Goal: Task Accomplishment & Management: Use online tool/utility

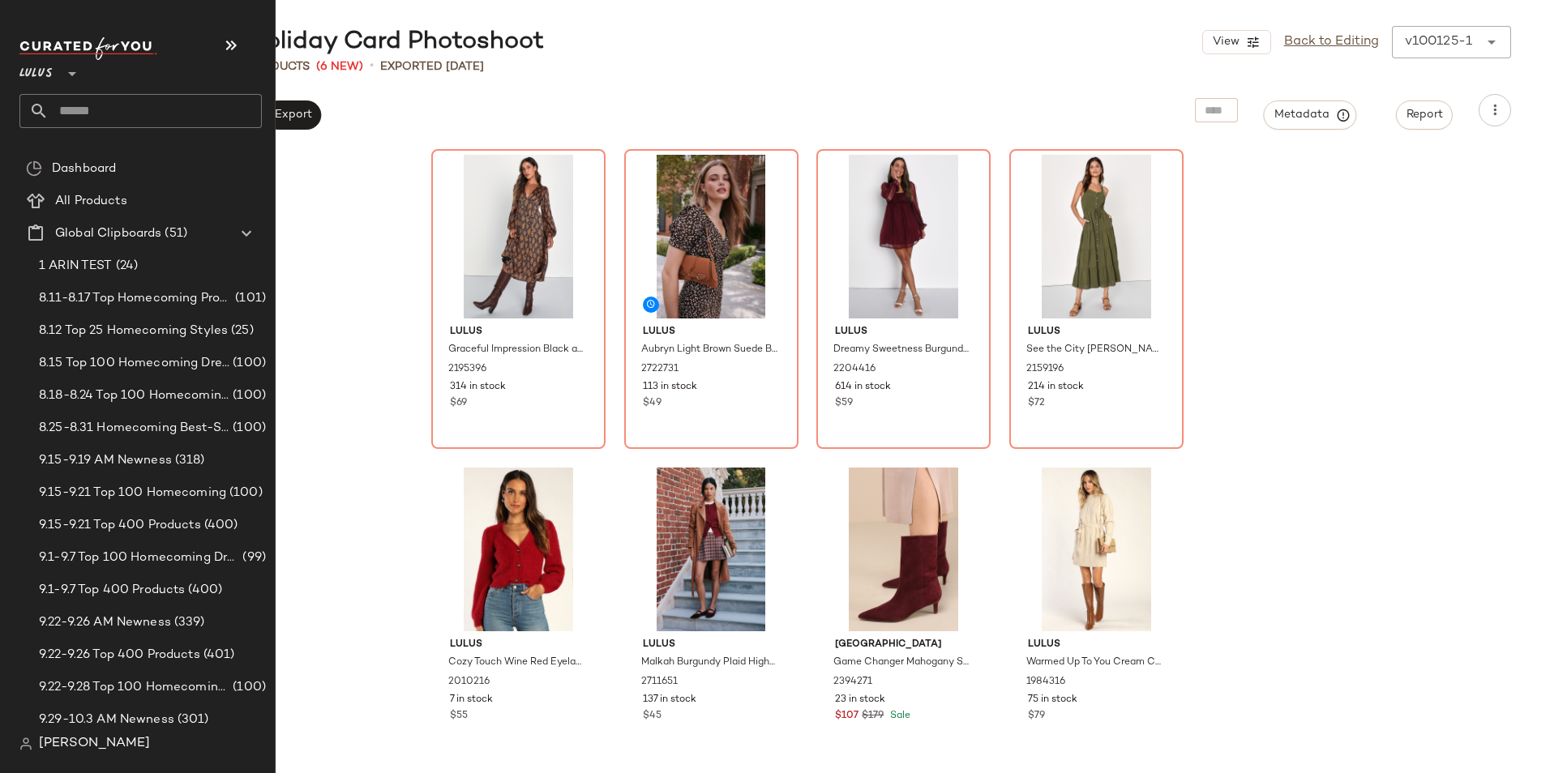
click at [102, 107] on input "text" at bounding box center [155, 111] width 213 height 34
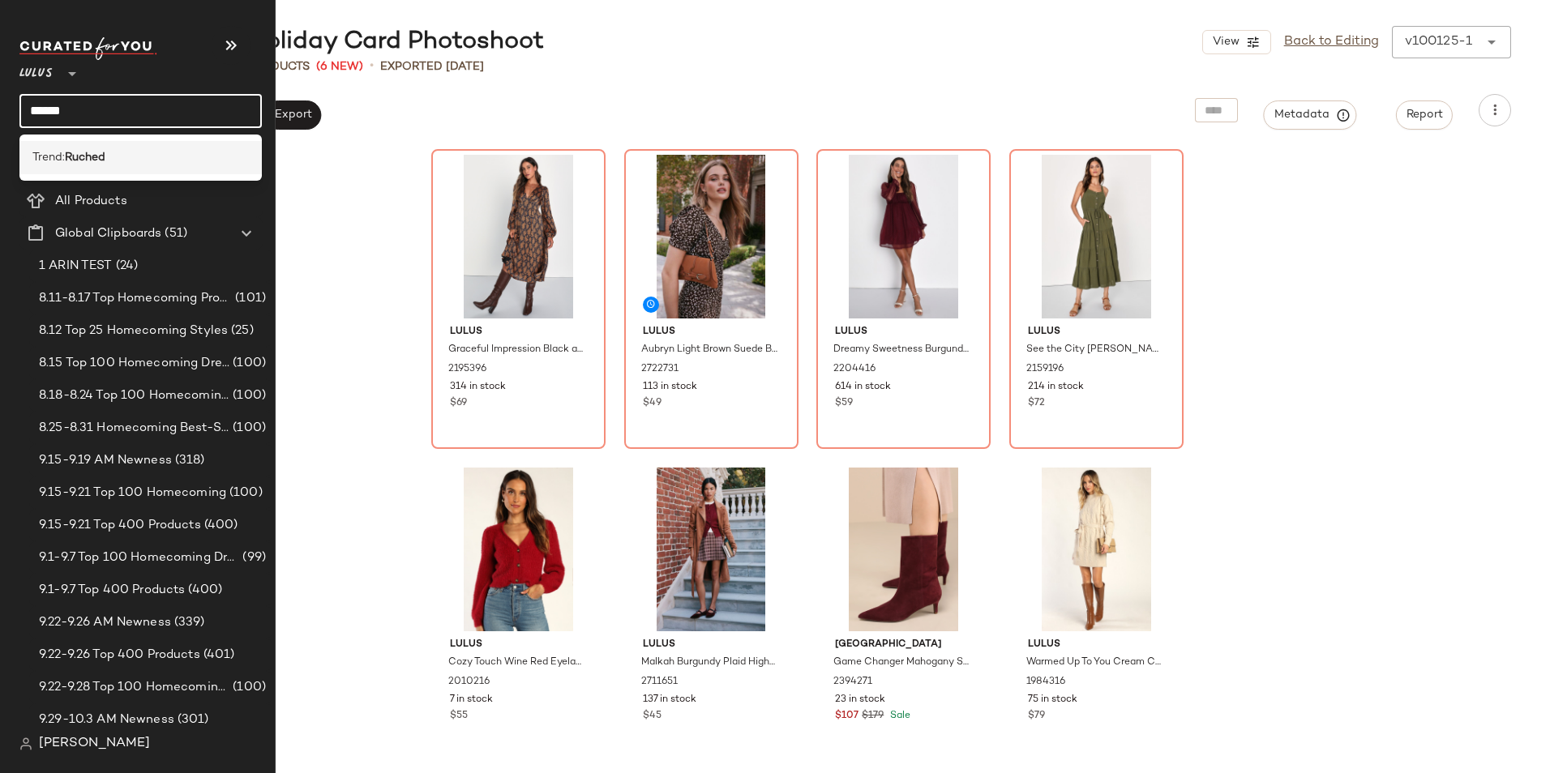
type input "******"
click at [92, 159] on b "Ruched" at bounding box center [85, 157] width 41 height 17
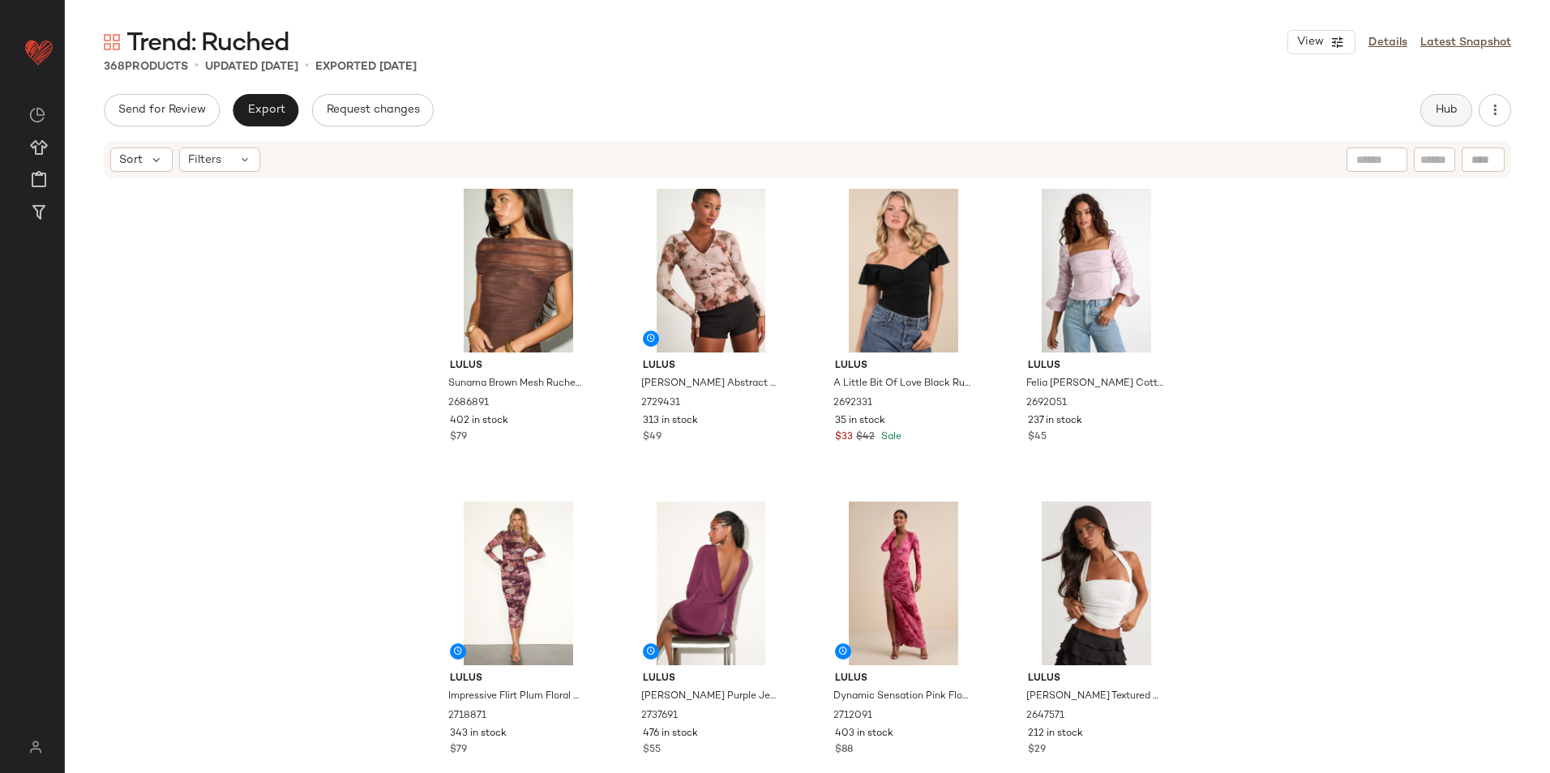
click at [1443, 104] on span "Hub" at bounding box center [1446, 110] width 23 height 13
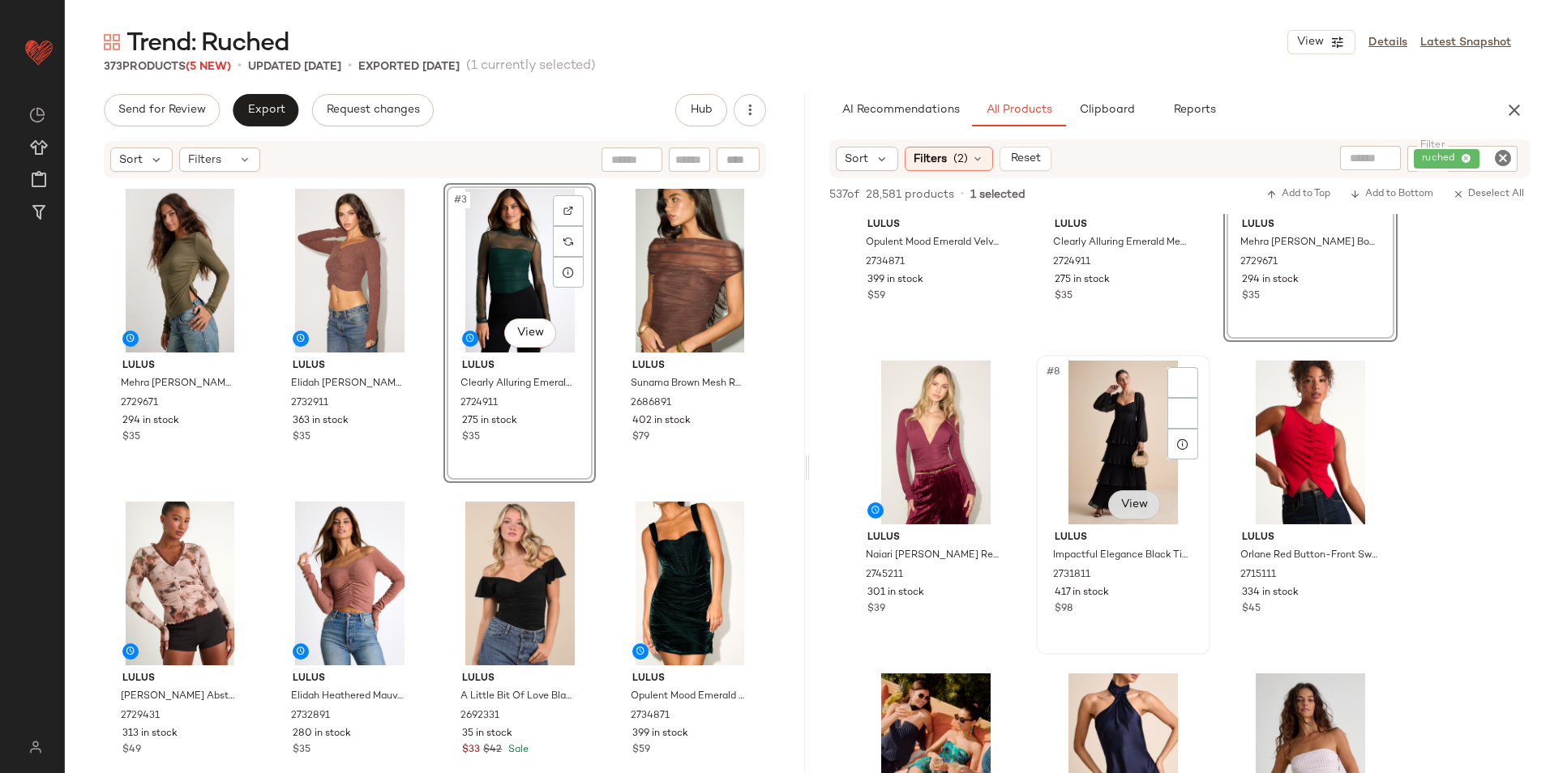
scroll to position [486, 0]
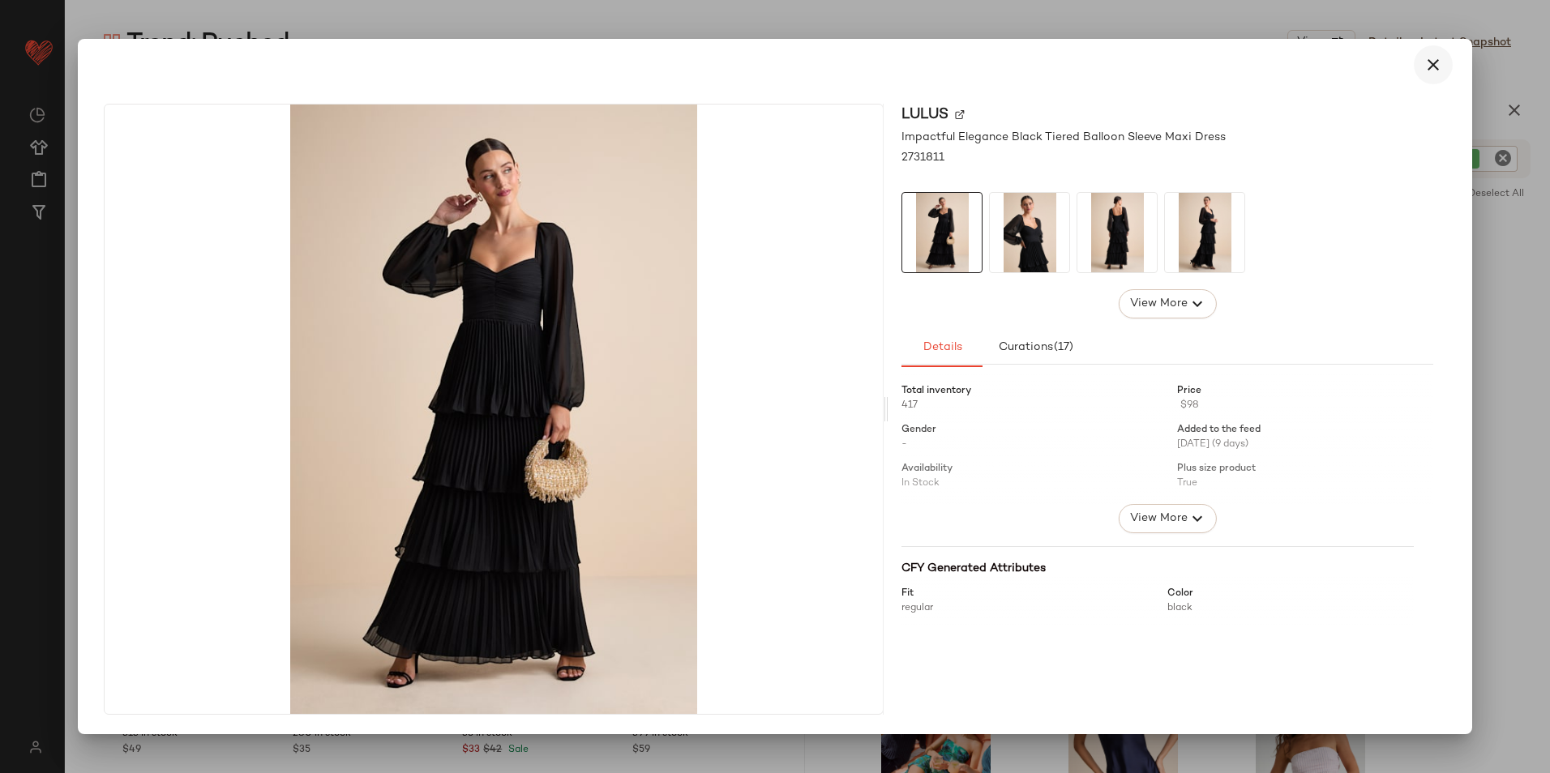
click at [1445, 59] on button "button" at bounding box center [1433, 64] width 39 height 39
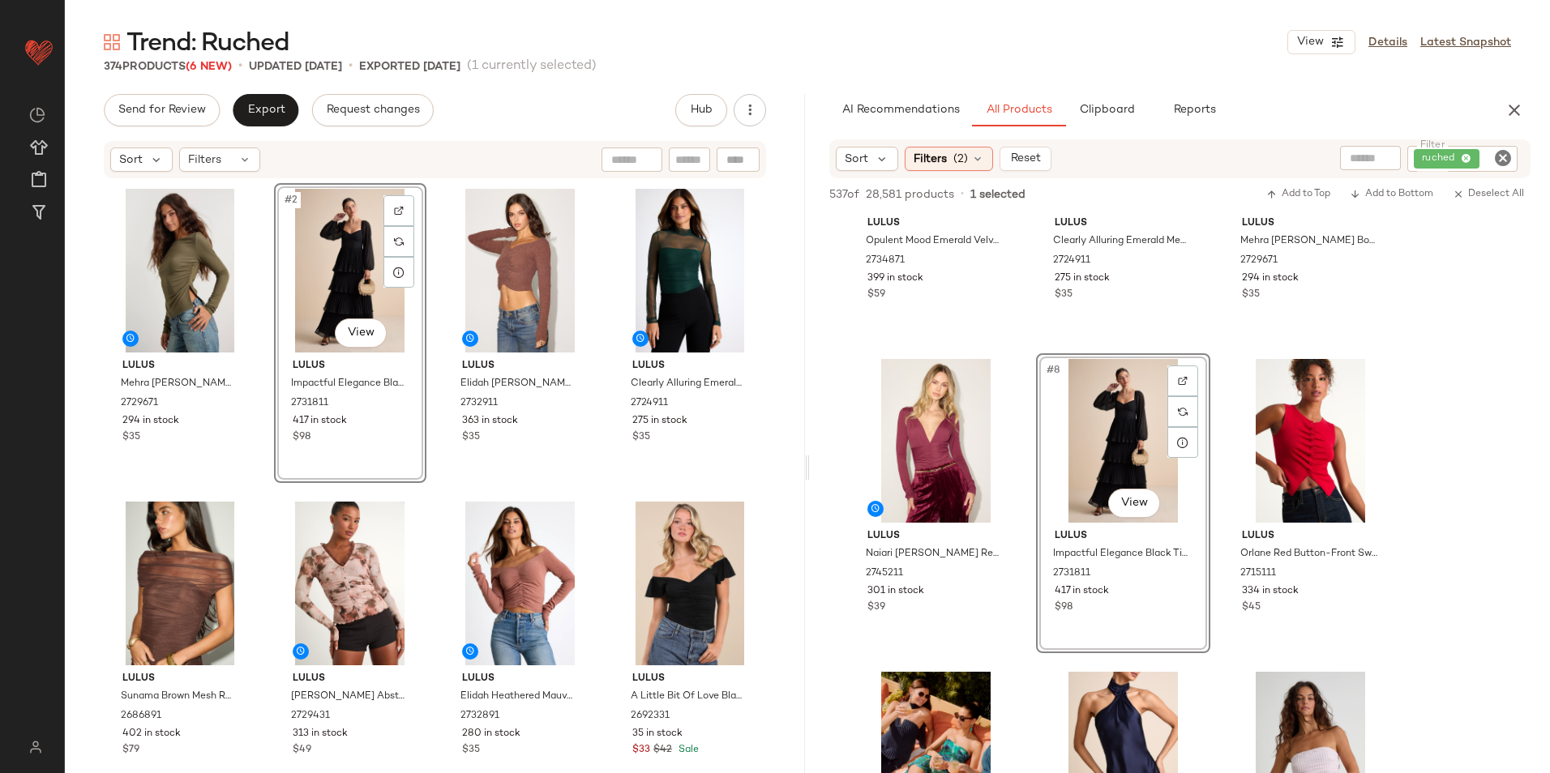
scroll to position [567, 0]
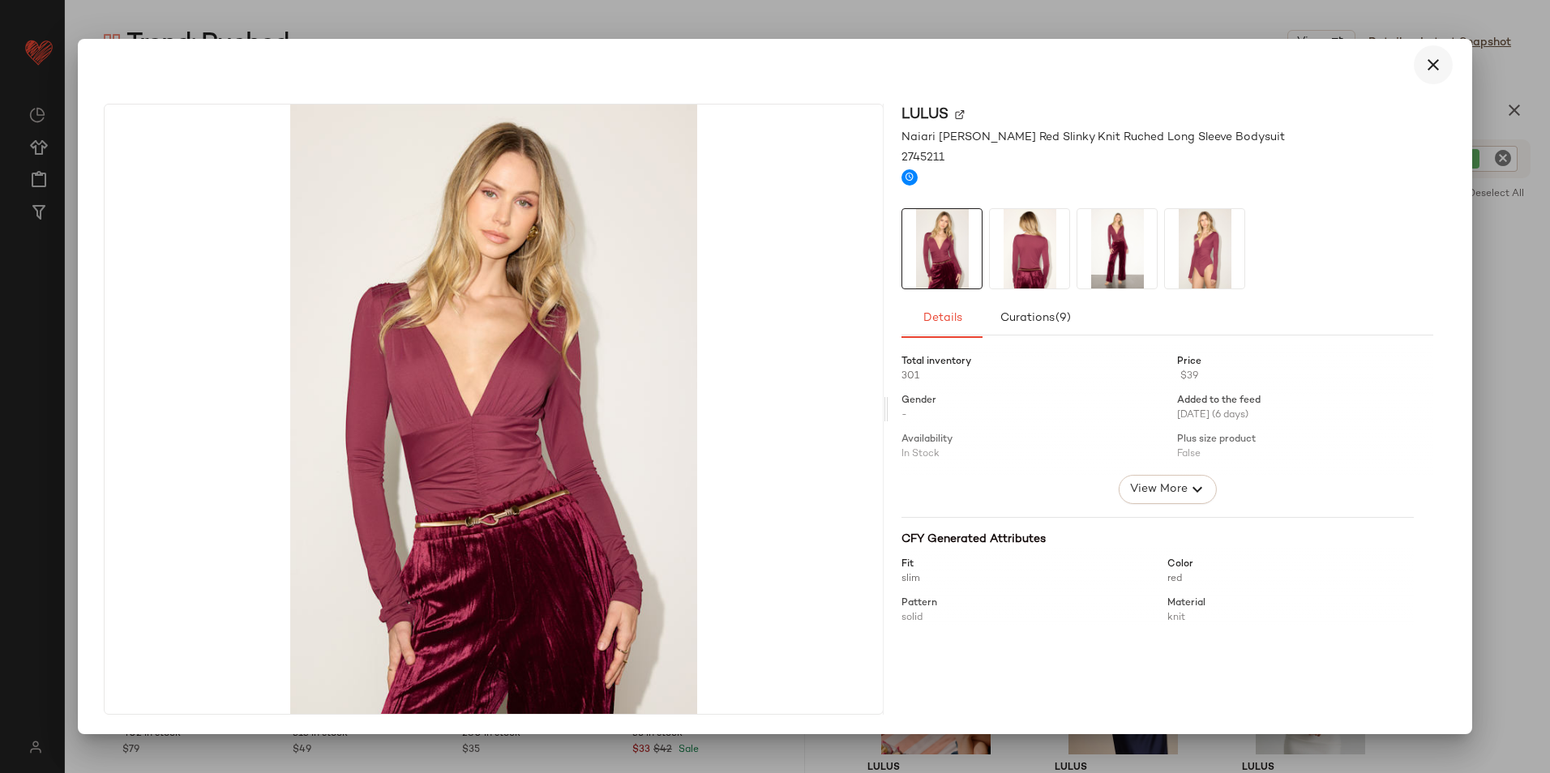
click at [1434, 62] on icon "button" at bounding box center [1432, 64] width 19 height 19
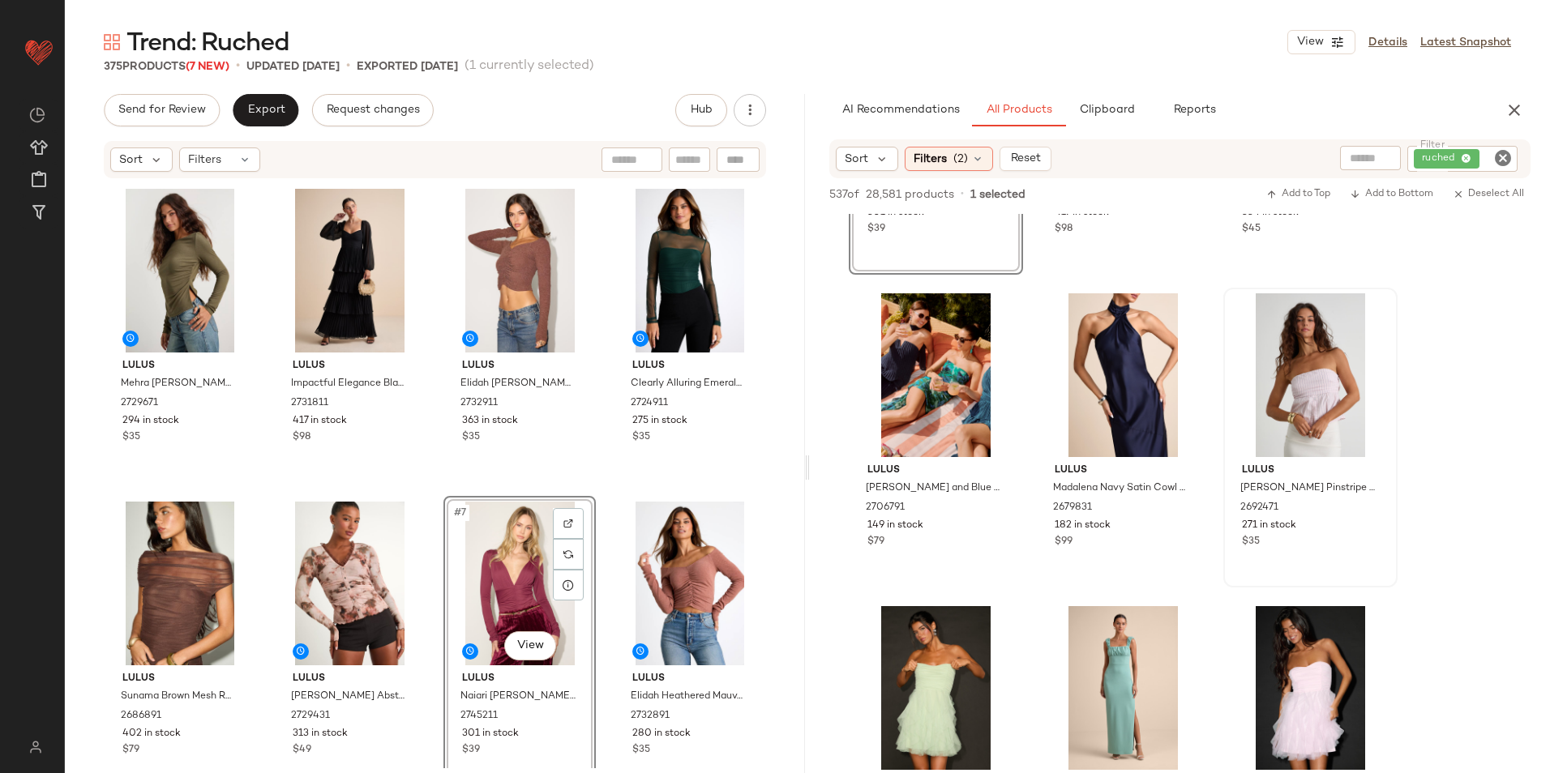
scroll to position [892, 0]
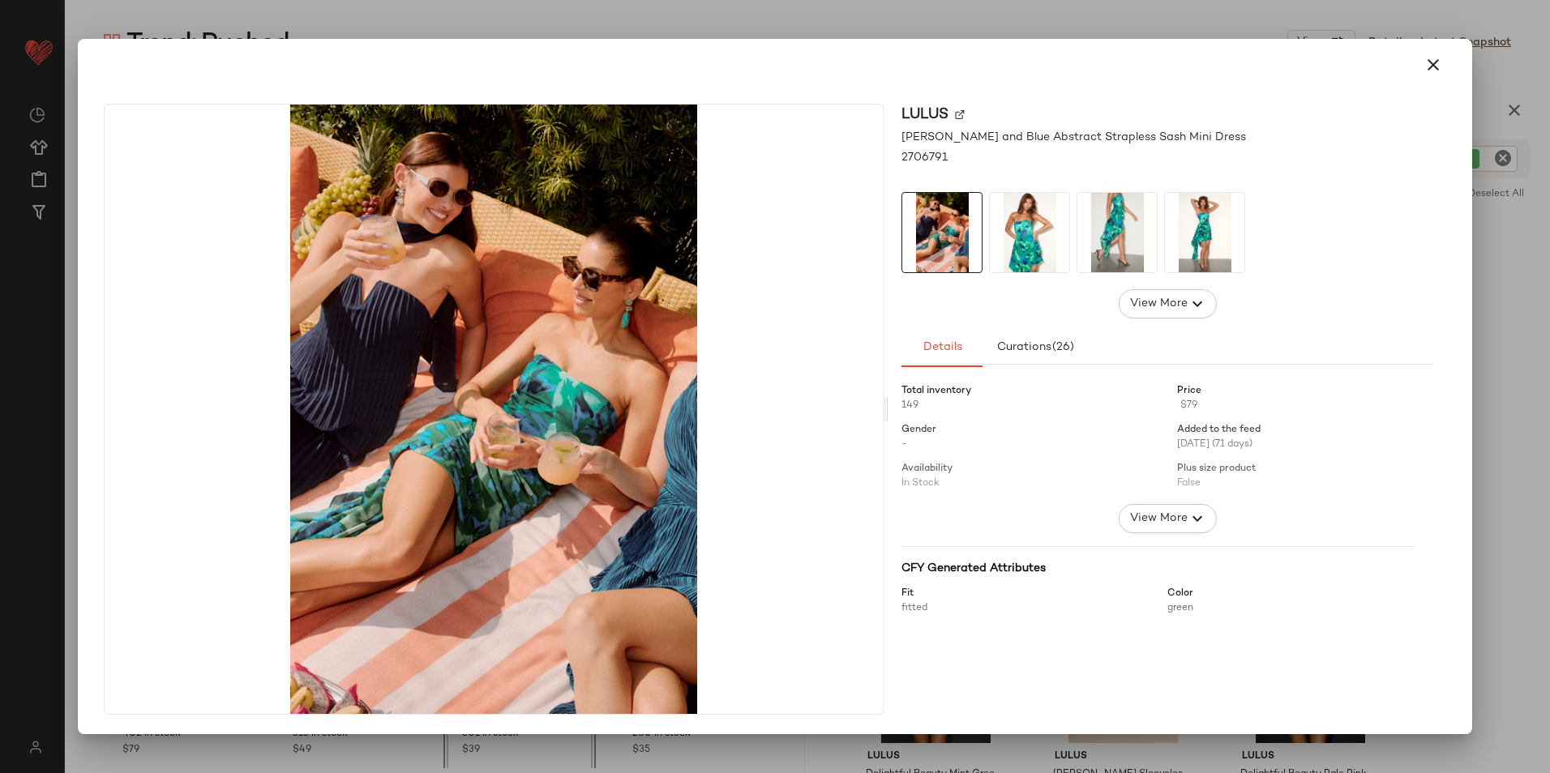
click at [1034, 222] on img at bounding box center [1029, 232] width 79 height 79
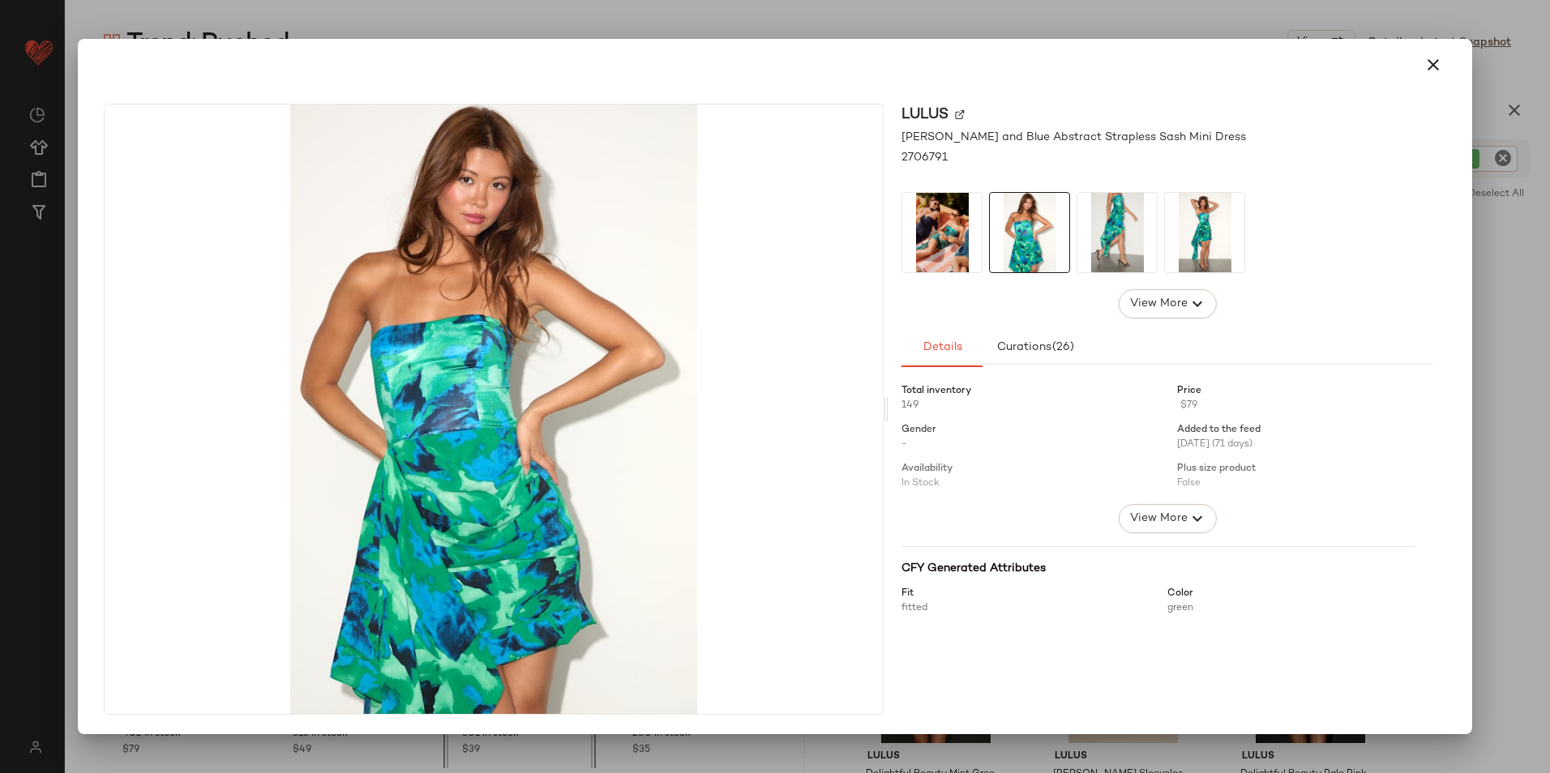
click at [1090, 225] on img at bounding box center [1116, 232] width 79 height 79
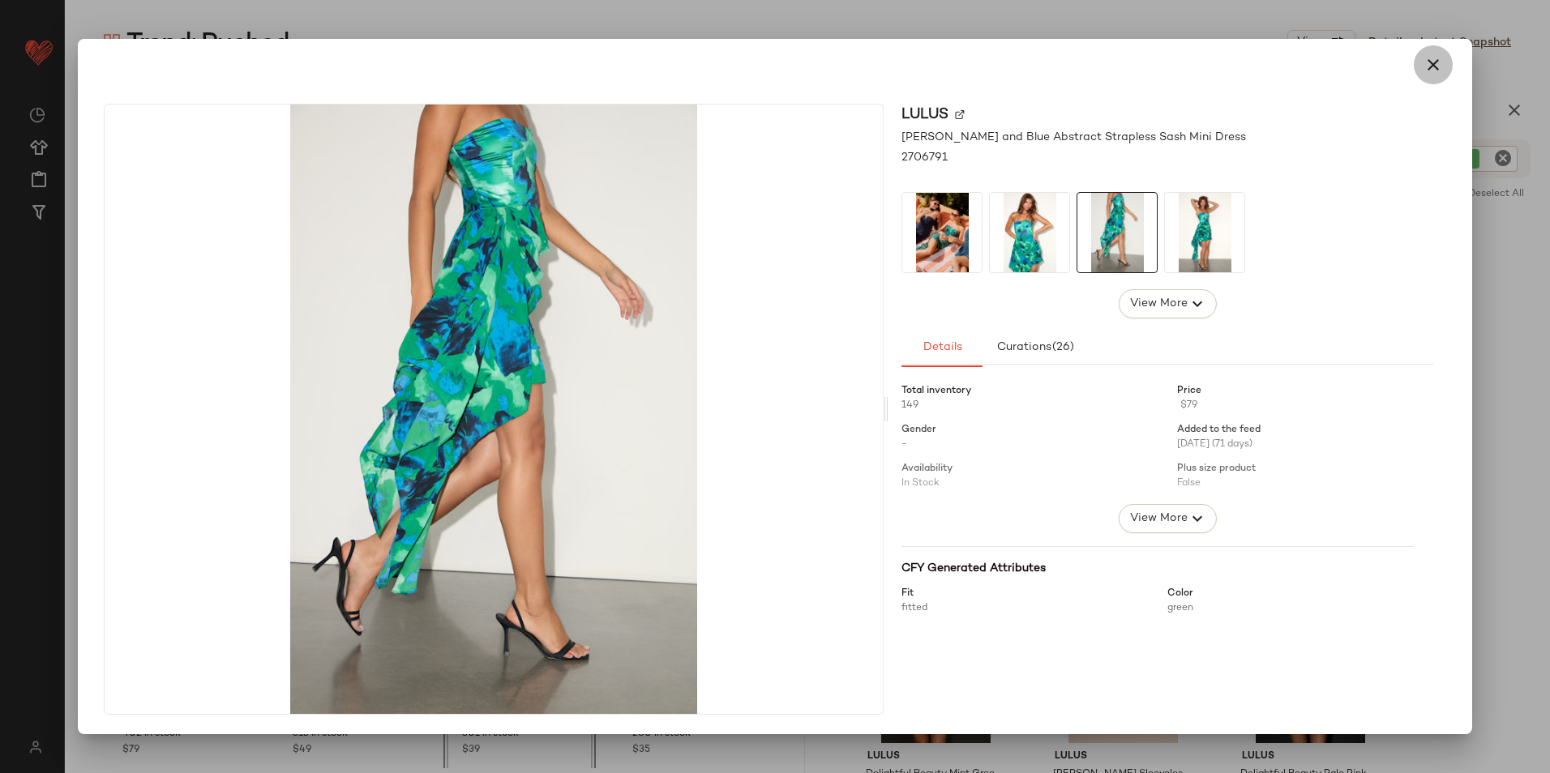
click at [1436, 58] on icon "button" at bounding box center [1432, 64] width 19 height 19
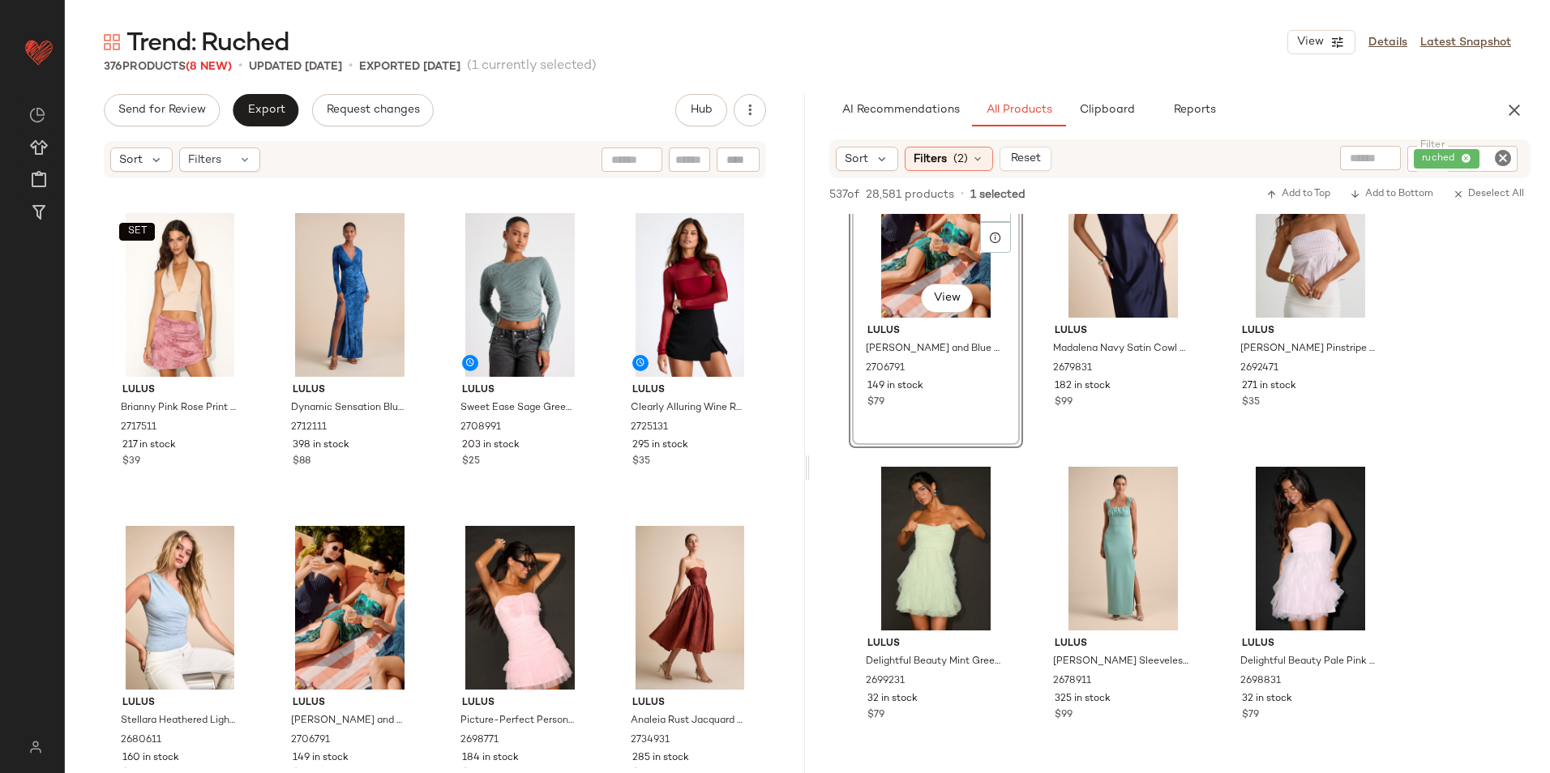
scroll to position [1054, 0]
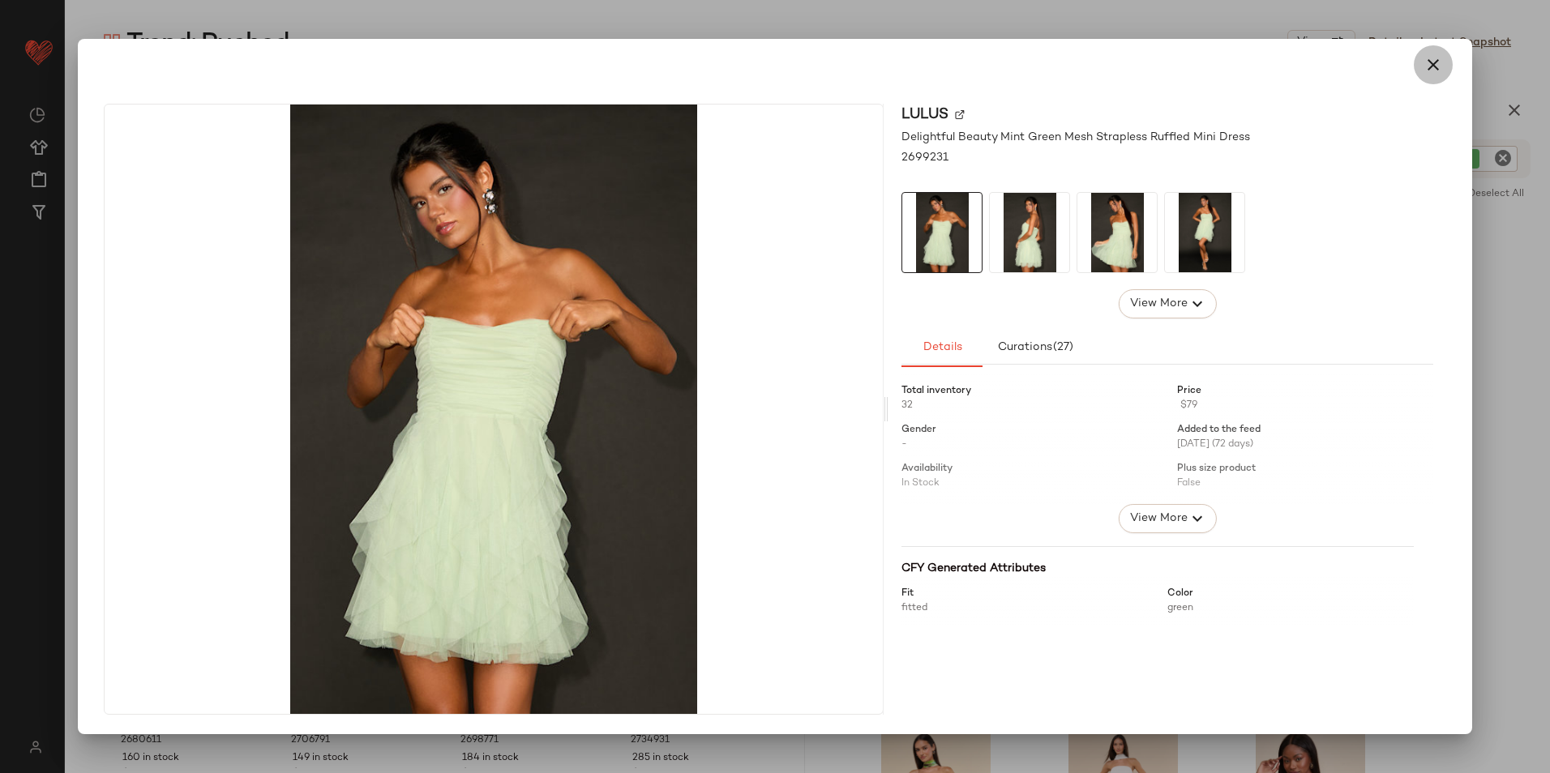
click at [1432, 60] on icon "button" at bounding box center [1432, 64] width 19 height 19
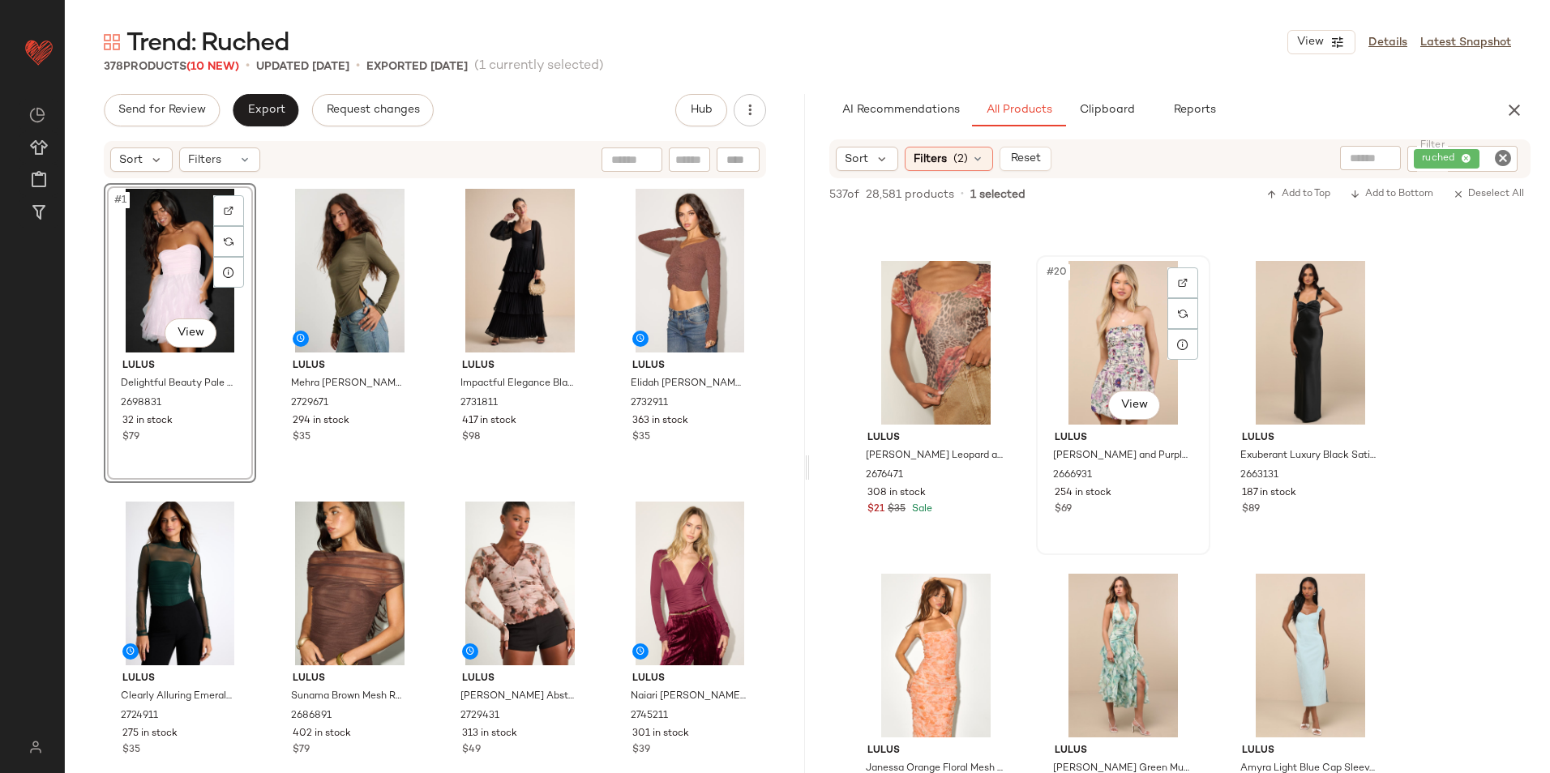
scroll to position [1864, 0]
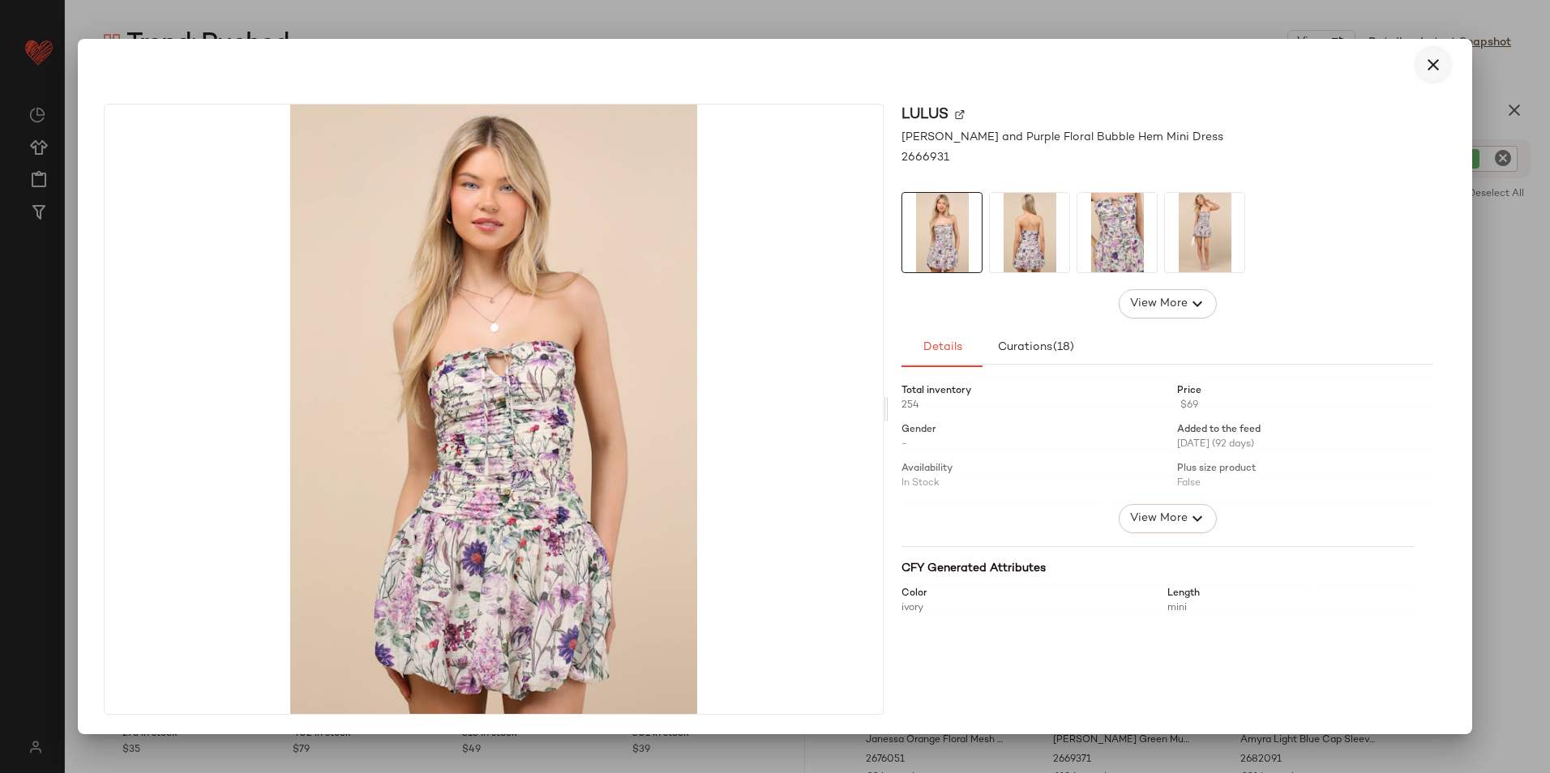
click at [1432, 70] on icon "button" at bounding box center [1432, 64] width 19 height 19
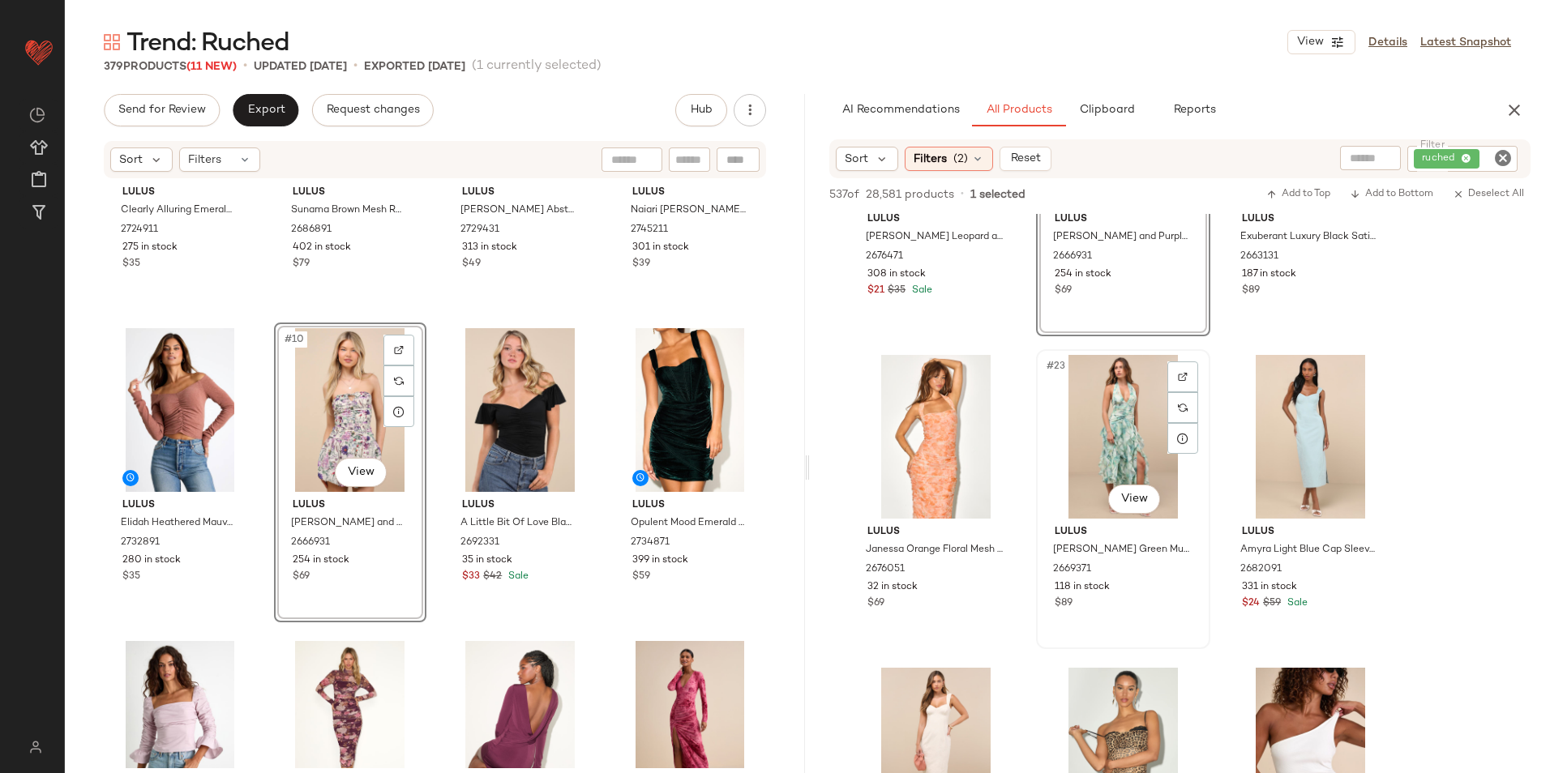
scroll to position [2189, 0]
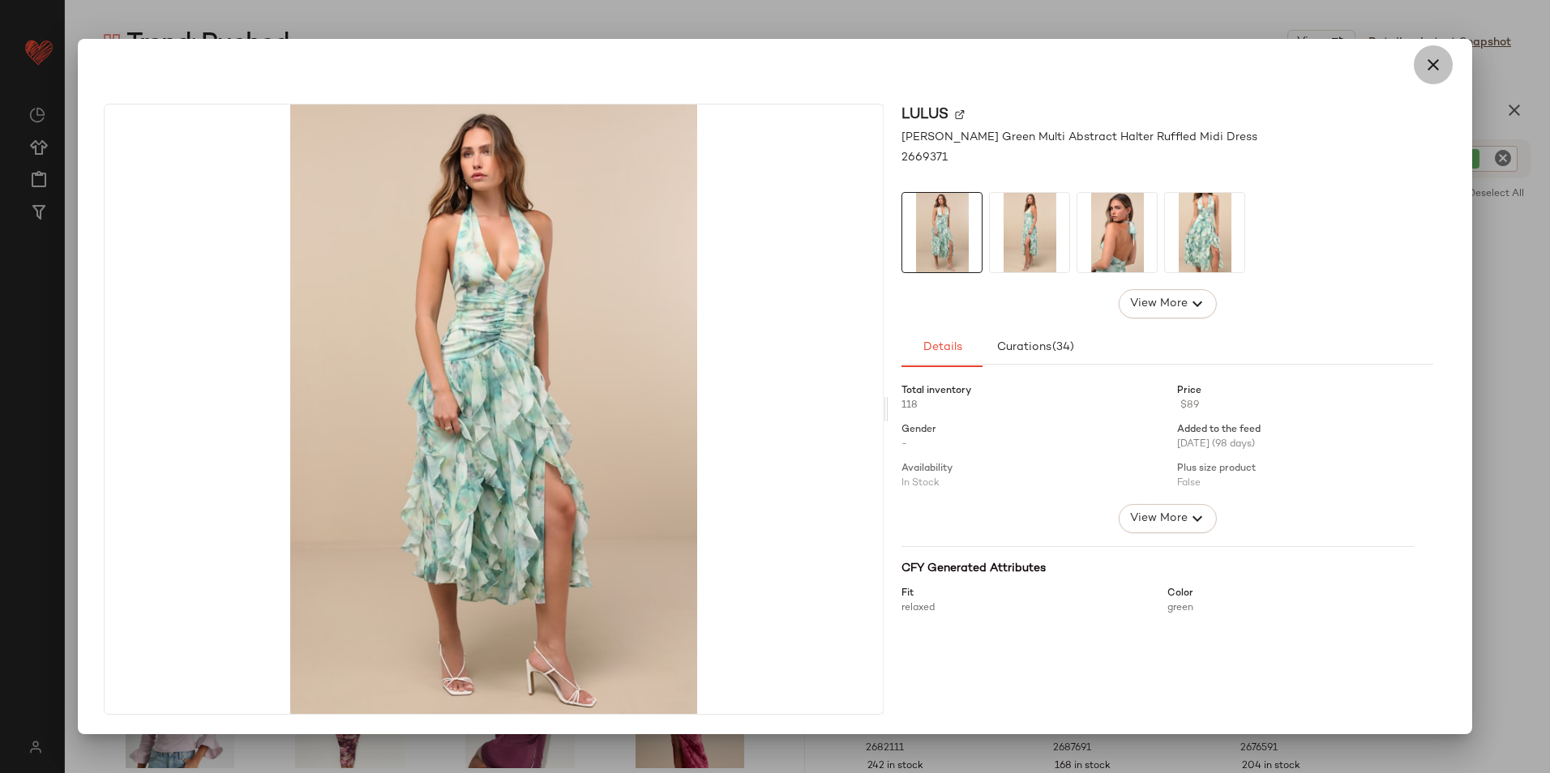
click at [1431, 62] on icon "button" at bounding box center [1432, 64] width 19 height 19
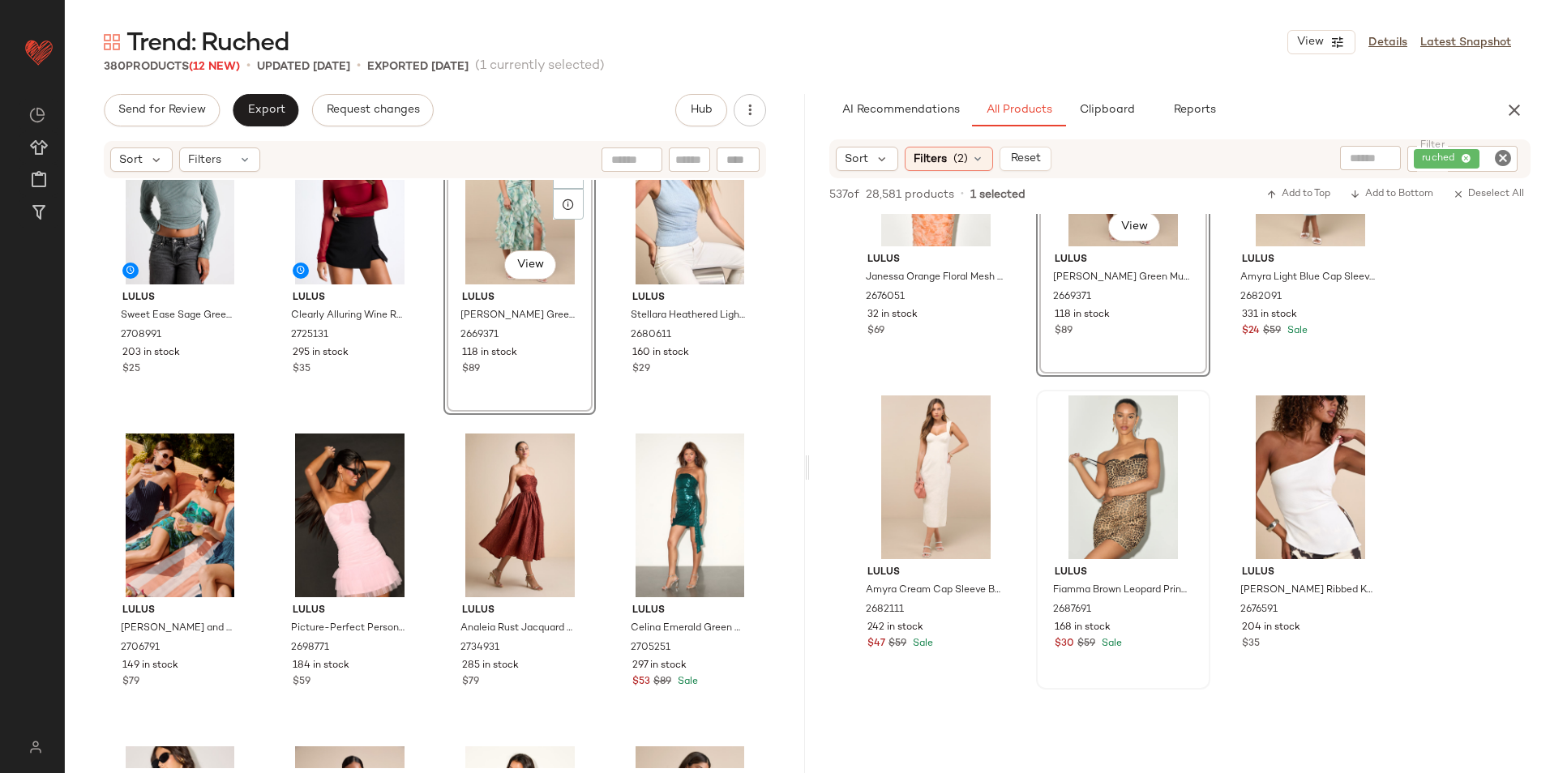
scroll to position [2351, 0]
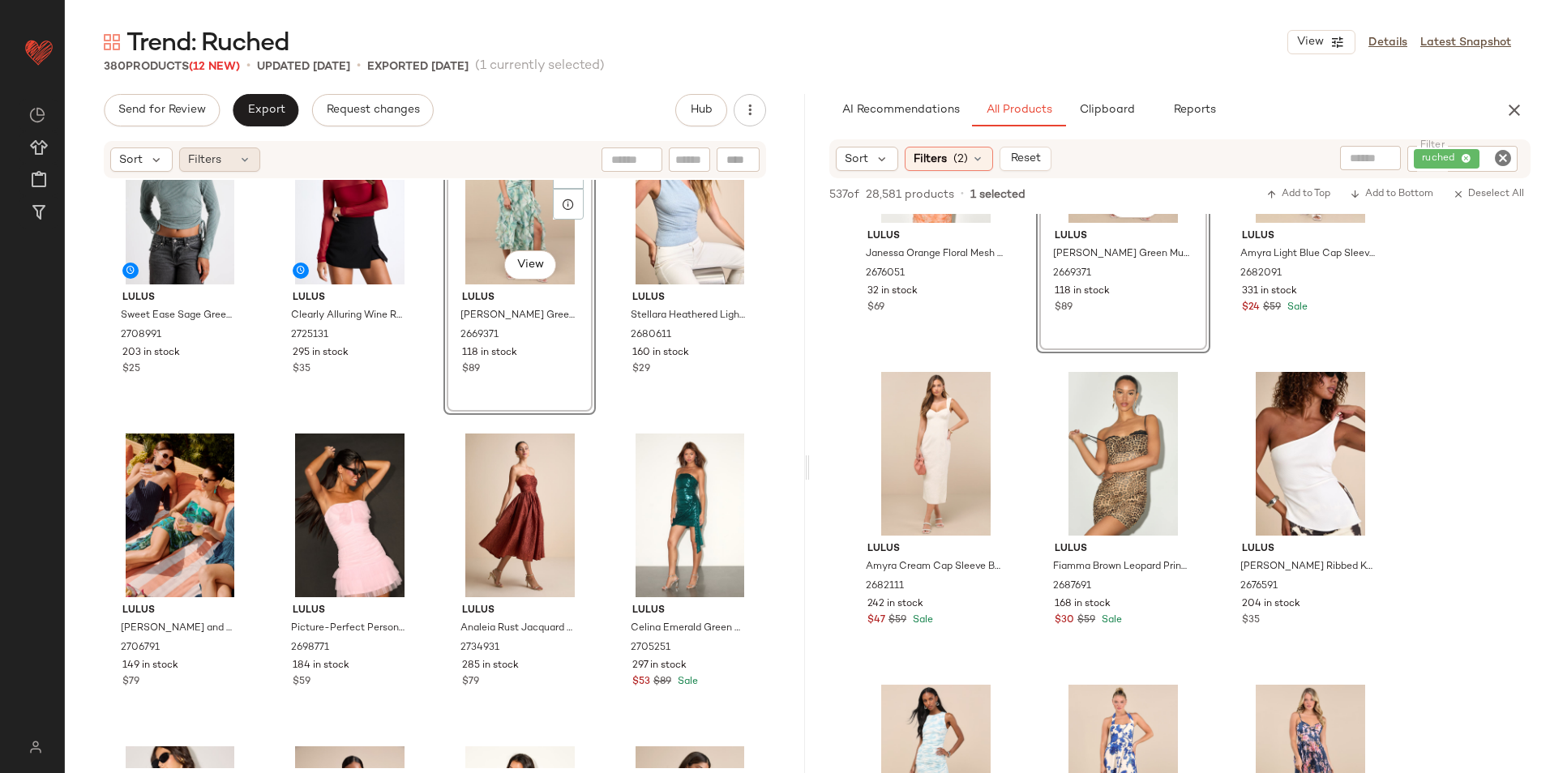
click at [211, 159] on span "Filters" at bounding box center [204, 160] width 33 height 17
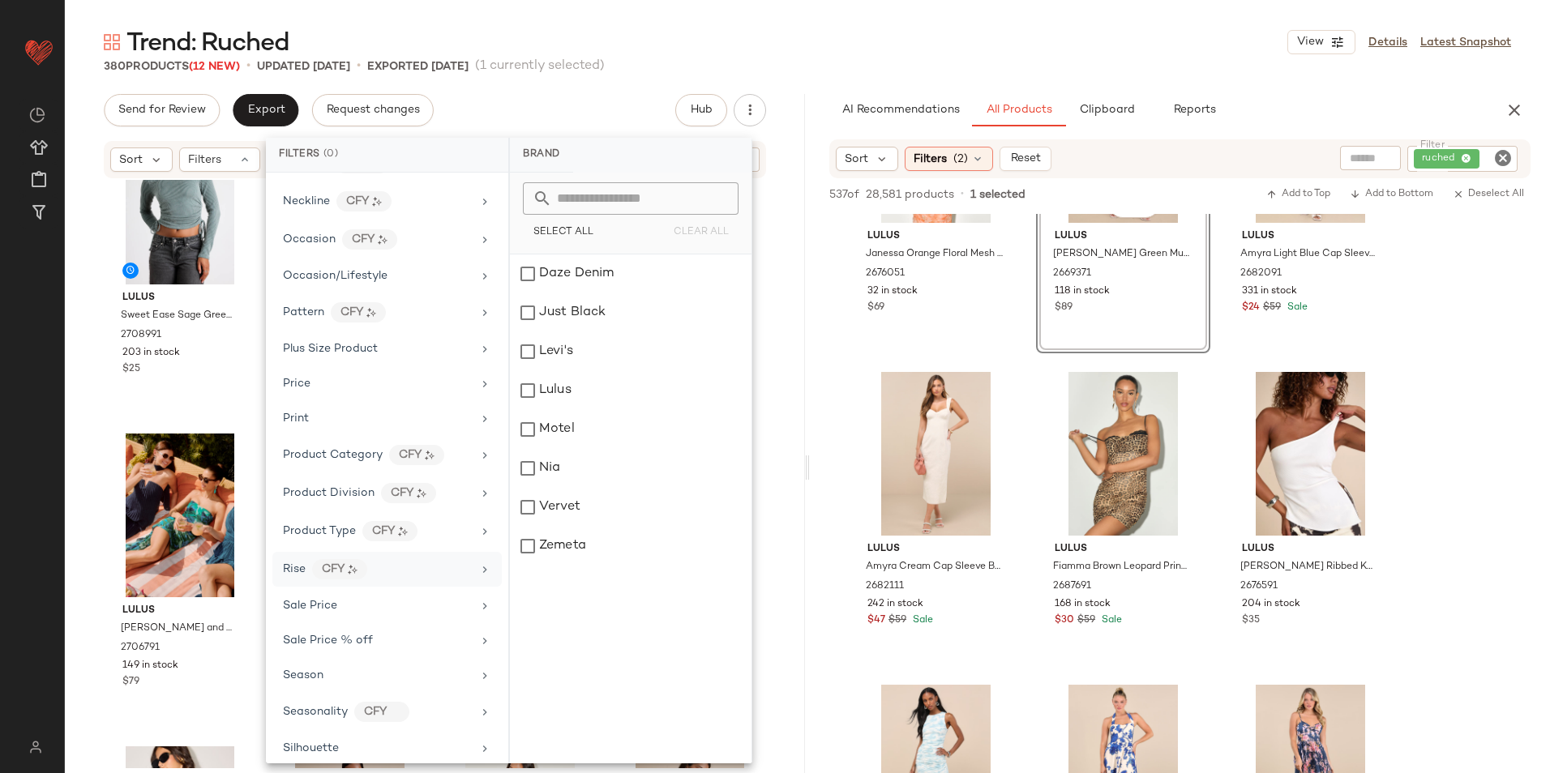
scroll to position [875, 0]
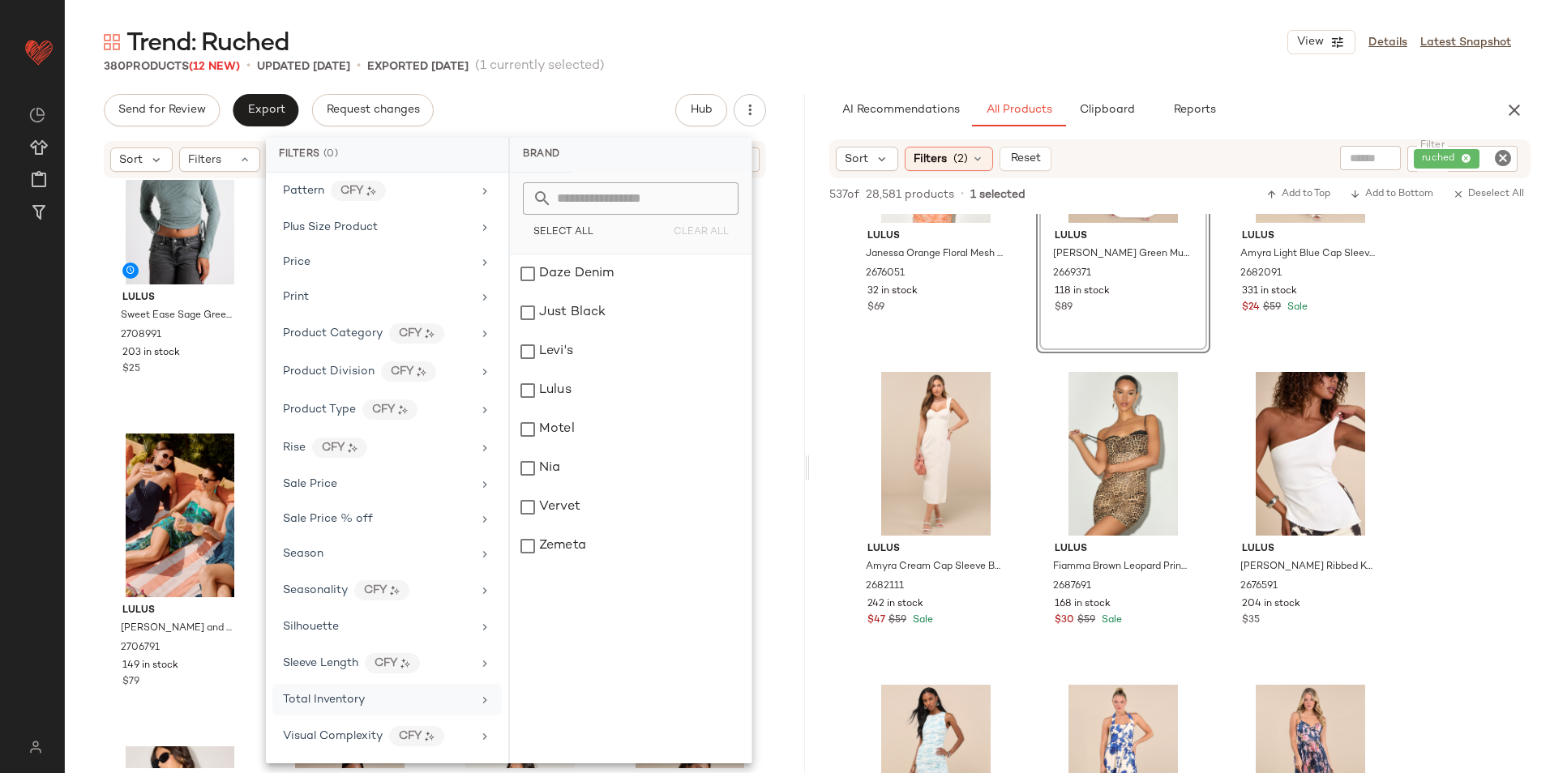
click at [345, 704] on span "Total Inventory" at bounding box center [324, 700] width 82 height 12
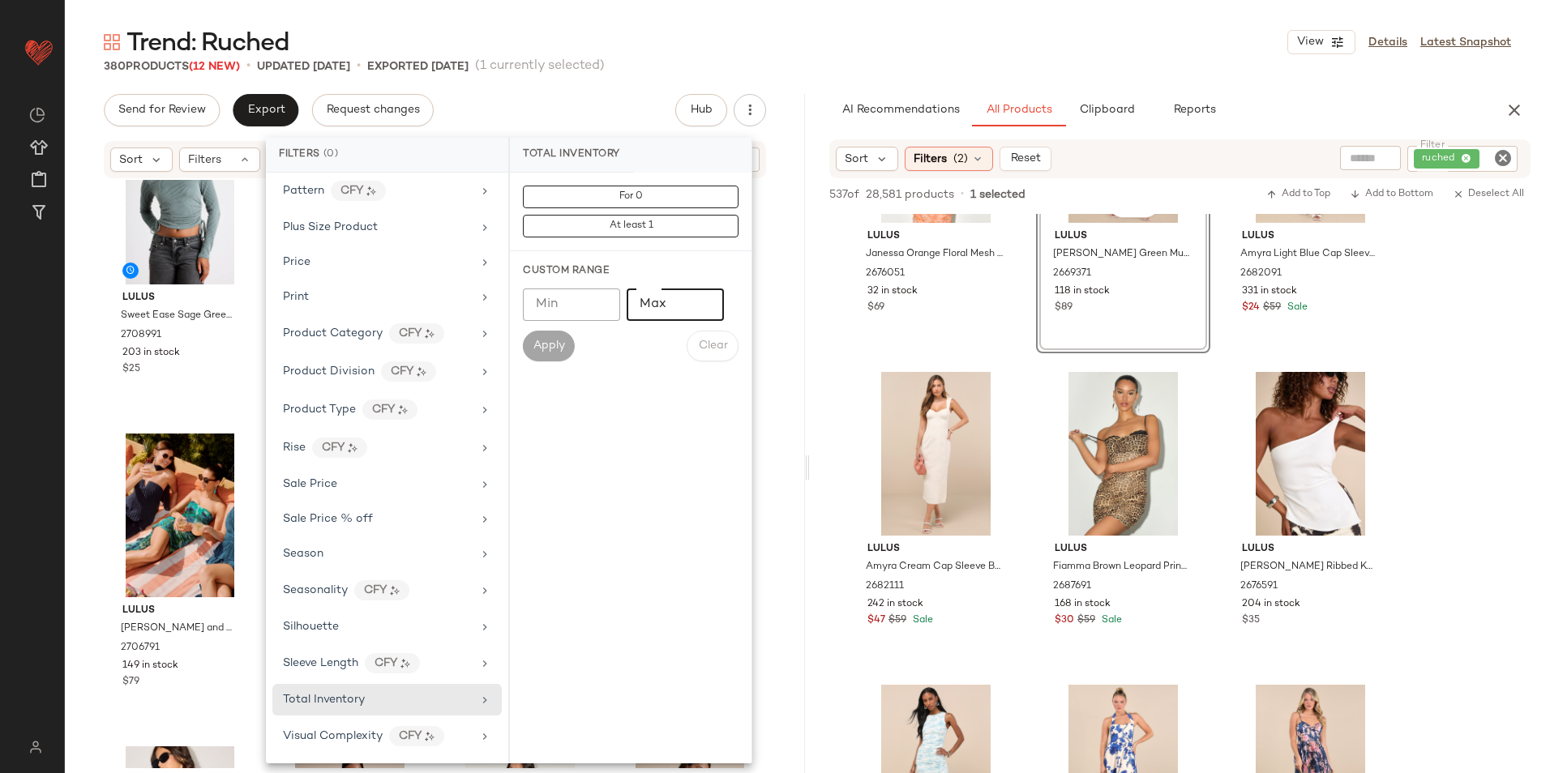
click at [658, 305] on input "Max" at bounding box center [675, 305] width 97 height 32
type input "**"
click at [541, 350] on span "Apply" at bounding box center [549, 346] width 32 height 13
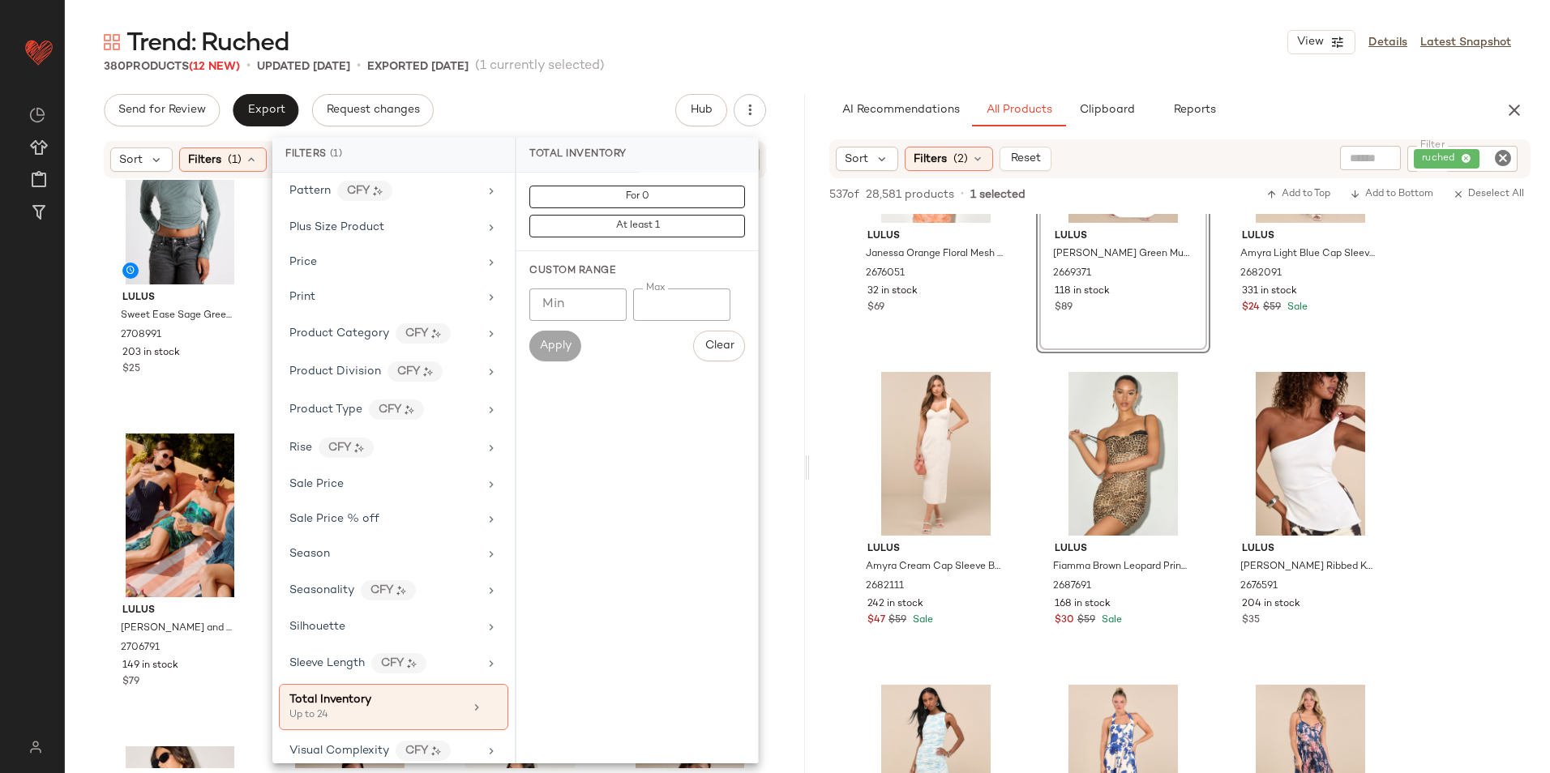
click at [875, 52] on div "Trend: Ruched View Details Latest Snapshot" at bounding box center [807, 42] width 1485 height 32
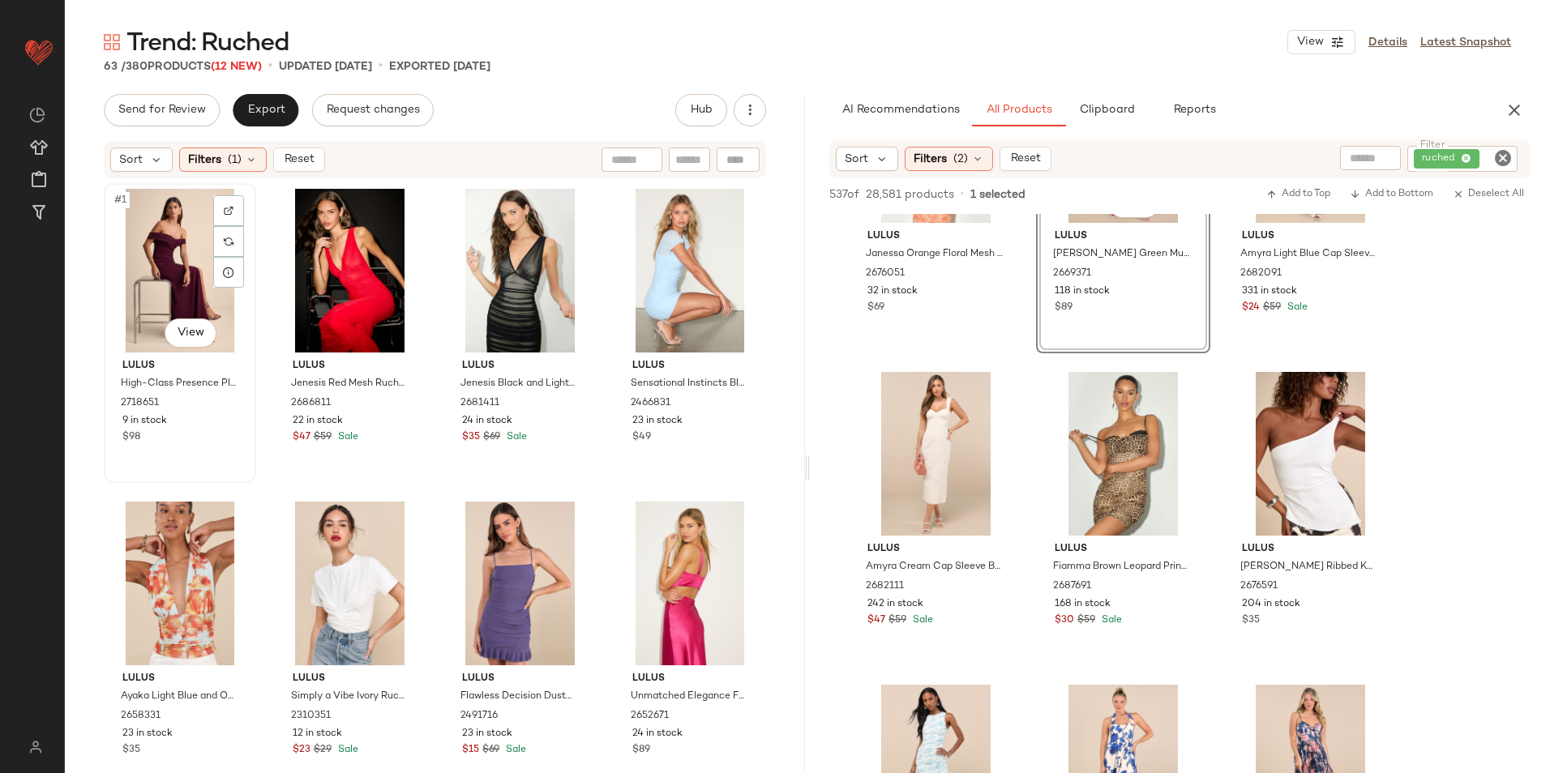
click at [156, 229] on div "#1 View" at bounding box center [179, 271] width 141 height 164
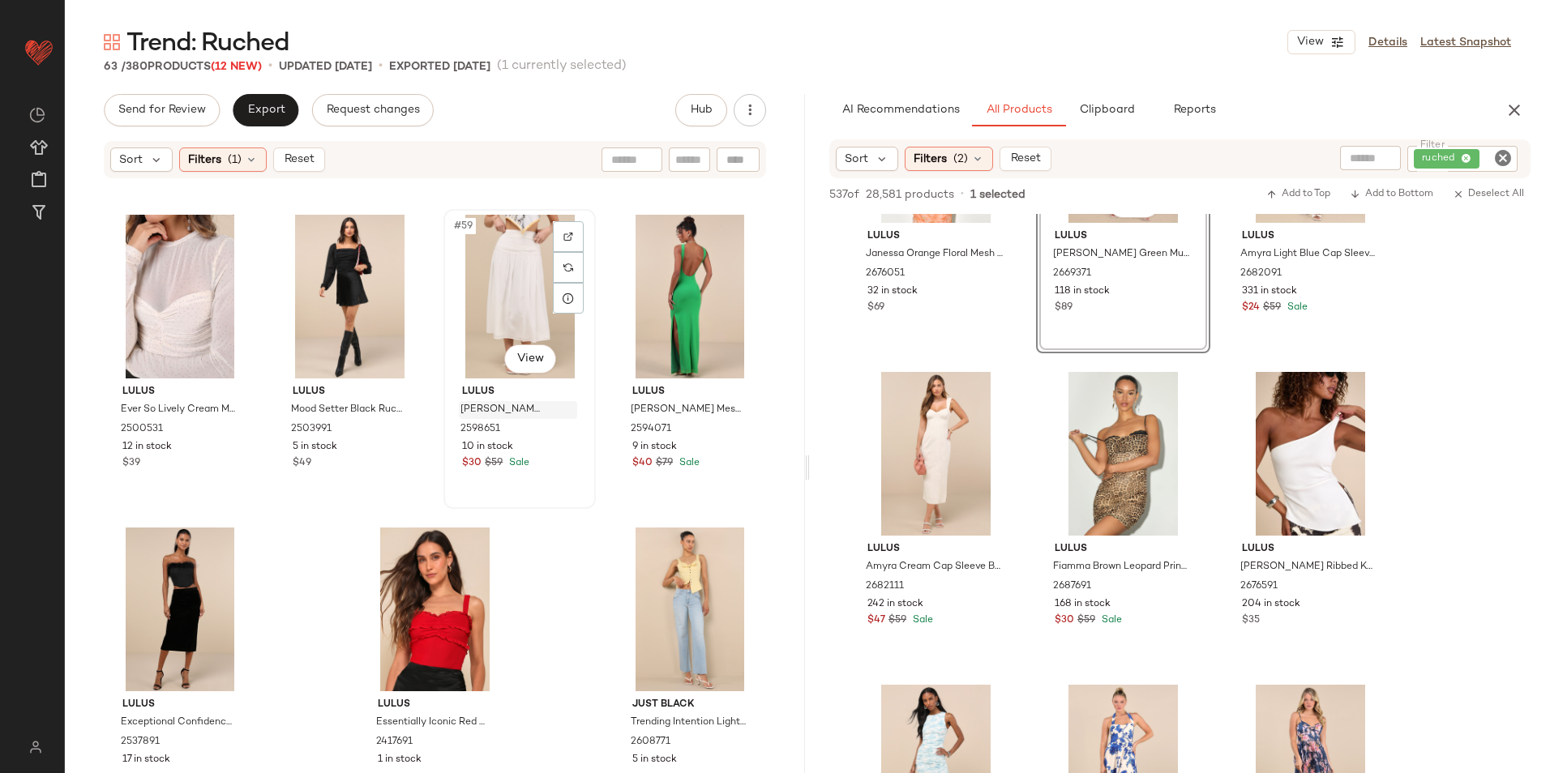
scroll to position [4421, 0]
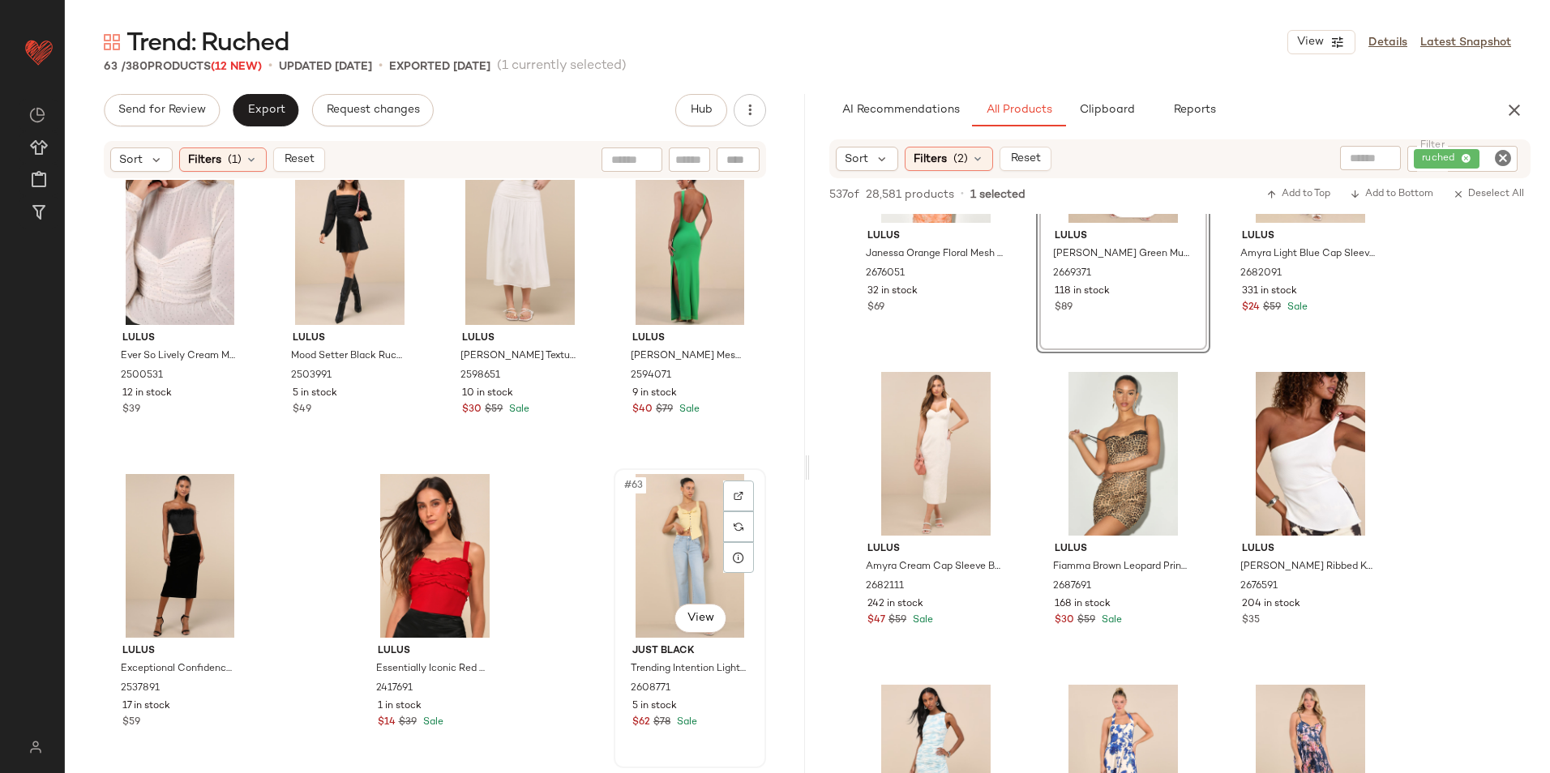
click at [677, 567] on div "#63 View" at bounding box center [689, 556] width 141 height 164
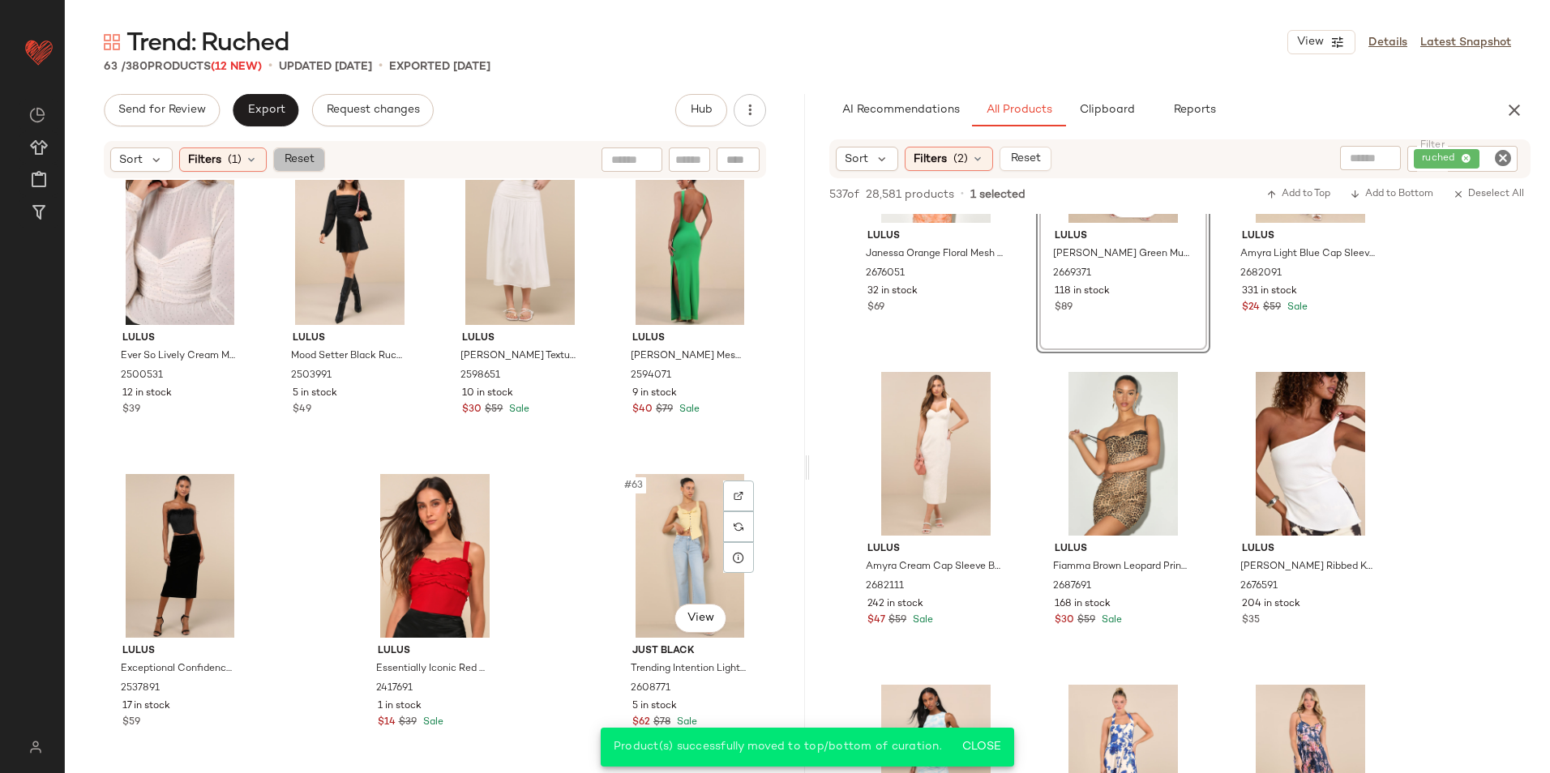
click at [301, 154] on span "Reset" at bounding box center [298, 159] width 31 height 13
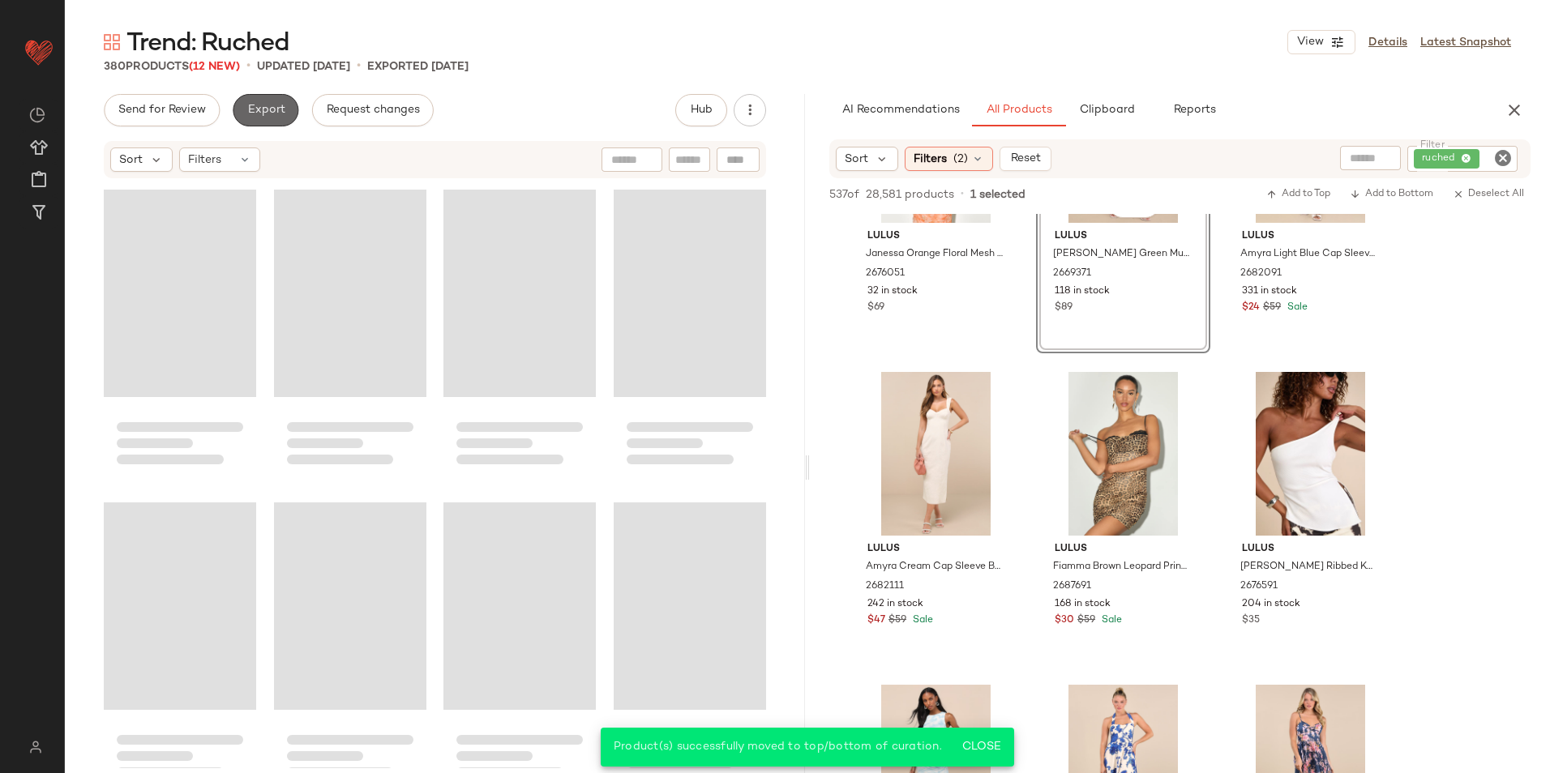
click at [274, 105] on span "Export" at bounding box center [265, 110] width 38 height 13
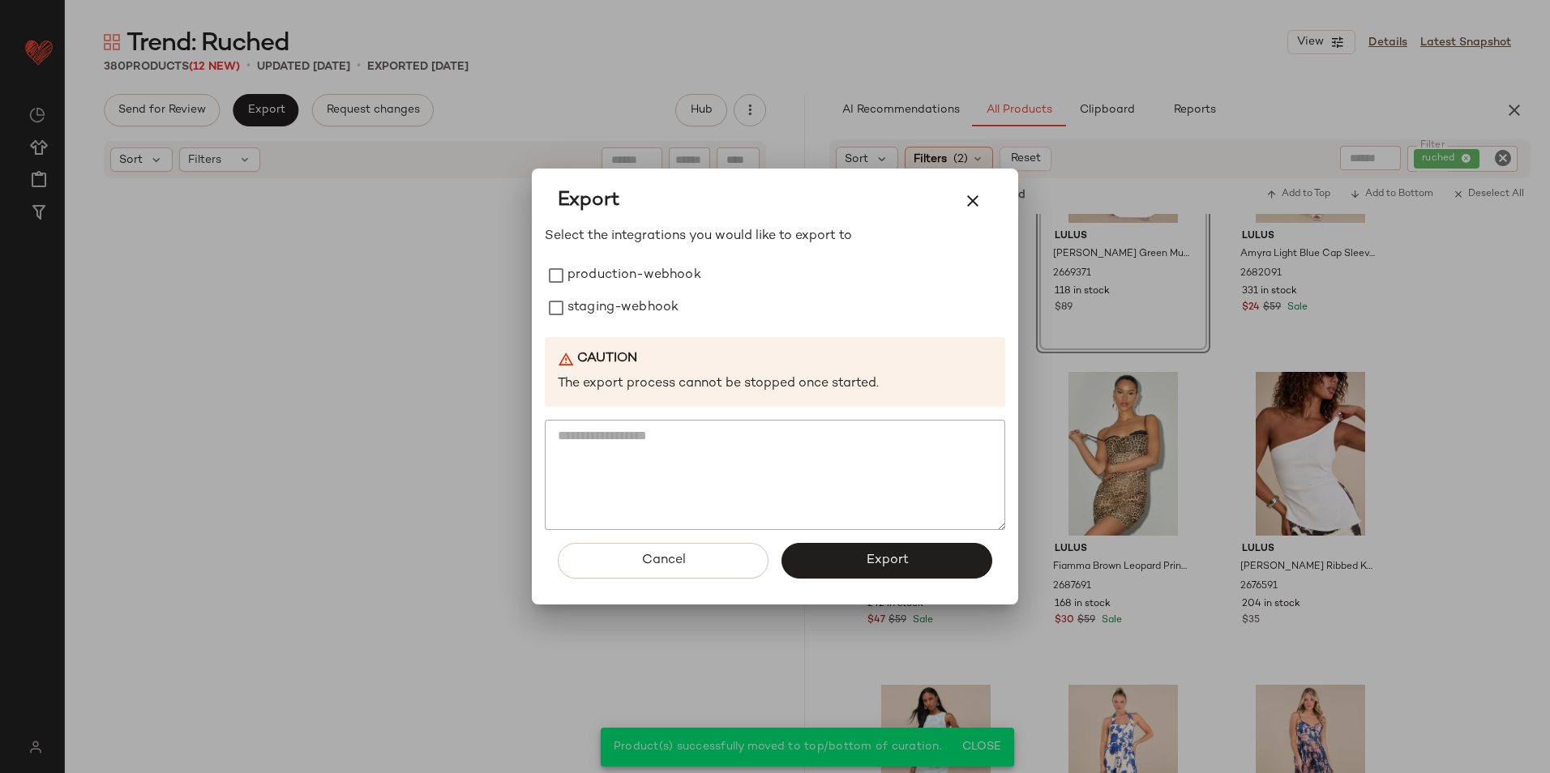
scroll to position [29140, 0]
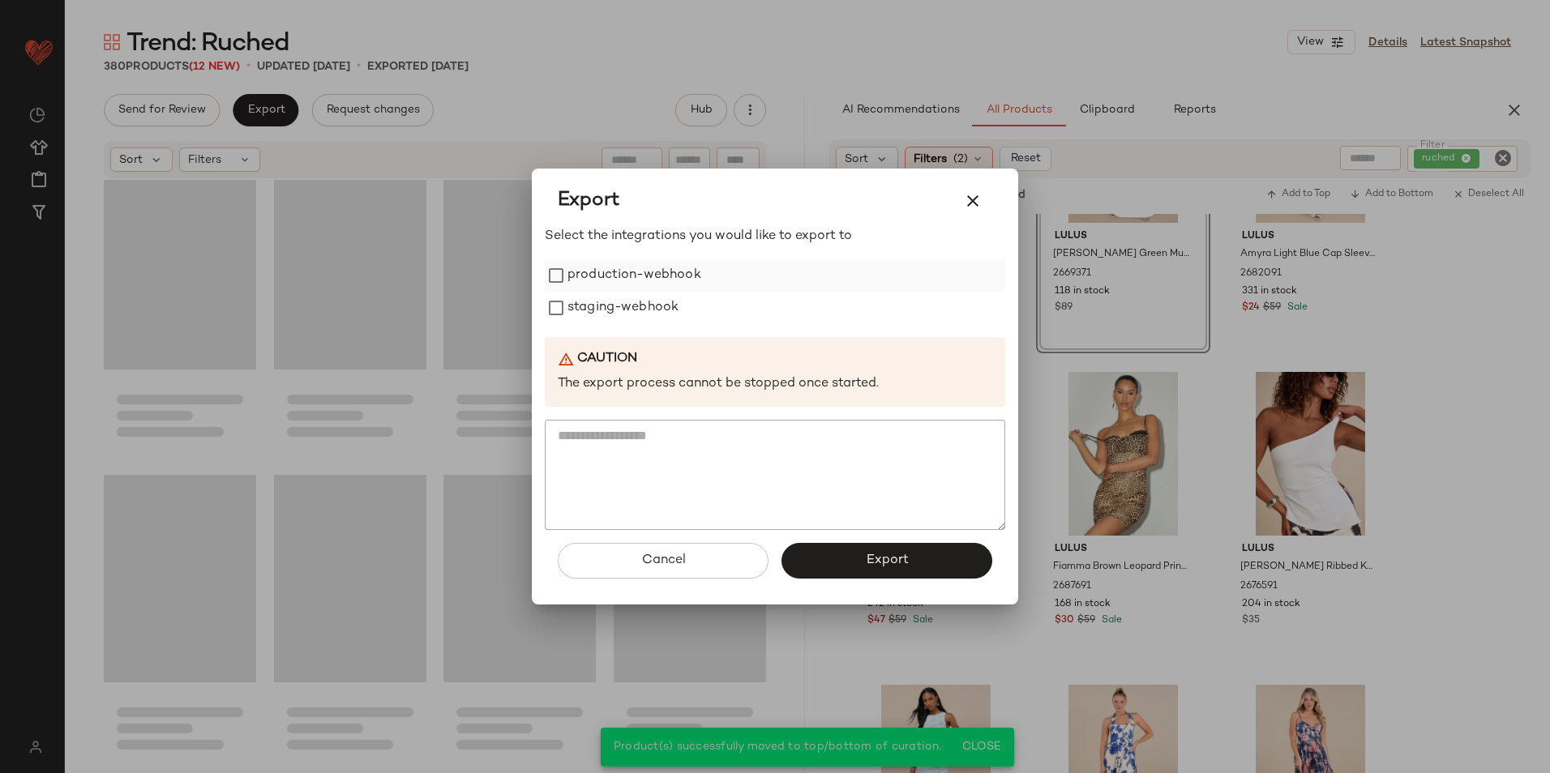
click at [635, 273] on label "production-webhook" at bounding box center [634, 275] width 134 height 32
click at [616, 298] on label "staging-webhook" at bounding box center [622, 308] width 111 height 32
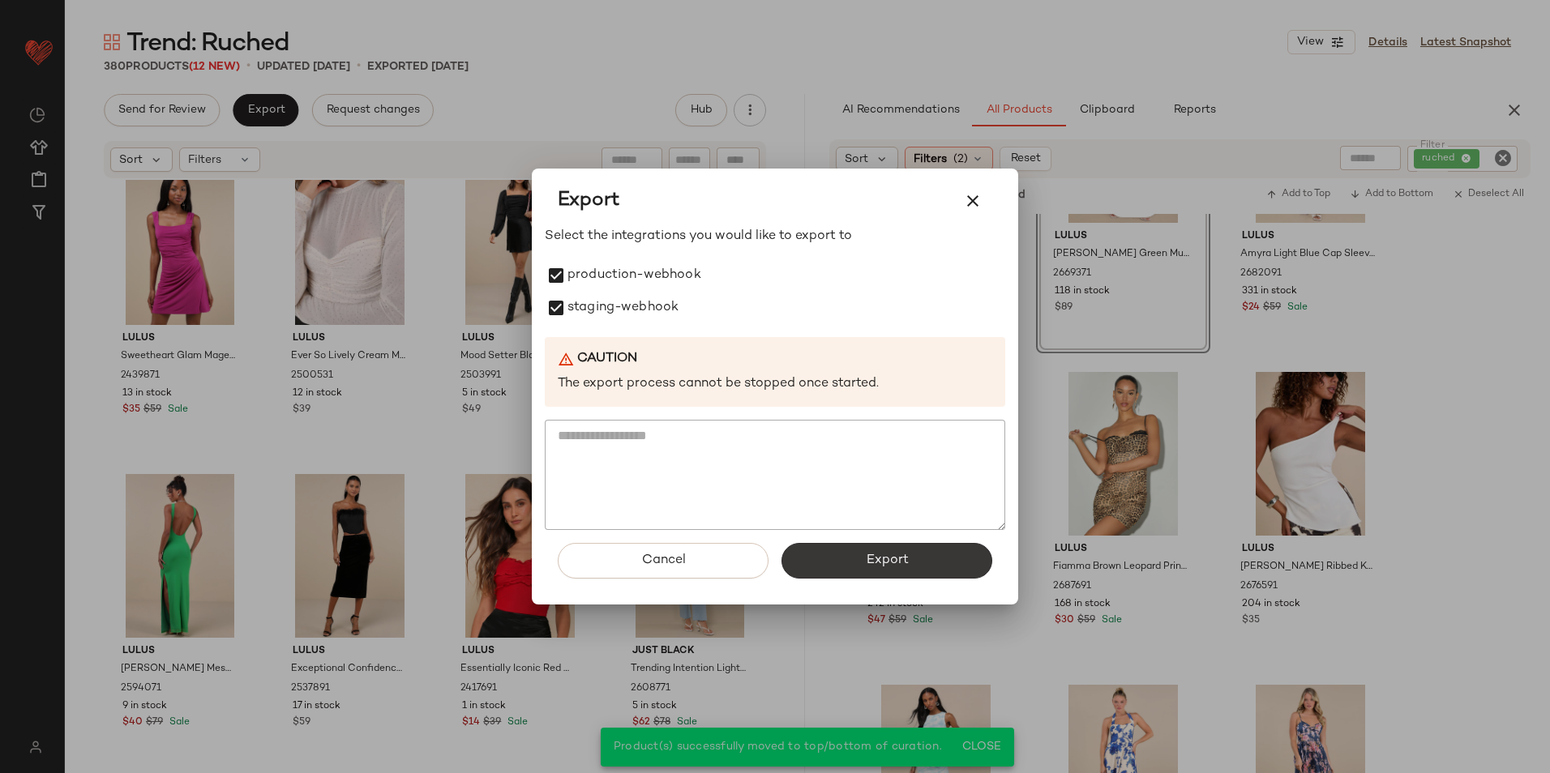
click at [849, 554] on button "Export" at bounding box center [886, 561] width 211 height 36
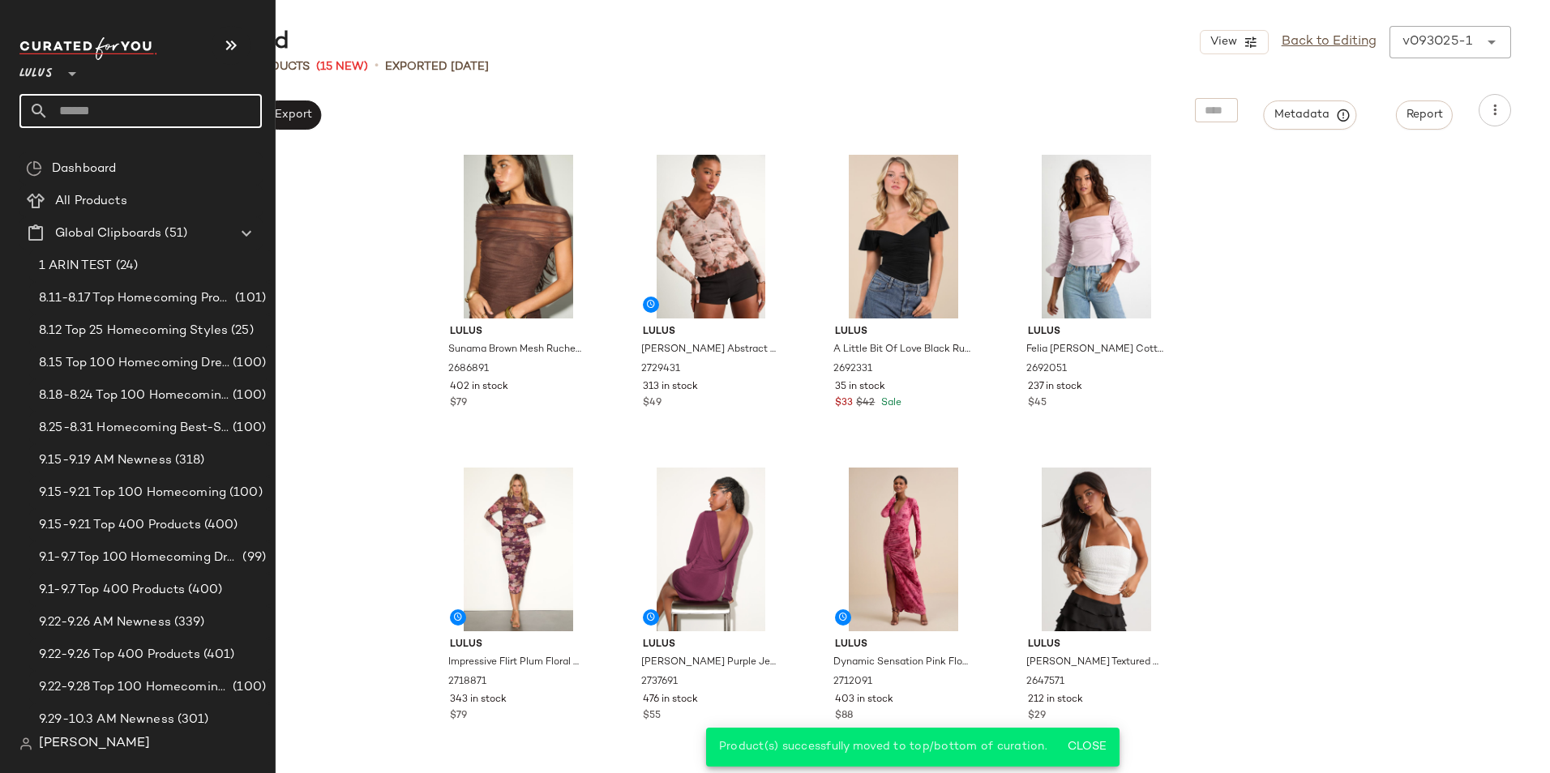
click at [84, 113] on input "text" at bounding box center [155, 111] width 213 height 34
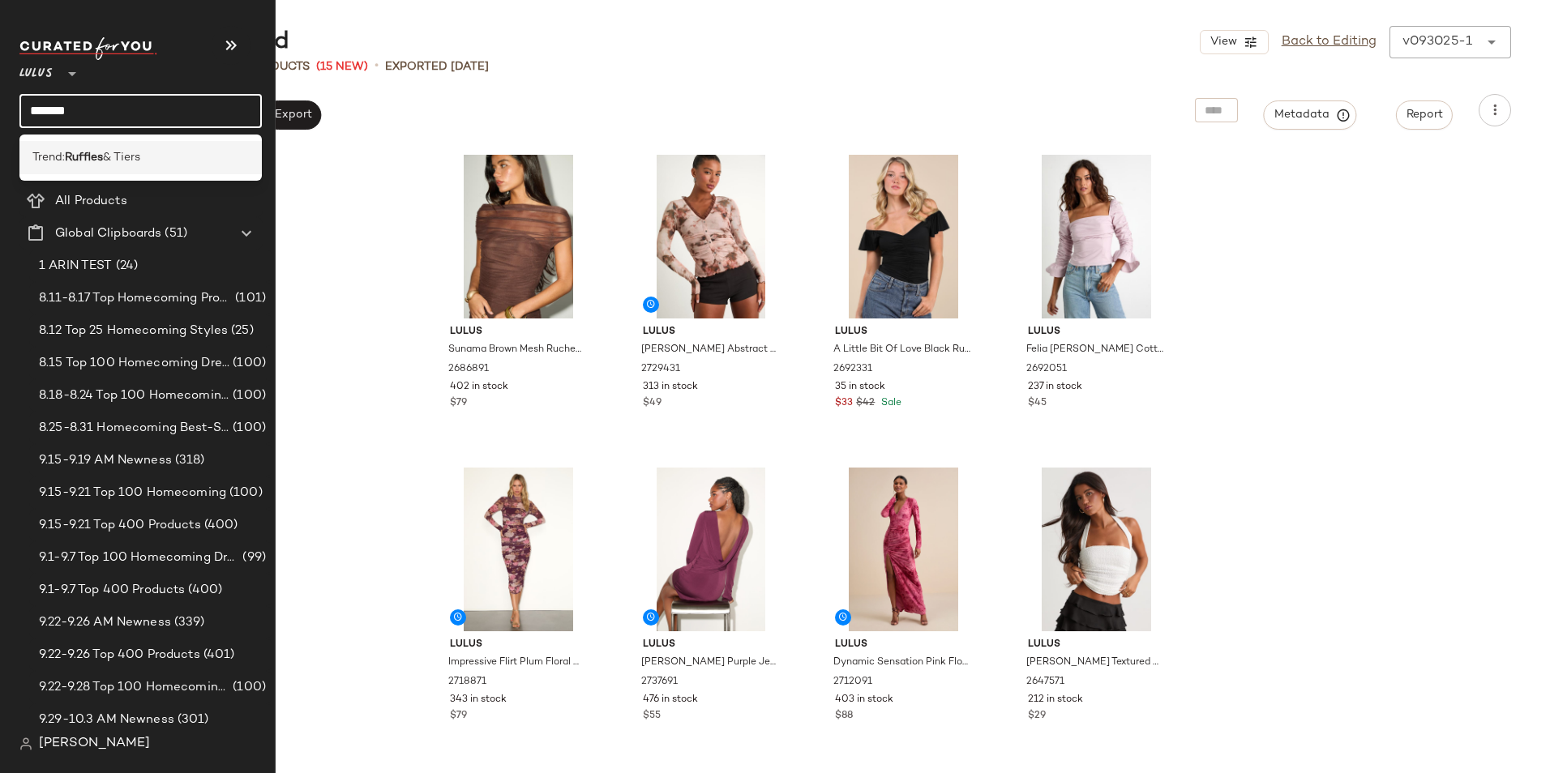
type input "*******"
click at [97, 160] on b "Ruffles" at bounding box center [84, 157] width 38 height 17
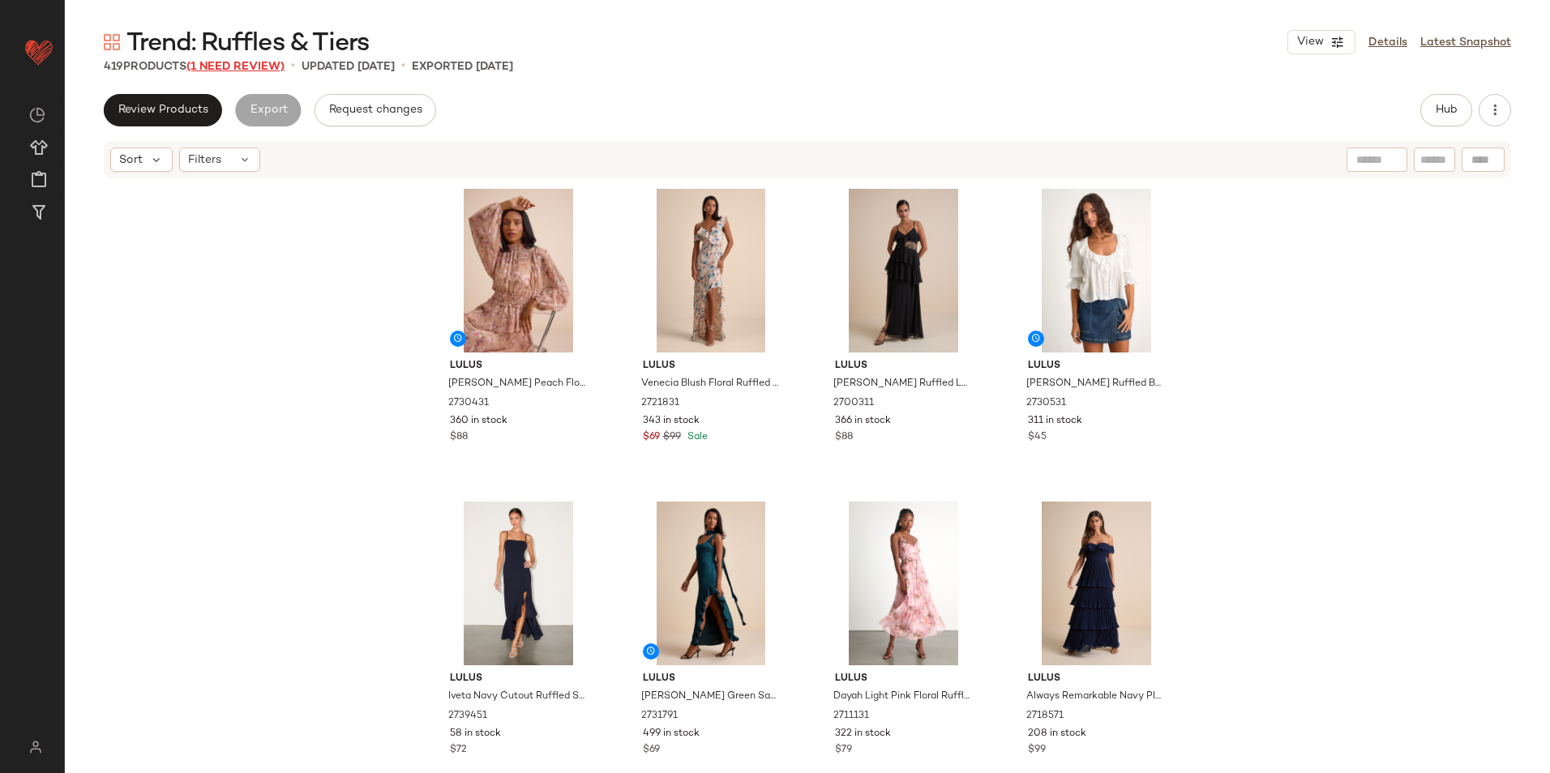
click at [258, 71] on span "(1 Need Review)" at bounding box center [235, 67] width 98 height 12
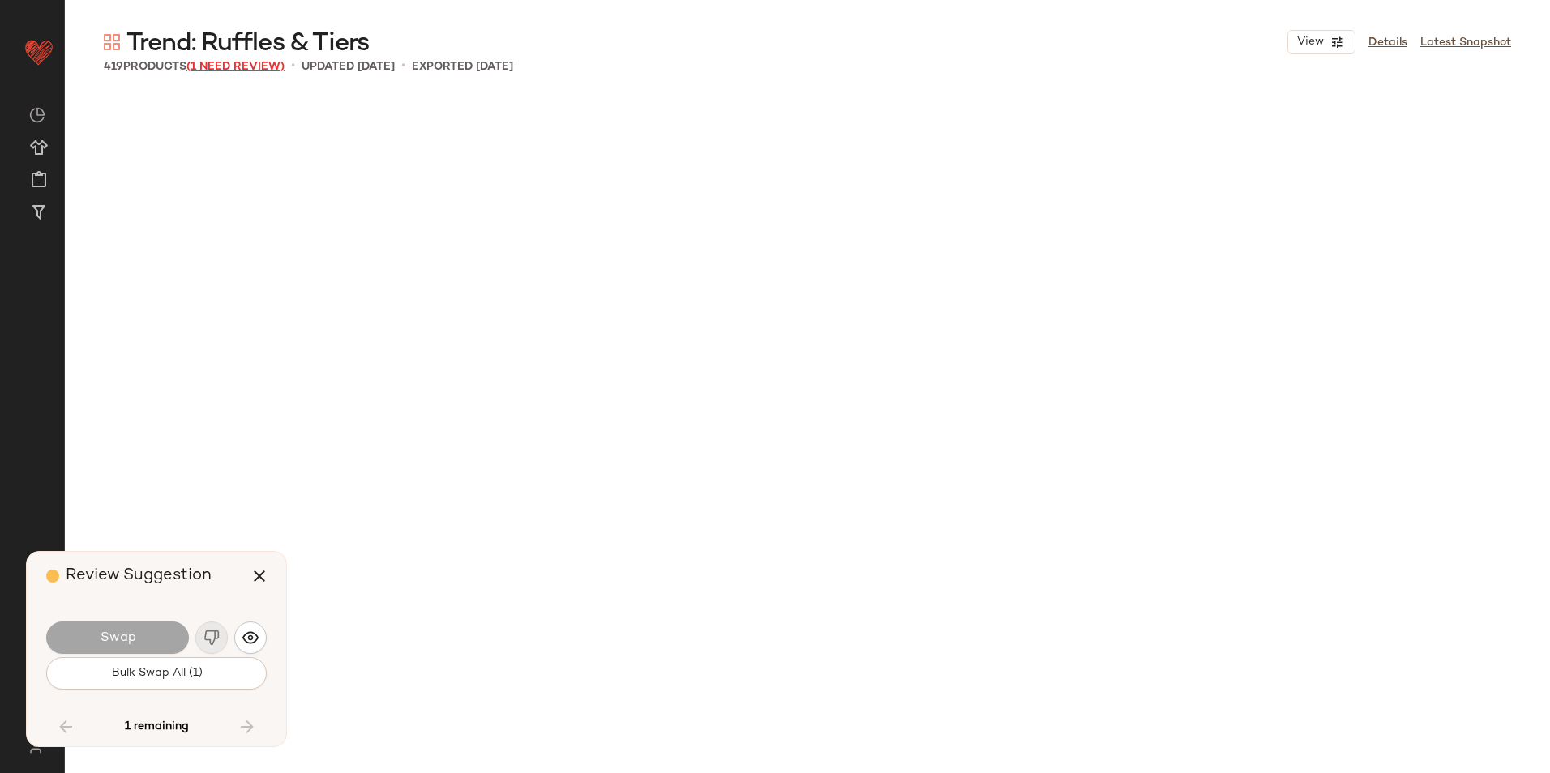
scroll to position [26596, 0]
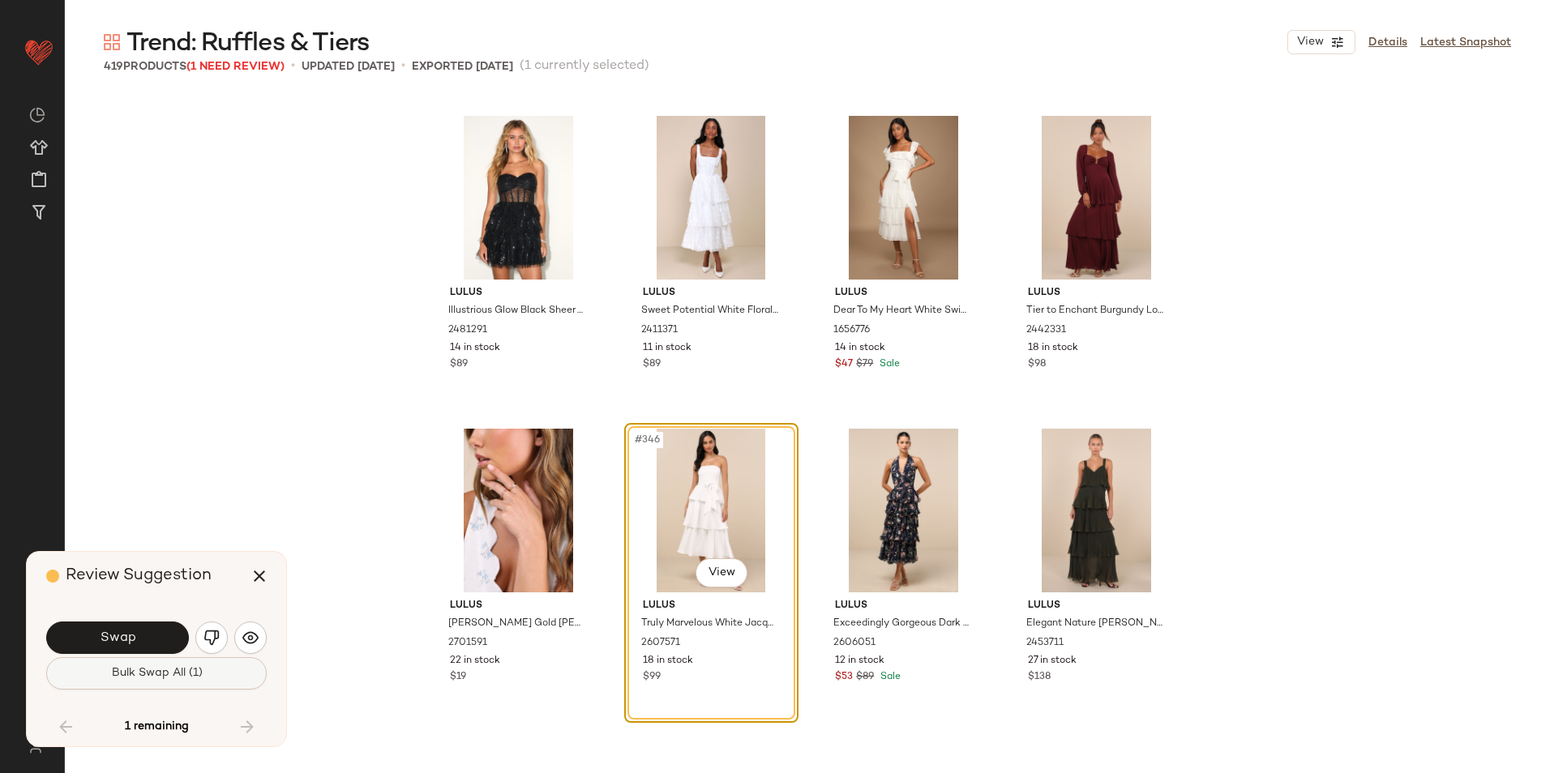
click at [206, 667] on button "Bulk Swap All (1)" at bounding box center [156, 673] width 220 height 32
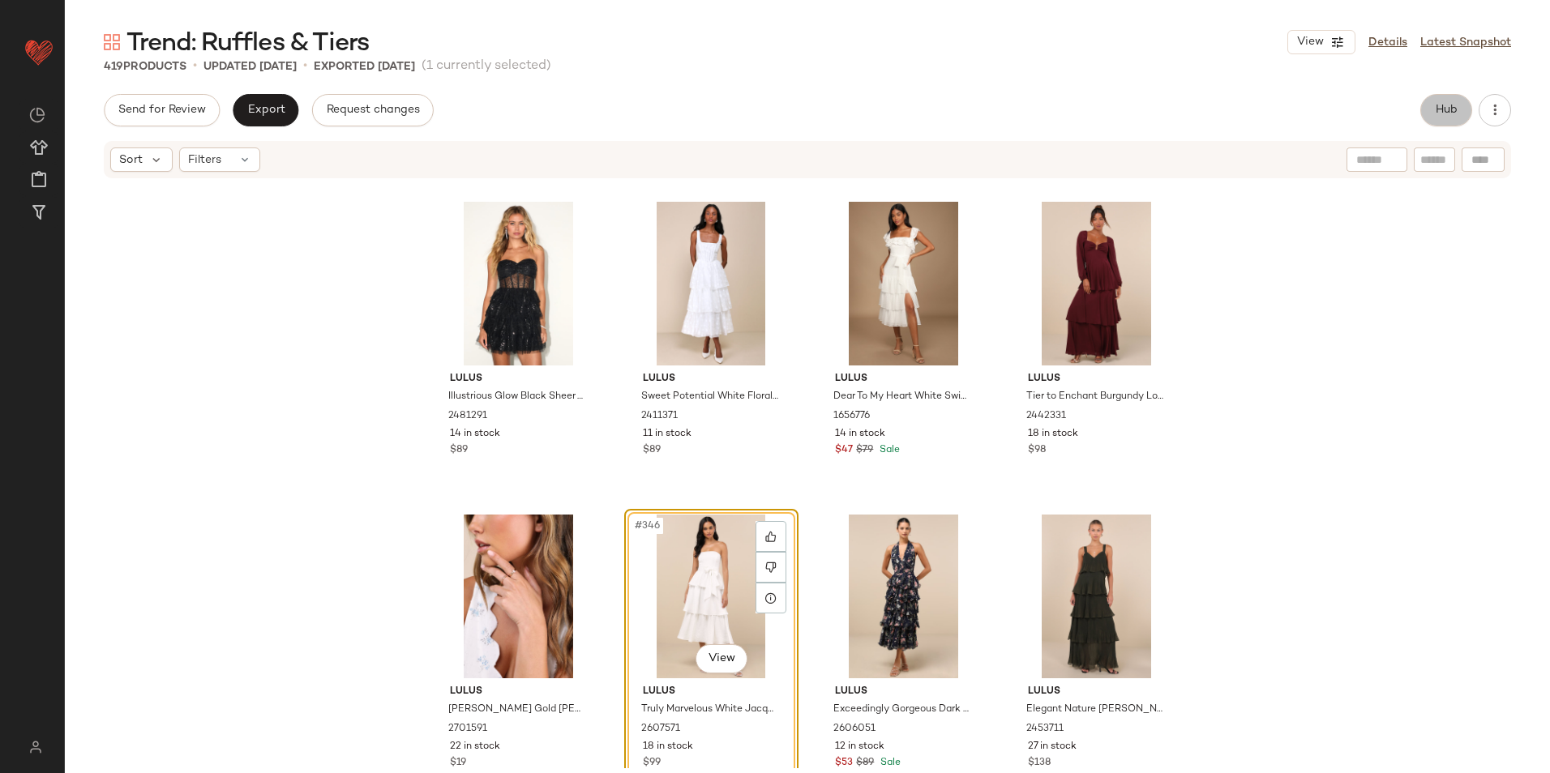
click at [1445, 109] on span "Hub" at bounding box center [1446, 110] width 23 height 13
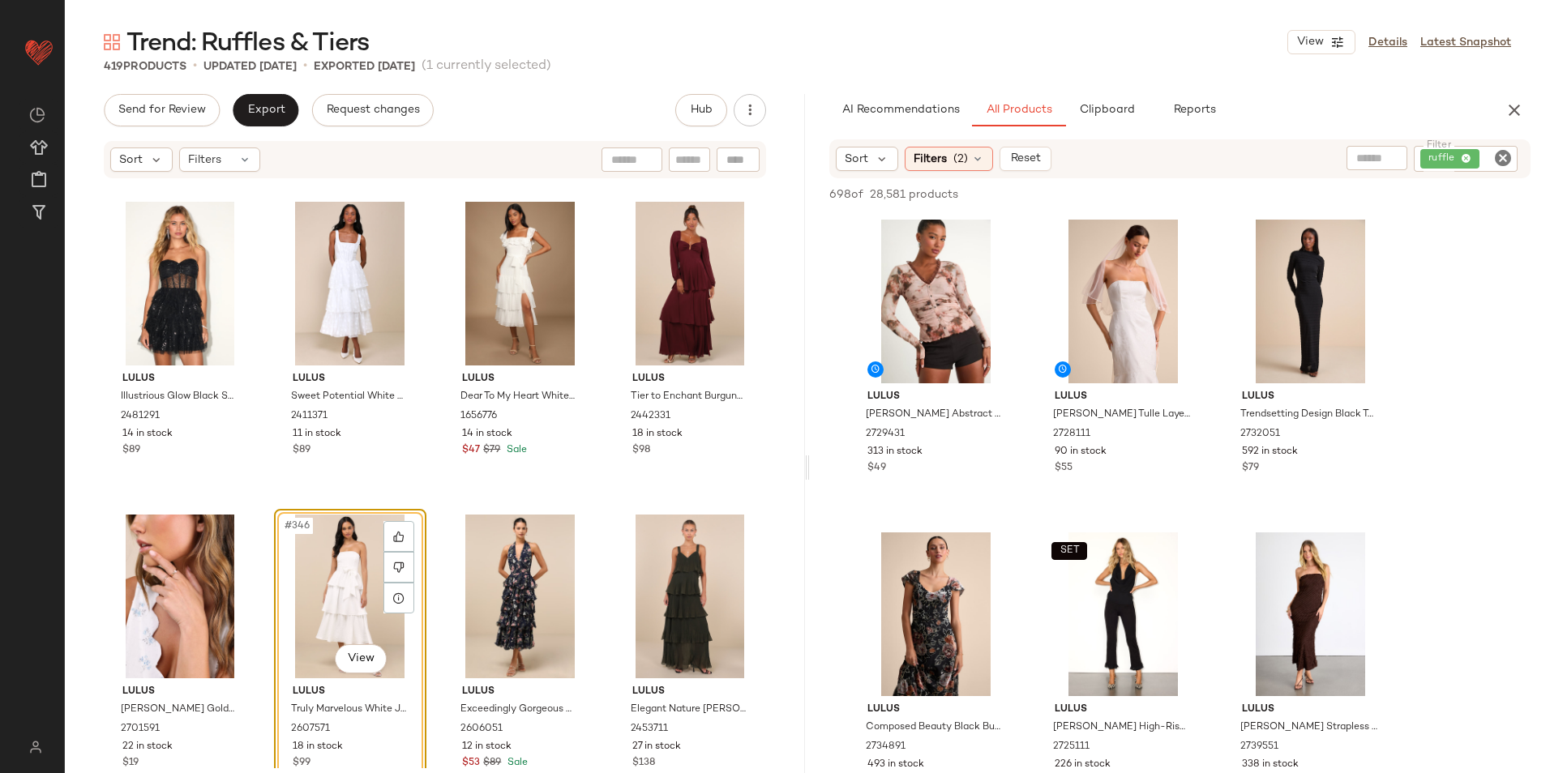
drag, startPoint x: 807, startPoint y: 464, endPoint x: 940, endPoint y: 469, distance: 133.0
click at [940, 469] on div "Trend: Ruffles & Tiers View Details Latest Snapshot 419 Products • updated Sep …" at bounding box center [807, 399] width 1485 height 747
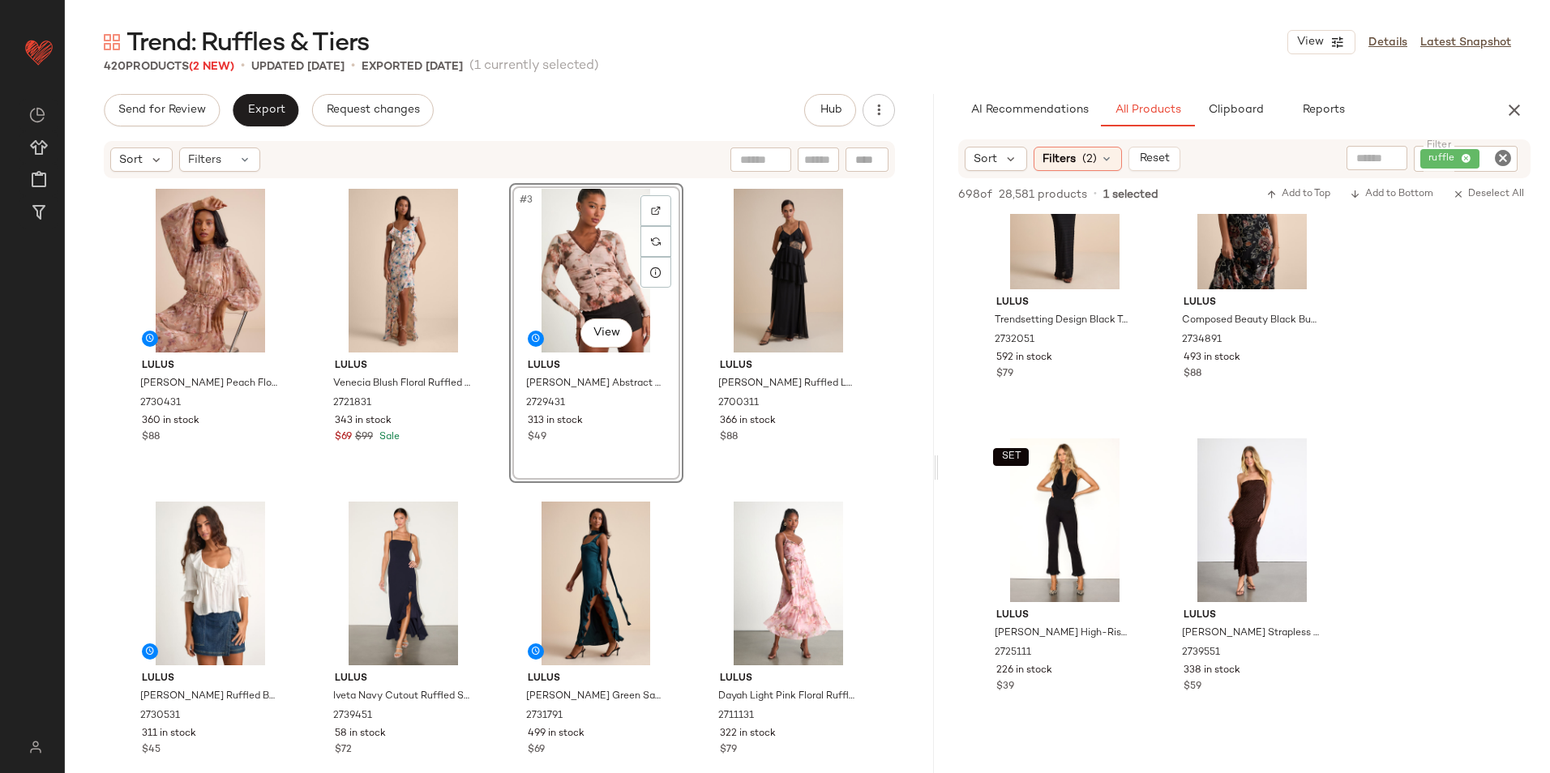
scroll to position [486, 0]
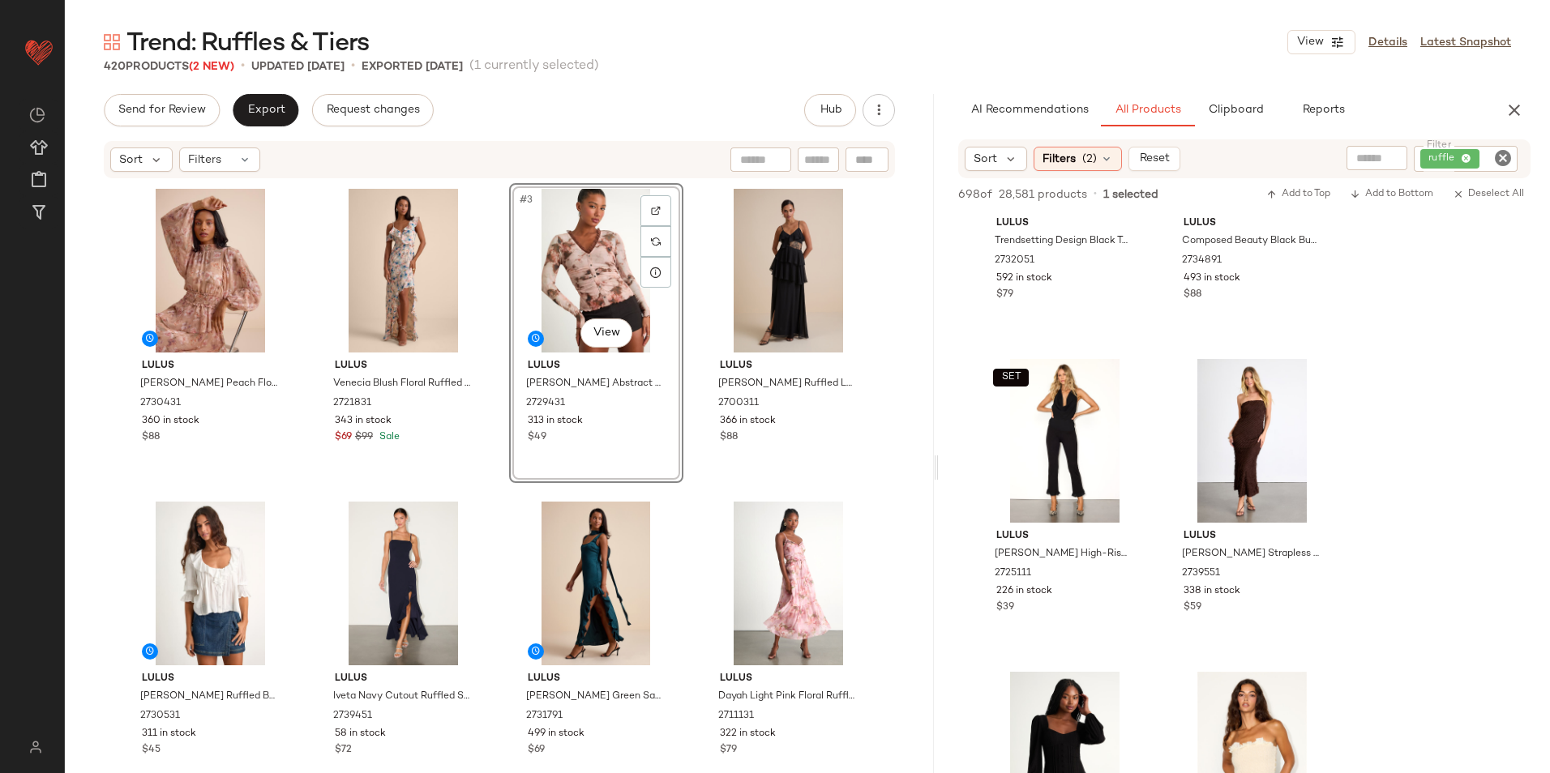
click at [606, 286] on div "#3 View" at bounding box center [596, 271] width 163 height 164
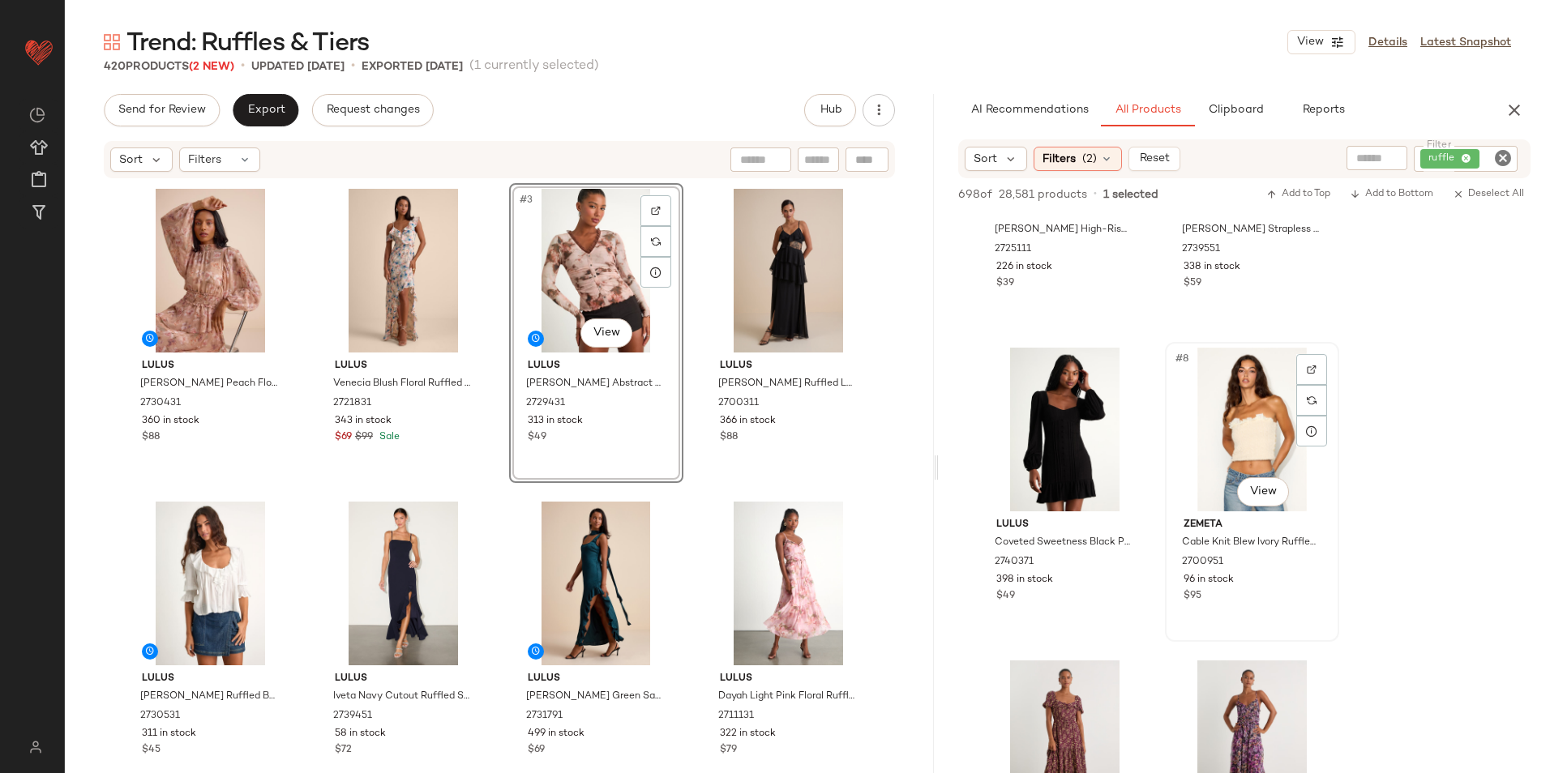
scroll to position [892, 0]
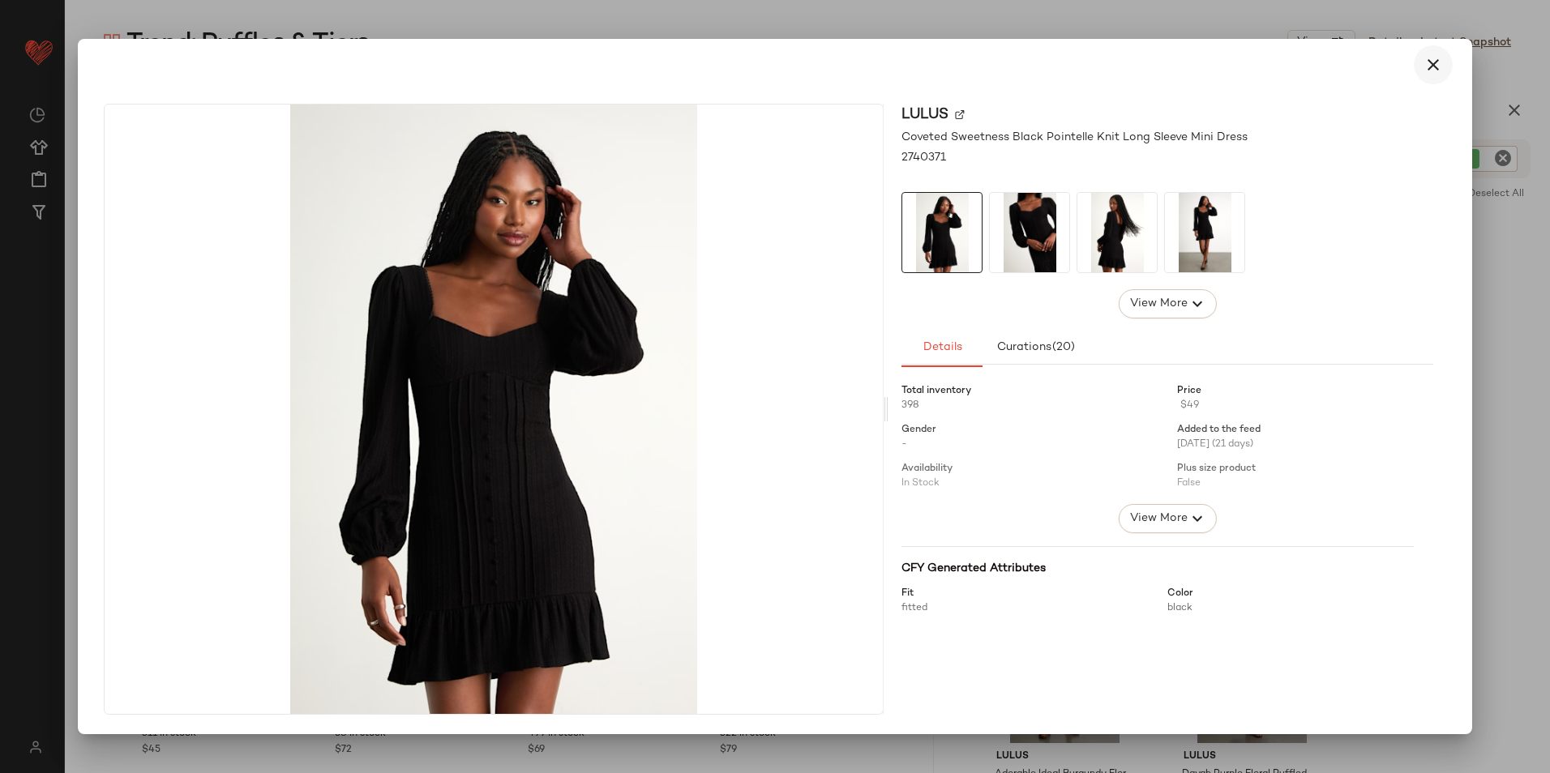
click at [1443, 58] on icon "button" at bounding box center [1432, 64] width 19 height 19
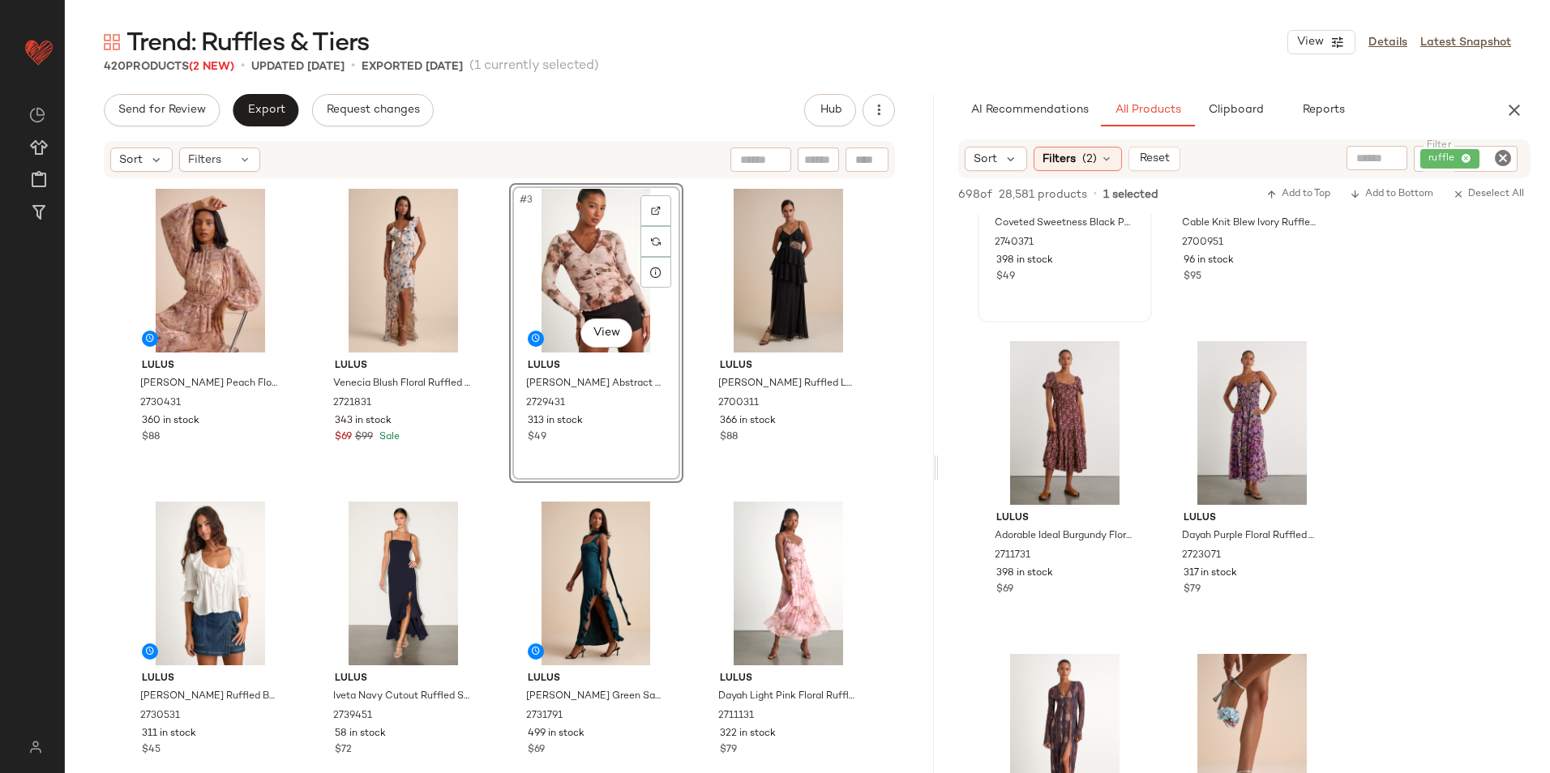
scroll to position [1135, 0]
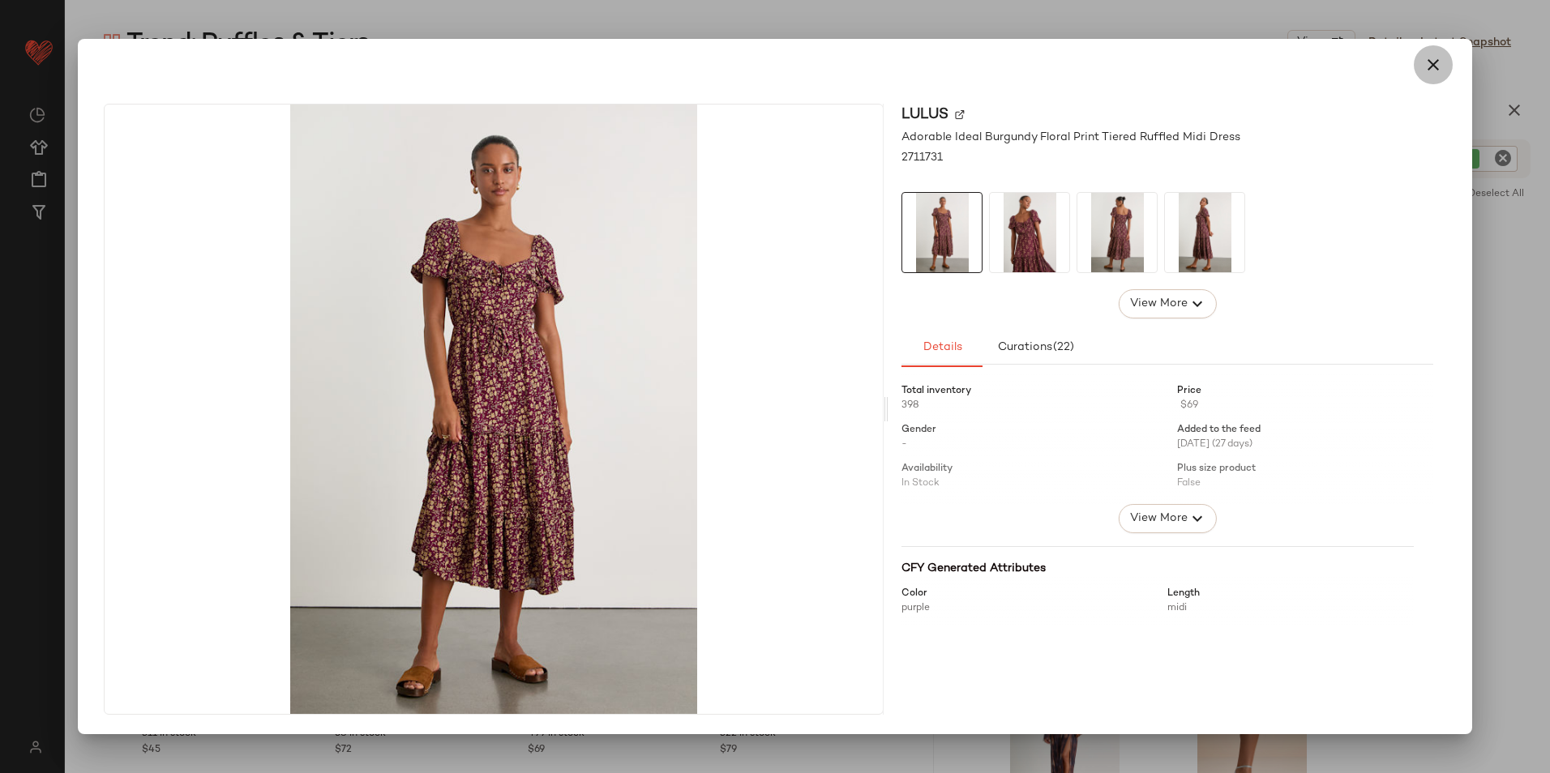
click at [1437, 61] on icon "button" at bounding box center [1432, 64] width 19 height 19
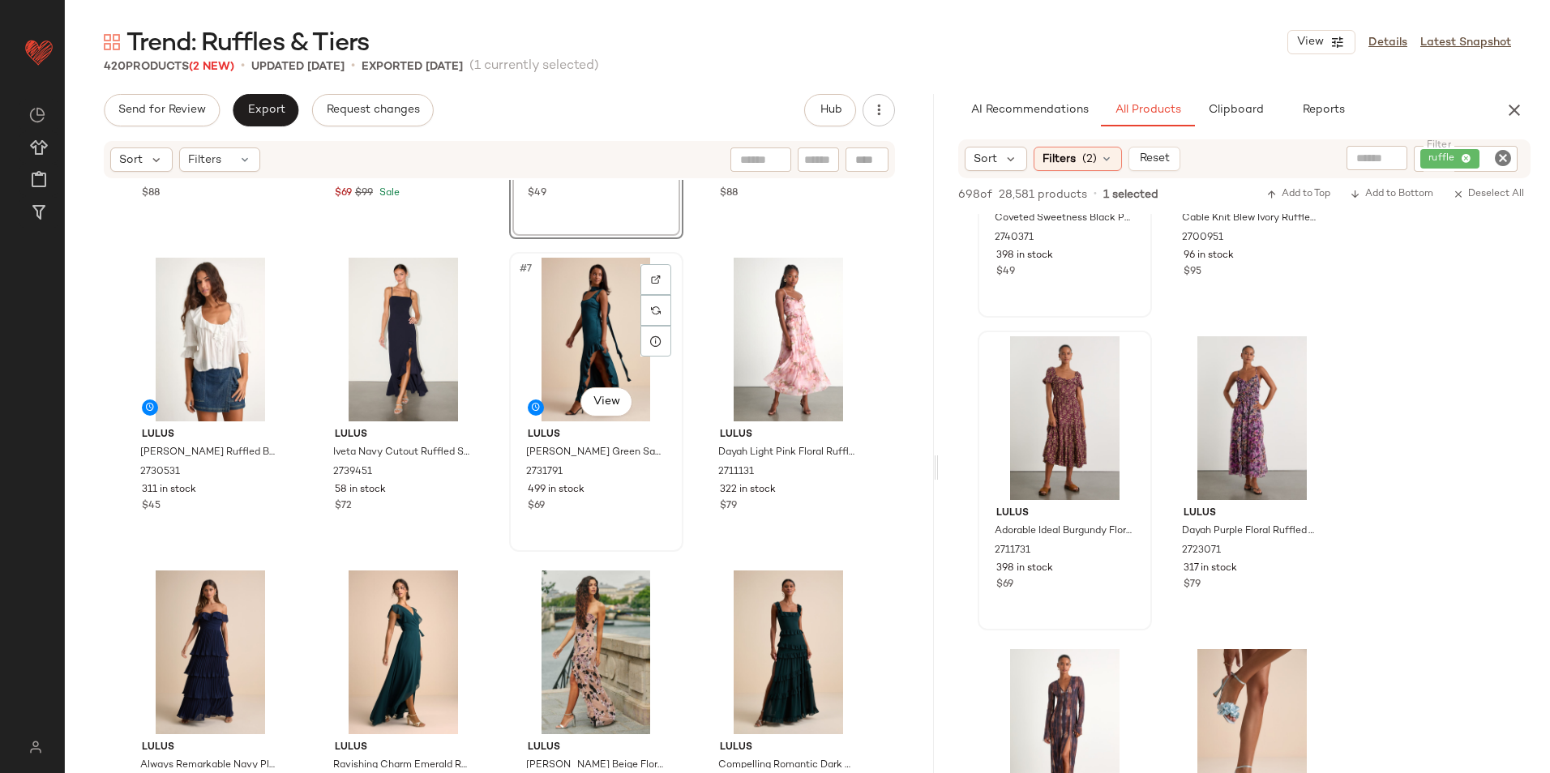
scroll to position [324, 0]
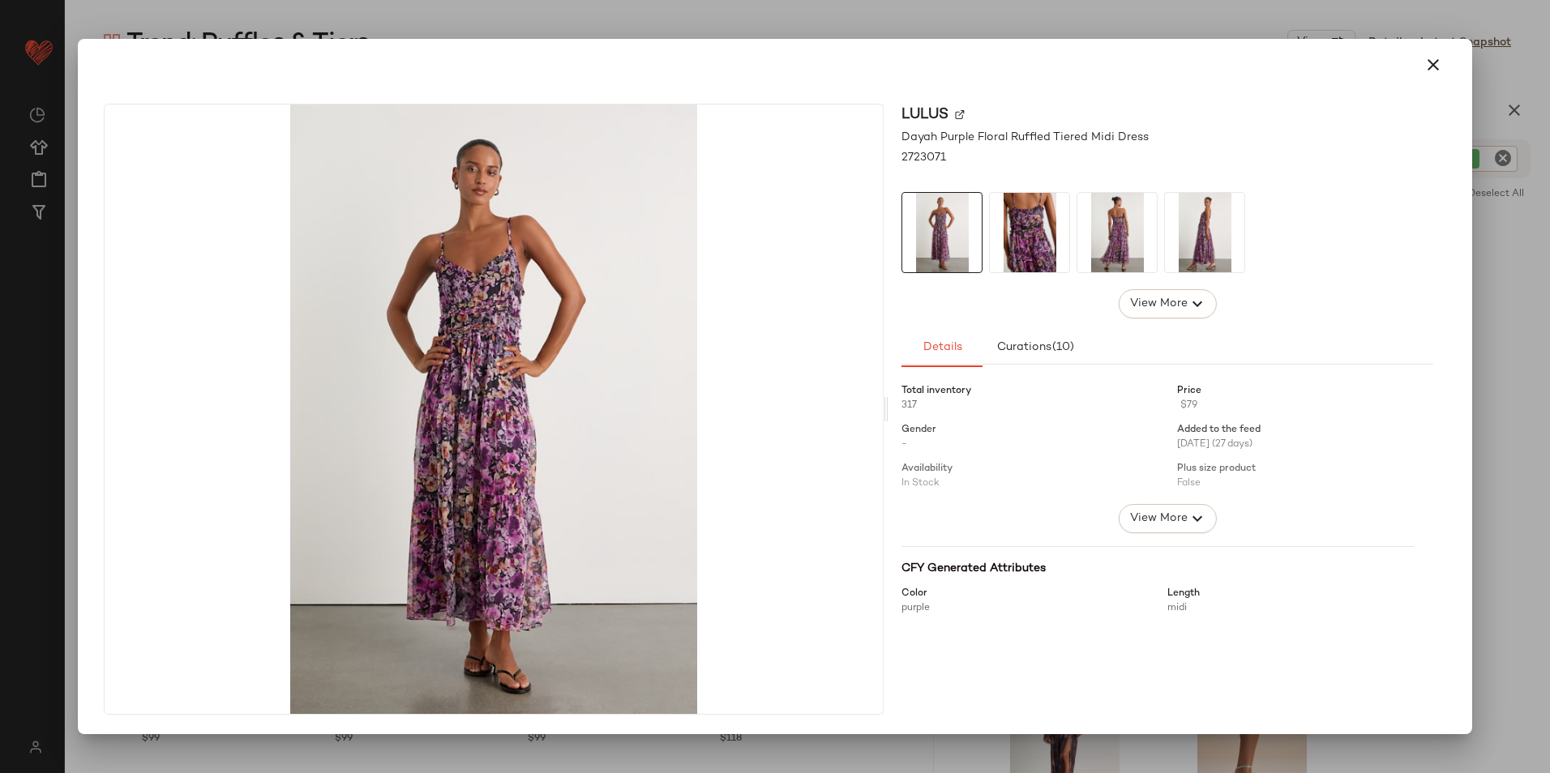
click at [1016, 232] on img at bounding box center [1029, 232] width 79 height 79
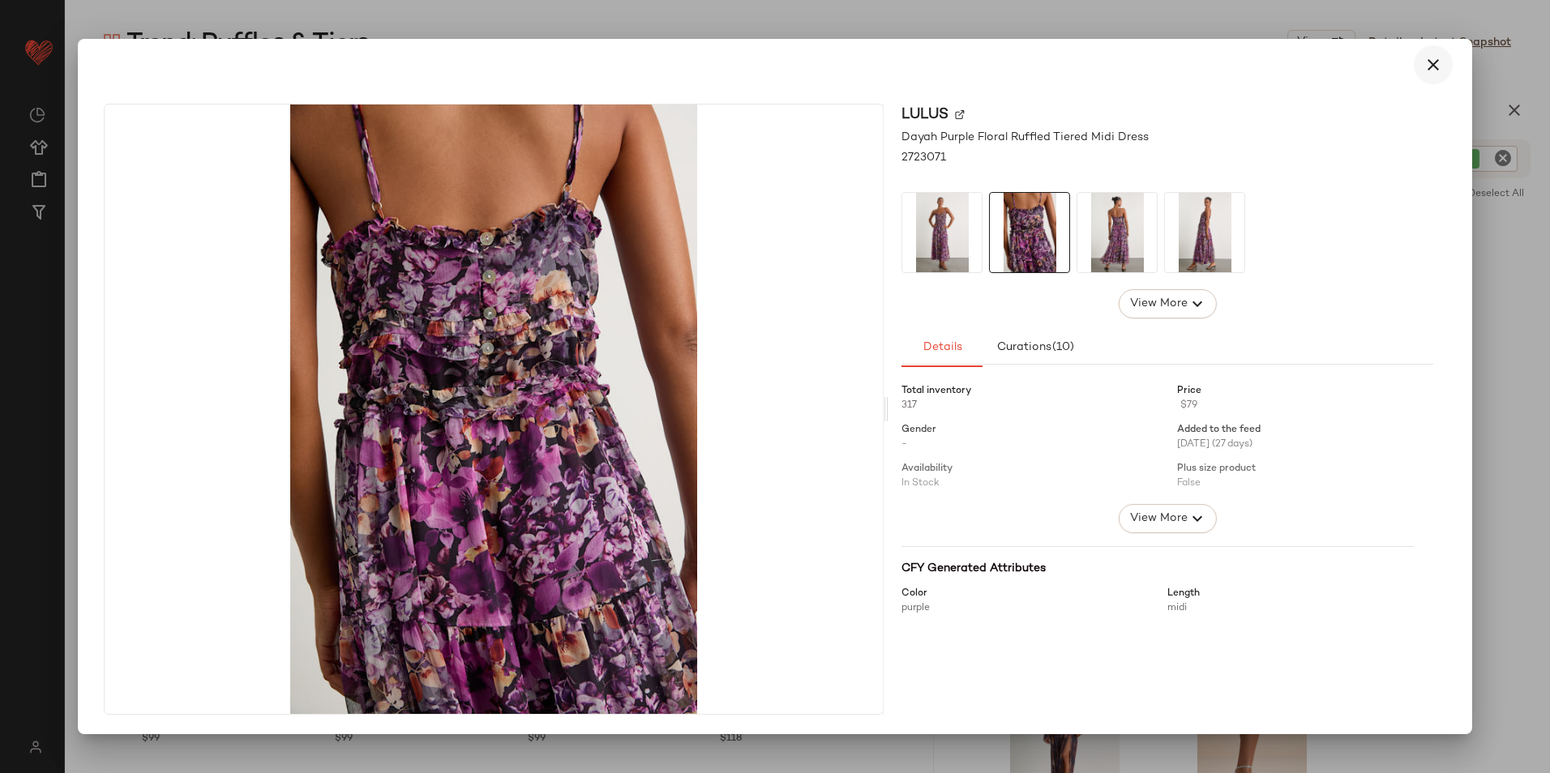
click at [1437, 52] on button "button" at bounding box center [1433, 64] width 39 height 39
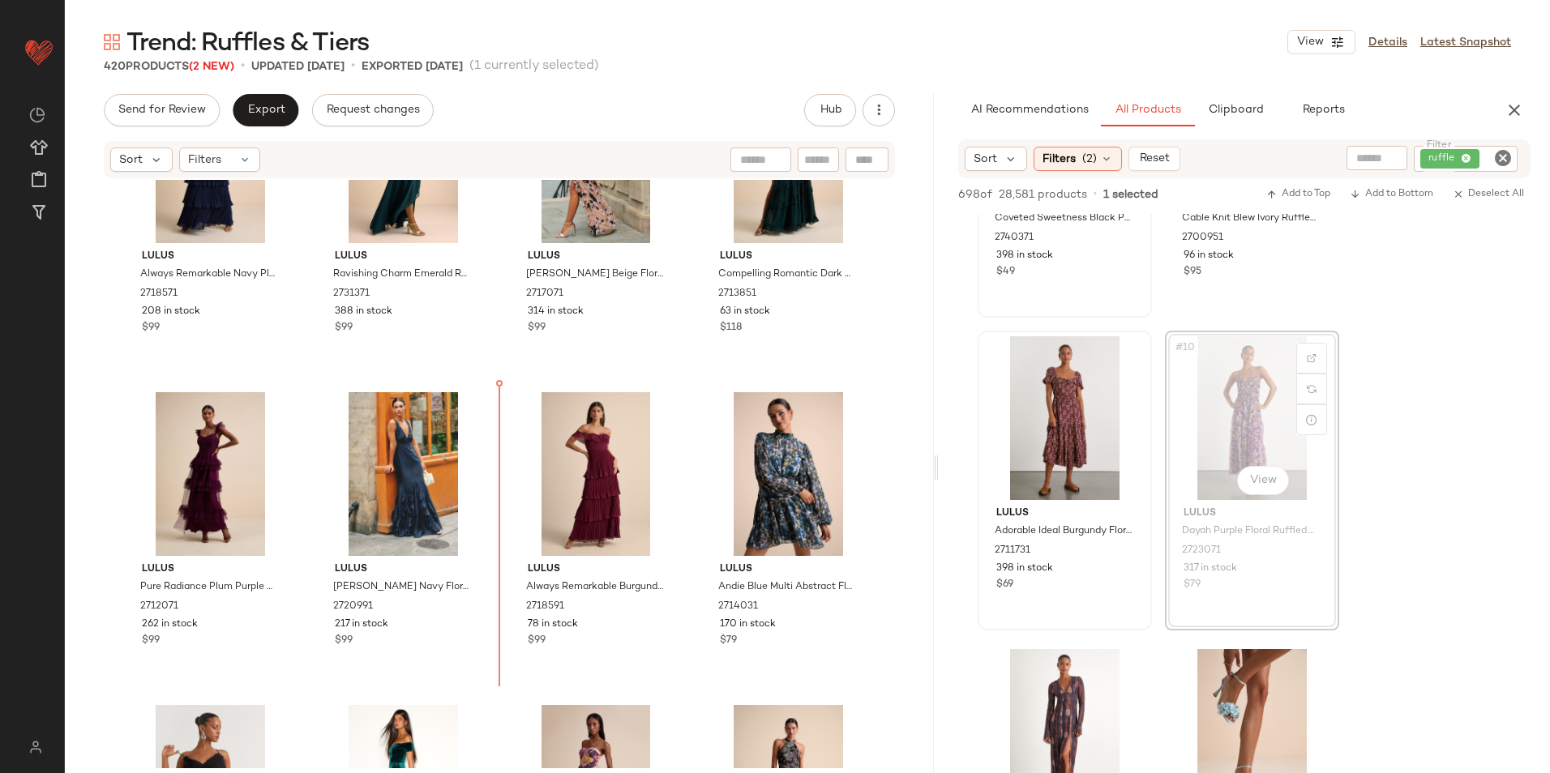
scroll to position [749, 0]
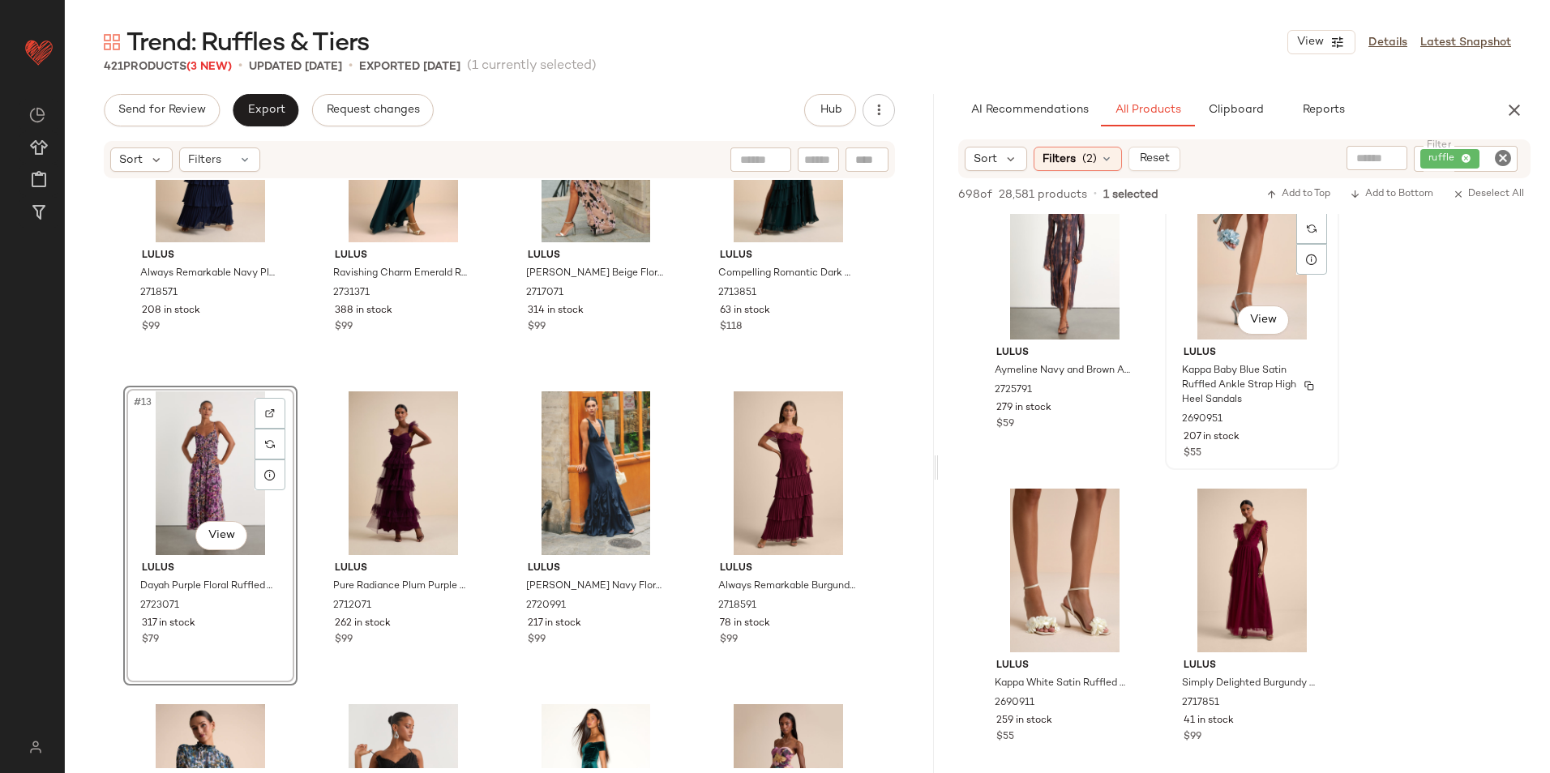
scroll to position [1621, 0]
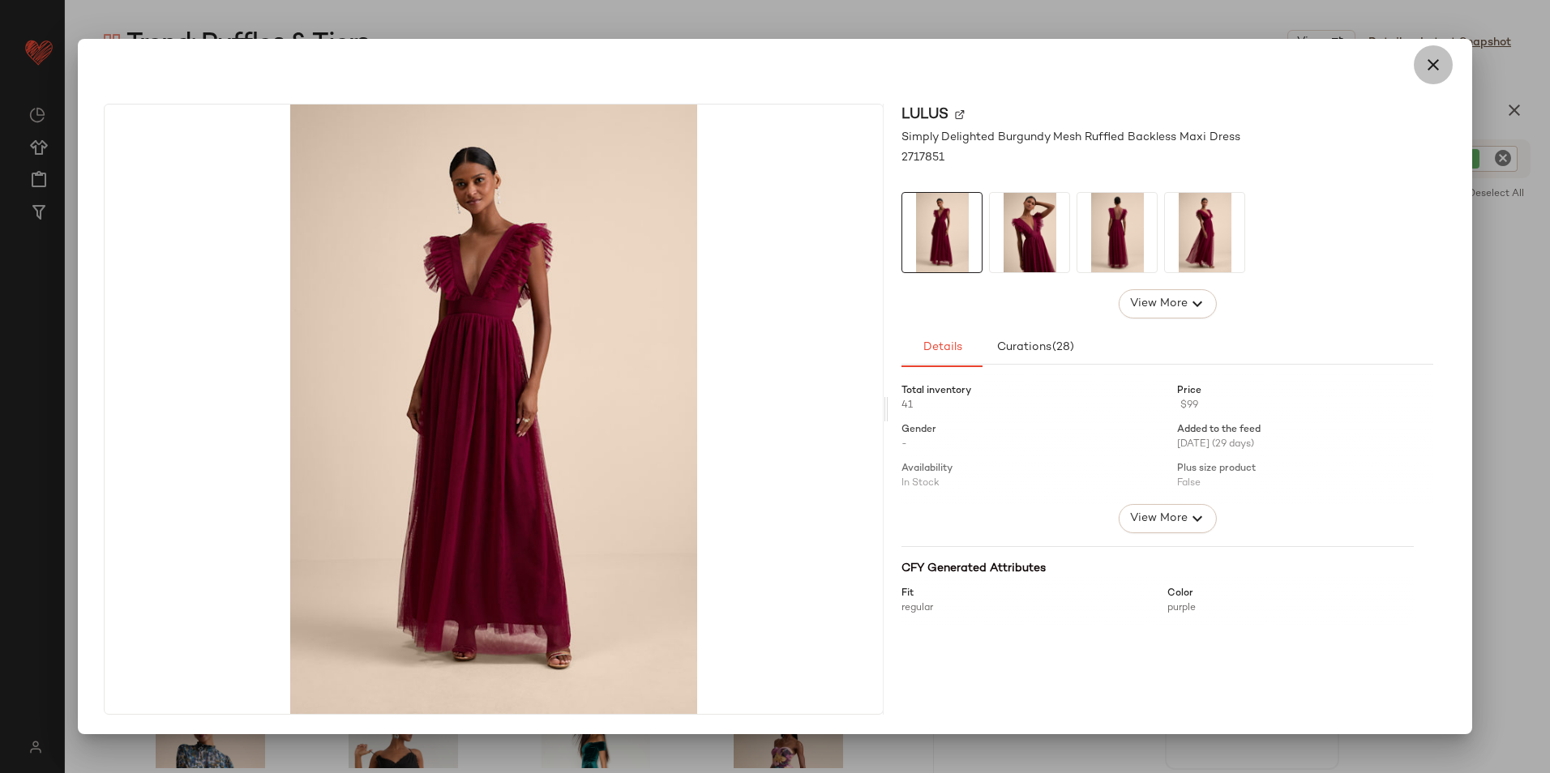
click at [1429, 58] on icon "button" at bounding box center [1432, 64] width 19 height 19
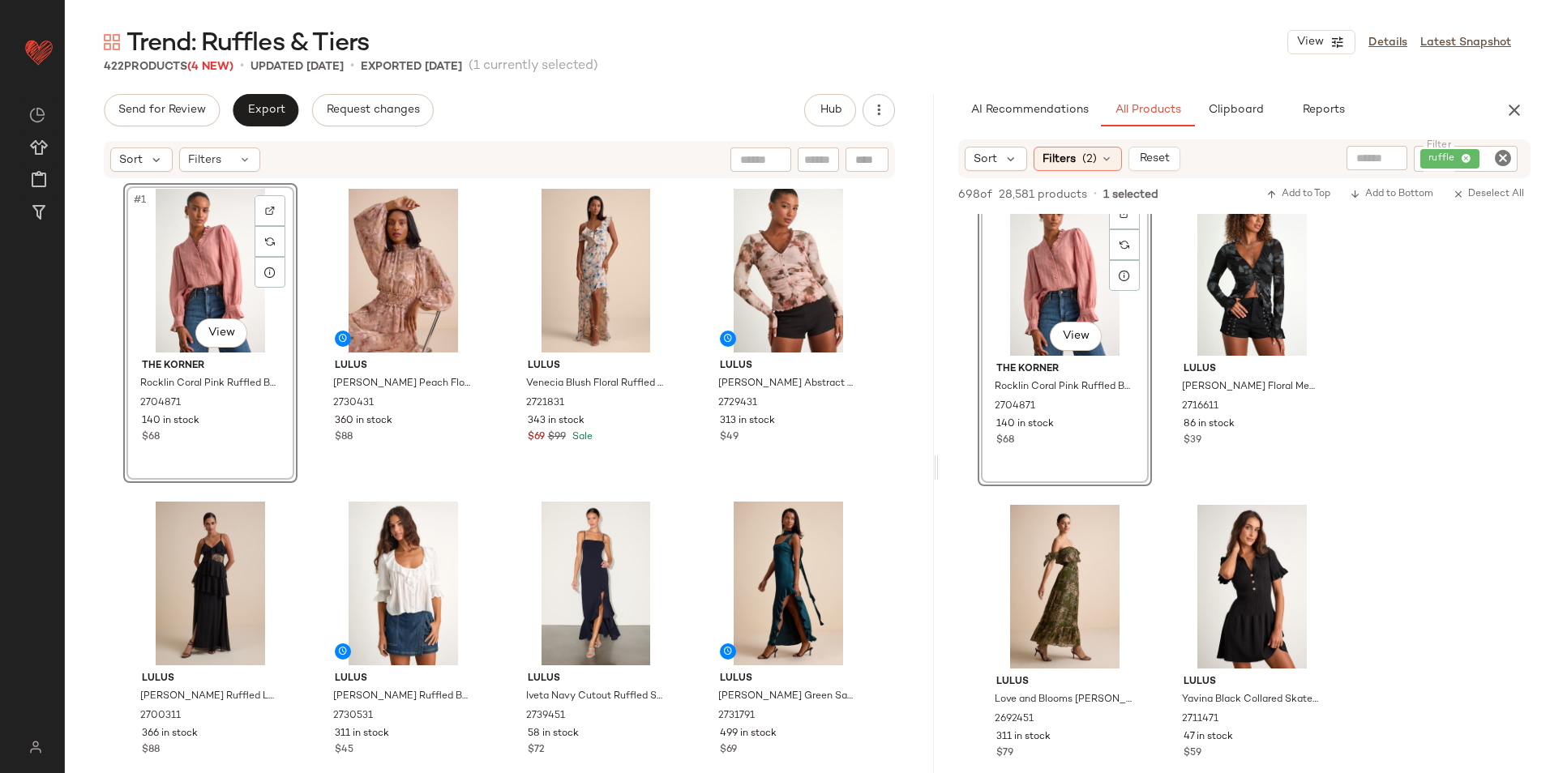
scroll to position [3567, 0]
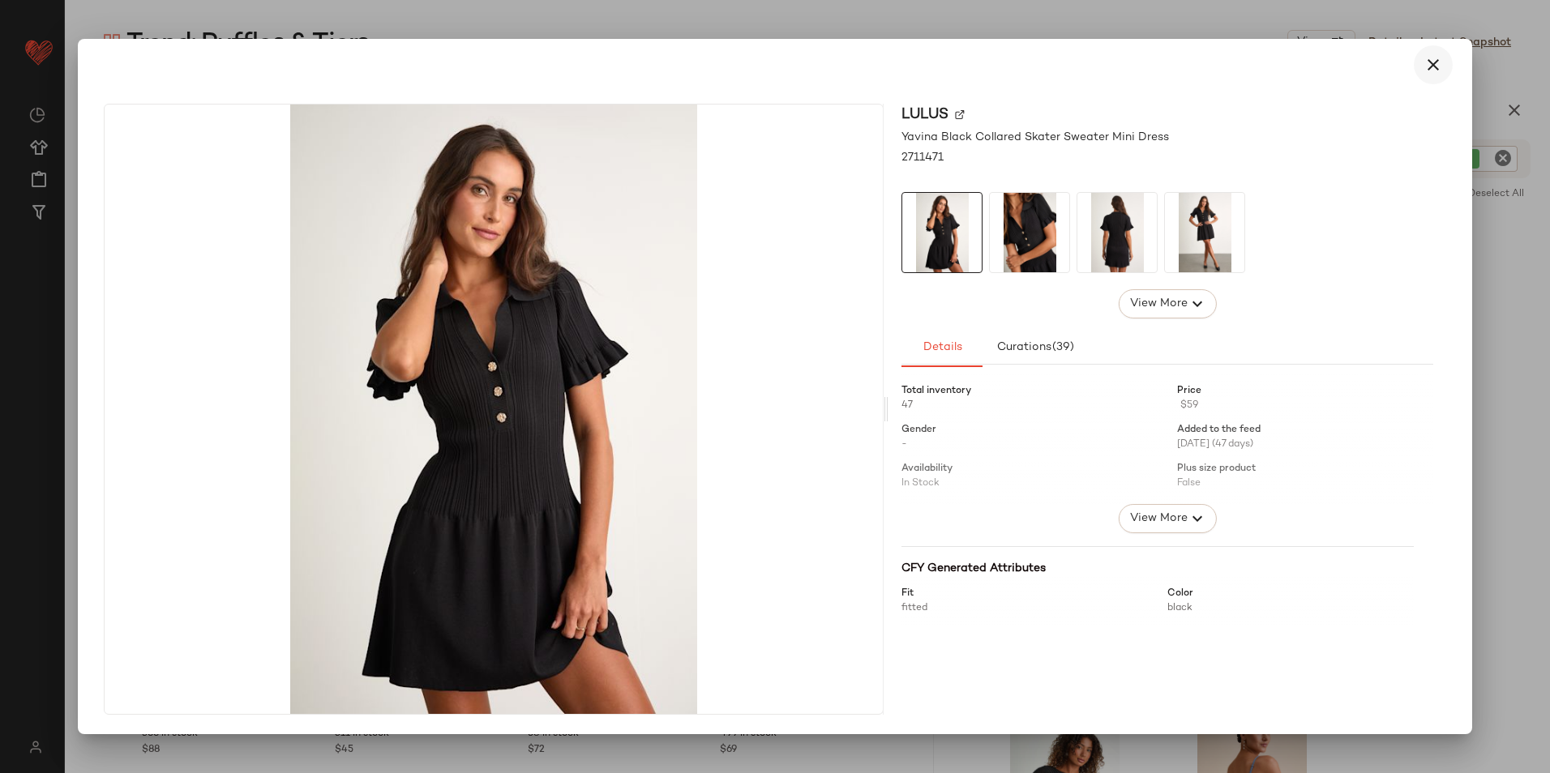
click at [1433, 68] on icon "button" at bounding box center [1432, 64] width 19 height 19
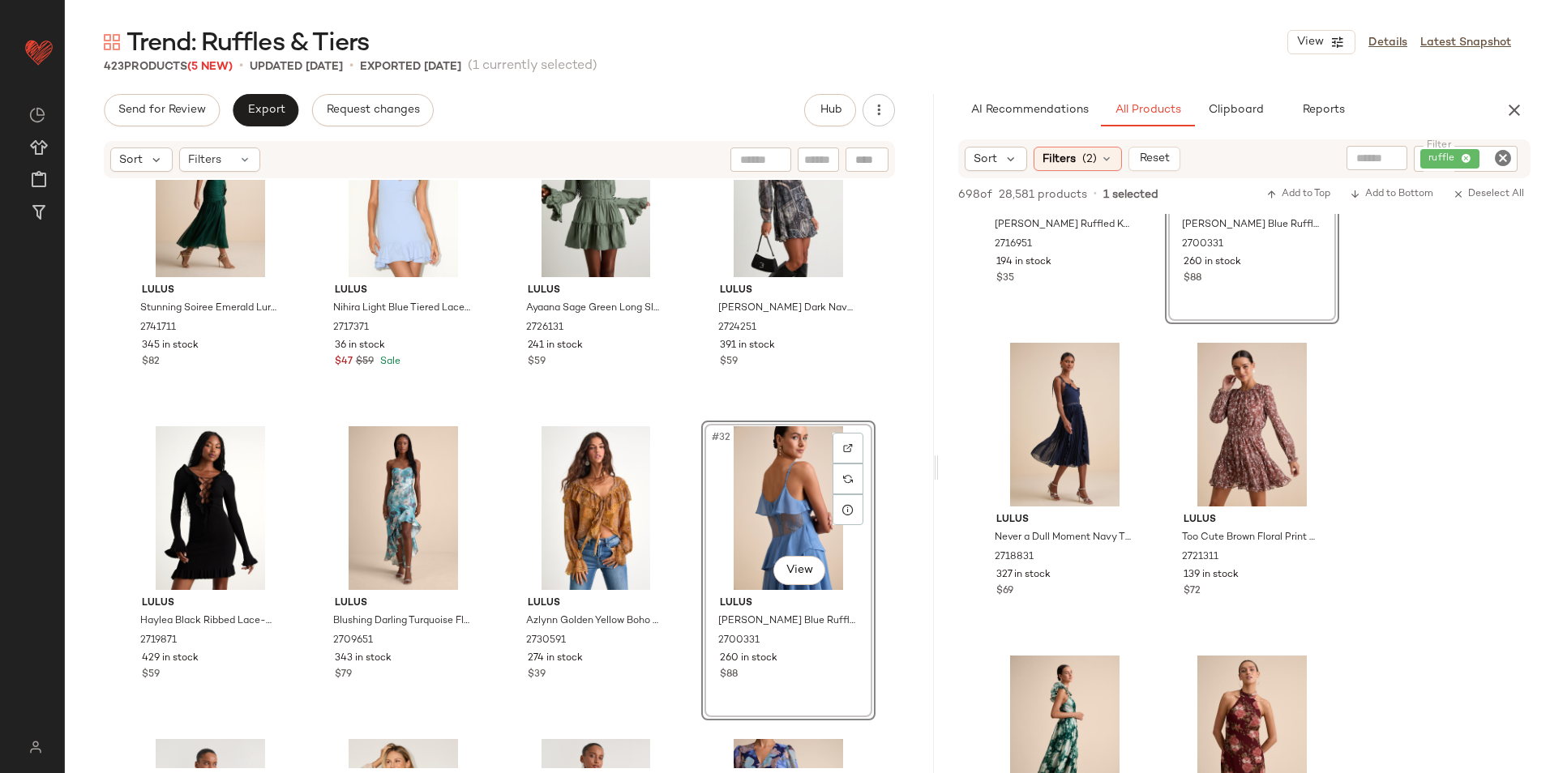
scroll to position [4296, 0]
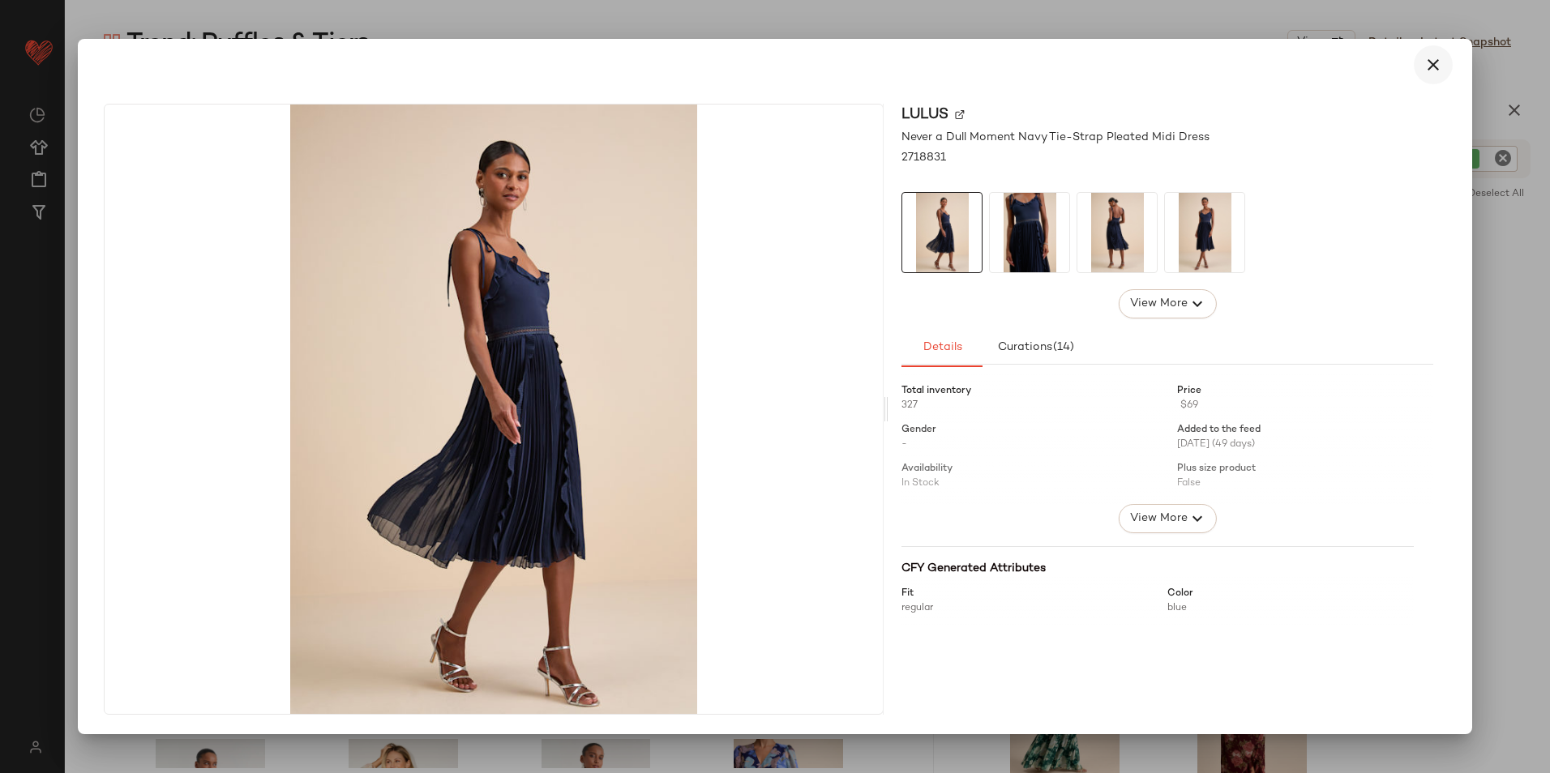
click at [1440, 61] on icon "button" at bounding box center [1432, 64] width 19 height 19
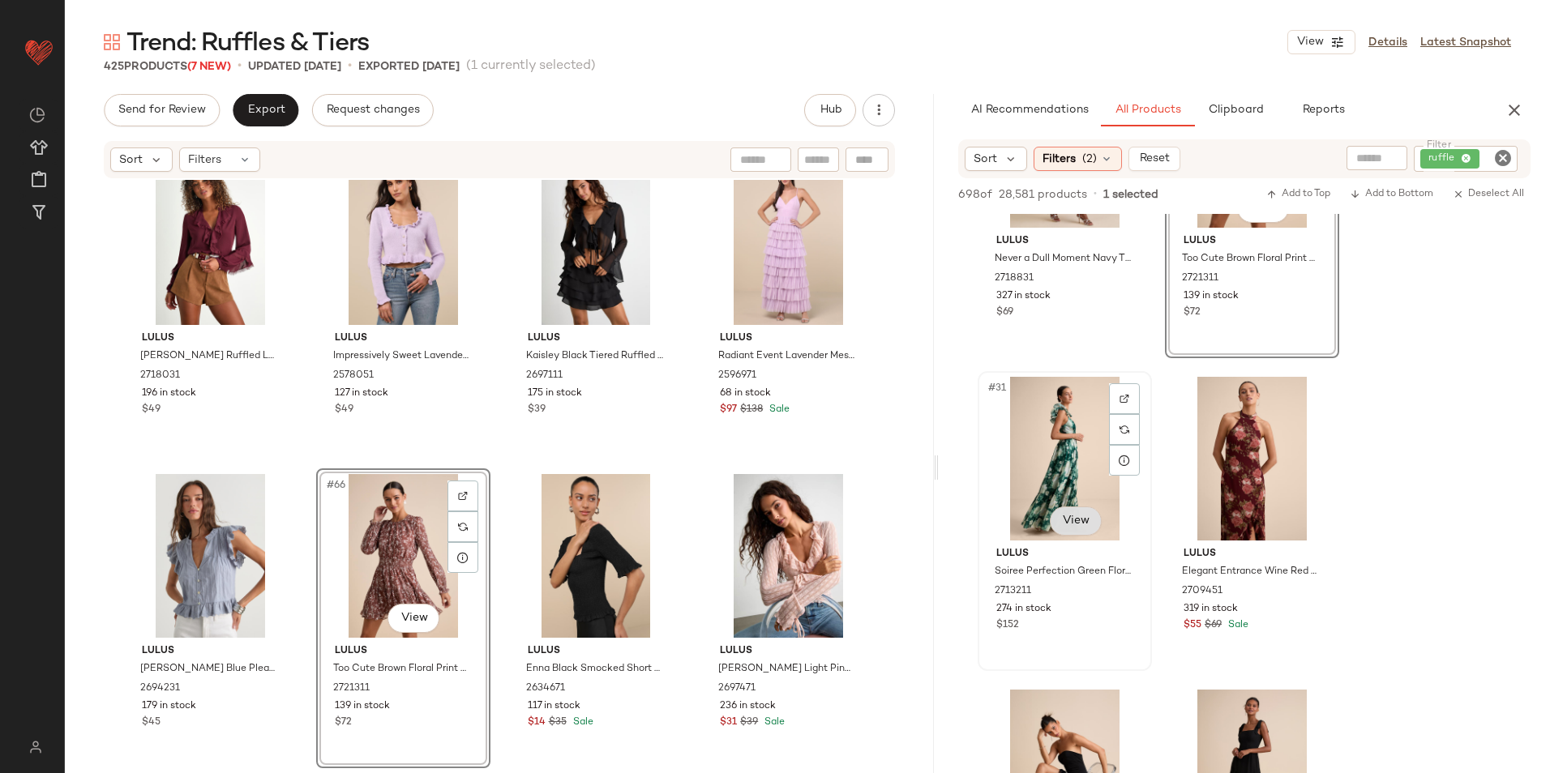
scroll to position [4539, 0]
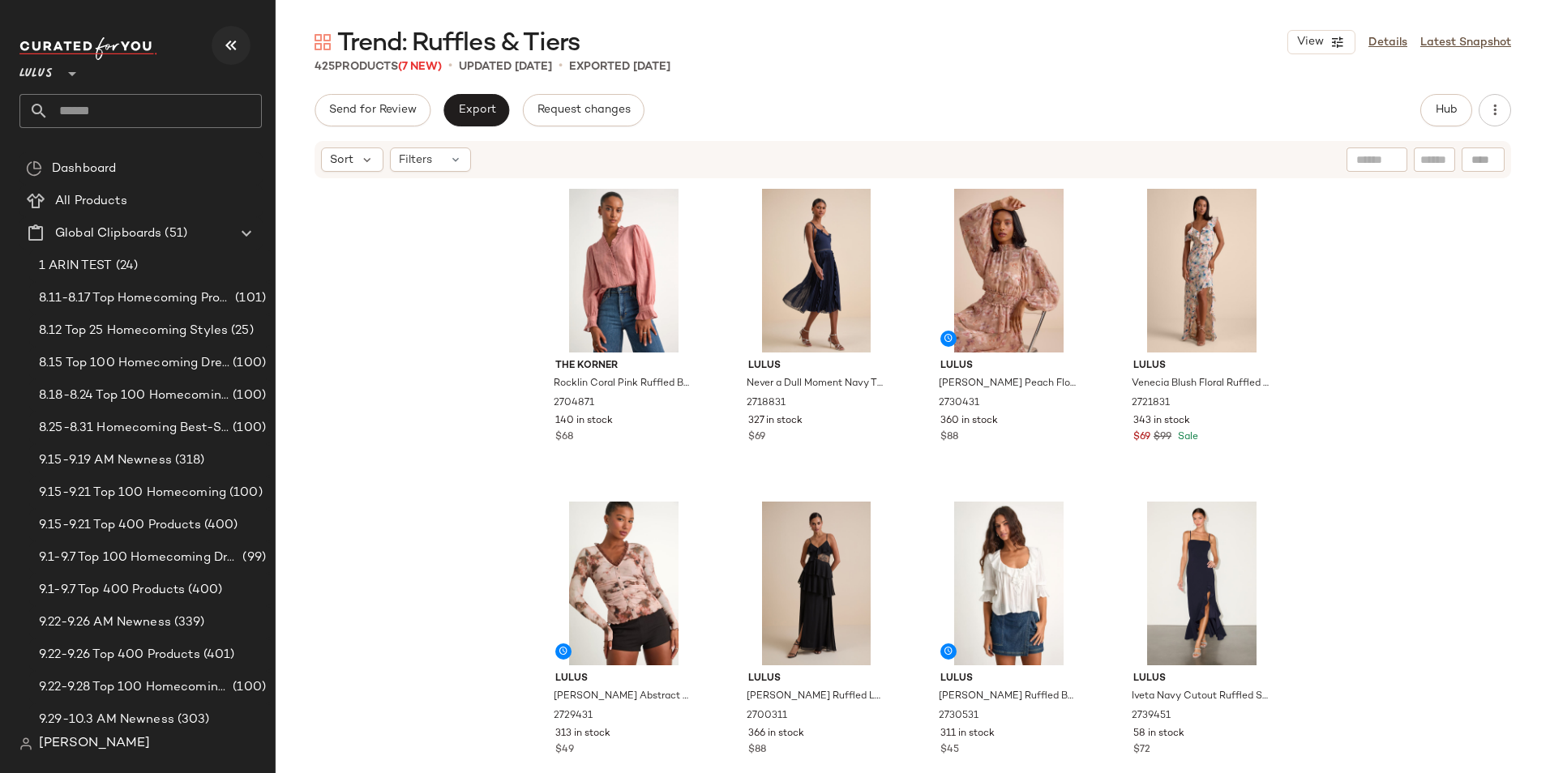
click at [232, 49] on icon "button" at bounding box center [230, 45] width 19 height 19
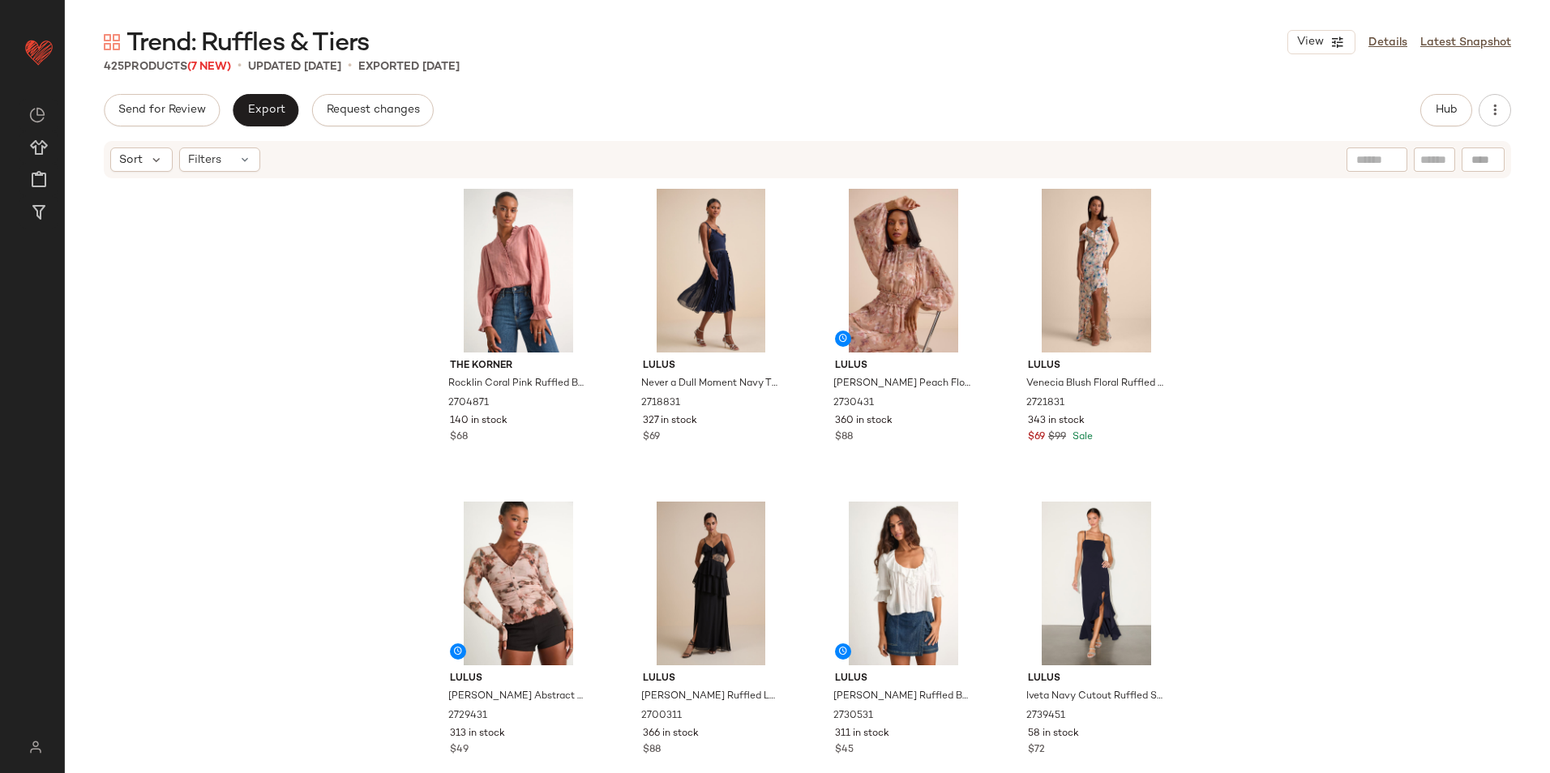
click at [670, 74] on div "425 Products (7 New) • updated Oct 2nd • Exported Sep 30th" at bounding box center [807, 66] width 1485 height 16
click at [1238, 41] on link "Details" at bounding box center [1387, 42] width 39 height 17
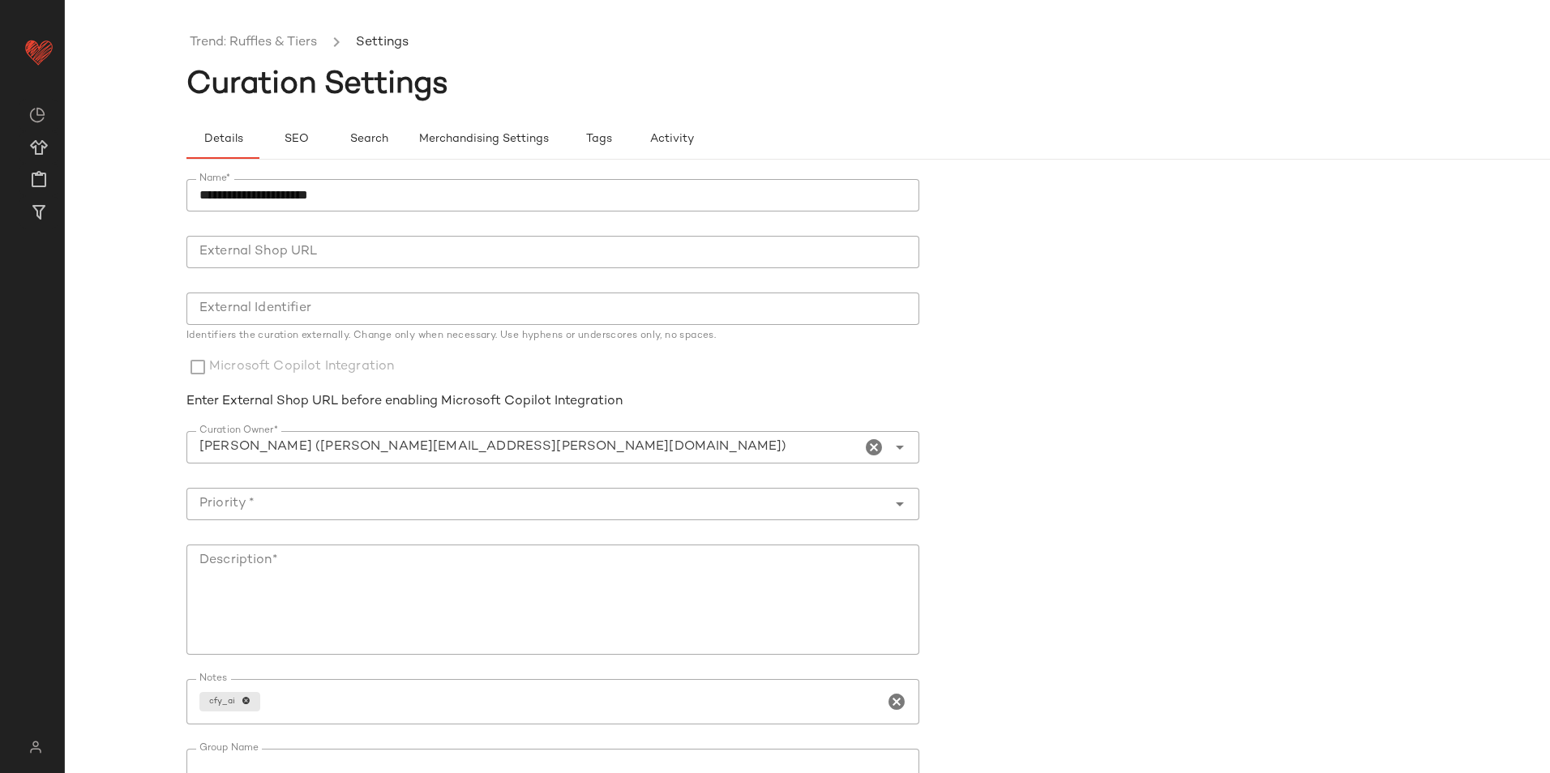
click at [289, 28] on ul "Trend: Ruffles & Tiers Settings" at bounding box center [928, 42] width 1485 height 37
click at [292, 45] on link "Trend: Ruffles & Tiers" at bounding box center [253, 42] width 127 height 21
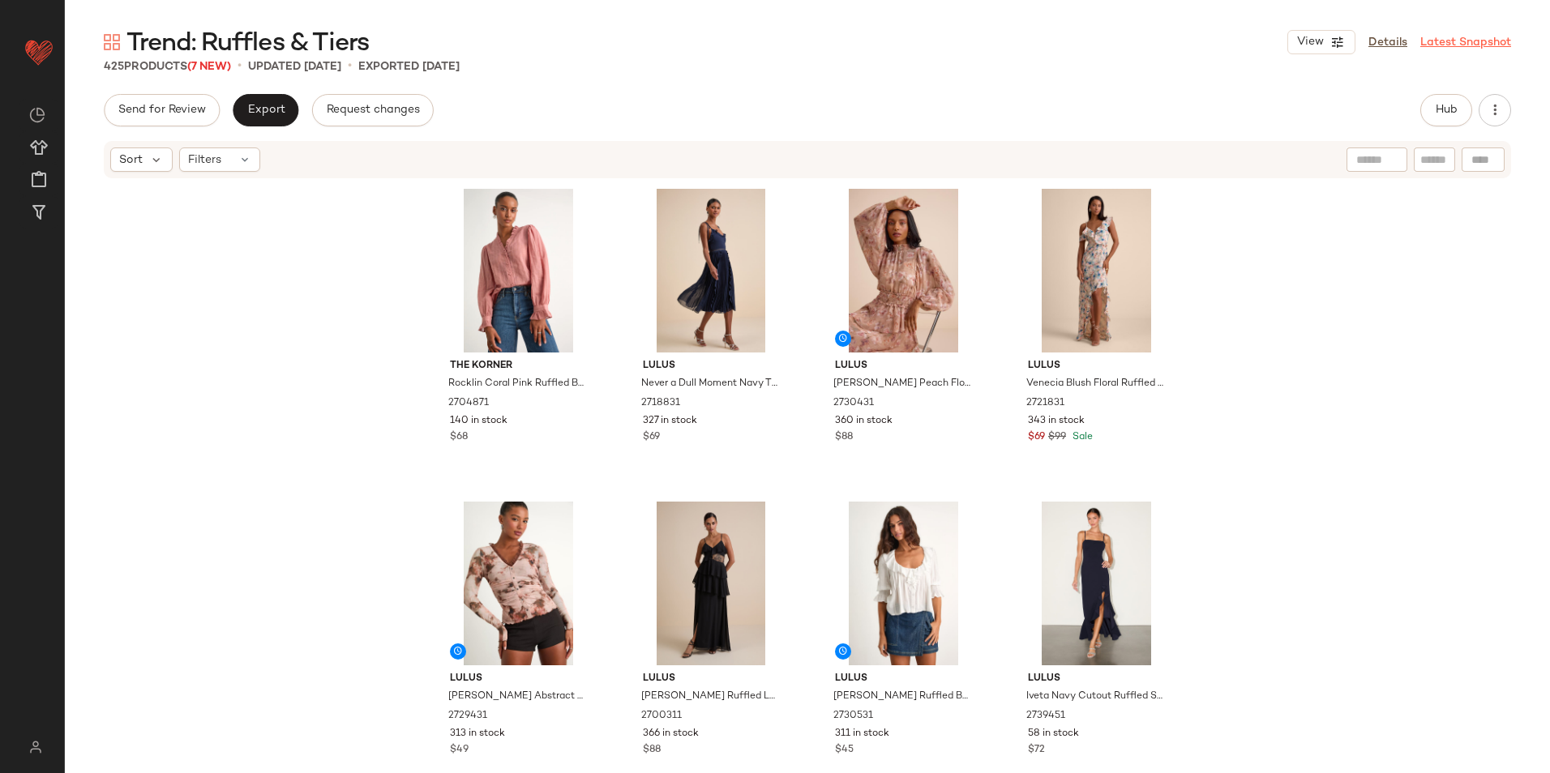
click at [1238, 44] on link "Latest Snapshot" at bounding box center [1465, 42] width 91 height 17
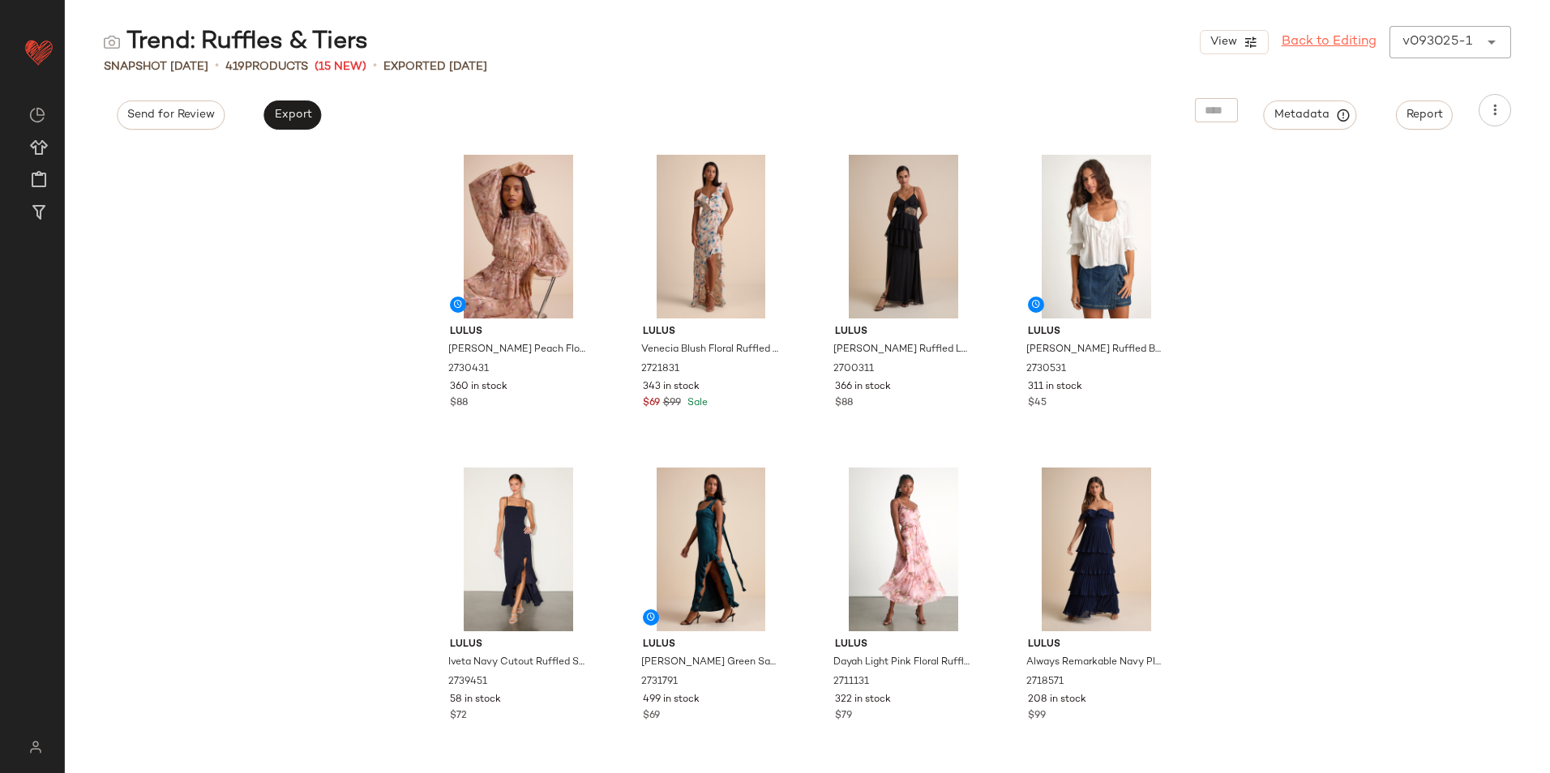
click at [1238, 45] on link "Back to Editing" at bounding box center [1329, 41] width 95 height 19
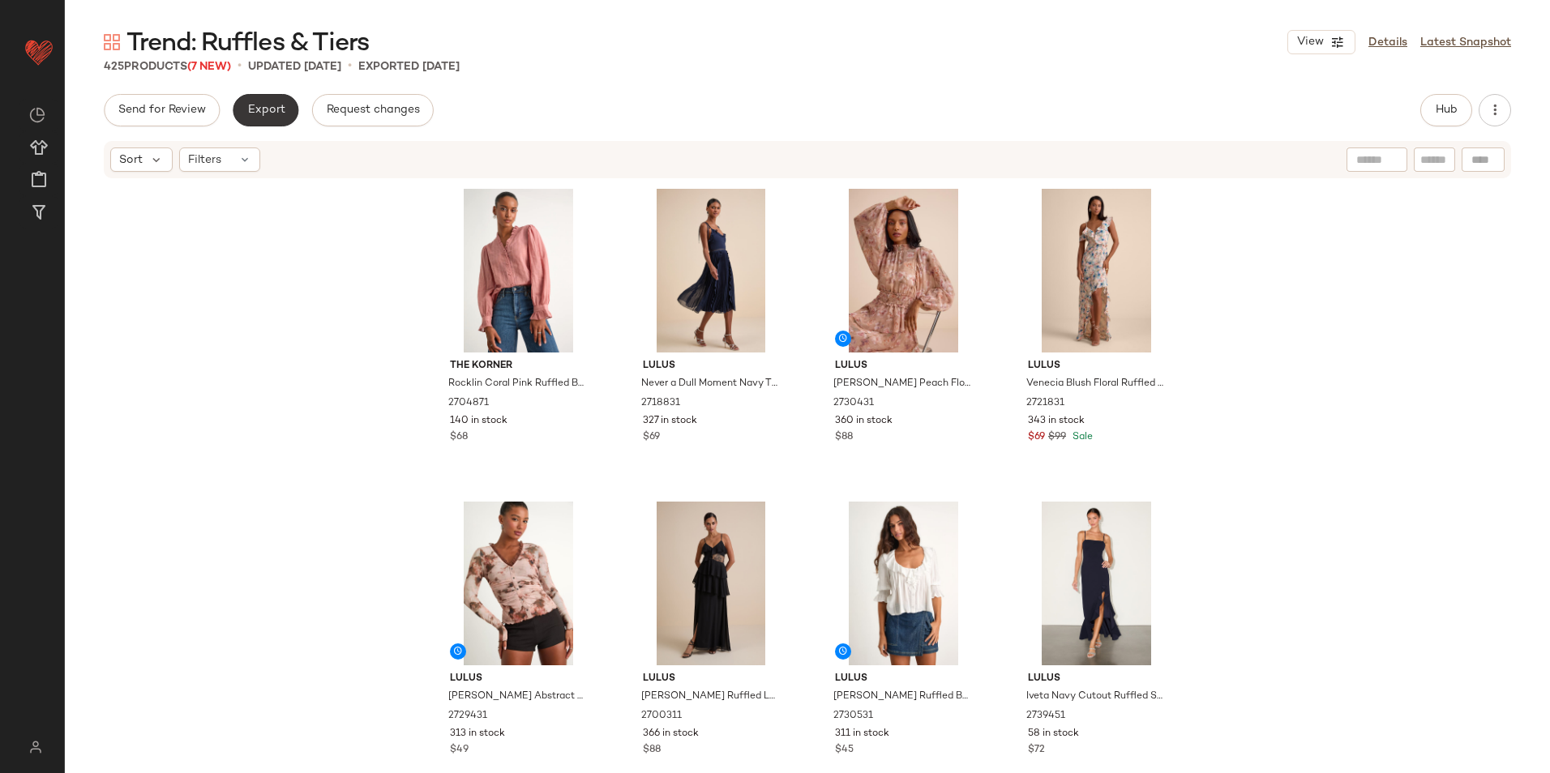
click at [280, 102] on button "Export" at bounding box center [266, 110] width 66 height 32
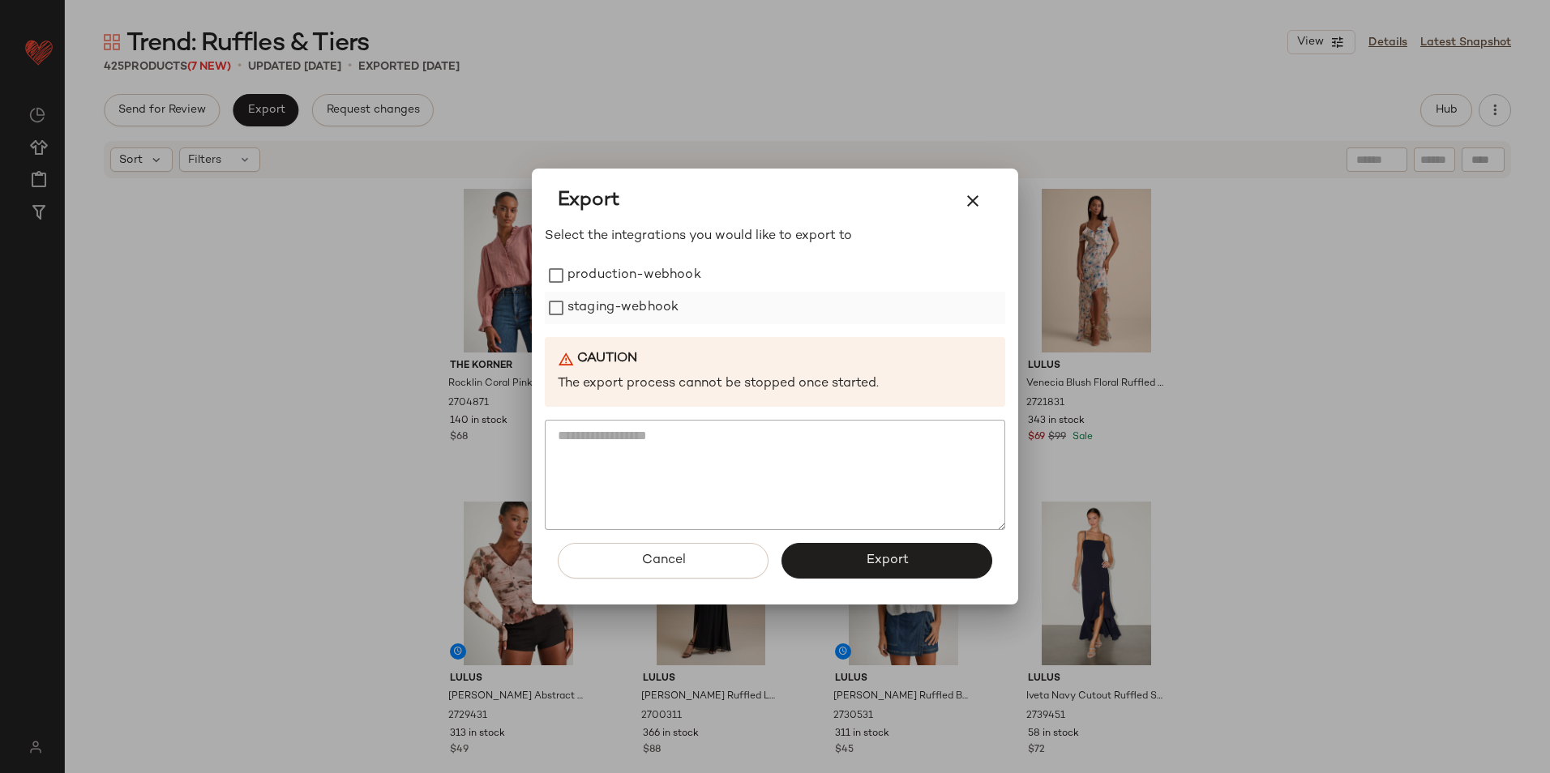
drag, startPoint x: 618, startPoint y: 280, endPoint x: 618, endPoint y: 297, distance: 17.8
click at [619, 280] on label "production-webhook" at bounding box center [634, 275] width 134 height 32
click at [617, 302] on label "staging-webhook" at bounding box center [622, 308] width 111 height 32
click at [856, 564] on button "Export" at bounding box center [886, 561] width 211 height 36
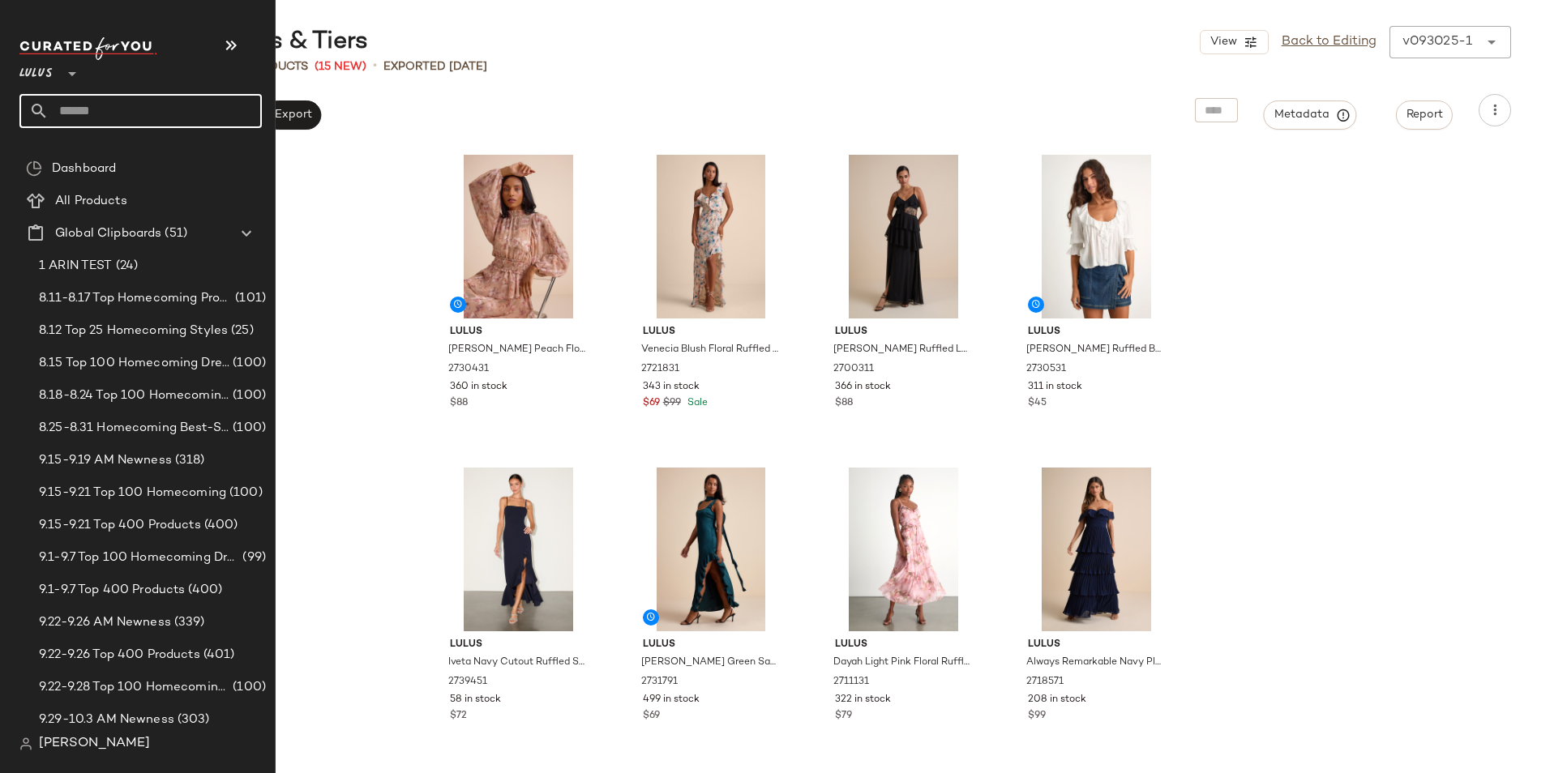
click at [120, 119] on input "text" at bounding box center [155, 111] width 213 height 34
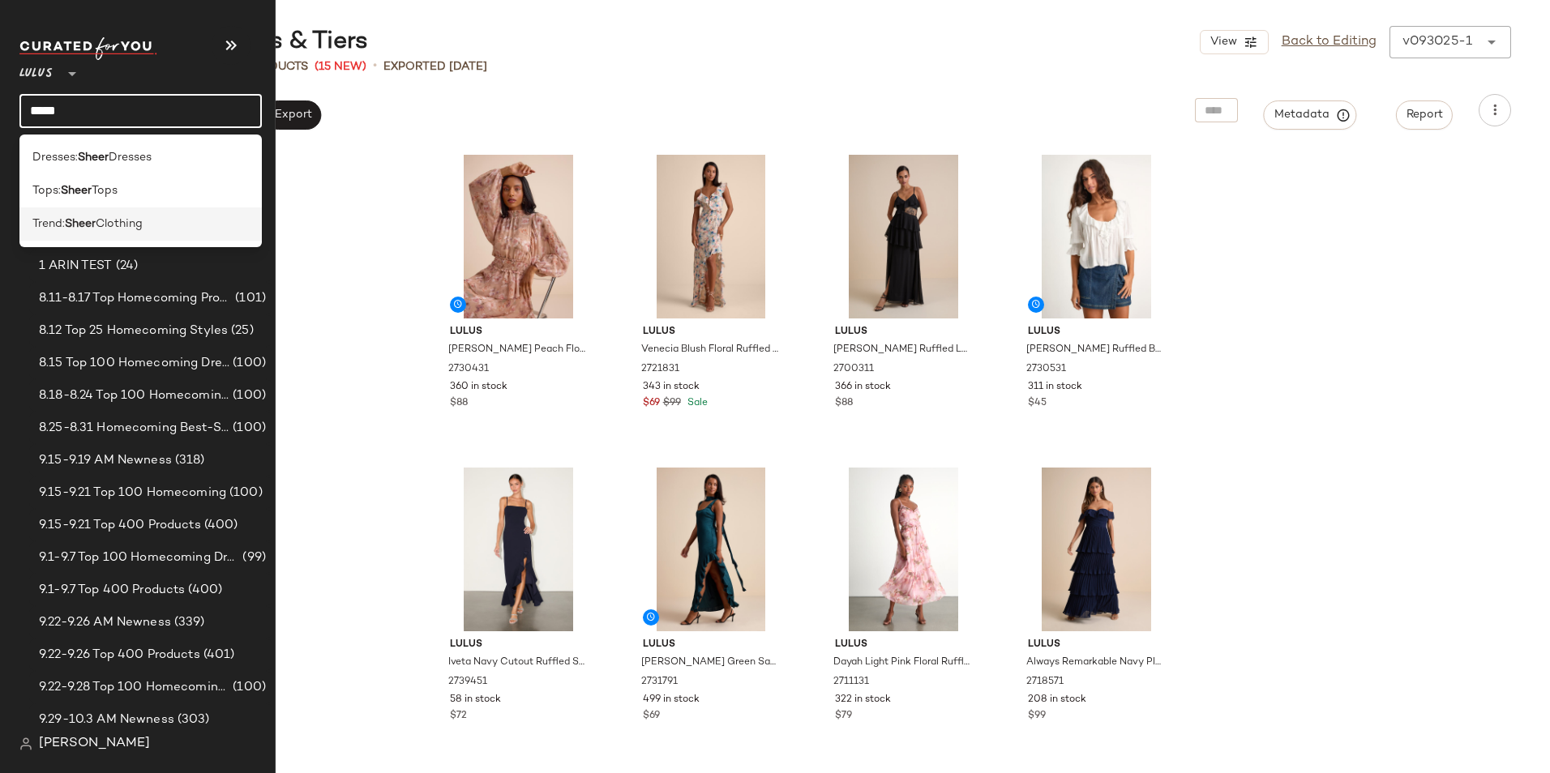
type input "*****"
click at [143, 232] on span "Clothing" at bounding box center [119, 224] width 47 height 17
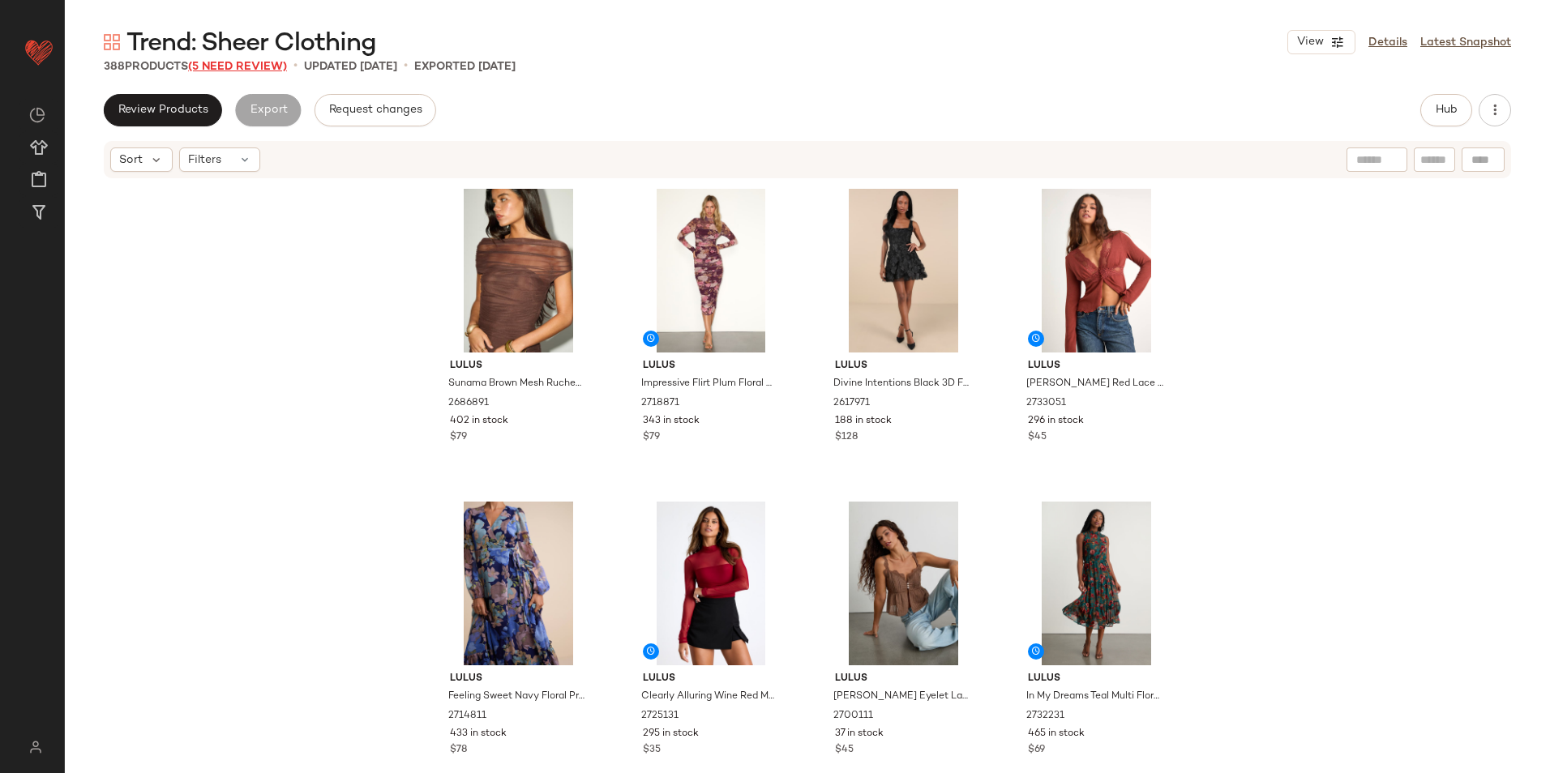
click at [233, 67] on span "(5 Need Review)" at bounding box center [237, 67] width 99 height 12
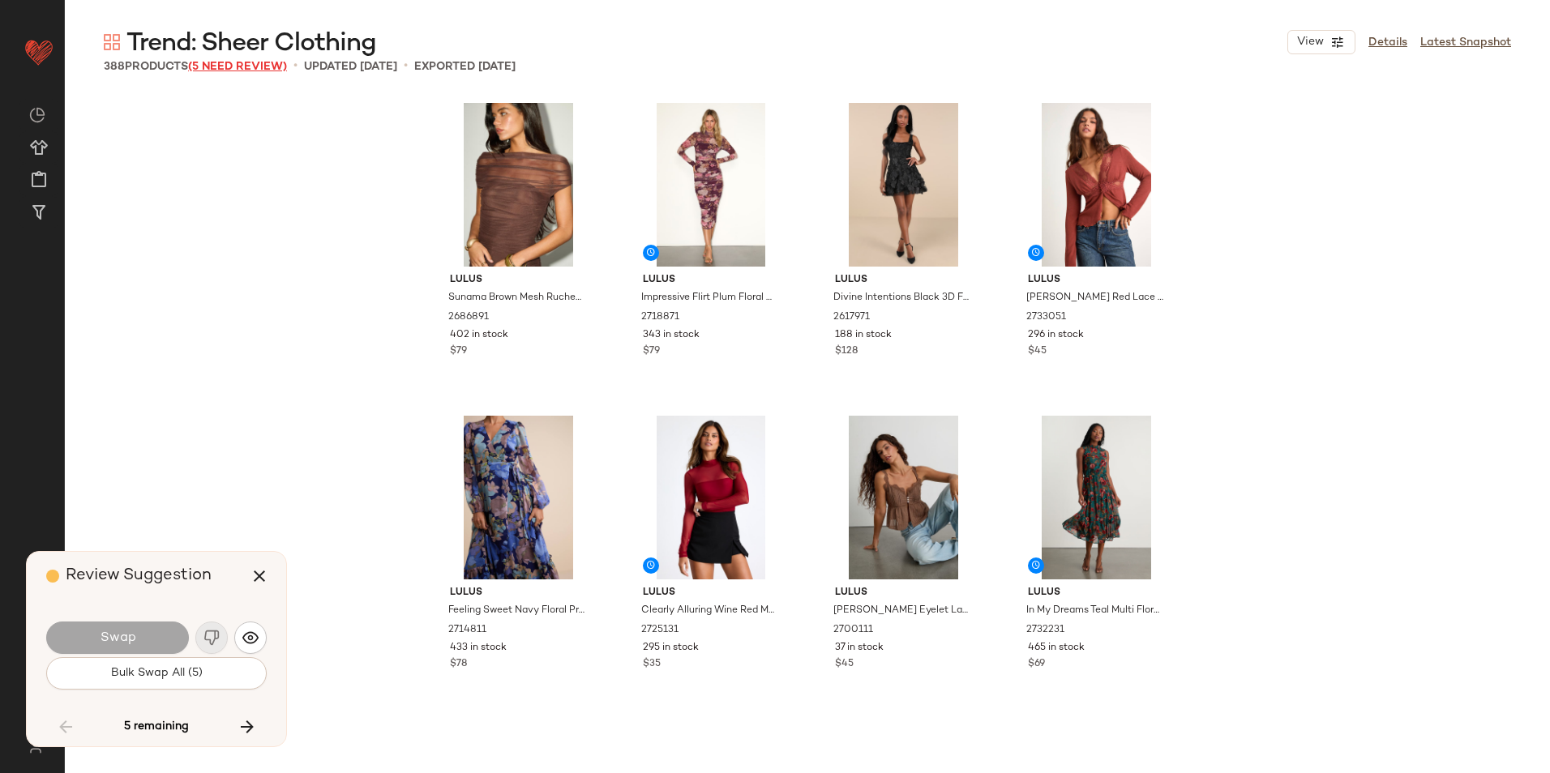
scroll to position [25345, 0]
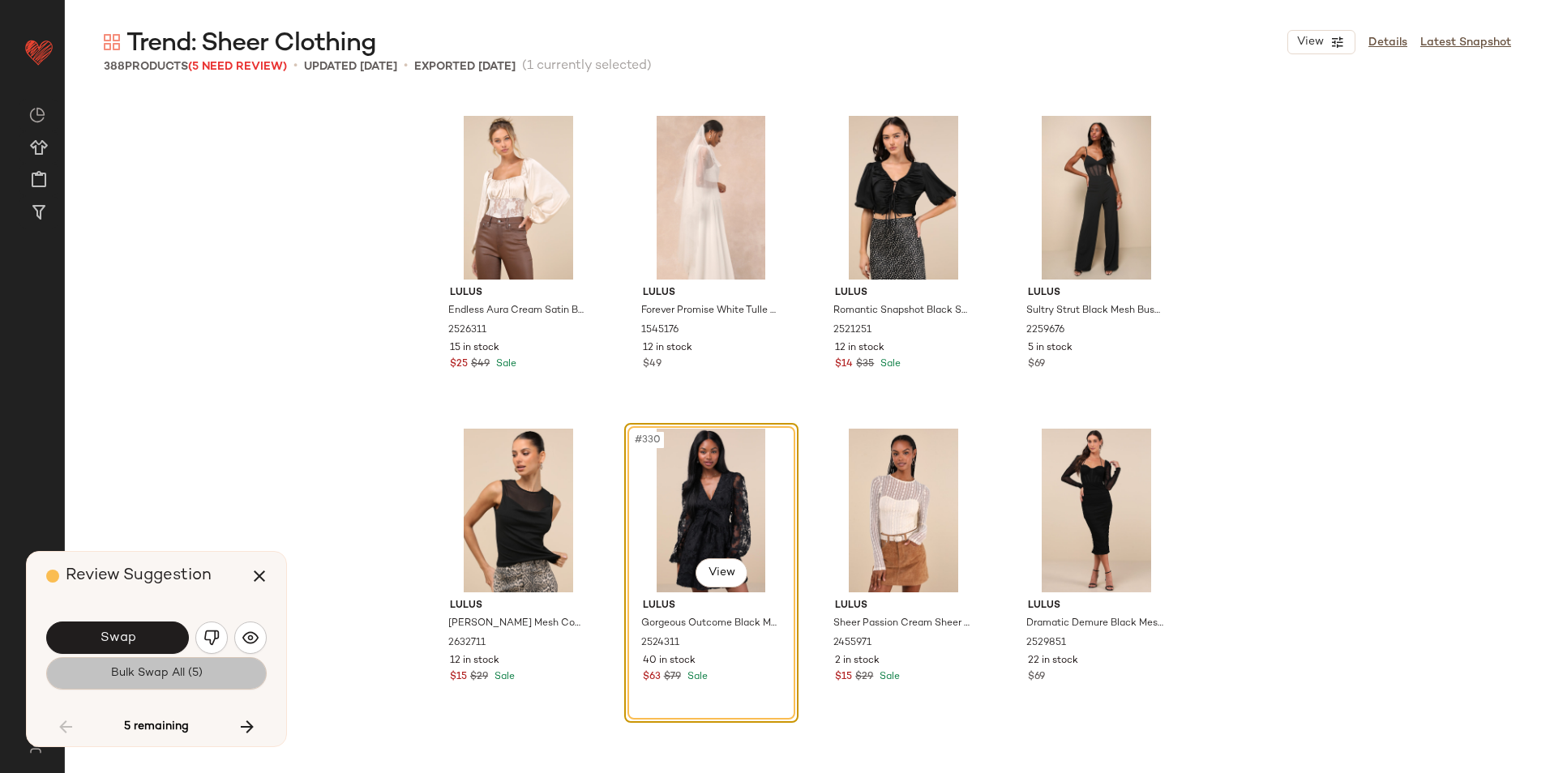
click at [158, 675] on span "Bulk Swap All (5)" at bounding box center [156, 673] width 92 height 13
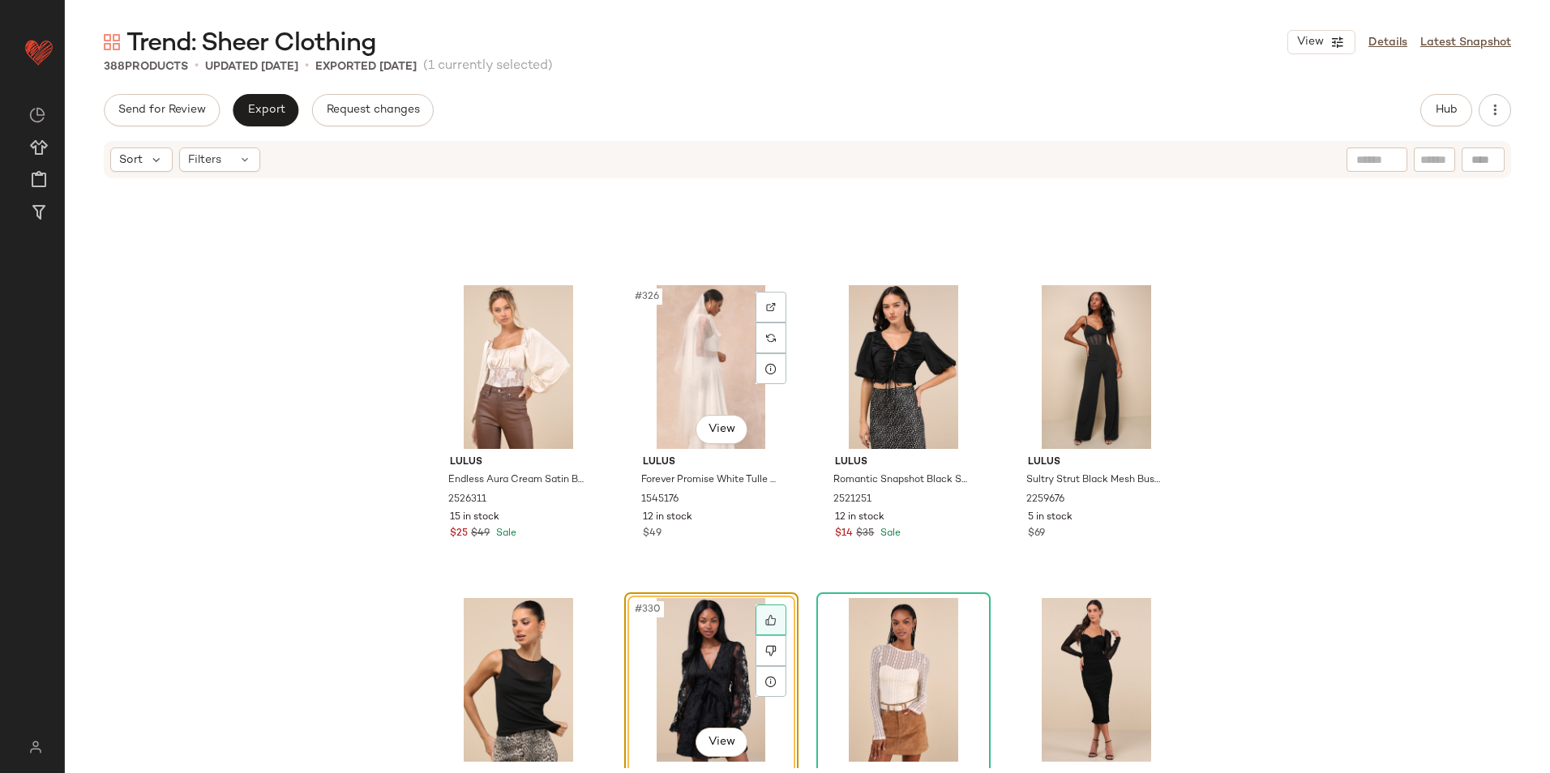
scroll to position [25021, 0]
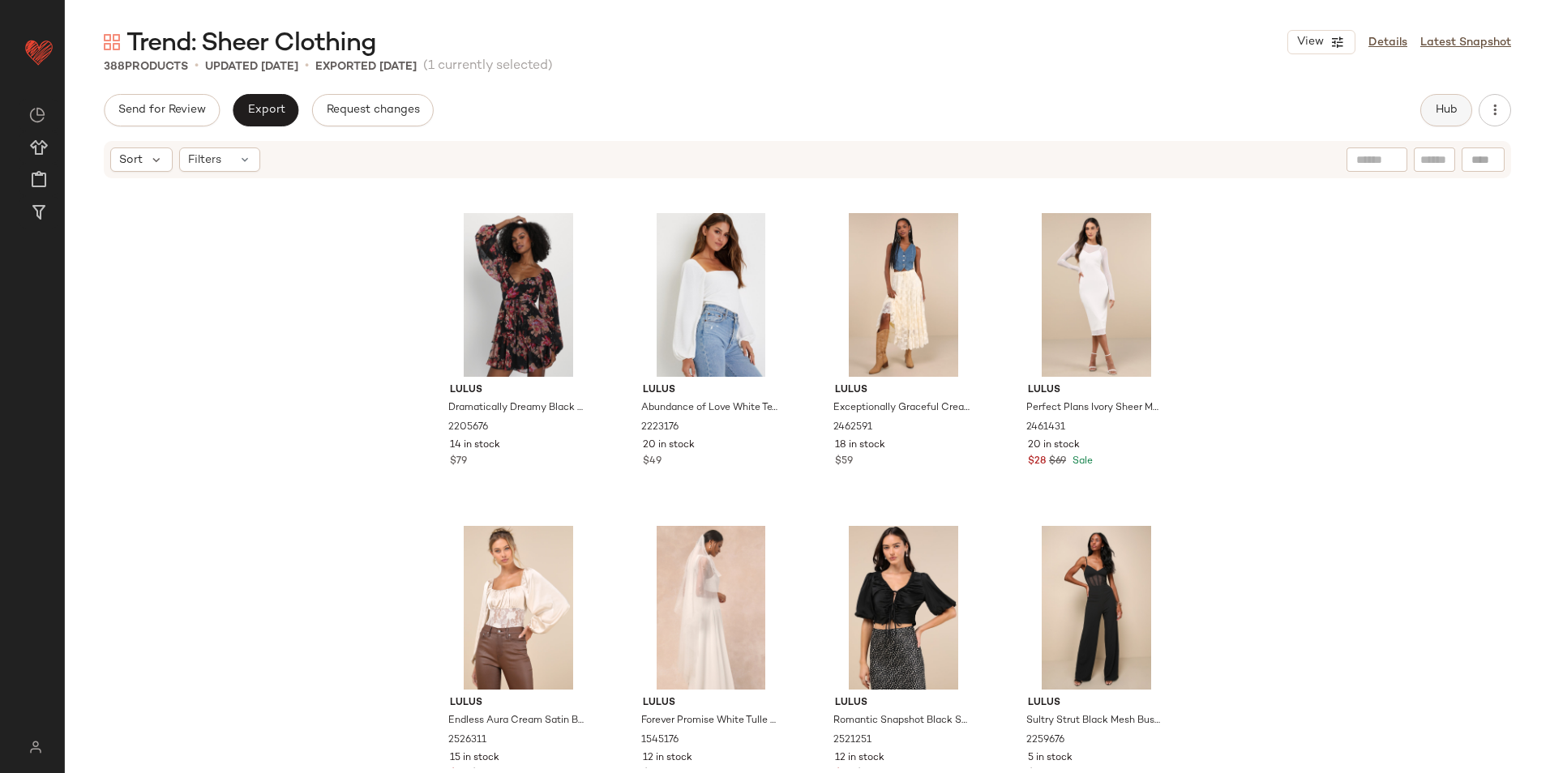
click at [1238, 111] on span "Hub" at bounding box center [1446, 110] width 23 height 13
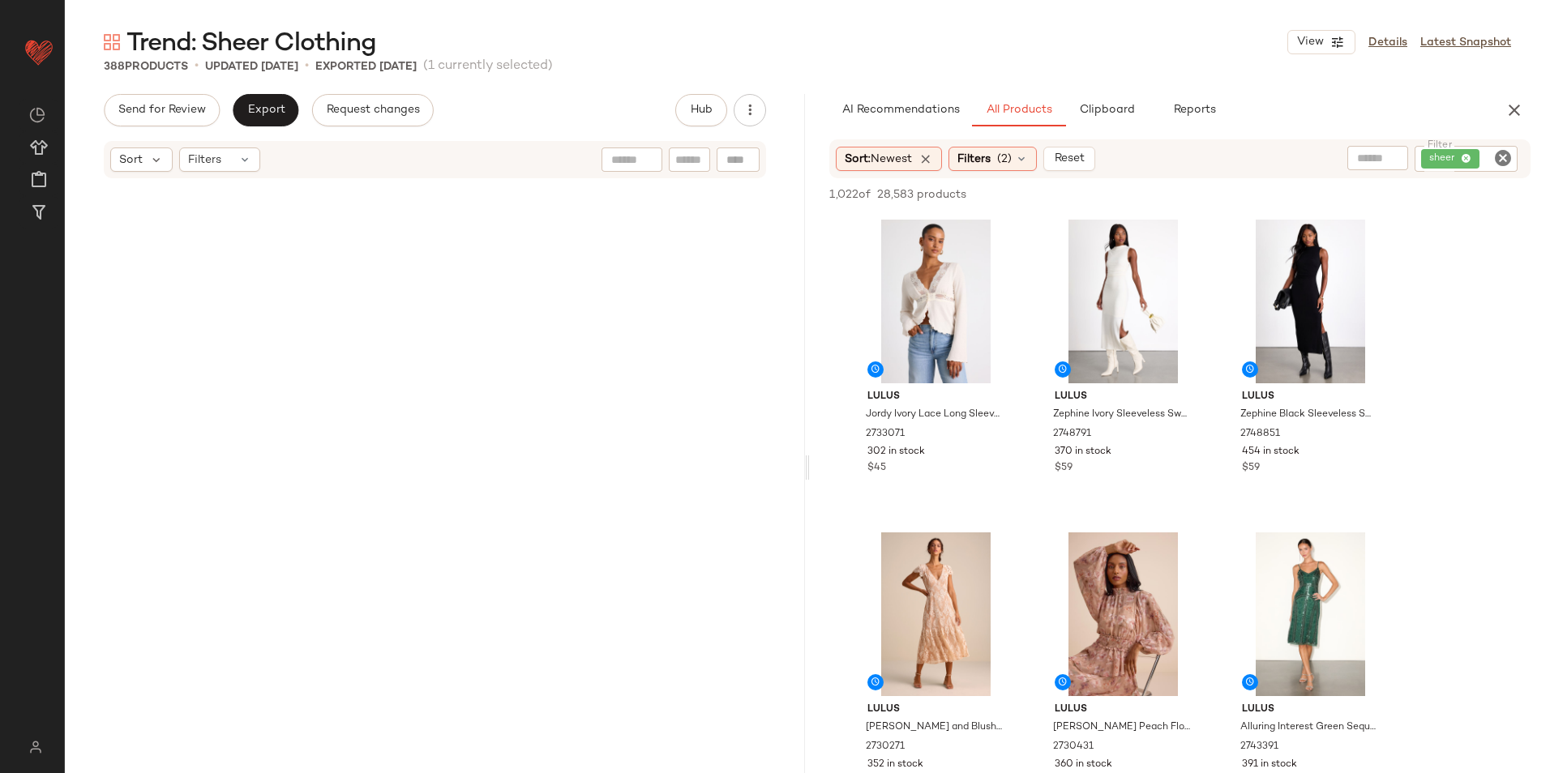
scroll to position [0, 0]
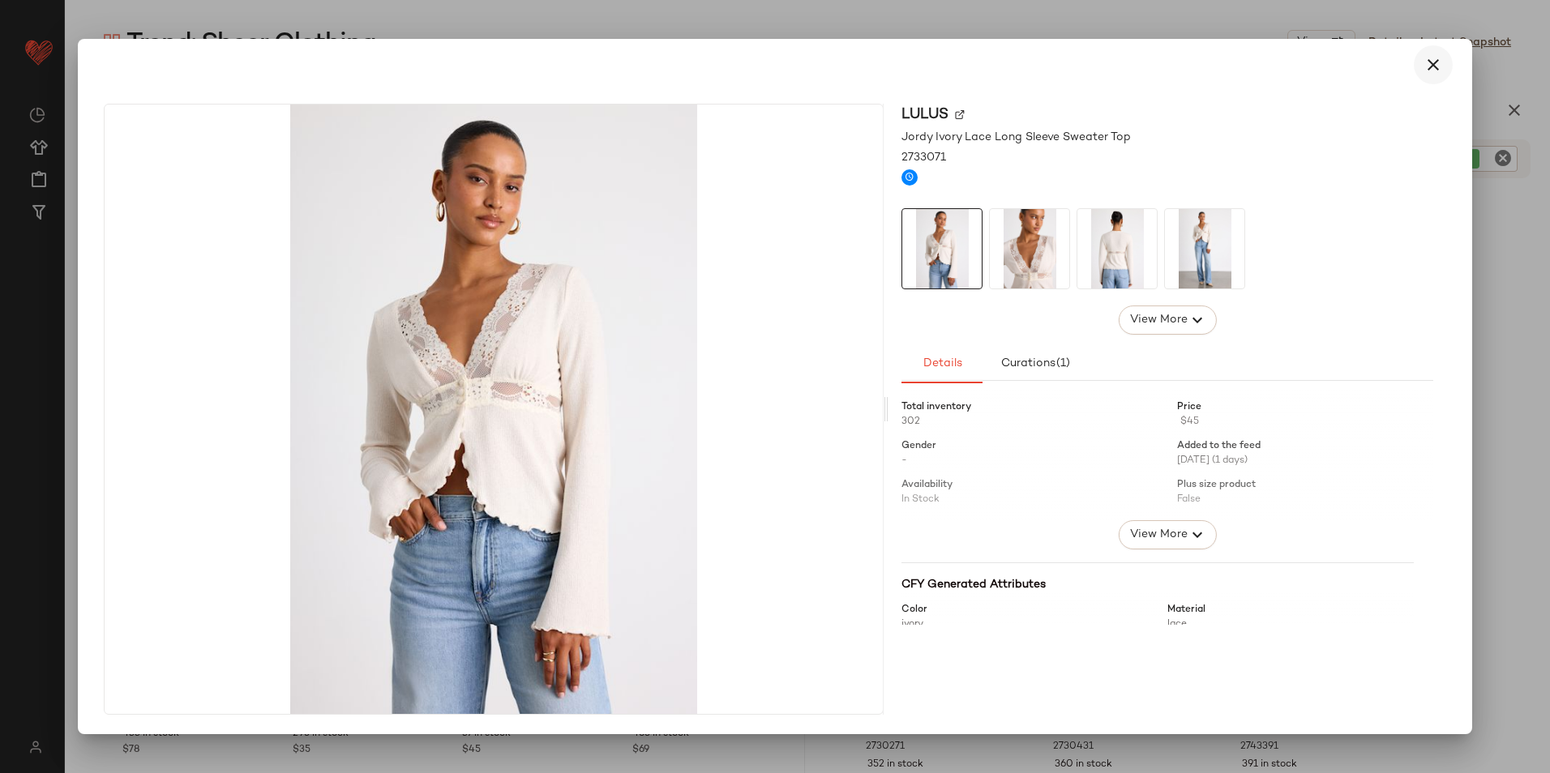
click at [1238, 69] on button "button" at bounding box center [1433, 64] width 39 height 39
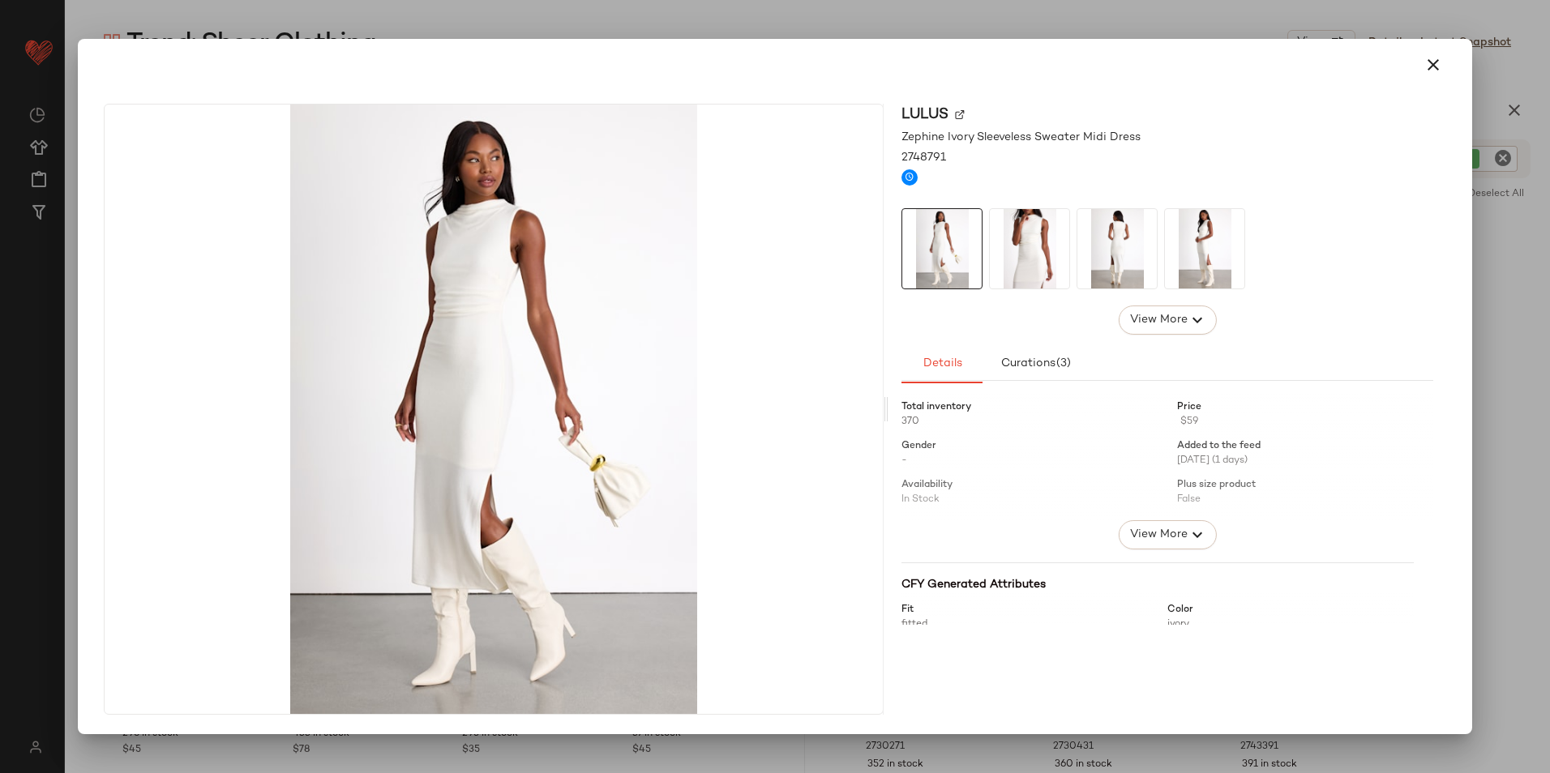
click at [1031, 268] on img at bounding box center [1029, 248] width 79 height 79
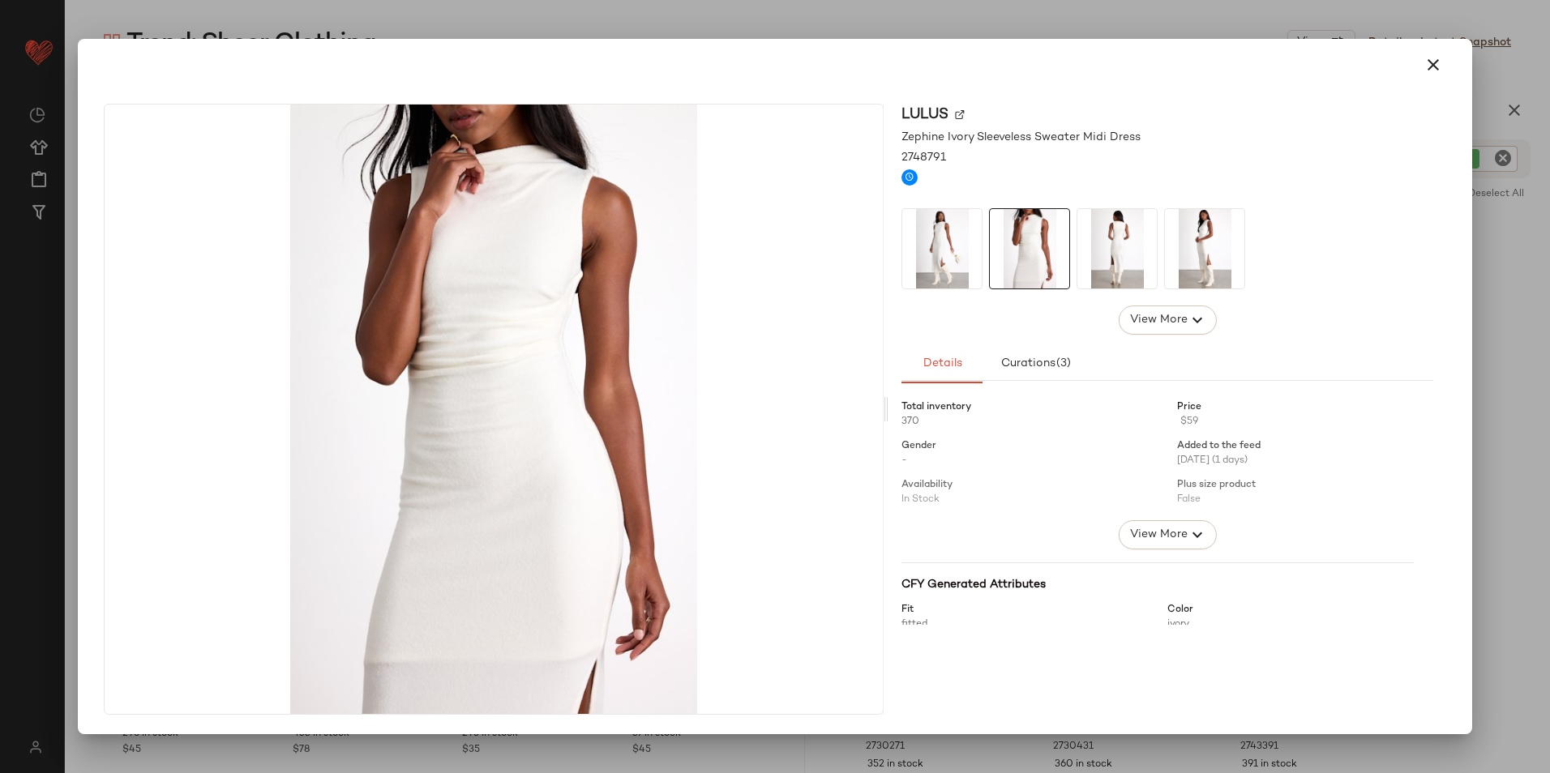
click at [1147, 253] on img at bounding box center [1116, 248] width 79 height 79
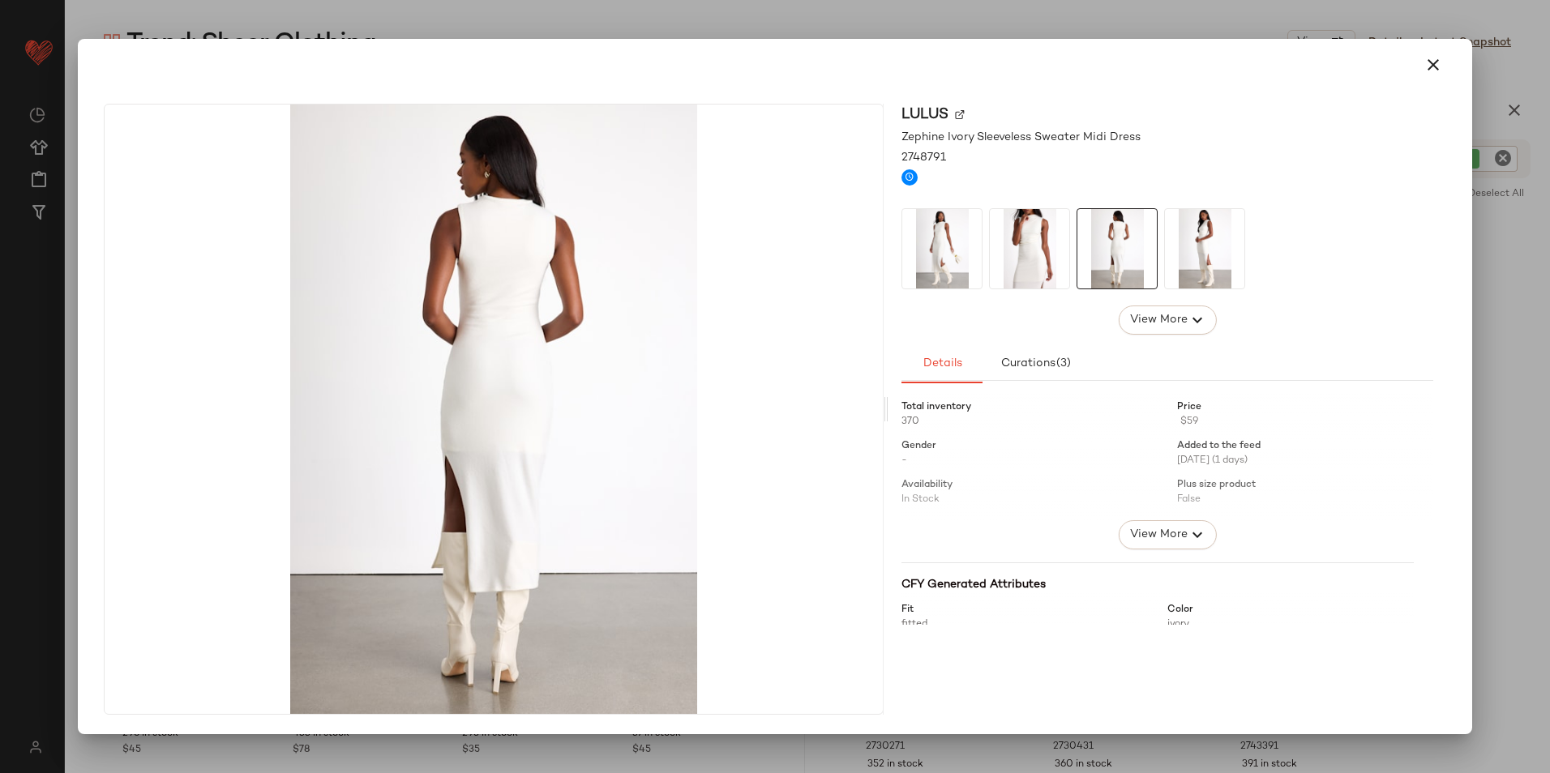
drag, startPoint x: 1212, startPoint y: 239, endPoint x: 1225, endPoint y: 240, distance: 13.0
click at [1214, 240] on img at bounding box center [1204, 248] width 79 height 79
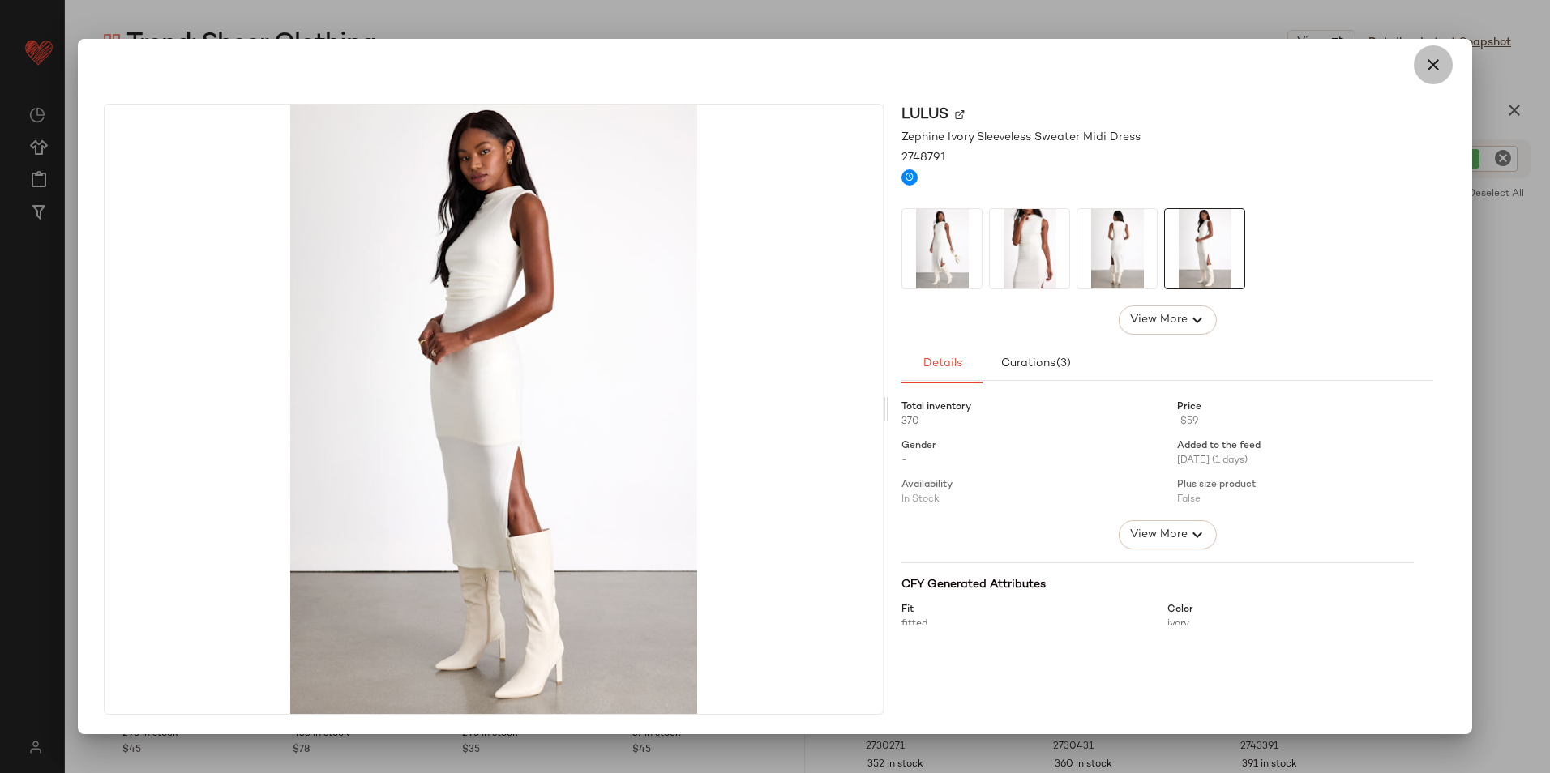
click at [1238, 61] on icon "button" at bounding box center [1432, 64] width 19 height 19
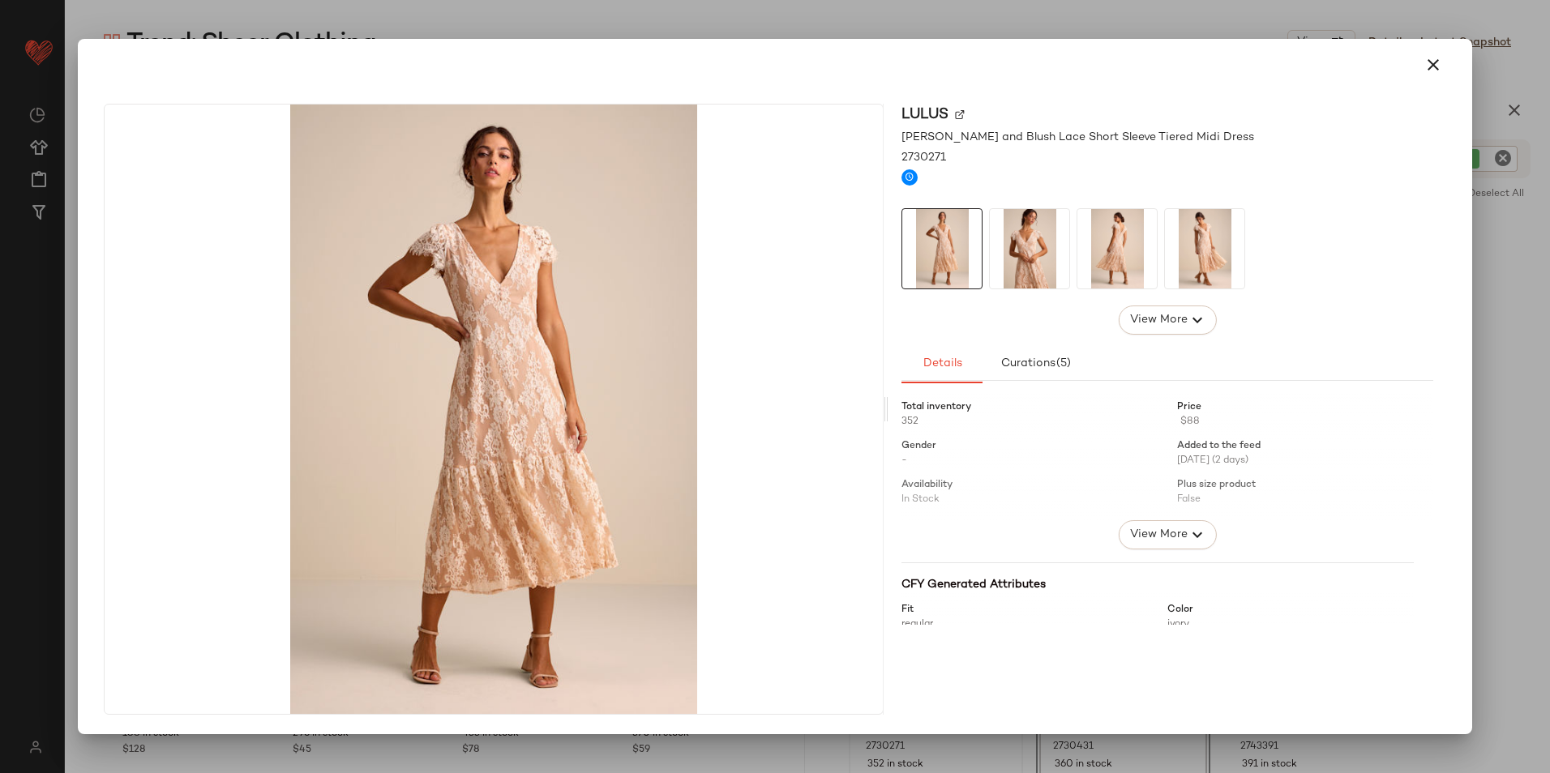
click at [1036, 227] on img at bounding box center [1029, 248] width 79 height 79
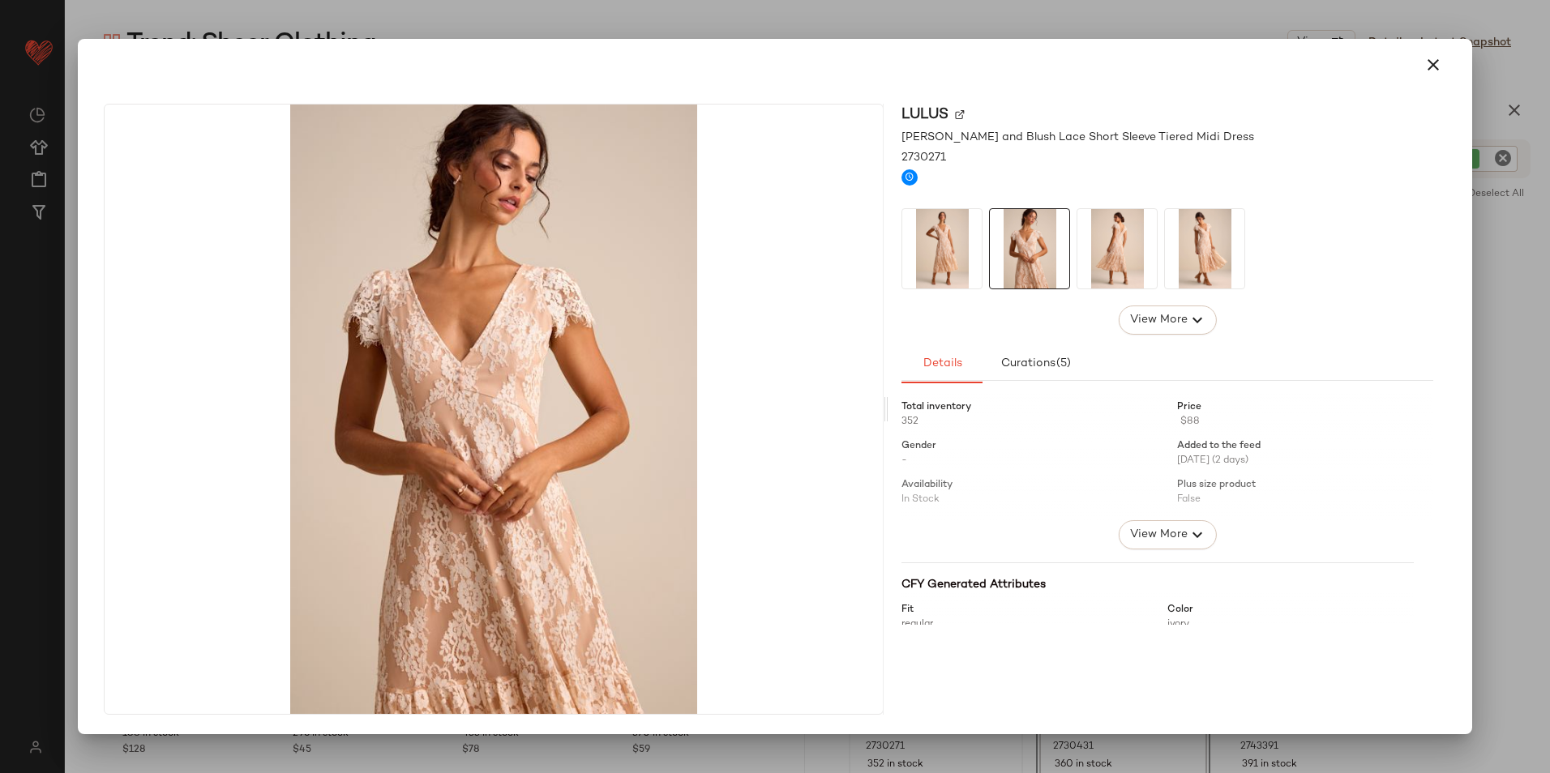
click at [1121, 261] on img at bounding box center [1116, 248] width 79 height 79
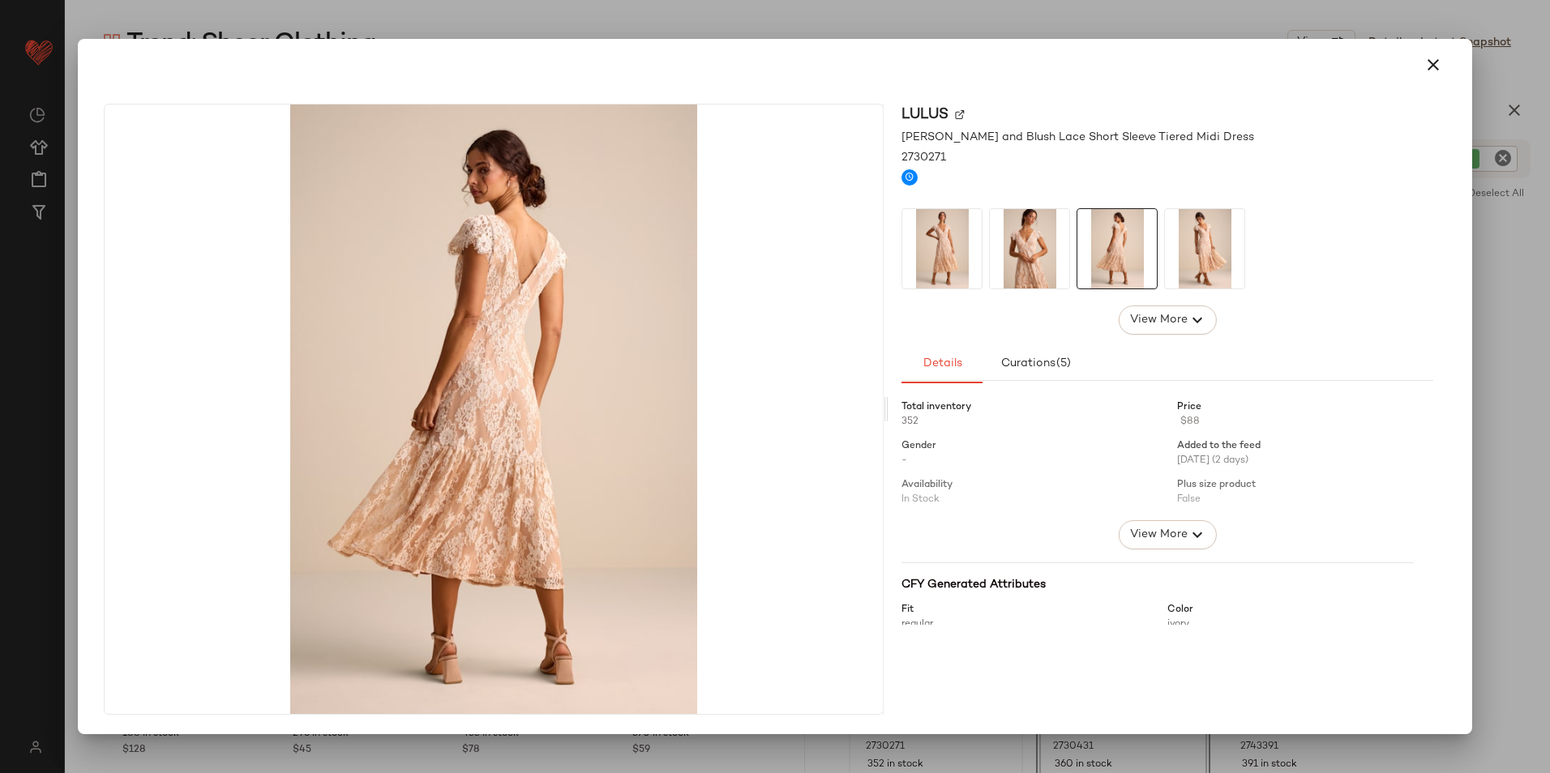
click at [1209, 250] on img at bounding box center [1204, 248] width 79 height 79
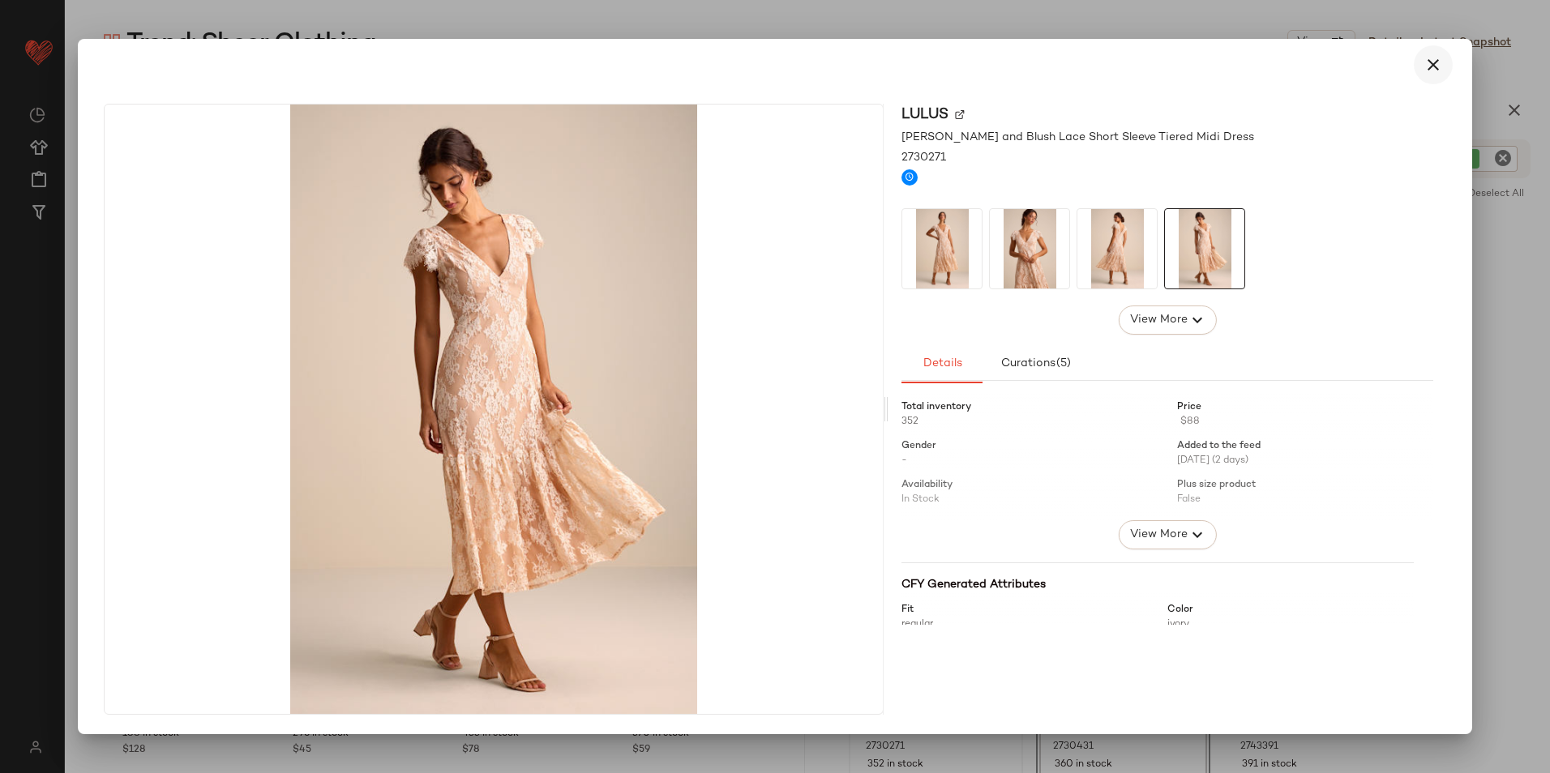
click at [1238, 69] on icon "button" at bounding box center [1432, 64] width 19 height 19
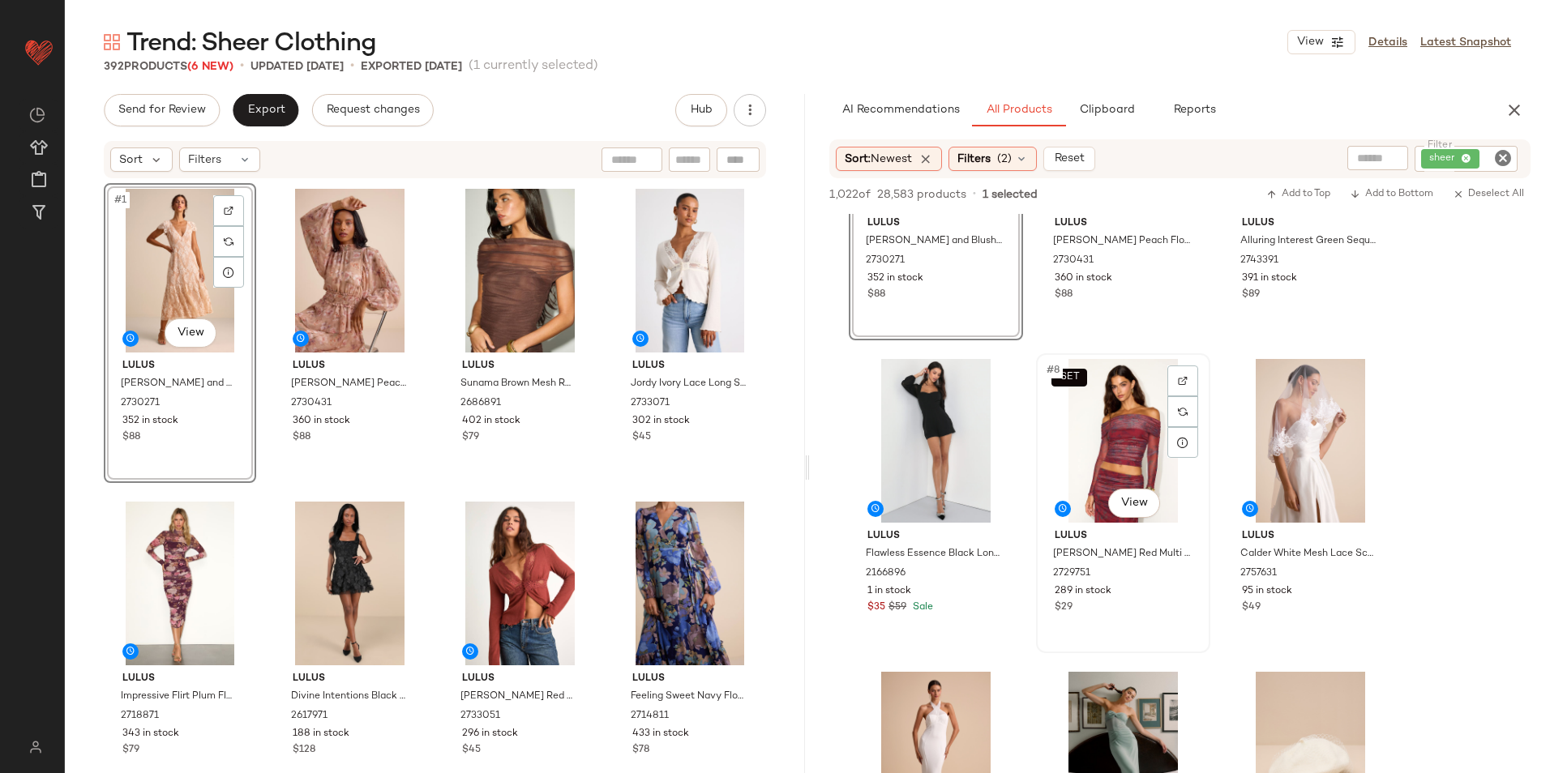
scroll to position [567, 0]
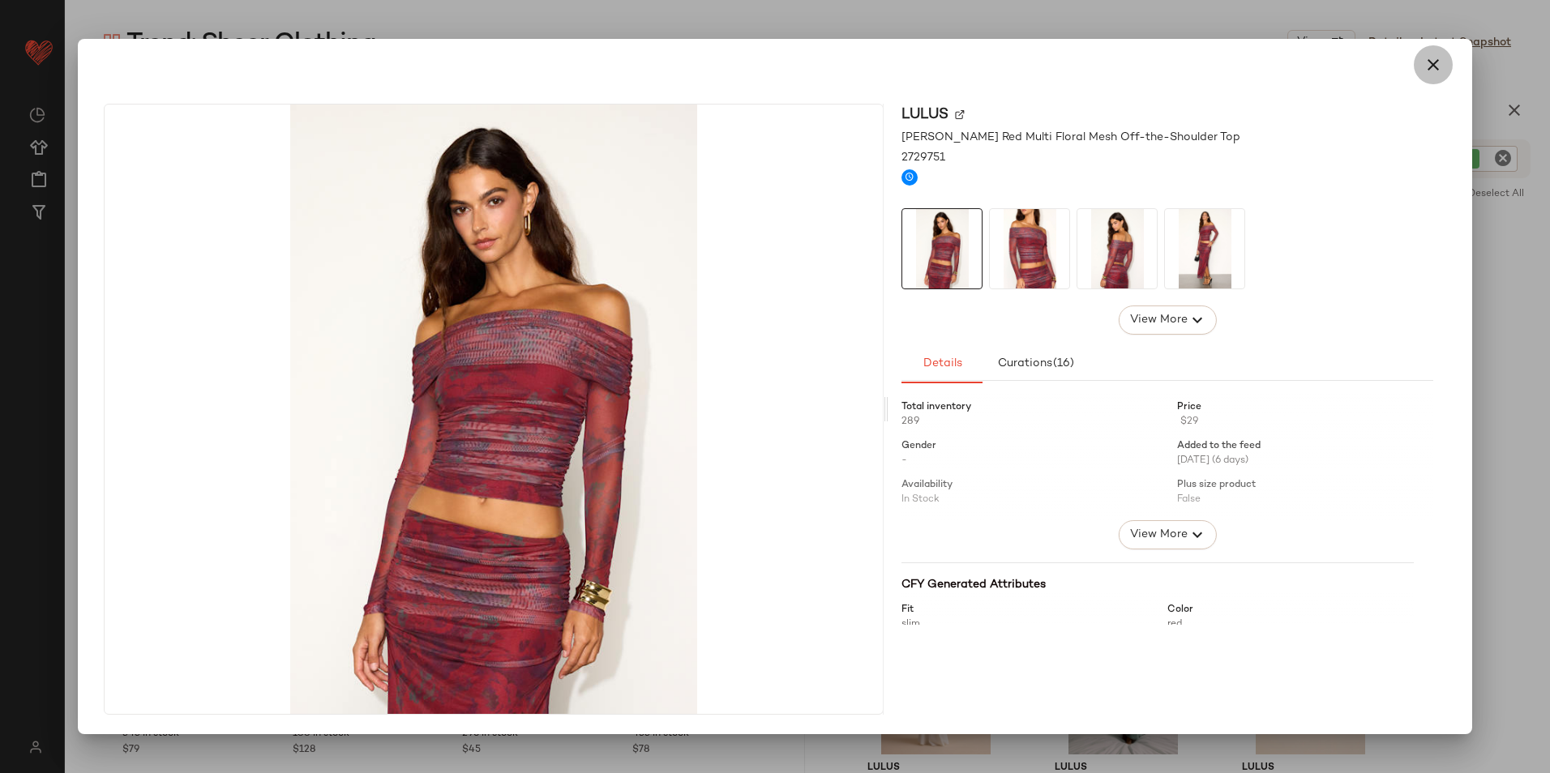
click at [1238, 71] on icon "button" at bounding box center [1432, 64] width 19 height 19
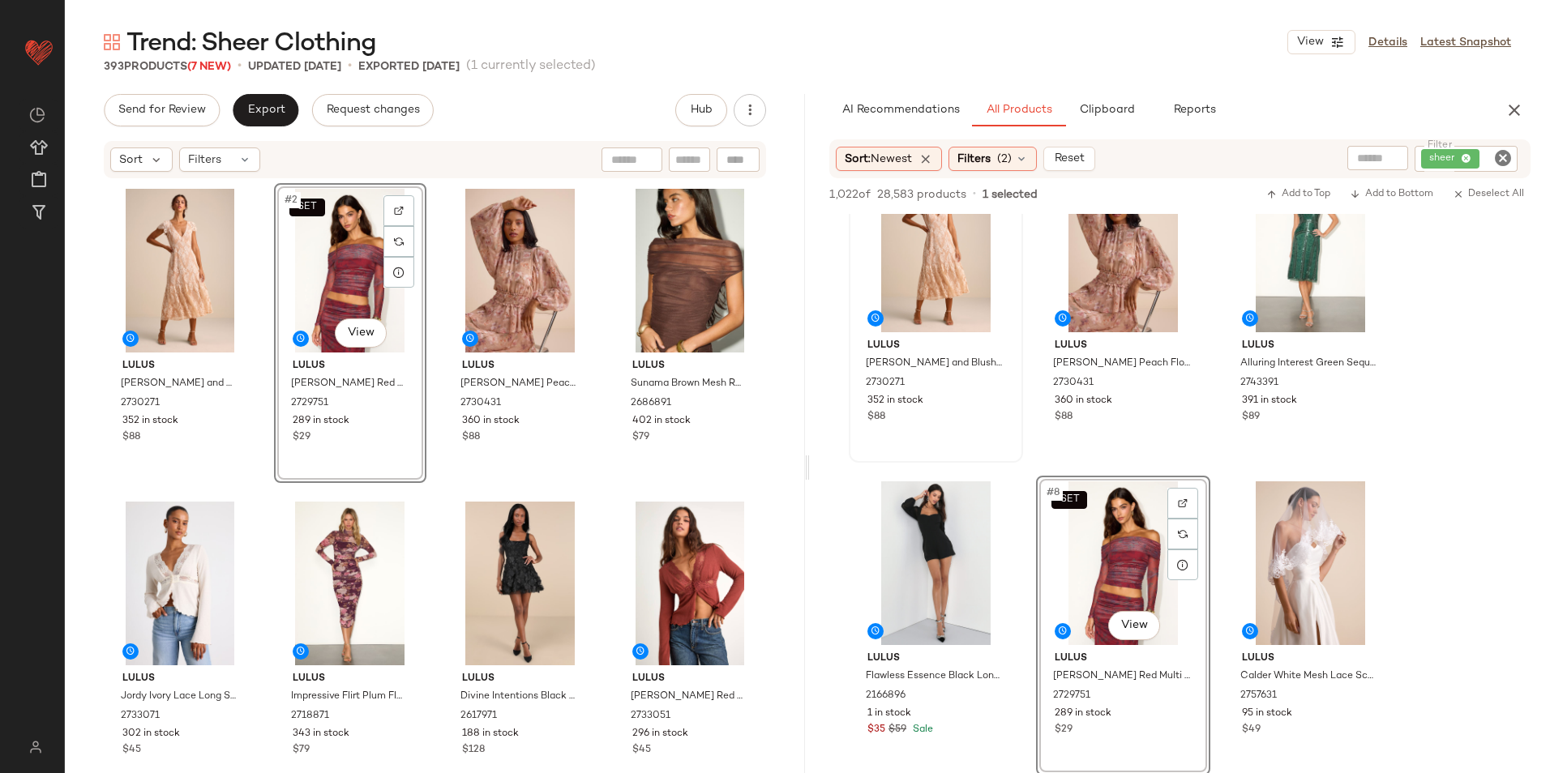
scroll to position [243, 0]
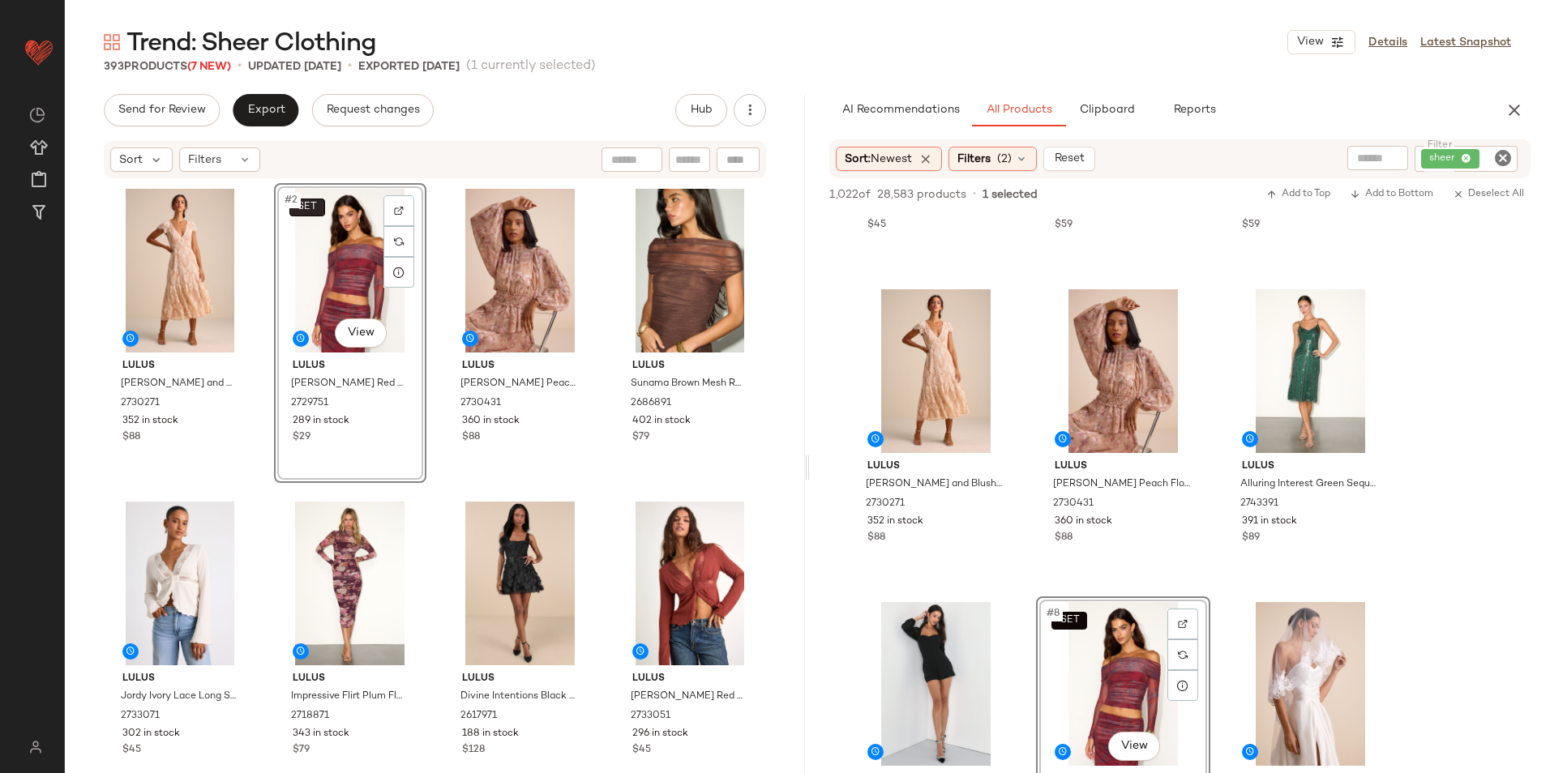
click at [308, 208] on span "SET" at bounding box center [307, 207] width 20 height 11
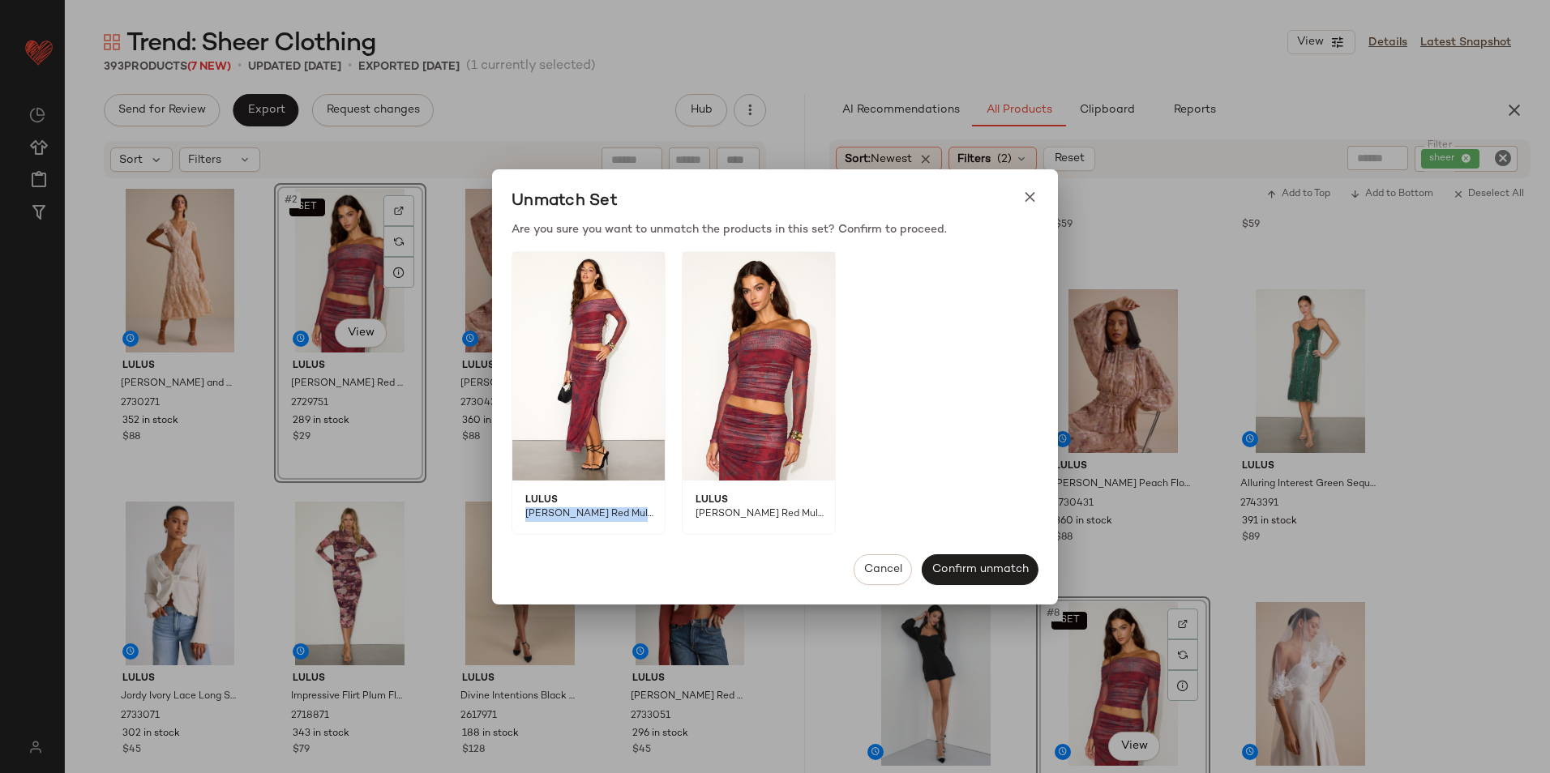
drag, startPoint x: 520, startPoint y: 516, endPoint x: 649, endPoint y: 516, distance: 128.9
click at [649, 516] on span "[PERSON_NAME] Red Multi Floral Mesh Maxi Skirt" at bounding box center [582, 520] width 141 height 27
copy span "Lani Red Multi Floral Mesh"
click at [1037, 196] on icon at bounding box center [1029, 197] width 17 height 17
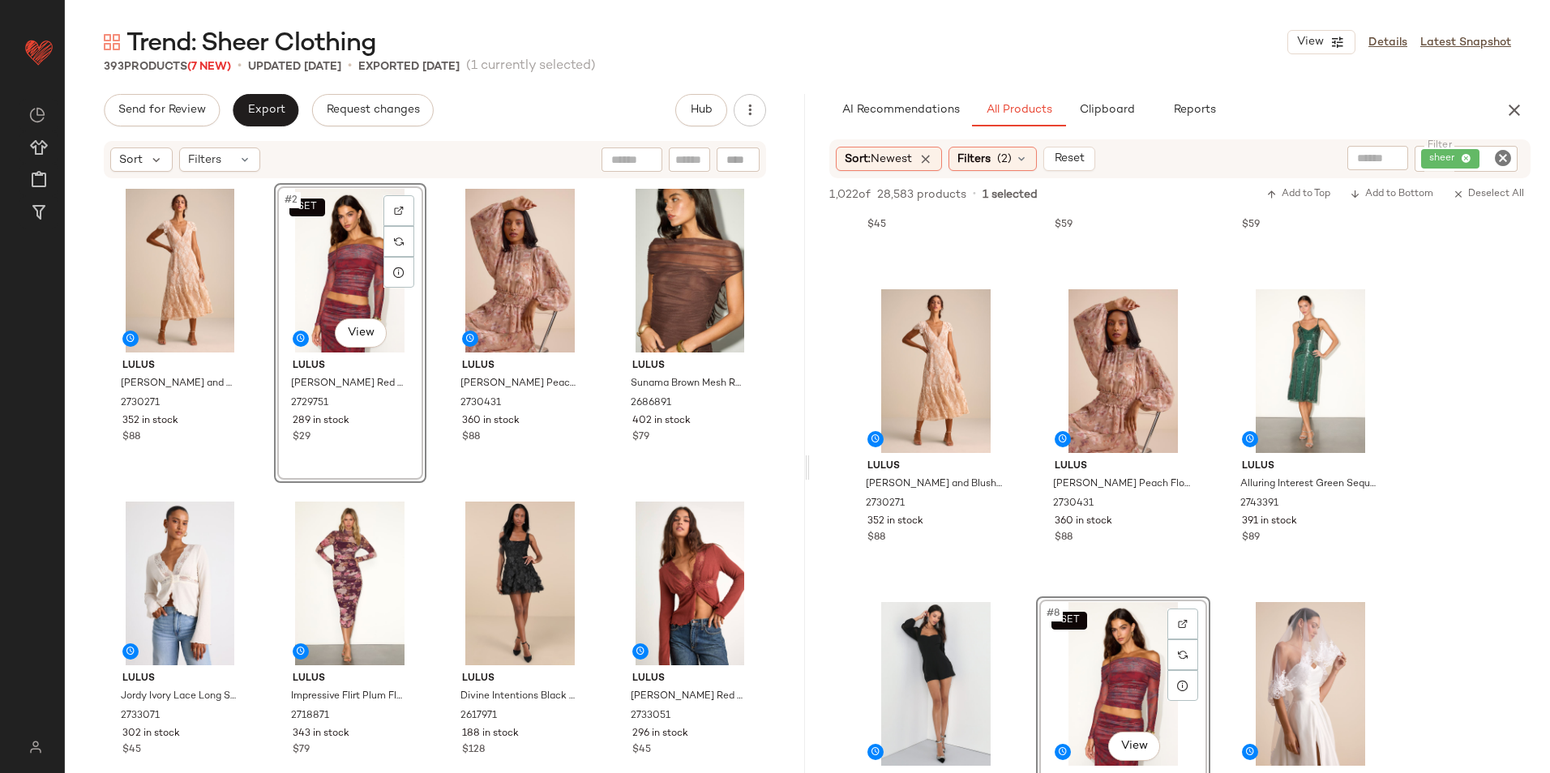
click at [1238, 156] on icon "Clear Filter" at bounding box center [1502, 157] width 19 height 19
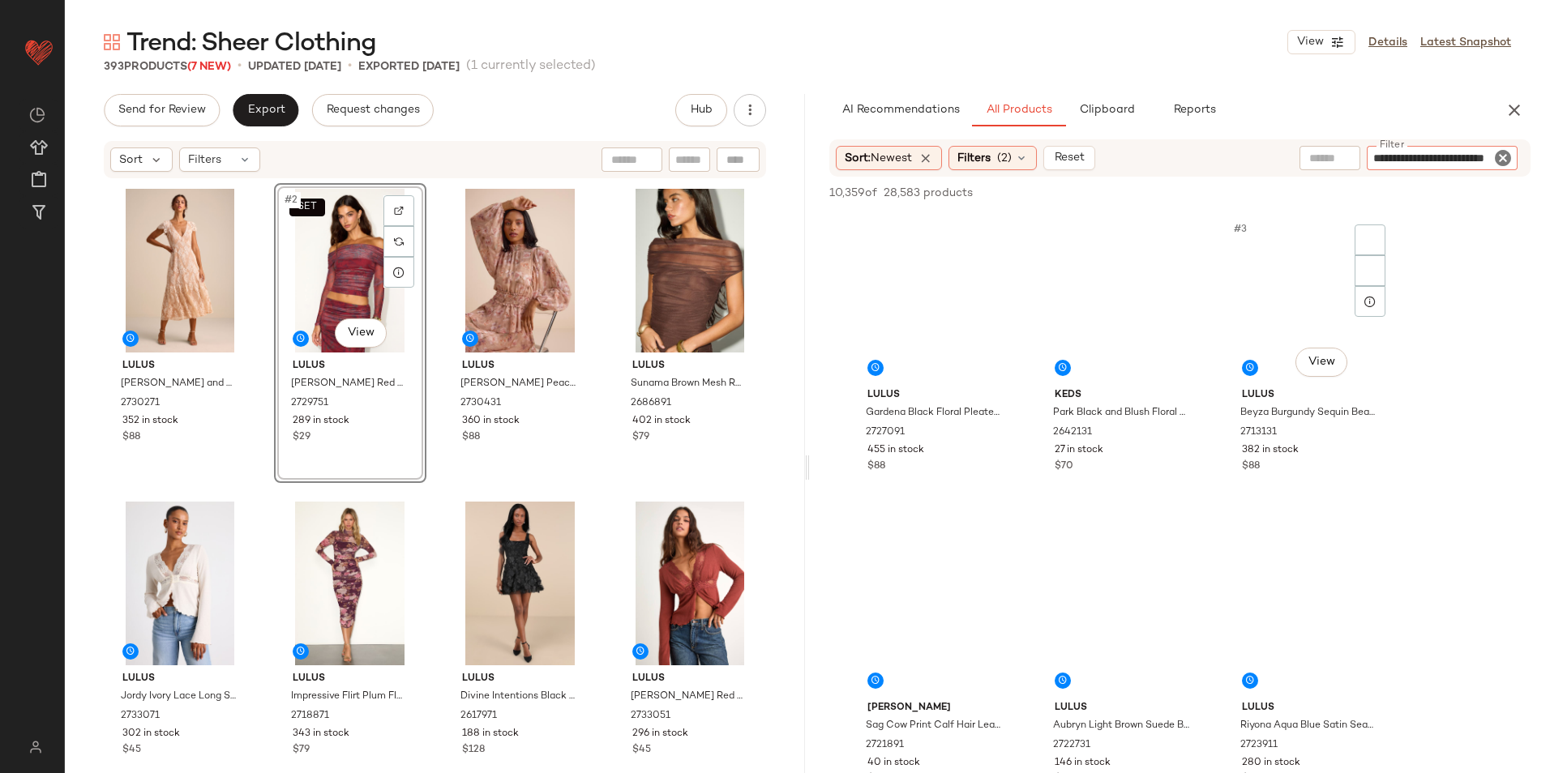
type input "**********"
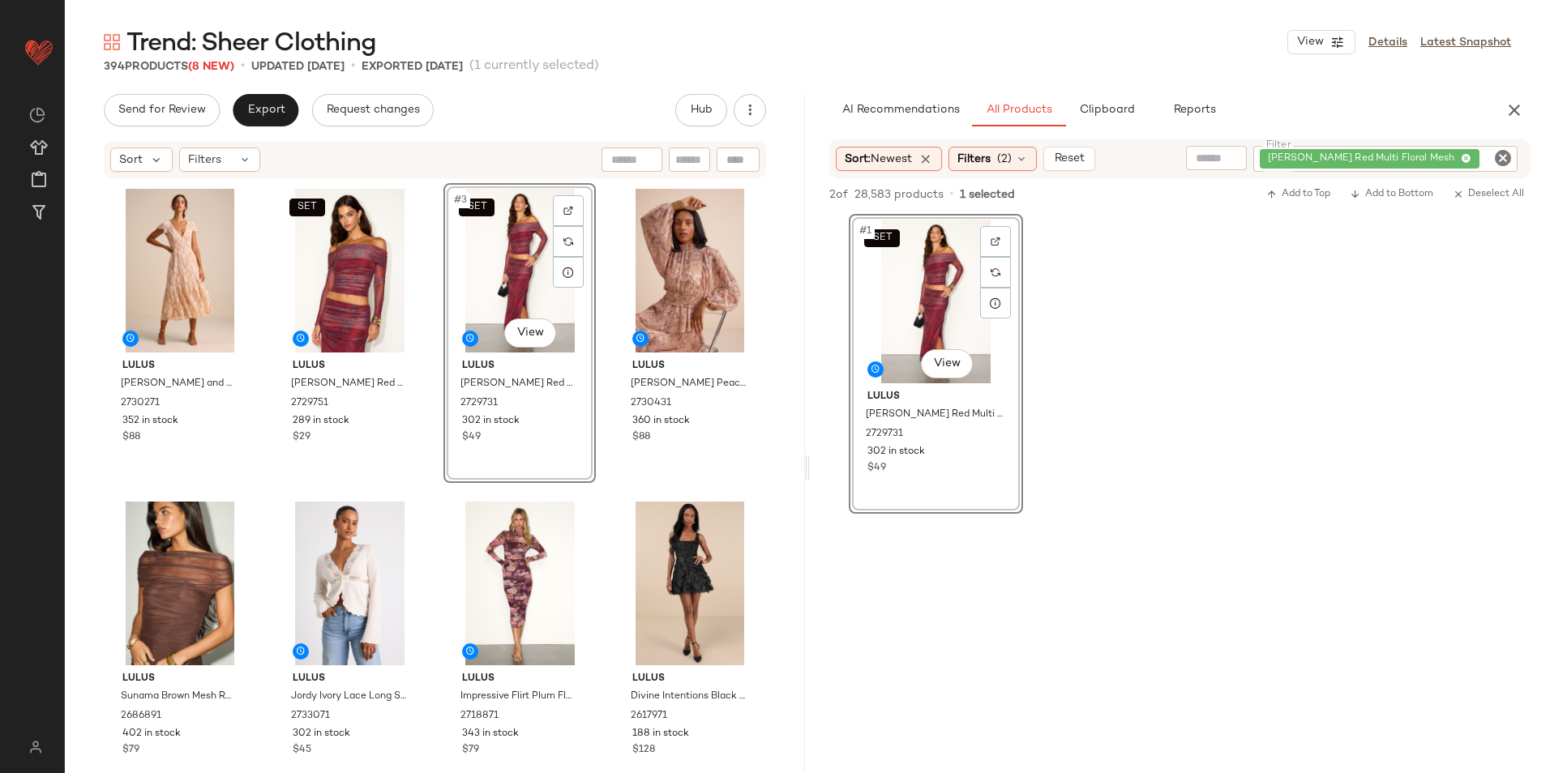
click at [1238, 157] on icon "Clear Filter" at bounding box center [1502, 157] width 19 height 19
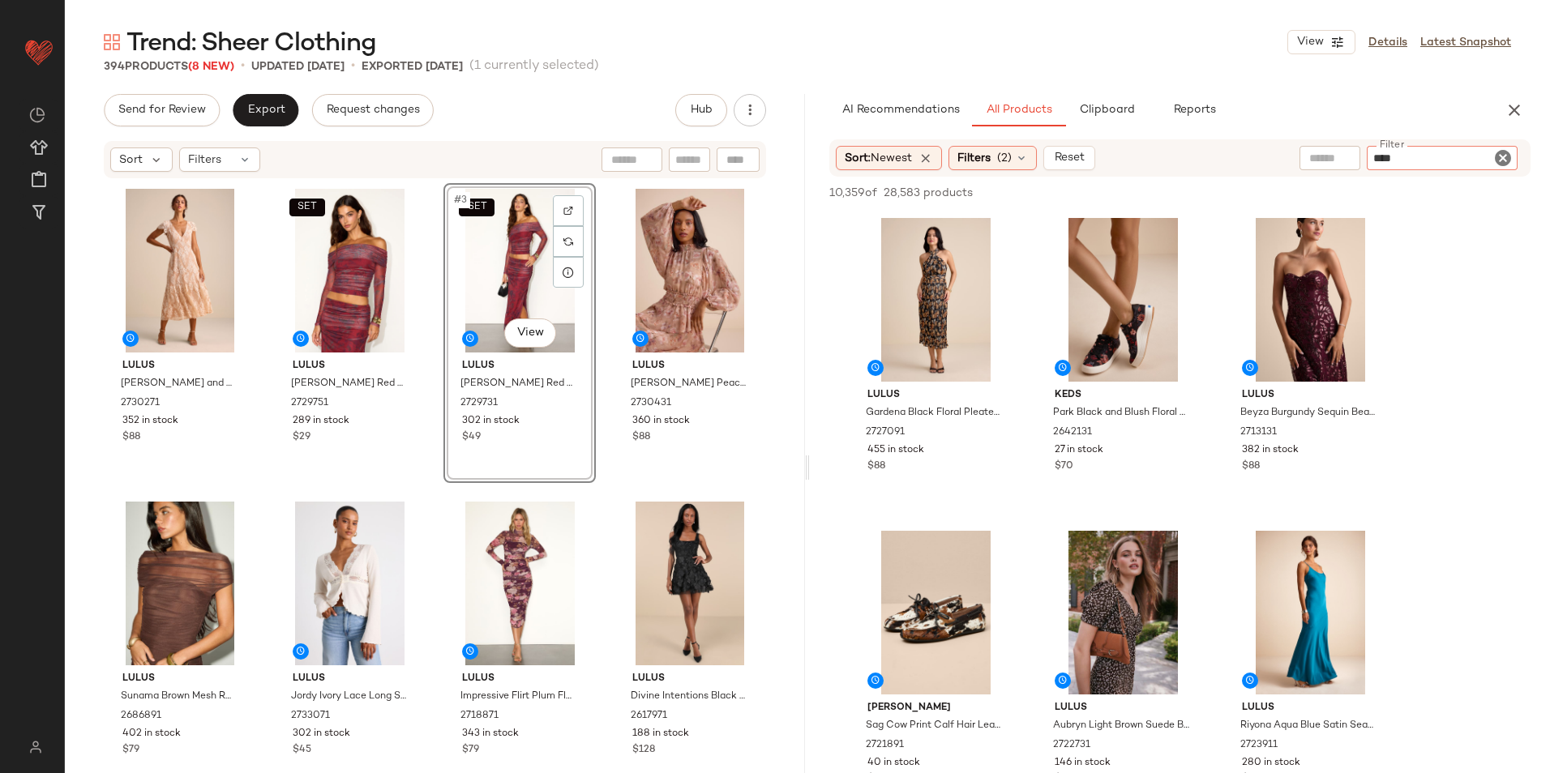
type input "*****"
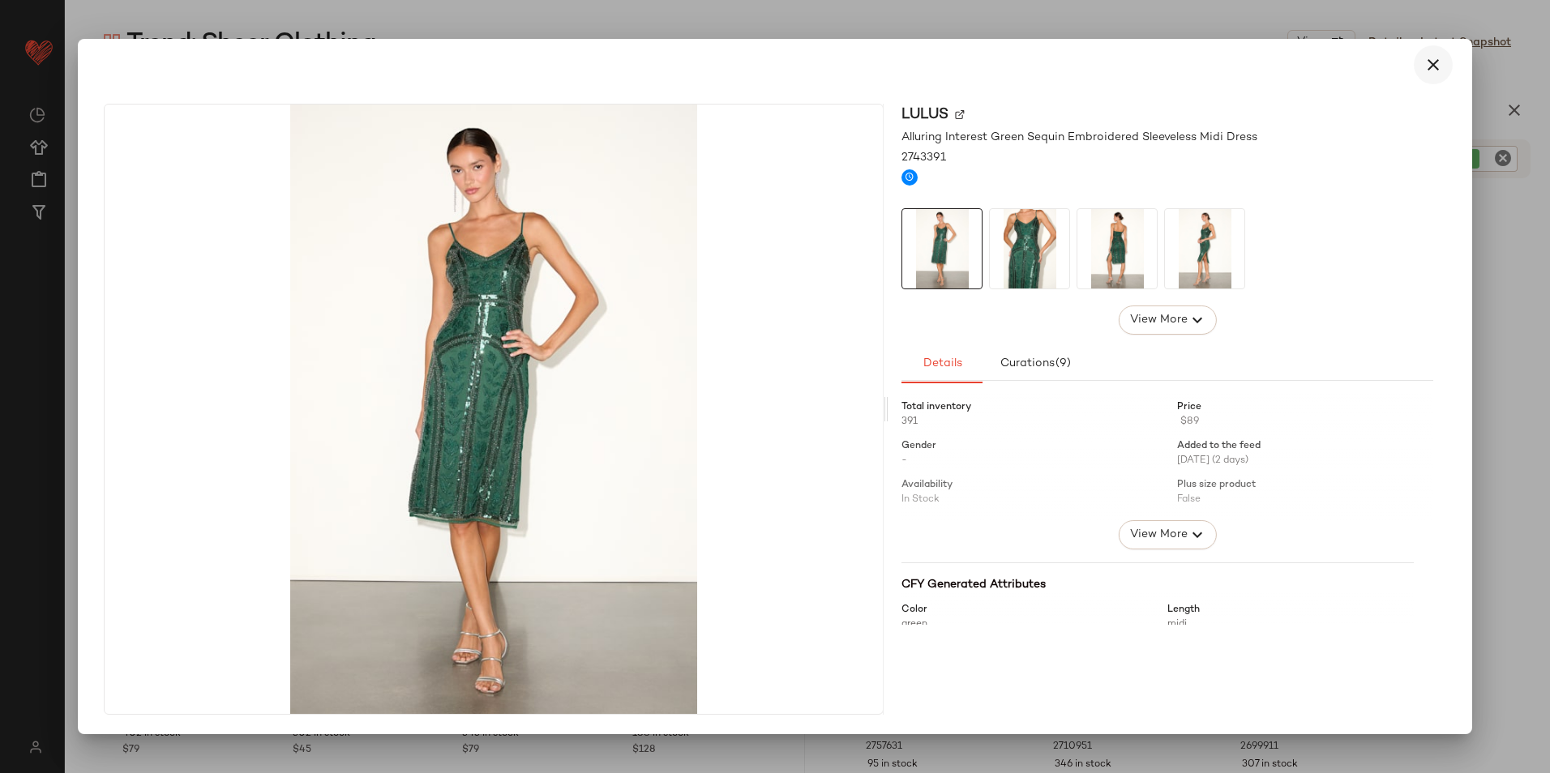
click at [1238, 57] on icon "button" at bounding box center [1432, 64] width 19 height 19
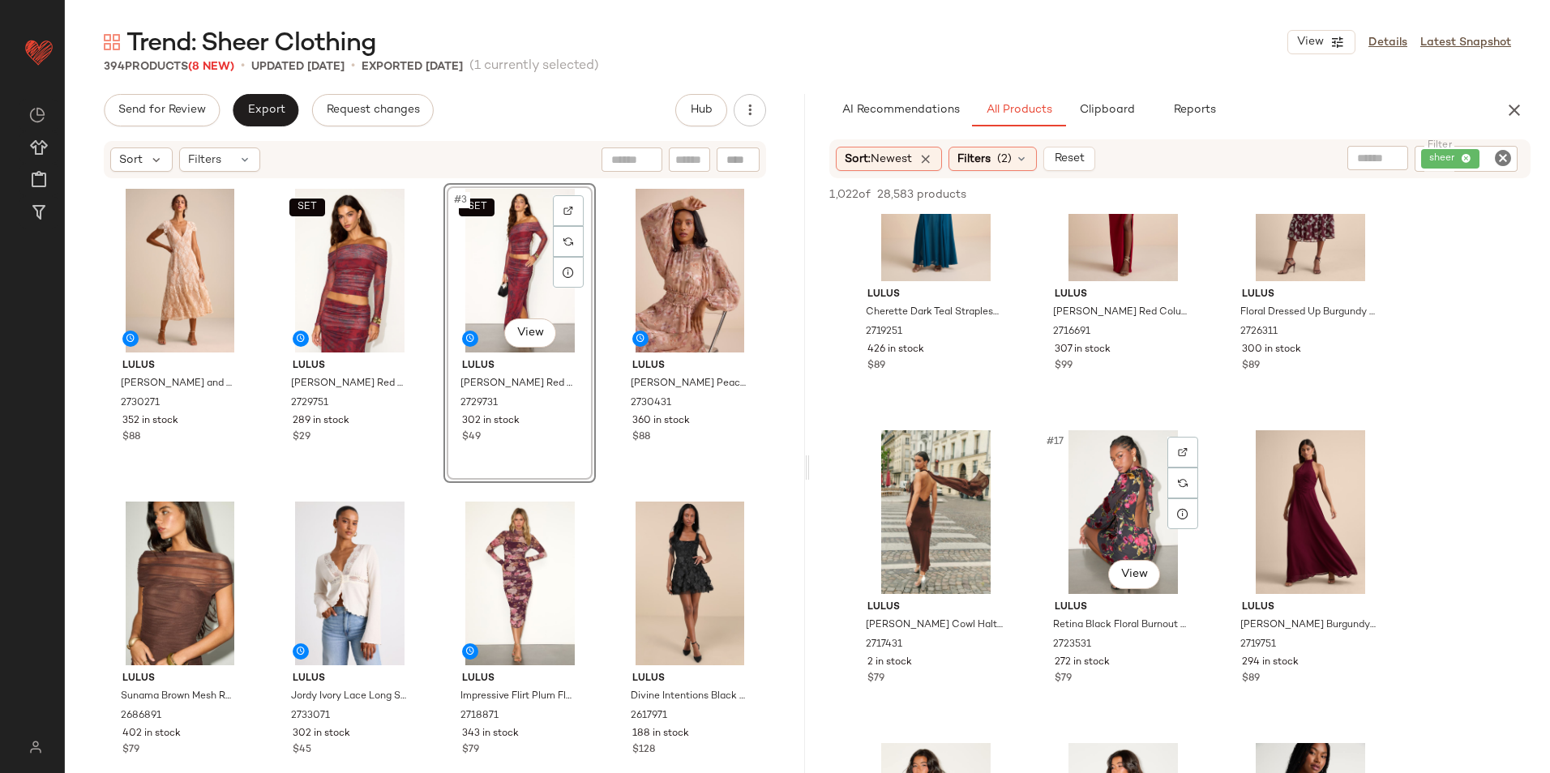
scroll to position [1378, 0]
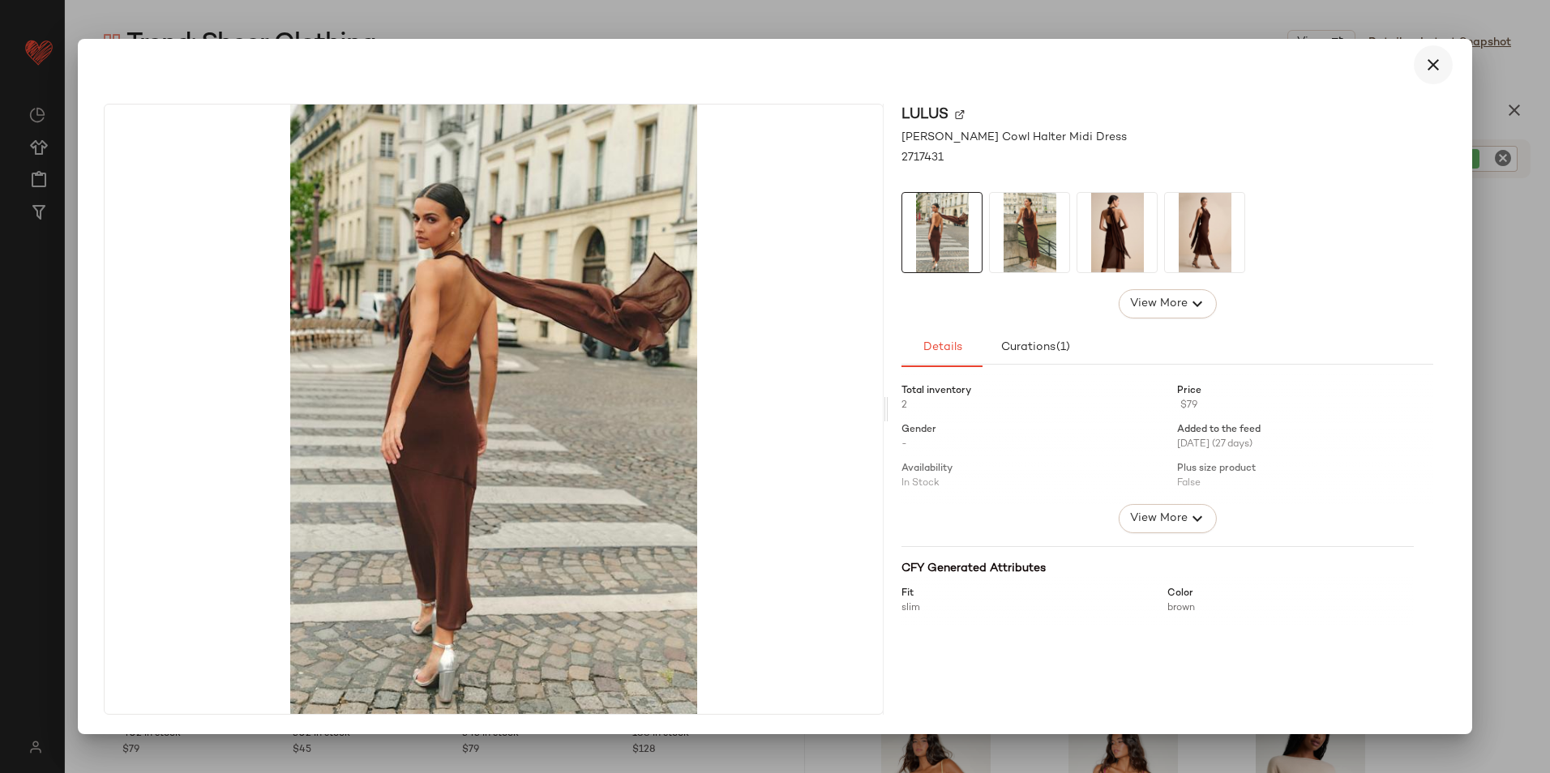
click at [1238, 63] on button "button" at bounding box center [1433, 64] width 39 height 39
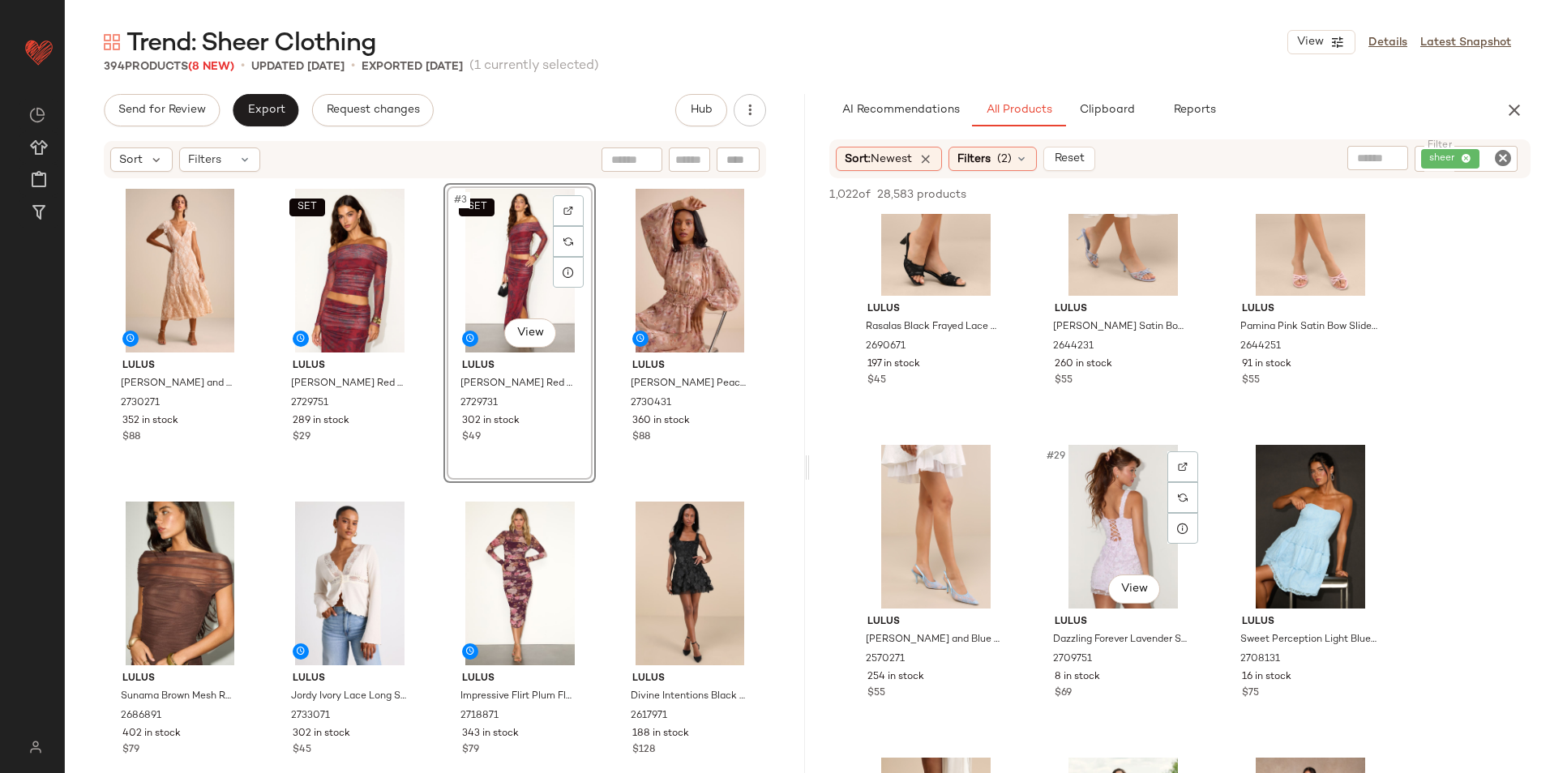
scroll to position [2675, 0]
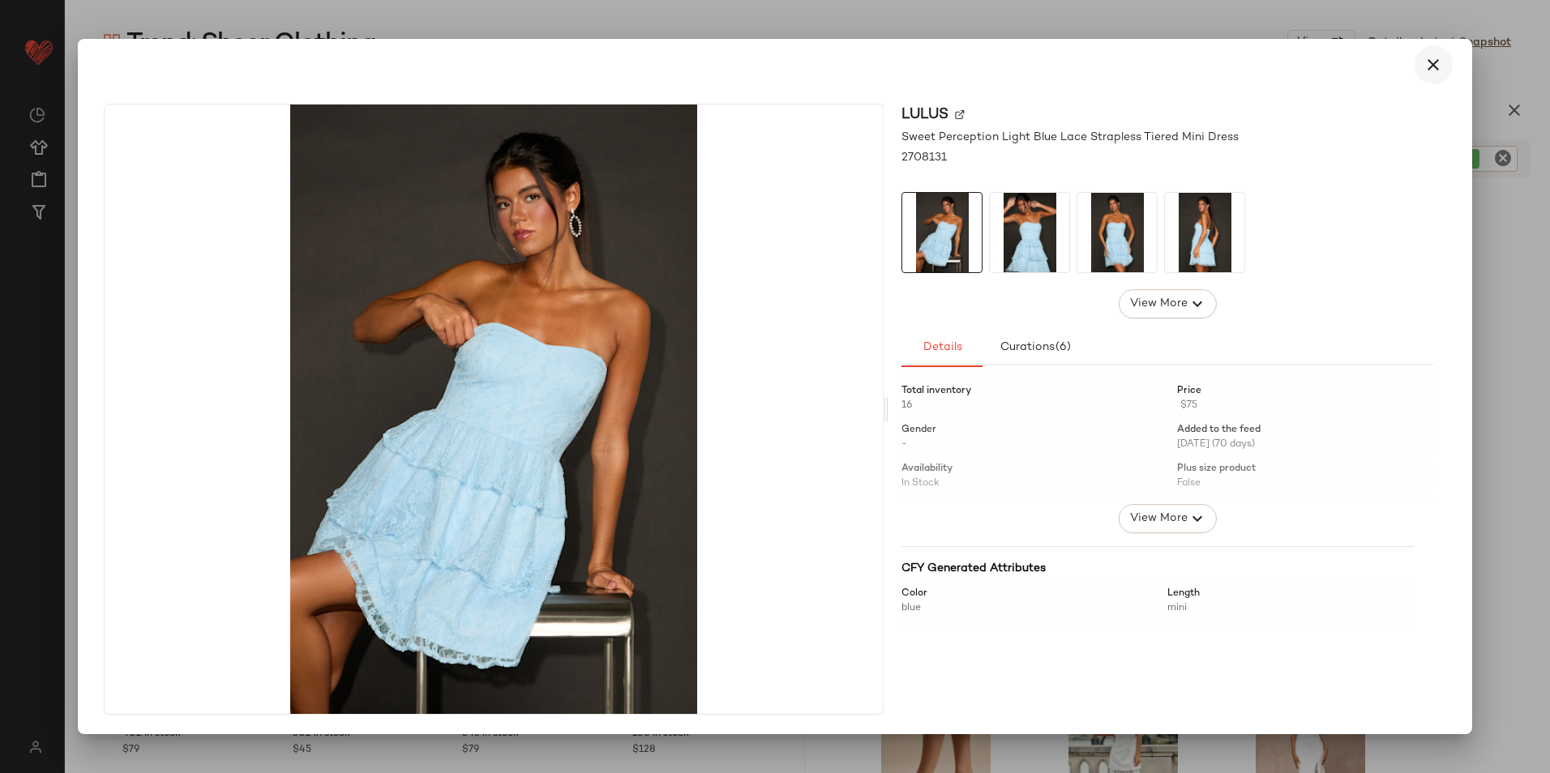
click at [1238, 61] on icon "button" at bounding box center [1432, 64] width 19 height 19
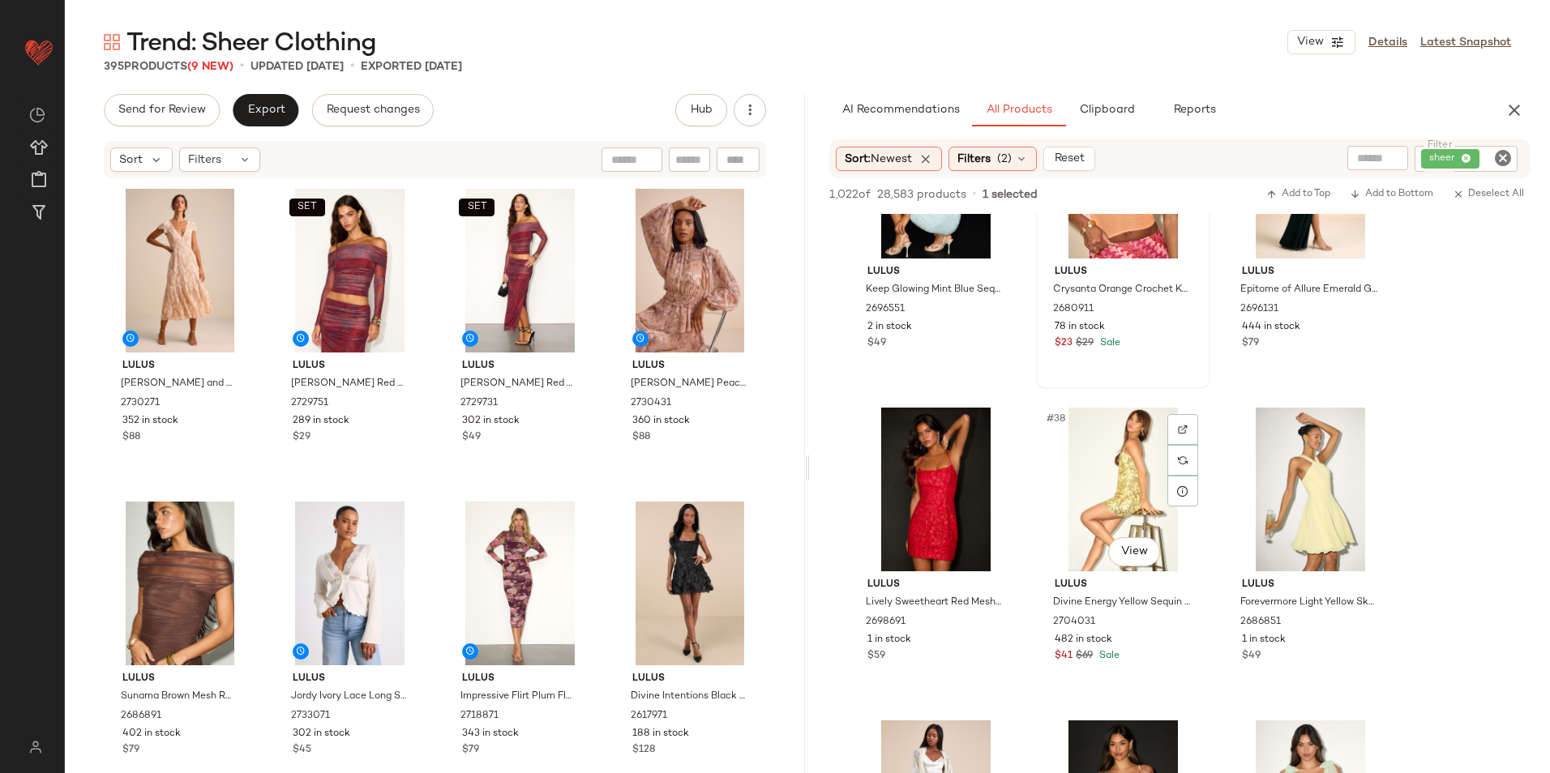
scroll to position [3648, 0]
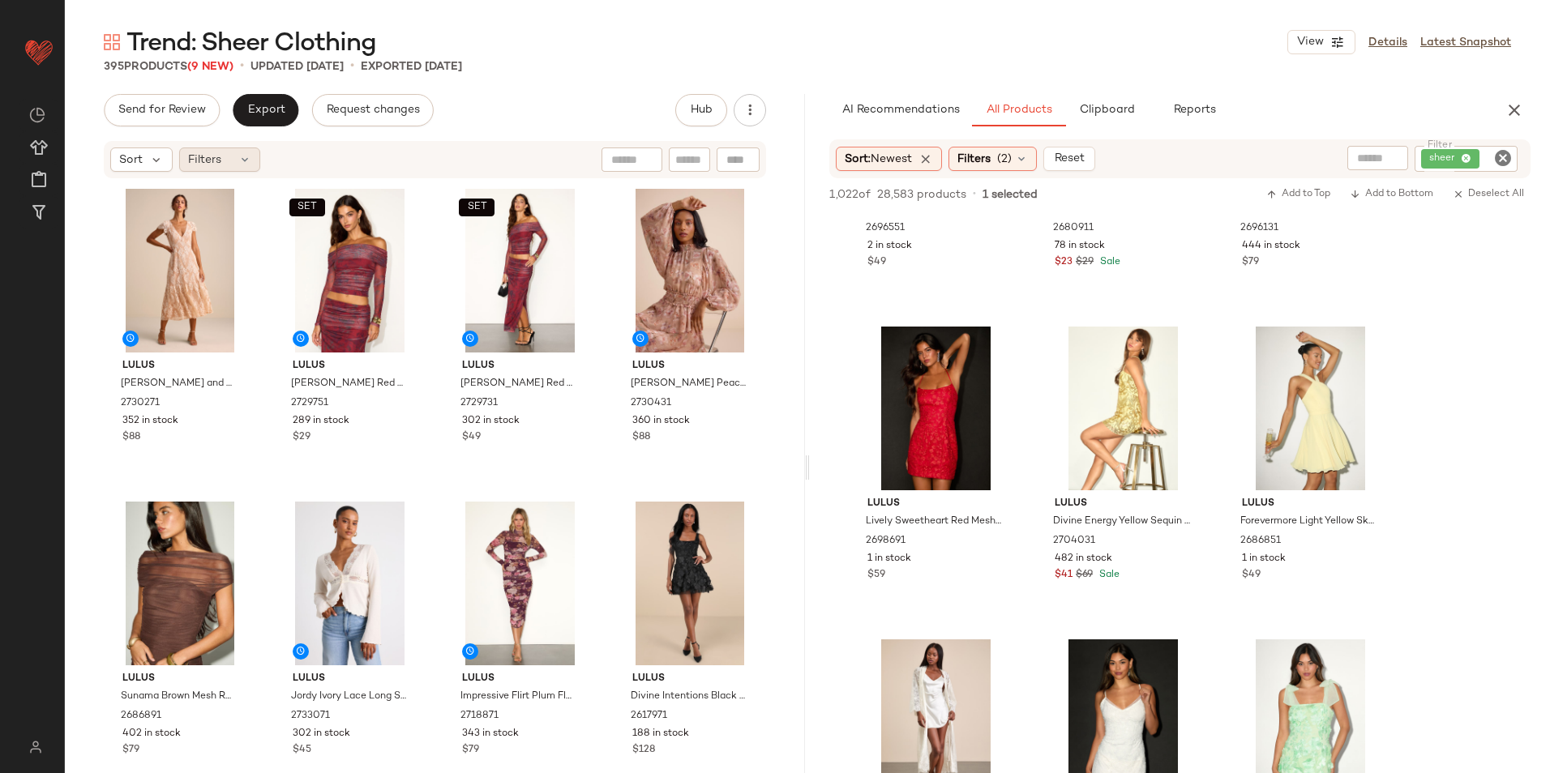
click at [224, 156] on div "Filters" at bounding box center [219, 160] width 81 height 24
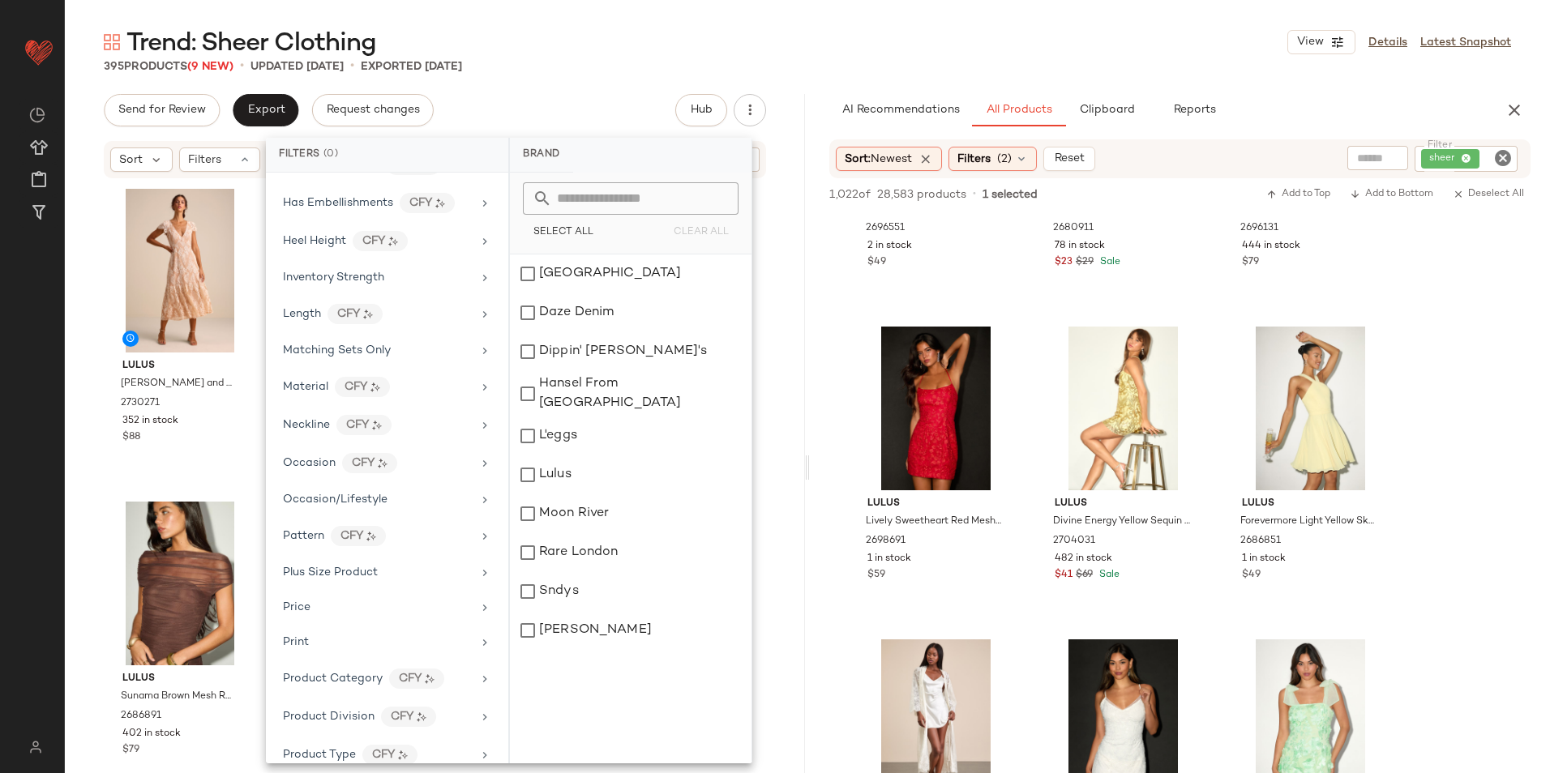
scroll to position [913, 0]
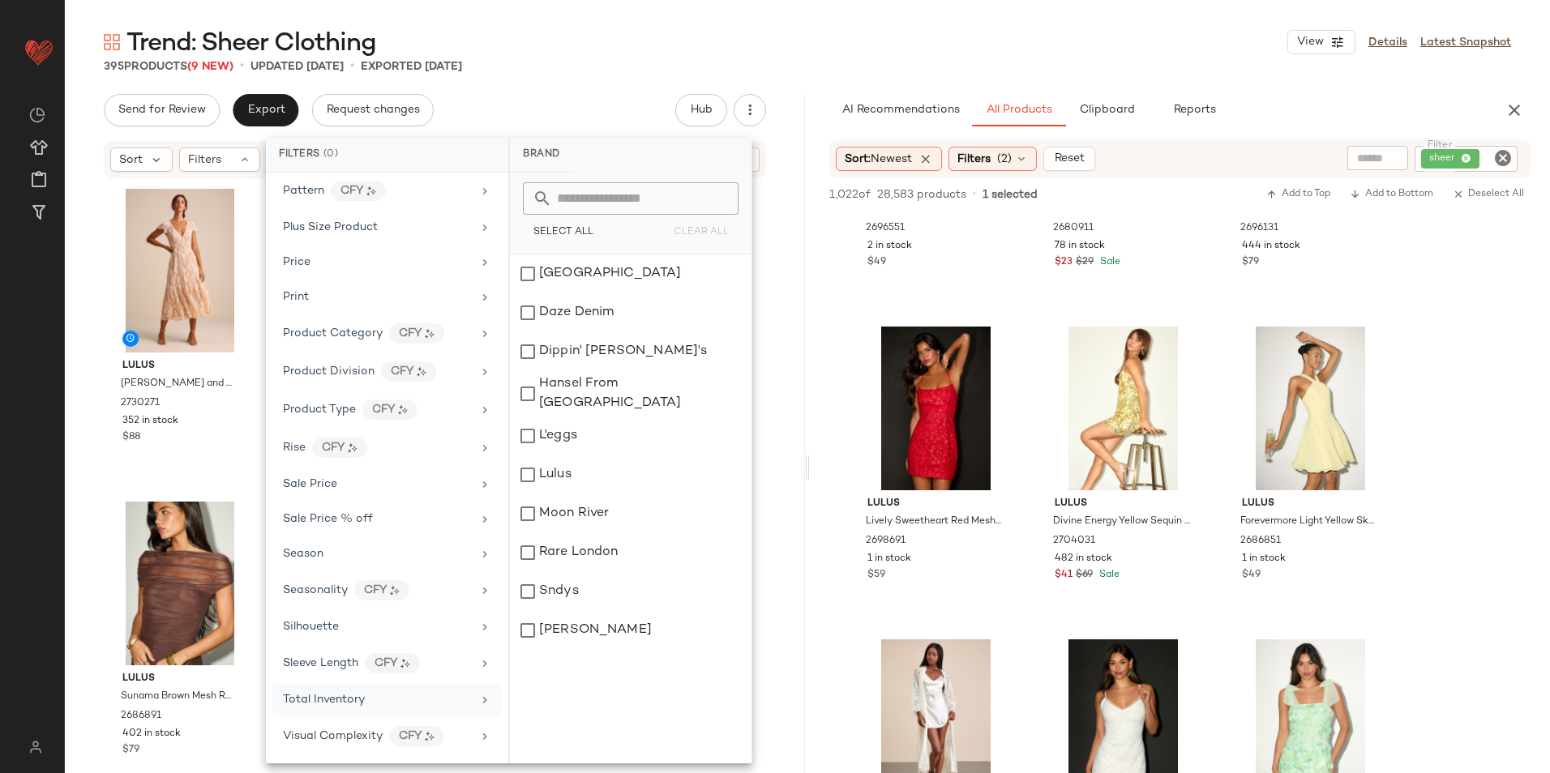
click at [389, 675] on div "Total Inventory" at bounding box center [377, 699] width 189 height 17
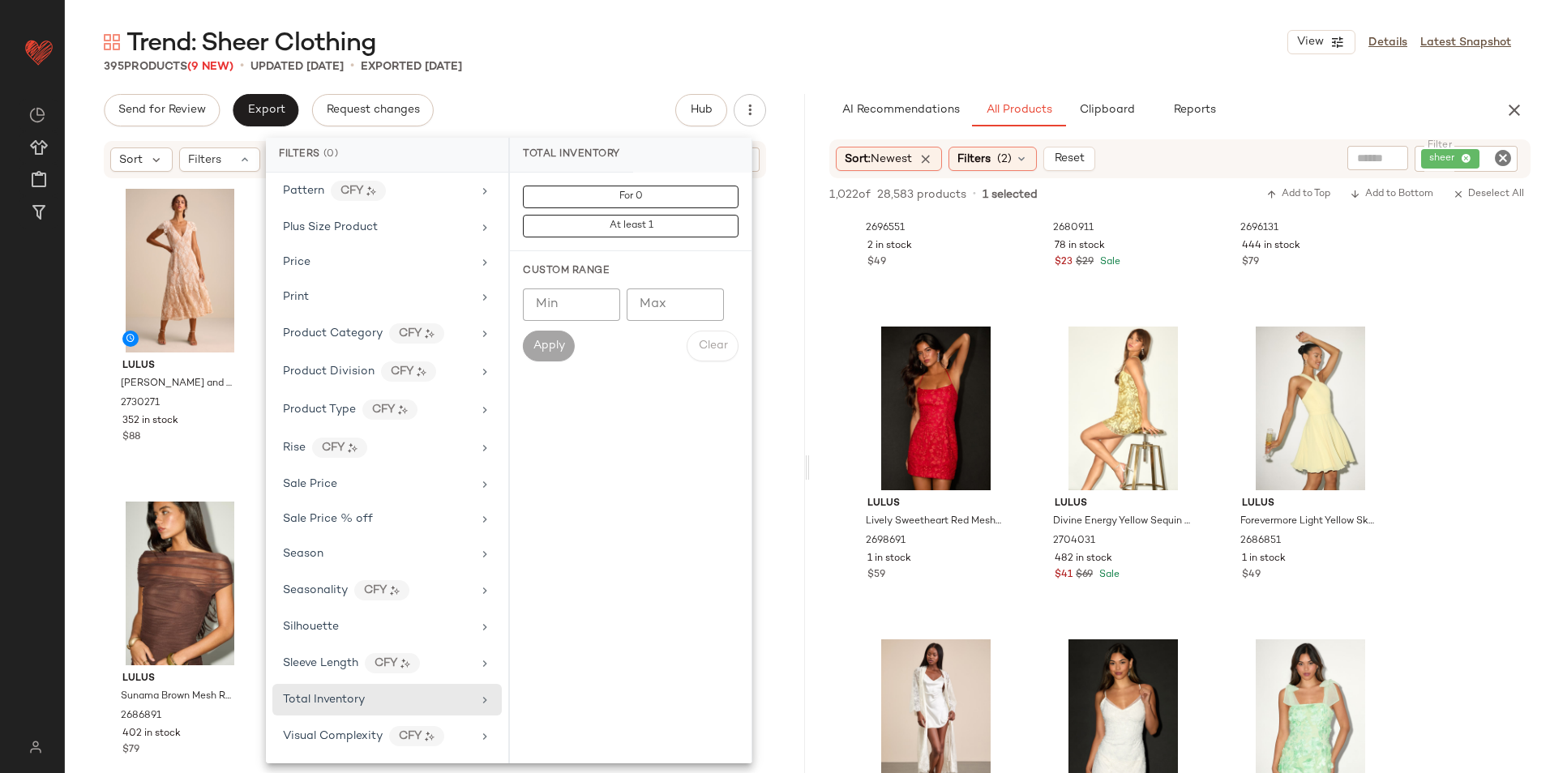
click at [661, 300] on input "Max" at bounding box center [675, 305] width 97 height 32
type input "**"
click at [558, 341] on span "Apply" at bounding box center [549, 346] width 32 height 13
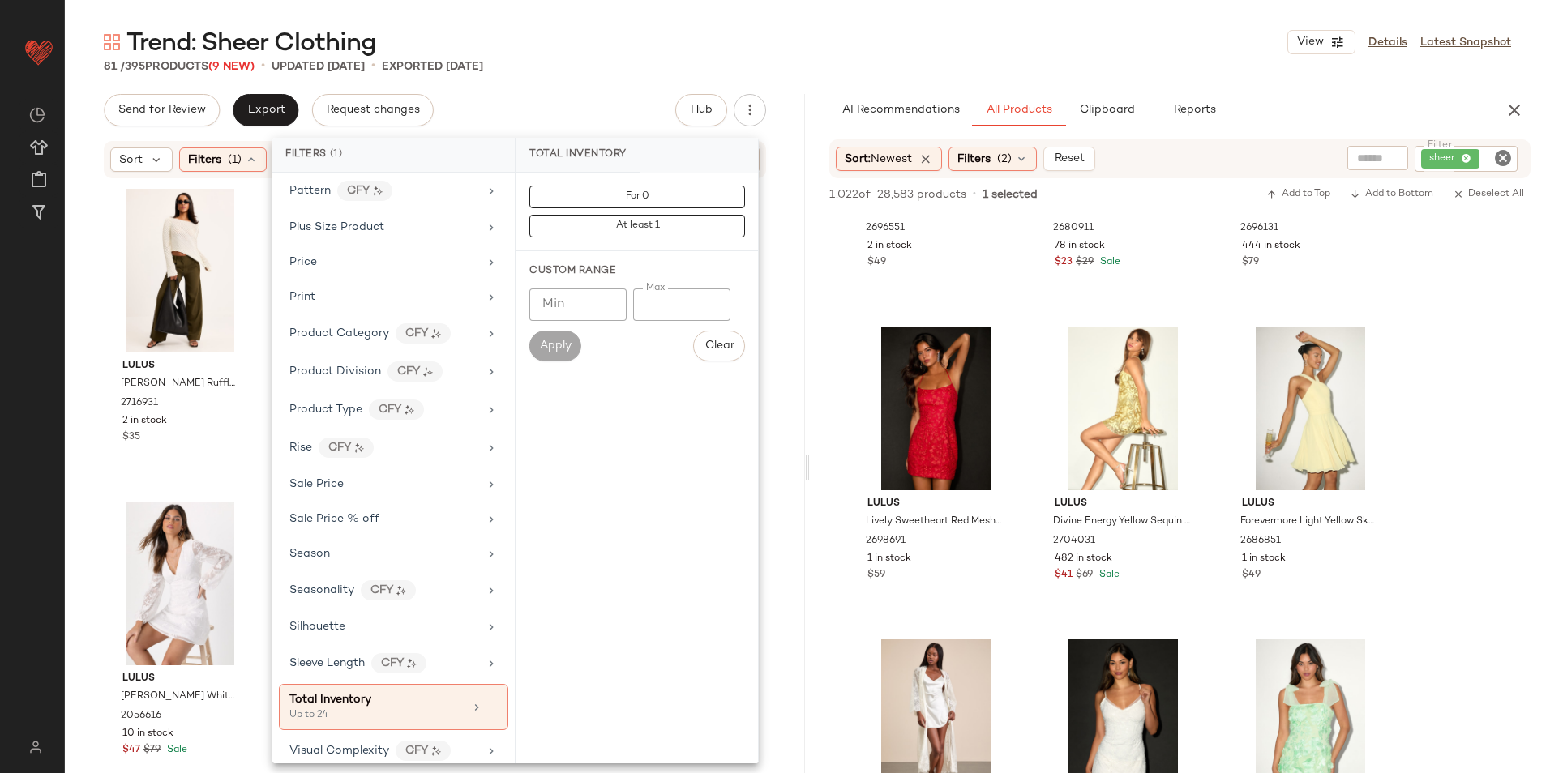
click at [734, 22] on main "Trend: Sheer Clothing View Details Latest Snapshot 81 / 395 Products (9 New) • …" at bounding box center [775, 386] width 1550 height 773
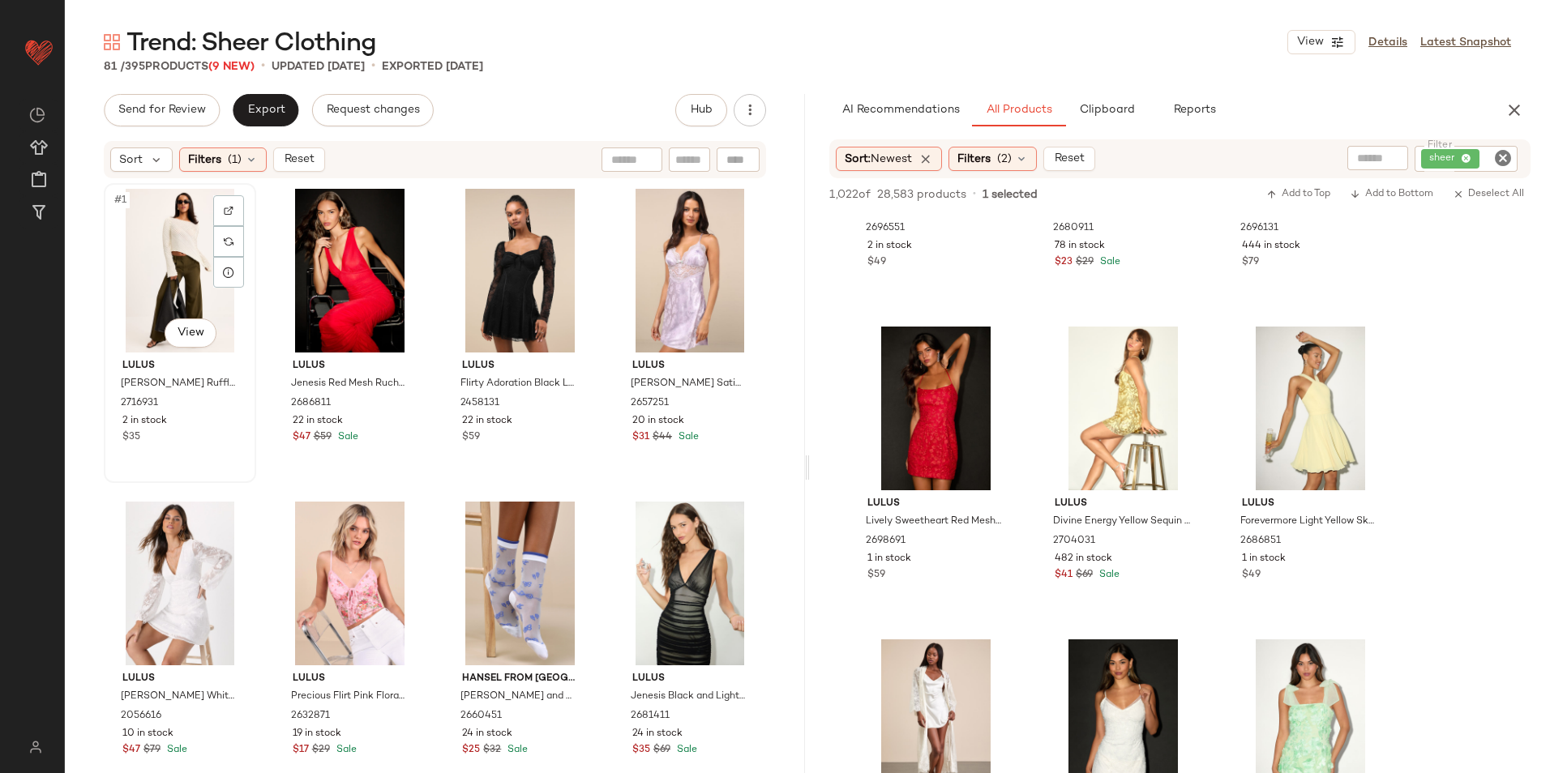
click at [135, 252] on div "#1 View" at bounding box center [179, 271] width 141 height 164
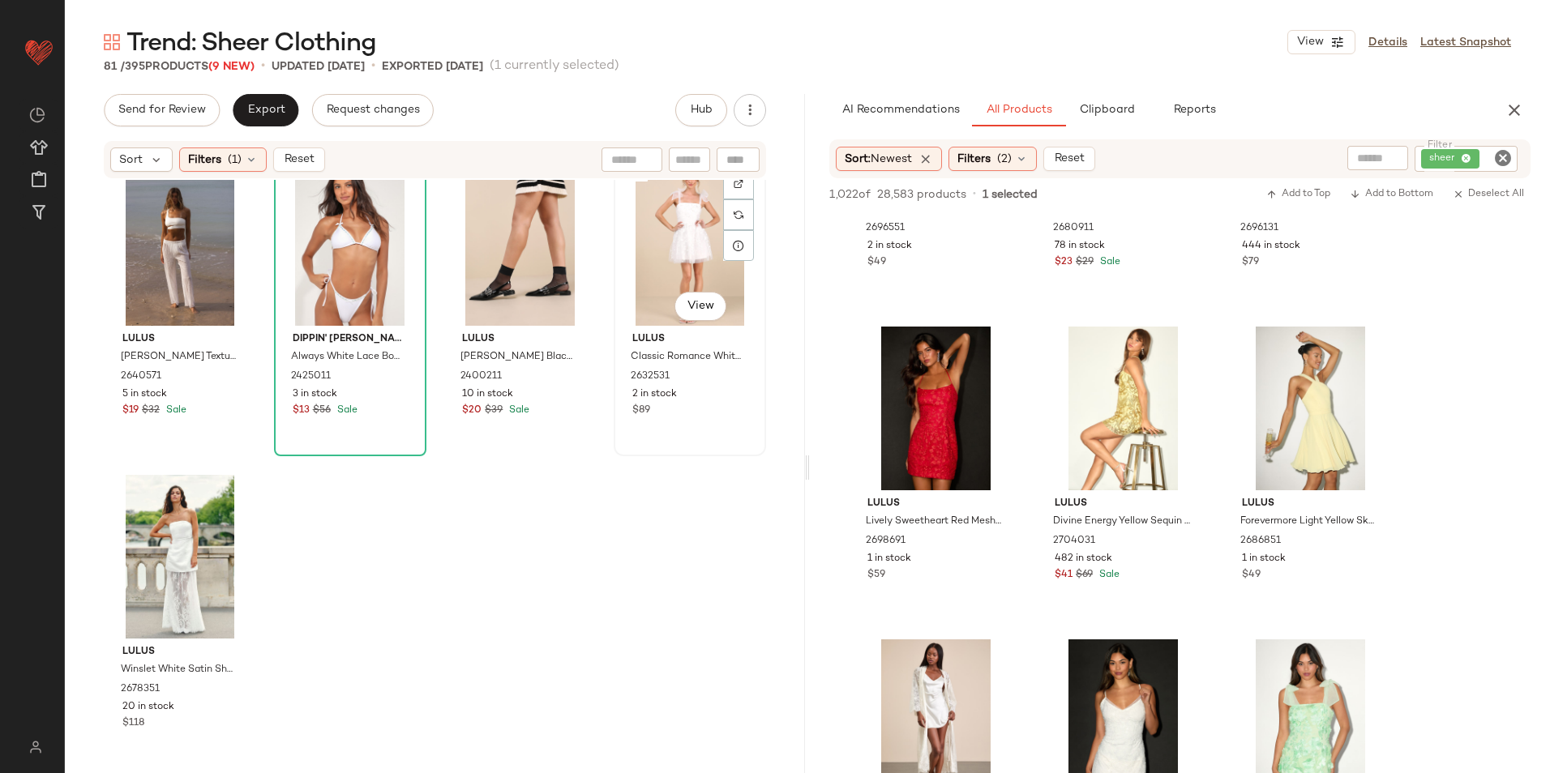
scroll to position [5986, 0]
click at [178, 543] on div "#81 View" at bounding box center [179, 556] width 141 height 164
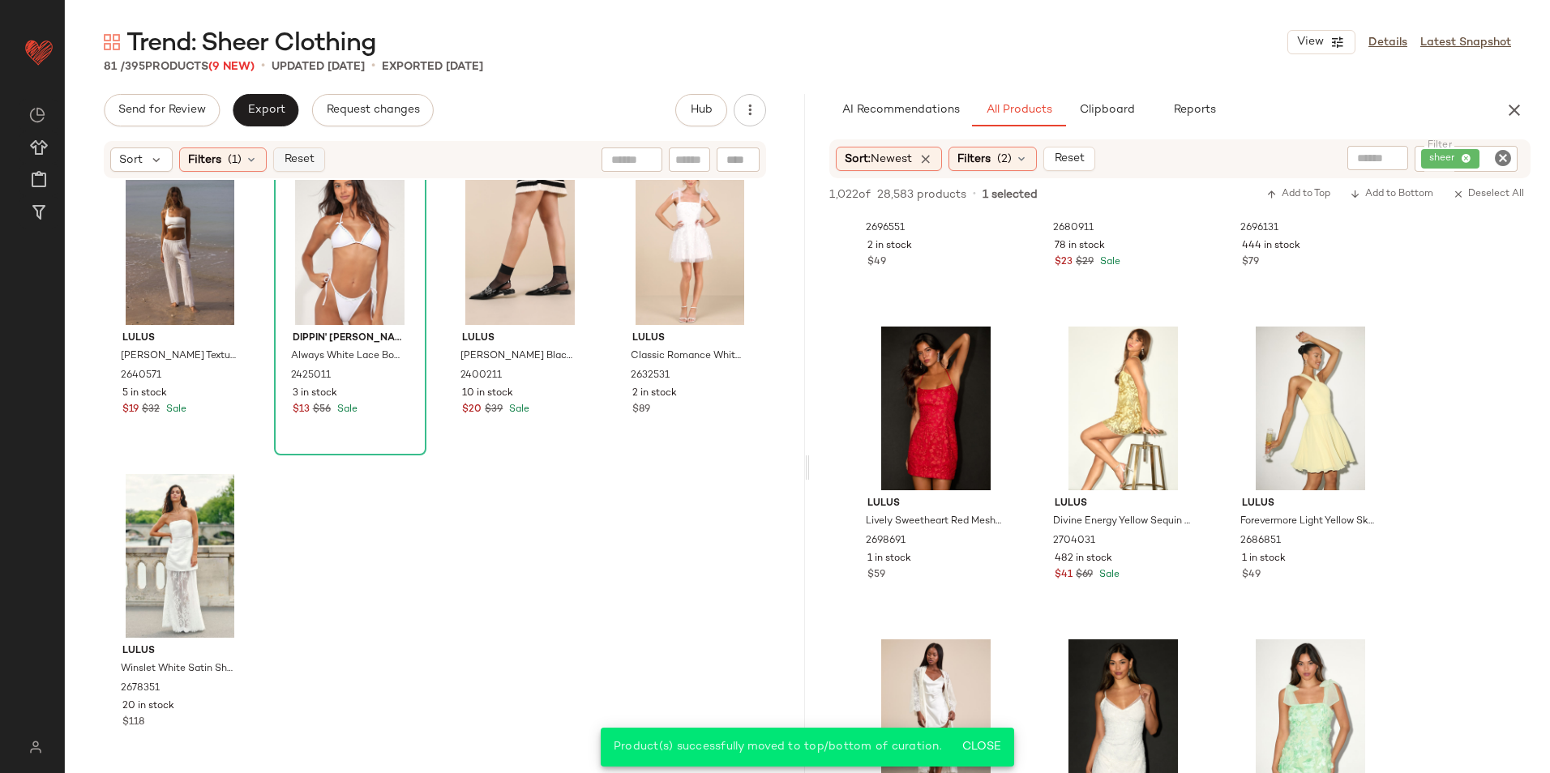
click at [314, 162] on span "Reset" at bounding box center [298, 159] width 31 height 13
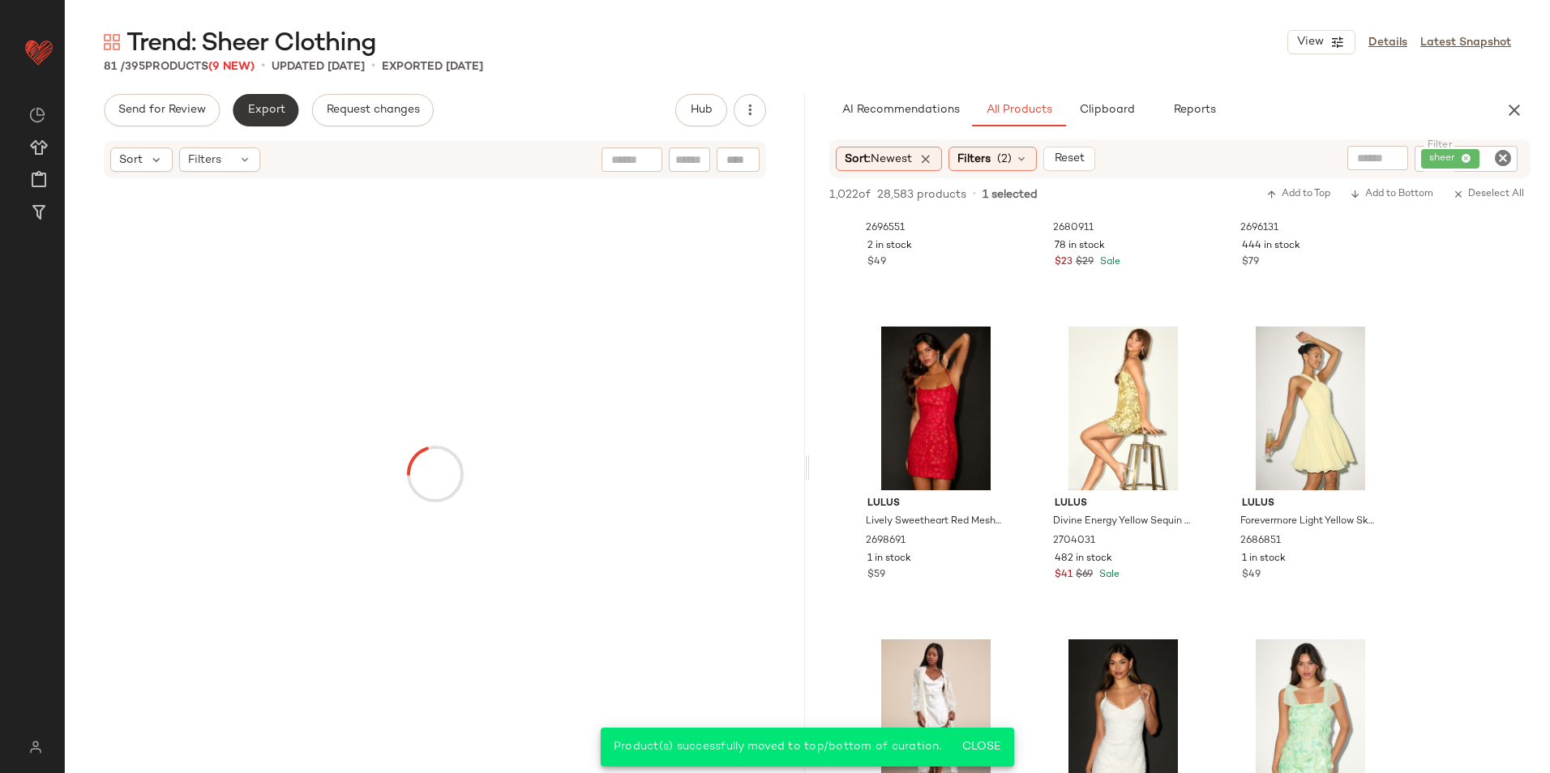
click at [264, 117] on span "Export" at bounding box center [265, 110] width 38 height 13
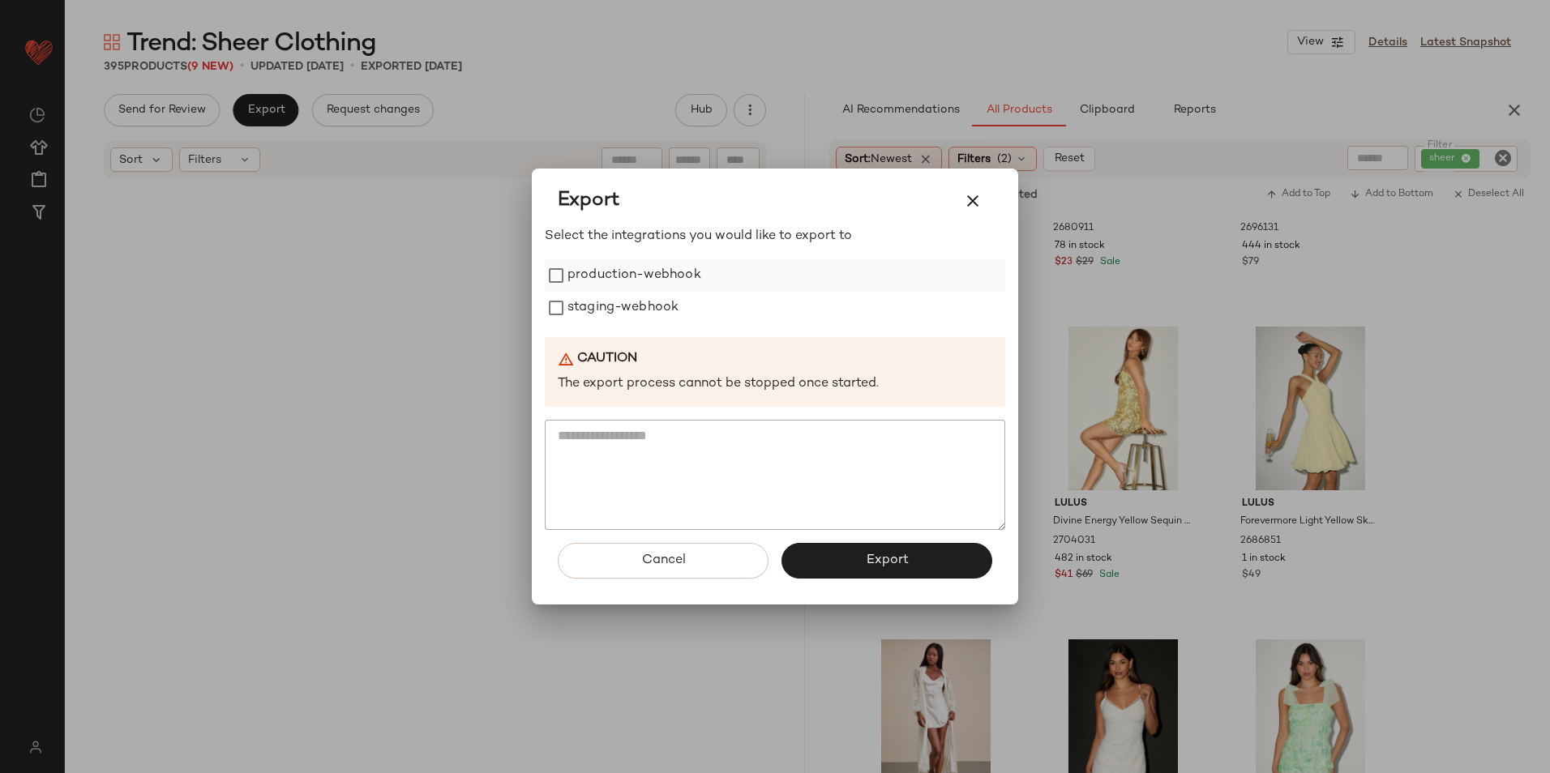
scroll to position [30392, 0]
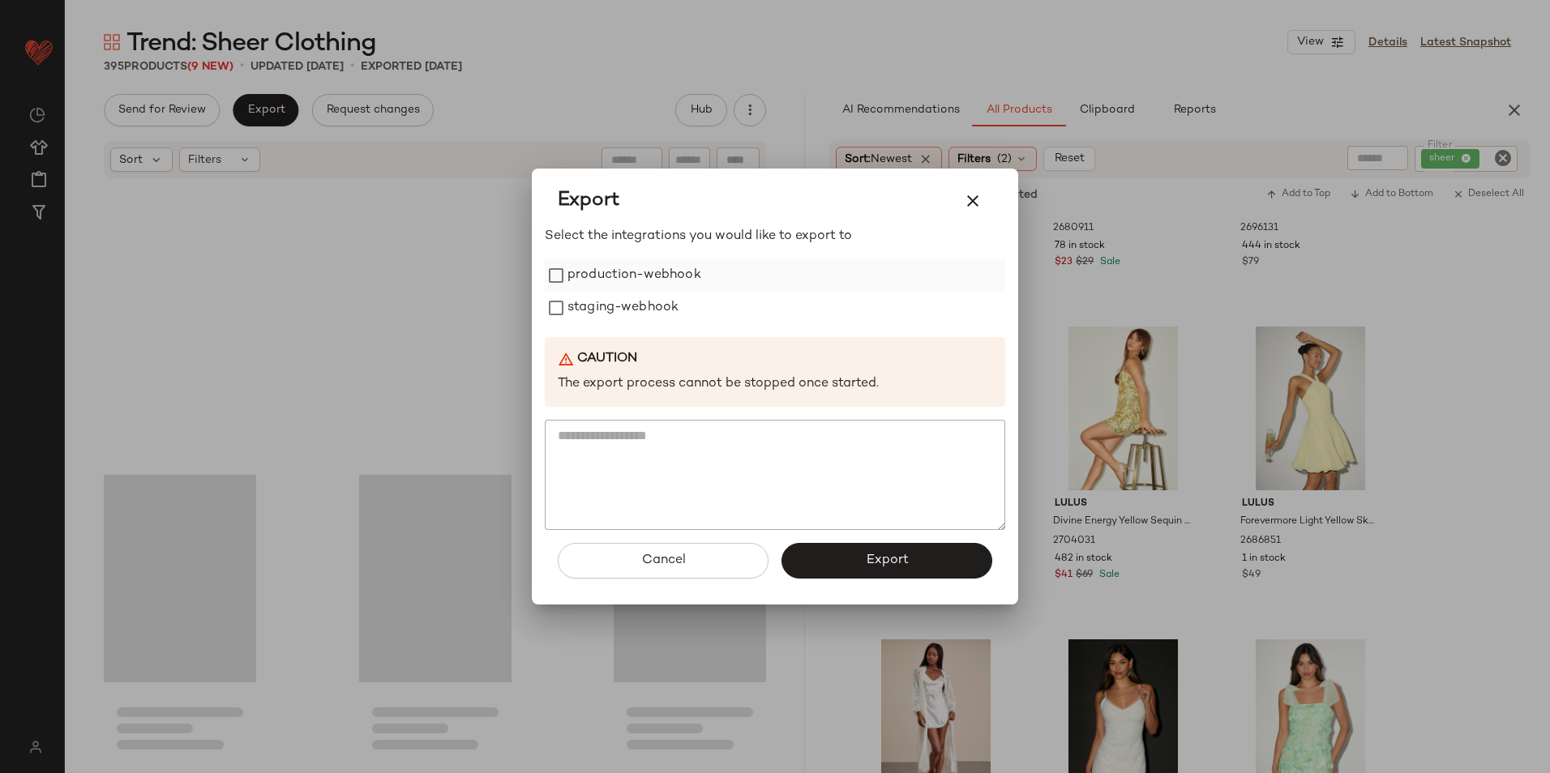
click at [580, 278] on label "production-webhook" at bounding box center [634, 275] width 134 height 32
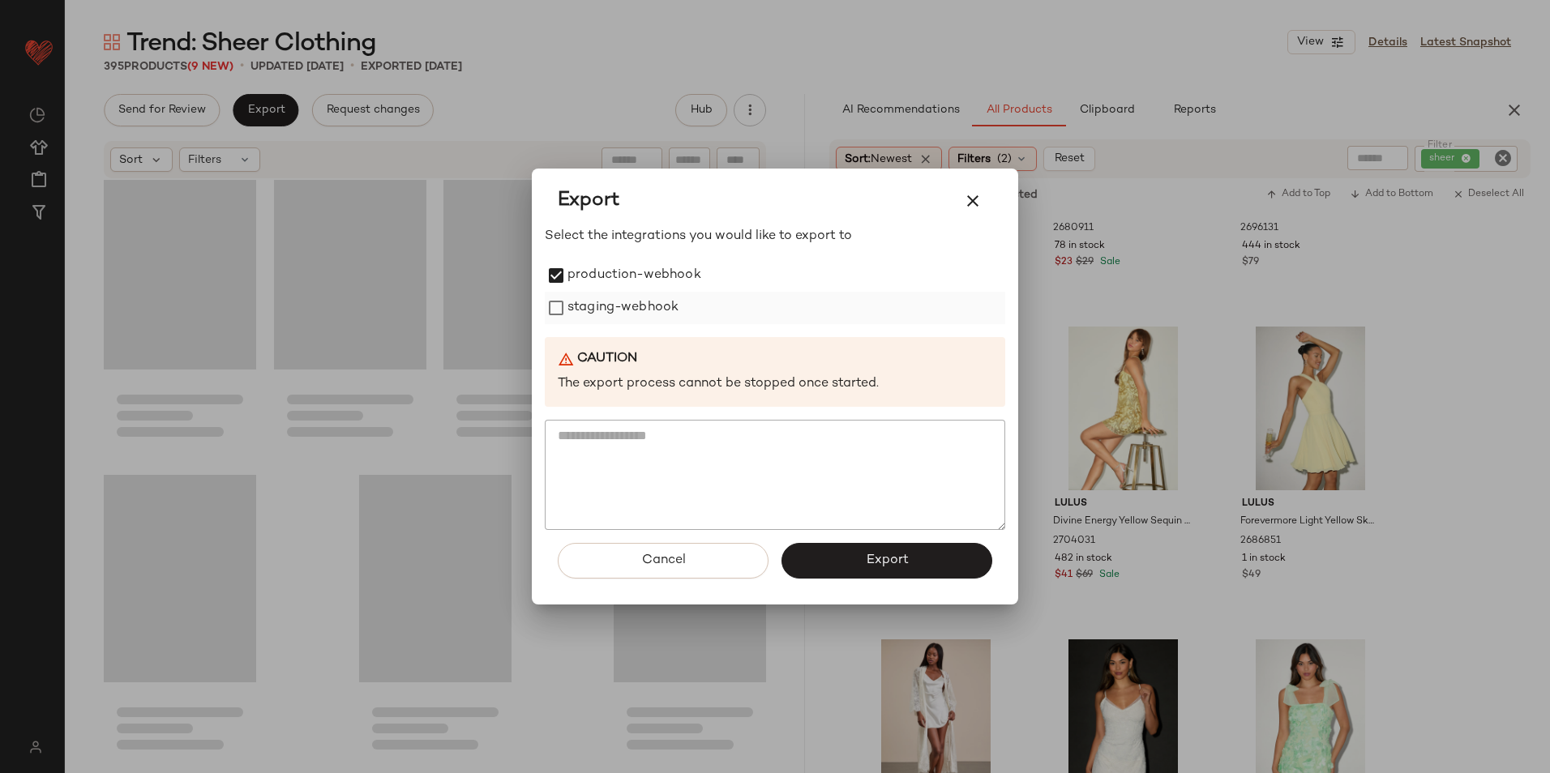
click at [576, 309] on label "staging-webhook" at bounding box center [622, 308] width 111 height 32
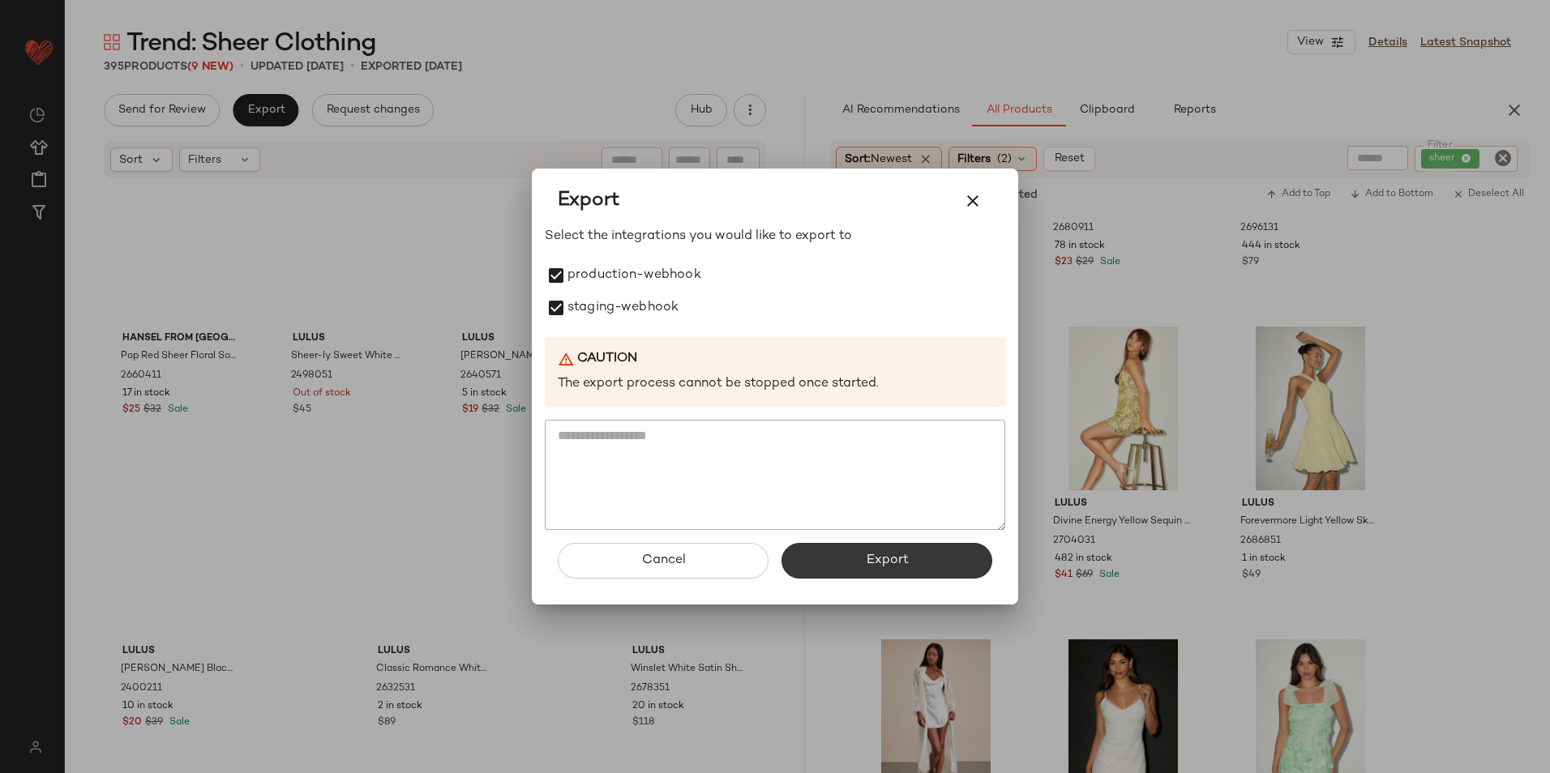
click at [856, 559] on button "Export" at bounding box center [886, 561] width 211 height 36
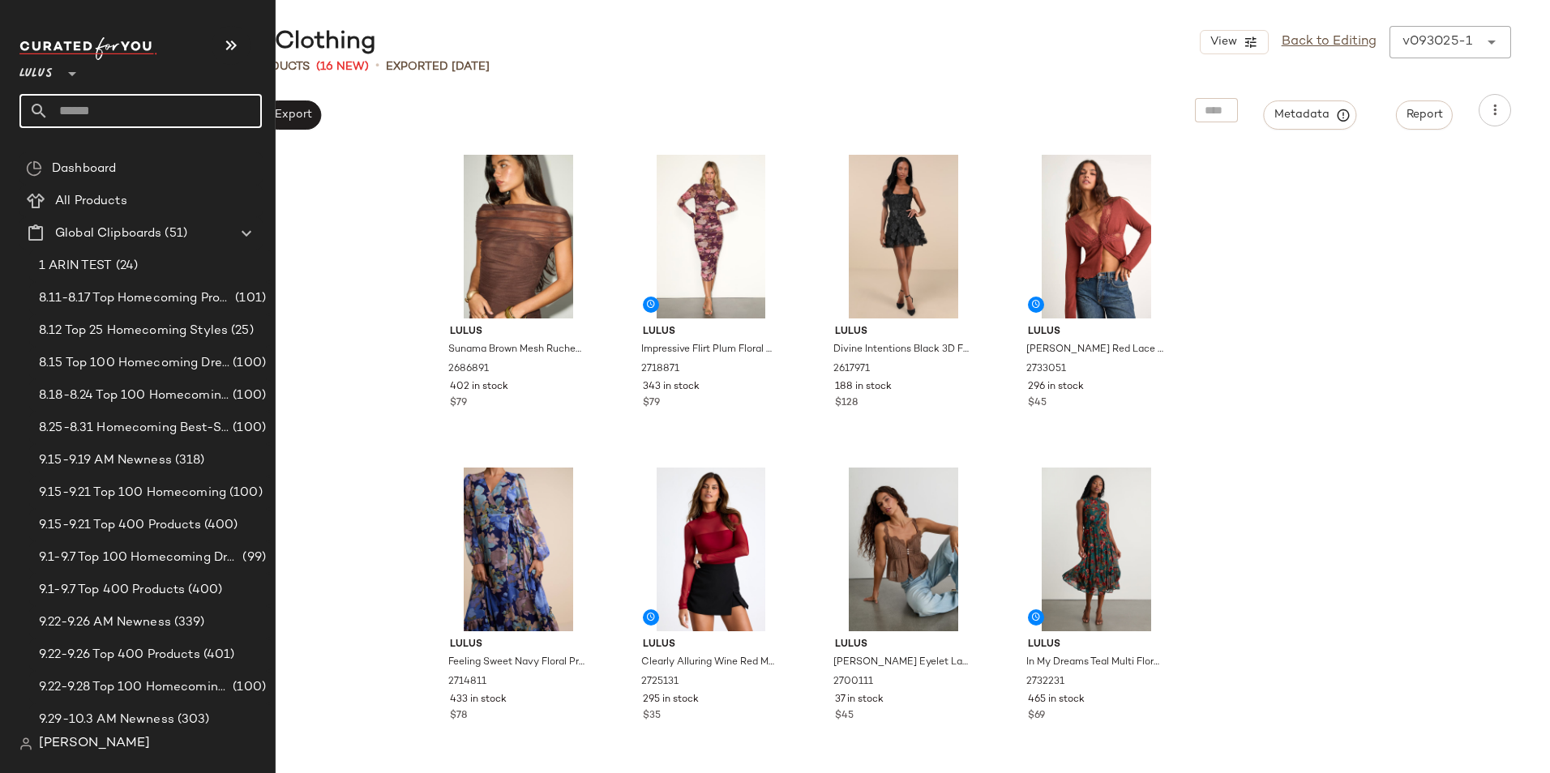
click at [62, 114] on input "text" at bounding box center [155, 111] width 213 height 34
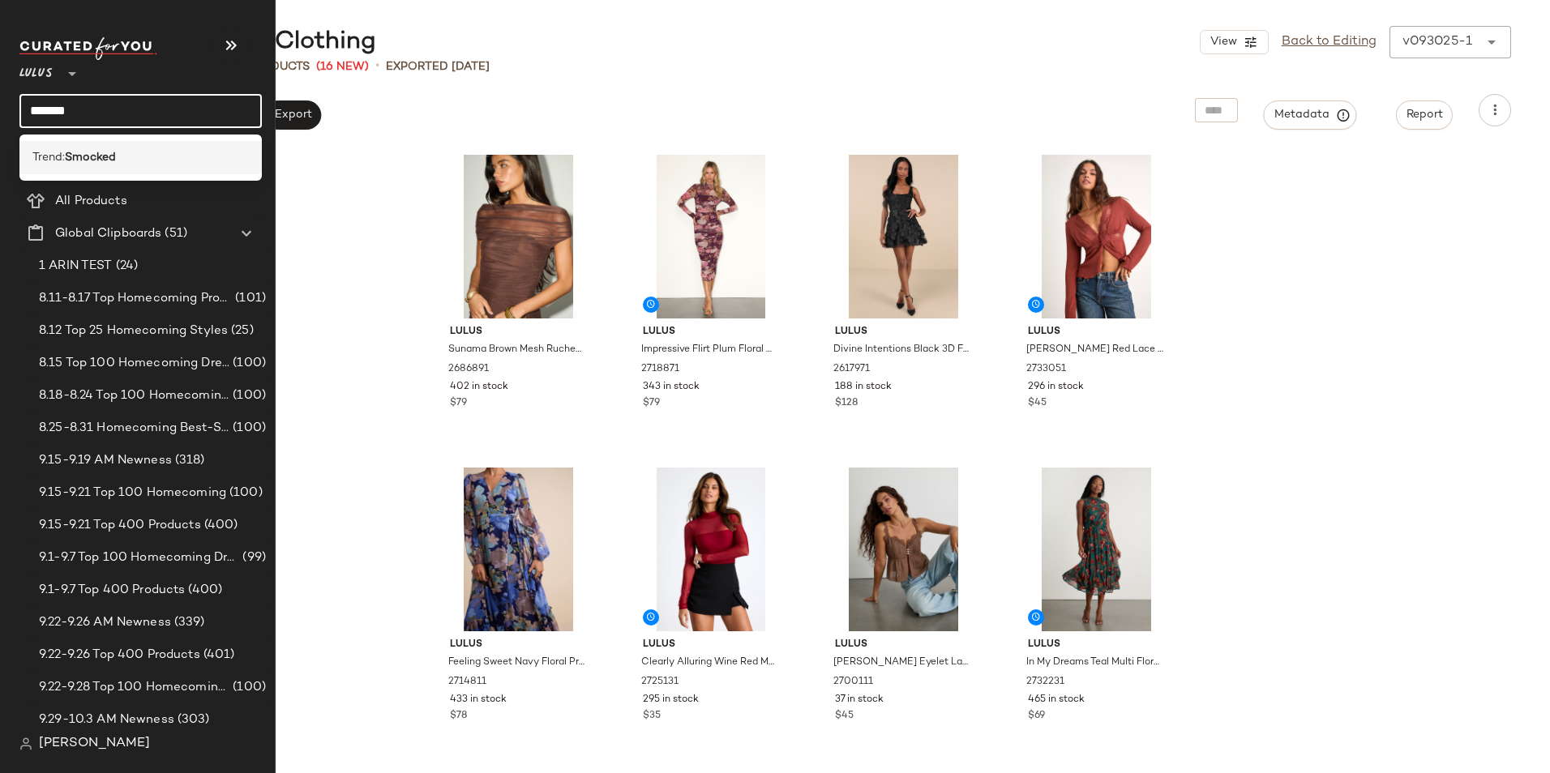
type input "*******"
click at [71, 149] on b "Smocked" at bounding box center [90, 157] width 51 height 17
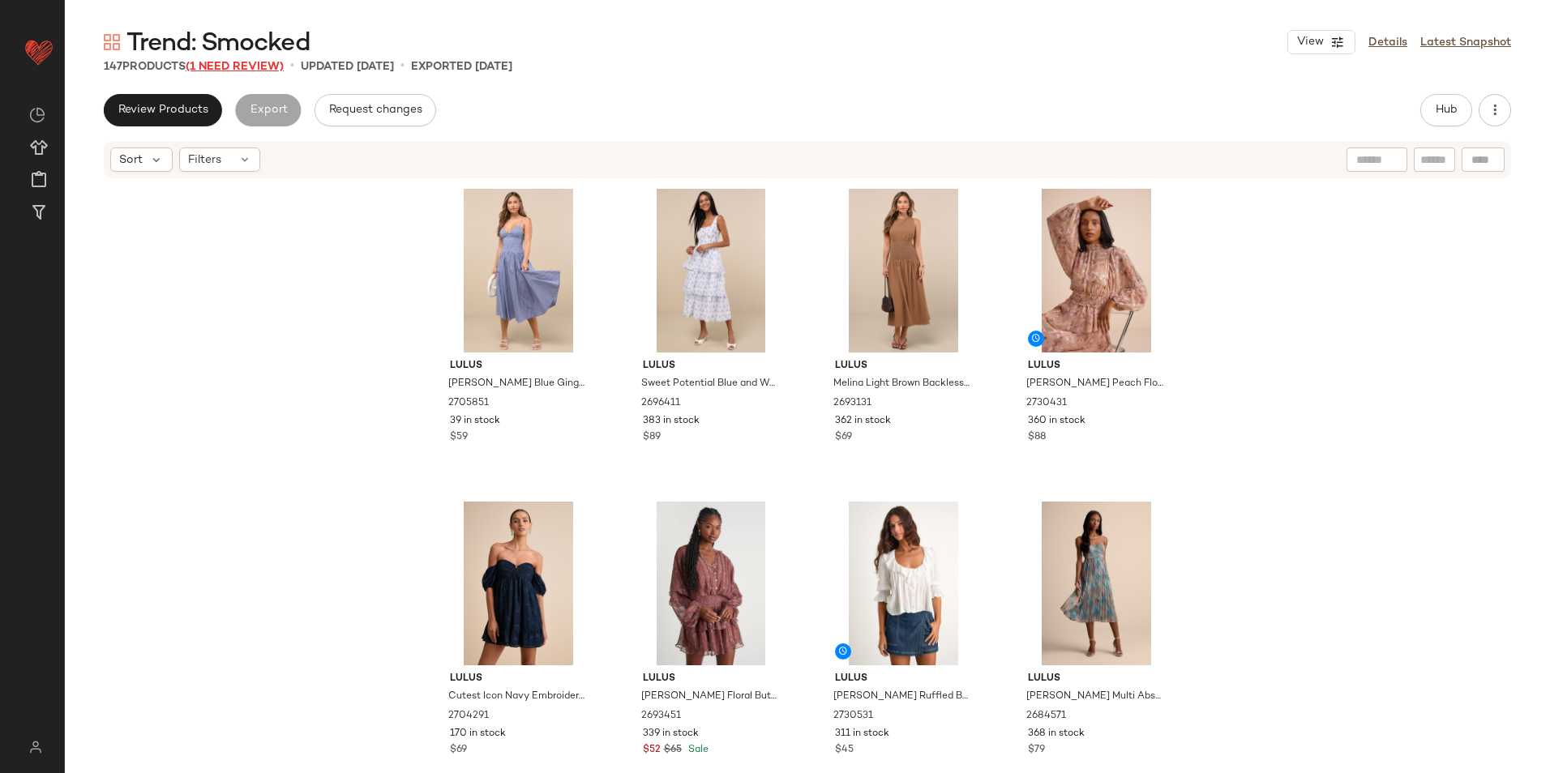
click at [252, 66] on span "(1 Need Review)" at bounding box center [235, 67] width 98 height 12
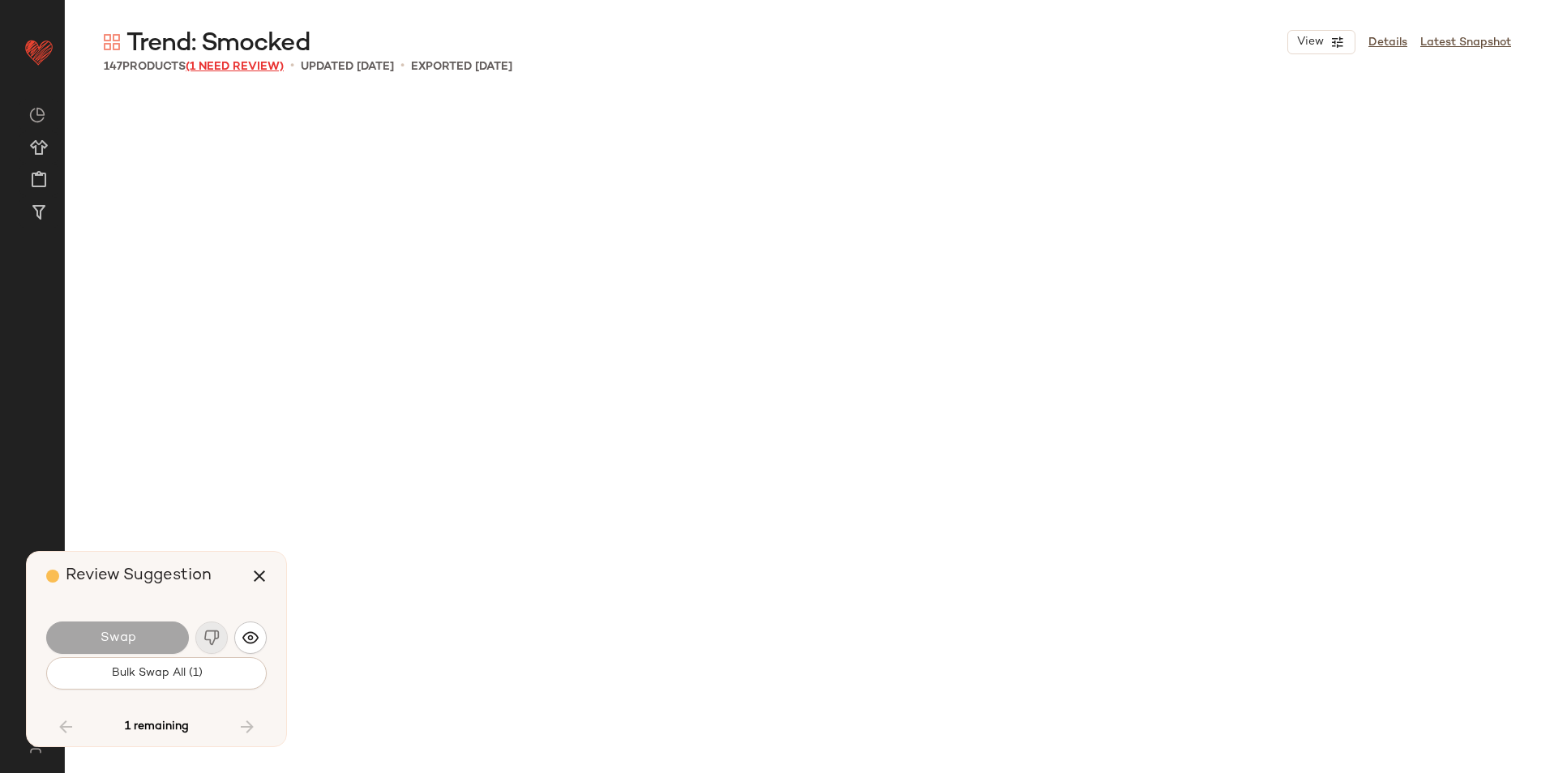
scroll to position [10013, 0]
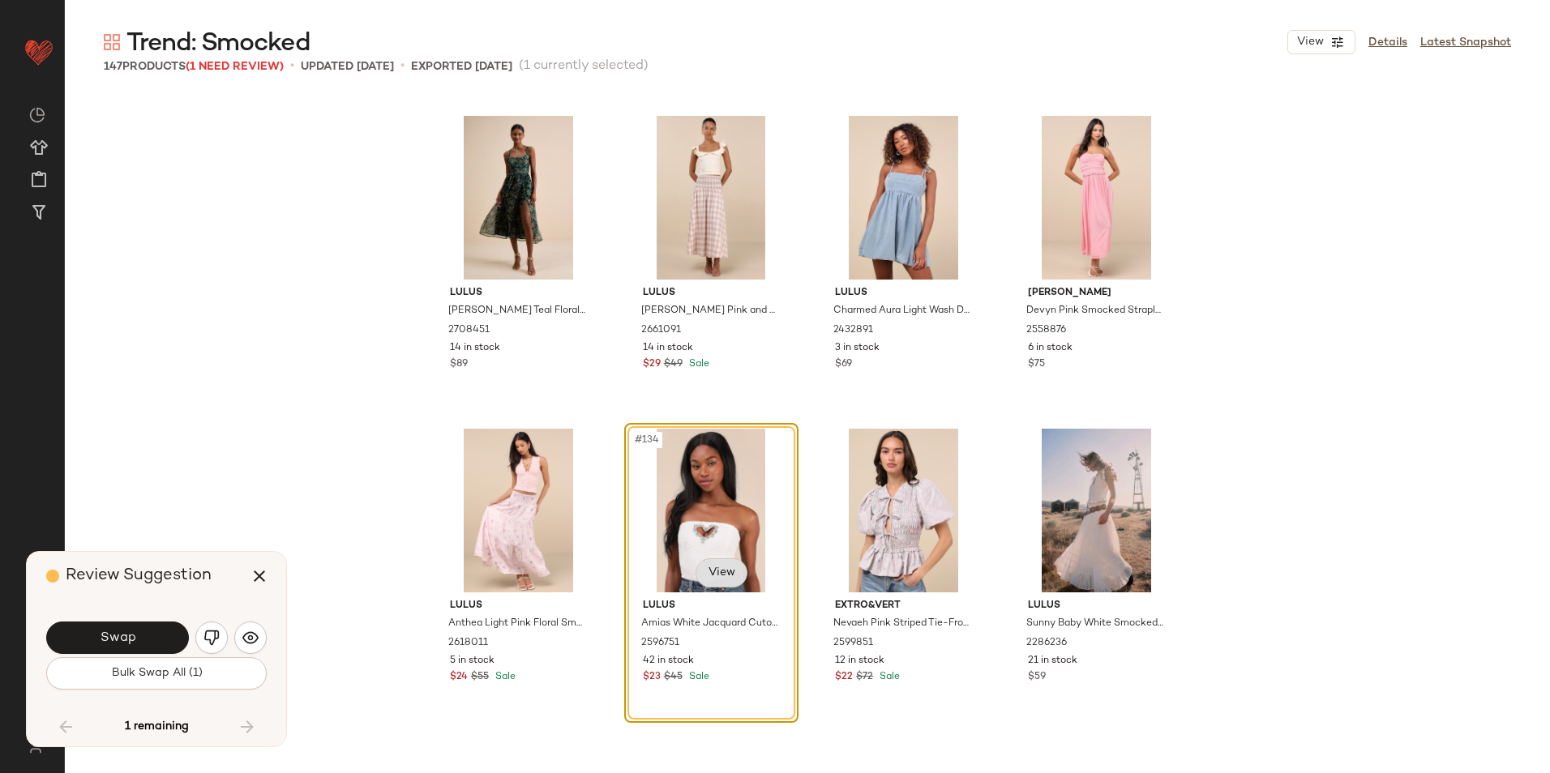
click at [714, 574] on body "Lulus ** Dashboard All Products Global Clipboards (51) Curations (815) Jordan C…" at bounding box center [775, 386] width 1550 height 773
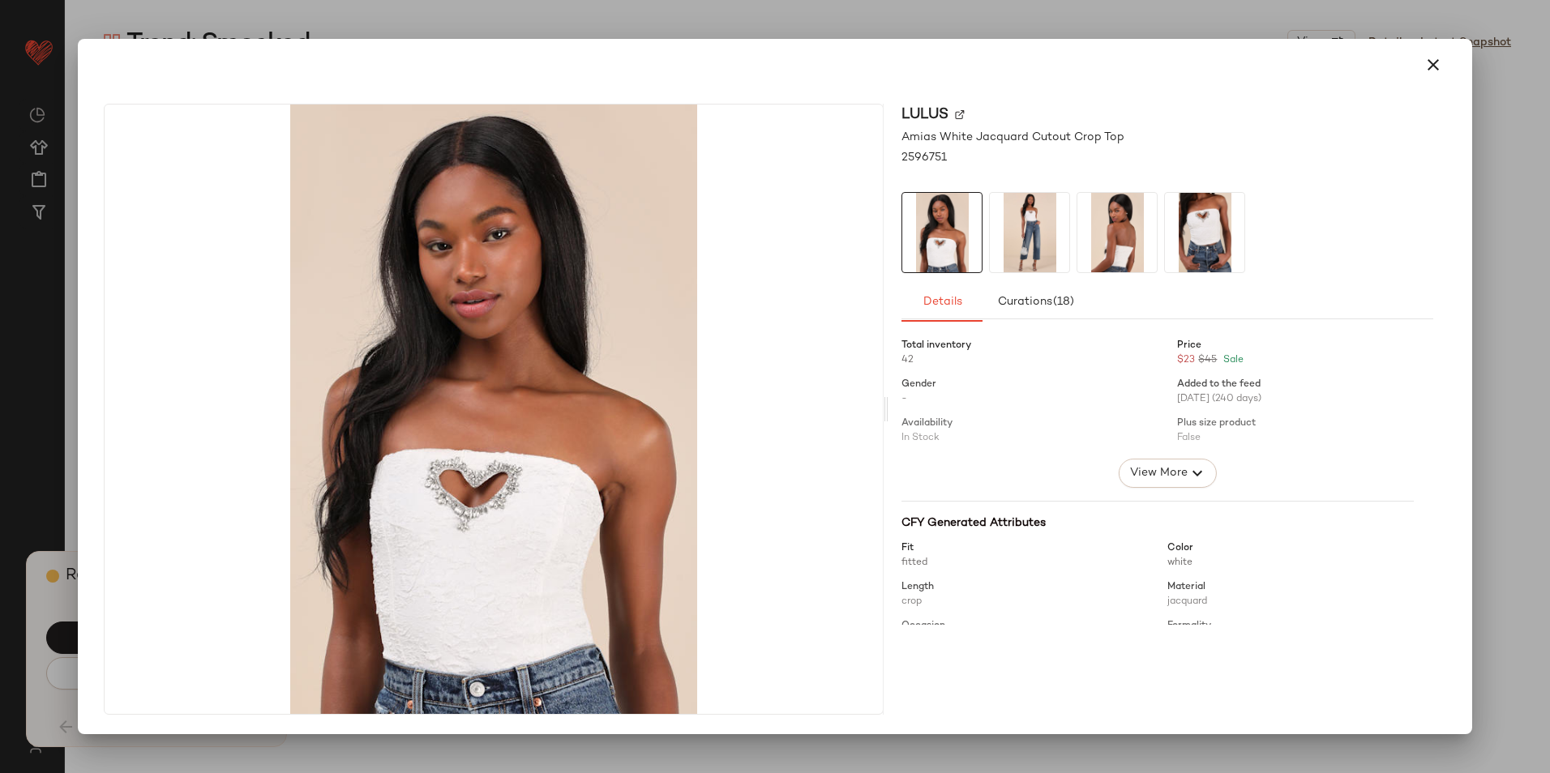
click at [1025, 220] on img at bounding box center [1029, 232] width 79 height 79
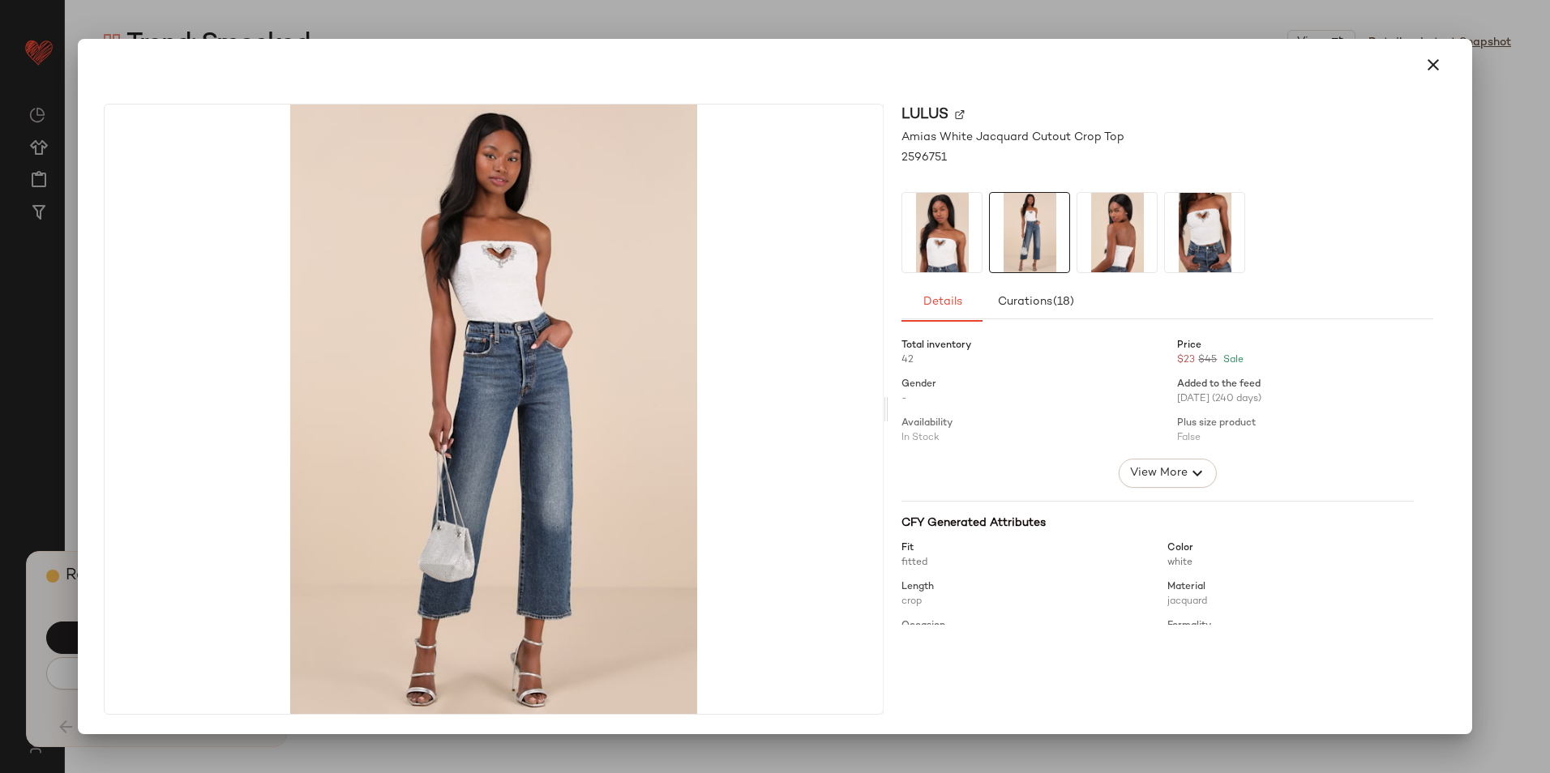
click at [1064, 242] on img at bounding box center [1029, 232] width 79 height 79
click at [1115, 250] on img at bounding box center [1116, 232] width 79 height 79
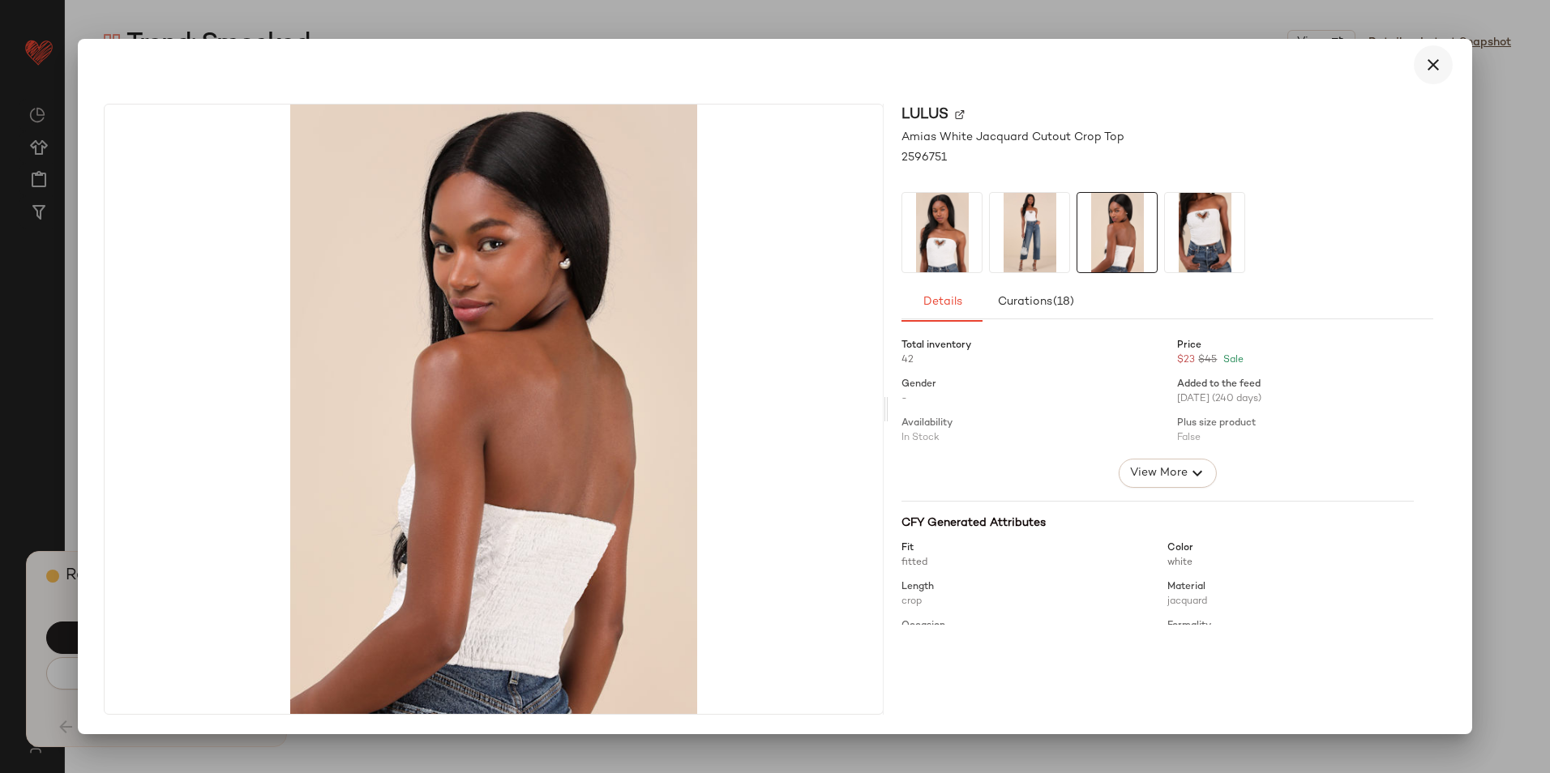
click at [1238, 71] on icon "button" at bounding box center [1432, 64] width 19 height 19
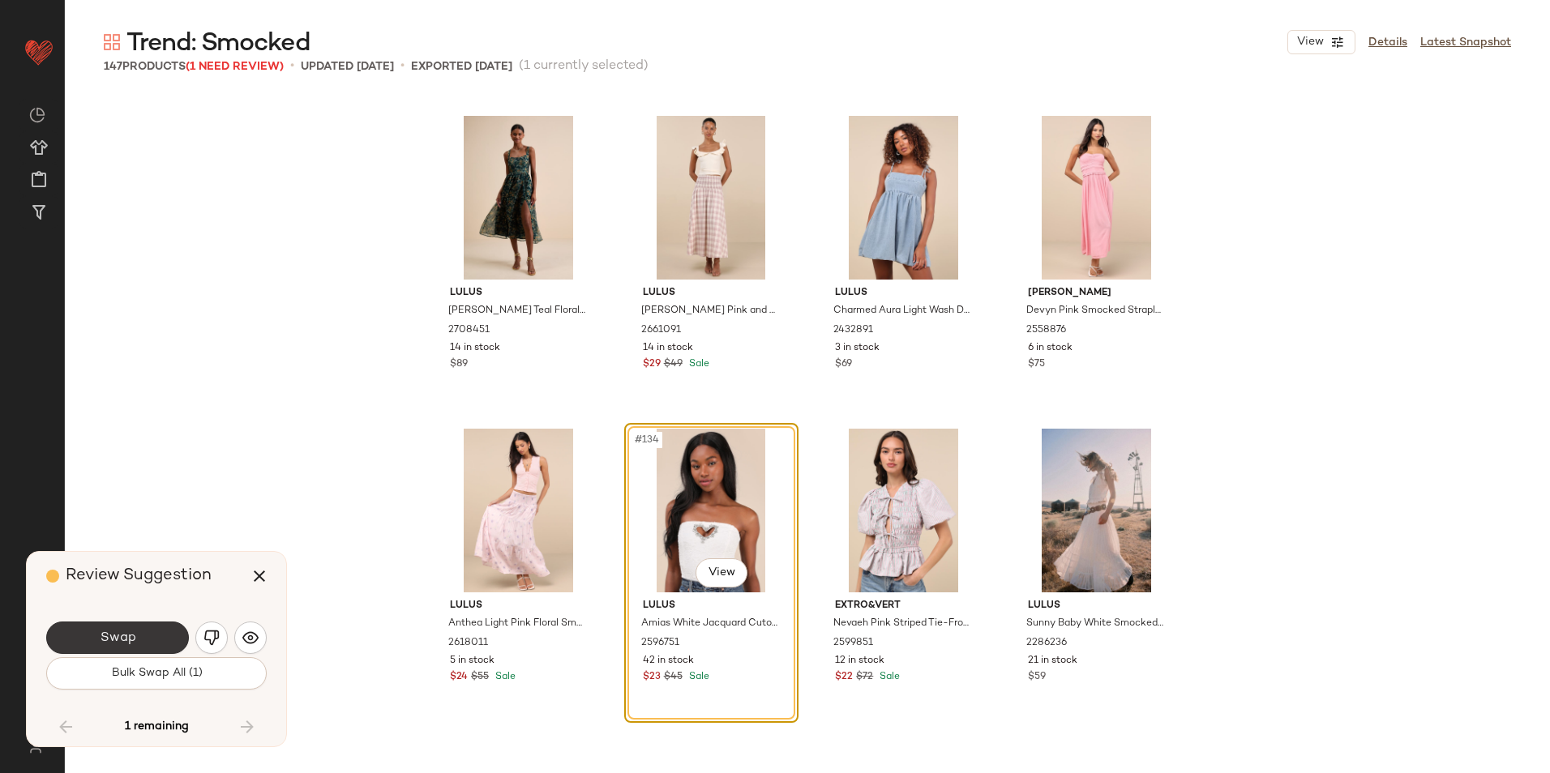
click at [141, 636] on button "Swap" at bounding box center [117, 638] width 143 height 32
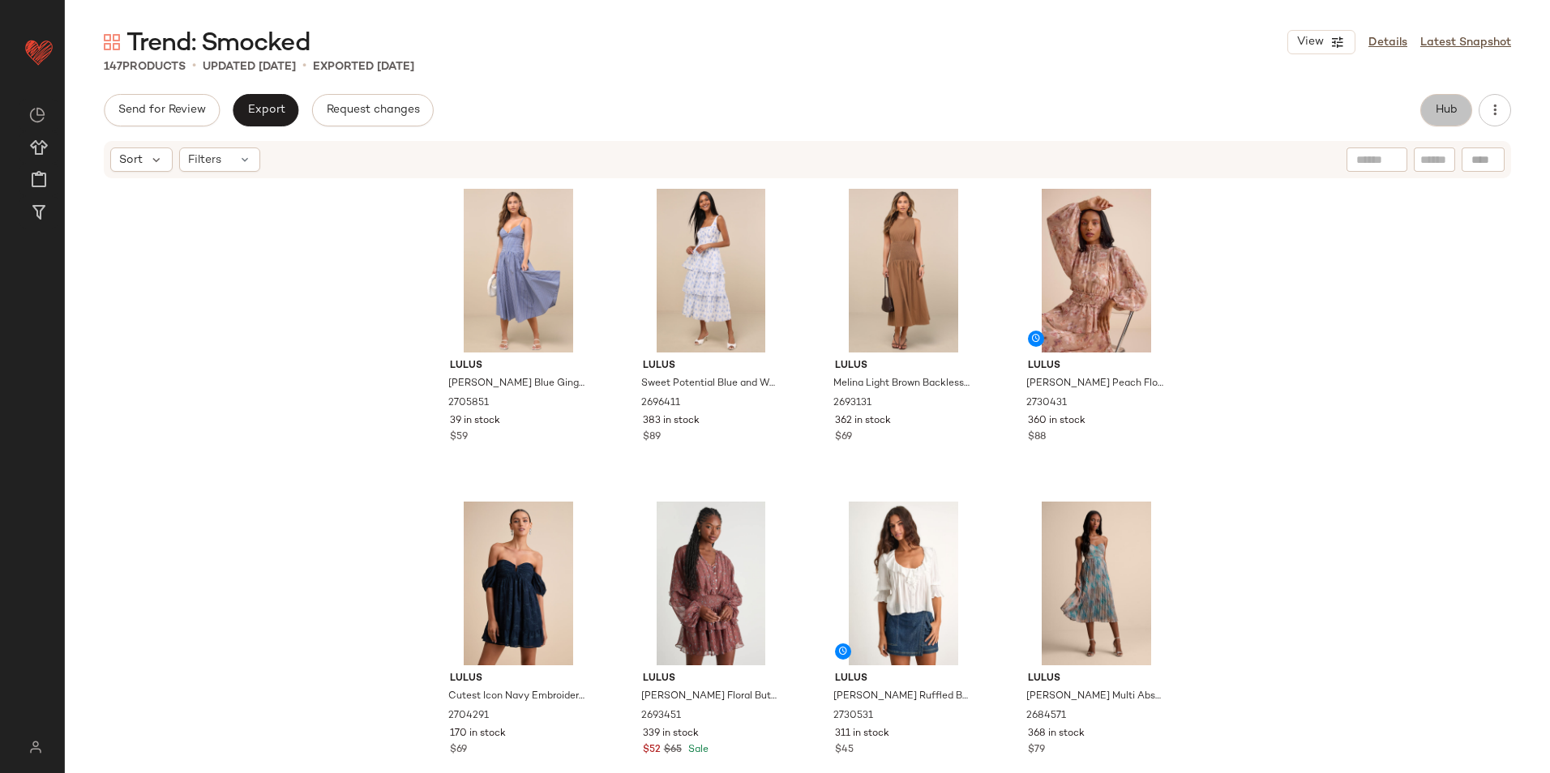
click at [1238, 114] on span "Hub" at bounding box center [1446, 110] width 23 height 13
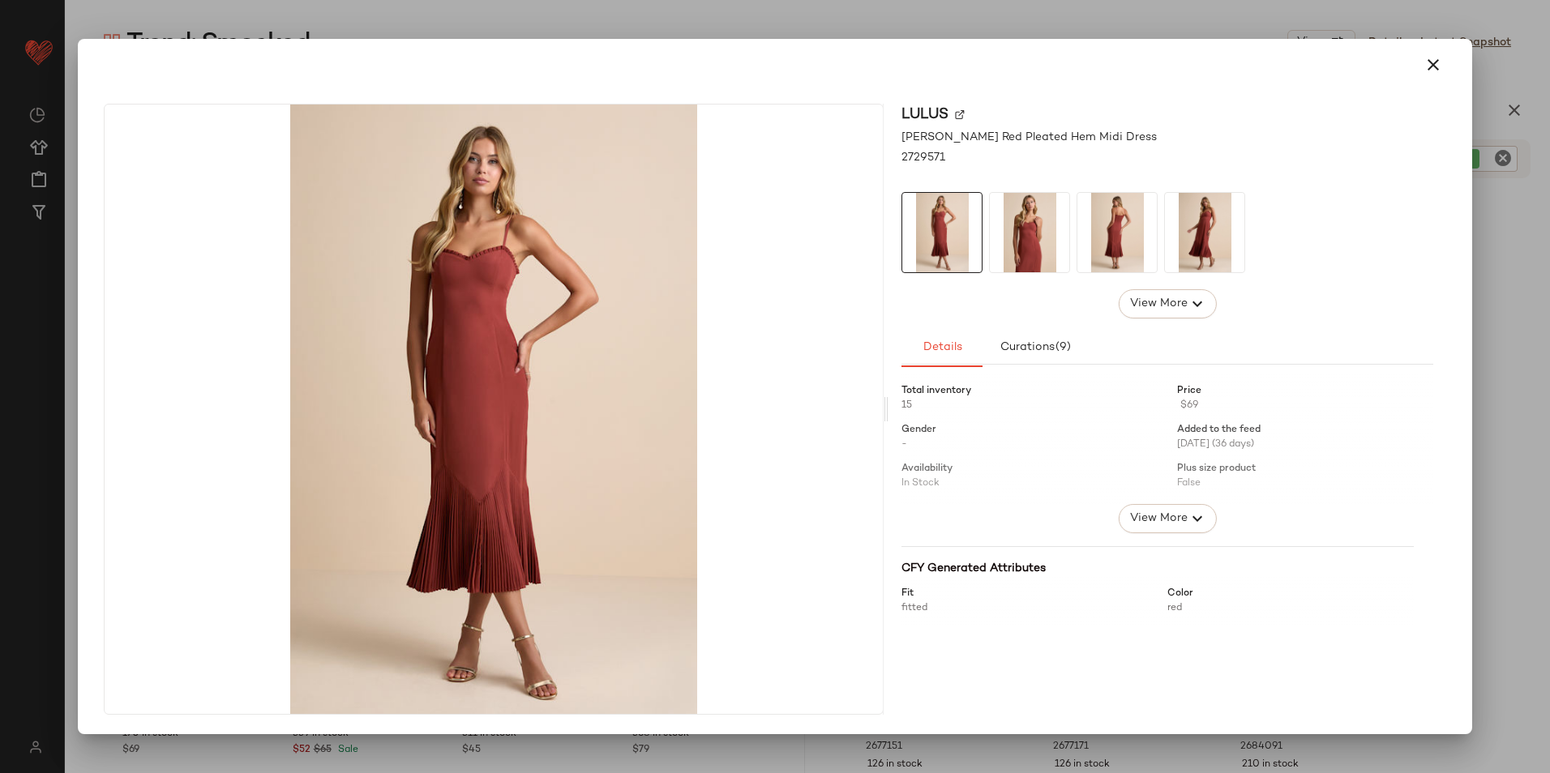
click at [1138, 234] on img at bounding box center [1116, 232] width 79 height 79
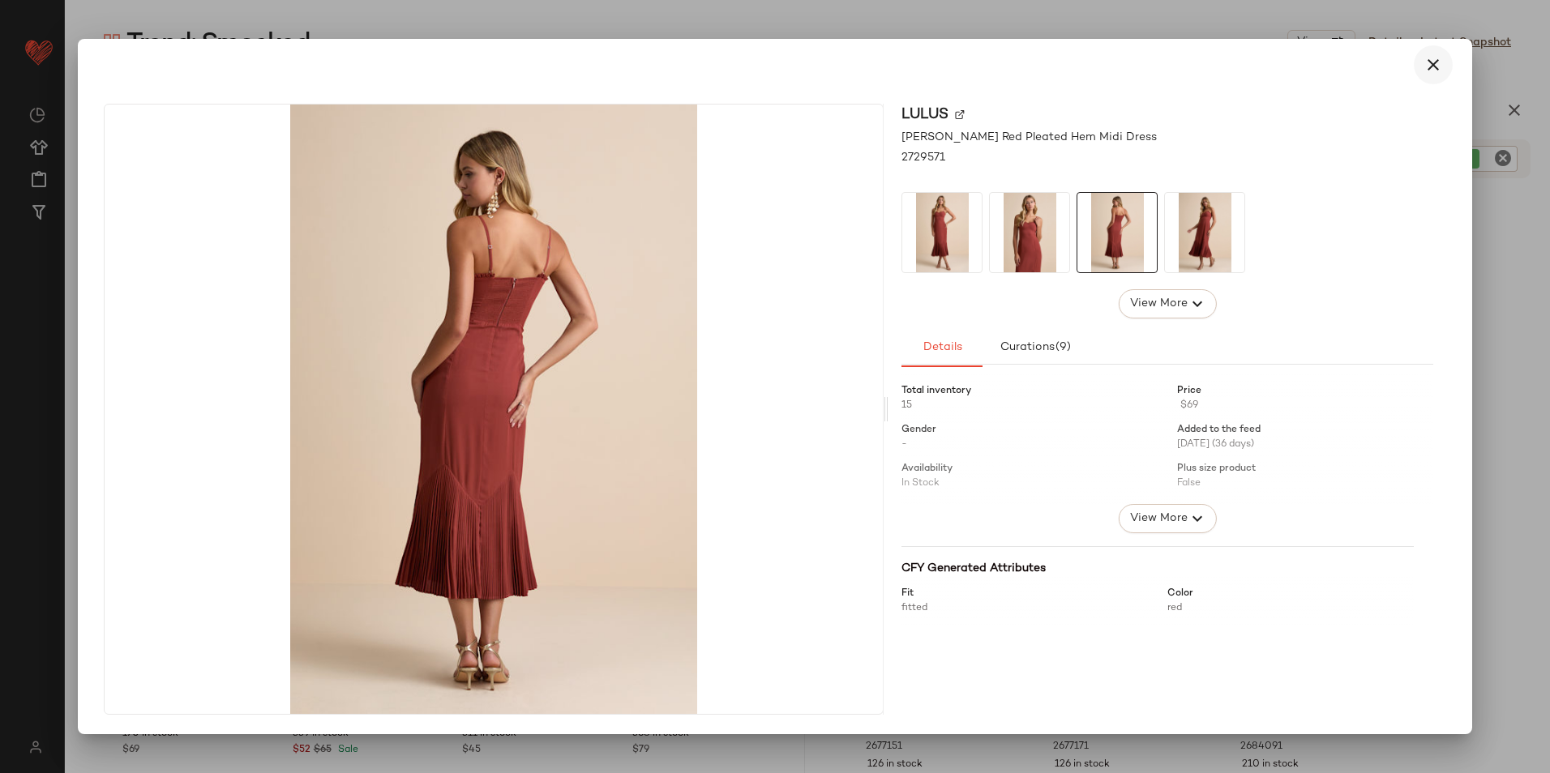
click at [1238, 62] on button "button" at bounding box center [1433, 64] width 39 height 39
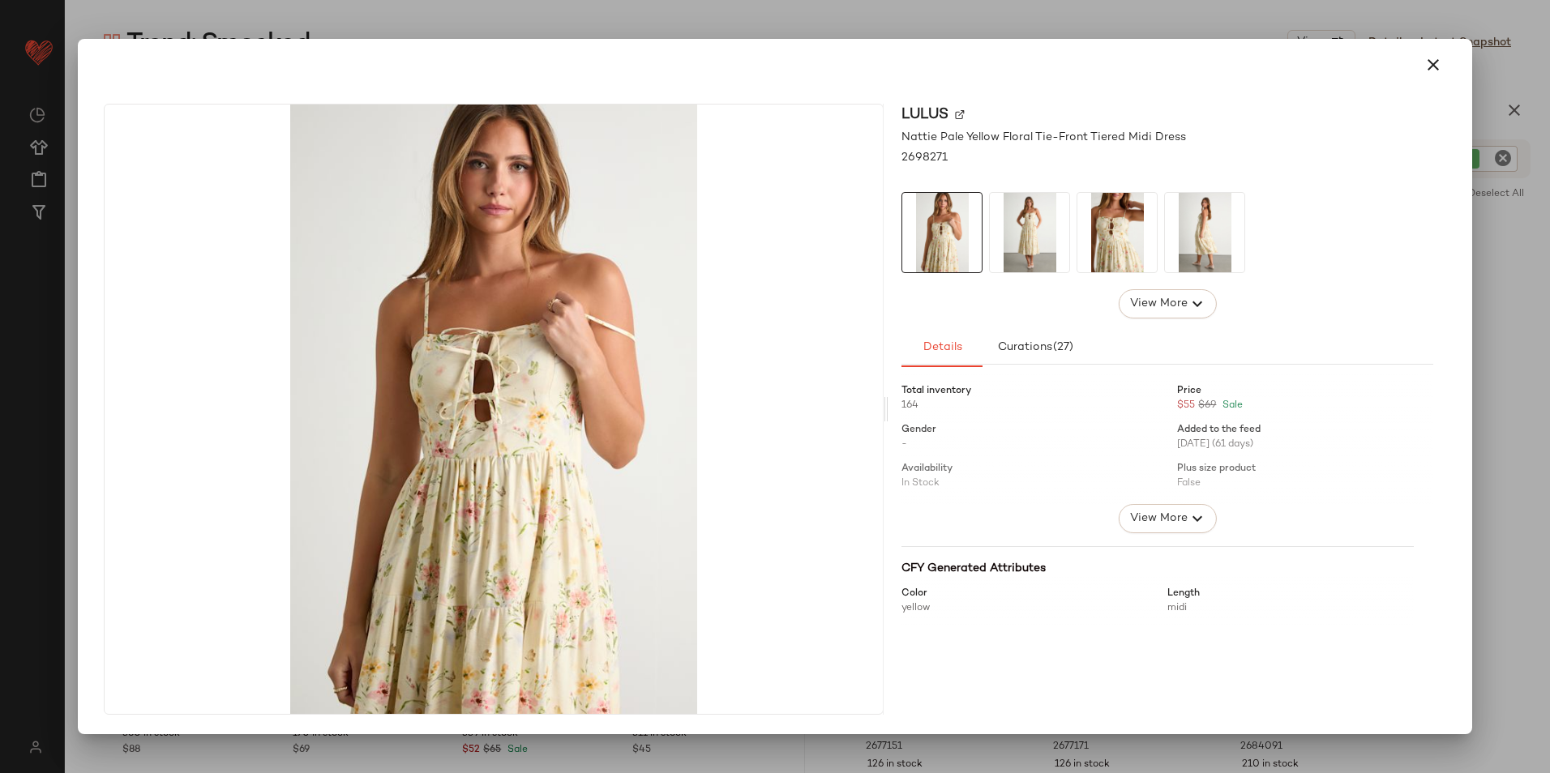
click at [1204, 243] on img at bounding box center [1204, 232] width 79 height 79
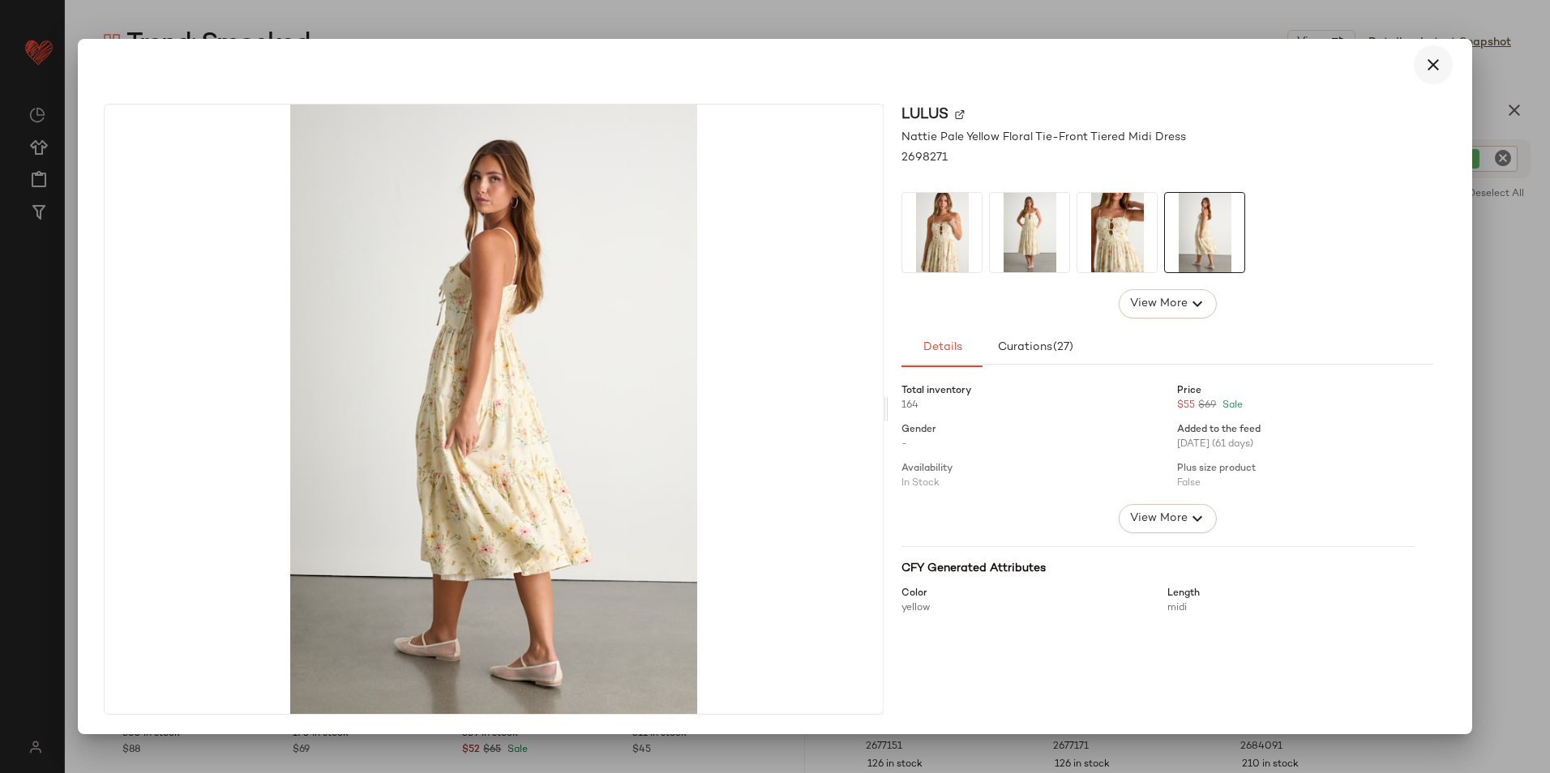
click at [1238, 64] on icon "button" at bounding box center [1432, 64] width 19 height 19
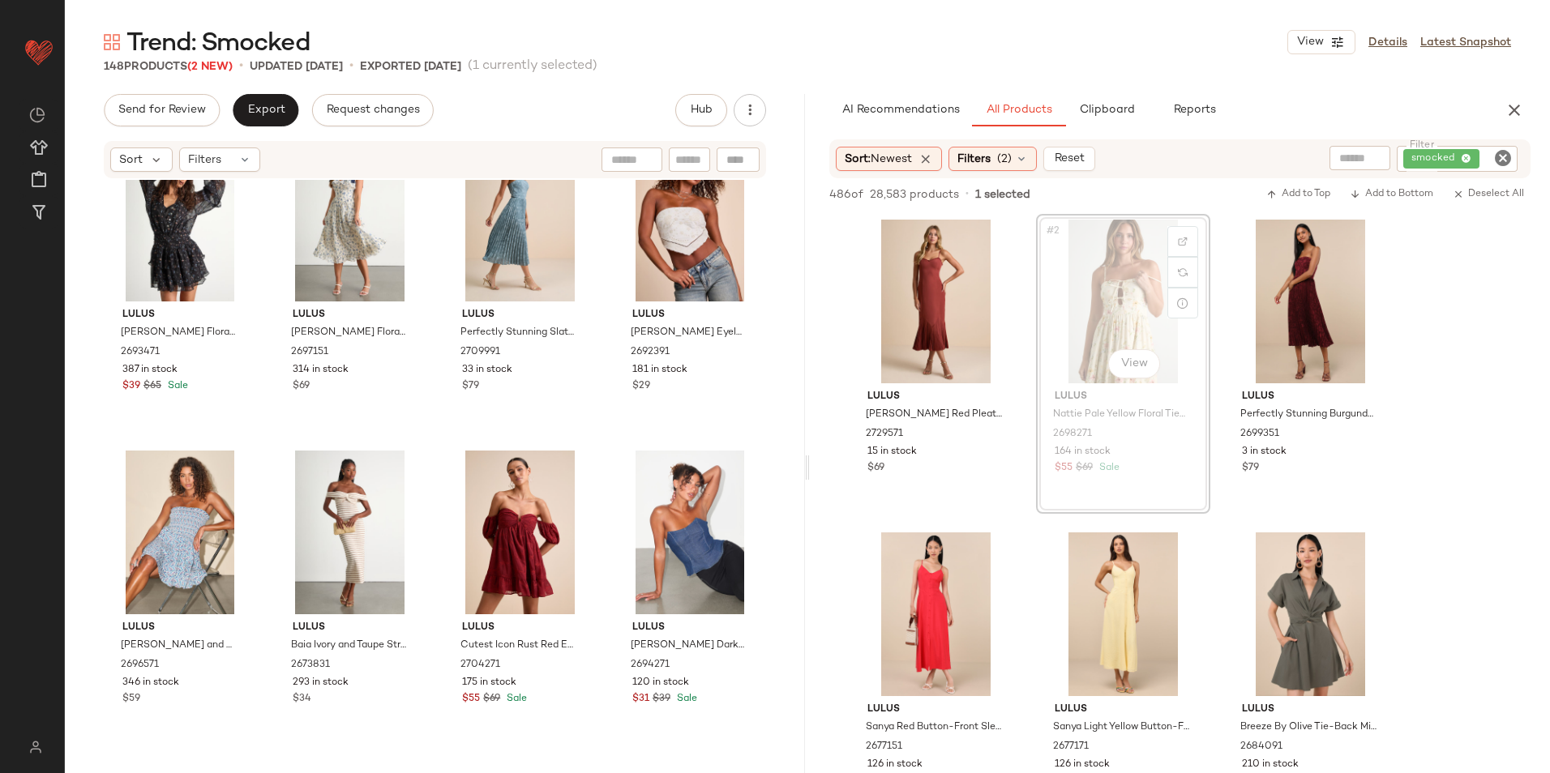
scroll to position [1059, 0]
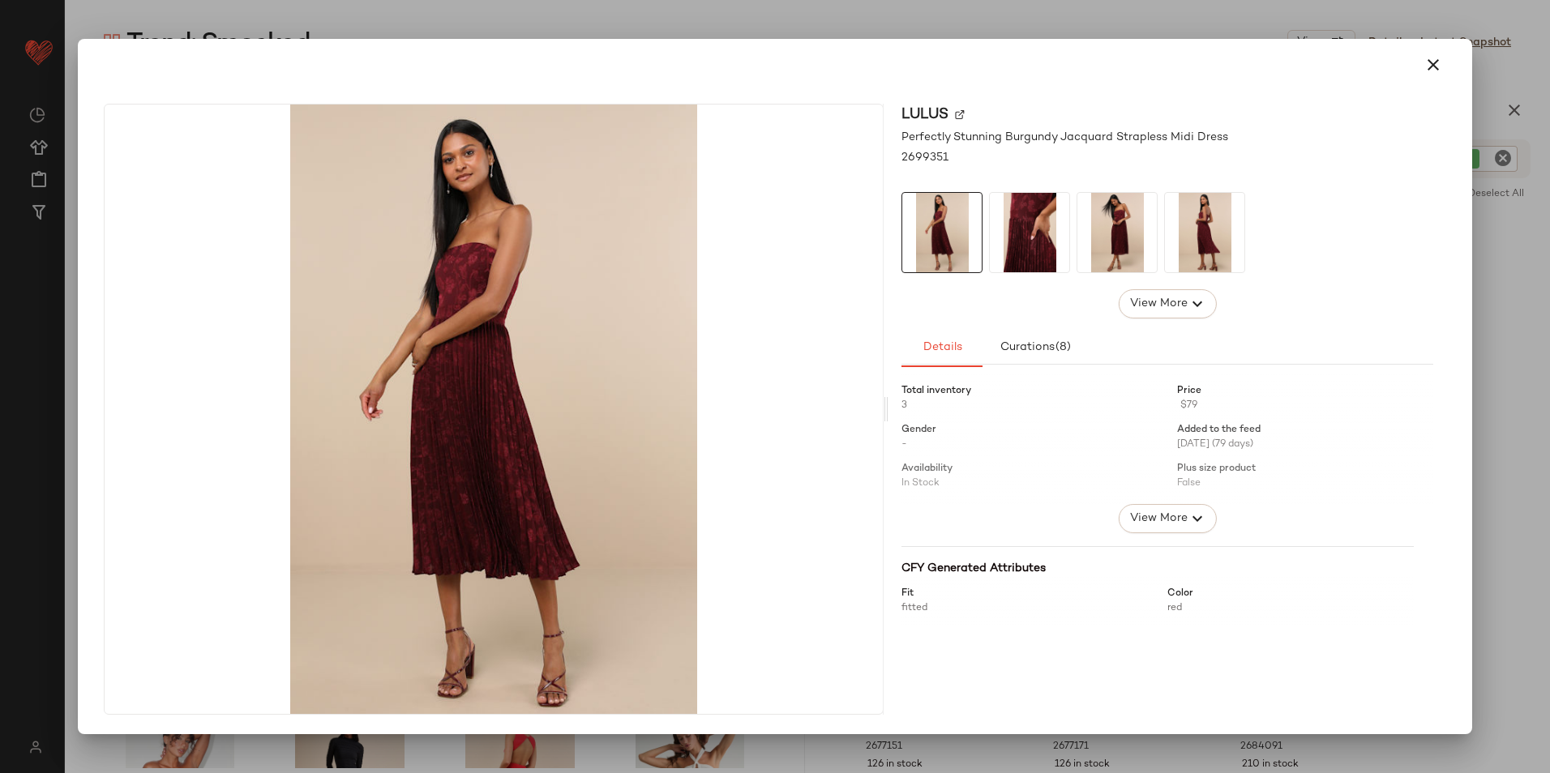
click at [1114, 225] on img at bounding box center [1116, 232] width 79 height 79
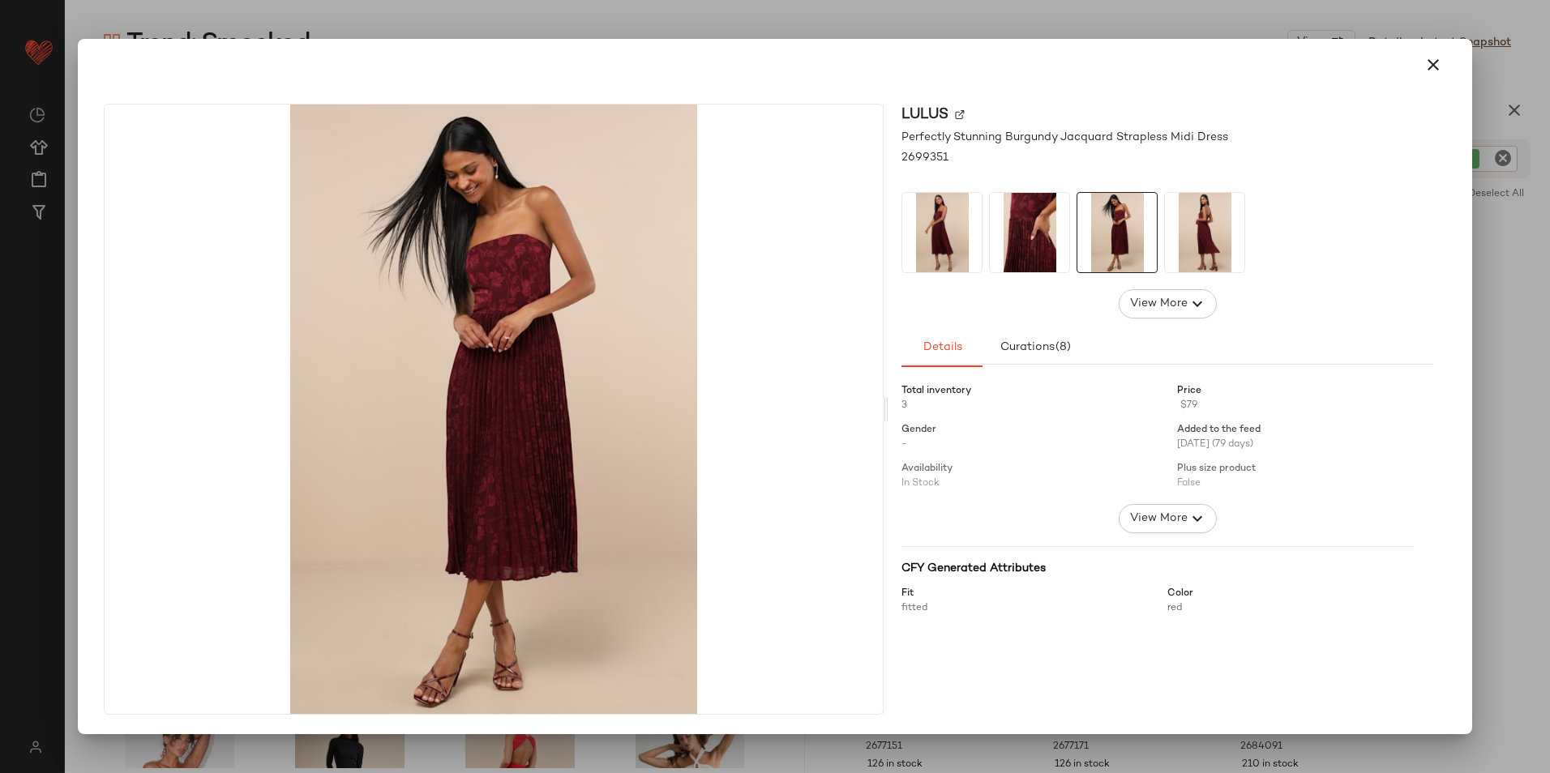
click at [1185, 227] on img at bounding box center [1204, 232] width 79 height 79
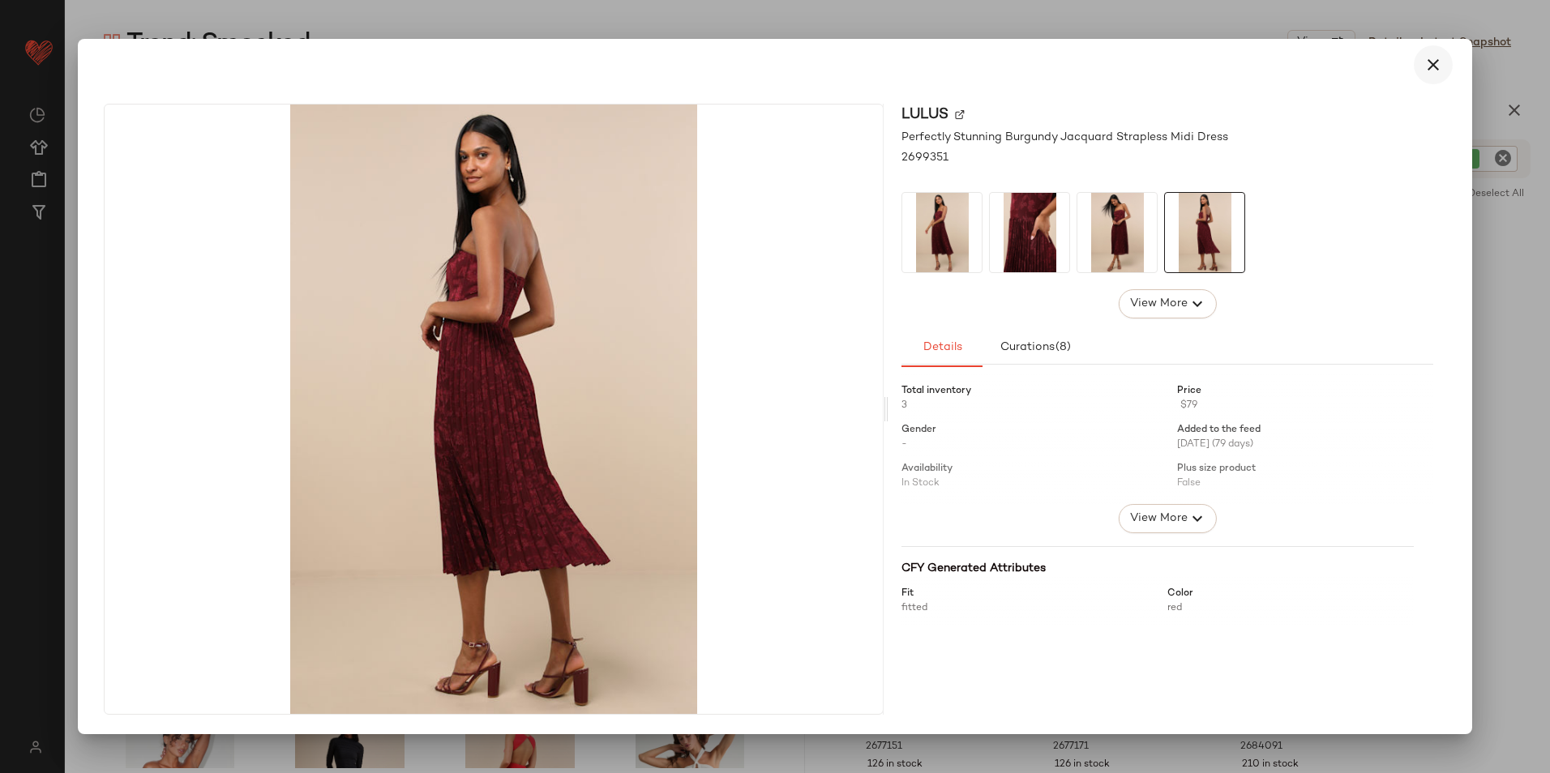
click at [1238, 65] on icon "button" at bounding box center [1432, 64] width 19 height 19
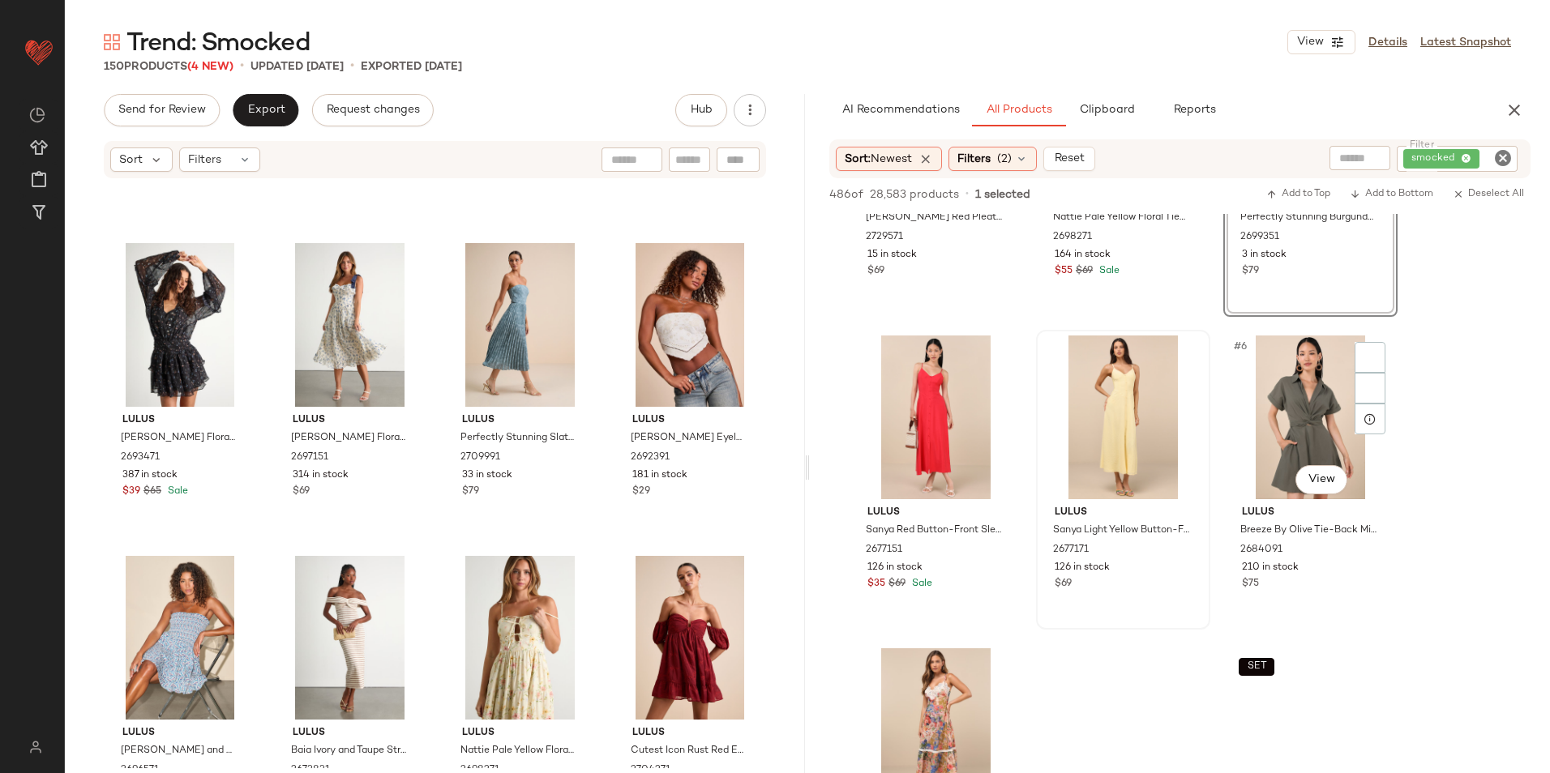
scroll to position [243, 0]
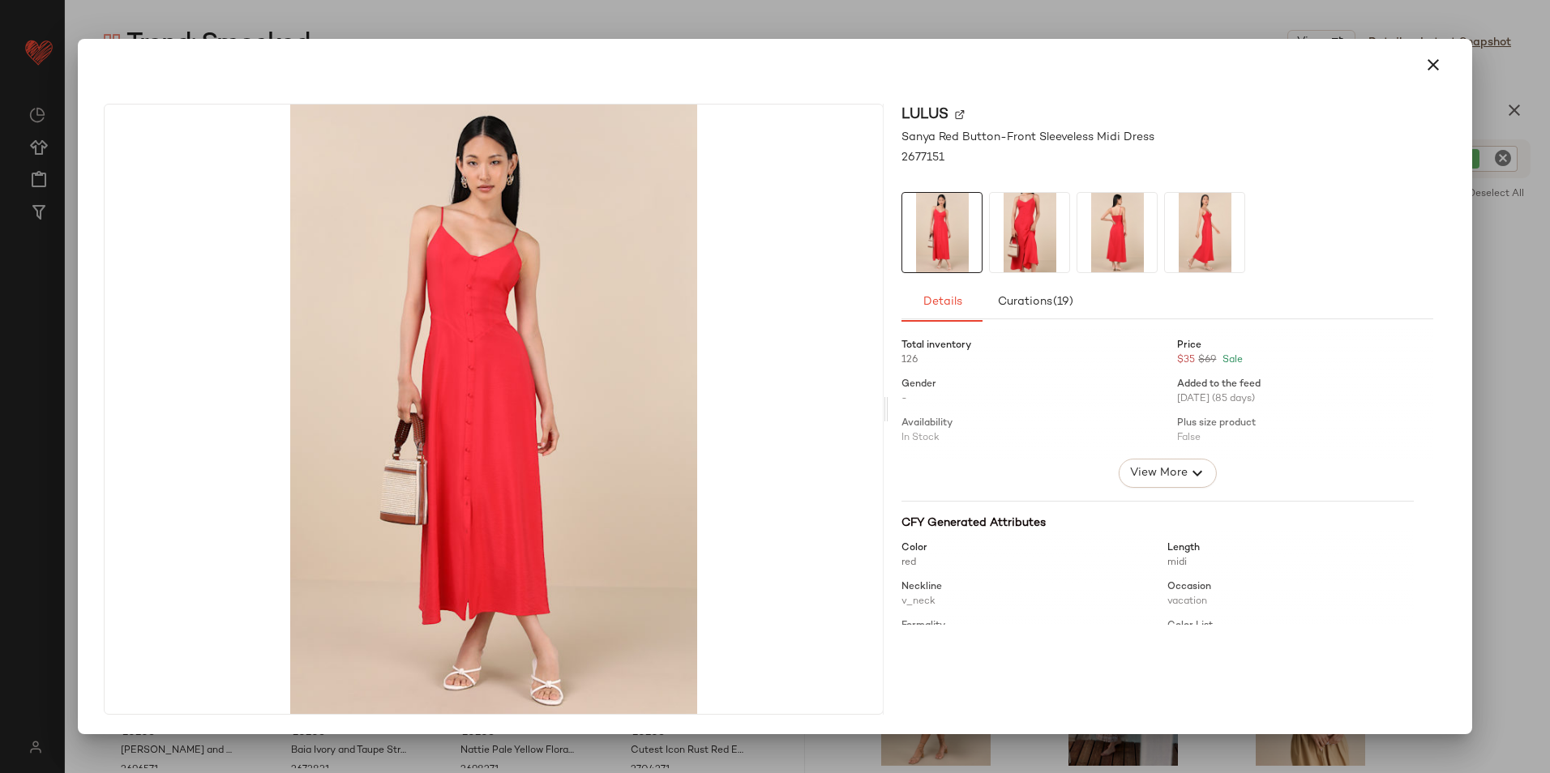
click at [1110, 233] on img at bounding box center [1116, 232] width 79 height 79
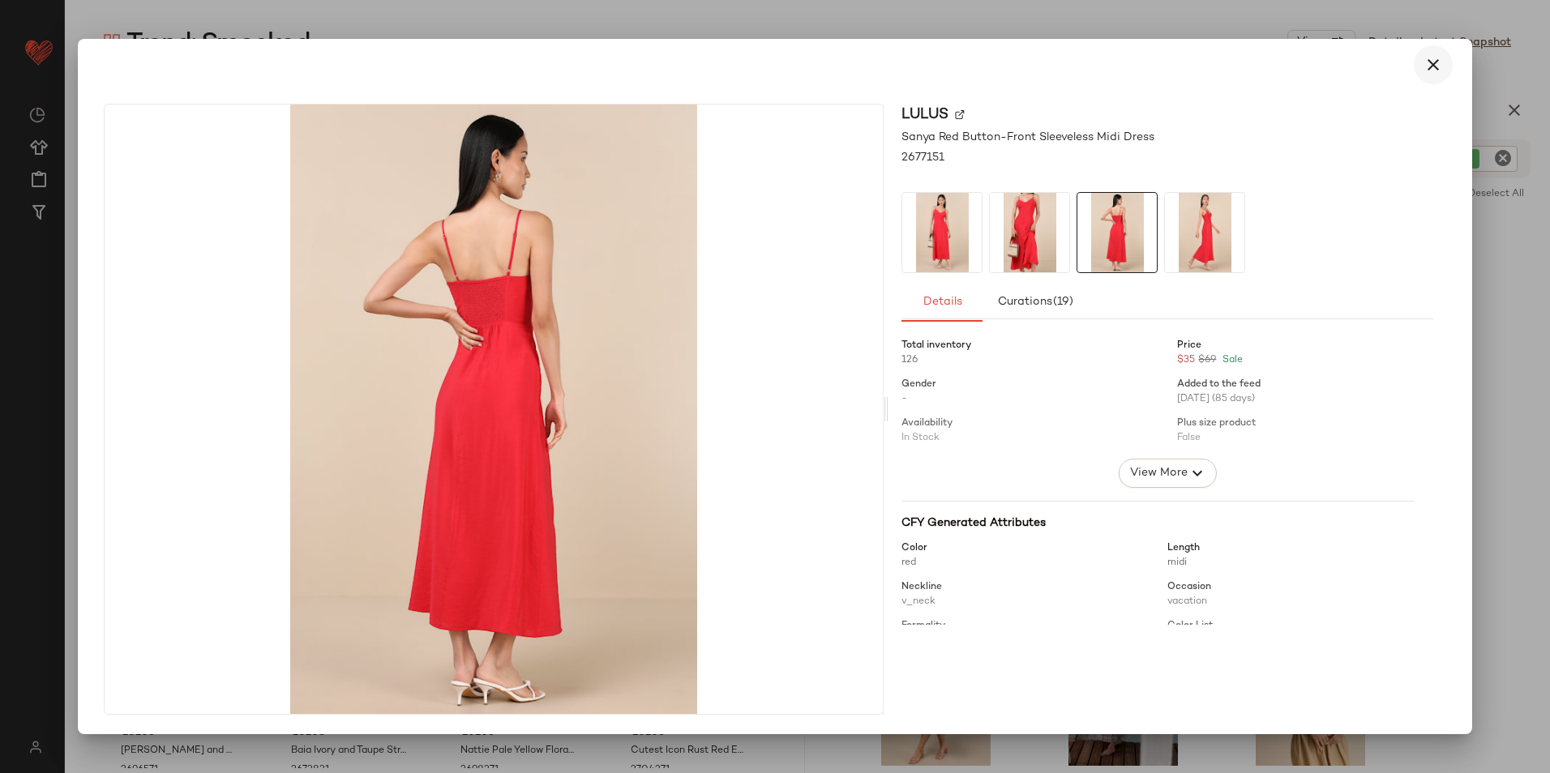
click at [1238, 66] on button "button" at bounding box center [1433, 64] width 39 height 39
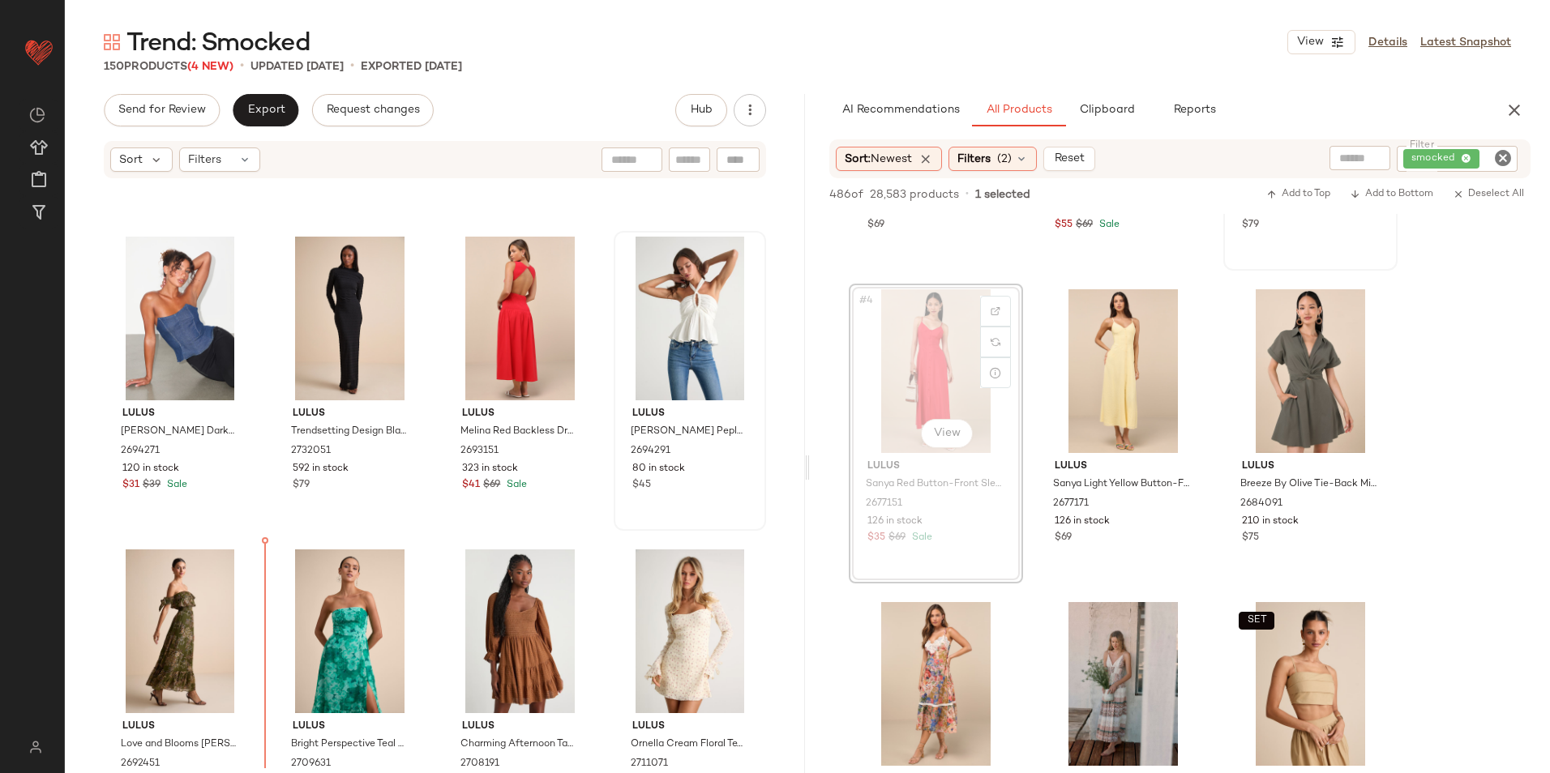
scroll to position [1544, 0]
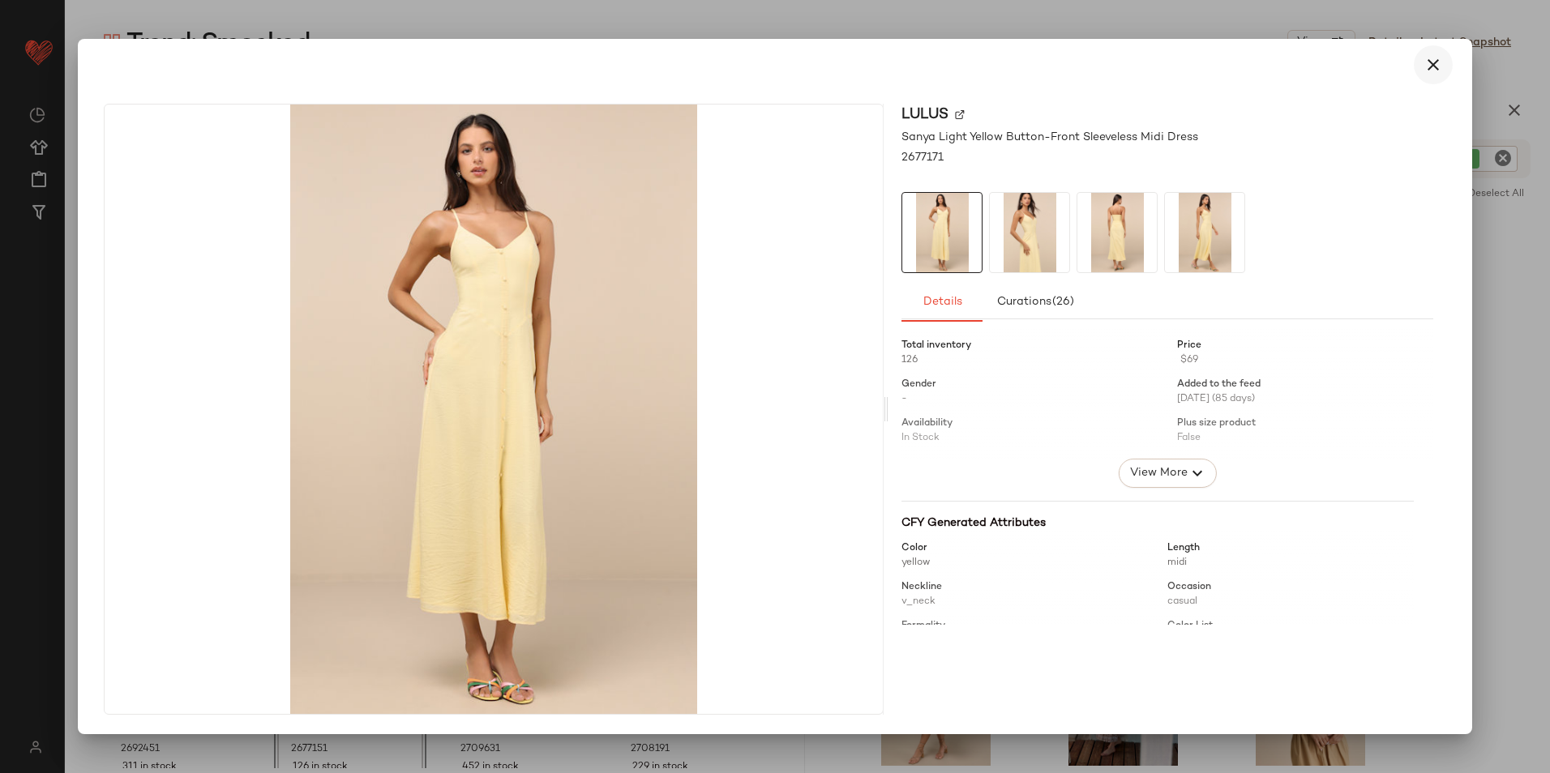
click at [1238, 70] on icon "button" at bounding box center [1432, 64] width 19 height 19
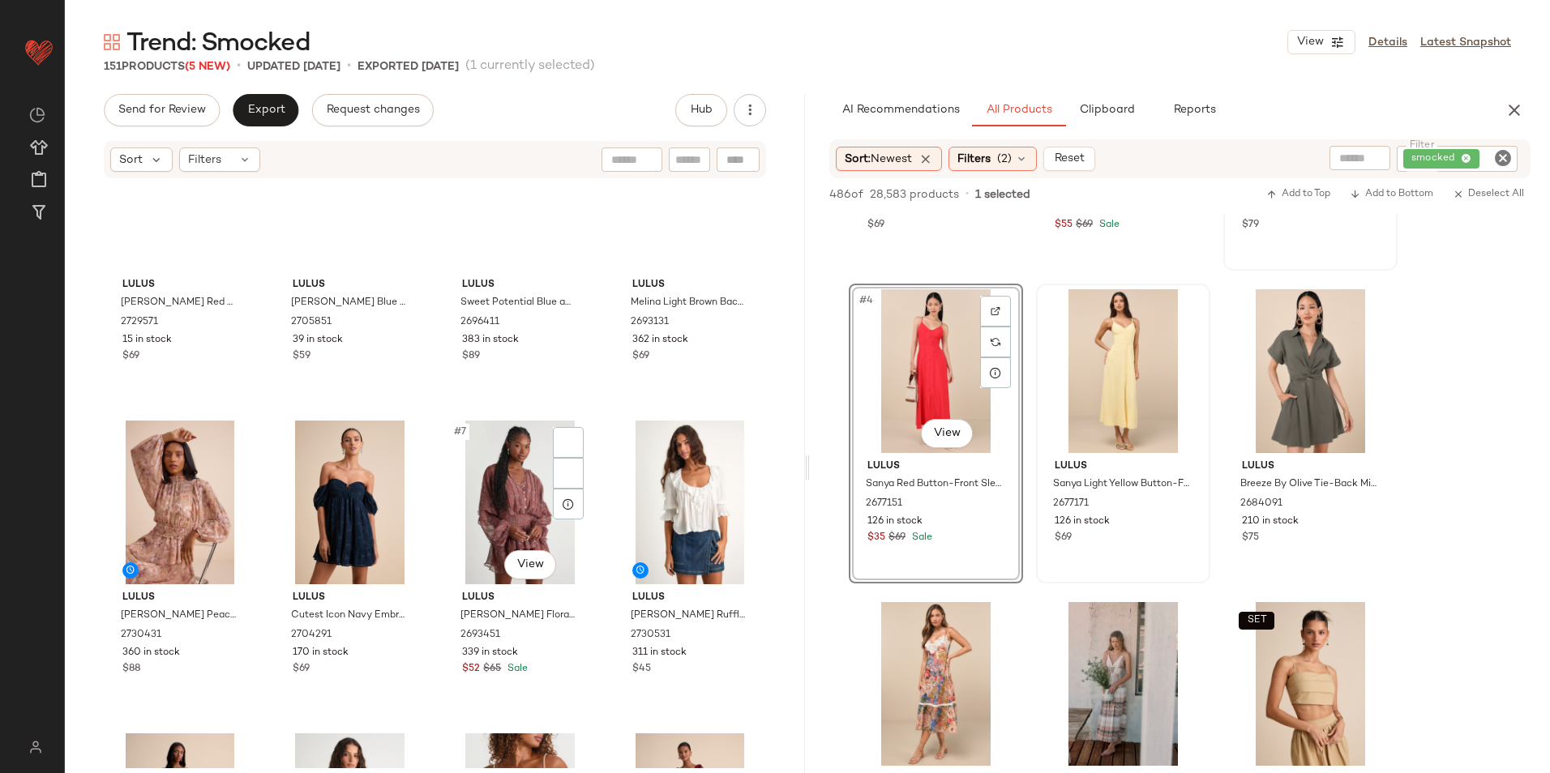
scroll to position [72, 0]
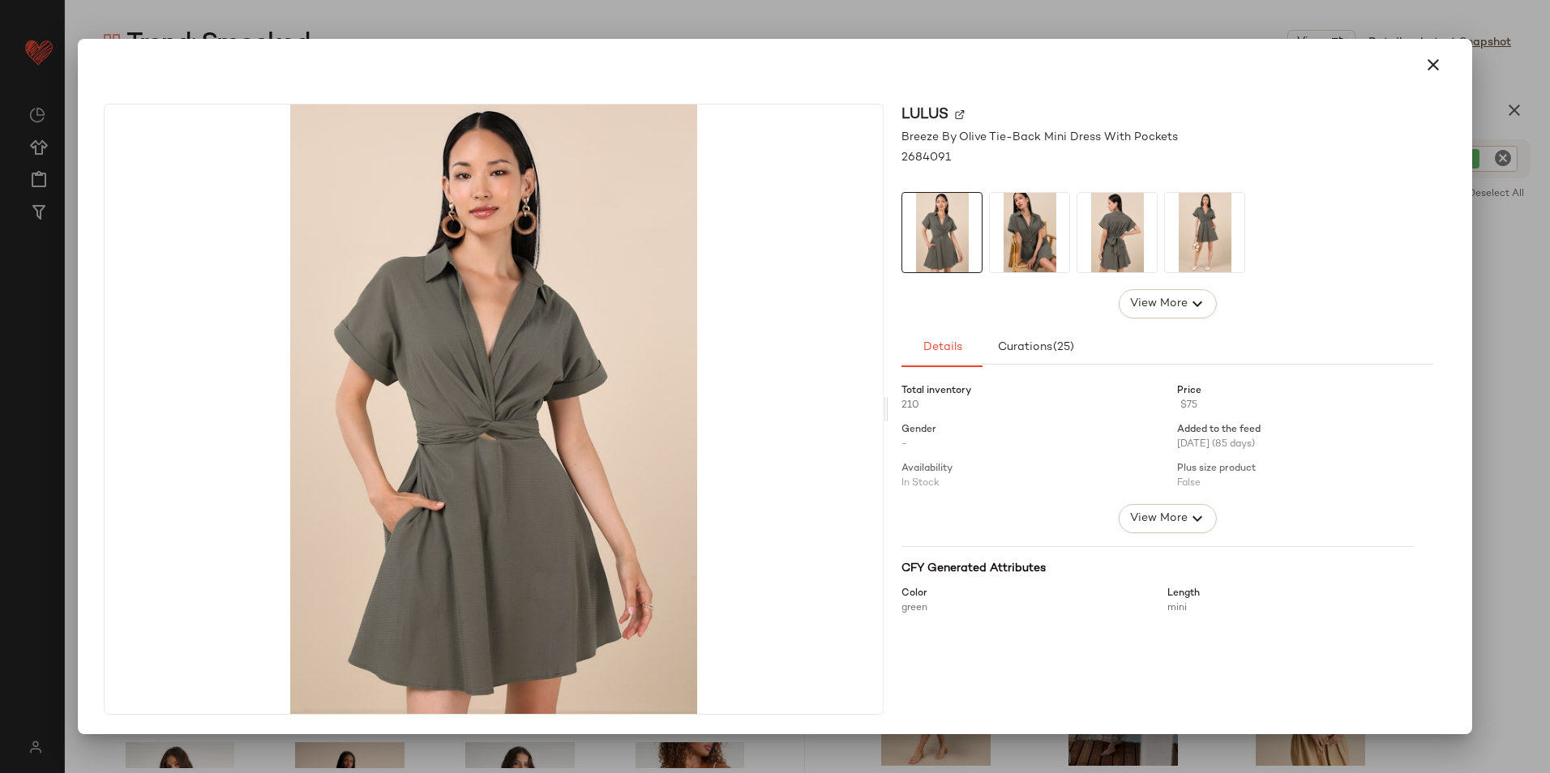
click at [1114, 250] on img at bounding box center [1116, 232] width 79 height 79
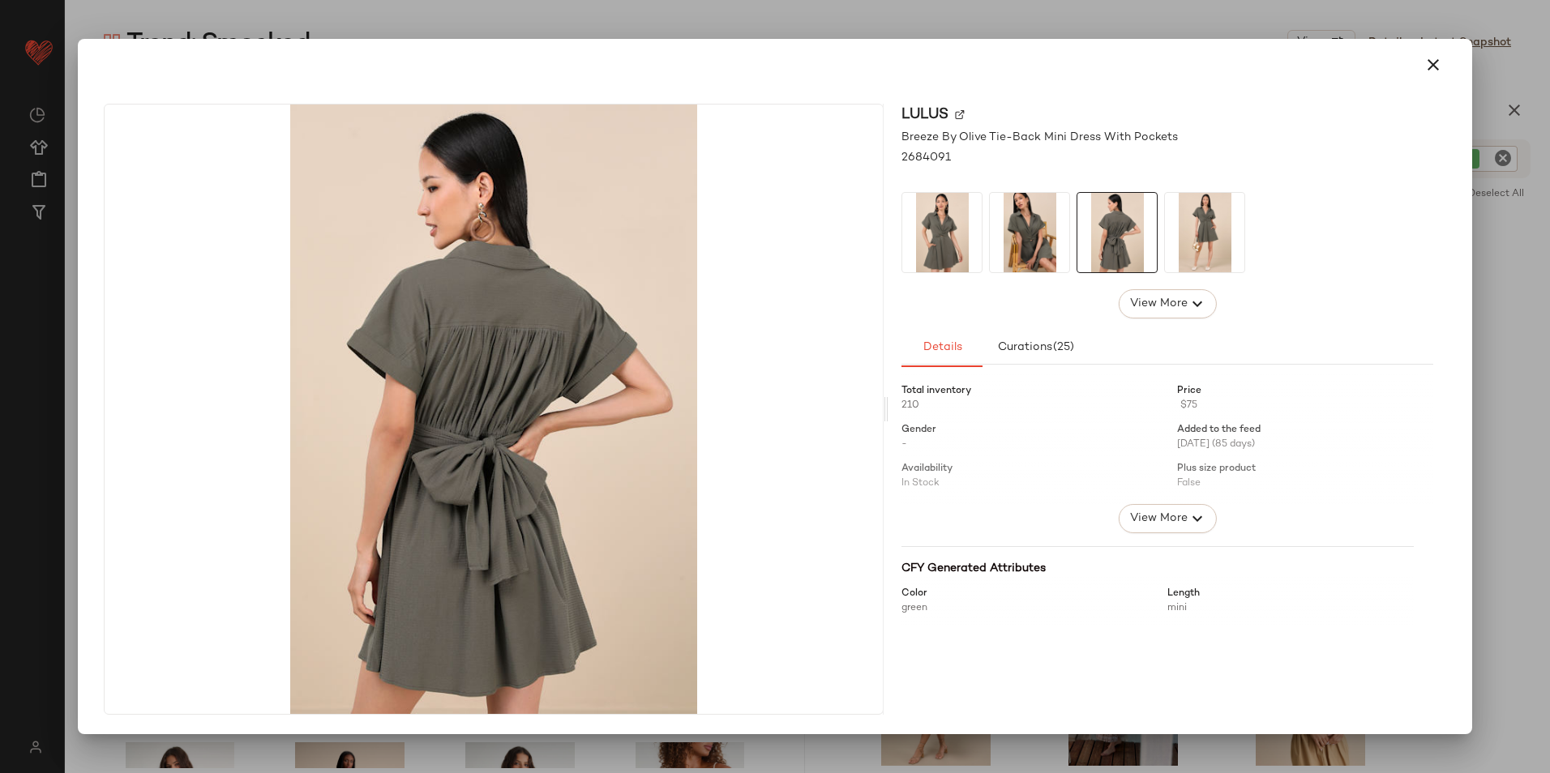
click at [1185, 238] on img at bounding box center [1204, 232] width 79 height 79
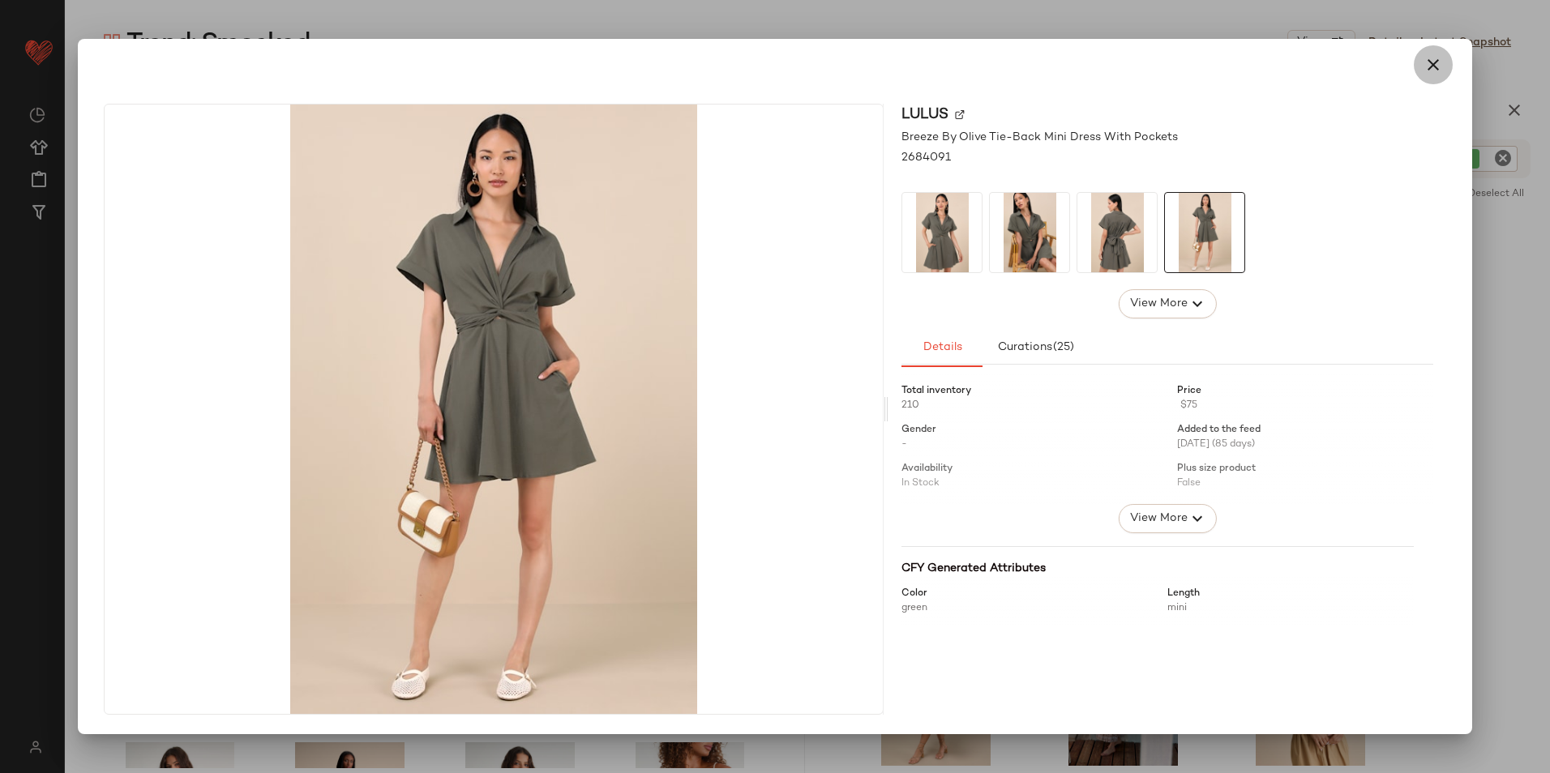
click at [1238, 62] on icon "button" at bounding box center [1432, 64] width 19 height 19
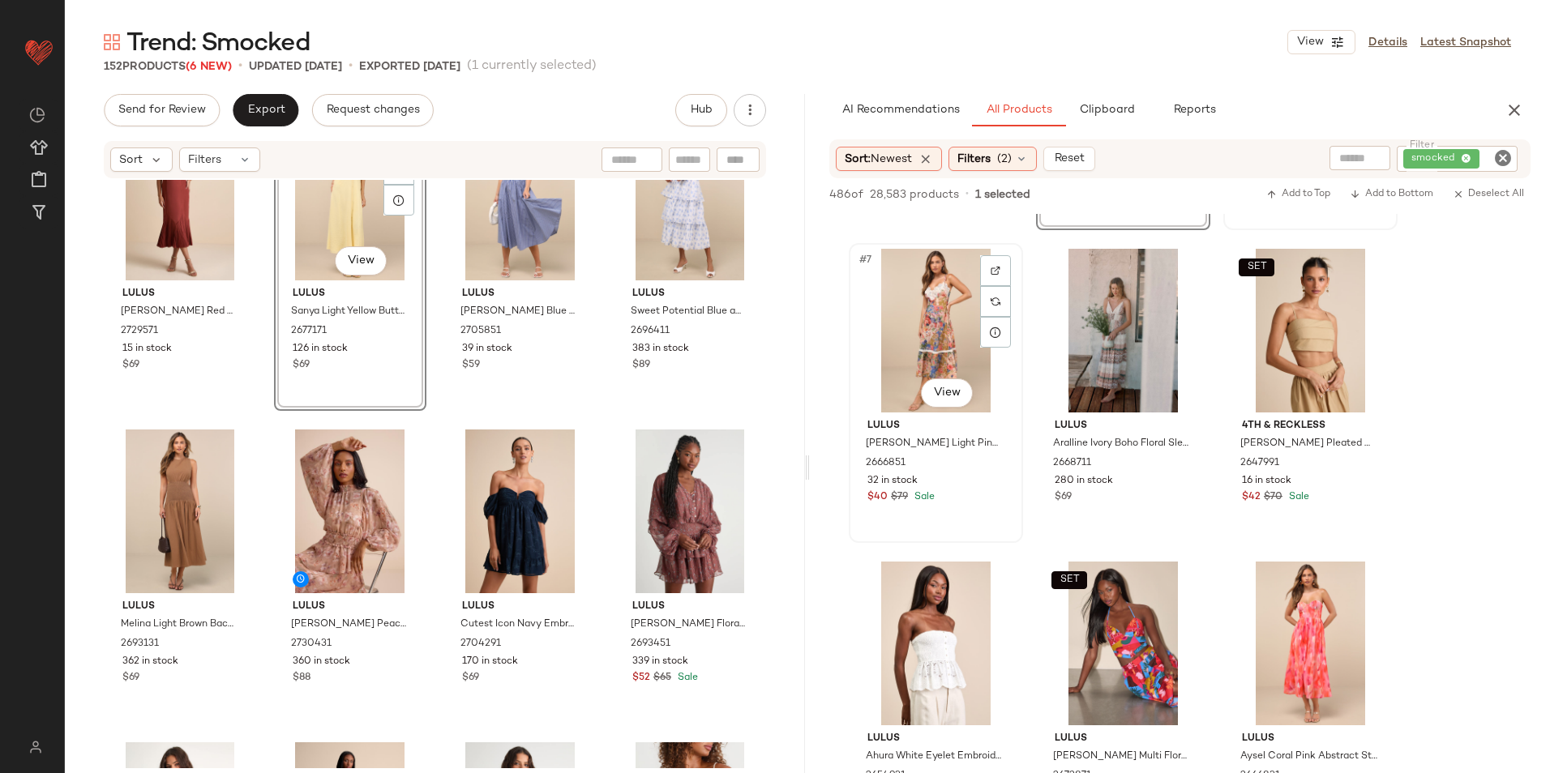
scroll to position [648, 0]
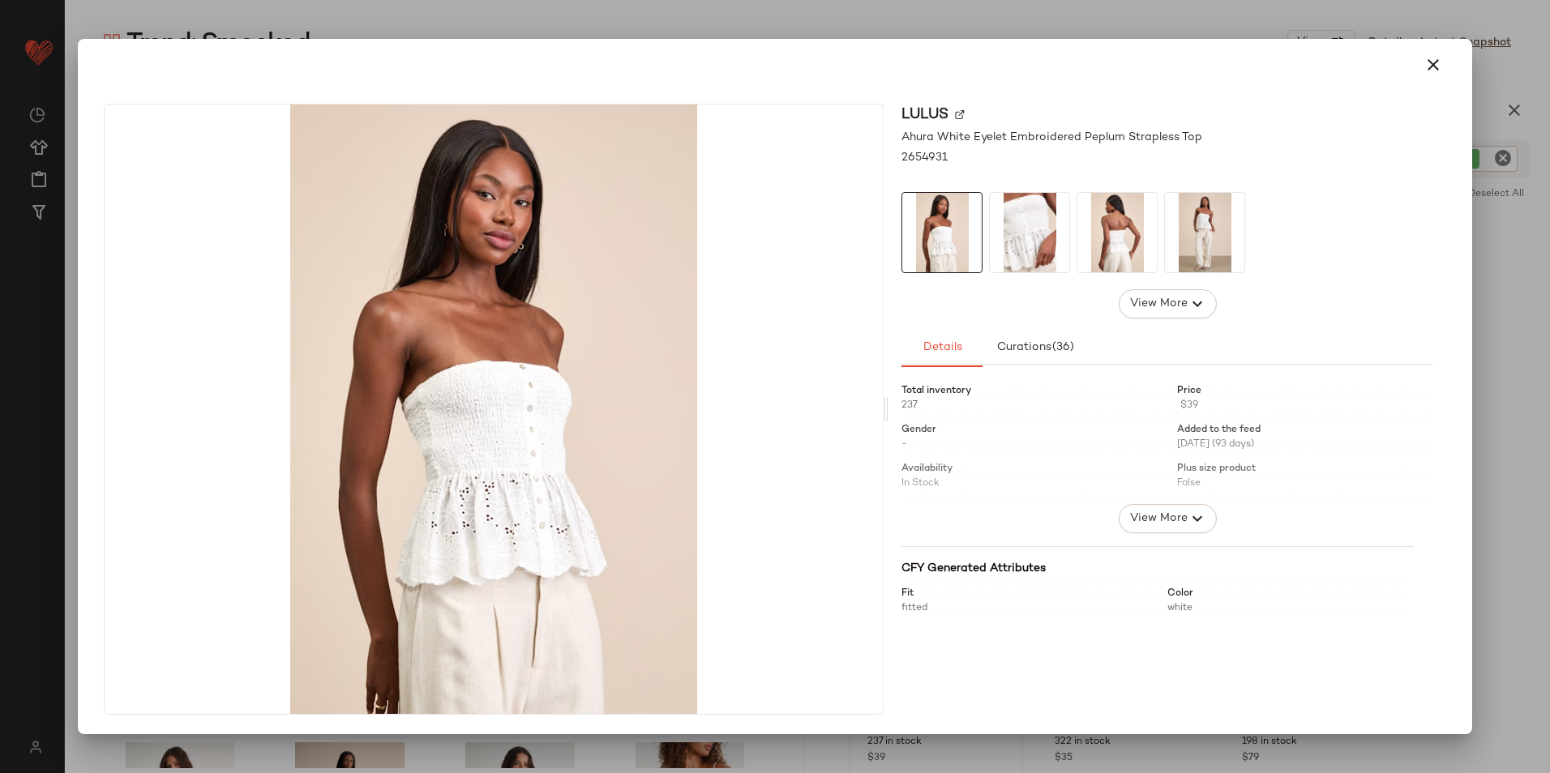
click at [1143, 227] on img at bounding box center [1116, 232] width 79 height 79
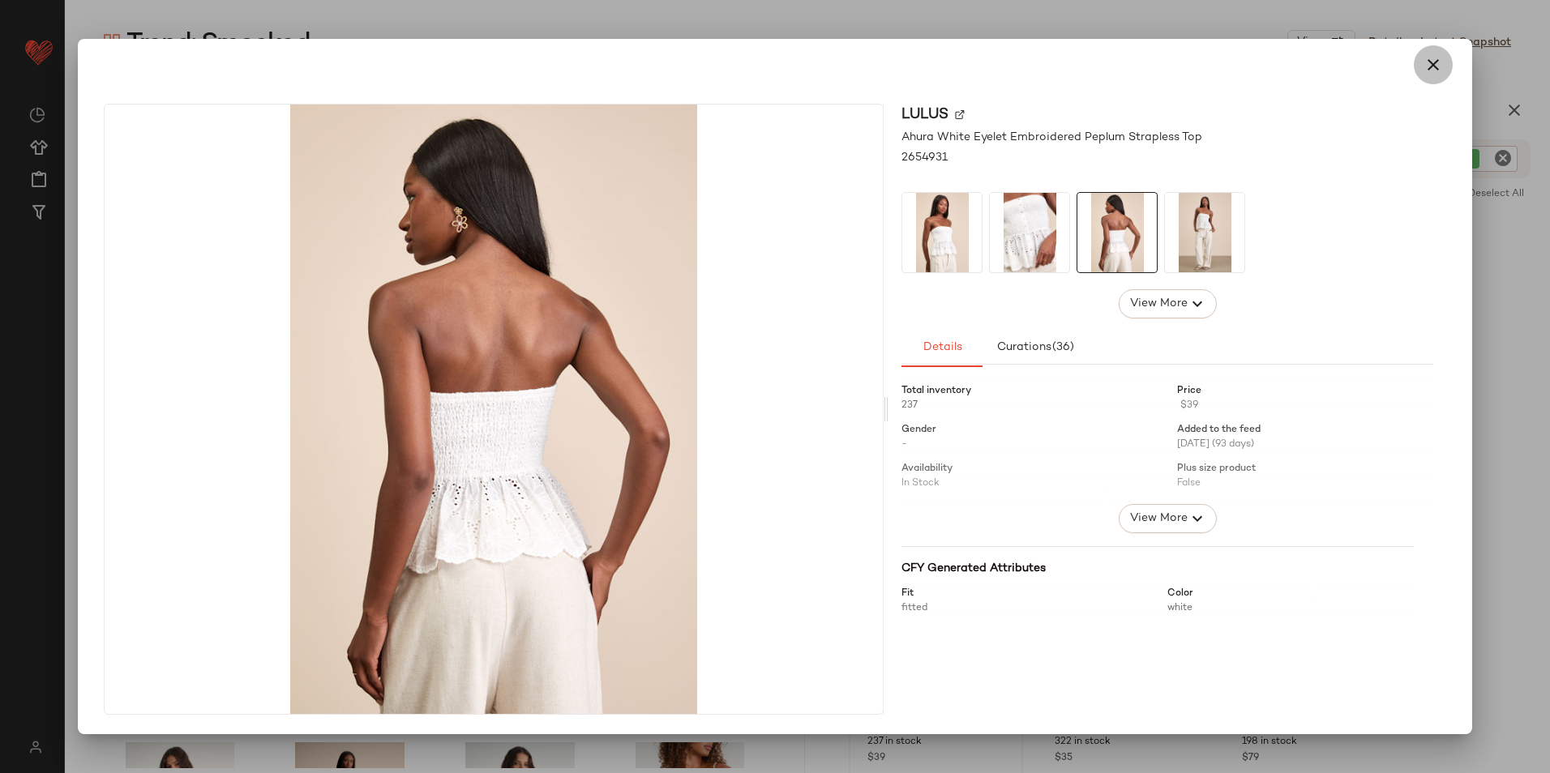
click at [1238, 62] on button "button" at bounding box center [1433, 64] width 39 height 39
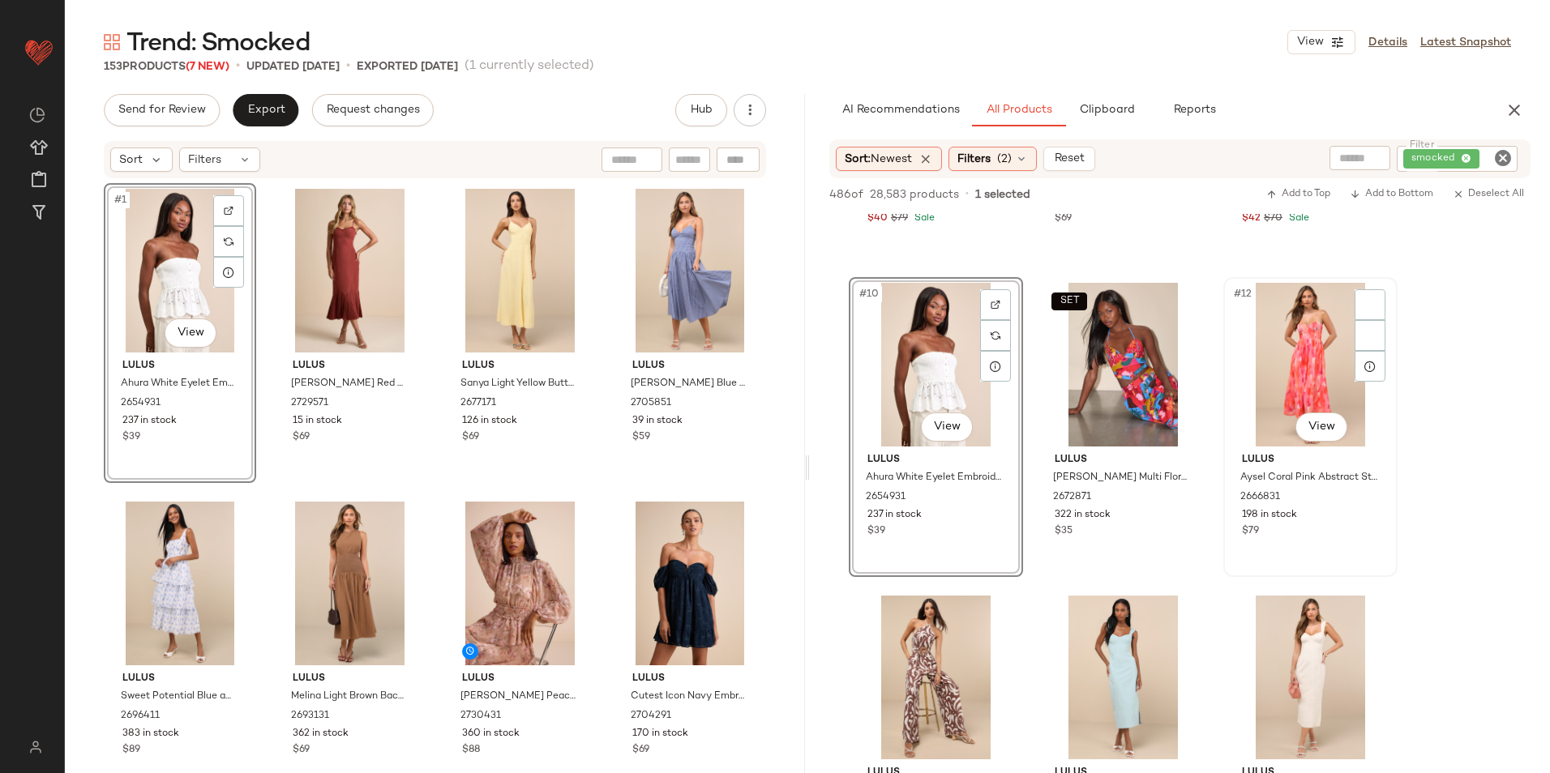
scroll to position [892, 0]
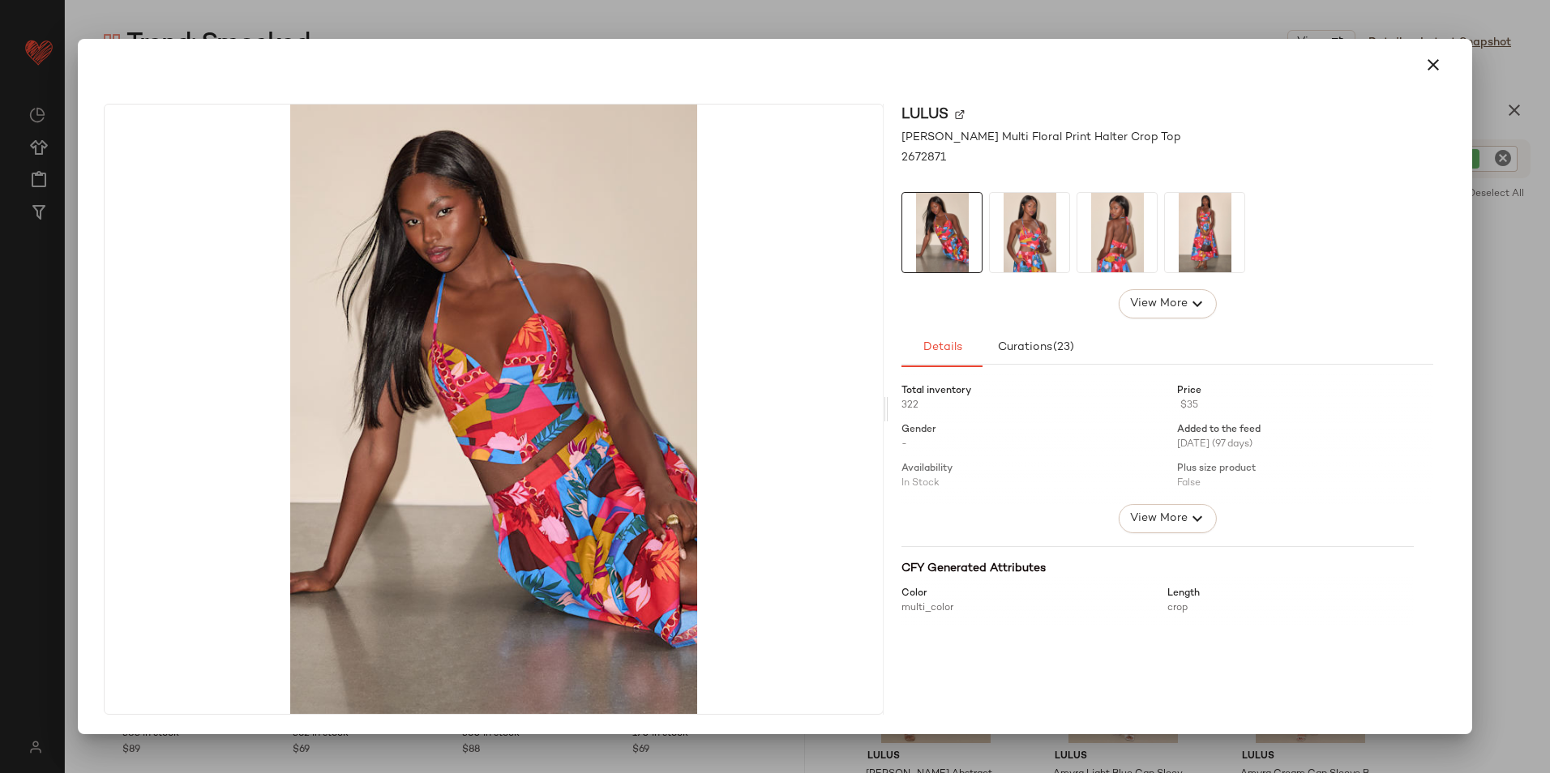
click at [1025, 255] on img at bounding box center [1029, 232] width 79 height 79
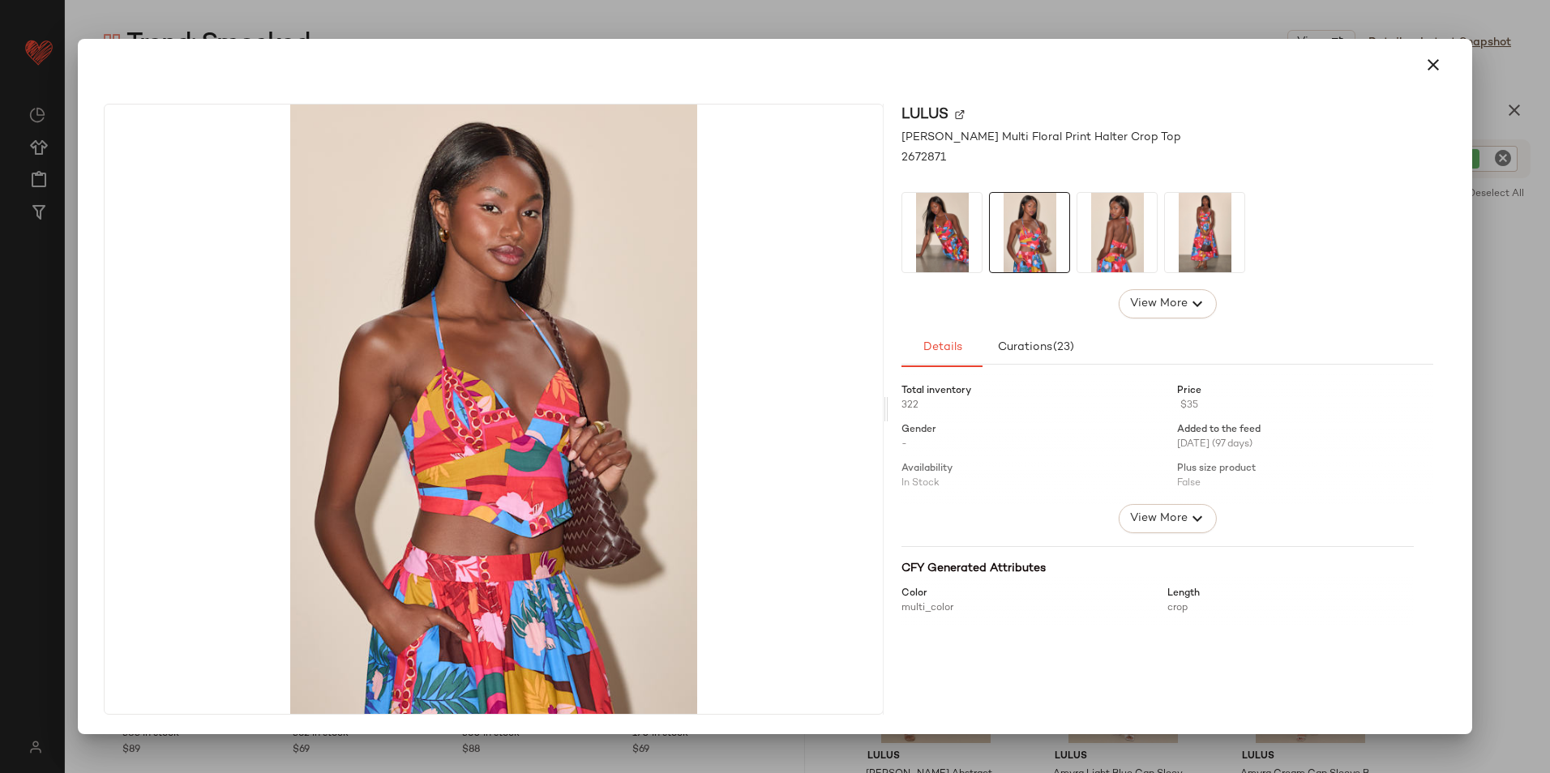
drag, startPoint x: 1116, startPoint y: 237, endPoint x: 1135, endPoint y: 237, distance: 18.6
click at [1117, 237] on img at bounding box center [1116, 232] width 79 height 79
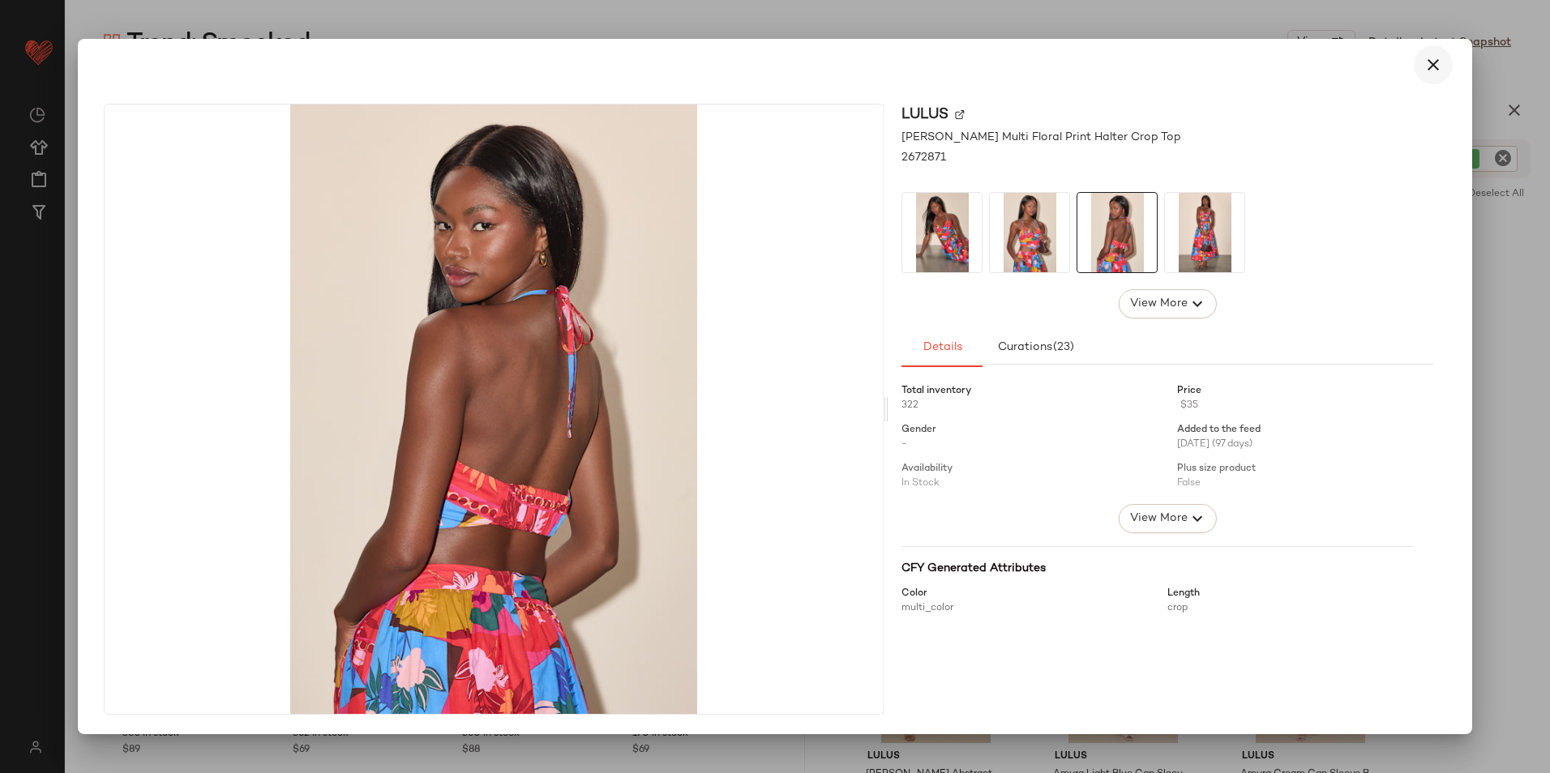
click at [1238, 64] on icon "button" at bounding box center [1432, 64] width 19 height 19
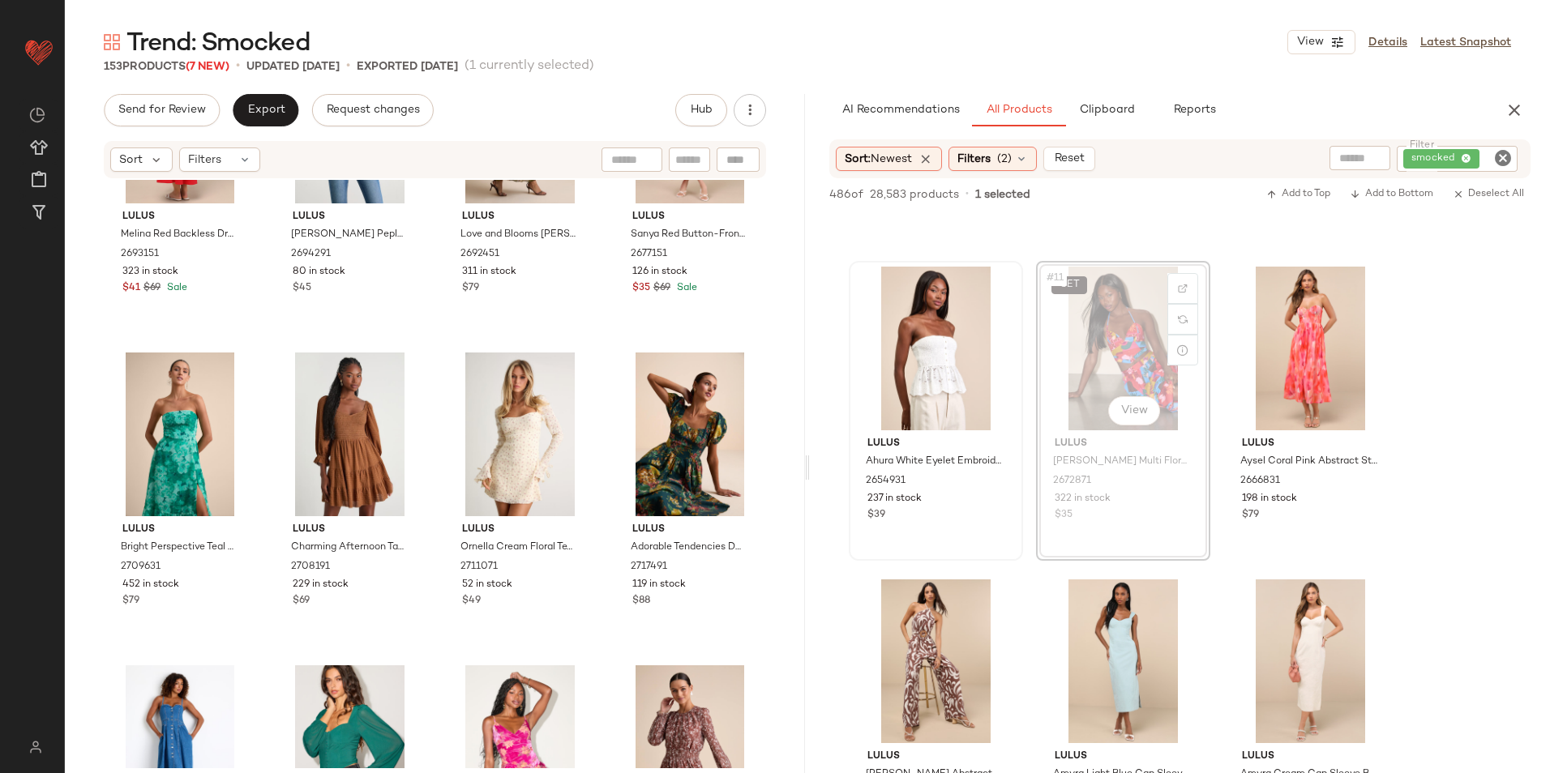
scroll to position [2035, 0]
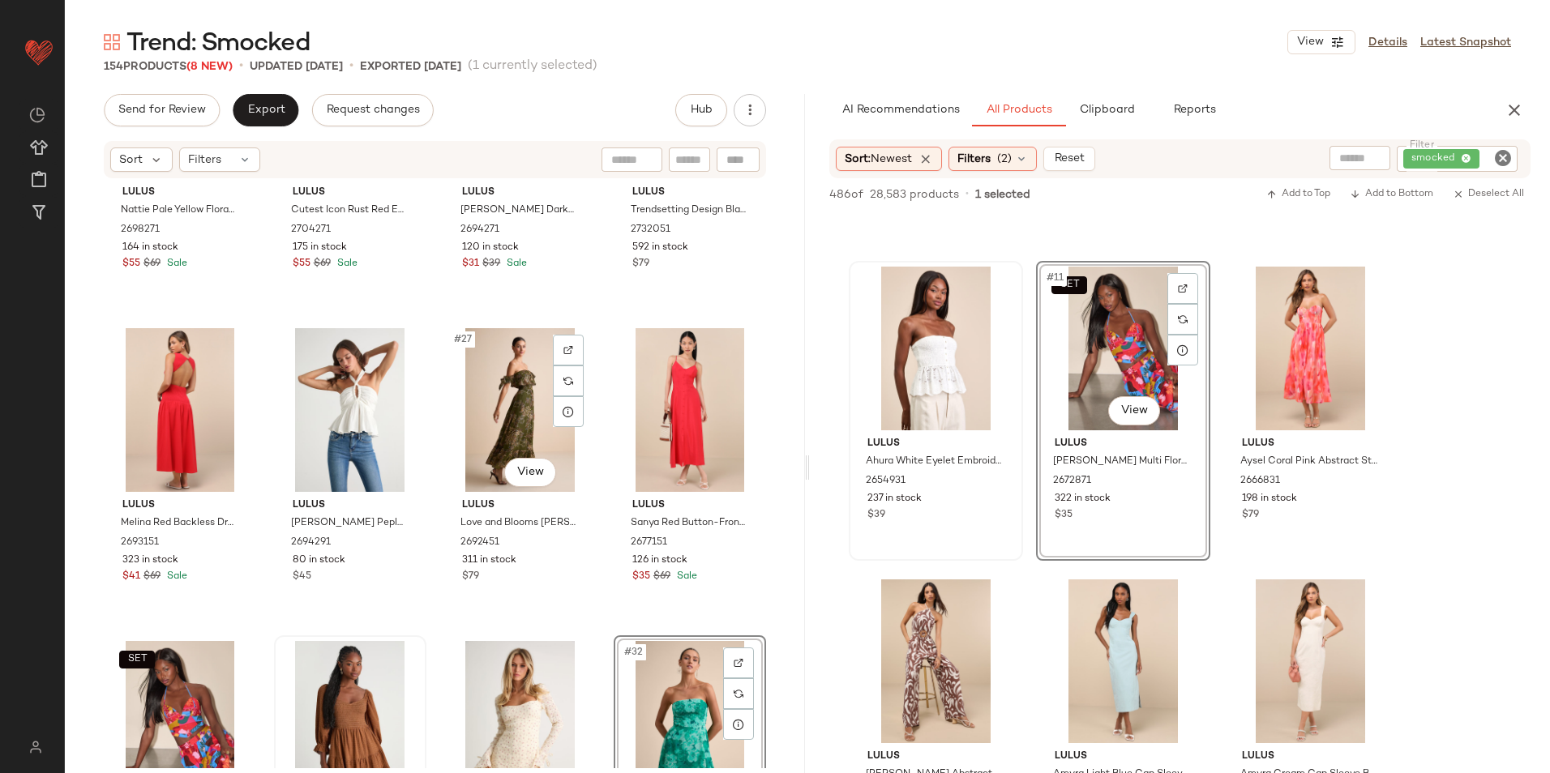
scroll to position [1710, 0]
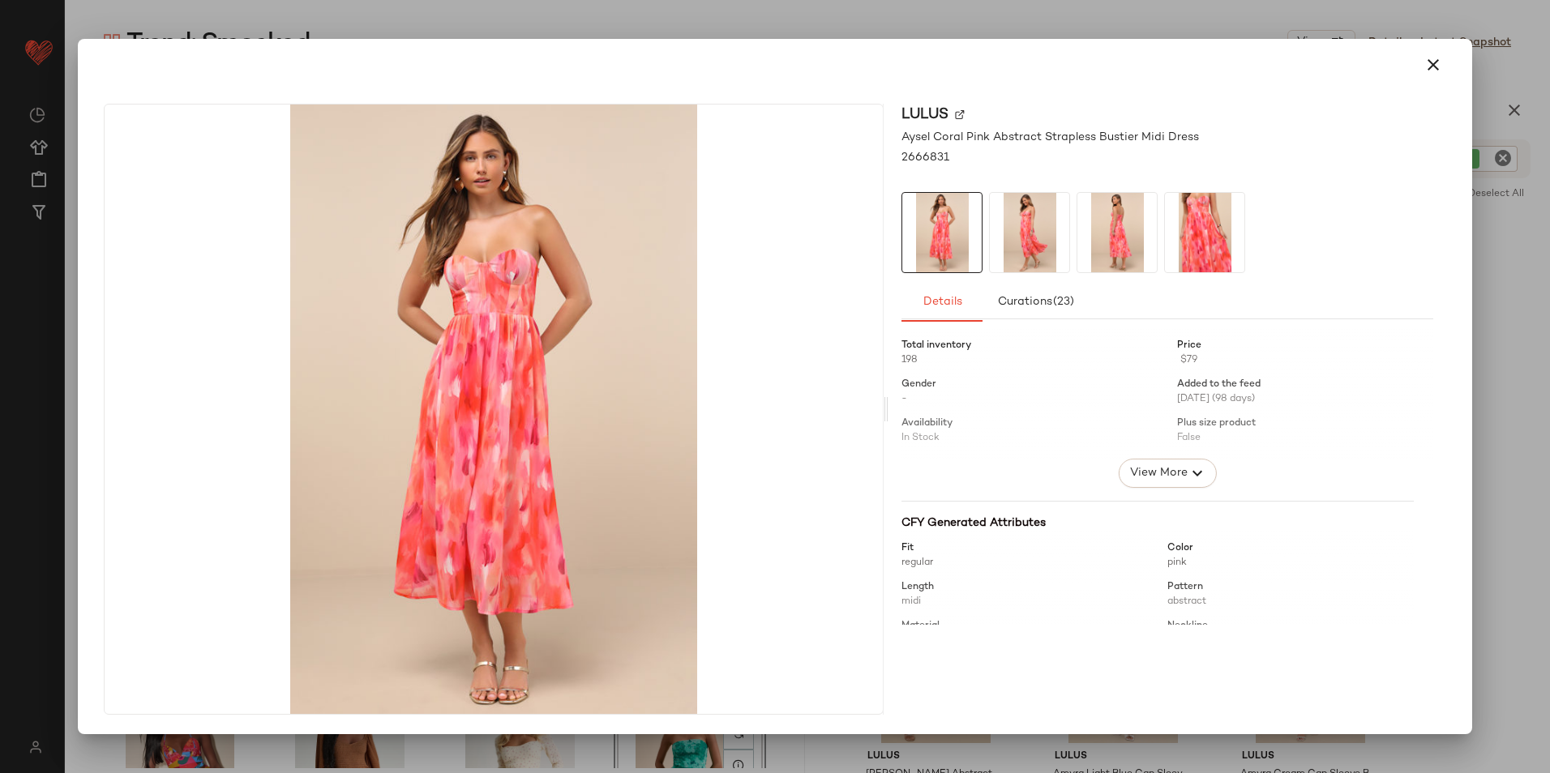
click at [1119, 241] on img at bounding box center [1116, 232] width 79 height 79
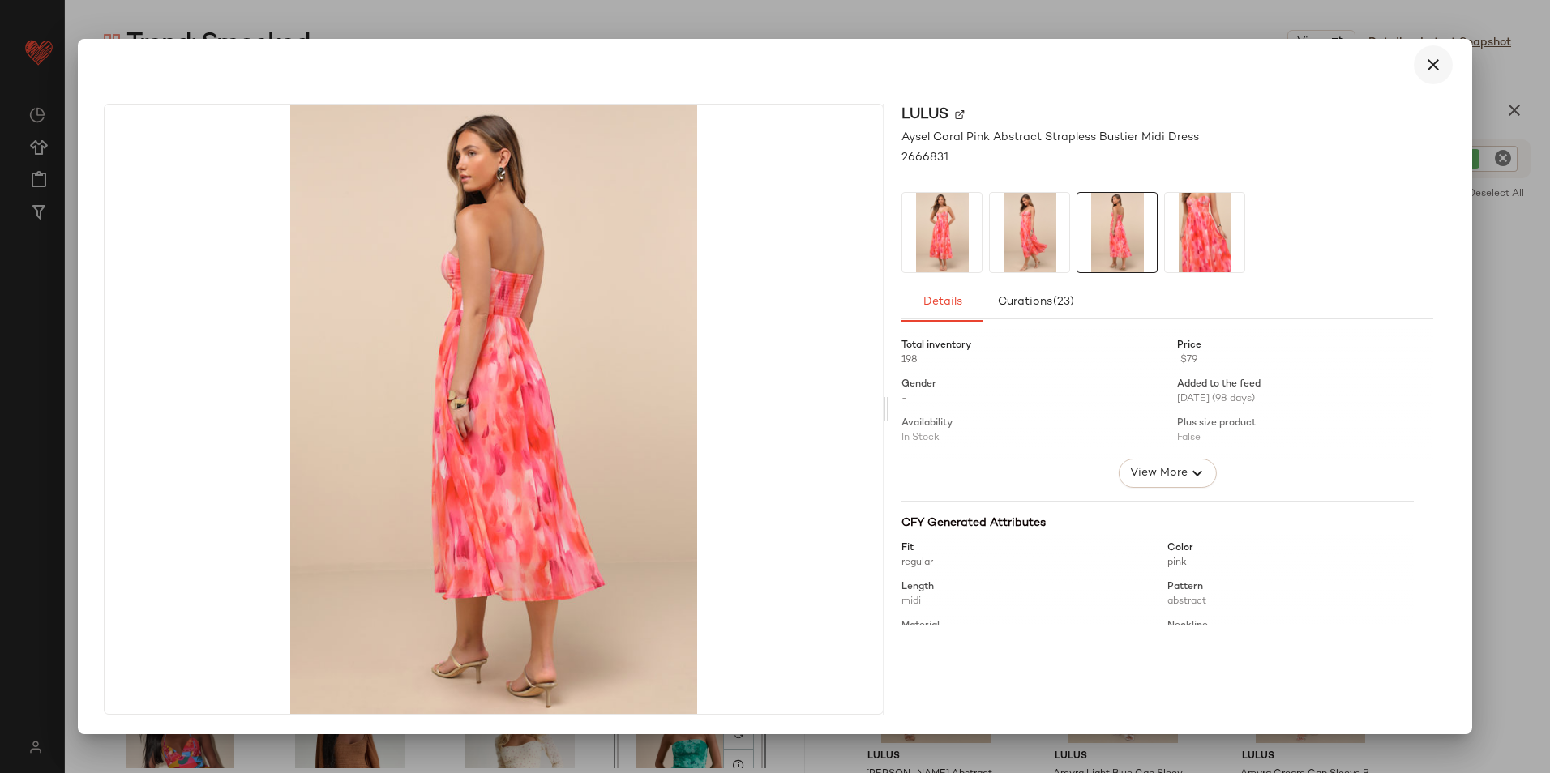
click at [1238, 71] on button "button" at bounding box center [1433, 64] width 39 height 39
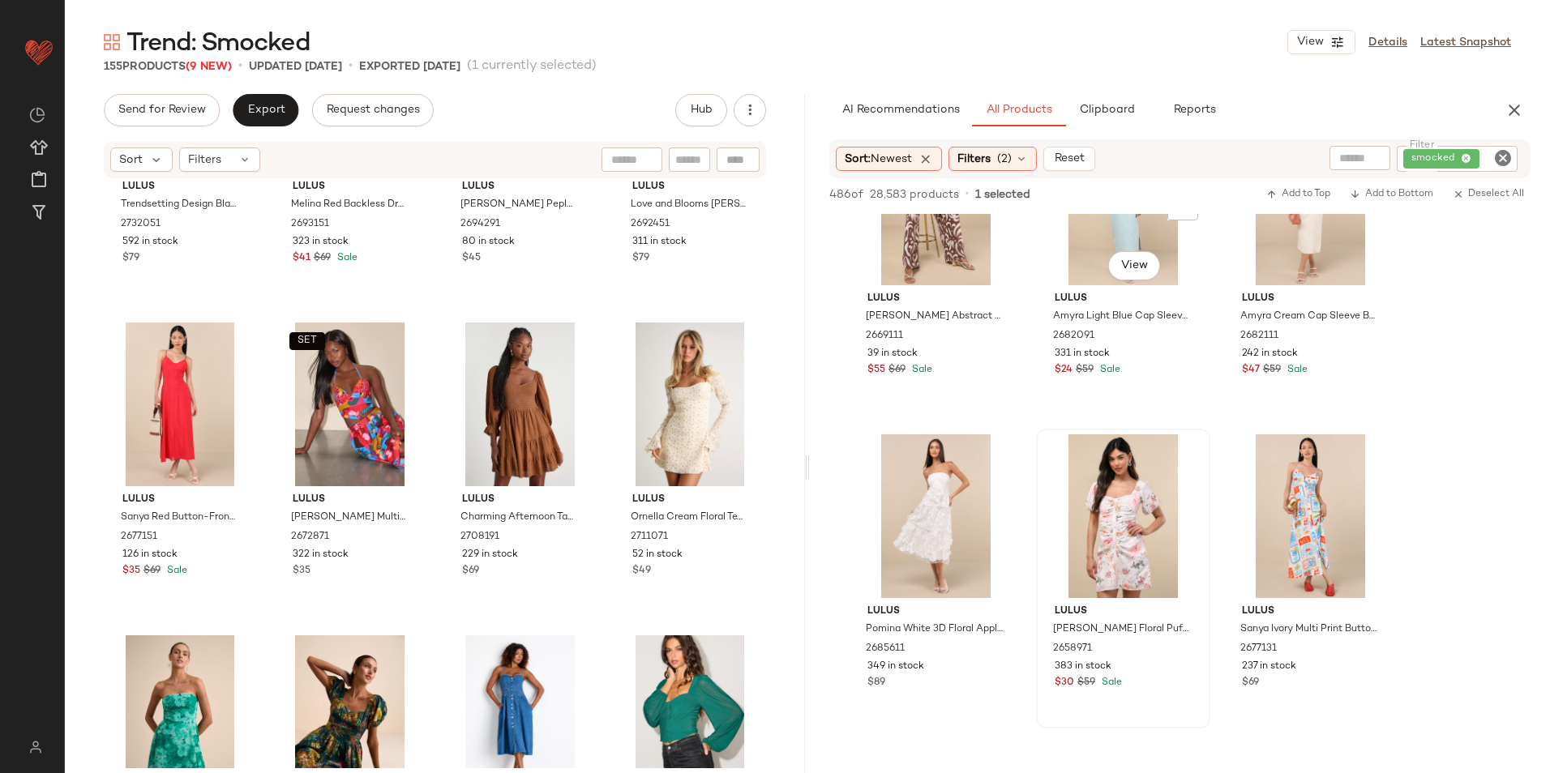
scroll to position [1378, 0]
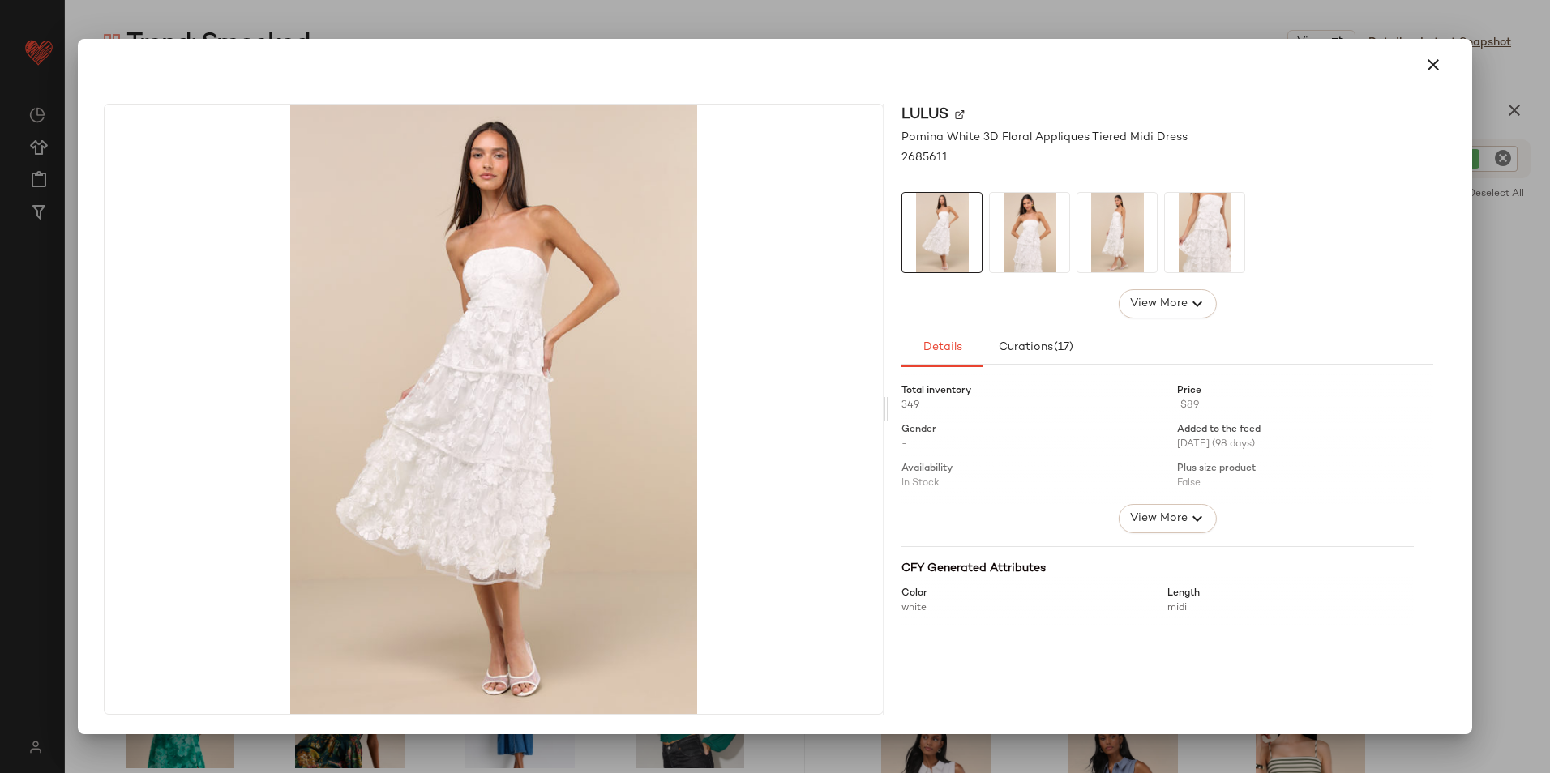
click at [1110, 238] on img at bounding box center [1116, 232] width 79 height 79
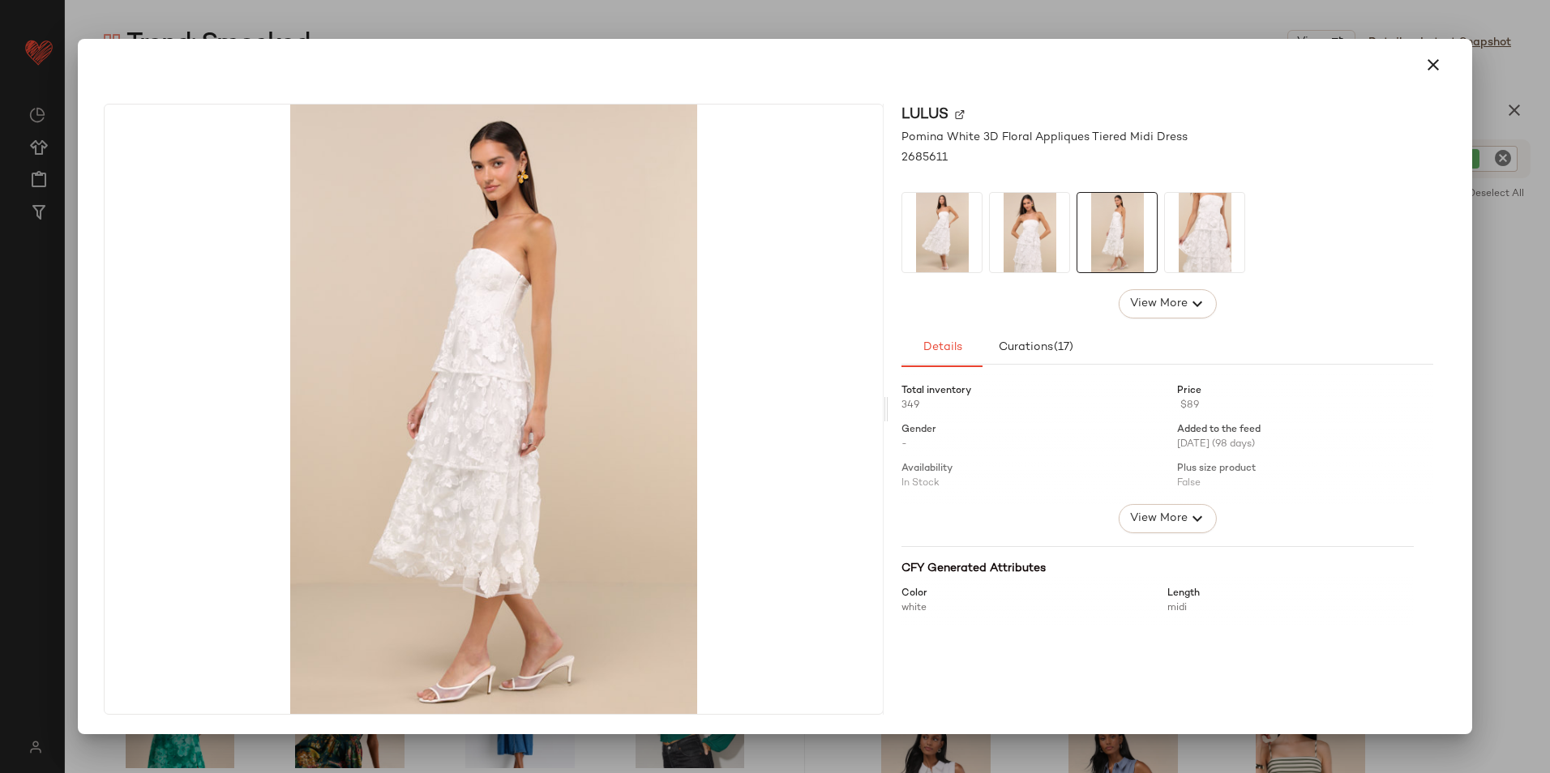
click at [1036, 237] on img at bounding box center [1029, 232] width 79 height 79
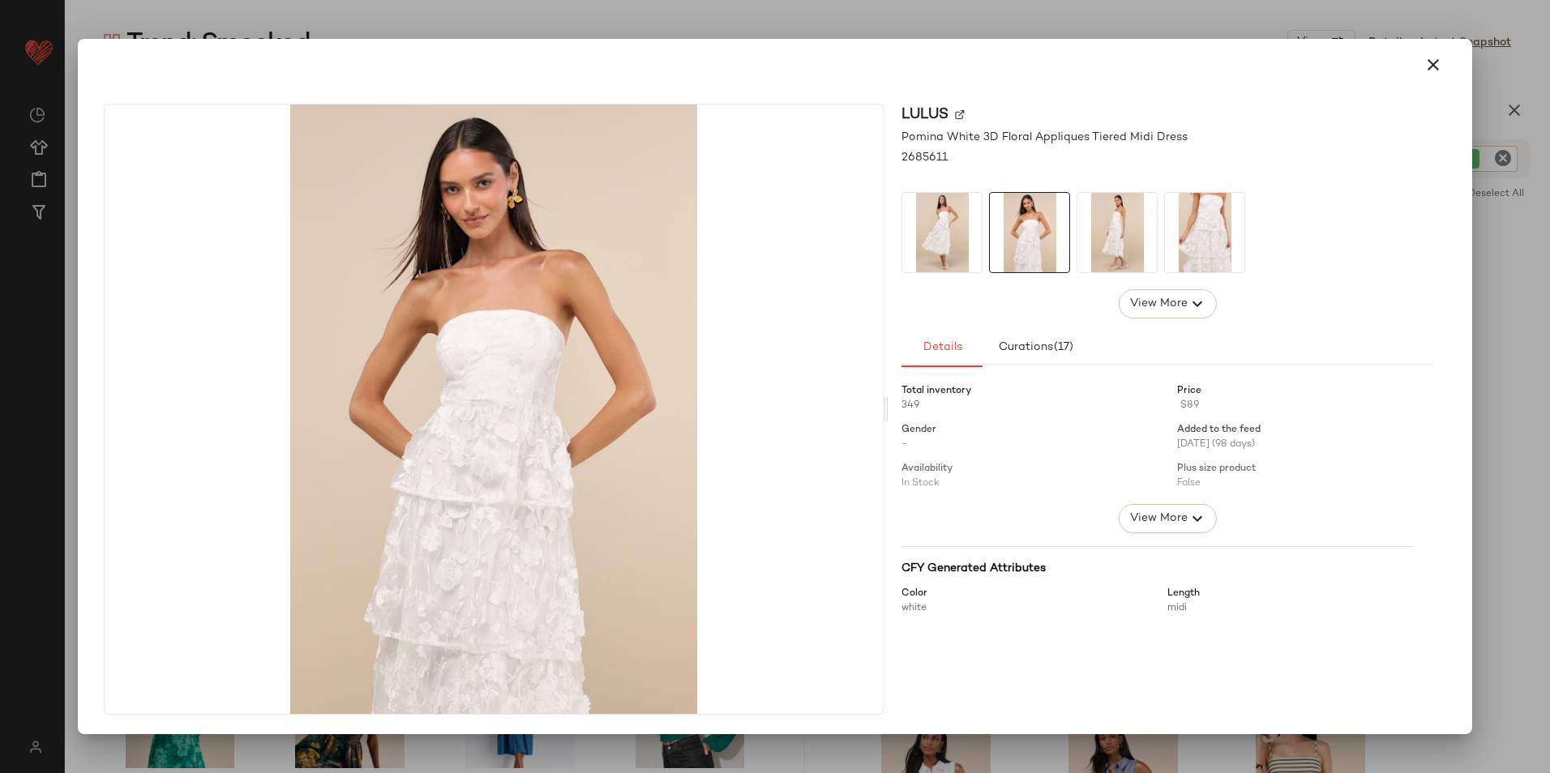
click at [1208, 236] on img at bounding box center [1204, 232] width 79 height 79
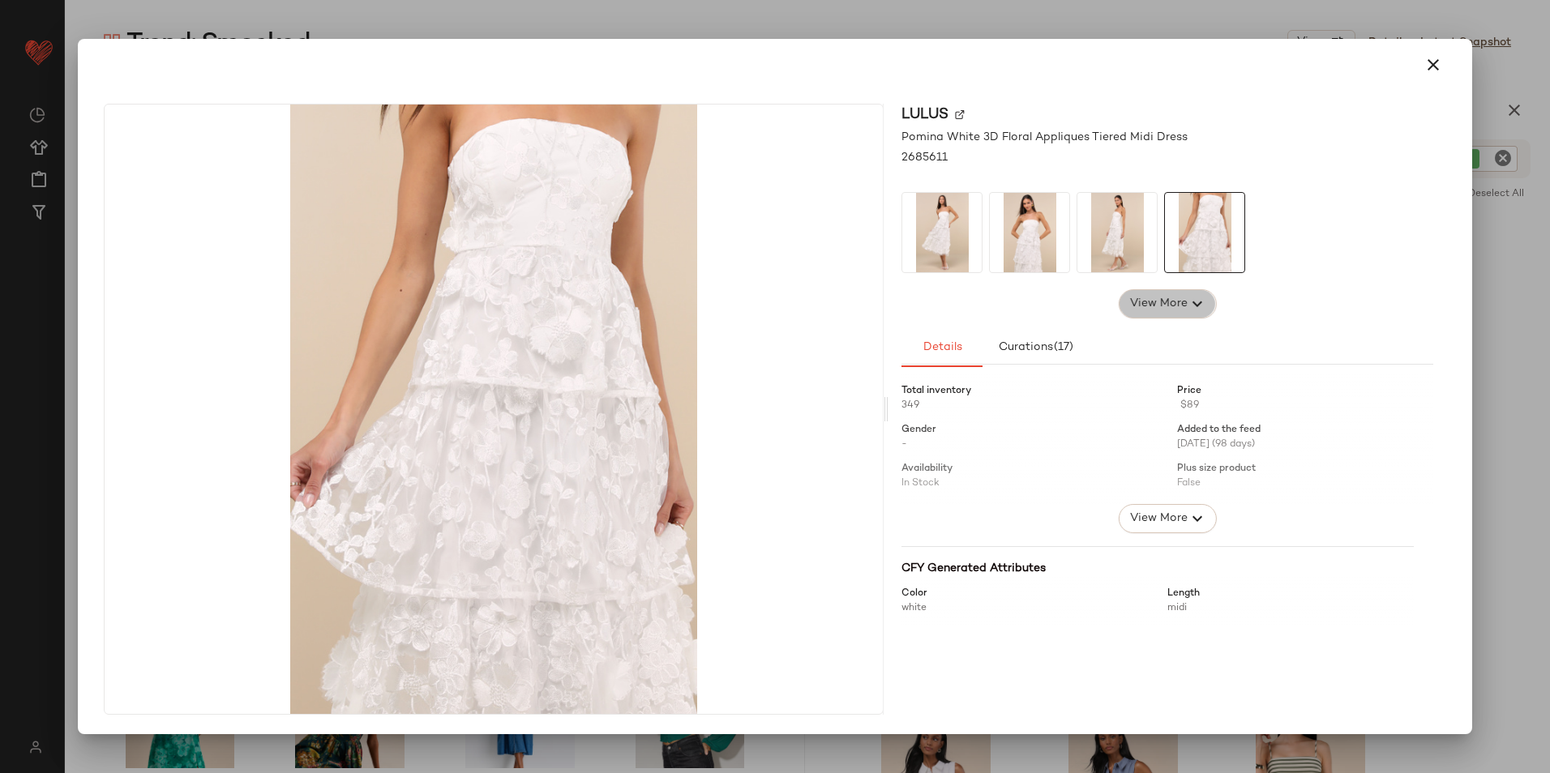
click at [1182, 315] on button "View More" at bounding box center [1167, 303] width 97 height 29
click at [1238, 243] on img at bounding box center [1291, 232] width 79 height 79
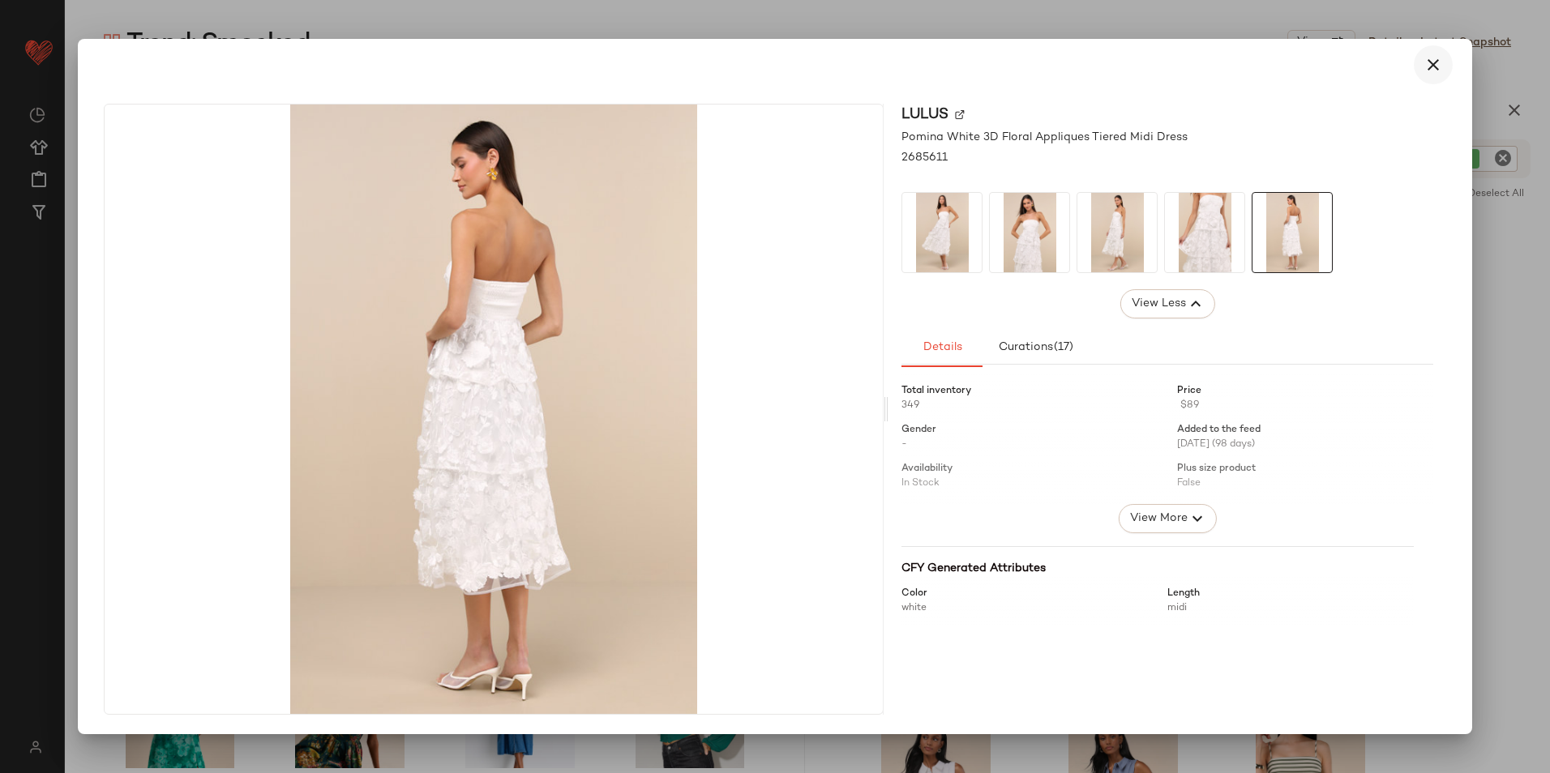
click at [1238, 62] on icon "button" at bounding box center [1432, 64] width 19 height 19
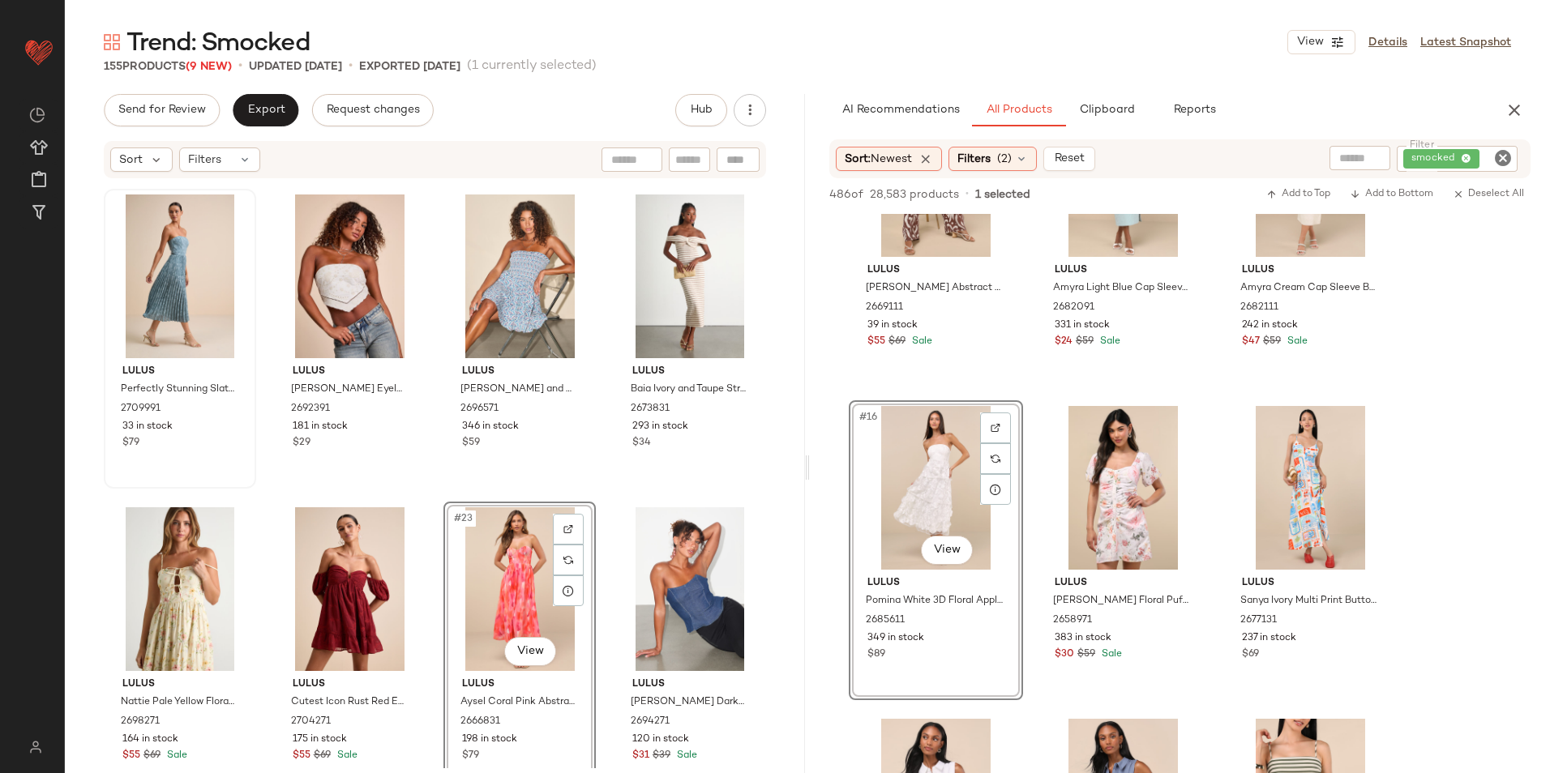
scroll to position [1254, 0]
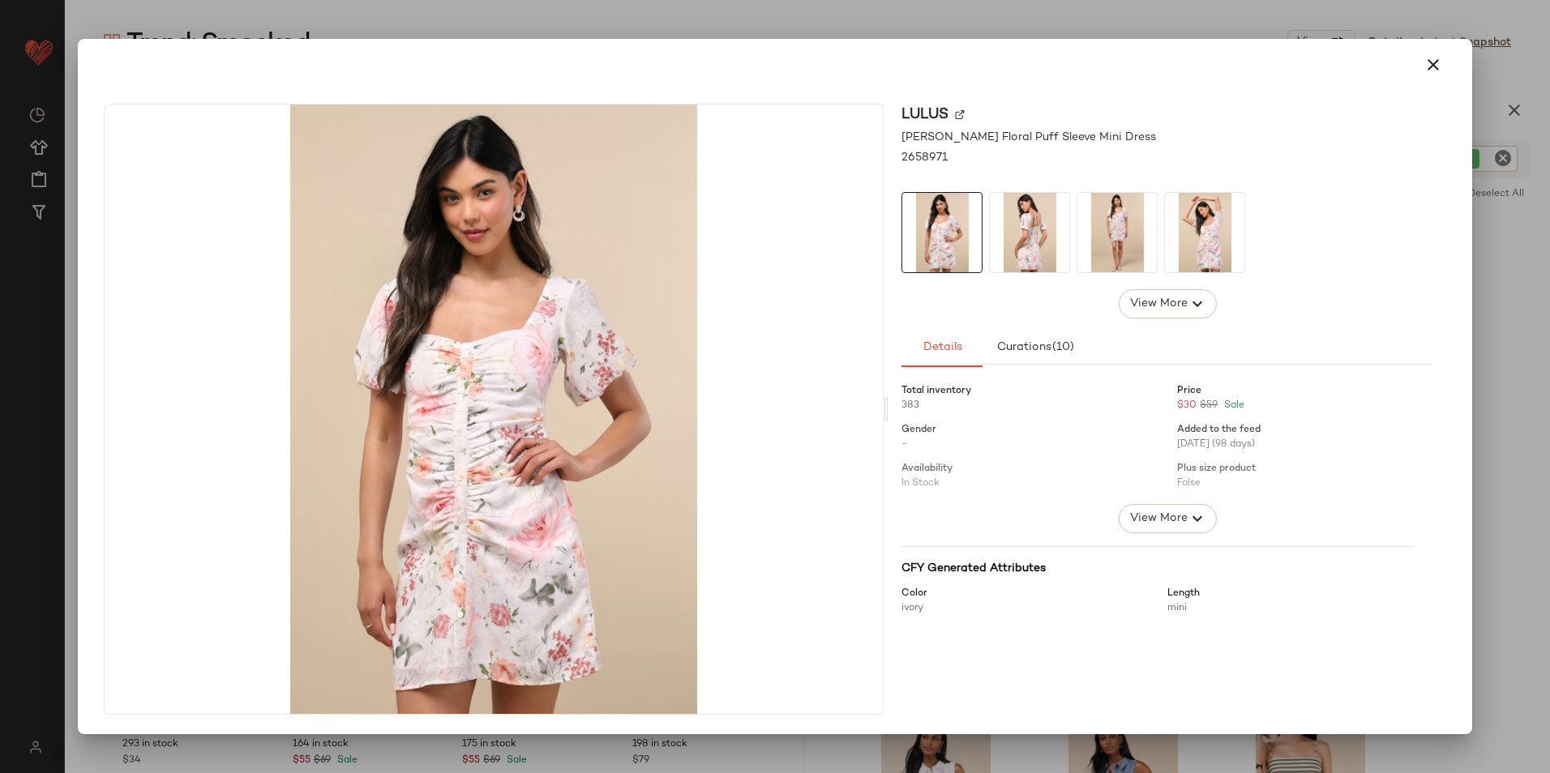
click at [1042, 242] on img at bounding box center [1029, 232] width 79 height 79
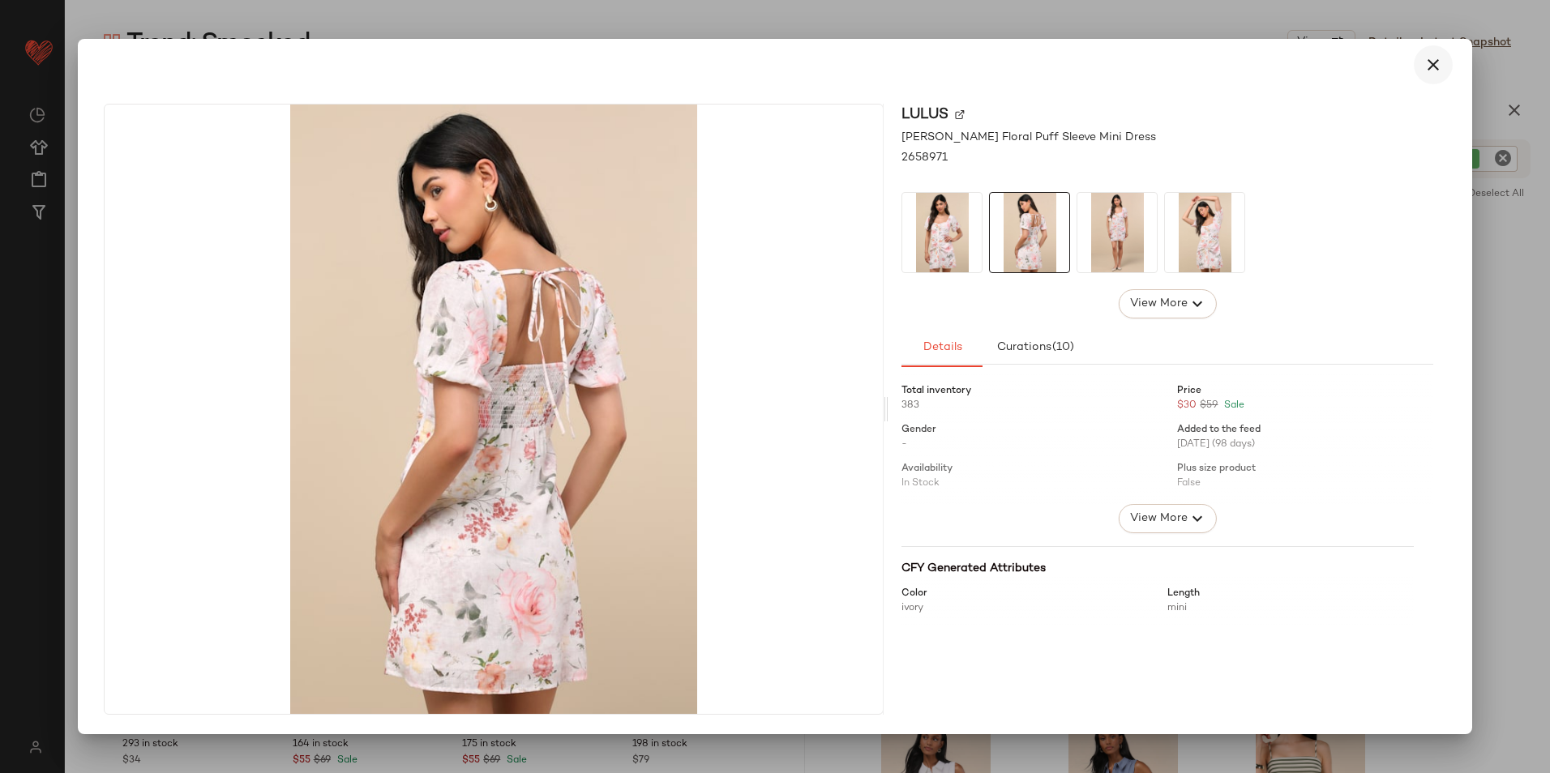
click at [1238, 73] on icon "button" at bounding box center [1432, 64] width 19 height 19
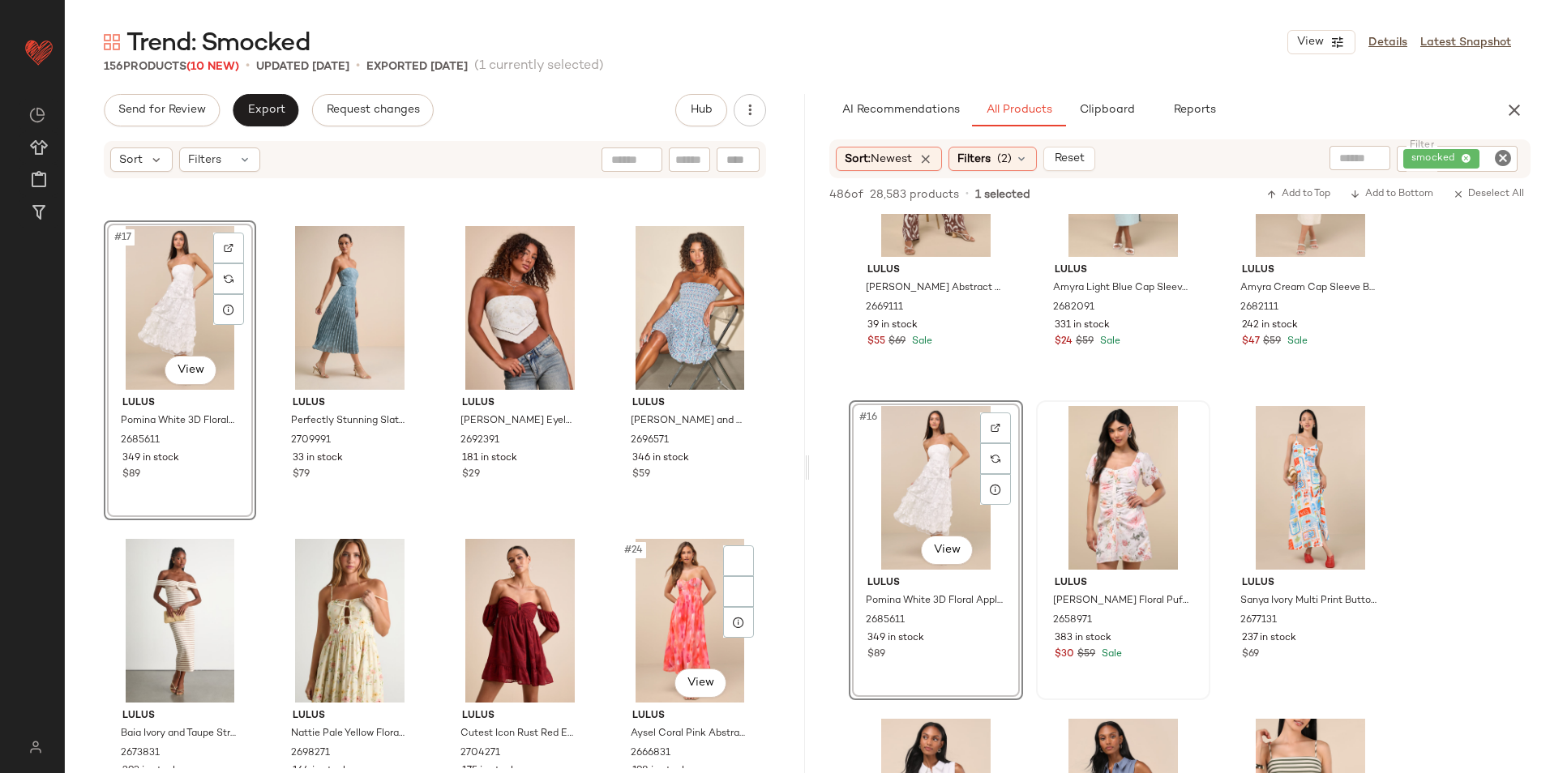
scroll to position [1578, 0]
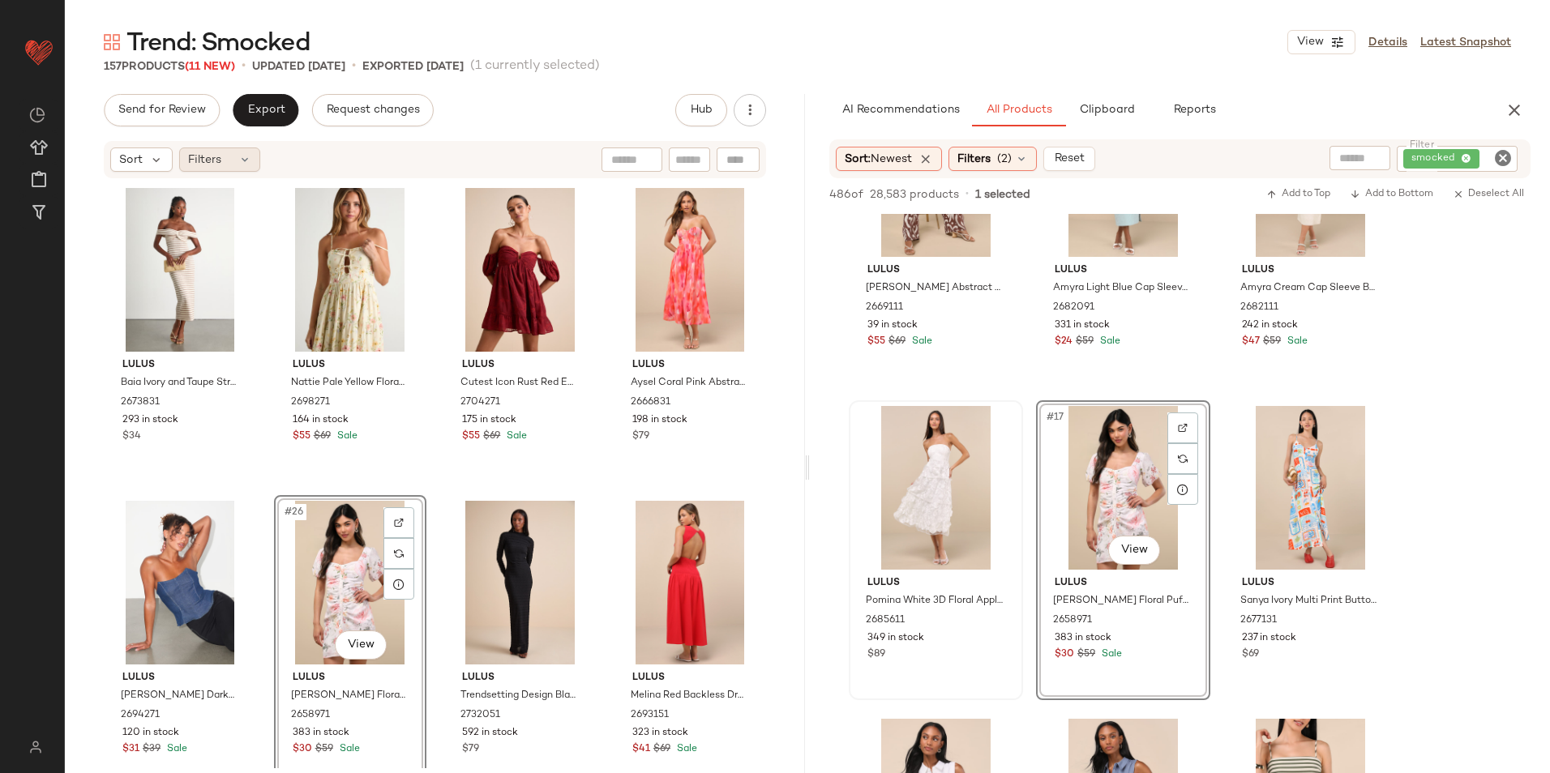
click at [217, 168] on span "Filters" at bounding box center [204, 160] width 33 height 17
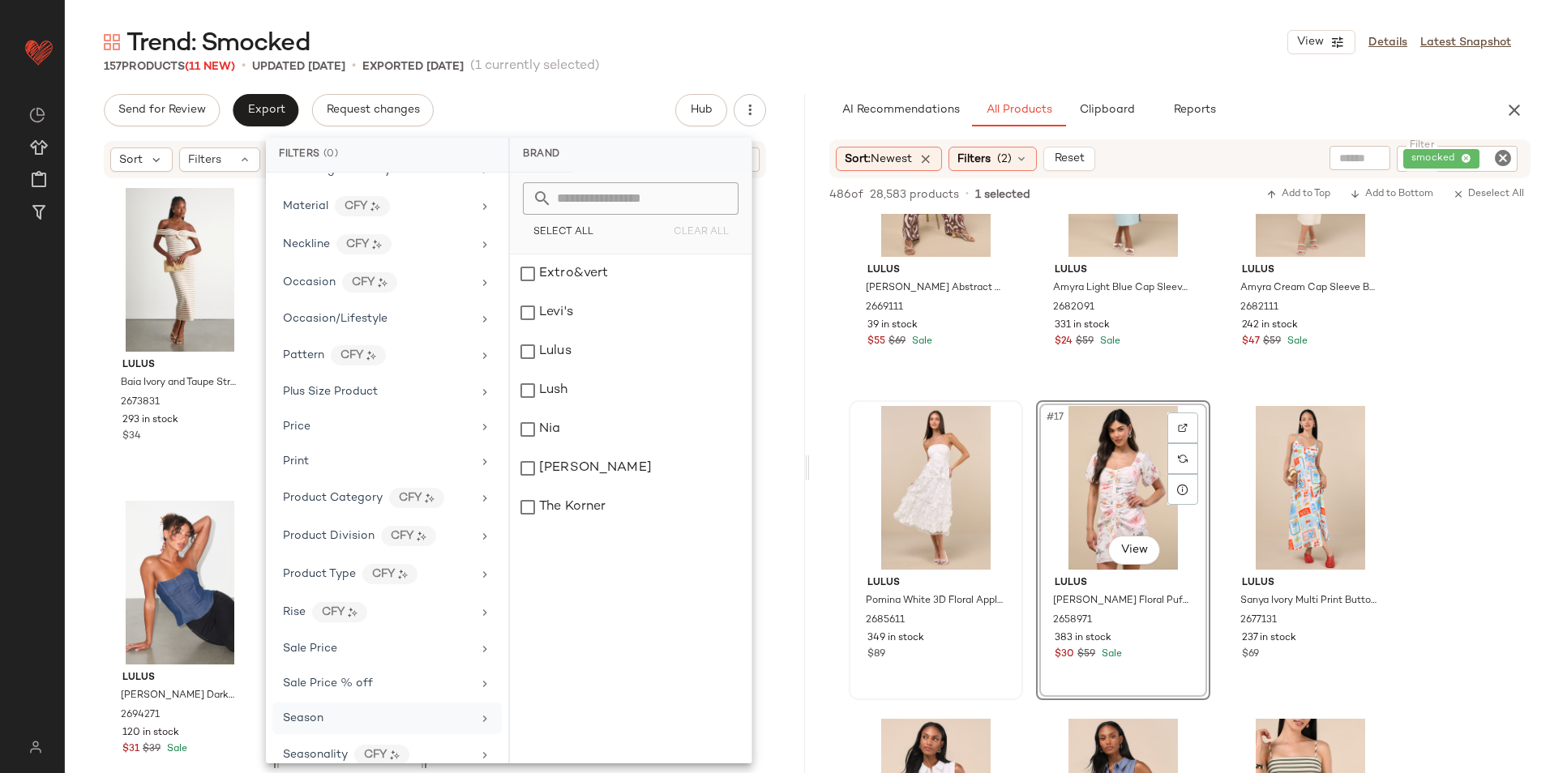
scroll to position [875, 0]
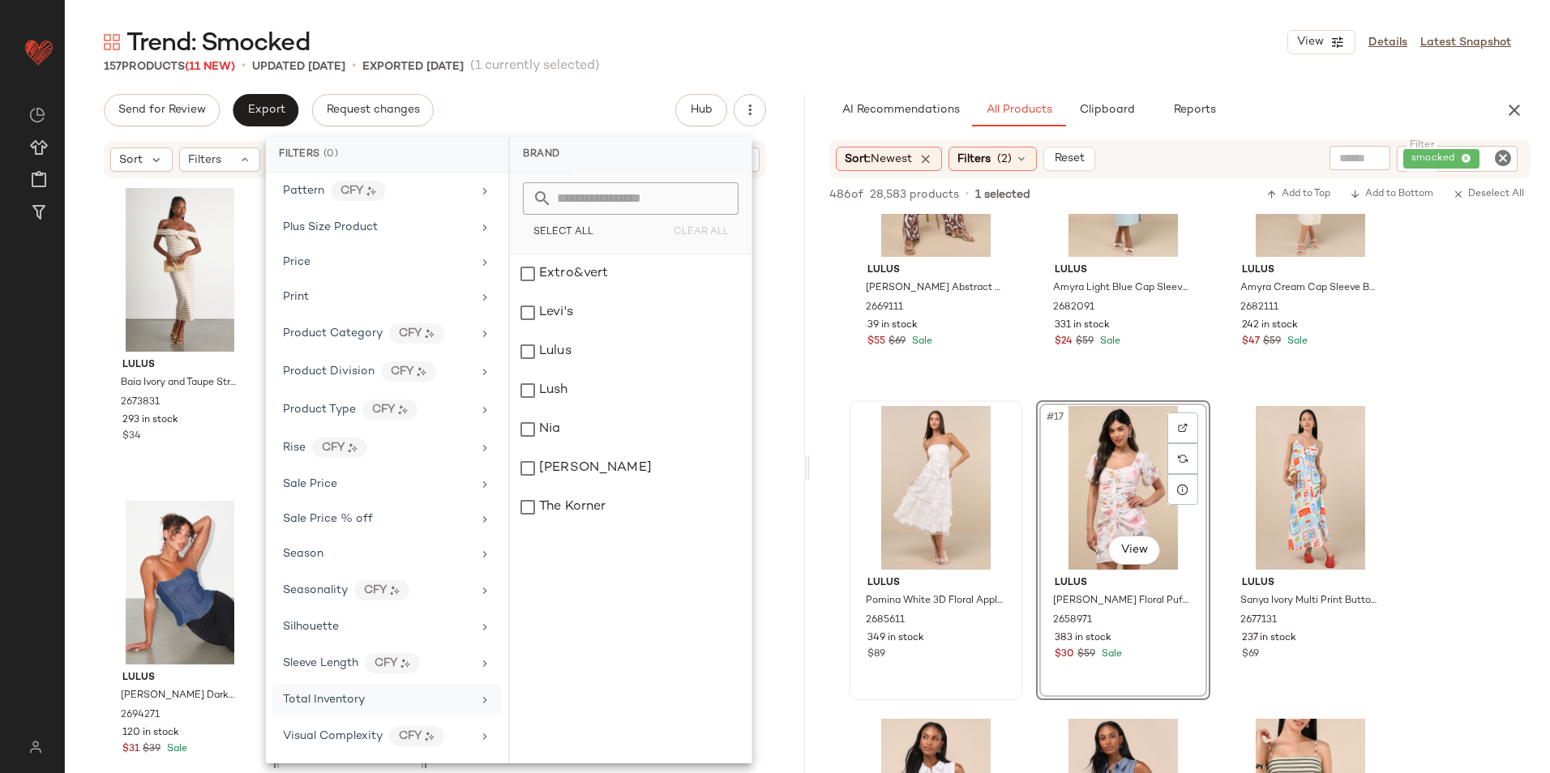
click at [346, 675] on span "Total Inventory" at bounding box center [324, 700] width 82 height 12
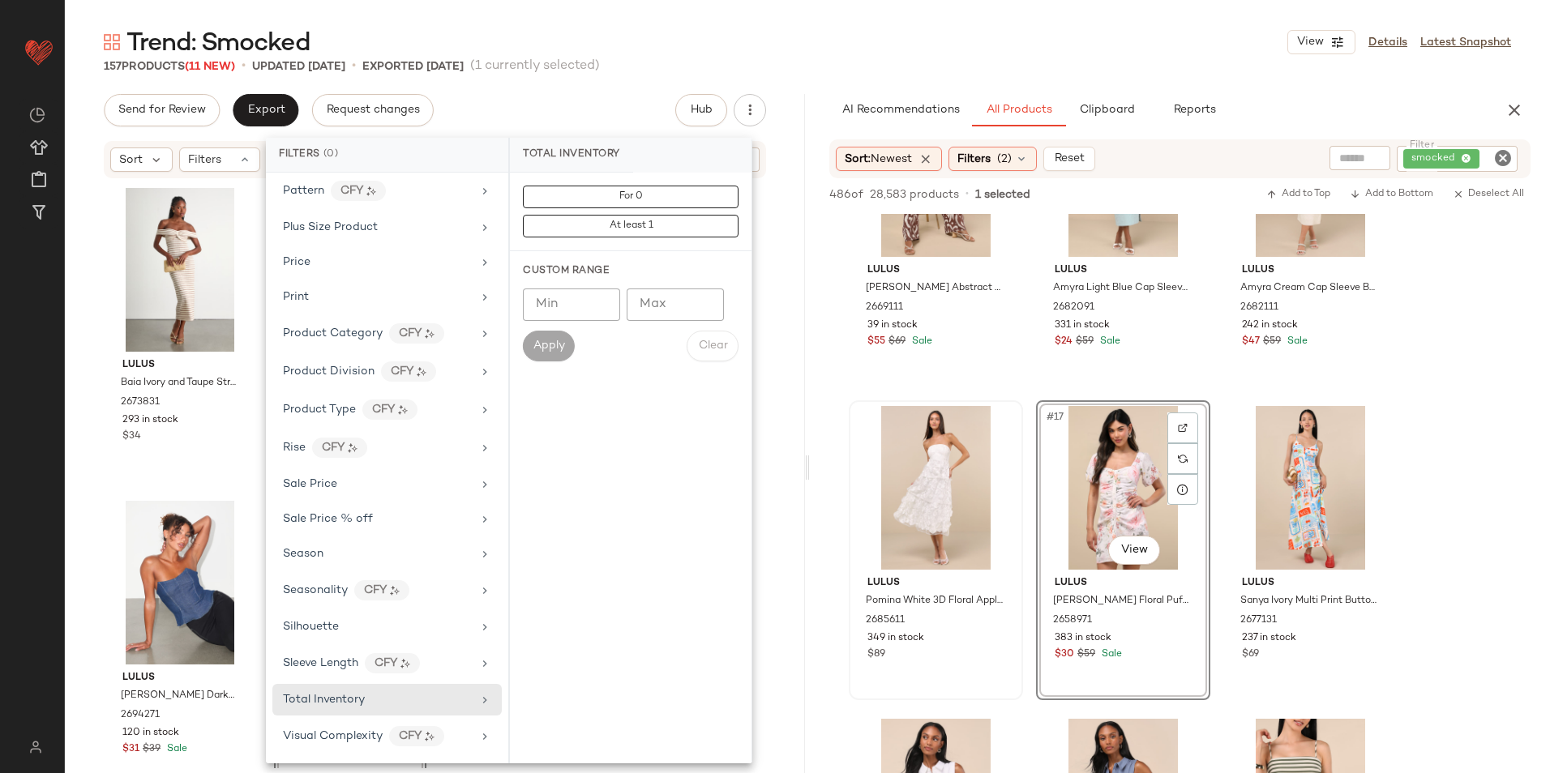
click at [666, 305] on input "Max" at bounding box center [675, 305] width 97 height 32
type input "**"
click at [553, 346] on span "Apply" at bounding box center [549, 346] width 32 height 13
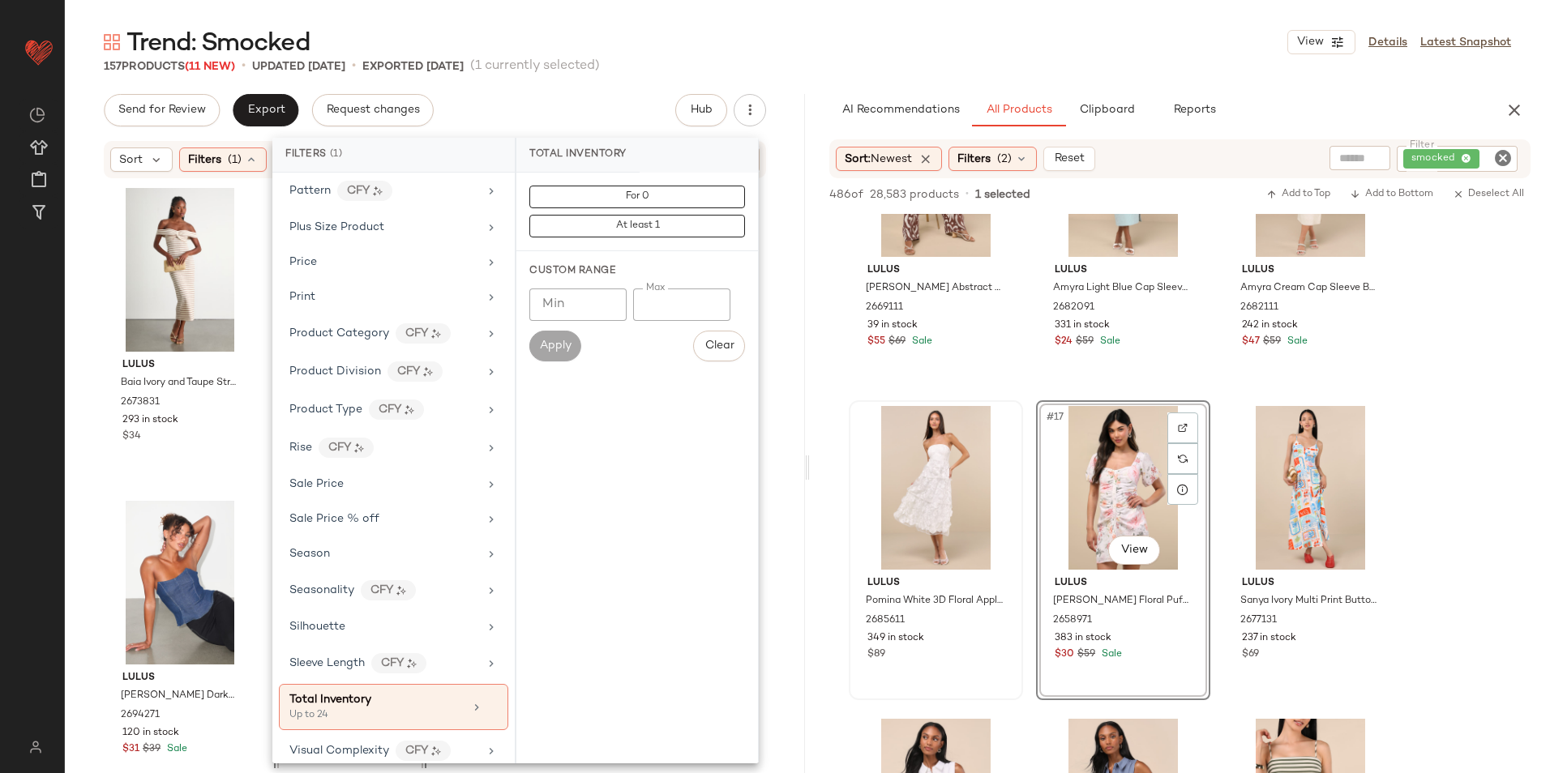
click at [892, 45] on div "Trend: Smocked View Details Latest Snapshot" at bounding box center [807, 42] width 1485 height 32
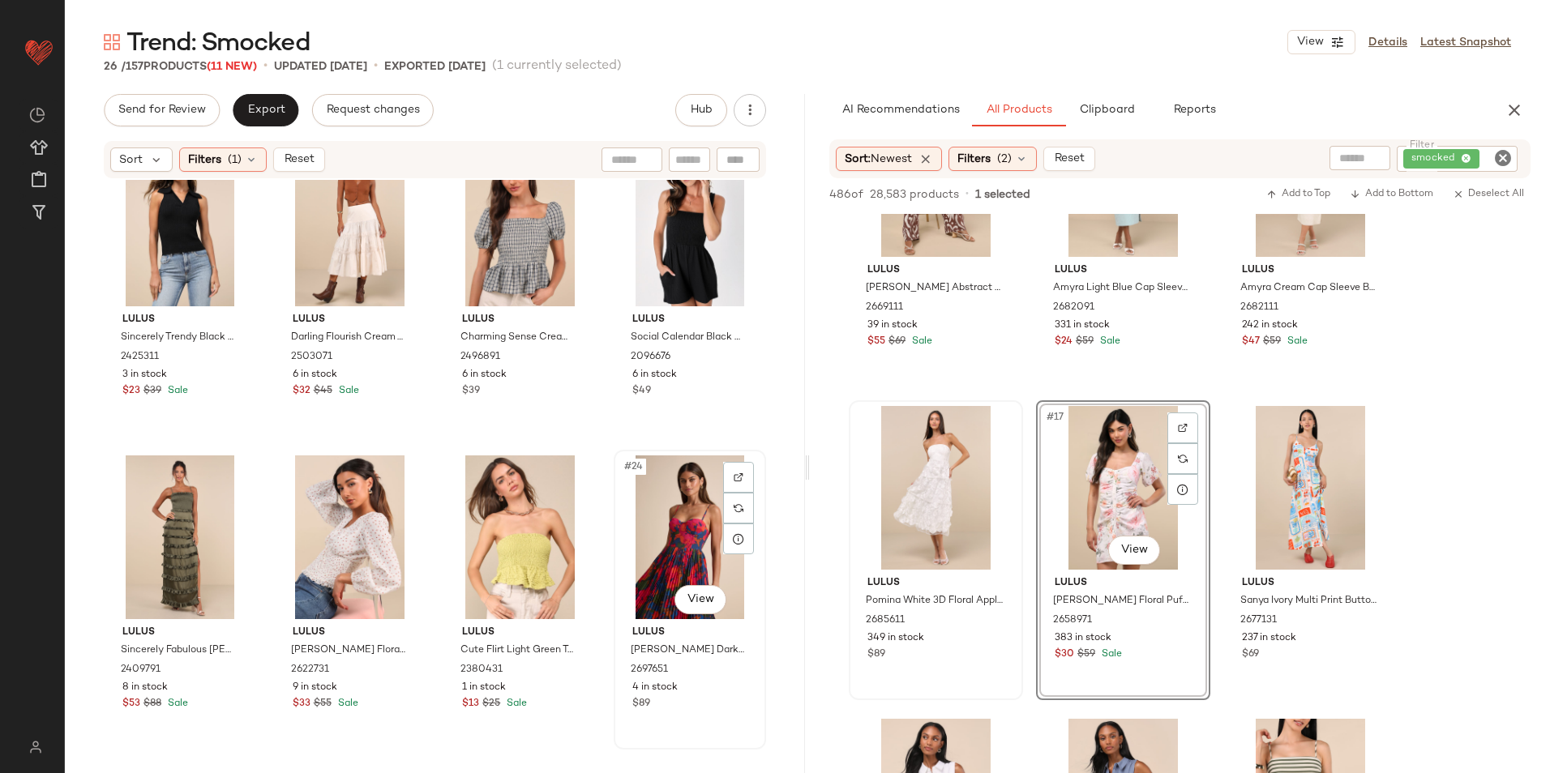
scroll to position [1605, 0]
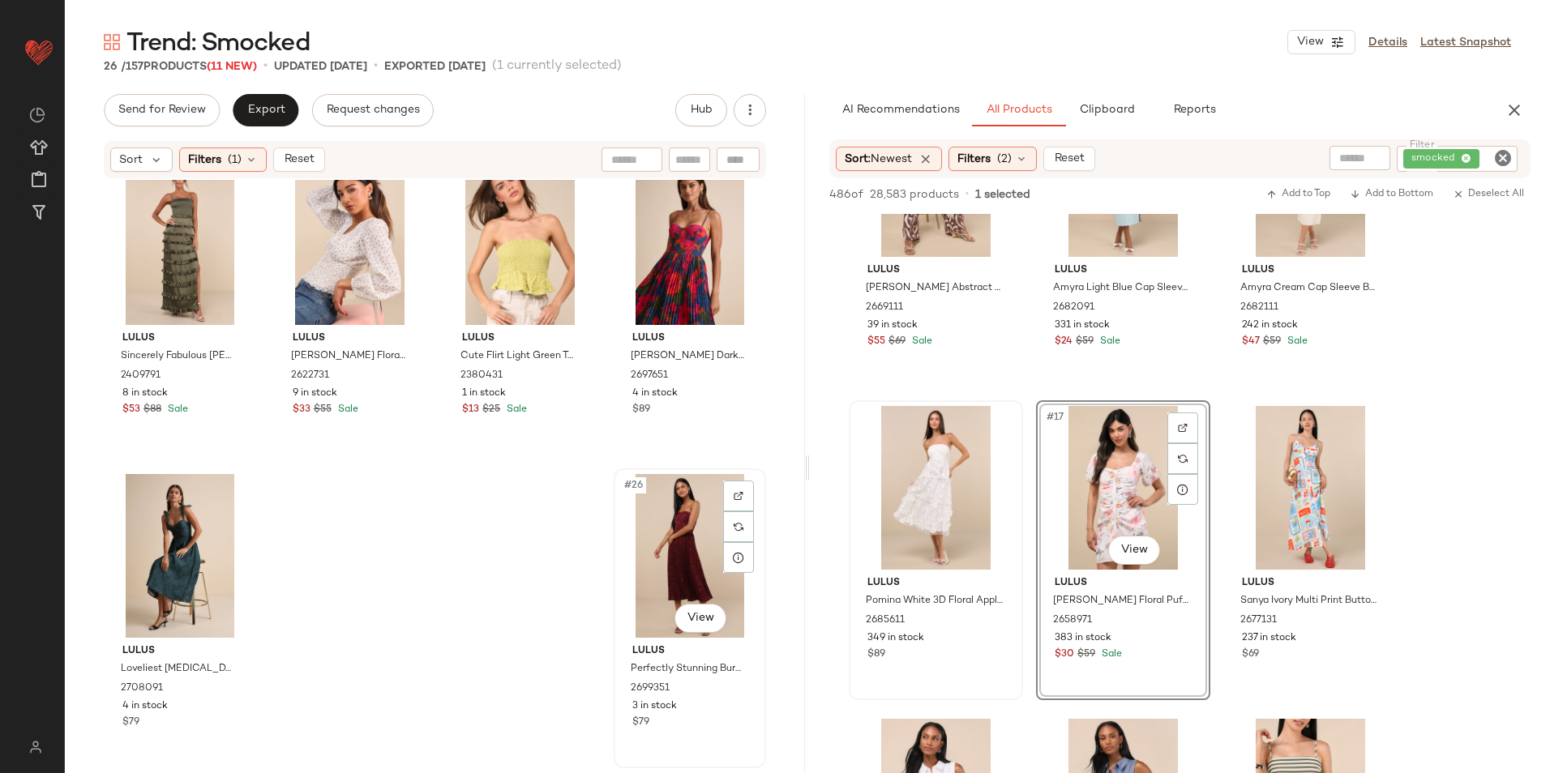
click at [649, 547] on div "#26 View" at bounding box center [689, 556] width 141 height 164
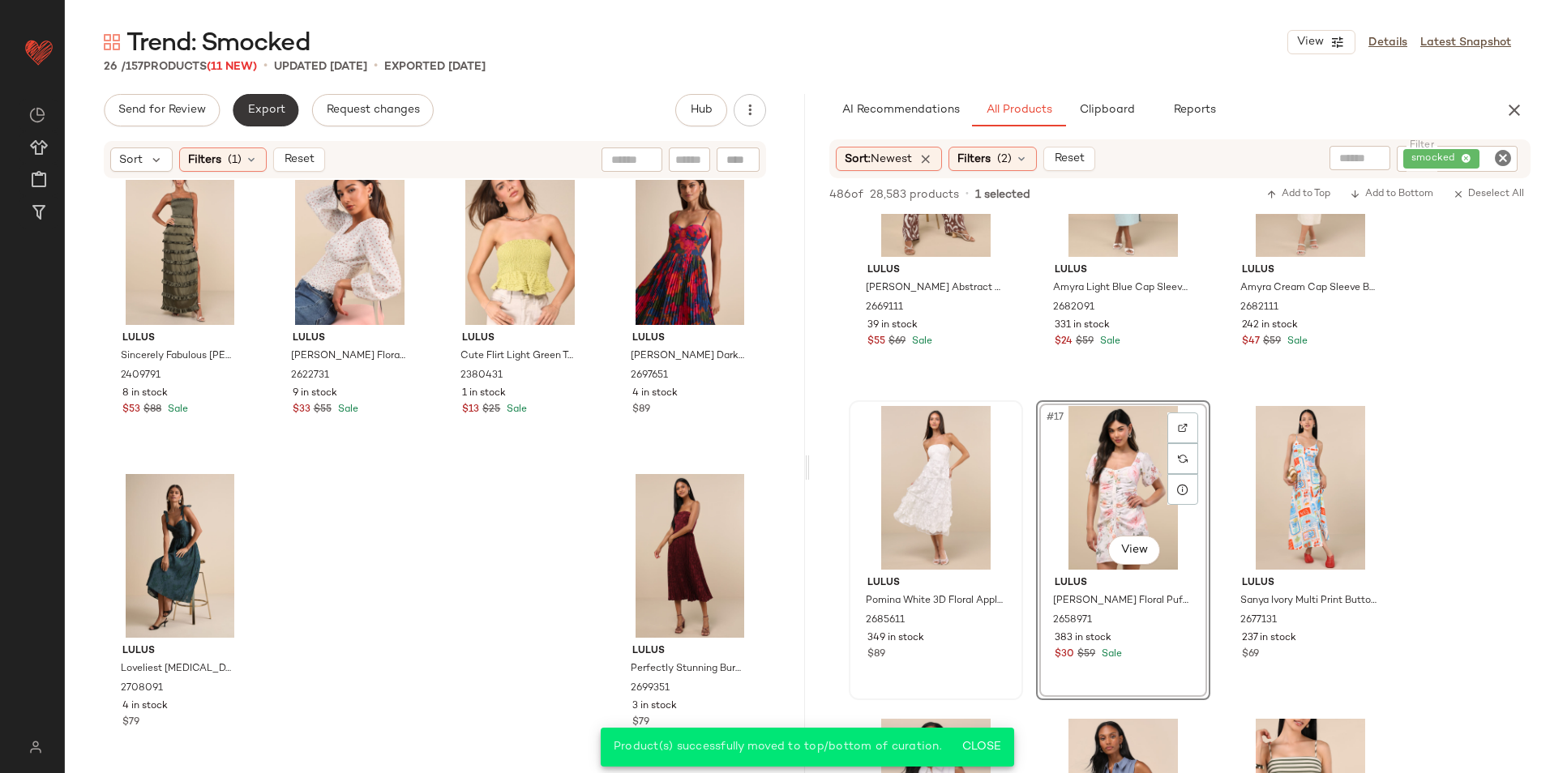
click at [273, 101] on button "Export" at bounding box center [266, 110] width 66 height 32
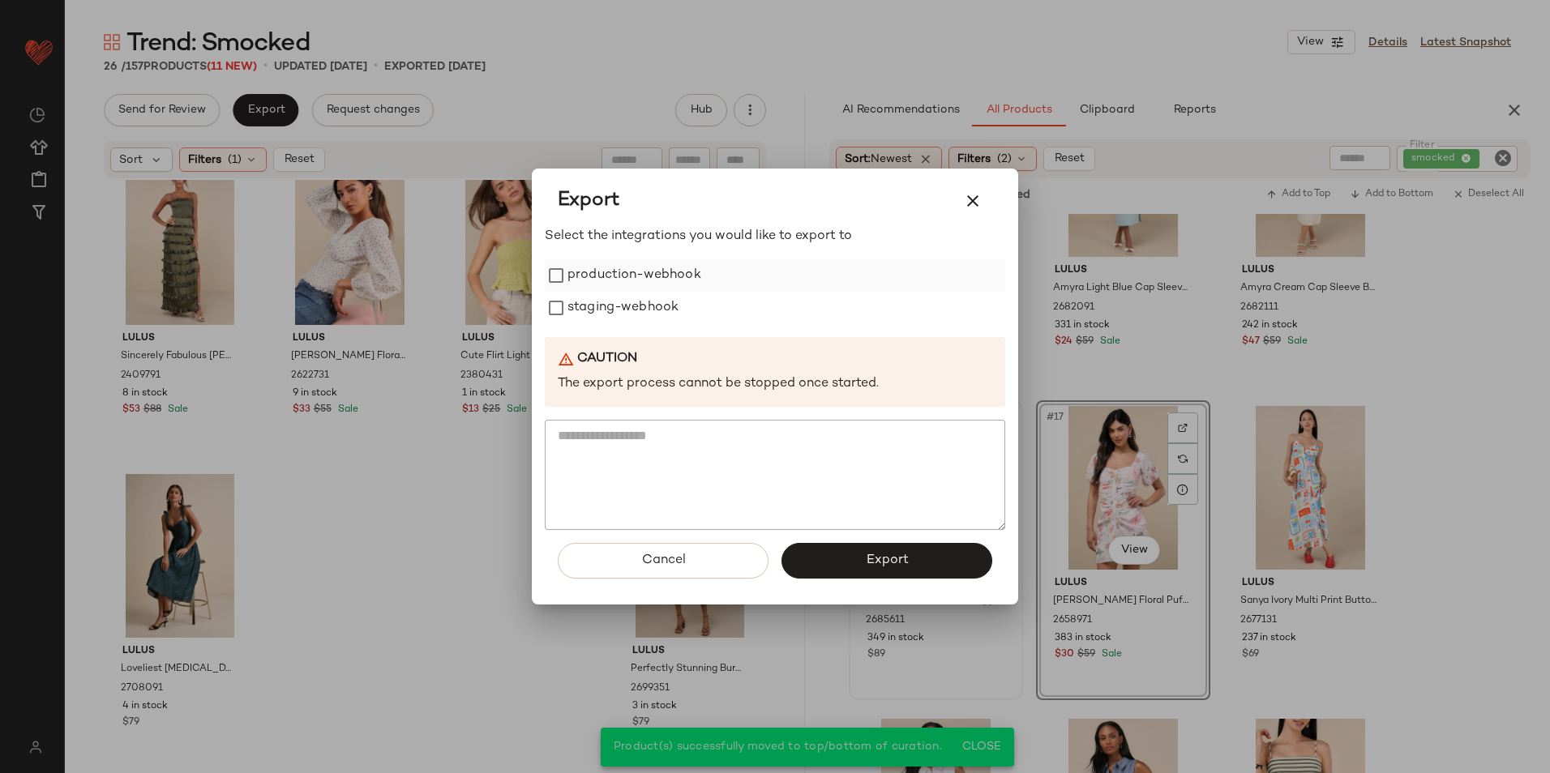
click at [612, 276] on label "production-webhook" at bounding box center [634, 275] width 134 height 32
click at [612, 303] on label "staging-webhook" at bounding box center [622, 308] width 111 height 32
click at [864, 549] on button "Export" at bounding box center [886, 561] width 211 height 36
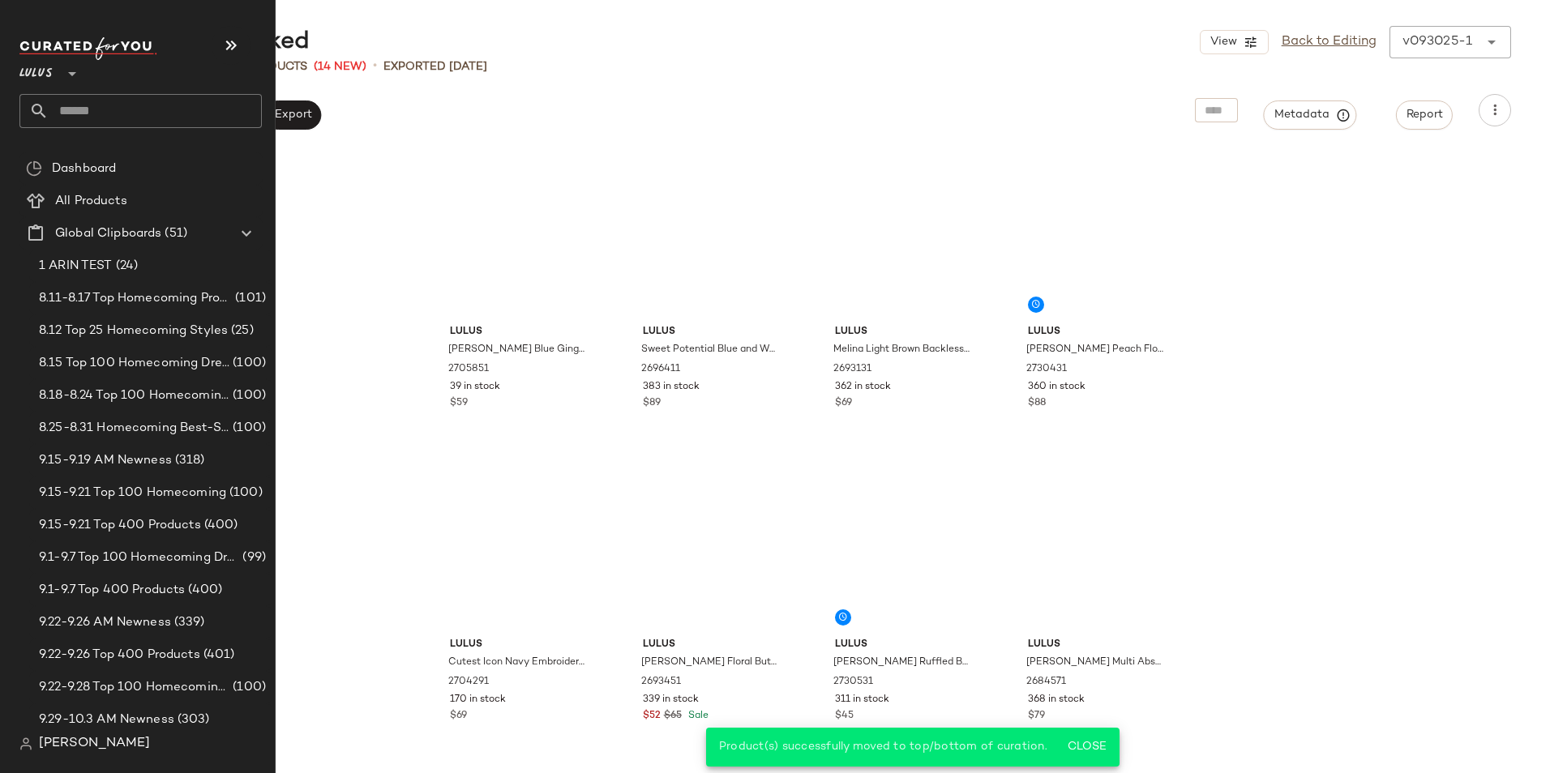
click at [47, 113] on icon at bounding box center [38, 110] width 19 height 19
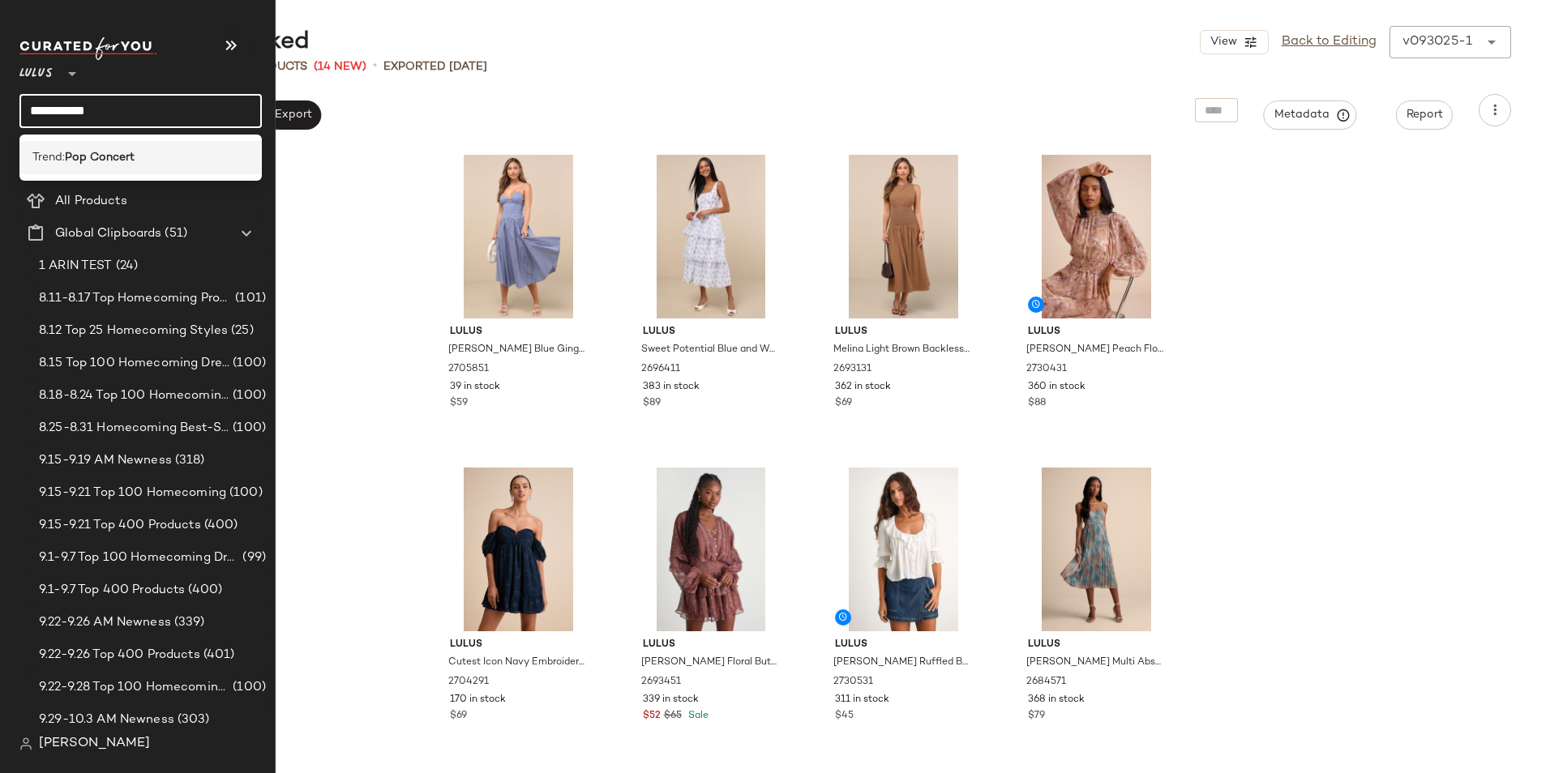
type input "**********"
click at [90, 155] on b "Pop Concert" at bounding box center [100, 157] width 70 height 17
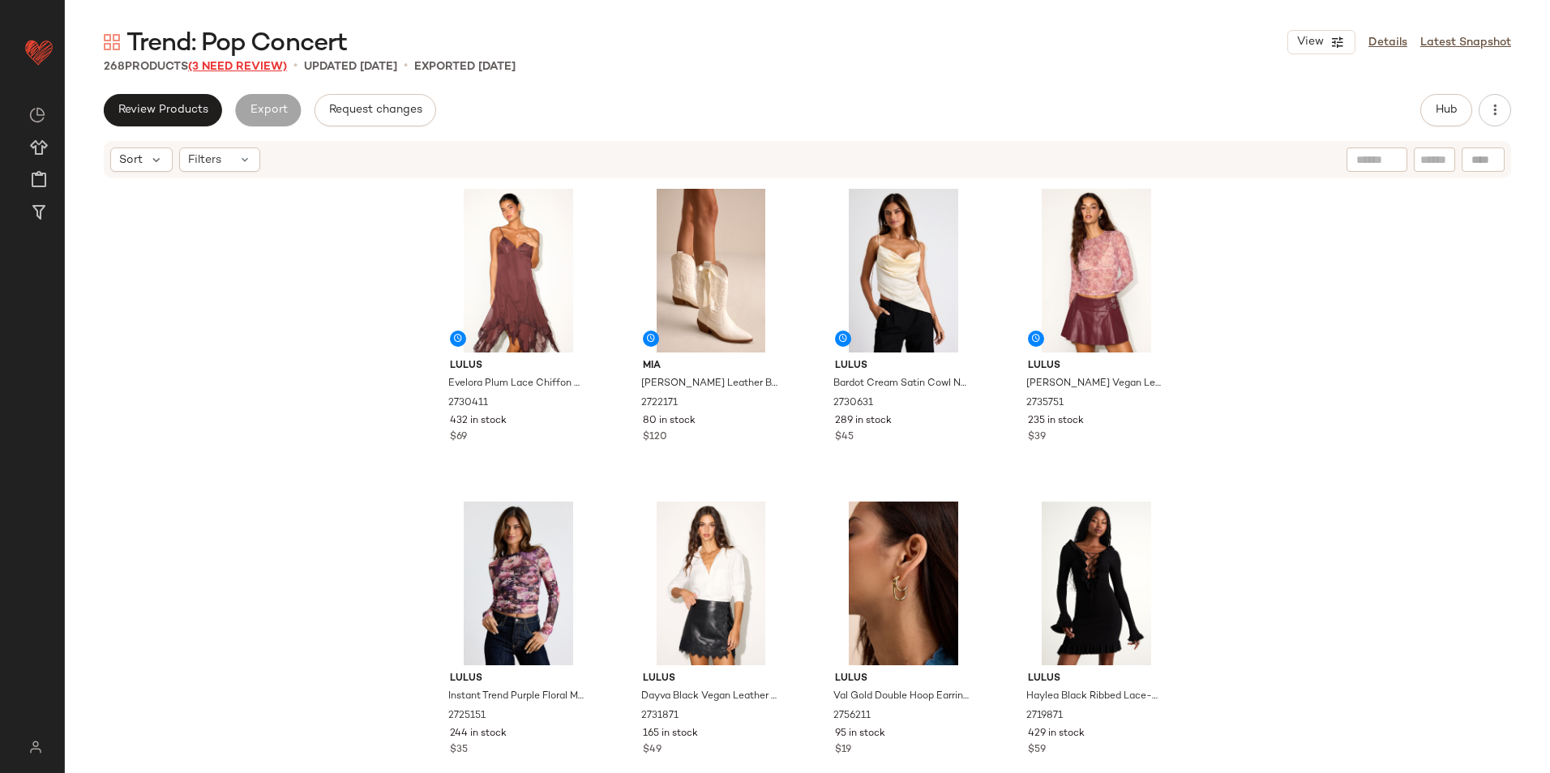
click at [233, 66] on span "(3 Need Review)" at bounding box center [237, 67] width 99 height 12
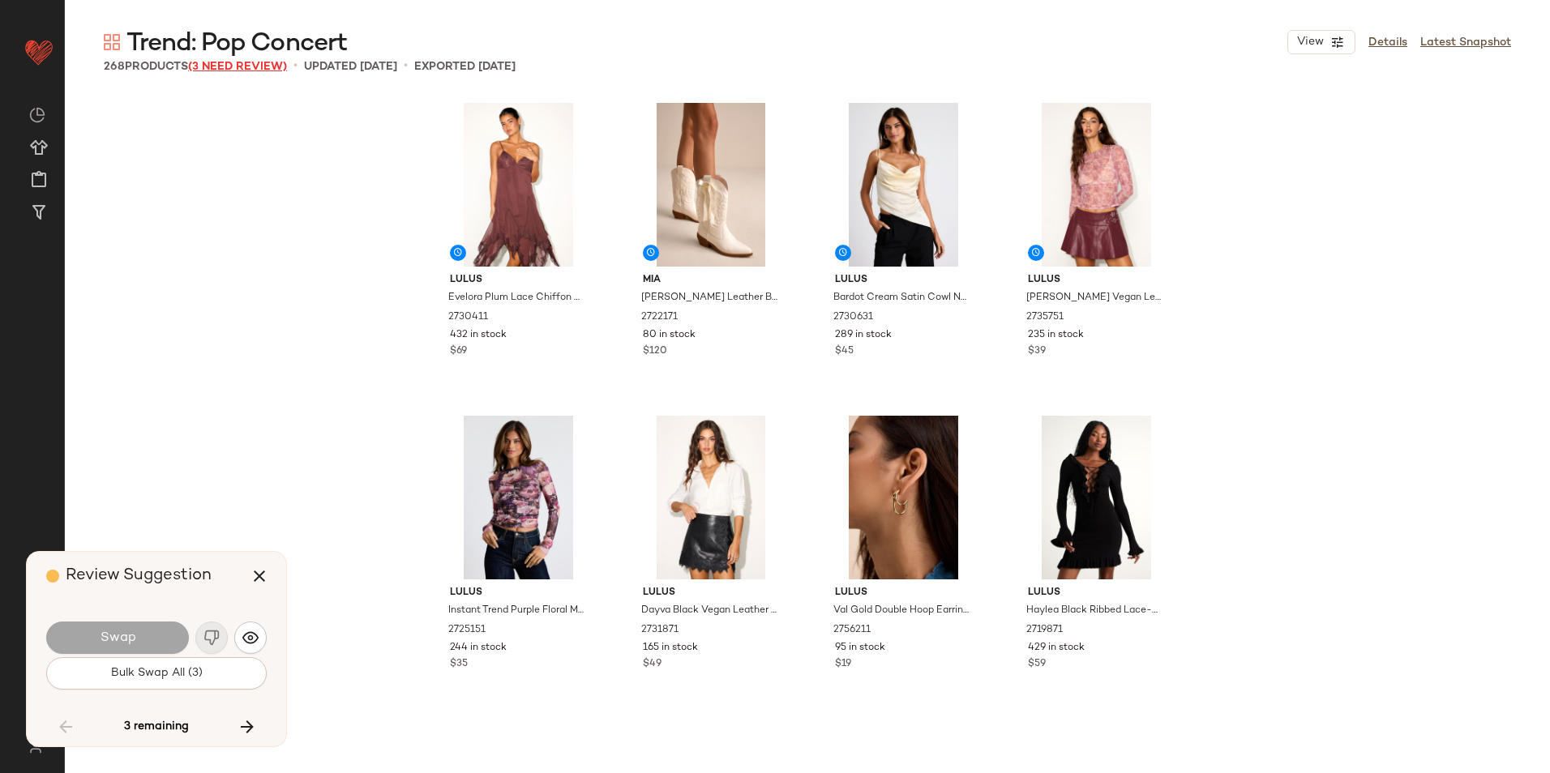
scroll to position [7822, 0]
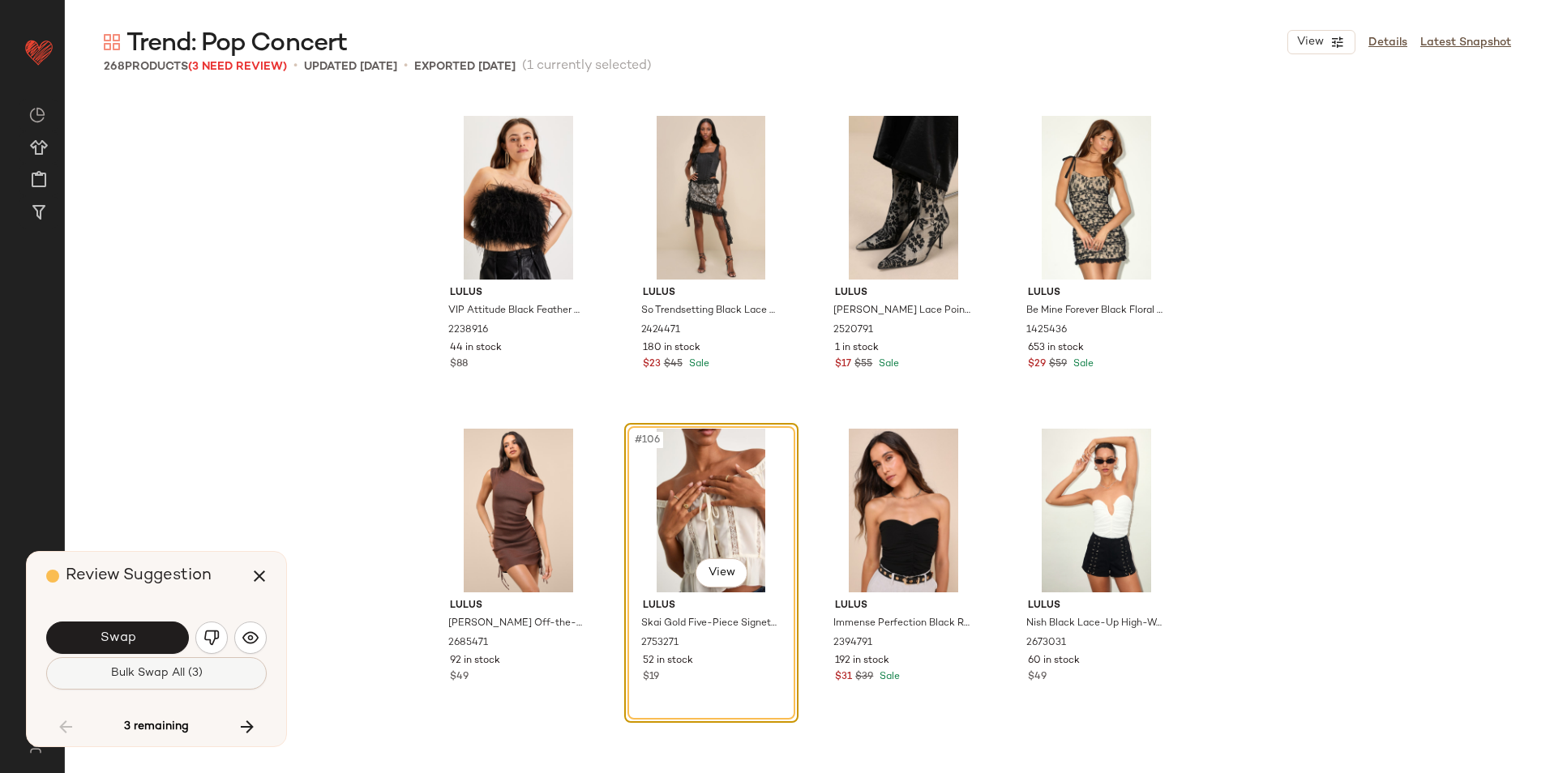
click at [173, 673] on span "Bulk Swap All (3)" at bounding box center [156, 673] width 92 height 13
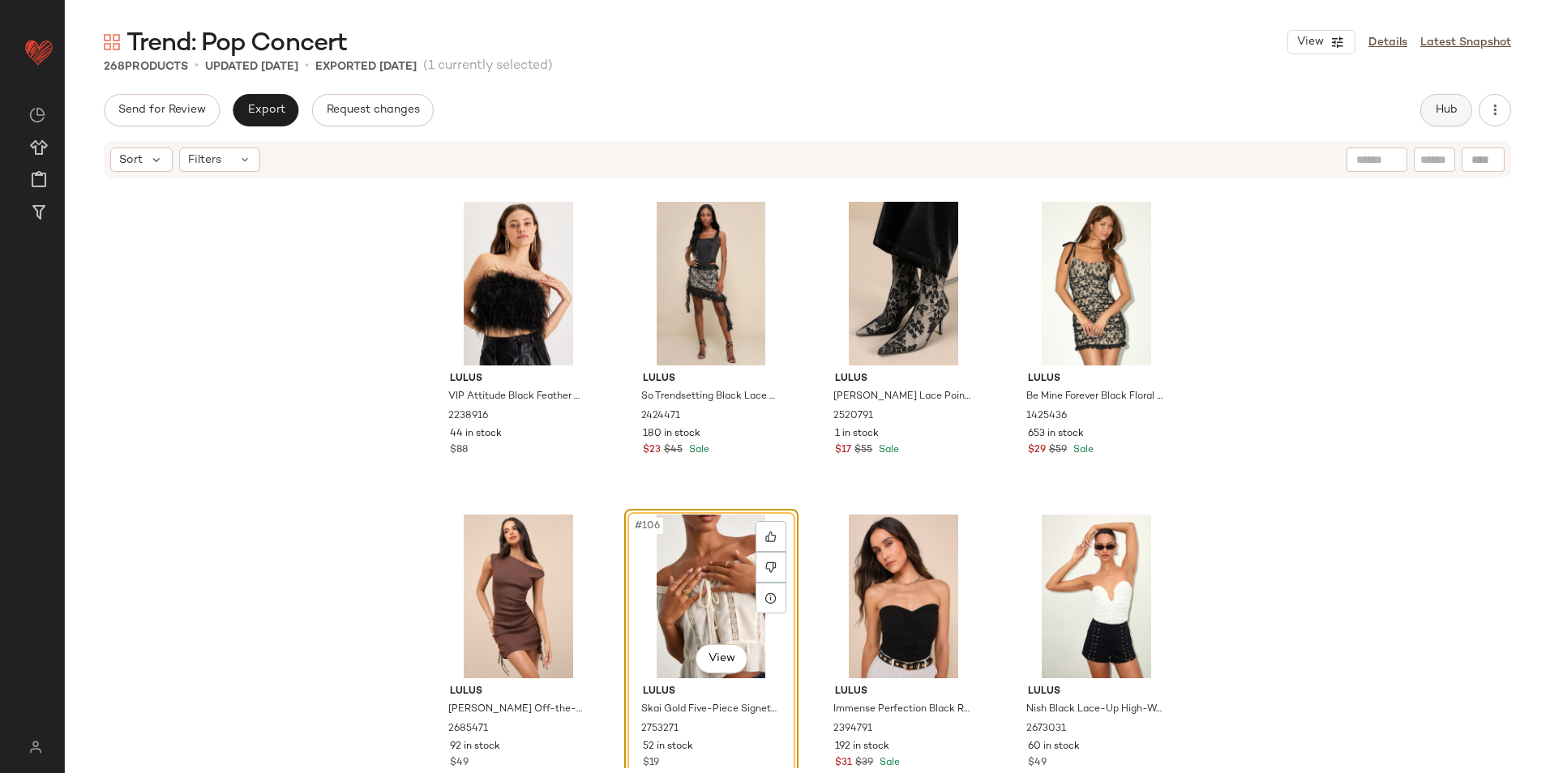
click at [1238, 110] on span "Hub" at bounding box center [1446, 110] width 23 height 13
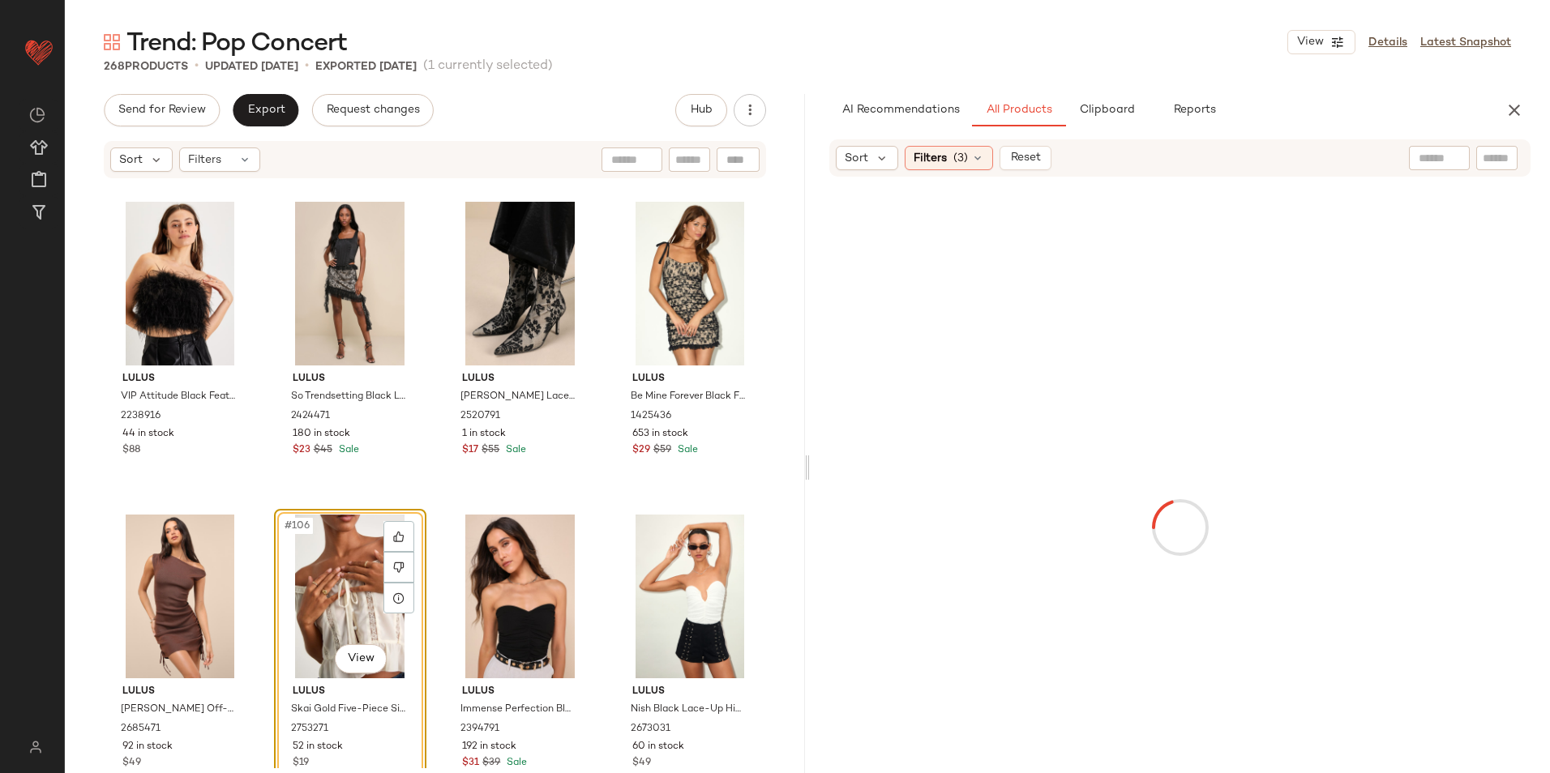
drag, startPoint x: 794, startPoint y: 403, endPoint x: 807, endPoint y: 322, distance: 82.1
click at [807, 322] on div "Send for Review Export Request changes Hub Sort Filters Lulus VIP Attitude Blac…" at bounding box center [807, 467] width 1485 height 747
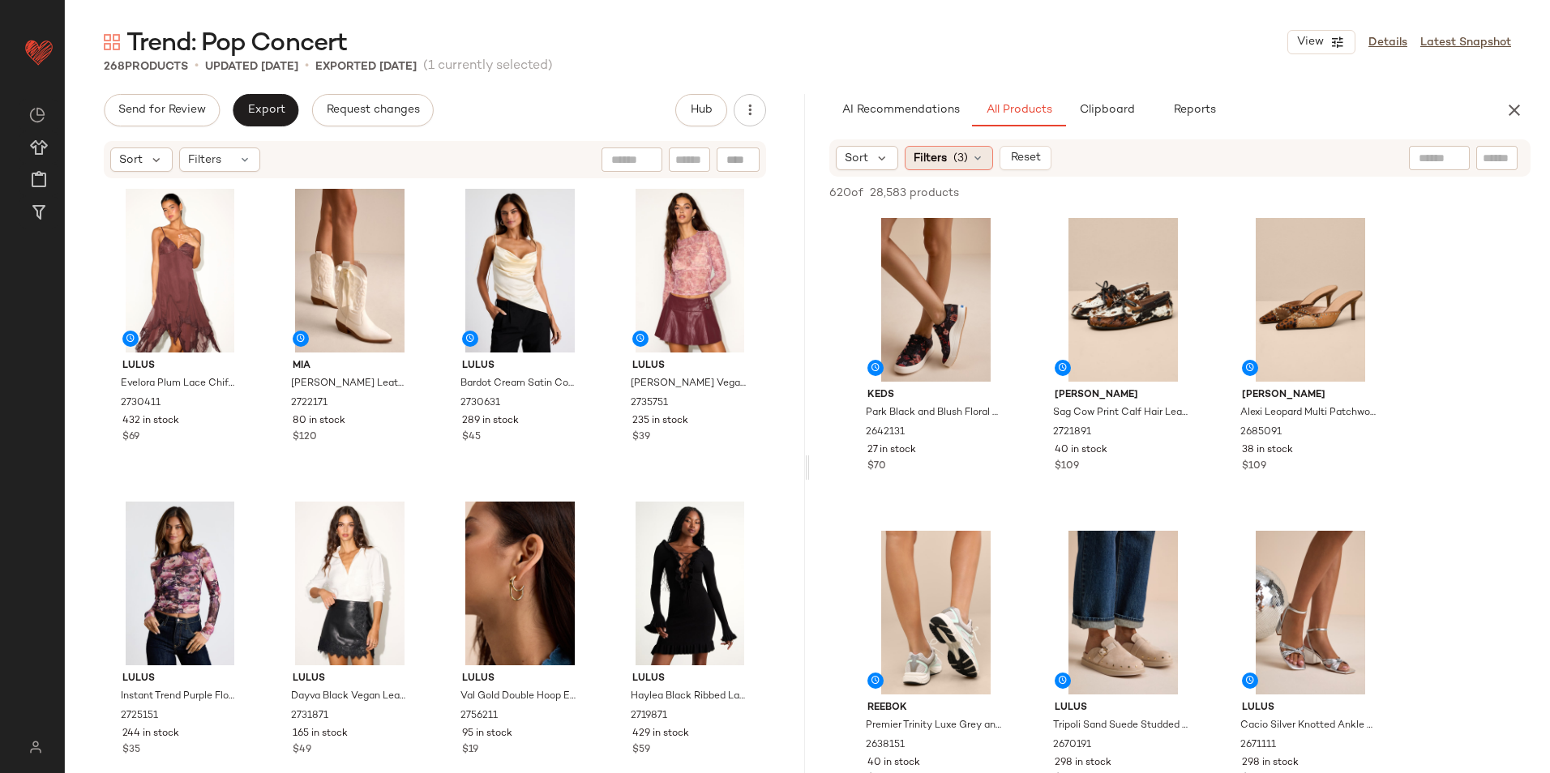
click at [956, 157] on span "(3)" at bounding box center [960, 158] width 15 height 17
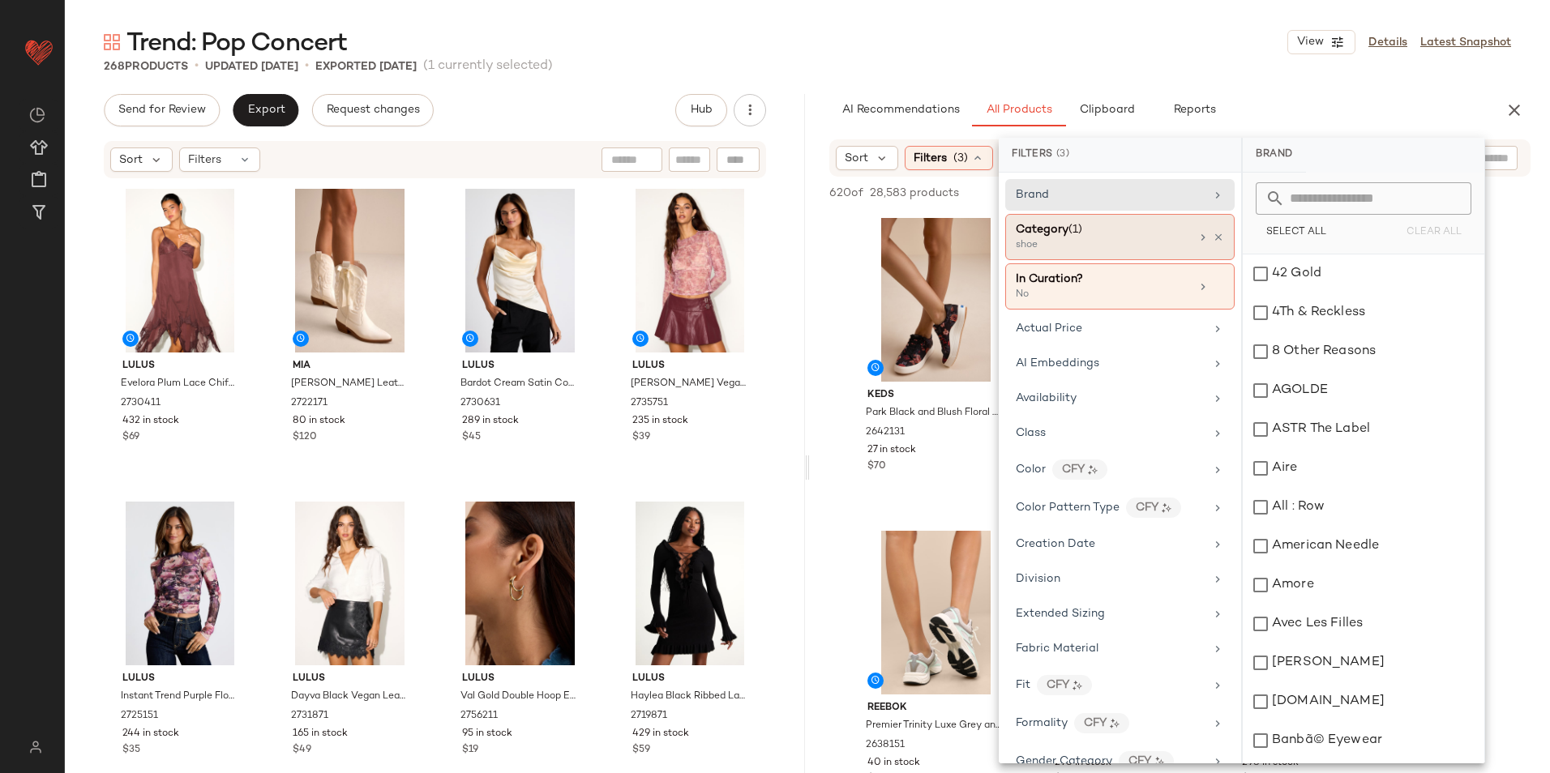
click at [1077, 236] on span "(1)" at bounding box center [1075, 230] width 14 height 12
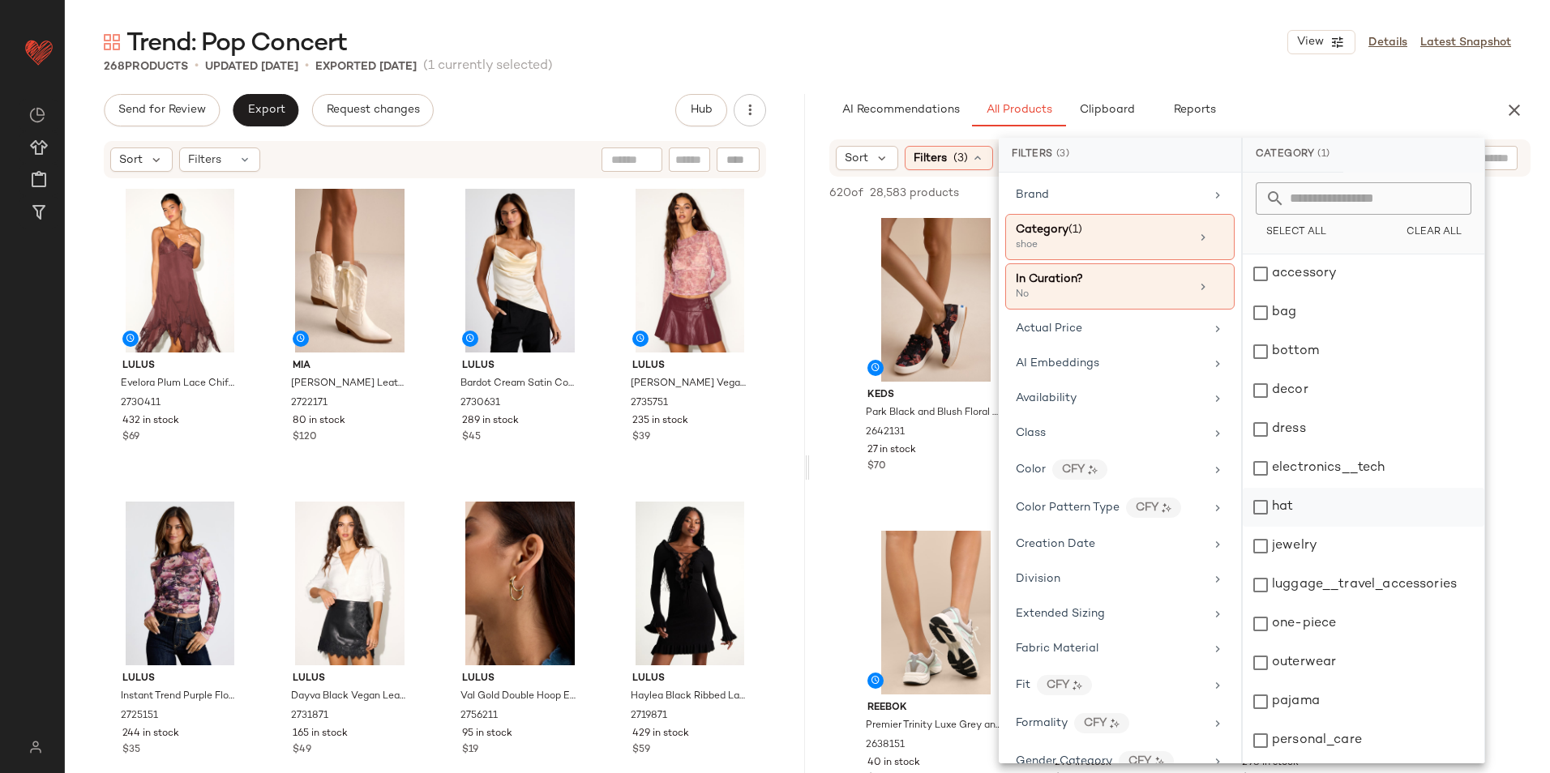
scroll to position [152, 0]
click at [1238, 631] on div "shoe" at bounding box center [1364, 627] width 242 height 39
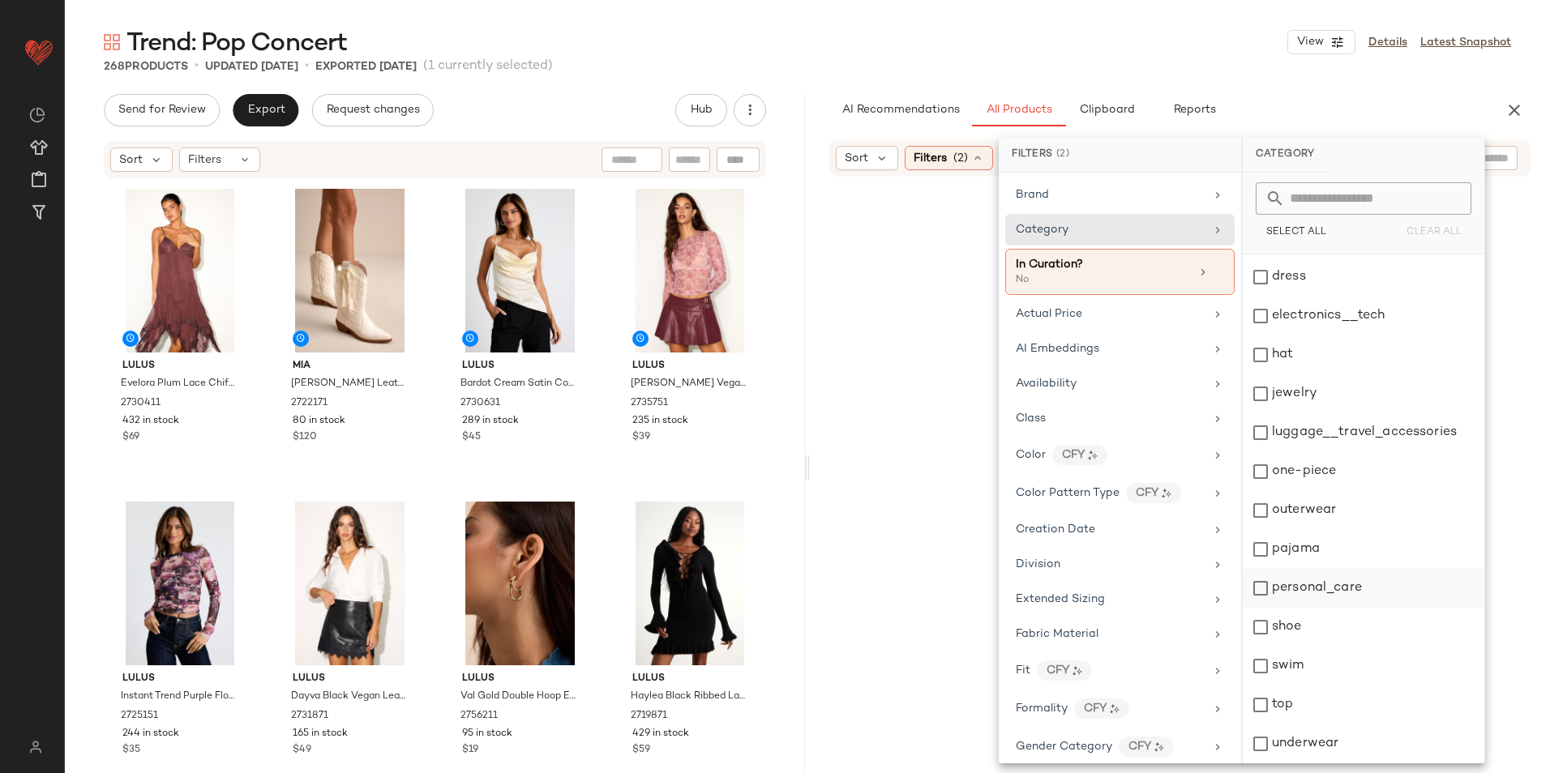
click at [1238, 675] on div "top" at bounding box center [1364, 705] width 242 height 39
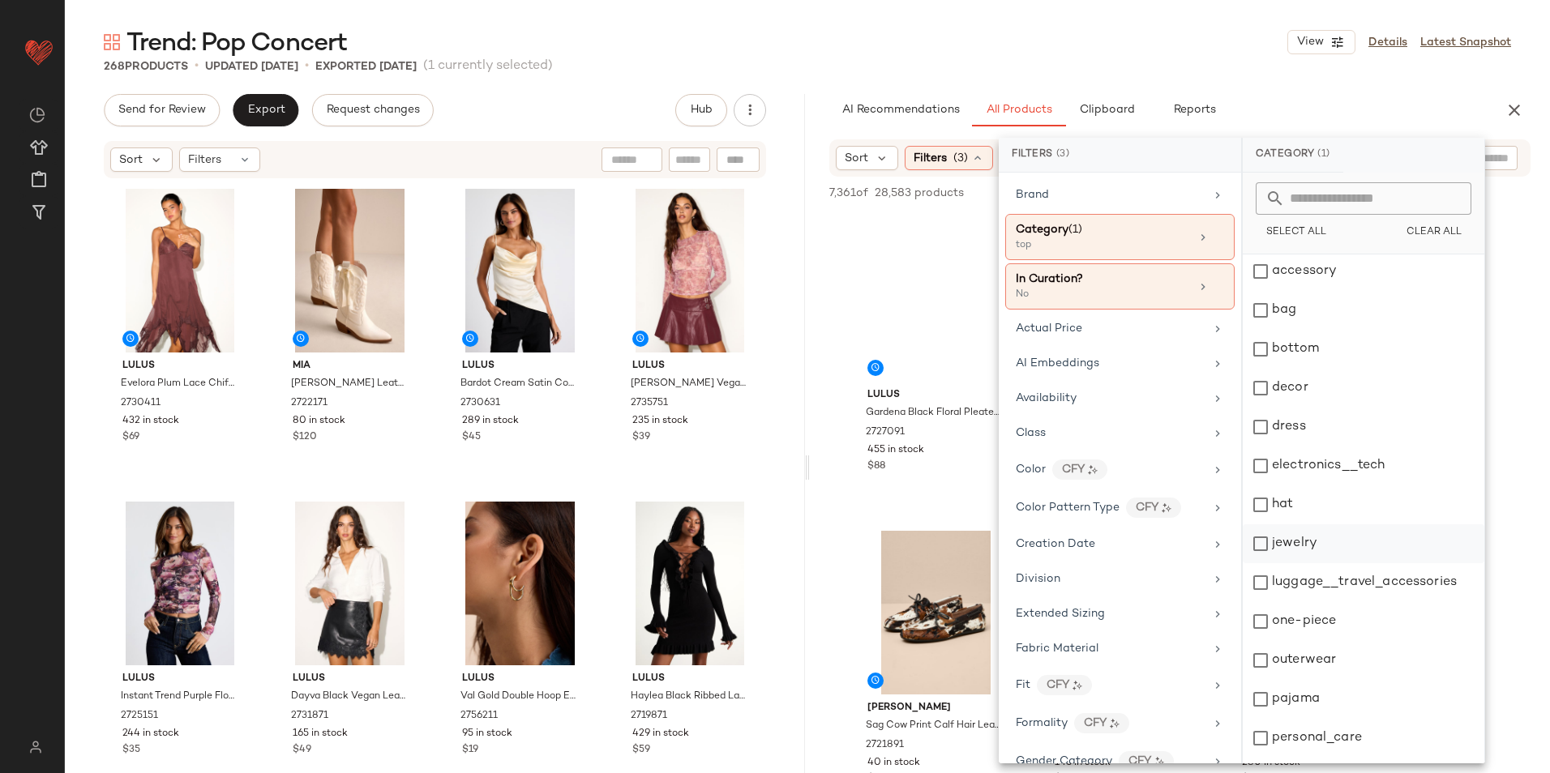
scroll to position [0, 0]
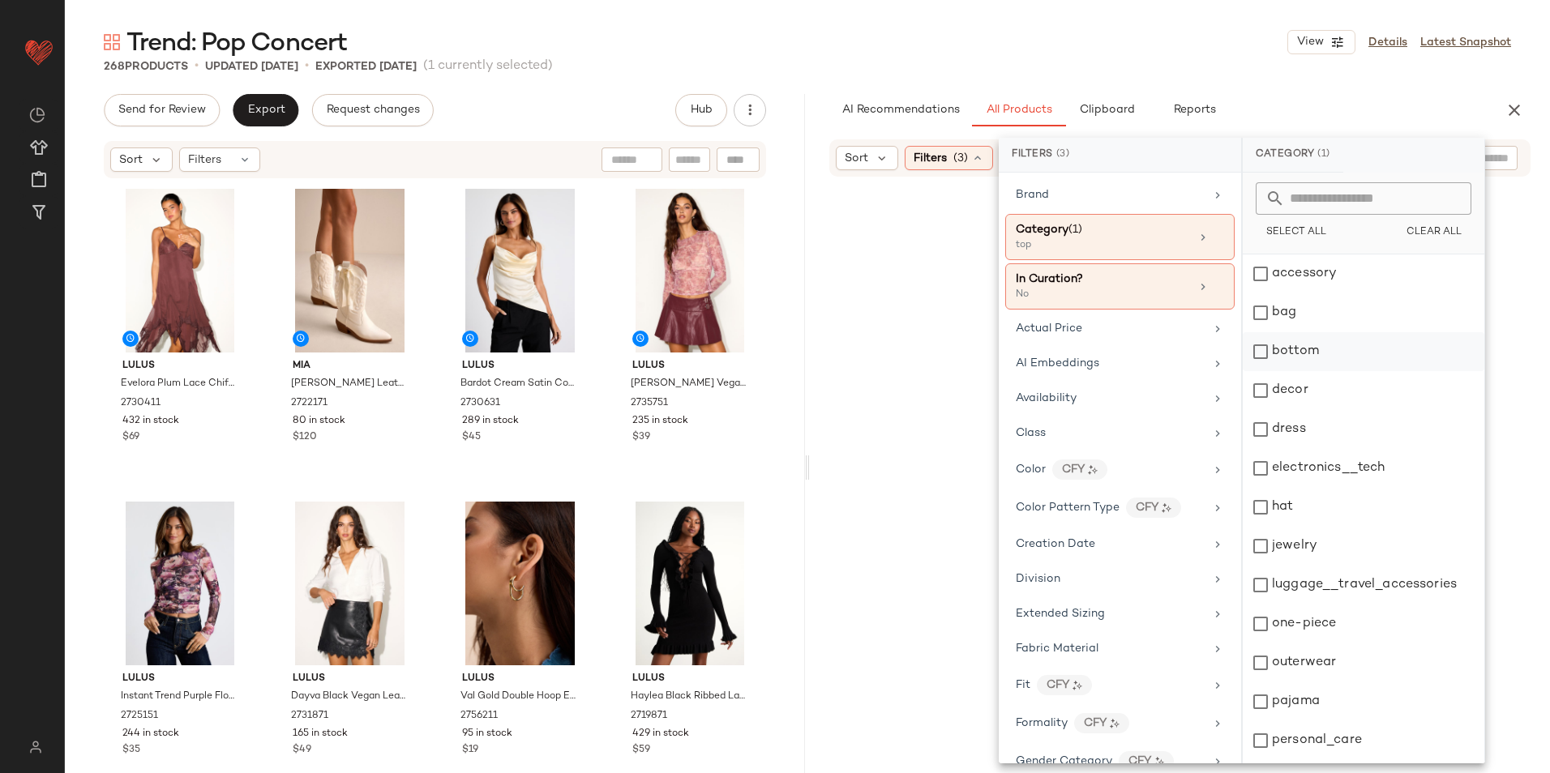
click at [1238, 344] on div "bottom" at bounding box center [1364, 351] width 242 height 39
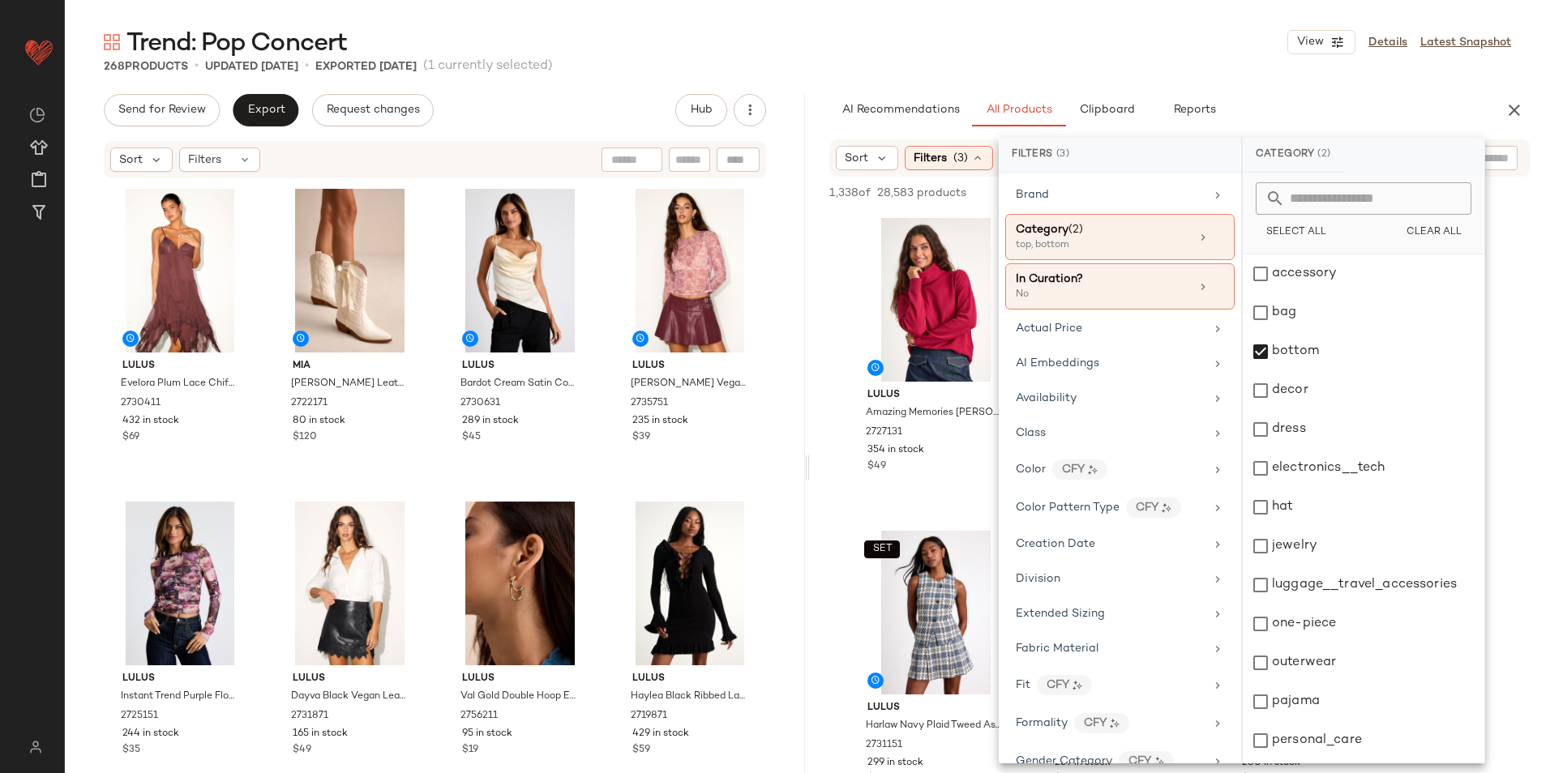
click at [1134, 41] on div "Trend: Pop Concert View Details Latest Snapshot" at bounding box center [807, 42] width 1485 height 32
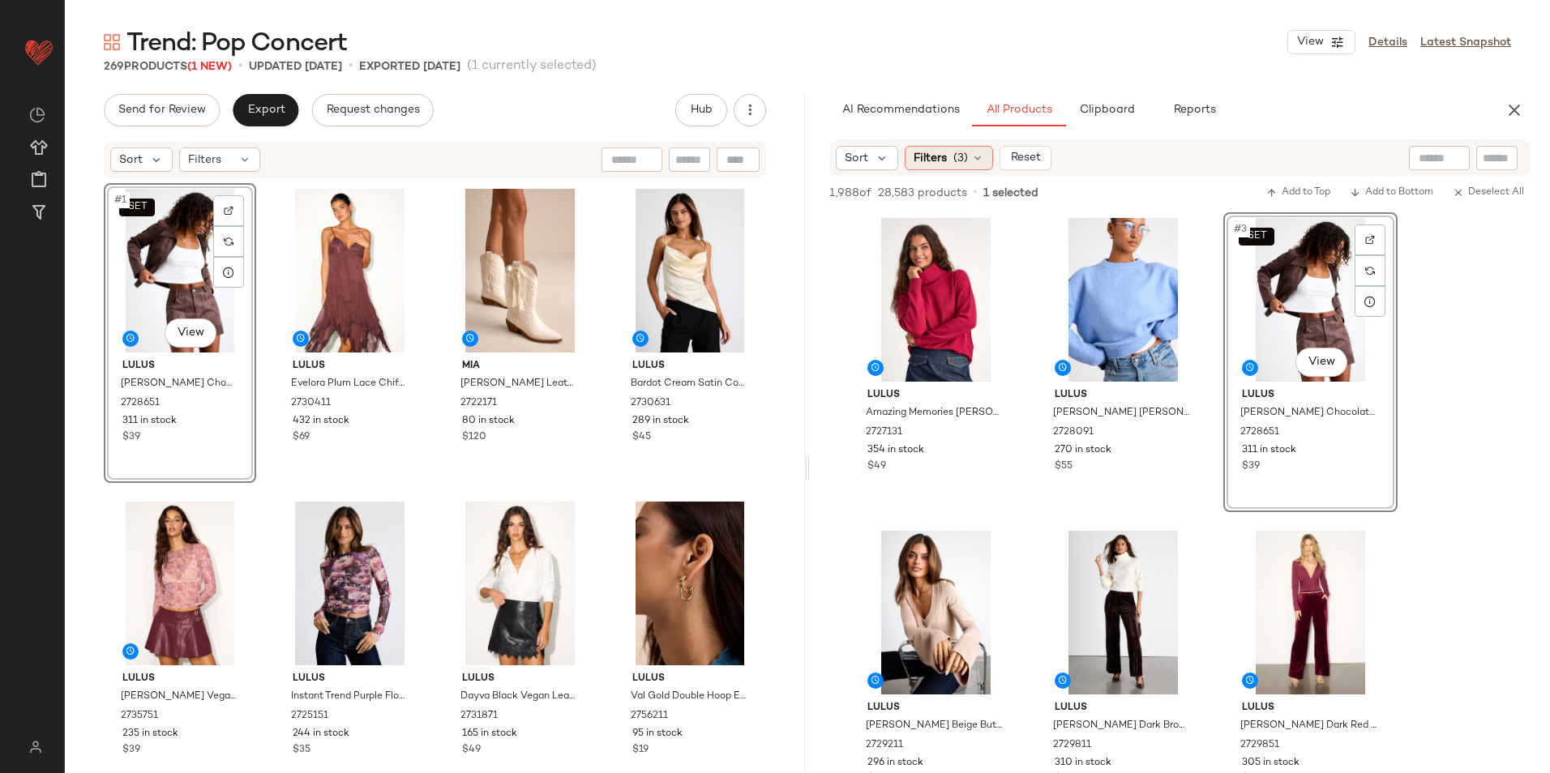
click at [961, 165] on span "(3)" at bounding box center [960, 158] width 15 height 17
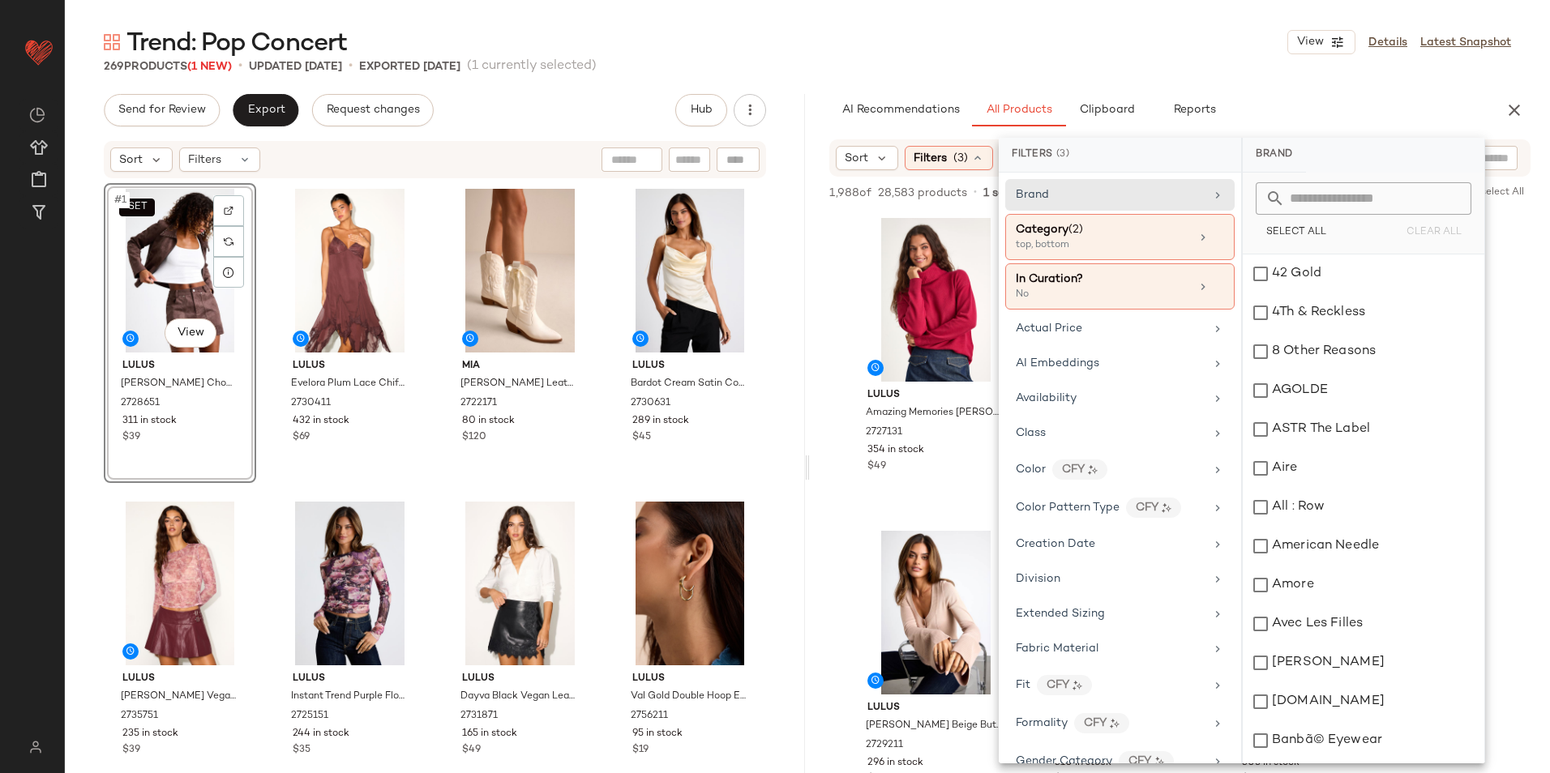
click at [770, 37] on div "Trend: Pop Concert View Details Latest Snapshot" at bounding box center [807, 42] width 1485 height 32
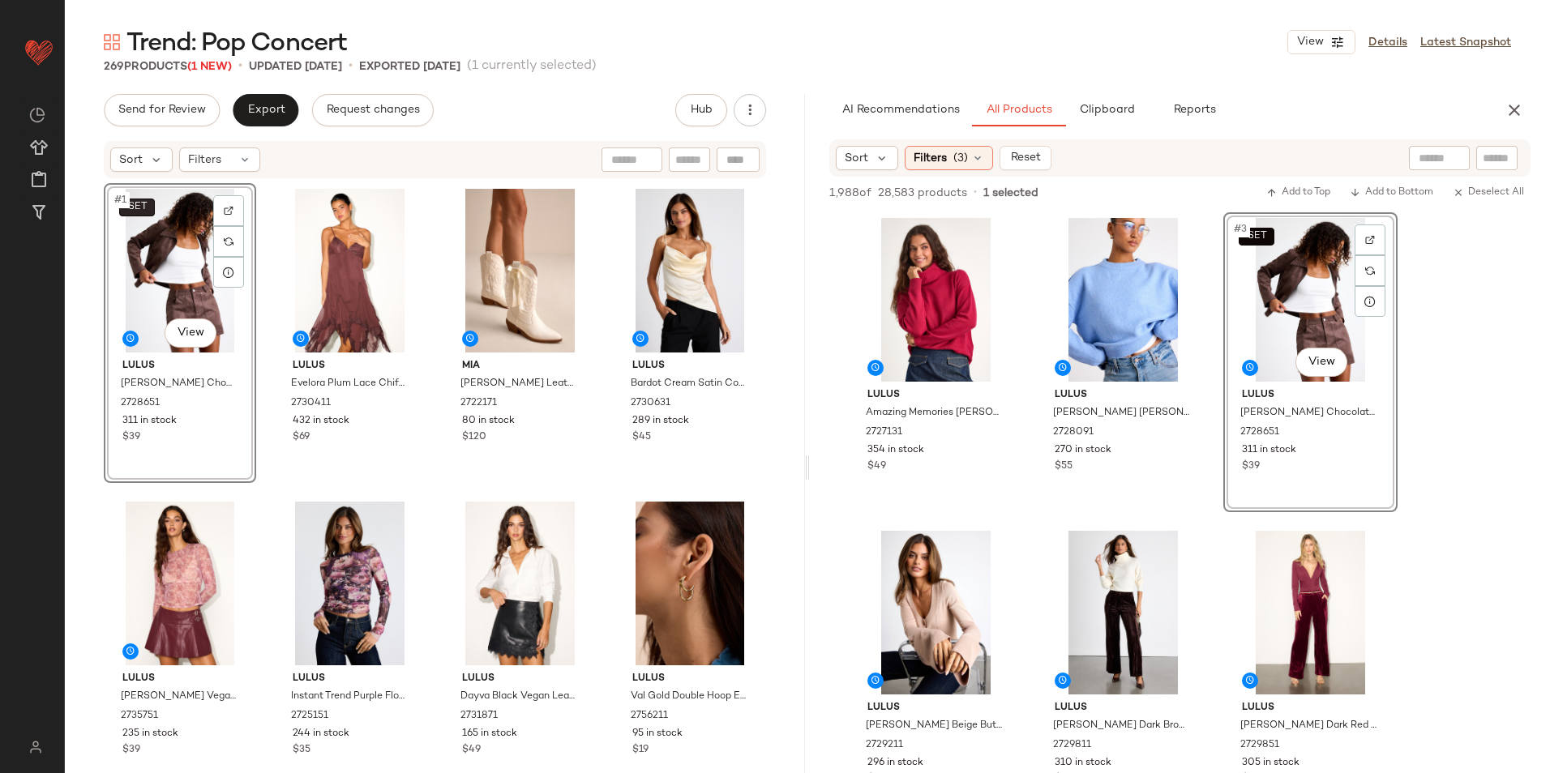
click at [146, 205] on span "SET" at bounding box center [136, 207] width 20 height 11
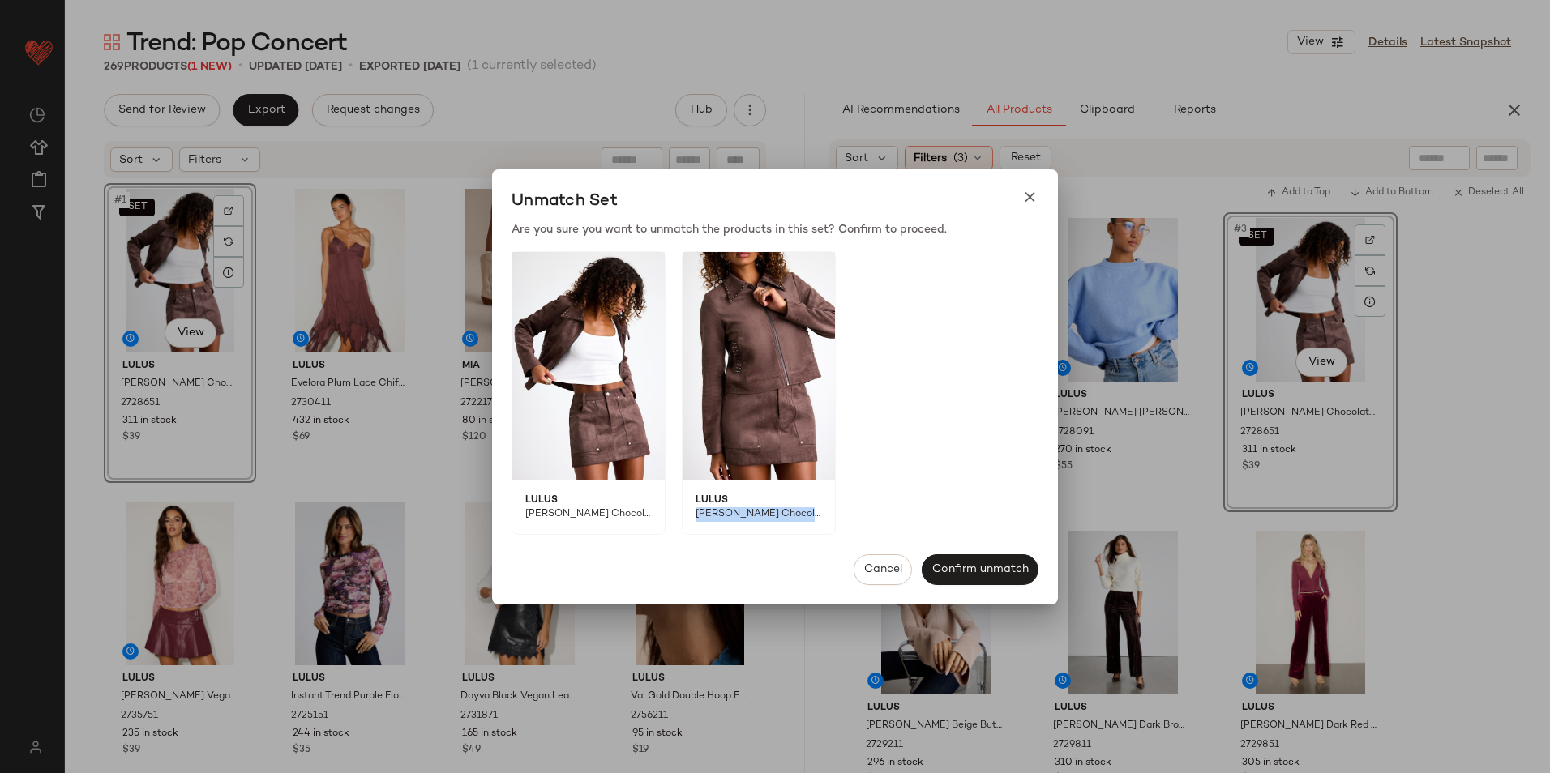
drag, startPoint x: 691, startPoint y: 512, endPoint x: 804, endPoint y: 520, distance: 113.8
click at [804, 520] on span "Nilza Chocolate Brown Suede Studded Jacket" at bounding box center [753, 520] width 141 height 27
copy span "Nilza Chocolate Brown"
click at [1026, 195] on icon at bounding box center [1029, 197] width 17 height 17
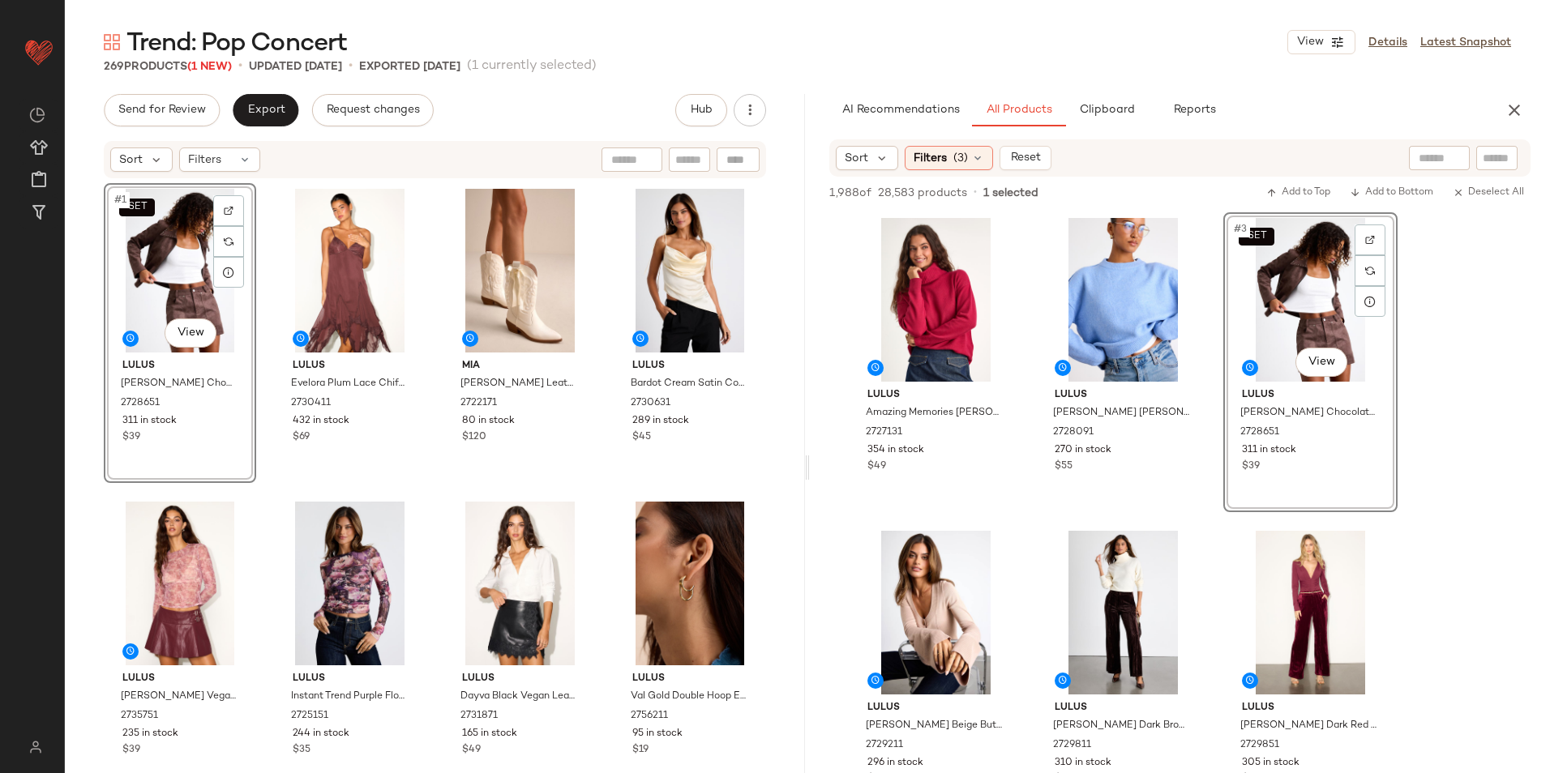
click at [1101, 54] on div "Trend: Pop Concert View Details Latest Snapshot" at bounding box center [807, 42] width 1485 height 32
click at [1002, 161] on div "Sort Filters (3) Reset" at bounding box center [944, 158] width 216 height 24
click at [1031, 163] on span "Reset" at bounding box center [1024, 158] width 31 height 13
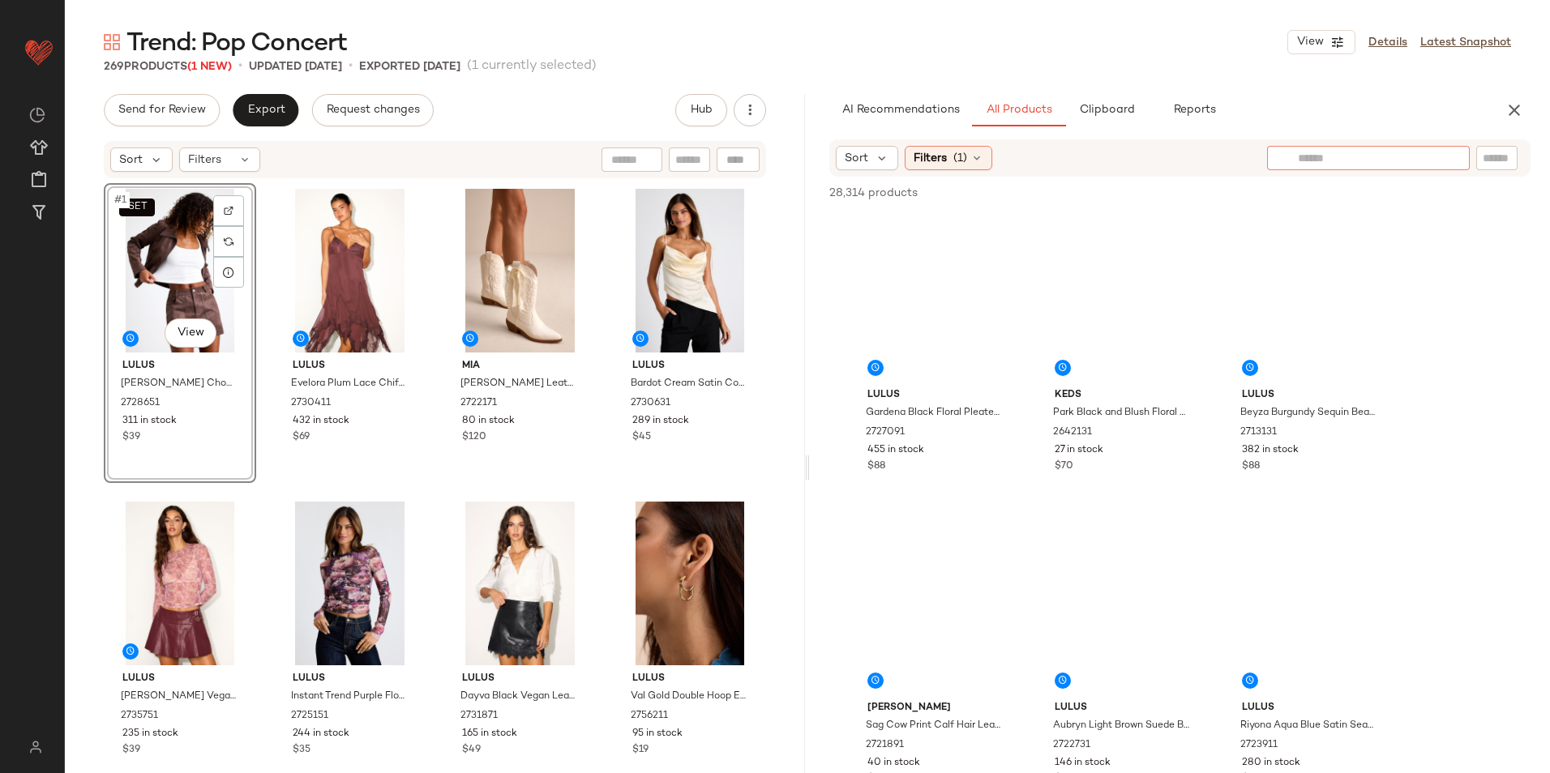
click at [1238, 156] on input "text" at bounding box center [1368, 158] width 141 height 17
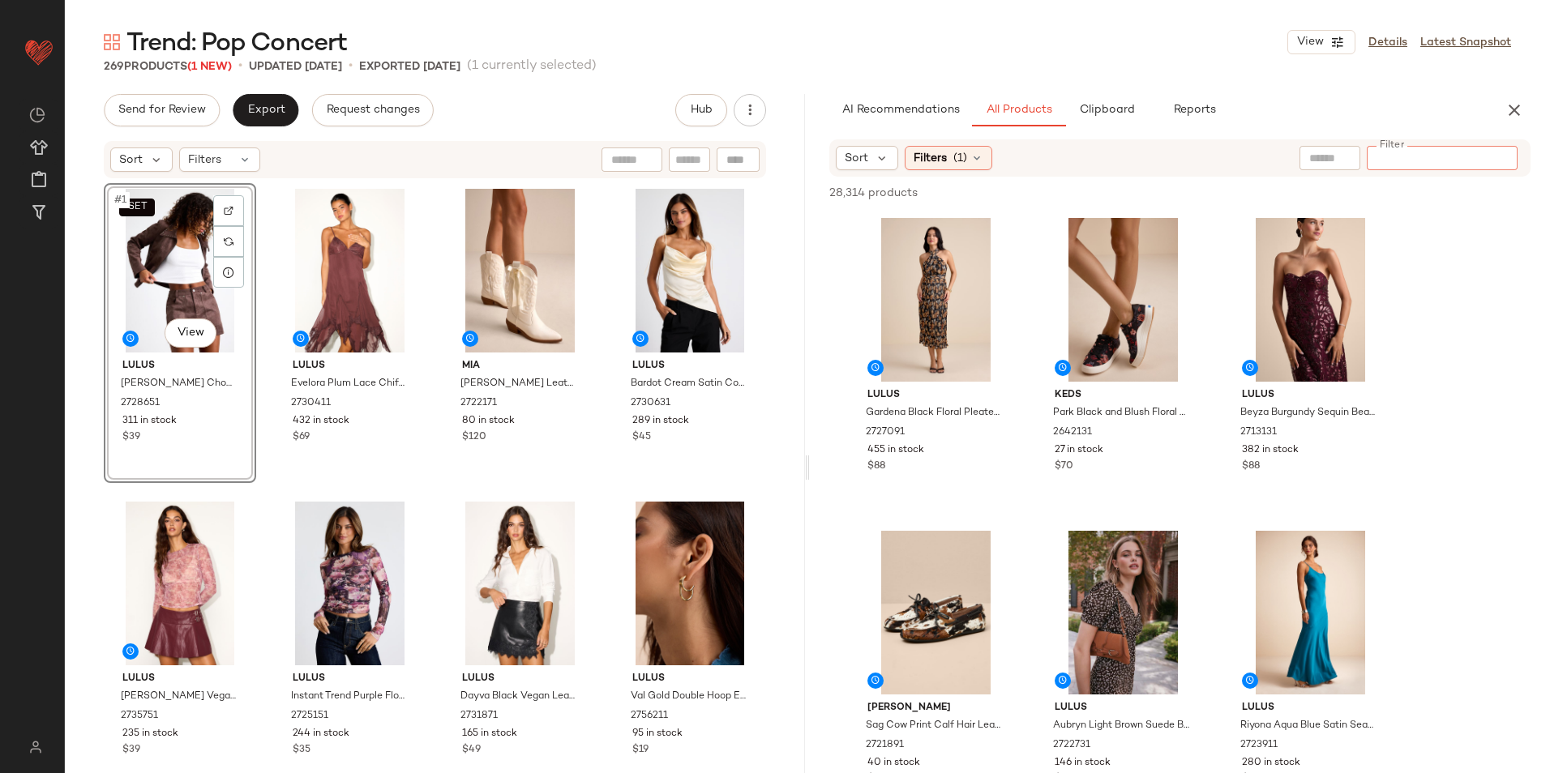
paste input "**********"
type input "**********"
click at [969, 37] on div "Trend: Pop Concert View Details Latest Snapshot" at bounding box center [807, 42] width 1485 height 32
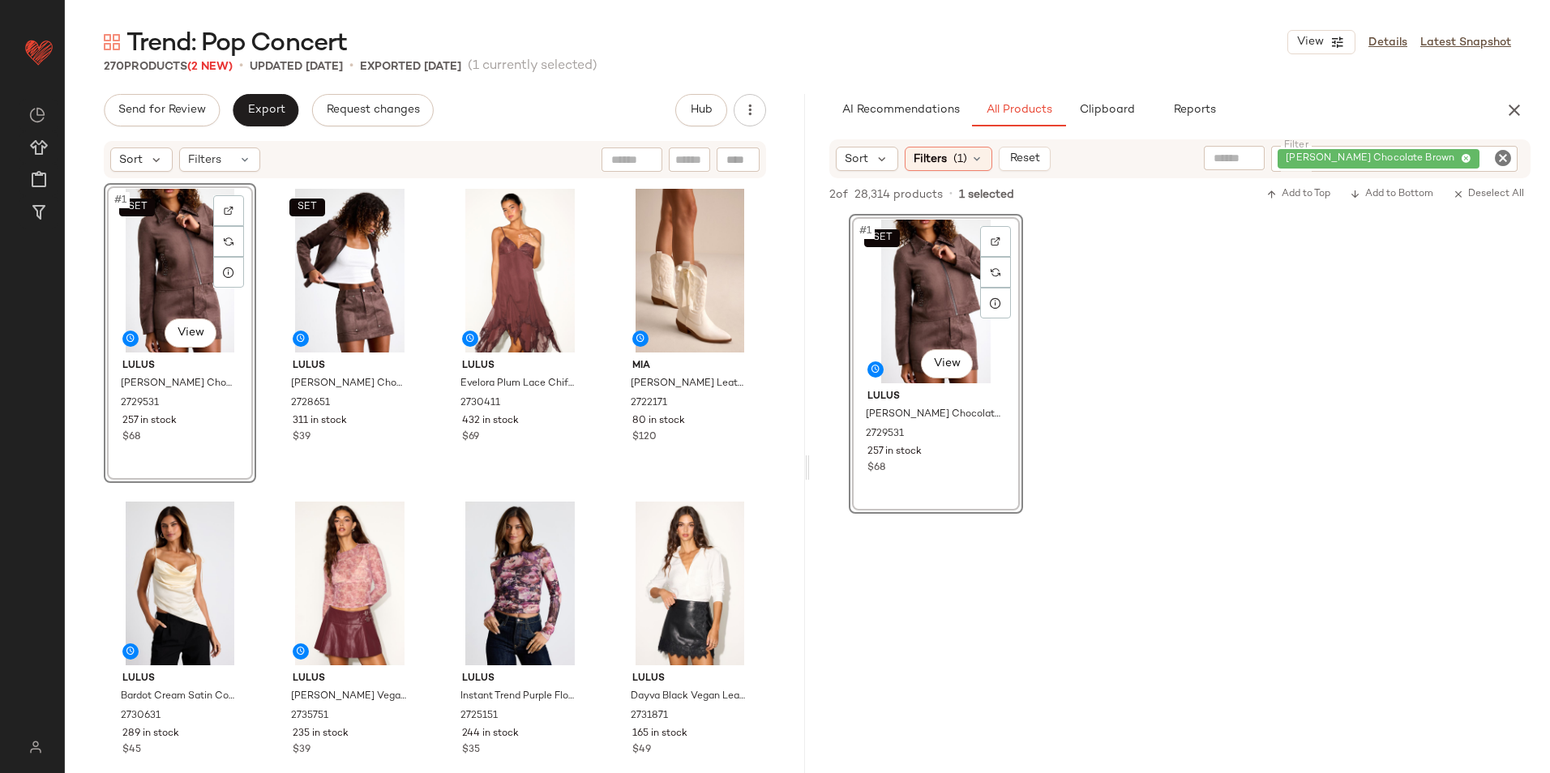
click at [1238, 152] on icon "Clear Filter" at bounding box center [1502, 157] width 19 height 19
click at [929, 164] on span "Filters" at bounding box center [930, 158] width 33 height 17
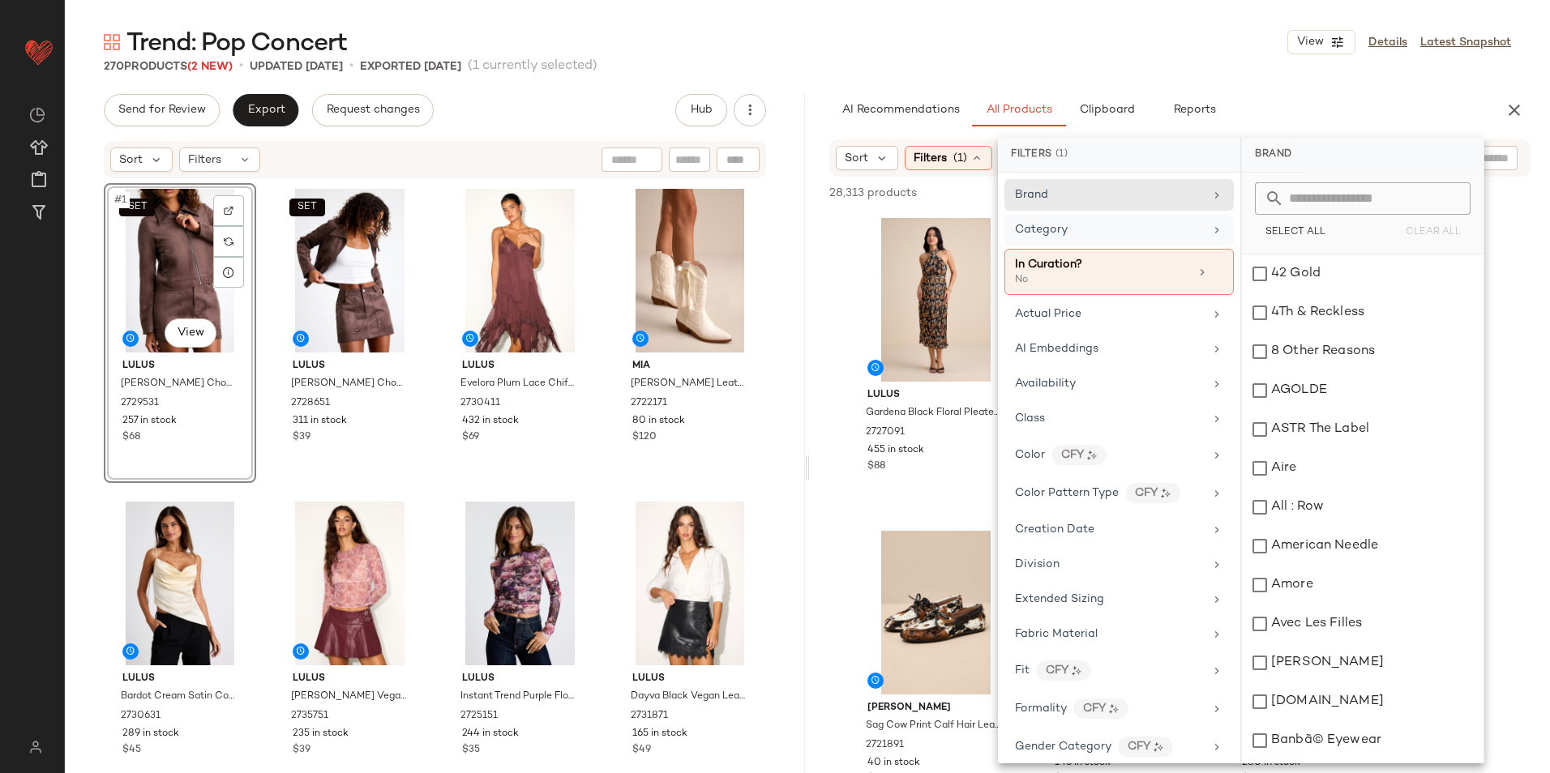
click at [1132, 237] on div "Category" at bounding box center [1109, 229] width 189 height 17
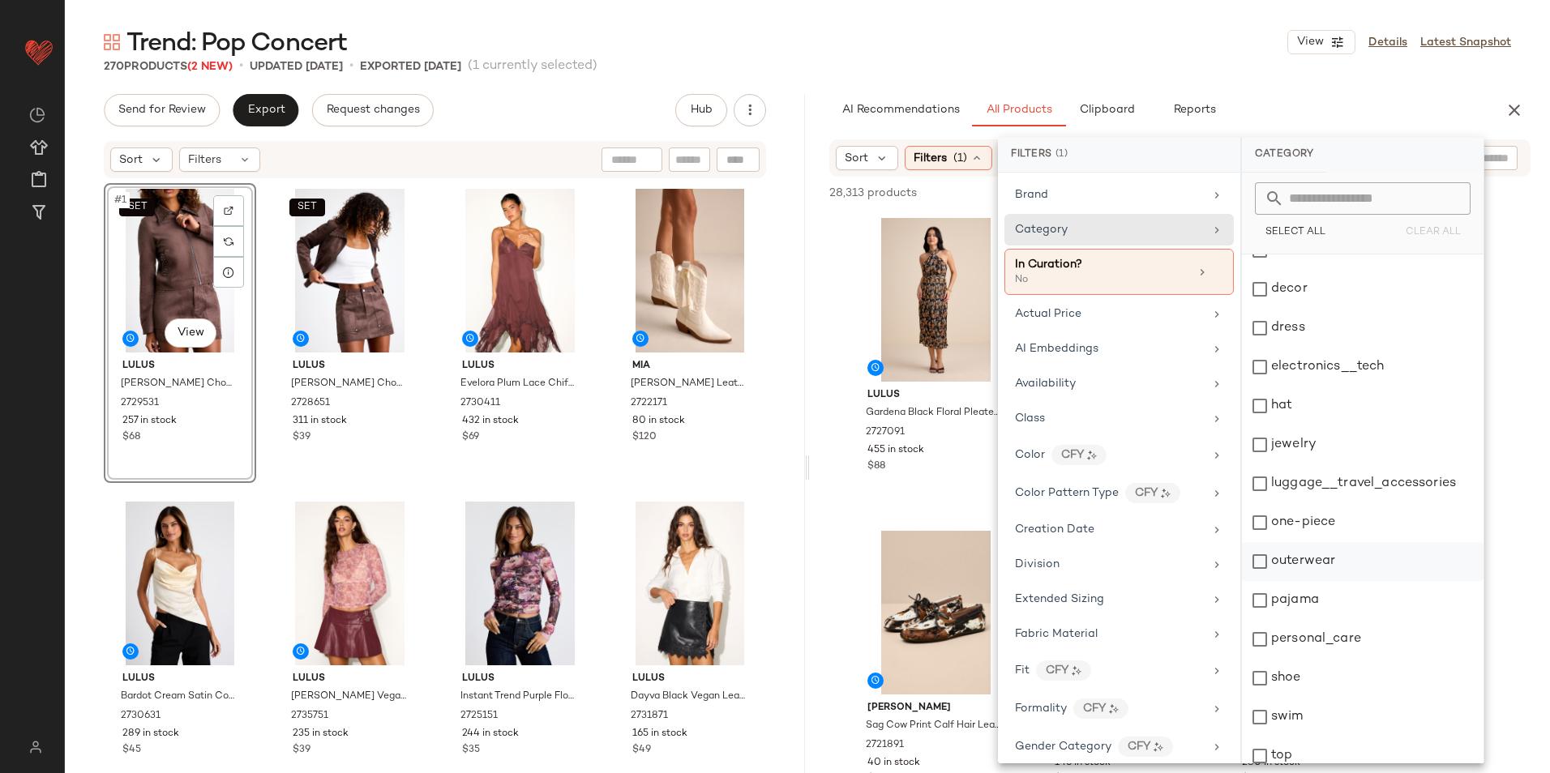
scroll to position [152, 0]
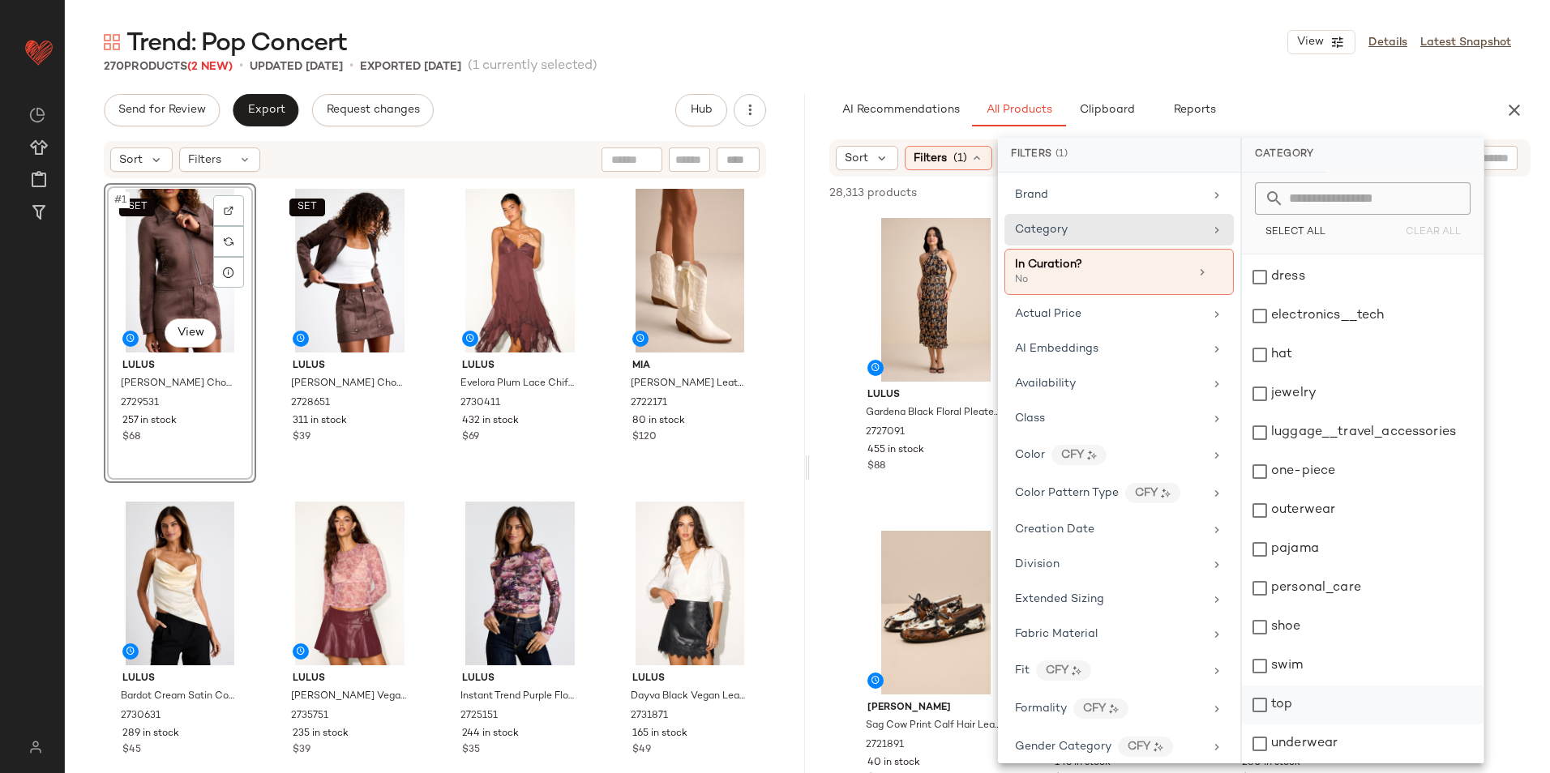
click at [1238, 675] on div "top" at bounding box center [1363, 705] width 242 height 39
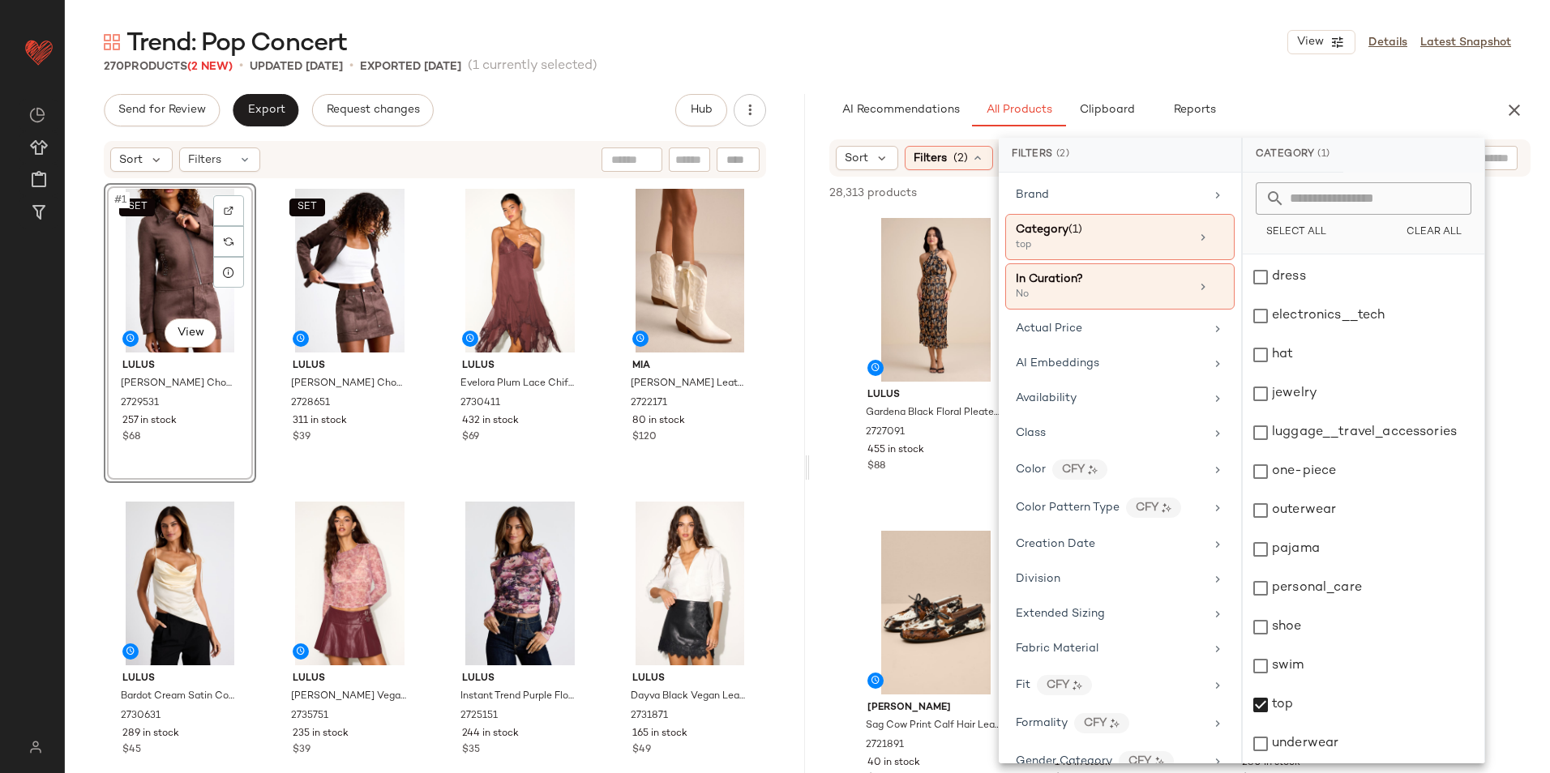
click at [1232, 52] on div "Trend: Pop Concert View Details Latest Snapshot" at bounding box center [807, 42] width 1485 height 32
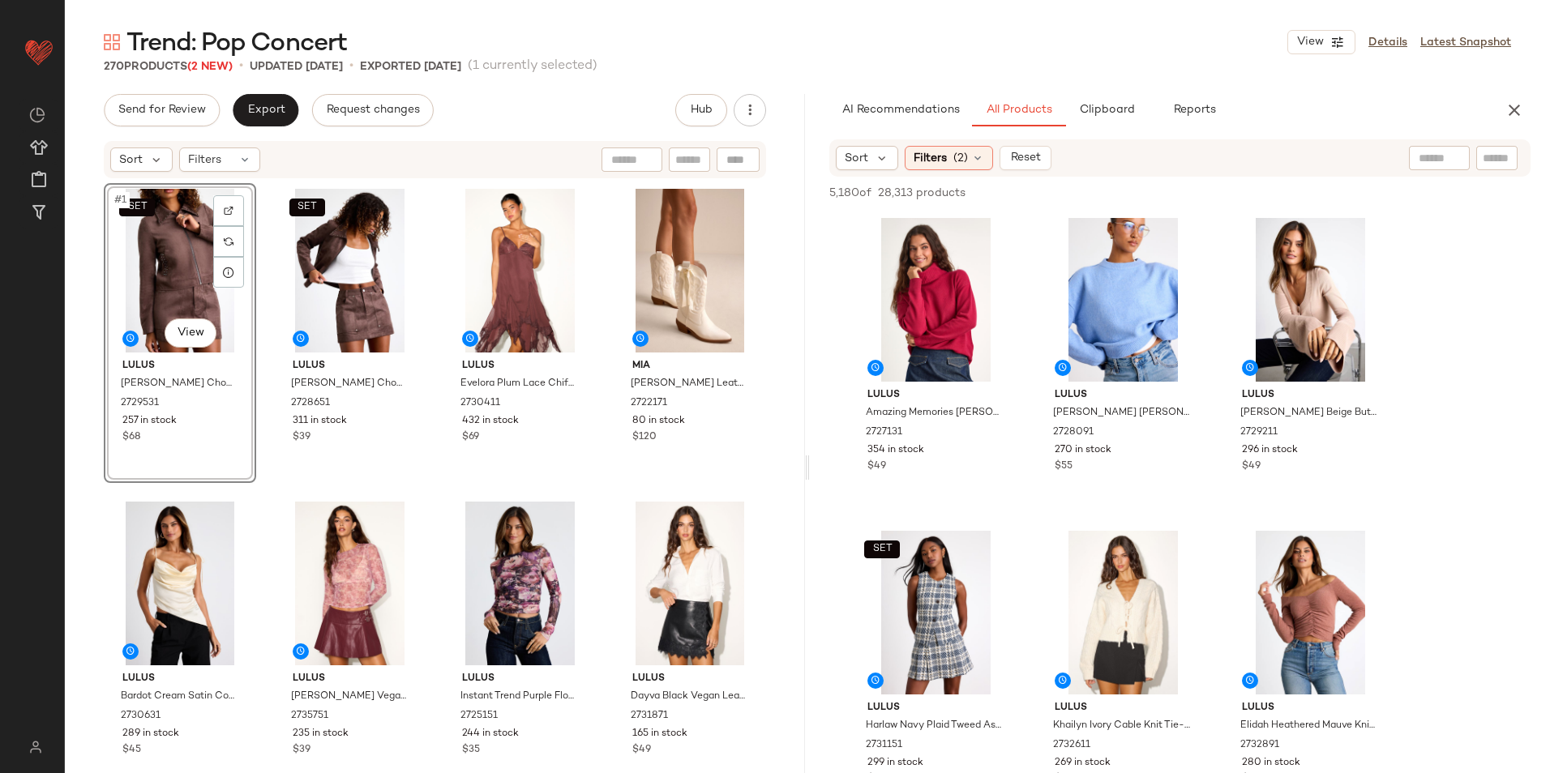
click at [1238, 157] on div at bounding box center [1439, 158] width 61 height 24
type input "**********"
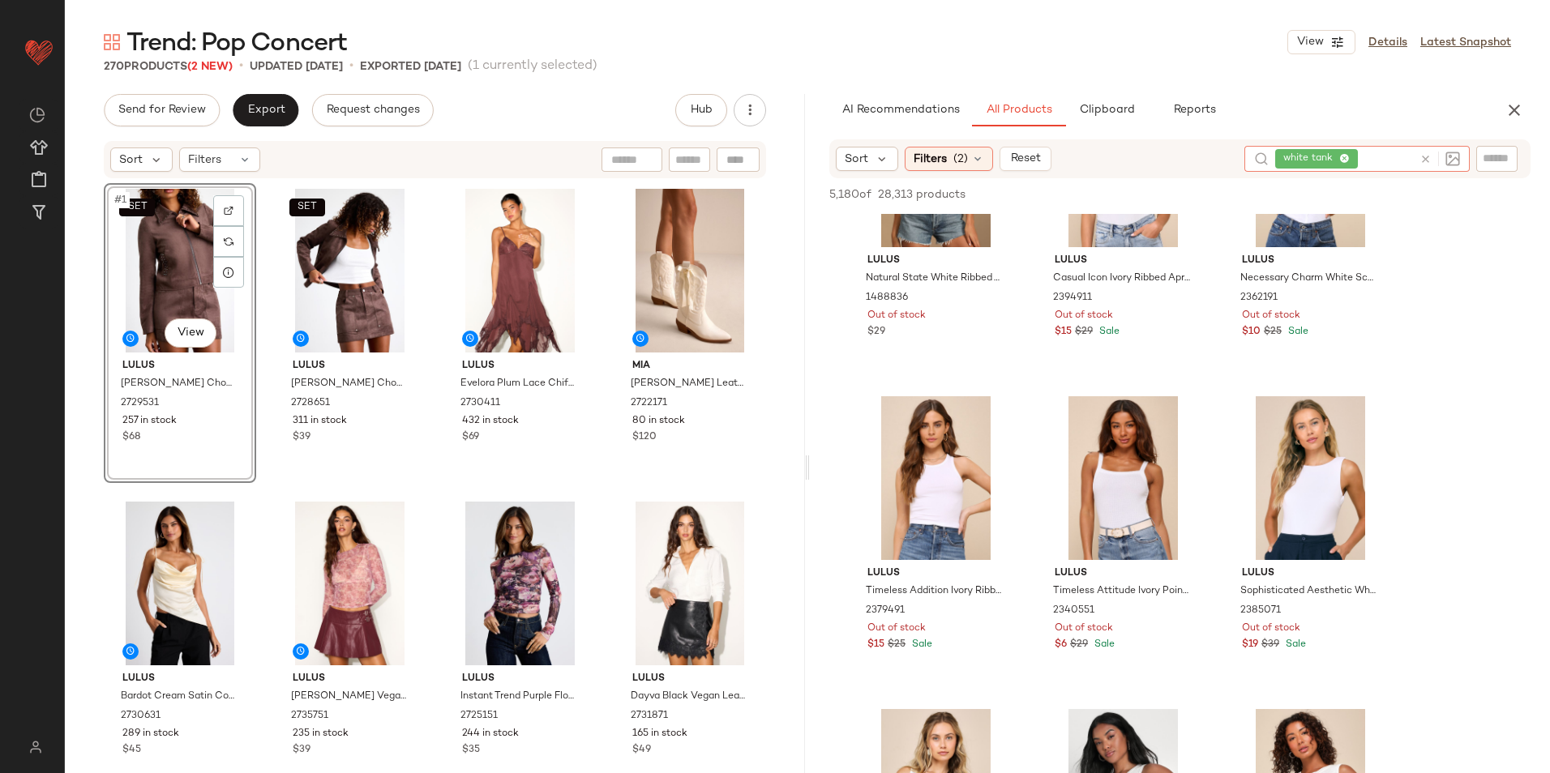
scroll to position [486, 0]
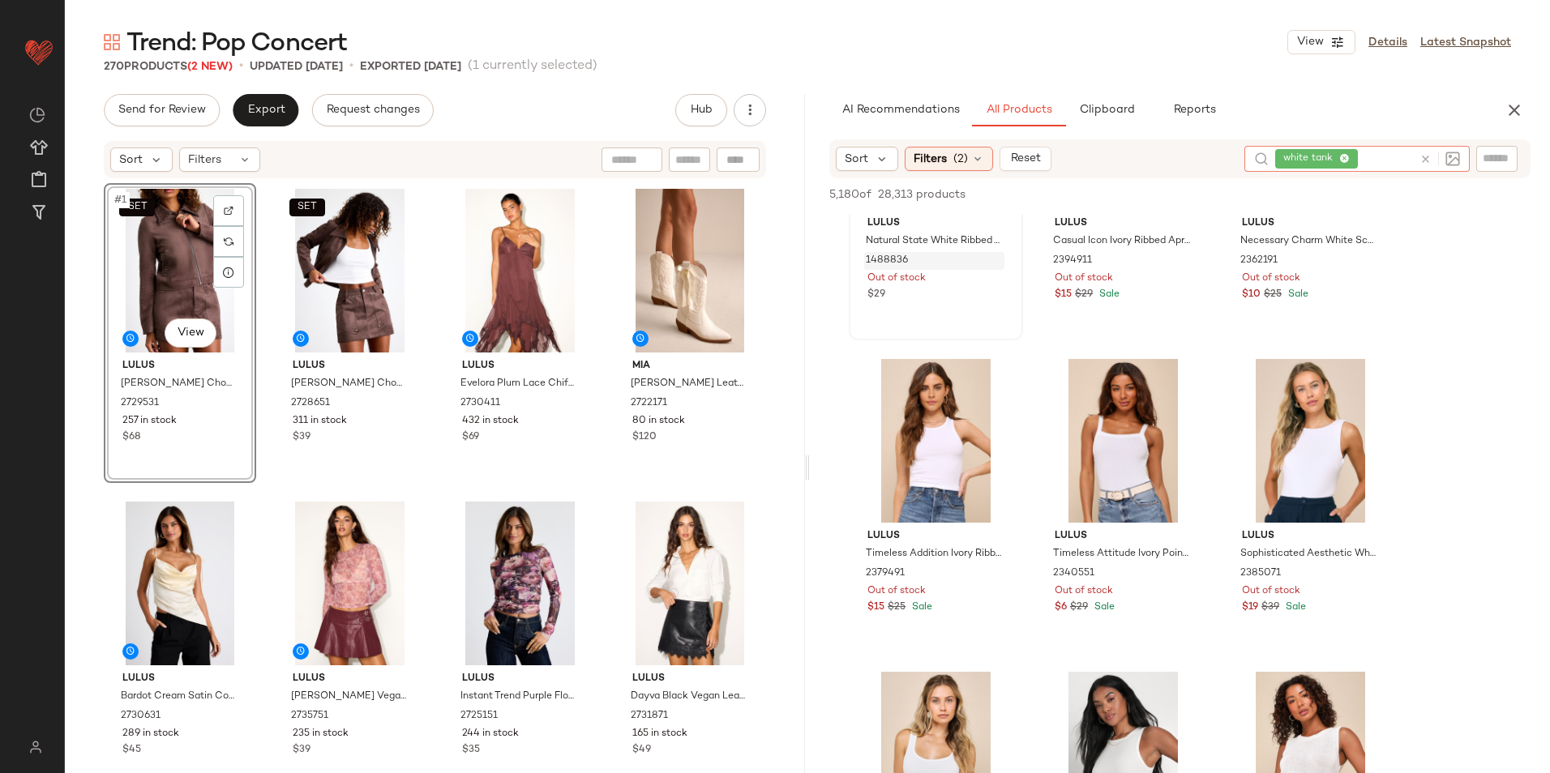
click at [965, 164] on span "(2)" at bounding box center [960, 159] width 15 height 17
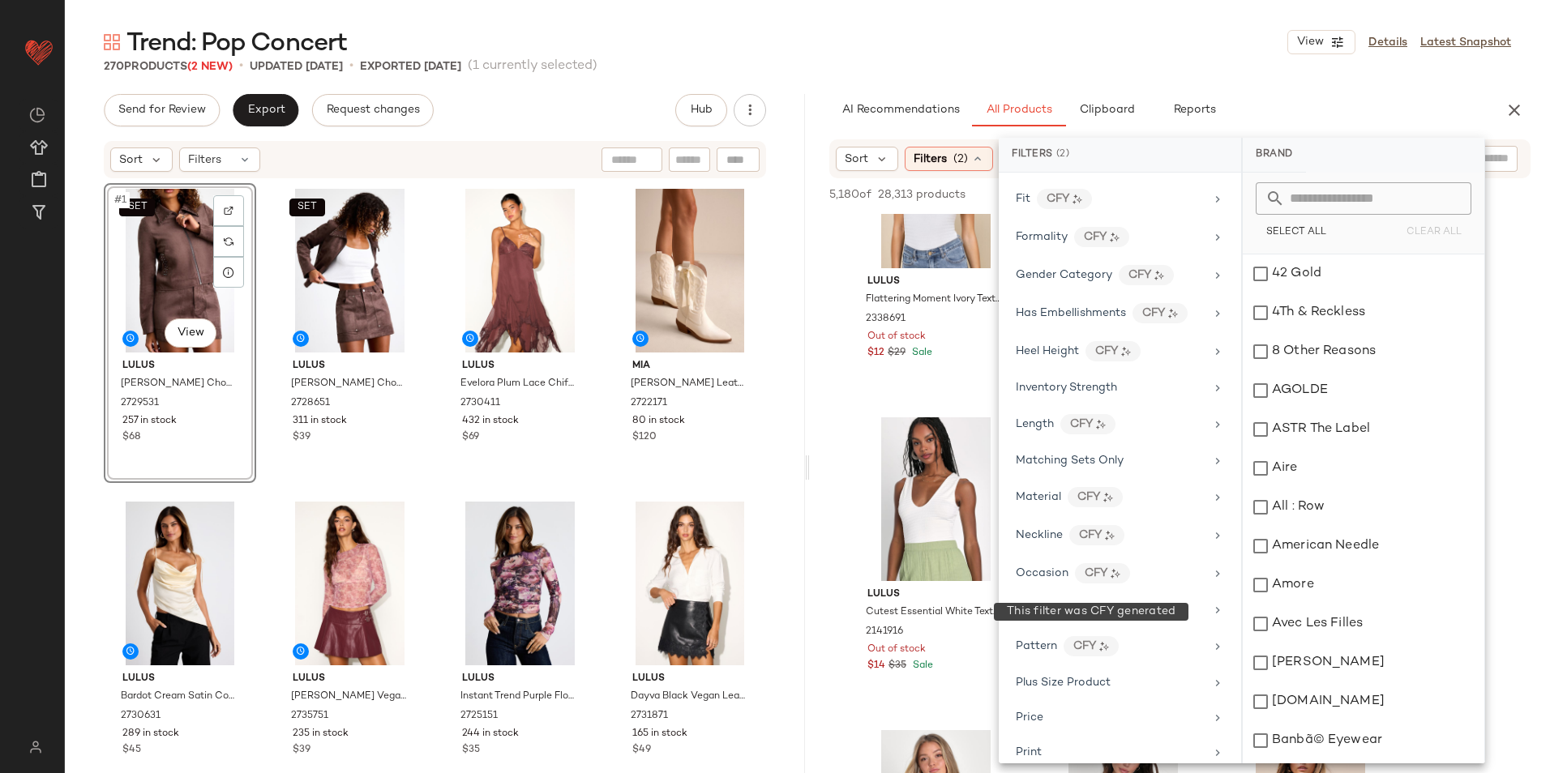
scroll to position [942, 0]
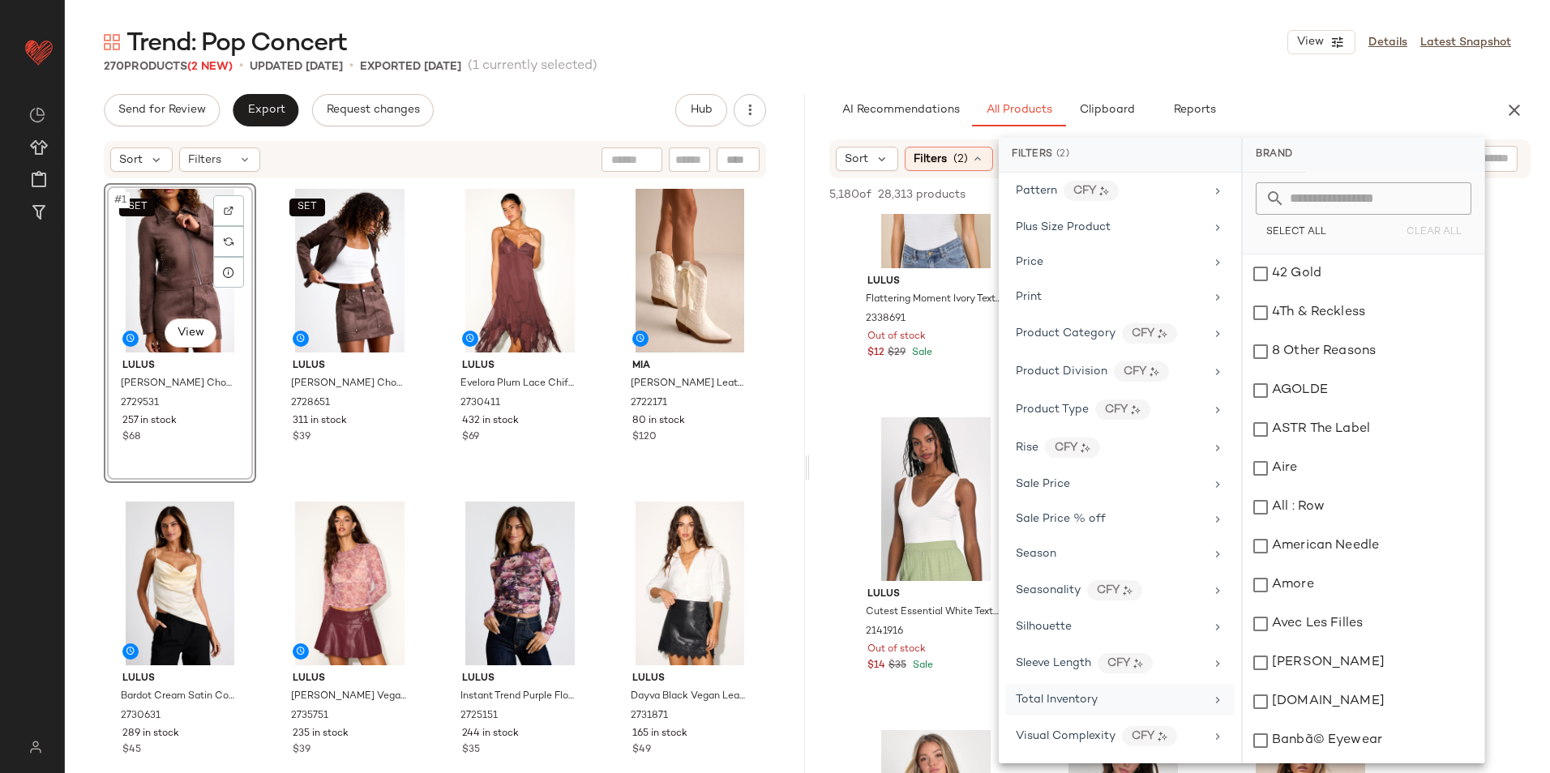
click at [1102, 675] on div "Total Inventory" at bounding box center [1110, 699] width 189 height 17
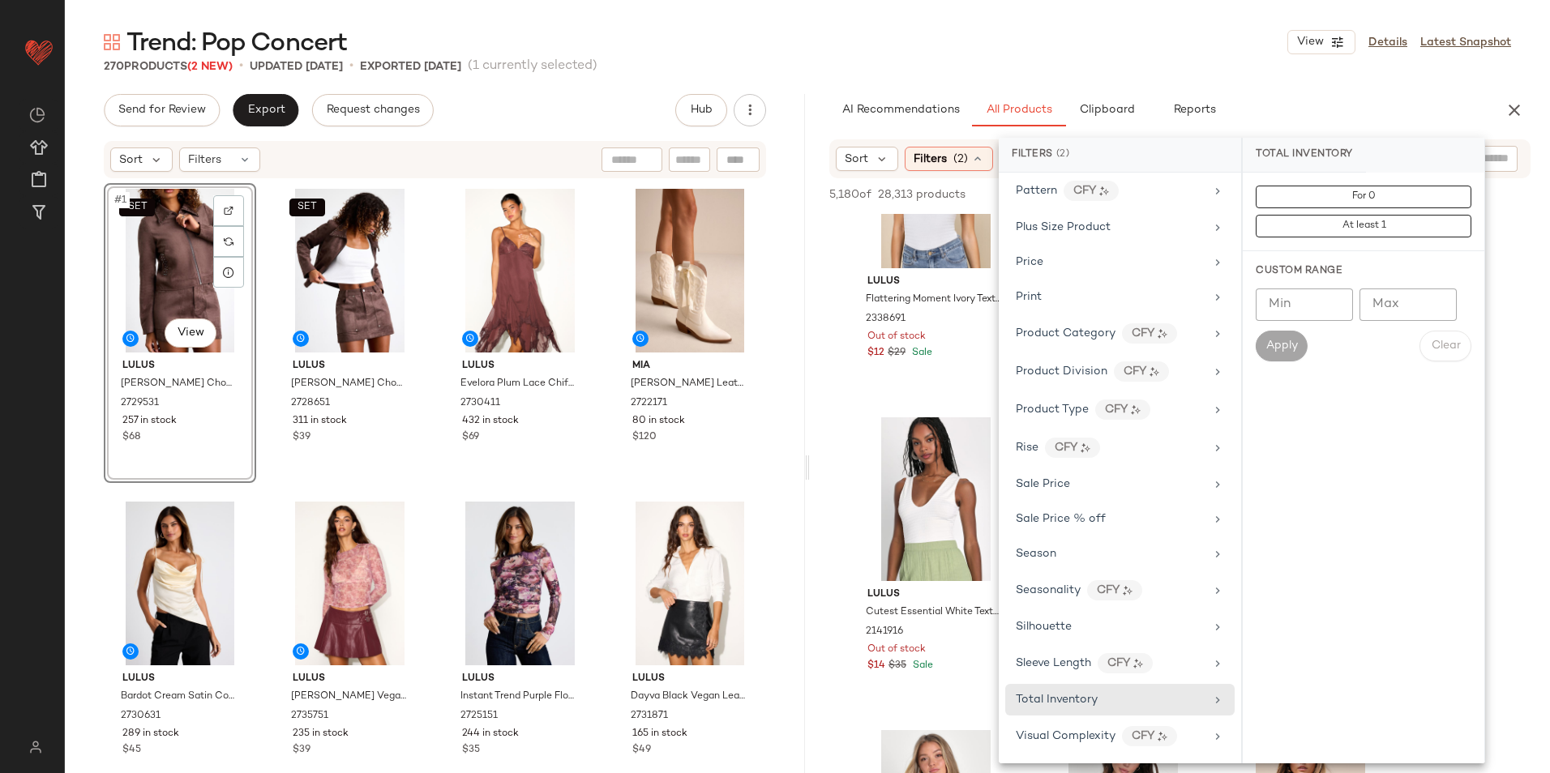
click at [1238, 304] on input "Min" at bounding box center [1304, 305] width 97 height 32
type input "**"
click at [1238, 346] on span "Apply" at bounding box center [1281, 346] width 32 height 13
click at [1080, 28] on div "Trend: Pop Concert View Details Latest Snapshot" at bounding box center [807, 42] width 1485 height 32
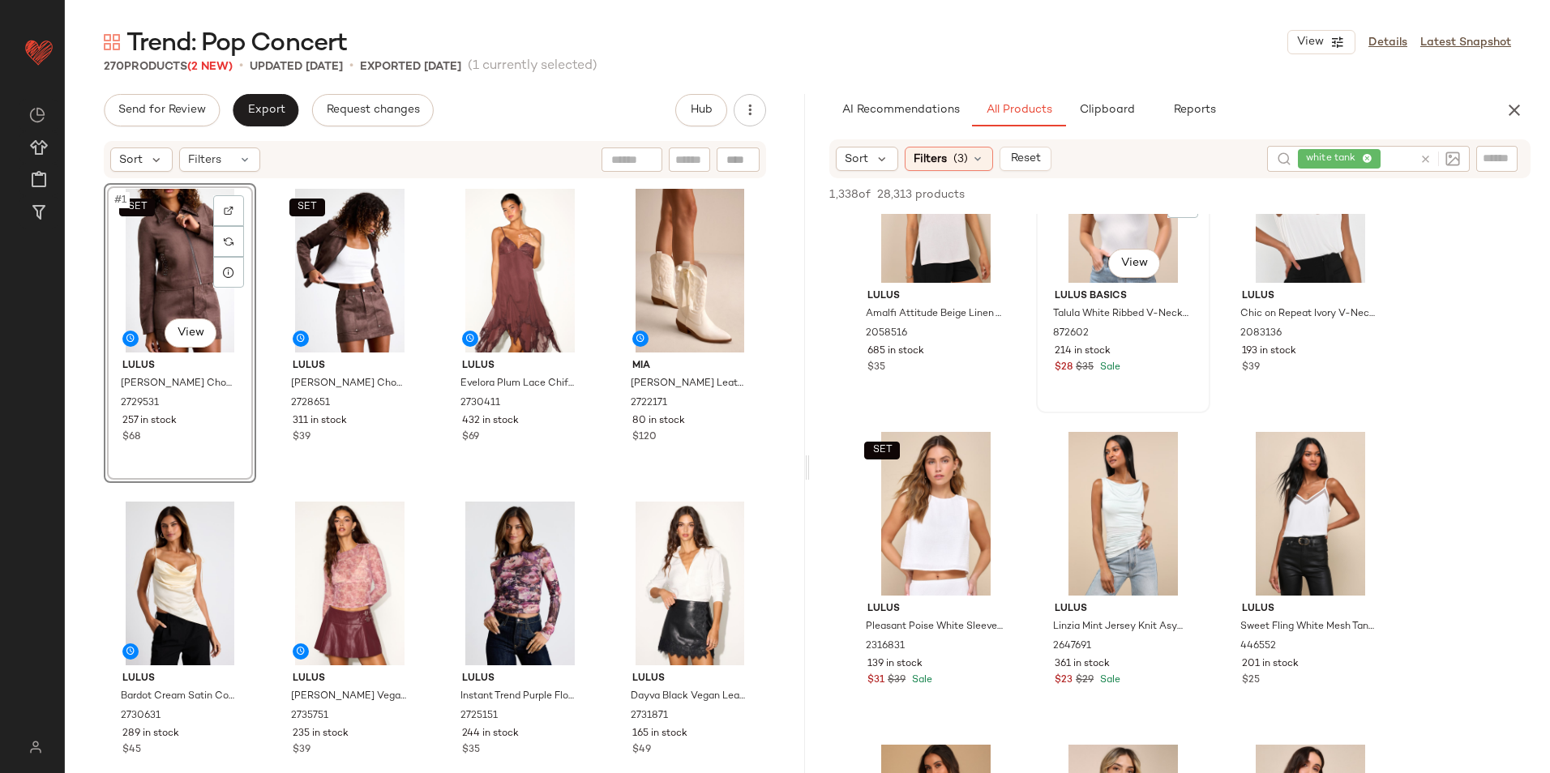
scroll to position [162, 0]
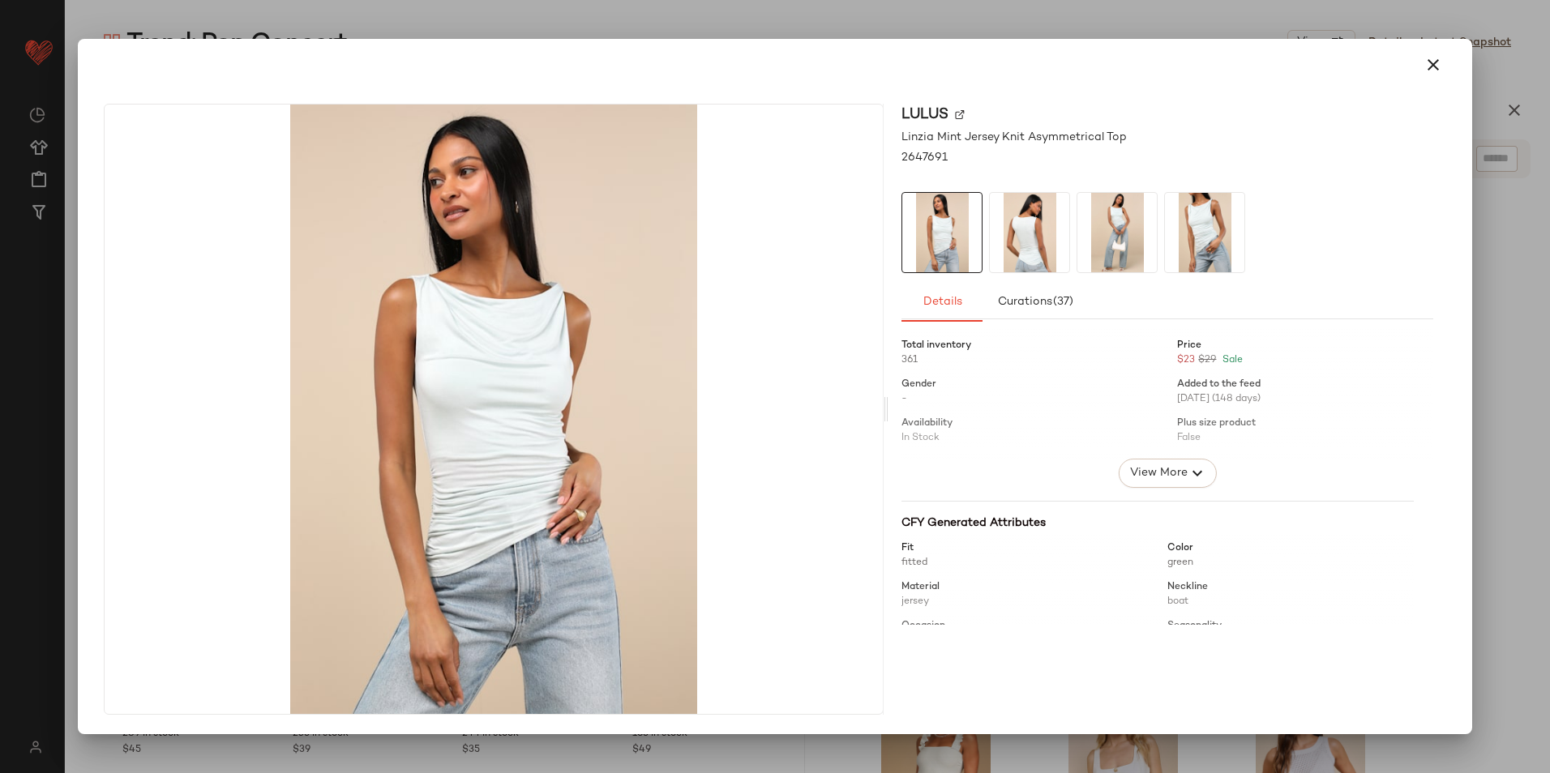
click at [1238, 66] on icon "button" at bounding box center [1432, 64] width 19 height 19
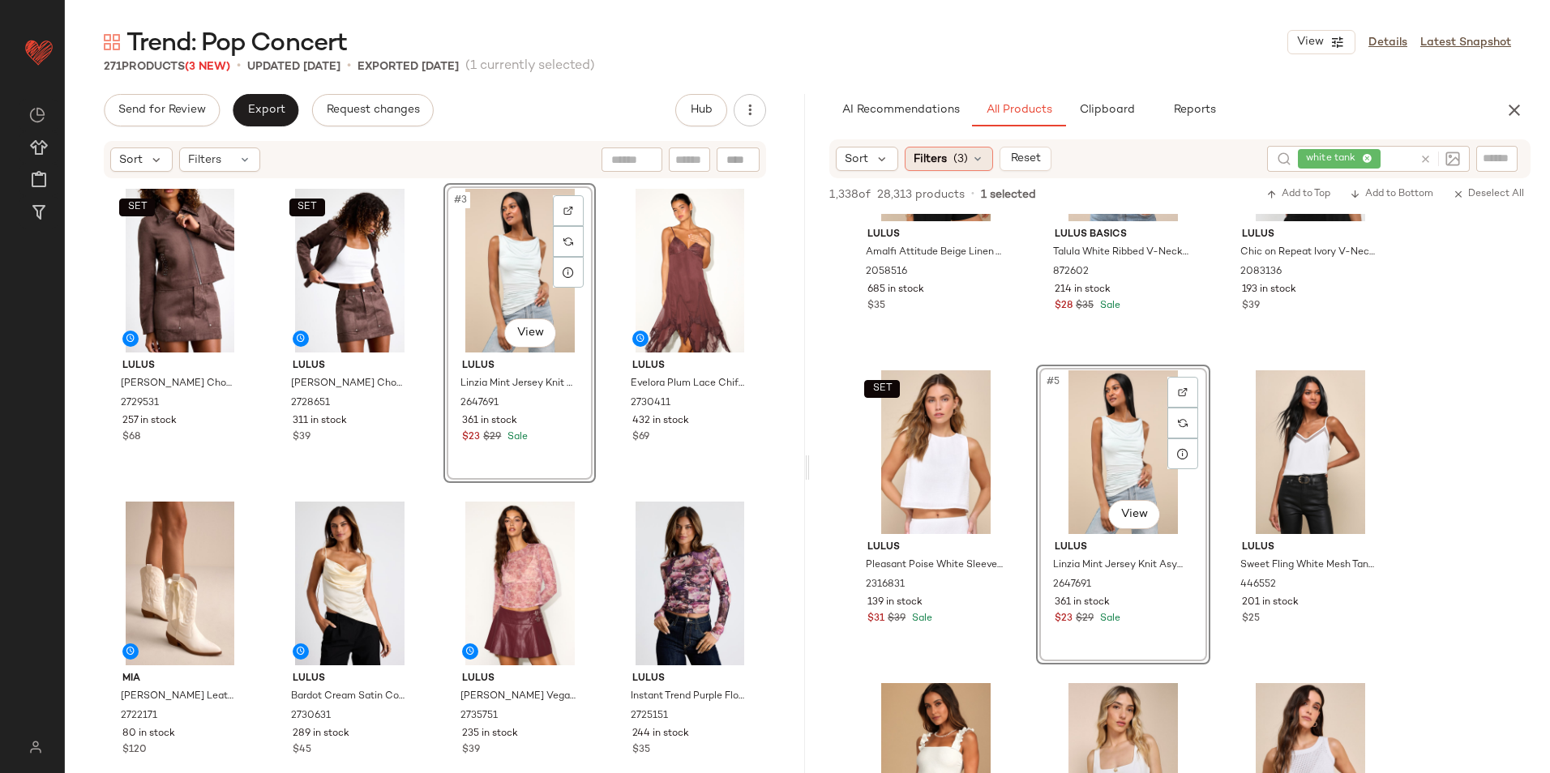
click at [966, 156] on span "(3)" at bounding box center [960, 159] width 15 height 17
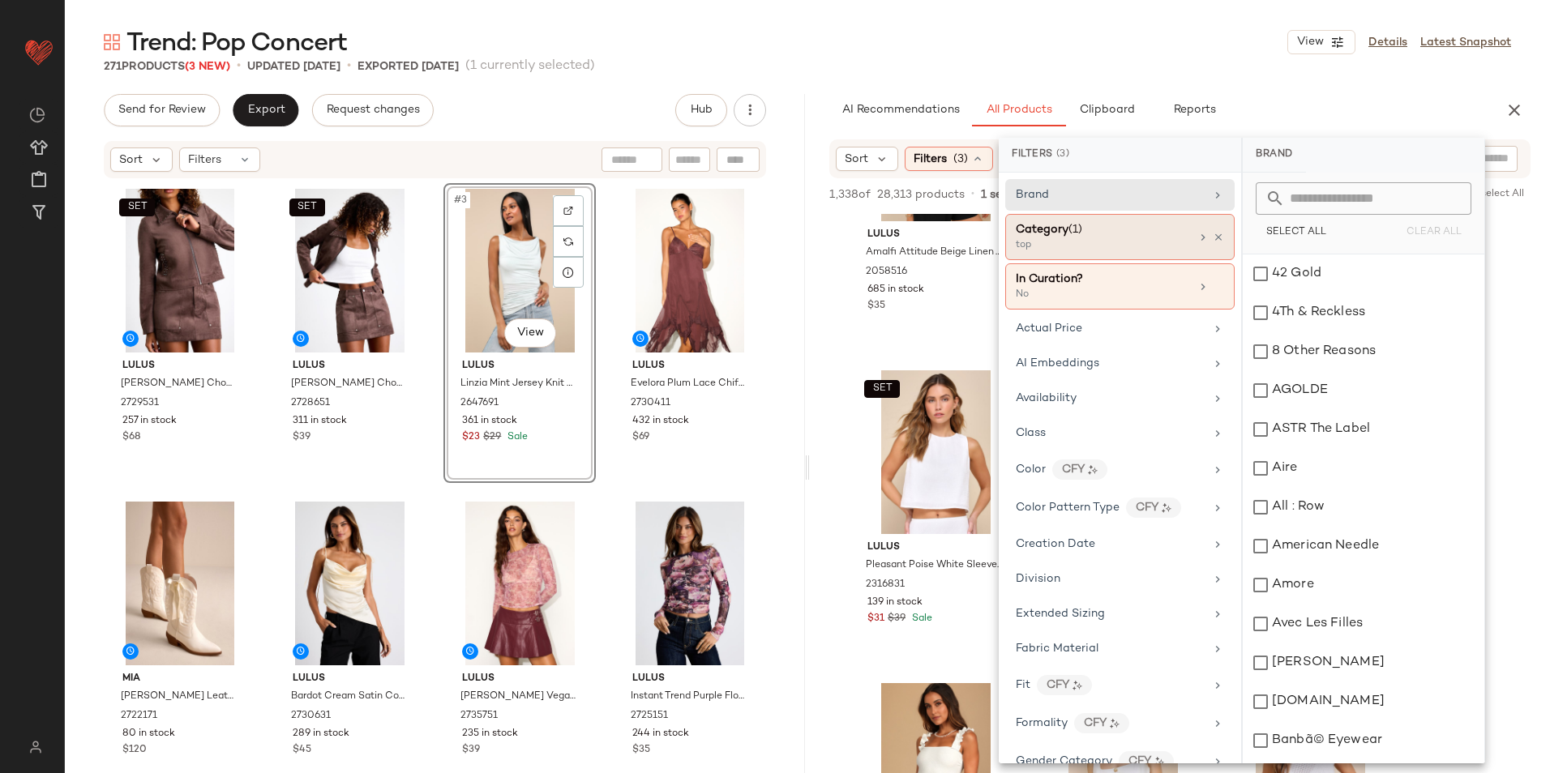
click at [1077, 228] on span "(1)" at bounding box center [1075, 230] width 14 height 12
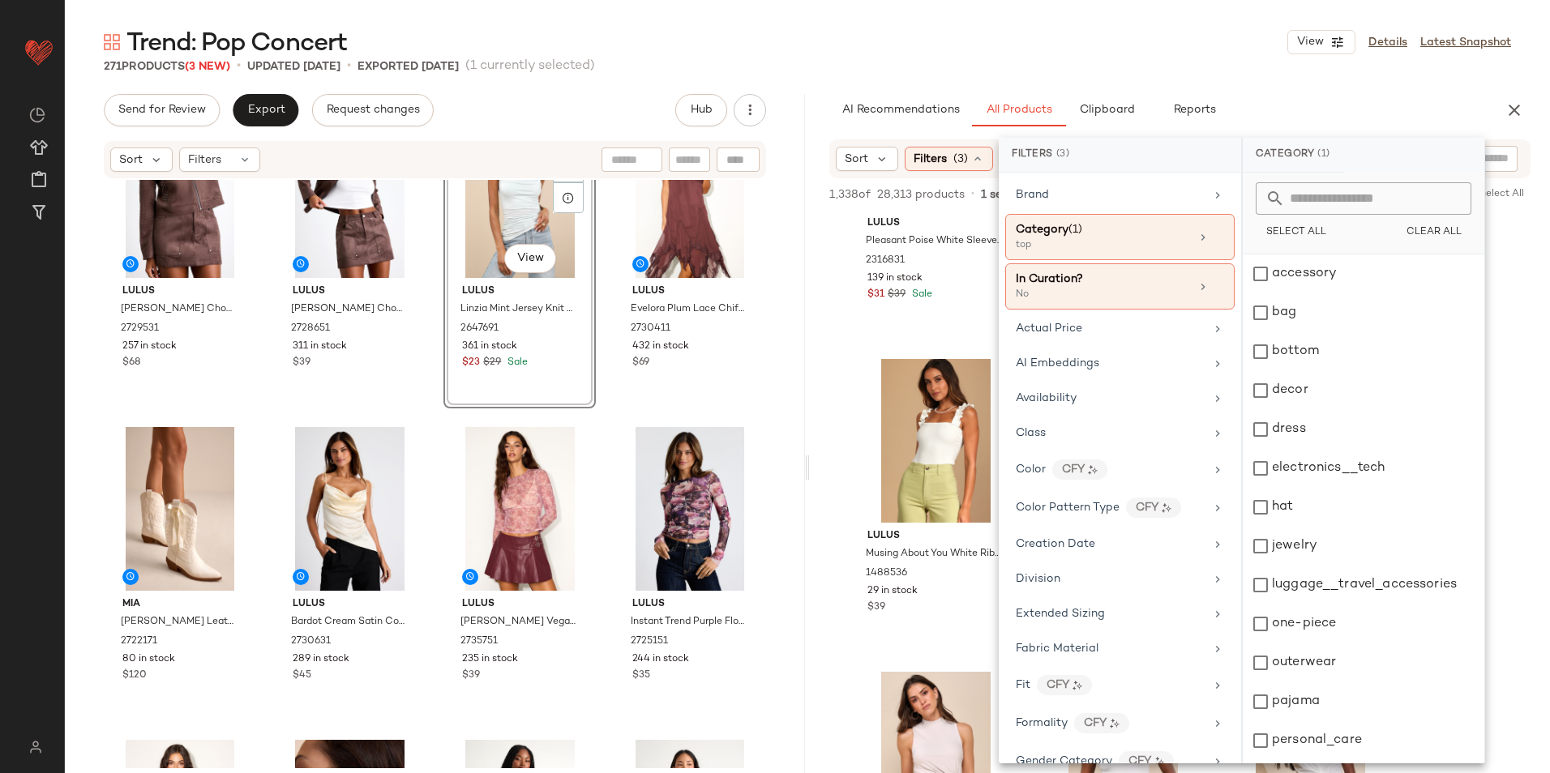
scroll to position [0, 0]
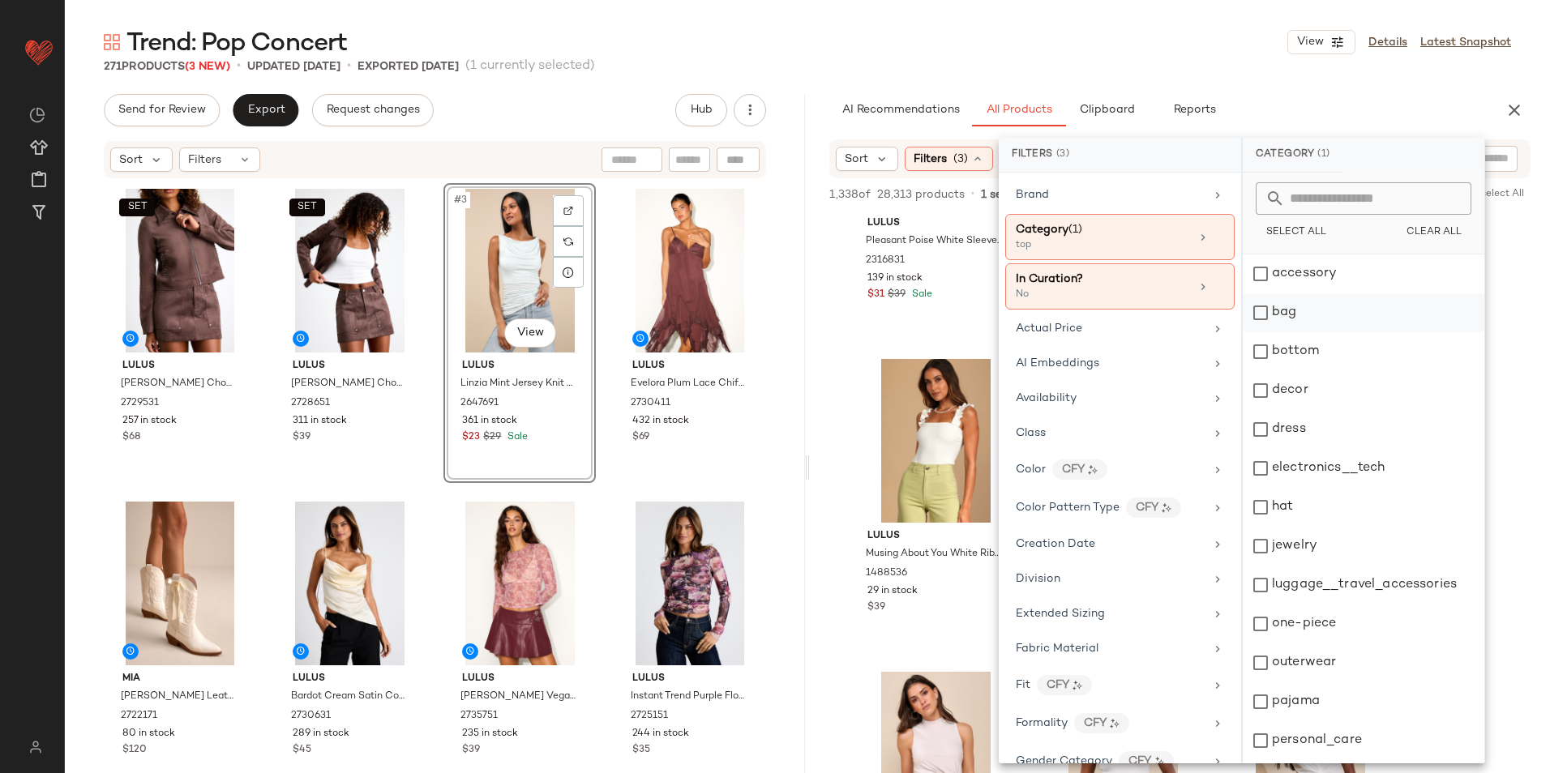
click at [1238, 310] on div "bag" at bounding box center [1364, 312] width 242 height 39
click at [1072, 16] on main "Trend: Pop Concert View Details Latest Snapshot 271 Products (3 New) • updated …" at bounding box center [775, 386] width 1550 height 773
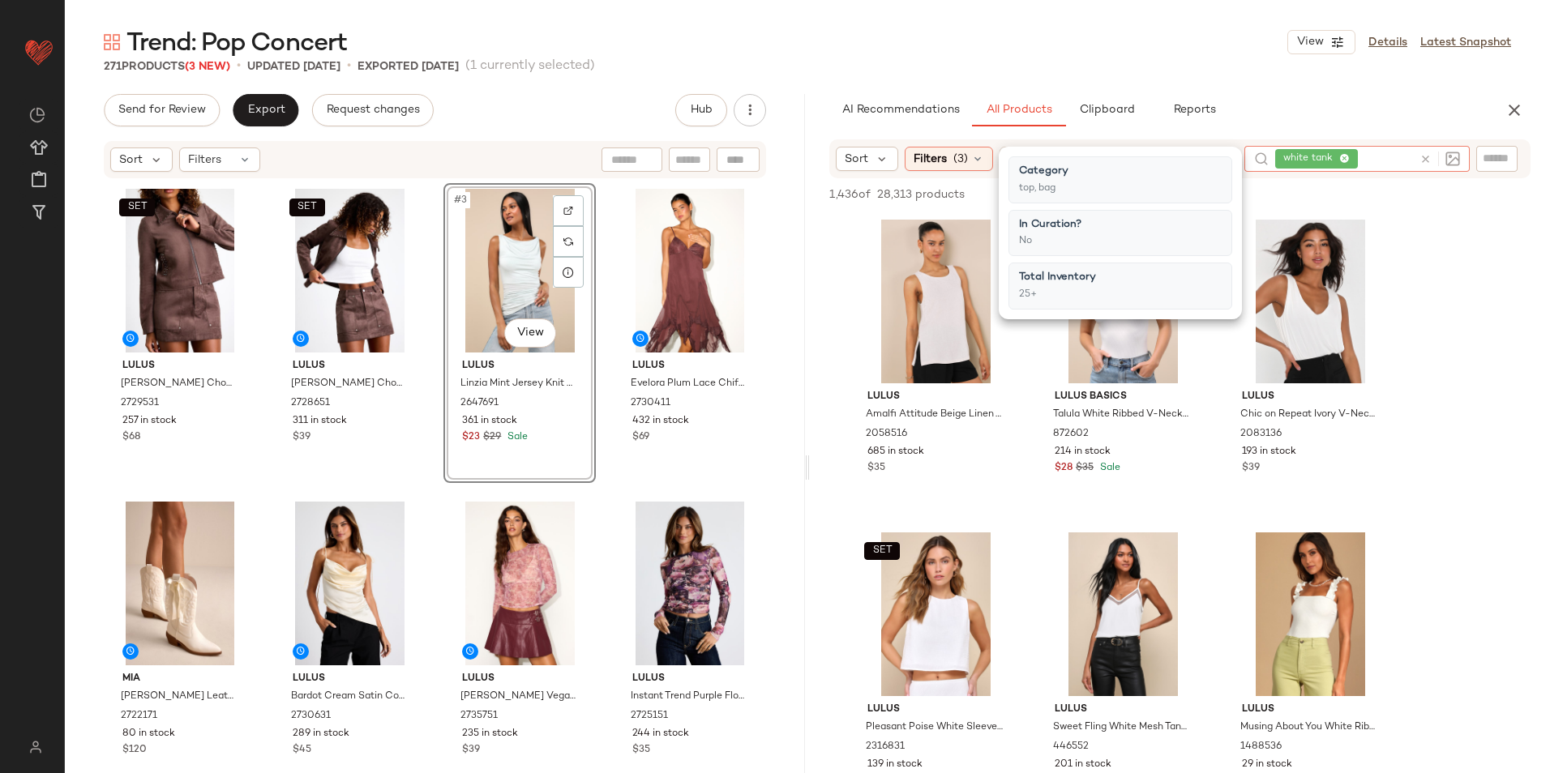
click at [1238, 156] on icon at bounding box center [1425, 159] width 12 height 12
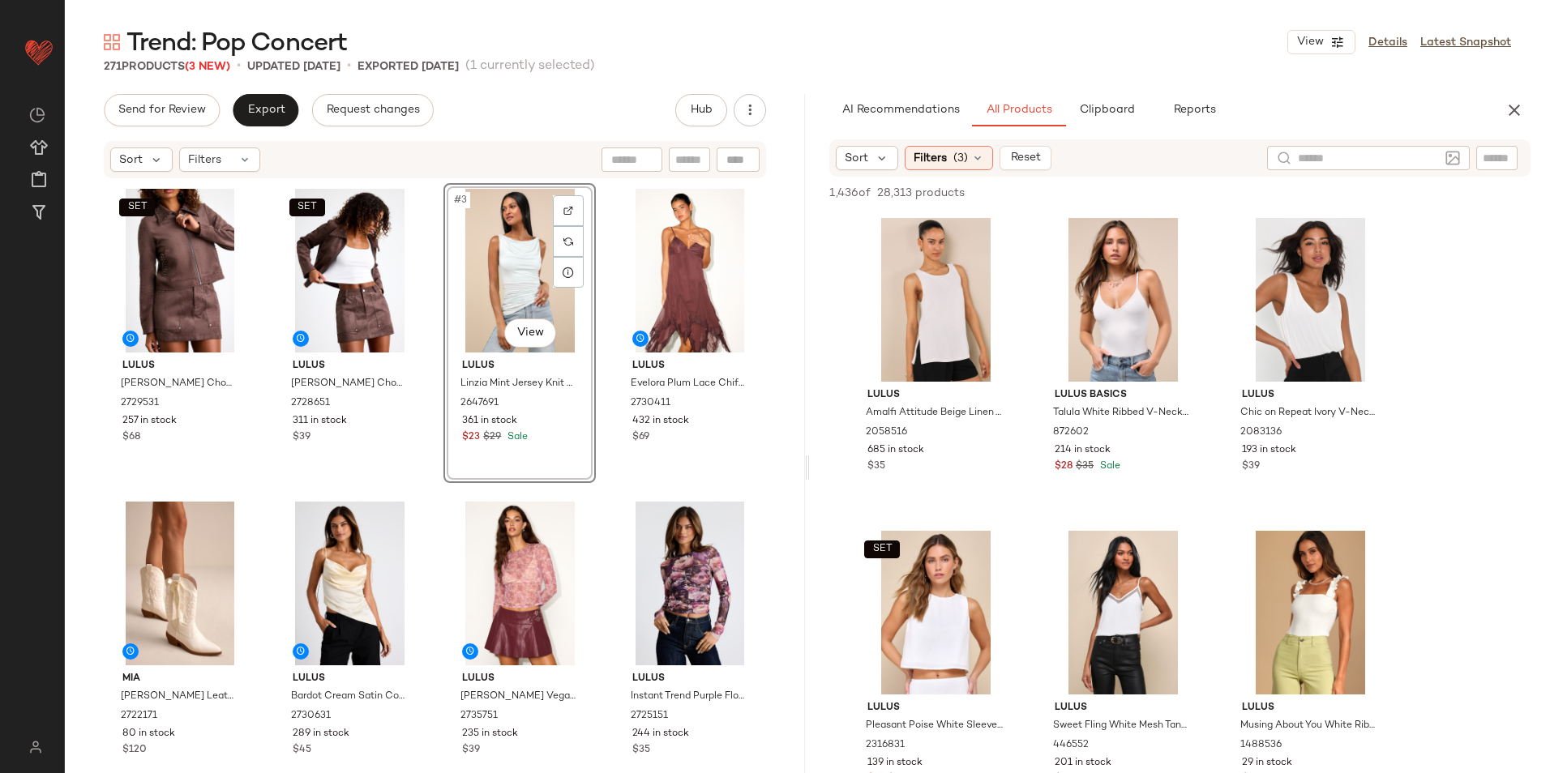
click at [1196, 41] on div "Trend: Pop Concert View Details Latest Snapshot" at bounding box center [807, 42] width 1485 height 32
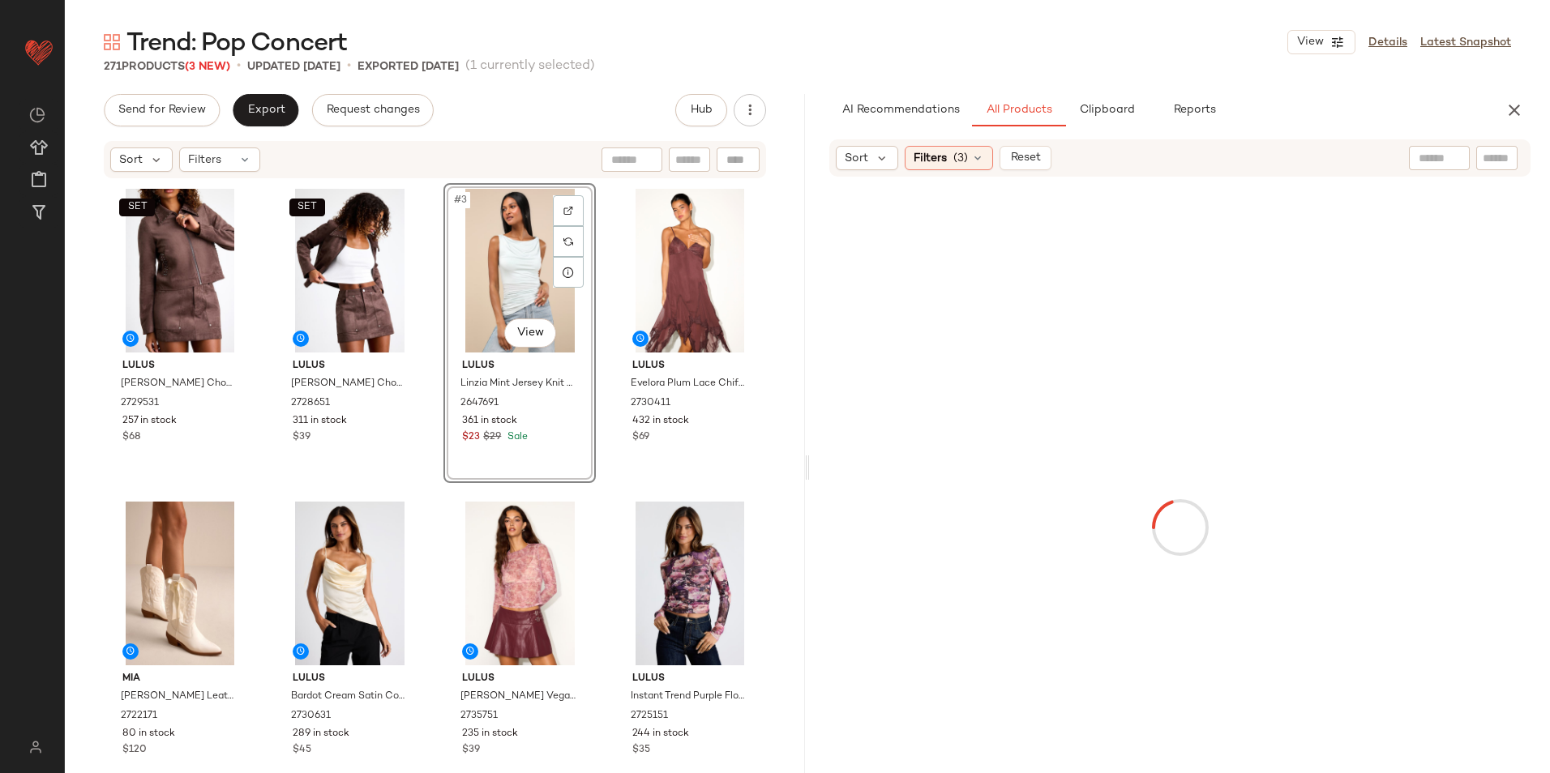
drag, startPoint x: 938, startPoint y: 170, endPoint x: 946, endPoint y: 160, distance: 13.3
click at [937, 170] on div "Sort Filters (3) Reset" at bounding box center [1179, 157] width 701 height 37
click at [946, 160] on span "Filters" at bounding box center [930, 158] width 33 height 17
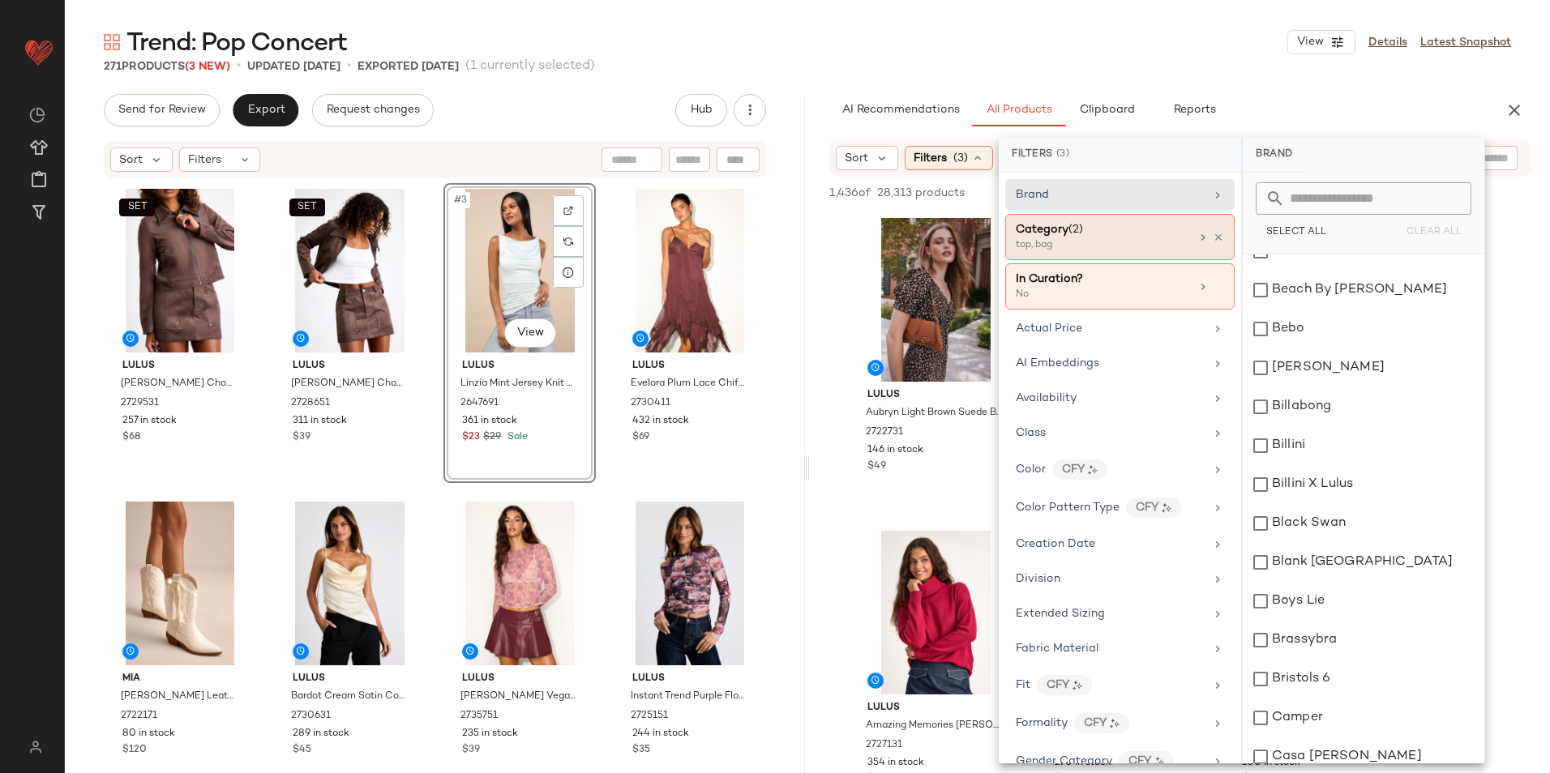
click at [1139, 224] on div "Category (2)" at bounding box center [1103, 229] width 174 height 17
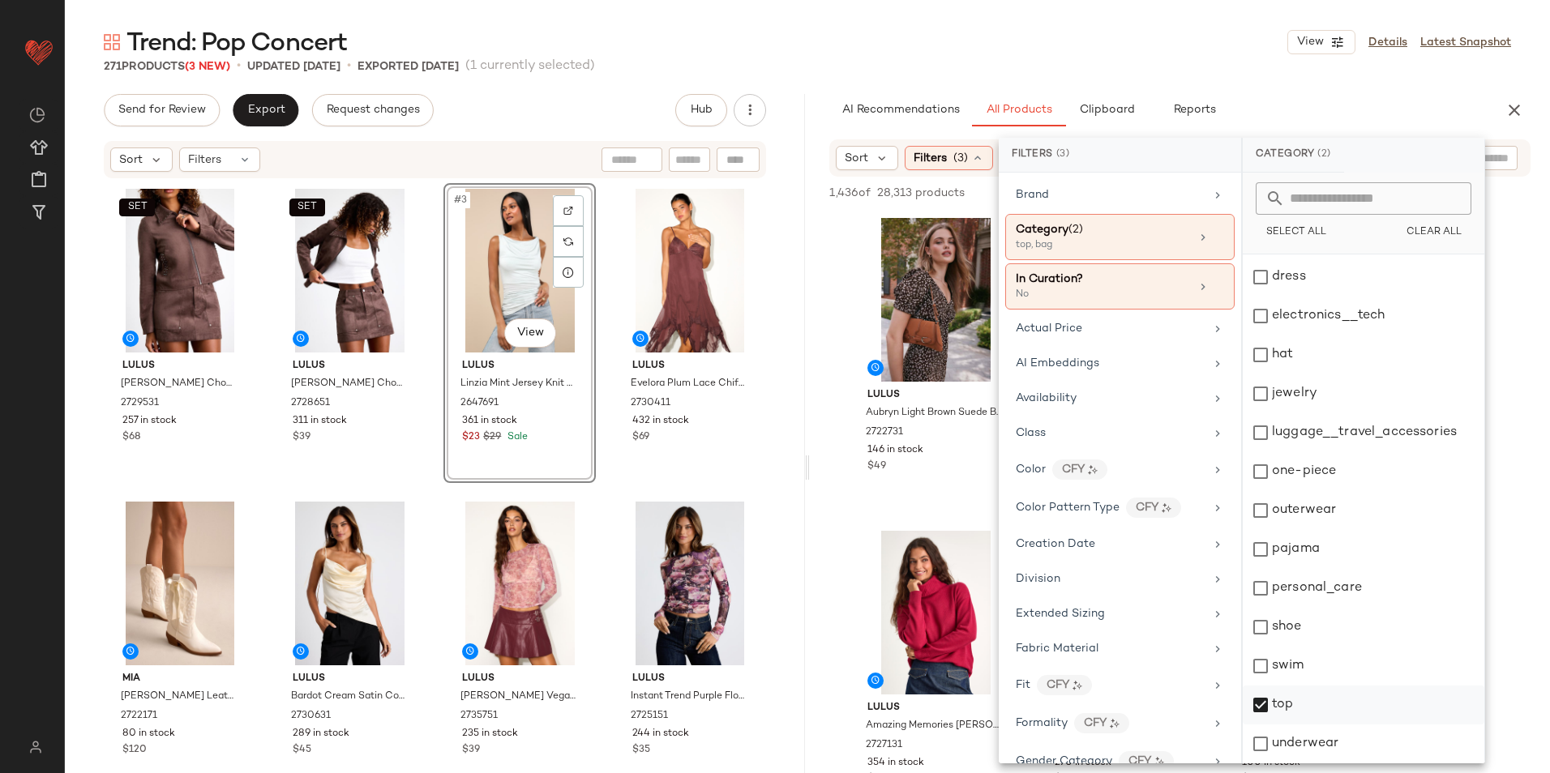
click at [1238, 675] on div "top" at bounding box center [1364, 705] width 242 height 39
click at [1085, 32] on div "Trend: Pop Concert View Details Latest Snapshot" at bounding box center [807, 42] width 1485 height 32
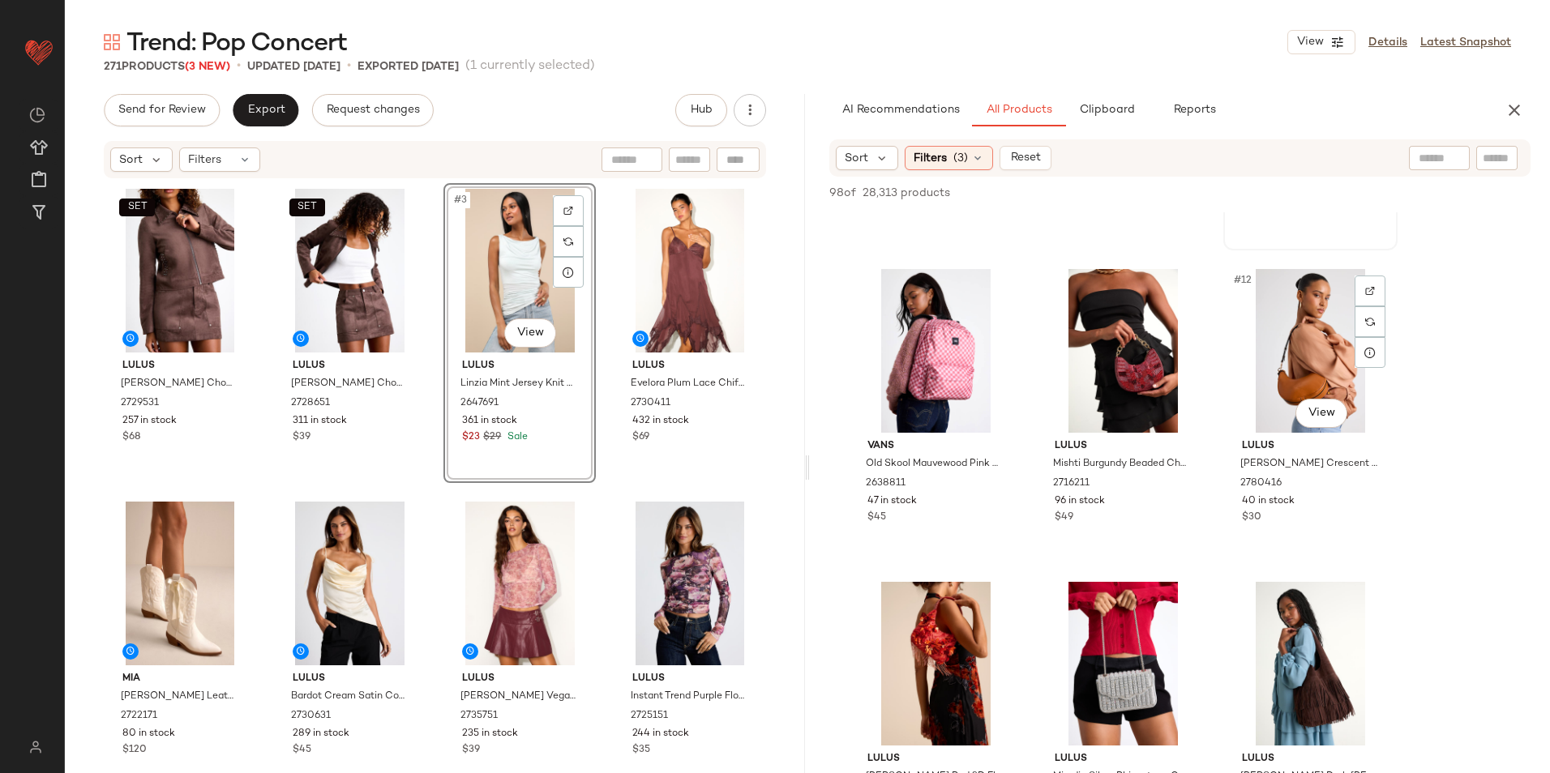
scroll to position [892, 0]
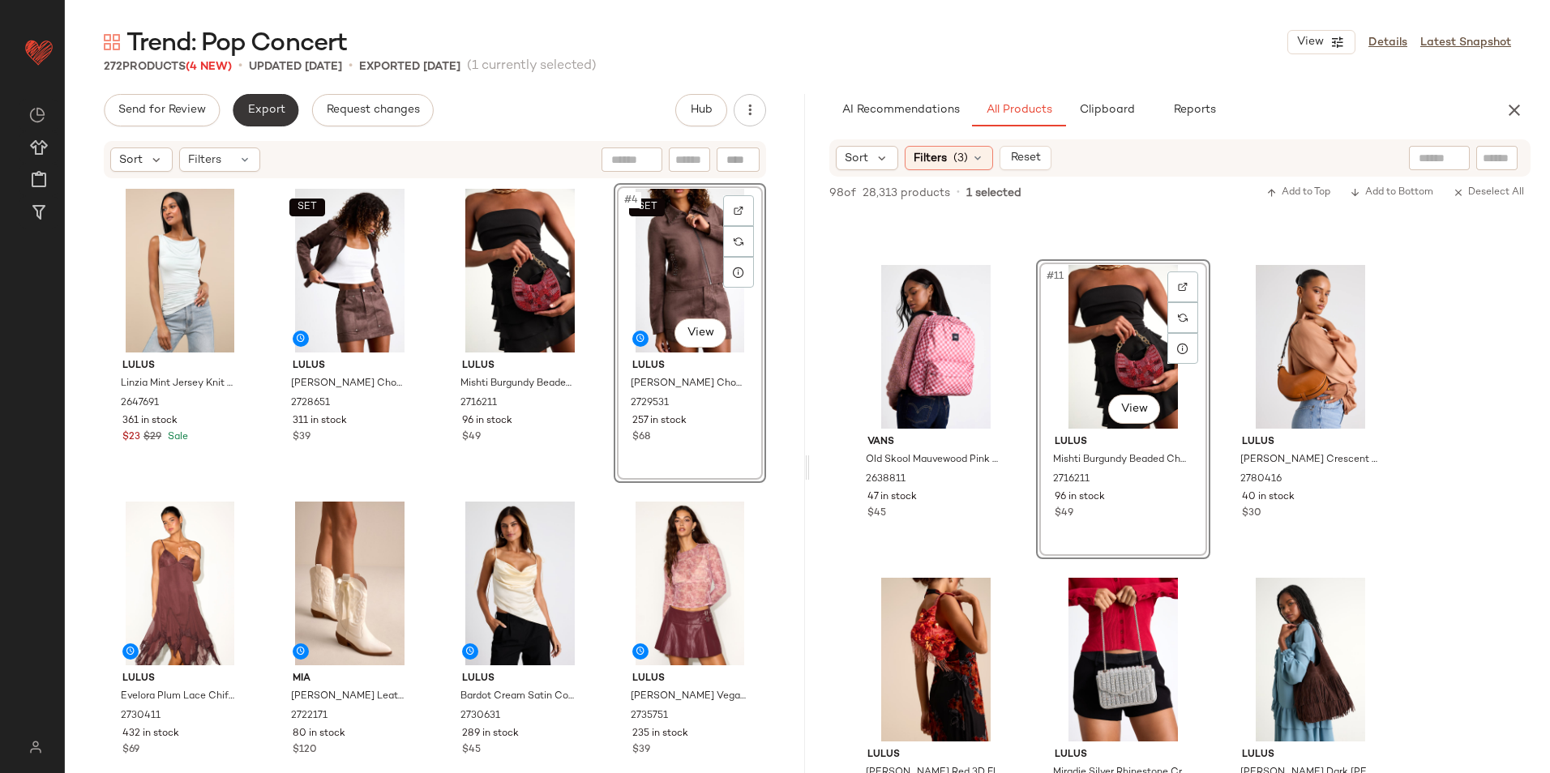
click at [250, 102] on button "Export" at bounding box center [266, 110] width 66 height 32
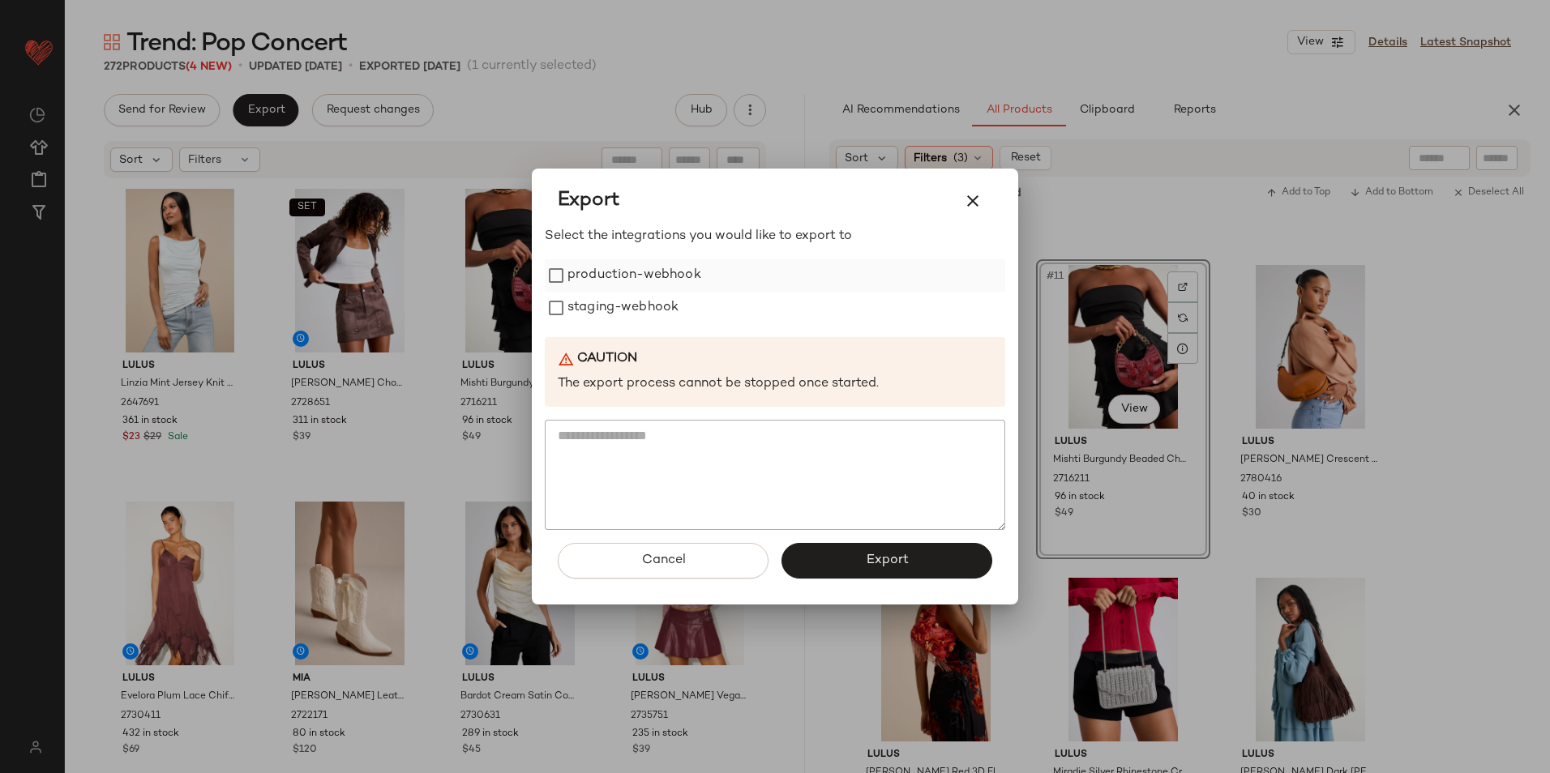
drag, startPoint x: 548, startPoint y: 257, endPoint x: 554, endPoint y: 263, distance: 8.6
click at [552, 263] on div "Select the integrations you would like to export to production-webhook staging-…" at bounding box center [775, 378] width 460 height 303
click at [581, 316] on label "staging-webhook" at bounding box center [622, 308] width 111 height 32
drag, startPoint x: 845, startPoint y: 563, endPoint x: 761, endPoint y: 391, distance: 192.1
click at [845, 563] on button "Export" at bounding box center [886, 561] width 211 height 36
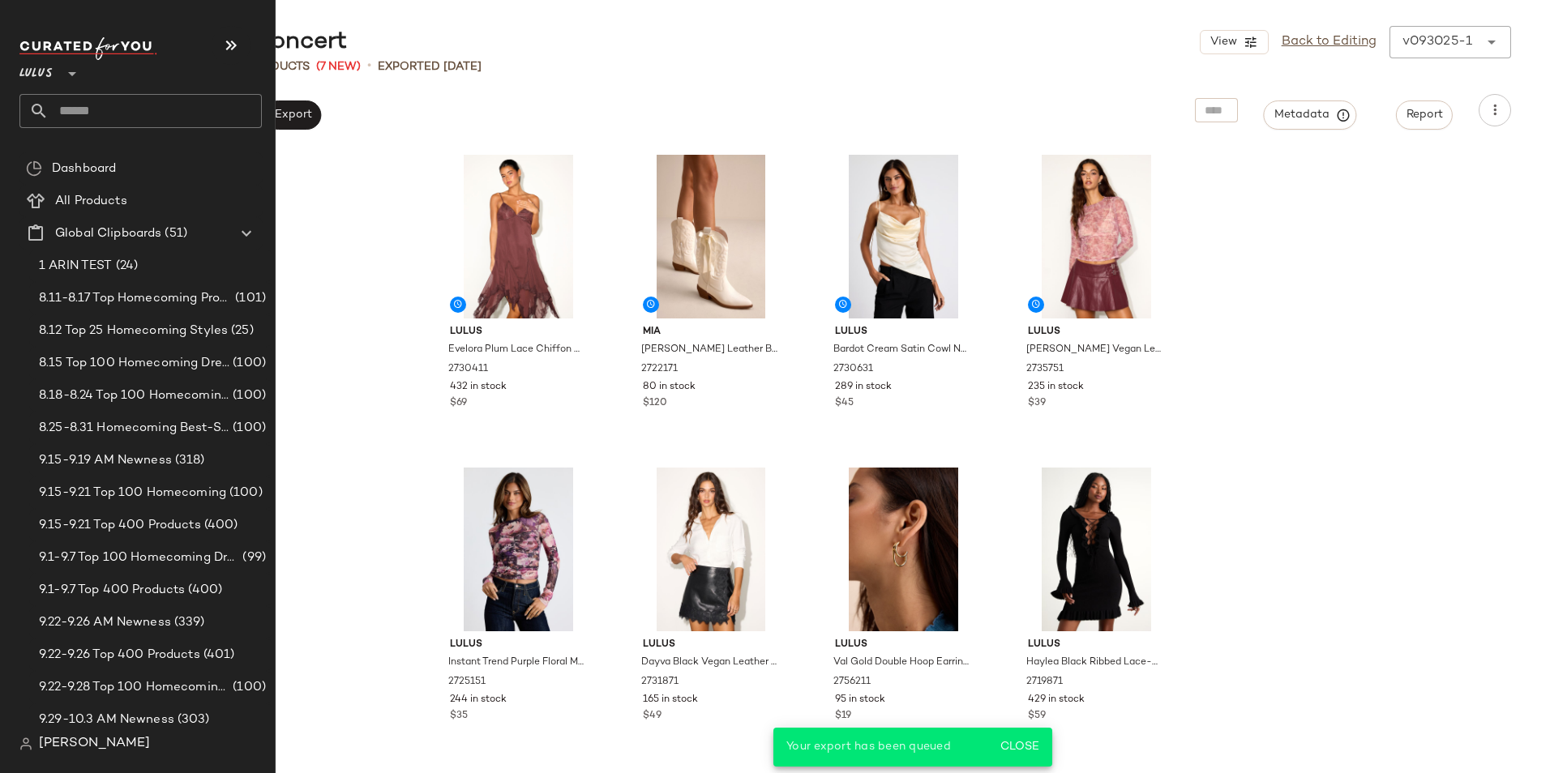
click at [103, 111] on input "text" at bounding box center [155, 111] width 213 height 34
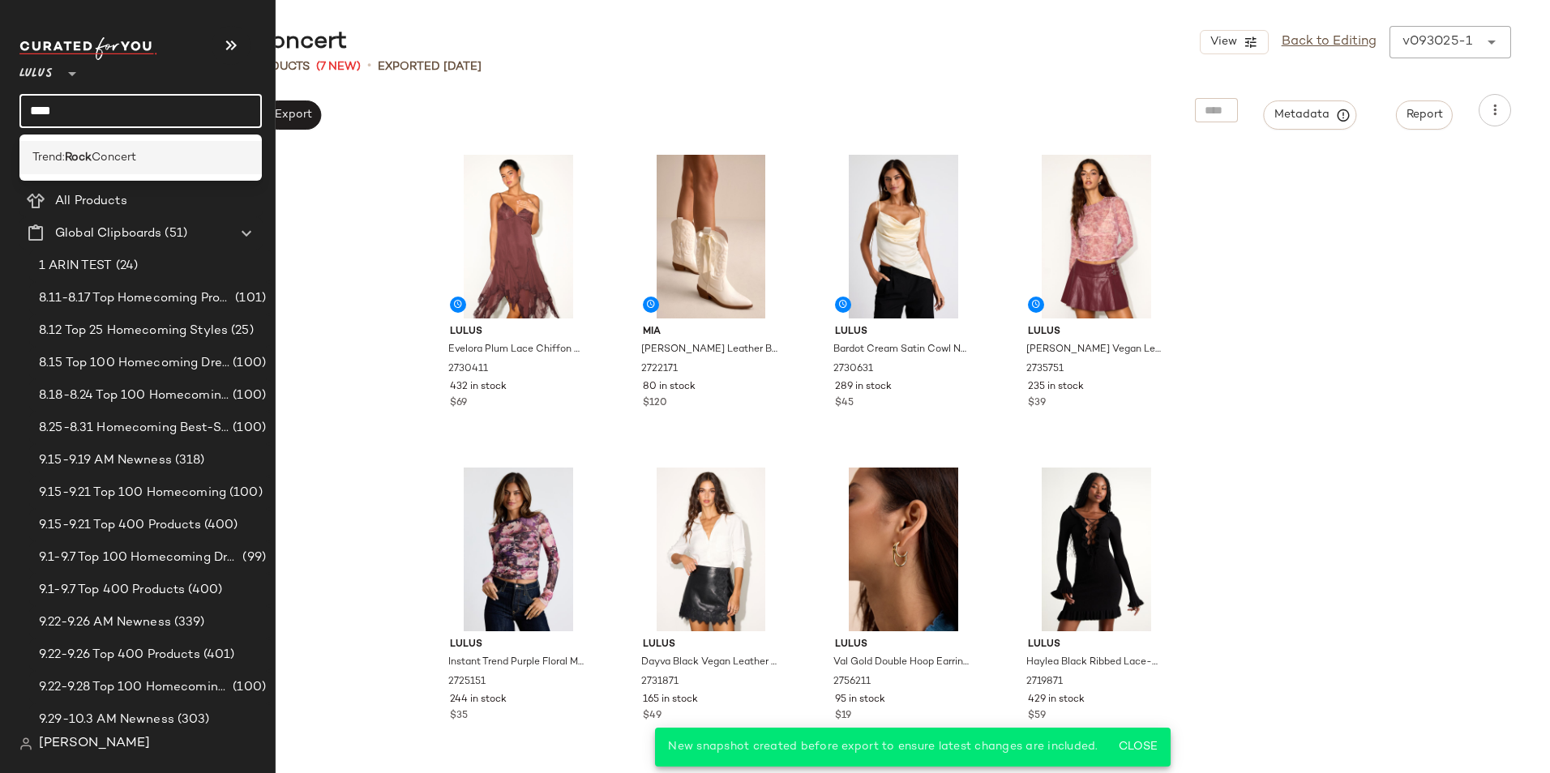
type input "****"
click at [107, 158] on span "Concert" at bounding box center [114, 157] width 45 height 17
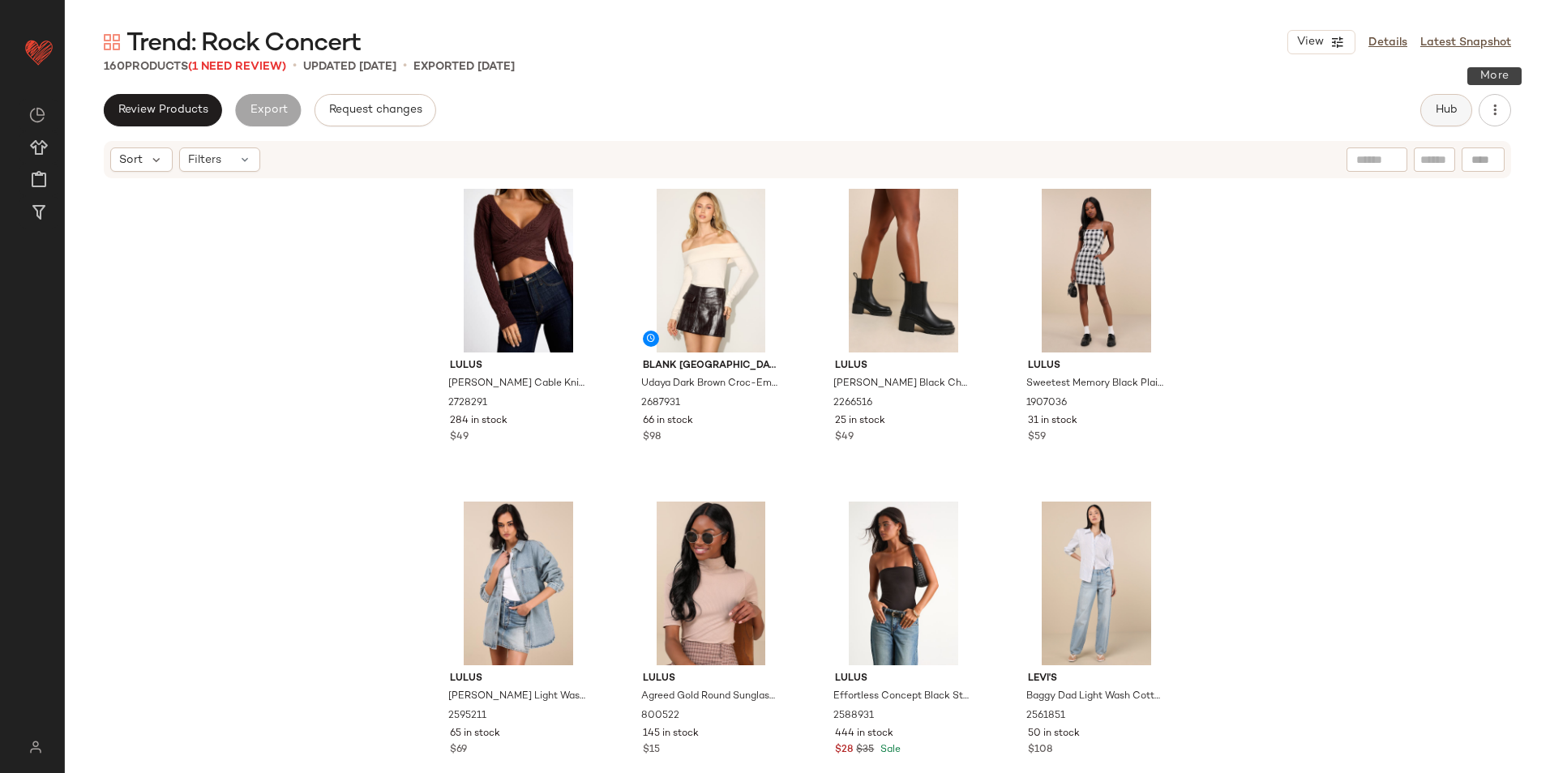
click at [1238, 117] on span "Hub" at bounding box center [1446, 110] width 23 height 13
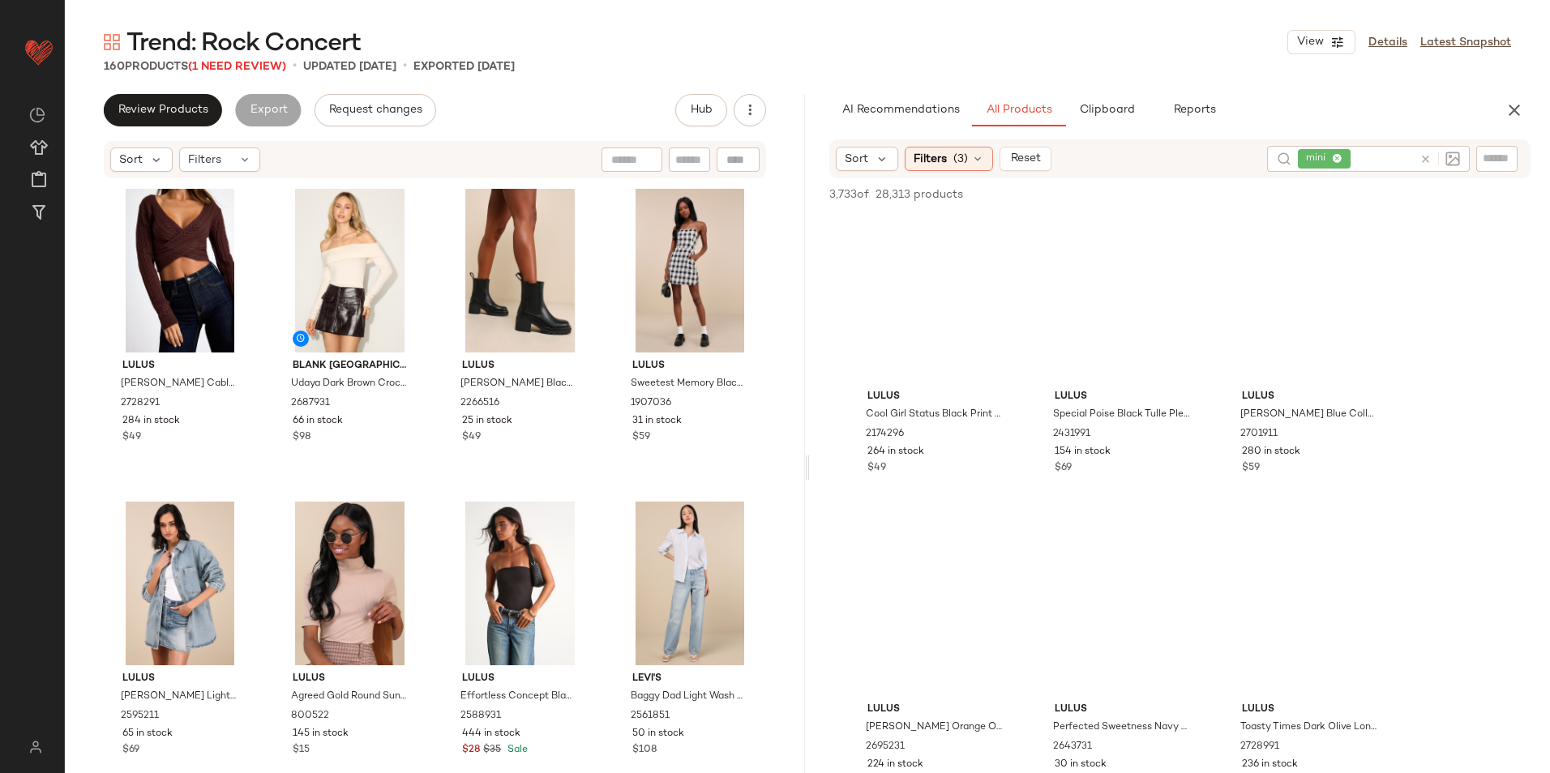
drag, startPoint x: 806, startPoint y: 469, endPoint x: 940, endPoint y: 453, distance: 135.5
click at [940, 453] on div "Trend: Rock Concert View Details Latest Snapshot 160 Products (1 Need Review) •…" at bounding box center [807, 399] width 1485 height 747
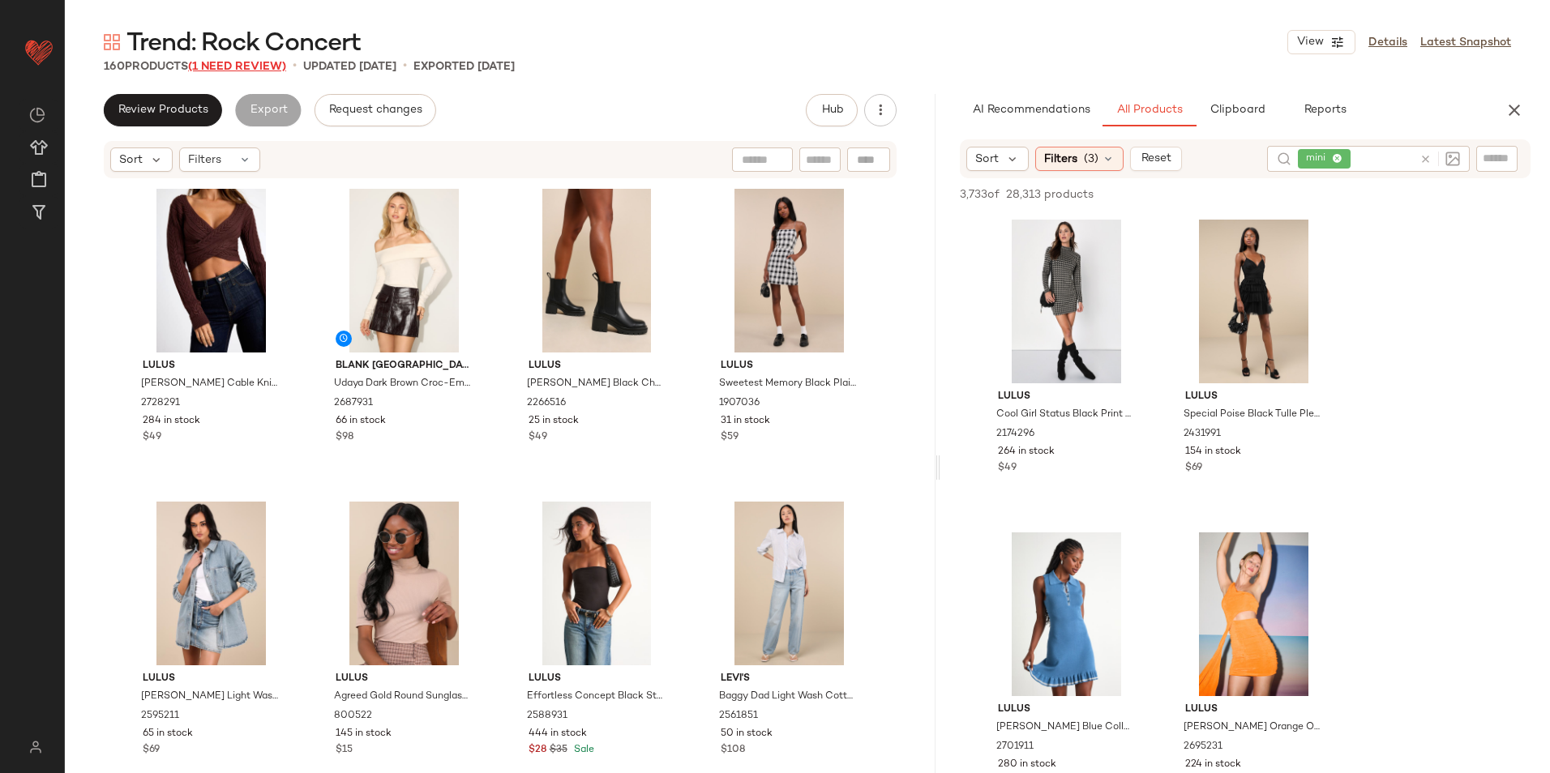
click at [244, 67] on span "(1 Need Review)" at bounding box center [237, 67] width 98 height 12
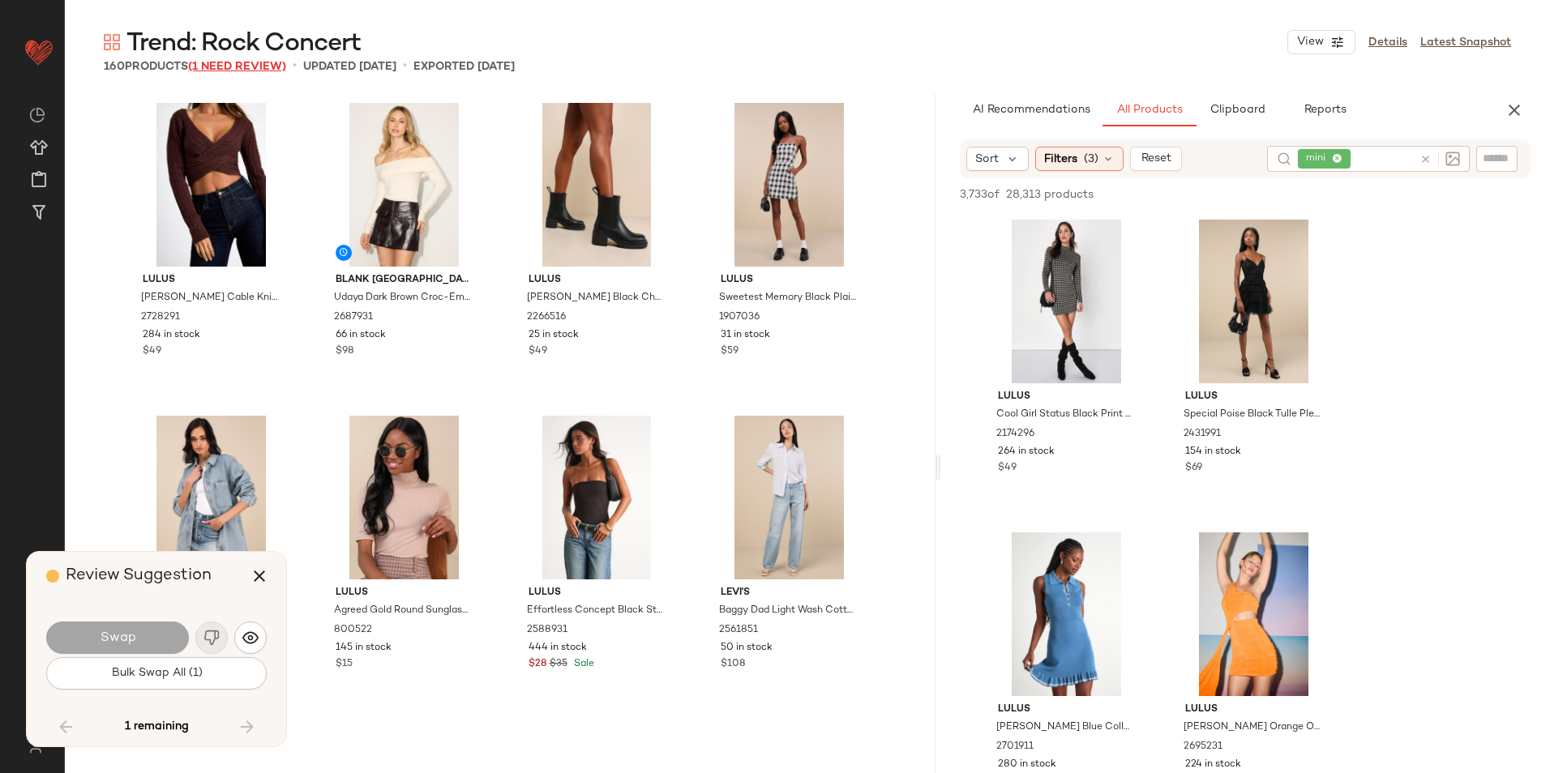
scroll to position [5945, 0]
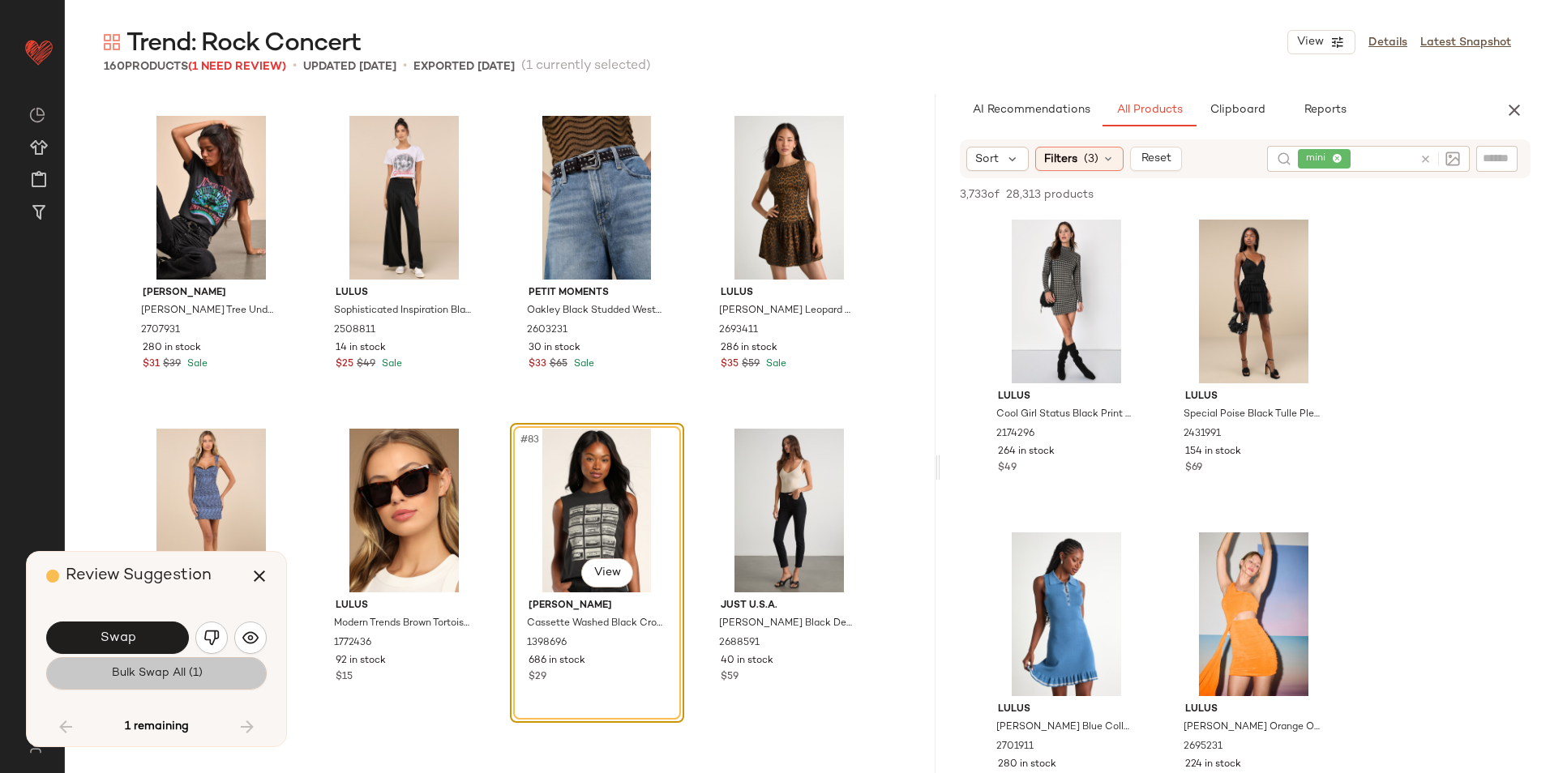
drag, startPoint x: 188, startPoint y: 687, endPoint x: 192, endPoint y: 658, distance: 29.5
click at [187, 675] on button "Bulk Swap All (1)" at bounding box center [156, 673] width 220 height 32
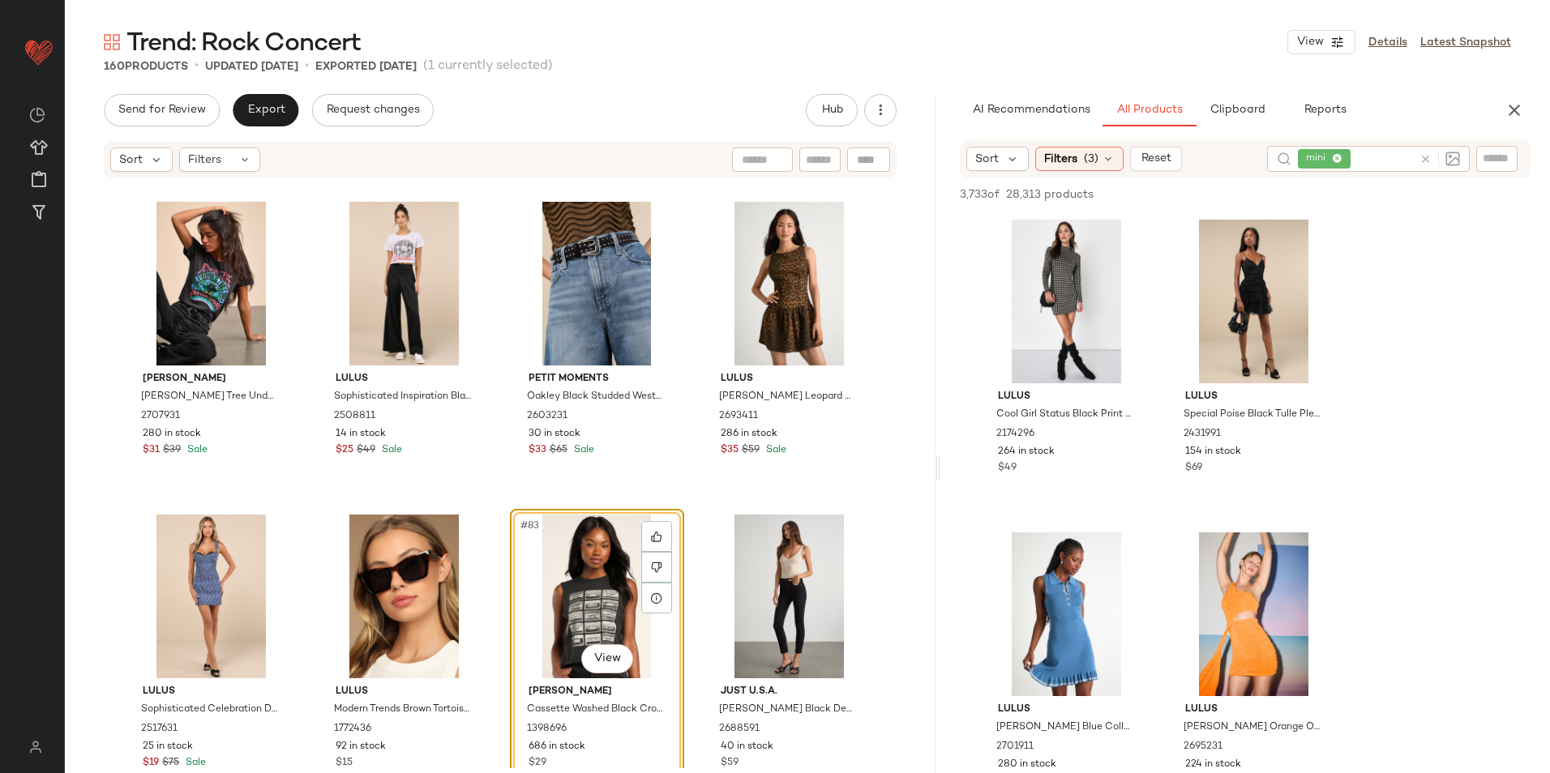
click at [1238, 160] on icon at bounding box center [1425, 159] width 12 height 12
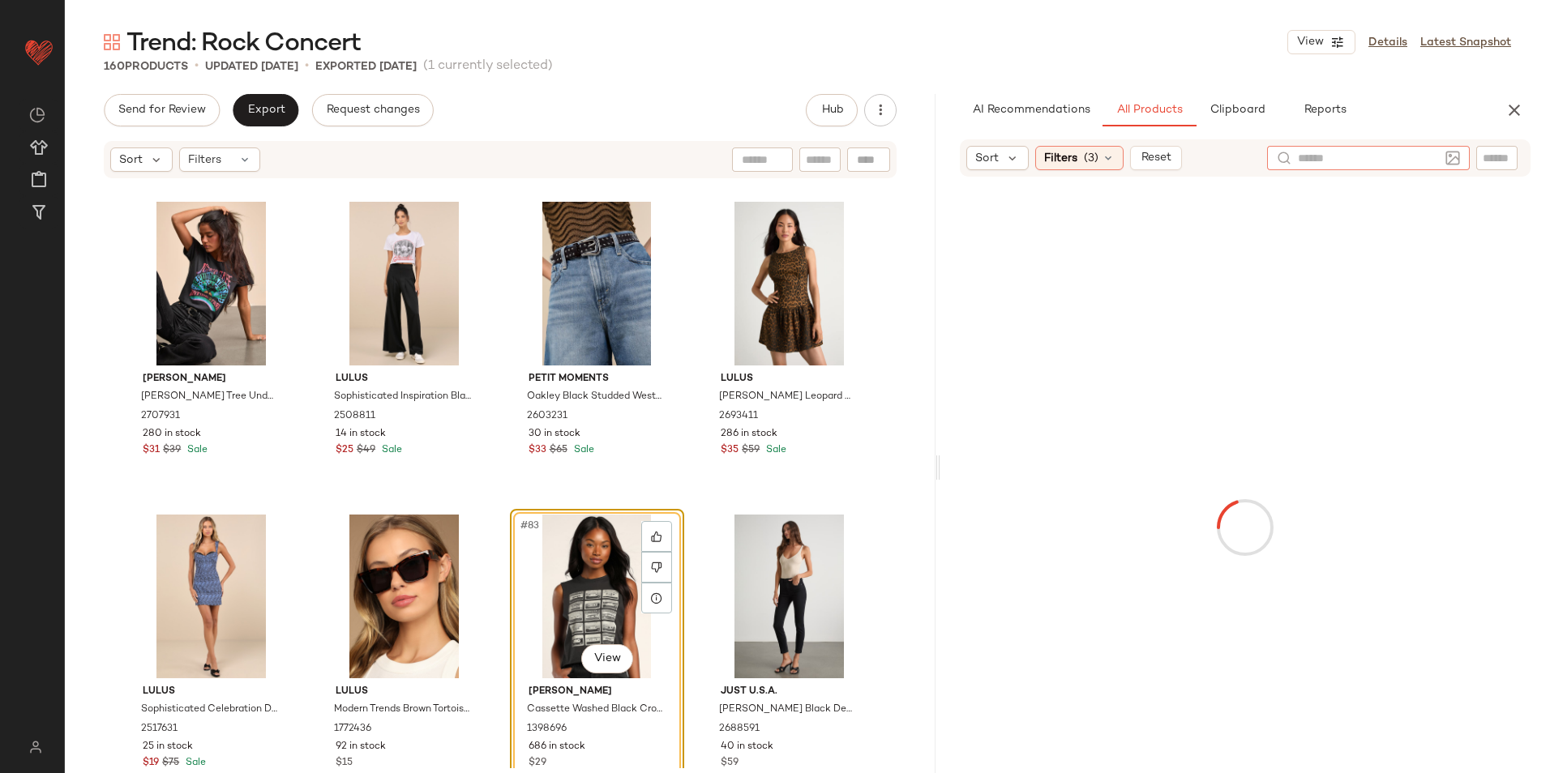
click at [958, 49] on div "Trend: Rock Concert View Details Latest Snapshot" at bounding box center [807, 42] width 1485 height 32
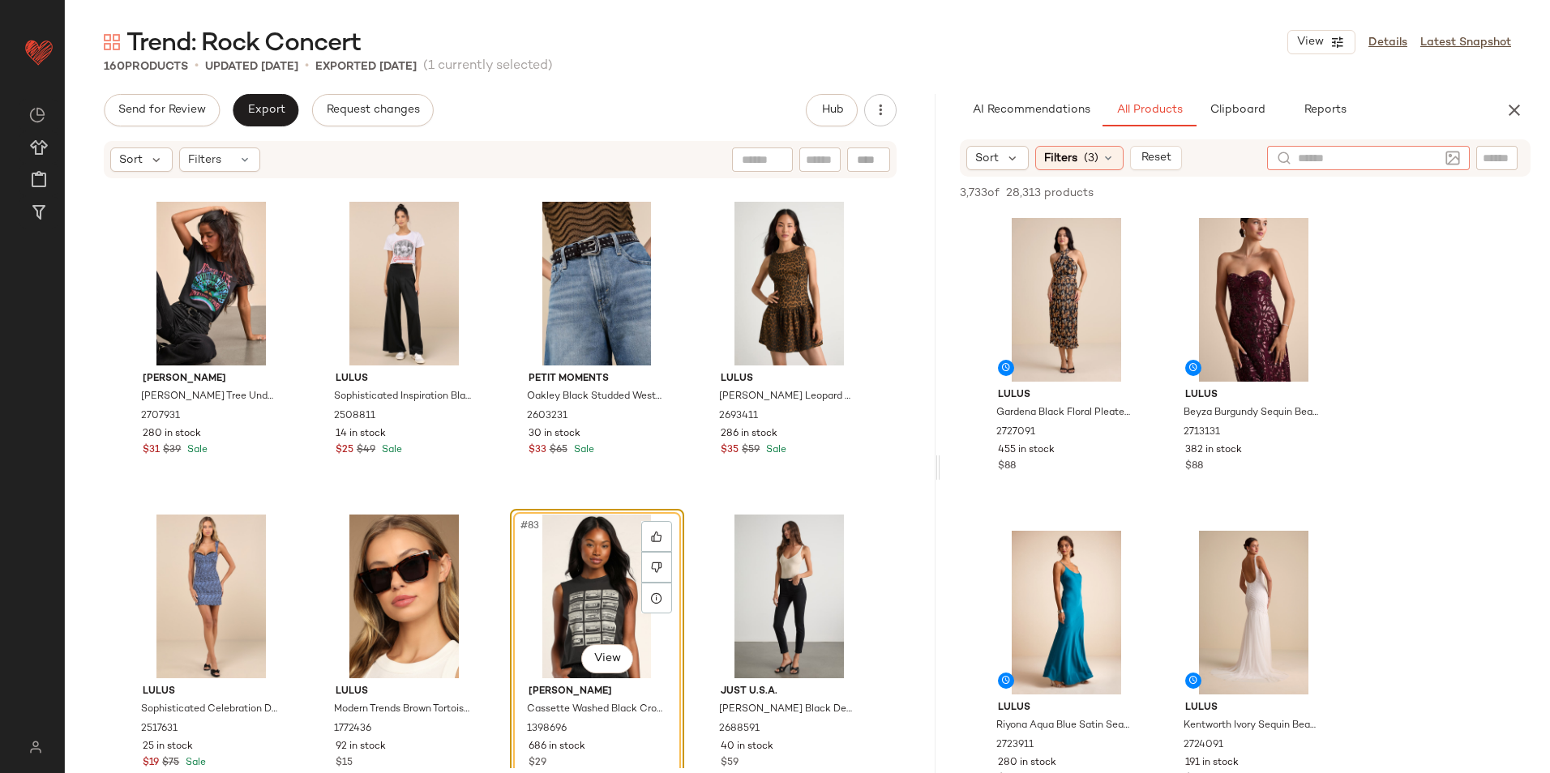
click at [1238, 161] on input "text" at bounding box center [1368, 158] width 141 height 17
type input "**********"
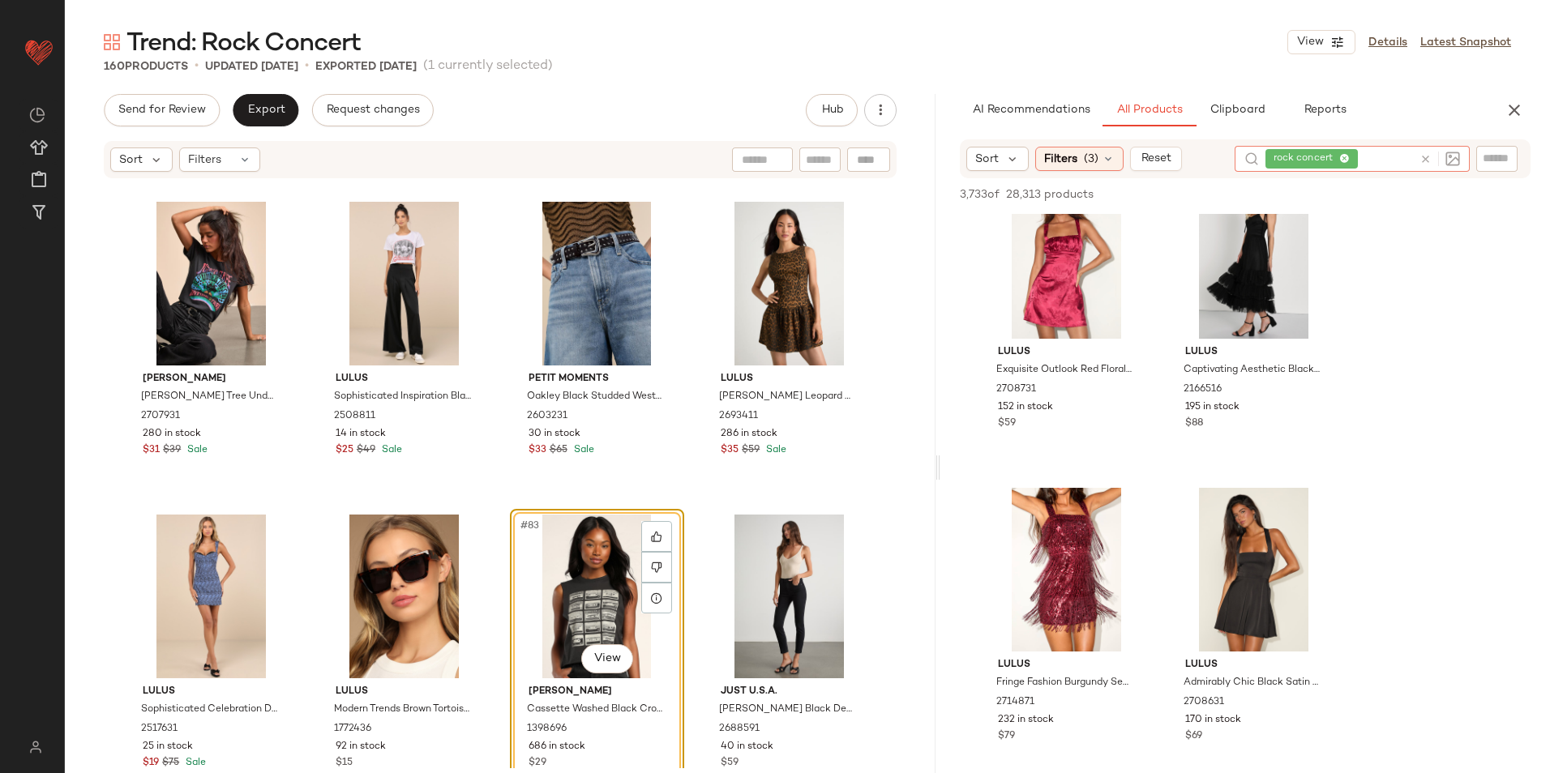
scroll to position [405, 0]
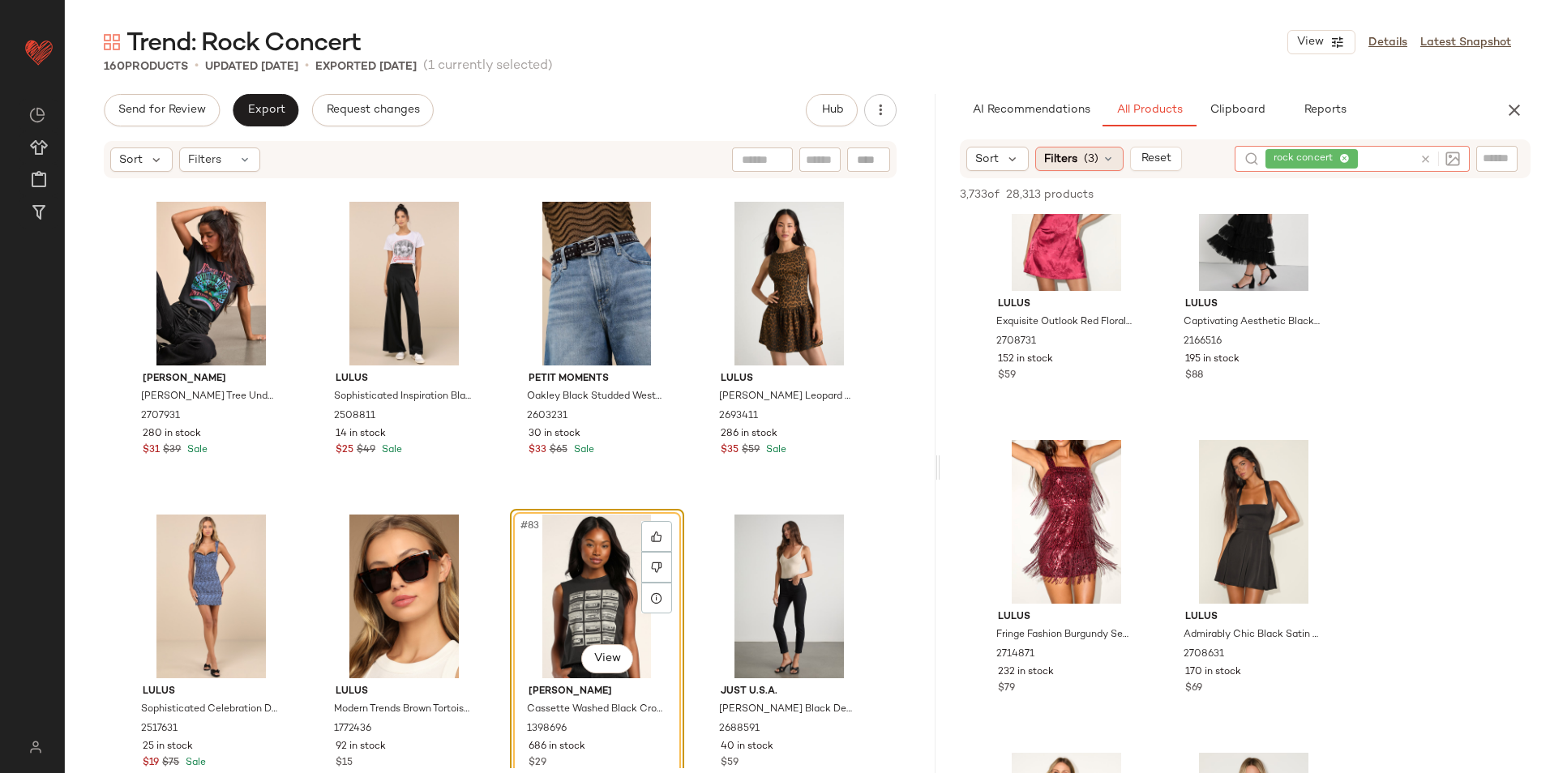
click at [1104, 154] on icon at bounding box center [1108, 158] width 13 height 13
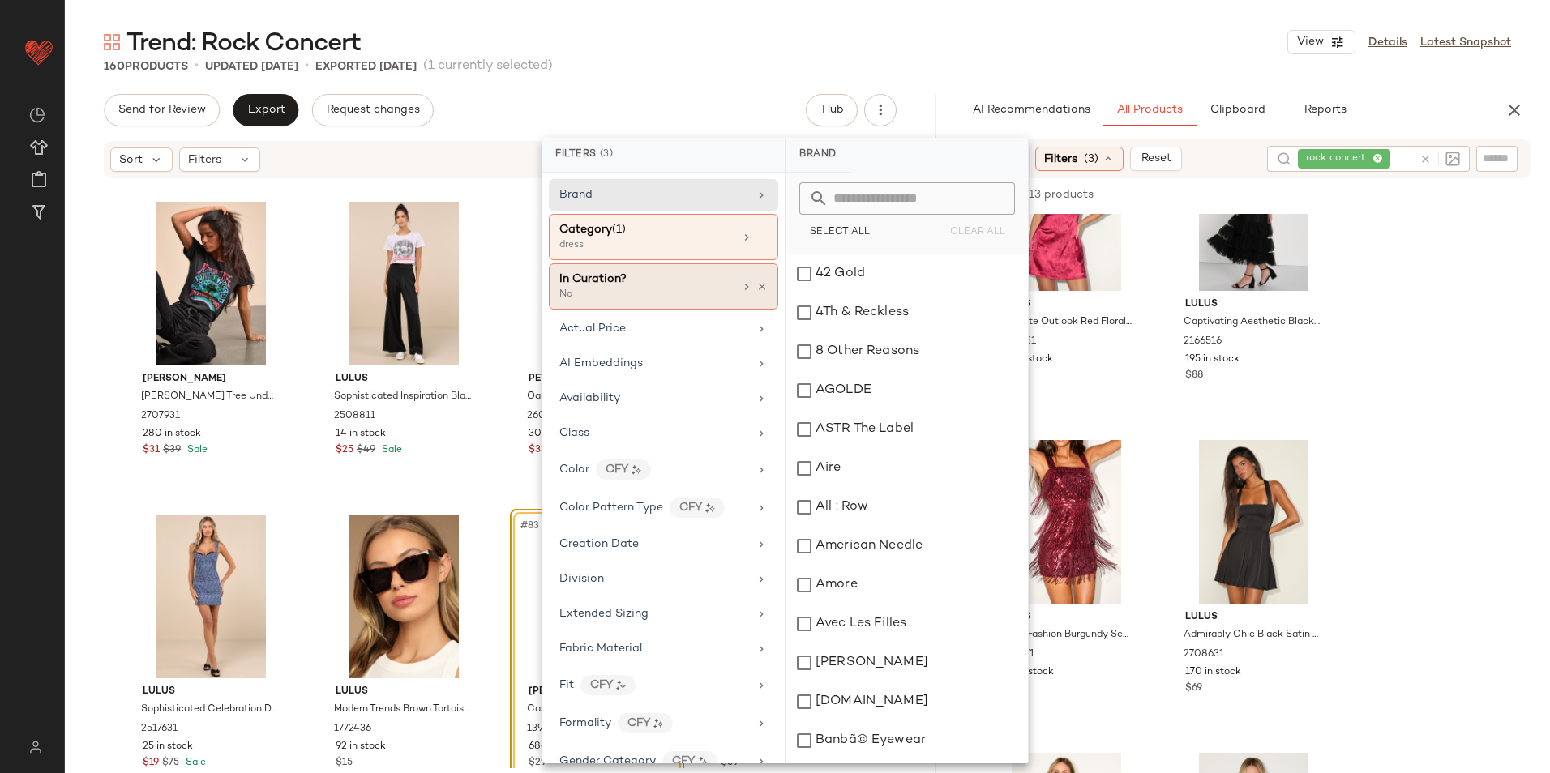
click at [665, 243] on div "dress" at bounding box center [640, 245] width 162 height 15
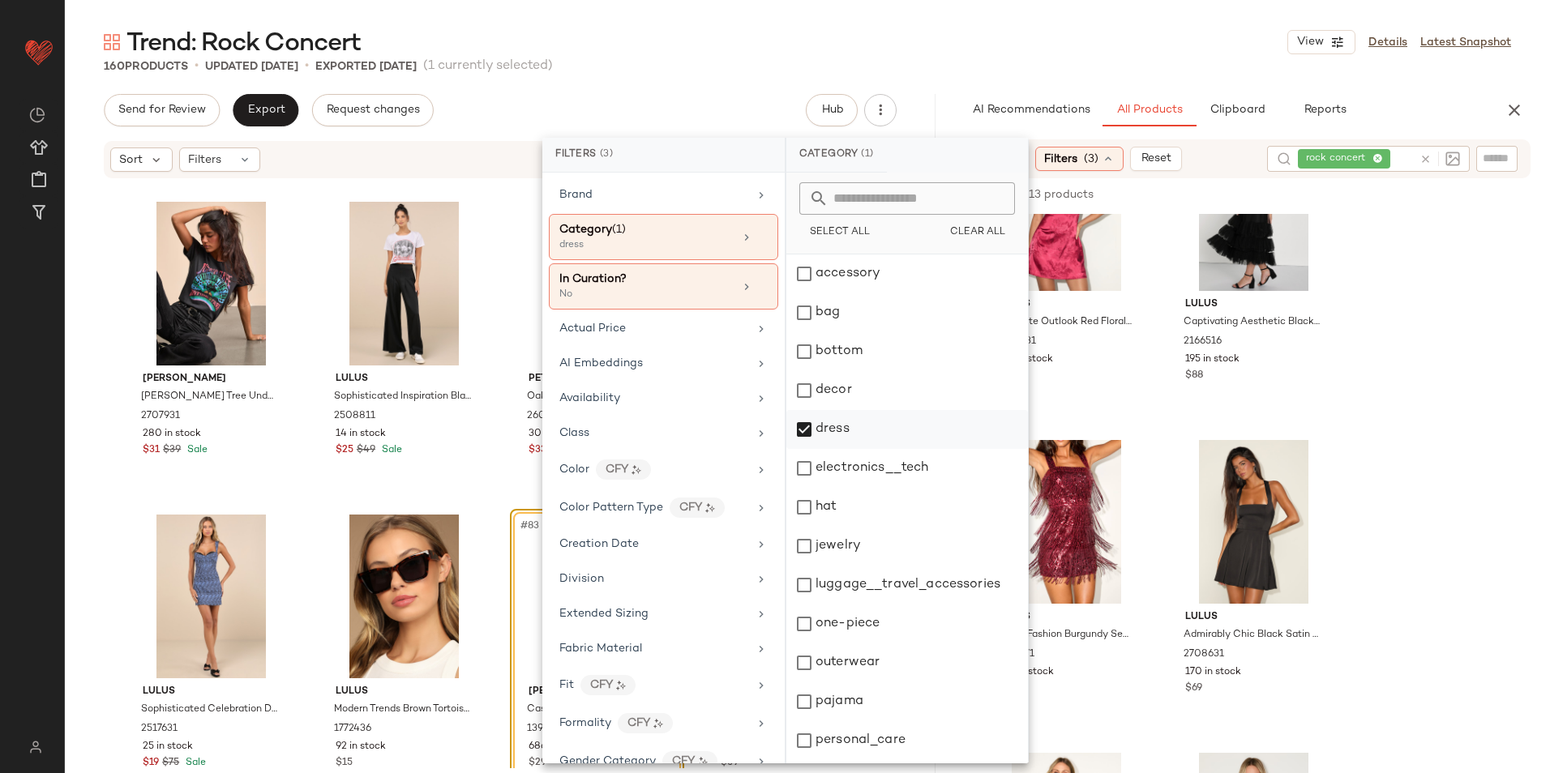
click at [841, 435] on div "dress" at bounding box center [907, 429] width 242 height 39
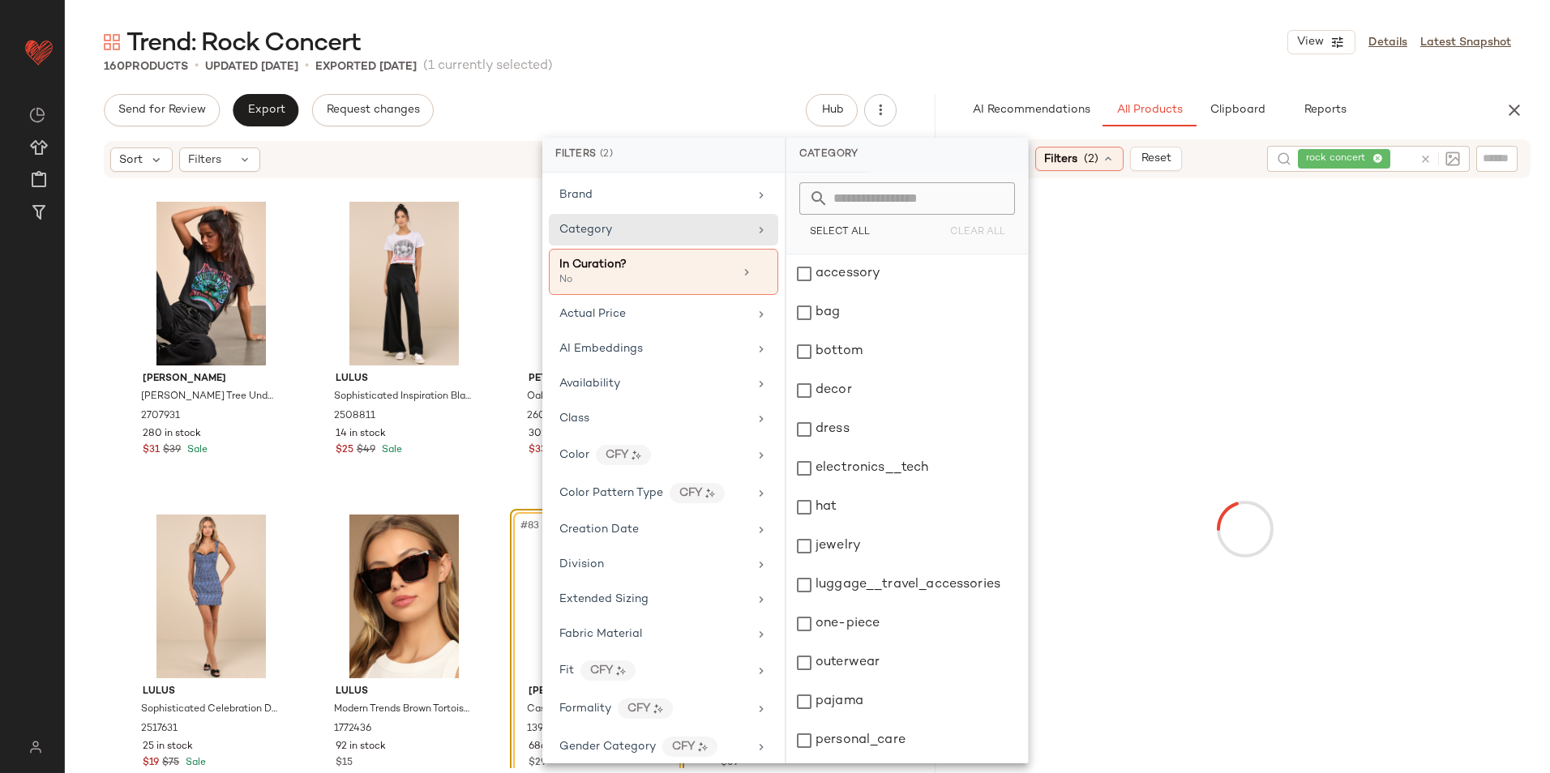
click at [1039, 54] on div "Trend: Rock Concert View Details Latest Snapshot" at bounding box center [807, 42] width 1485 height 32
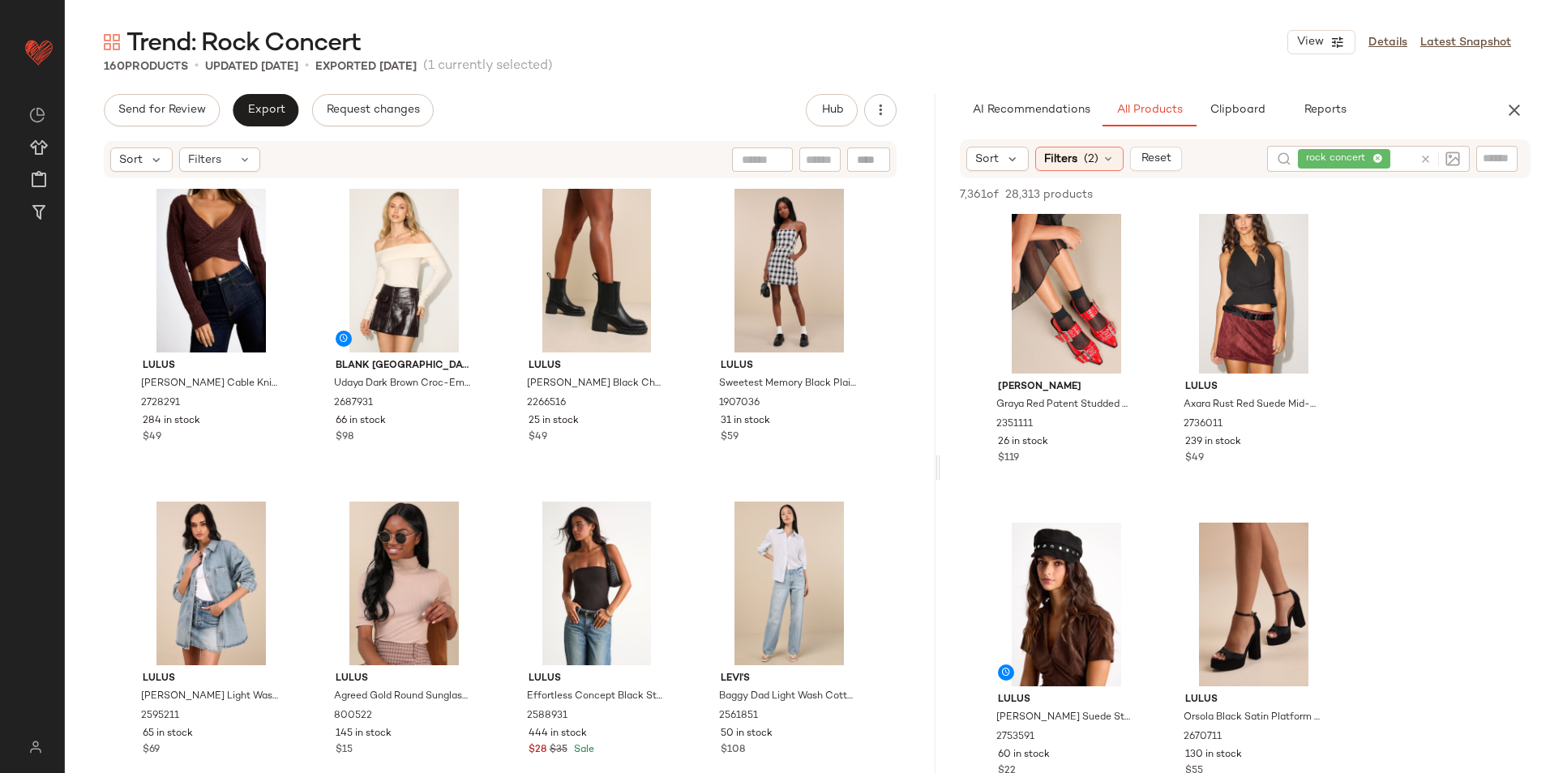
scroll to position [324, 0]
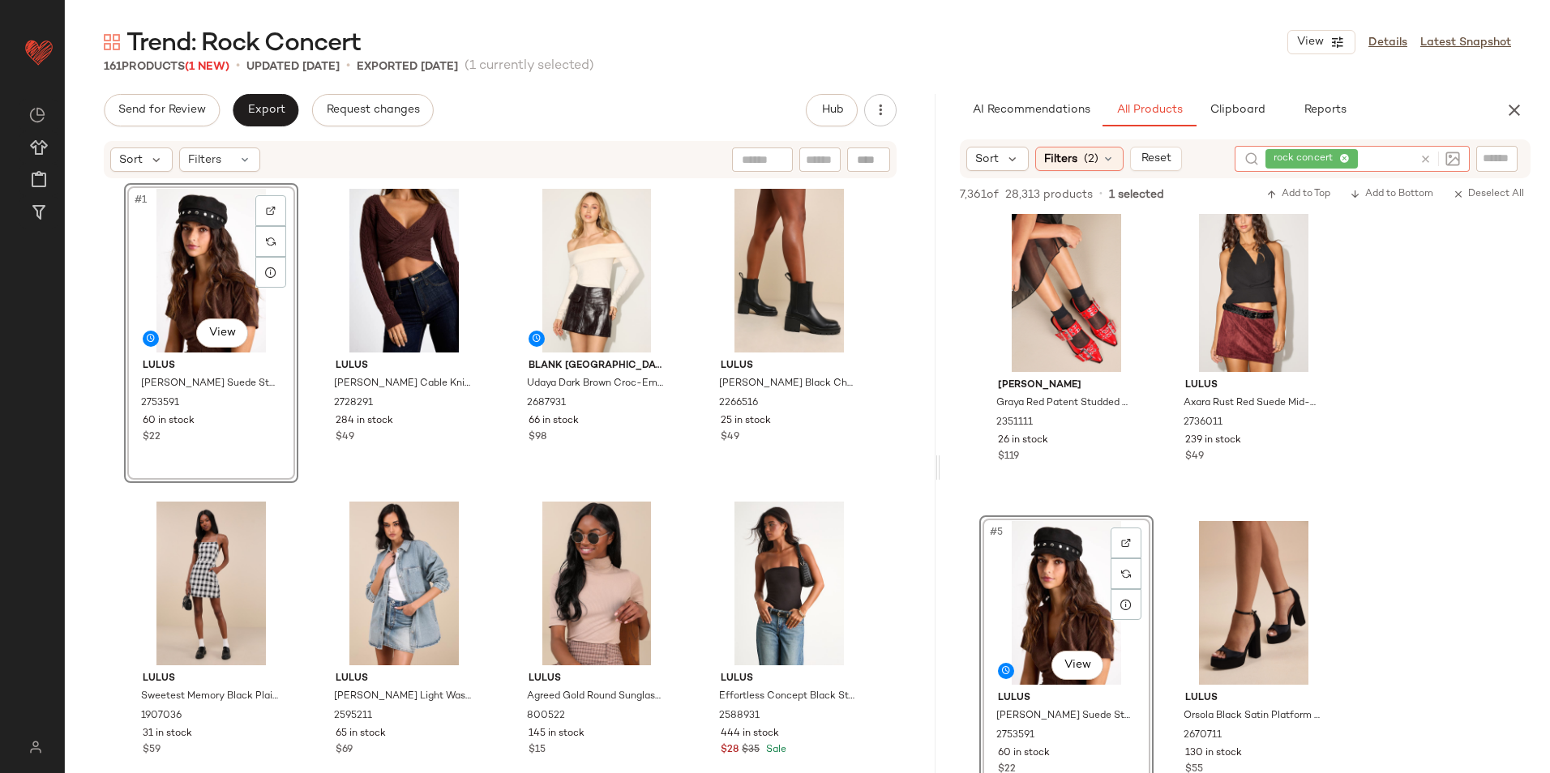
click at [1373, 157] on div "rock concert" at bounding box center [1339, 159] width 148 height 26
click at [1089, 159] on span "(2)" at bounding box center [1091, 159] width 15 height 17
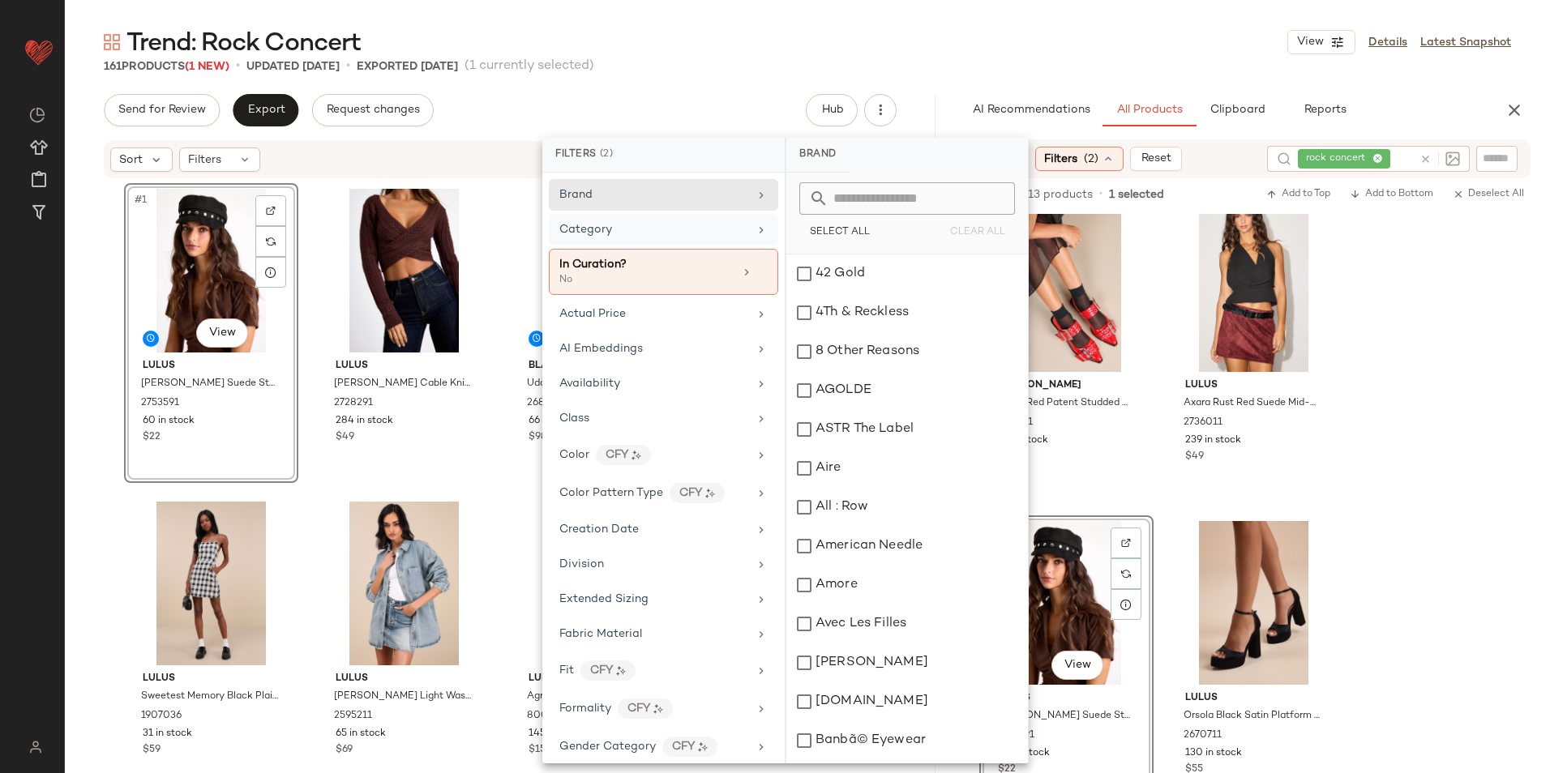
click at [666, 233] on div "Category" at bounding box center [653, 229] width 189 height 17
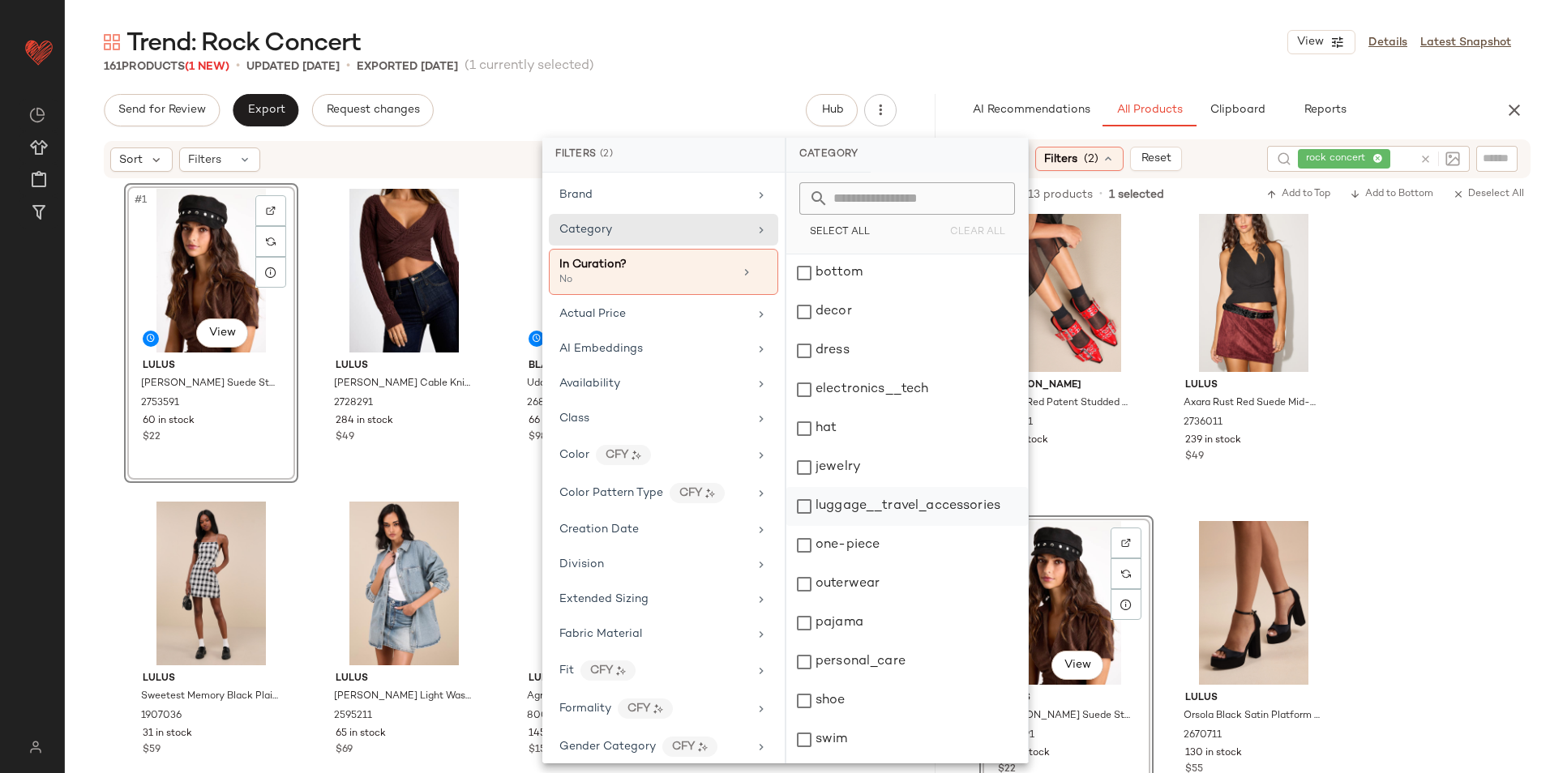
scroll to position [152, 0]
click at [874, 508] on div "outerwear" at bounding box center [907, 510] width 242 height 39
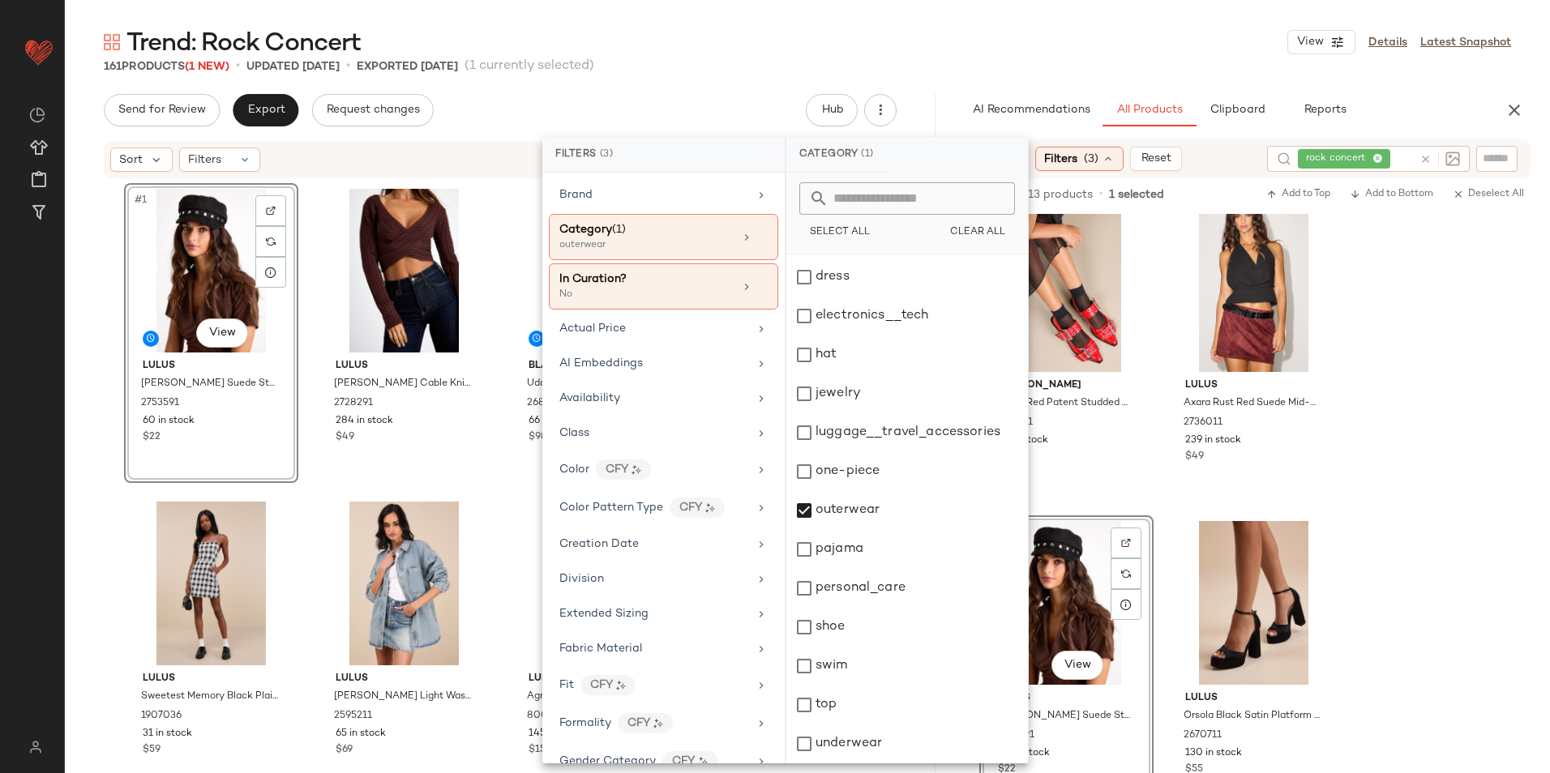
click at [1050, 24] on main "Trend: Rock Concert View Details Latest Snapshot 161 Products (1 New) • updated…" at bounding box center [775, 386] width 1550 height 773
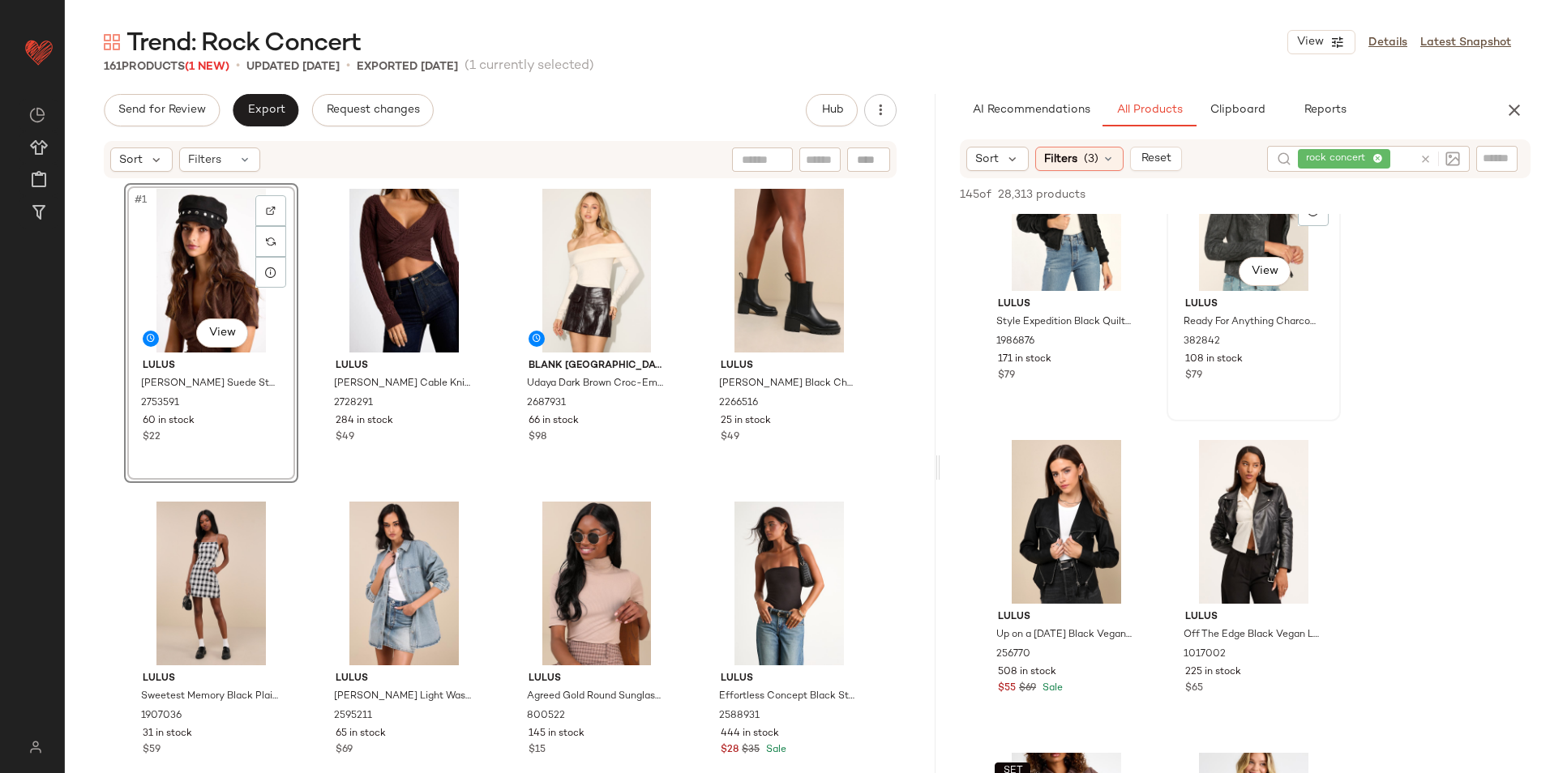
scroll to position [730, 0]
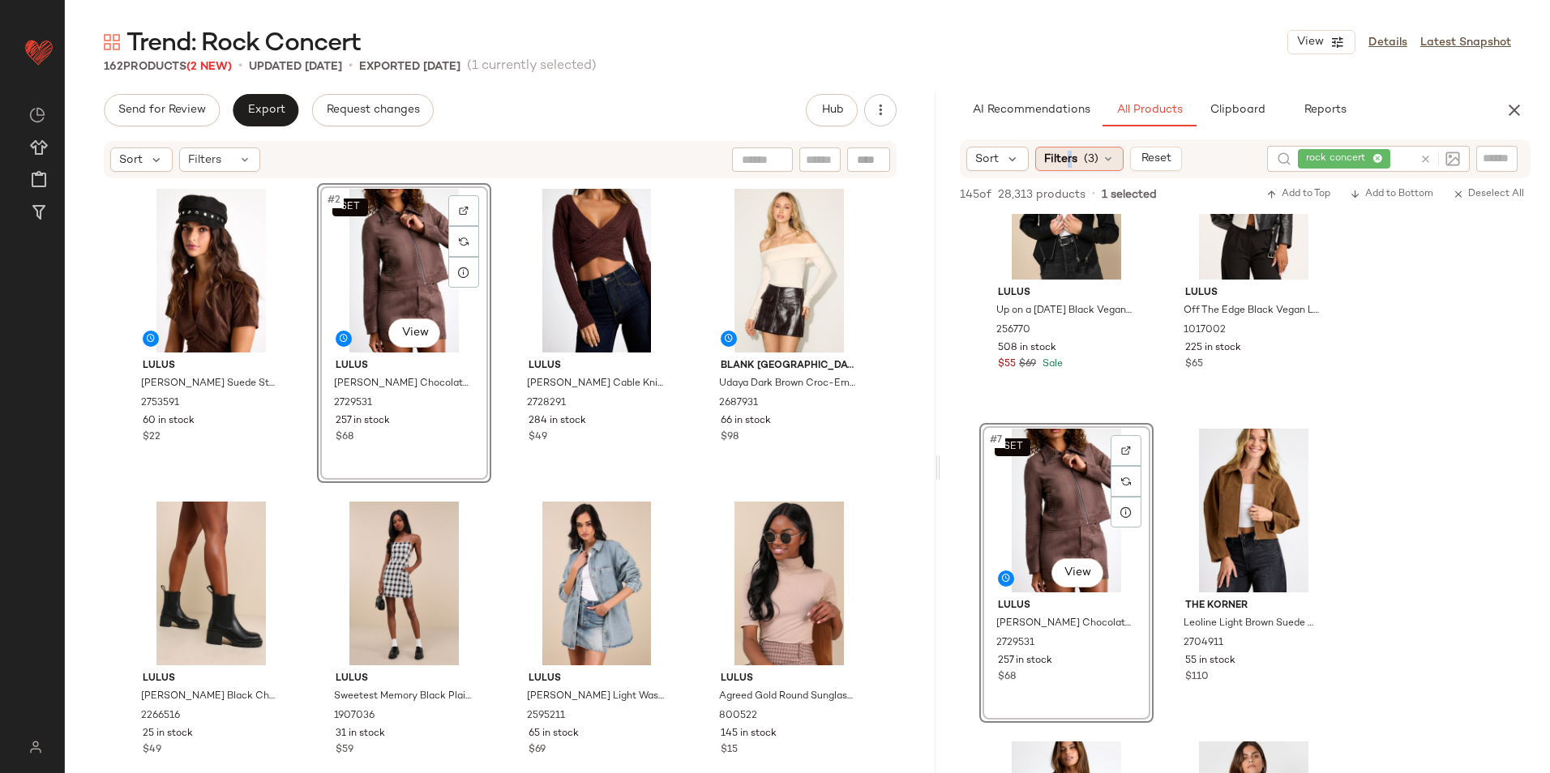
click at [1072, 156] on span "Filters" at bounding box center [1060, 159] width 33 height 17
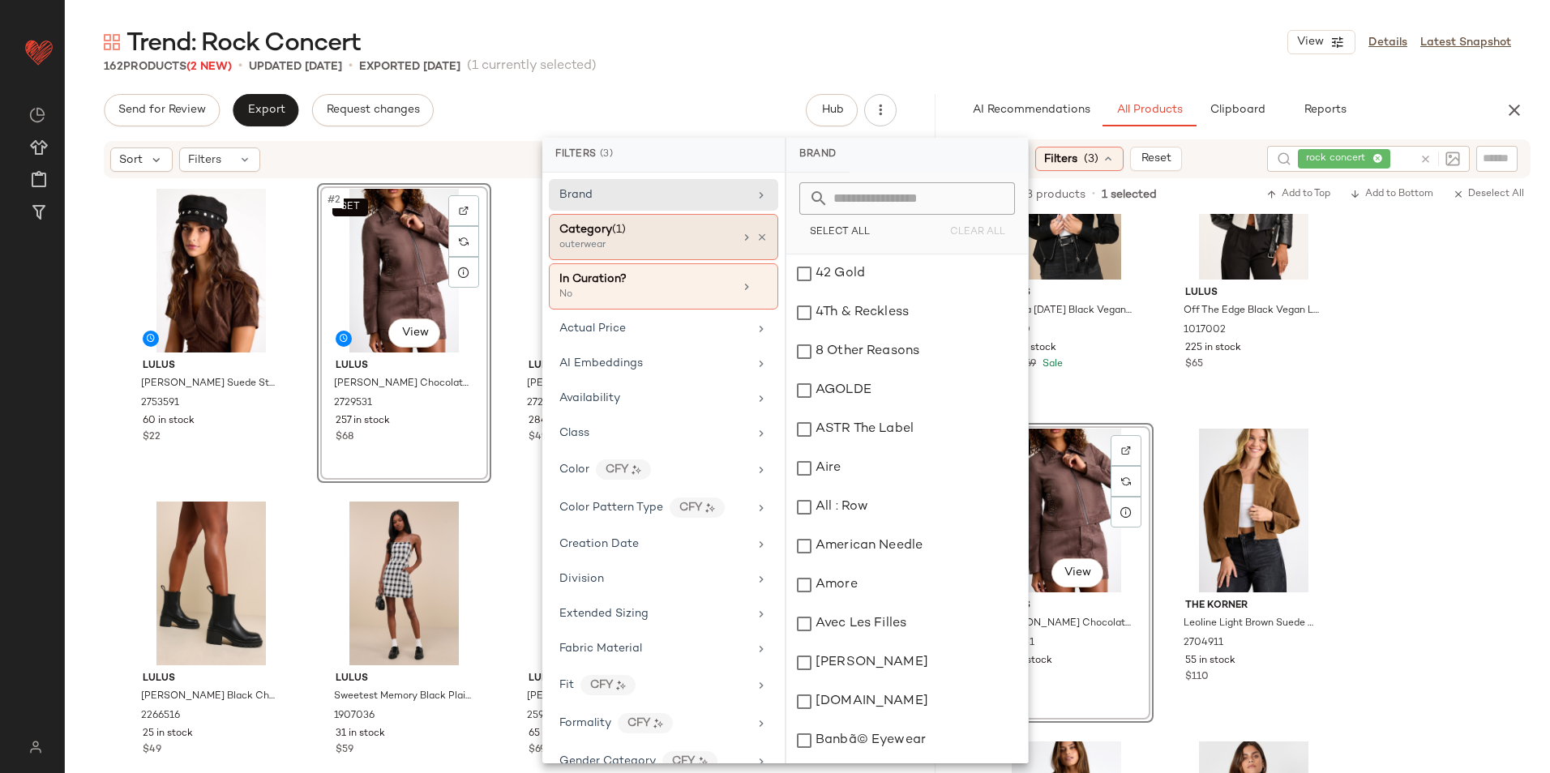
click at [664, 242] on div "outerwear" at bounding box center [640, 245] width 162 height 15
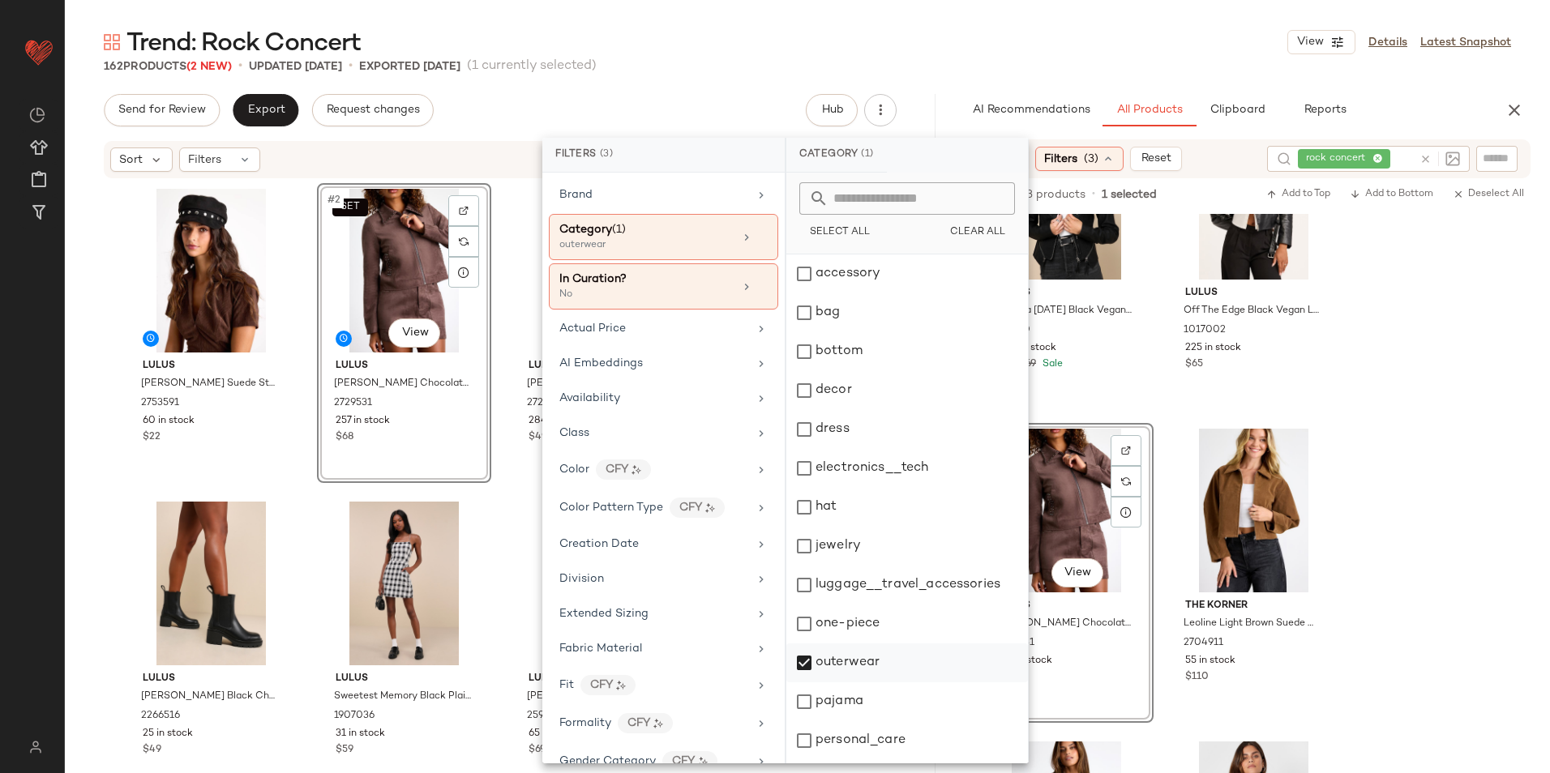
click at [852, 669] on div "outerwear" at bounding box center [907, 663] width 242 height 39
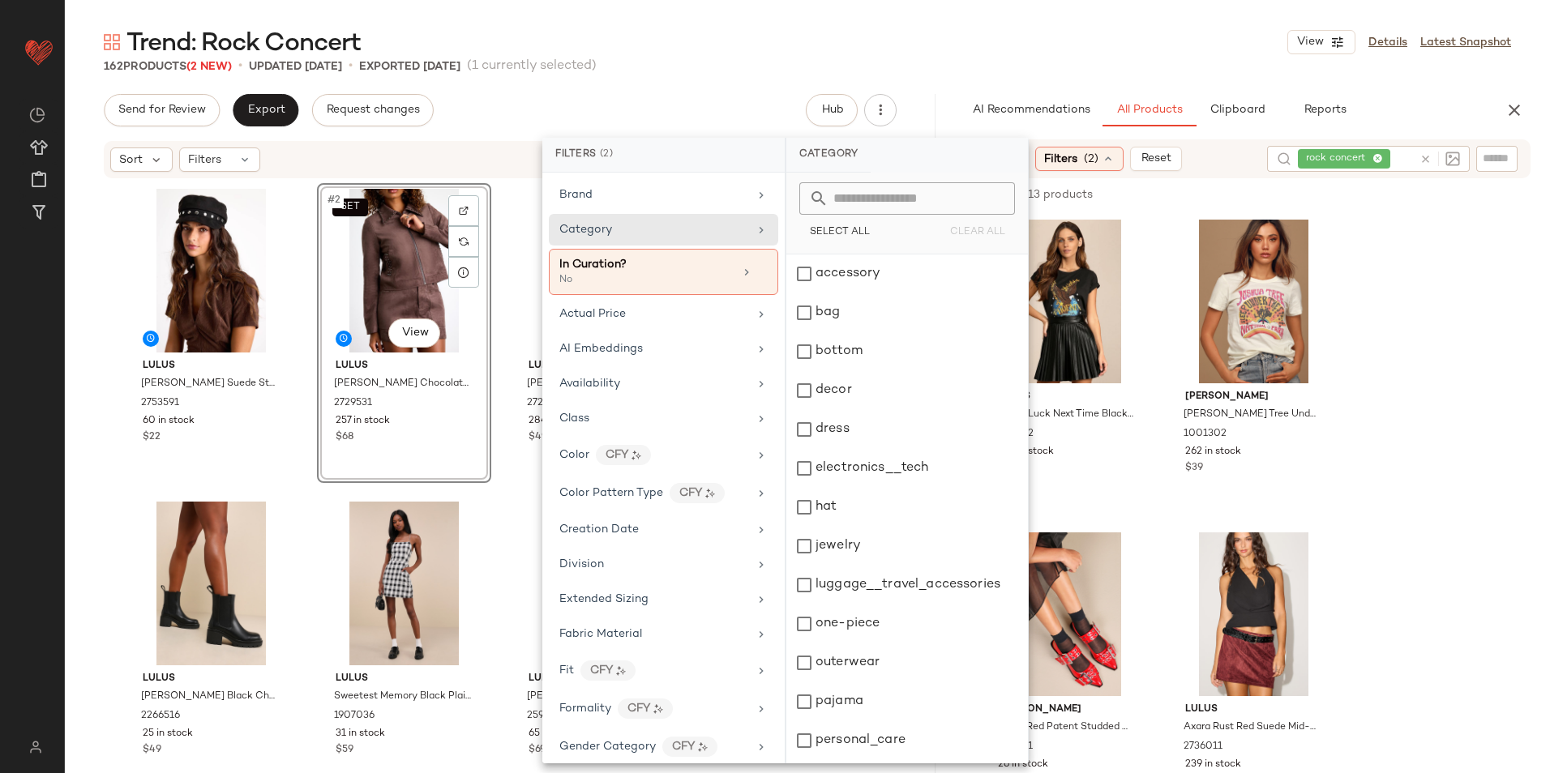
click at [1427, 157] on icon at bounding box center [1425, 159] width 12 height 12
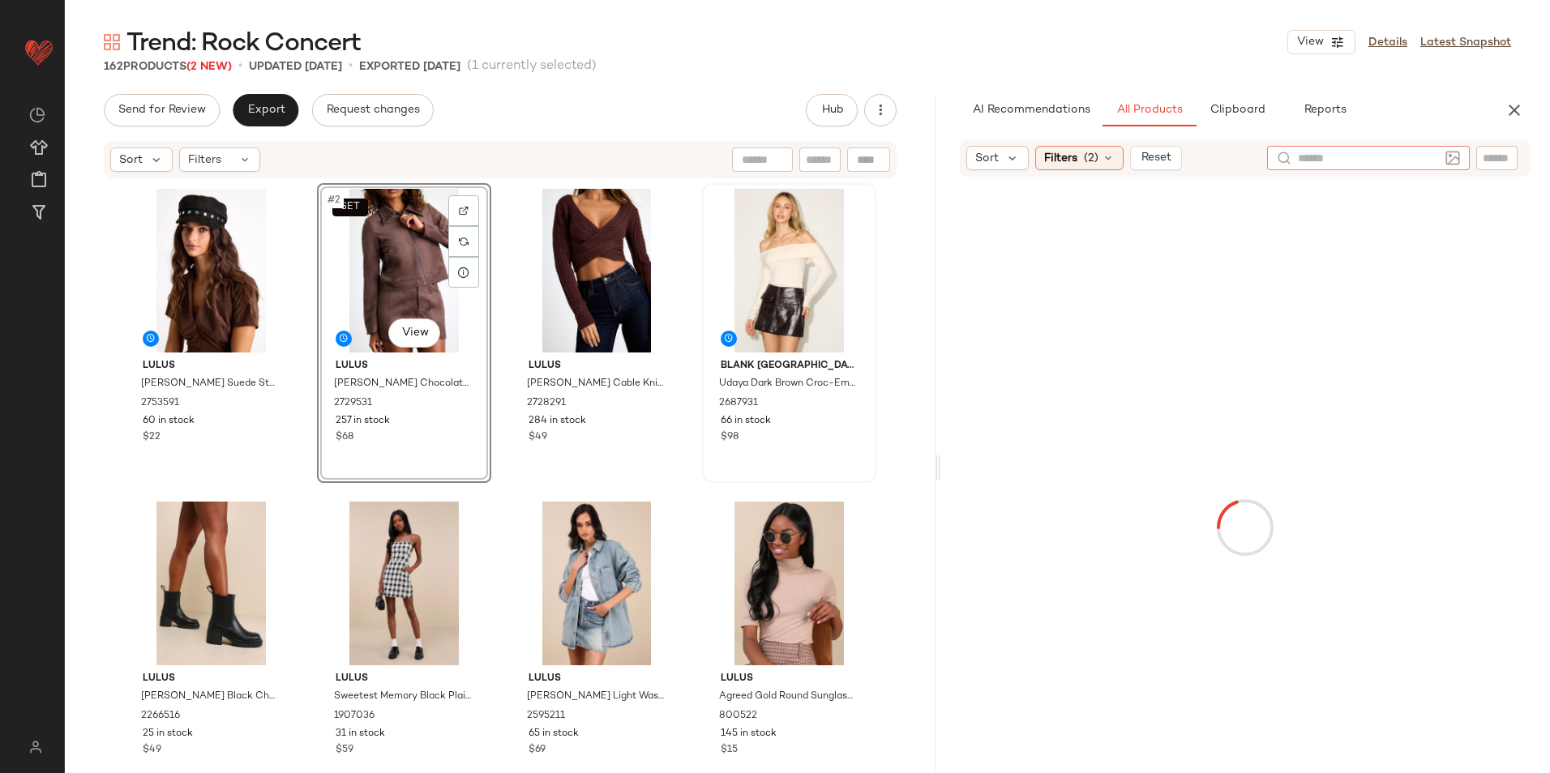
click at [1085, 148] on div "Filters (2)" at bounding box center [1079, 158] width 88 height 24
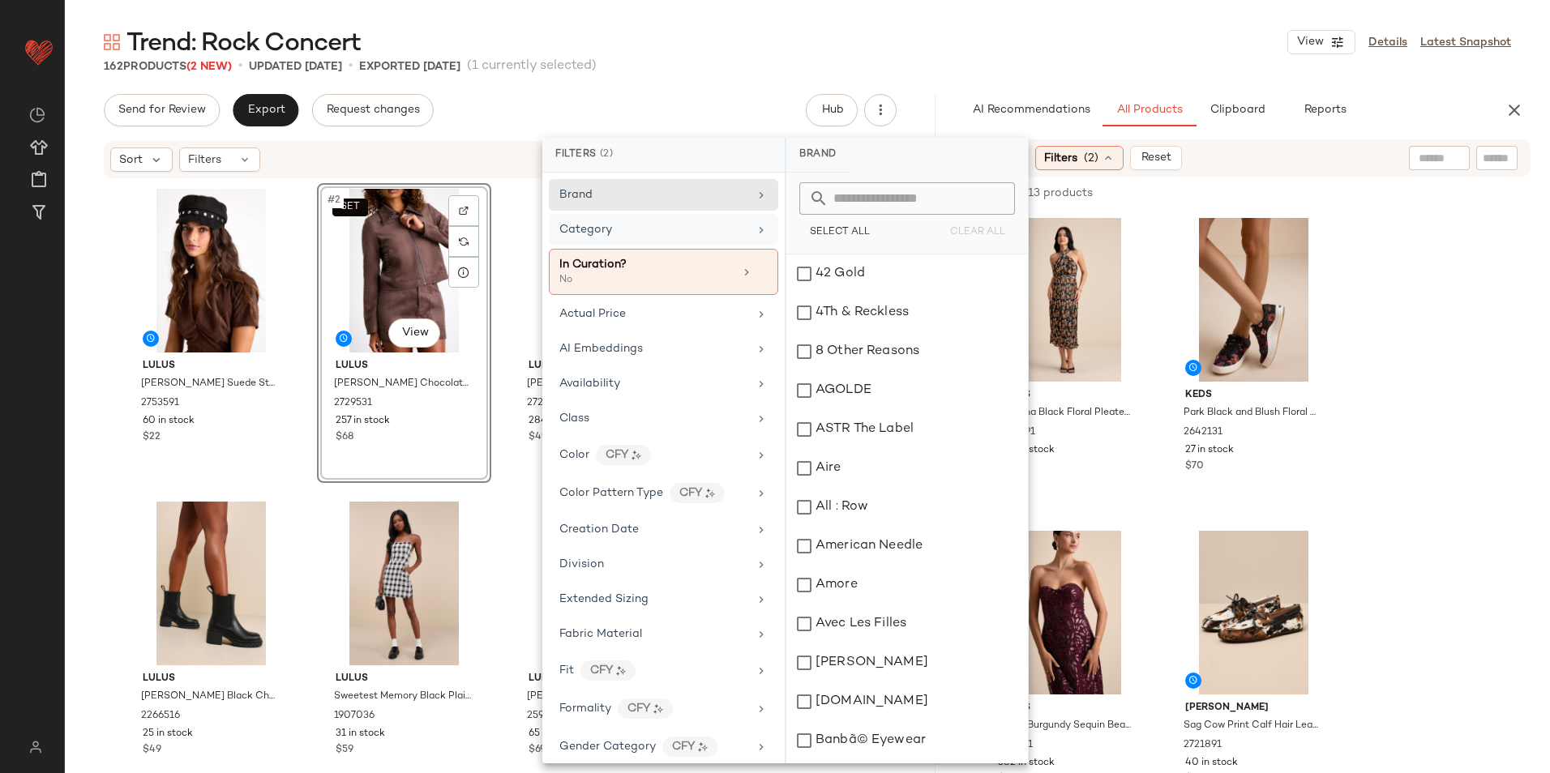
click at [650, 234] on div "Category" at bounding box center [653, 229] width 189 height 17
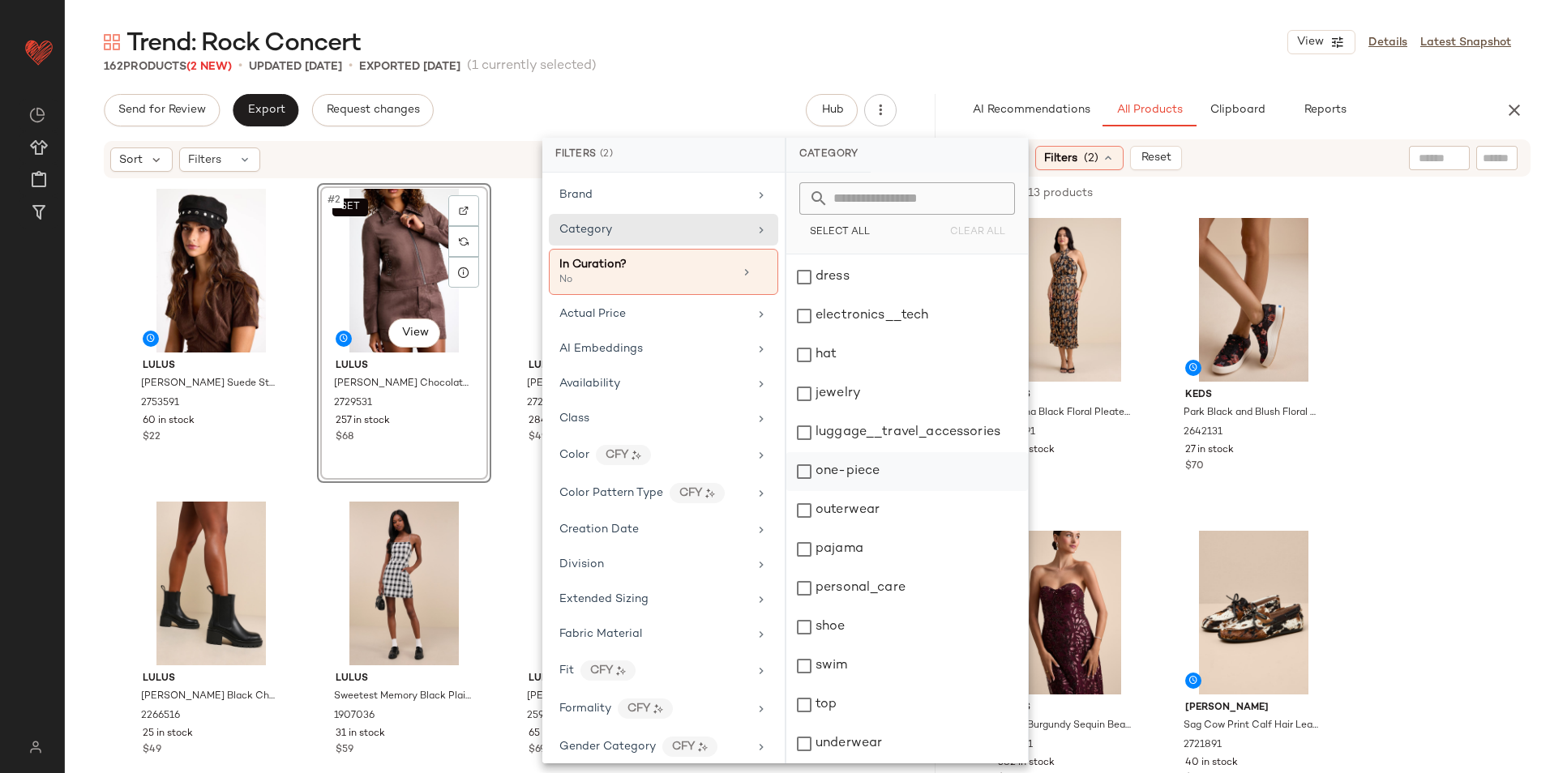
scroll to position [0, 0]
click at [850, 353] on div "bottom" at bounding box center [907, 351] width 242 height 39
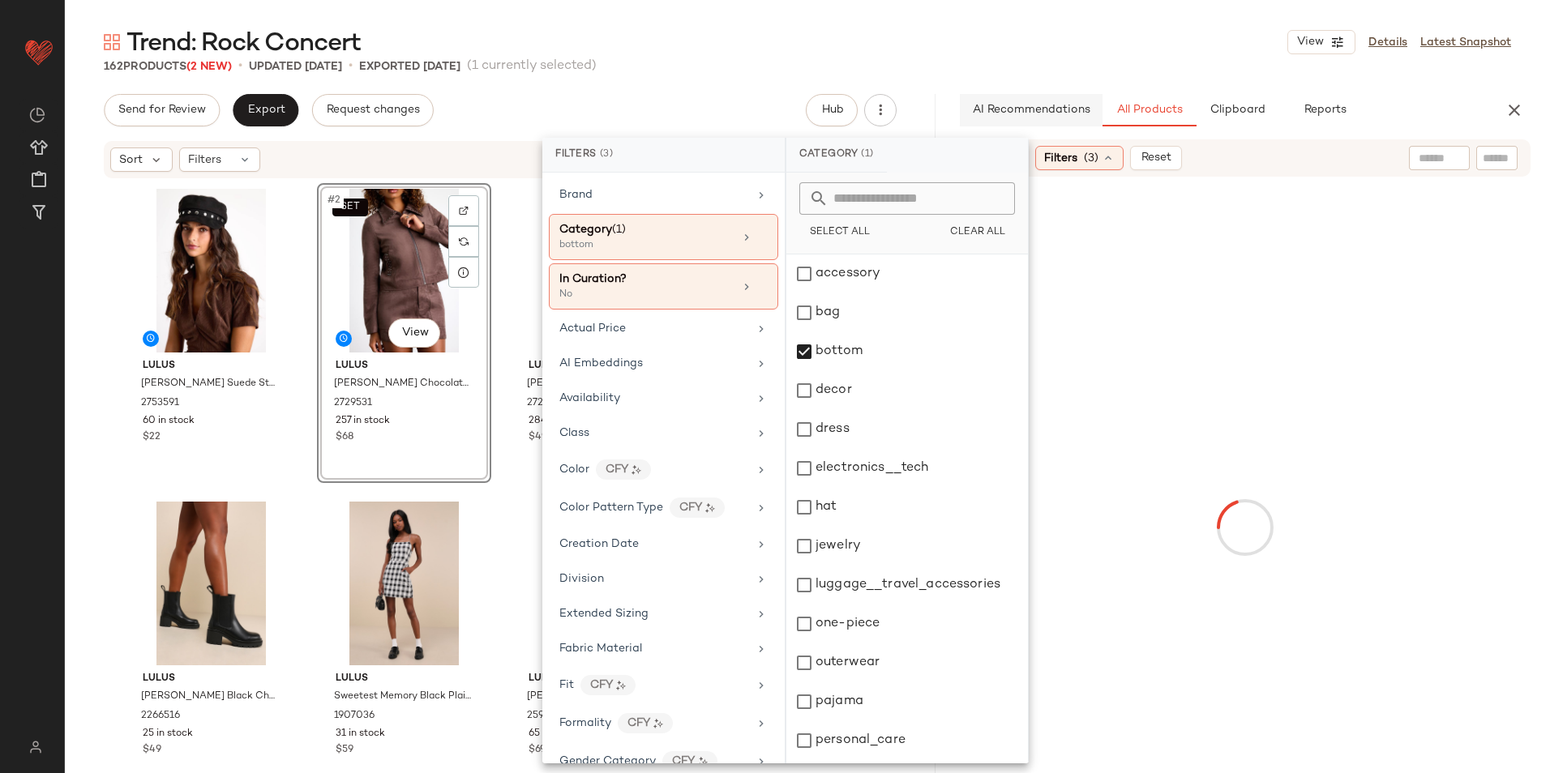
drag, startPoint x: 875, startPoint y: 41, endPoint x: 1014, endPoint y: 106, distance: 153.8
click at [875, 40] on div "Trend: Rock Concert View Details Latest Snapshot" at bounding box center [807, 42] width 1485 height 32
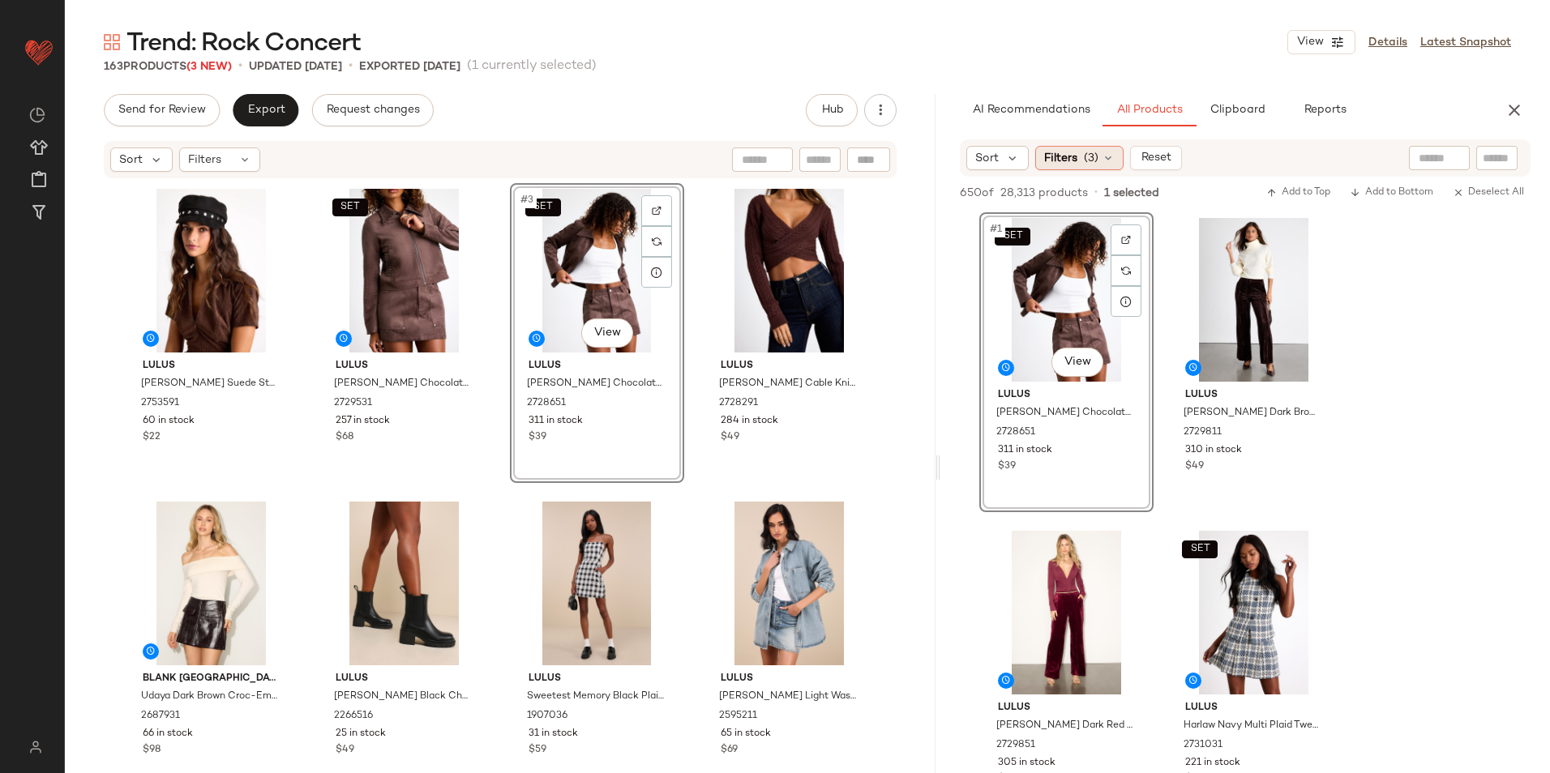
click at [1102, 161] on icon at bounding box center [1108, 158] width 13 height 13
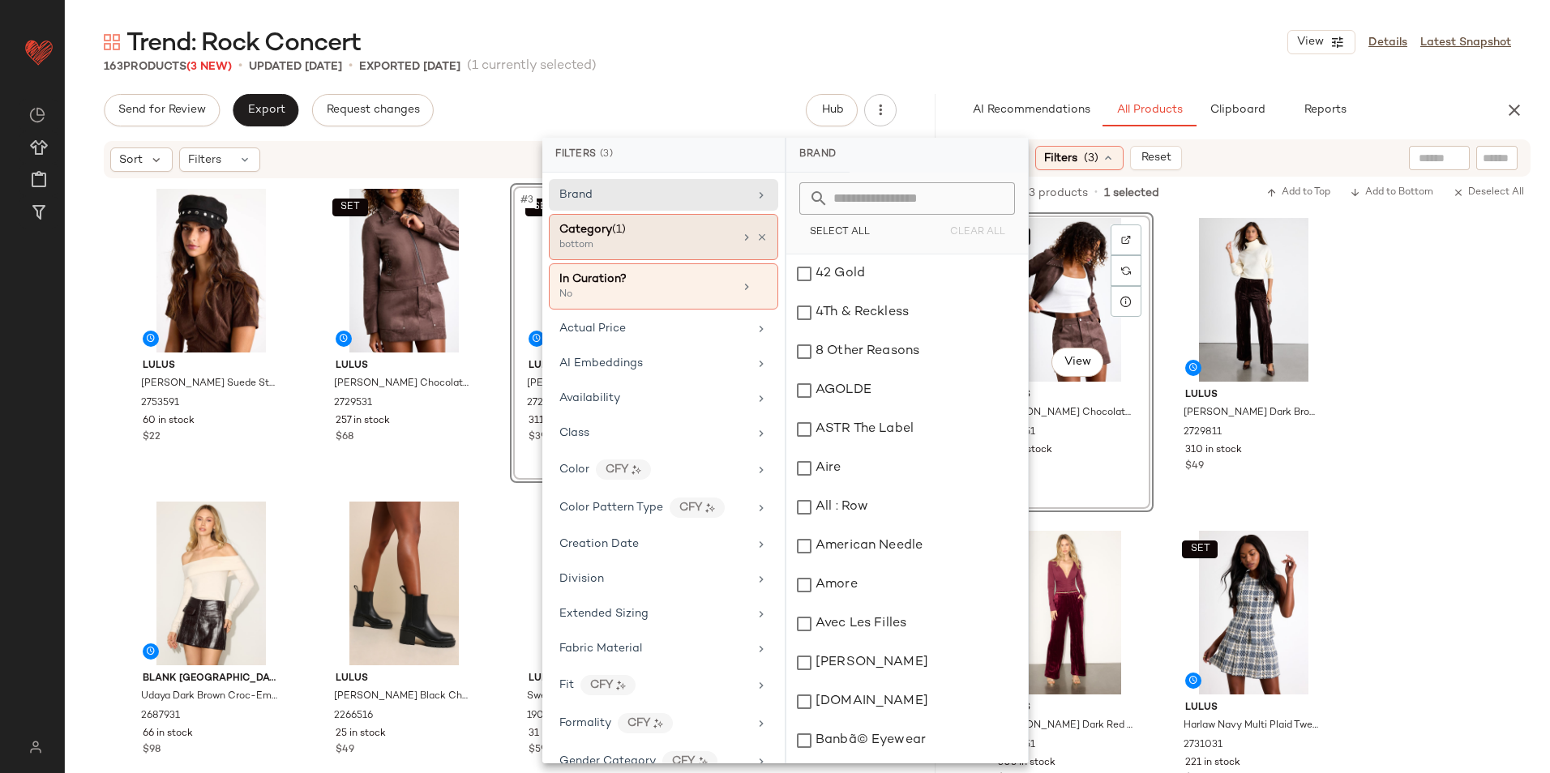
click at [686, 242] on div "bottom" at bounding box center [640, 245] width 162 height 15
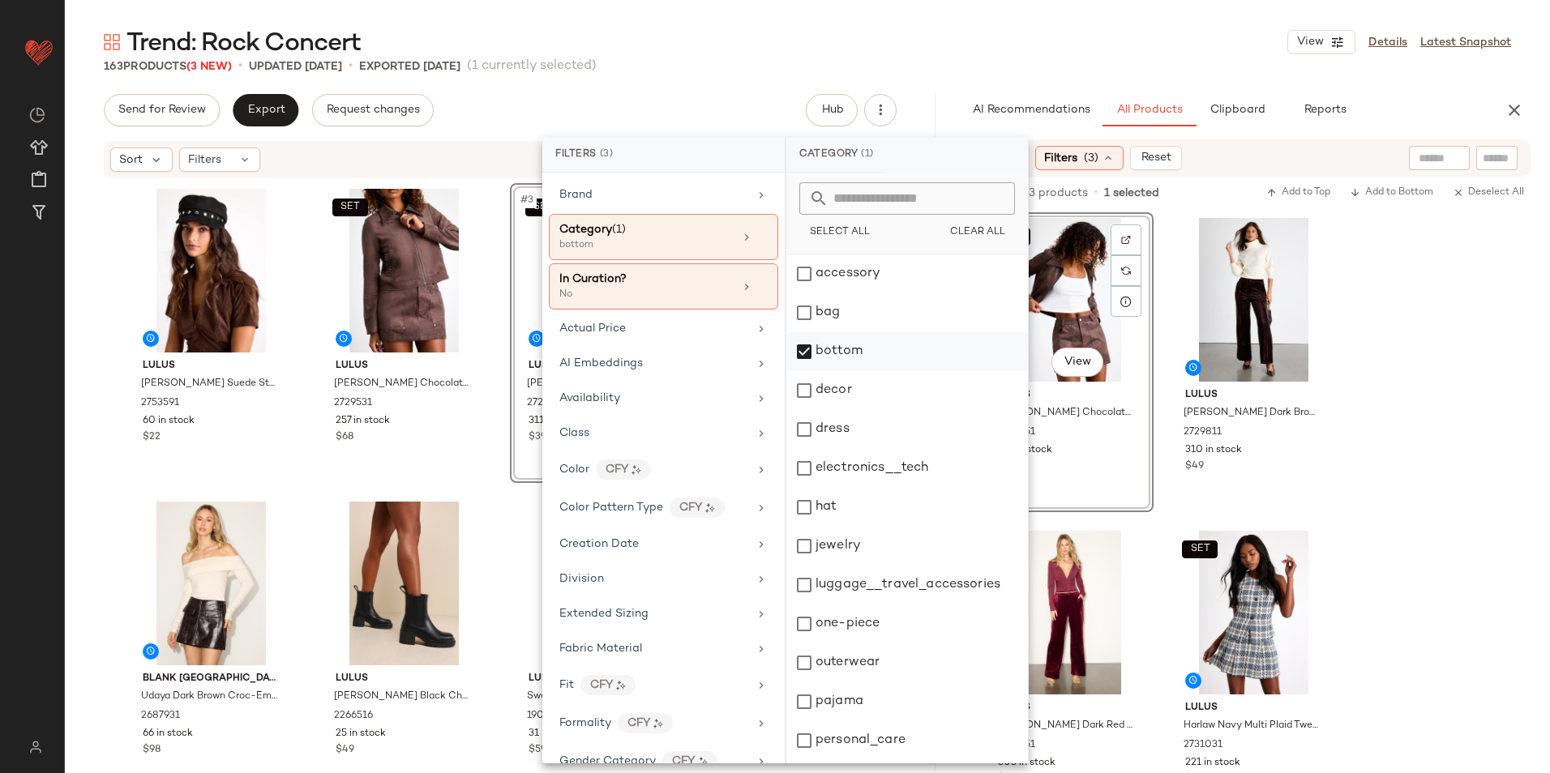
click at [867, 349] on div "bottom" at bounding box center [907, 351] width 242 height 39
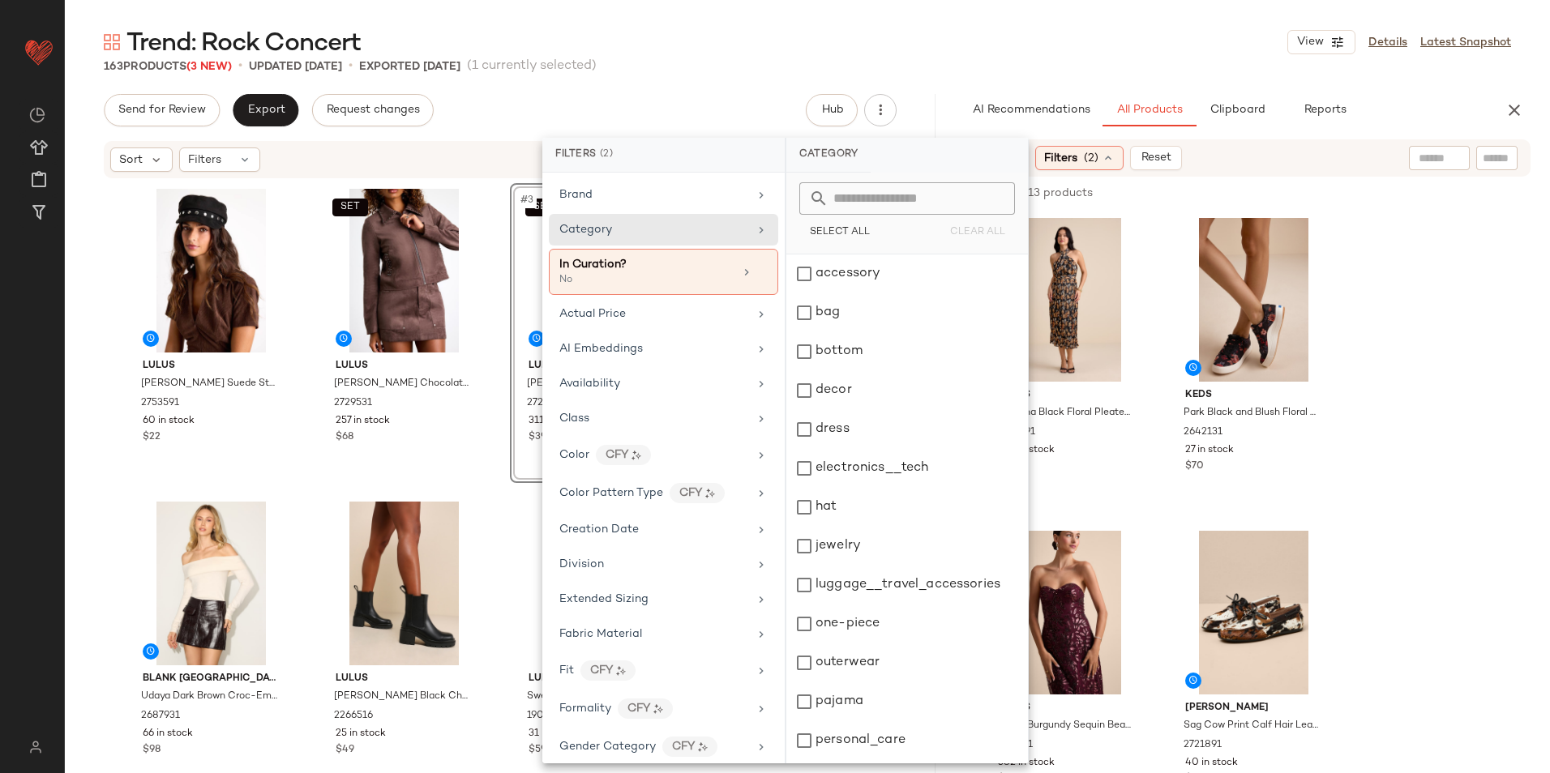
scroll to position [152, 0]
click at [841, 700] on div "top" at bounding box center [907, 705] width 242 height 39
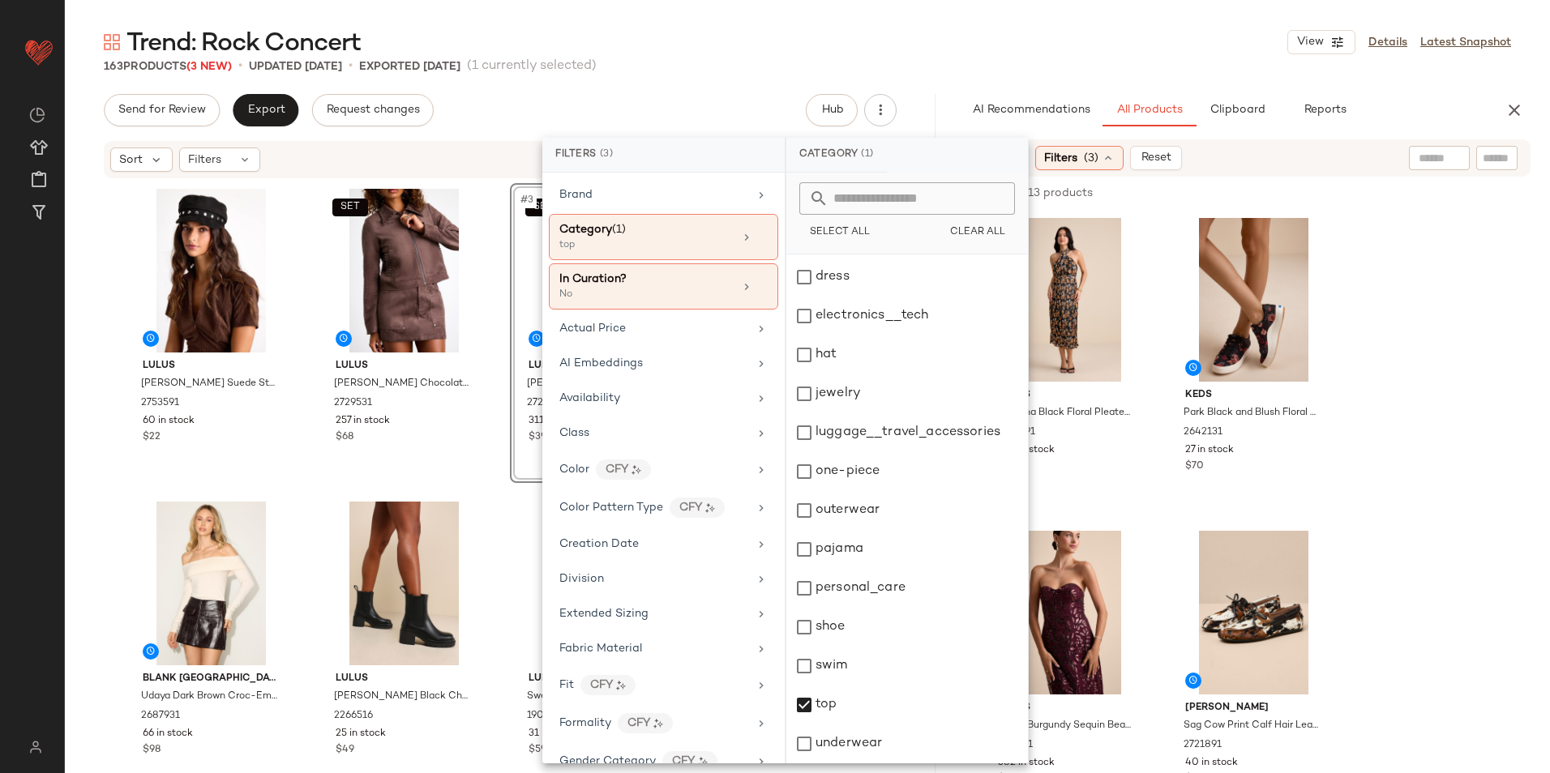
click at [1153, 30] on div "Trend: Rock Concert View Details Latest Snapshot" at bounding box center [807, 42] width 1485 height 32
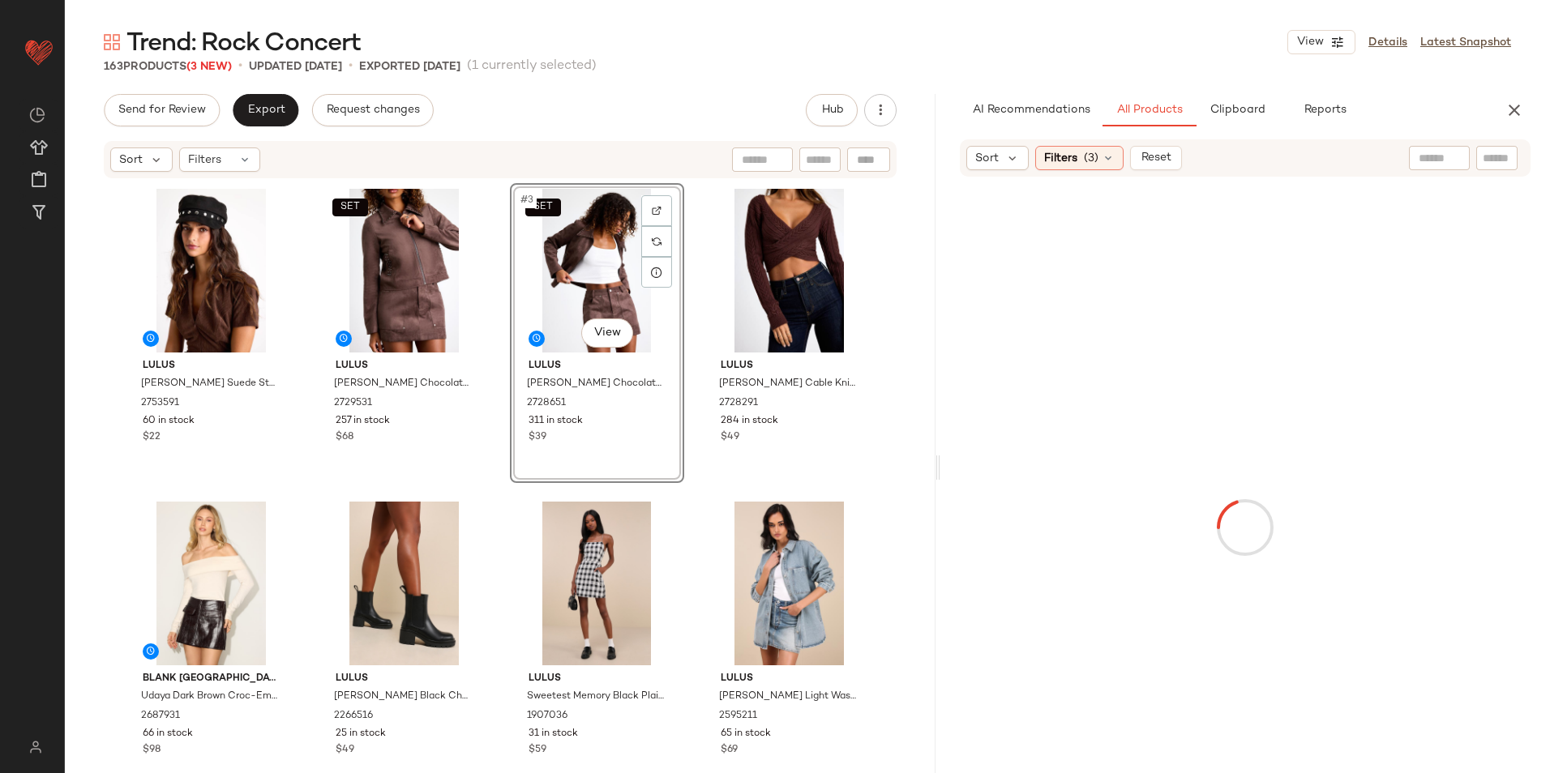
click at [1457, 158] on div at bounding box center [1439, 158] width 61 height 24
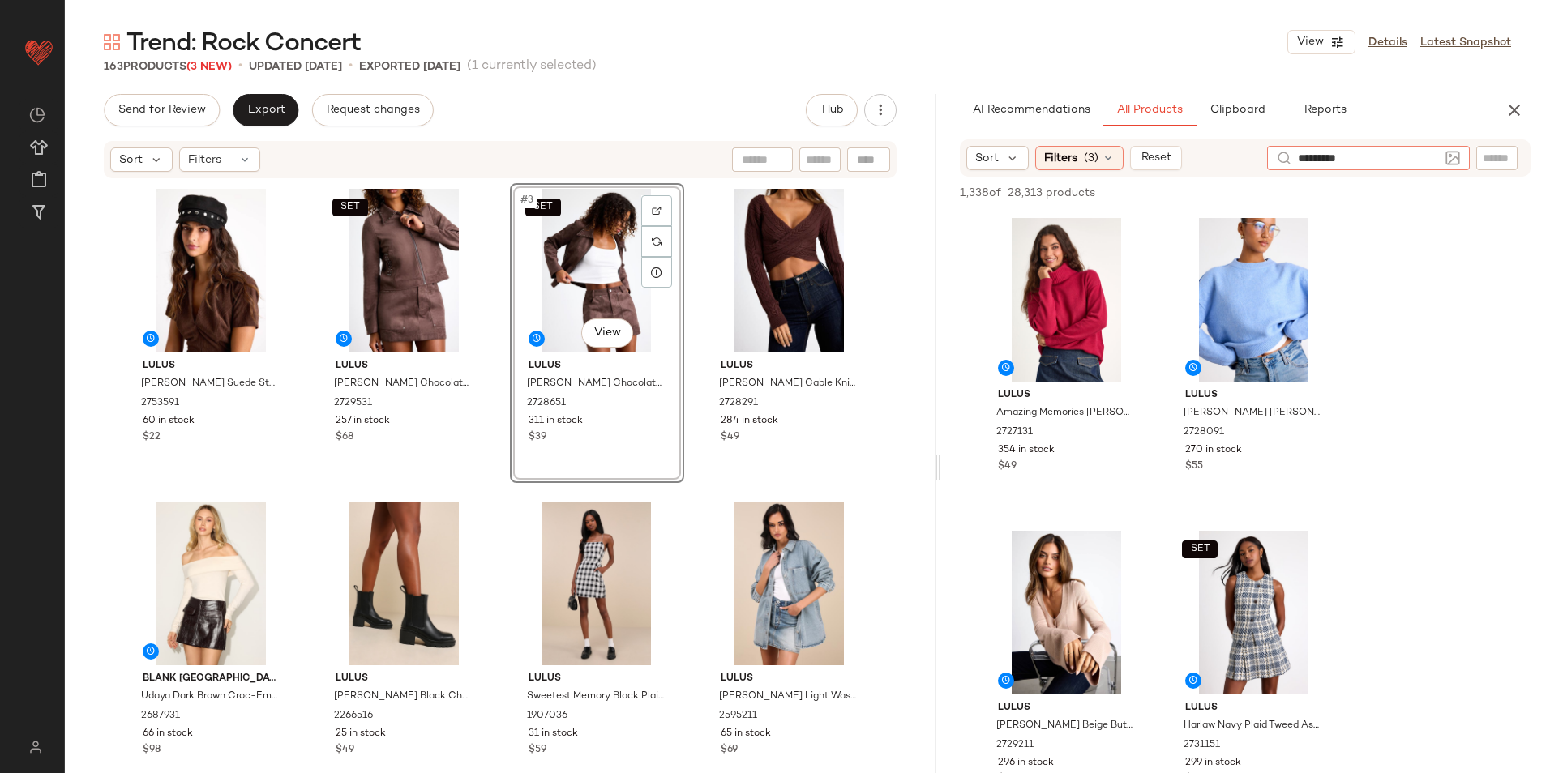
type input "**********"
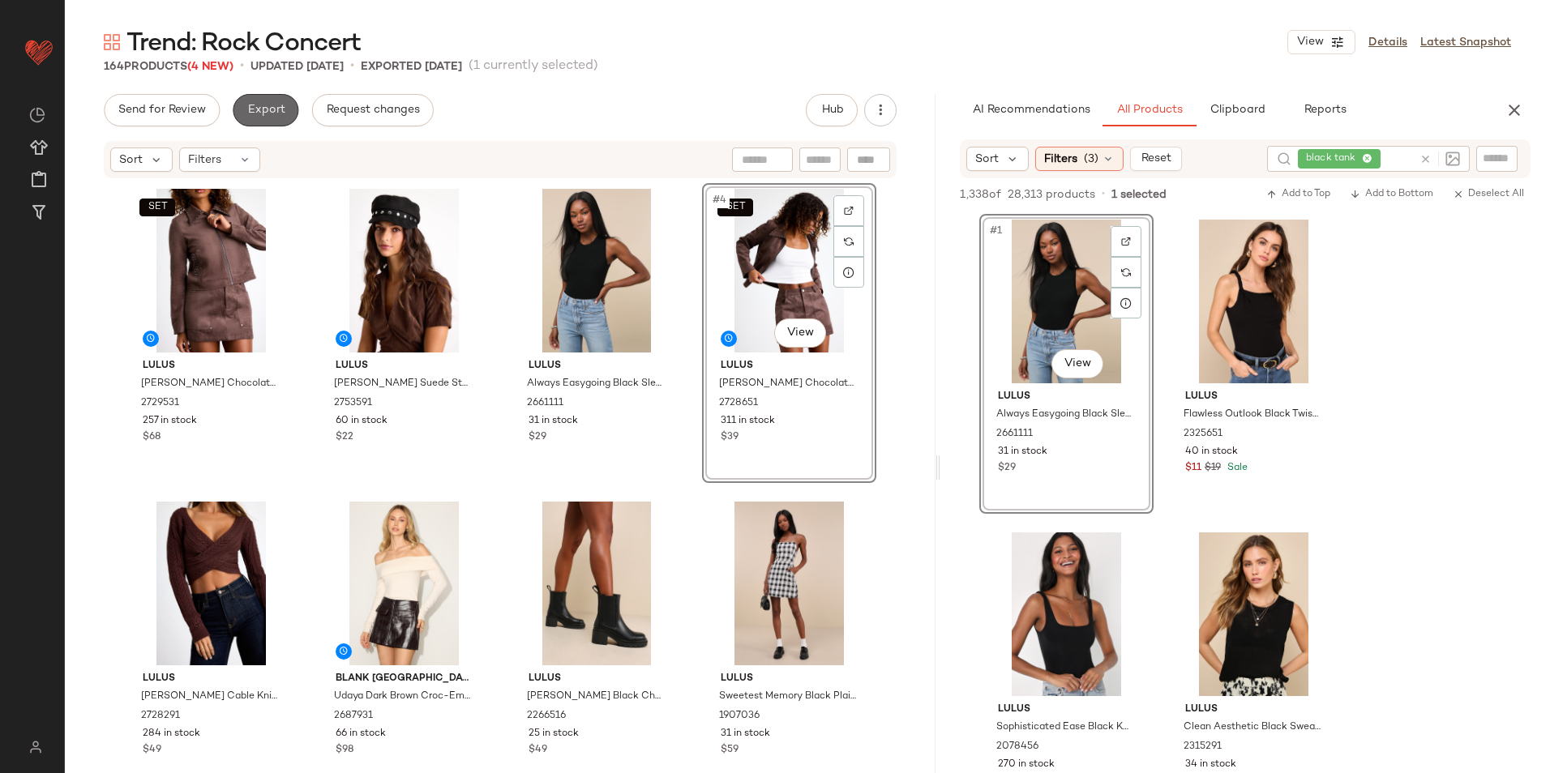
click at [272, 114] on span "Export" at bounding box center [265, 110] width 38 height 13
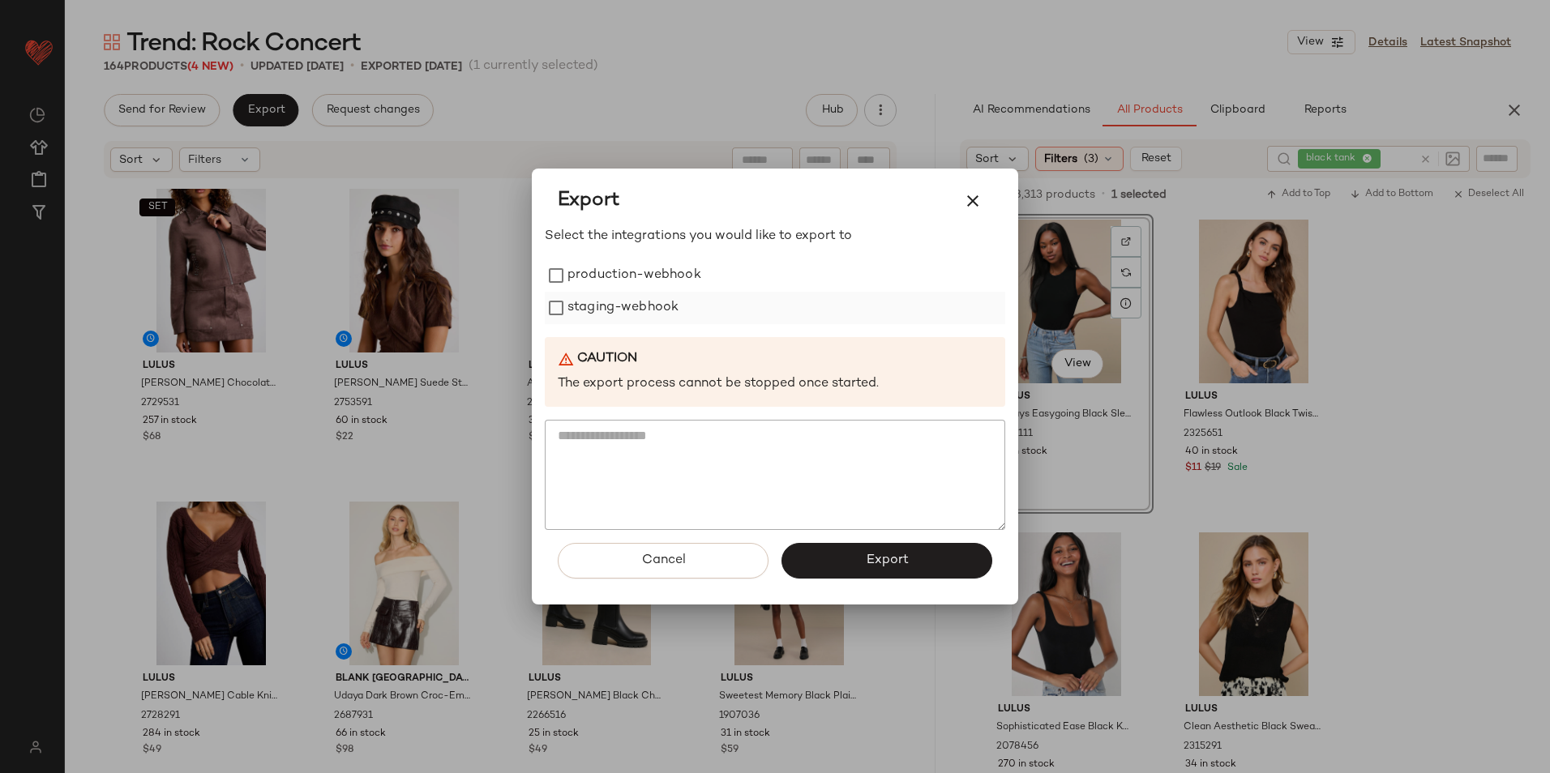
drag, startPoint x: 627, startPoint y: 273, endPoint x: 614, endPoint y: 303, distance: 33.0
click at [628, 273] on label "production-webhook" at bounding box center [634, 275] width 134 height 32
click at [612, 306] on label "staging-webhook" at bounding box center [622, 308] width 111 height 32
click at [854, 578] on button "Export" at bounding box center [886, 561] width 211 height 36
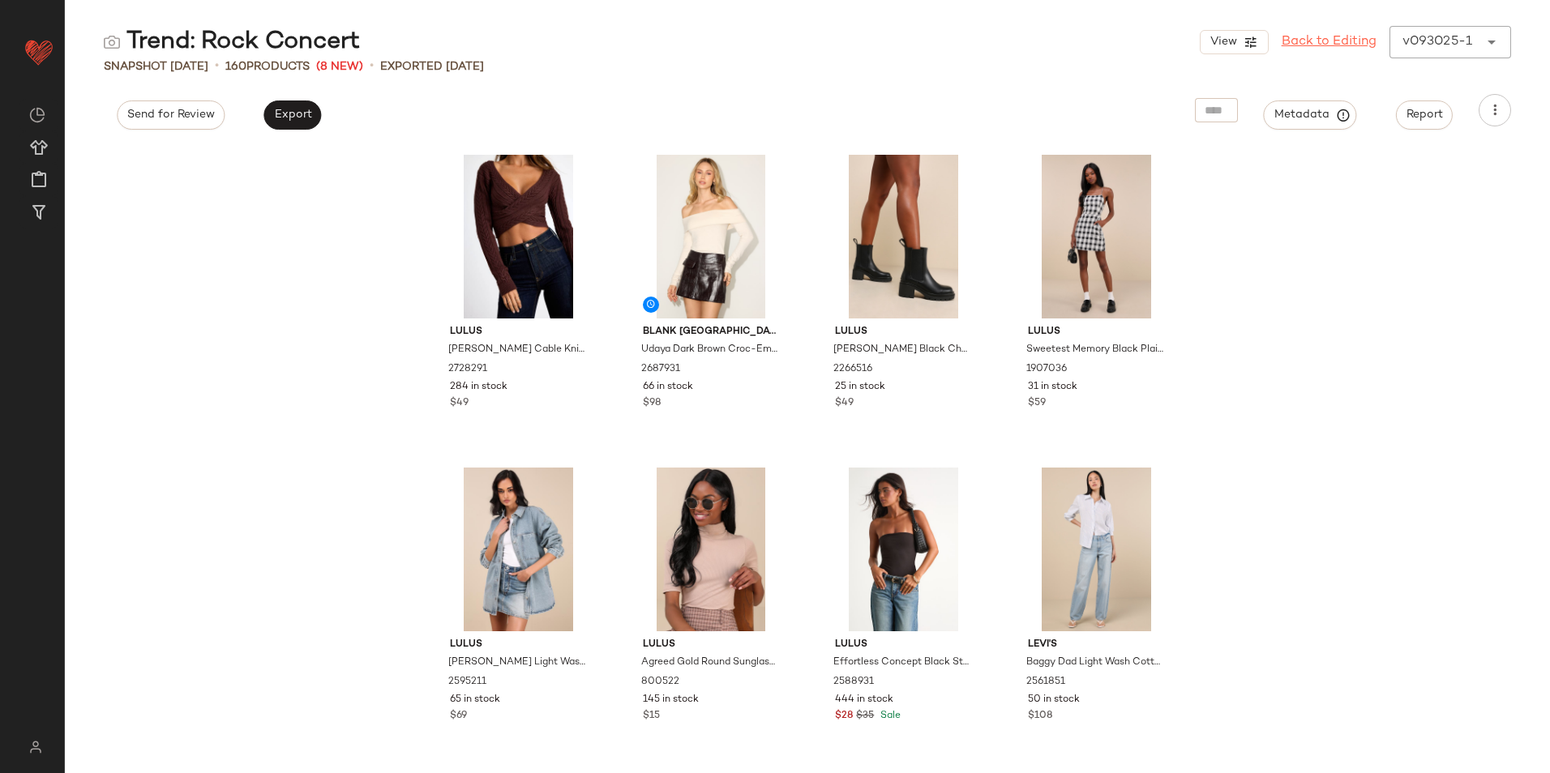
click at [1320, 32] on div "View Back to Editing v093025-1 ******" at bounding box center [1355, 42] width 311 height 32
click at [1319, 40] on link "Back to Editing" at bounding box center [1329, 41] width 95 height 19
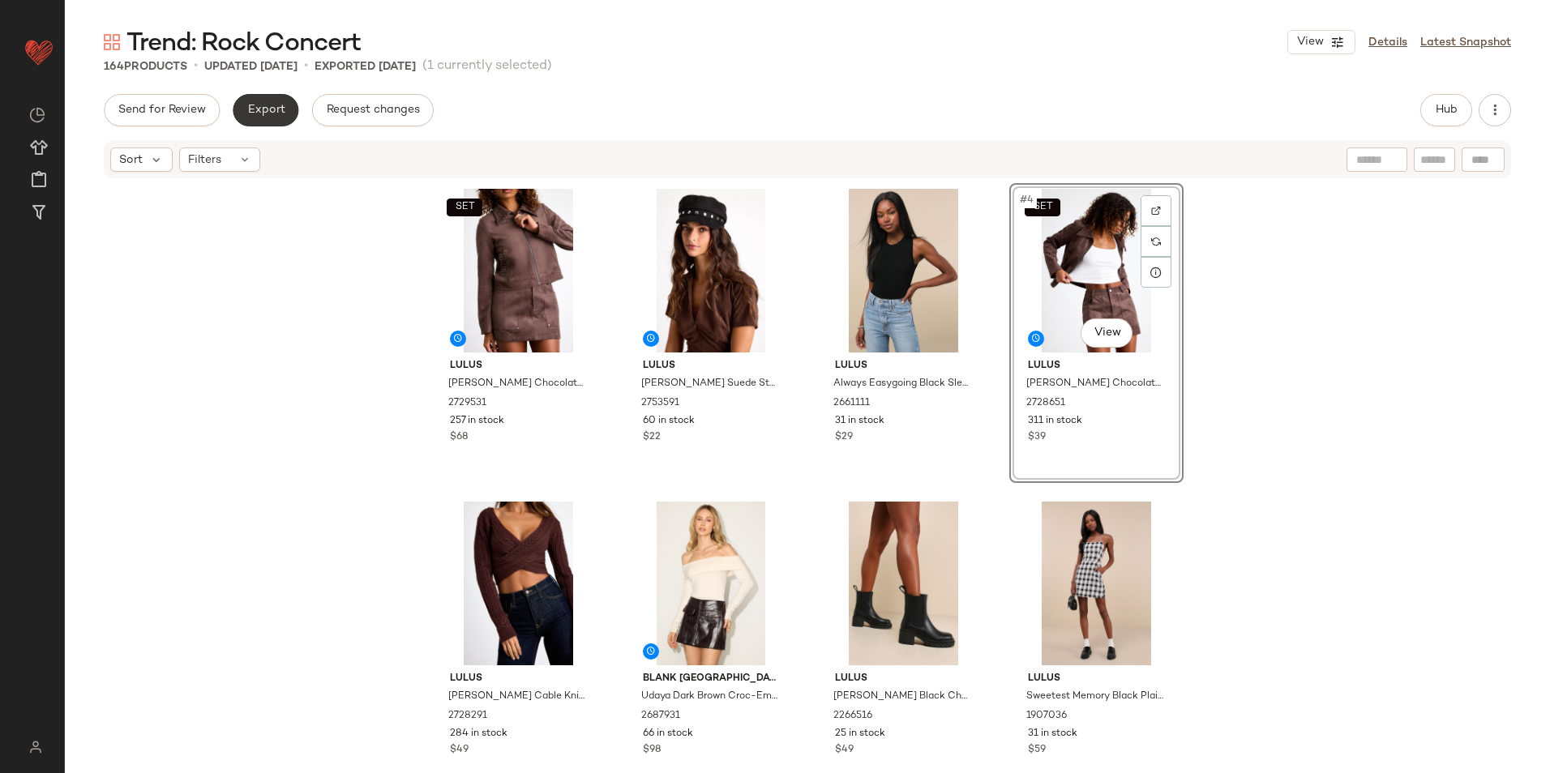
click at [251, 121] on button "Export" at bounding box center [266, 110] width 66 height 32
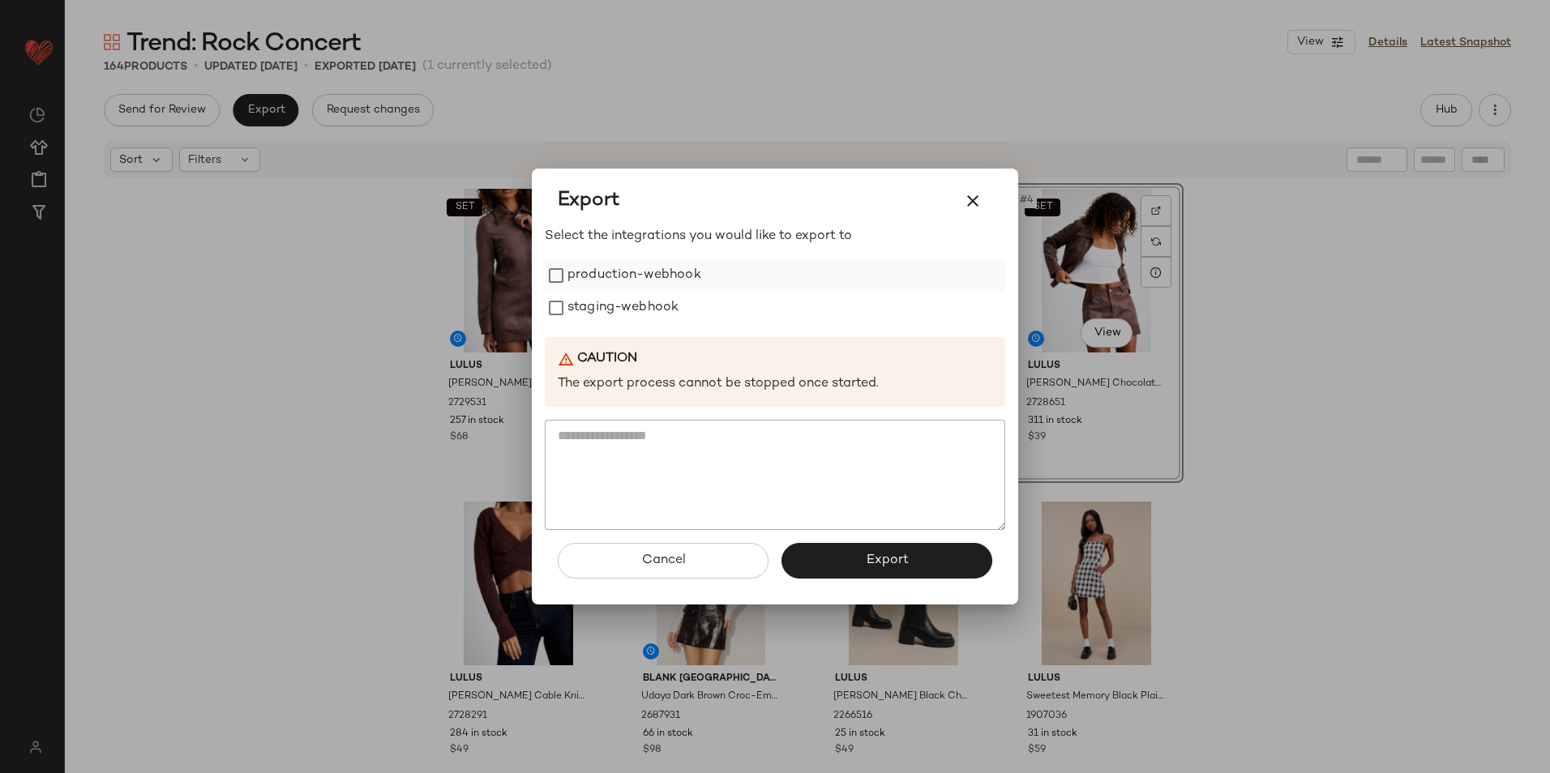
click at [626, 275] on label "production-webhook" at bounding box center [634, 275] width 134 height 32
click at [628, 293] on div "production-webhook staging-webhook" at bounding box center [775, 291] width 460 height 65
click at [635, 323] on label "staging-webhook" at bounding box center [622, 308] width 111 height 32
click at [904, 563] on span "Export" at bounding box center [886, 560] width 43 height 15
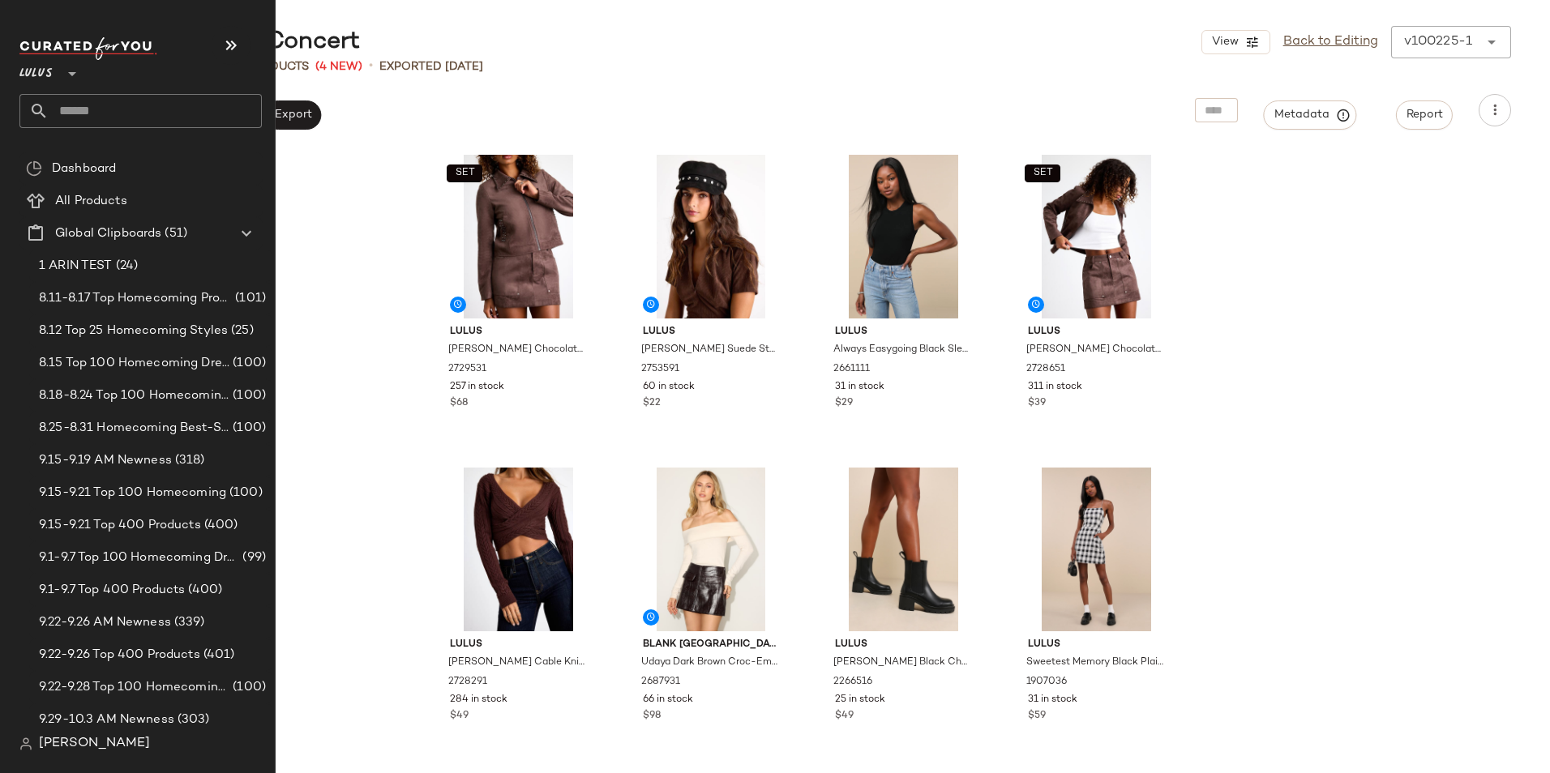
click at [77, 118] on input "text" at bounding box center [155, 111] width 213 height 34
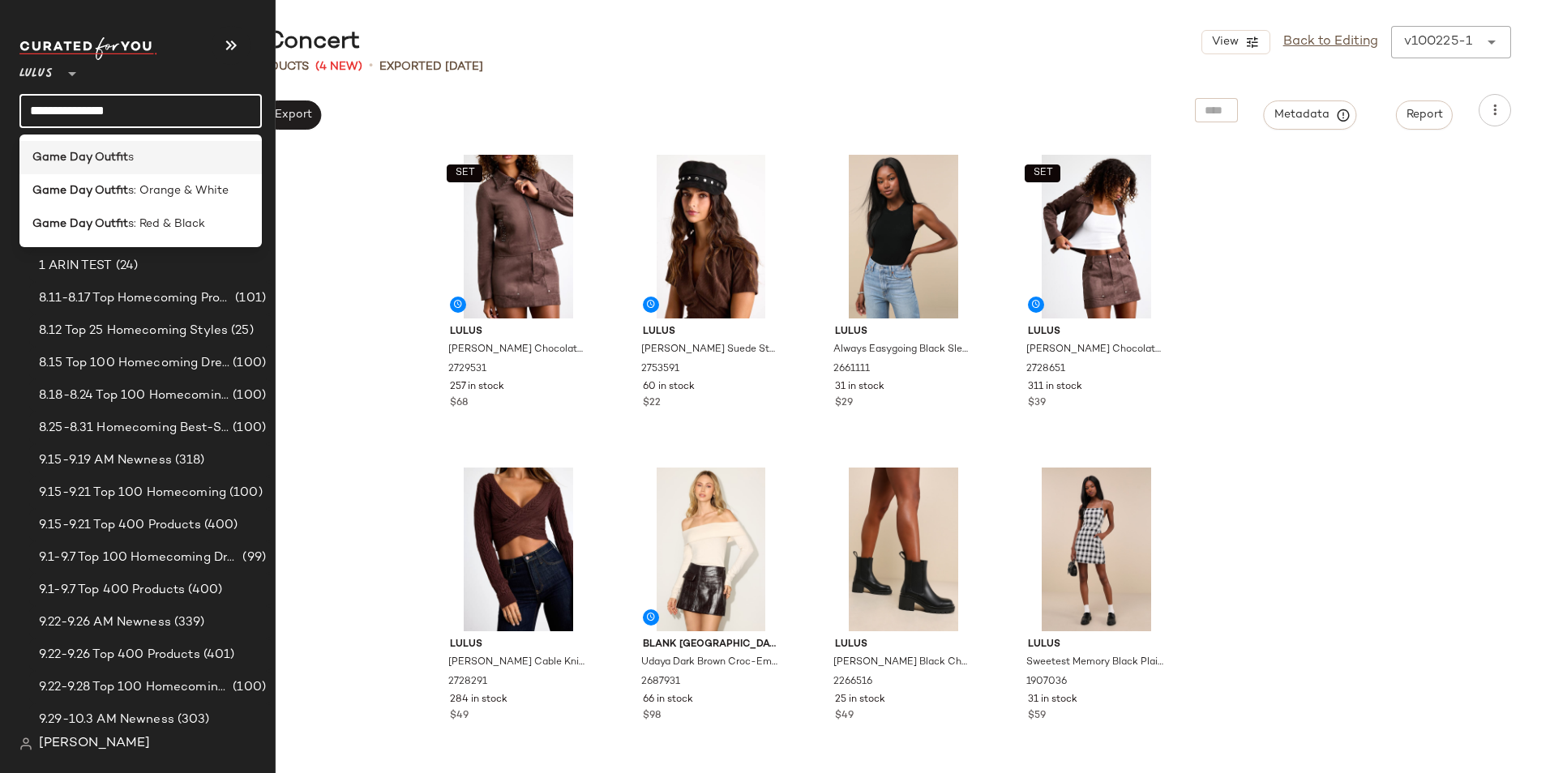
type input "**********"
click at [96, 158] on b "Game Day Outfit" at bounding box center [80, 157] width 96 height 17
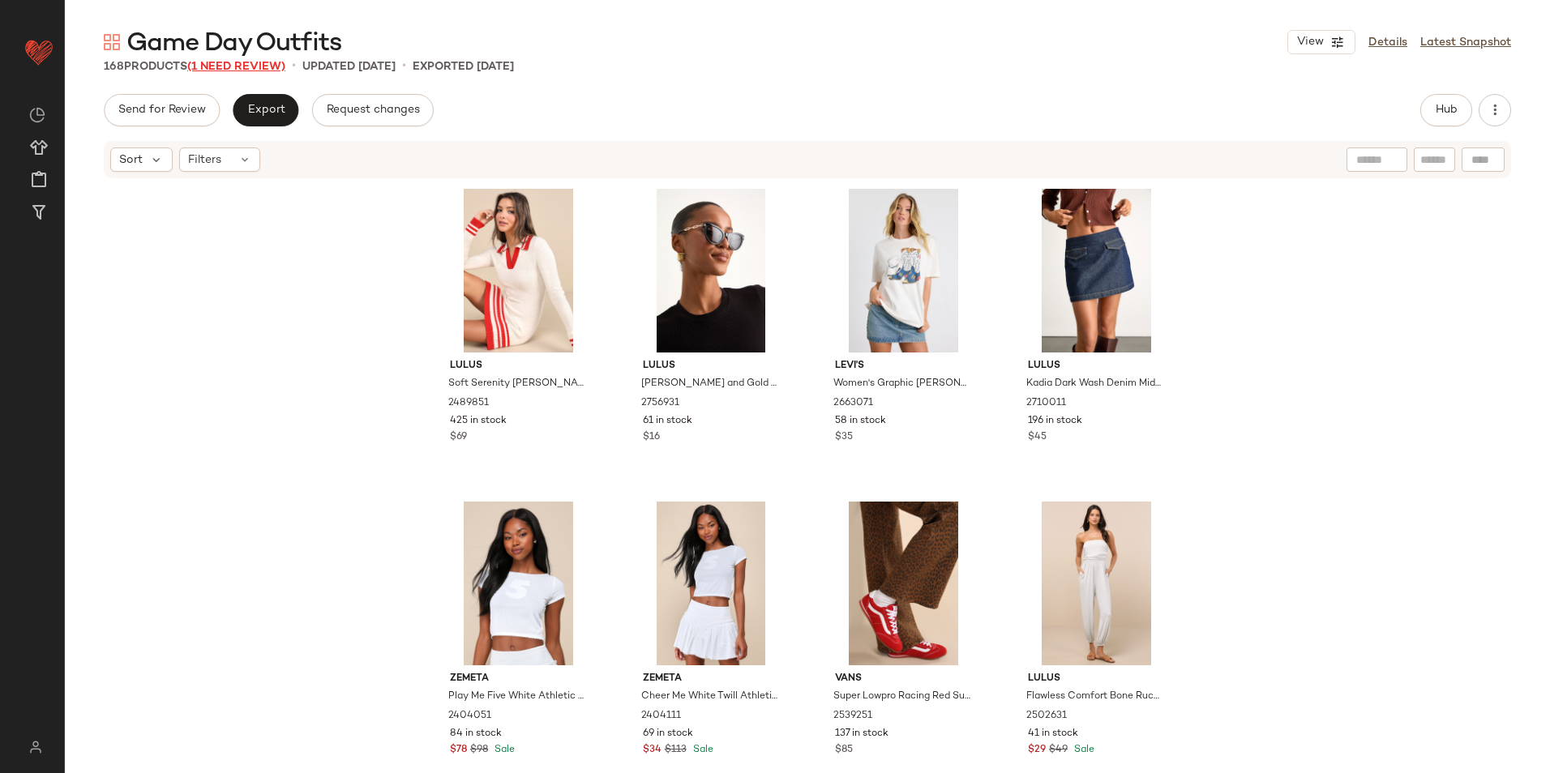
click at [270, 67] on span "(1 Need Review)" at bounding box center [236, 67] width 98 height 12
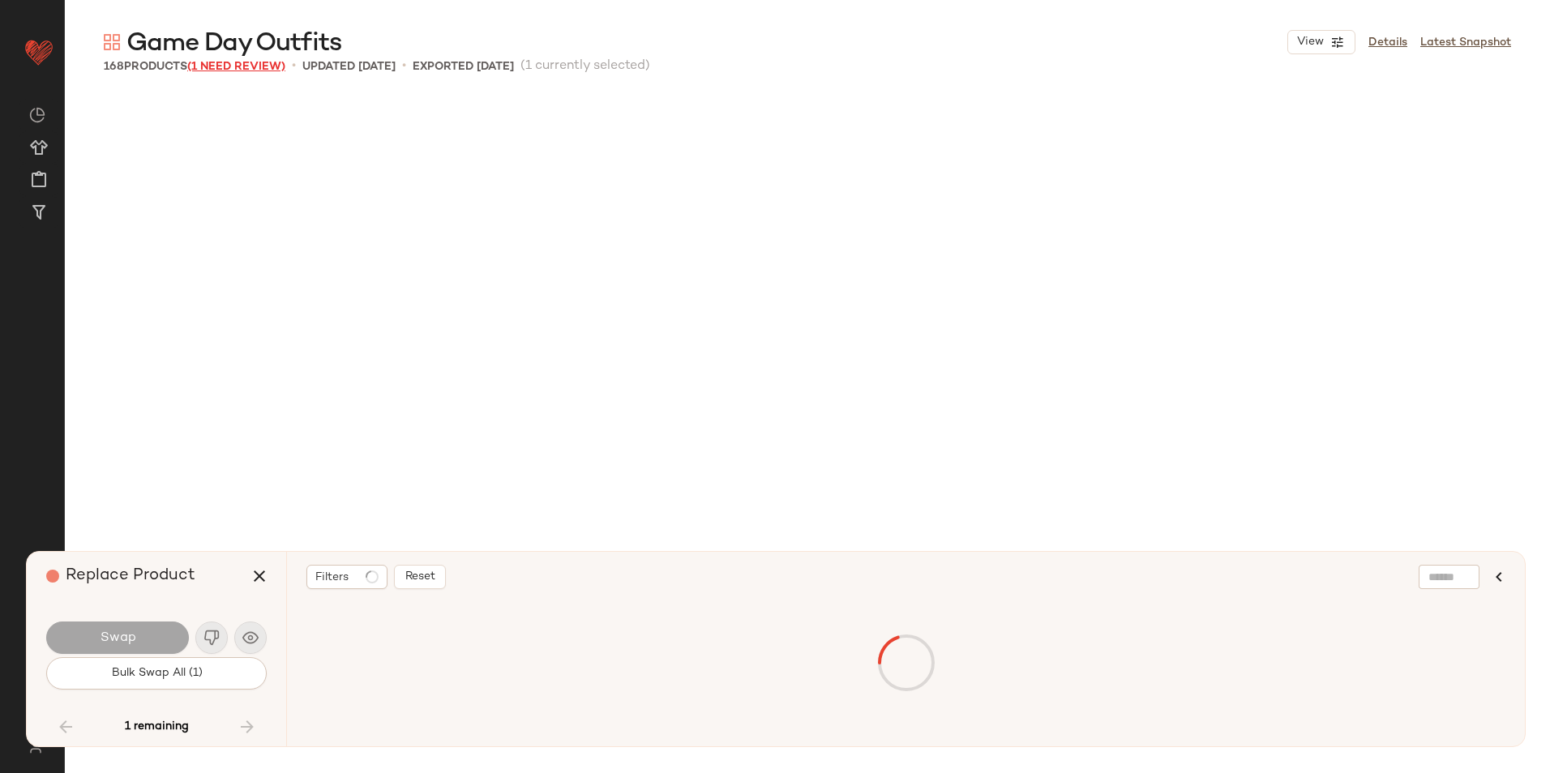
scroll to position [8761, 0]
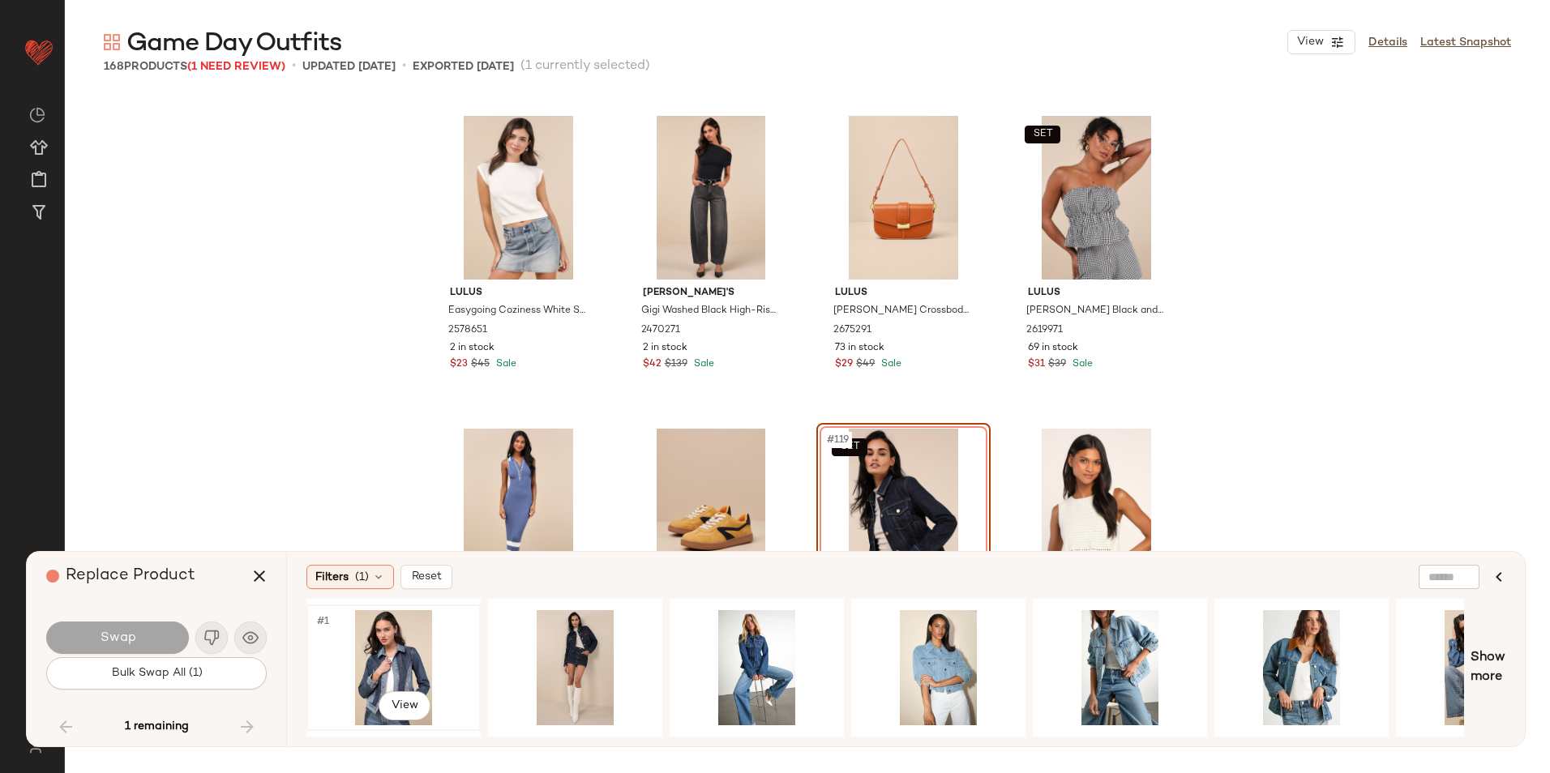
drag, startPoint x: 383, startPoint y: 640, endPoint x: 345, endPoint y: 640, distance: 38.1
click at [381, 640] on div "#1 View" at bounding box center [393, 667] width 163 height 115
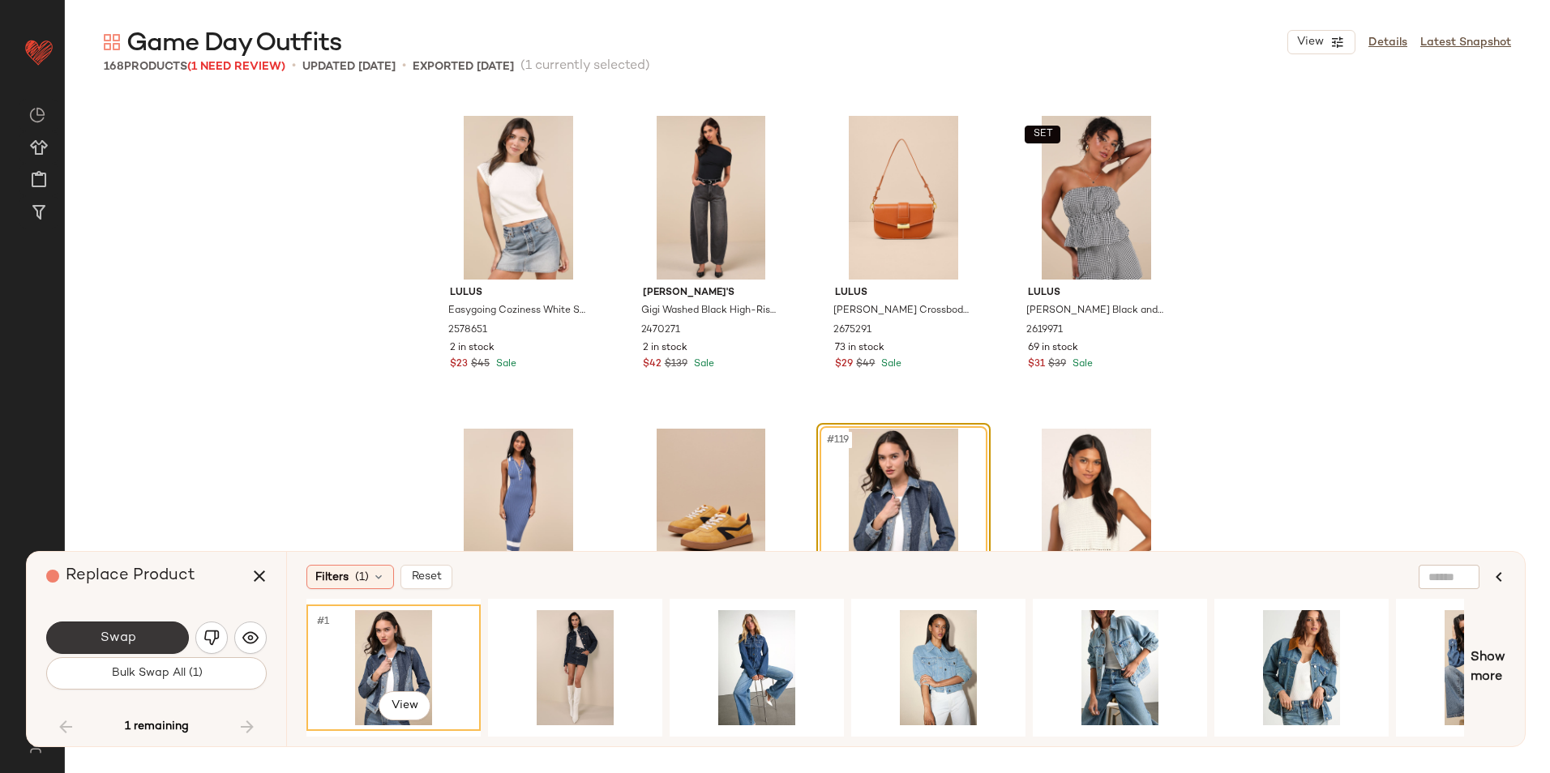
click at [143, 644] on button "Swap" at bounding box center [117, 638] width 143 height 32
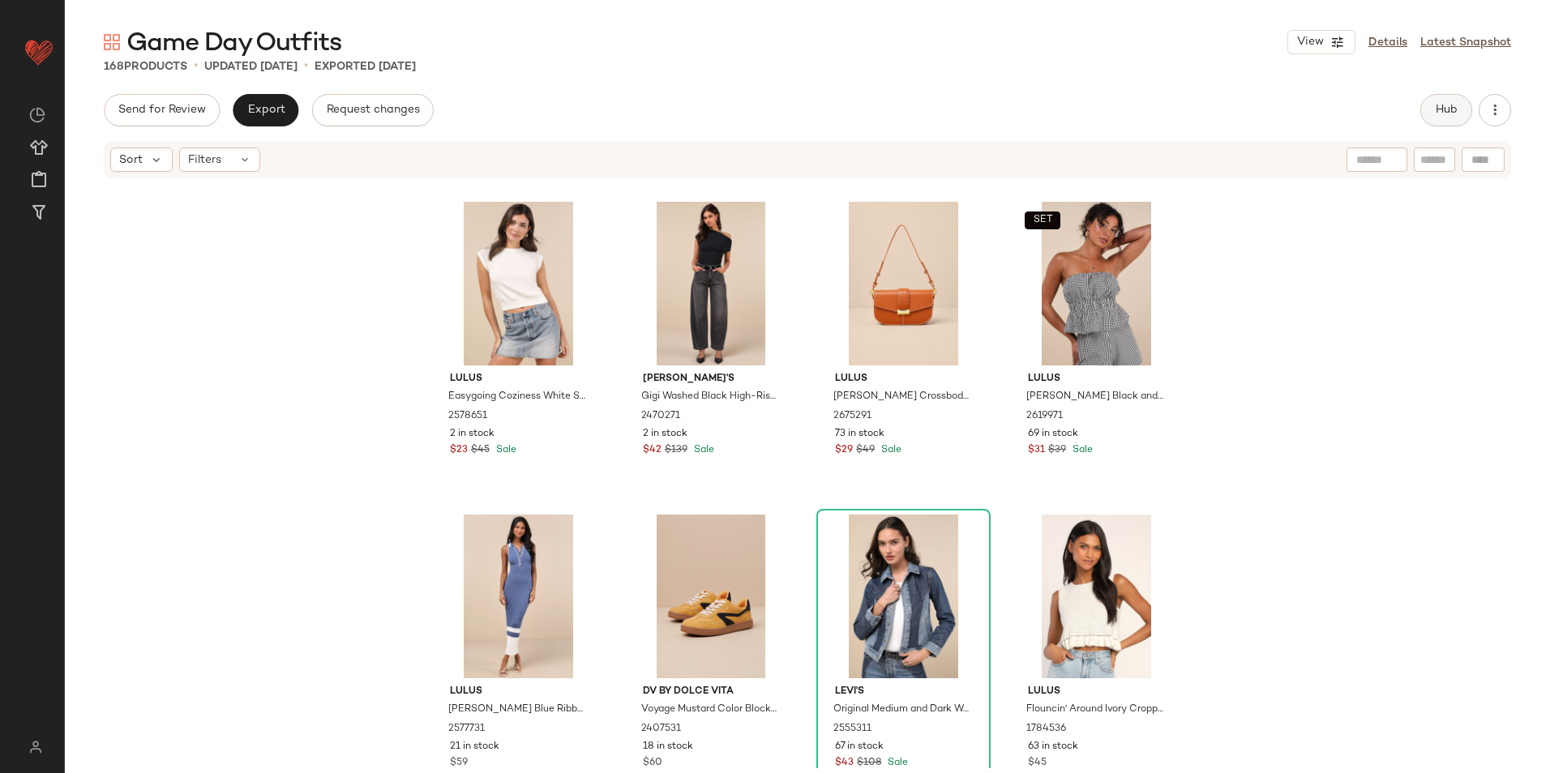
click at [1430, 116] on button "Hub" at bounding box center [1446, 110] width 52 height 32
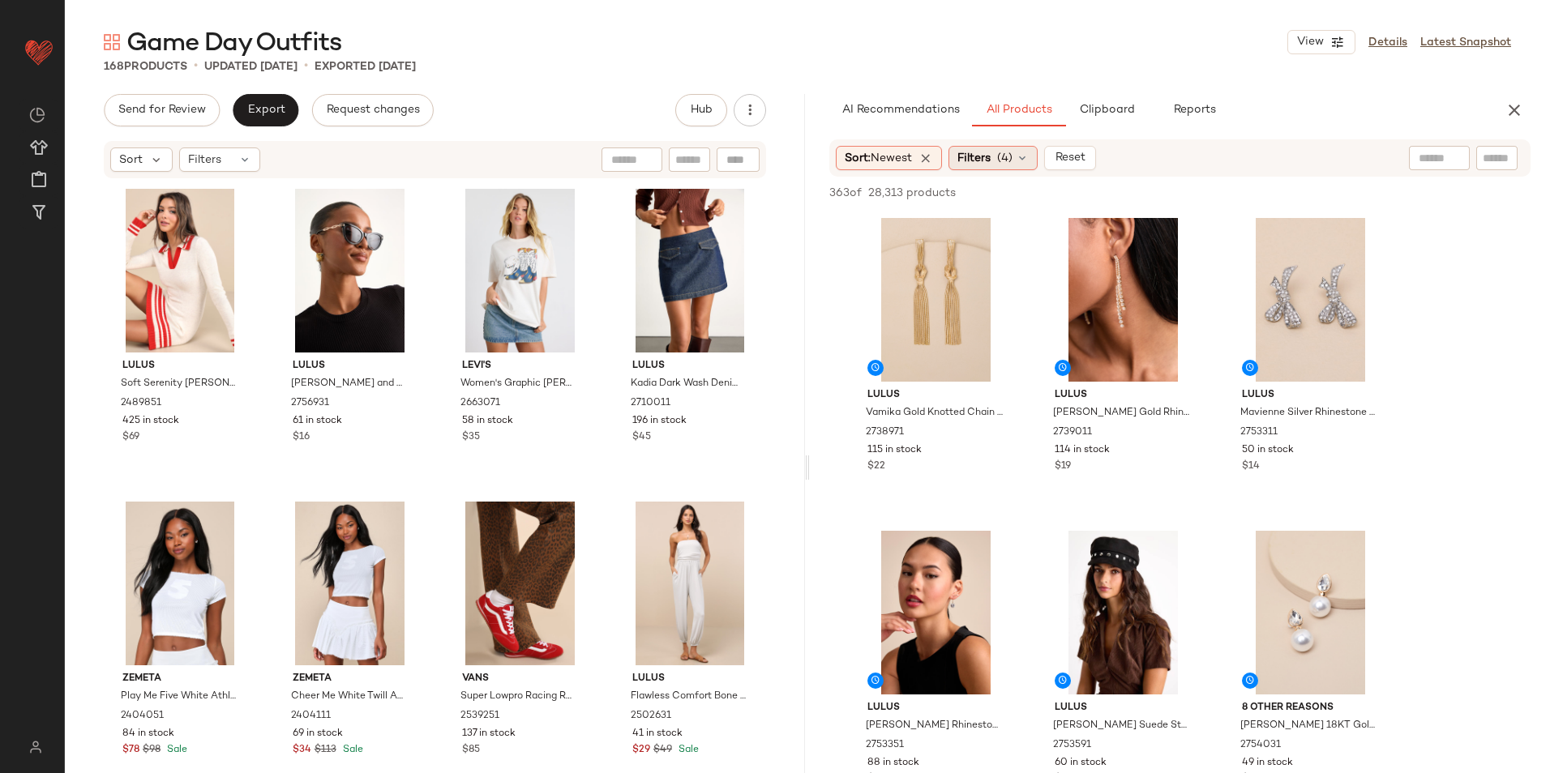
click at [997, 162] on div "Filters (4)" at bounding box center [992, 158] width 89 height 24
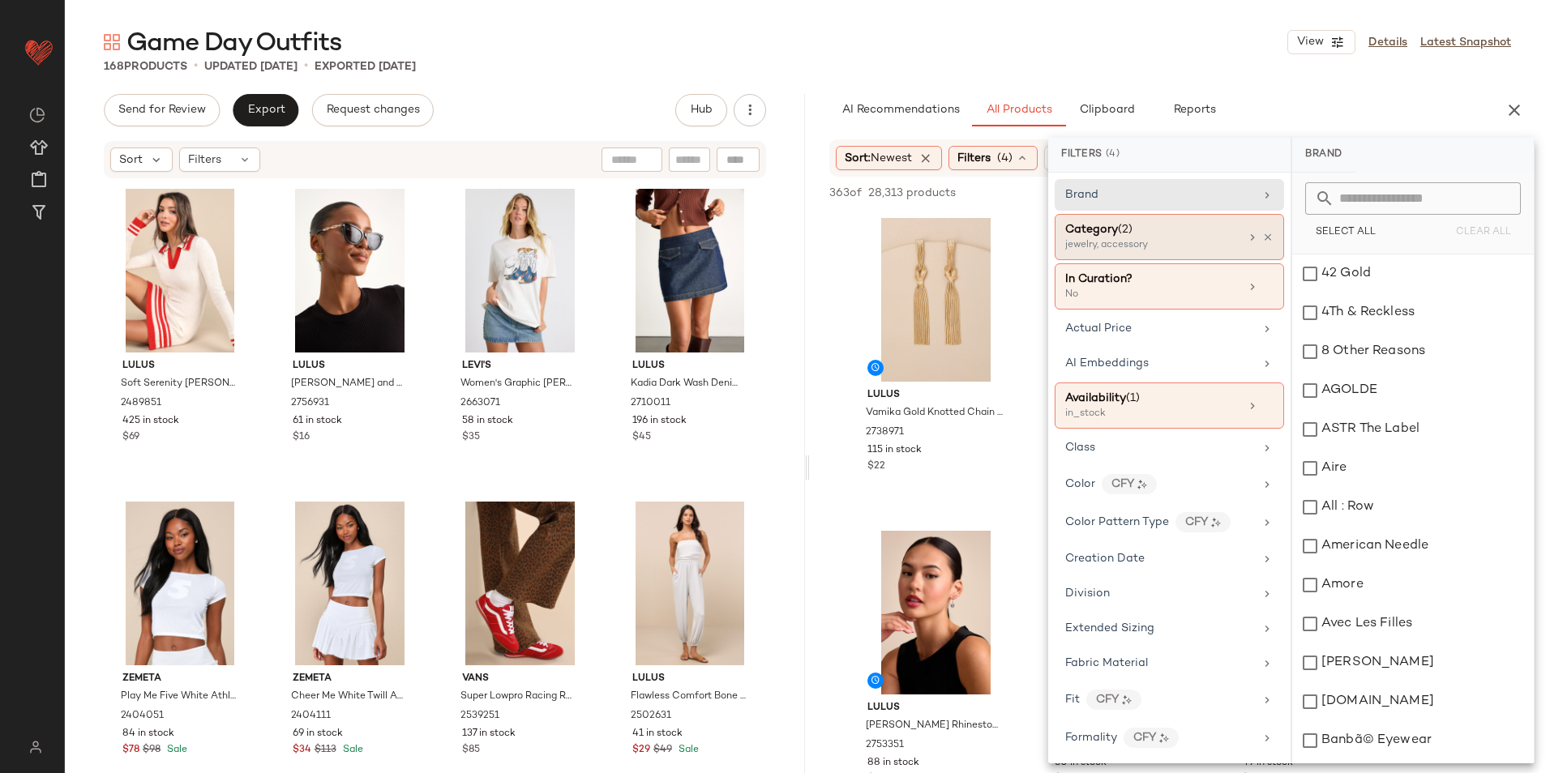
click at [1106, 240] on div "jewelry, accessory" at bounding box center [1146, 245] width 162 height 15
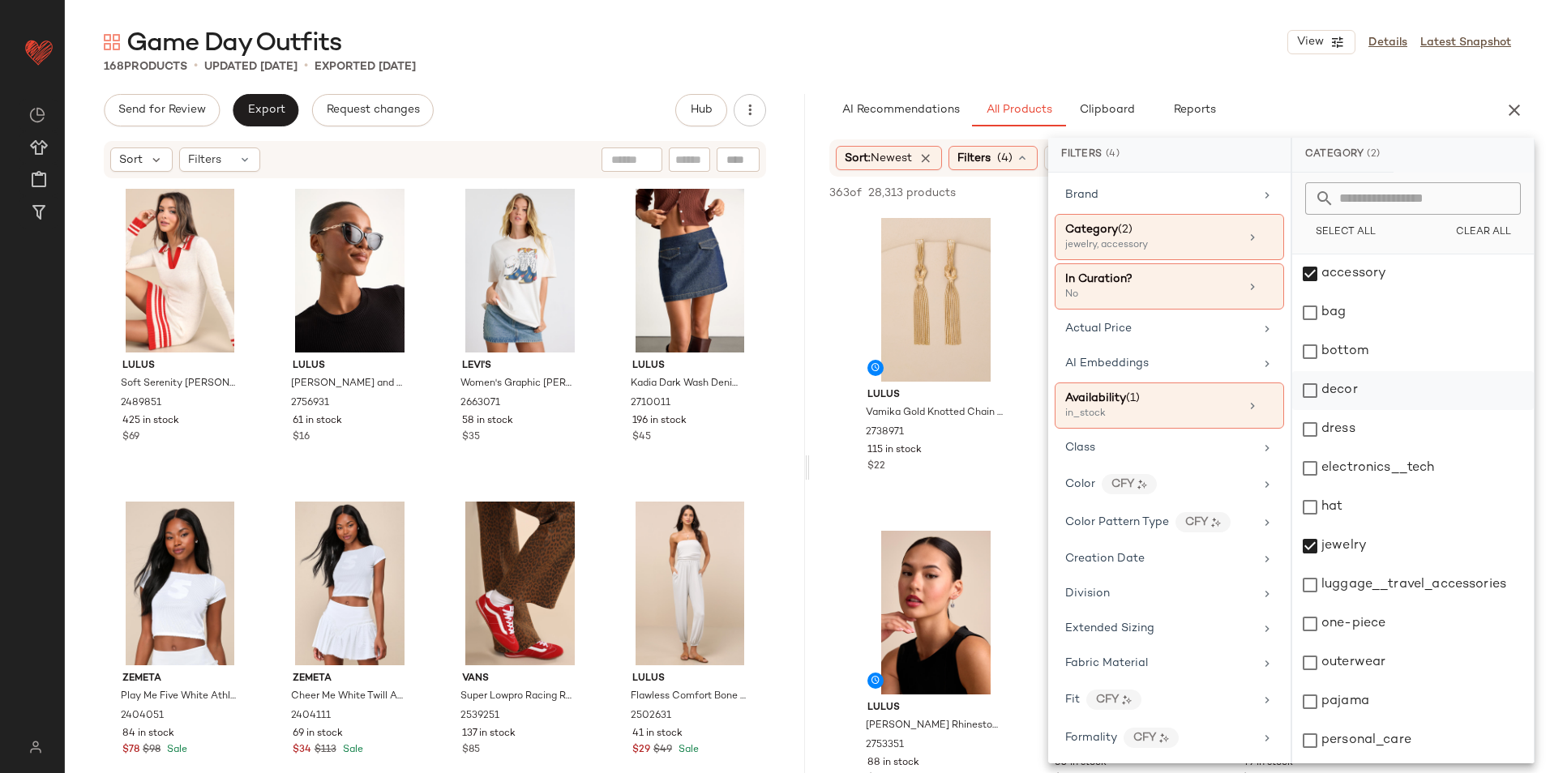
drag, startPoint x: 1323, startPoint y: 274, endPoint x: 1334, endPoint y: 383, distance: 110.0
click at [1323, 275] on div "accessory" at bounding box center [1413, 274] width 242 height 39
click at [1332, 546] on div "jewelry" at bounding box center [1413, 546] width 242 height 39
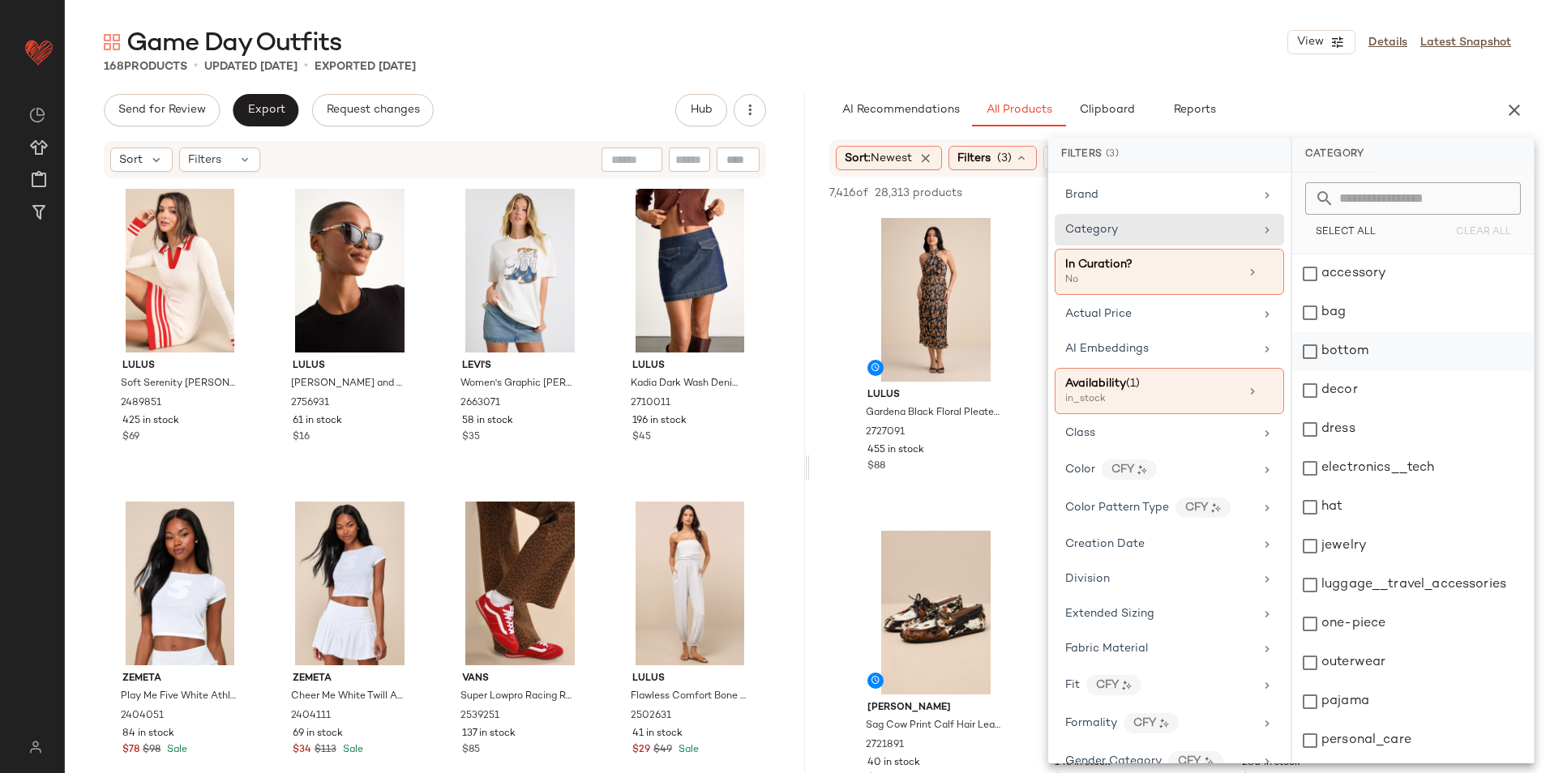
click at [1351, 340] on div "bottom" at bounding box center [1413, 351] width 242 height 39
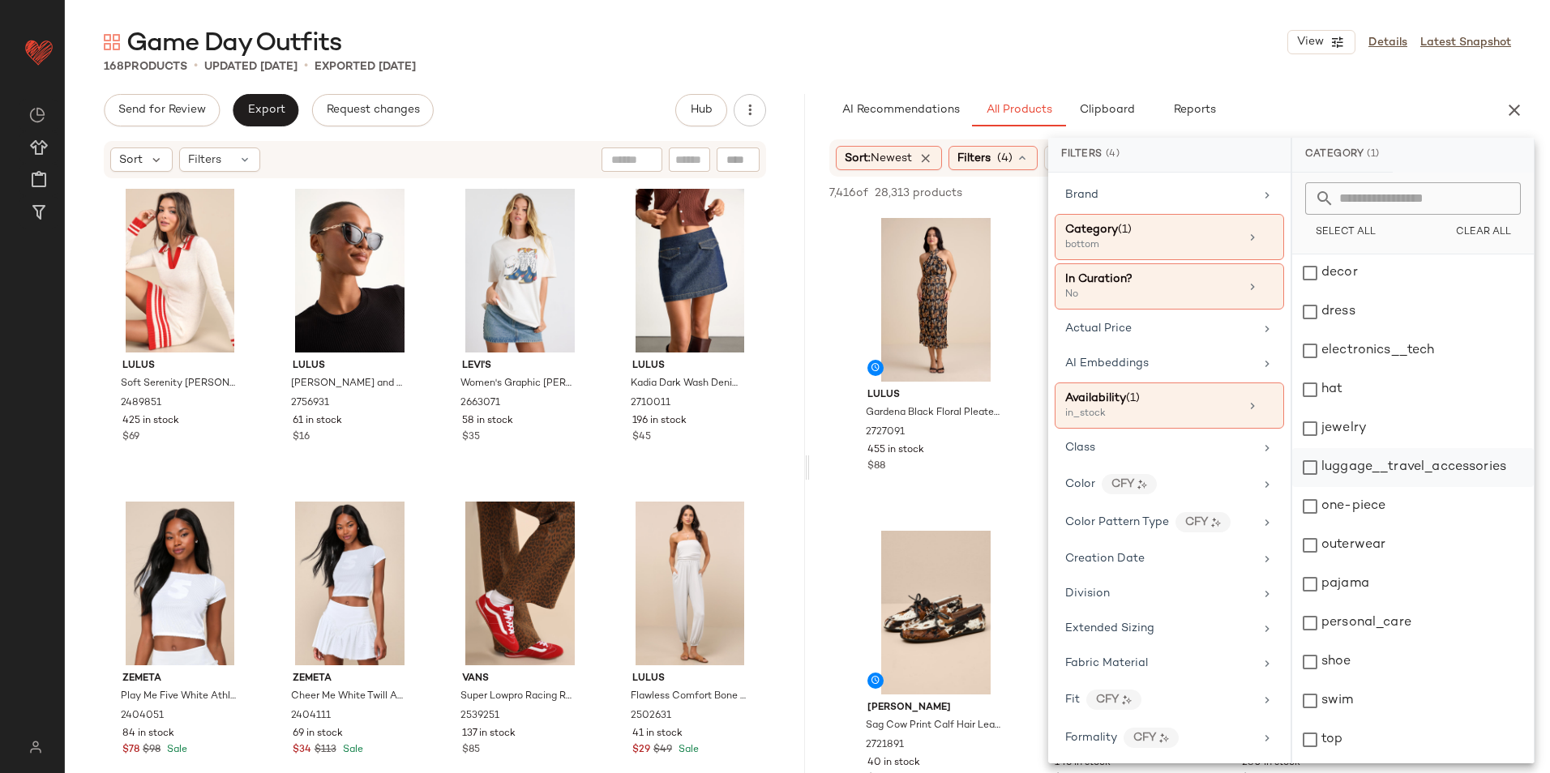
scroll to position [152, 0]
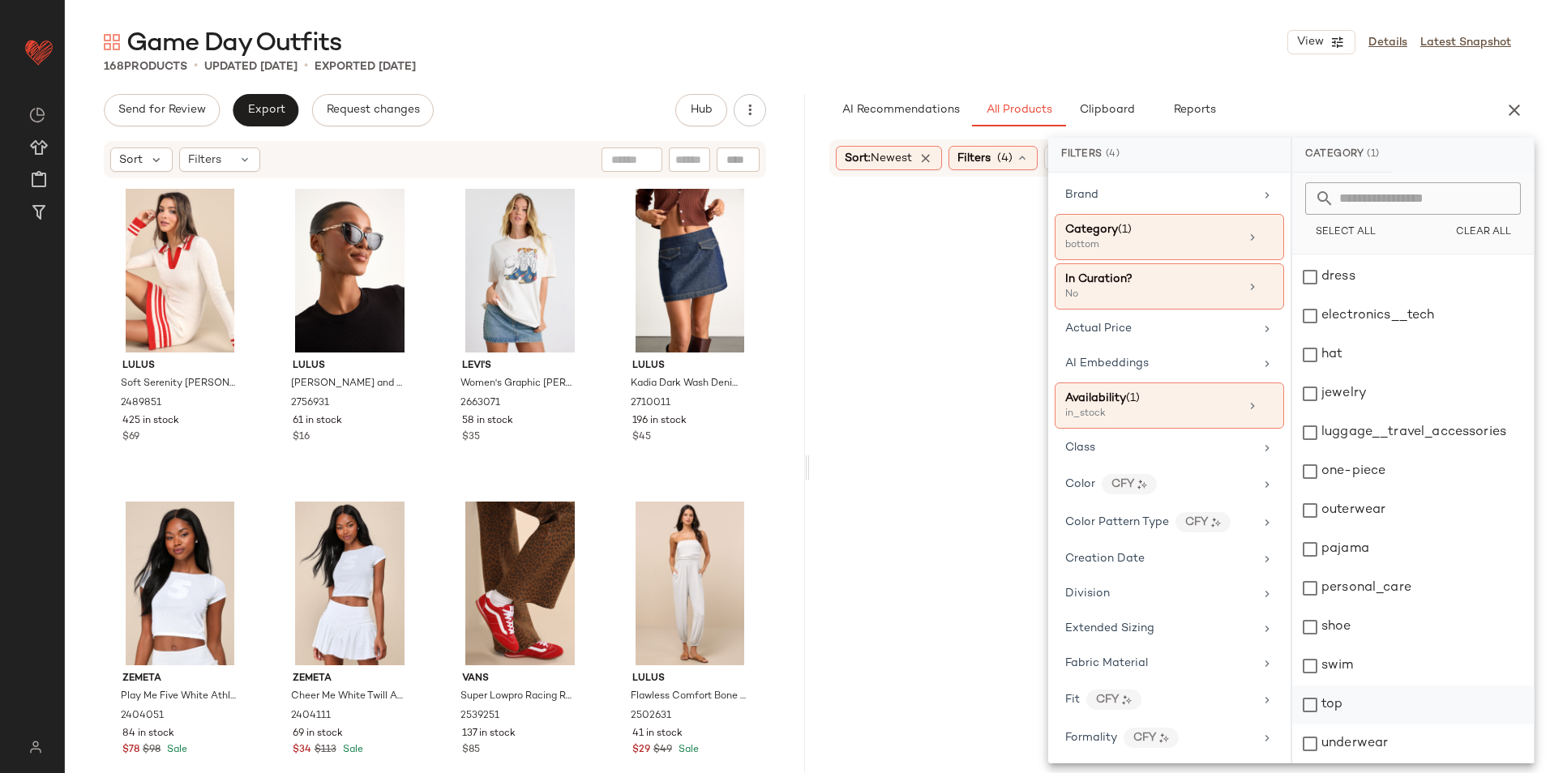
click at [1329, 700] on div "top" at bounding box center [1413, 705] width 242 height 39
click at [986, 45] on div "Game Day Outfits View Details Latest Snapshot" at bounding box center [807, 42] width 1485 height 32
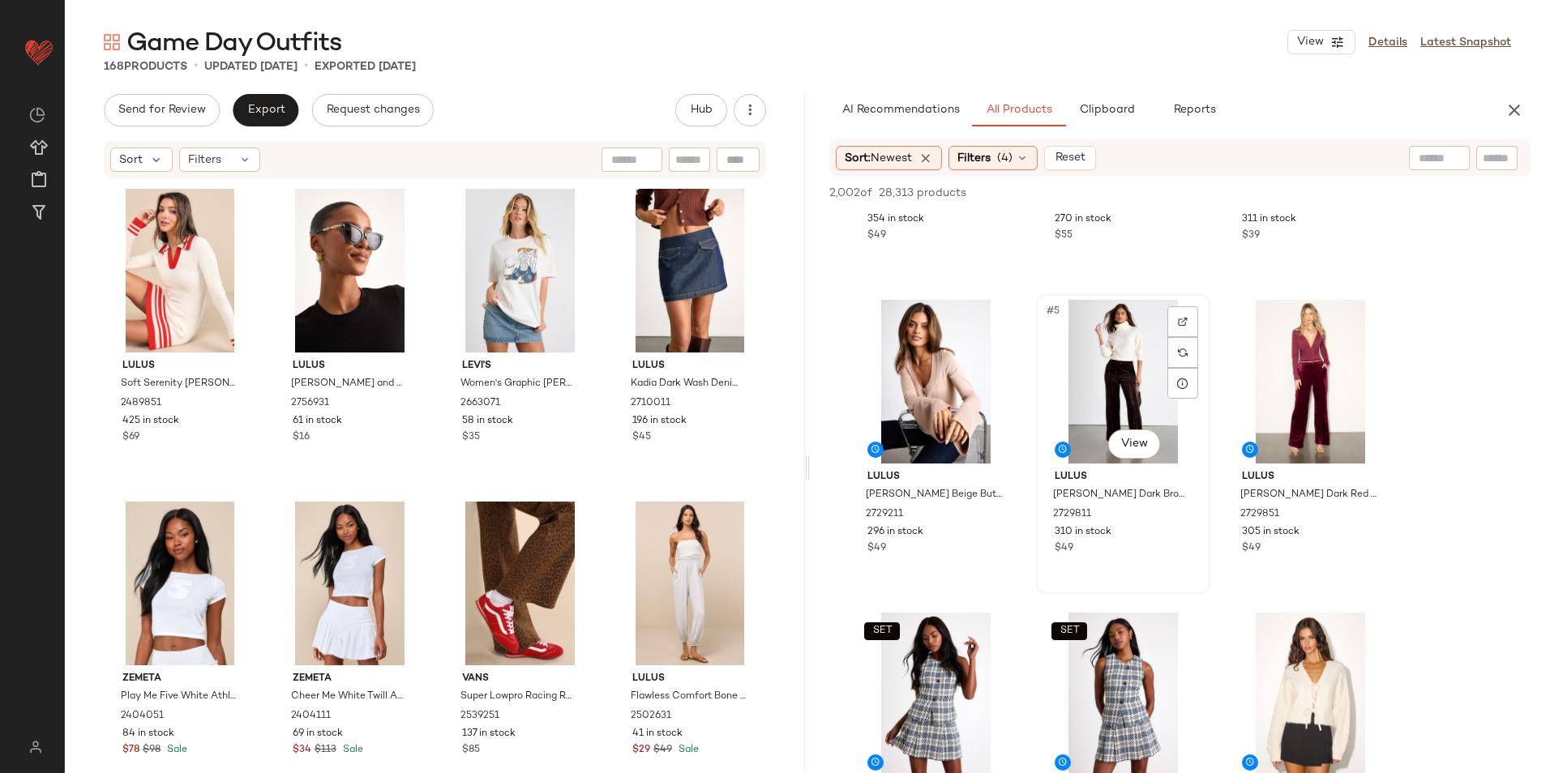
scroll to position [486, 0]
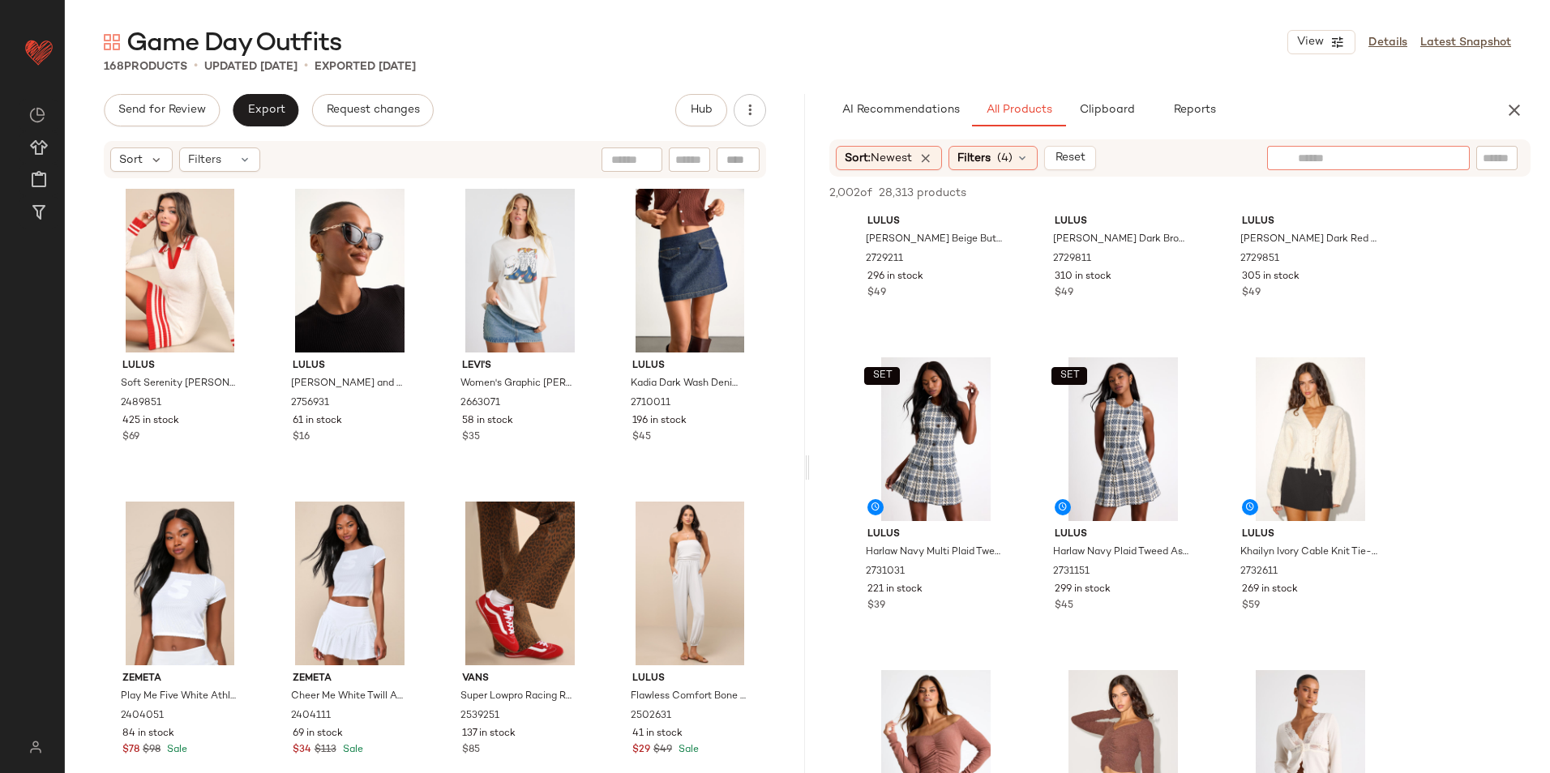
click at [1438, 159] on input "text" at bounding box center [1368, 158] width 141 height 17
type input "********"
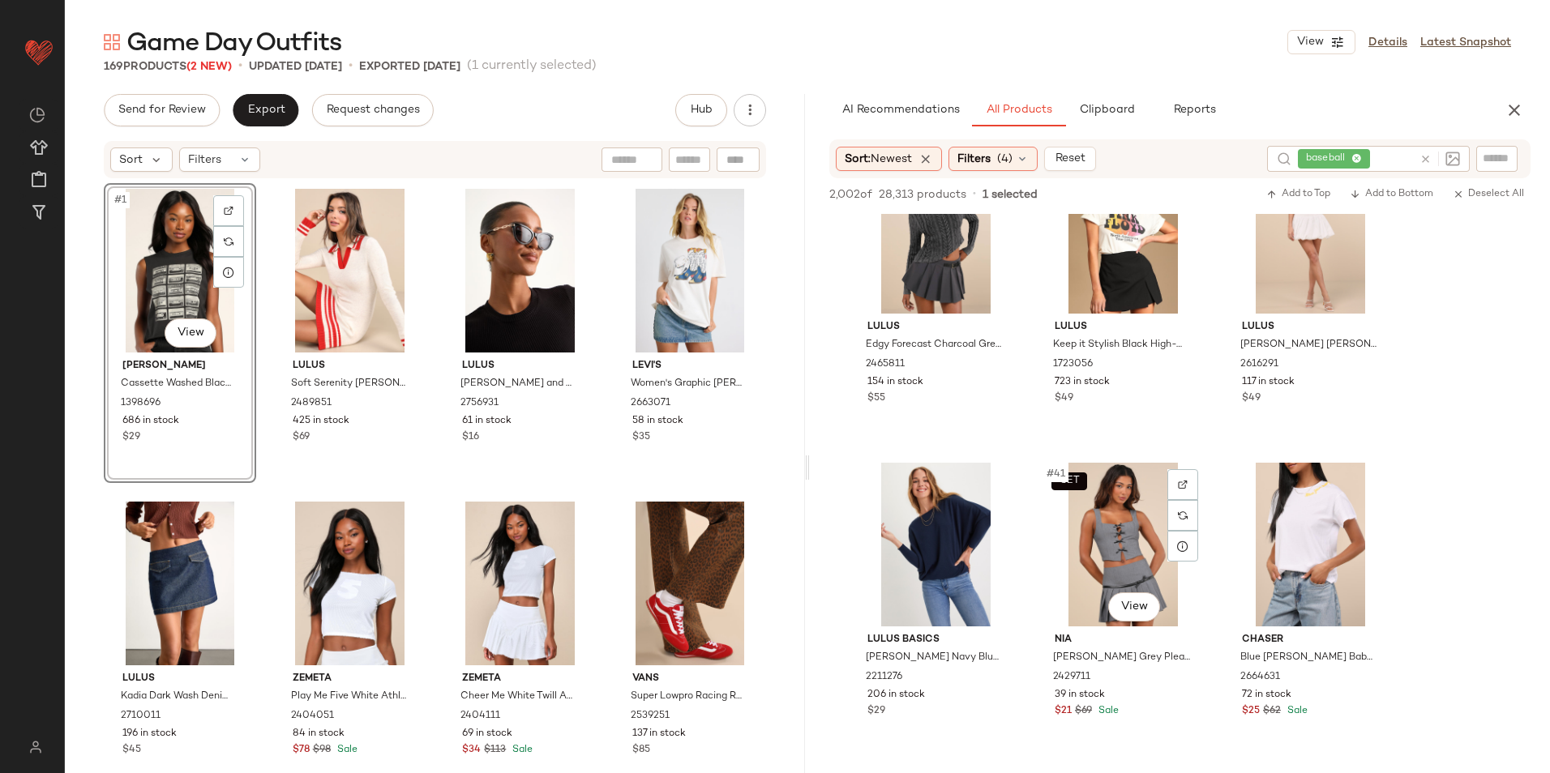
scroll to position [4053, 0]
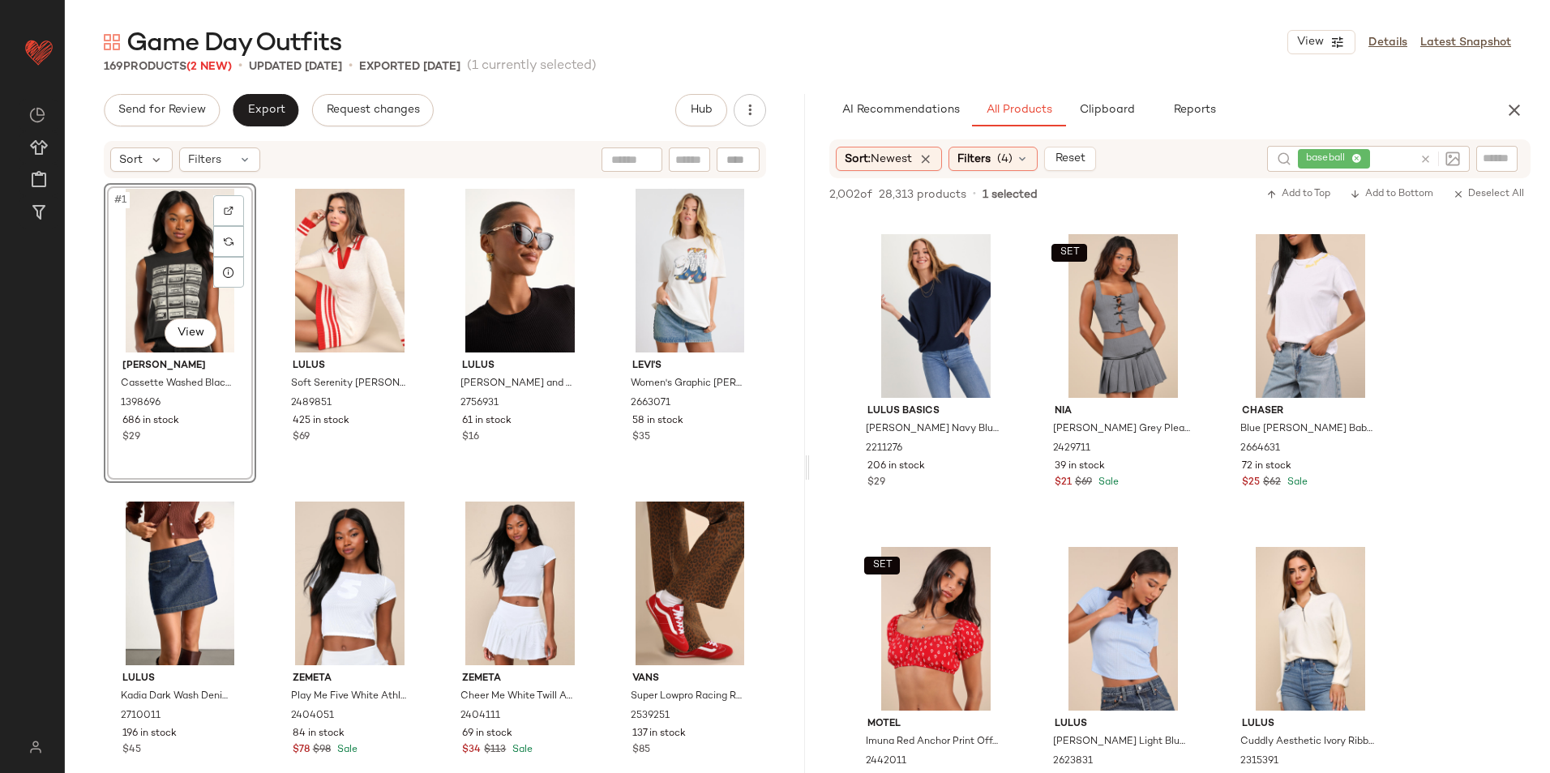
click at [1006, 173] on div "Sort: Newest Filters (4) Reset baseball" at bounding box center [1179, 158] width 701 height 39
click at [998, 158] on div "Filters (4)" at bounding box center [992, 159] width 89 height 24
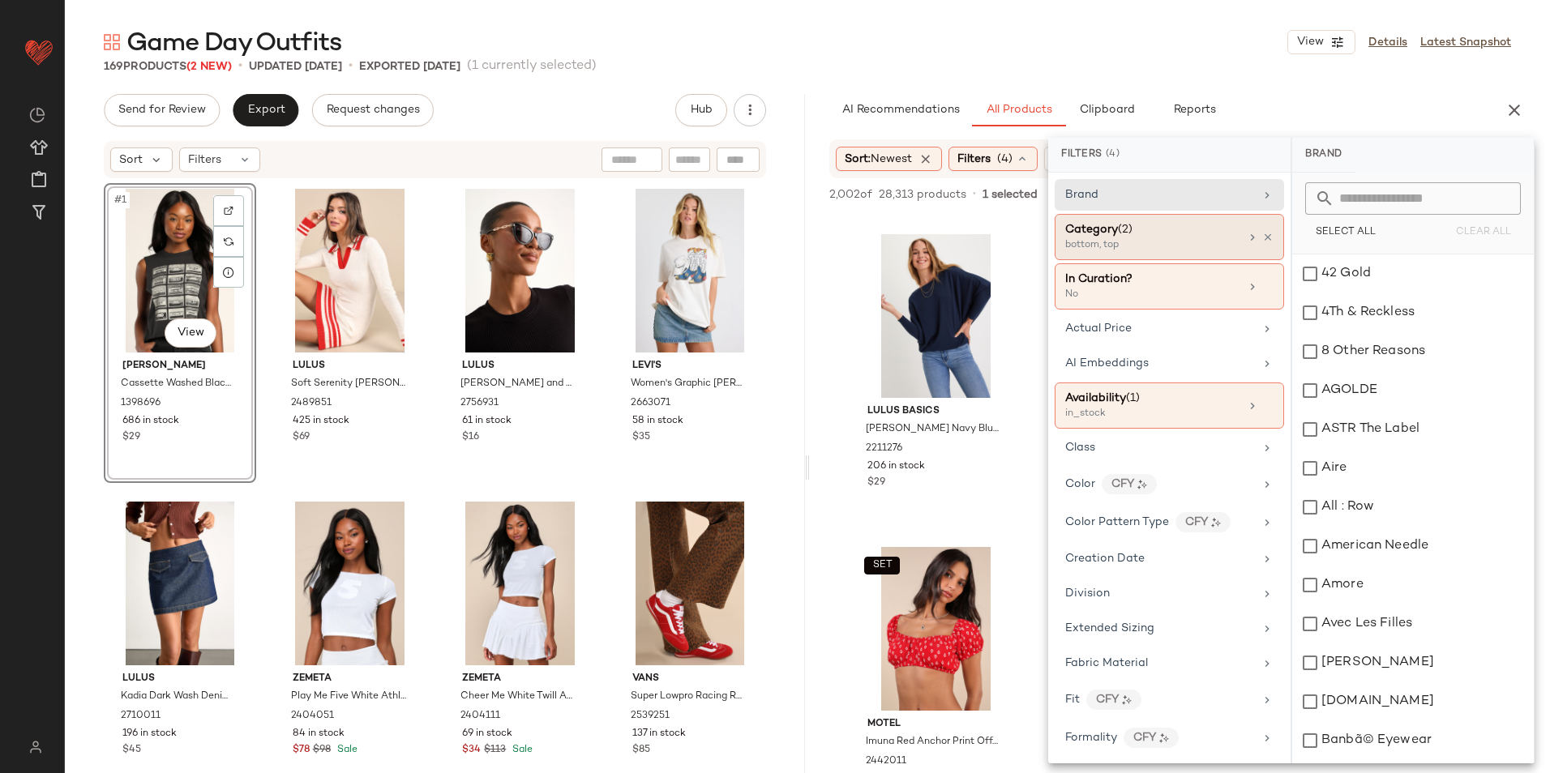
click at [1132, 225] on span "(2)" at bounding box center [1125, 230] width 15 height 12
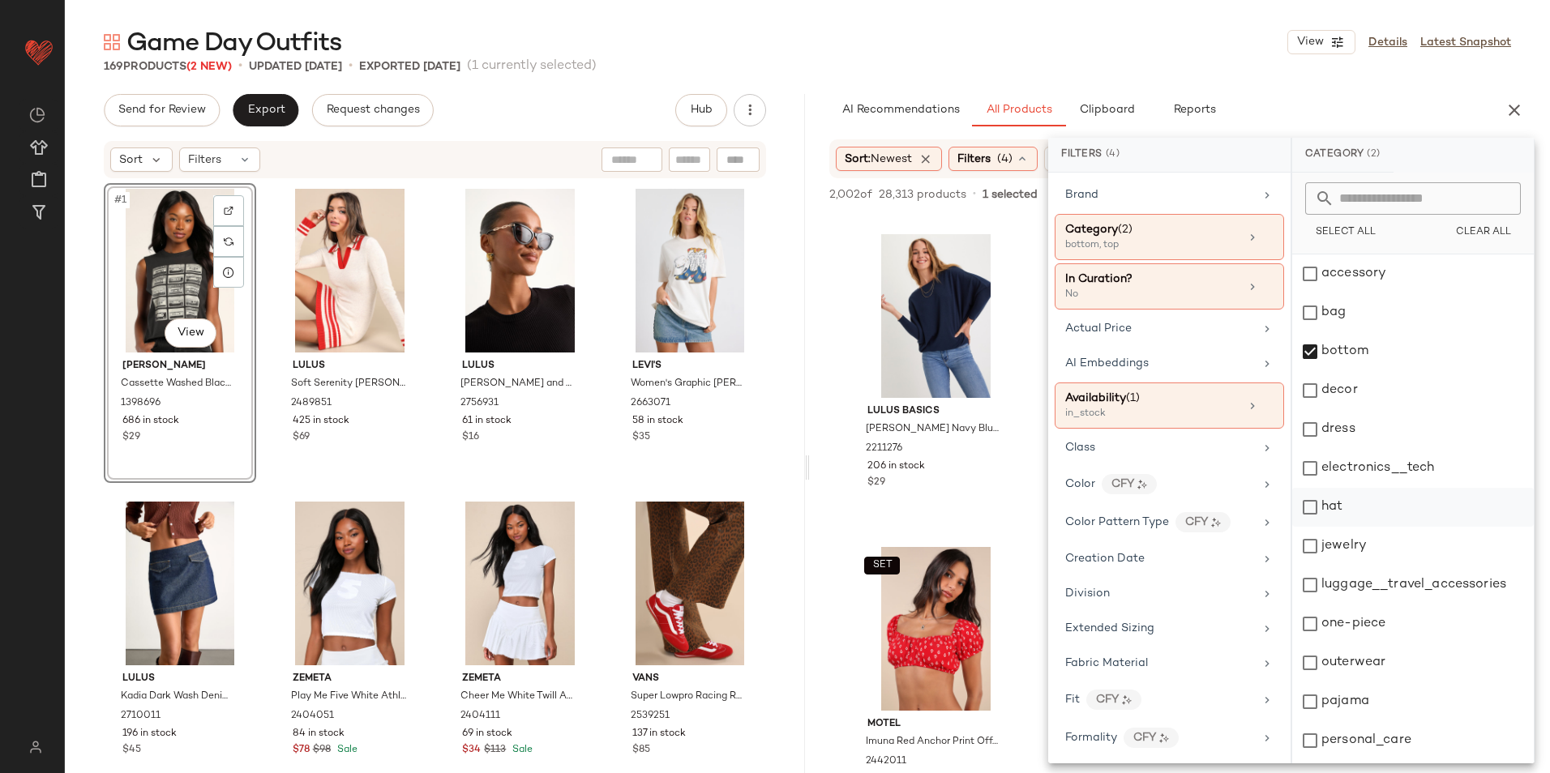
scroll to position [152, 0]
click at [1333, 701] on div "top" at bounding box center [1413, 705] width 242 height 39
click at [1072, 41] on div "Game Day Outfits View Details Latest Snapshot" at bounding box center [807, 42] width 1485 height 32
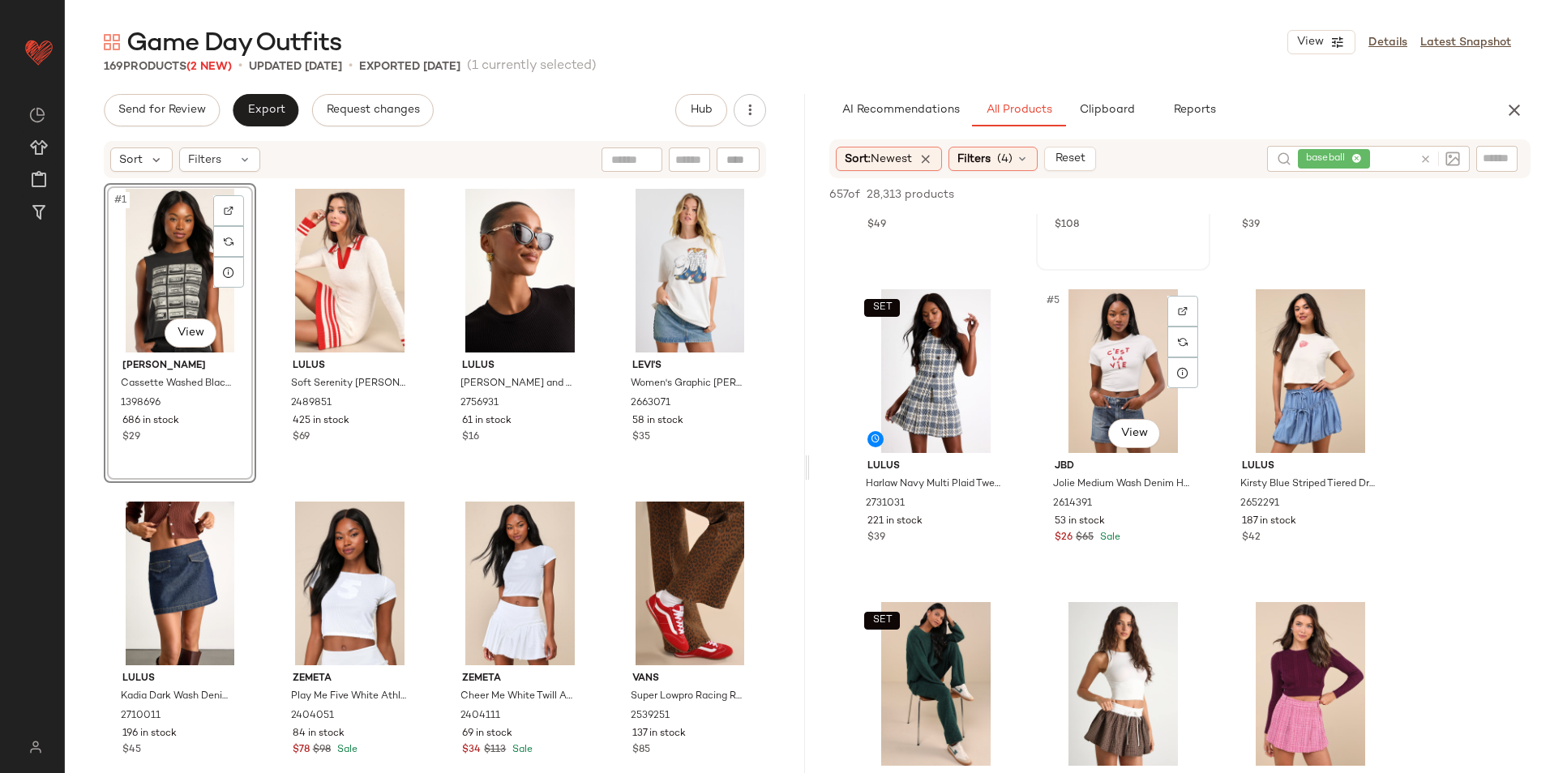
scroll to position [0, 0]
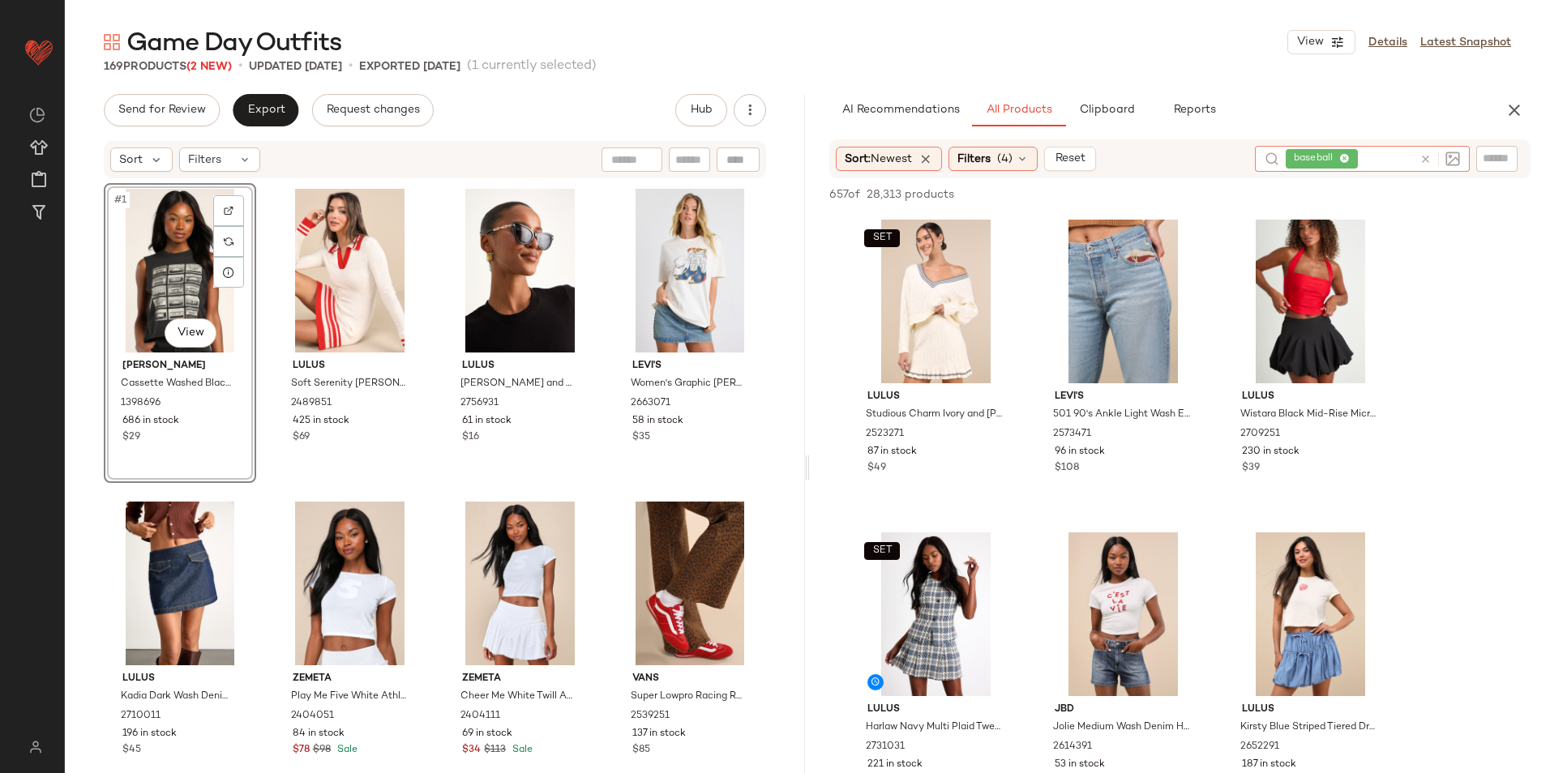
click at [1425, 161] on icon at bounding box center [1425, 159] width 12 height 12
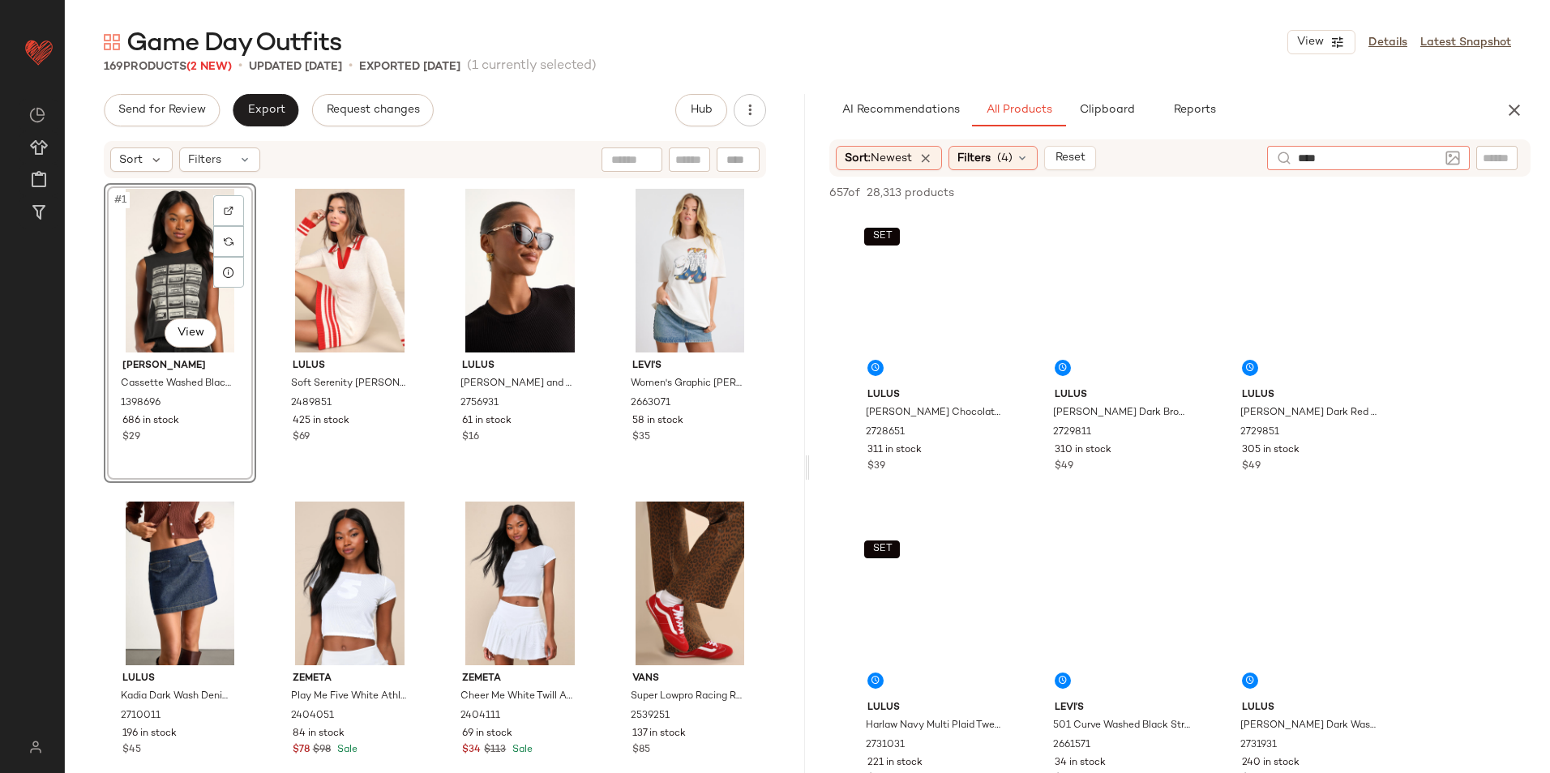
type input "*****"
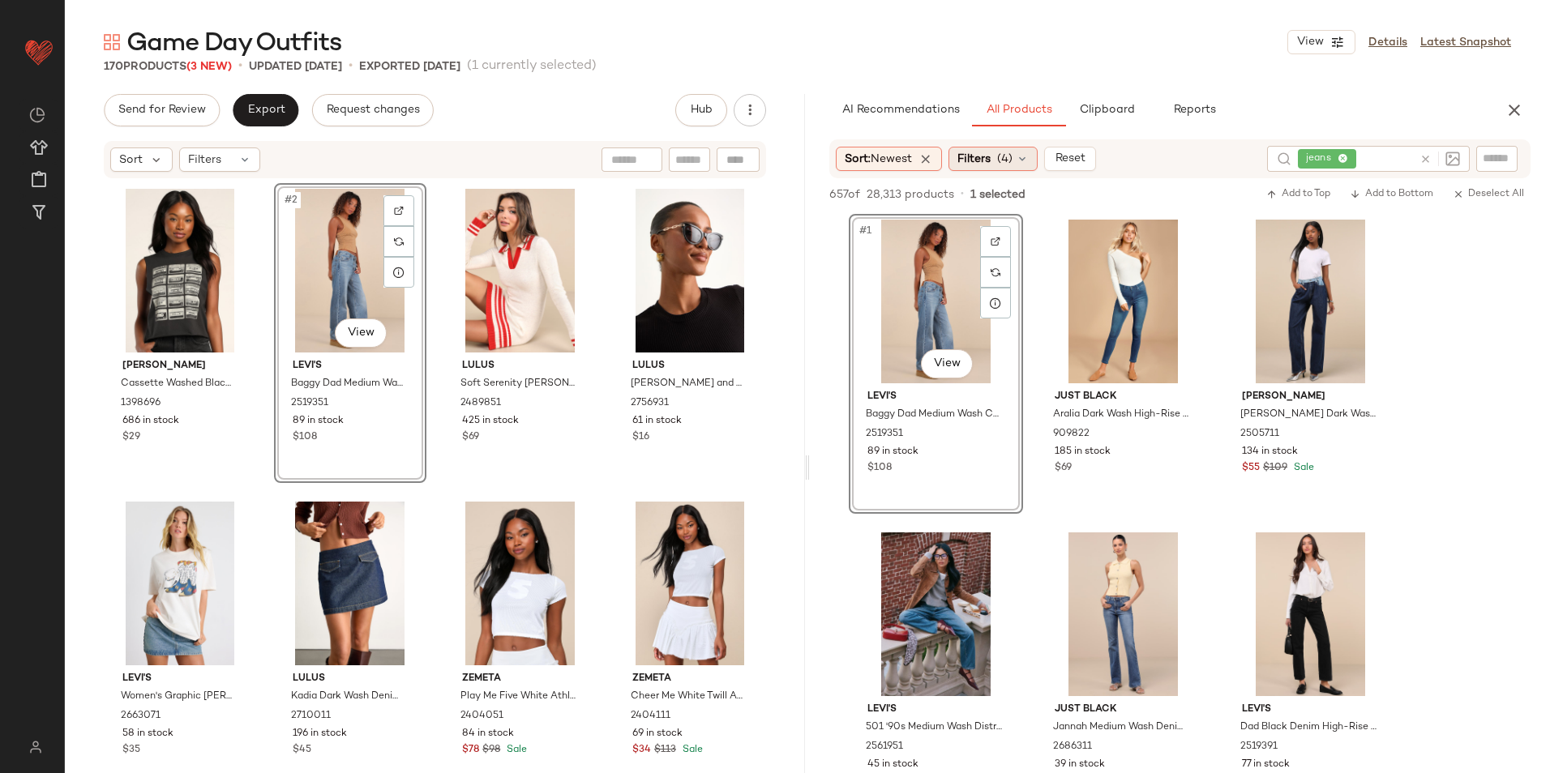
click at [1010, 156] on span "(4)" at bounding box center [1004, 159] width 15 height 17
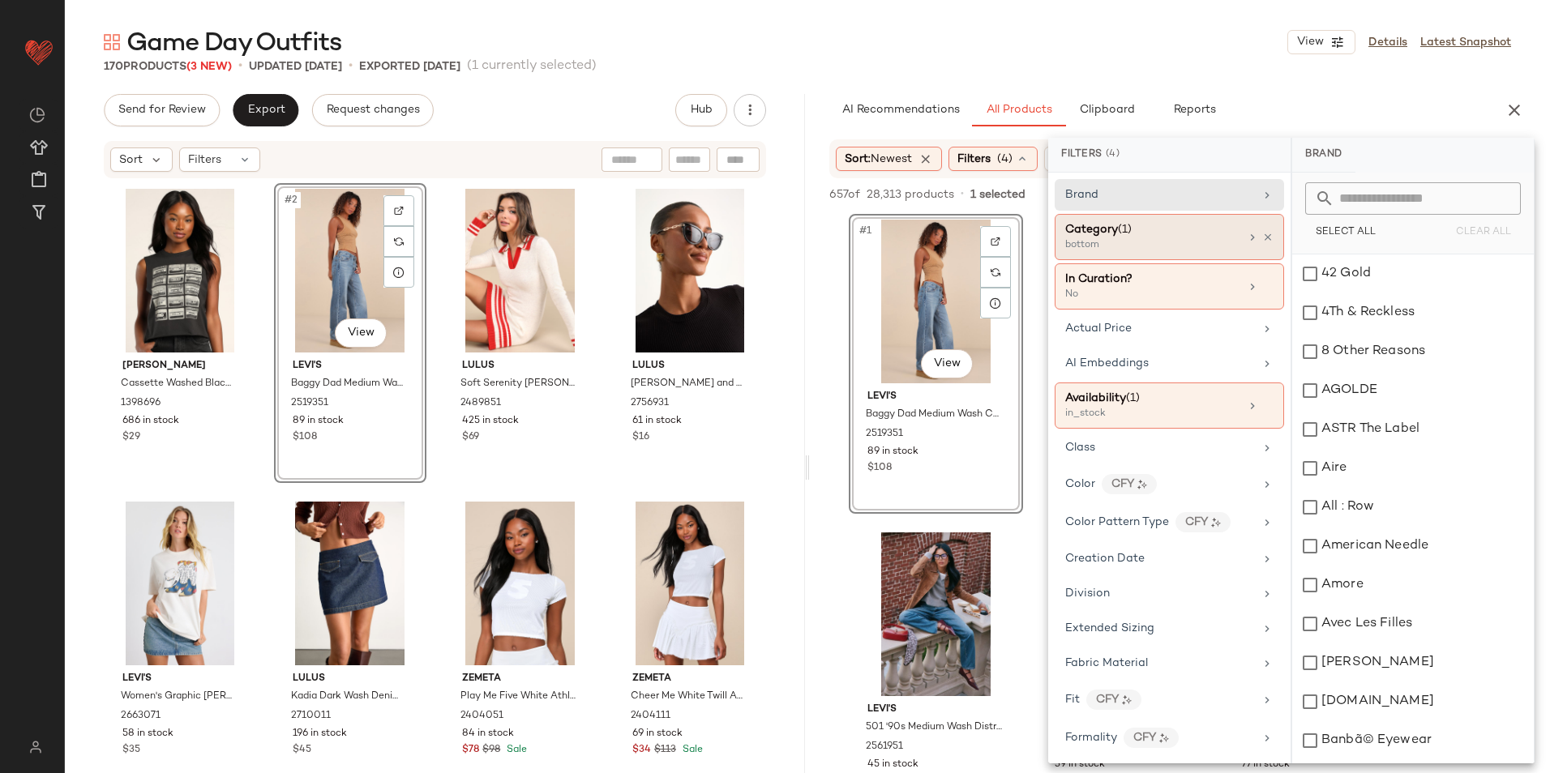
click at [1134, 235] on div "Category (1)" at bounding box center [1152, 229] width 174 height 17
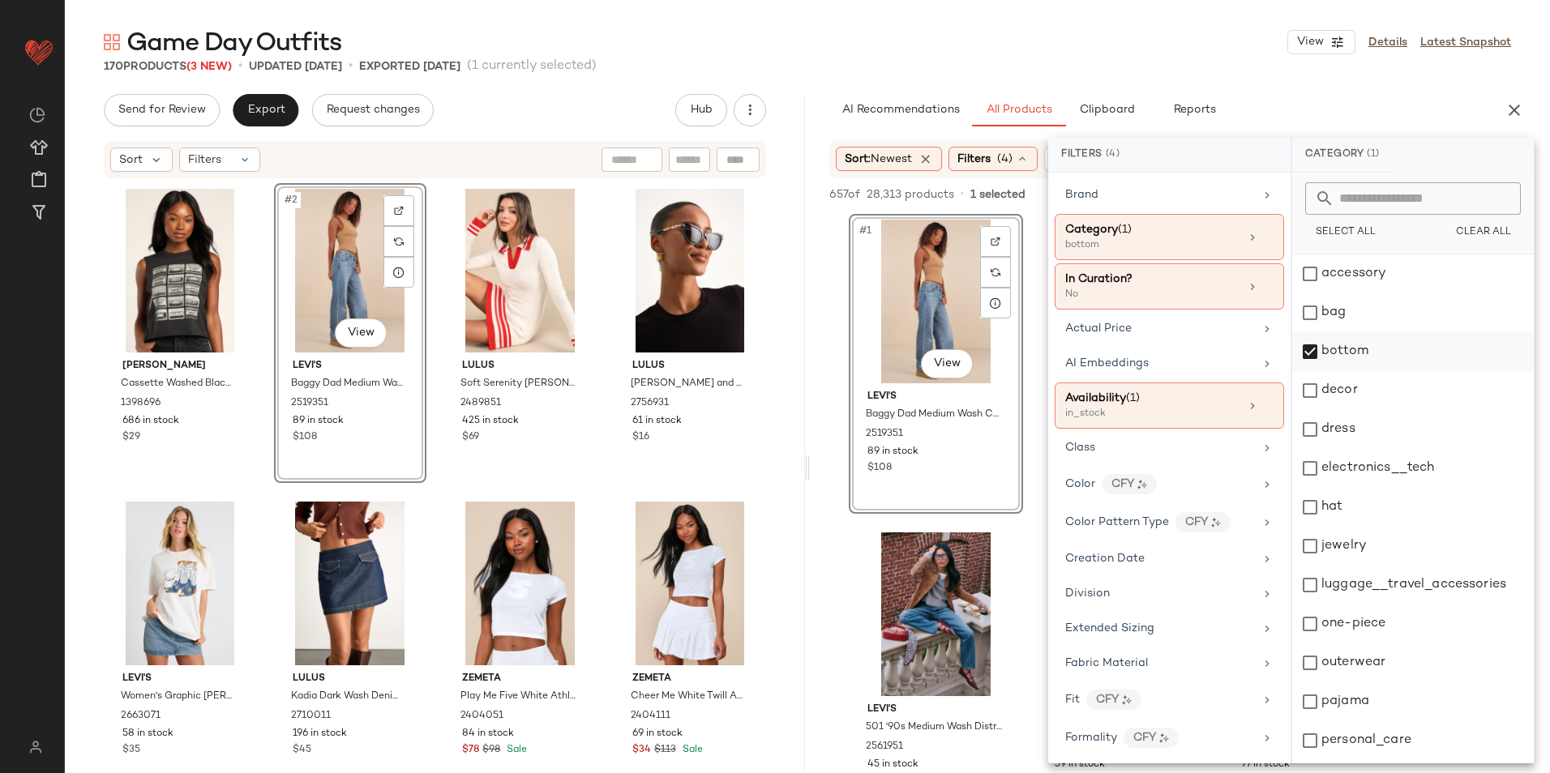
click at [1342, 351] on div "bottom" at bounding box center [1413, 351] width 242 height 39
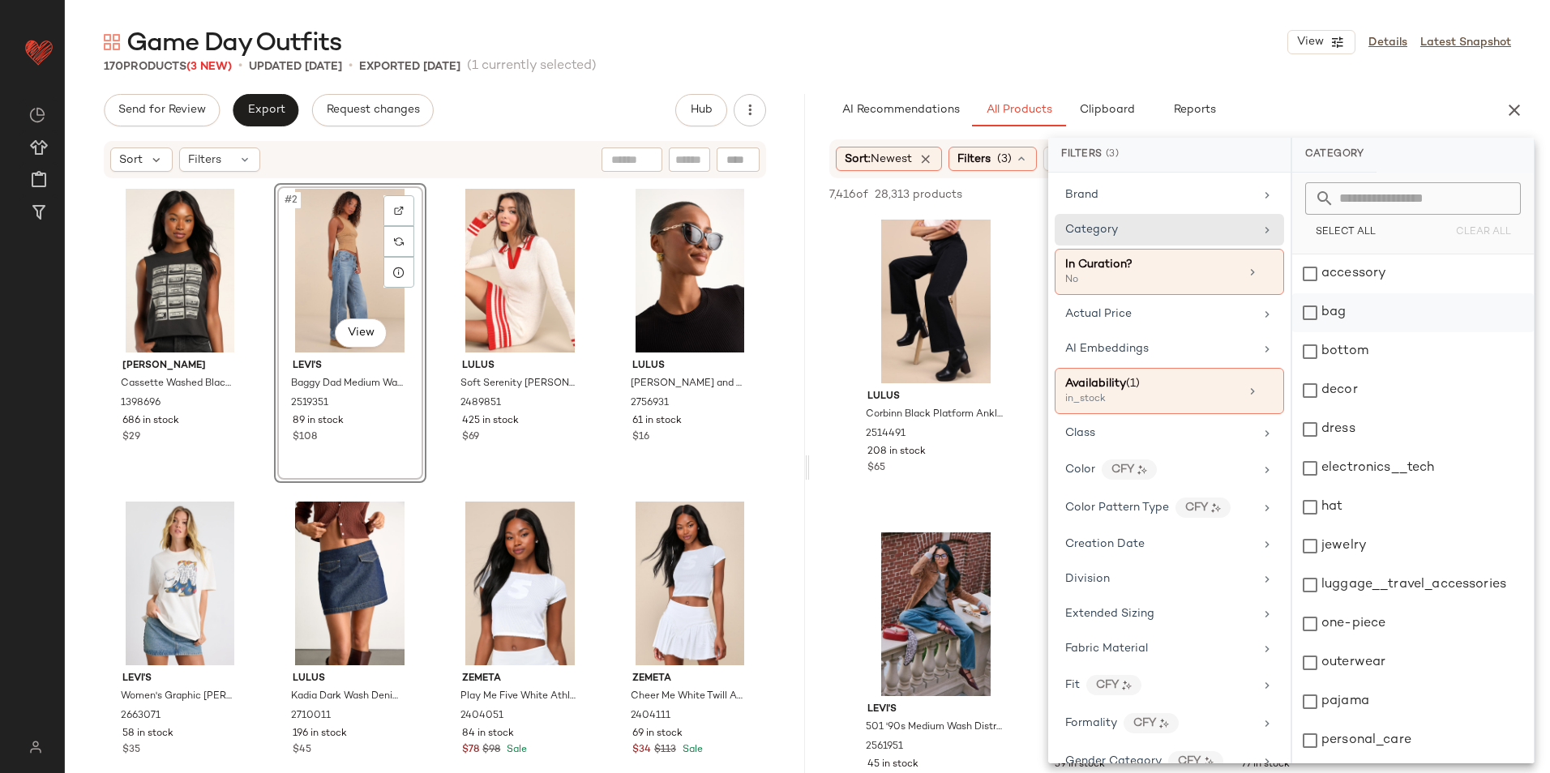
drag, startPoint x: 1334, startPoint y: 318, endPoint x: 1327, endPoint y: 311, distance: 9.8
click at [1335, 318] on div "bag" at bounding box center [1413, 312] width 242 height 39
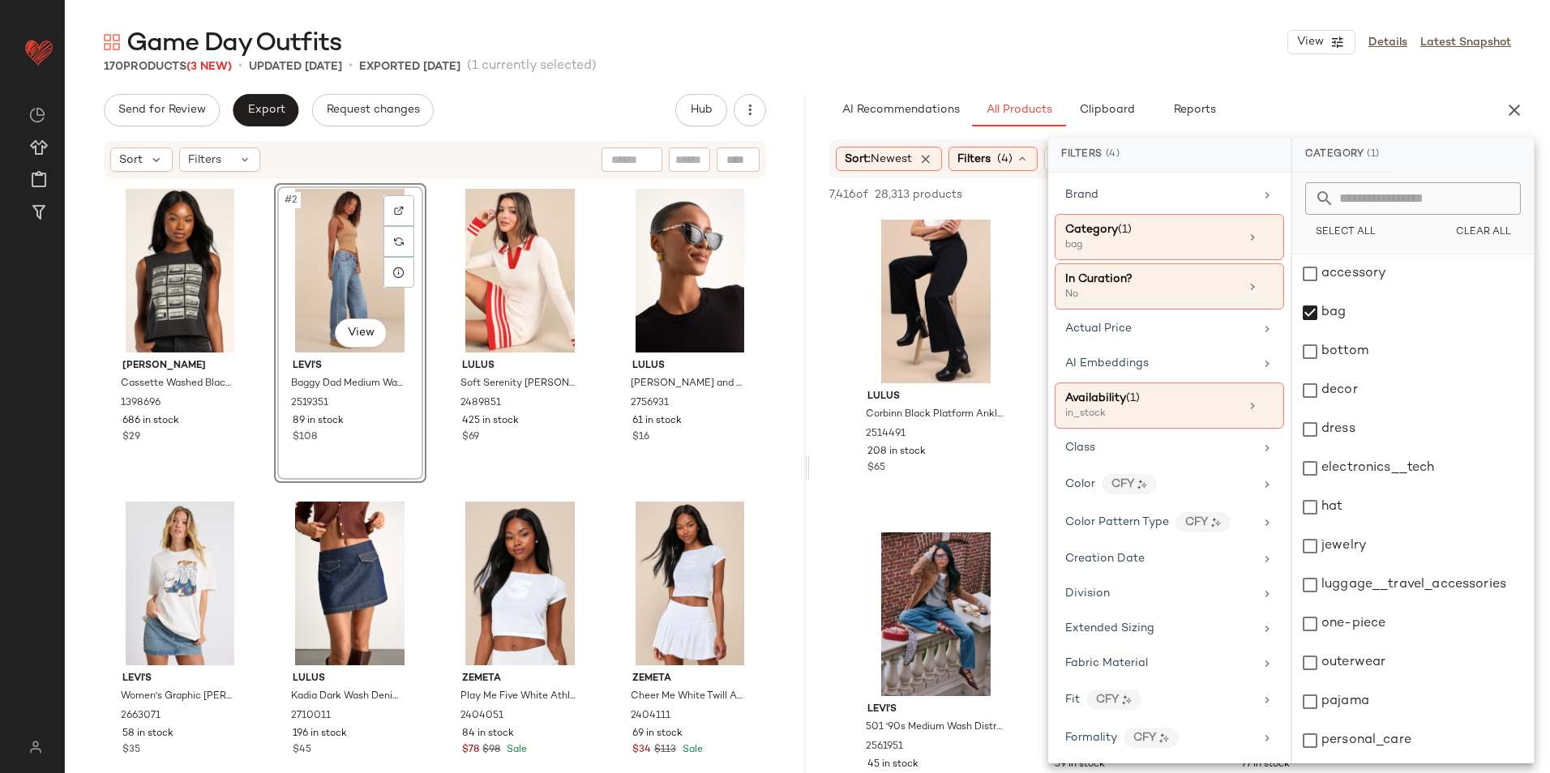
click at [1152, 54] on div "Game Day Outfits View Details Latest Snapshot" at bounding box center [807, 42] width 1485 height 32
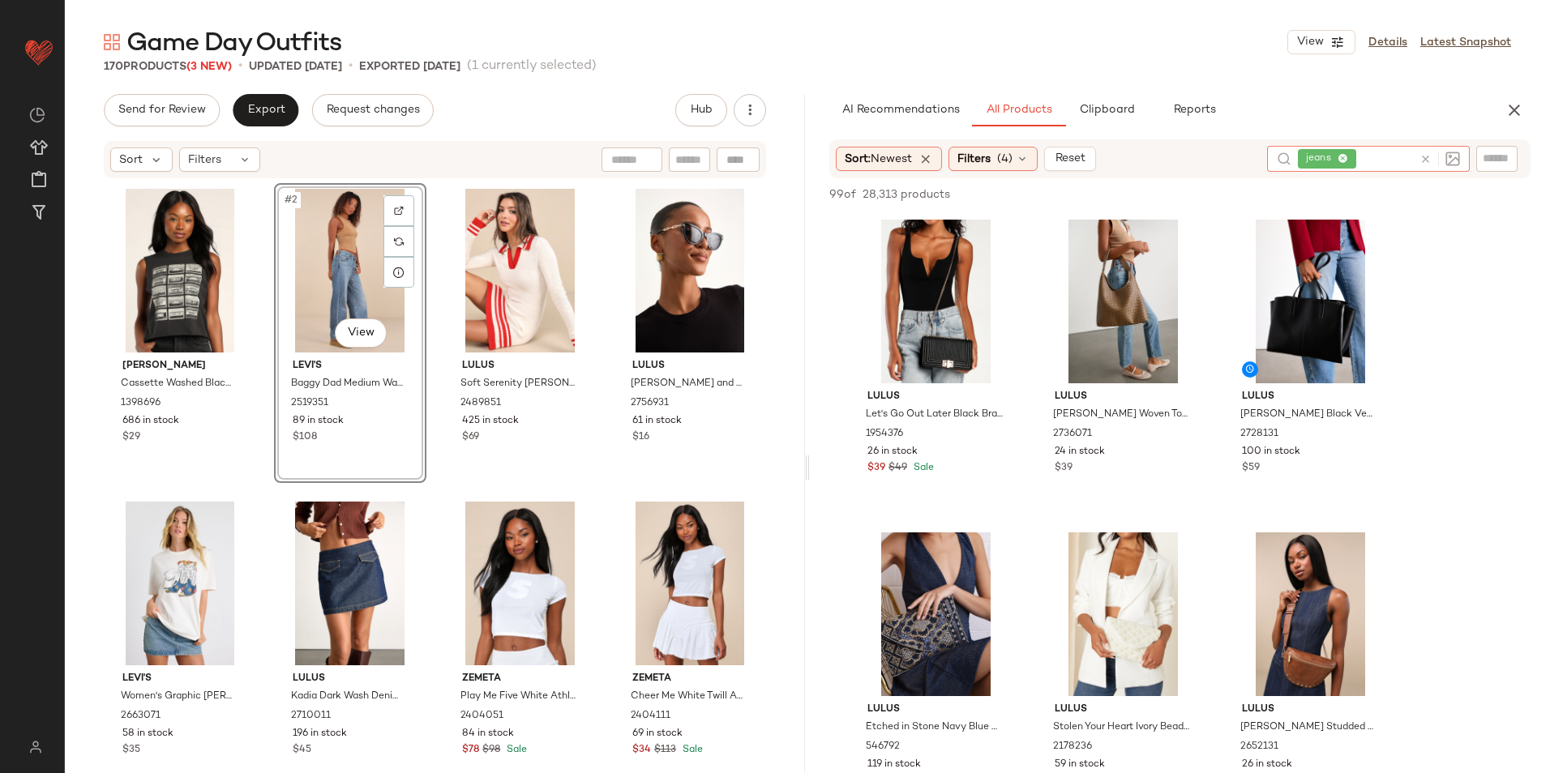
click at [1344, 156] on icon at bounding box center [1343, 159] width 11 height 11
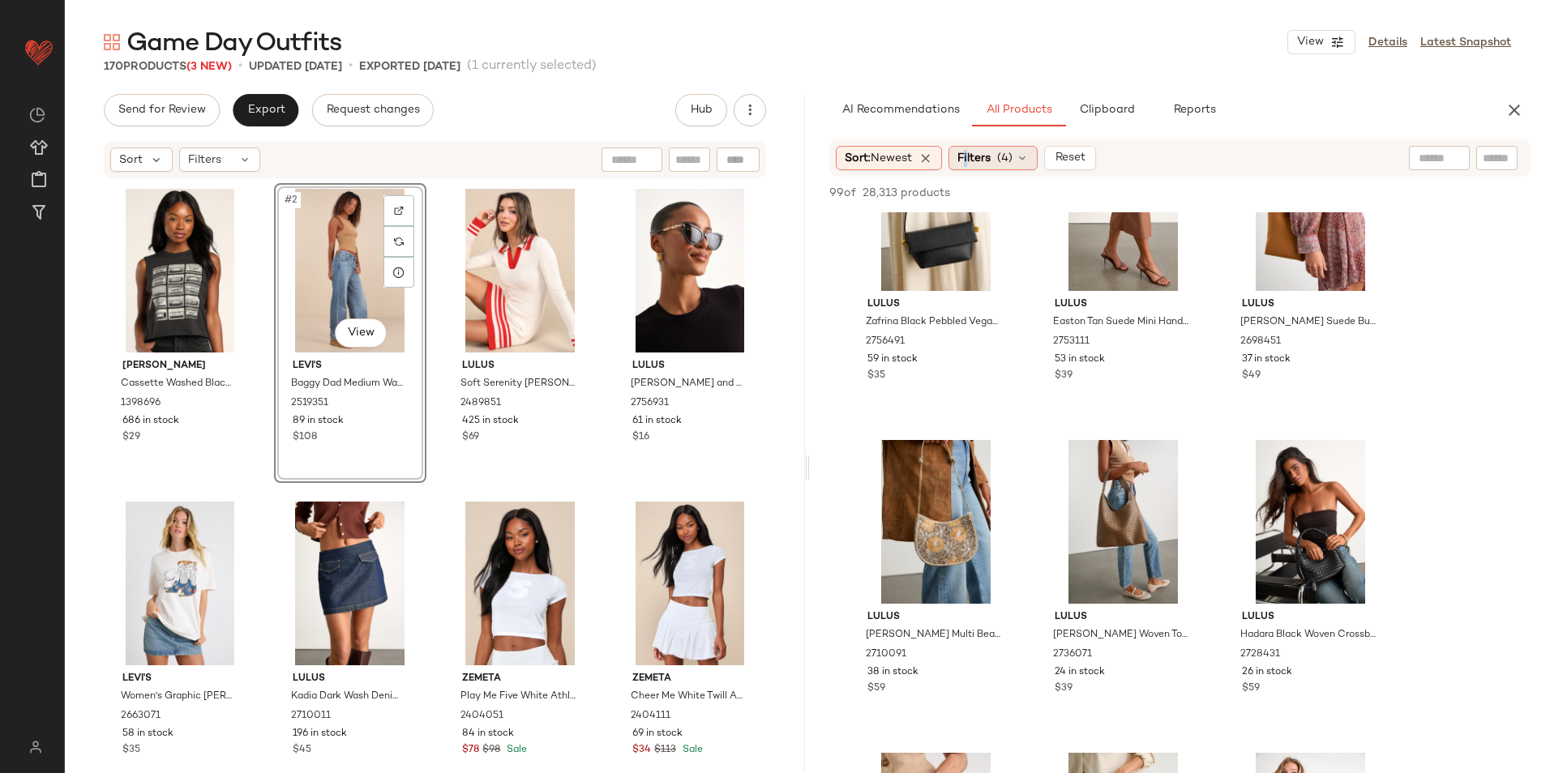
click at [971, 157] on span "Filters" at bounding box center [973, 158] width 33 height 17
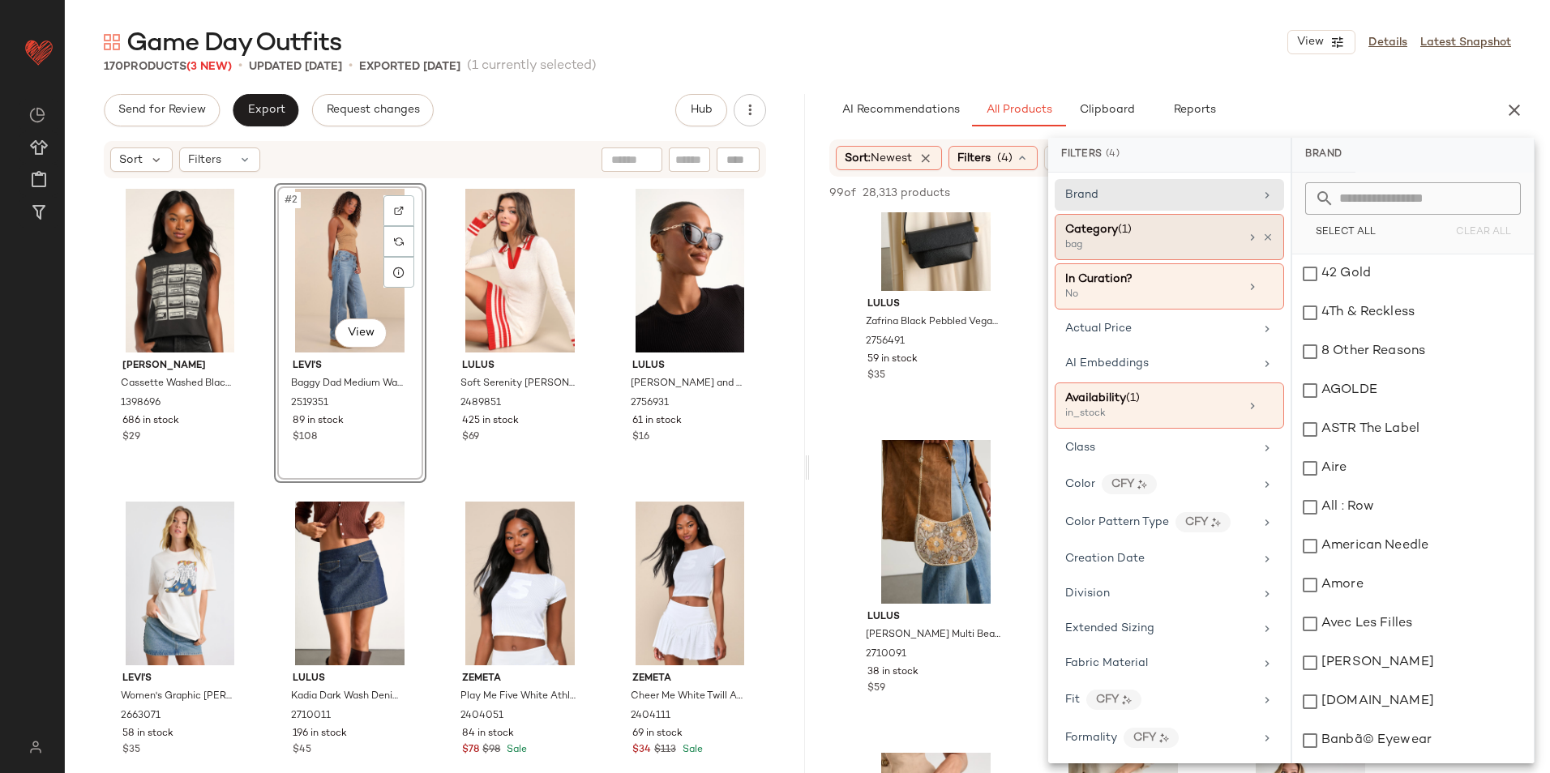
click at [1203, 249] on div "bag" at bounding box center [1146, 245] width 162 height 15
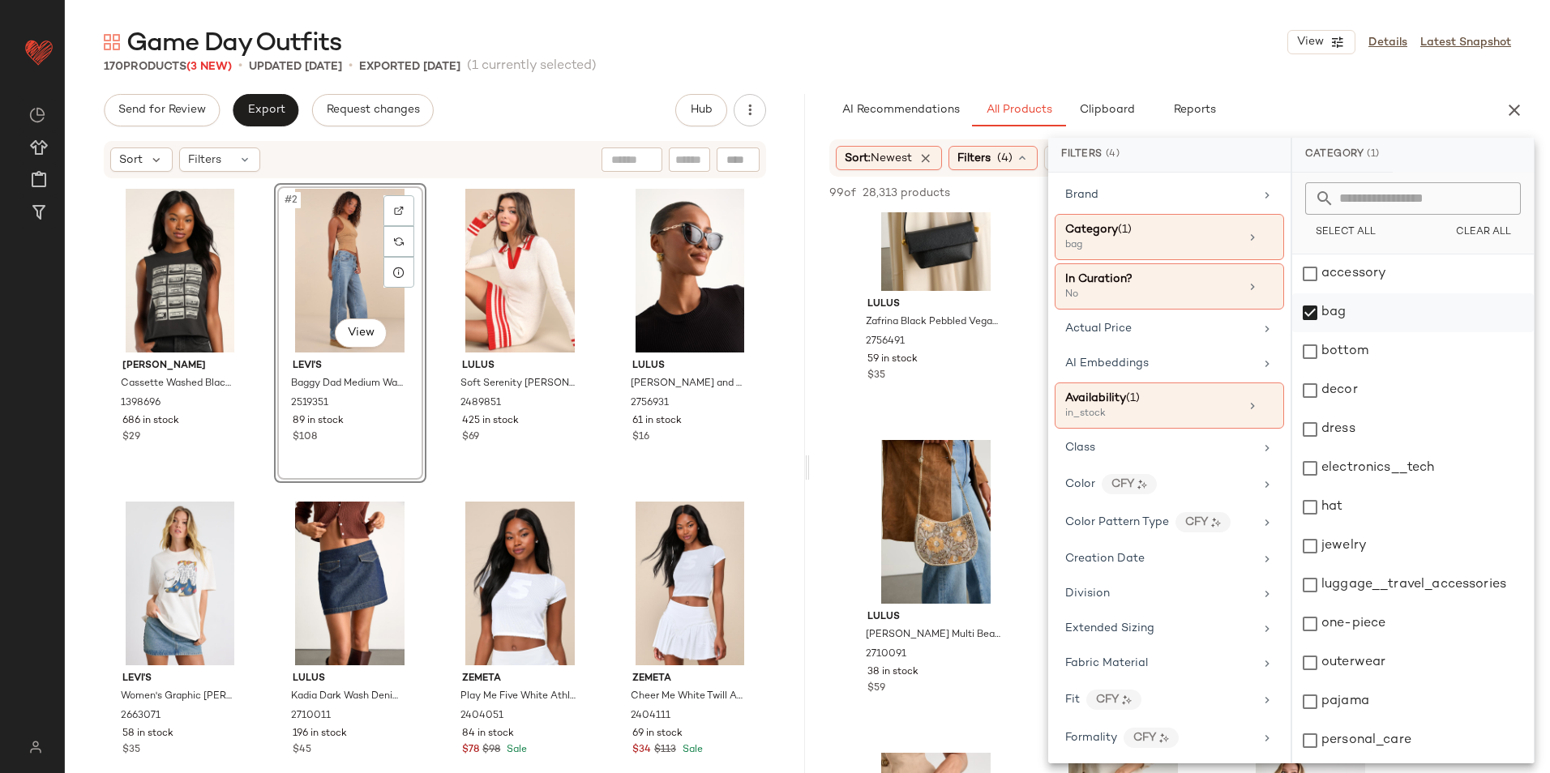
click at [1370, 315] on div "bag" at bounding box center [1413, 312] width 242 height 39
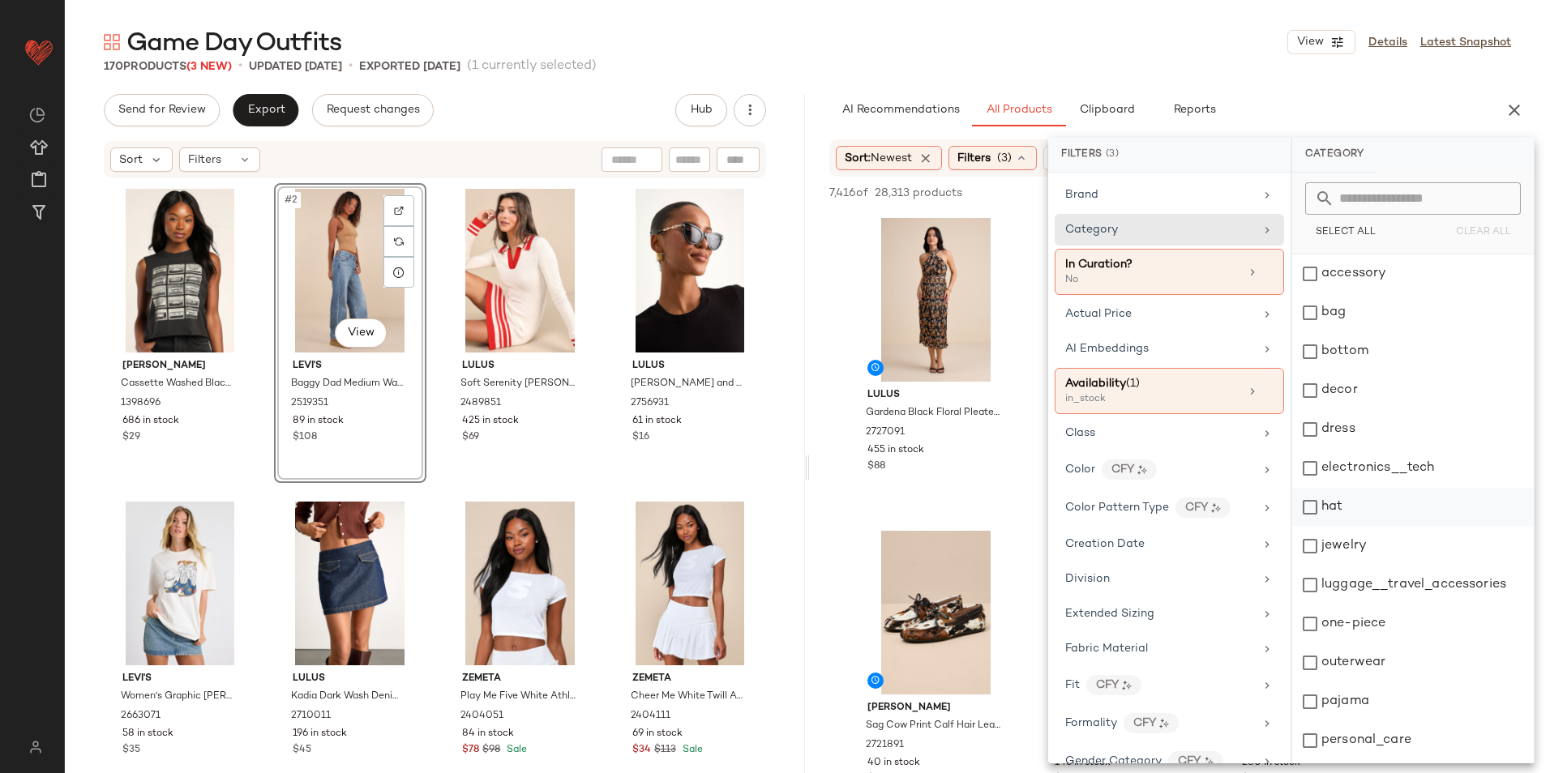
click at [1342, 504] on div "hat" at bounding box center [1413, 507] width 242 height 39
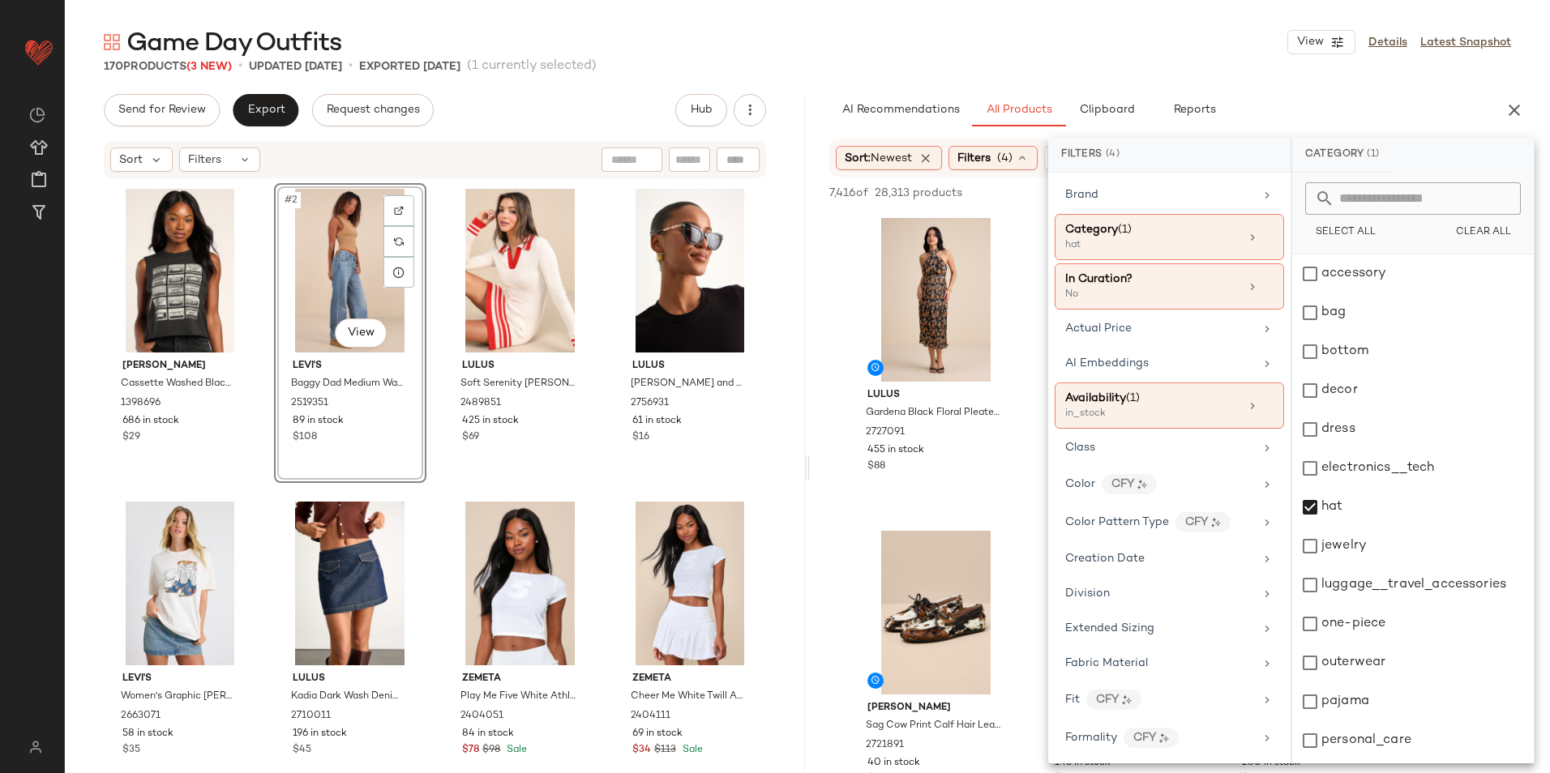
click at [1183, 53] on div "Game Day Outfits View Details Latest Snapshot" at bounding box center [807, 42] width 1485 height 32
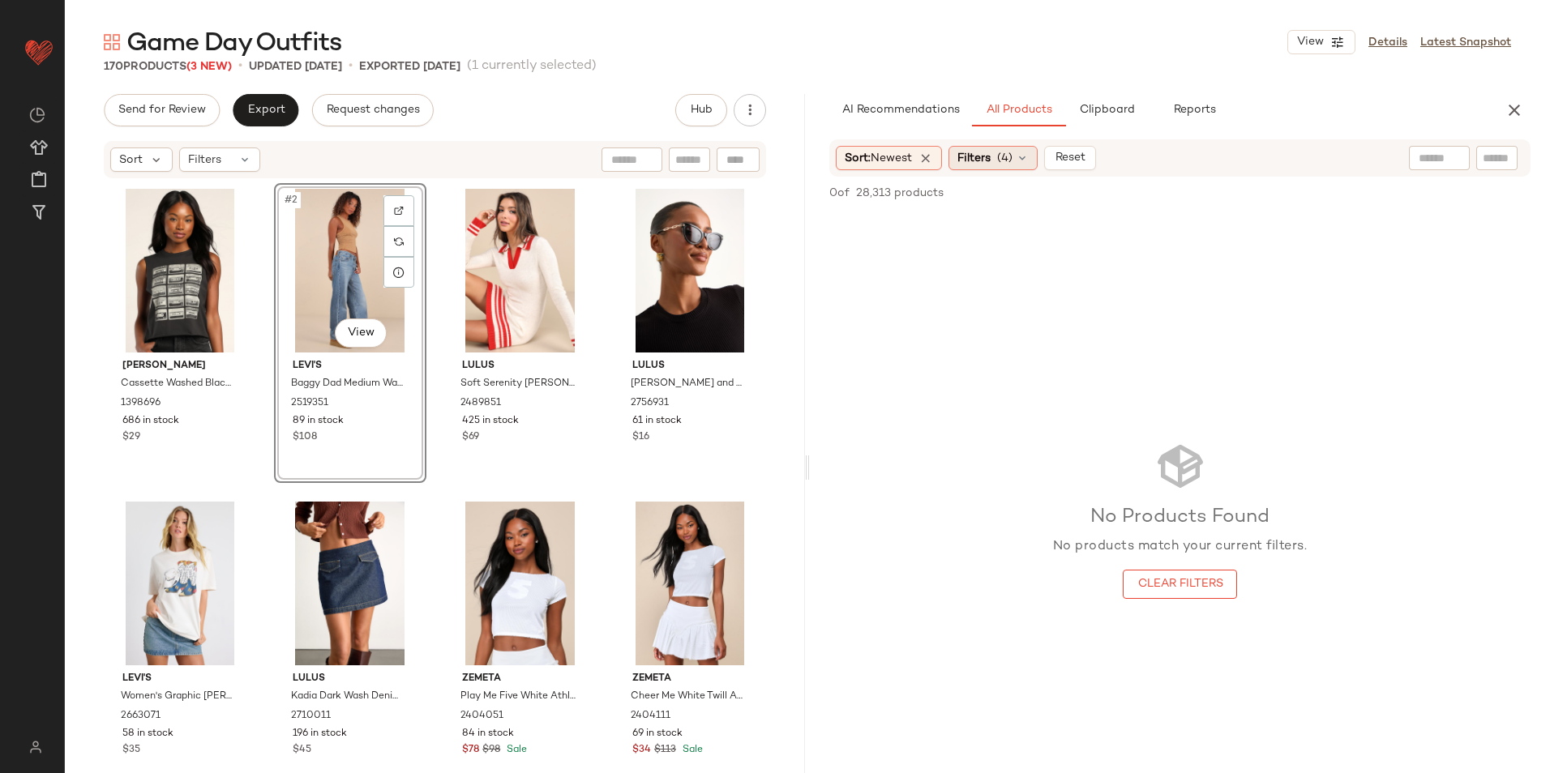
click at [991, 165] on span "Filters" at bounding box center [973, 158] width 33 height 17
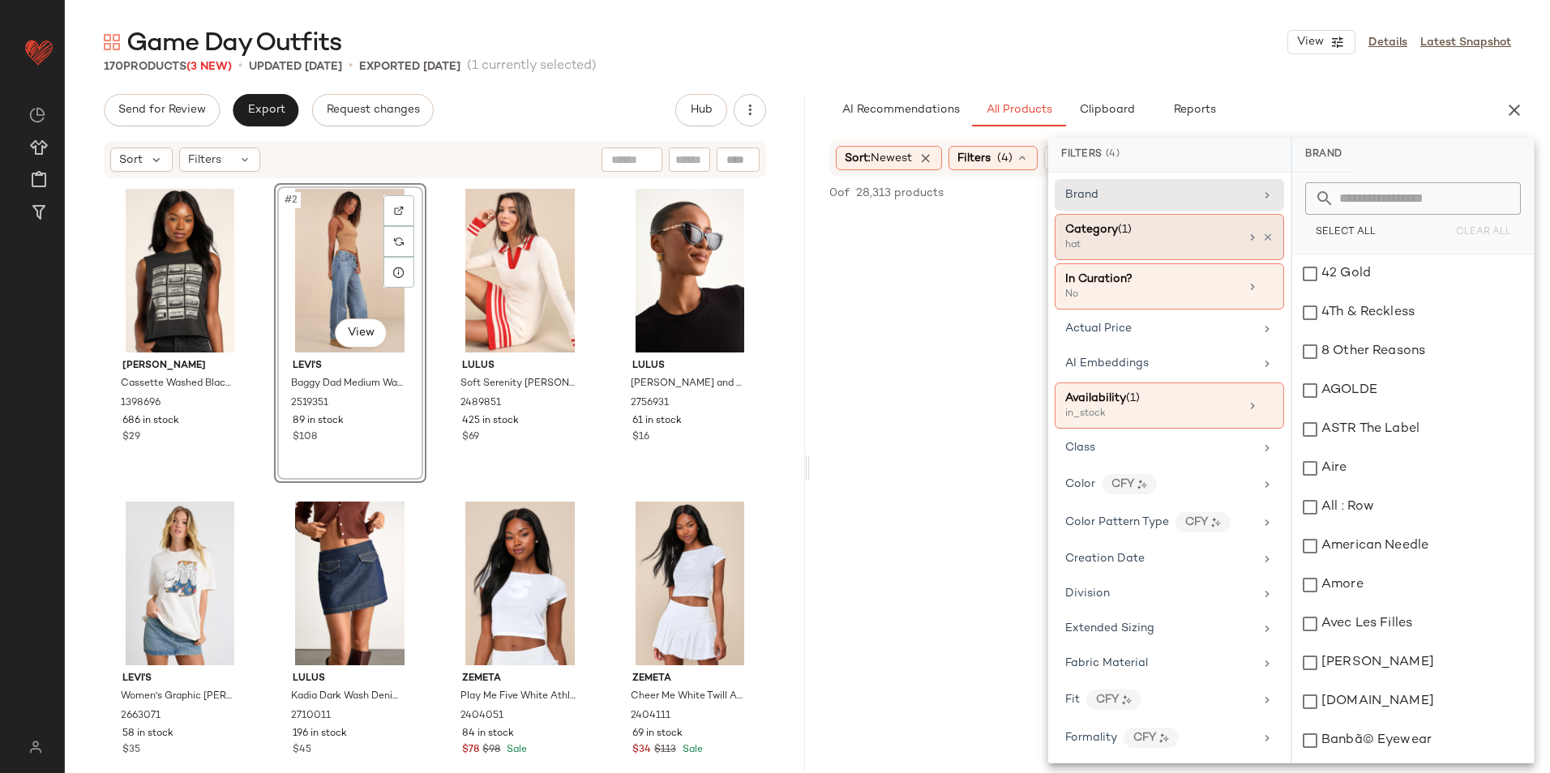
click at [1119, 244] on div "hat" at bounding box center [1146, 245] width 162 height 15
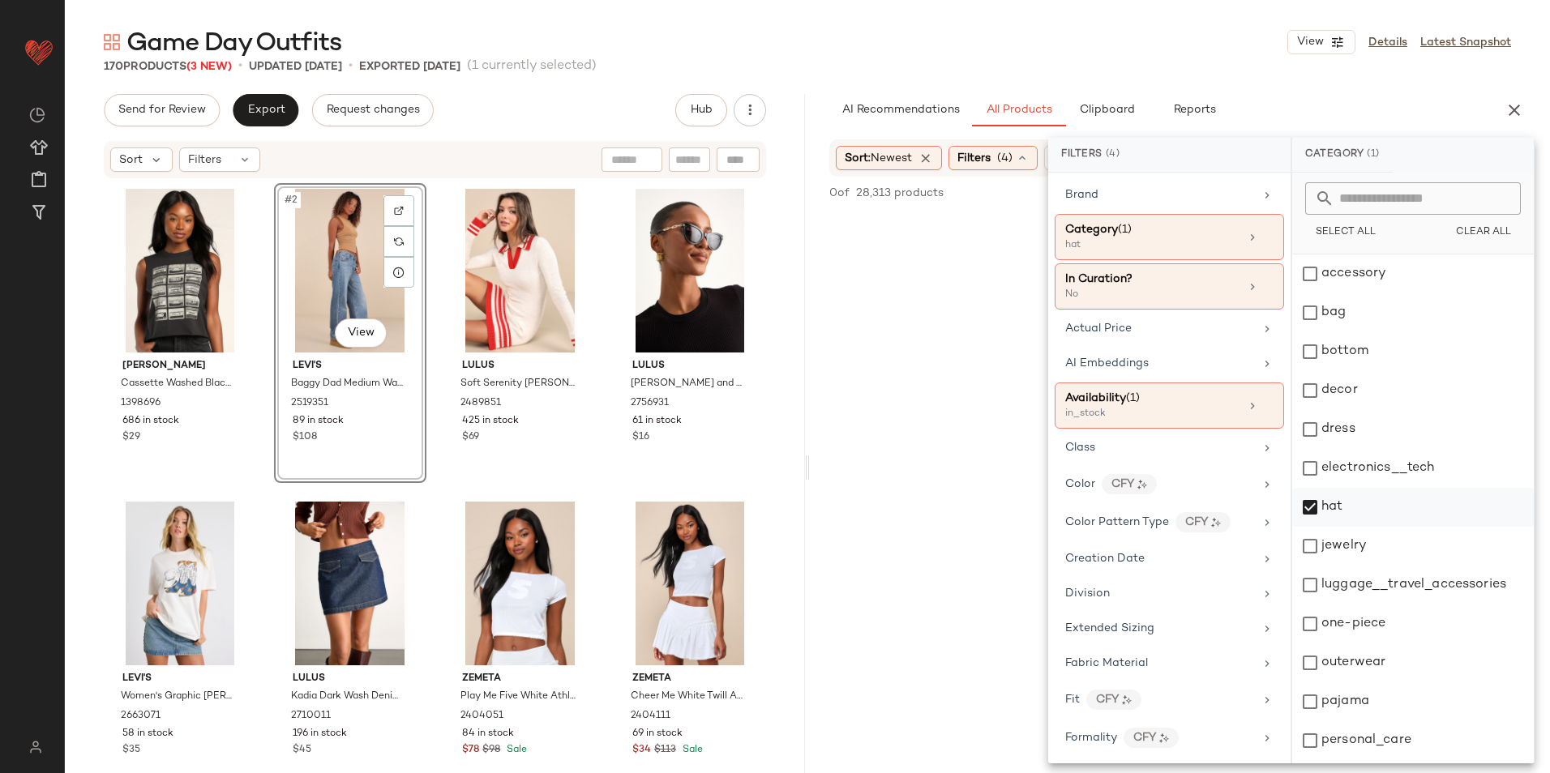
click at [1347, 507] on div "hat" at bounding box center [1413, 507] width 242 height 39
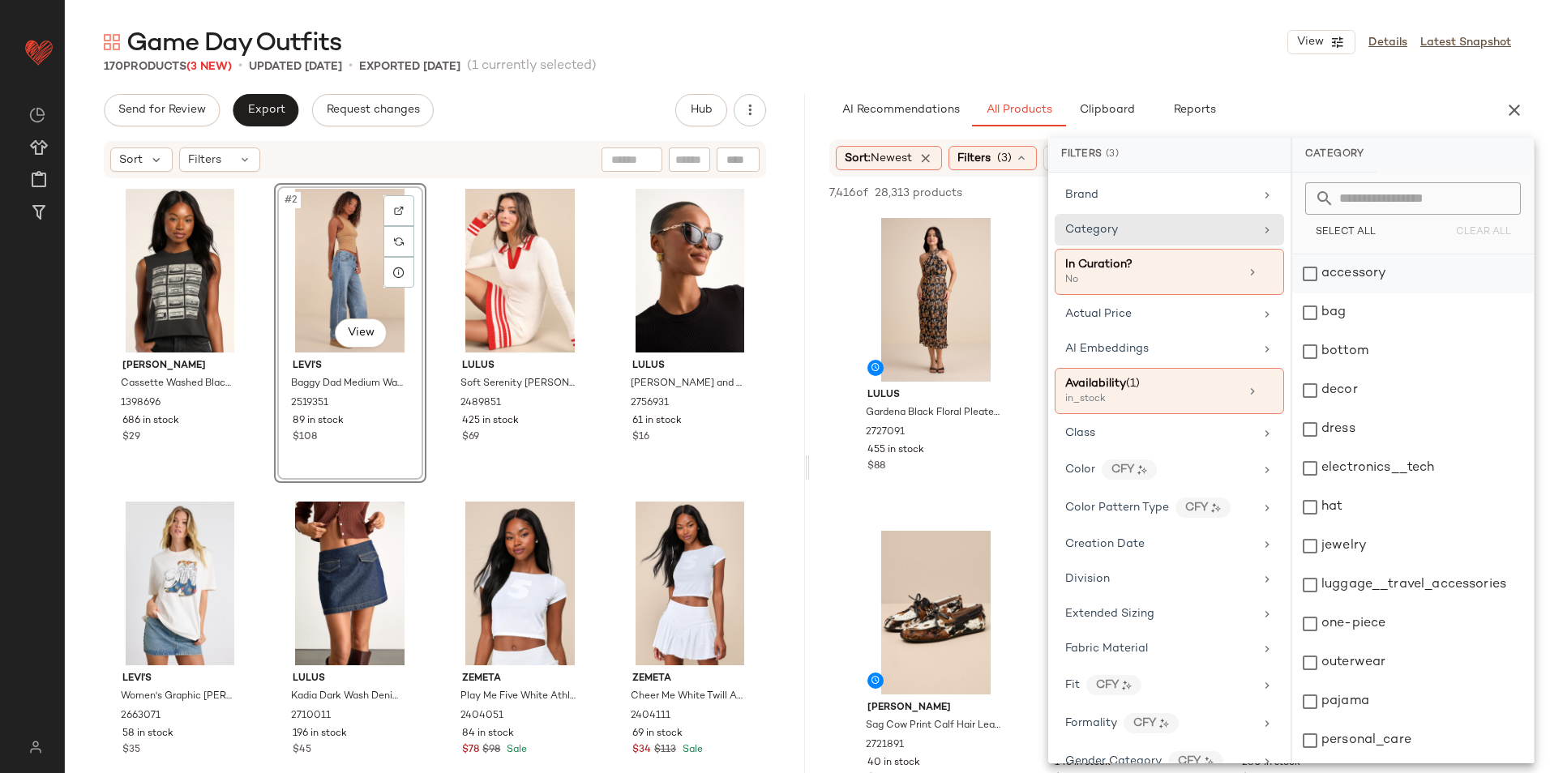
click at [1368, 263] on div "accessory" at bounding box center [1413, 274] width 242 height 39
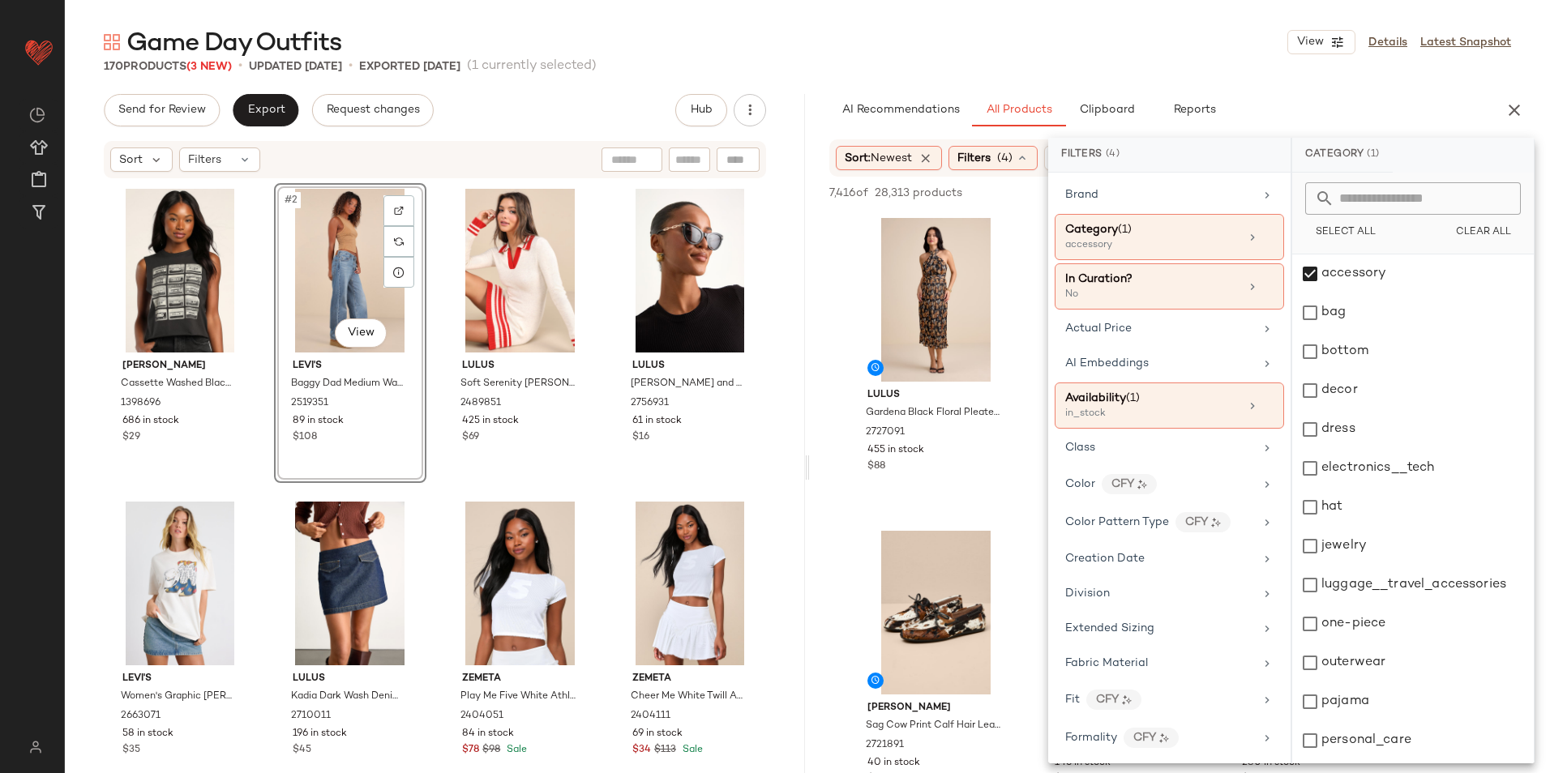
click at [1126, 49] on div "Game Day Outfits View Details Latest Snapshot" at bounding box center [807, 42] width 1485 height 32
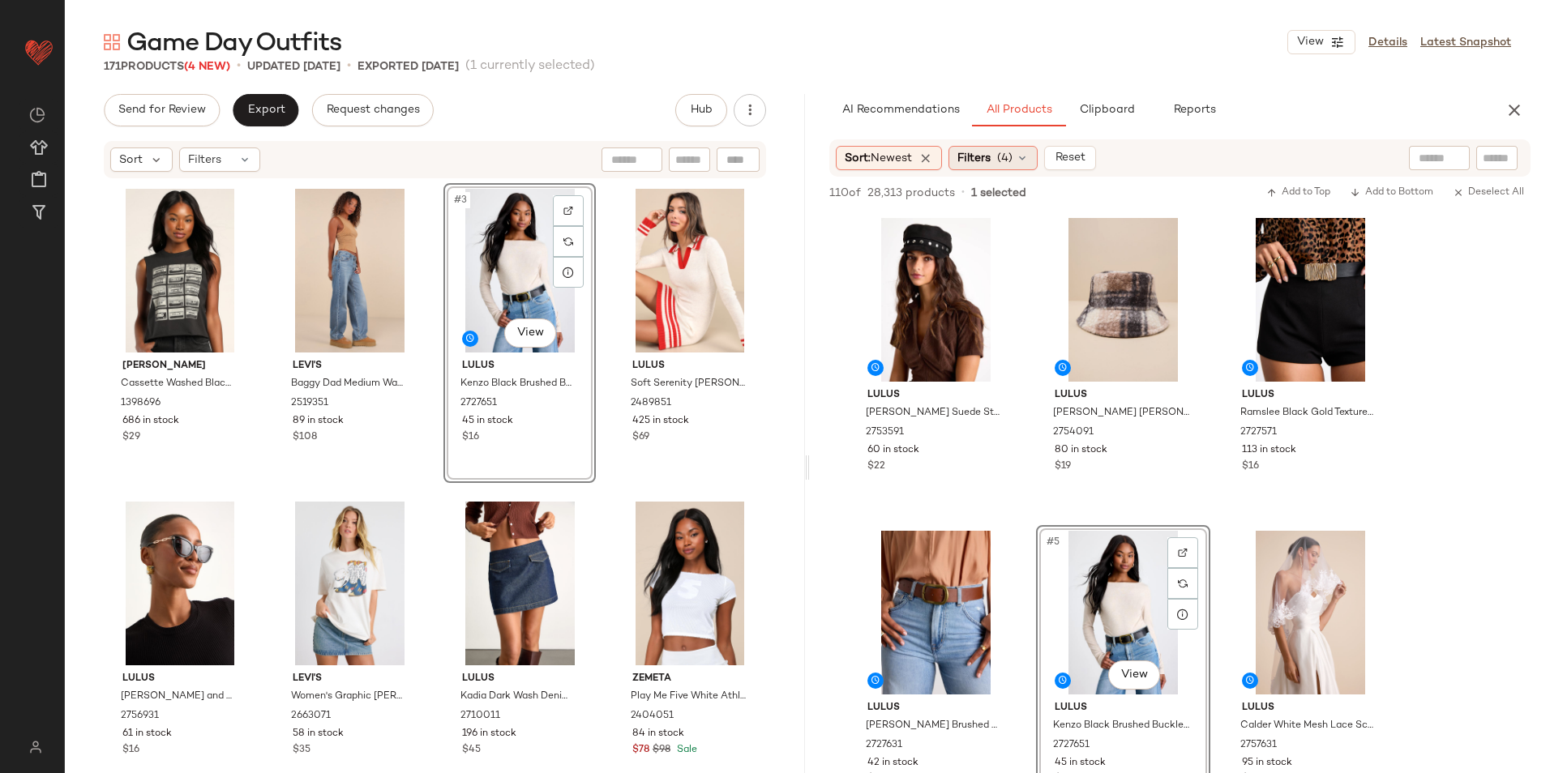
click at [1010, 157] on span "(4)" at bounding box center [1004, 158] width 15 height 17
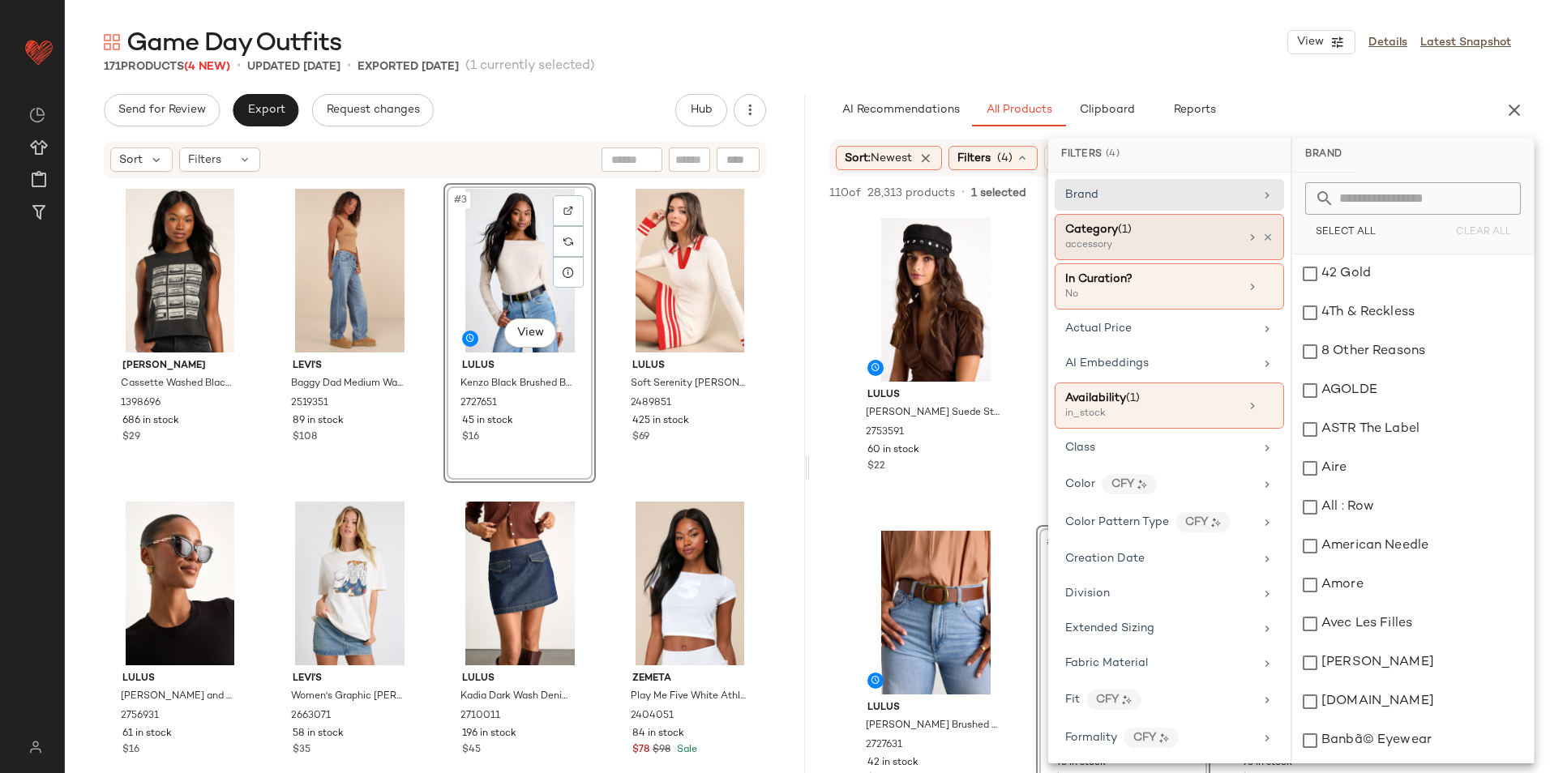
click at [1135, 241] on div "accessory" at bounding box center [1146, 245] width 162 height 15
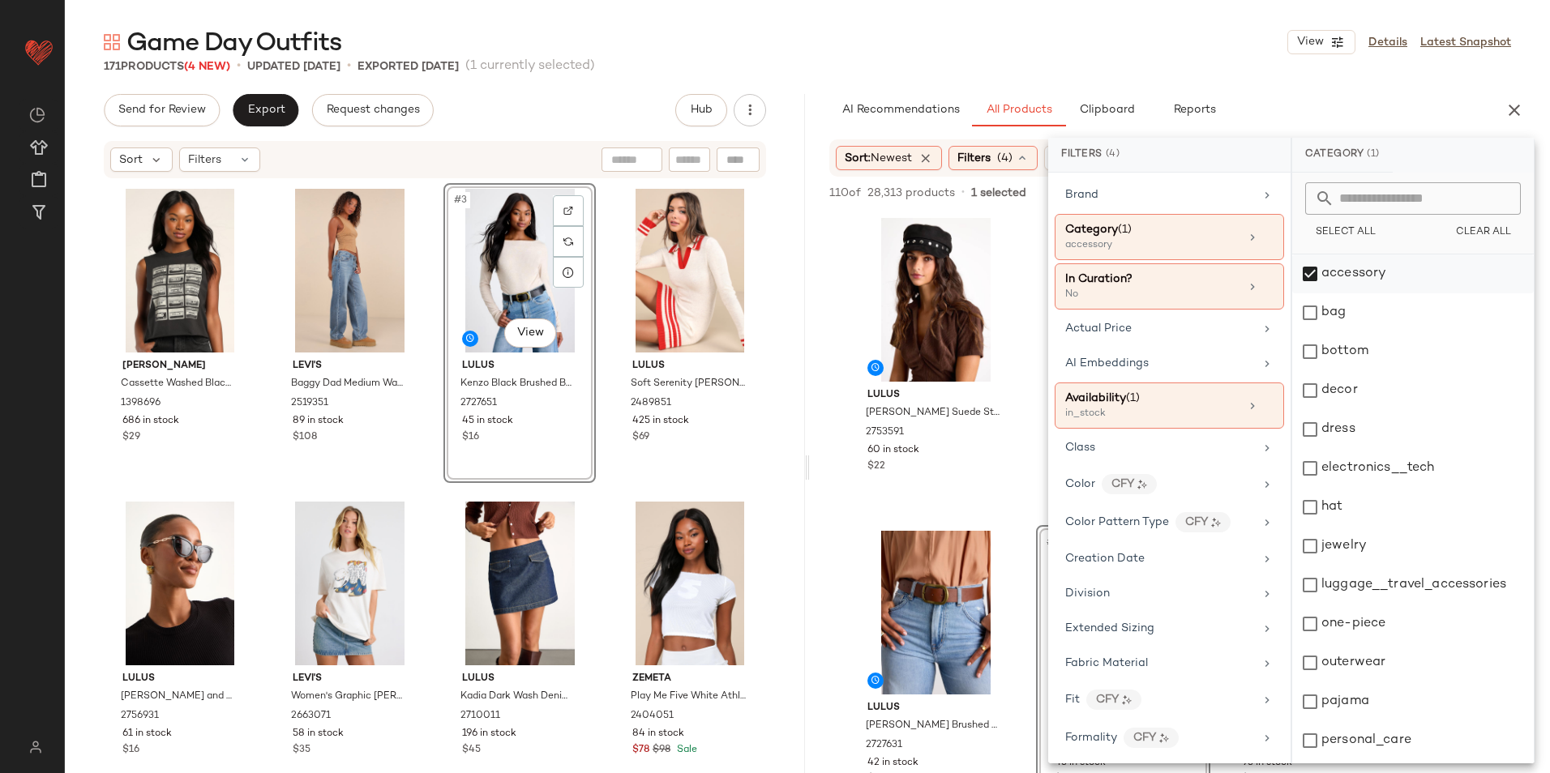
click at [1363, 268] on div "accessory" at bounding box center [1413, 274] width 242 height 39
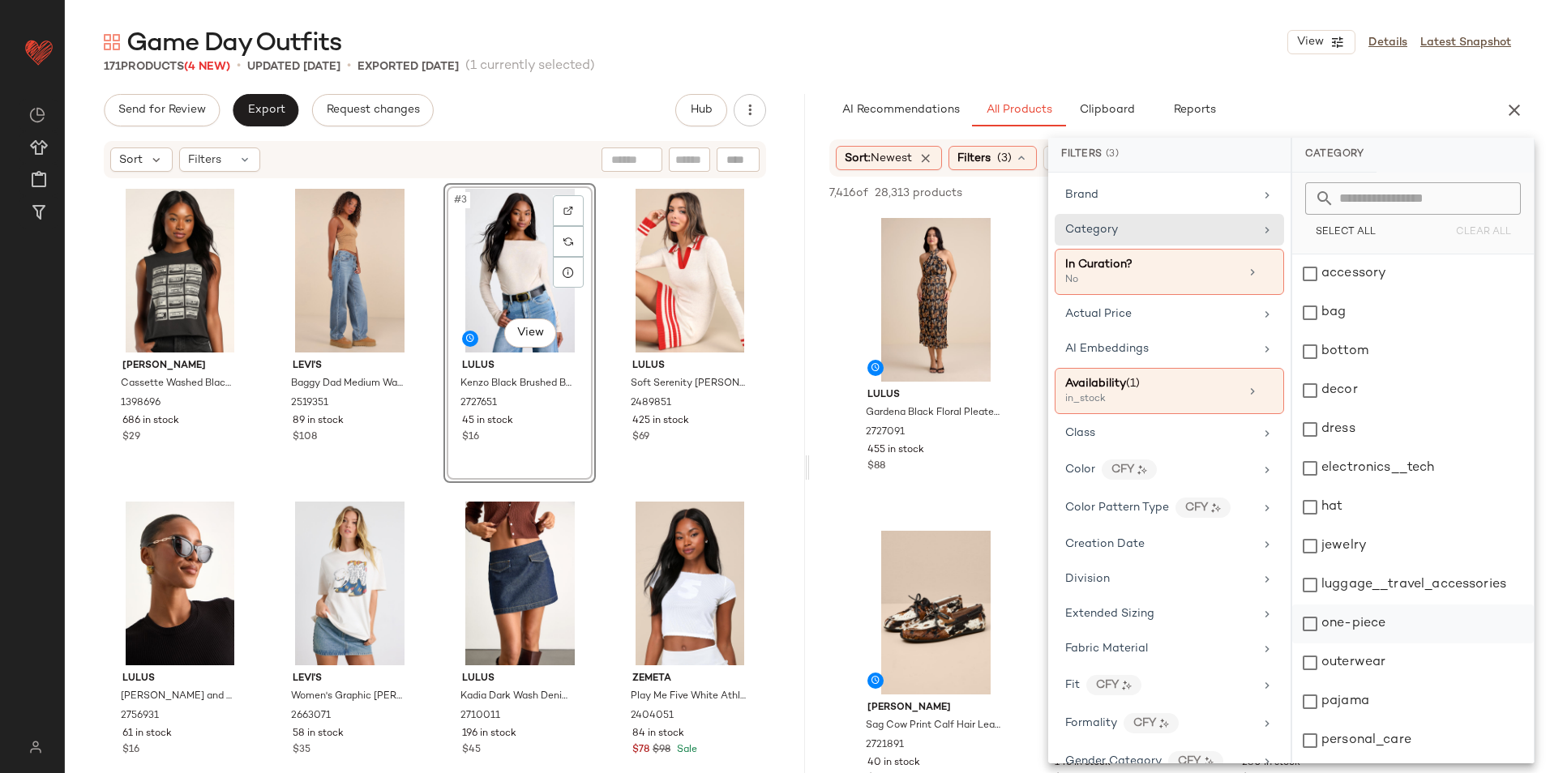
click at [1359, 619] on div "one-piece" at bounding box center [1413, 624] width 242 height 39
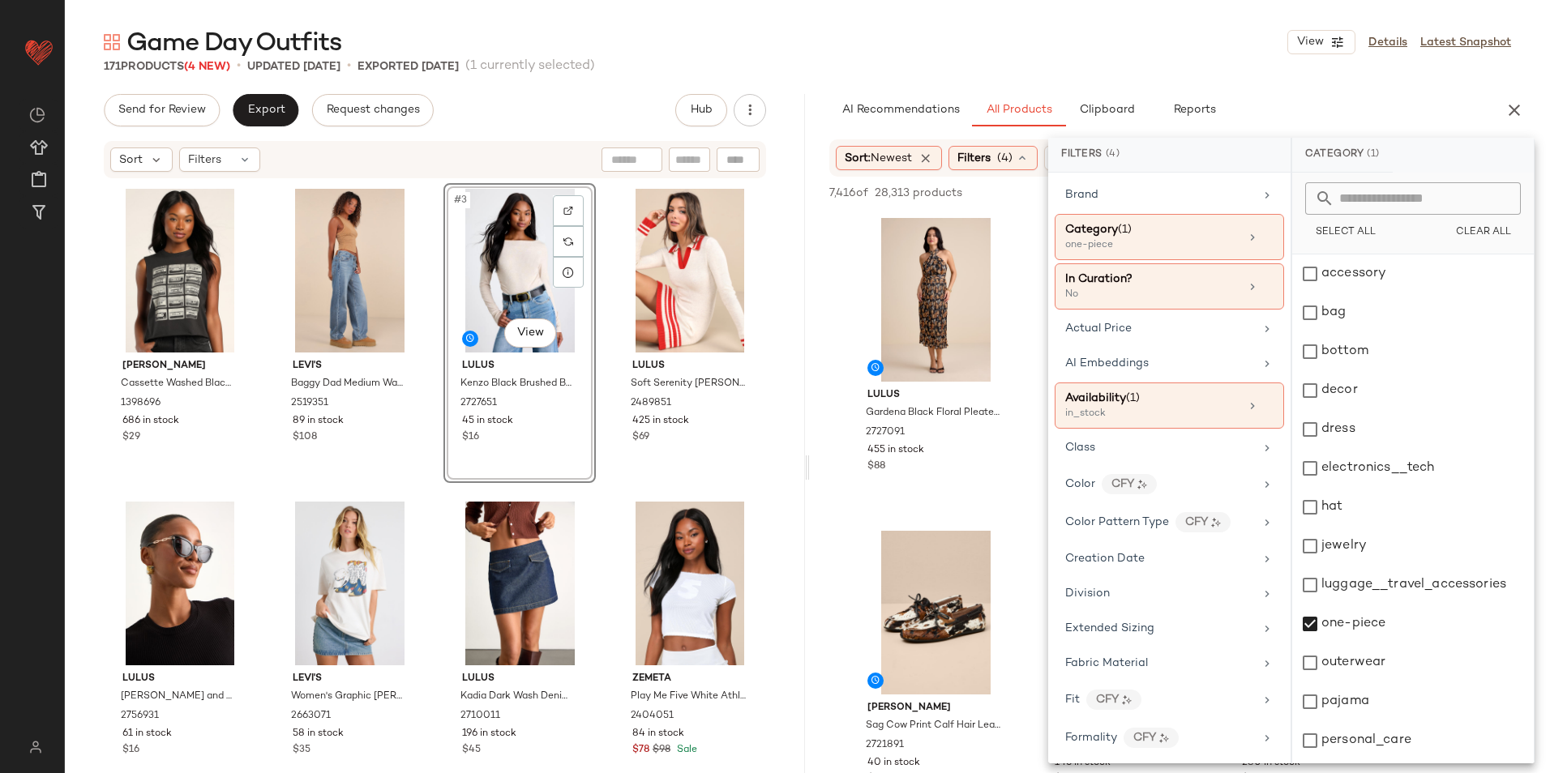
click at [1011, 34] on div "Game Day Outfits View Details Latest Snapshot" at bounding box center [807, 42] width 1485 height 32
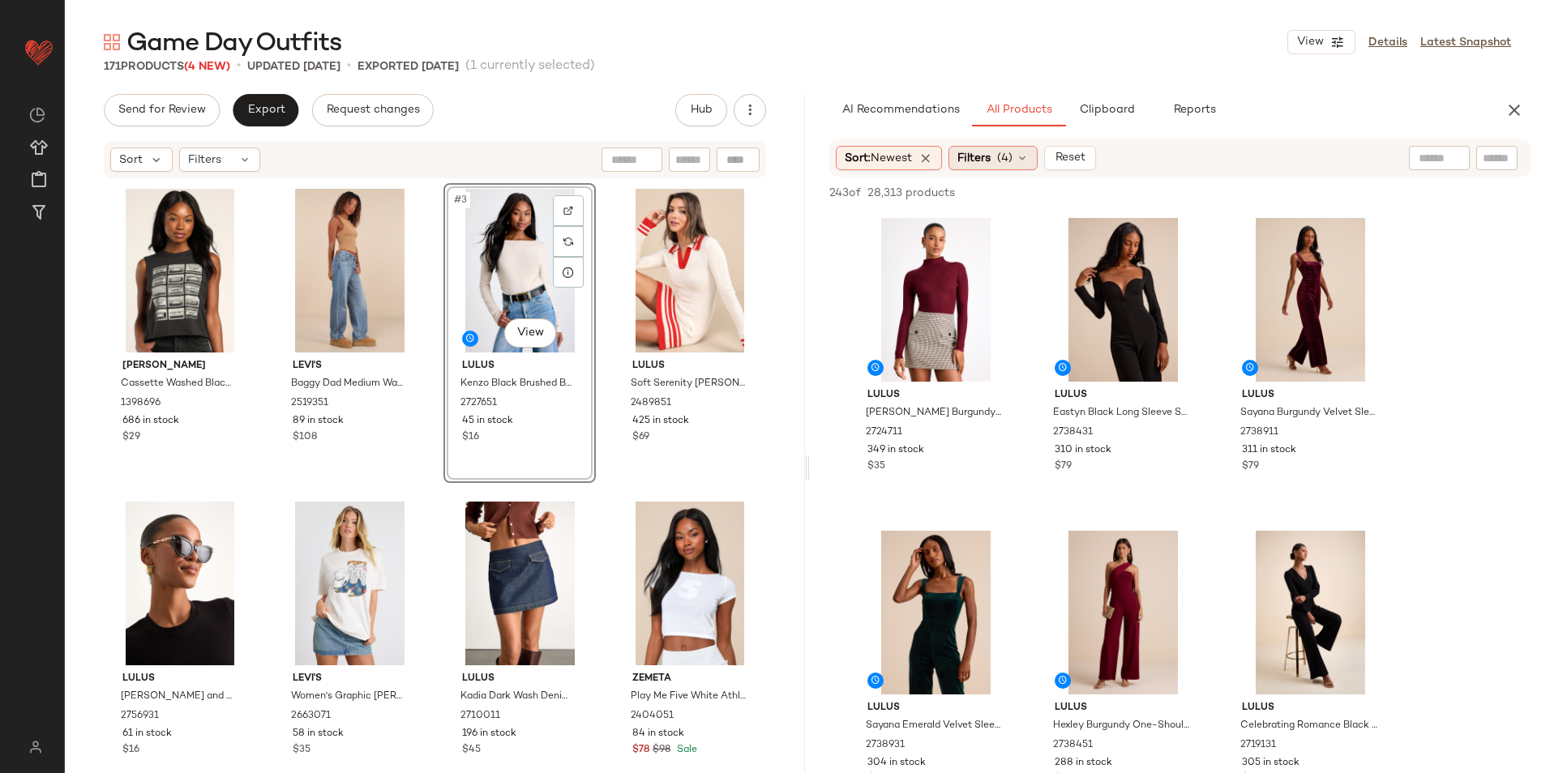
click at [1012, 164] on span "(4)" at bounding box center [1004, 158] width 15 height 17
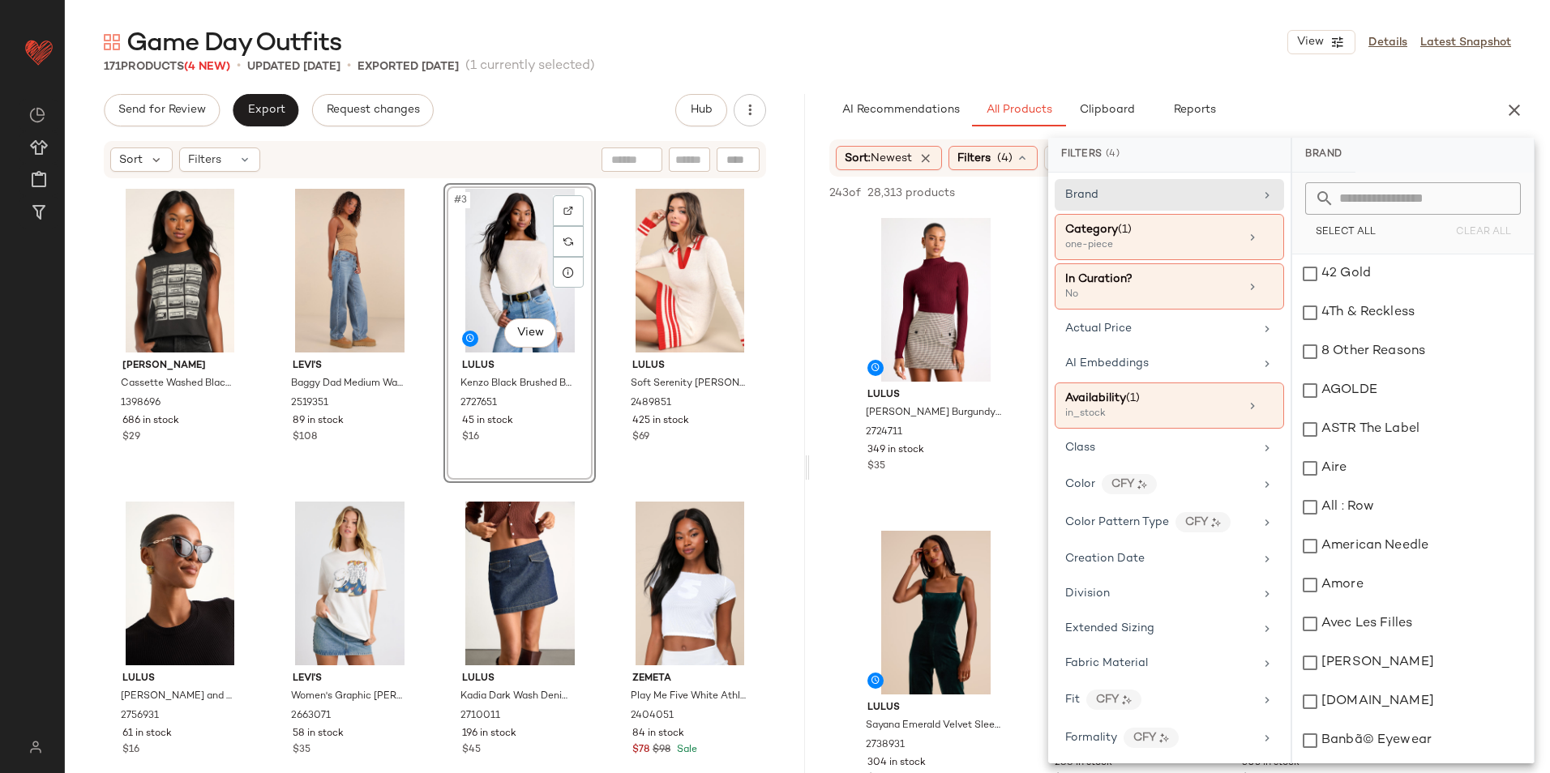
click at [1201, 54] on div "Game Day Outfits View Details Latest Snapshot" at bounding box center [807, 42] width 1485 height 32
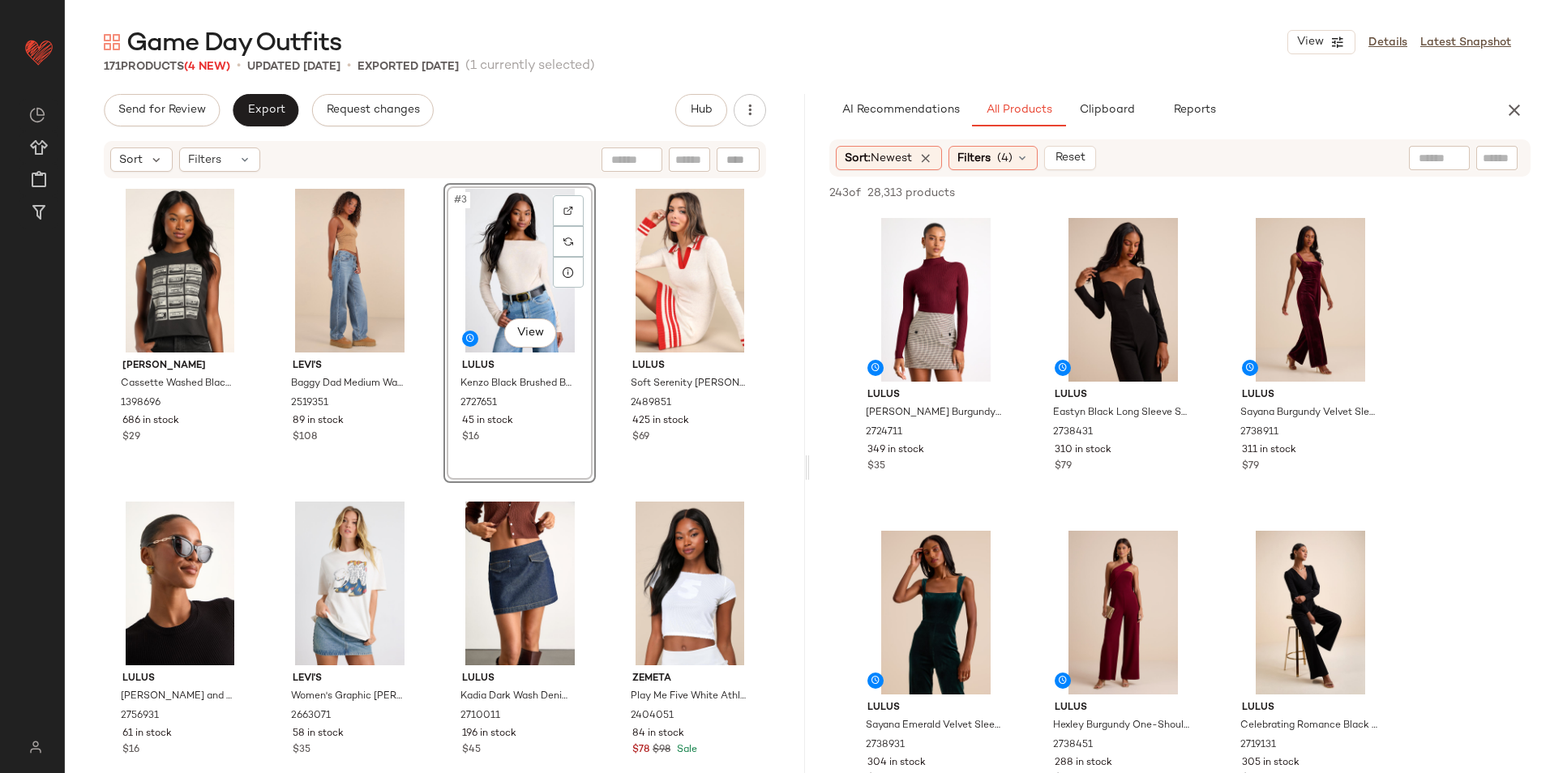
click at [1429, 159] on input "text" at bounding box center [1439, 158] width 41 height 17
type input "*****"
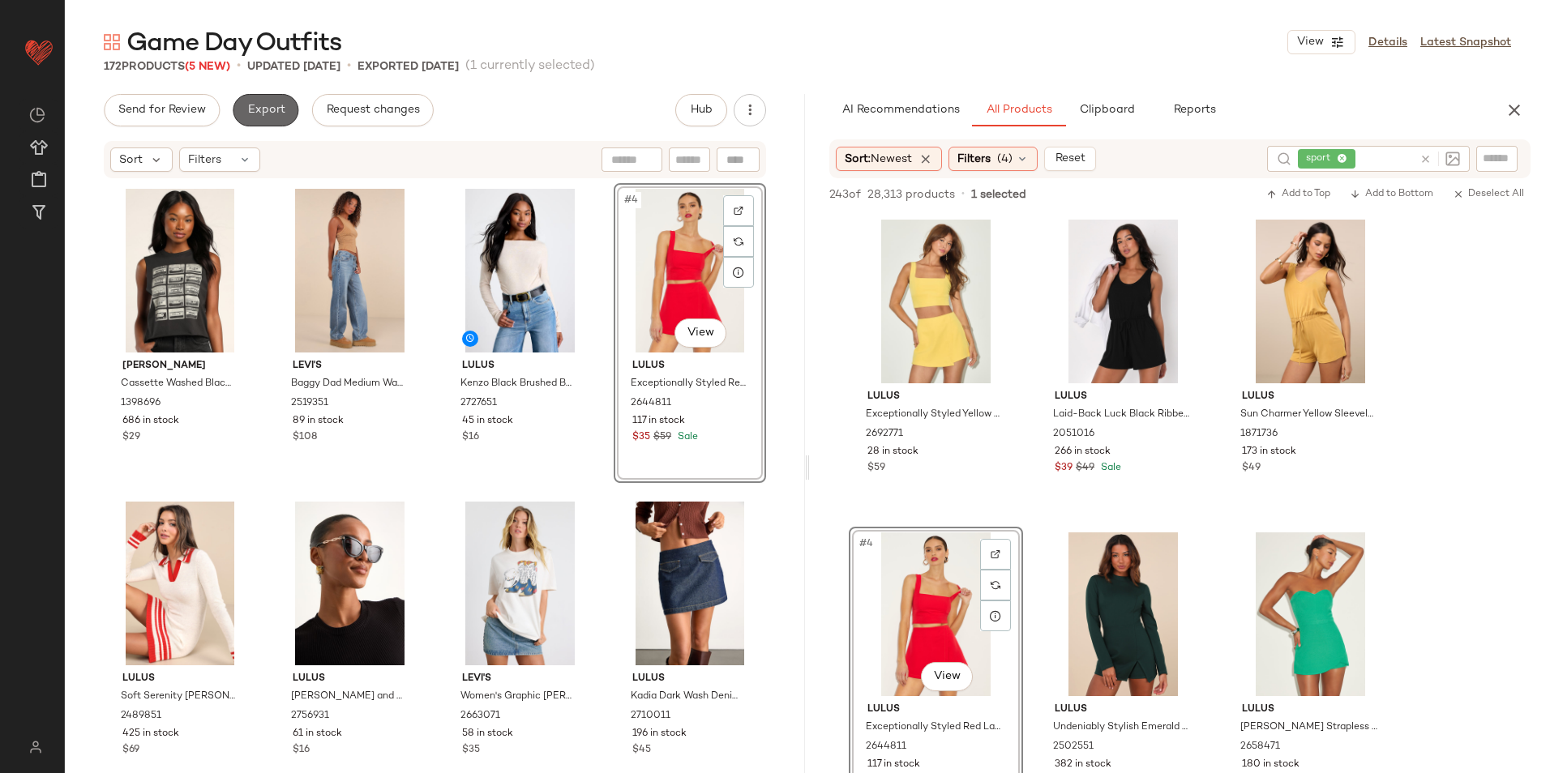
click at [257, 108] on span "Export" at bounding box center [265, 110] width 38 height 13
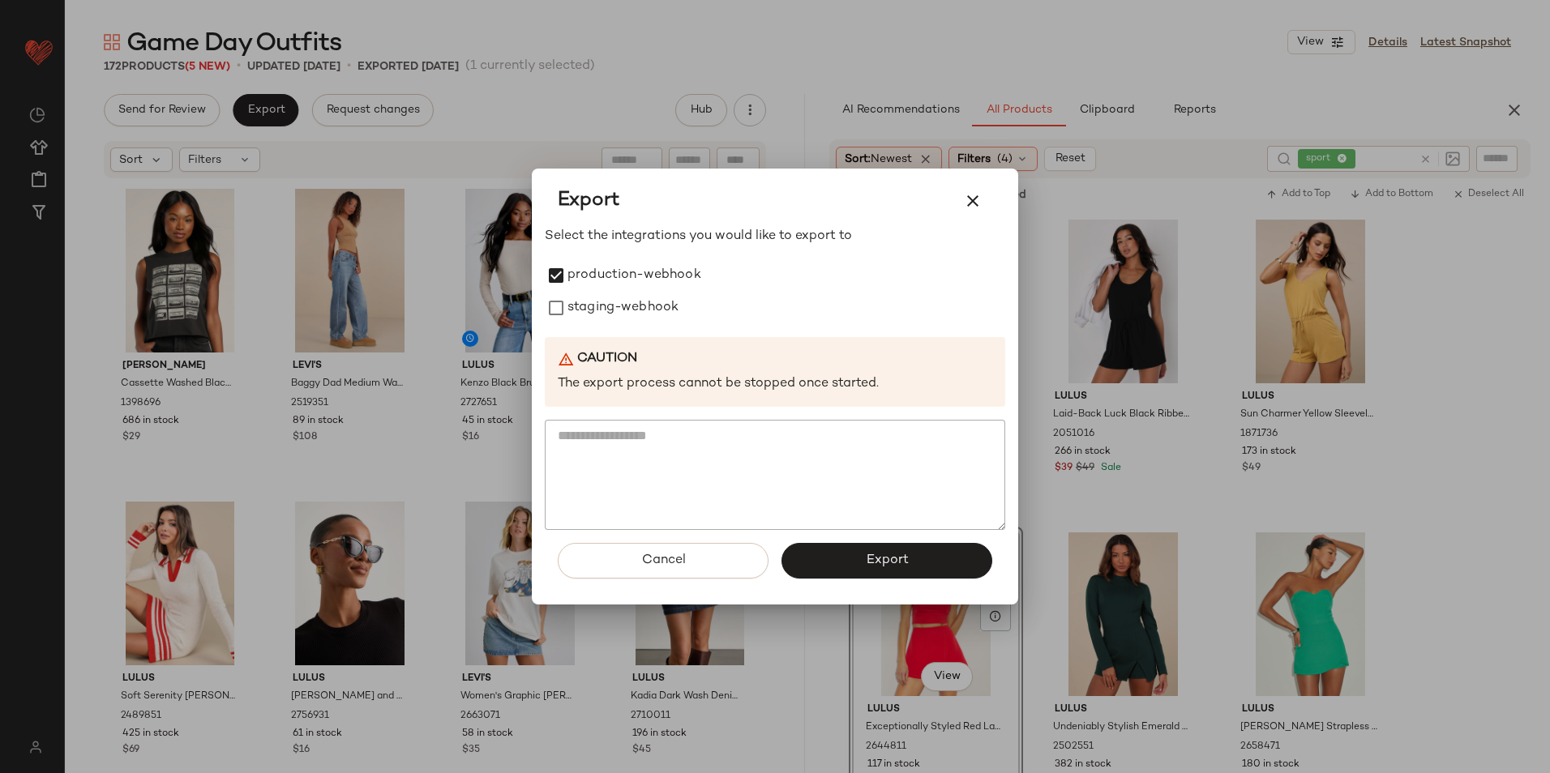
drag, startPoint x: 582, startPoint y: 310, endPoint x: 650, endPoint y: 350, distance: 78.8
click at [584, 311] on label "staging-webhook" at bounding box center [622, 308] width 111 height 32
click at [897, 550] on button "Export" at bounding box center [886, 561] width 211 height 36
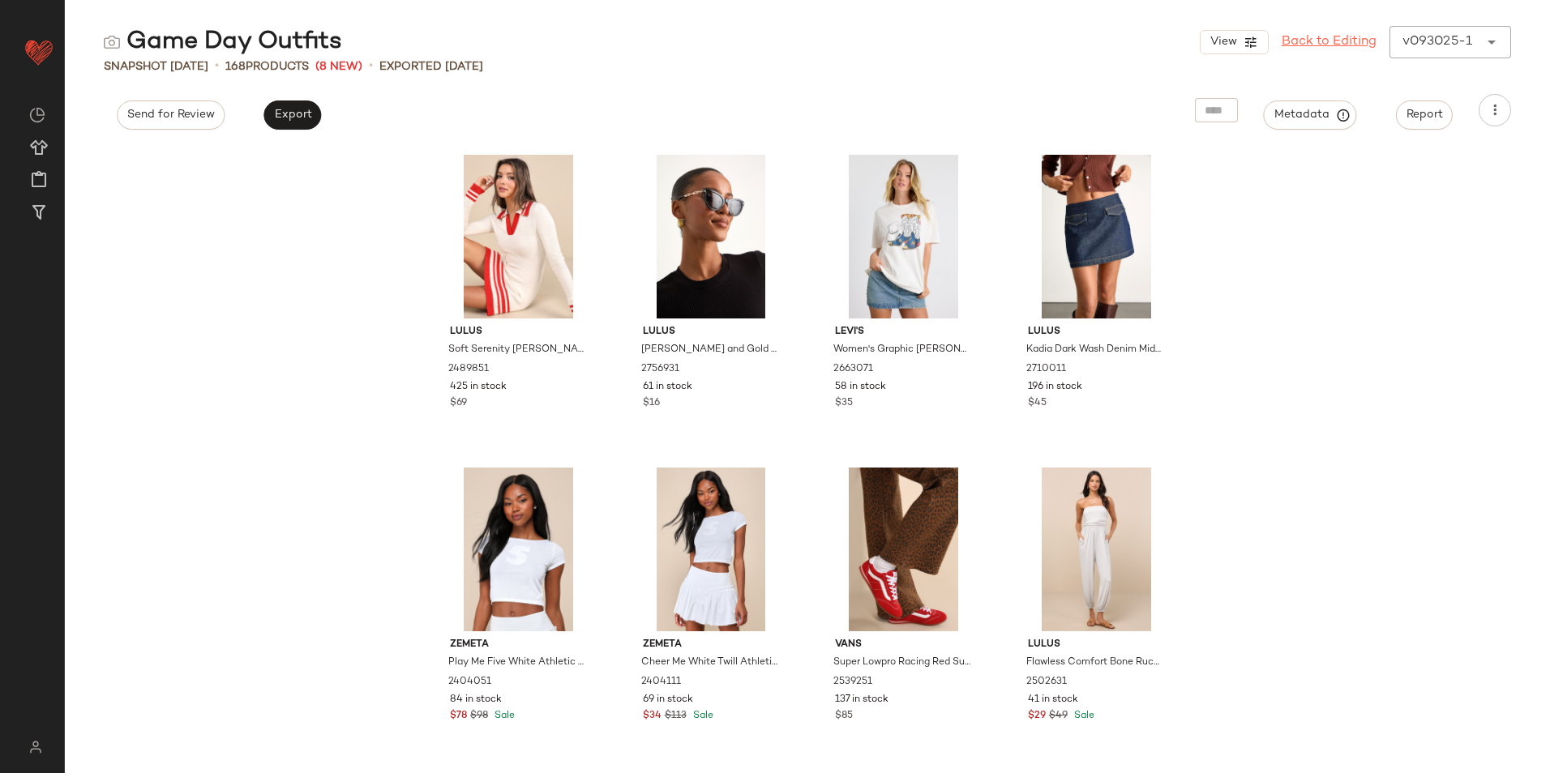
click at [1354, 45] on link "Back to Editing" at bounding box center [1329, 41] width 95 height 19
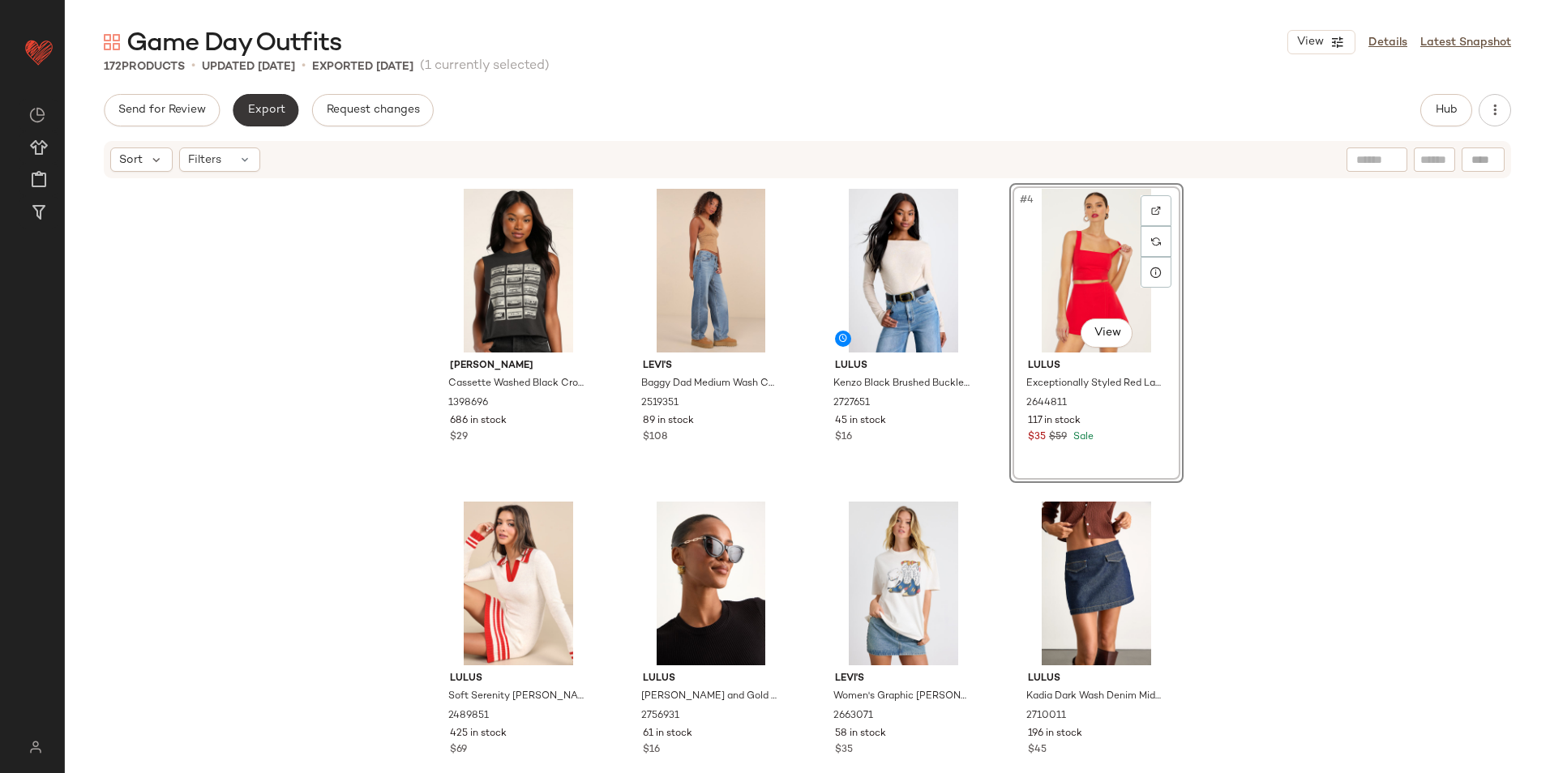
click at [250, 100] on button "Export" at bounding box center [266, 110] width 66 height 32
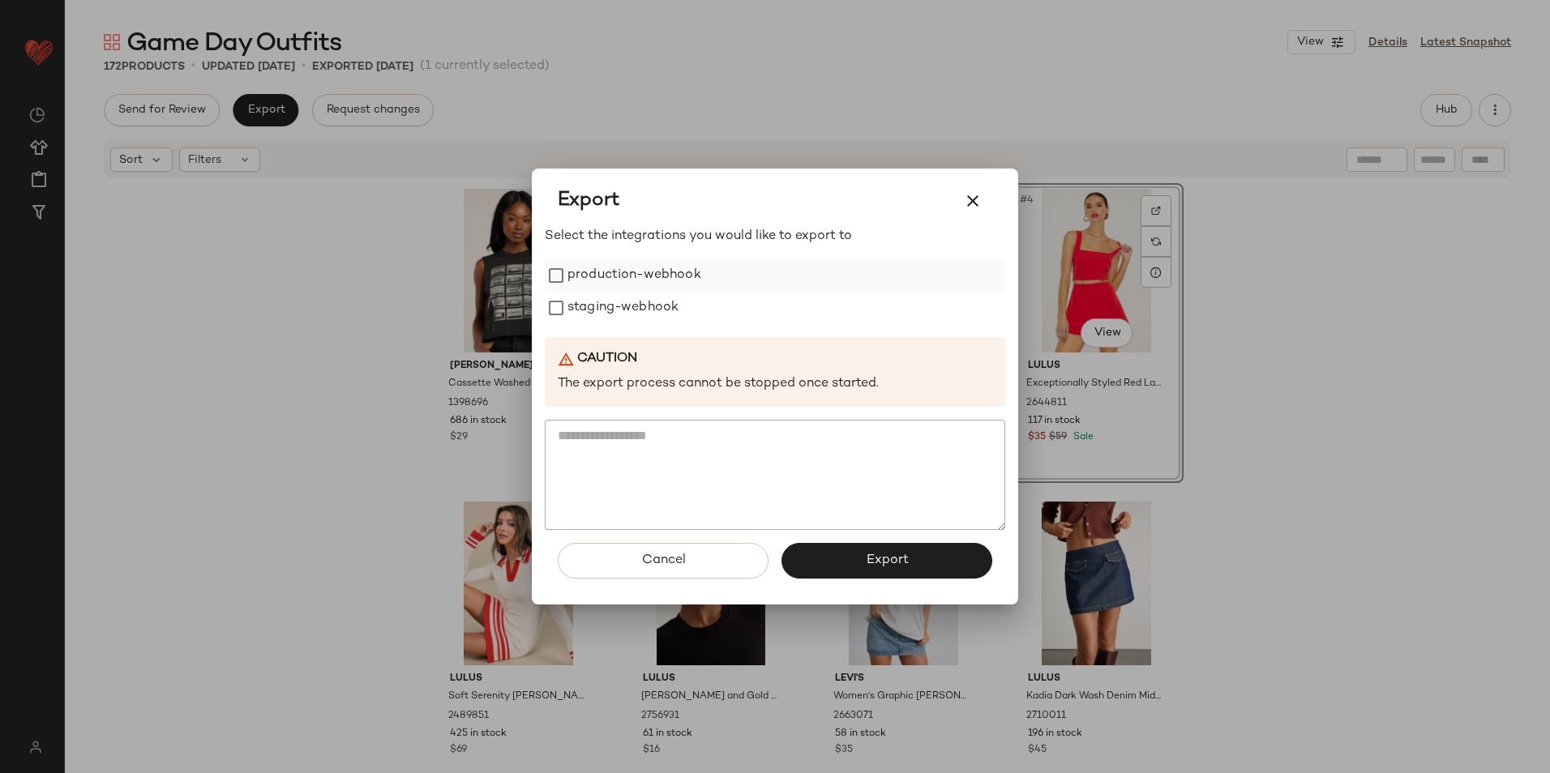
click at [592, 279] on label "production-webhook" at bounding box center [634, 275] width 134 height 32
click at [596, 306] on label "staging-webhook" at bounding box center [622, 308] width 111 height 32
click at [831, 571] on button "Export" at bounding box center [886, 561] width 211 height 36
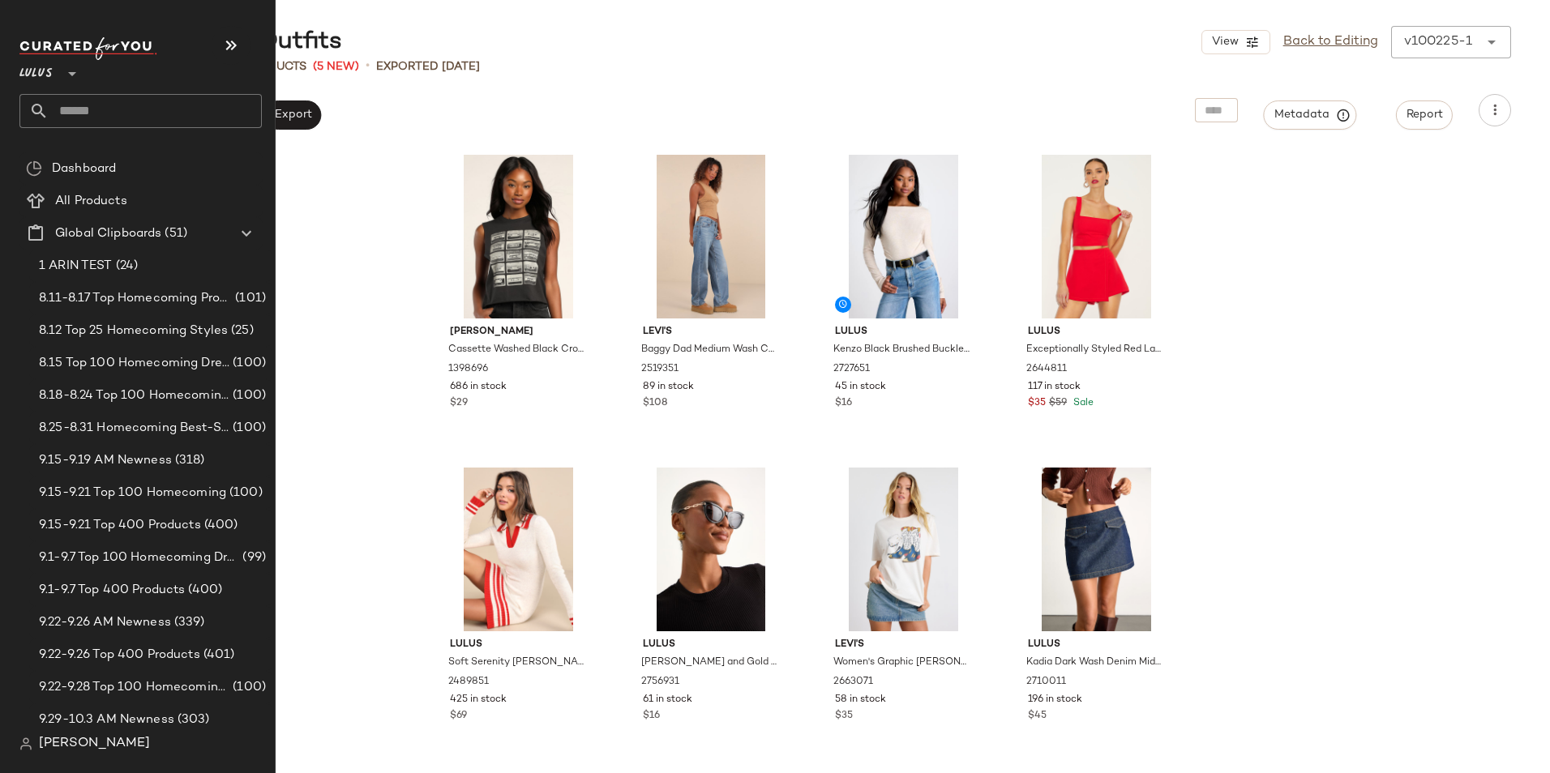
click at [82, 108] on input "text" at bounding box center [155, 111] width 213 height 34
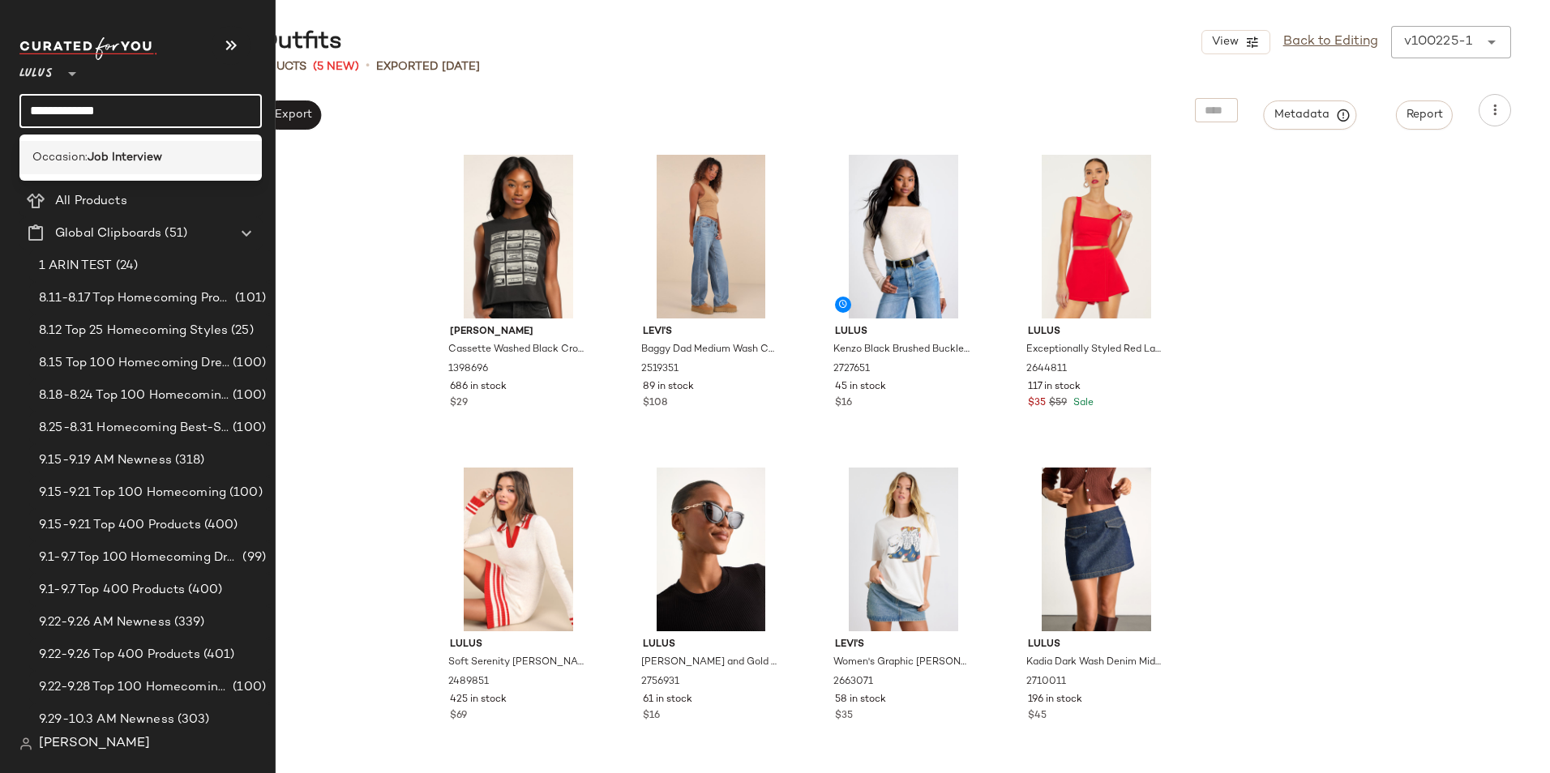
type input "**********"
click at [91, 149] on b "Job Interview" at bounding box center [125, 157] width 75 height 17
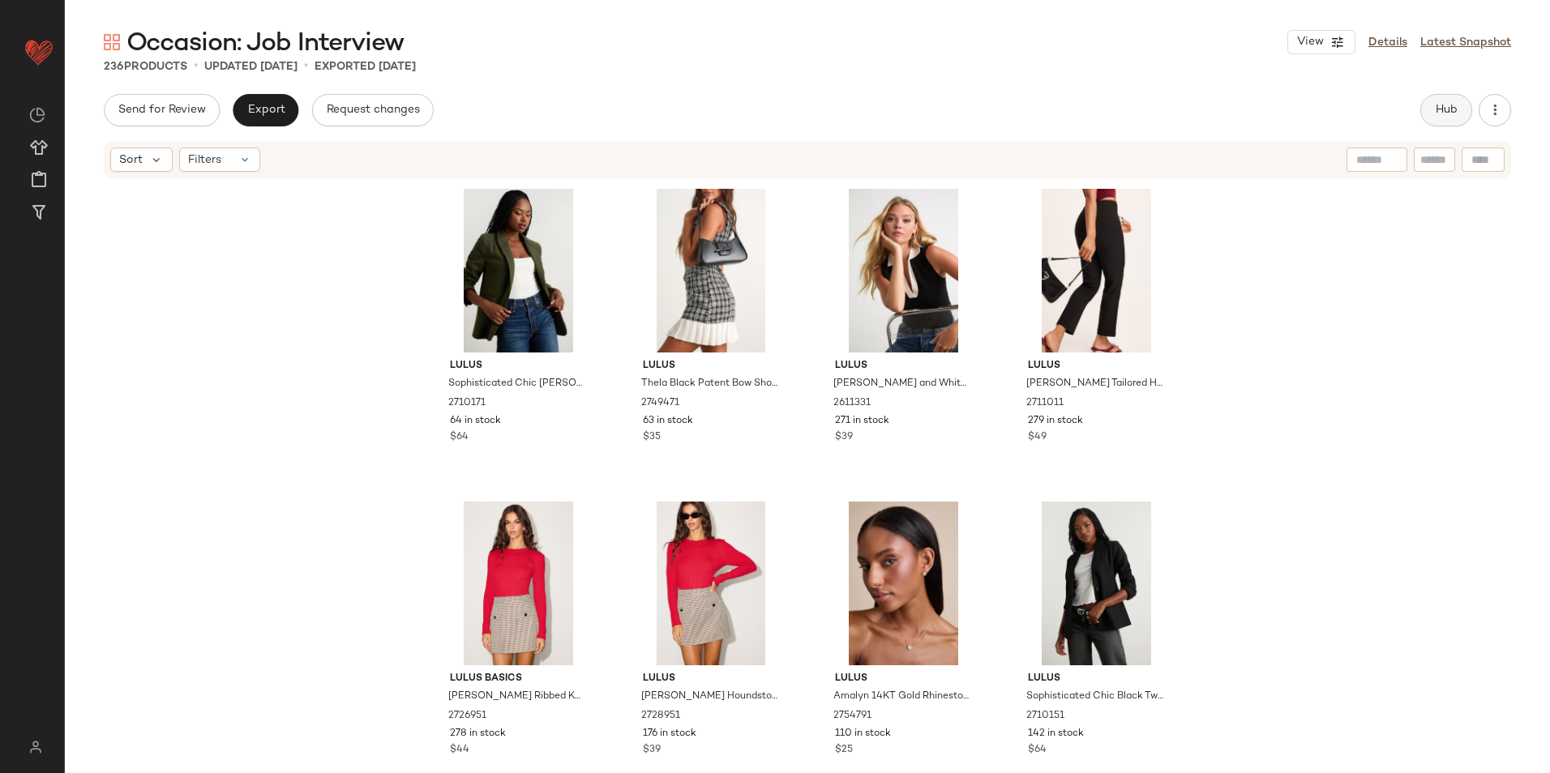
click at [1435, 113] on span "Hub" at bounding box center [1446, 110] width 23 height 13
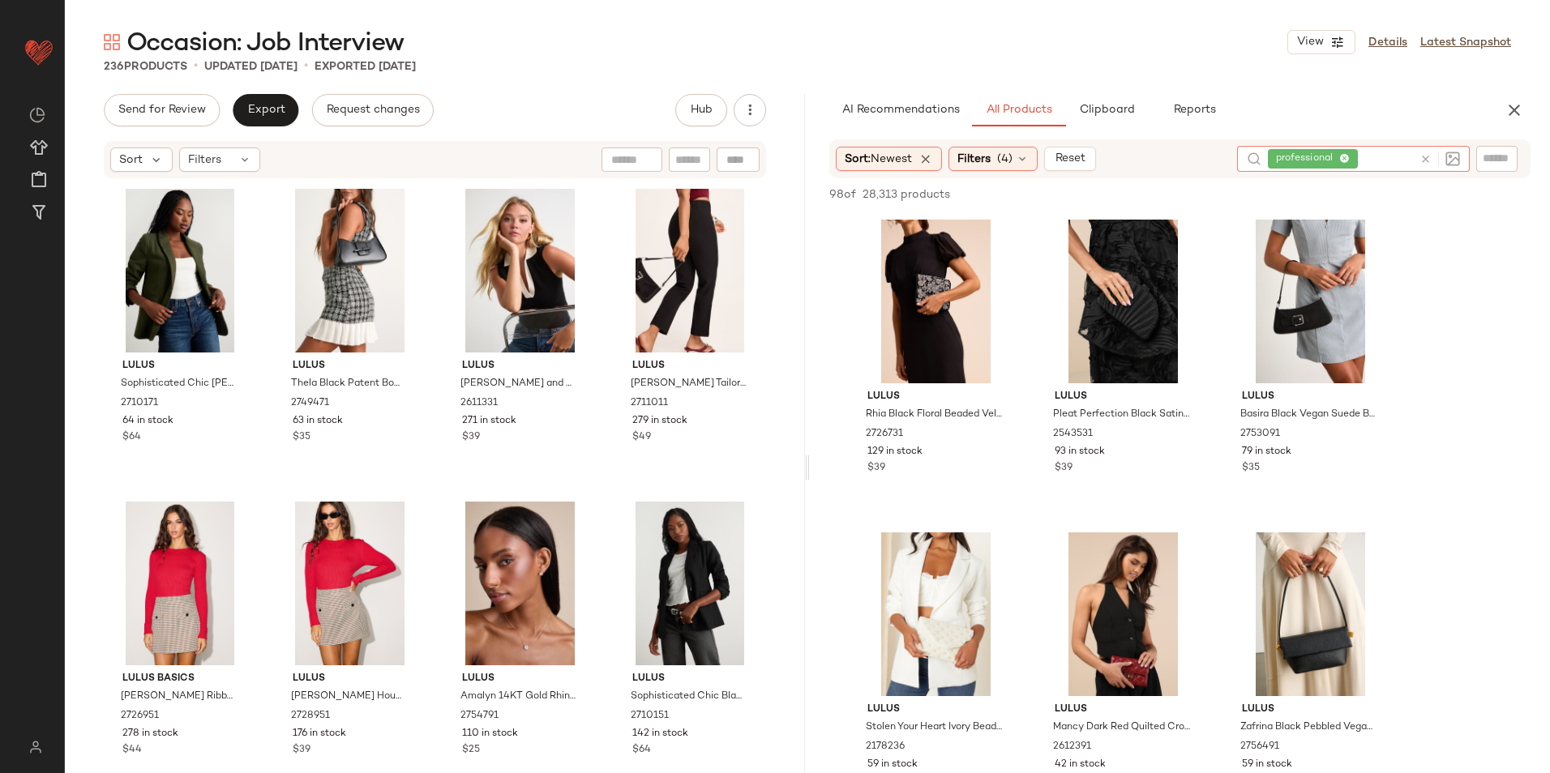
click at [1376, 160] on div "professional" at bounding box center [1340, 159] width 145 height 26
click at [1420, 159] on icon at bounding box center [1425, 159] width 12 height 12
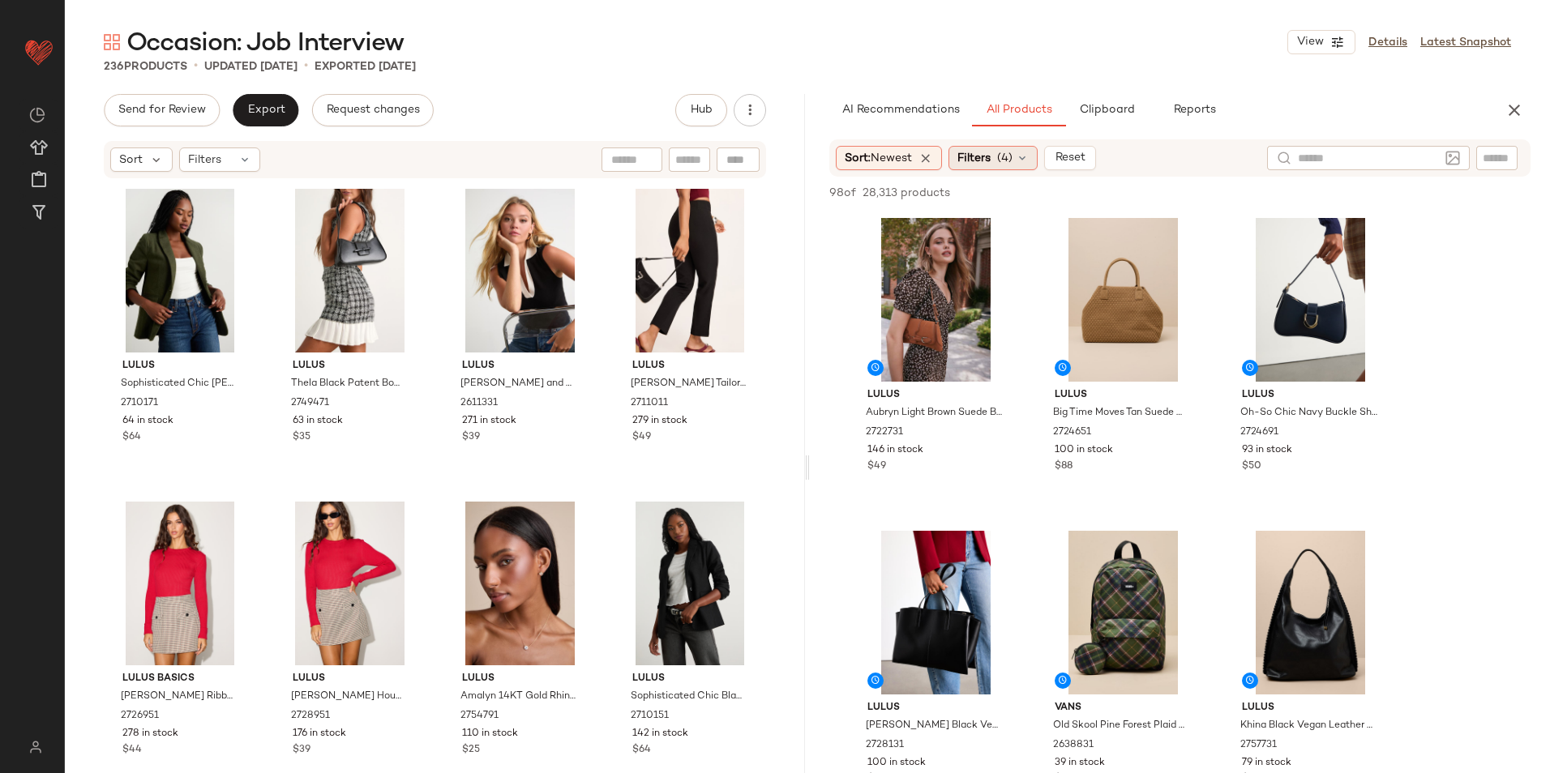
click at [1004, 164] on span "(4)" at bounding box center [1004, 158] width 15 height 17
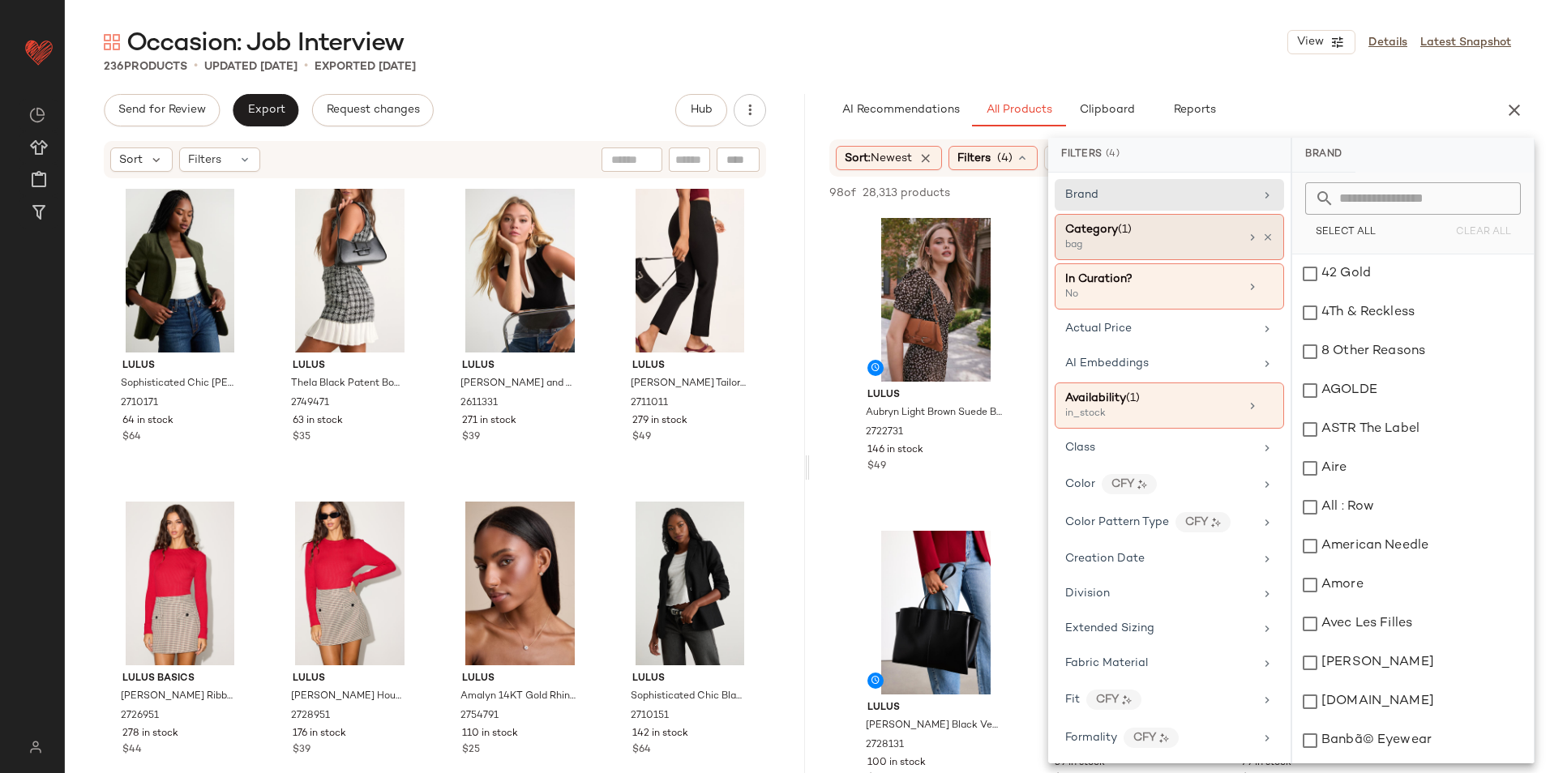
click at [1094, 229] on span "Category" at bounding box center [1091, 230] width 53 height 12
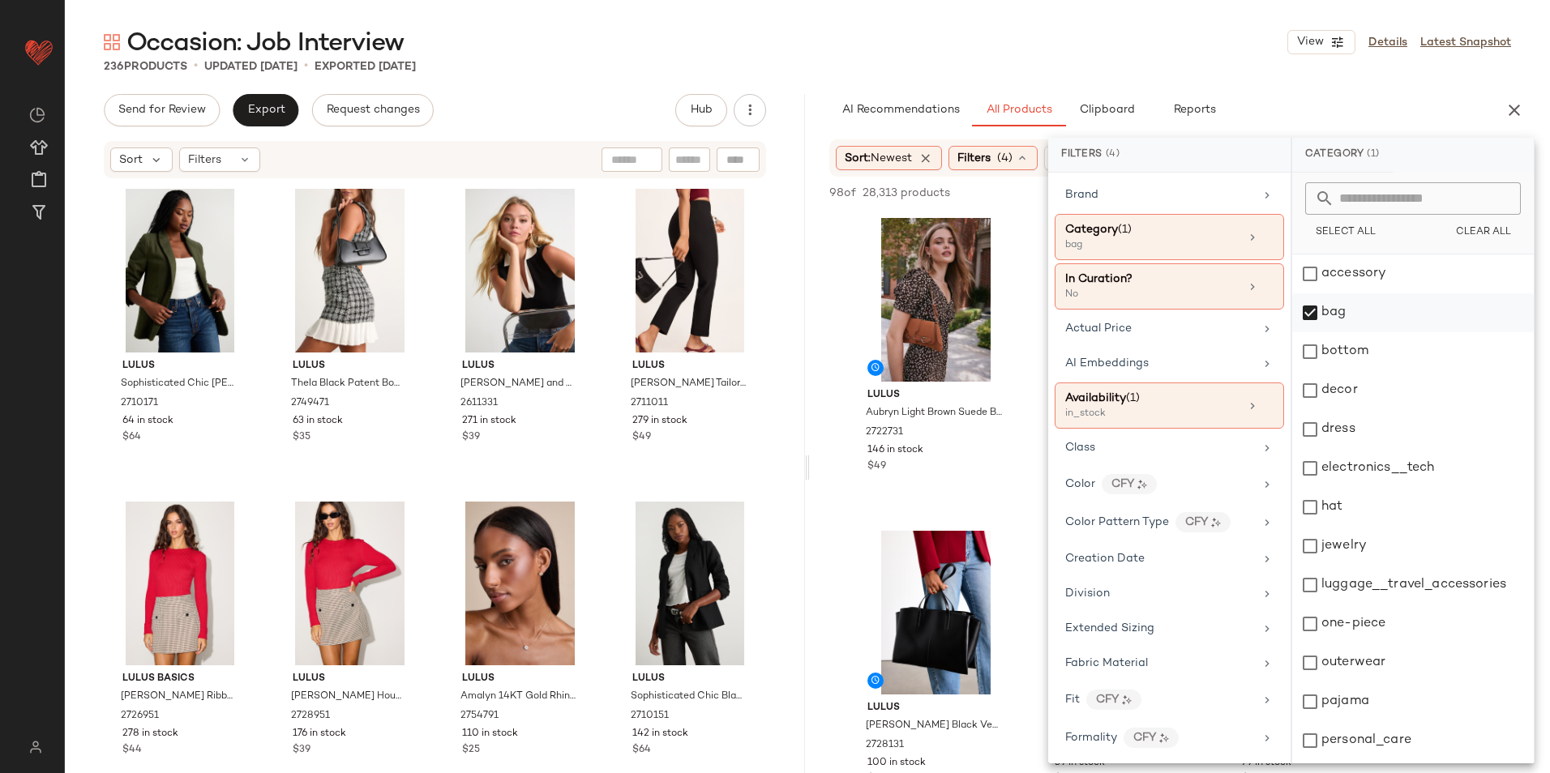
click at [1312, 301] on div "bag" at bounding box center [1413, 312] width 242 height 39
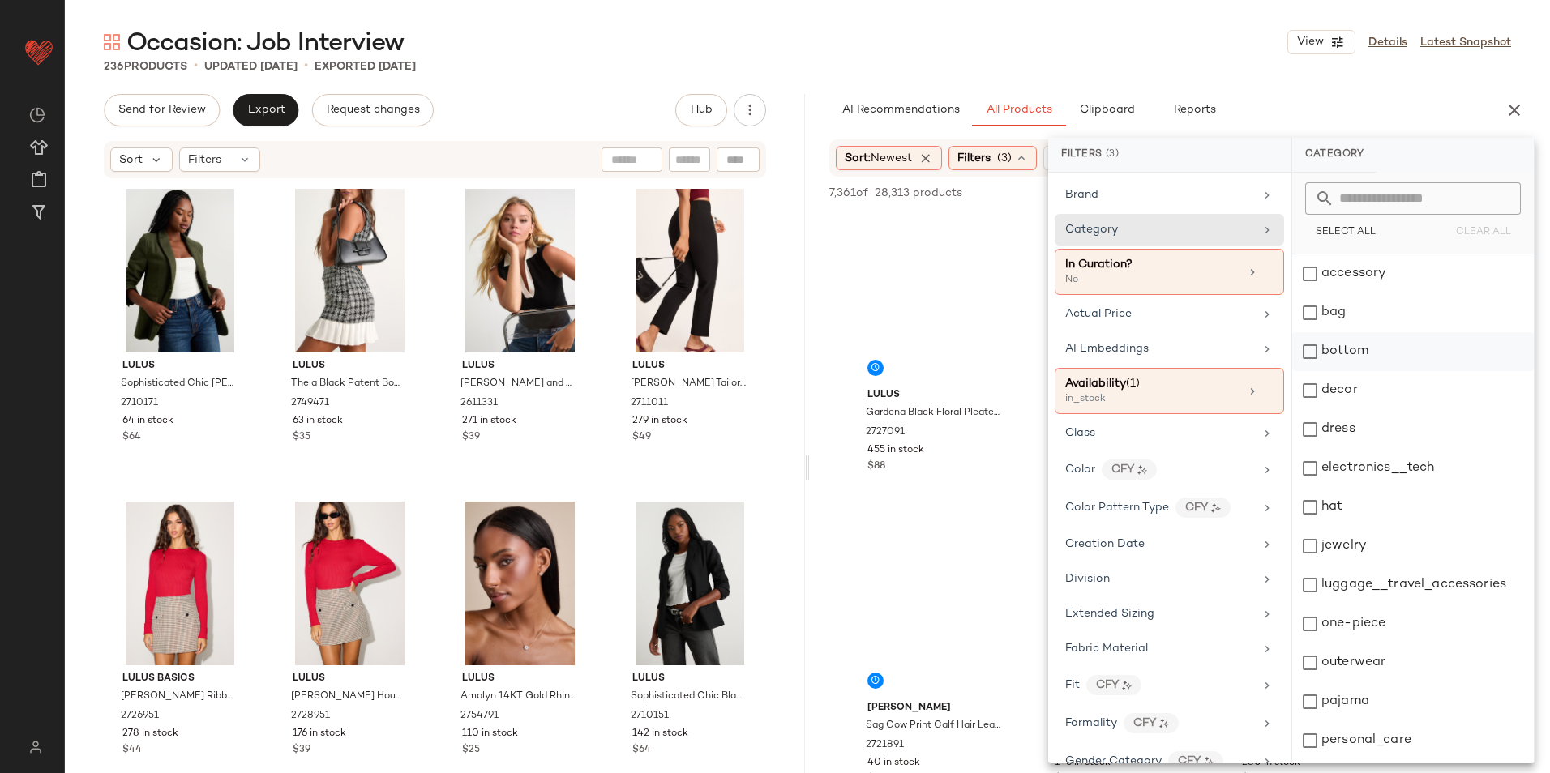
click at [1349, 348] on div "bottom" at bounding box center [1413, 351] width 242 height 39
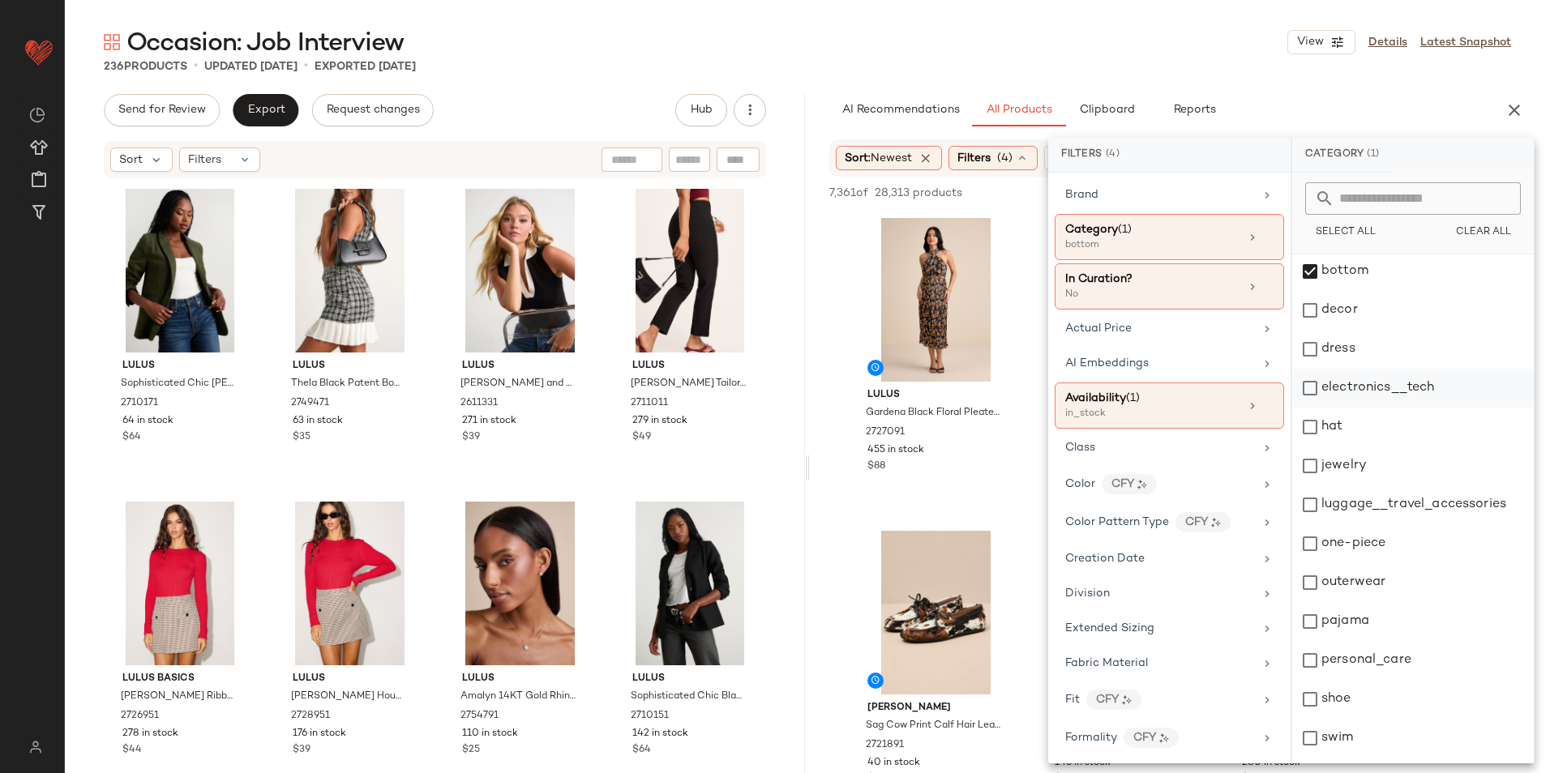
scroll to position [152, 0]
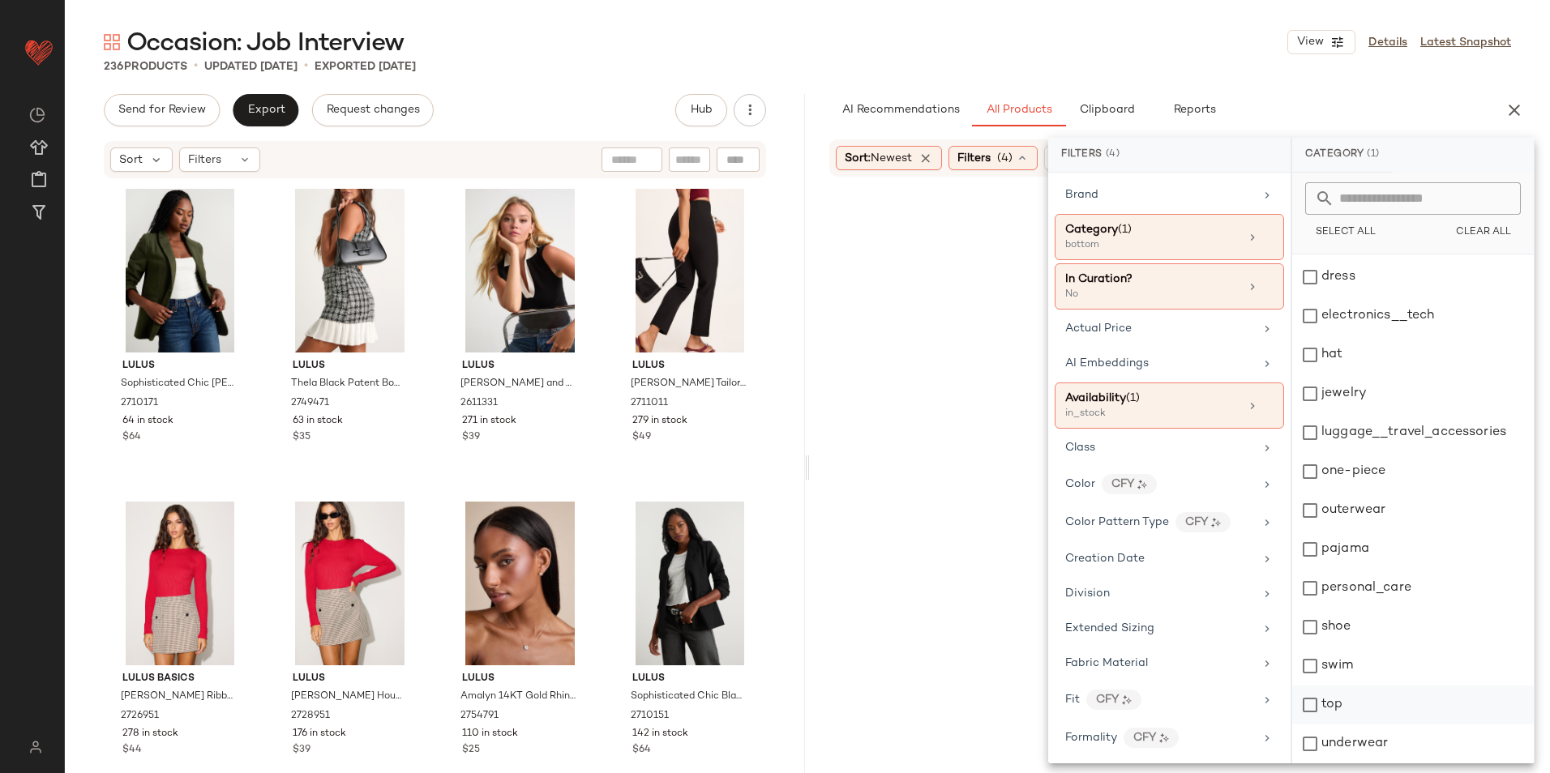
click at [1322, 704] on div "top" at bounding box center [1413, 705] width 242 height 39
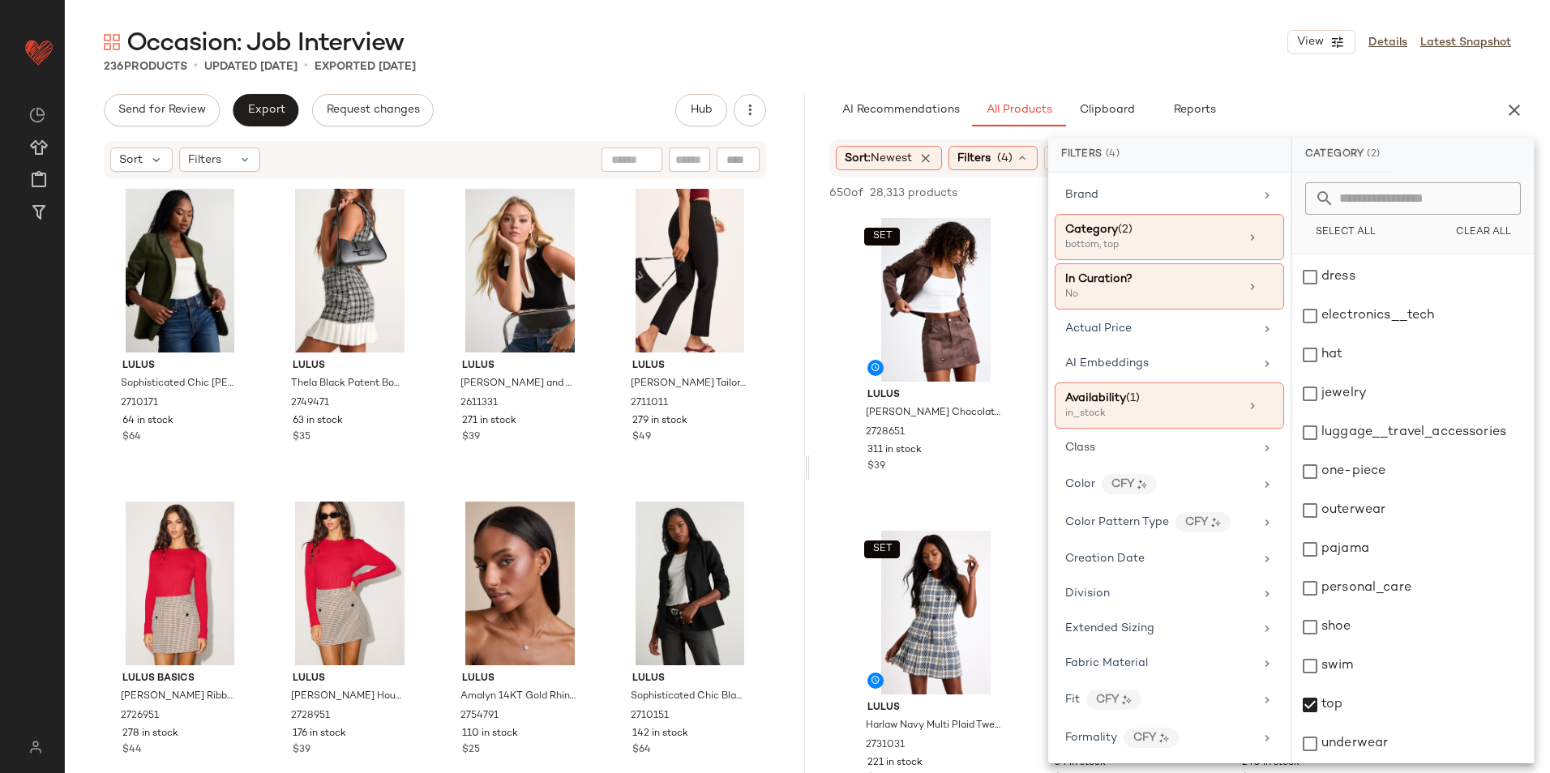
click at [913, 41] on div "Occasion: Job Interview View Details Latest Snapshot" at bounding box center [807, 42] width 1485 height 32
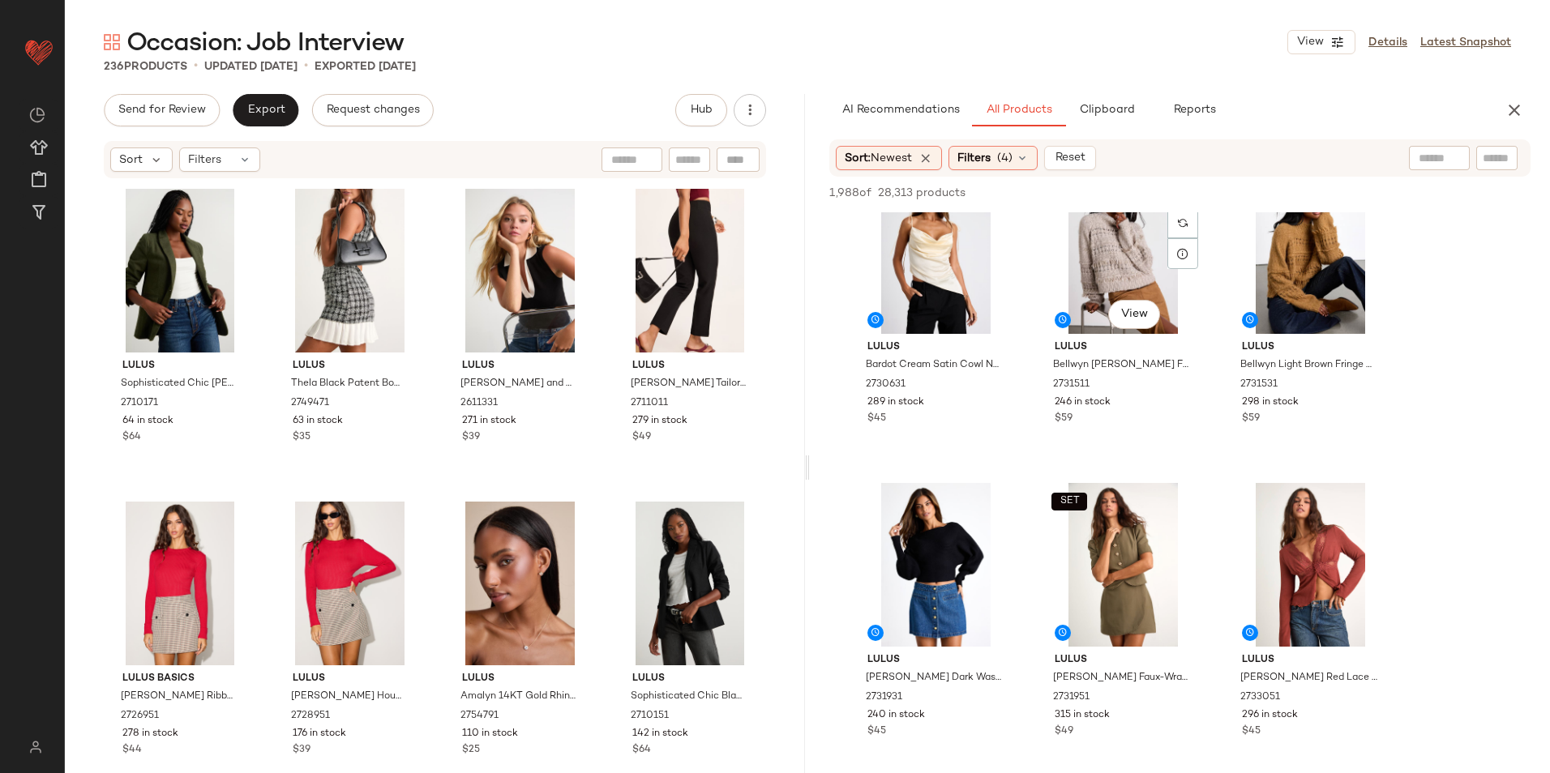
scroll to position [2270, 0]
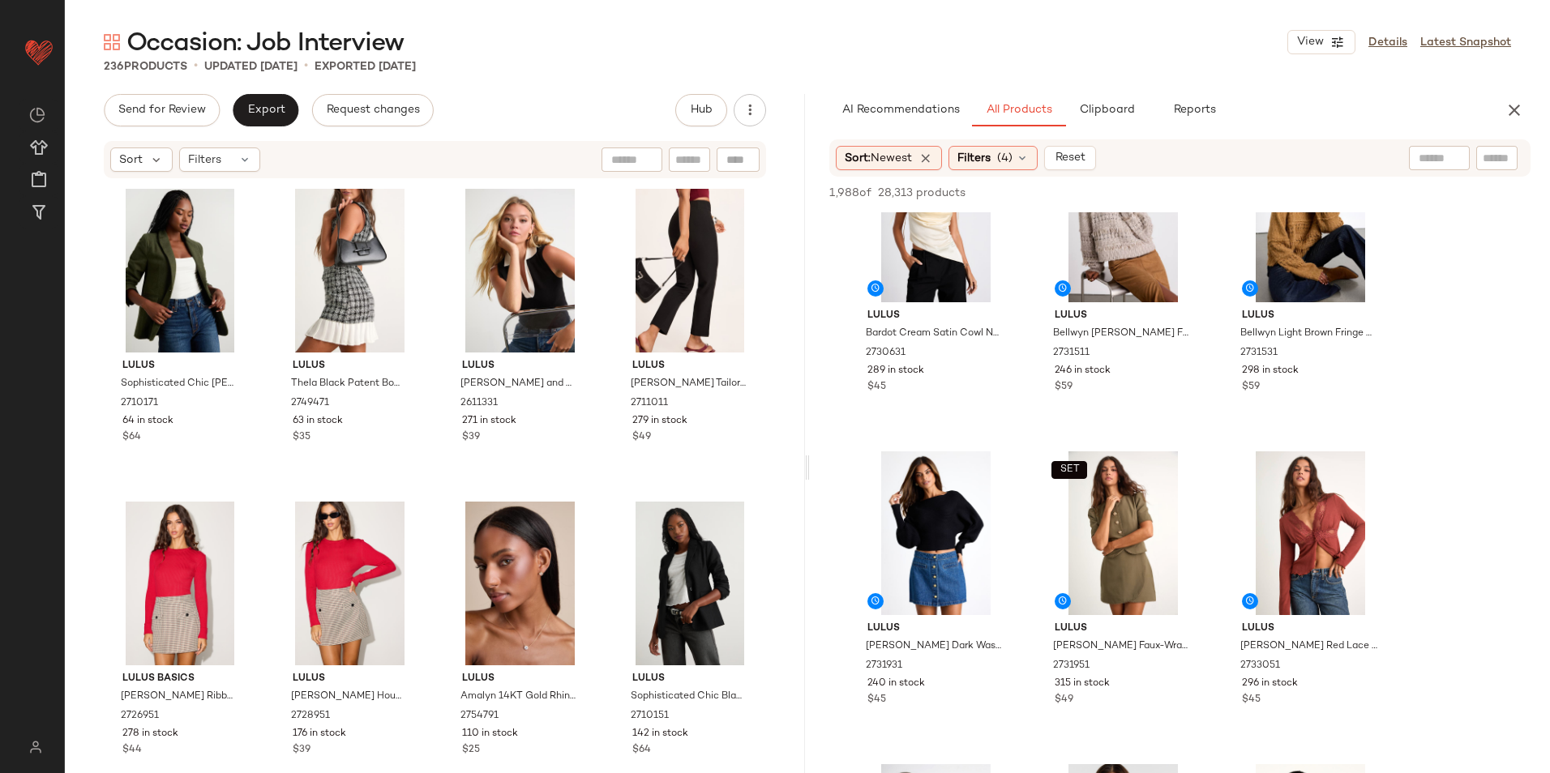
click at [1427, 155] on input "text" at bounding box center [1439, 158] width 41 height 17
click at [1453, 158] on img at bounding box center [1452, 158] width 15 height 15
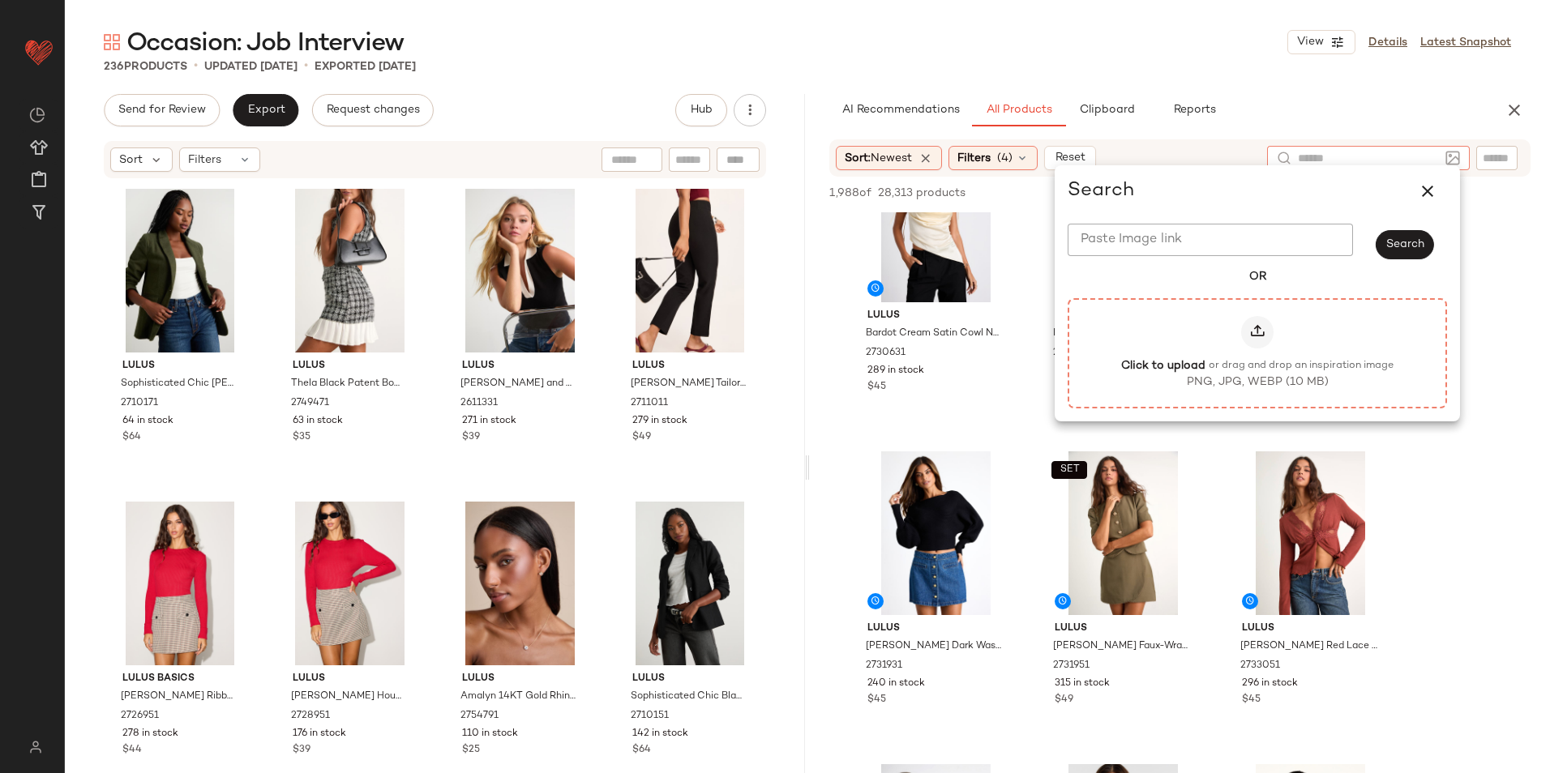
click at [1255, 323] on div at bounding box center [1257, 332] width 32 height 32
click at [1257, 353] on input "Click to upload or drag and drop an inspiration image PNG, JPG, WEBP (10 MB)" at bounding box center [1257, 353] width 1 height 1
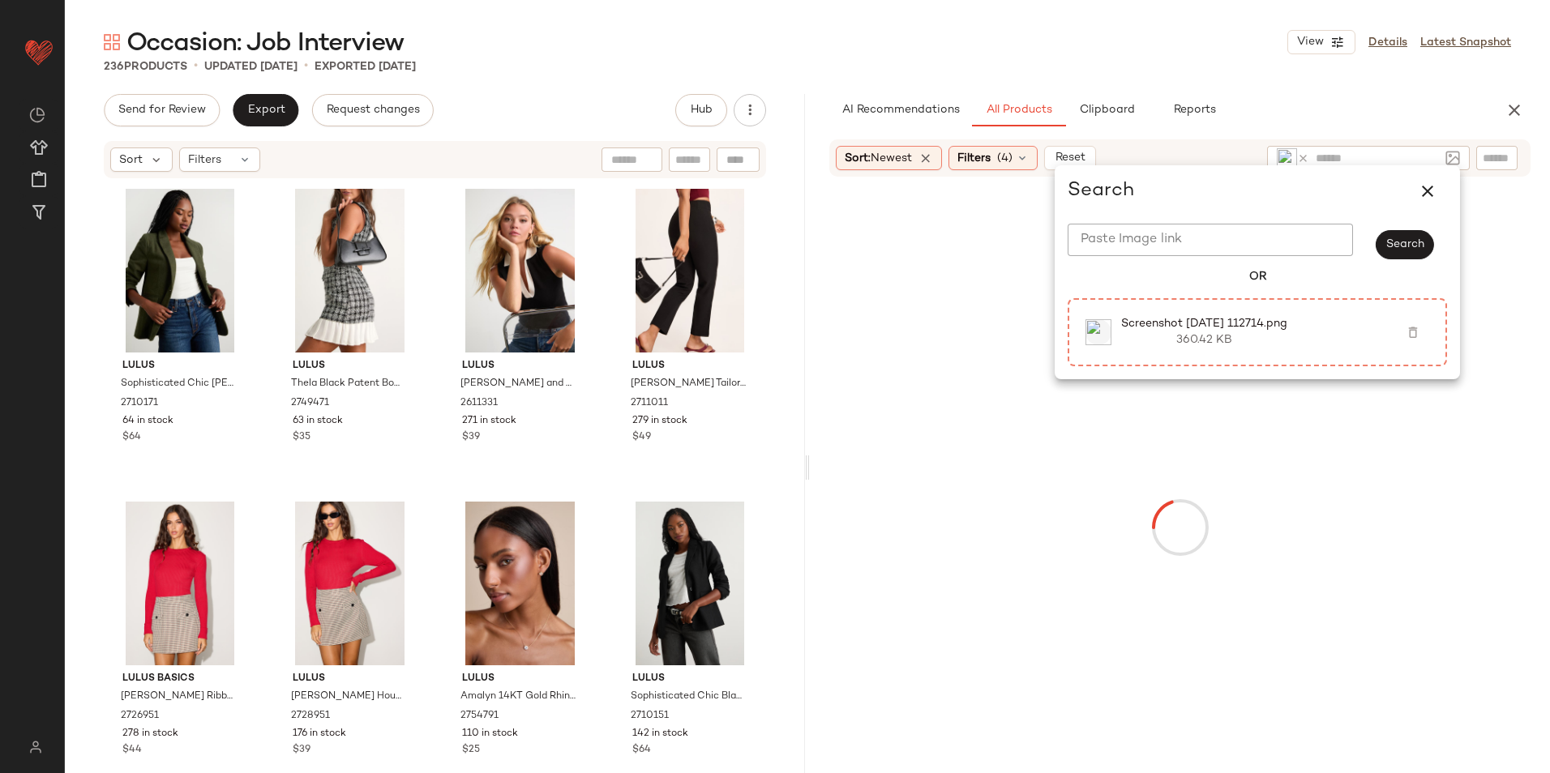
click at [1147, 49] on div "Occasion: Job Interview View Details Latest Snapshot" at bounding box center [807, 42] width 1485 height 32
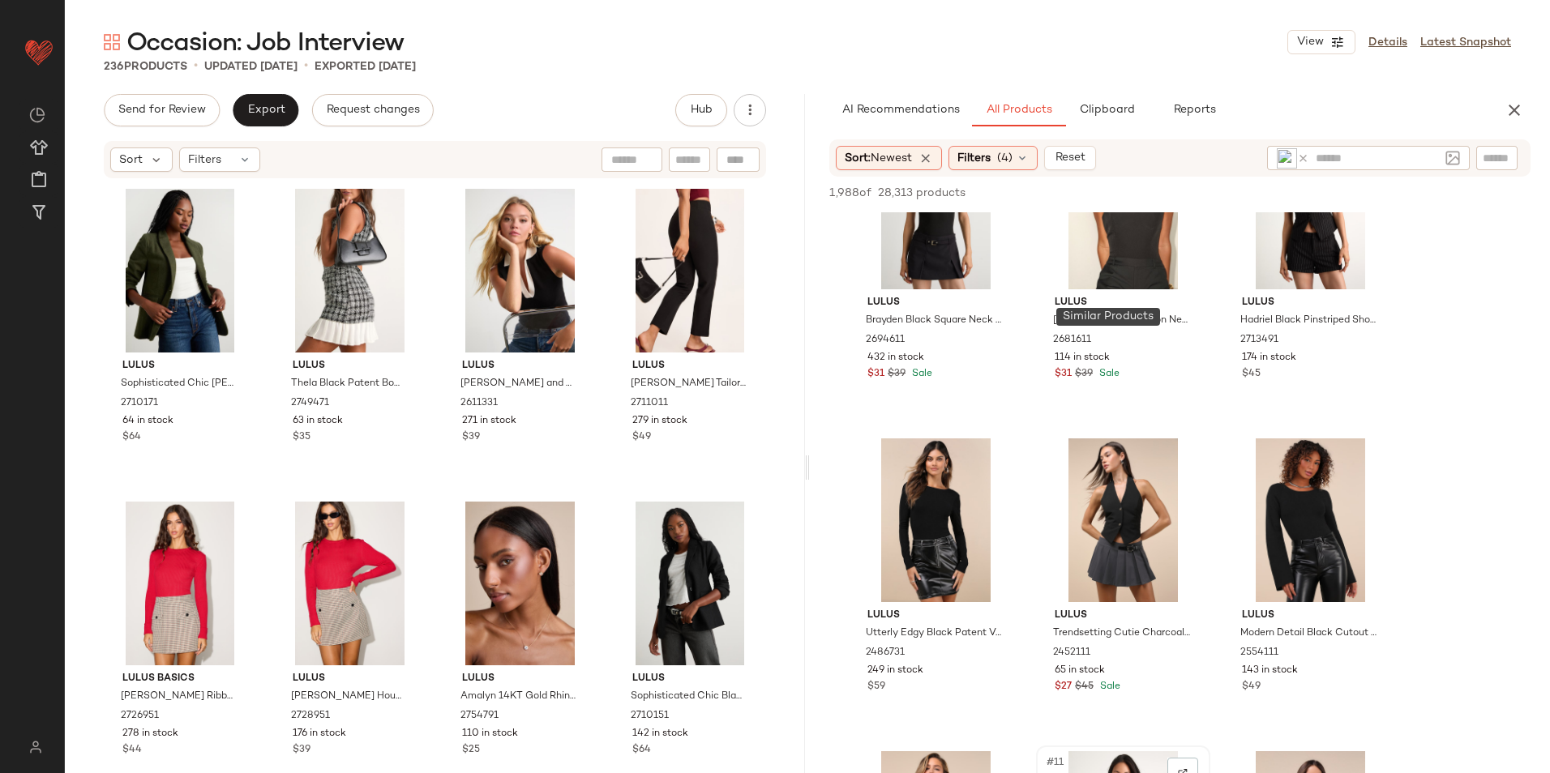
scroll to position [892, 0]
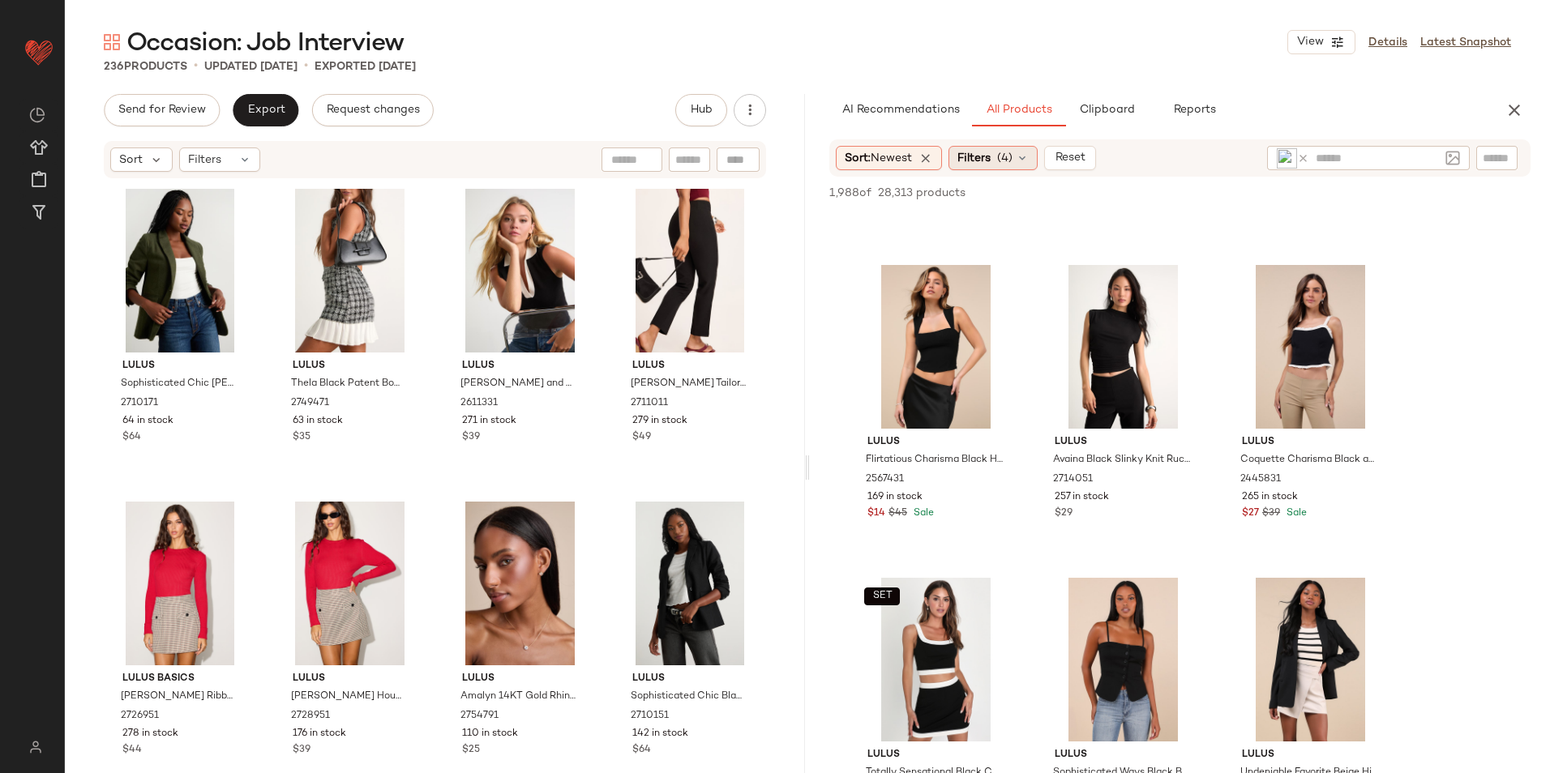
click at [1009, 163] on span "(4)" at bounding box center [1004, 158] width 15 height 17
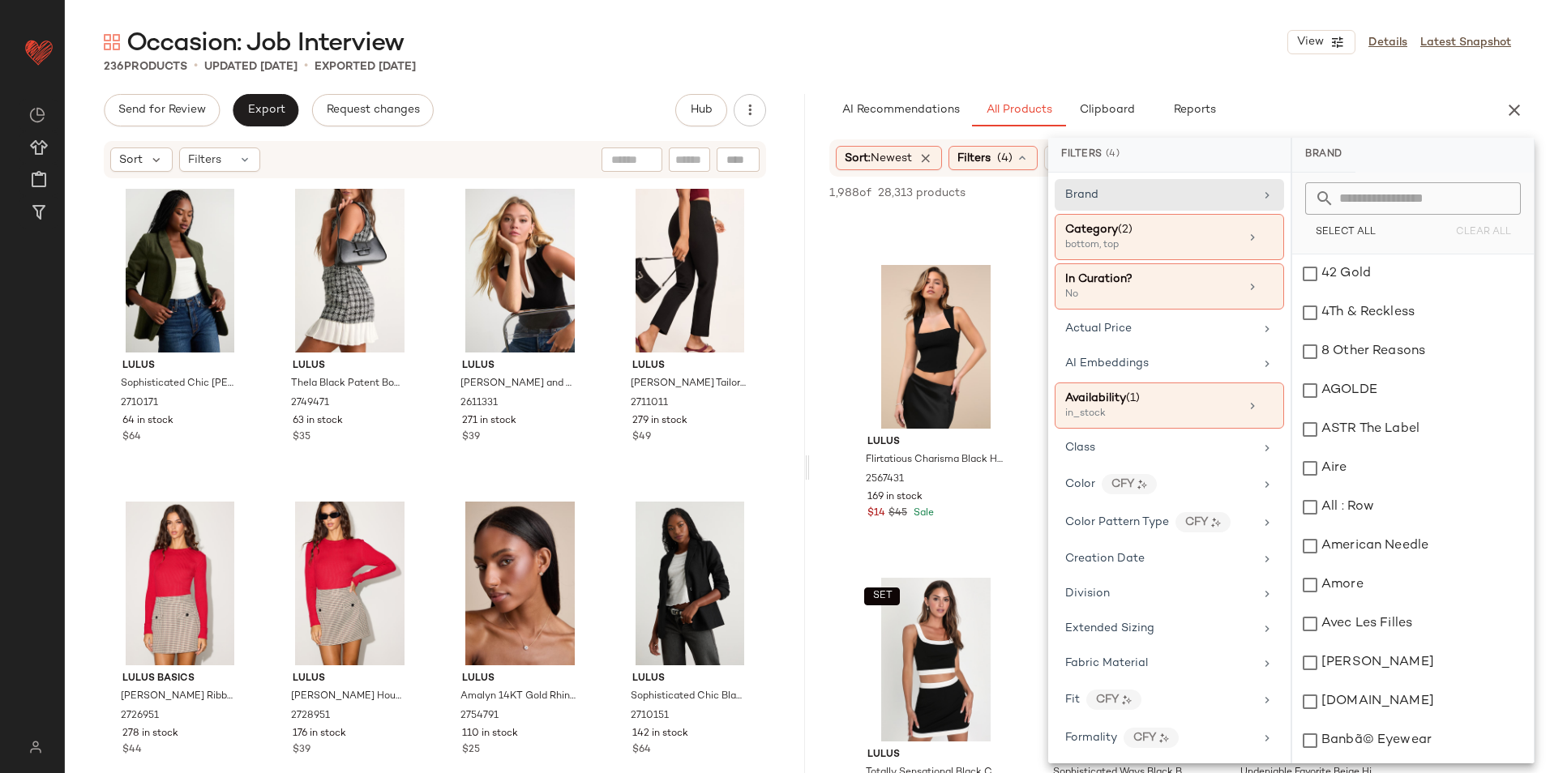
click at [1042, 39] on div "Occasion: Job Interview View Details Latest Snapshot" at bounding box center [807, 42] width 1485 height 32
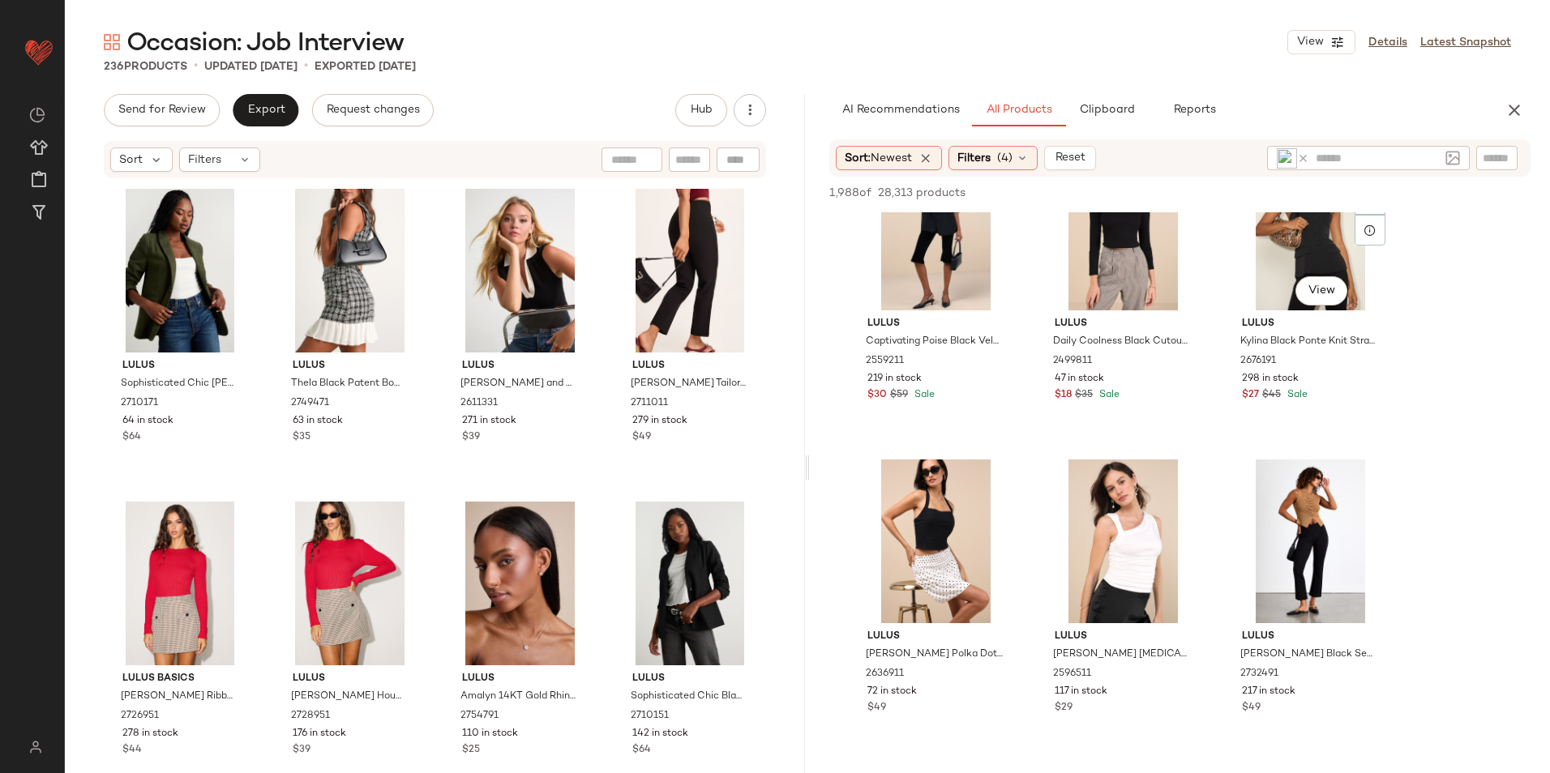
scroll to position [2027, 0]
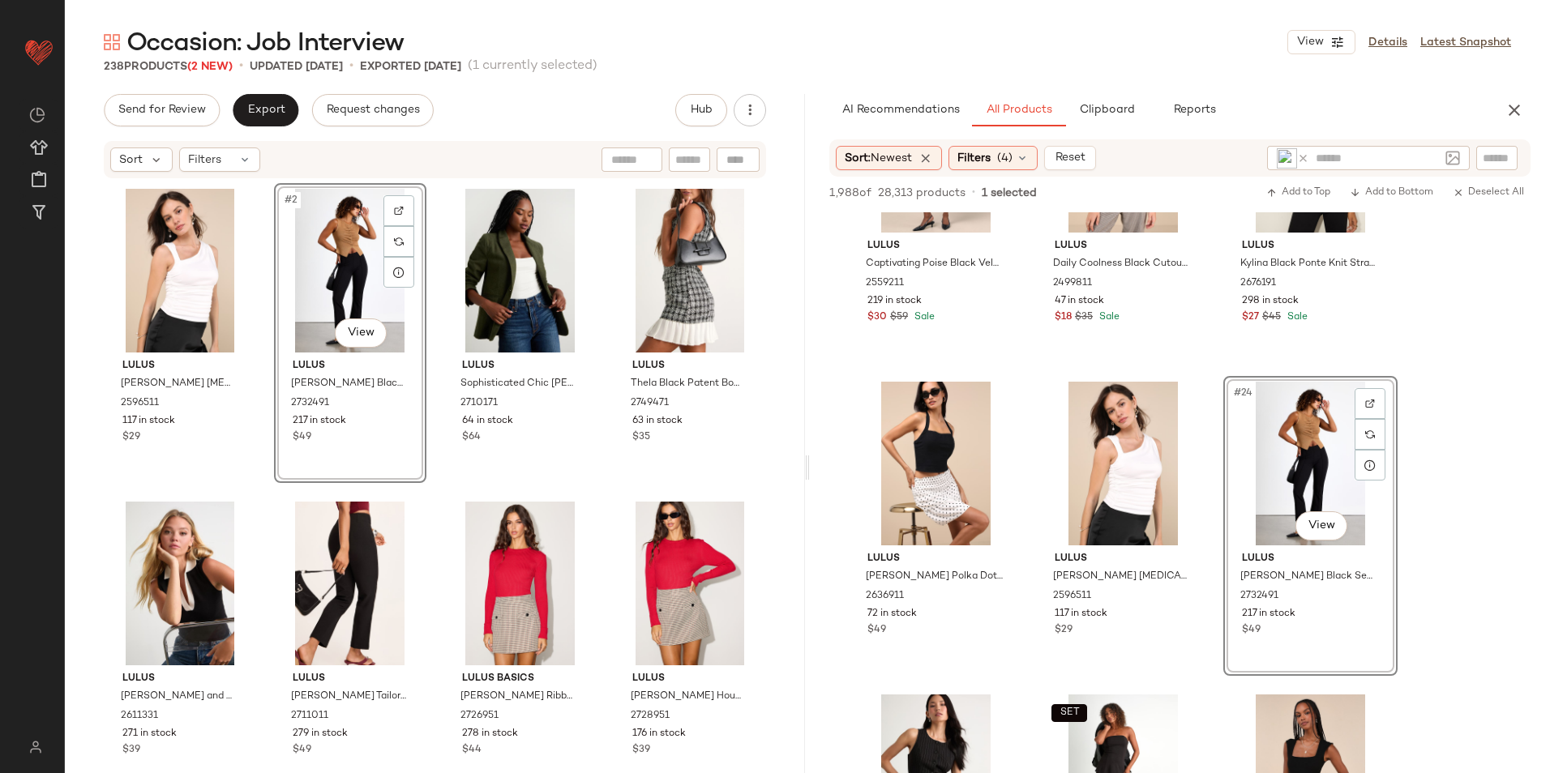
click at [1012, 156] on span "(4)" at bounding box center [1004, 158] width 15 height 17
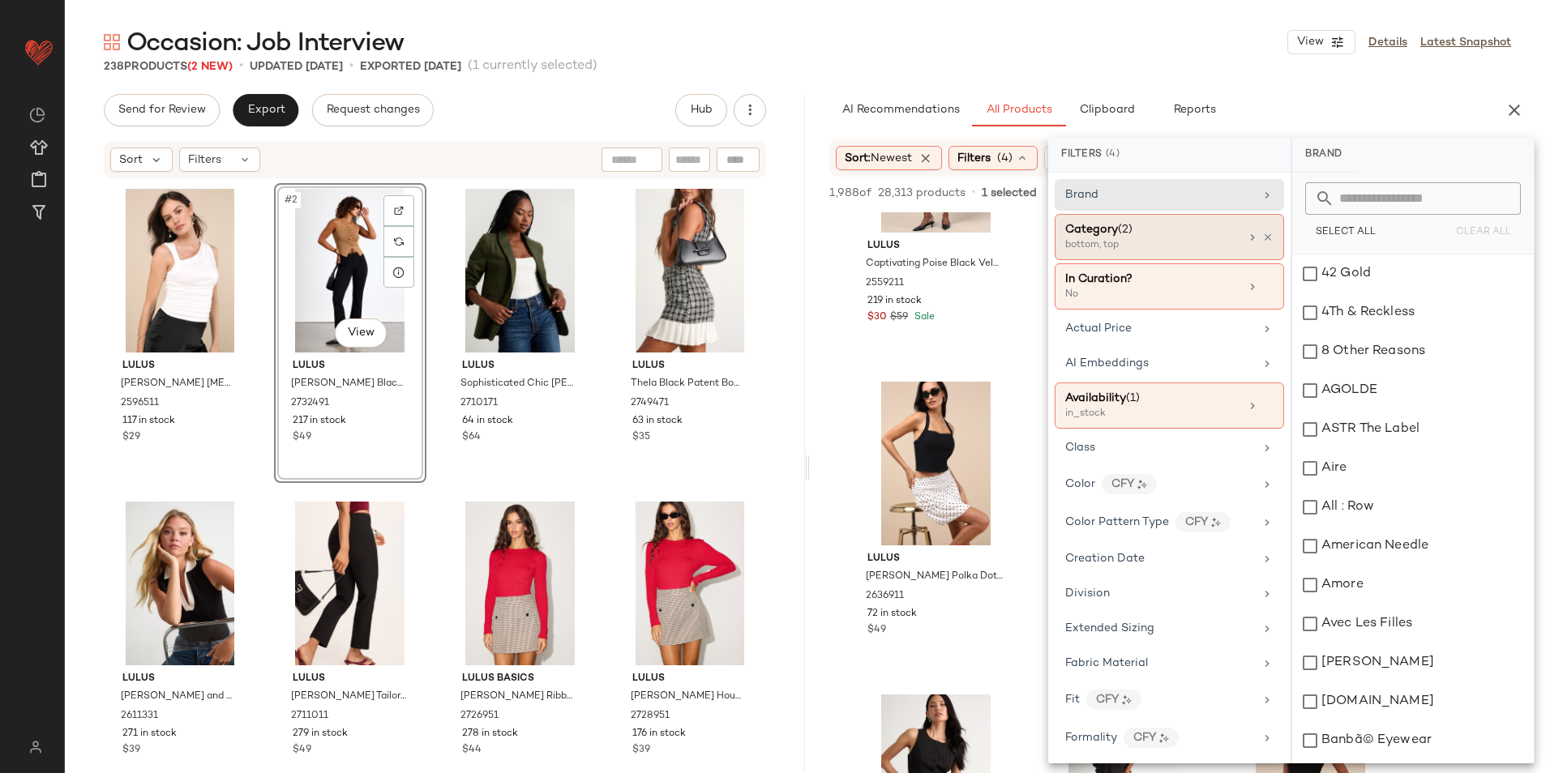
click at [1136, 238] on div "Category (2)" at bounding box center [1152, 229] width 174 height 17
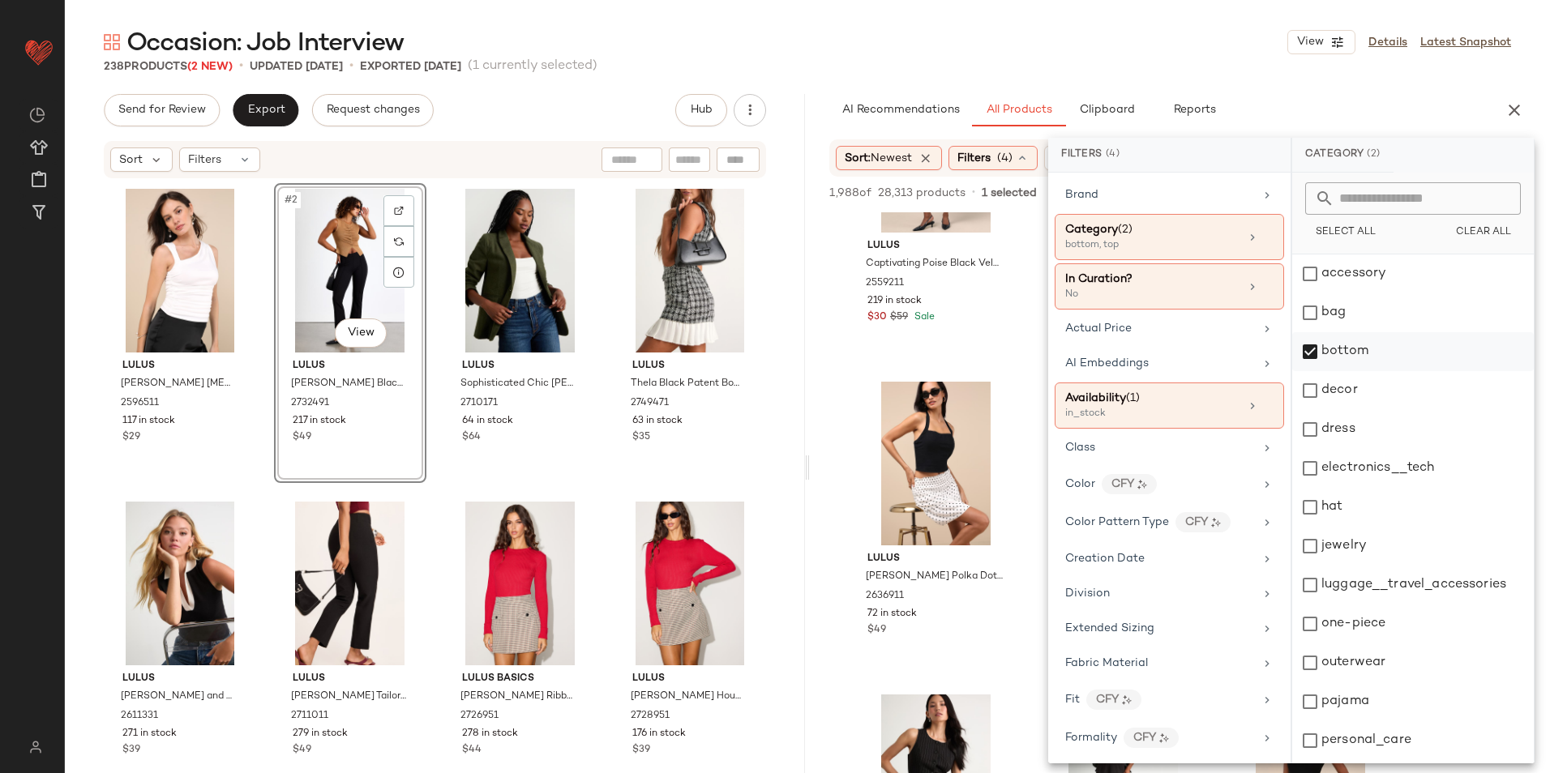
click at [1346, 355] on div "bottom" at bounding box center [1413, 351] width 242 height 39
click at [1370, 428] on div "dress" at bounding box center [1413, 429] width 242 height 39
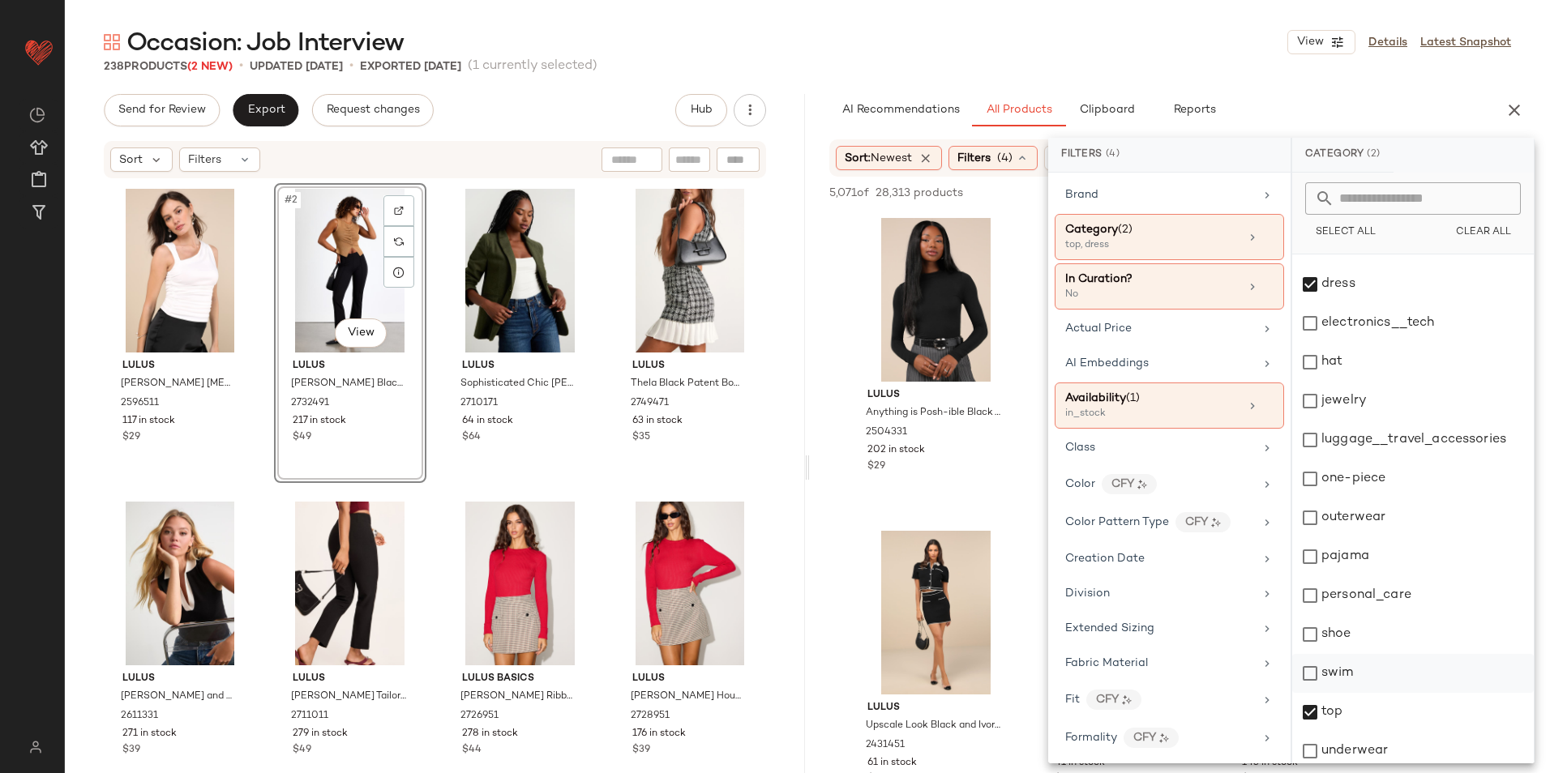
scroll to position [152, 0]
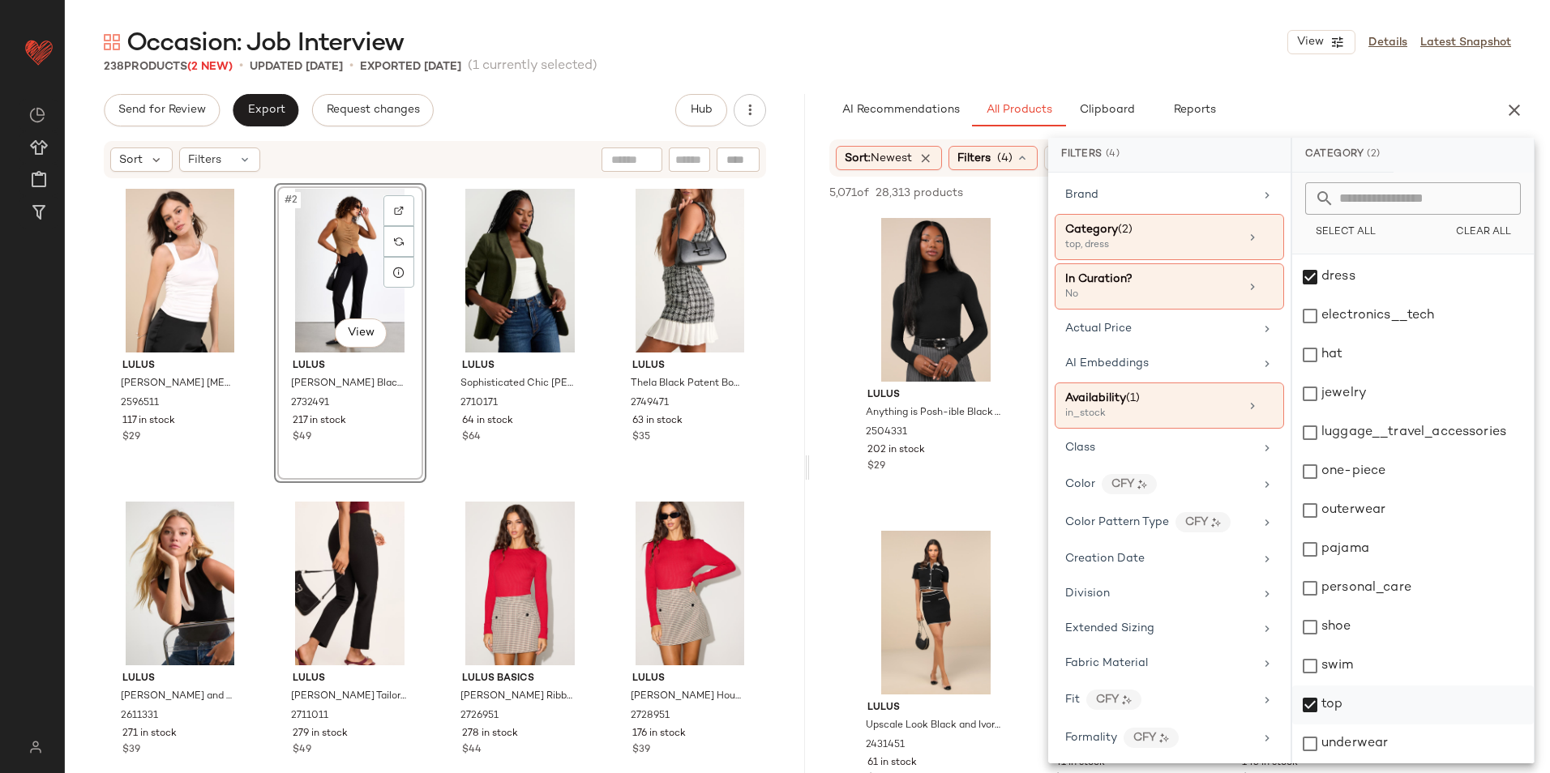
click at [1355, 702] on div "top" at bounding box center [1413, 705] width 242 height 39
click at [1128, 31] on div "Occasion: Job Interview View Details Latest Snapshot" at bounding box center [807, 42] width 1485 height 32
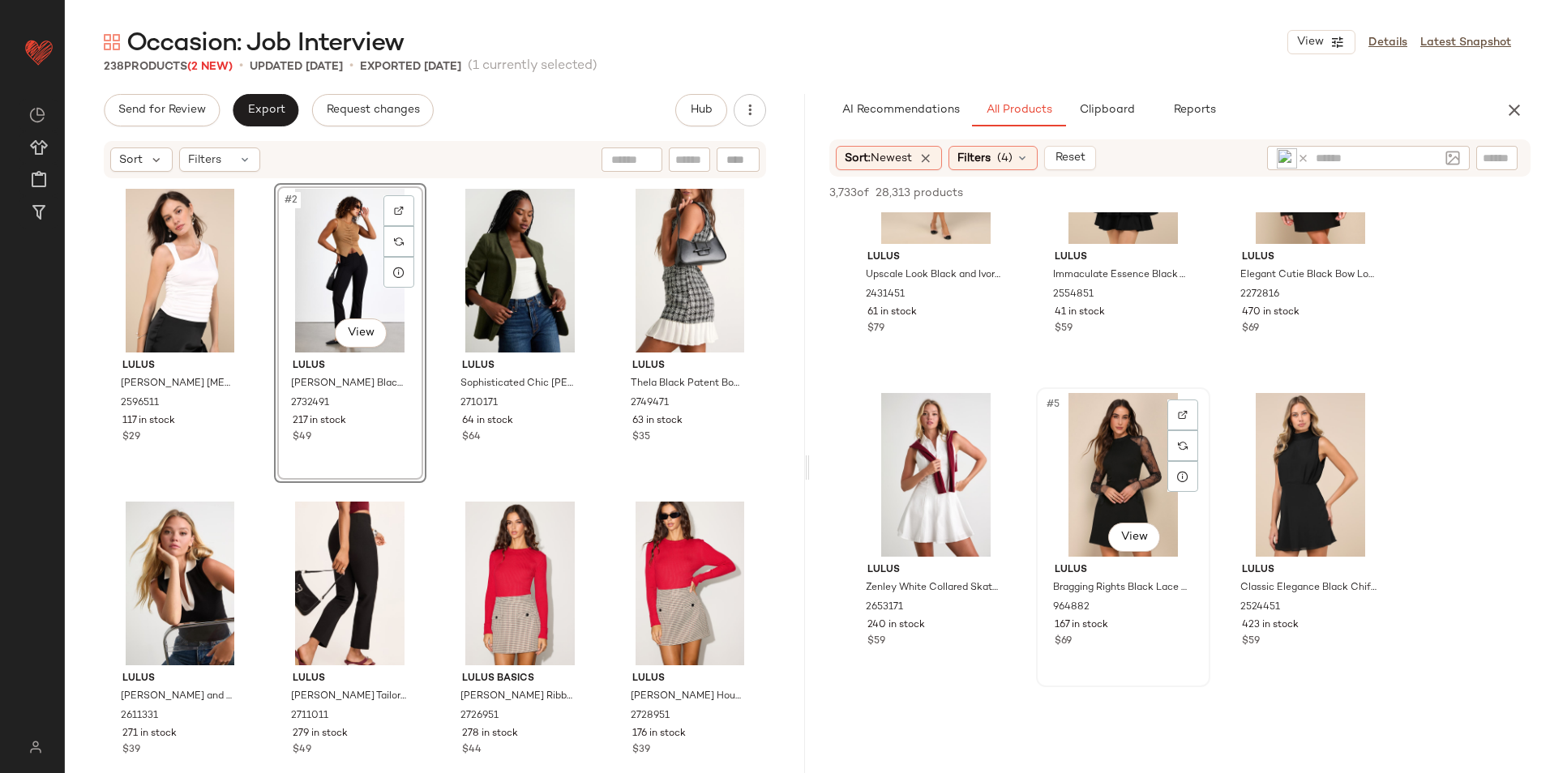
scroll to position [162, 0]
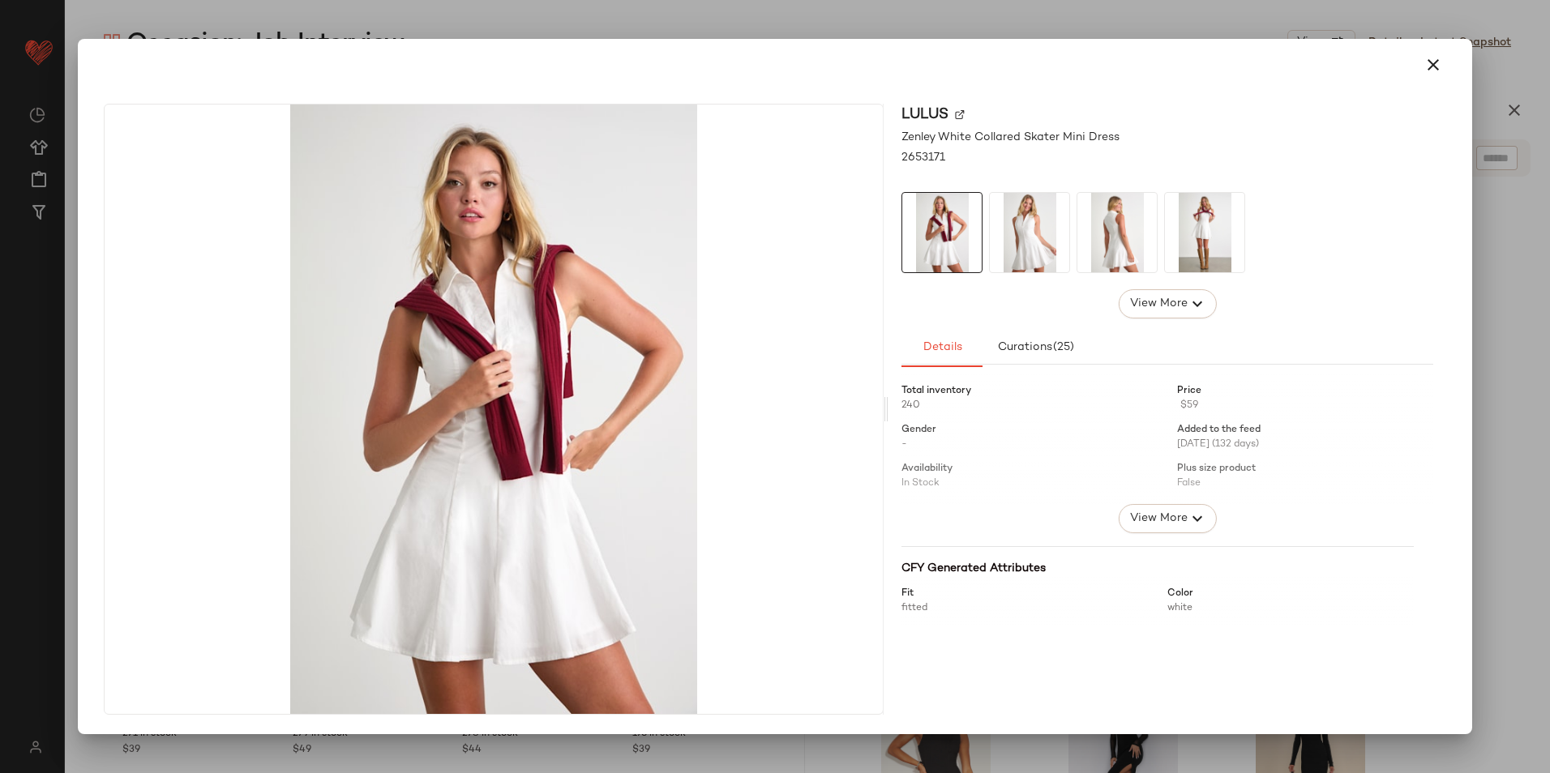
click at [1434, 56] on icon "button" at bounding box center [1432, 64] width 19 height 19
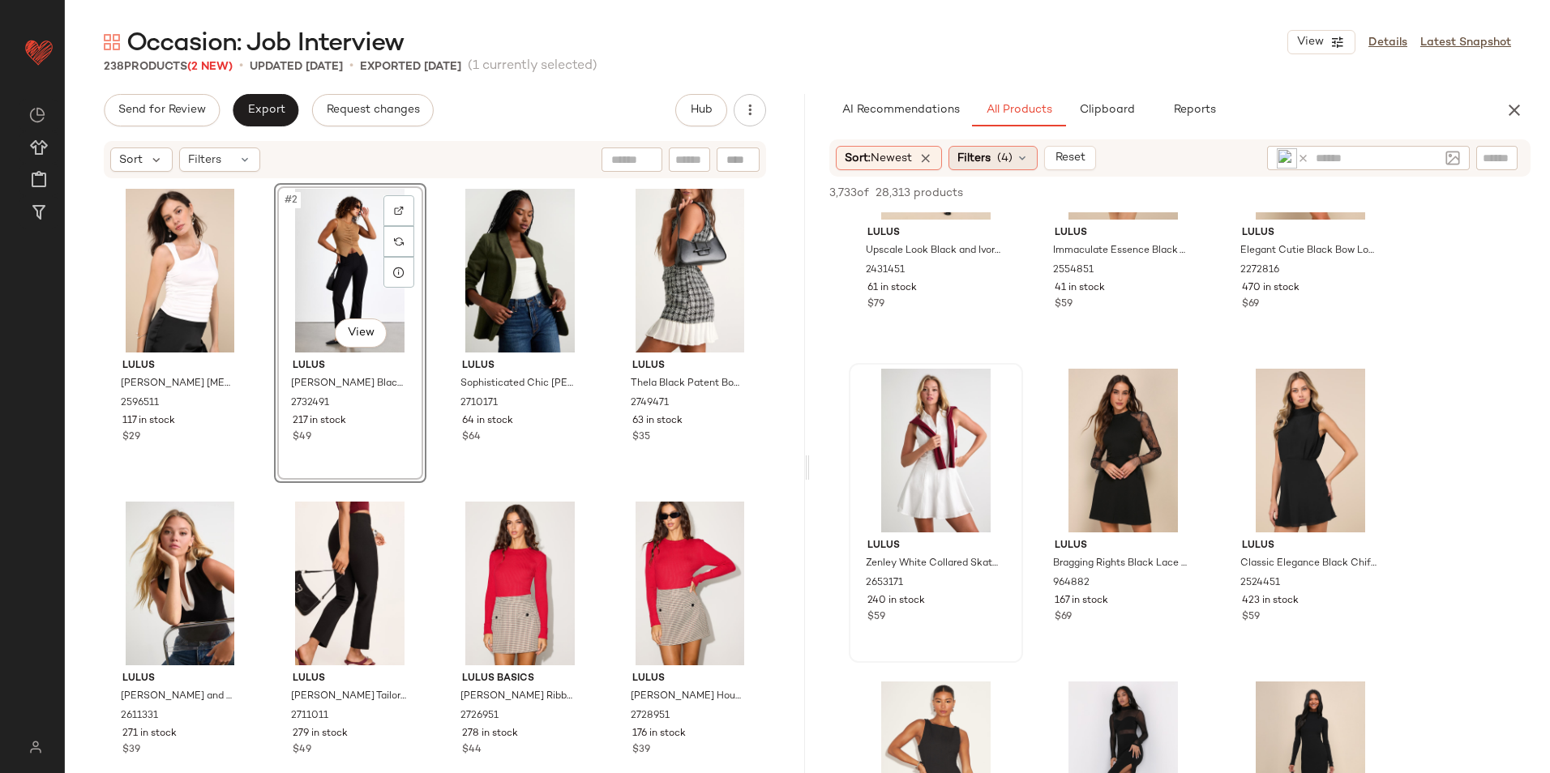
click at [1012, 157] on span "(4)" at bounding box center [1004, 158] width 15 height 17
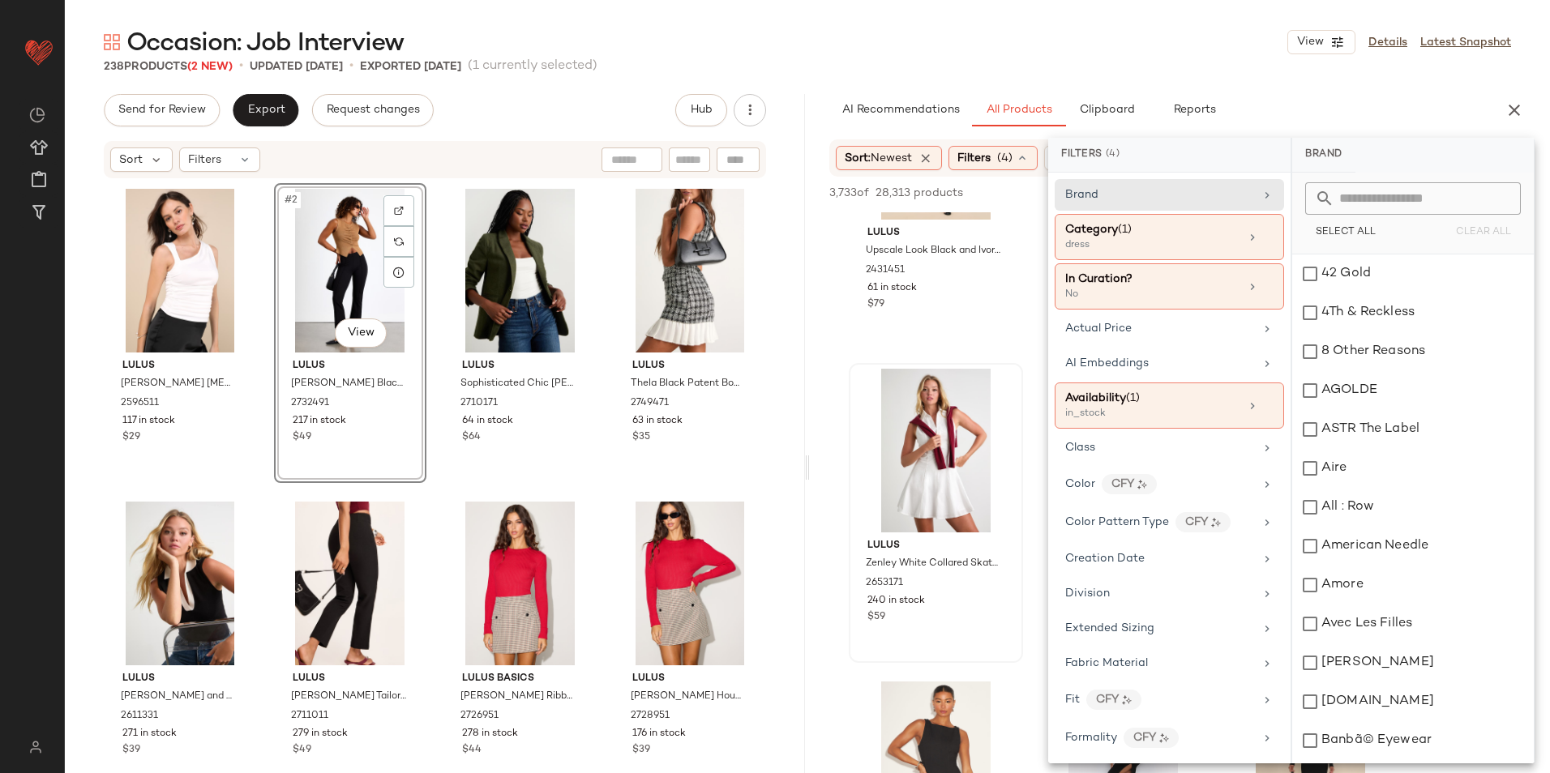
click at [1080, 56] on div "Occasion: Job Interview View Details Latest Snapshot" at bounding box center [807, 42] width 1485 height 32
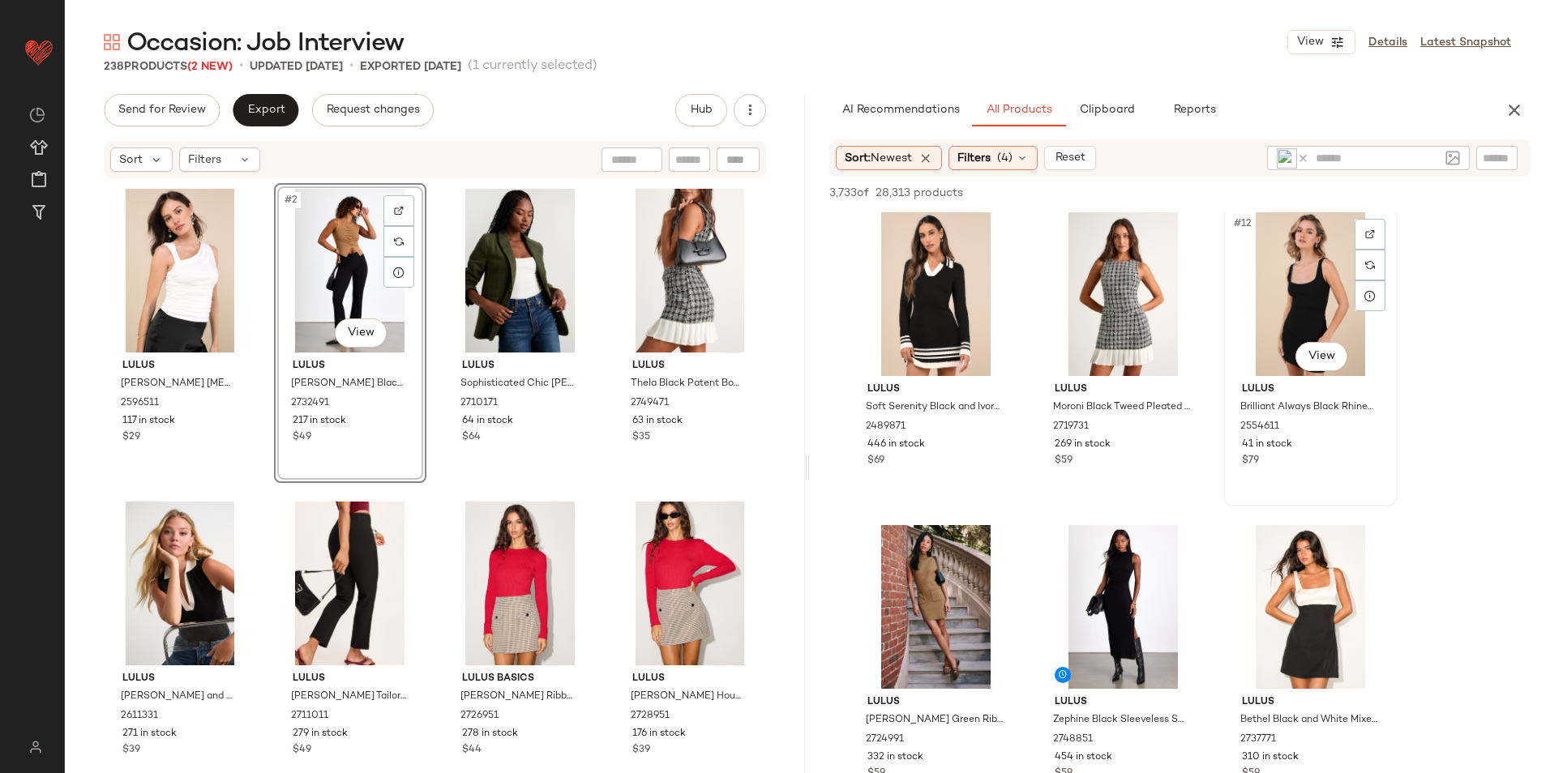
scroll to position [973, 0]
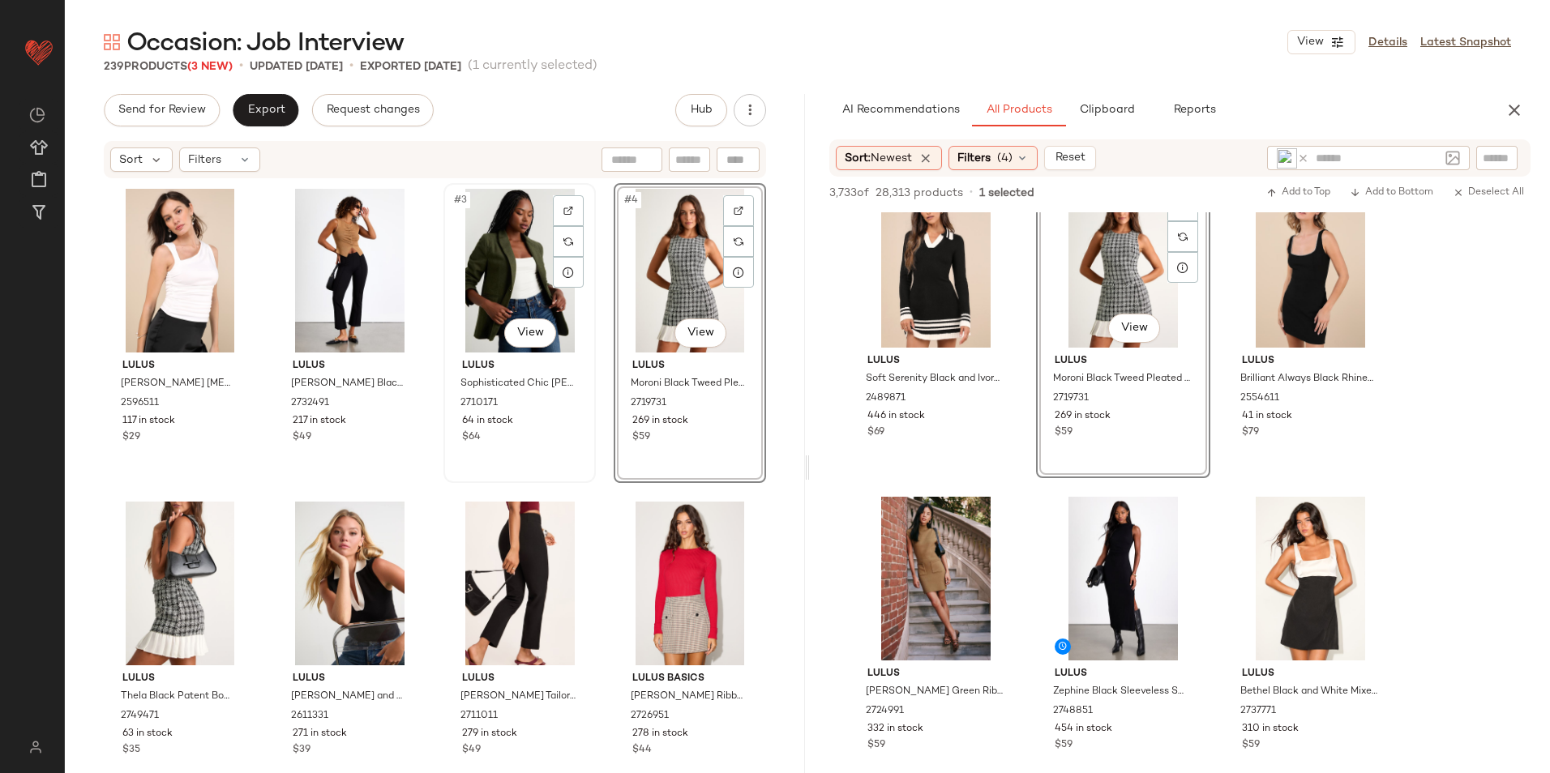
click at [509, 255] on div "#3 View" at bounding box center [519, 271] width 141 height 164
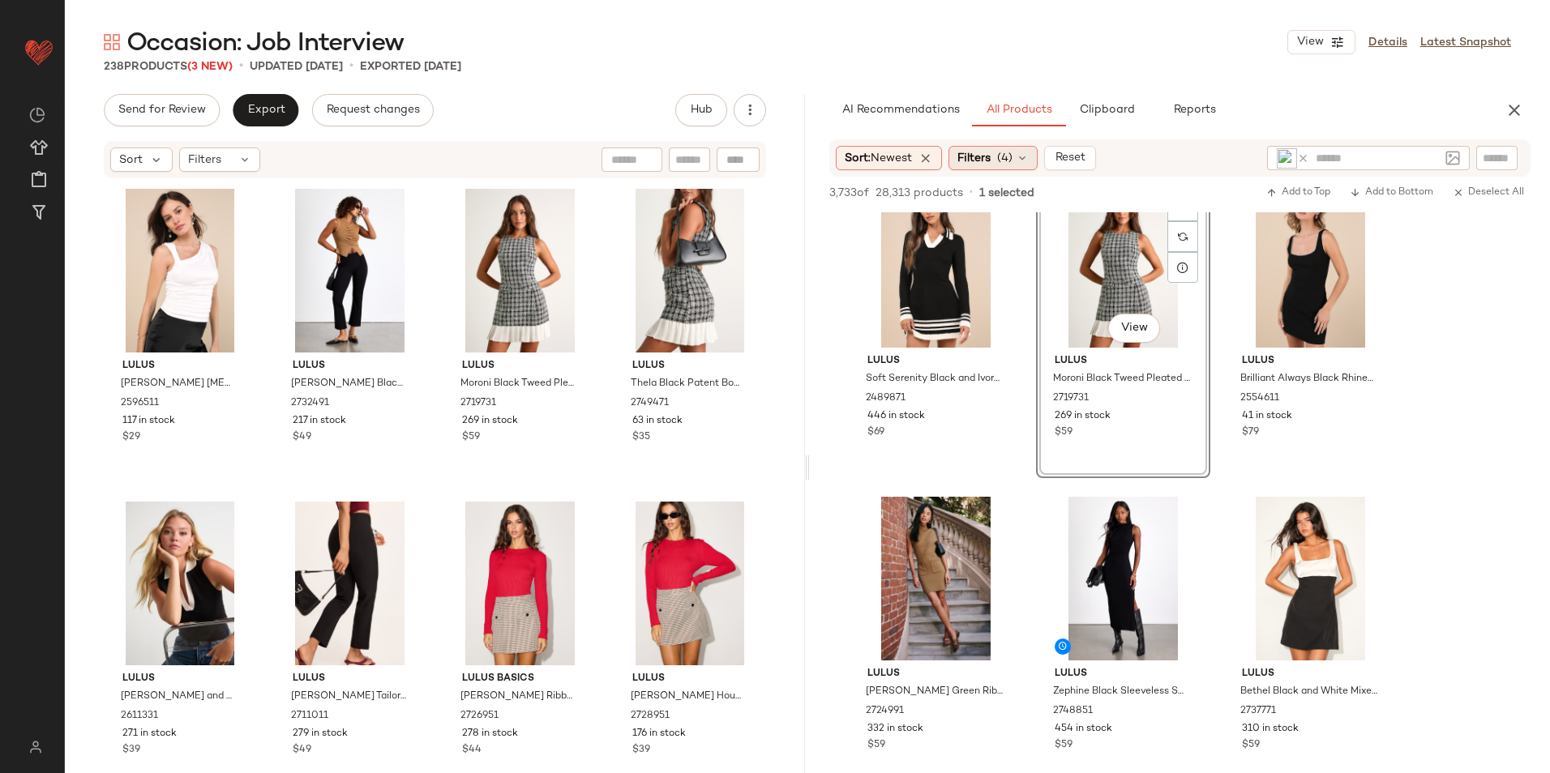
click at [1021, 164] on icon at bounding box center [1022, 158] width 13 height 13
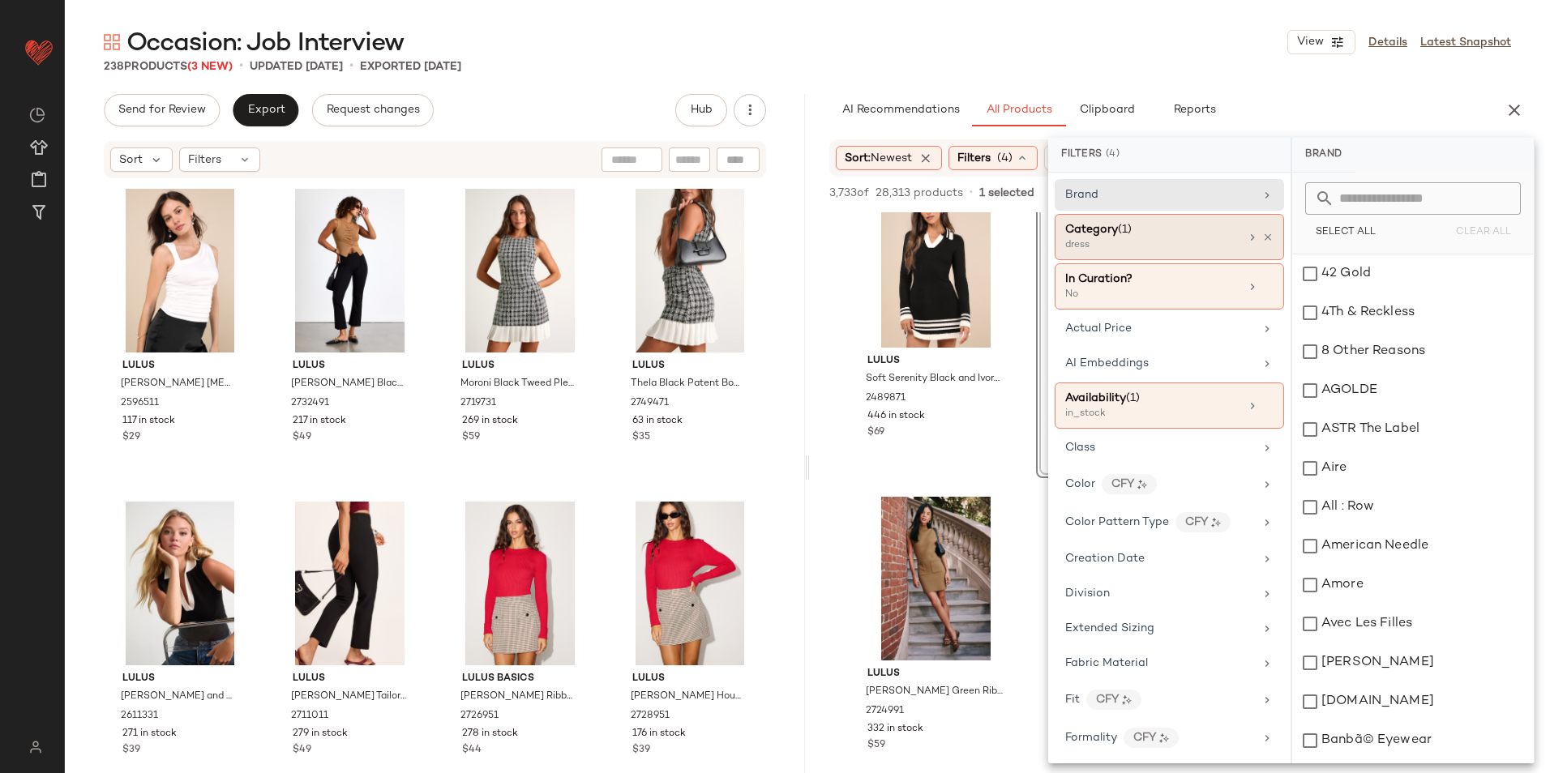
click at [1101, 235] on span "Category" at bounding box center [1091, 230] width 53 height 12
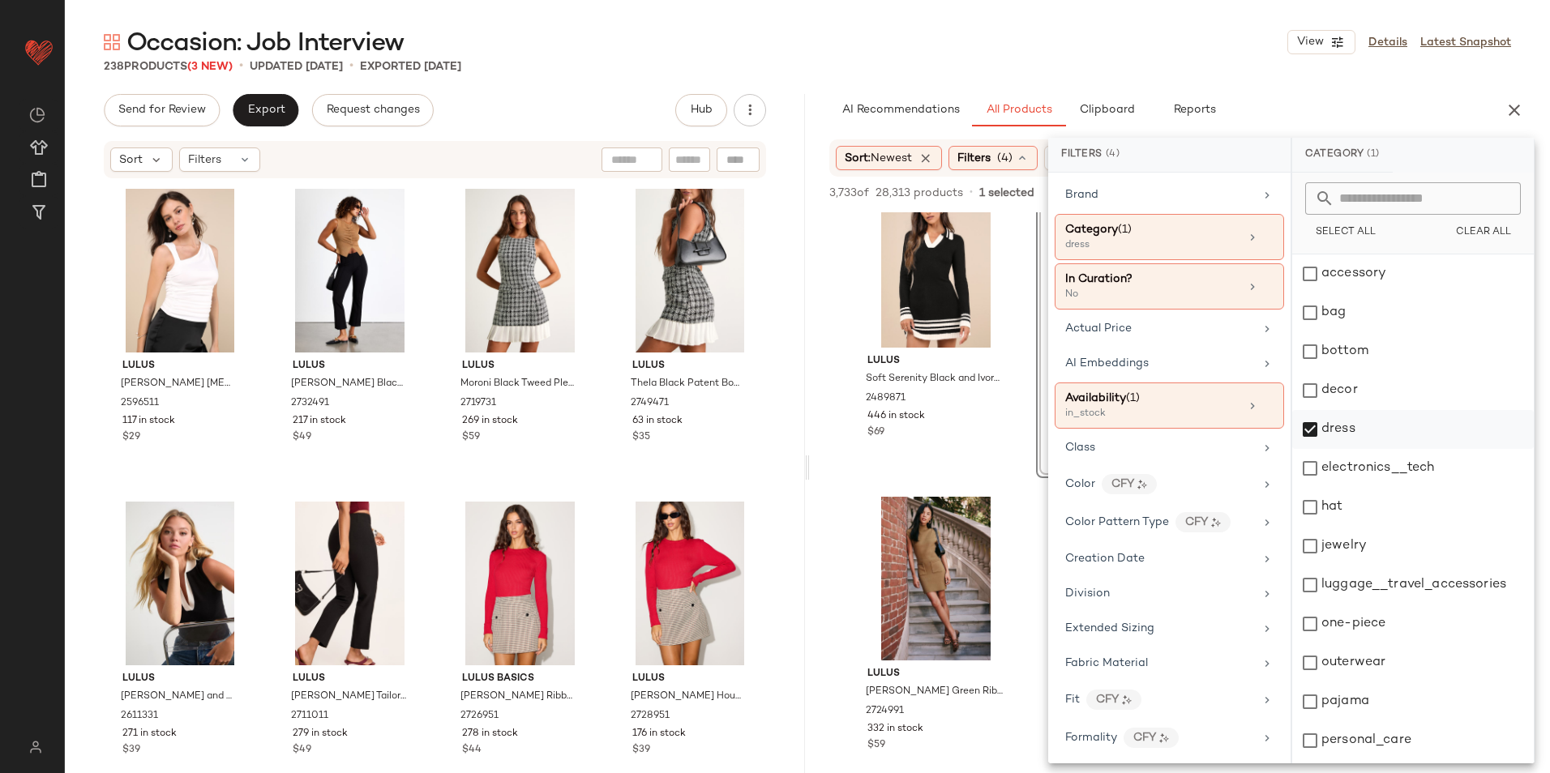
click at [1372, 424] on div "dress" at bounding box center [1413, 429] width 242 height 39
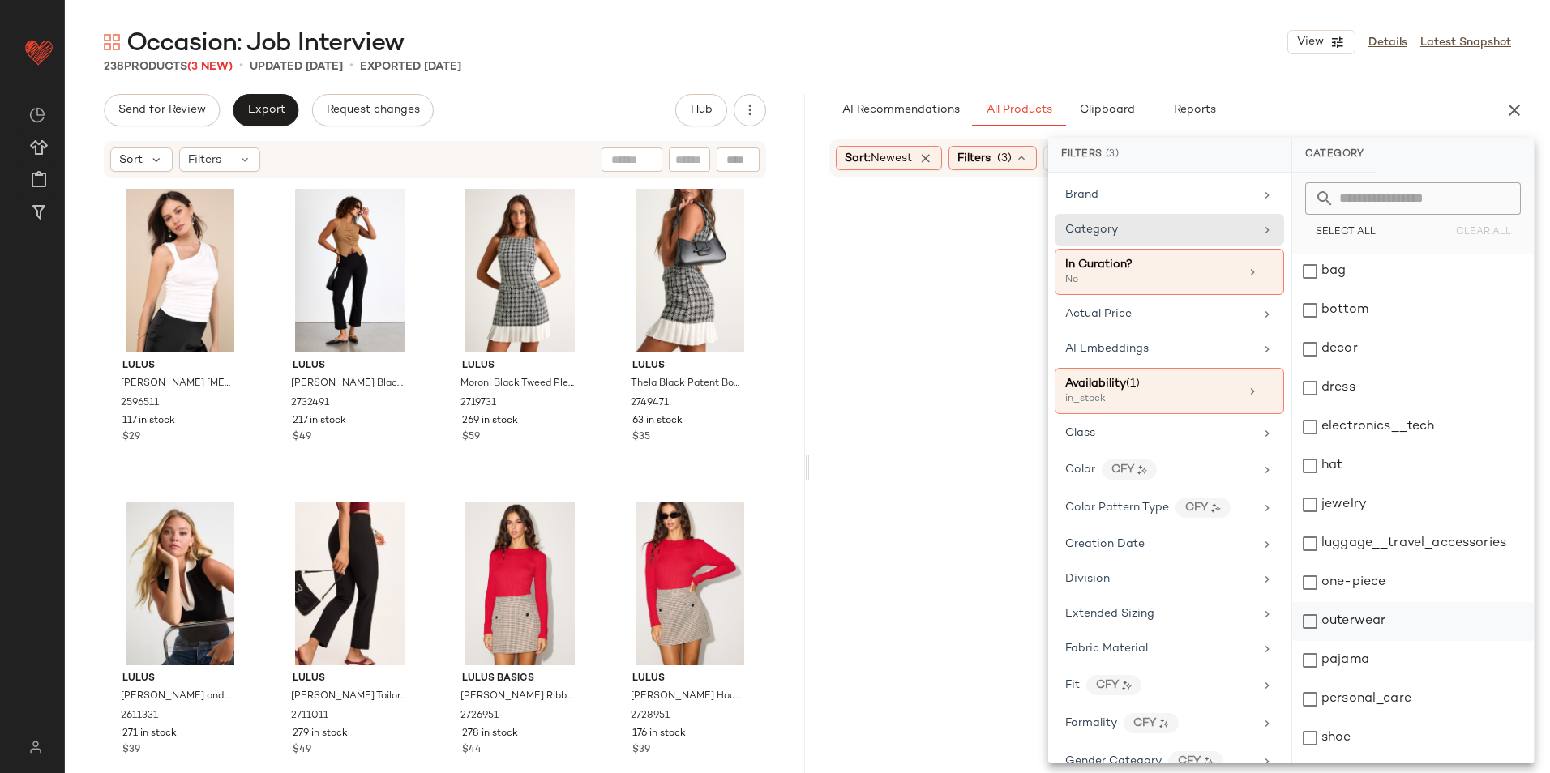
scroll to position [81, 0]
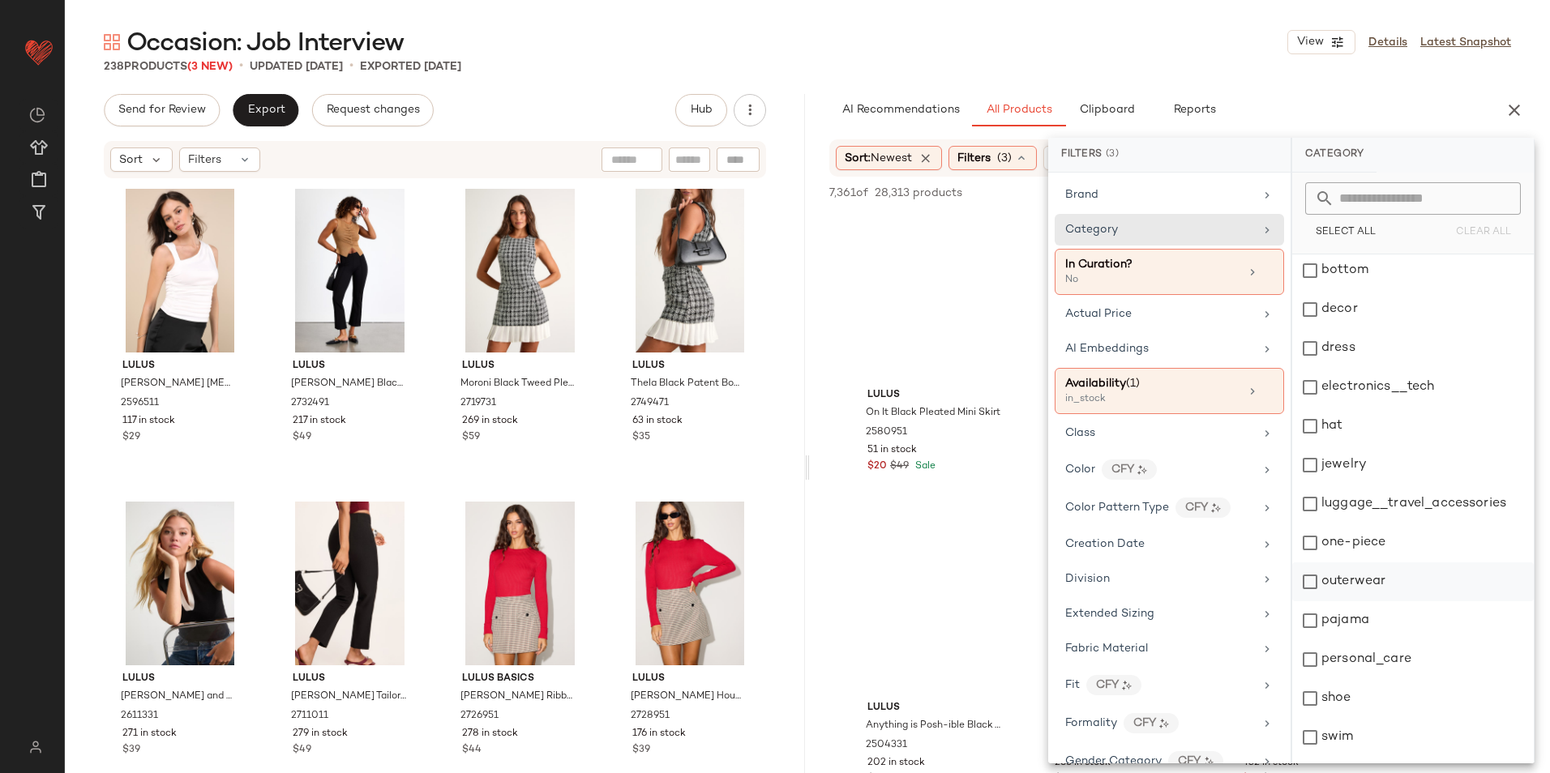
click at [1384, 581] on div "outerwear" at bounding box center [1413, 582] width 242 height 39
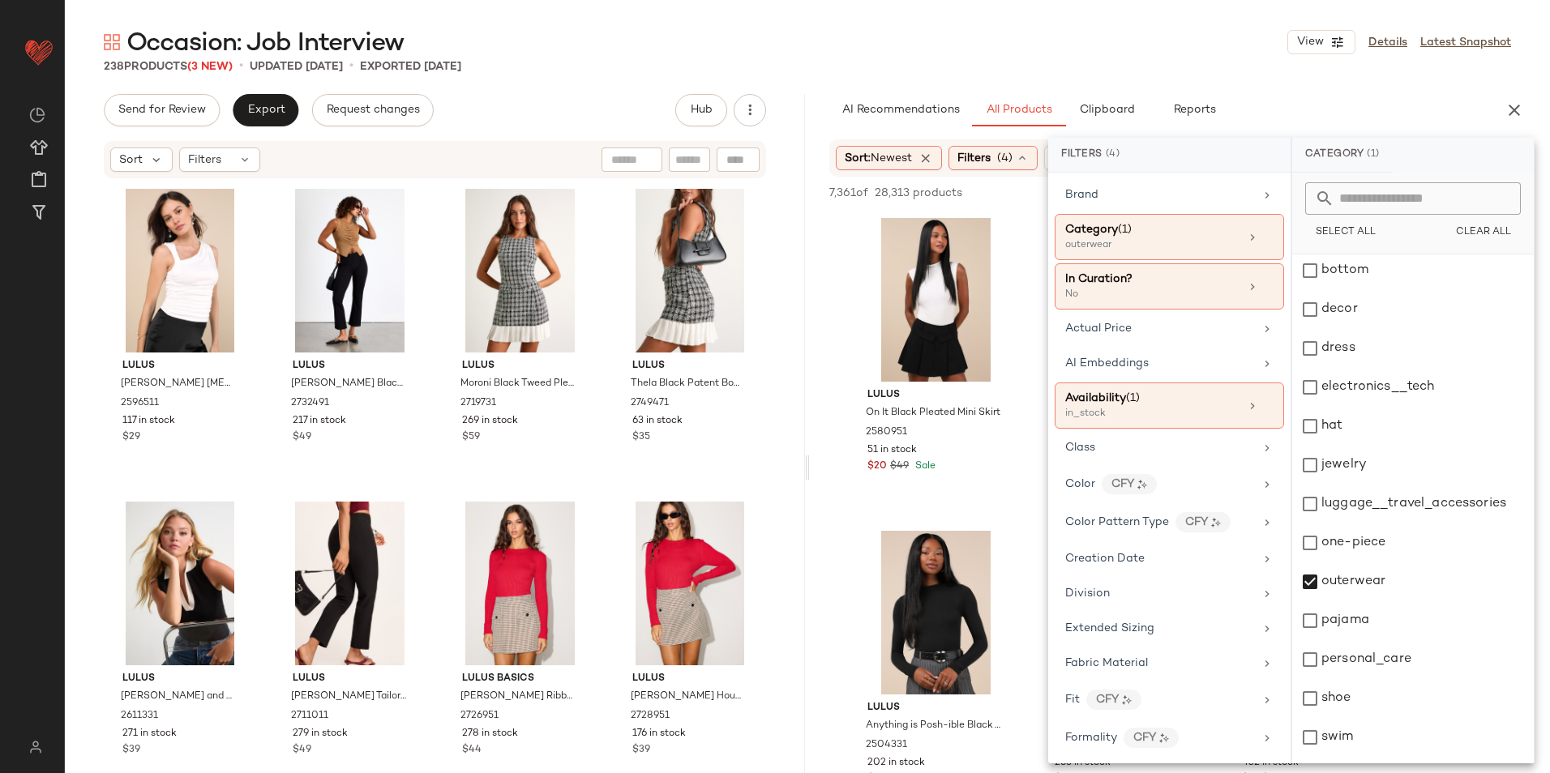
click at [1080, 31] on div "Occasion: Job Interview View Details Latest Snapshot" at bounding box center [807, 42] width 1485 height 32
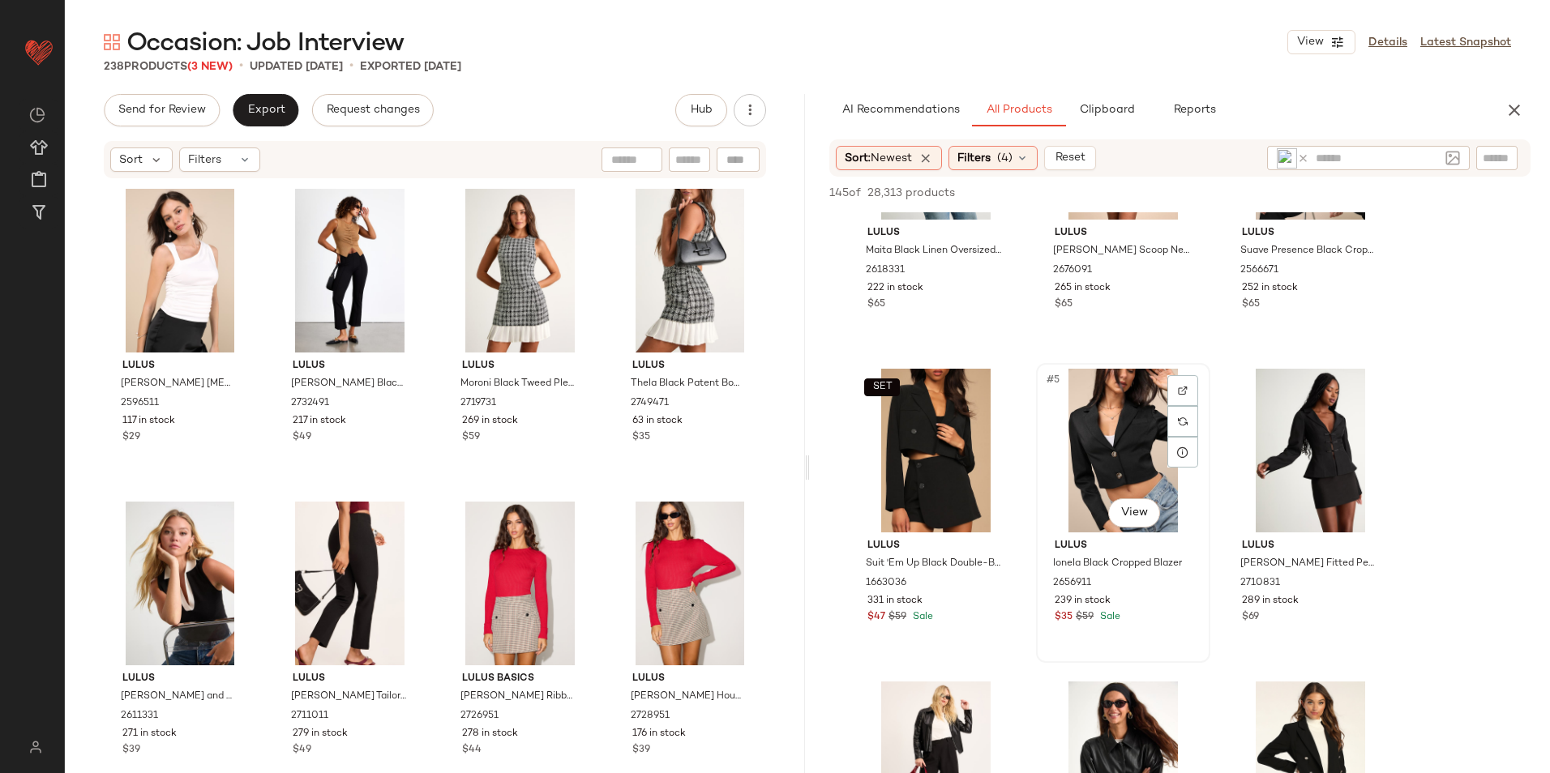
scroll to position [243, 0]
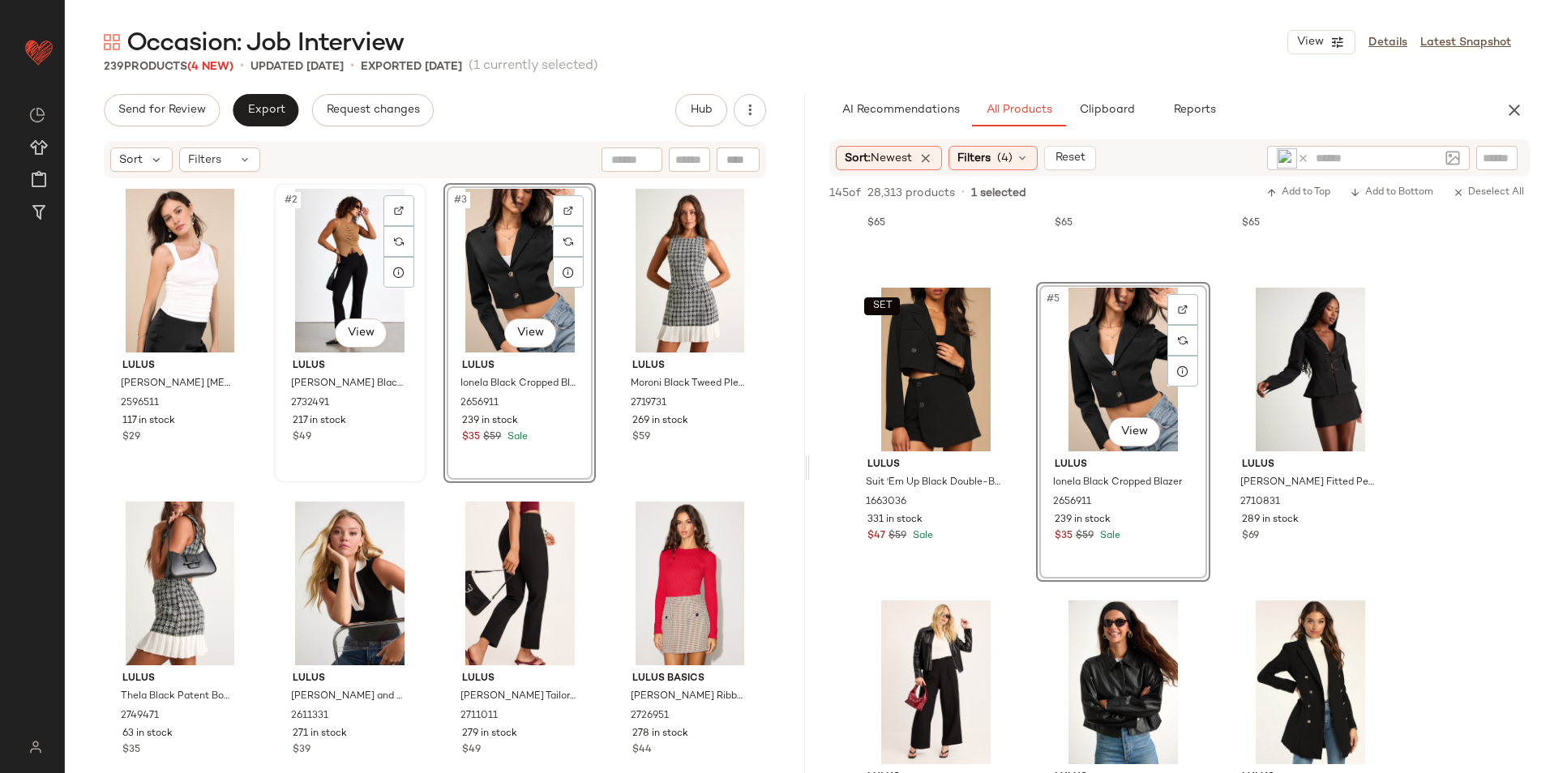
click at [328, 248] on div "#2 View" at bounding box center [350, 271] width 141 height 164
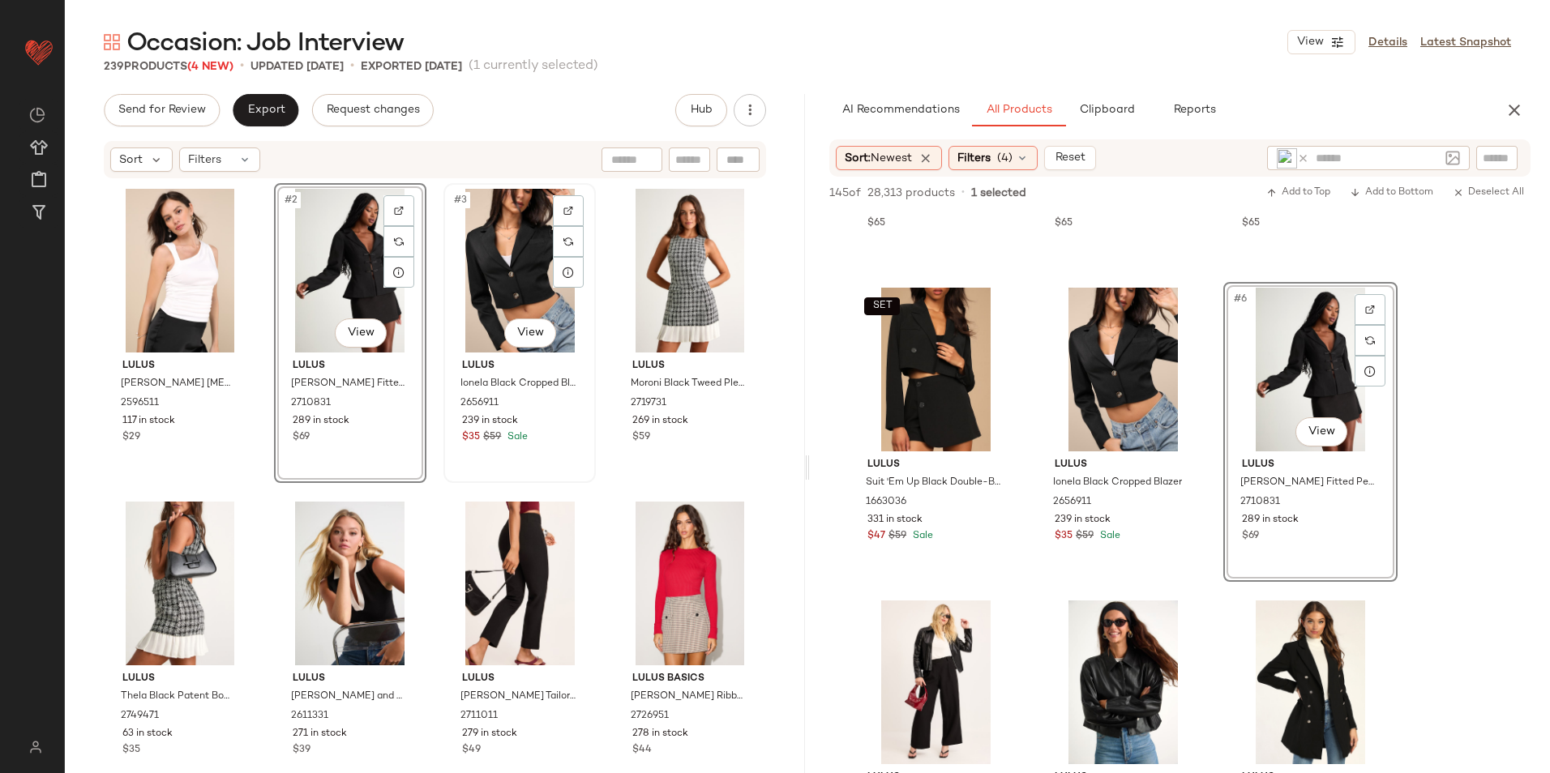
click at [507, 250] on div "#3 View" at bounding box center [519, 271] width 141 height 164
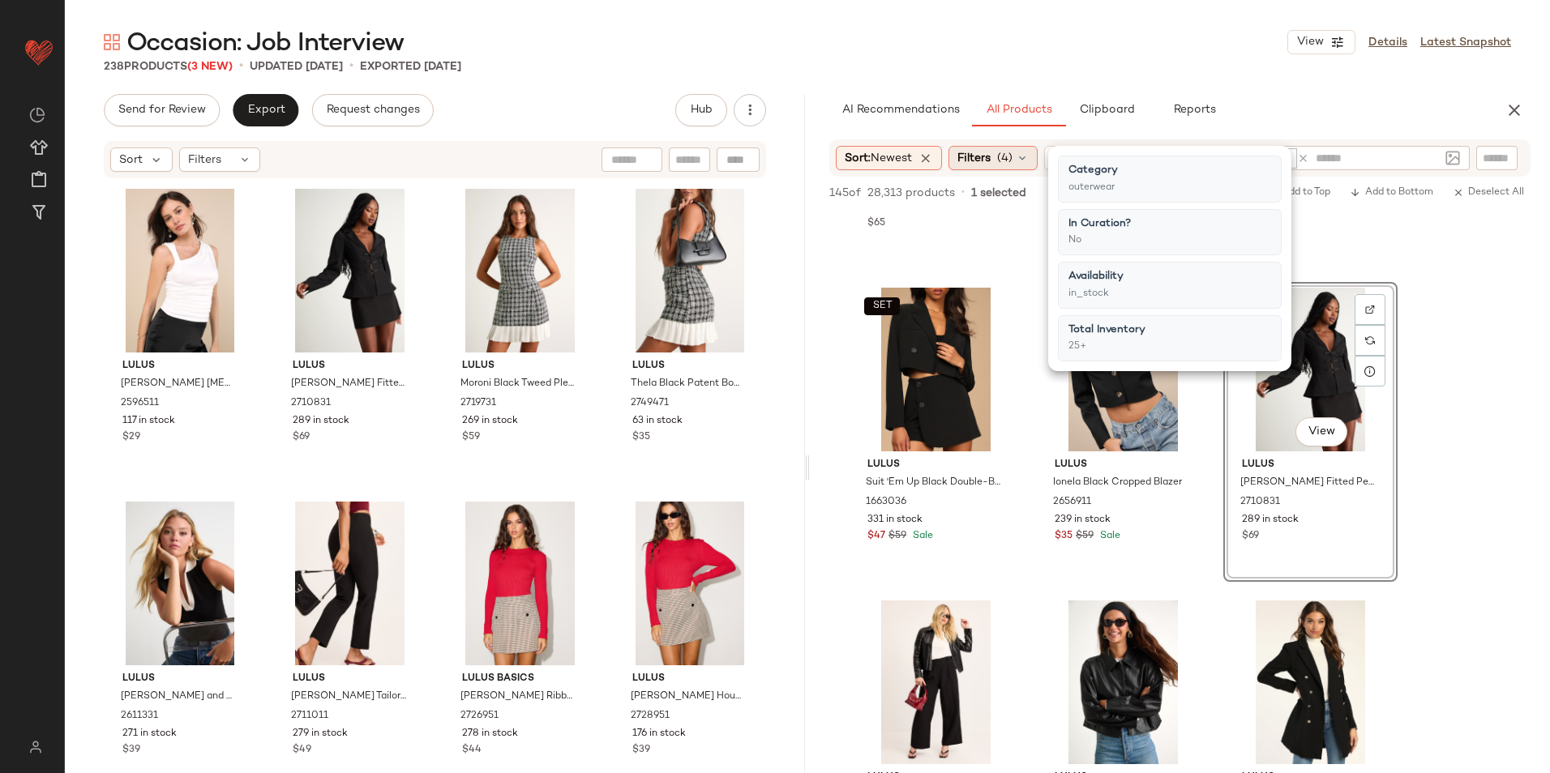
click at [1024, 162] on icon at bounding box center [1022, 158] width 13 height 13
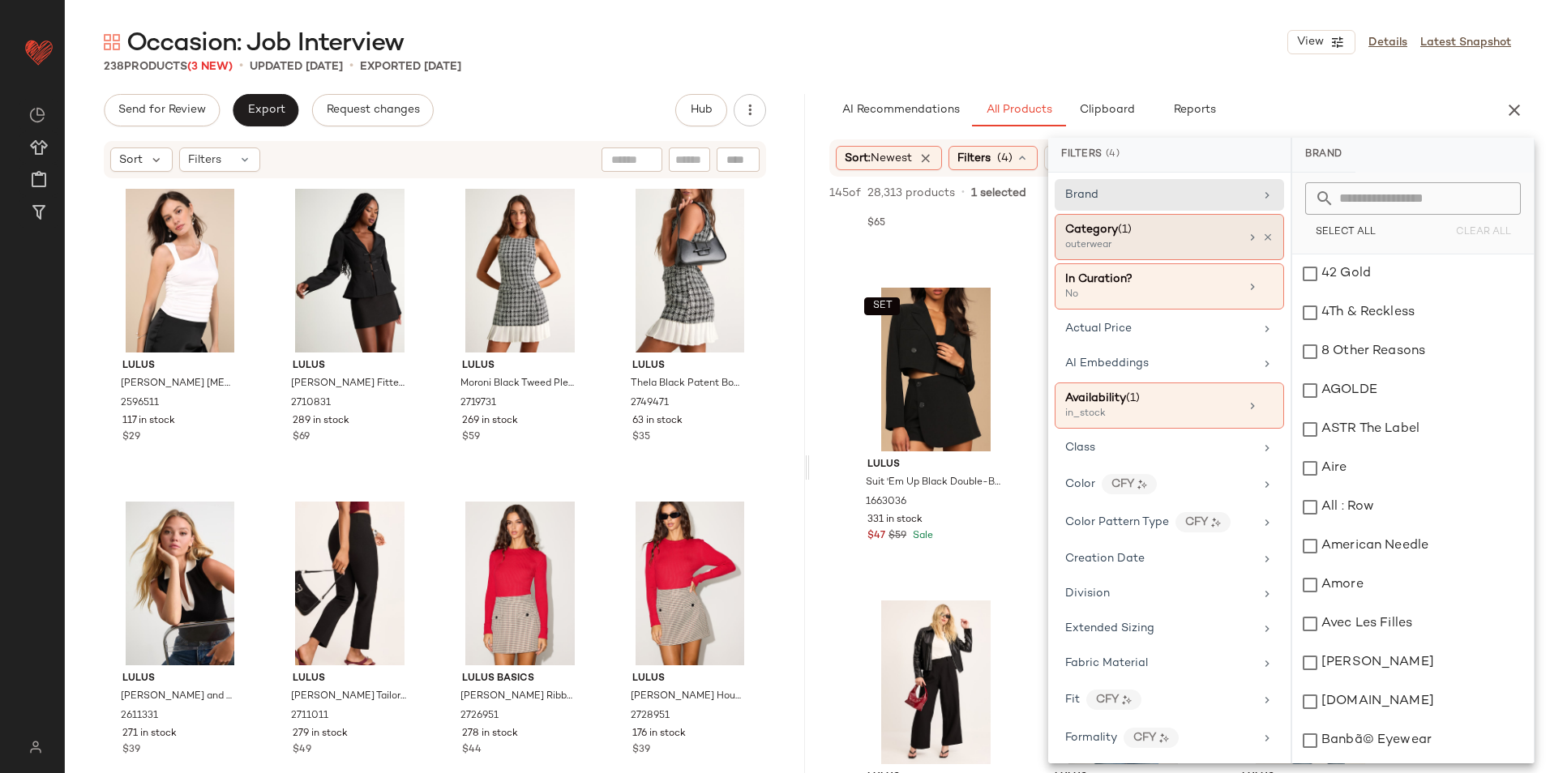
click at [1146, 239] on div "outerwear" at bounding box center [1146, 245] width 162 height 15
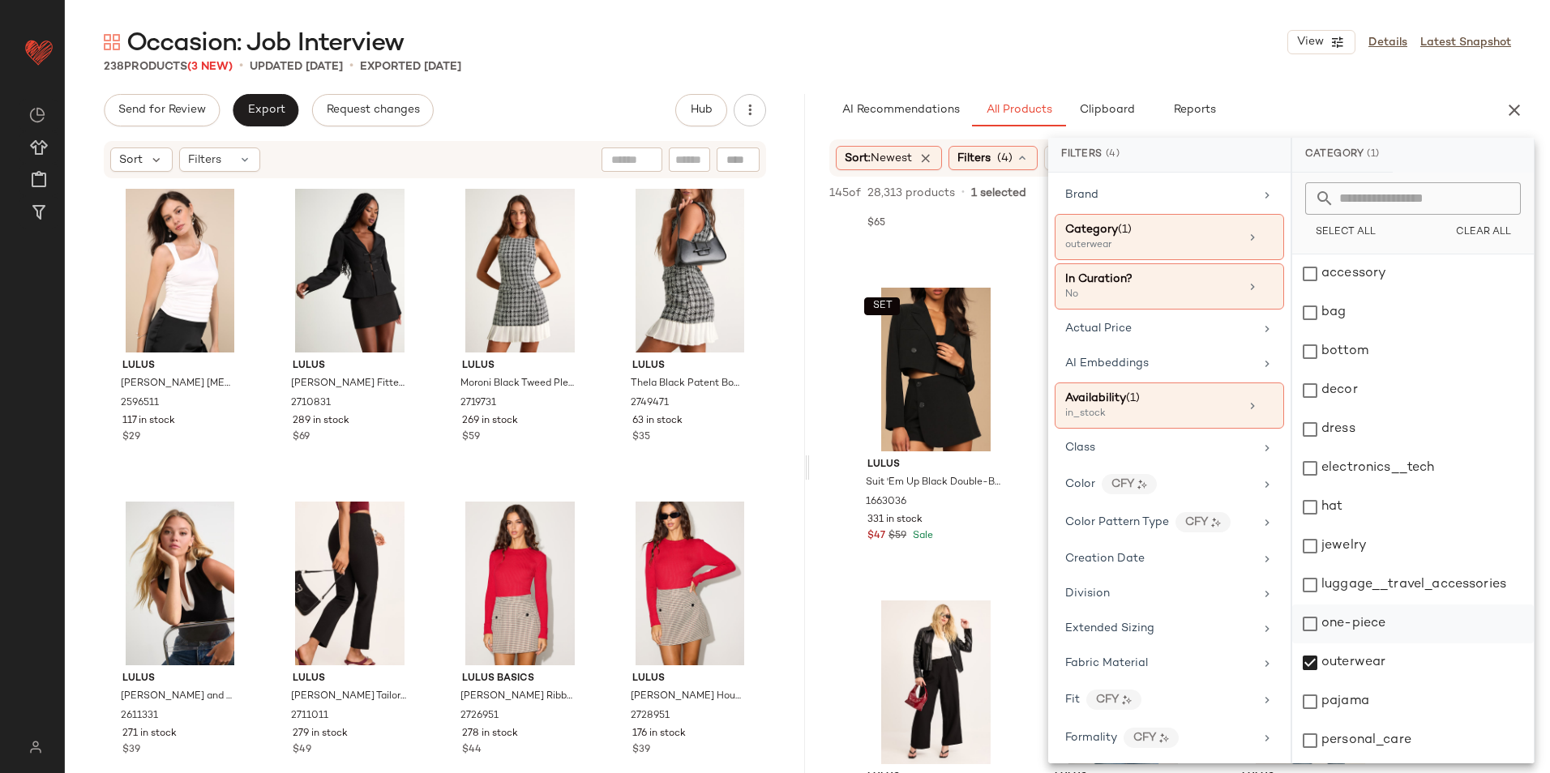
drag, startPoint x: 1363, startPoint y: 659, endPoint x: 1363, endPoint y: 623, distance: 35.7
click at [1363, 660] on div "outerwear" at bounding box center [1413, 663] width 242 height 39
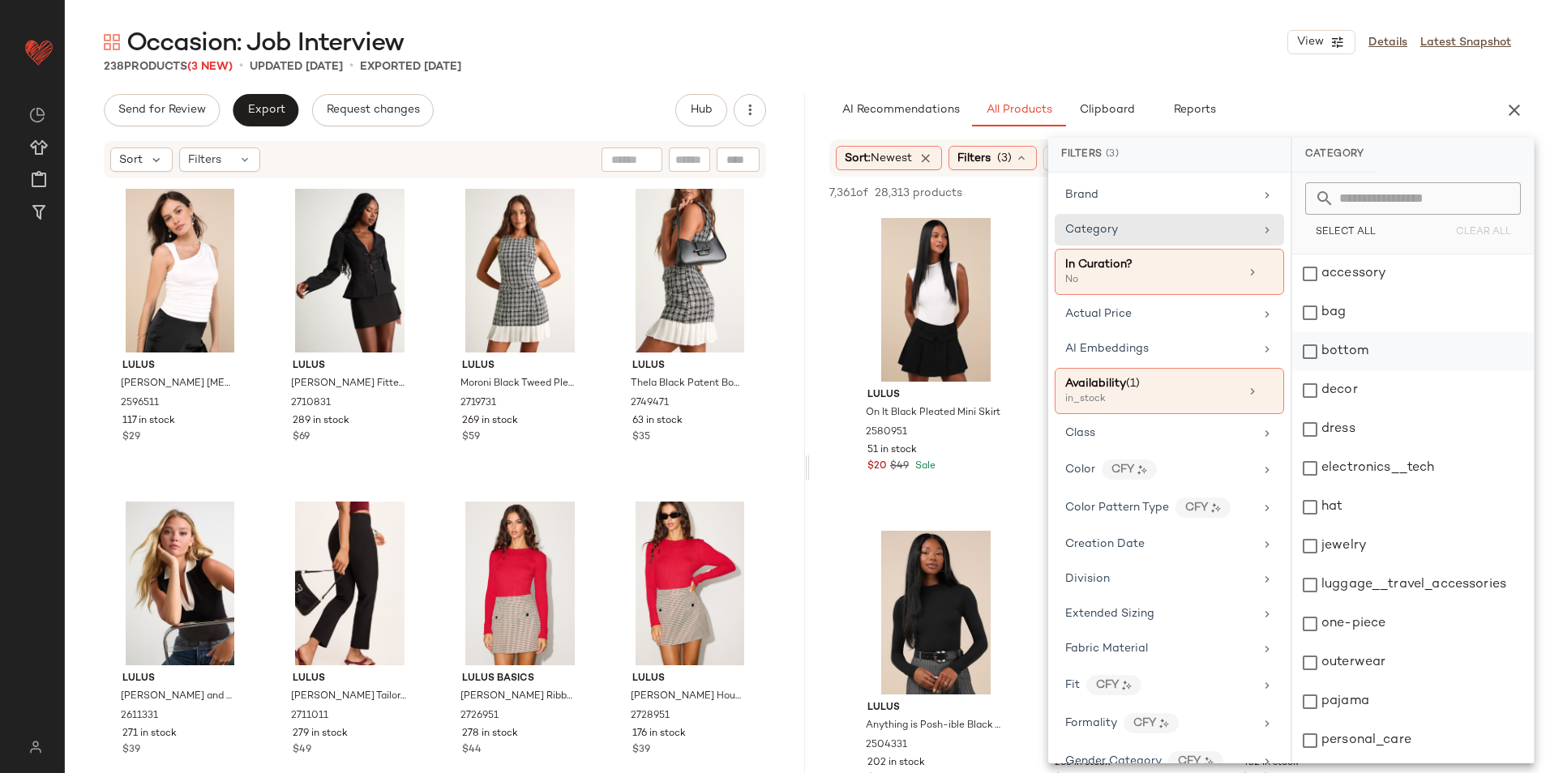
click at [1354, 355] on div "bottom" at bounding box center [1413, 351] width 242 height 39
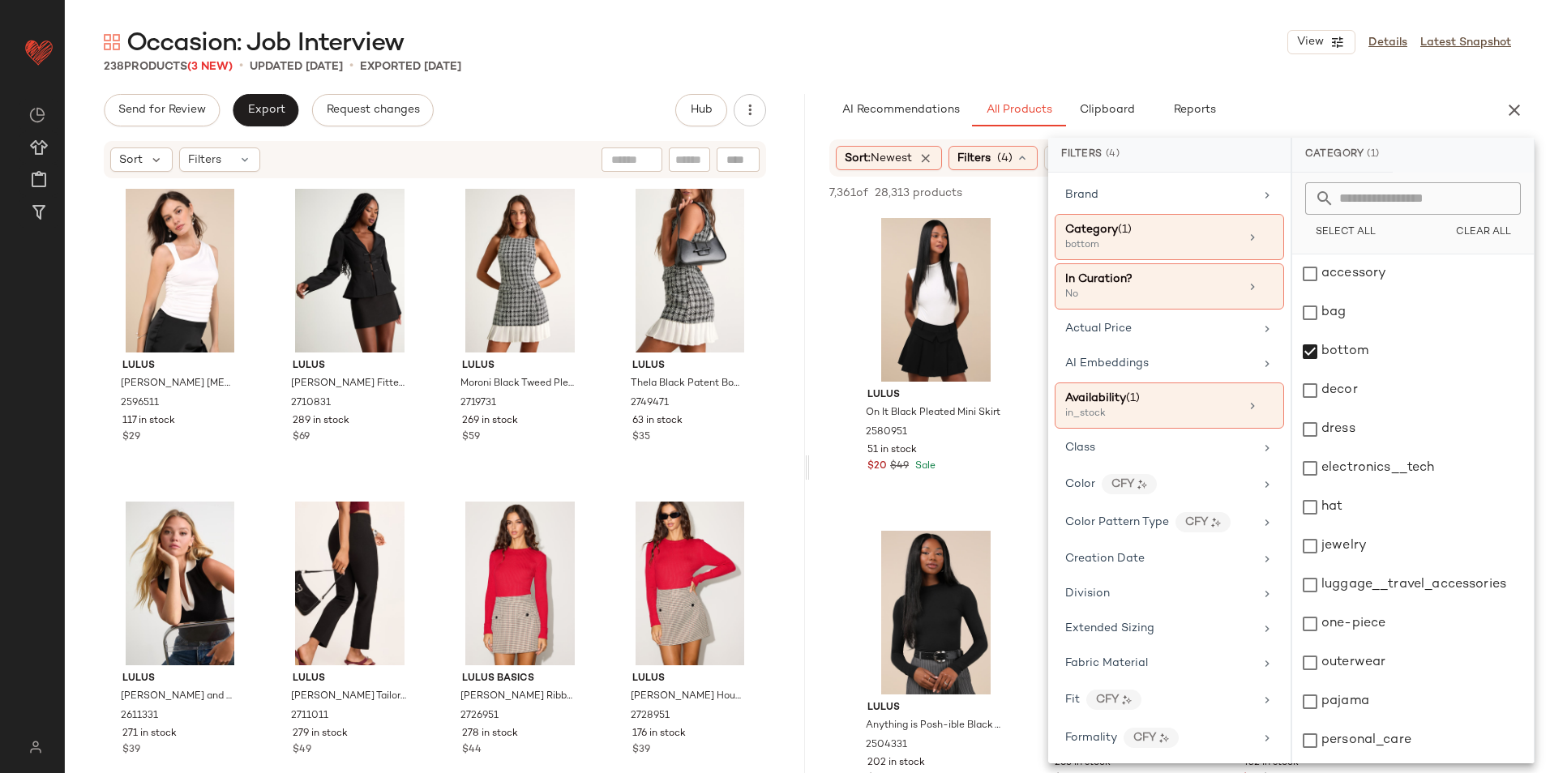
click at [1351, 88] on div "Occasion: Job Interview View Details Latest Snapshot 238 Products (3 New) • upd…" at bounding box center [807, 399] width 1485 height 747
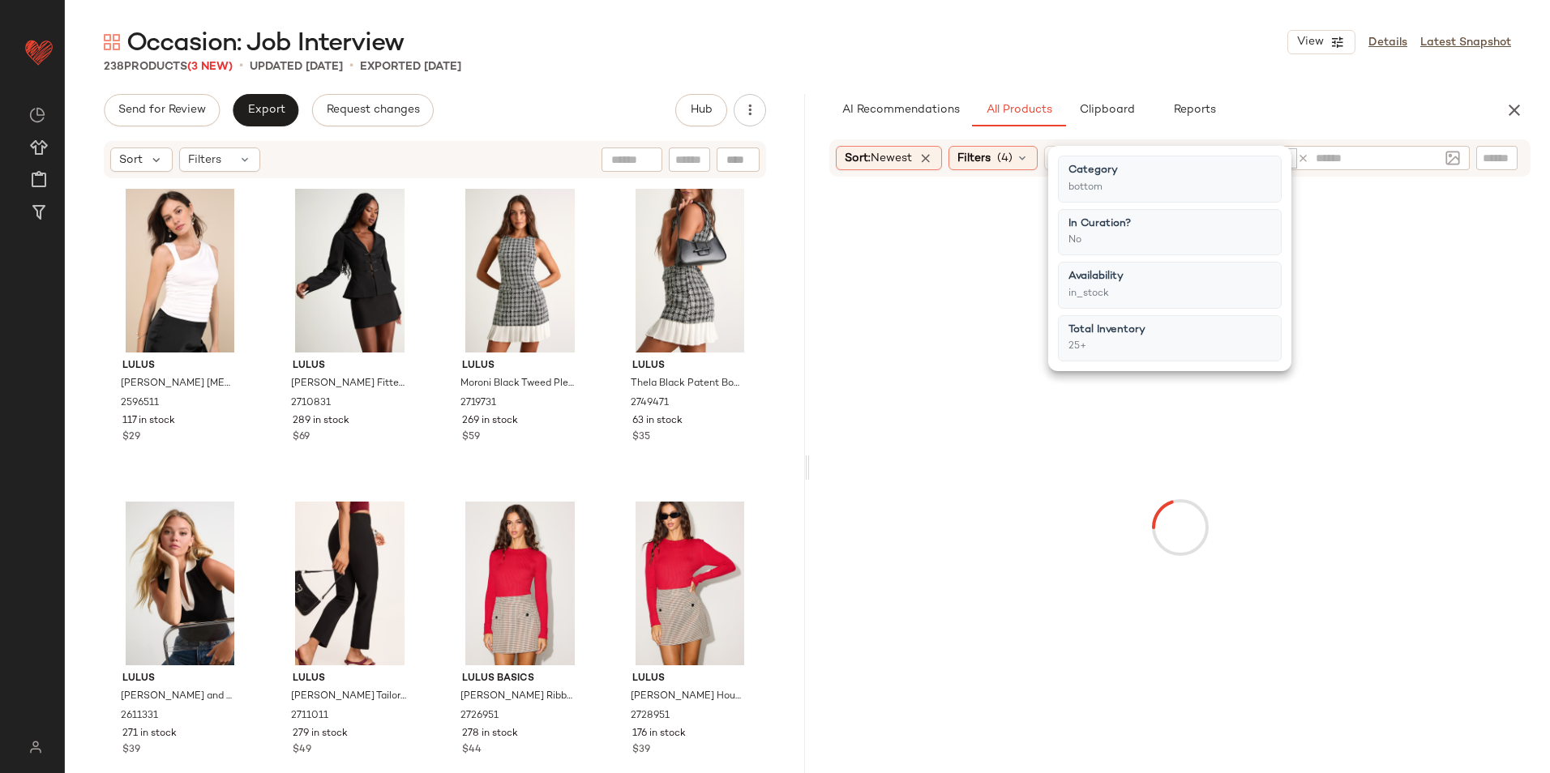
click at [1383, 154] on input "text" at bounding box center [1377, 158] width 123 height 17
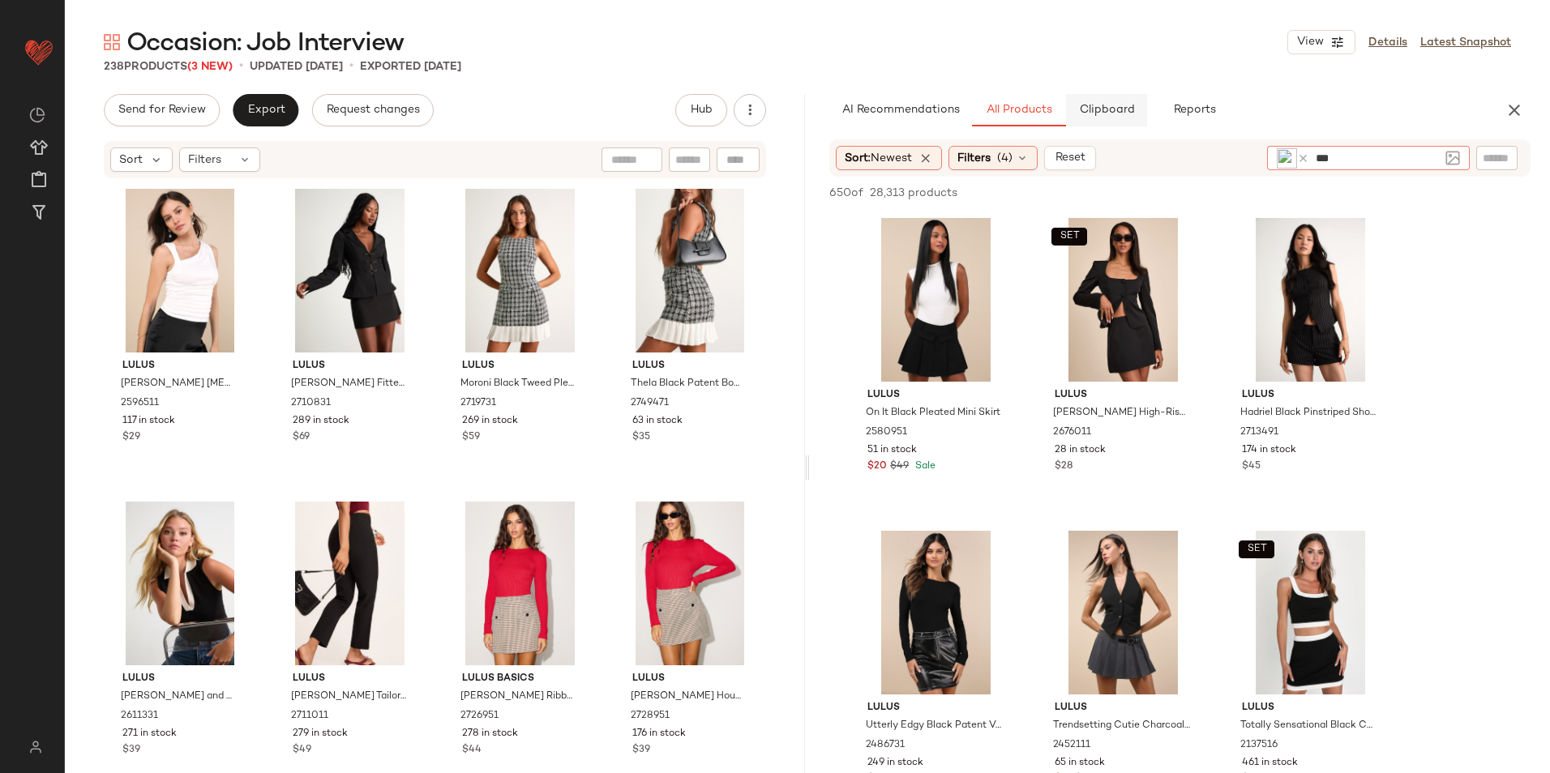
type input "***"
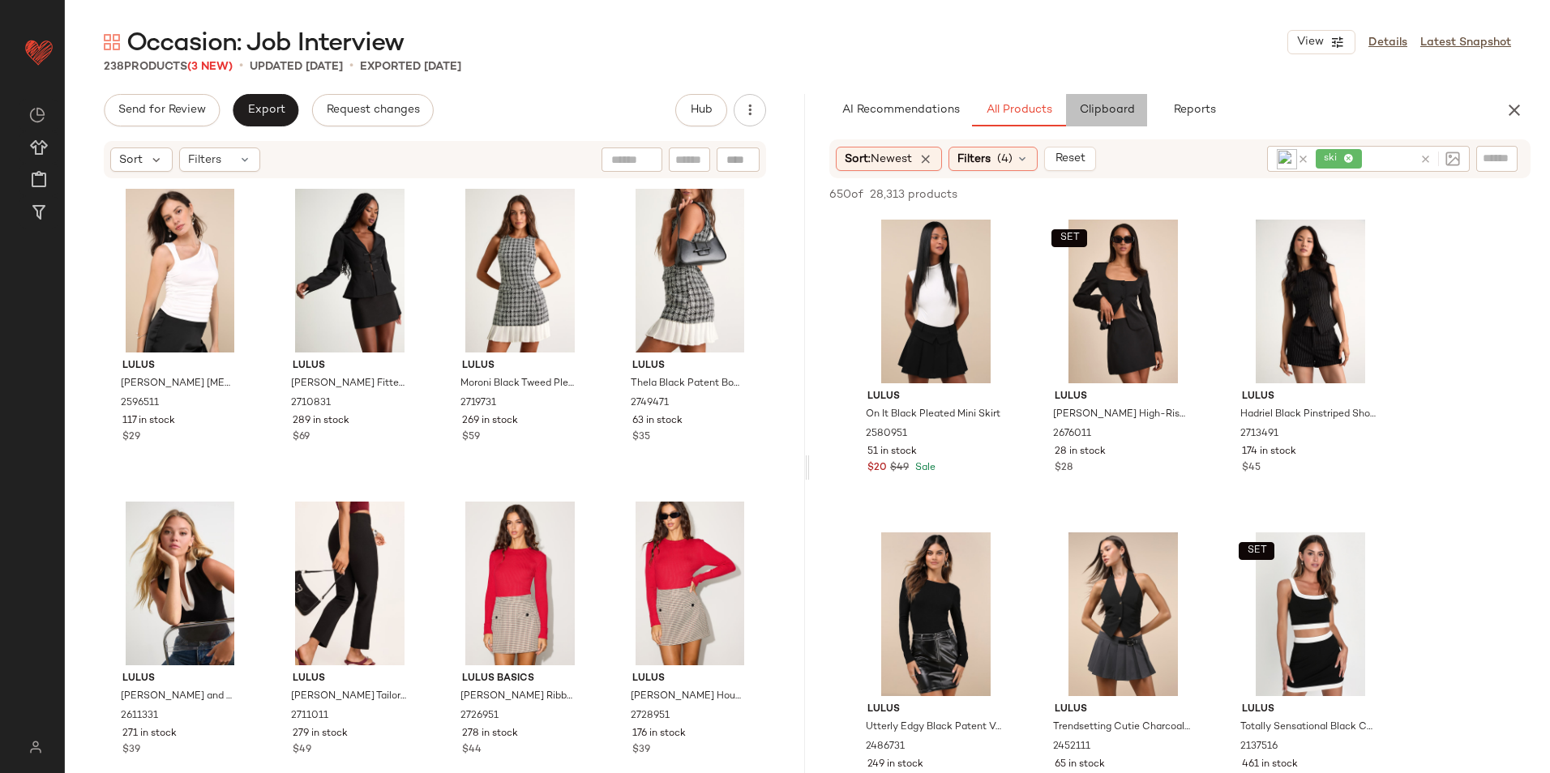
click at [1128, 114] on span "Clipboard" at bounding box center [1106, 110] width 56 height 13
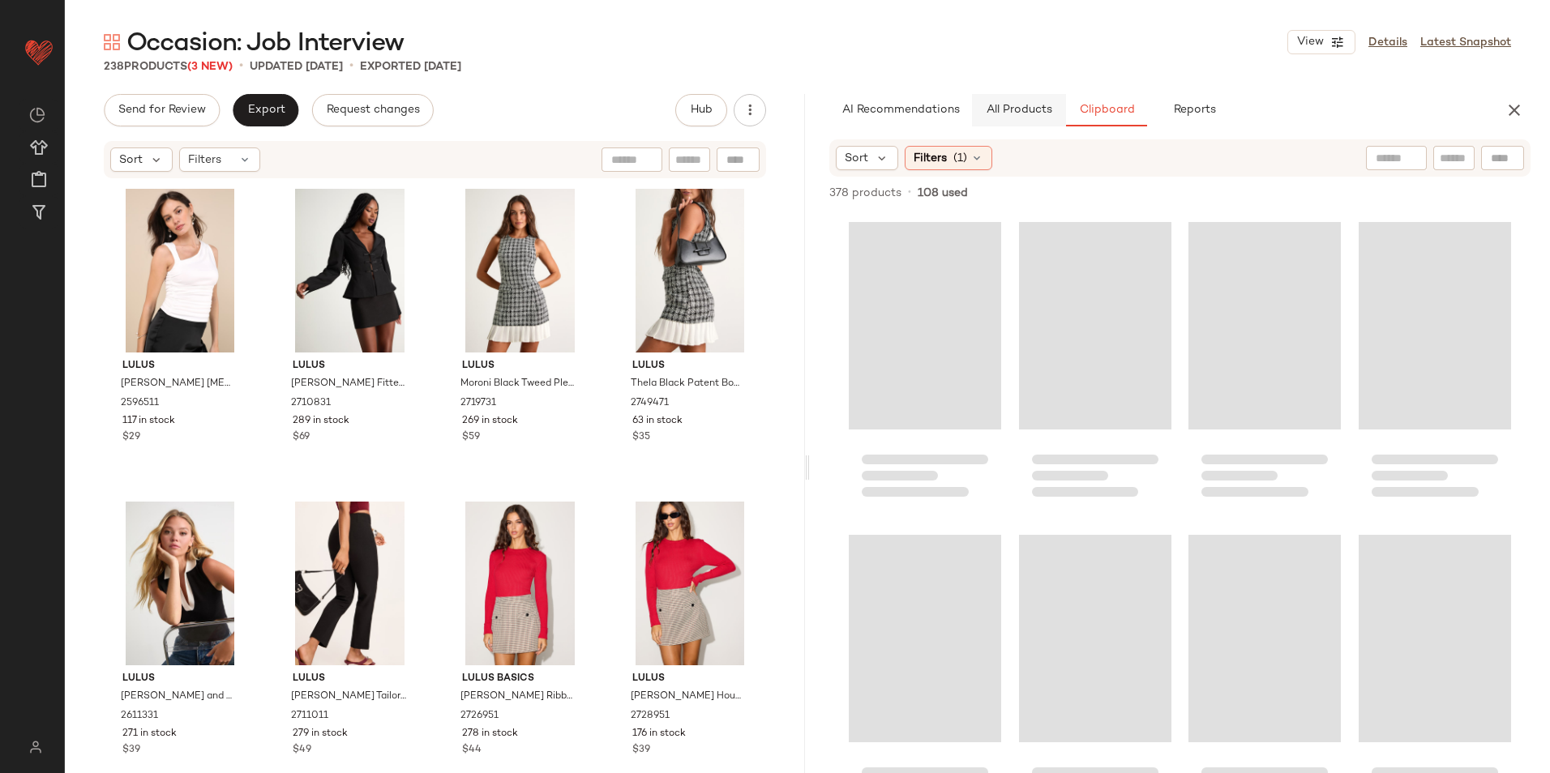
click at [1028, 101] on button "All Products" at bounding box center [1019, 110] width 94 height 32
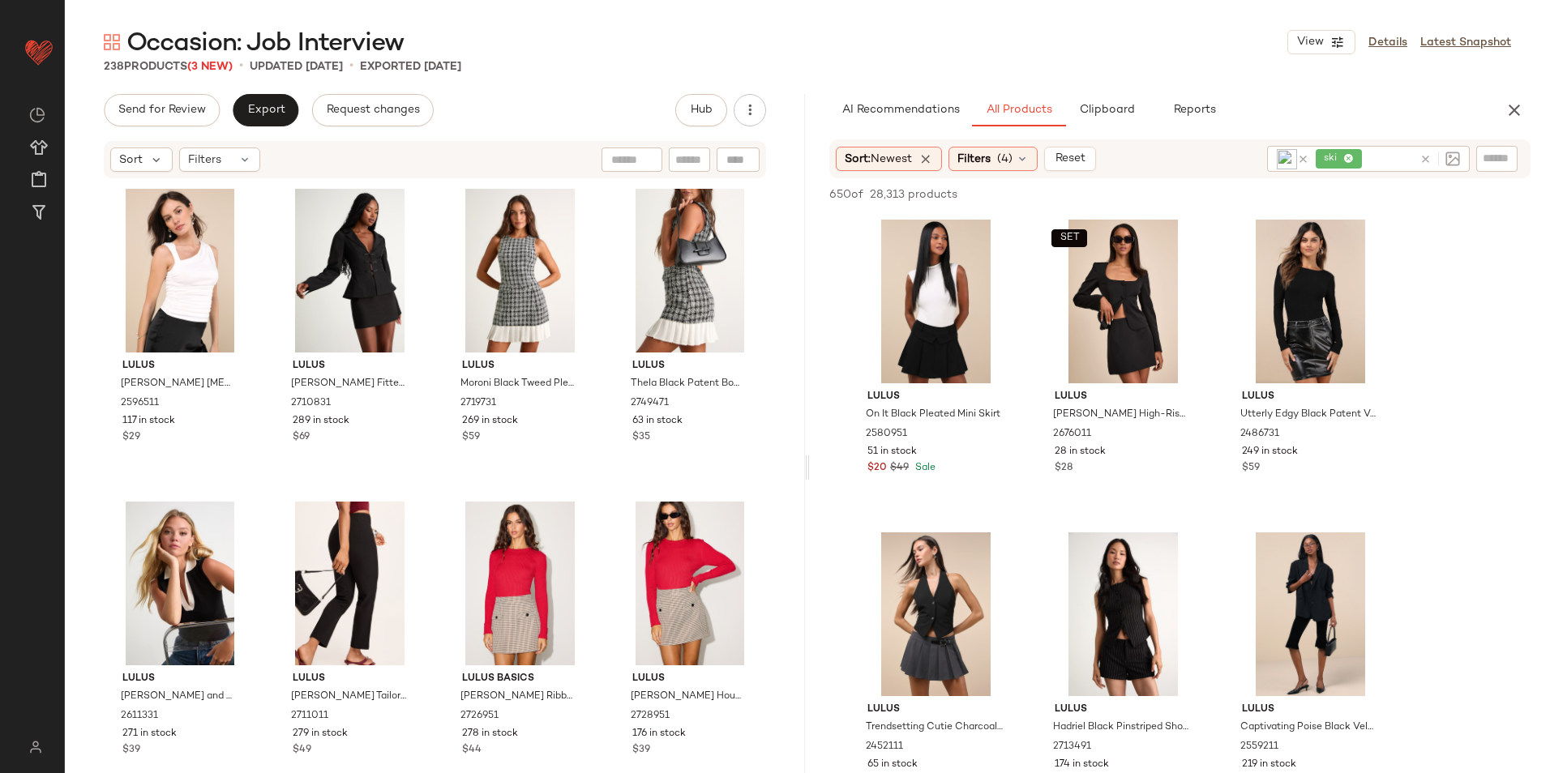
click at [1347, 159] on icon at bounding box center [1348, 159] width 11 height 11
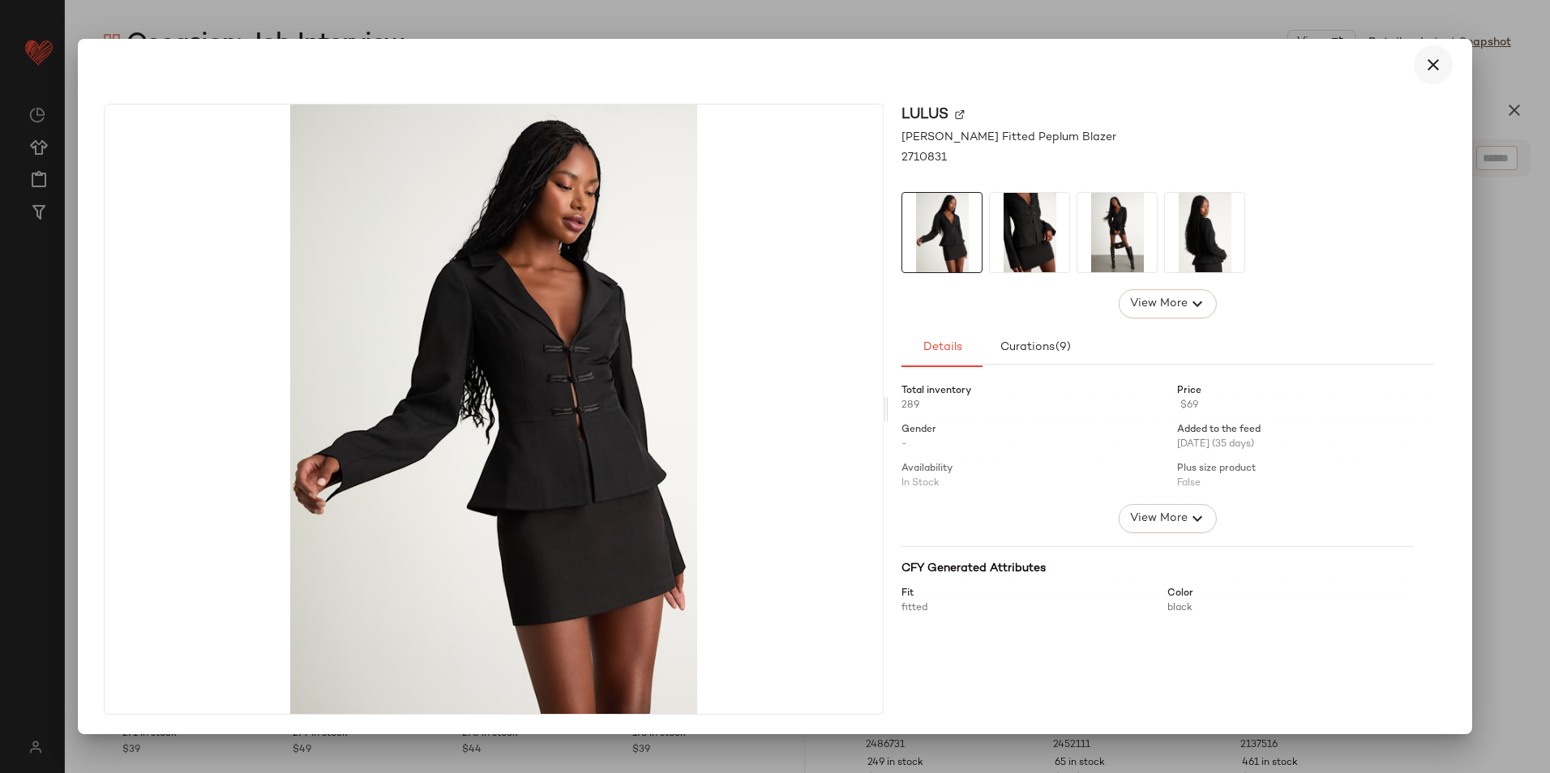
click at [1431, 60] on icon "button" at bounding box center [1432, 64] width 19 height 19
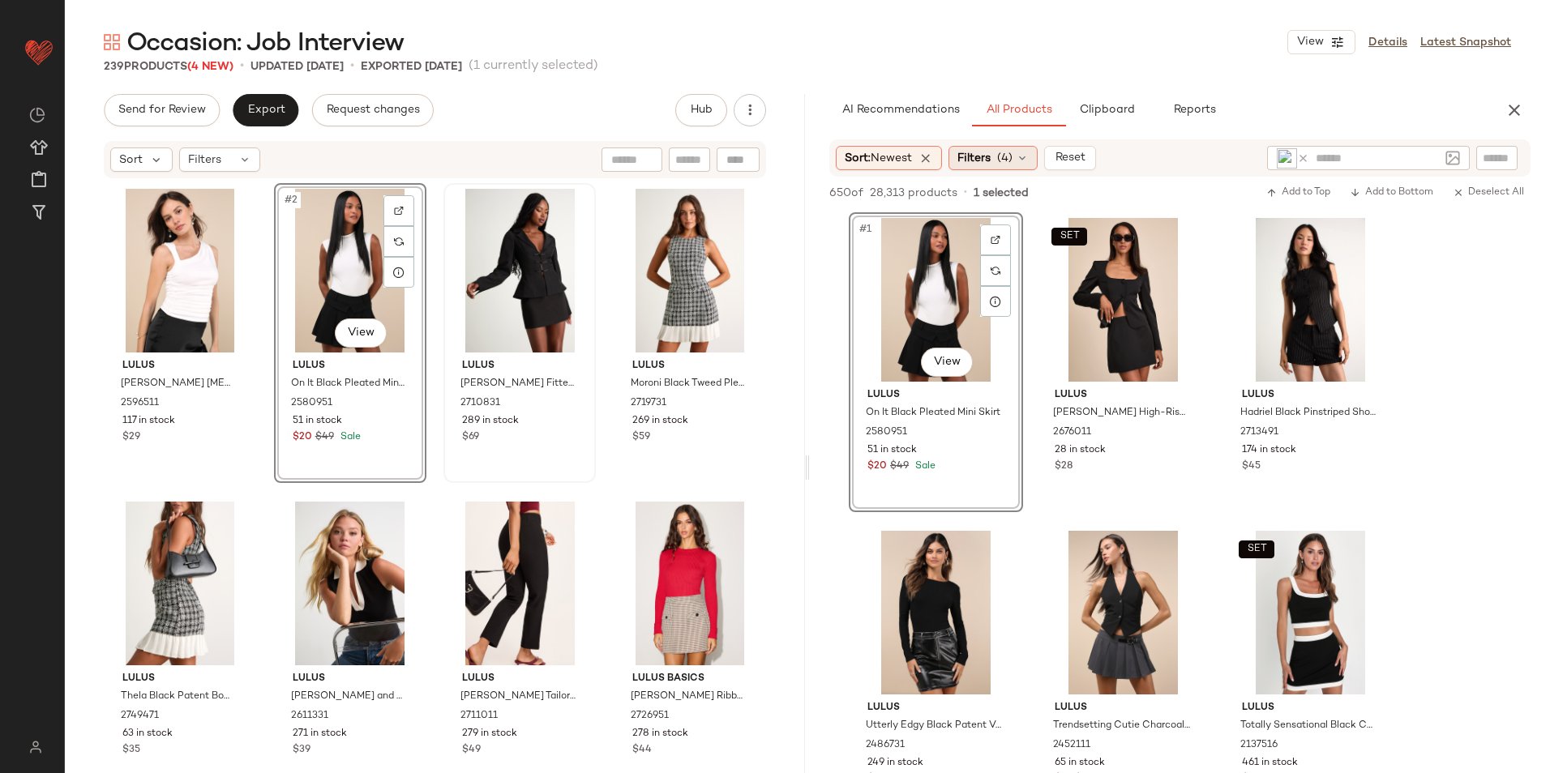
click at [995, 160] on div "Filters (4)" at bounding box center [992, 158] width 89 height 24
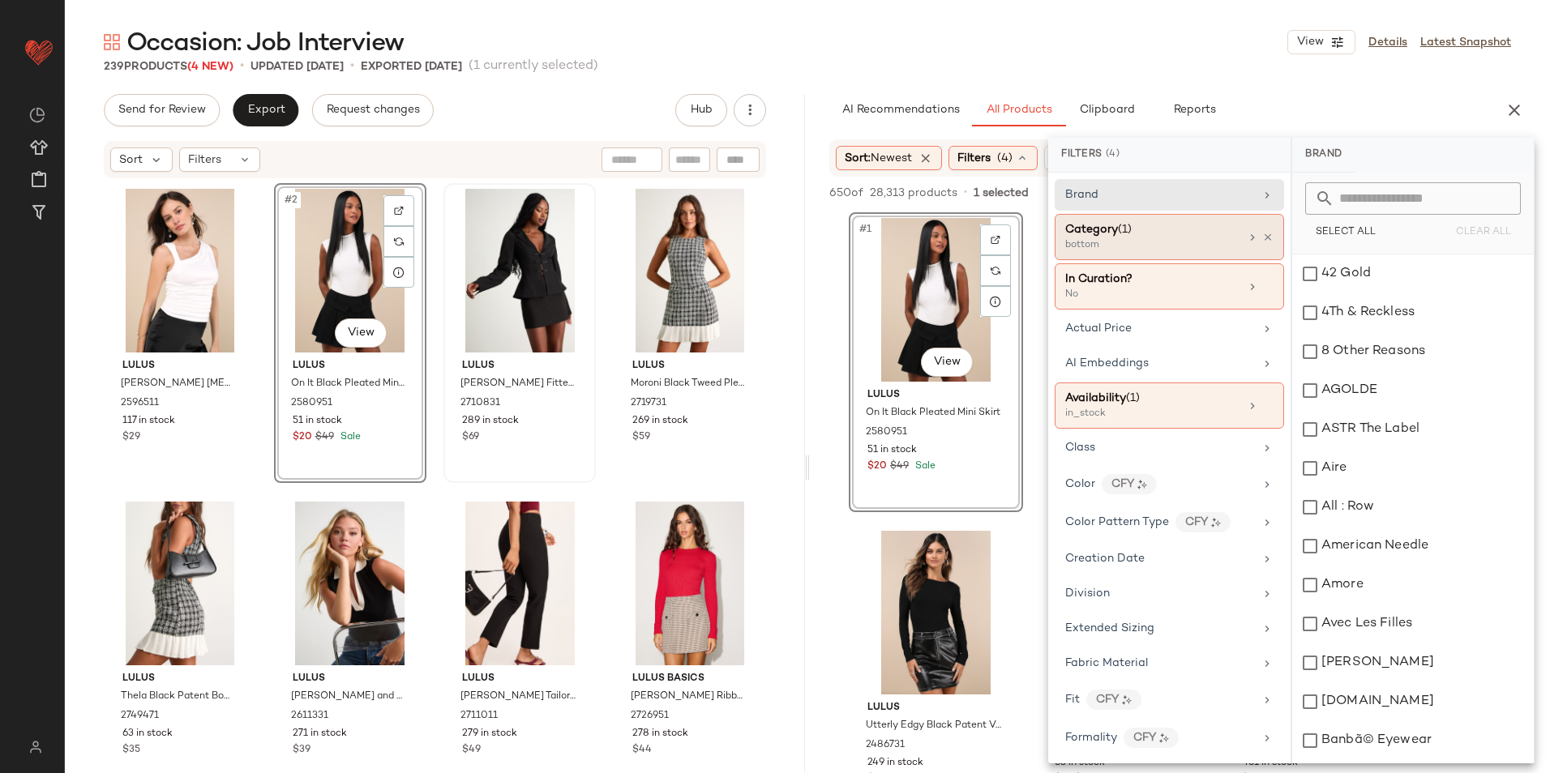
click at [1132, 227] on span "(1)" at bounding box center [1125, 230] width 14 height 12
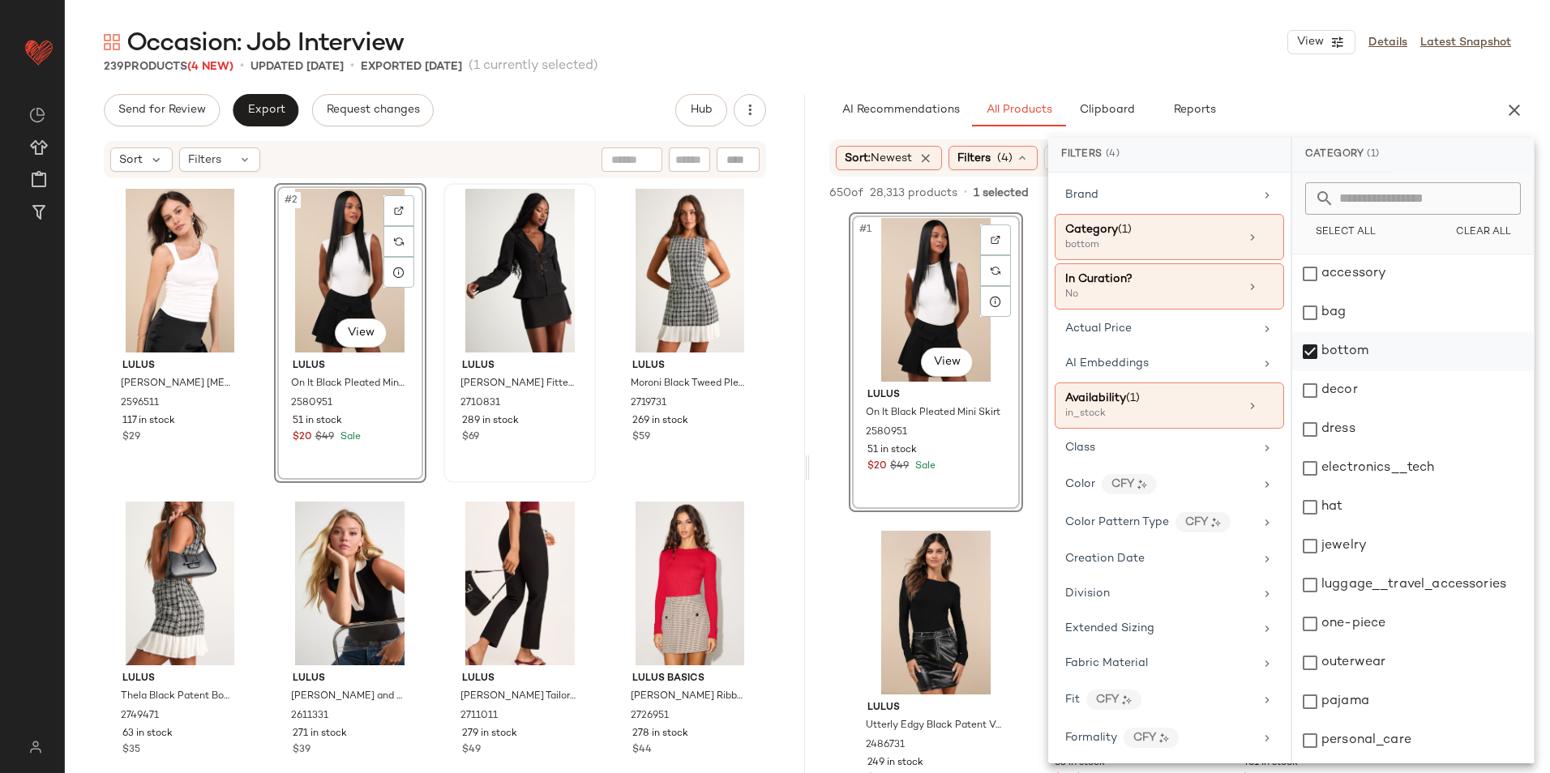
click at [1318, 343] on div "bottom" at bounding box center [1413, 351] width 242 height 39
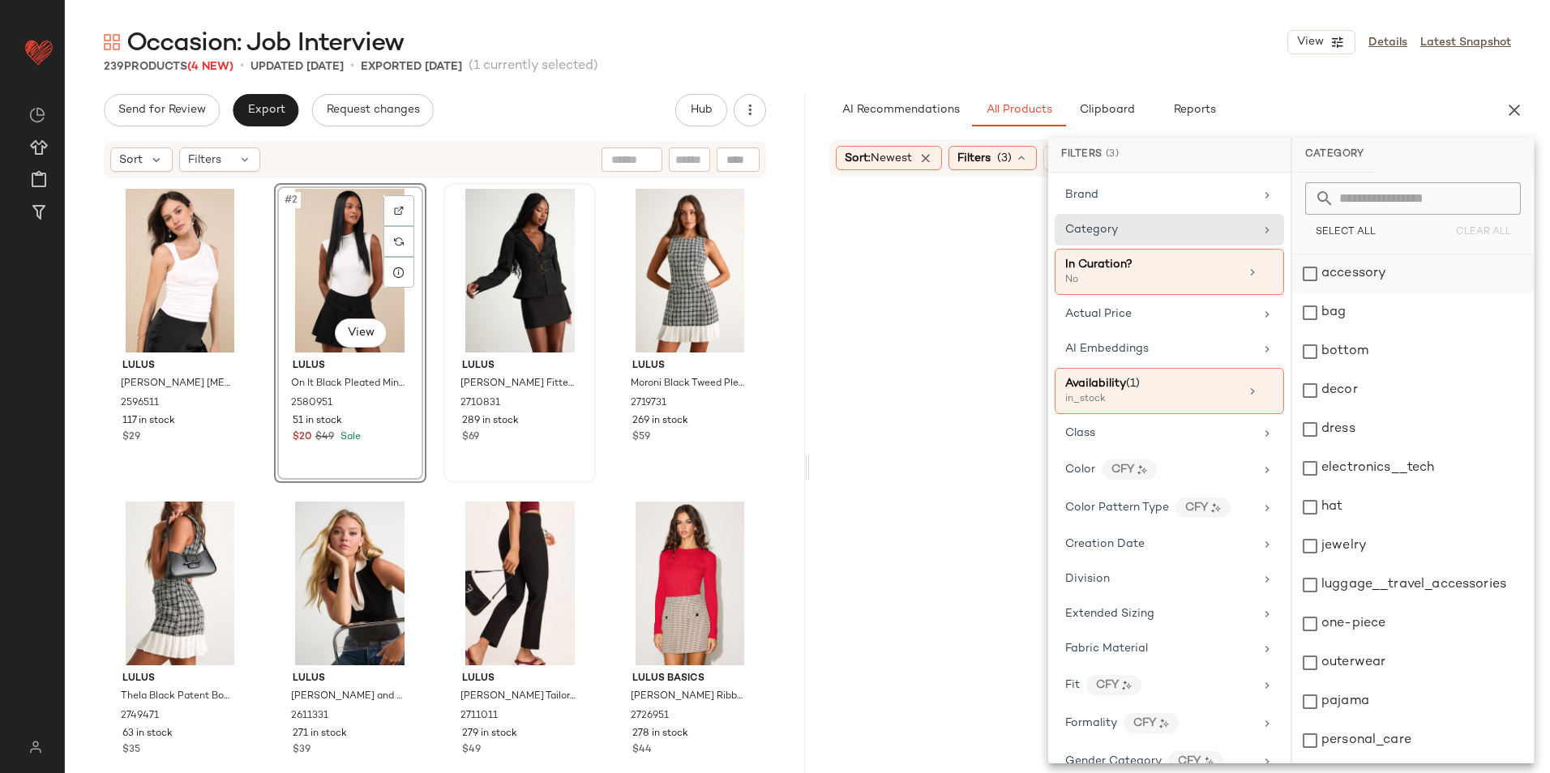
click at [1348, 272] on div "accessory" at bounding box center [1413, 274] width 242 height 39
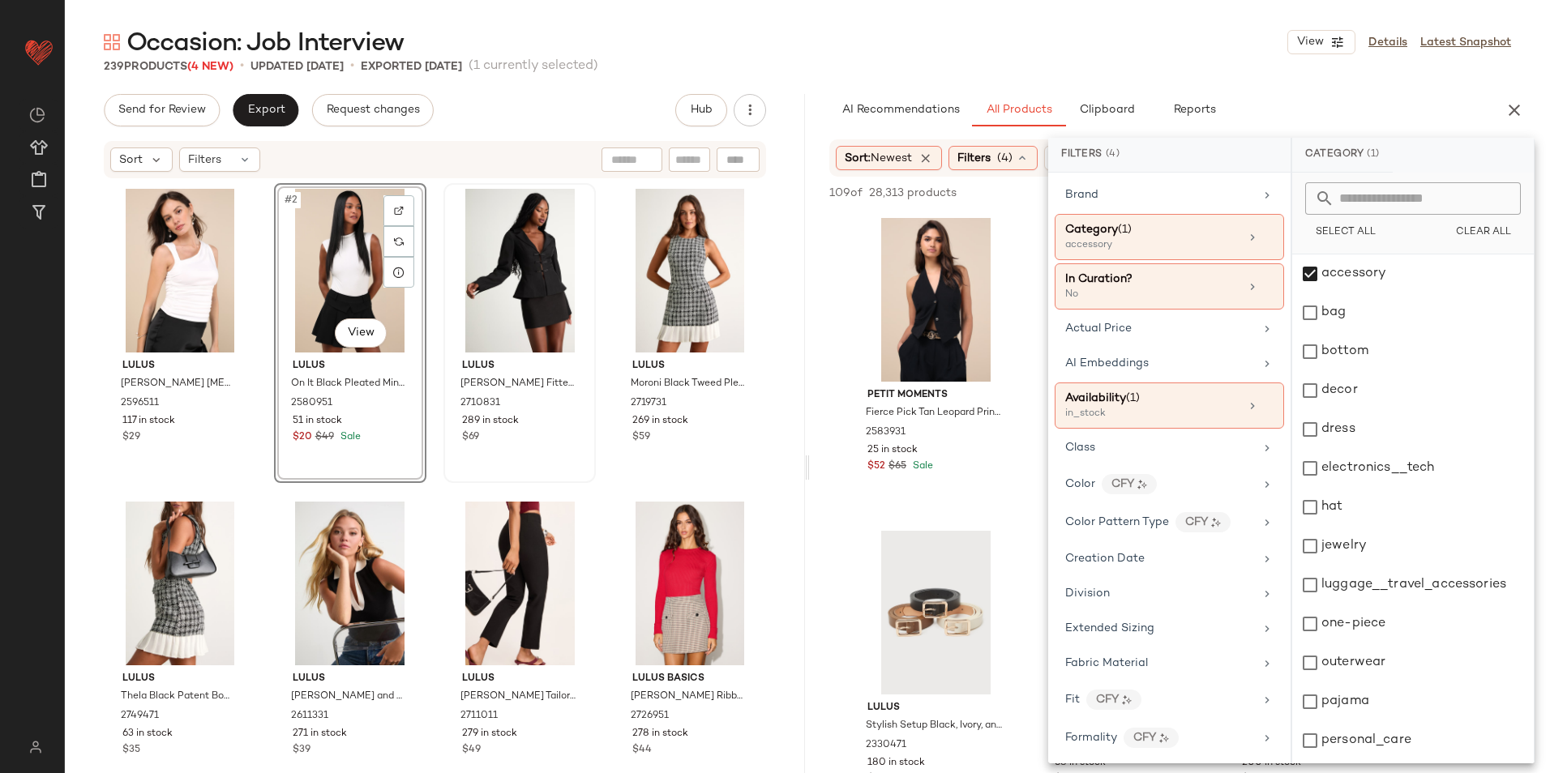
click at [980, 57] on div "Occasion: Job Interview View Details Latest Snapshot" at bounding box center [807, 42] width 1485 height 32
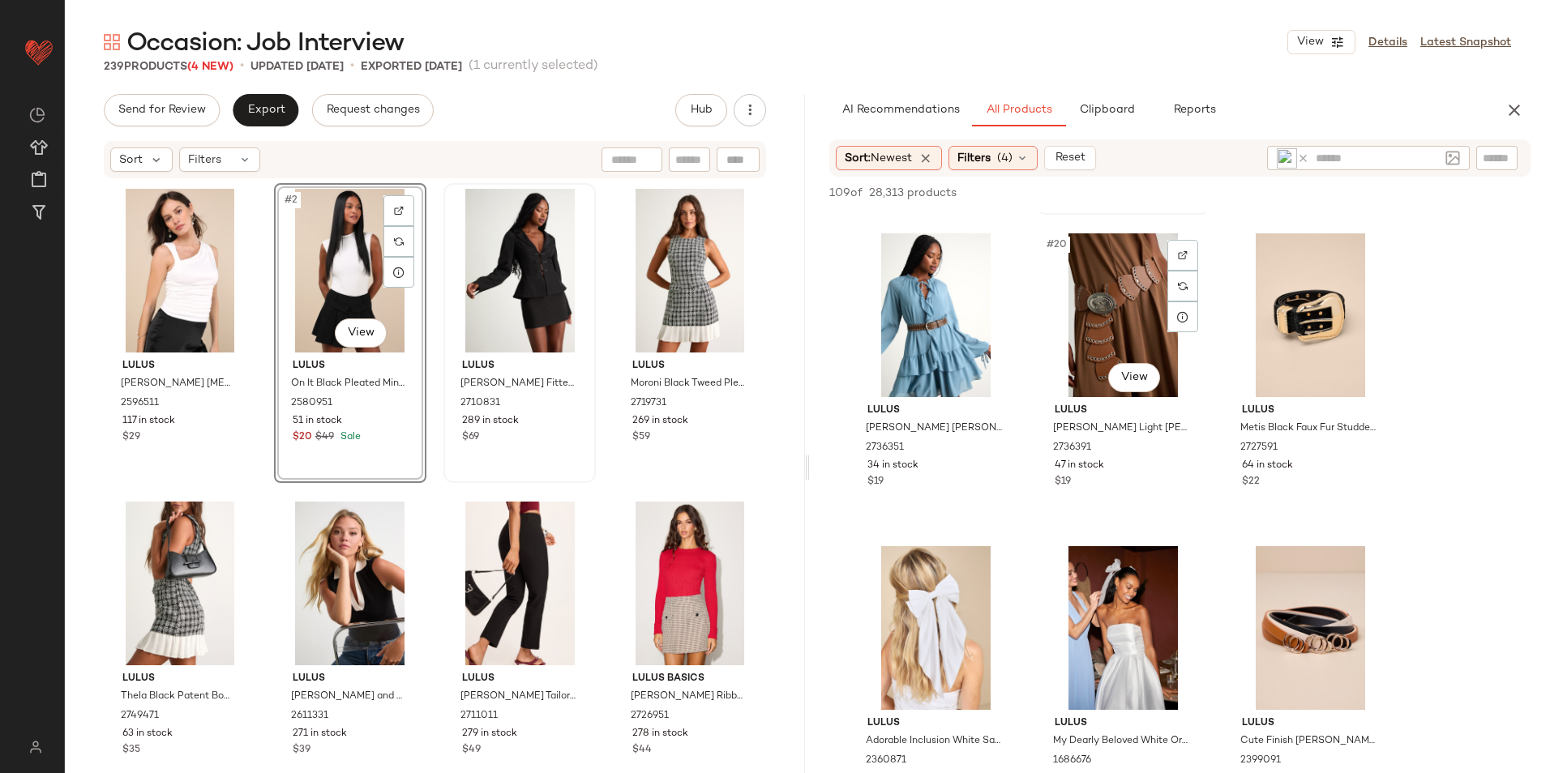
scroll to position [1945, 0]
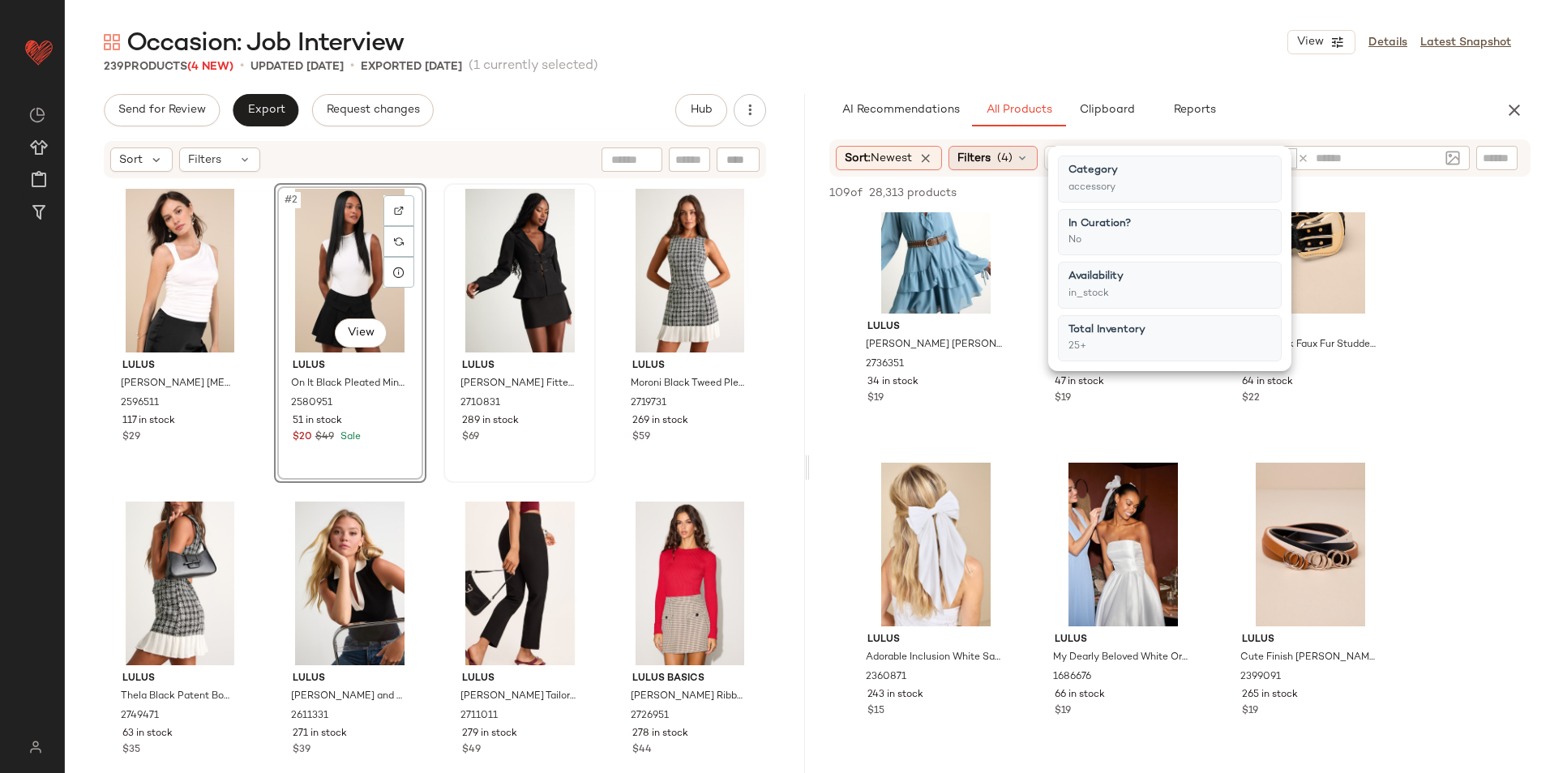
click at [1001, 151] on span "(4)" at bounding box center [1004, 158] width 15 height 17
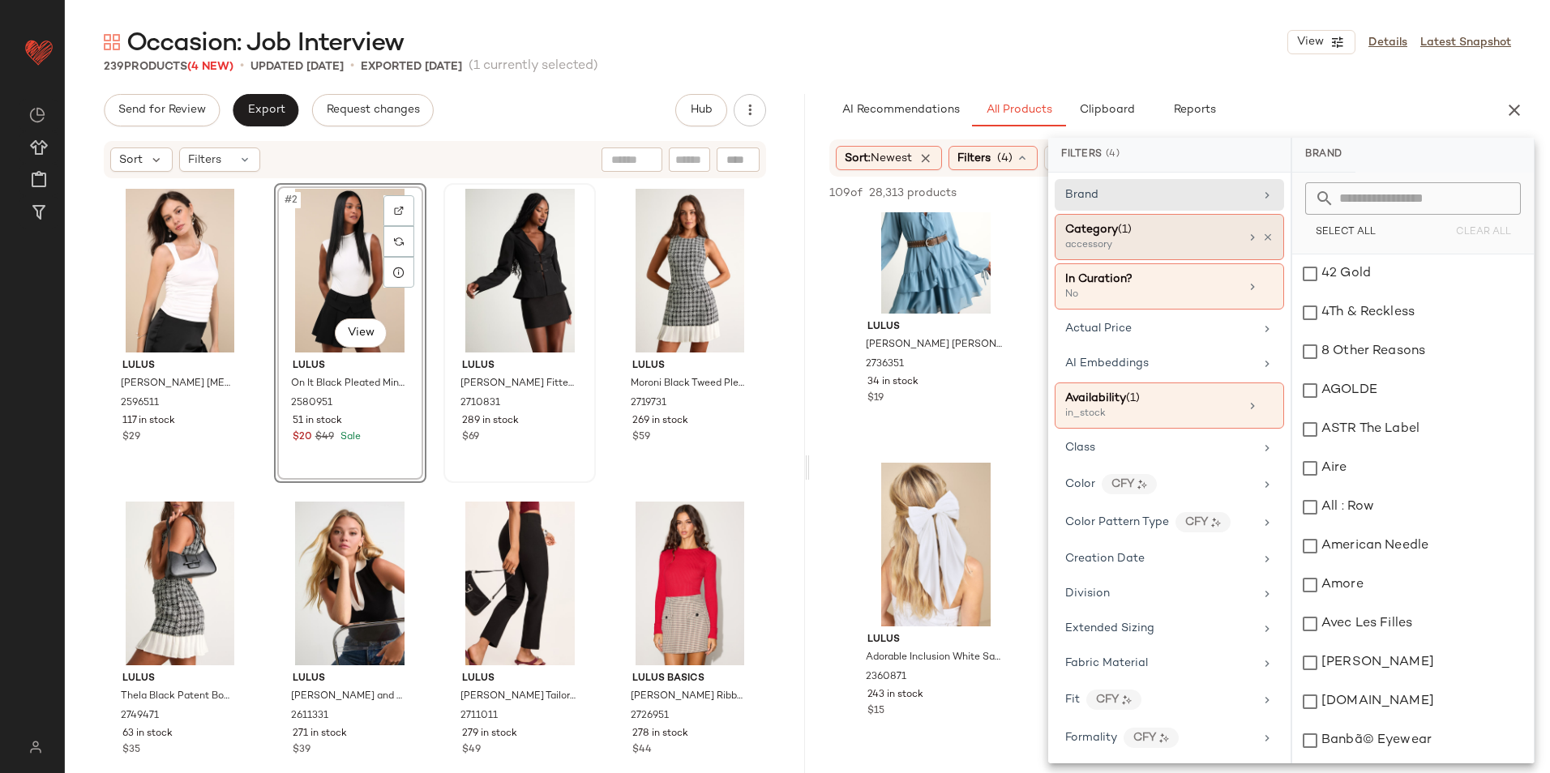
drag, startPoint x: 1100, startPoint y: 233, endPoint x: 1115, endPoint y: 233, distance: 14.6
click at [1103, 233] on span "Category" at bounding box center [1091, 230] width 53 height 12
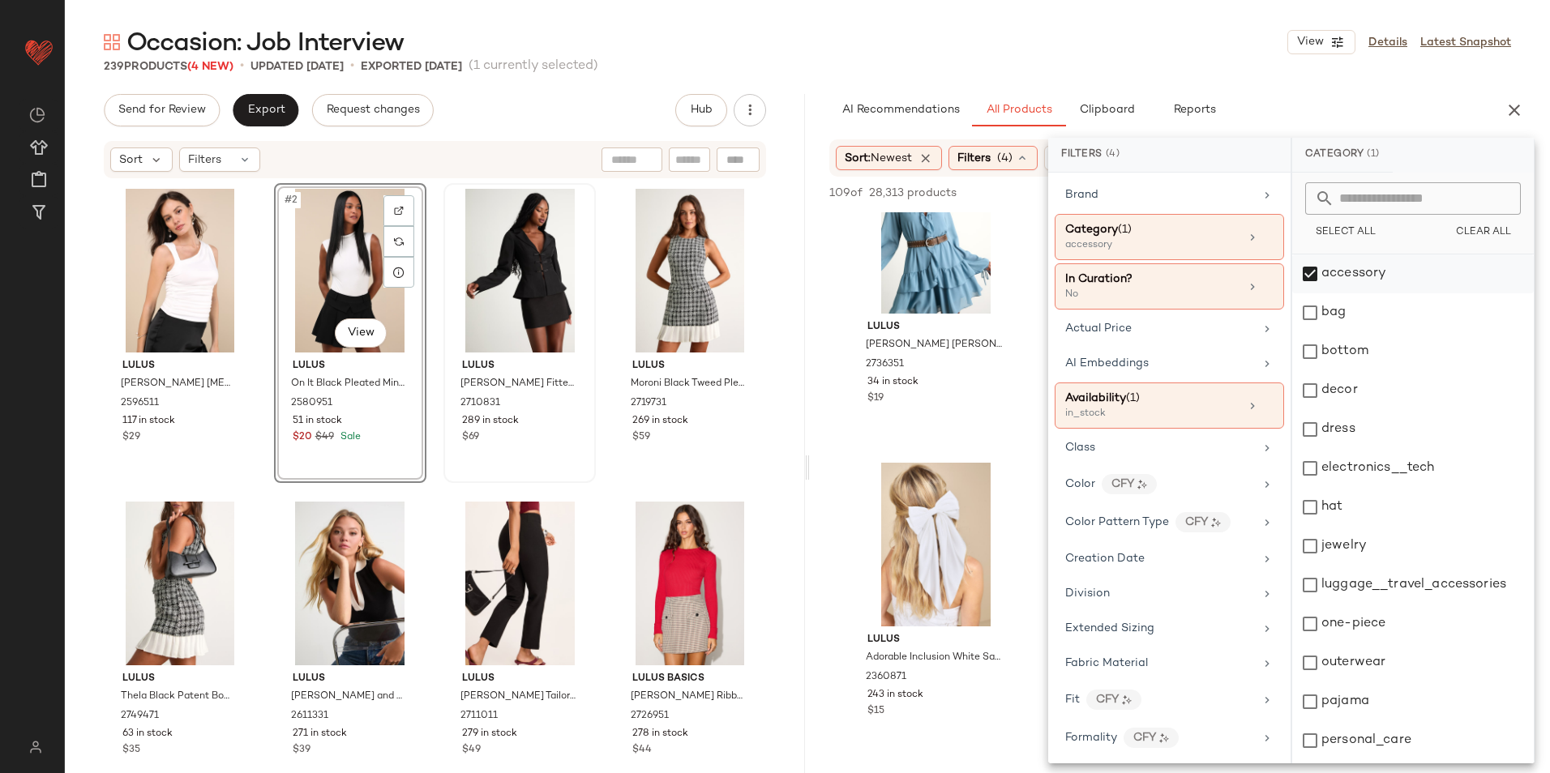
click at [1355, 273] on div "accessory" at bounding box center [1413, 274] width 242 height 39
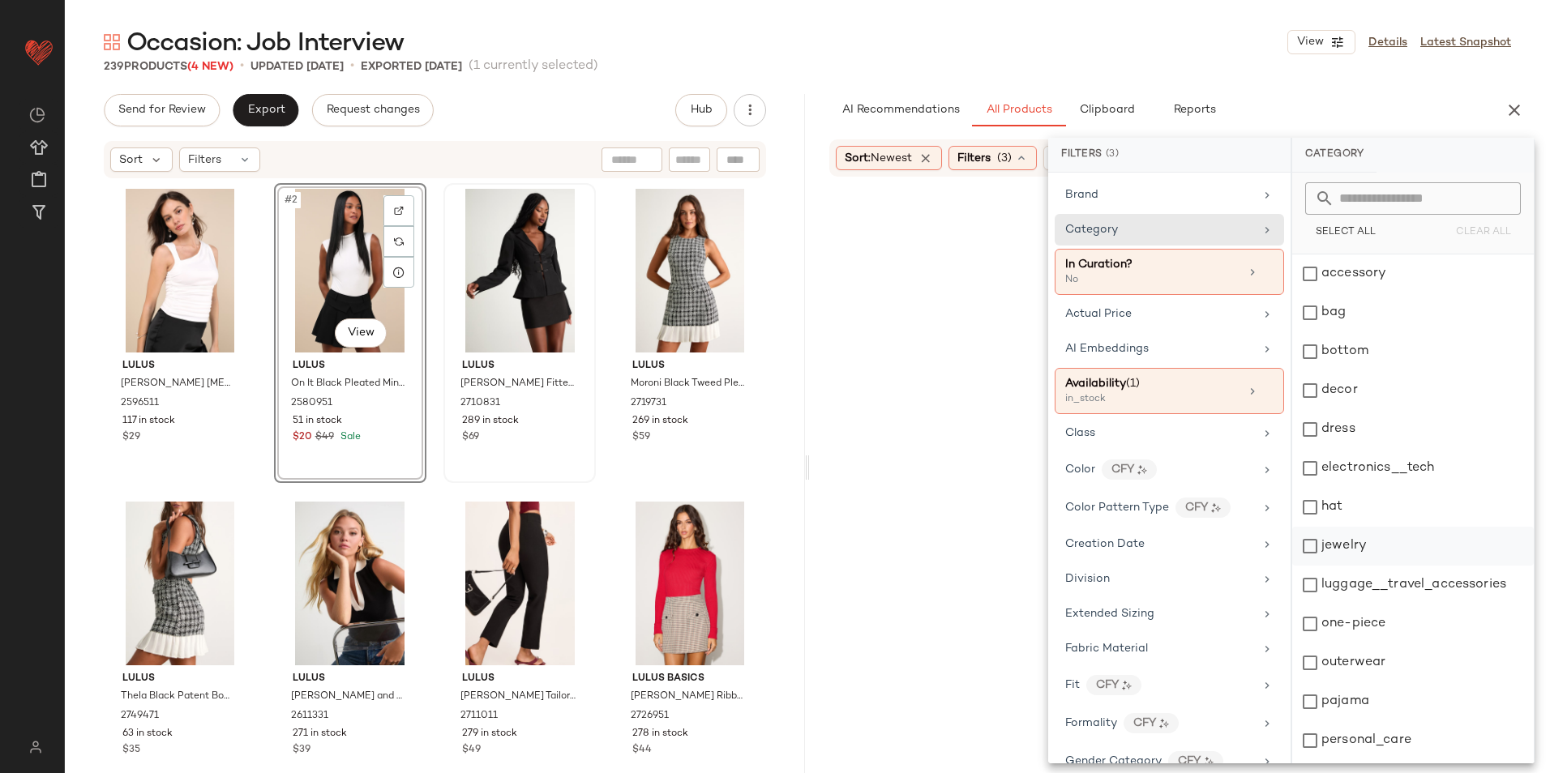
click at [1349, 546] on div "jewelry" at bounding box center [1413, 546] width 242 height 39
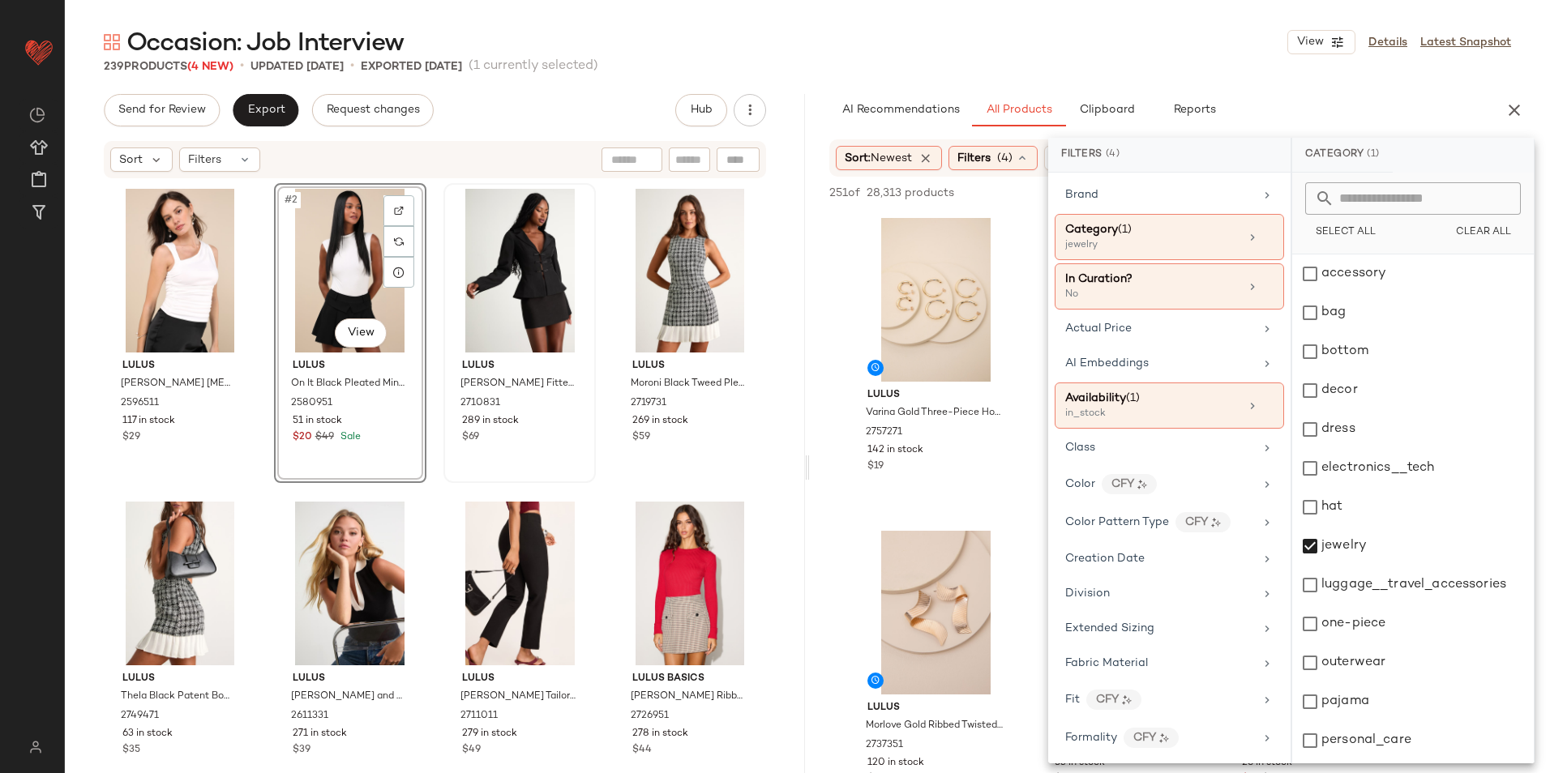
click at [940, 38] on div "Occasion: Job Interview View Details Latest Snapshot" at bounding box center [807, 42] width 1485 height 32
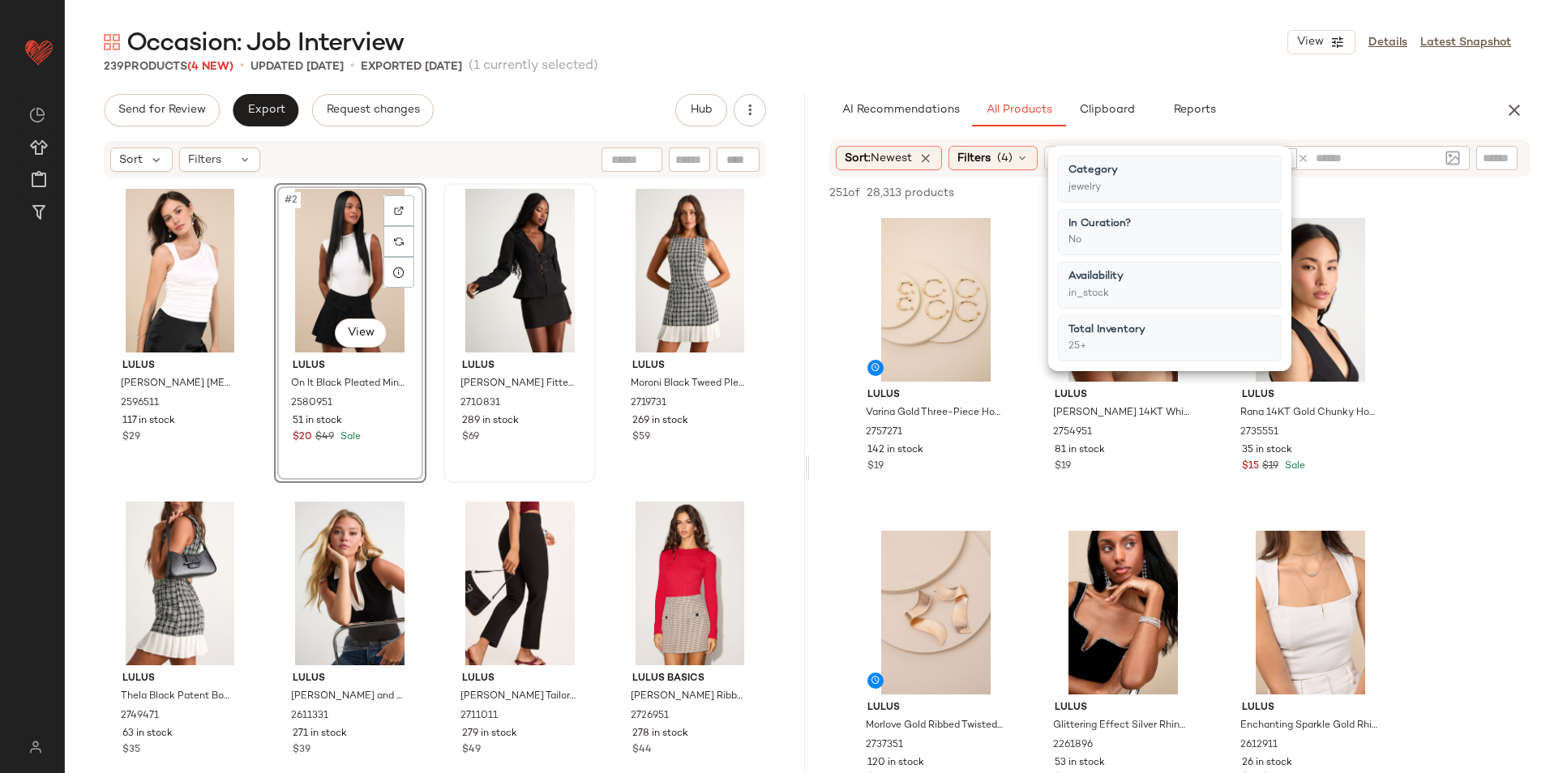
click at [1059, 47] on div "Occasion: Job Interview View Details Latest Snapshot" at bounding box center [807, 42] width 1485 height 32
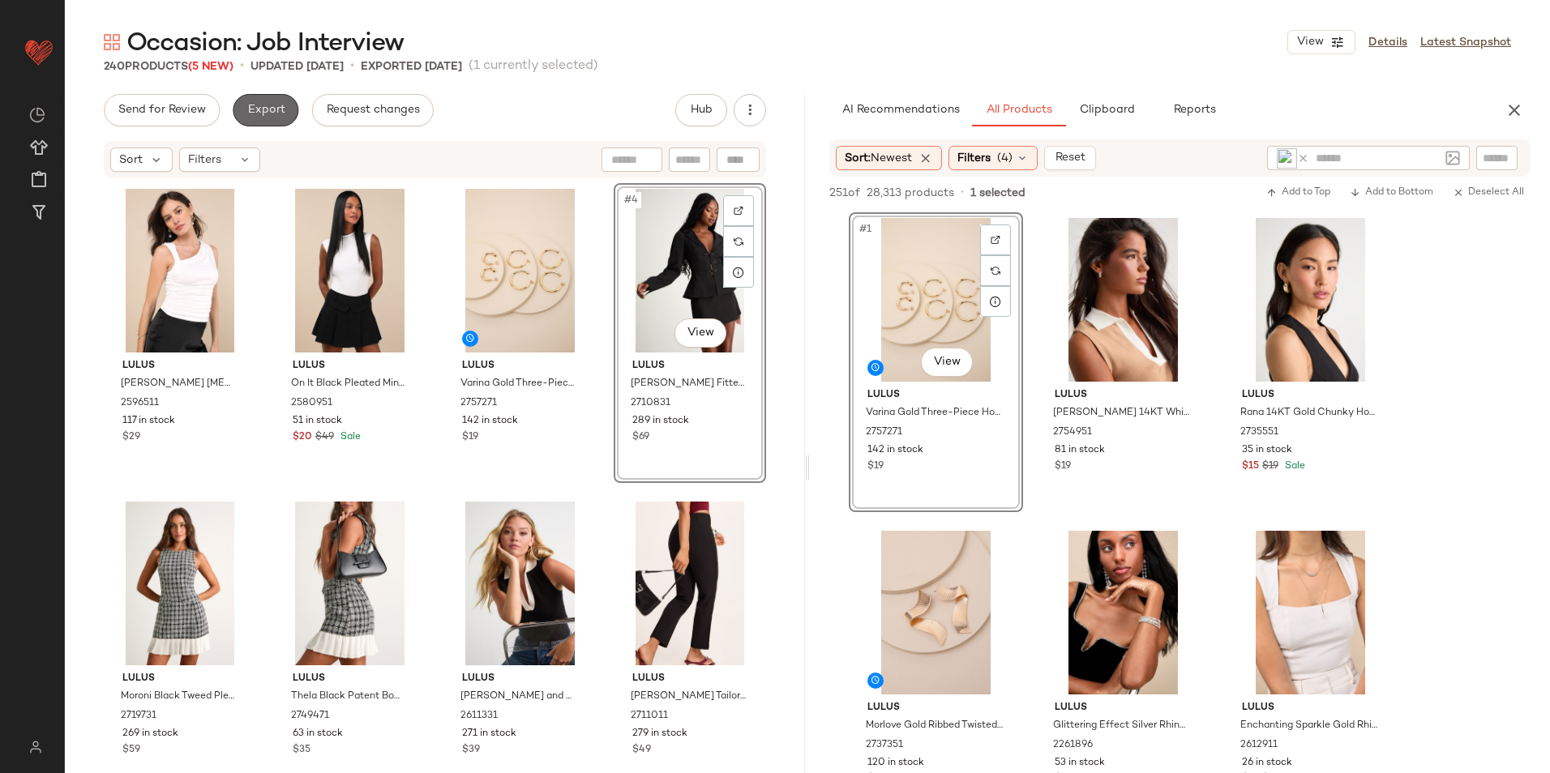
click at [256, 110] on span "Export" at bounding box center [265, 110] width 38 height 13
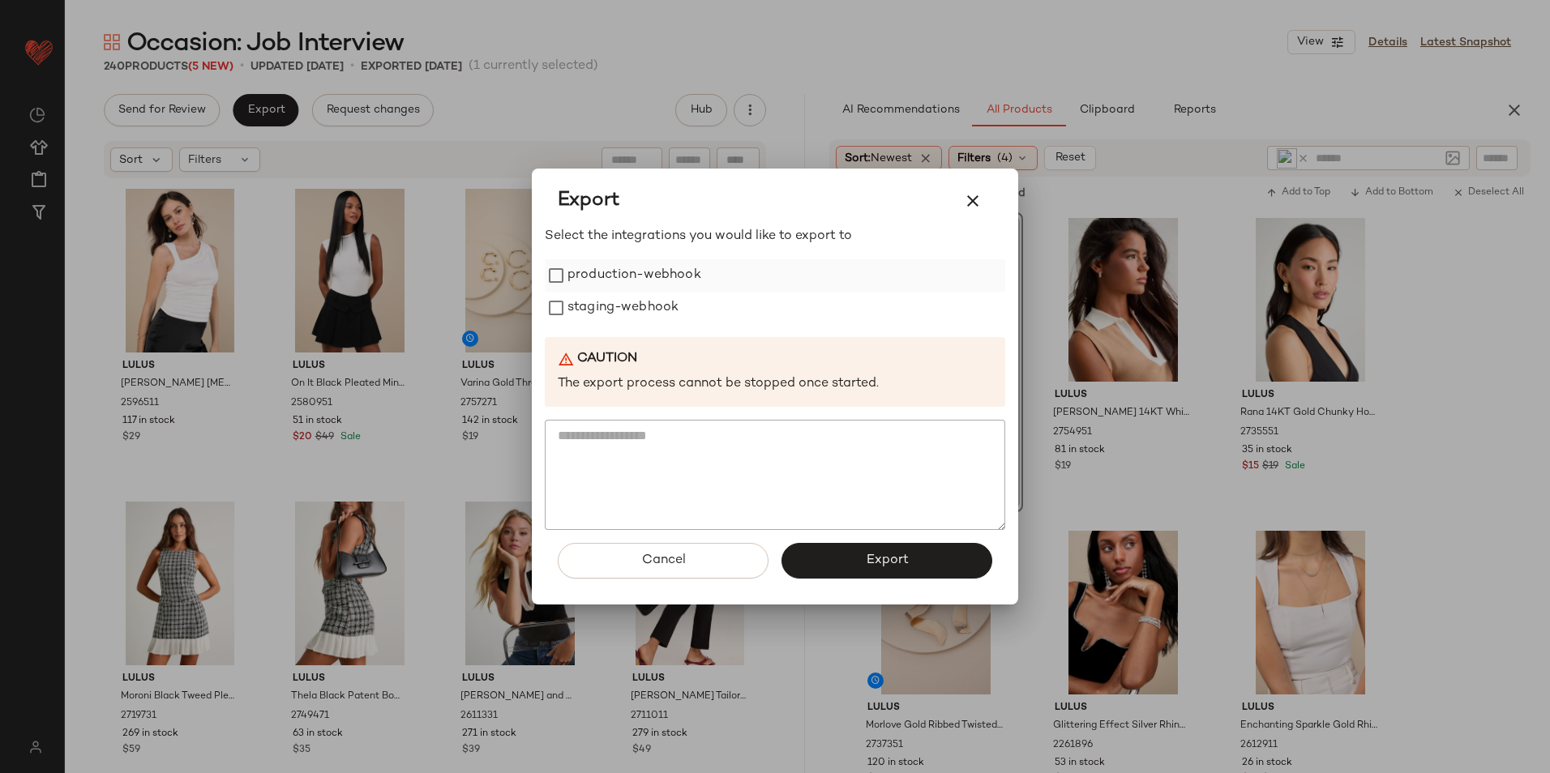
click at [601, 285] on label "production-webhook" at bounding box center [634, 275] width 134 height 32
click at [596, 310] on label "staging-webhook" at bounding box center [622, 308] width 111 height 32
click at [840, 563] on button "Export" at bounding box center [886, 561] width 211 height 36
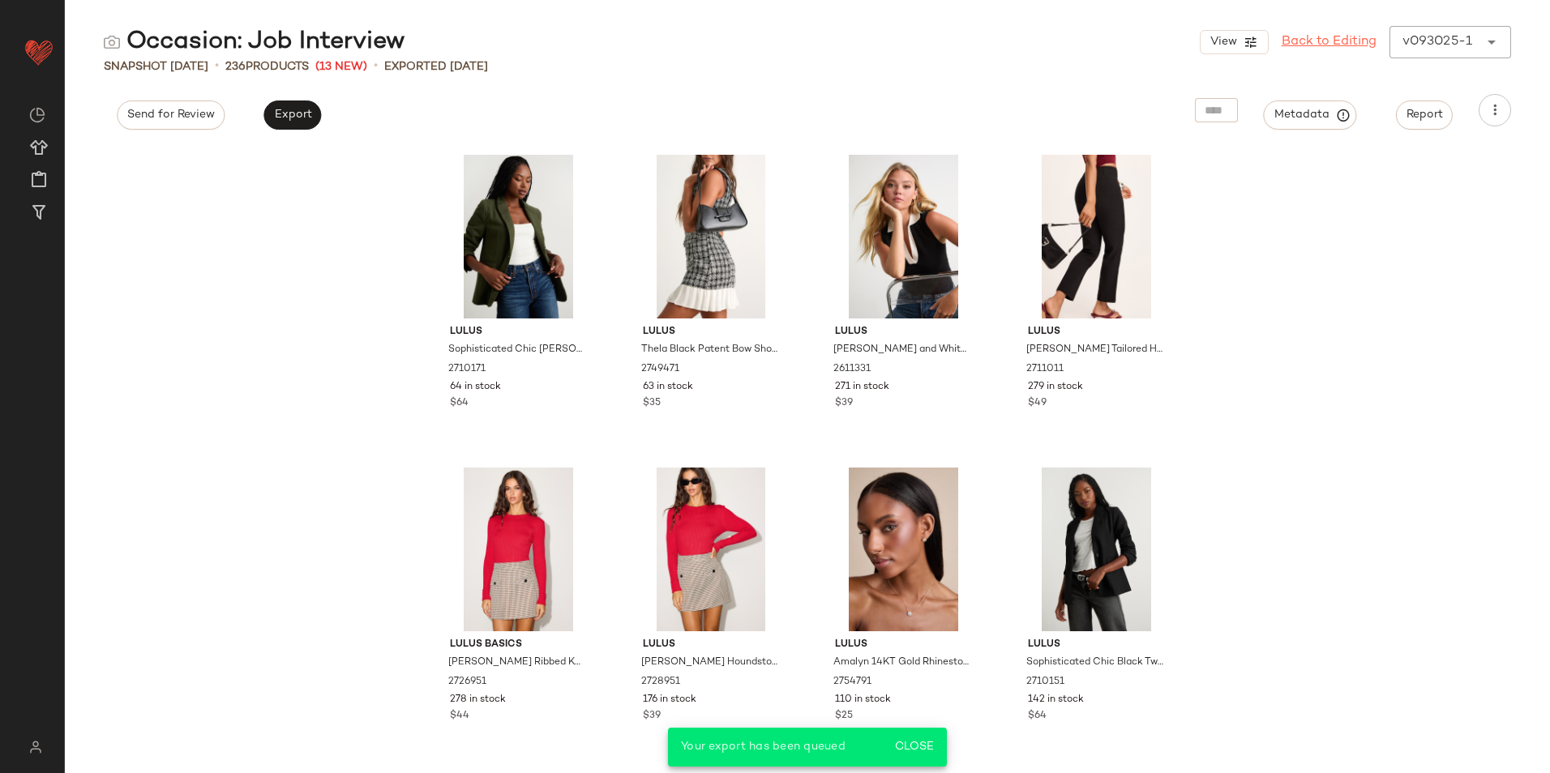
click at [1329, 45] on link "Back to Editing" at bounding box center [1329, 41] width 95 height 19
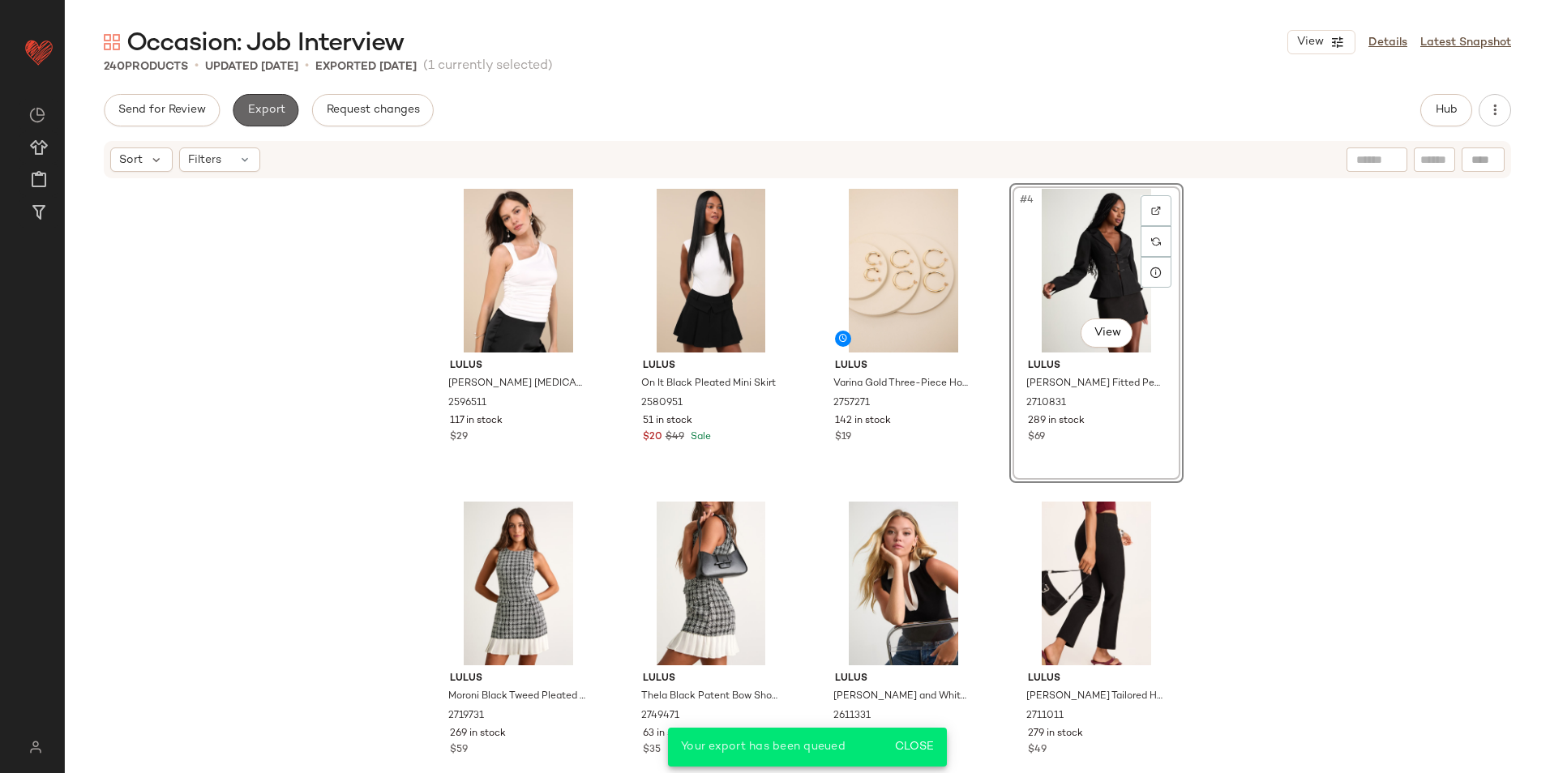
click at [268, 105] on span "Export" at bounding box center [265, 110] width 38 height 13
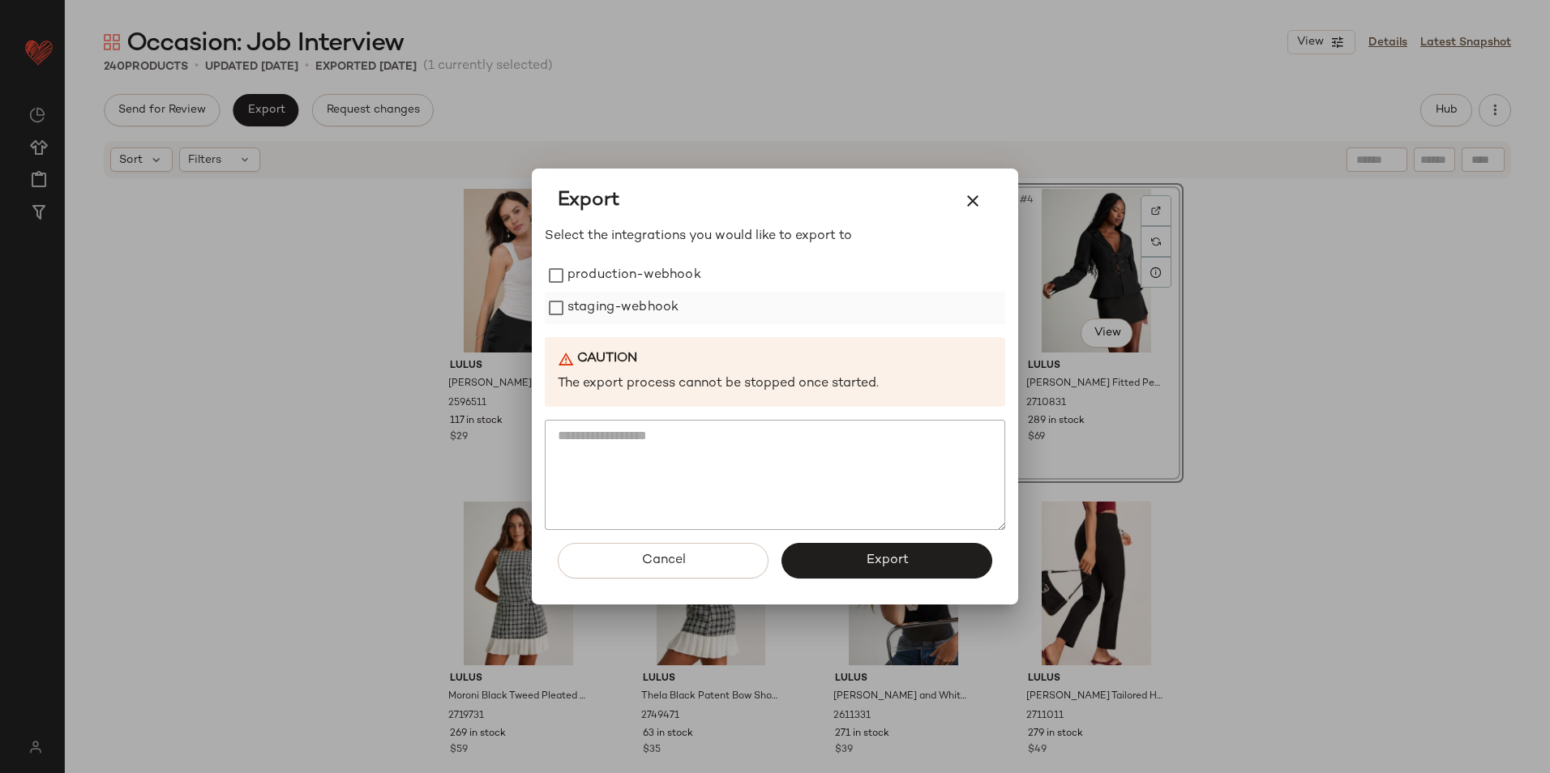
drag, startPoint x: 602, startPoint y: 273, endPoint x: 600, endPoint y: 309, distance: 35.8
click at [604, 279] on label "production-webhook" at bounding box center [634, 275] width 134 height 32
click at [600, 309] on label "staging-webhook" at bounding box center [622, 308] width 111 height 32
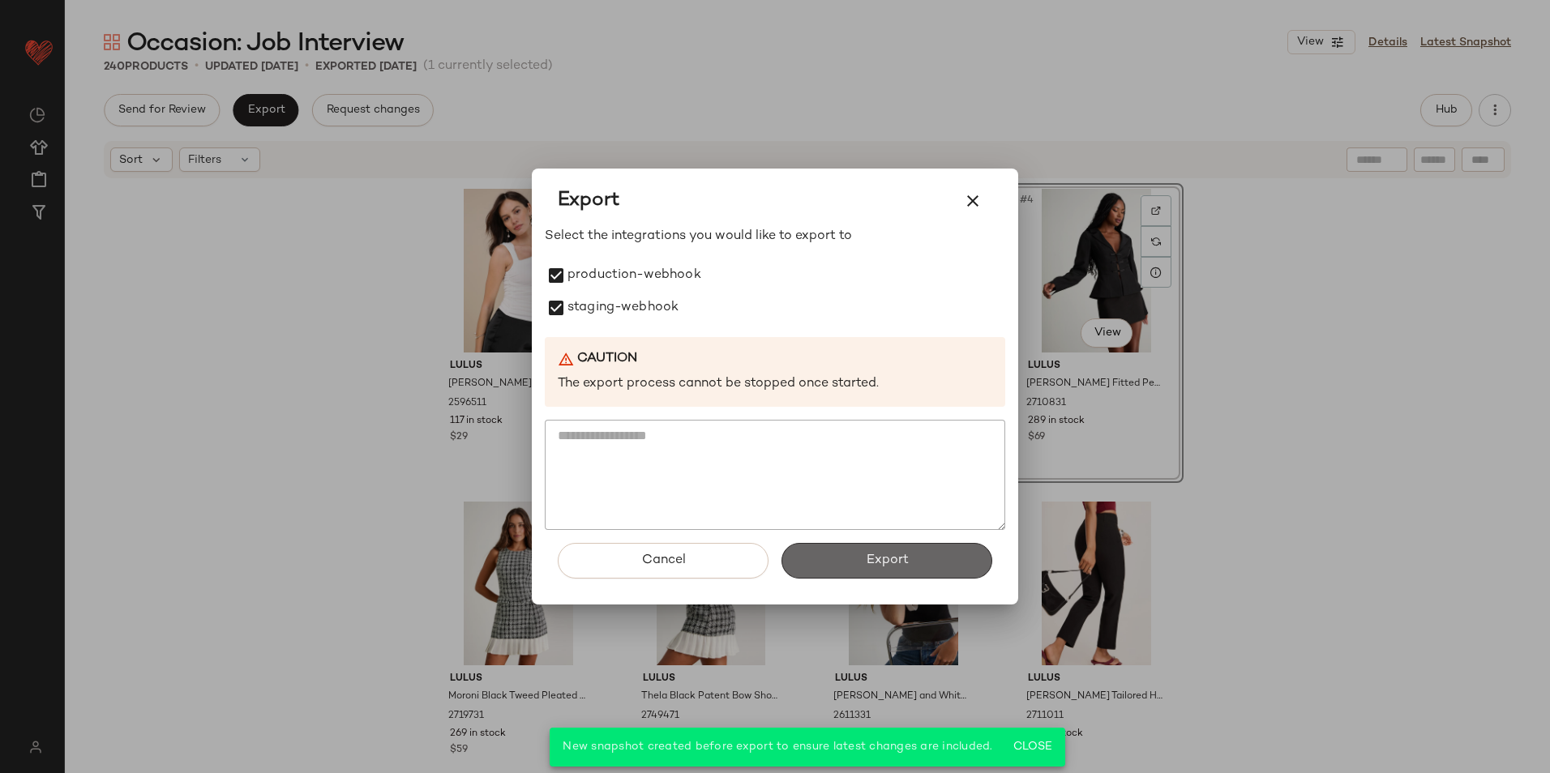
click at [888, 564] on span "Export" at bounding box center [886, 560] width 43 height 15
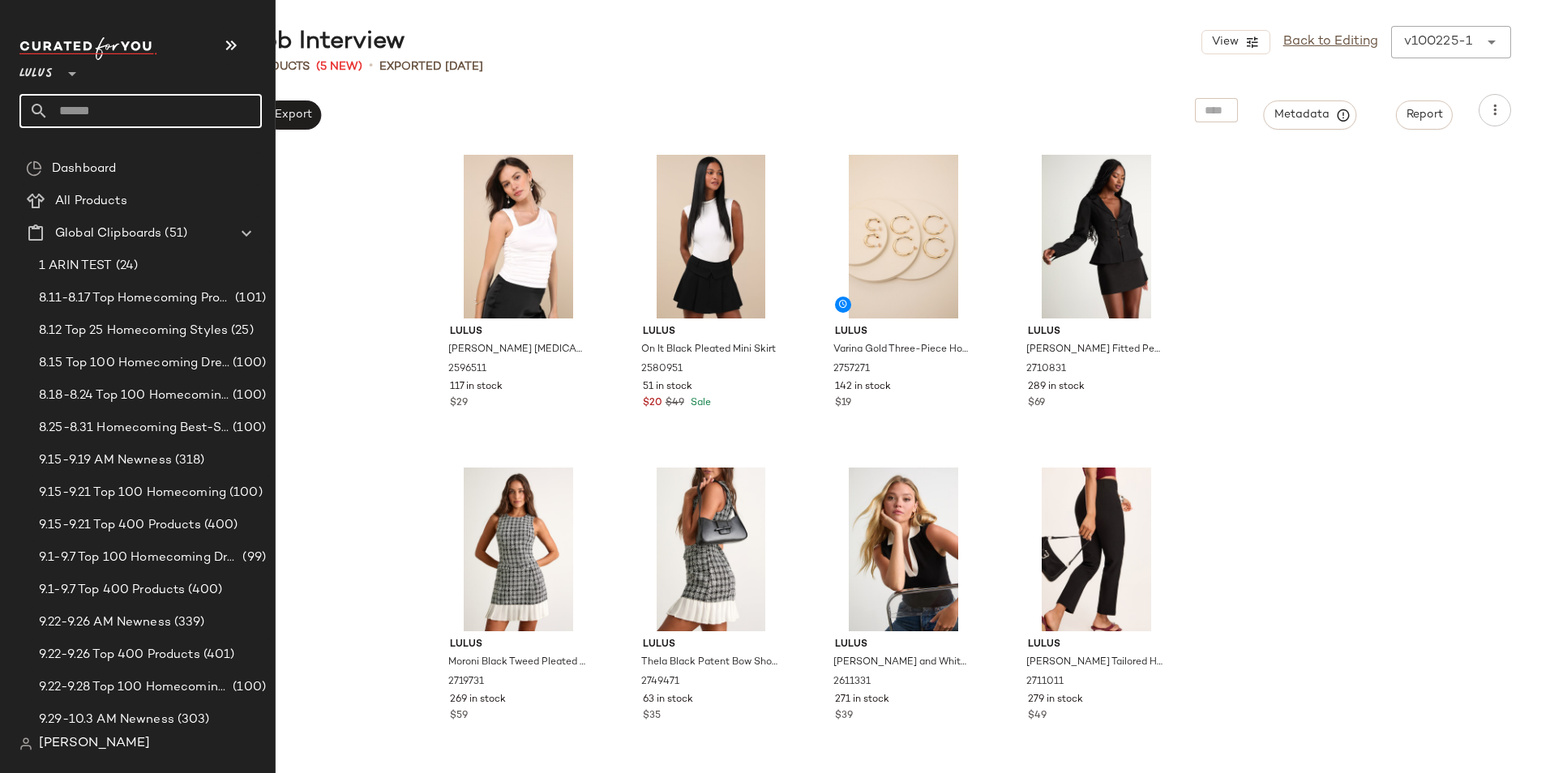
click at [65, 106] on input "text" at bounding box center [155, 111] width 213 height 34
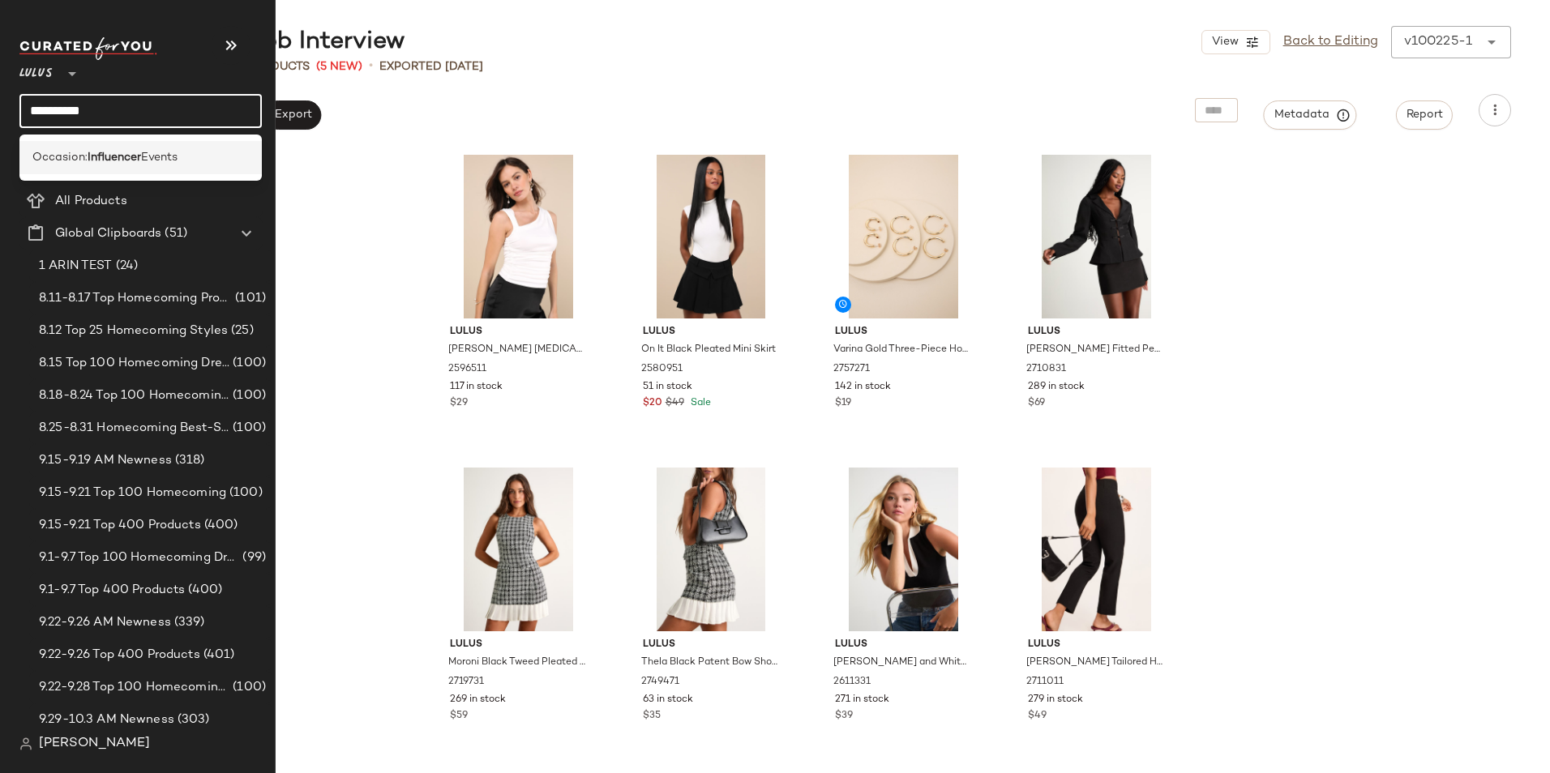
type input "**********"
click at [81, 154] on span "Occasion:" at bounding box center [59, 157] width 55 height 17
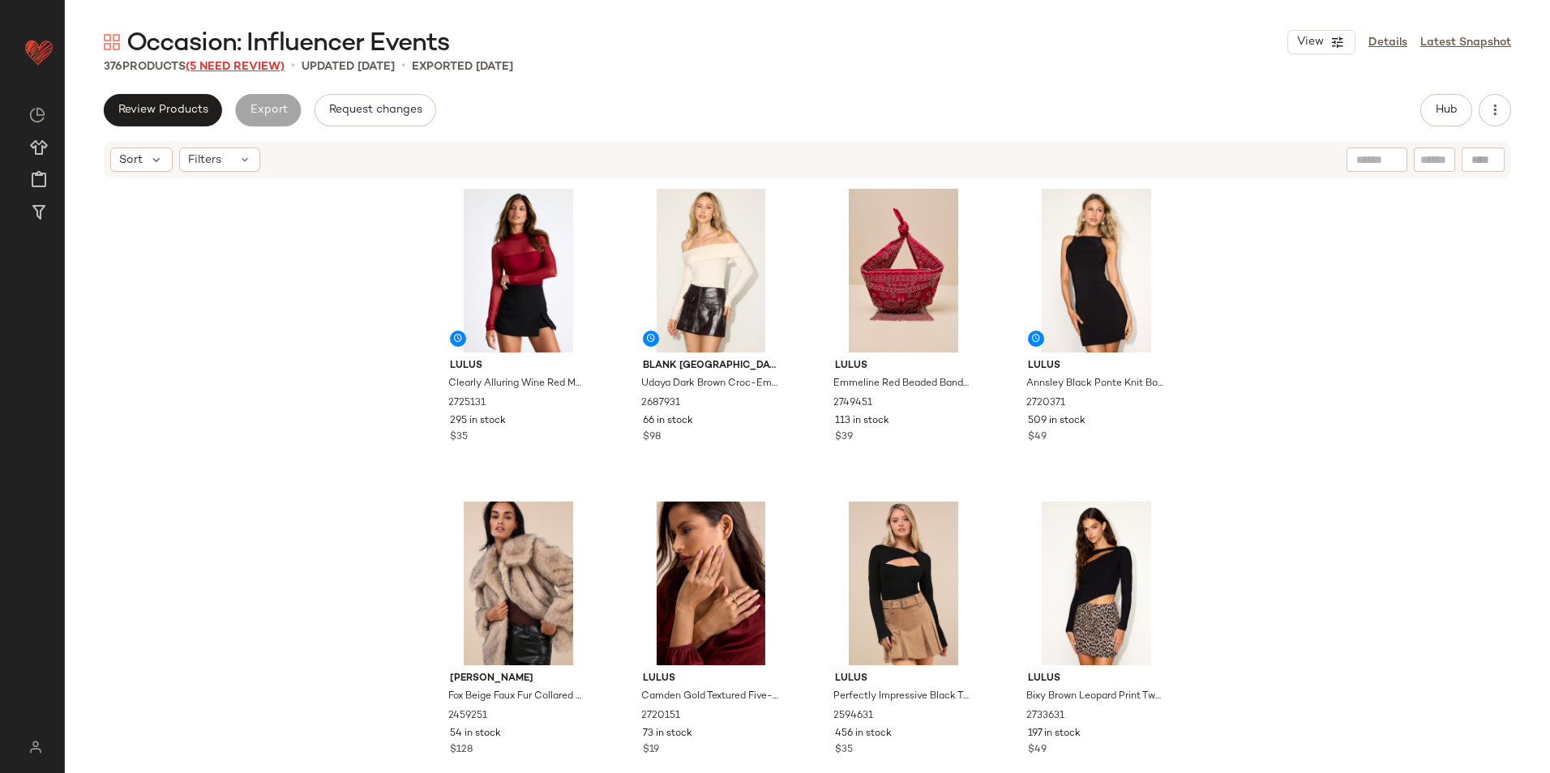
click at [258, 63] on span "(5 Need Review)" at bounding box center [235, 67] width 99 height 12
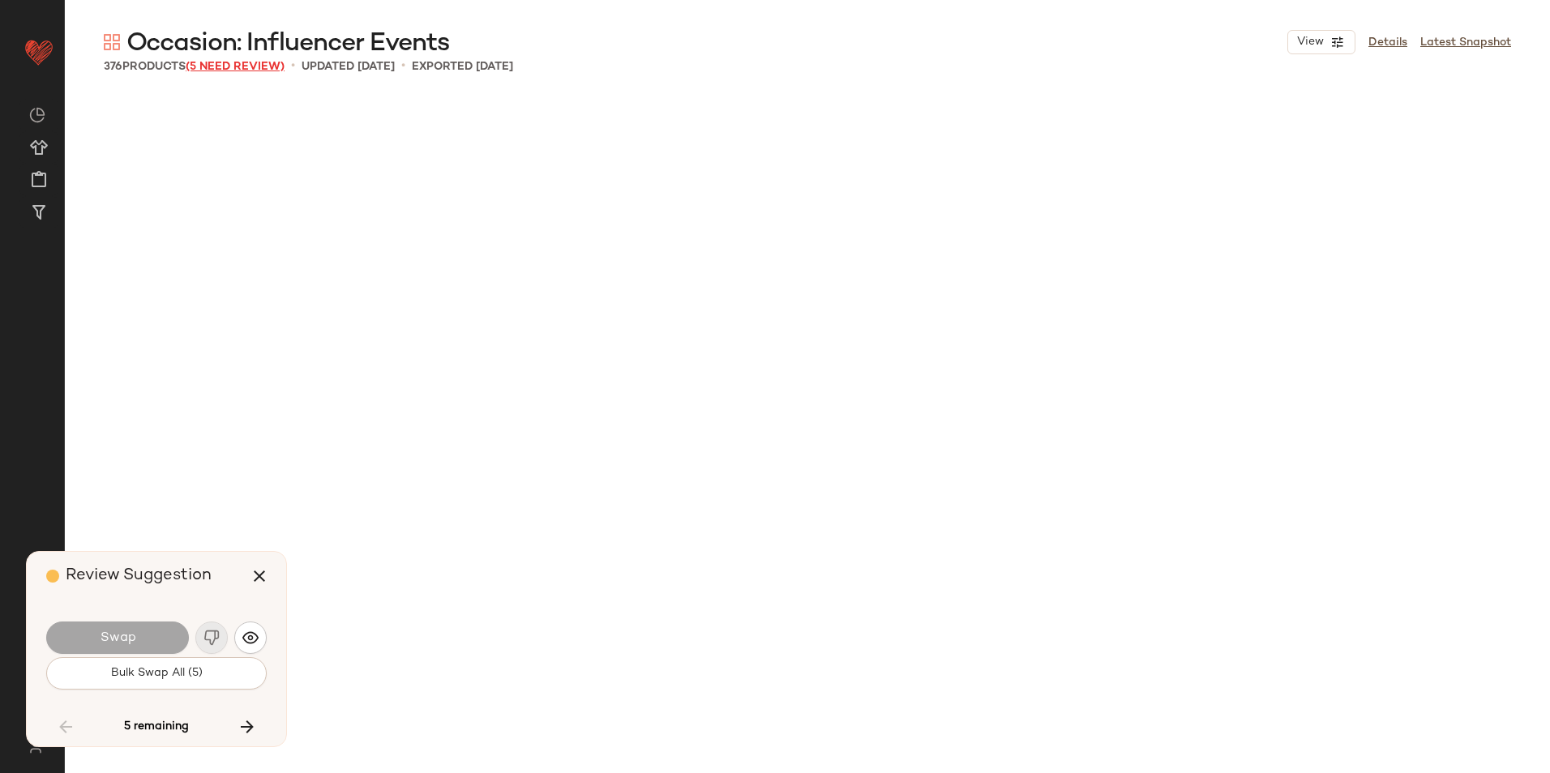
scroll to position [9074, 0]
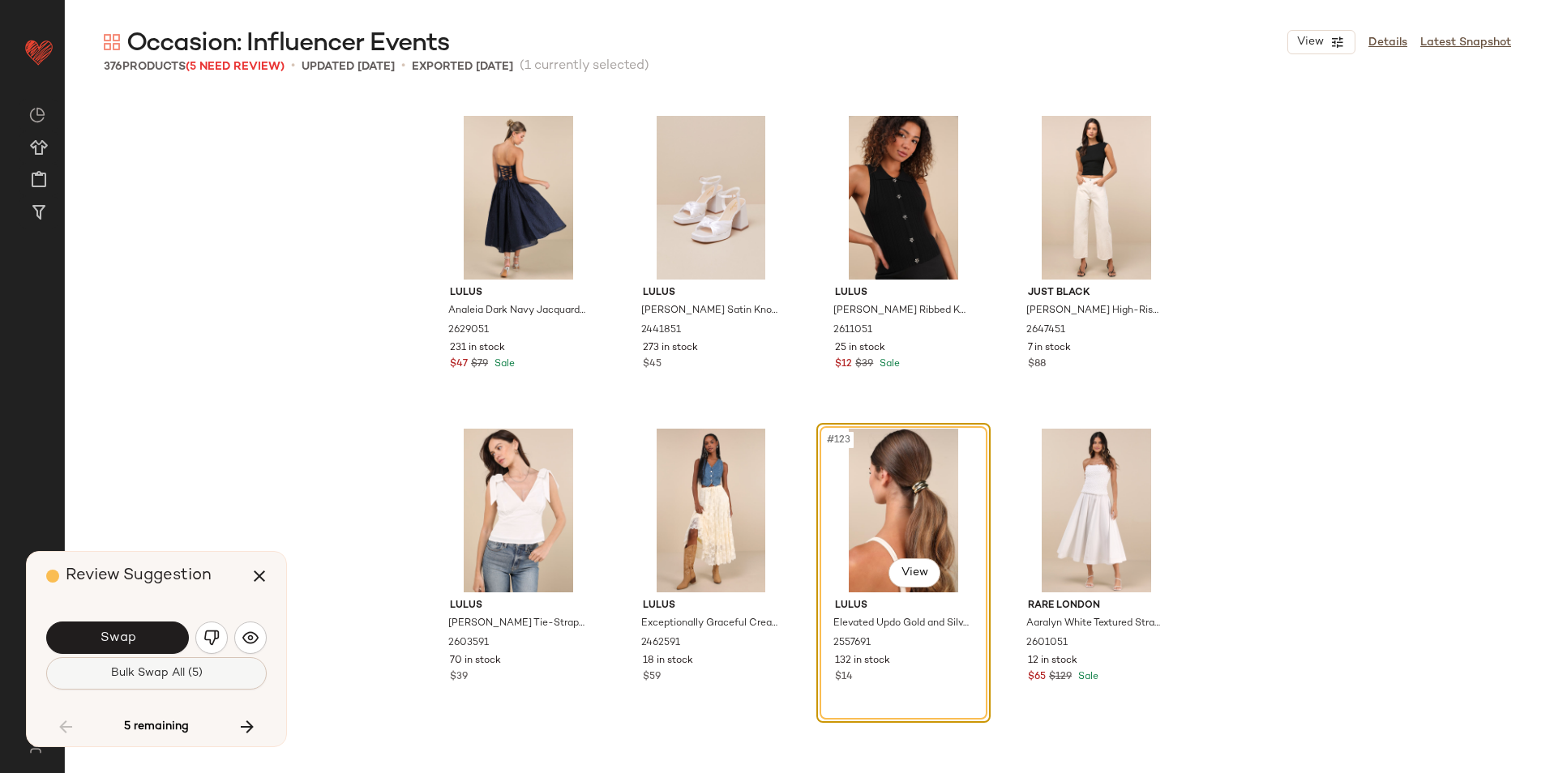
click at [227, 673] on button "Bulk Swap All (5)" at bounding box center [156, 673] width 220 height 32
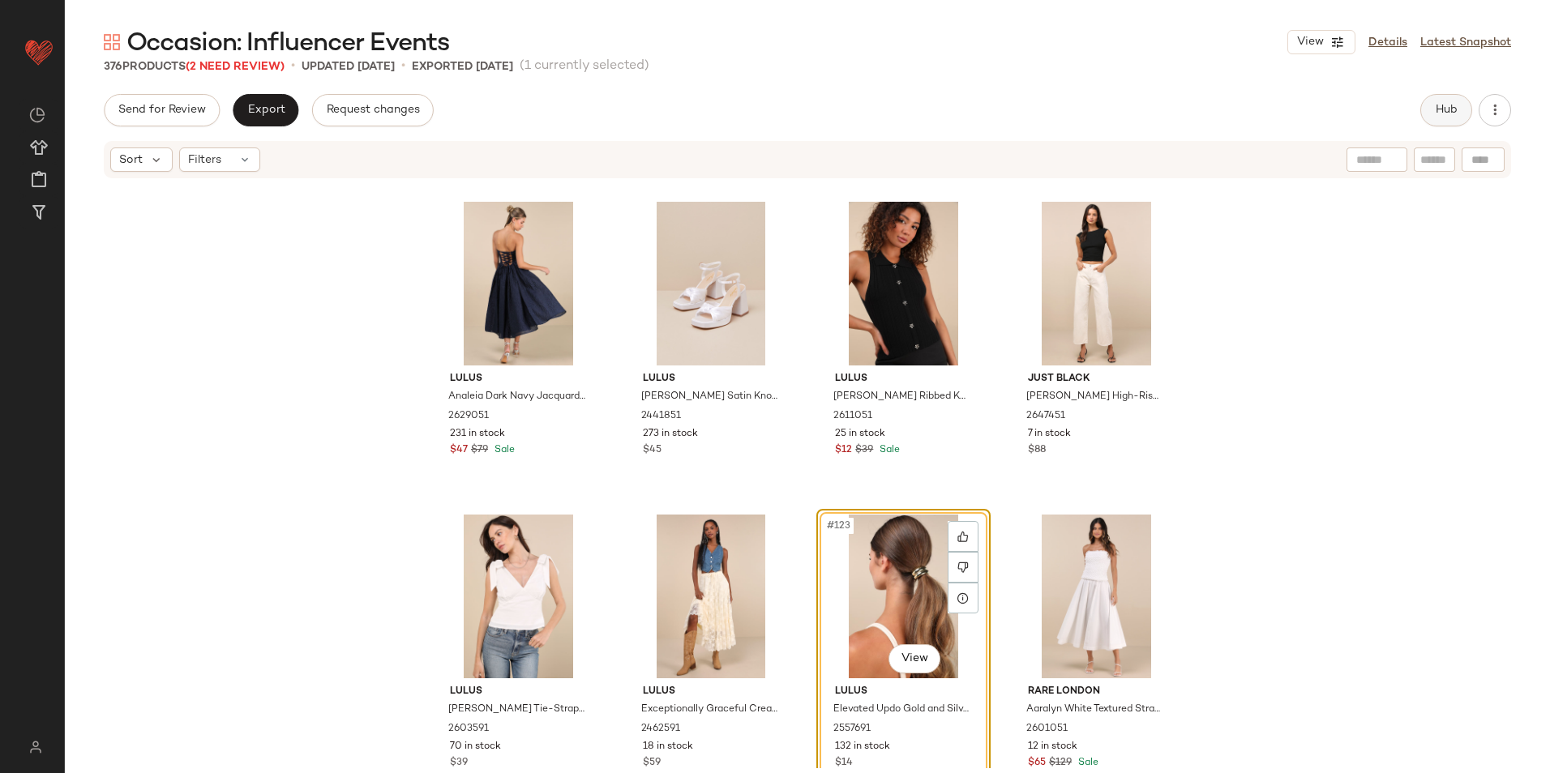
click at [1453, 113] on span "Hub" at bounding box center [1446, 110] width 23 height 13
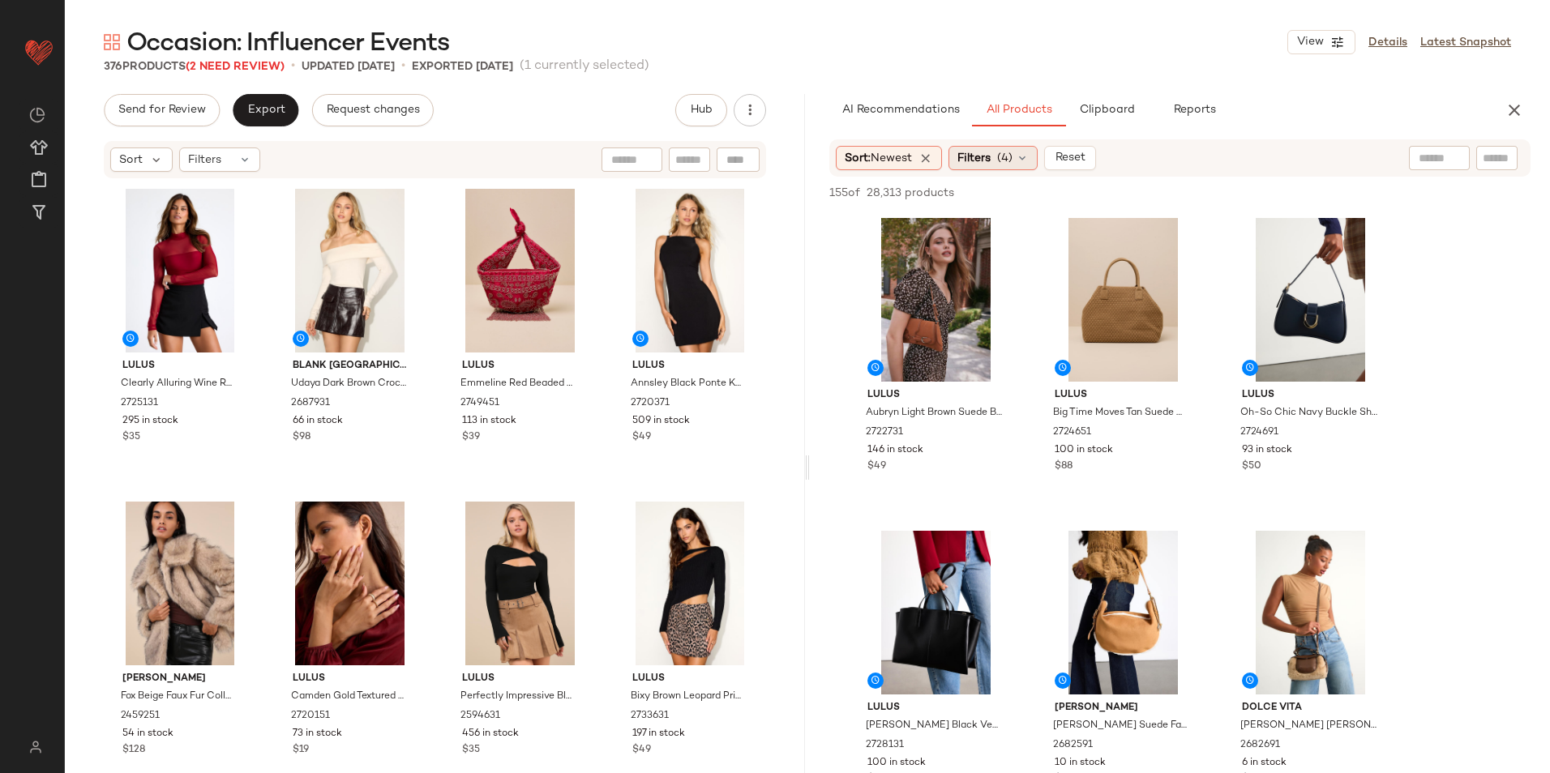
click at [1004, 155] on span "(4)" at bounding box center [1004, 158] width 15 height 17
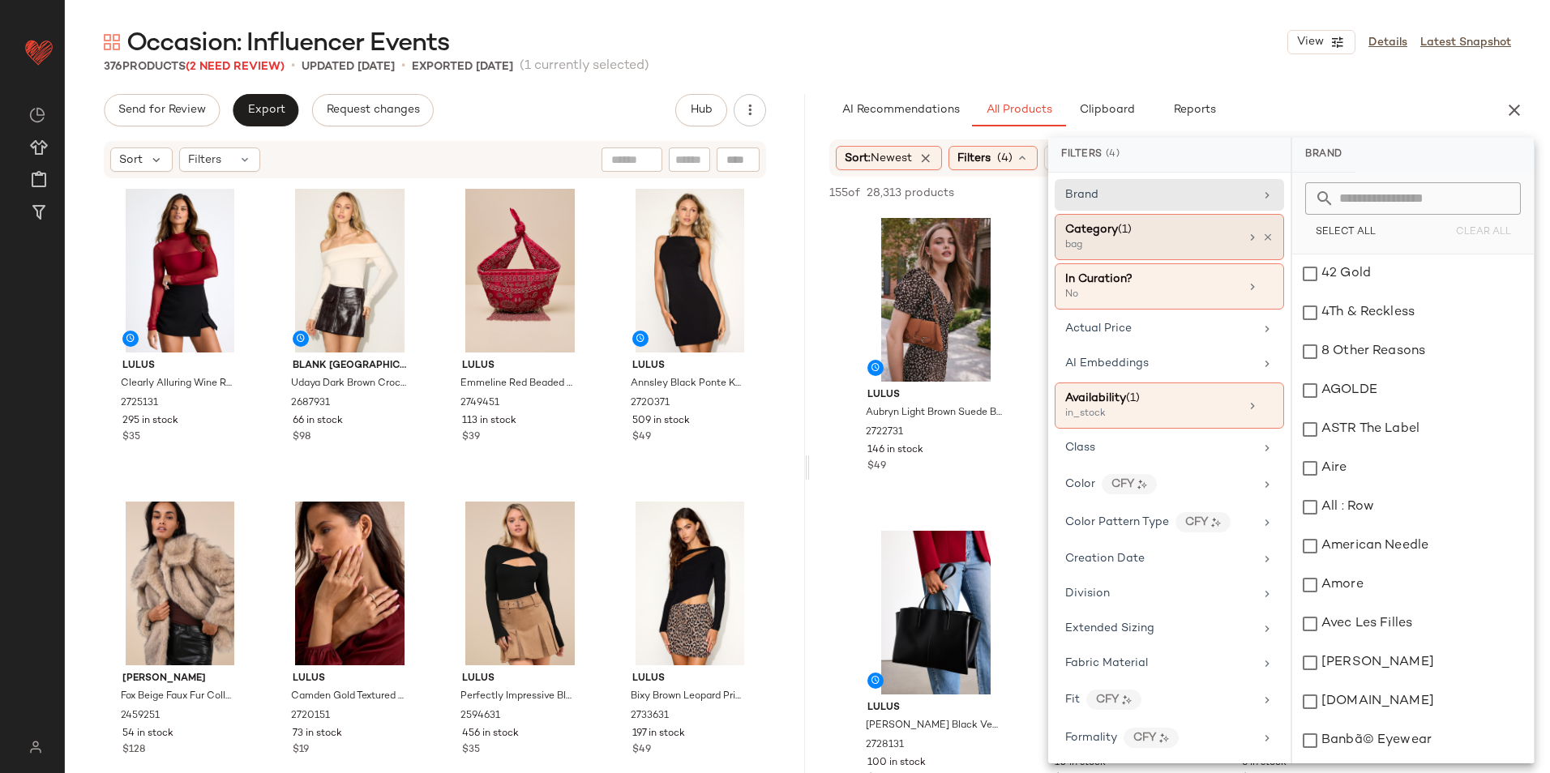
click at [1137, 234] on div "Category (1)" at bounding box center [1152, 229] width 174 height 17
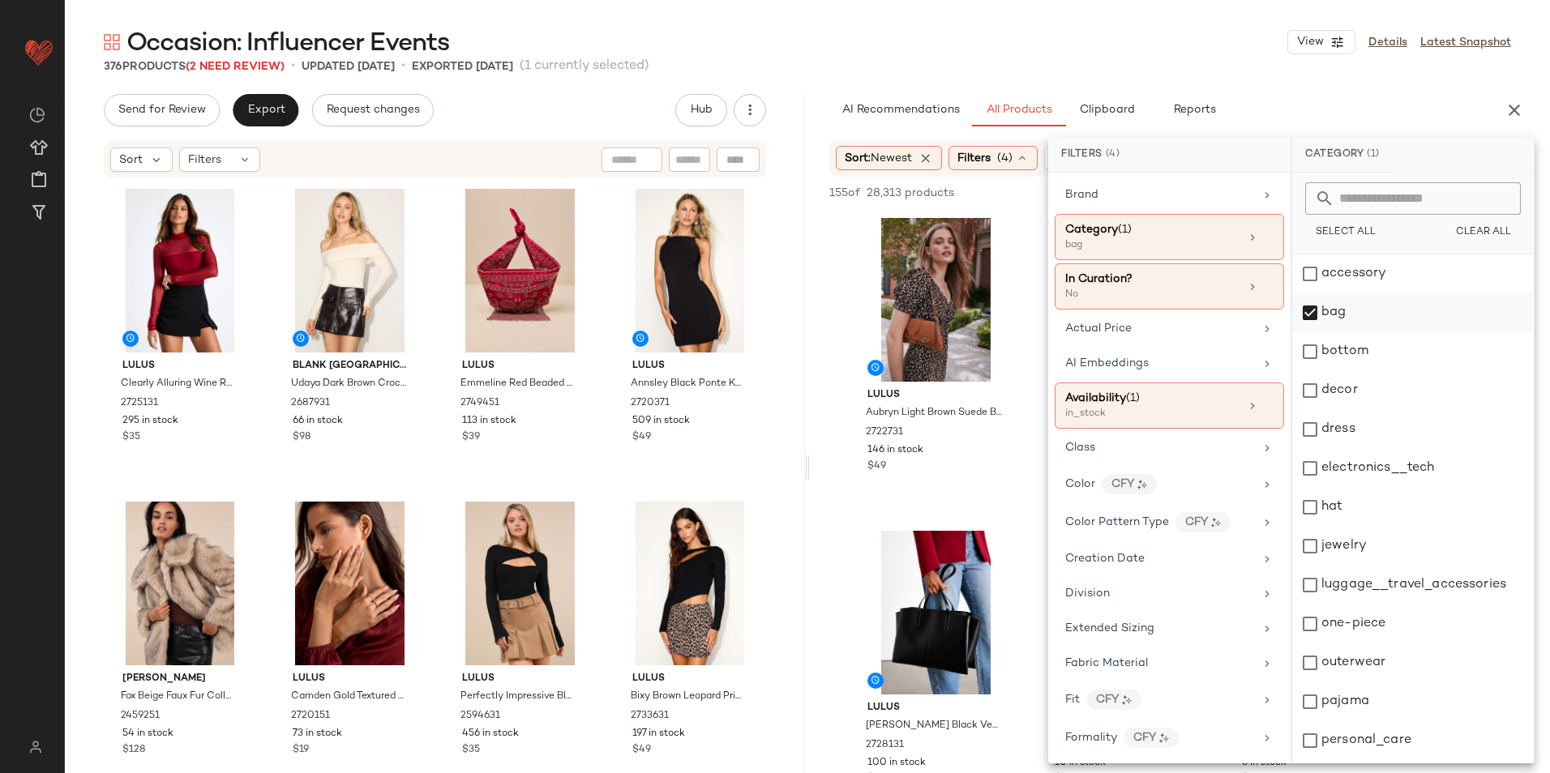
click at [1320, 307] on div "bag" at bounding box center [1413, 312] width 242 height 39
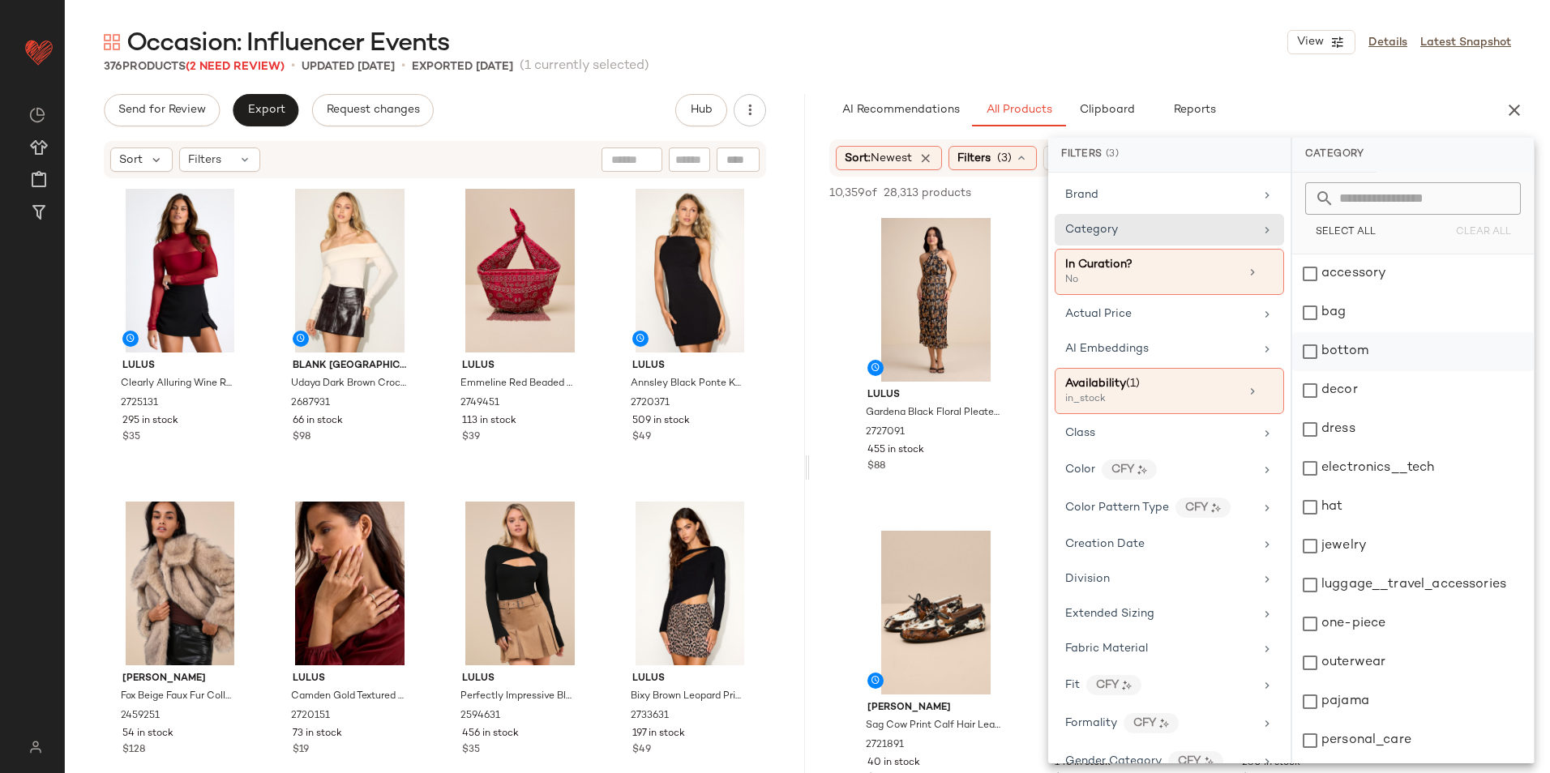
click at [1355, 350] on div "bottom" at bounding box center [1413, 351] width 242 height 39
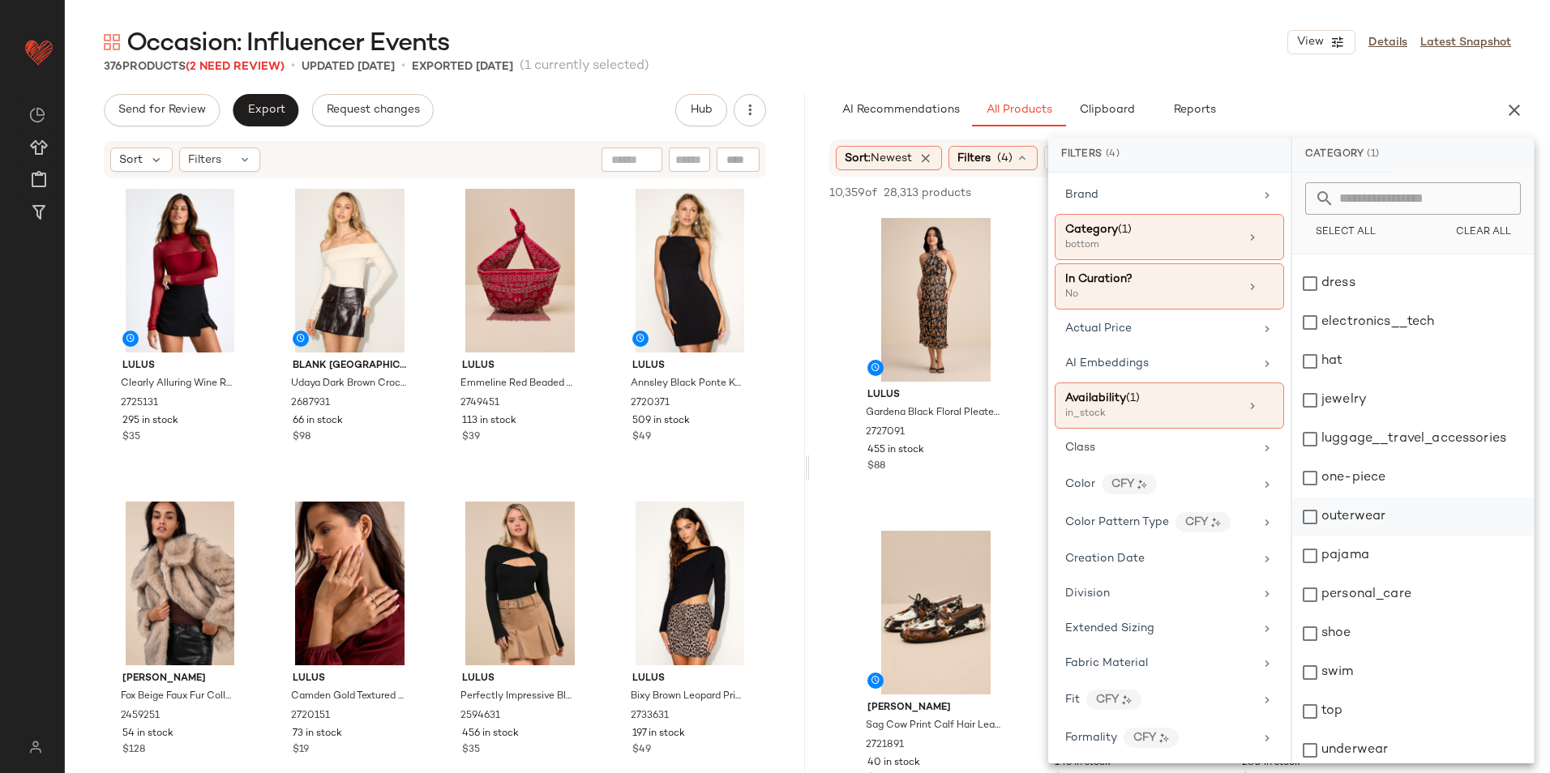
scroll to position [152, 0]
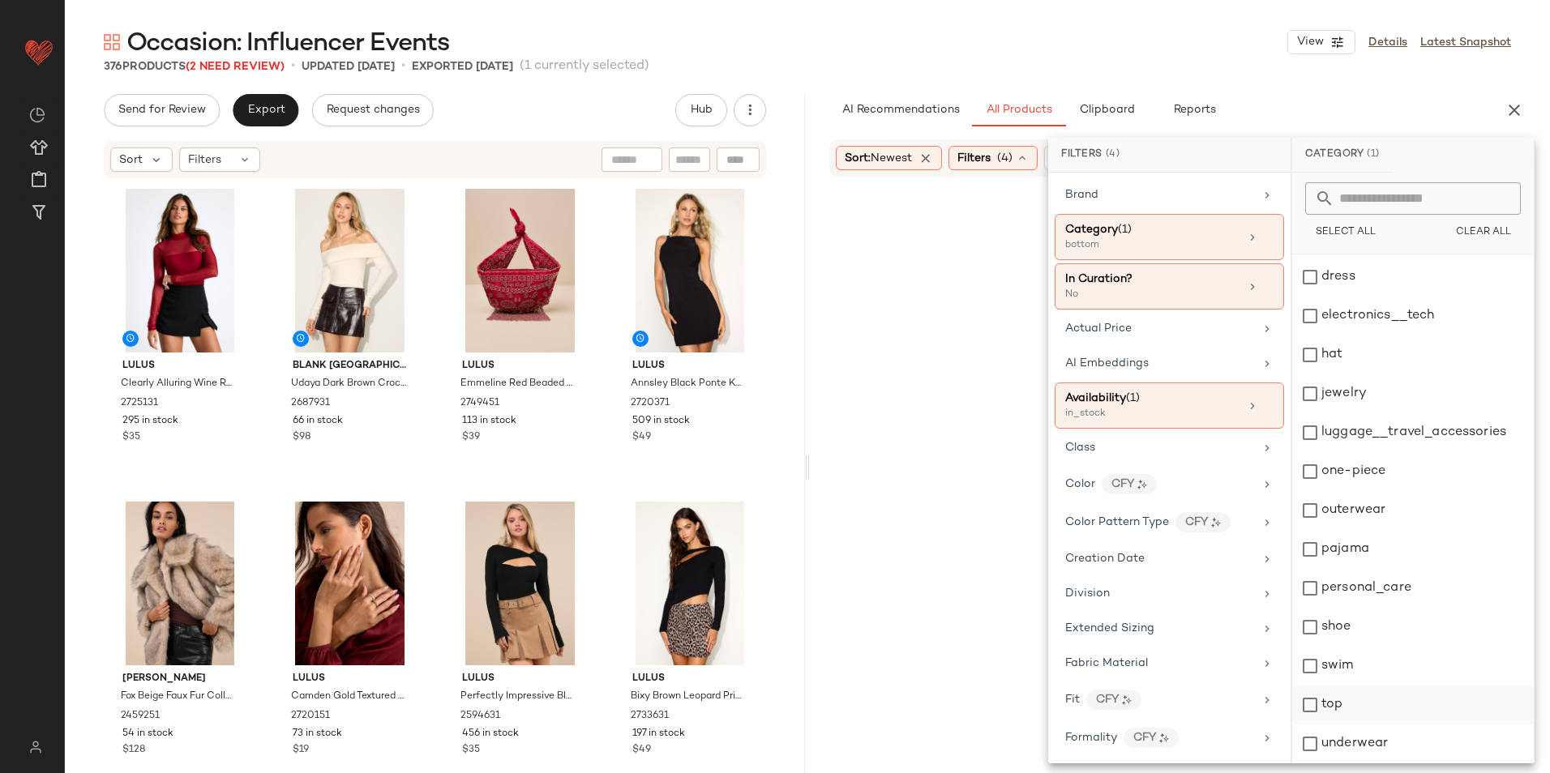
click at [1344, 703] on div "top" at bounding box center [1413, 705] width 242 height 39
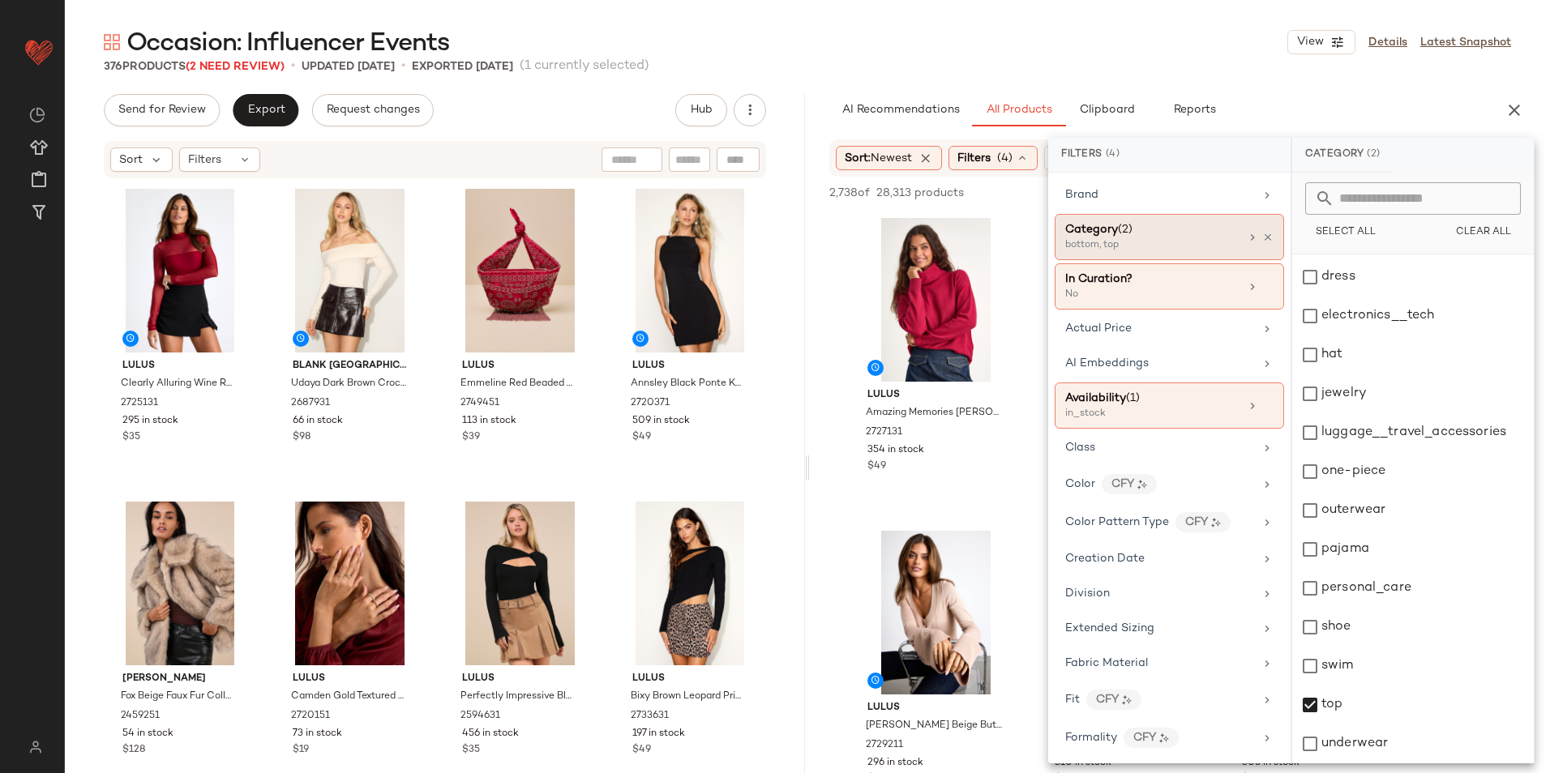
click at [1143, 234] on div "Category (2)" at bounding box center [1152, 229] width 174 height 17
click at [1340, 704] on div "top" at bounding box center [1413, 705] width 242 height 39
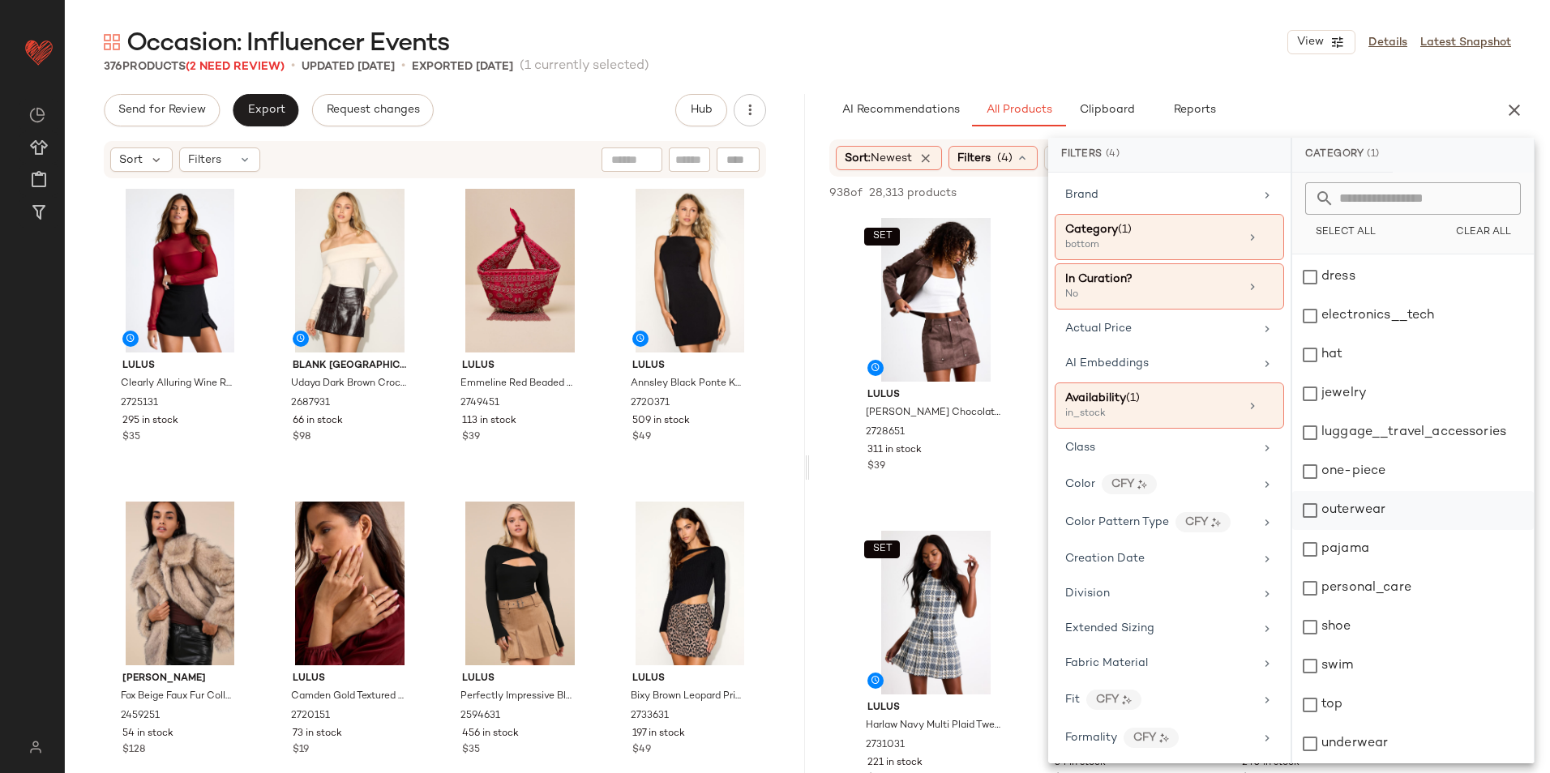
click at [1363, 506] on div "outerwear" at bounding box center [1413, 510] width 242 height 39
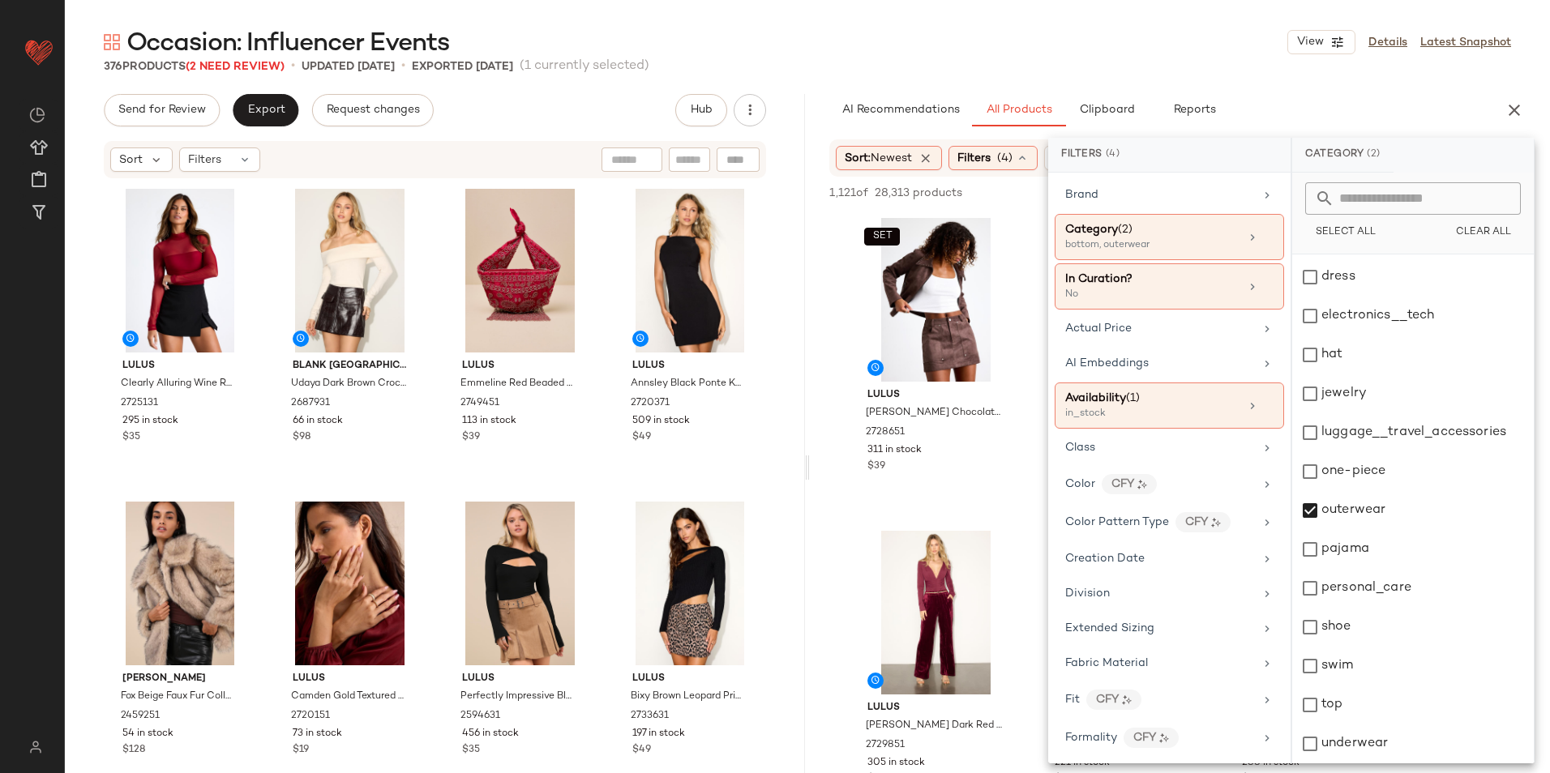
click at [1080, 49] on div "Occasion: Influencer Events View Details Latest Snapshot" at bounding box center [807, 42] width 1485 height 32
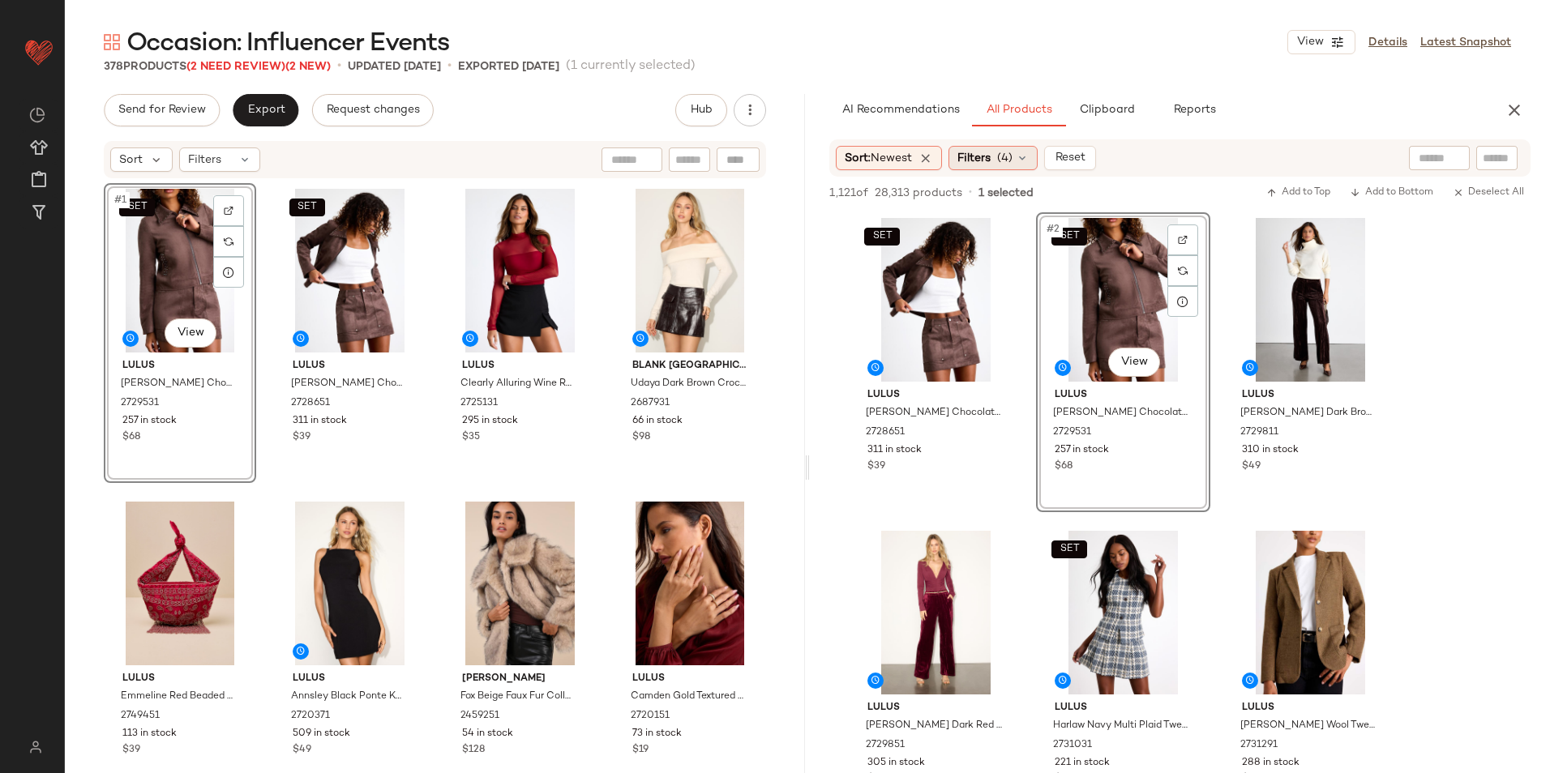
click at [995, 155] on div "Filters (4)" at bounding box center [992, 158] width 89 height 24
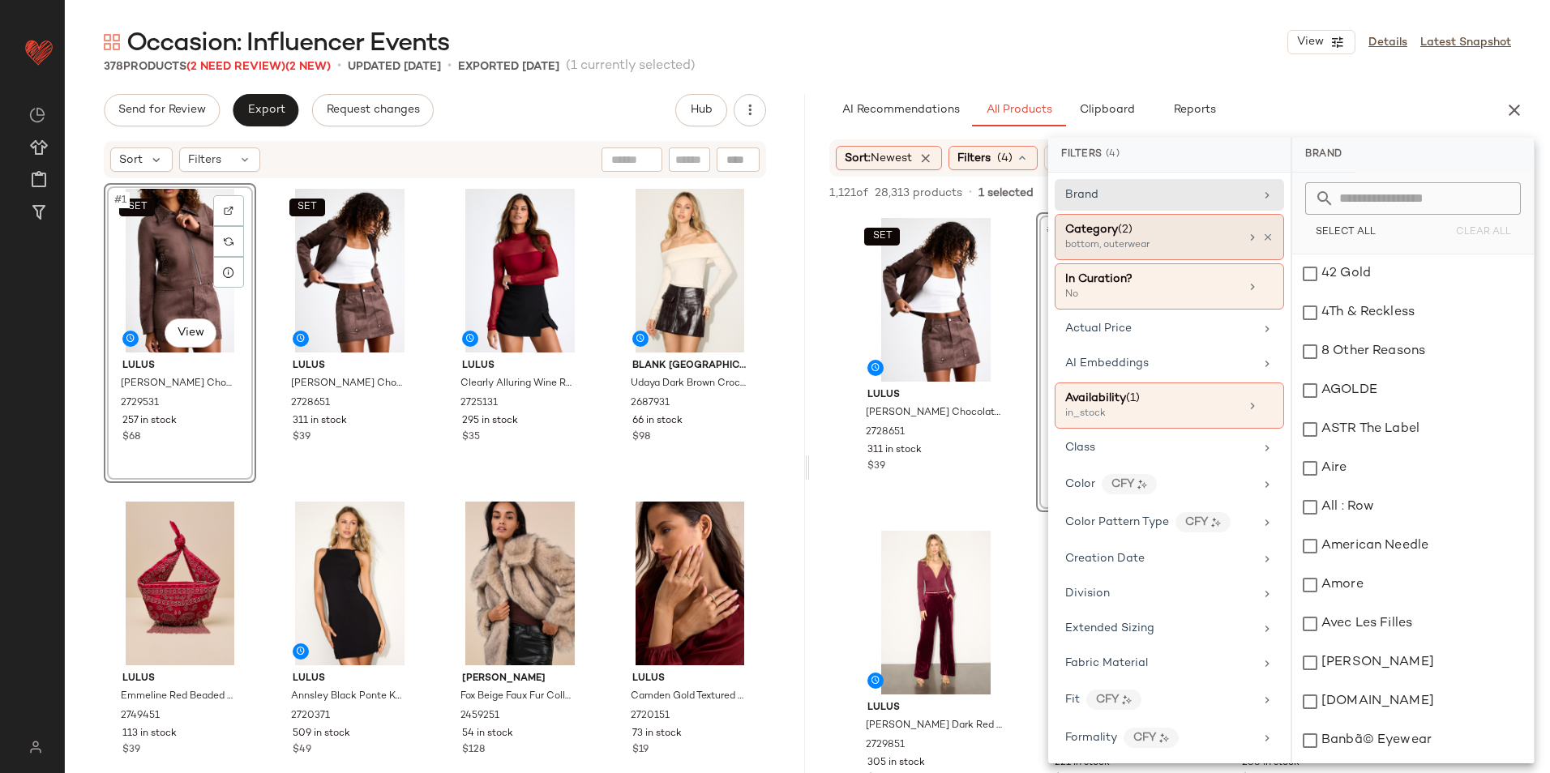
click at [1104, 239] on div "bottom, outerwear" at bounding box center [1146, 245] width 162 height 15
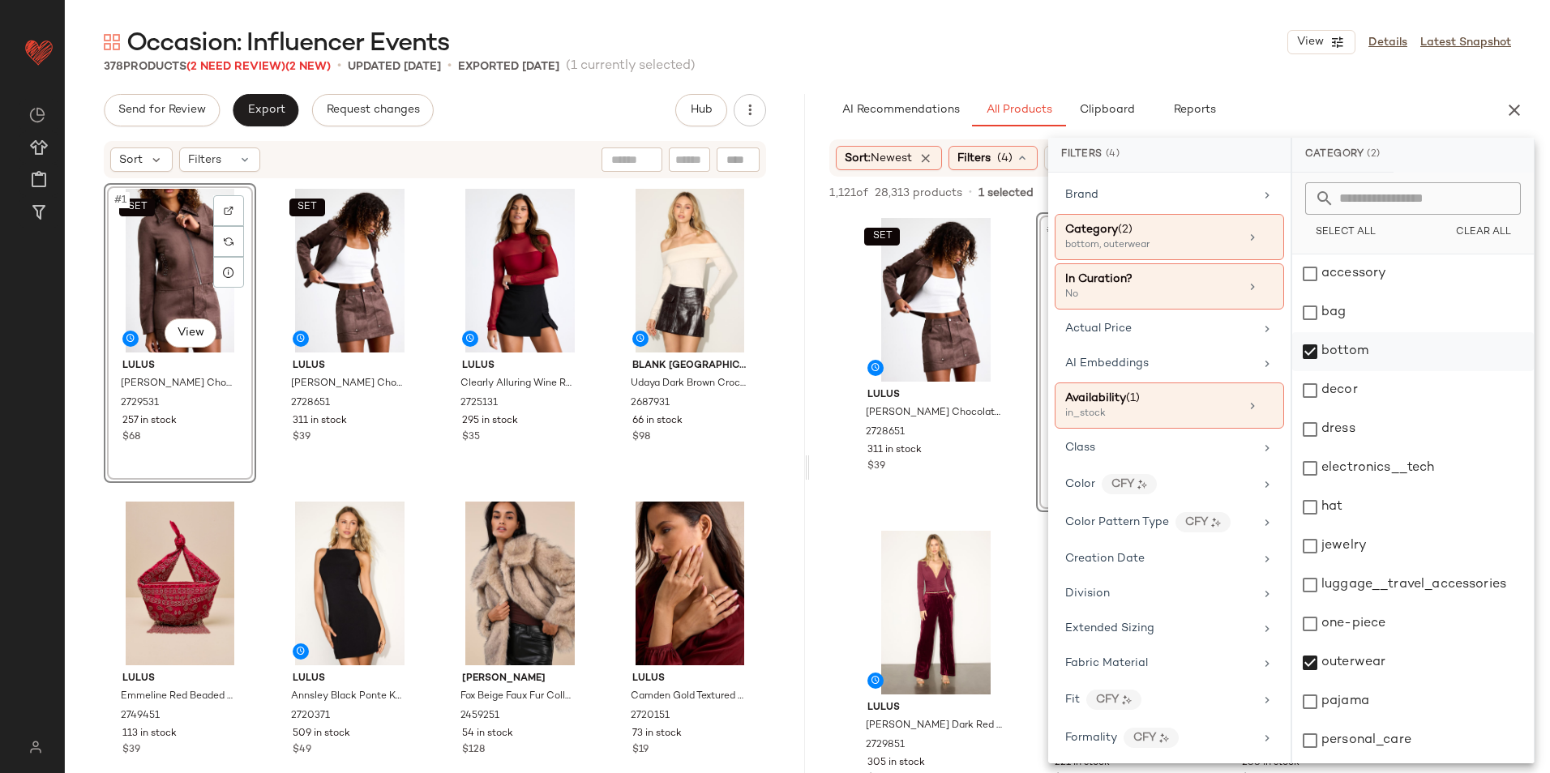
click at [1359, 355] on div "bottom" at bounding box center [1413, 351] width 242 height 39
click at [1362, 663] on div "outerwear" at bounding box center [1413, 663] width 242 height 39
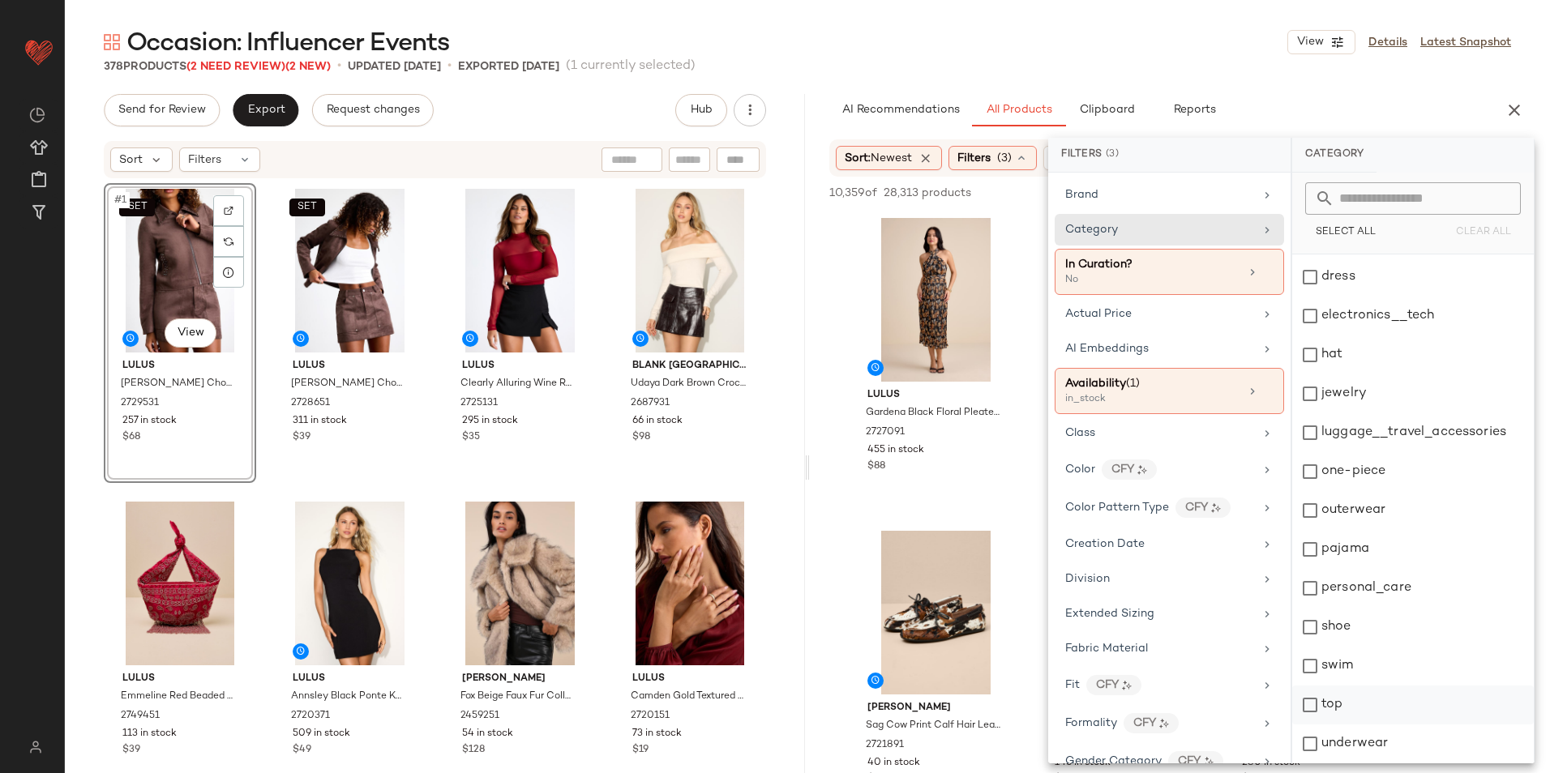
click at [1342, 712] on div "top" at bounding box center [1413, 705] width 242 height 39
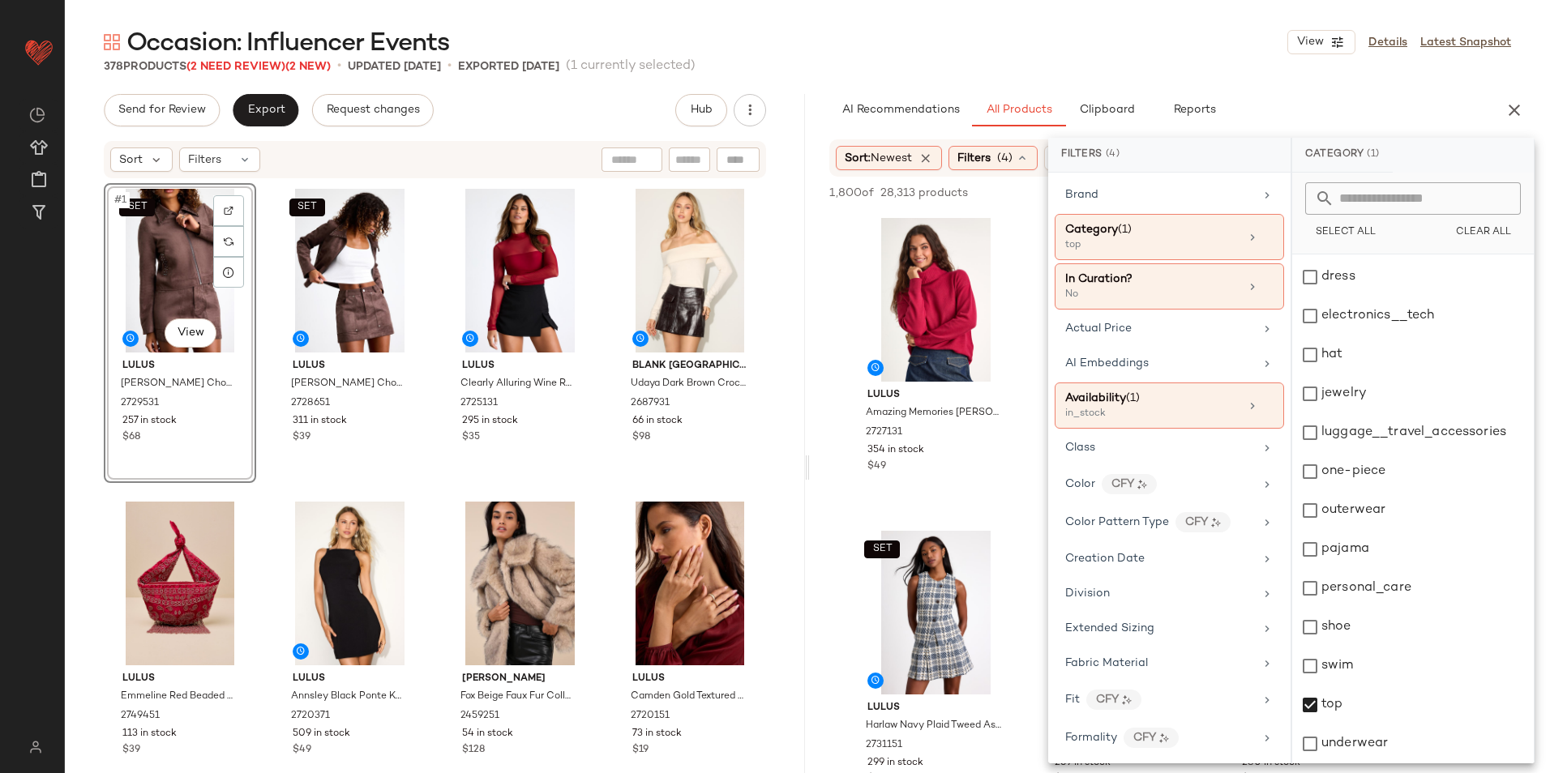
click at [952, 42] on div "Occasion: Influencer Events View Details Latest Snapshot" at bounding box center [807, 42] width 1485 height 32
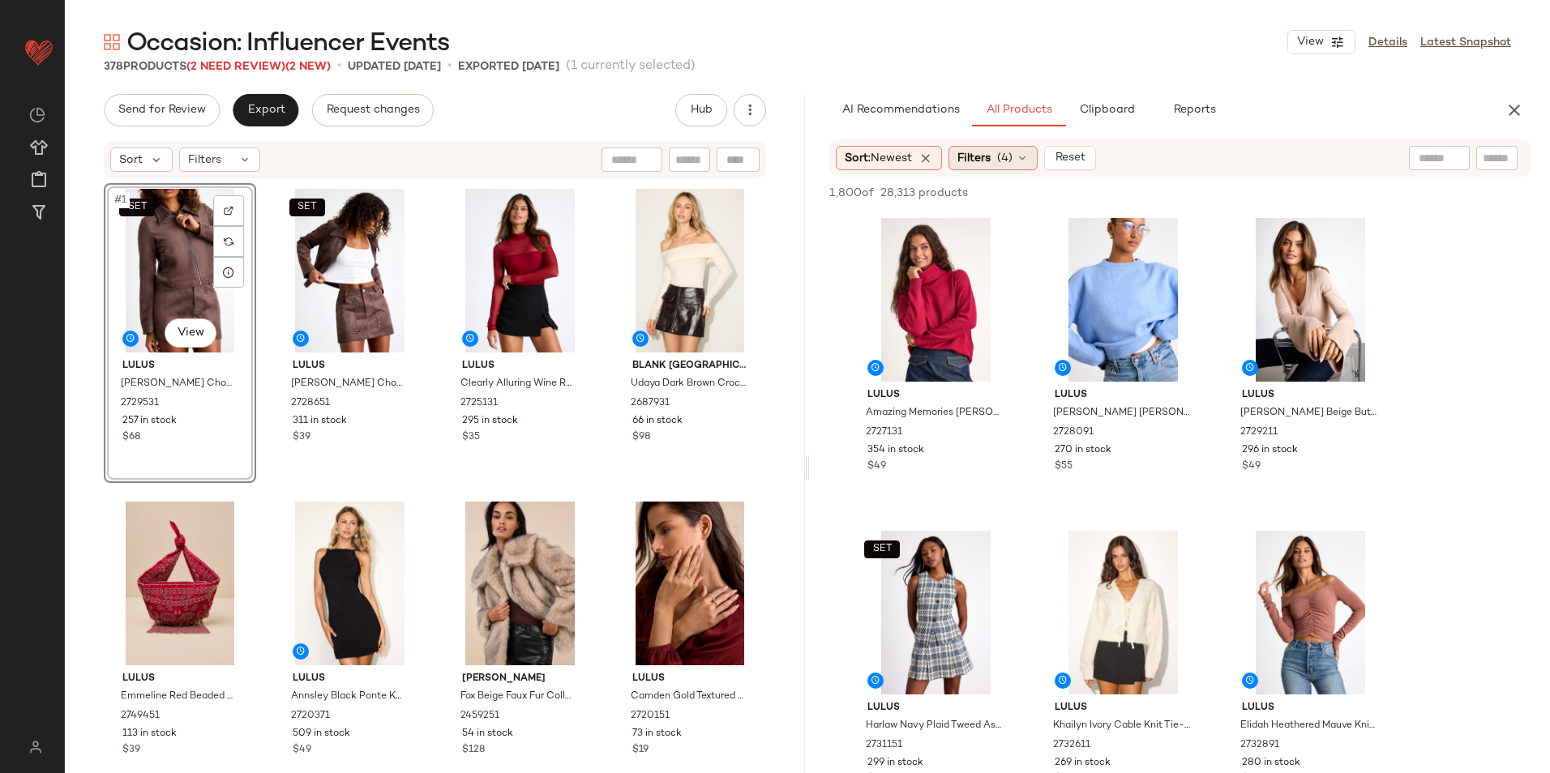
click at [1012, 156] on span "(4)" at bounding box center [1004, 158] width 15 height 17
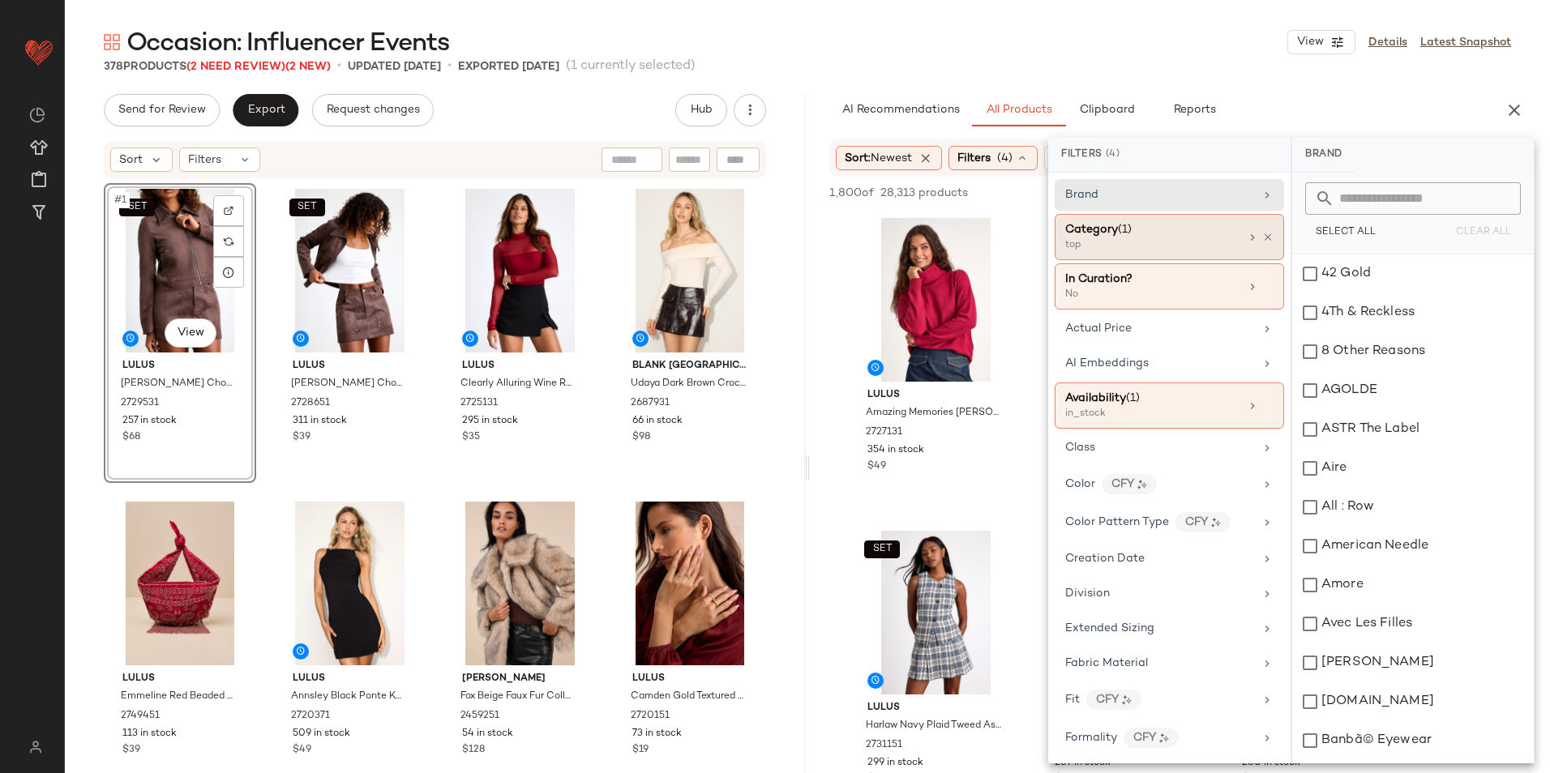
click at [1146, 247] on div "top" at bounding box center [1146, 245] width 162 height 15
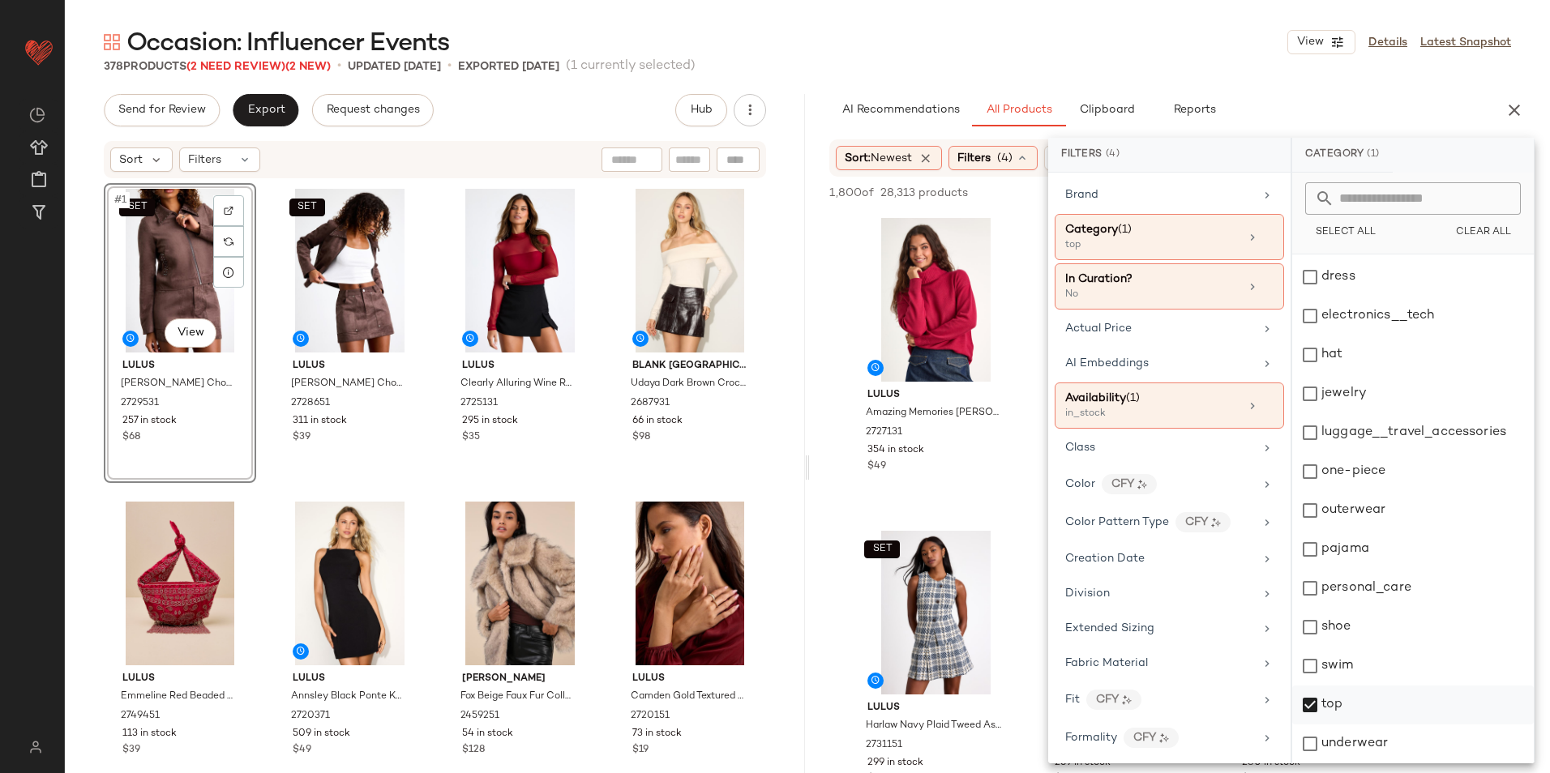
click at [1326, 706] on div "top" at bounding box center [1413, 705] width 242 height 39
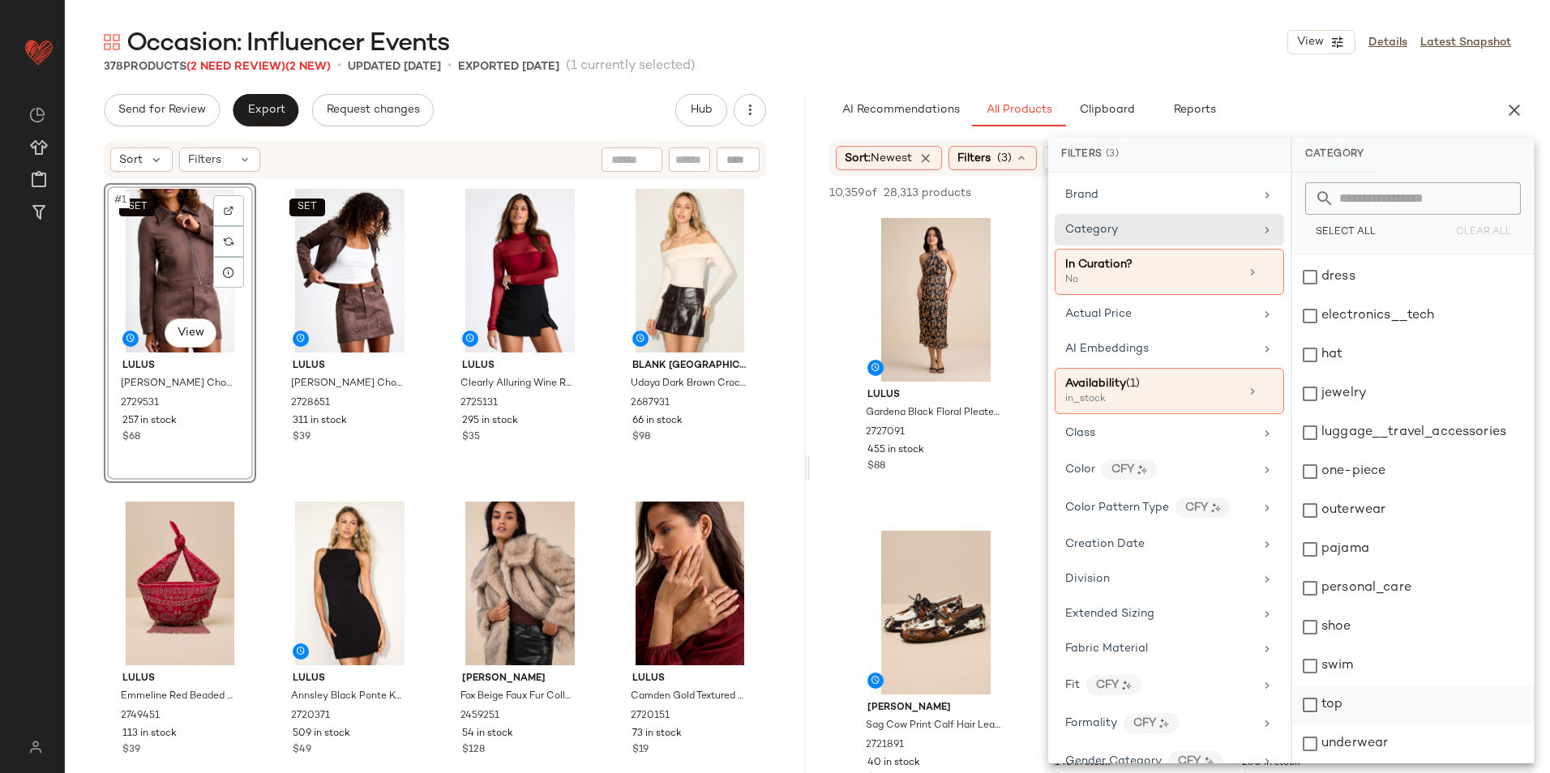
click at [1342, 703] on div "top" at bounding box center [1413, 705] width 242 height 39
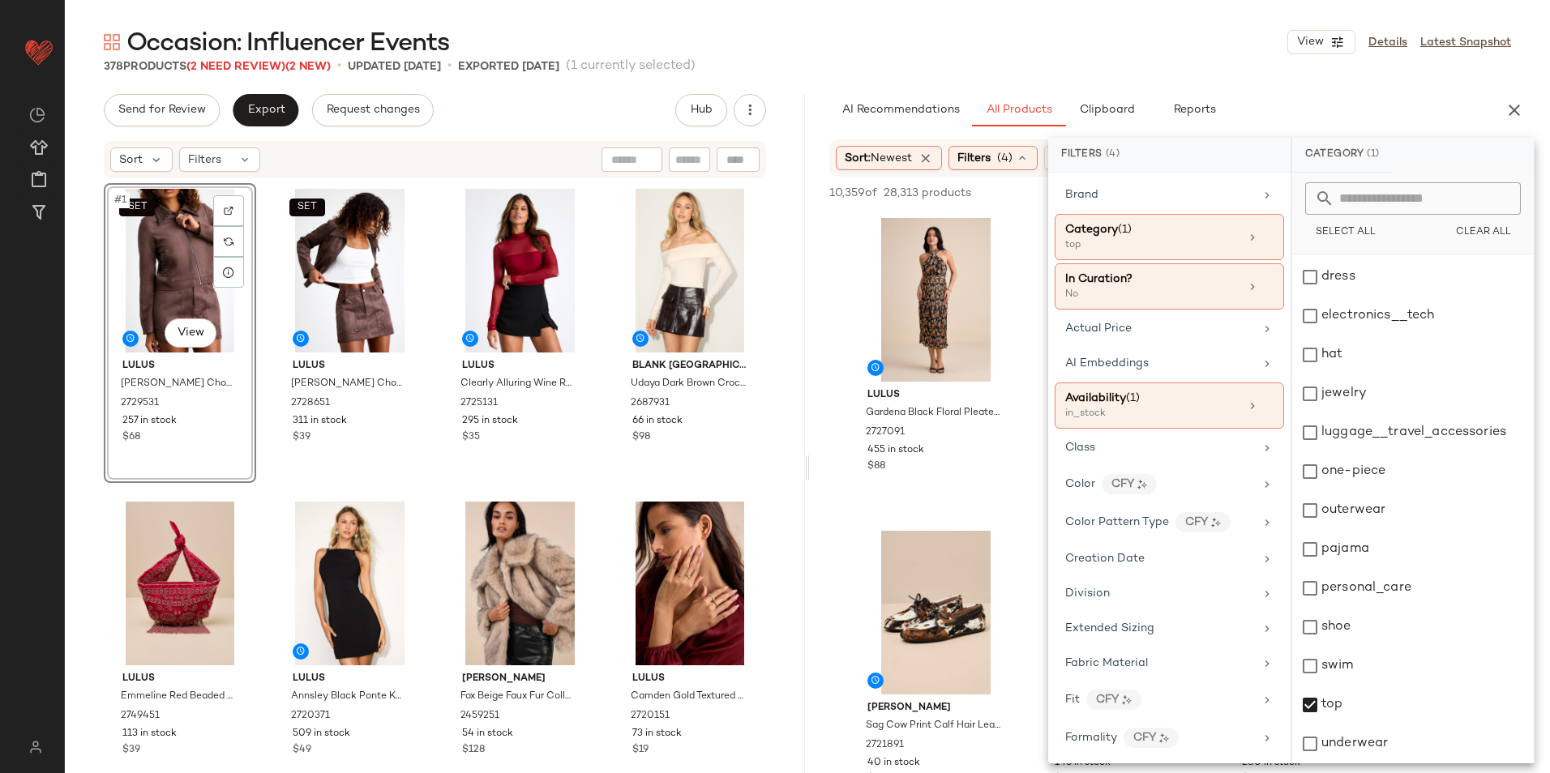
click at [1051, 72] on div "378 Products (2 Need Review) (2 New) • updated Oct 2nd • Exported Sep 30th (1 c…" at bounding box center [807, 66] width 1485 height 16
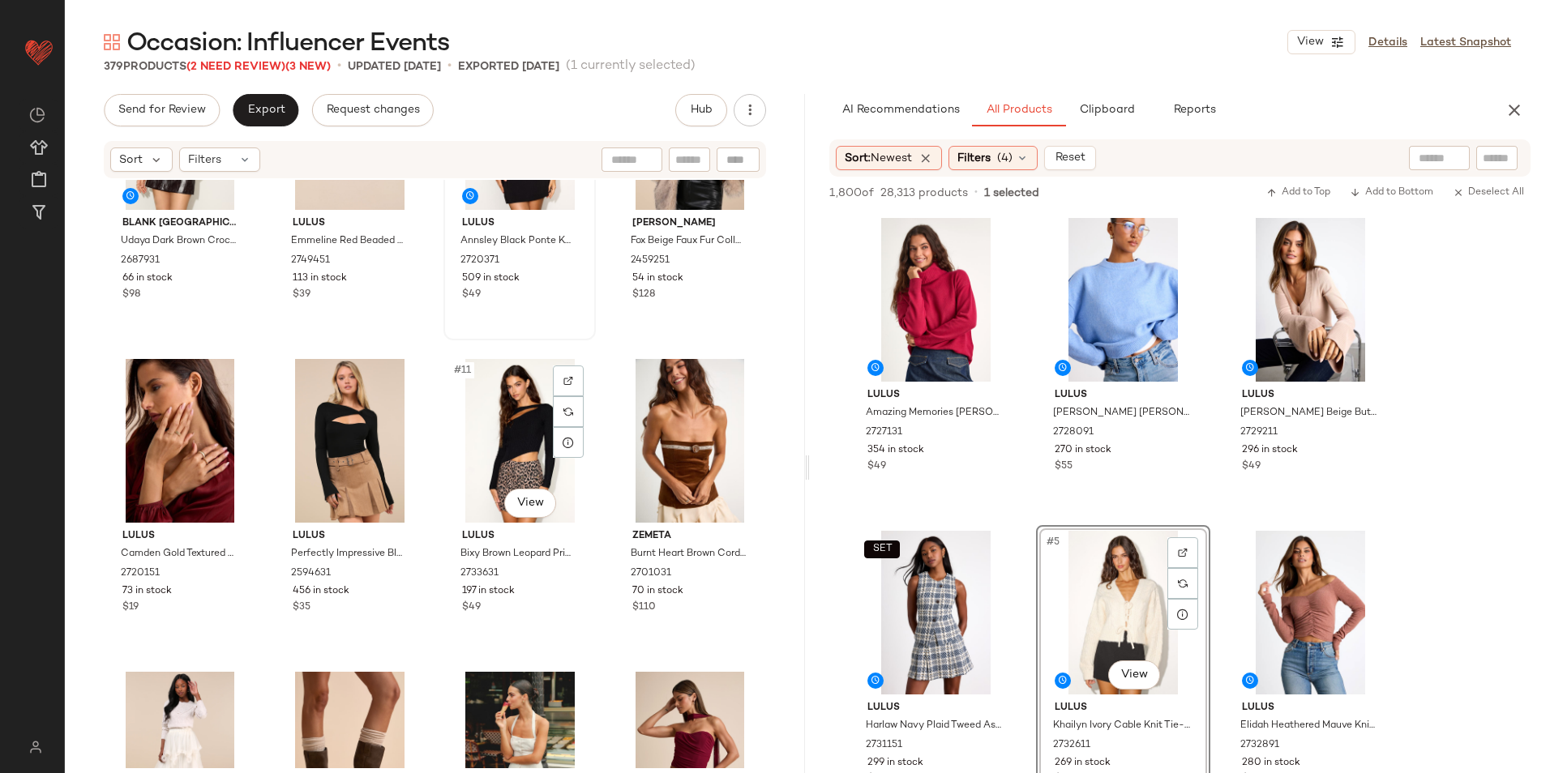
scroll to position [0, 0]
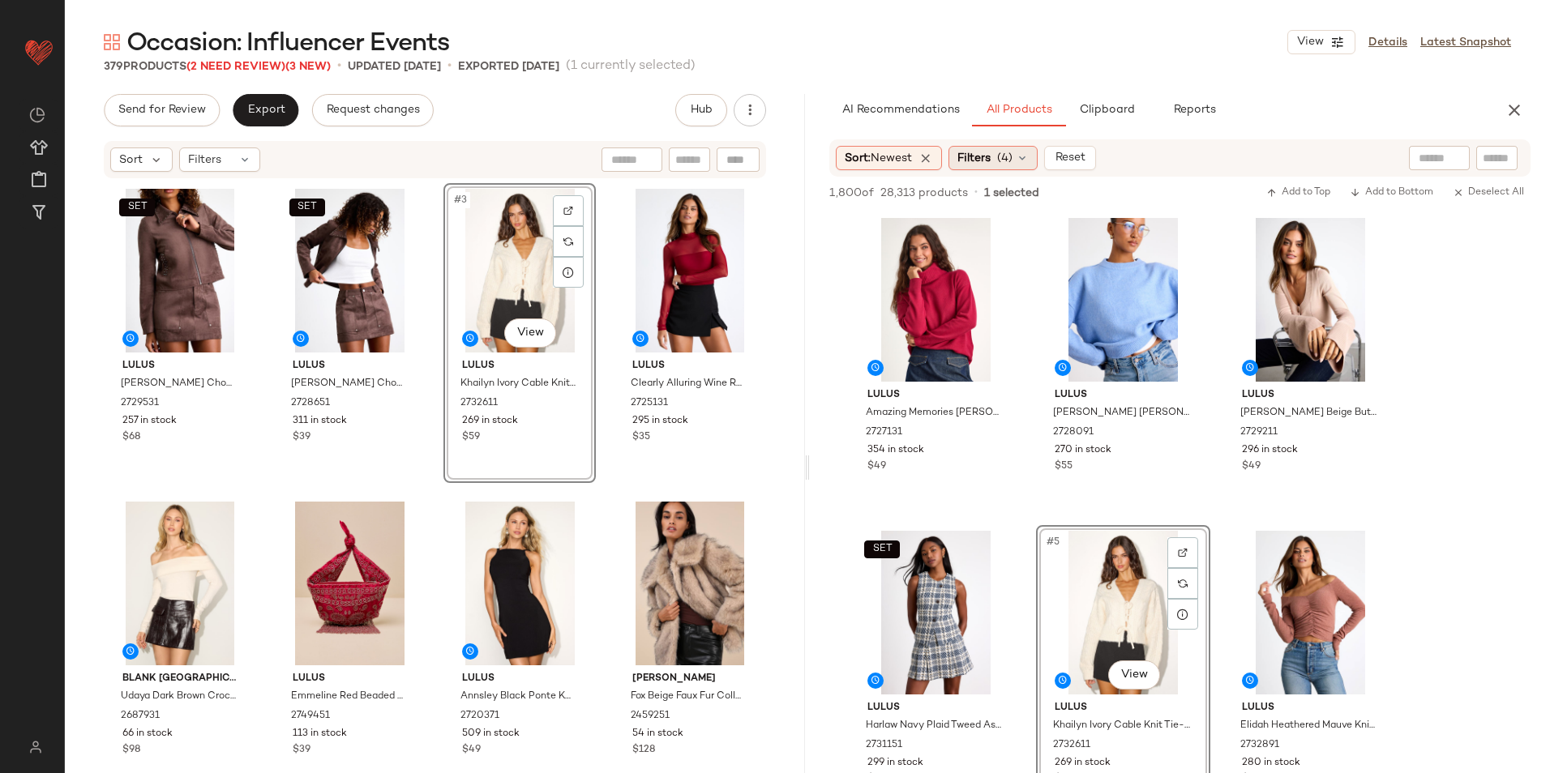
click at [999, 148] on div "Filters (4)" at bounding box center [992, 158] width 89 height 24
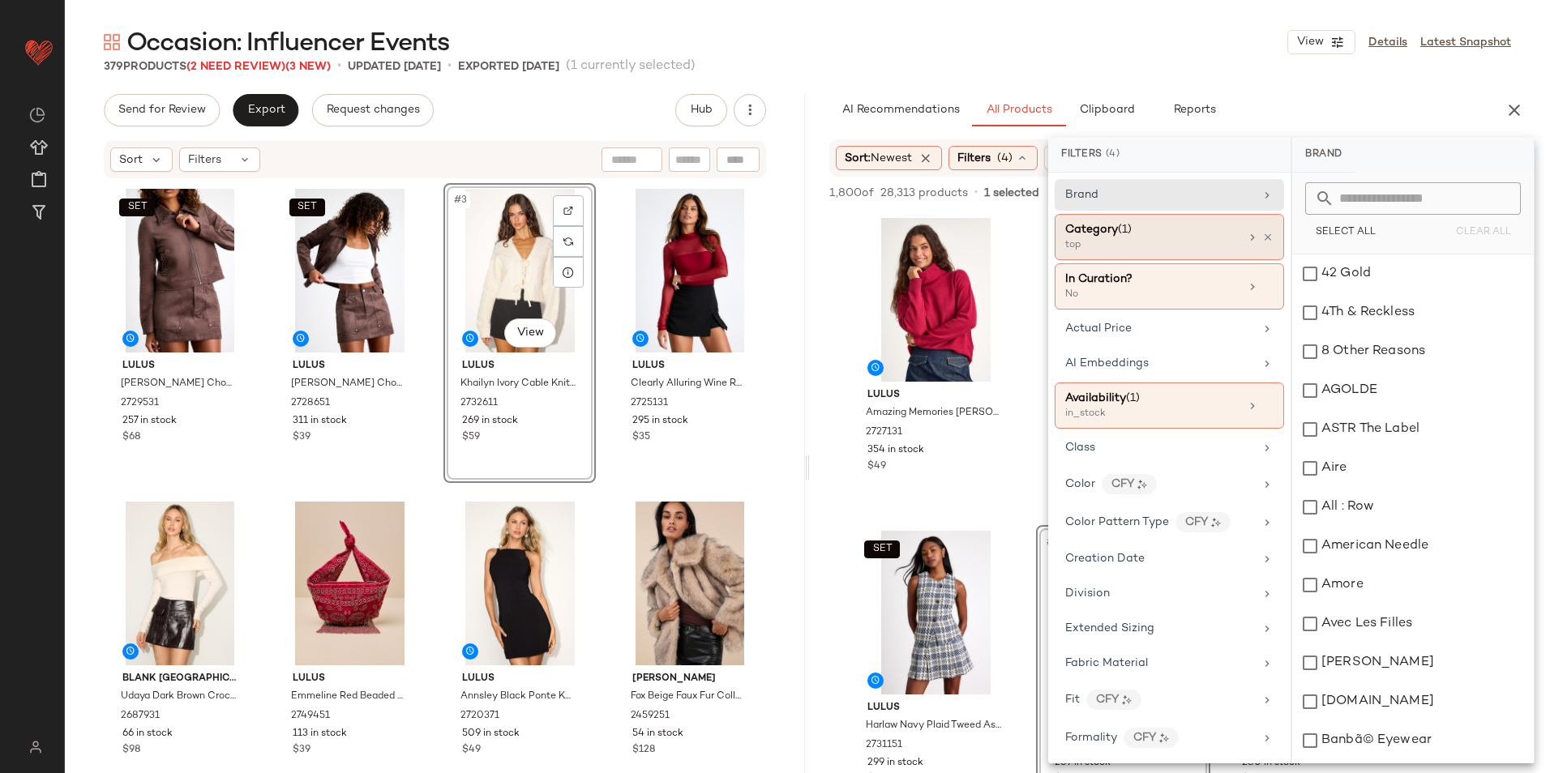
drag, startPoint x: 1119, startPoint y: 235, endPoint x: 1147, endPoint y: 244, distance: 29.0
click at [1121, 235] on span "(1)" at bounding box center [1125, 230] width 14 height 12
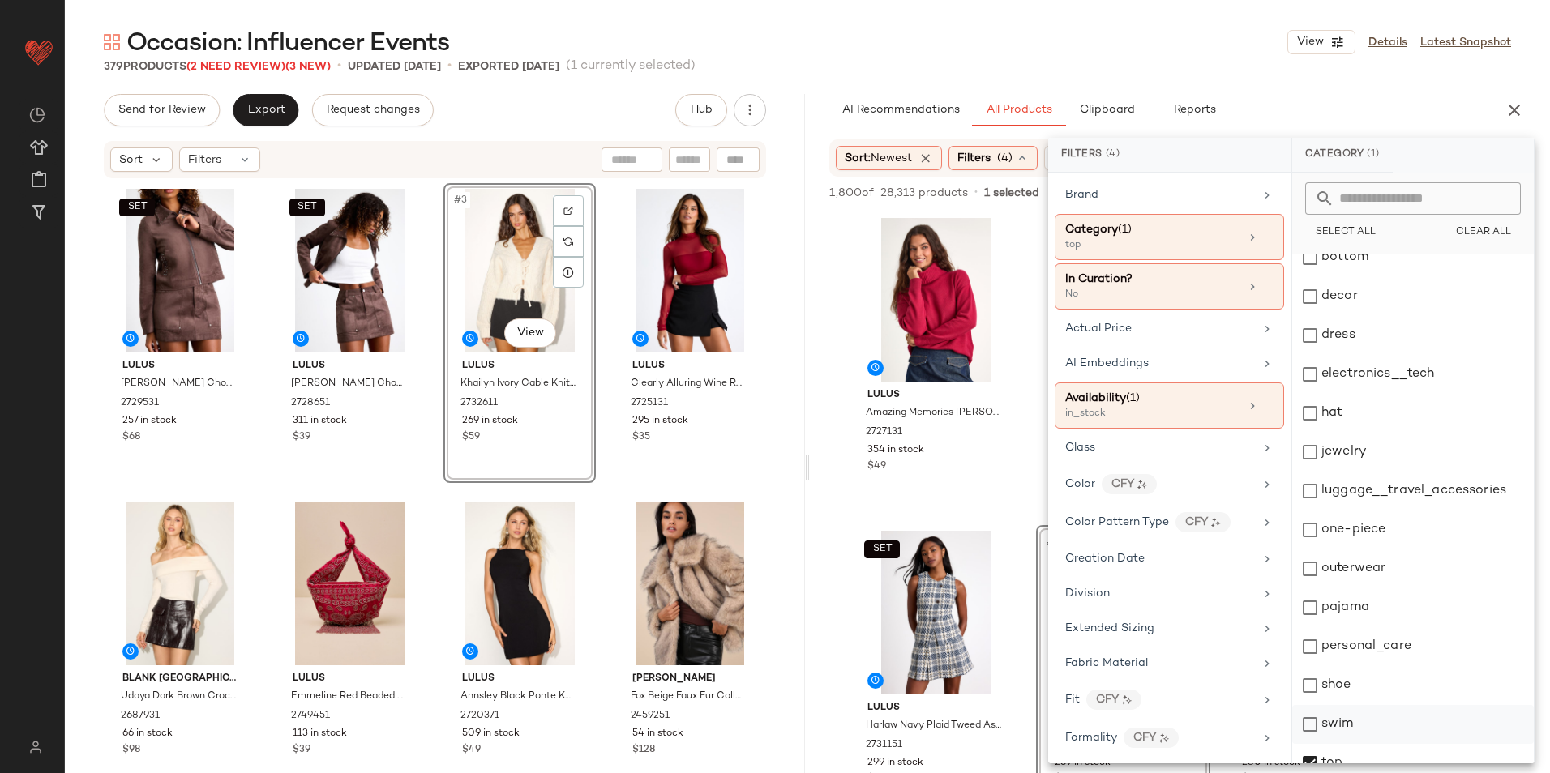
scroll to position [152, 0]
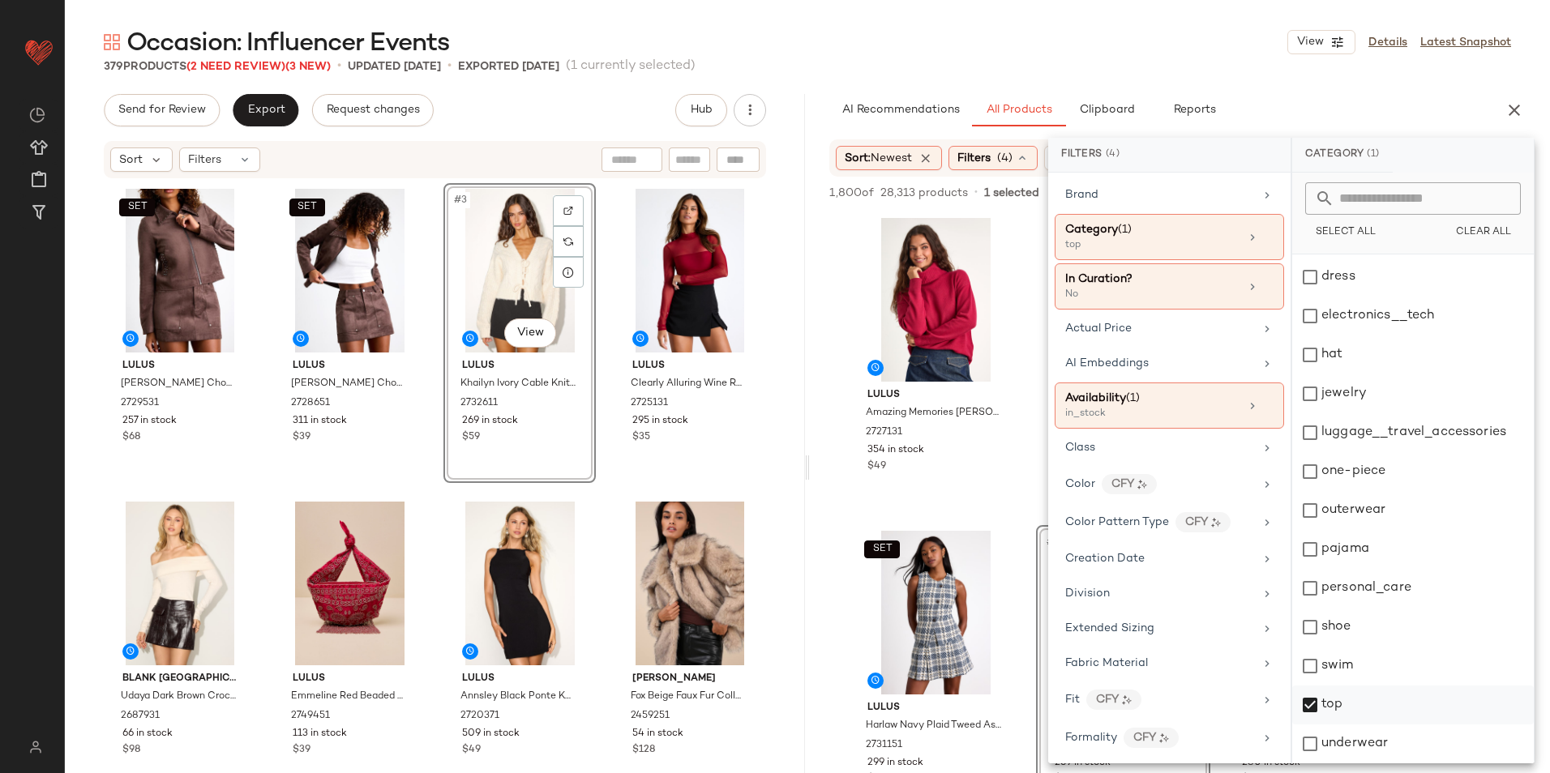
click at [1346, 713] on div "top" at bounding box center [1413, 705] width 242 height 39
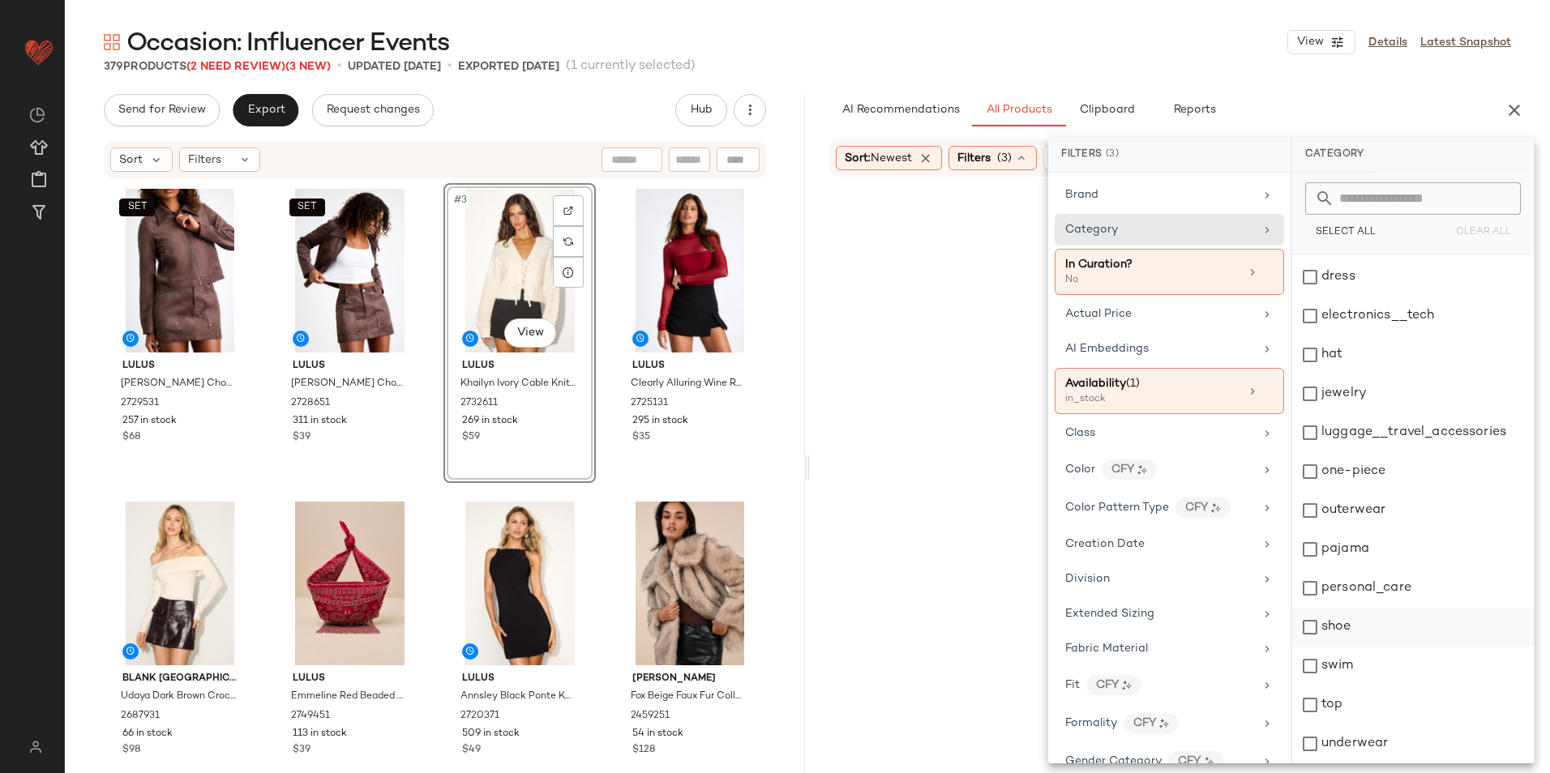
click at [1347, 612] on div "shoe" at bounding box center [1413, 627] width 242 height 39
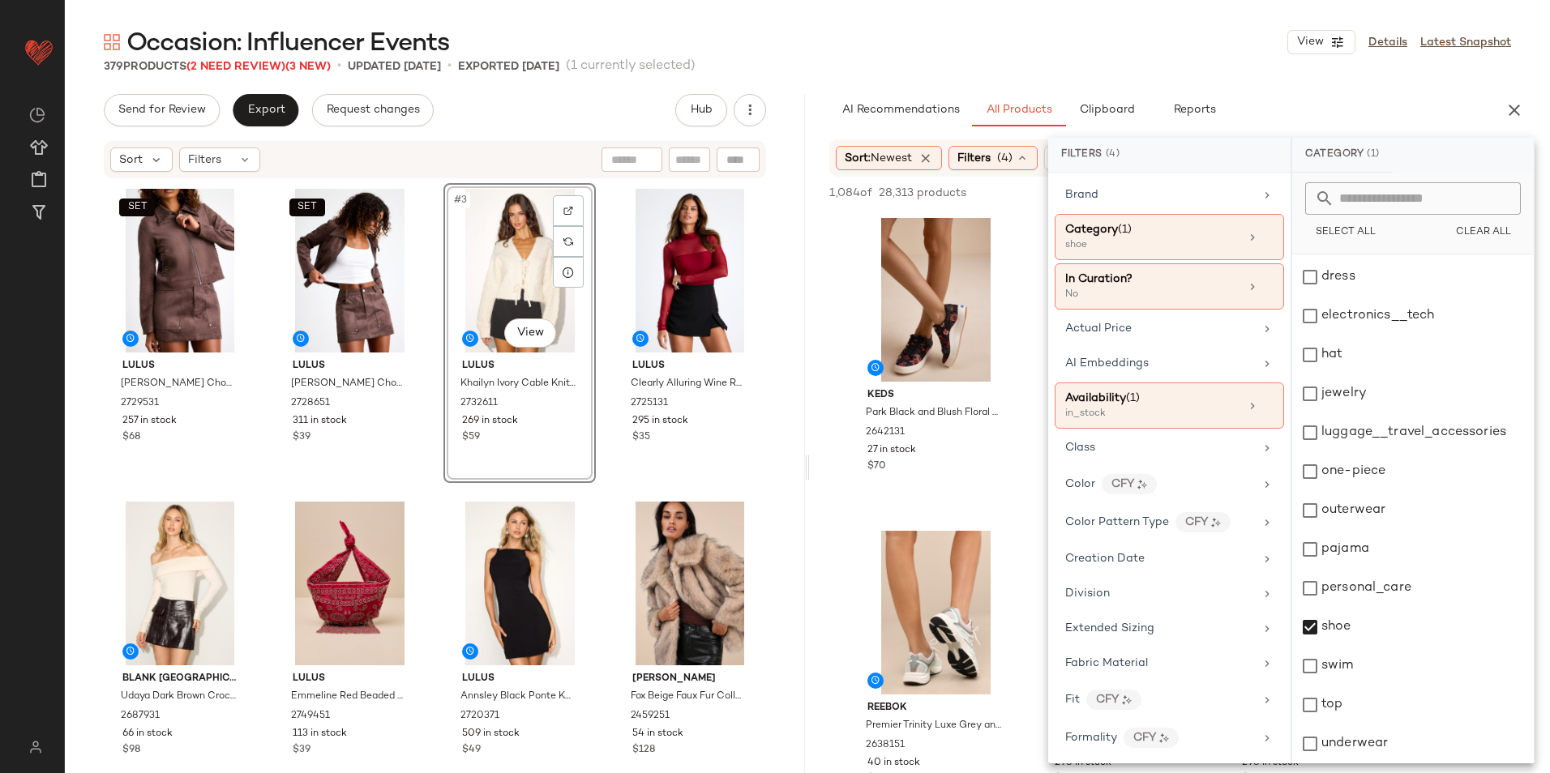
click at [1147, 42] on div "Occasion: Influencer Events View Details Latest Snapshot" at bounding box center [807, 42] width 1485 height 32
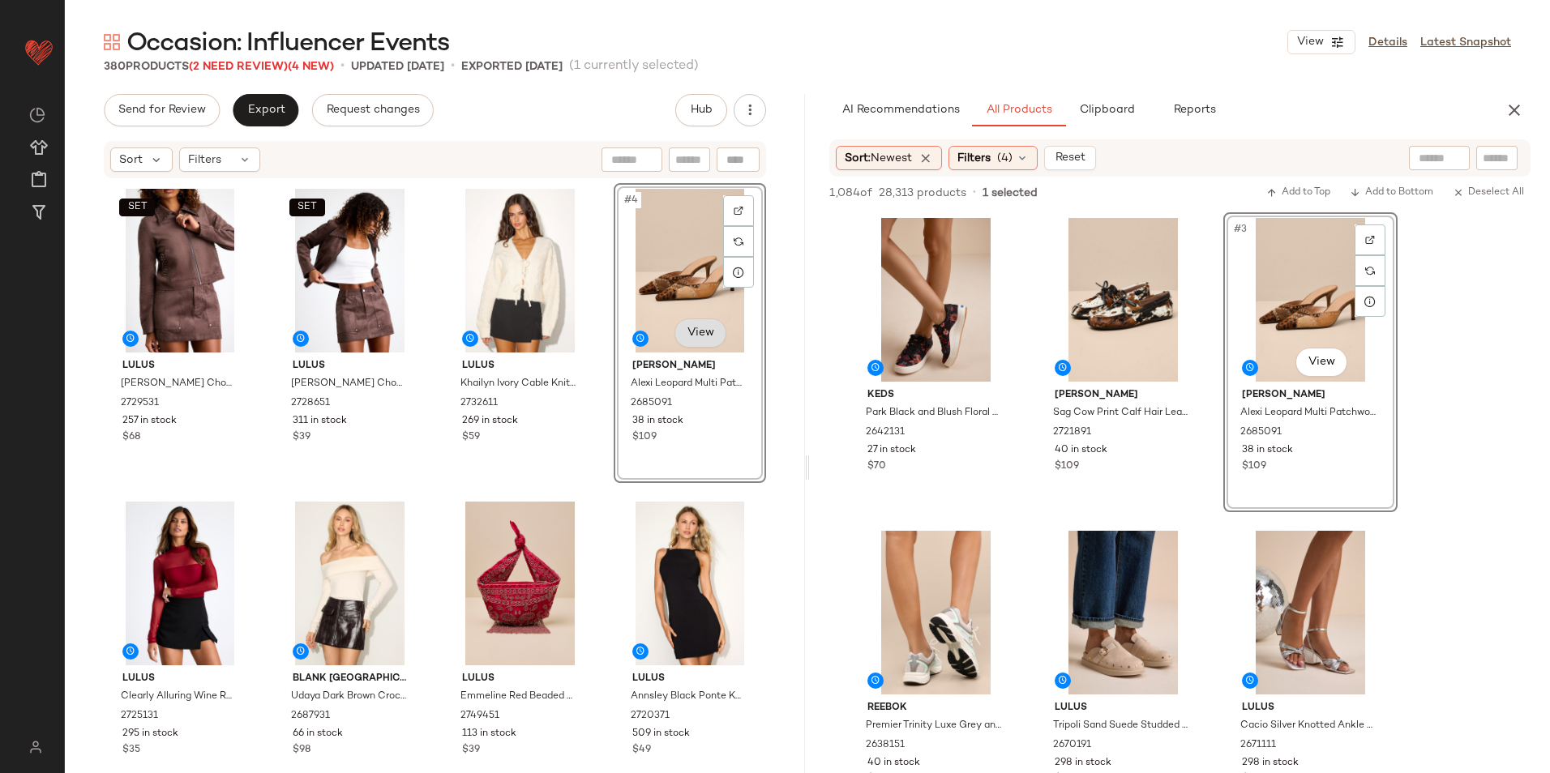
click at [696, 332] on body "Lulus ** Dashboard All Products Global Clipboards (51) Curations (815) Jordan C…" at bounding box center [775, 386] width 1550 height 773
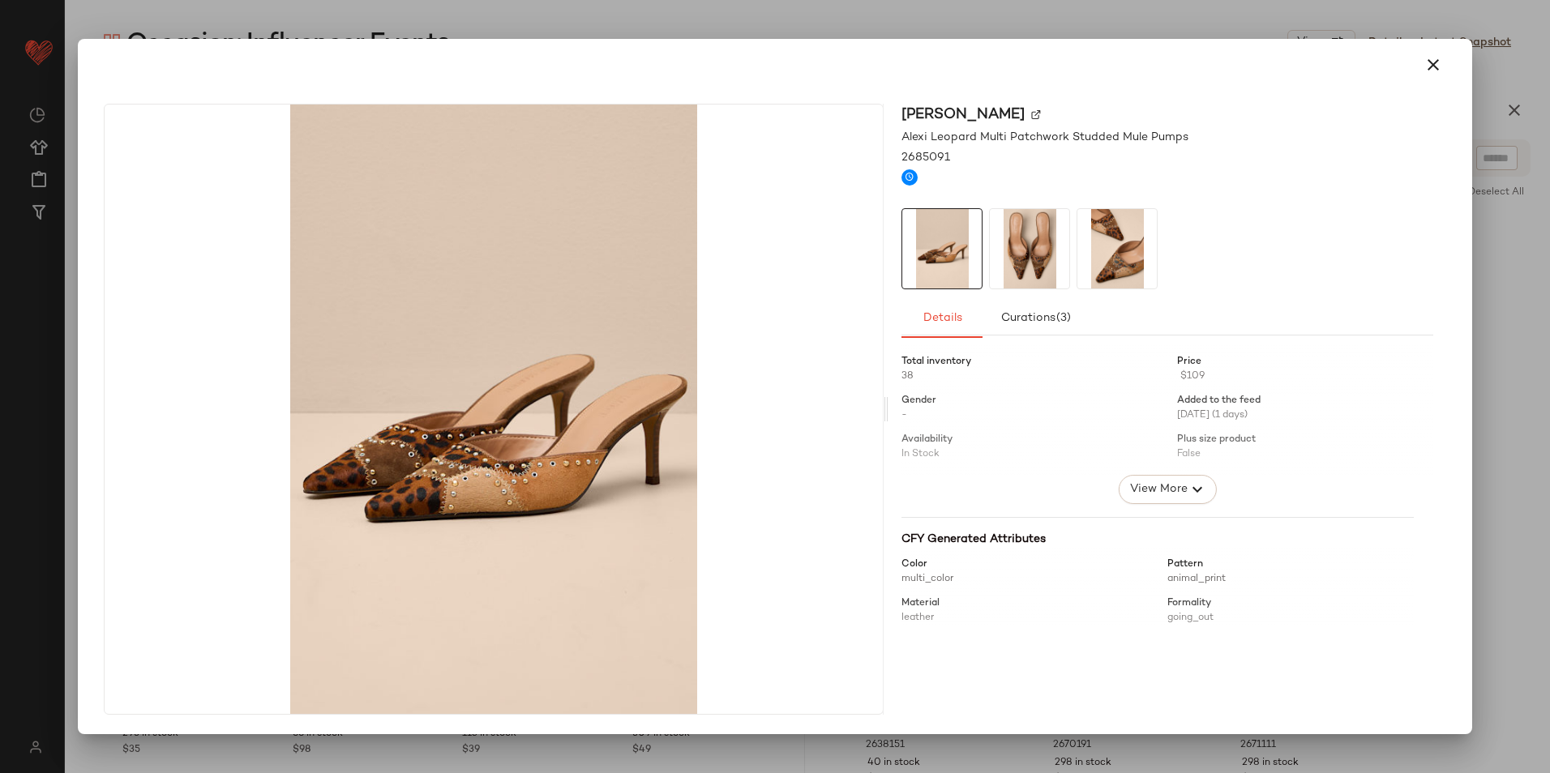
click at [1030, 233] on img at bounding box center [1029, 248] width 79 height 79
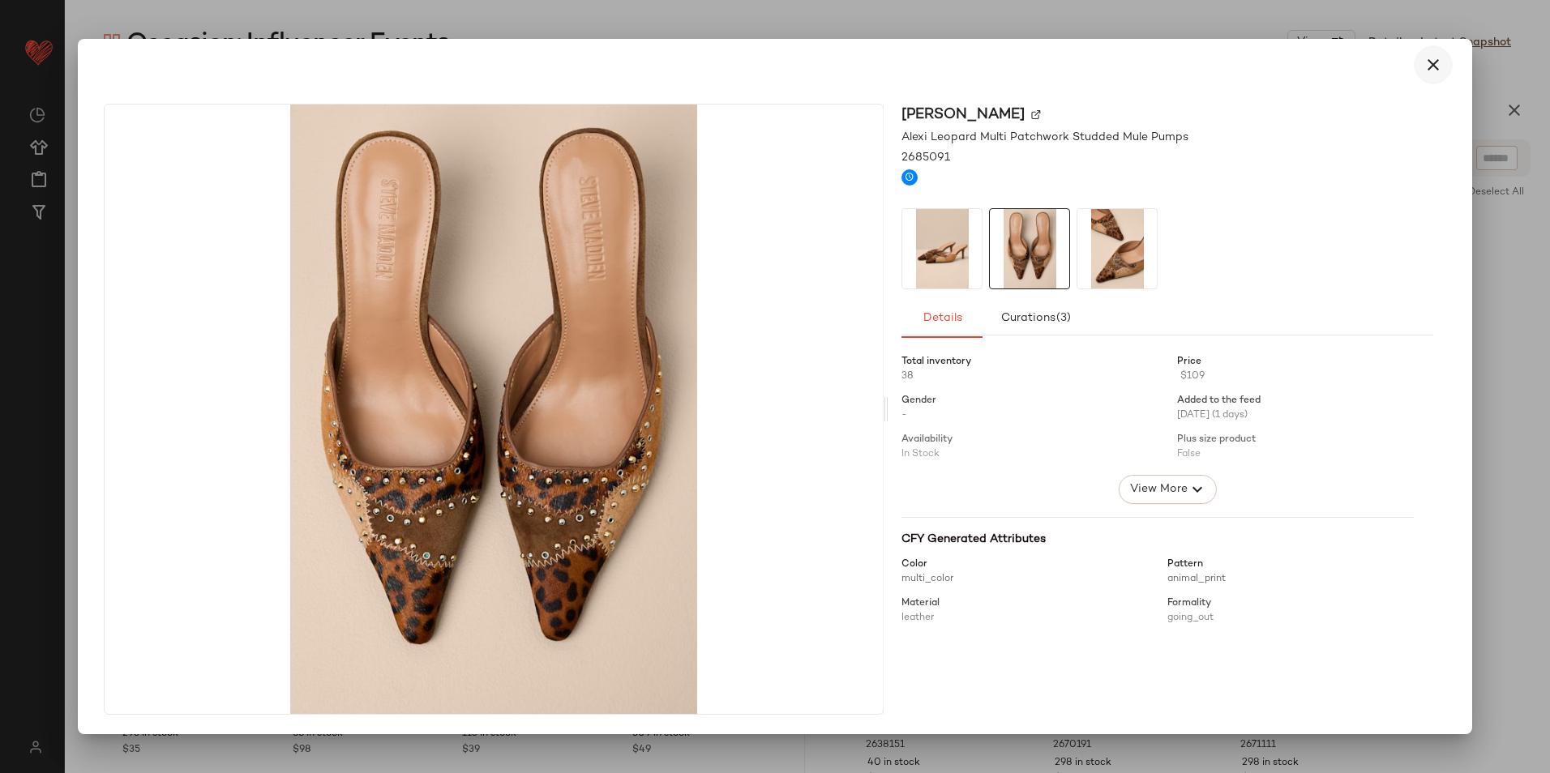
click at [1440, 62] on icon "button" at bounding box center [1432, 64] width 19 height 19
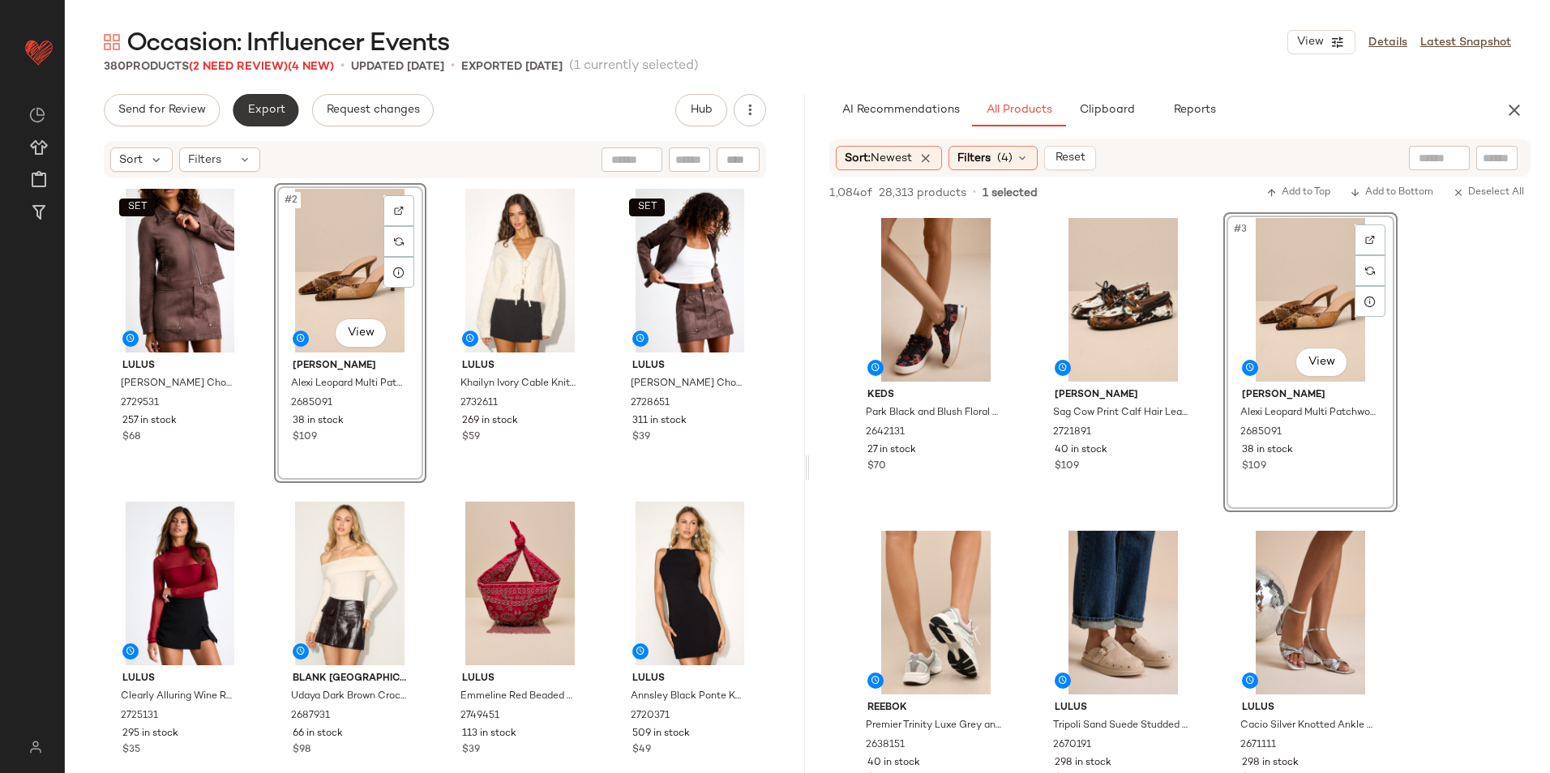
click at [267, 105] on span "Export" at bounding box center [265, 110] width 38 height 13
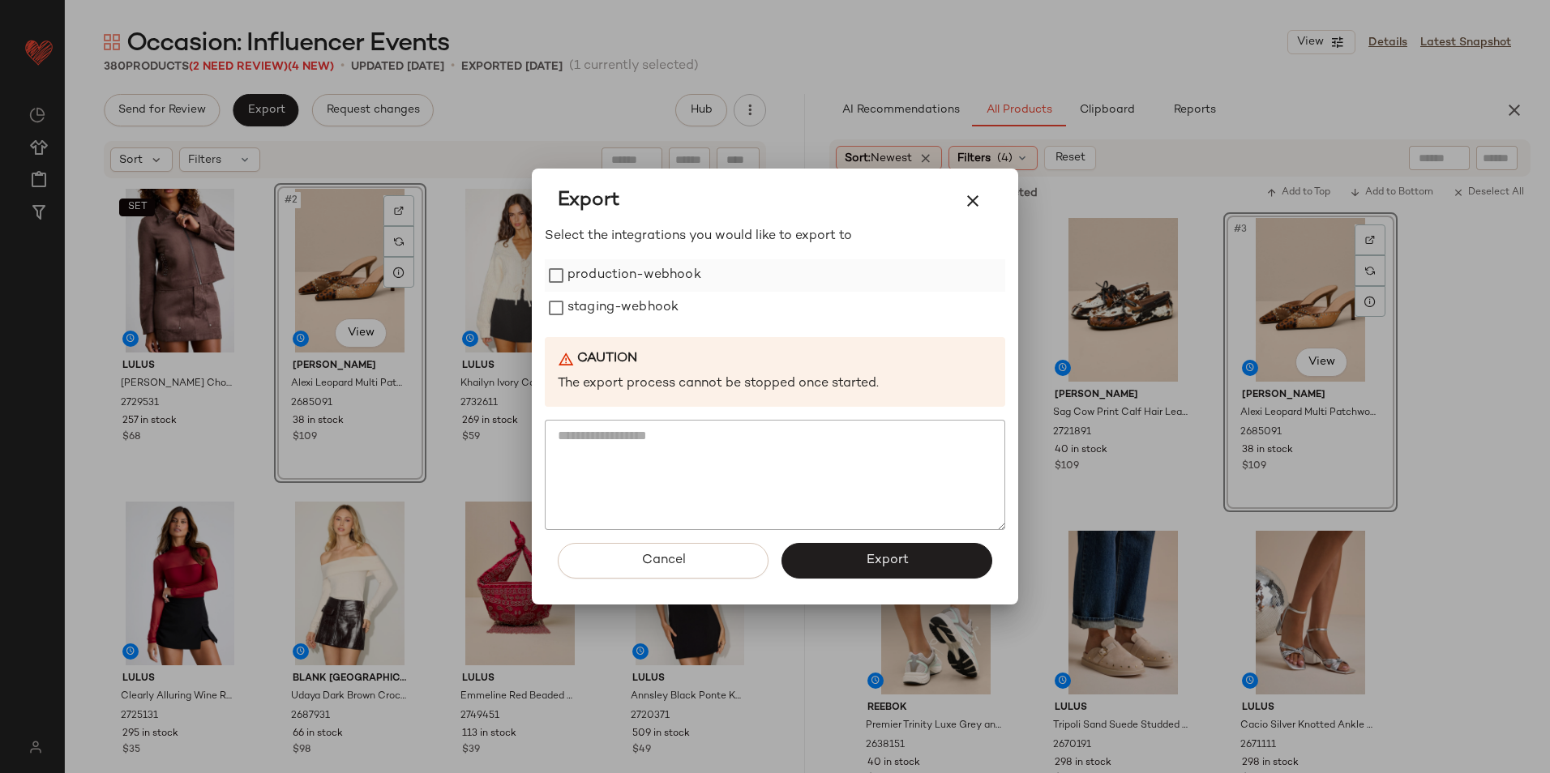
click at [594, 277] on label "production-webhook" at bounding box center [634, 275] width 134 height 32
click at [601, 295] on label "staging-webhook" at bounding box center [622, 308] width 111 height 32
click at [860, 559] on button "Export" at bounding box center [886, 561] width 211 height 36
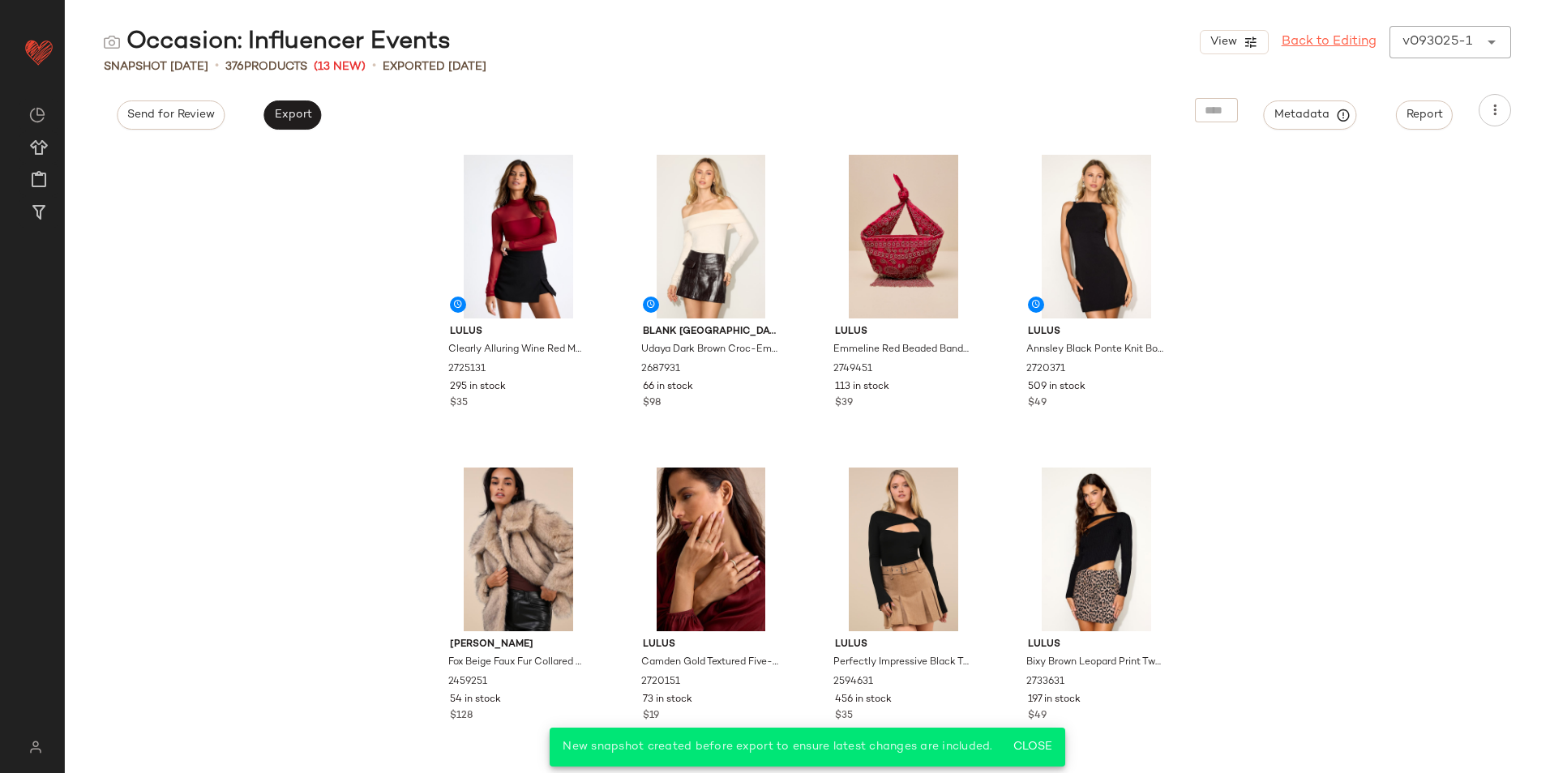
click at [1338, 48] on link "Back to Editing" at bounding box center [1329, 41] width 95 height 19
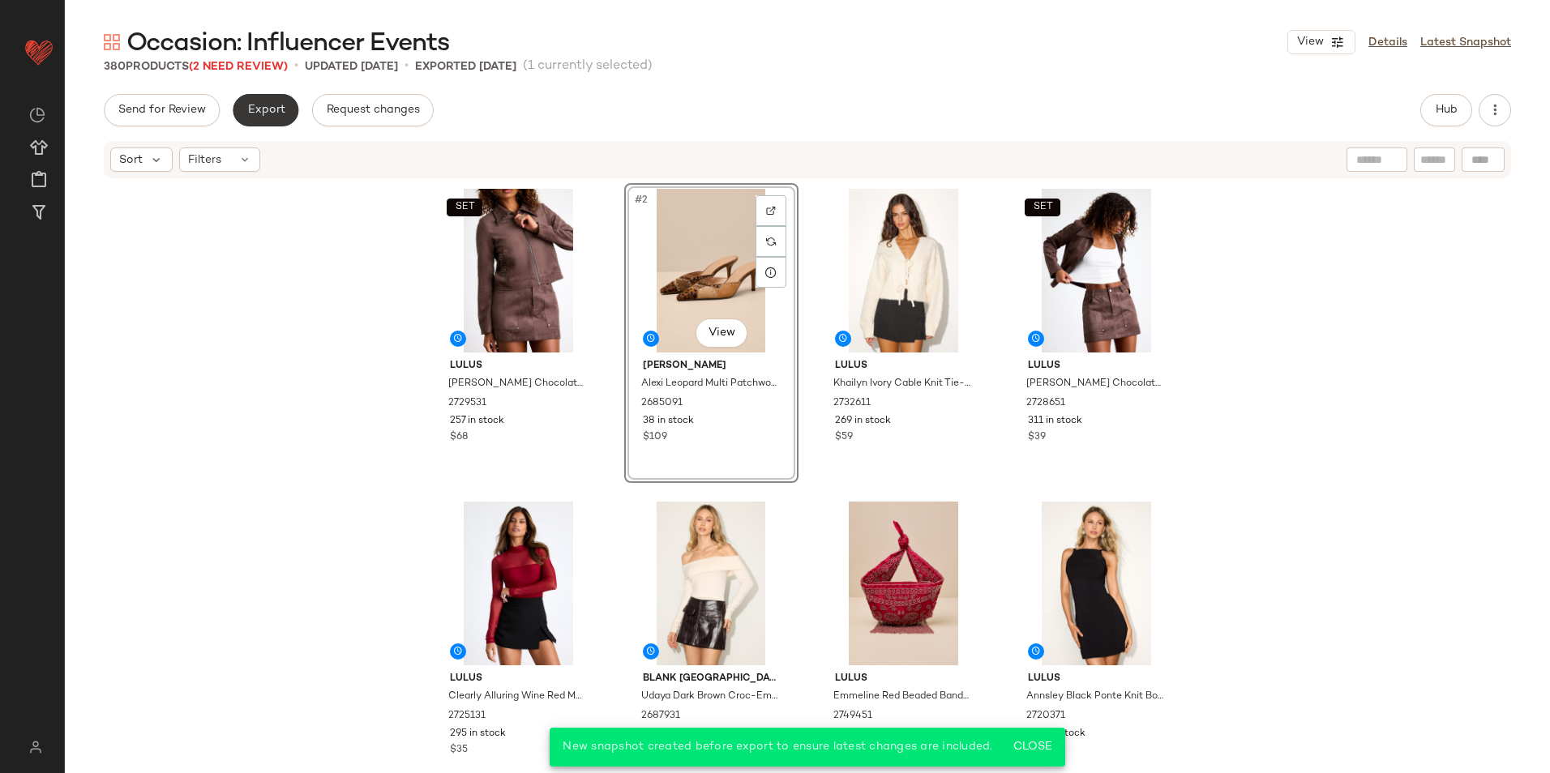
click at [252, 112] on span "Export" at bounding box center [265, 110] width 38 height 13
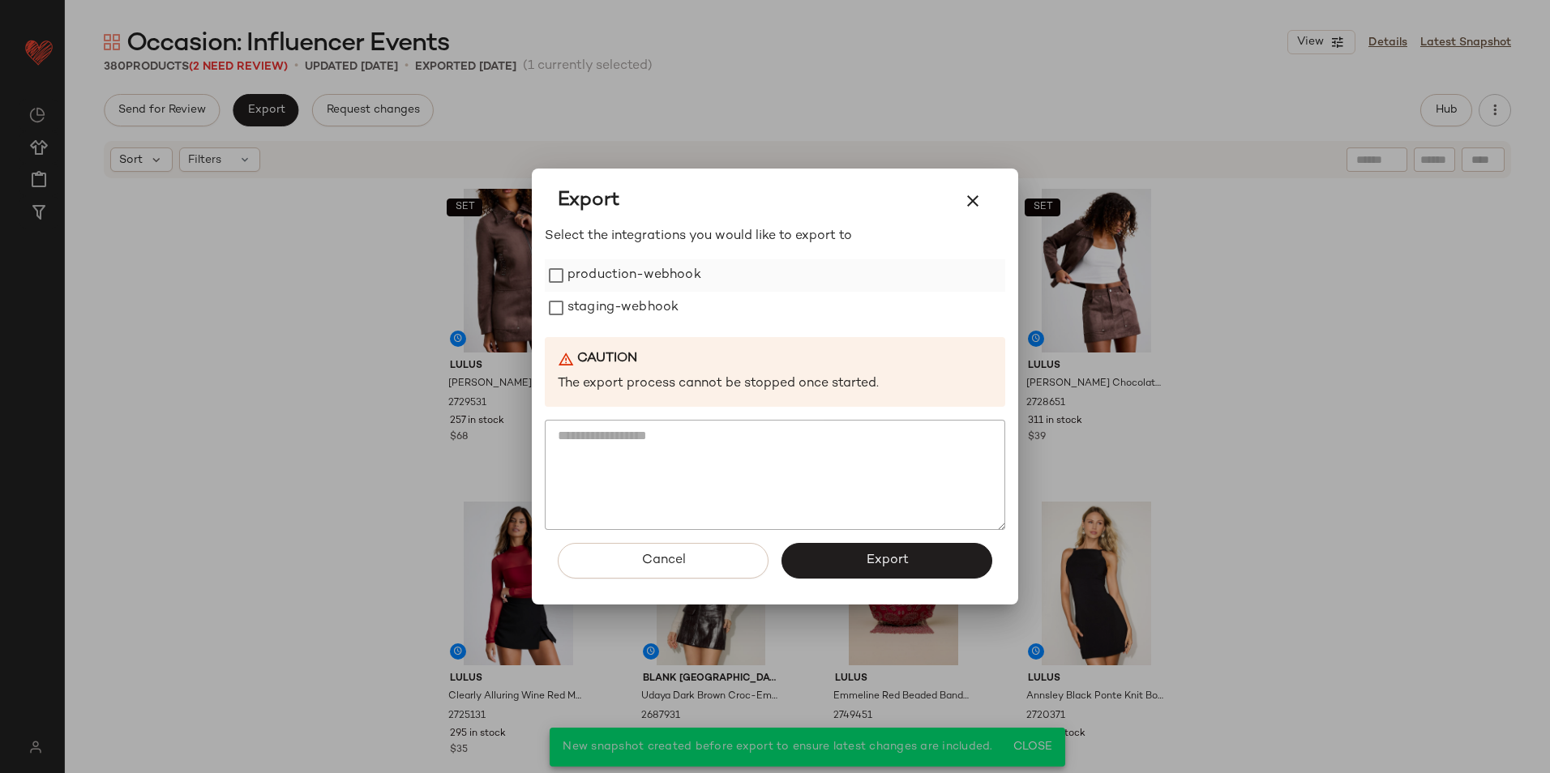
click at [607, 275] on label "production-webhook" at bounding box center [634, 275] width 134 height 32
click at [606, 309] on label "staging-webhook" at bounding box center [622, 308] width 111 height 32
click at [833, 567] on button "Export" at bounding box center [886, 561] width 211 height 36
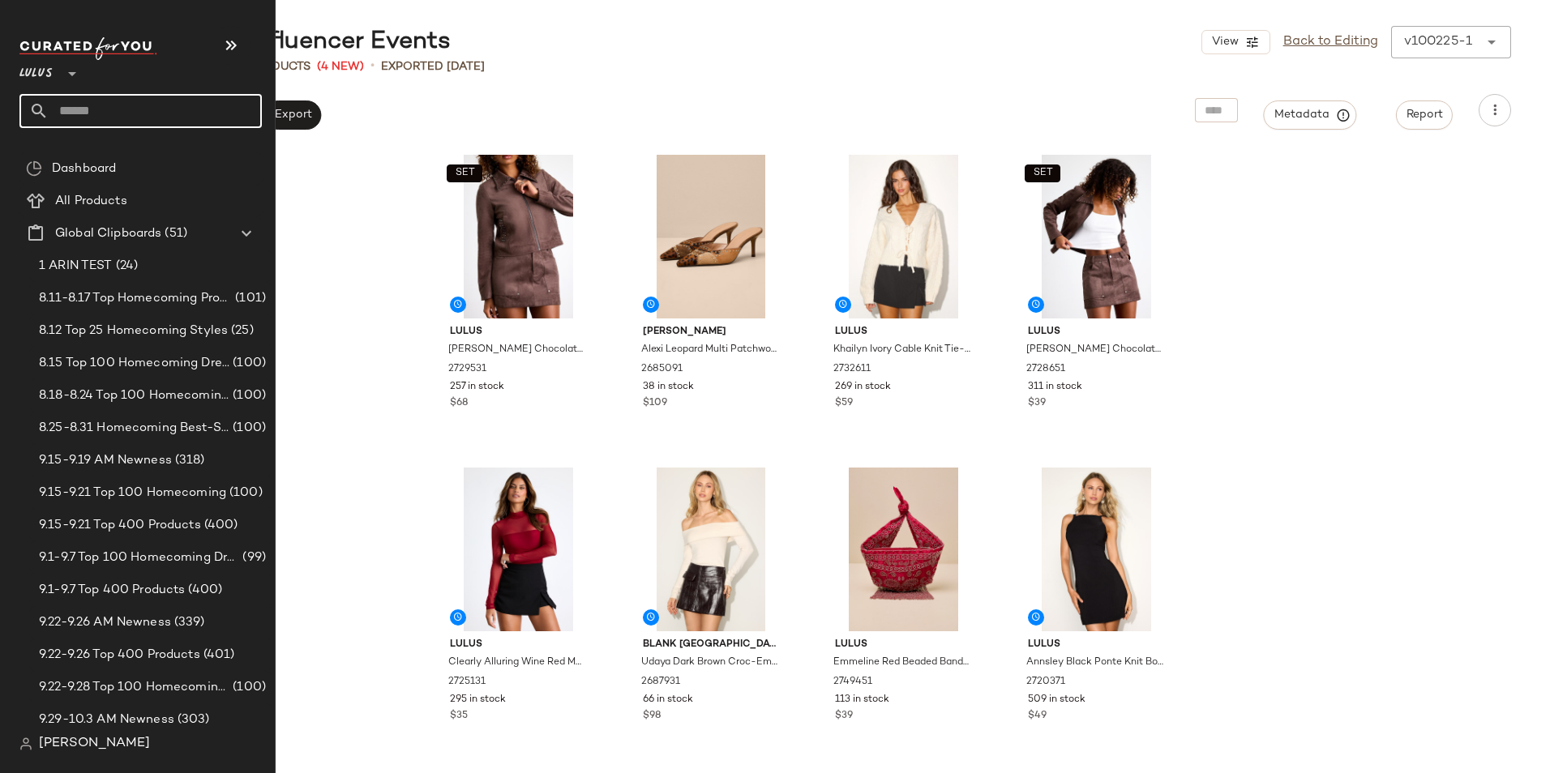
click at [119, 116] on input "text" at bounding box center [155, 111] width 213 height 34
click at [81, 111] on input "text" at bounding box center [155, 111] width 213 height 34
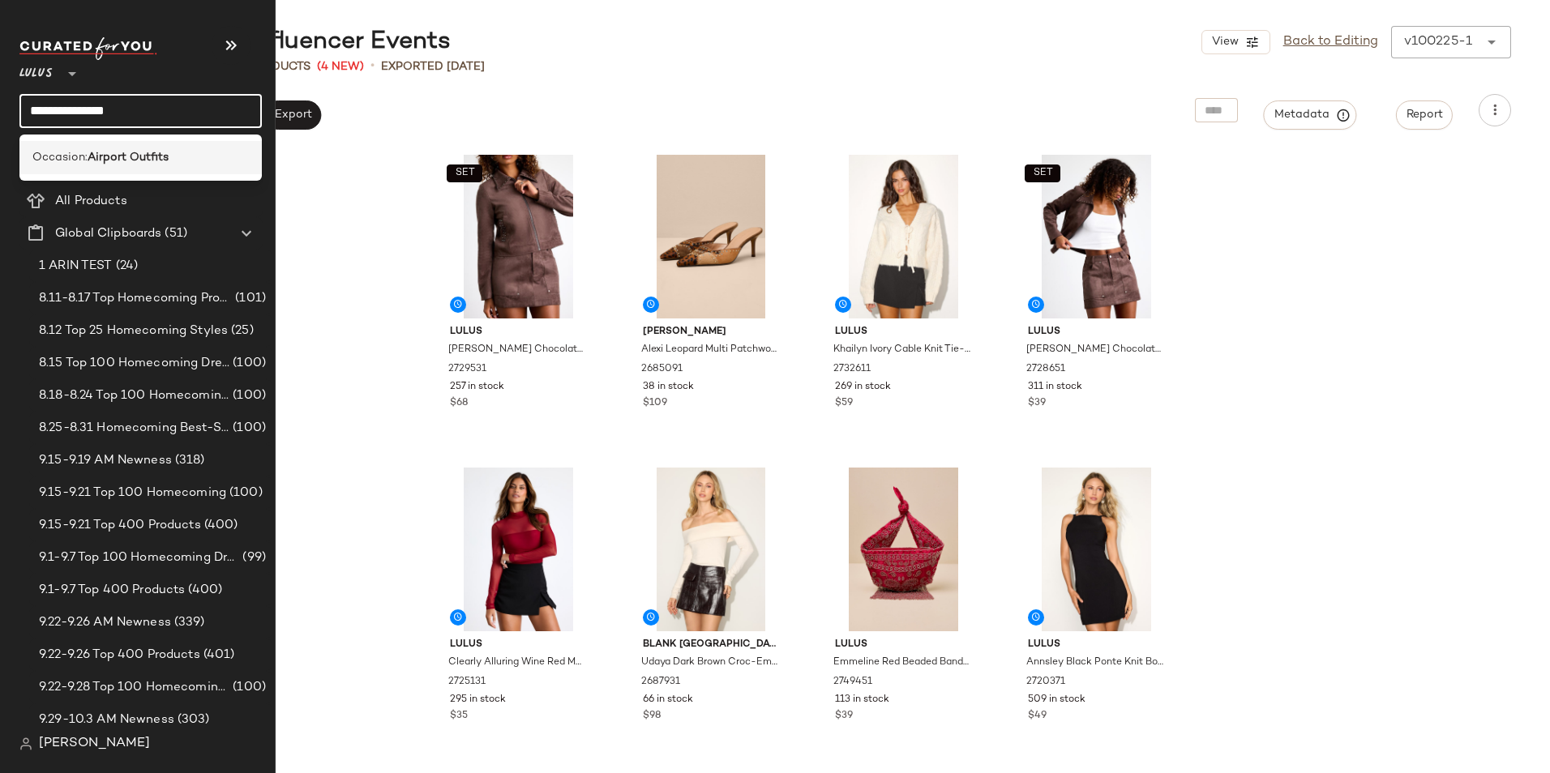
type input "**********"
click at [84, 163] on span "Occasion:" at bounding box center [59, 157] width 55 height 17
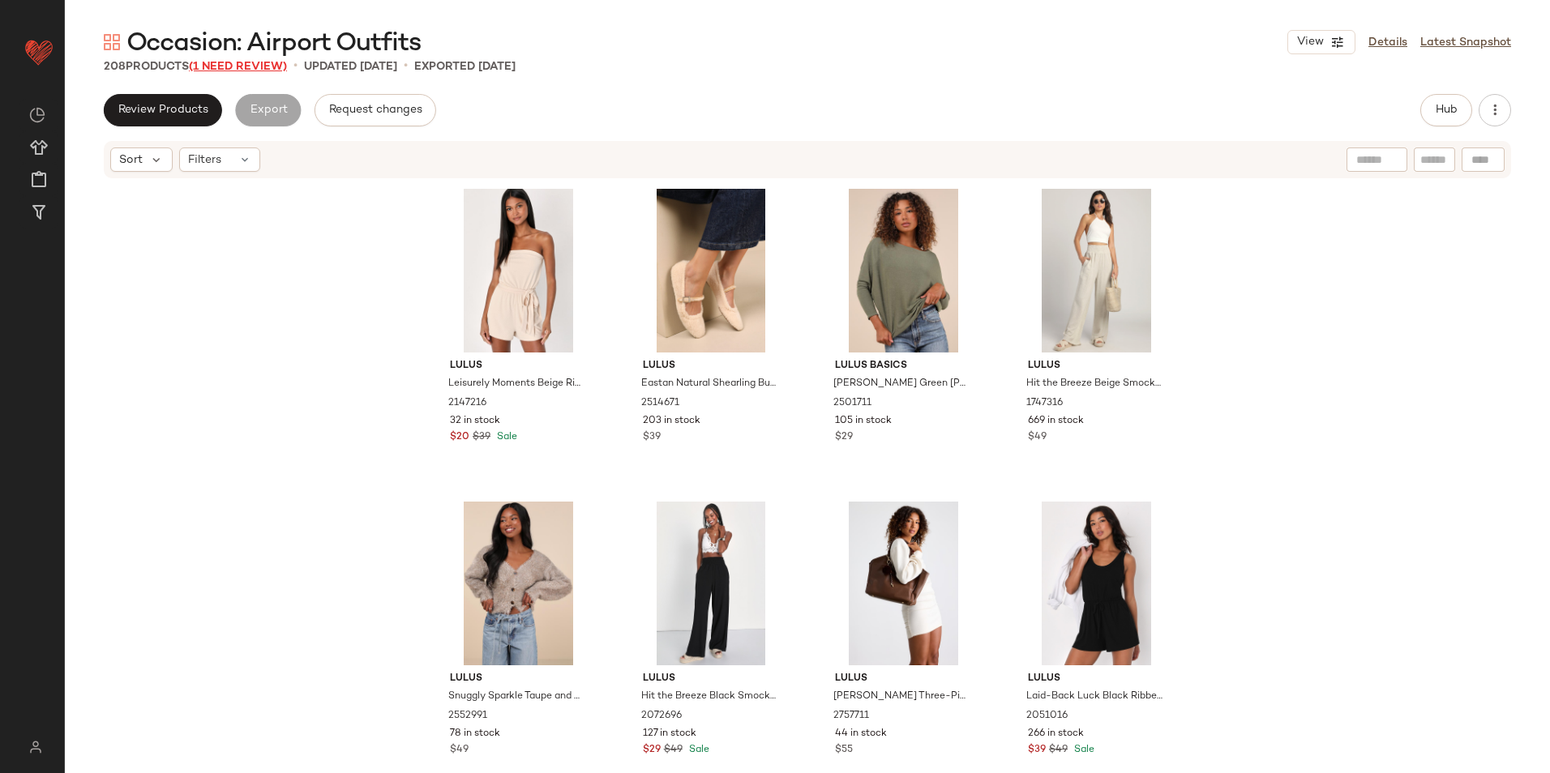
click at [259, 63] on span "(1 Need Review)" at bounding box center [238, 67] width 98 height 12
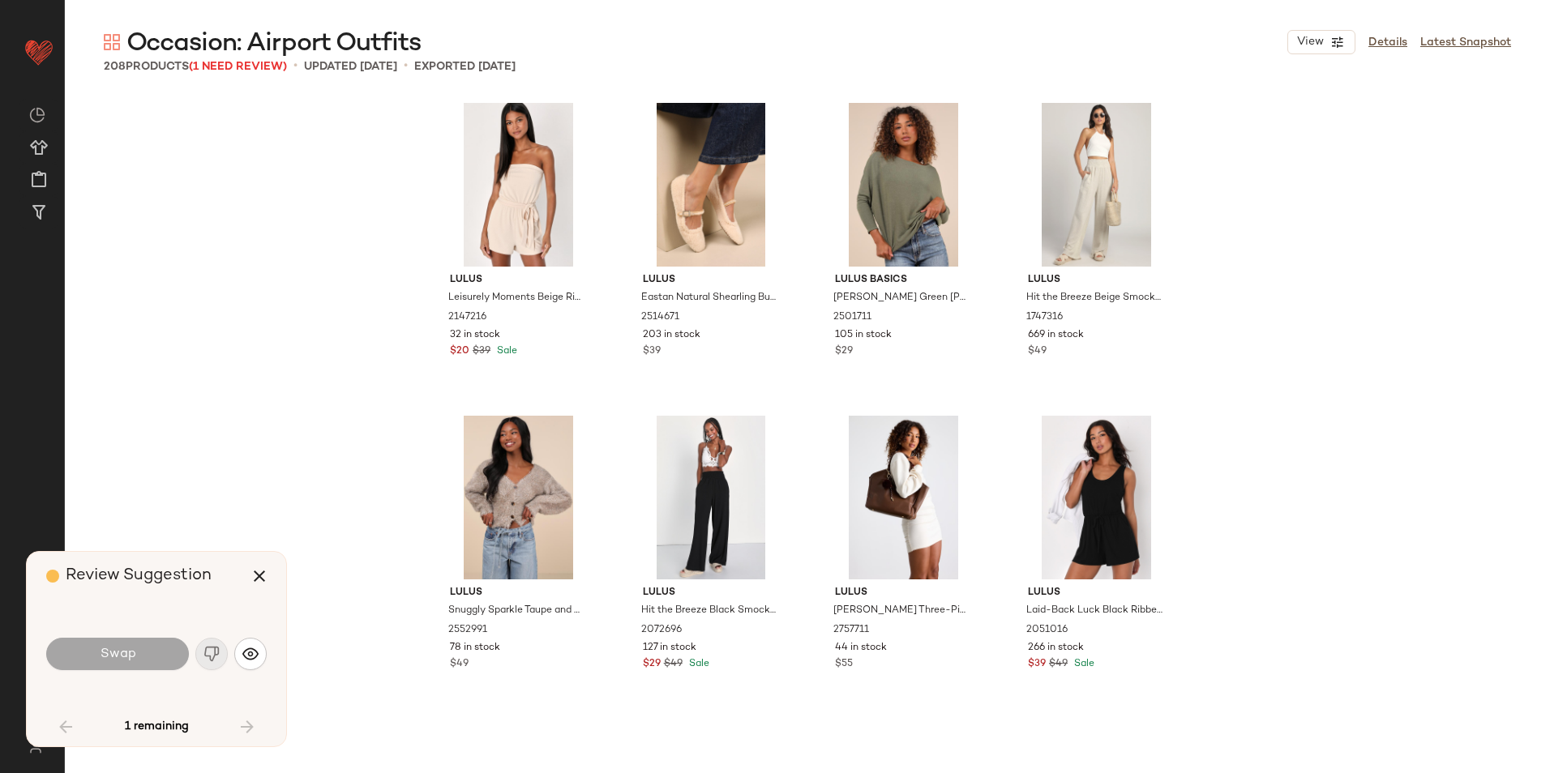
scroll to position [2503, 0]
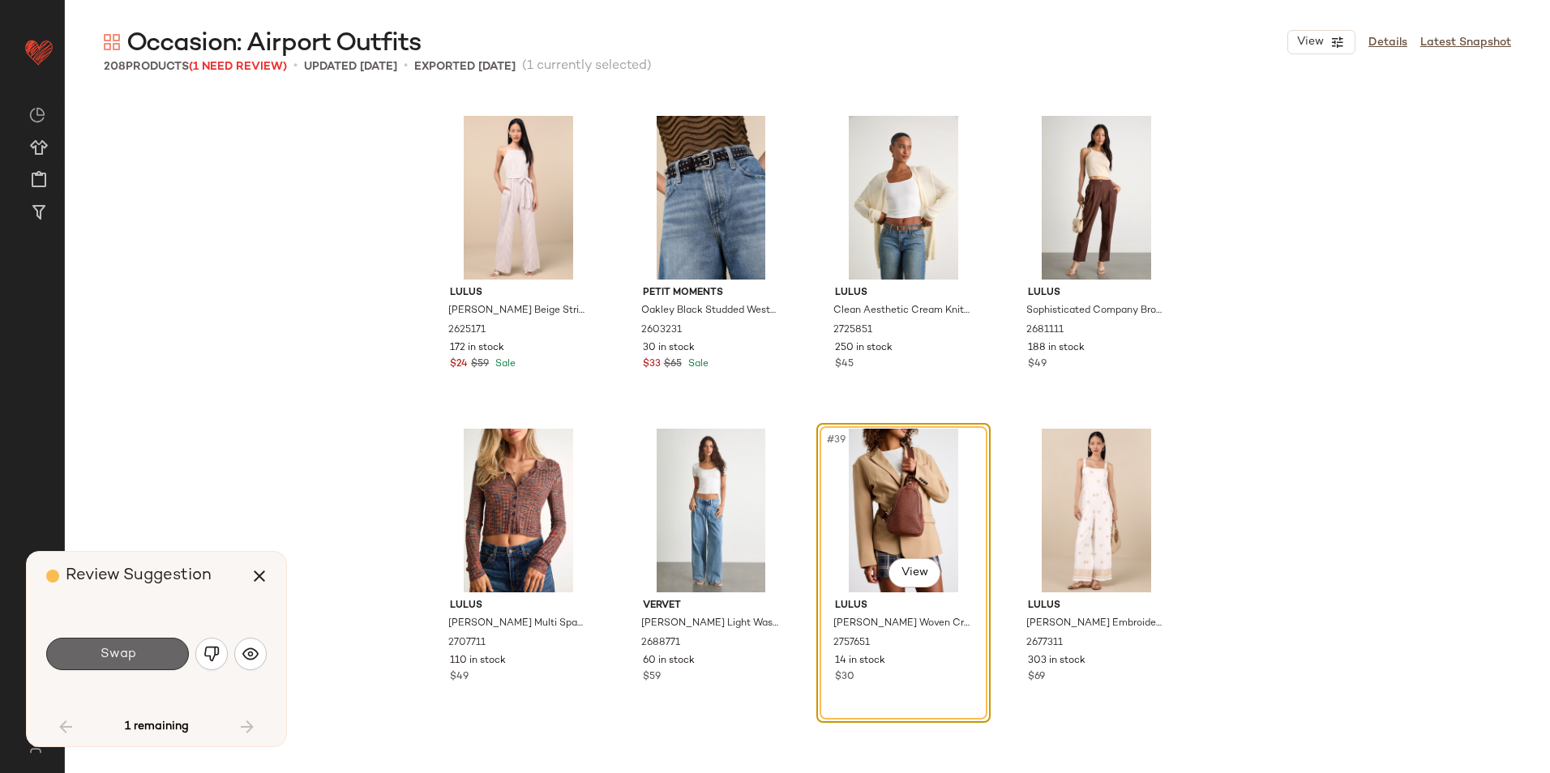
click at [148, 653] on button "Swap" at bounding box center [117, 654] width 143 height 32
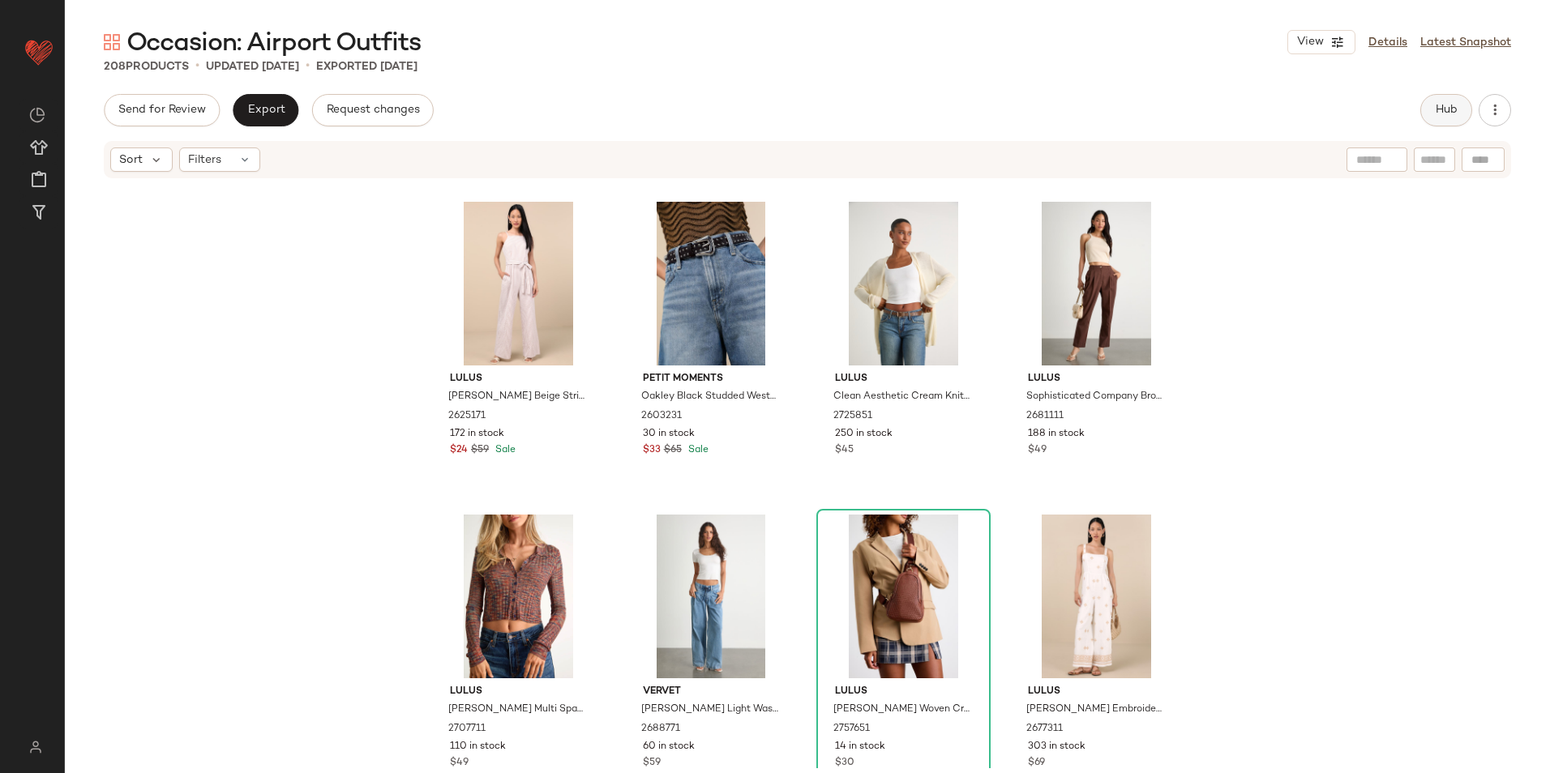
click at [1429, 113] on button "Hub" at bounding box center [1446, 110] width 52 height 32
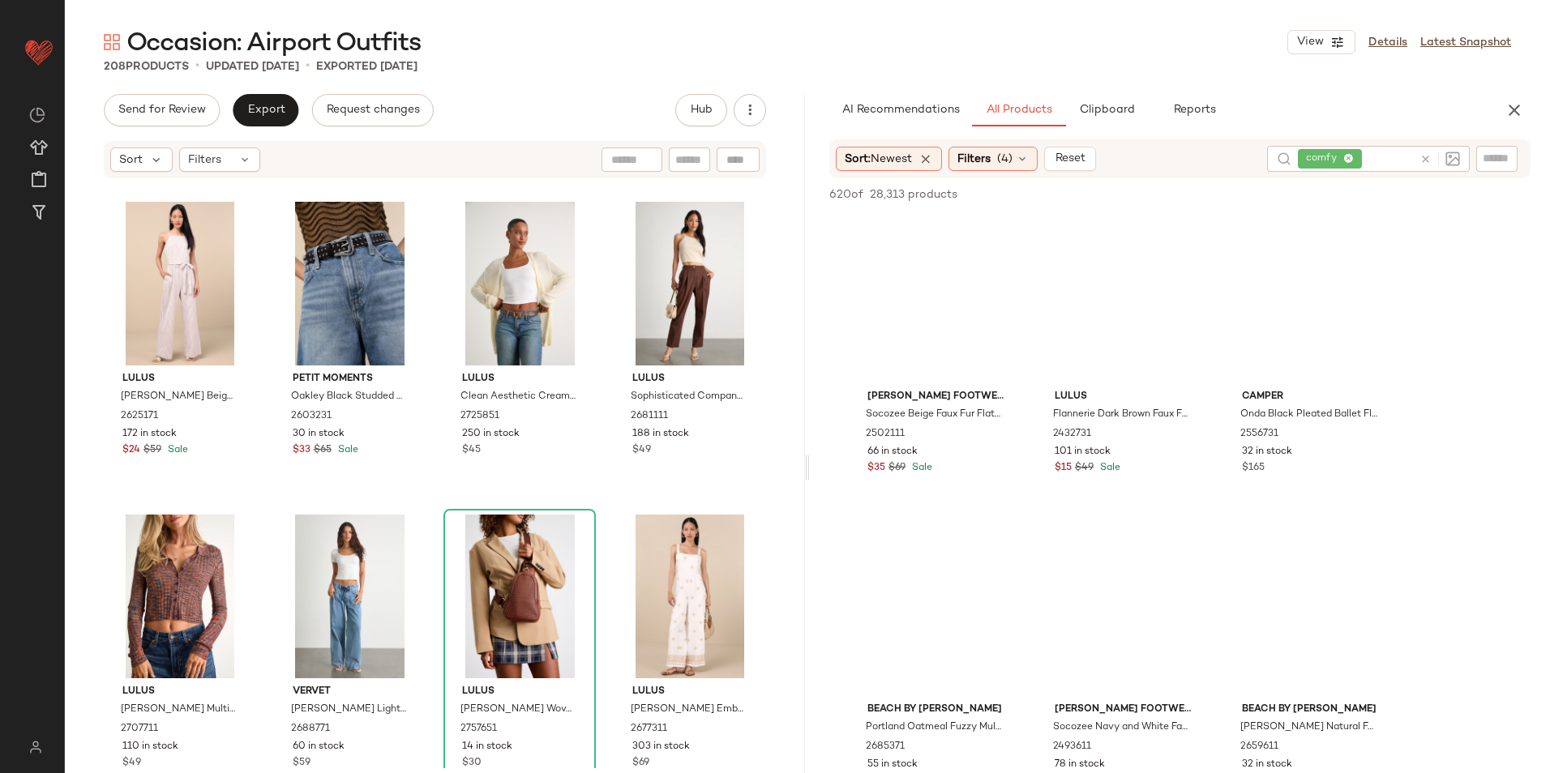
drag, startPoint x: 807, startPoint y: 469, endPoint x: 1019, endPoint y: 466, distance: 212.4
click at [1019, 476] on div "Occasion: Airport Outfits View Details Latest Snapshot 208 Products • updated S…" at bounding box center [807, 399] width 1485 height 747
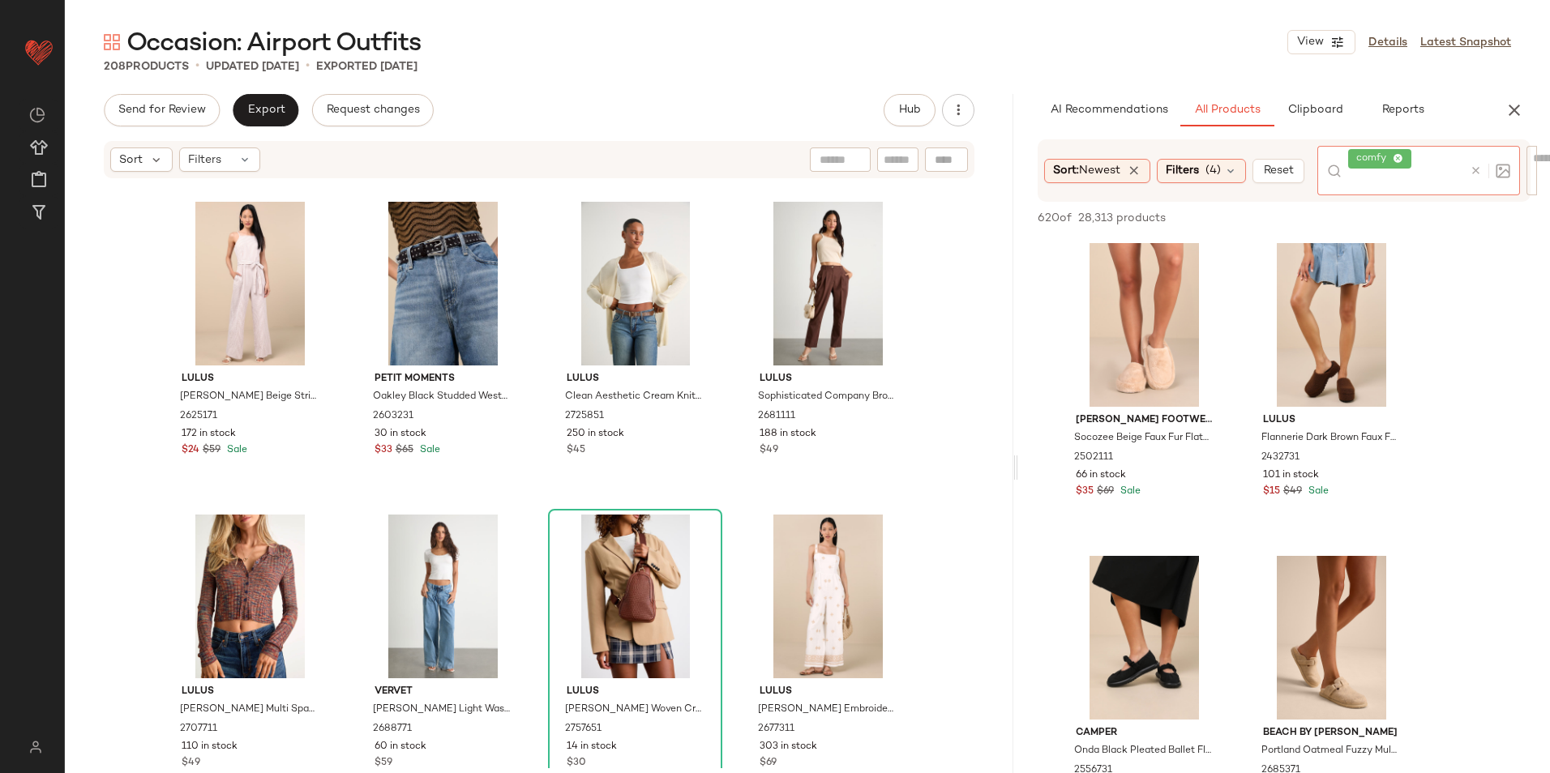
click at [1403, 155] on icon at bounding box center [1398, 159] width 11 height 11
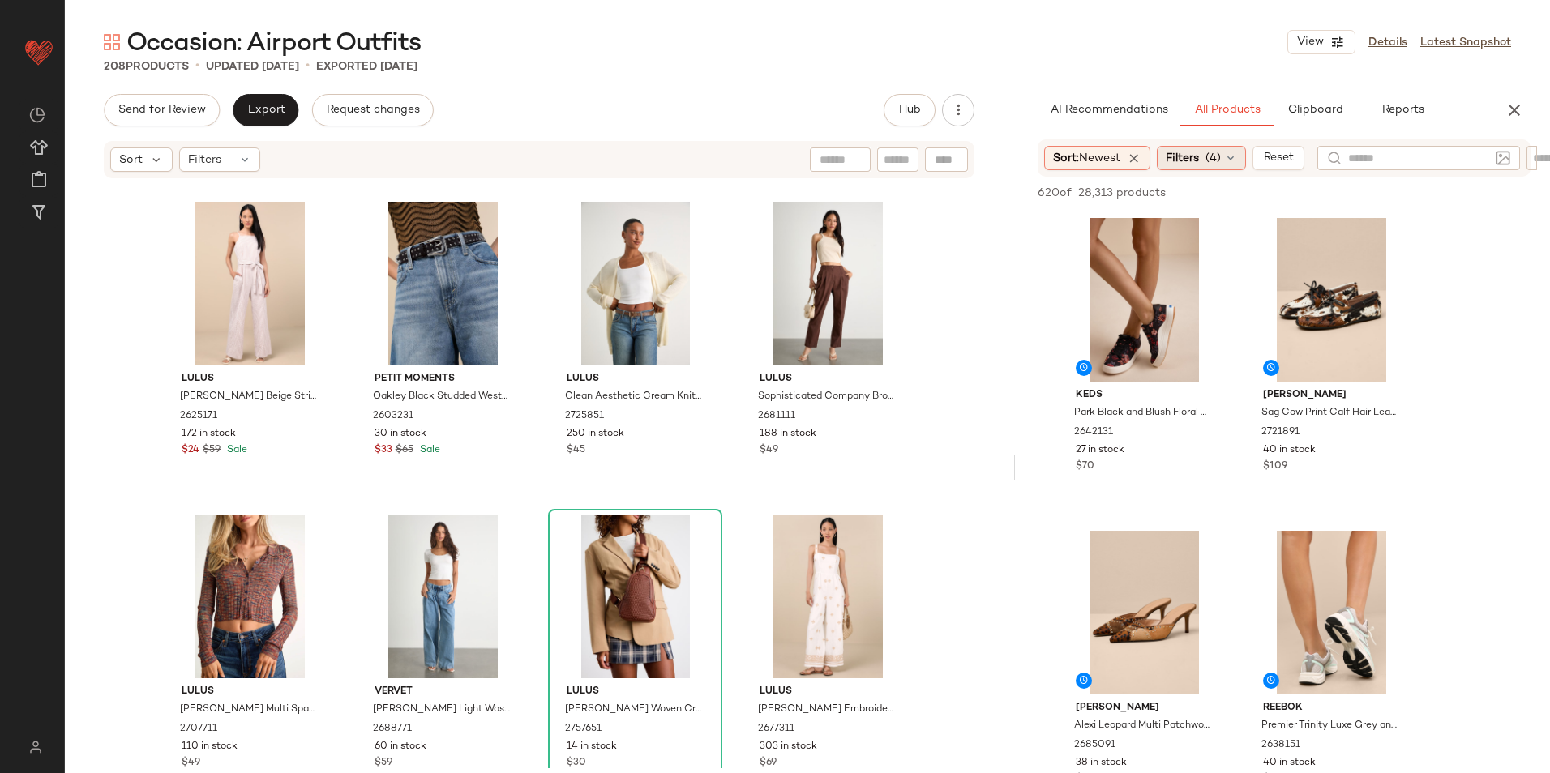
click at [1211, 153] on span "(4)" at bounding box center [1212, 158] width 15 height 17
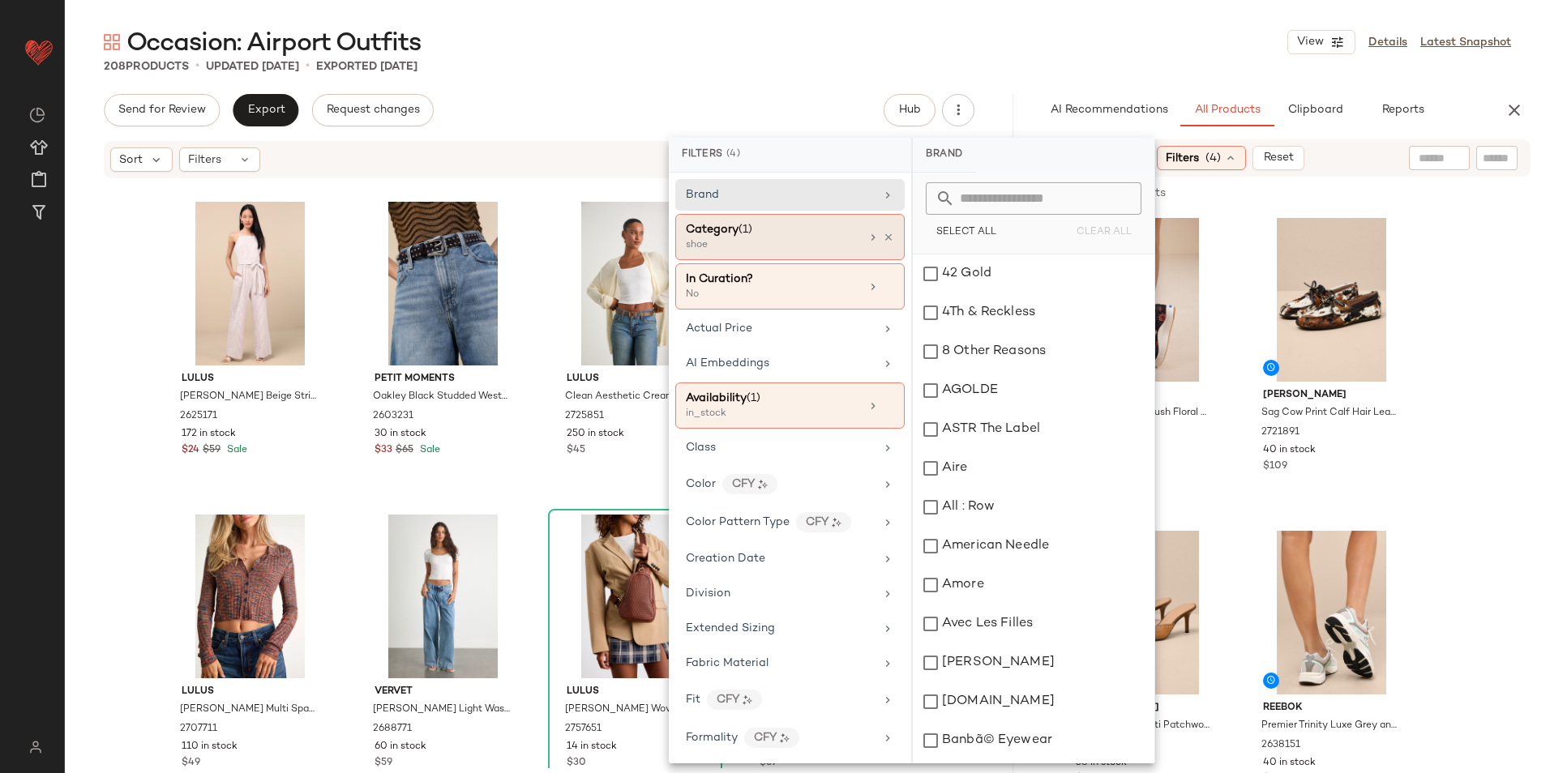
click at [814, 242] on div "shoe" at bounding box center [767, 245] width 162 height 15
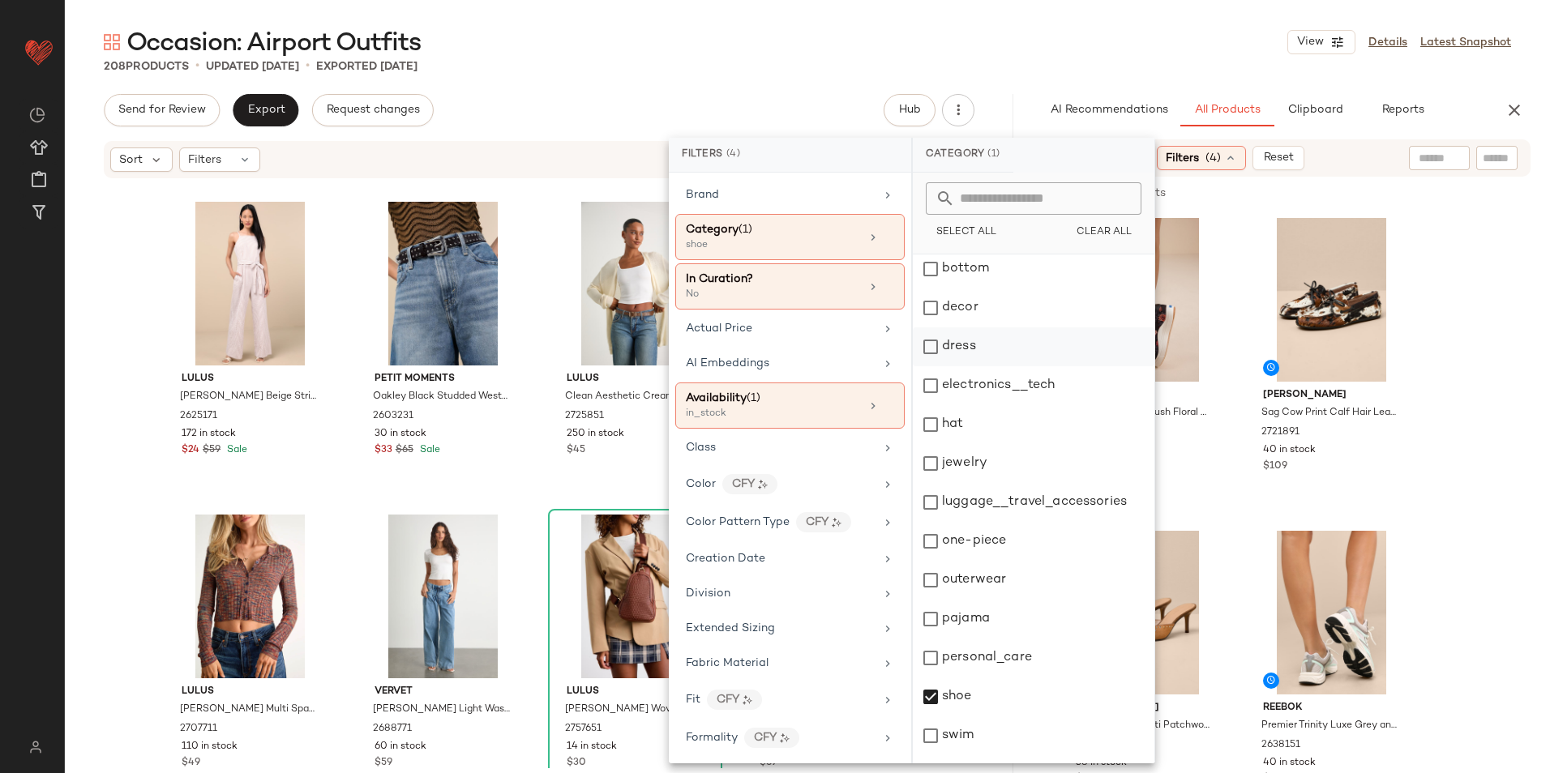
scroll to position [152, 0]
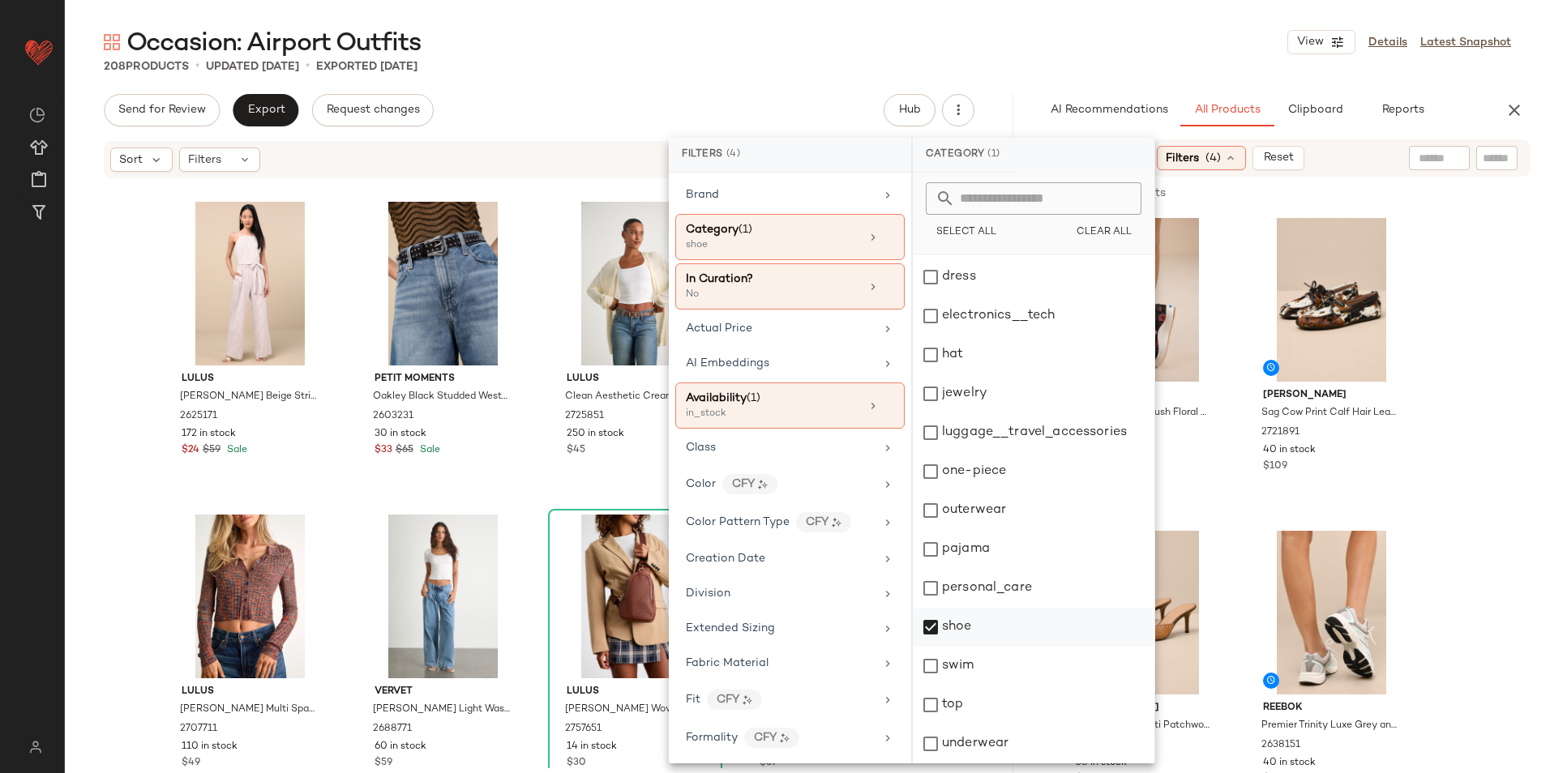
click at [1001, 622] on div "shoe" at bounding box center [1034, 627] width 242 height 39
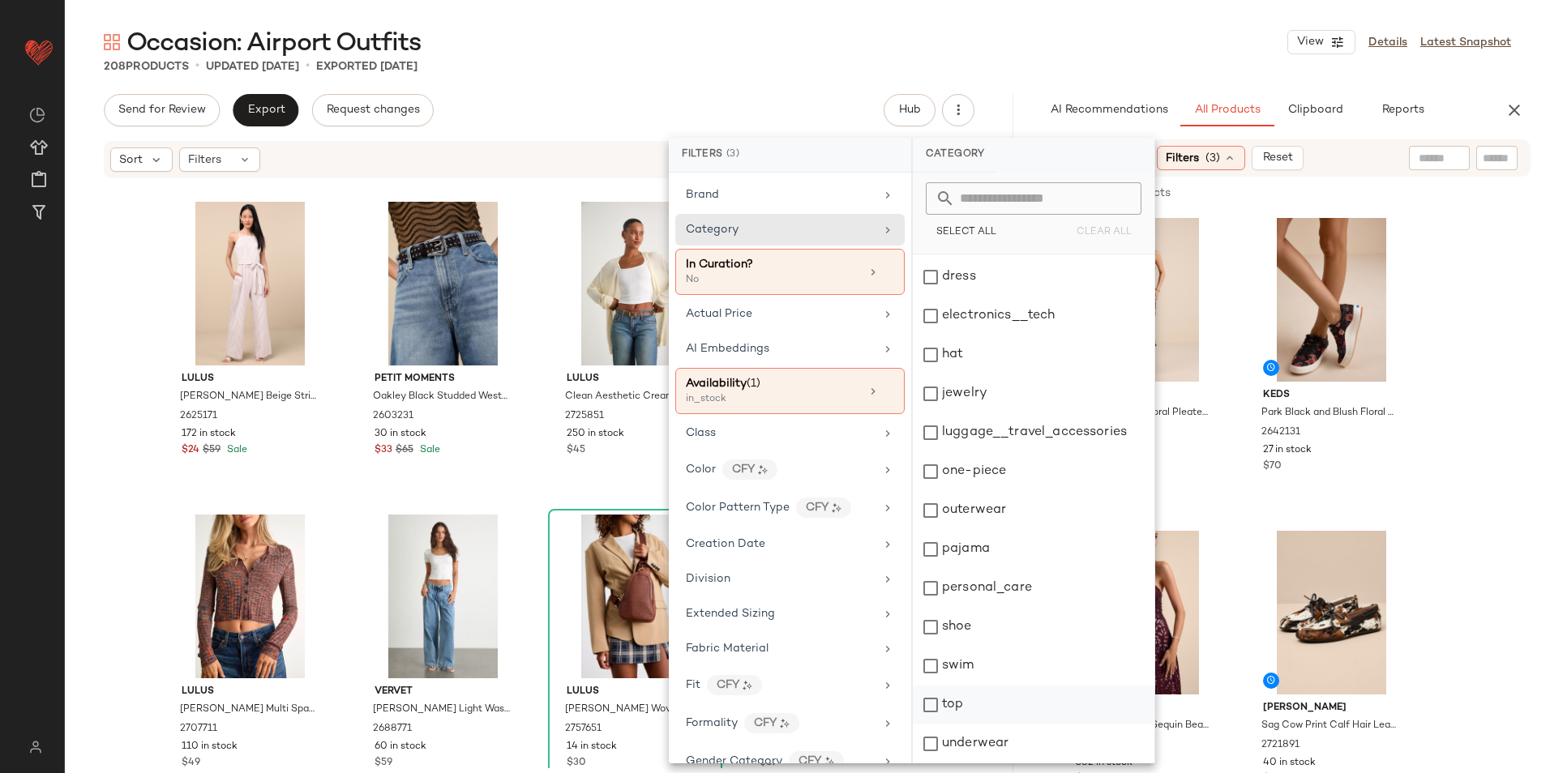
click at [961, 713] on div "top" at bounding box center [1034, 705] width 242 height 39
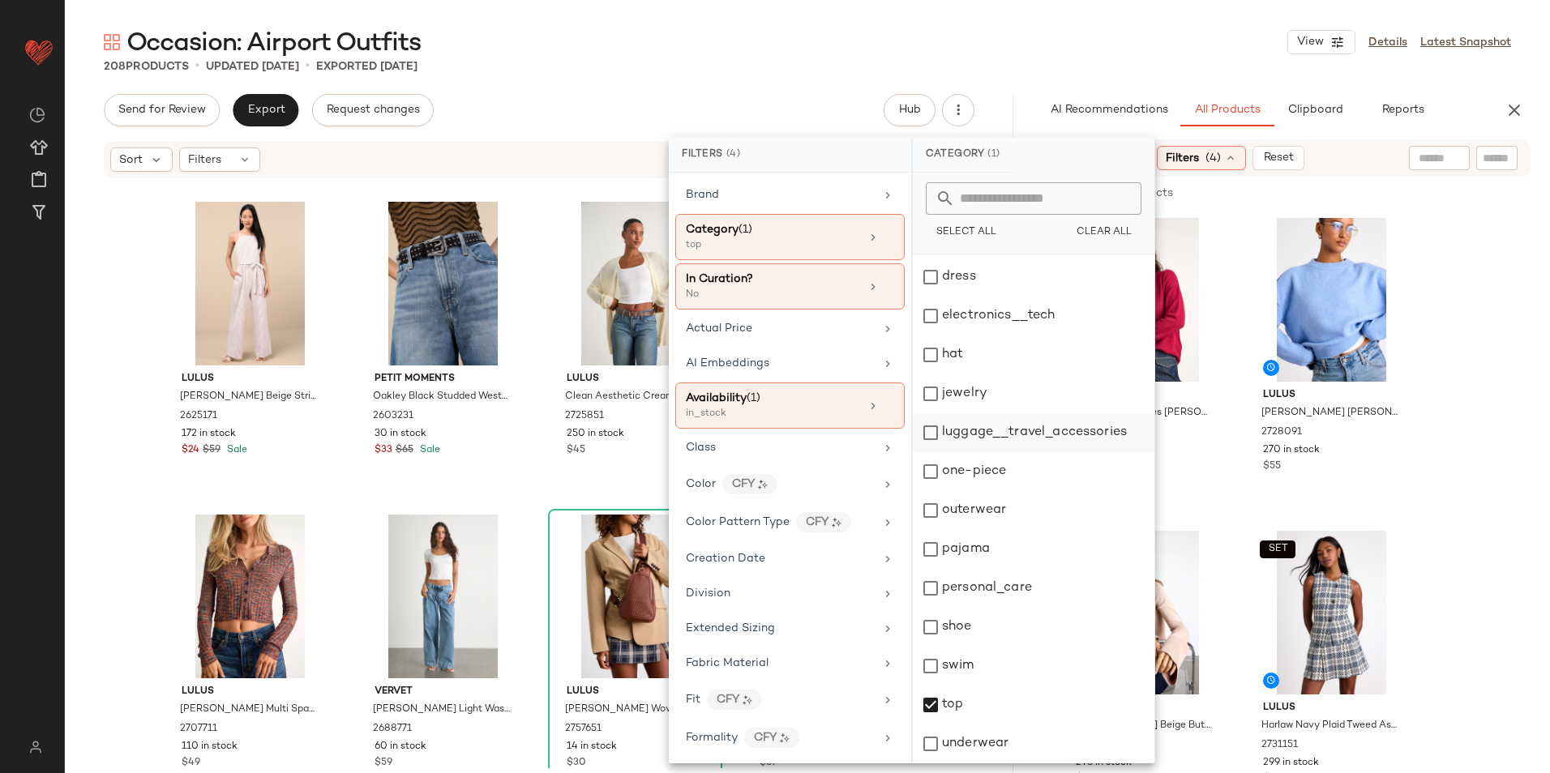
scroll to position [0, 0]
click at [984, 348] on div "bottom" at bounding box center [1034, 351] width 242 height 39
click at [1021, 35] on div "Occasion: Airport Outfits View Details Latest Snapshot" at bounding box center [807, 42] width 1485 height 32
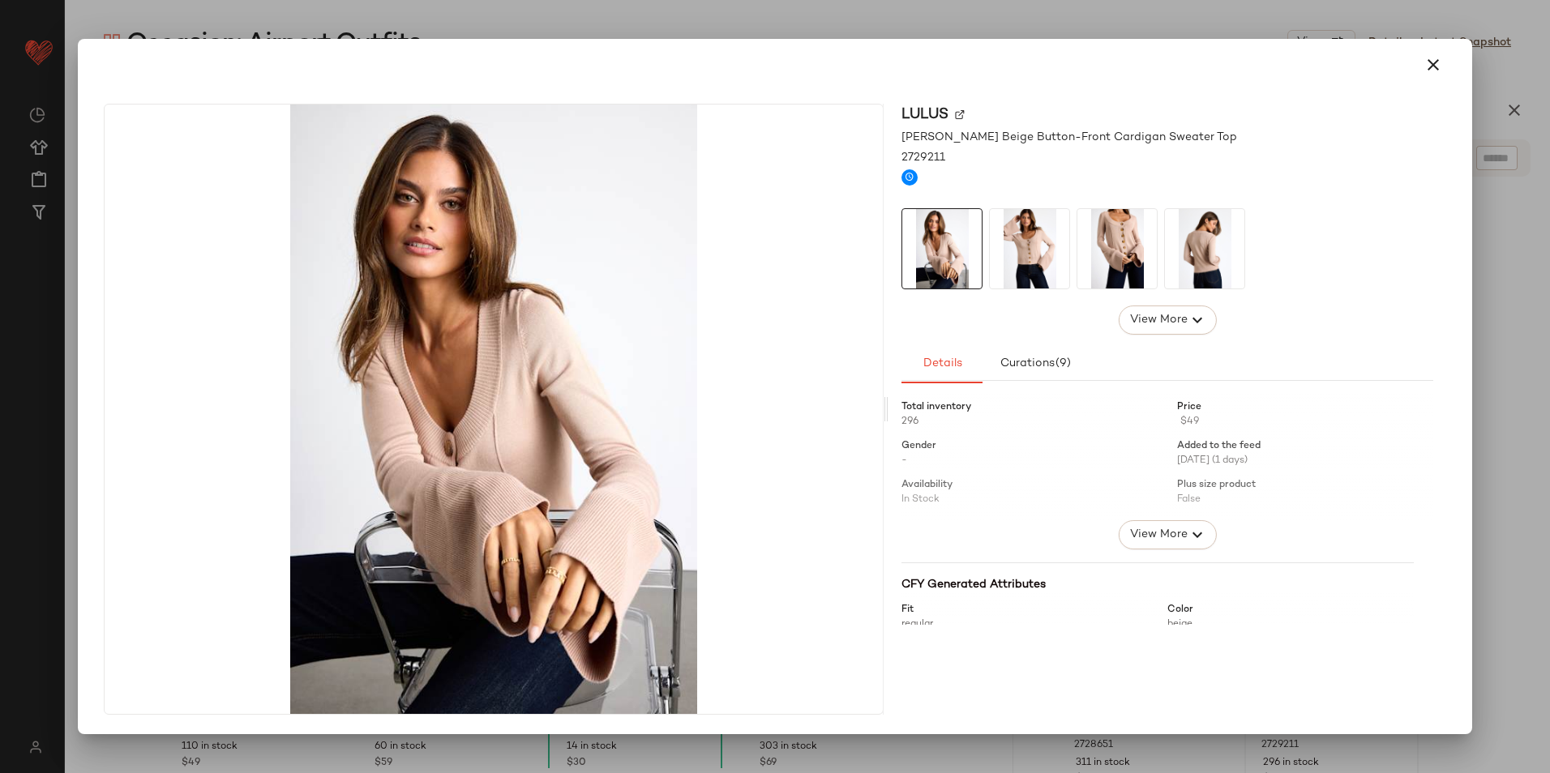
click at [1038, 247] on img at bounding box center [1029, 248] width 79 height 79
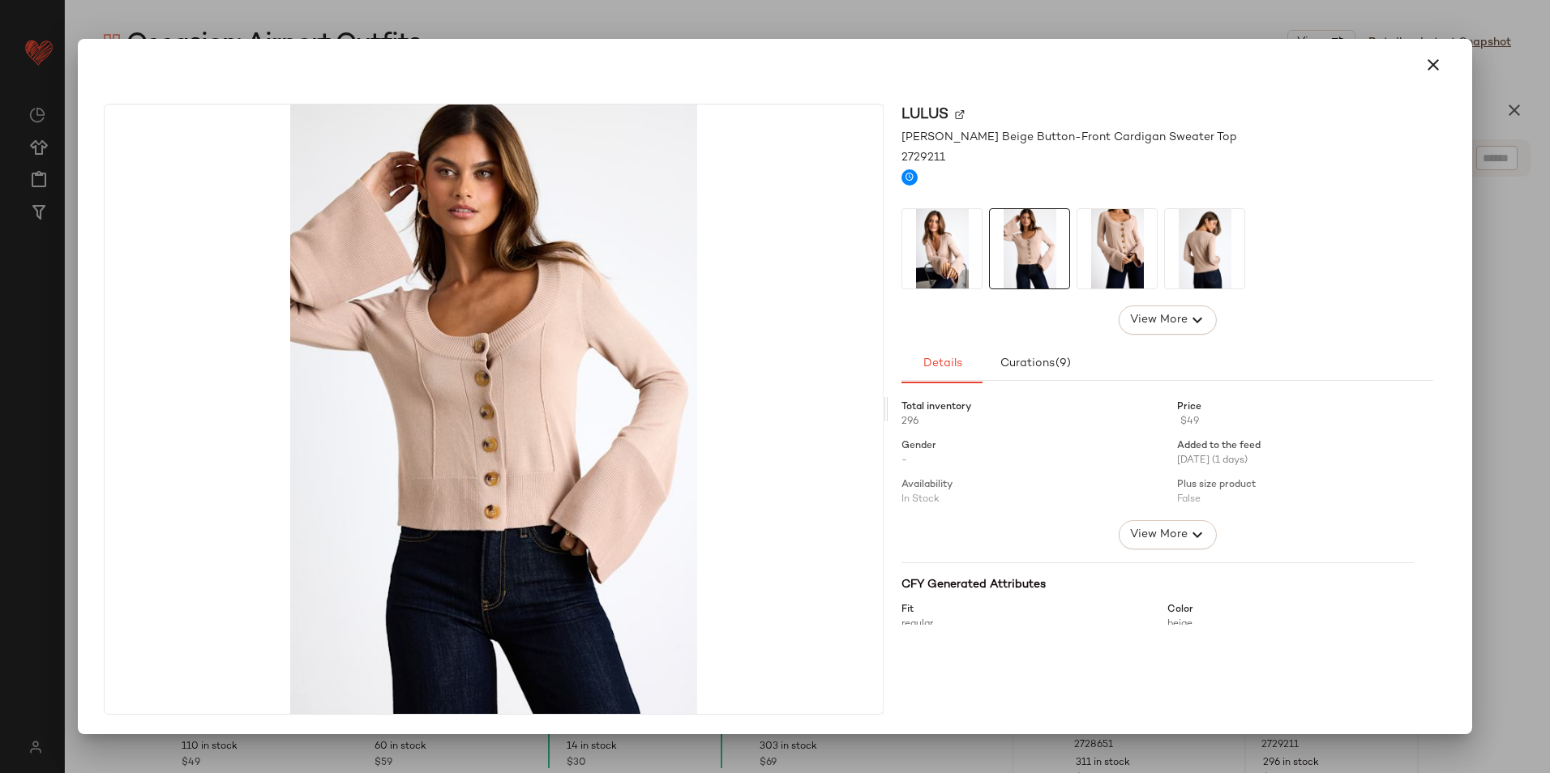
click at [1161, 254] on div at bounding box center [1167, 248] width 532 height 81
click at [1426, 54] on button "button" at bounding box center [1433, 64] width 39 height 39
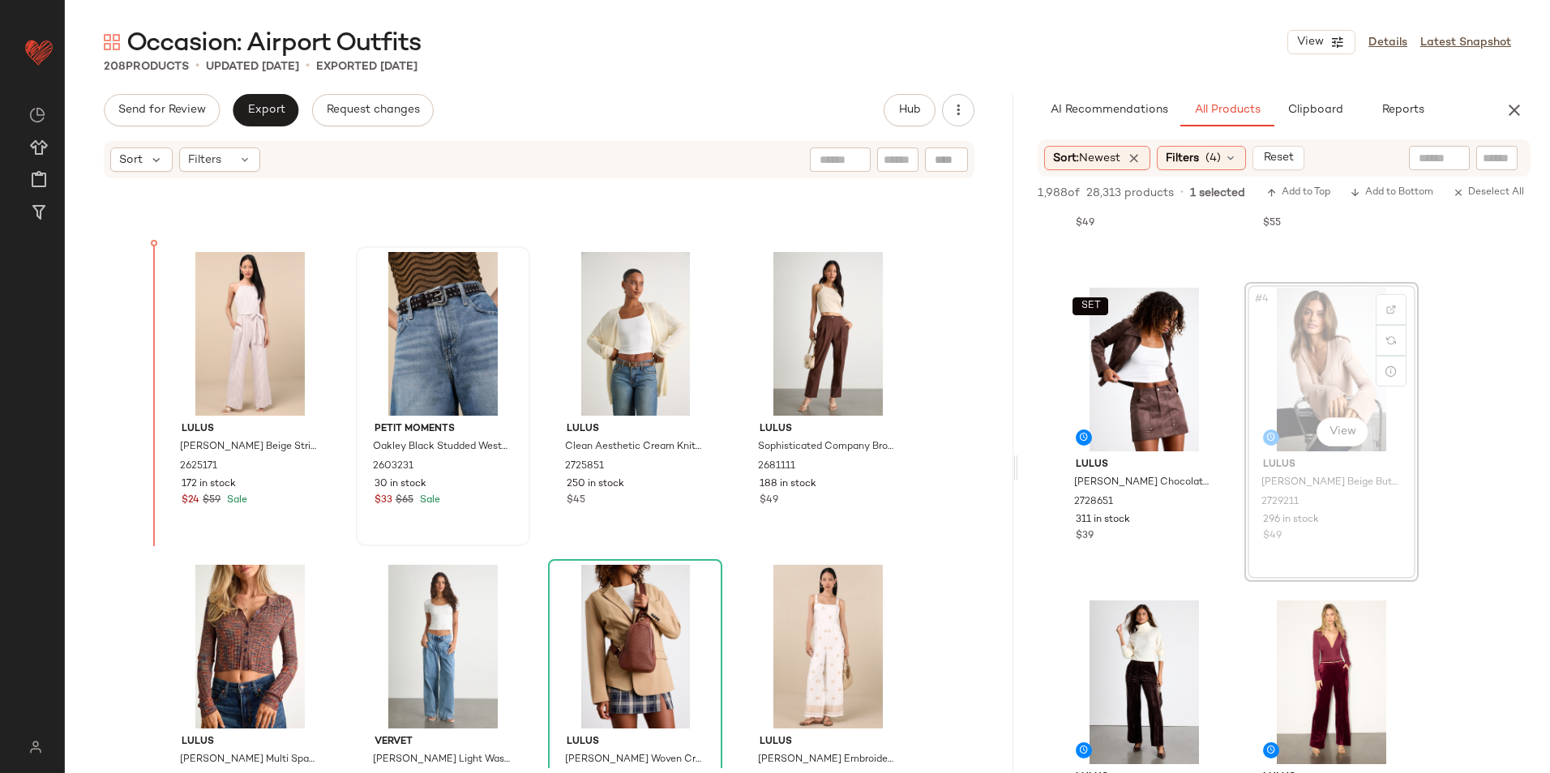
scroll to position [2453, 0]
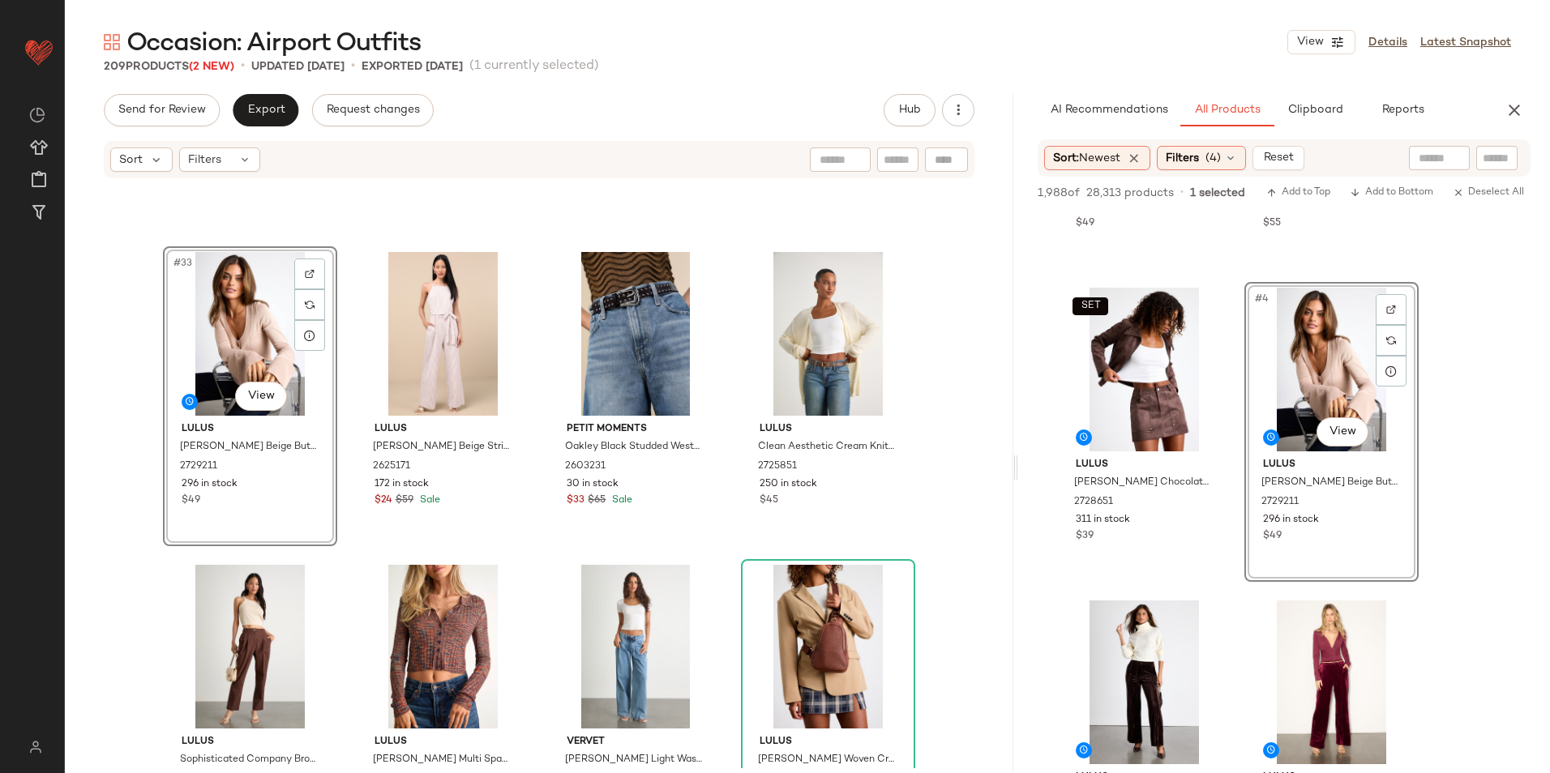
click at [234, 339] on div "#33 View" at bounding box center [250, 334] width 163 height 164
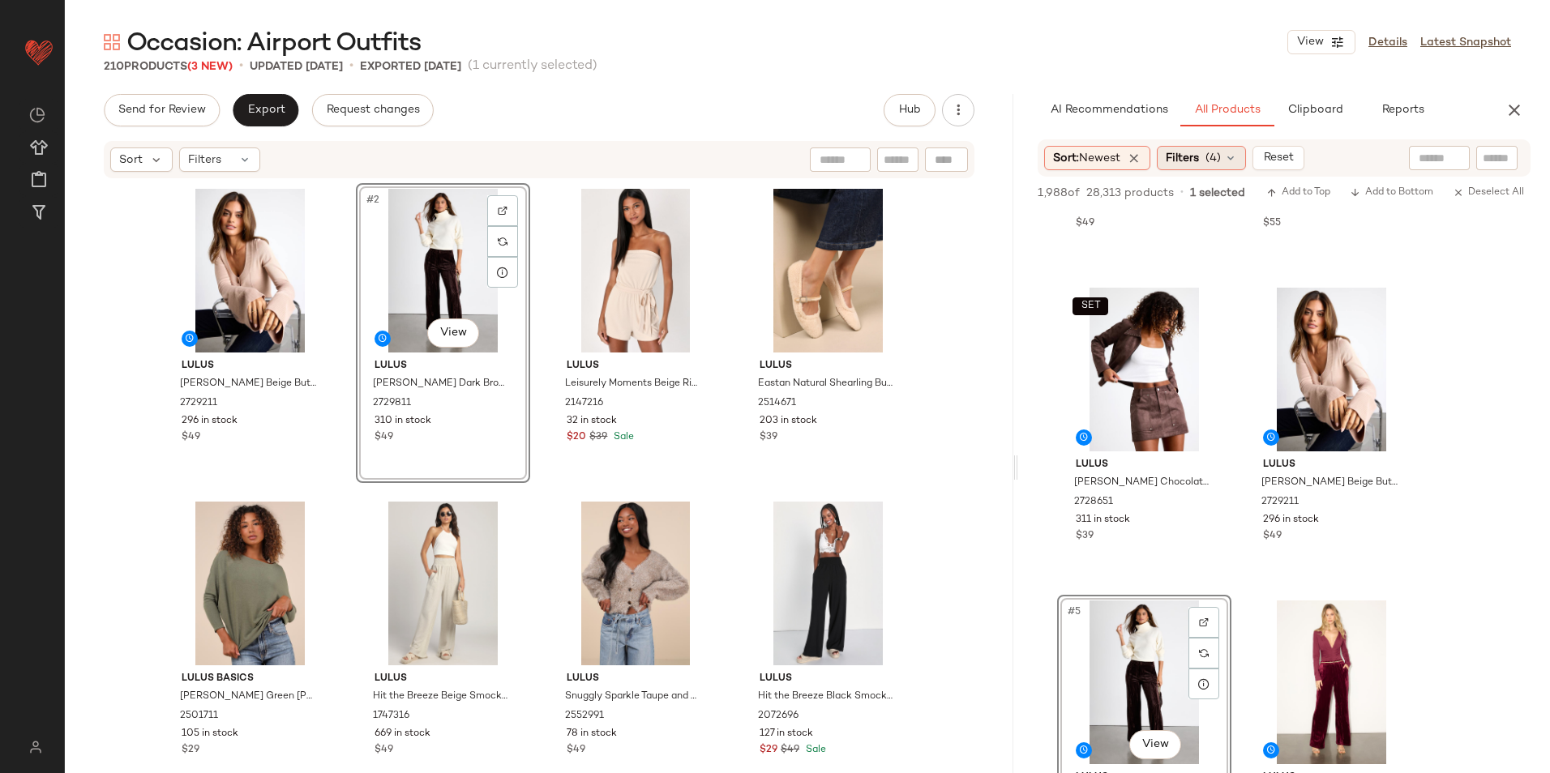
click at [1220, 162] on span "(4)" at bounding box center [1212, 158] width 15 height 17
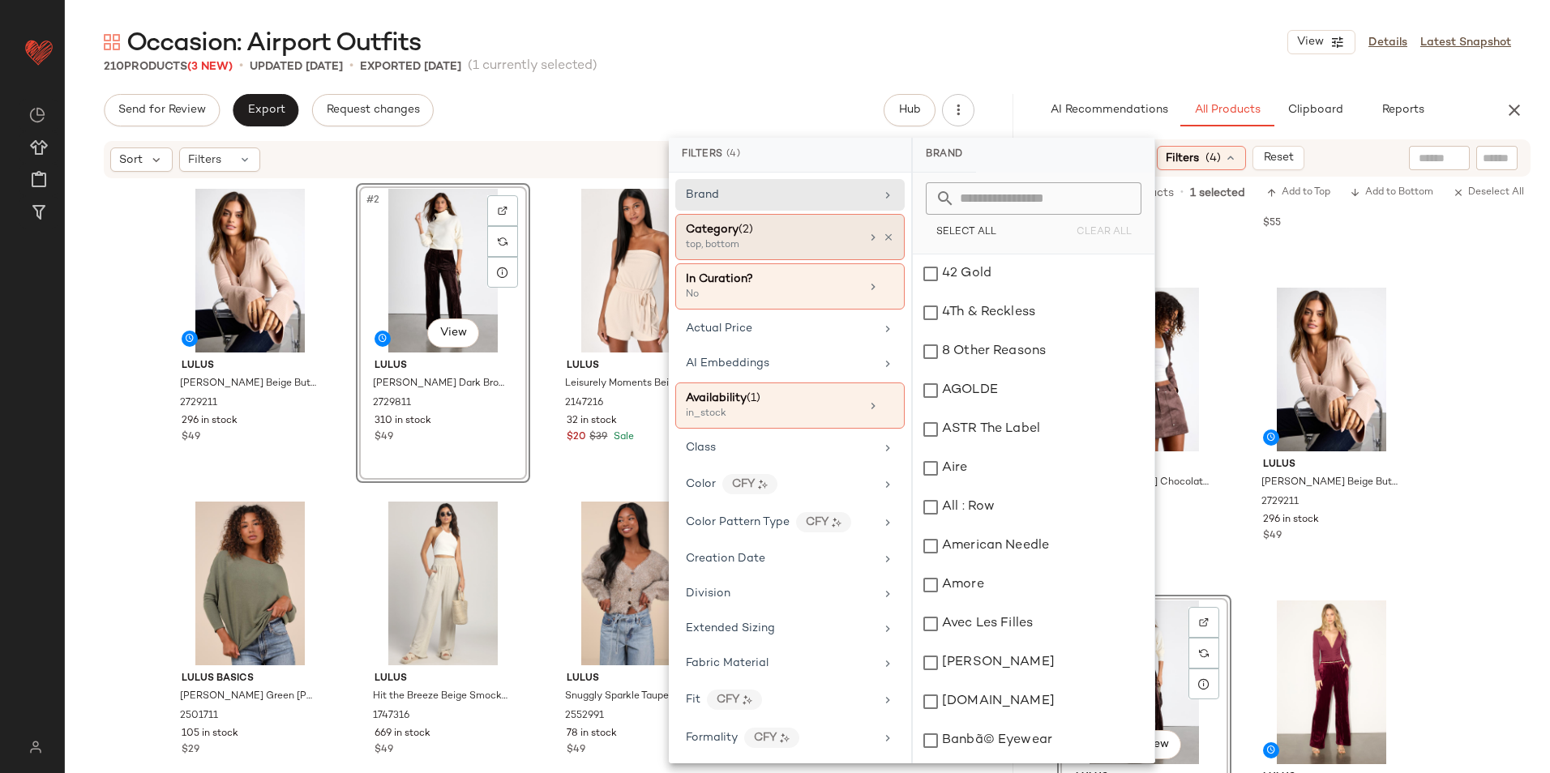
click at [751, 238] on div "Category (2)" at bounding box center [719, 229] width 67 height 17
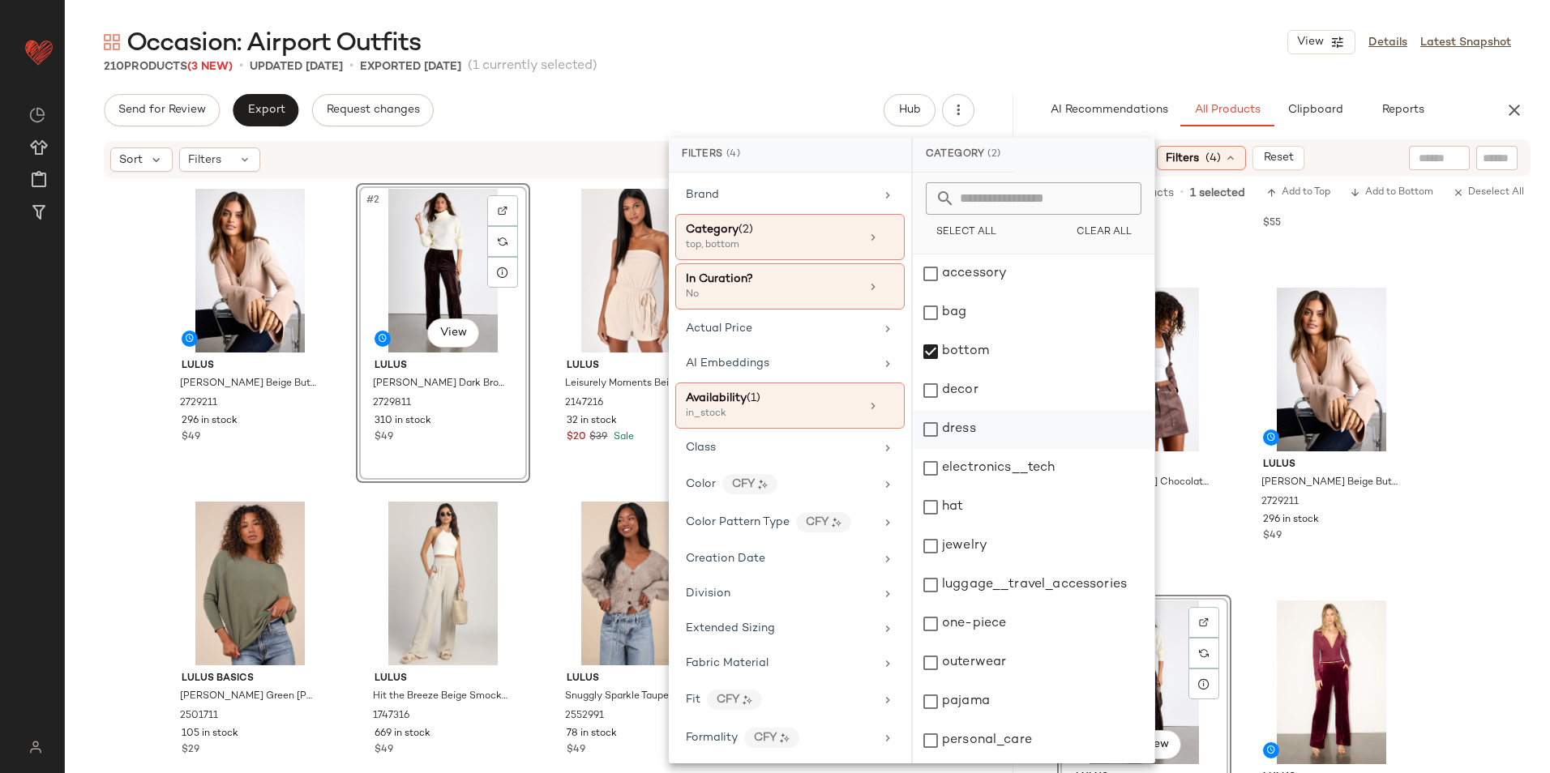
drag, startPoint x: 987, startPoint y: 354, endPoint x: 982, endPoint y: 427, distance: 73.2
click at [987, 355] on div "bottom" at bounding box center [1034, 351] width 242 height 39
click at [981, 439] on div "dress" at bounding box center [1034, 429] width 242 height 39
click at [1006, 631] on div "one-piece" at bounding box center [1034, 624] width 242 height 39
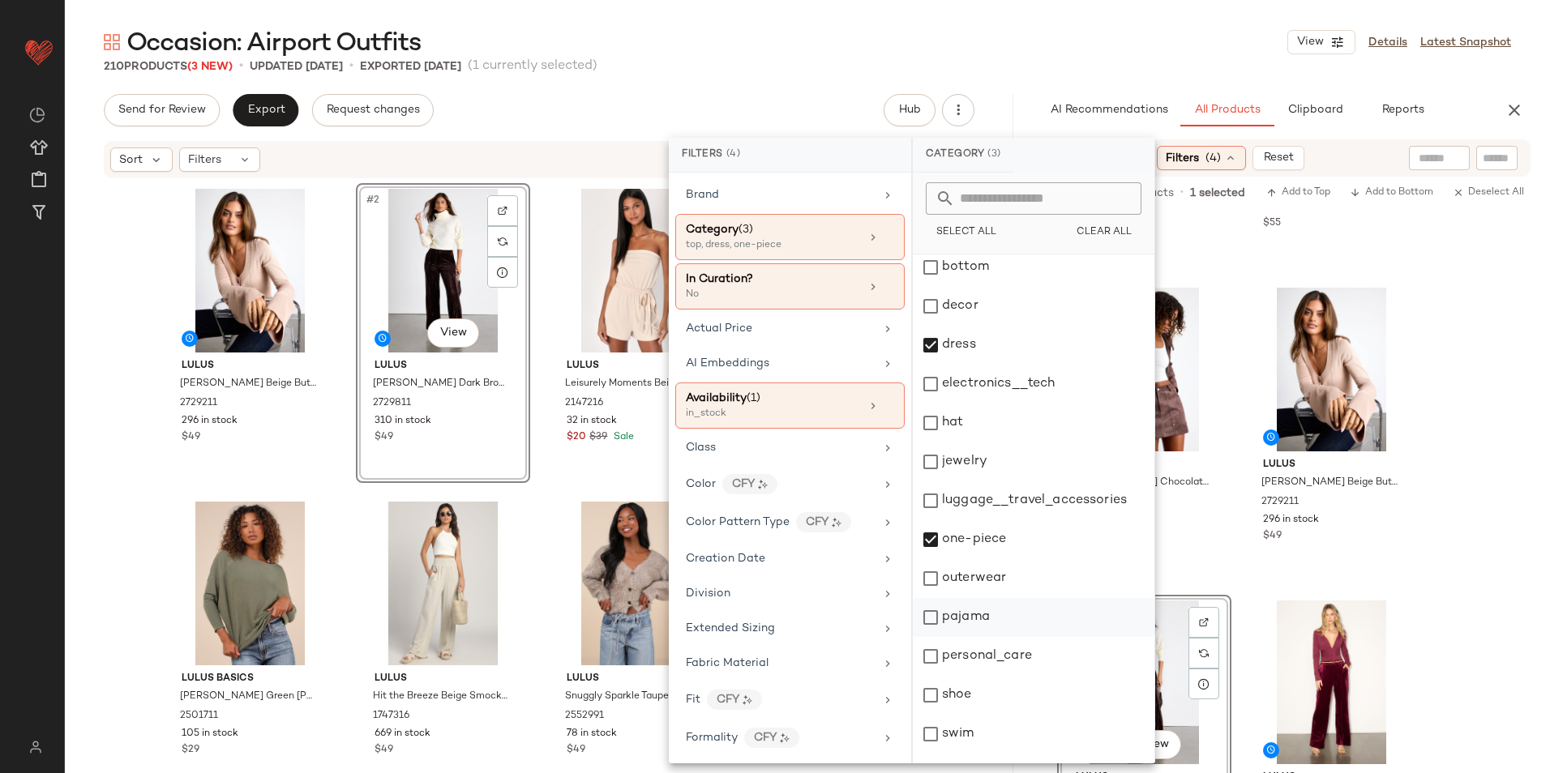
scroll to position [152, 0]
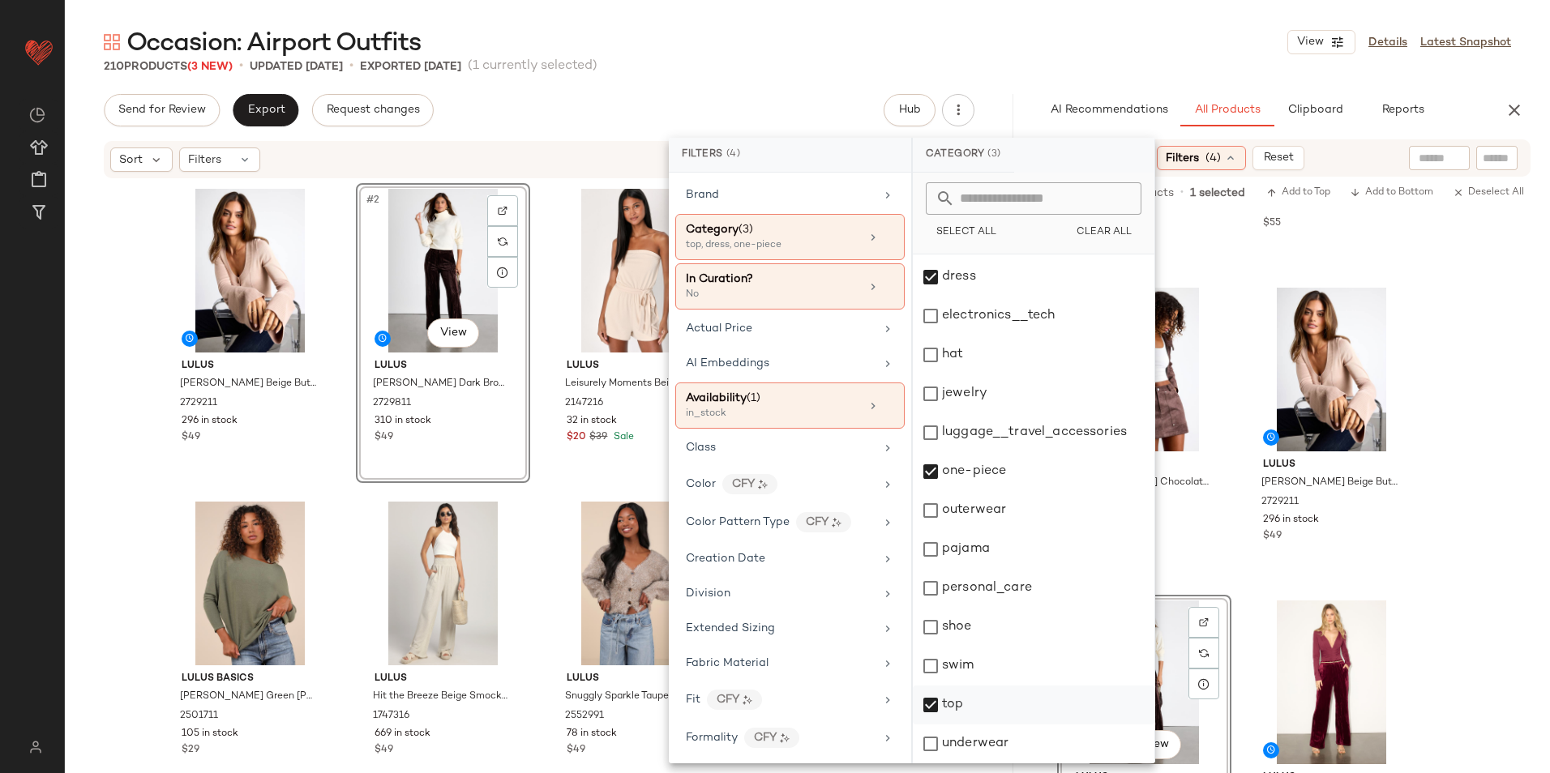
click at [952, 702] on div "top" at bounding box center [1034, 705] width 242 height 39
click at [1019, 22] on main "Occasion: Airport Outfits View Details Latest Snapshot 210 Products (3 New) • u…" at bounding box center [775, 386] width 1550 height 773
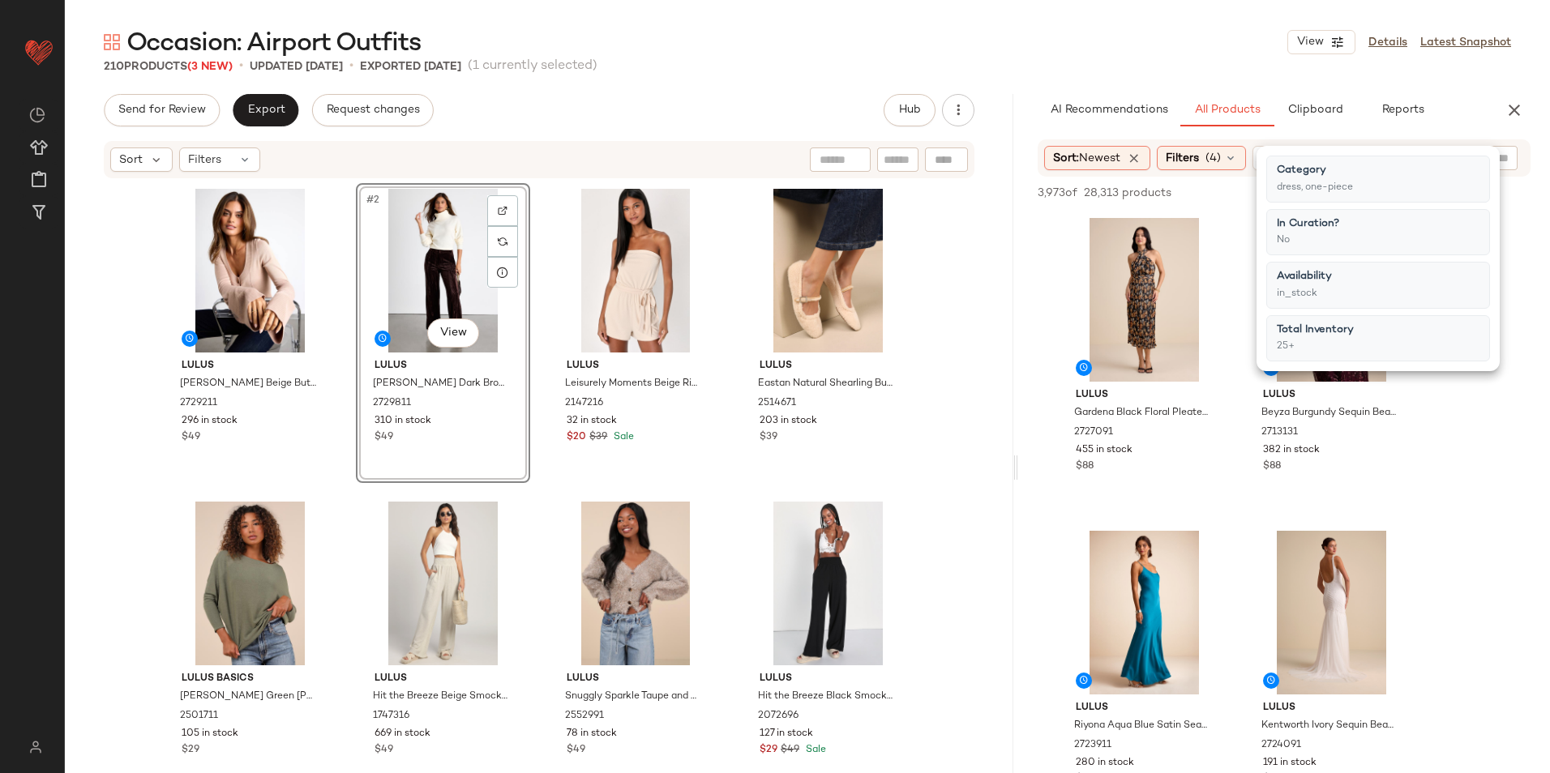
click at [909, 77] on div "Occasion: Airport Outfits View Details Latest Snapshot 210 Products (3 New) • u…" at bounding box center [807, 399] width 1485 height 747
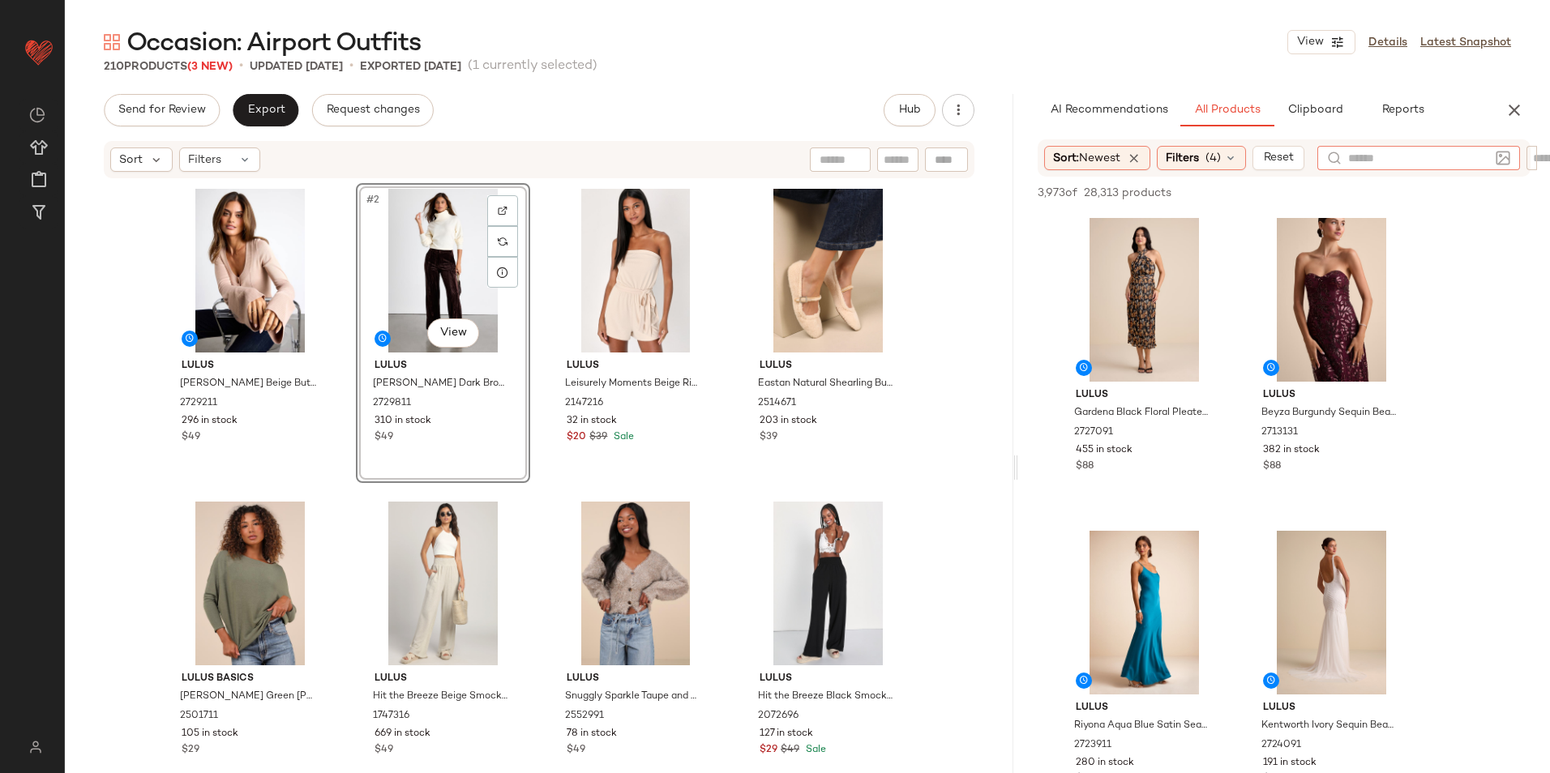
click at [1413, 165] on div at bounding box center [1418, 158] width 203 height 24
type input "******"
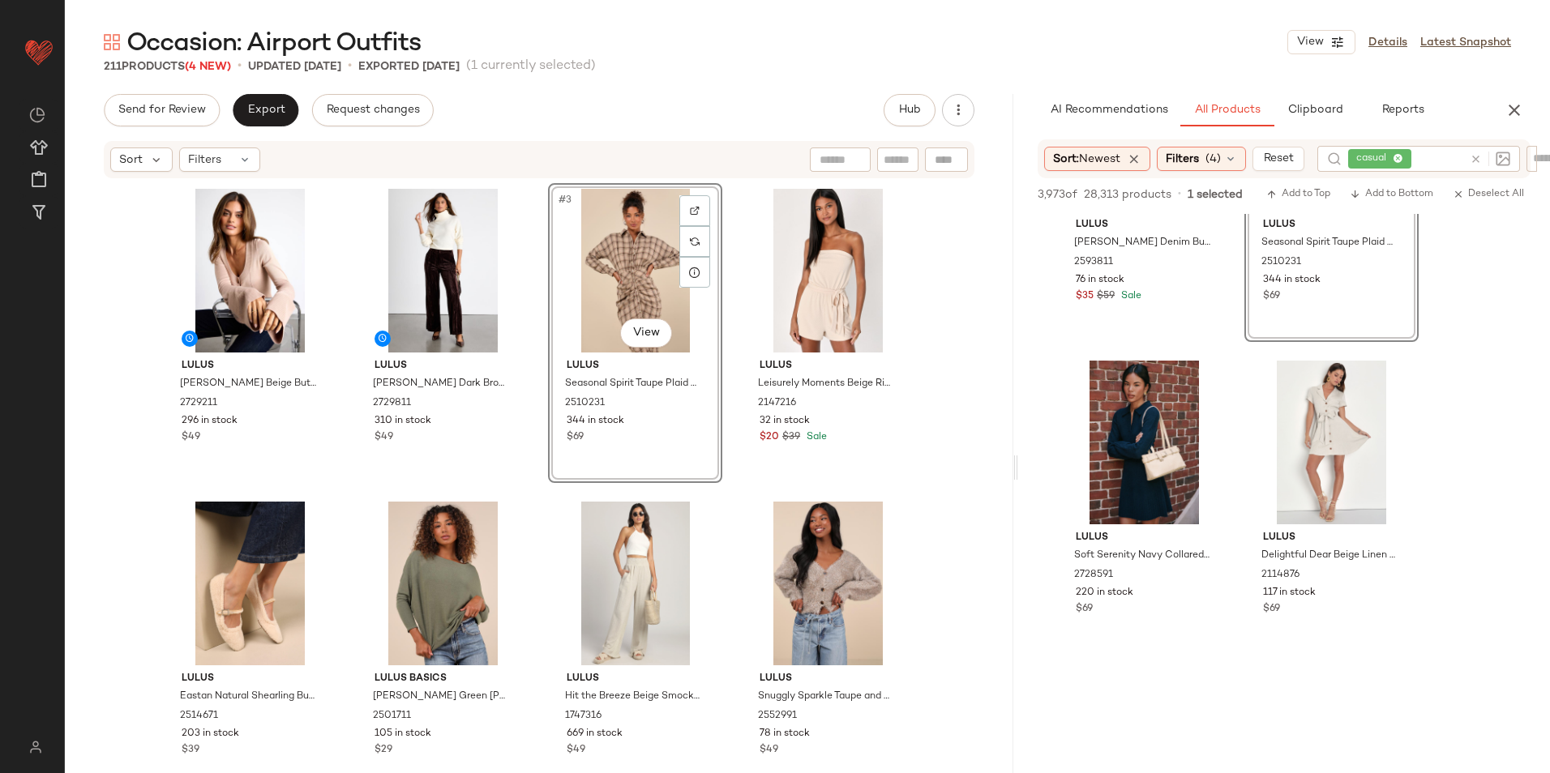
scroll to position [486, 0]
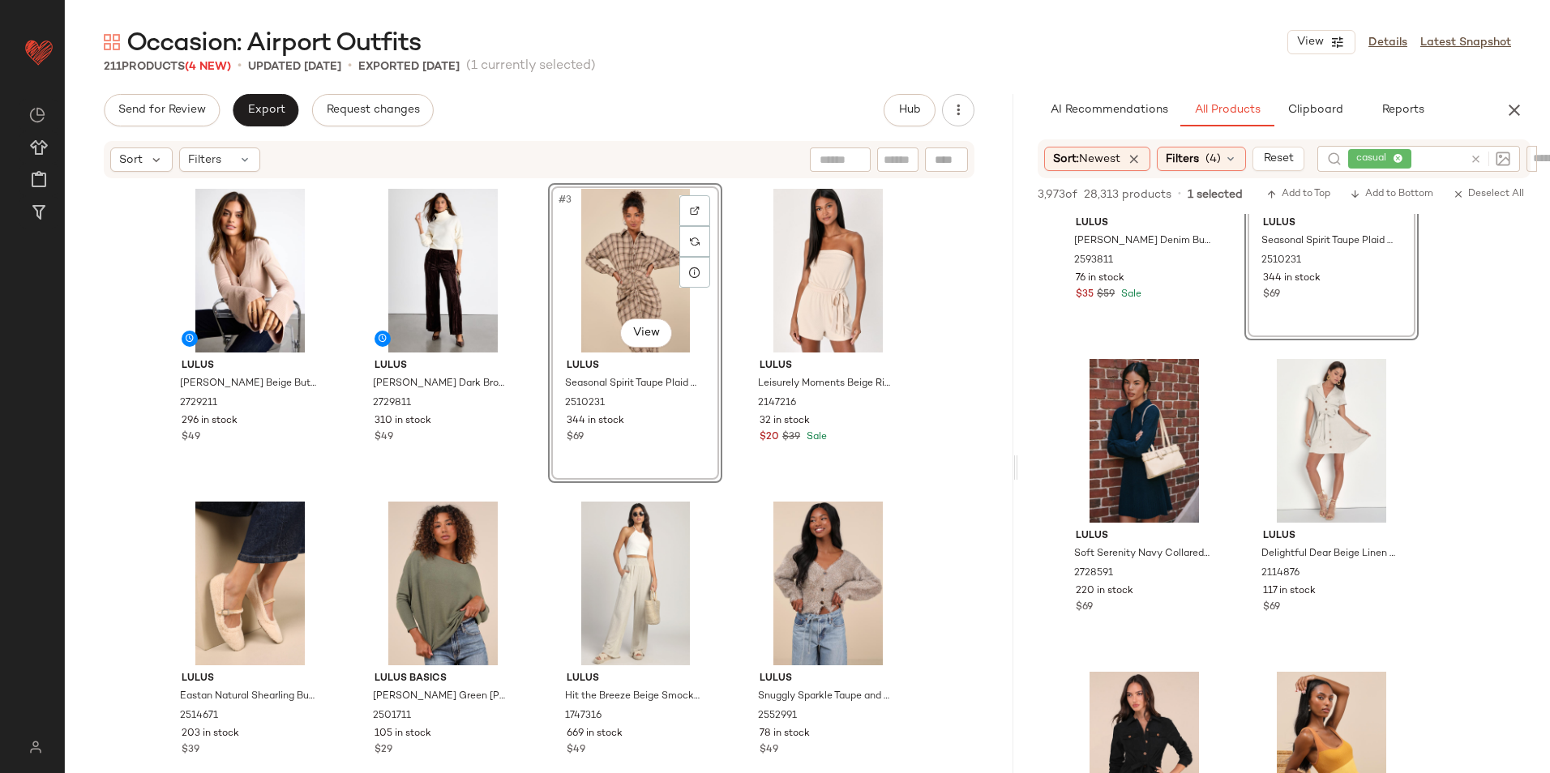
click at [1402, 155] on icon at bounding box center [1398, 159] width 11 height 11
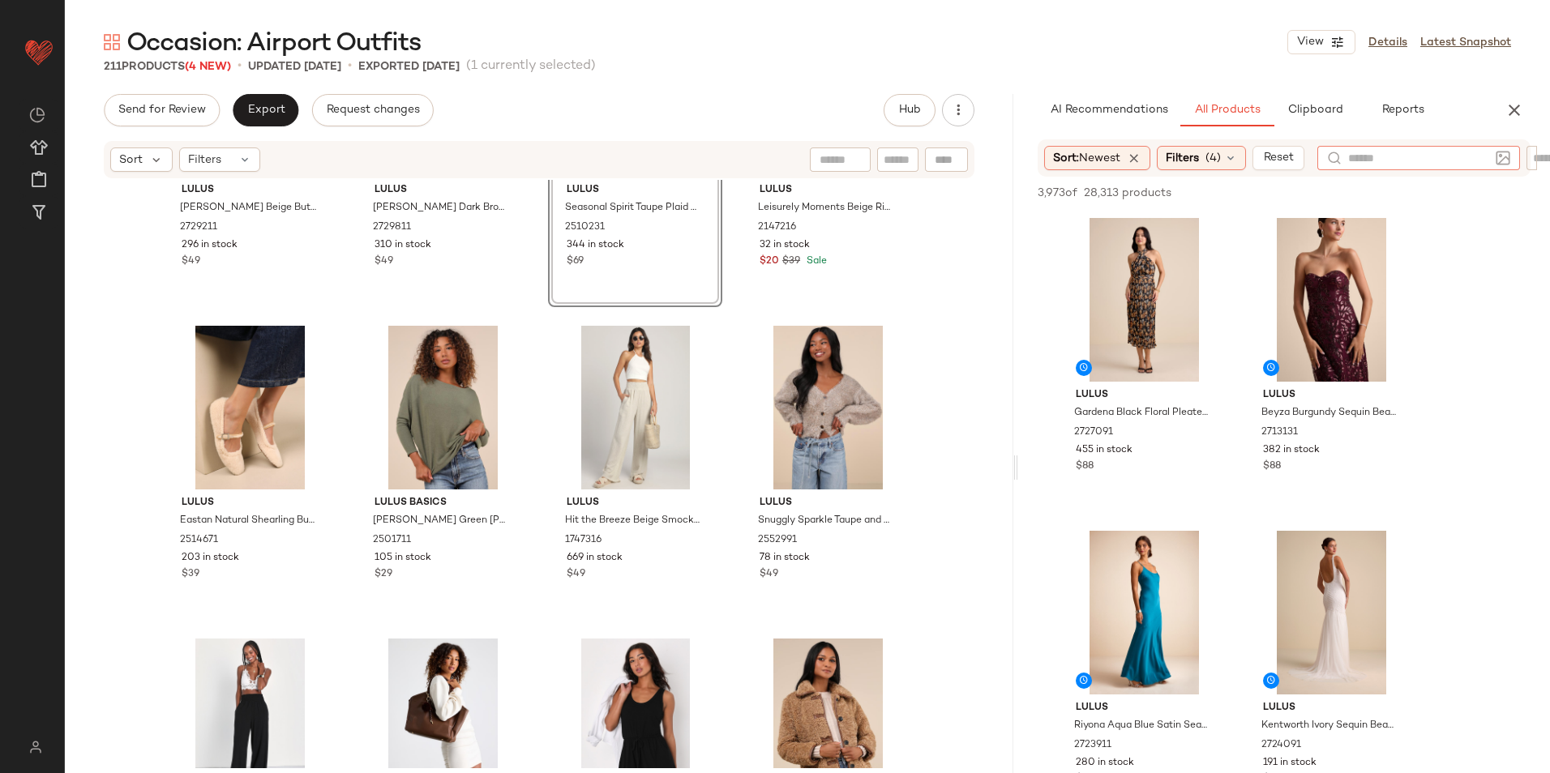
scroll to position [0, 0]
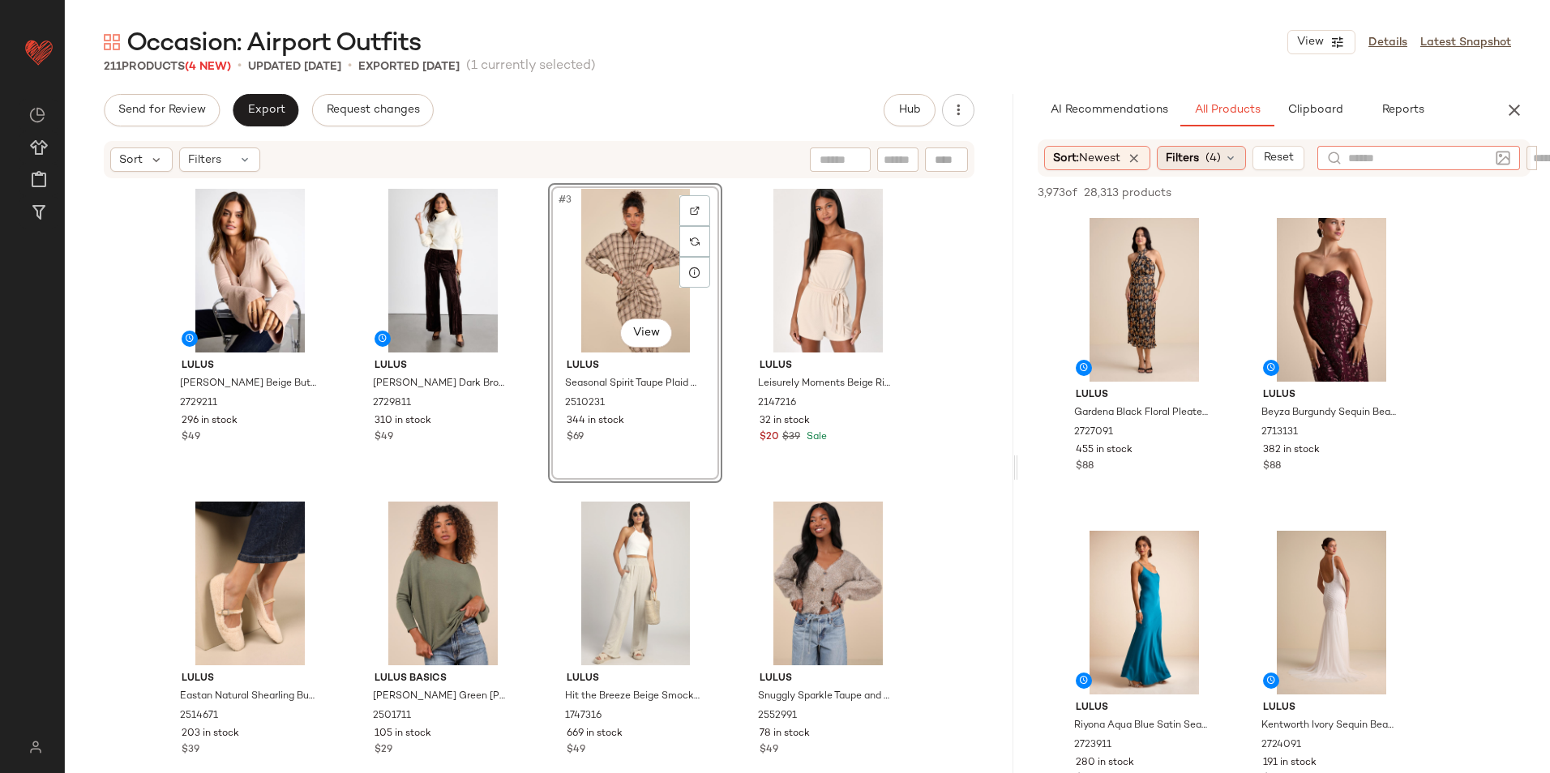
click at [1218, 153] on span "(4)" at bounding box center [1212, 158] width 15 height 17
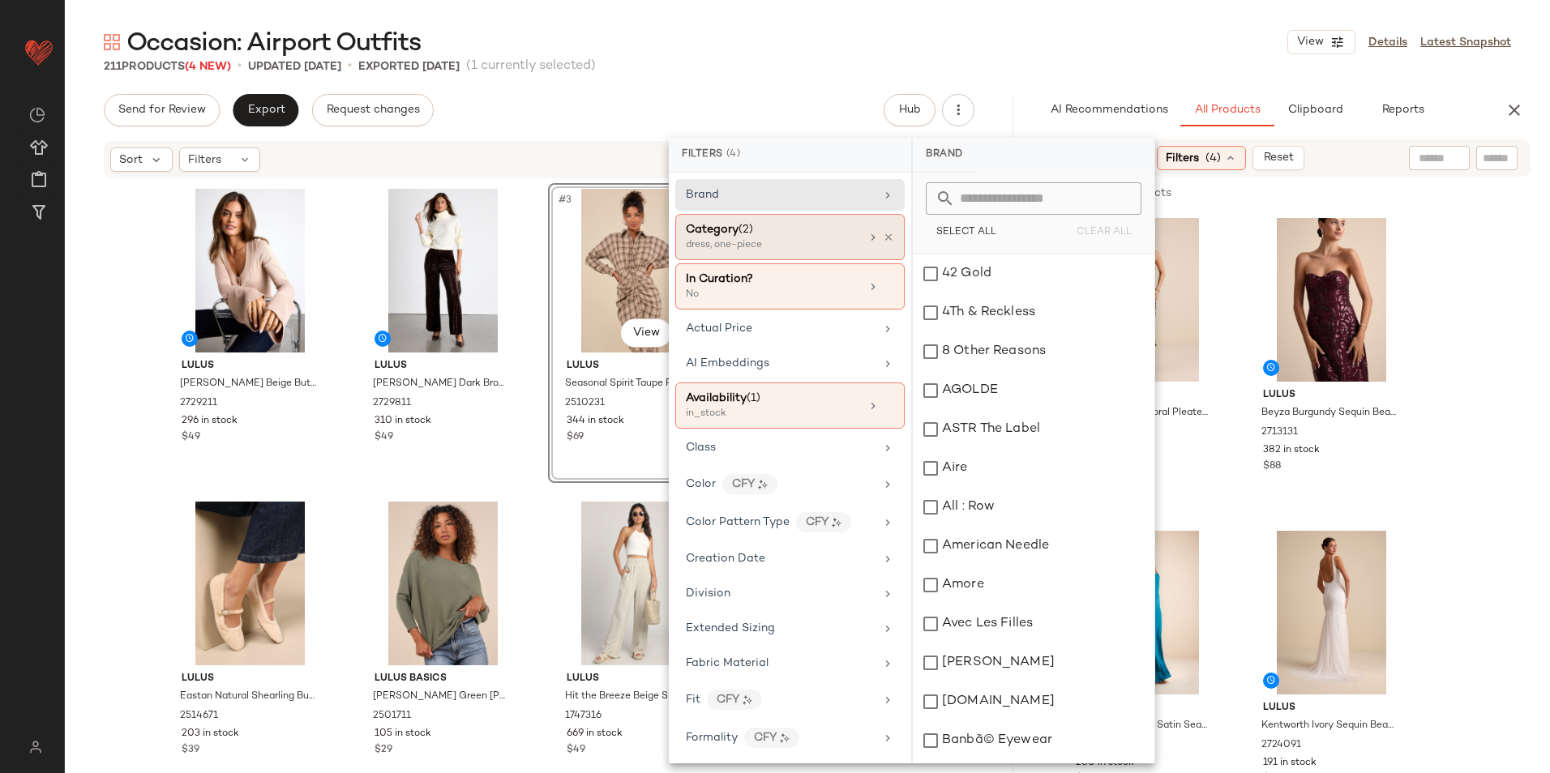
click at [747, 237] on div "Category (2)" at bounding box center [719, 229] width 67 height 17
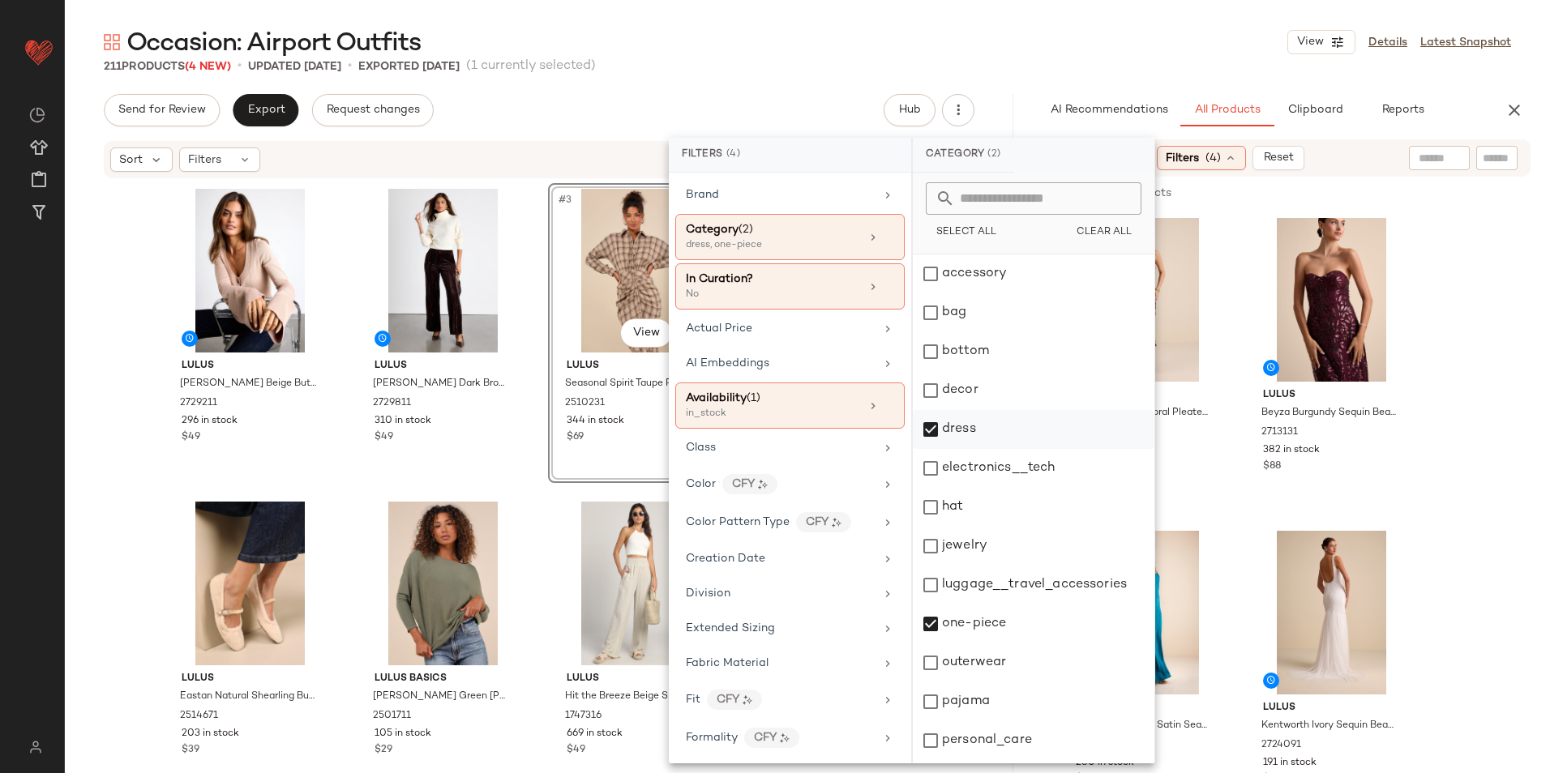
click at [965, 427] on div "dress" at bounding box center [1034, 429] width 242 height 39
click at [992, 640] on div "one-piece" at bounding box center [1034, 624] width 242 height 39
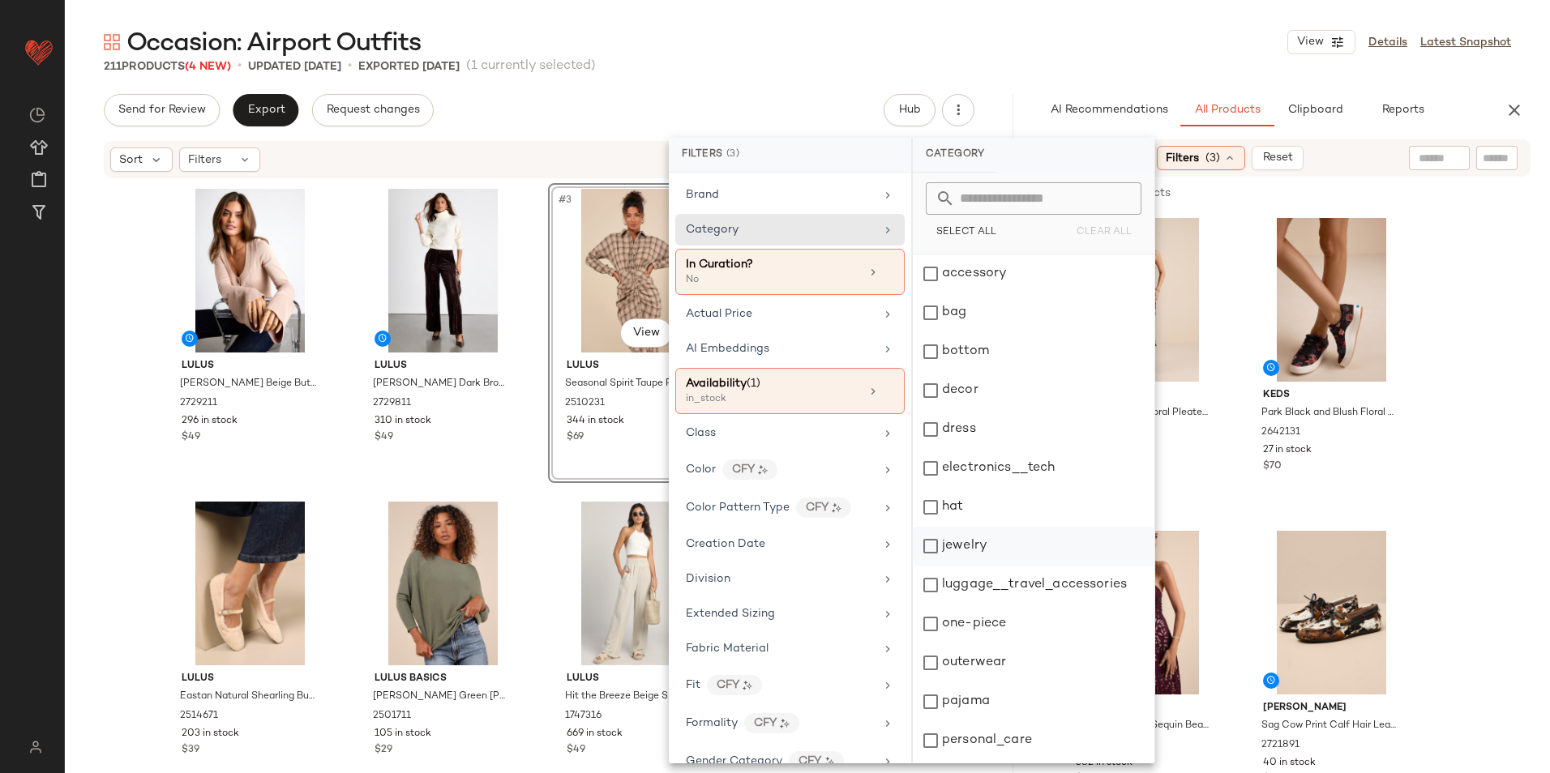
click at [1002, 544] on div "jewelry" at bounding box center [1034, 546] width 242 height 39
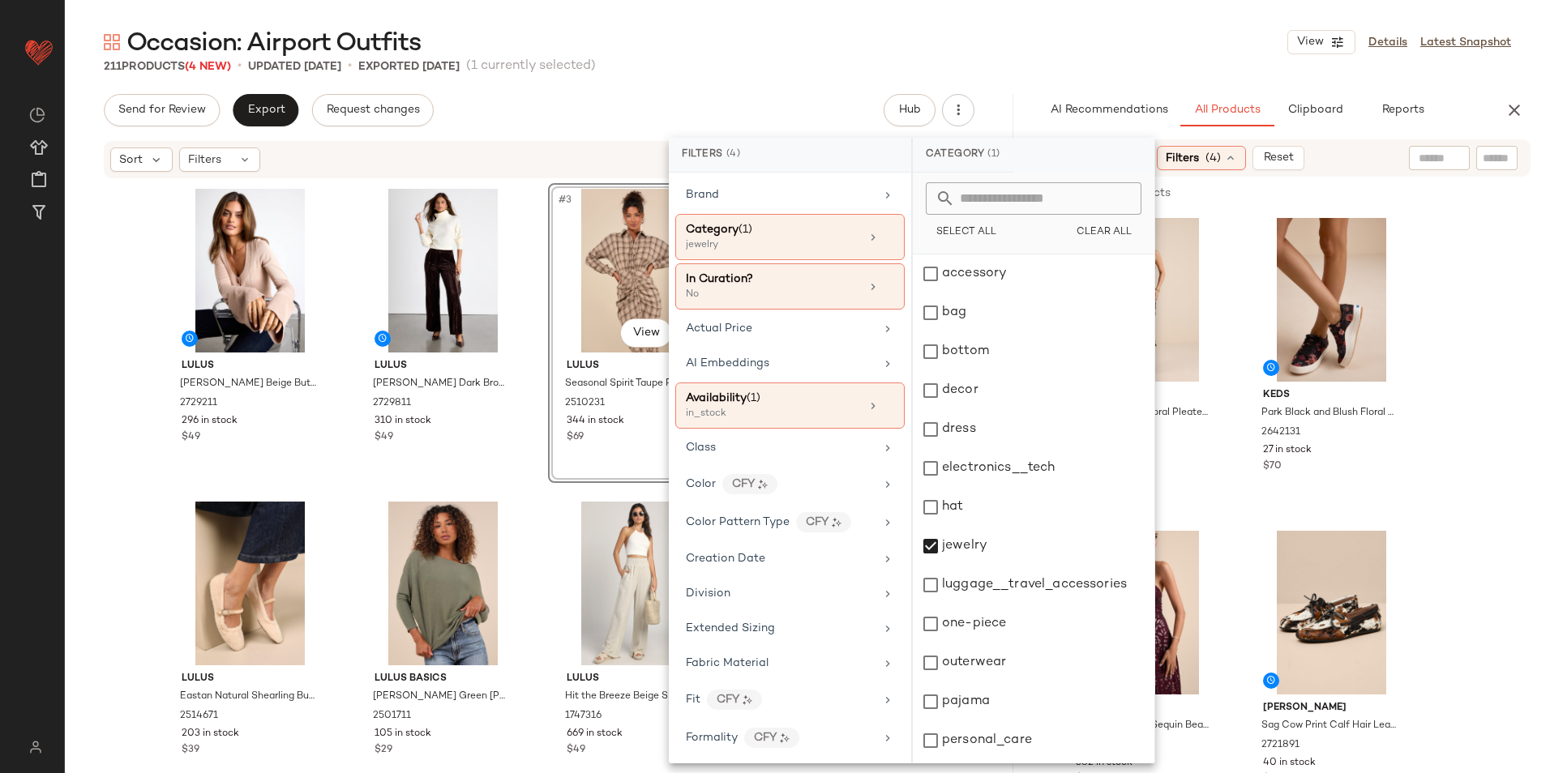
click at [1082, 53] on div "Occasion: Airport Outfits View Details Latest Snapshot" at bounding box center [807, 42] width 1485 height 32
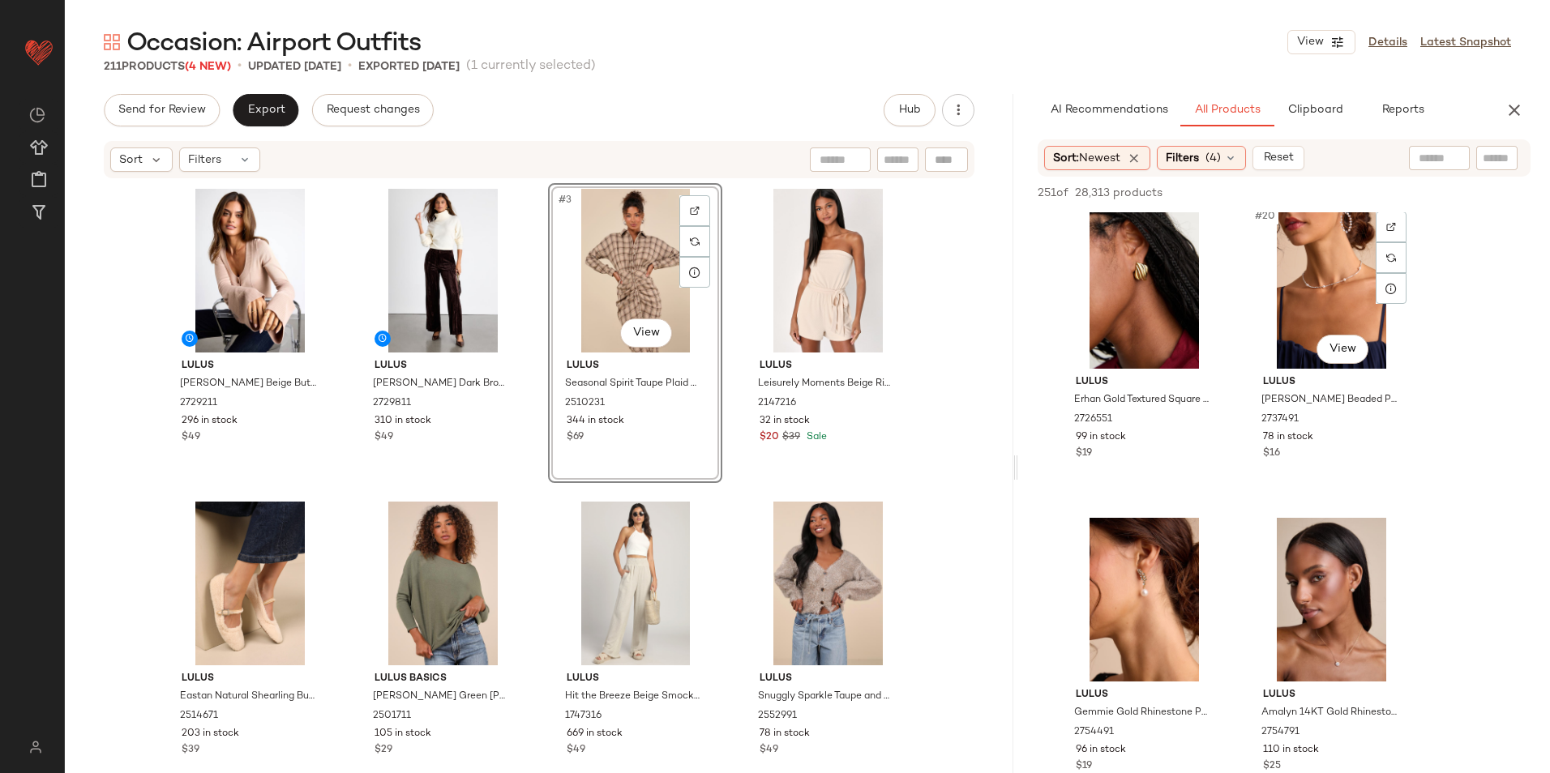
scroll to position [2837, 0]
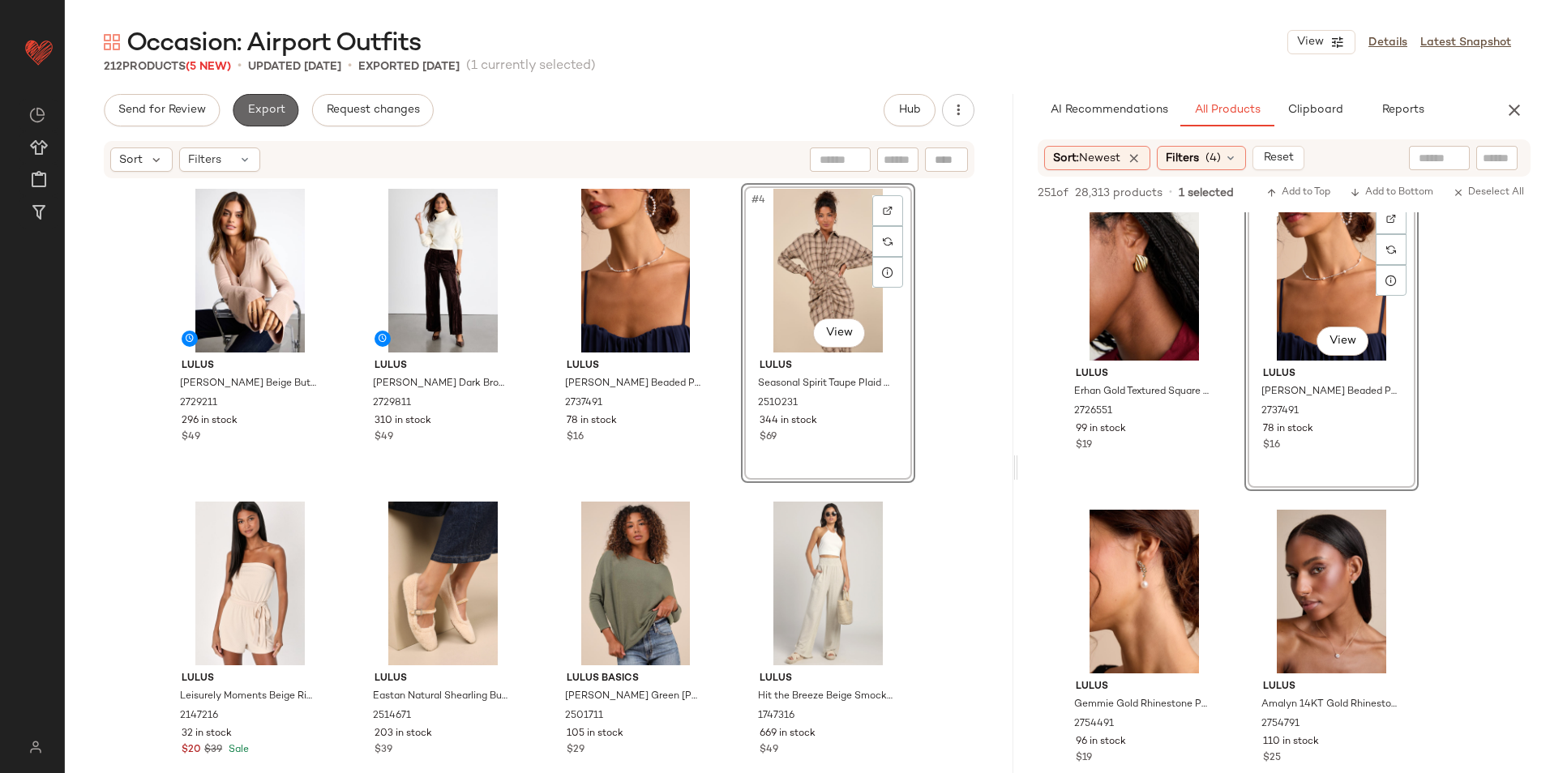
click at [274, 107] on span "Export" at bounding box center [265, 110] width 38 height 13
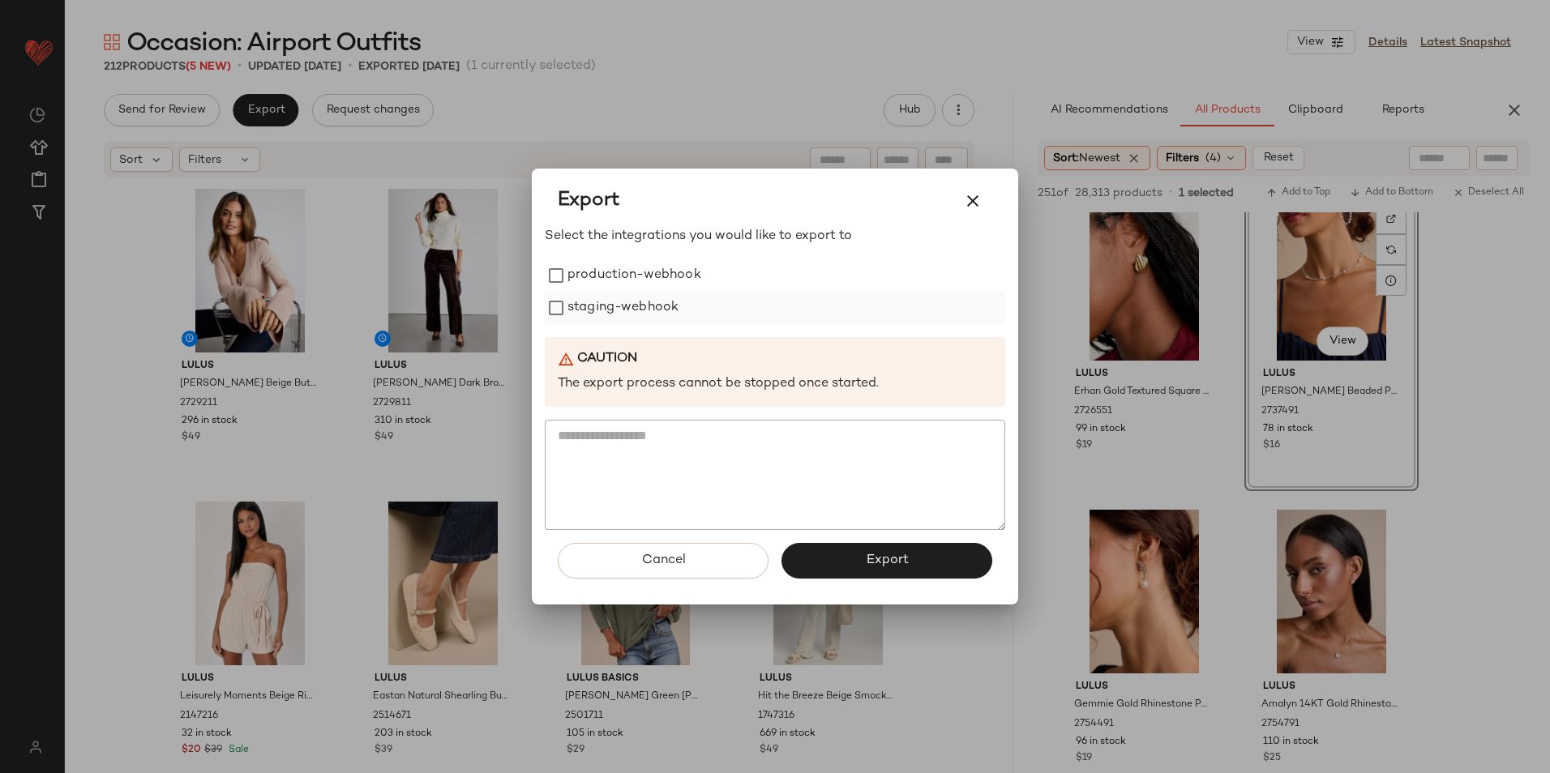
drag, startPoint x: 640, startPoint y: 268, endPoint x: 640, endPoint y: 294, distance: 25.9
click at [640, 276] on label "production-webhook" at bounding box center [634, 275] width 134 height 32
click at [639, 318] on label "staging-webhook" at bounding box center [622, 308] width 111 height 32
click at [863, 555] on button "Export" at bounding box center [886, 561] width 211 height 36
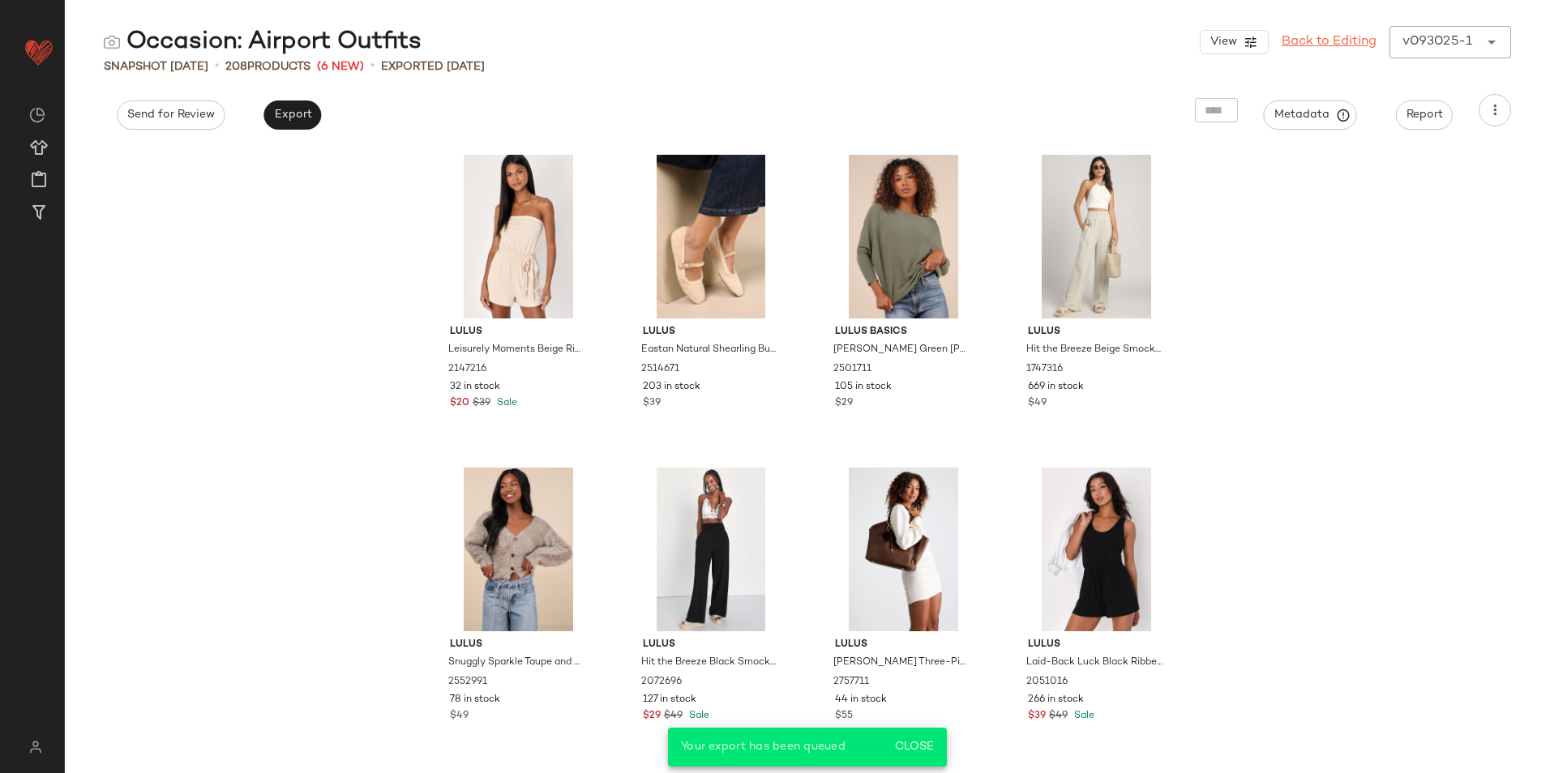
click at [1343, 47] on link "Back to Editing" at bounding box center [1329, 41] width 95 height 19
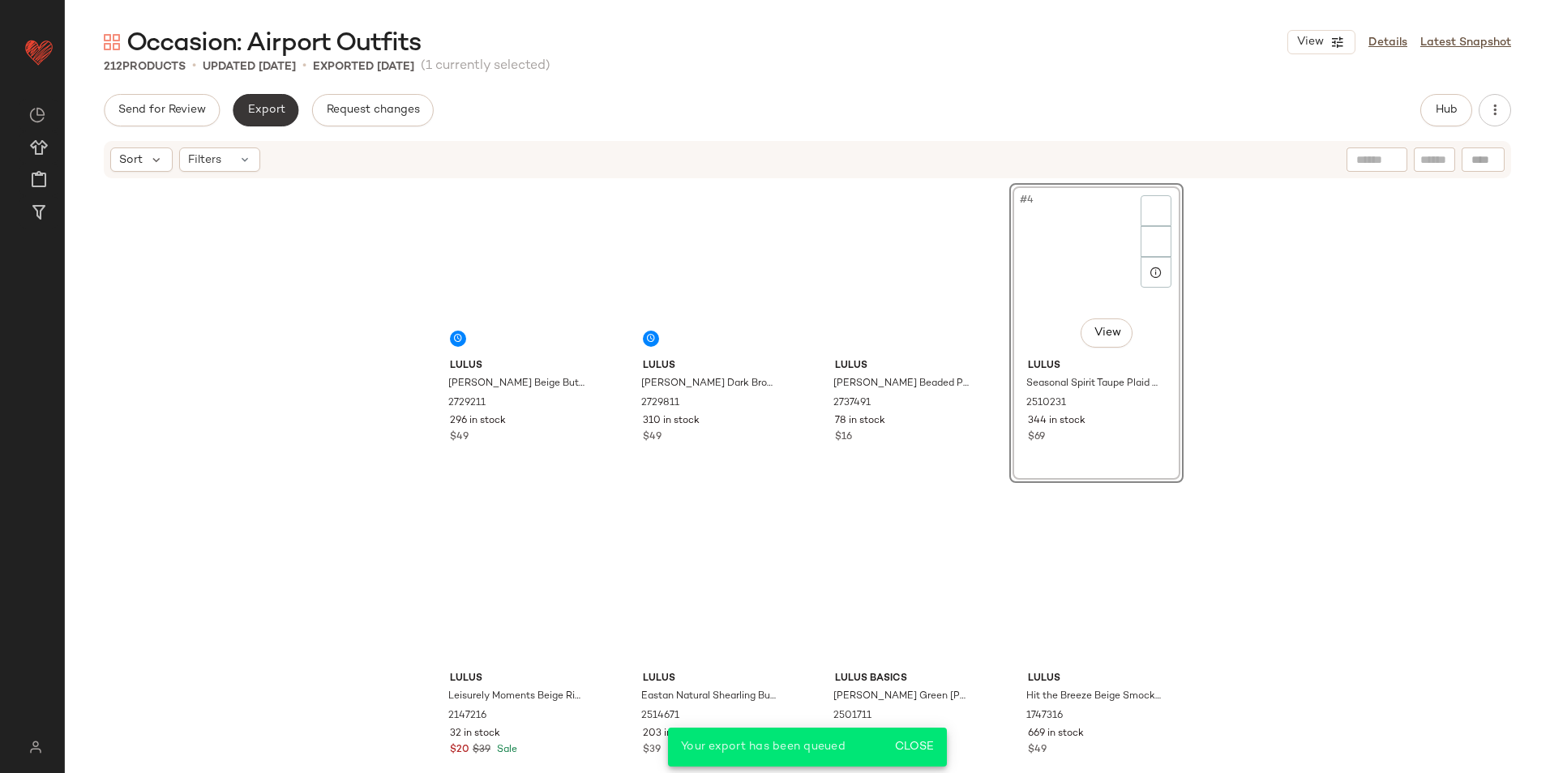
click at [271, 106] on span "Export" at bounding box center [265, 110] width 38 height 13
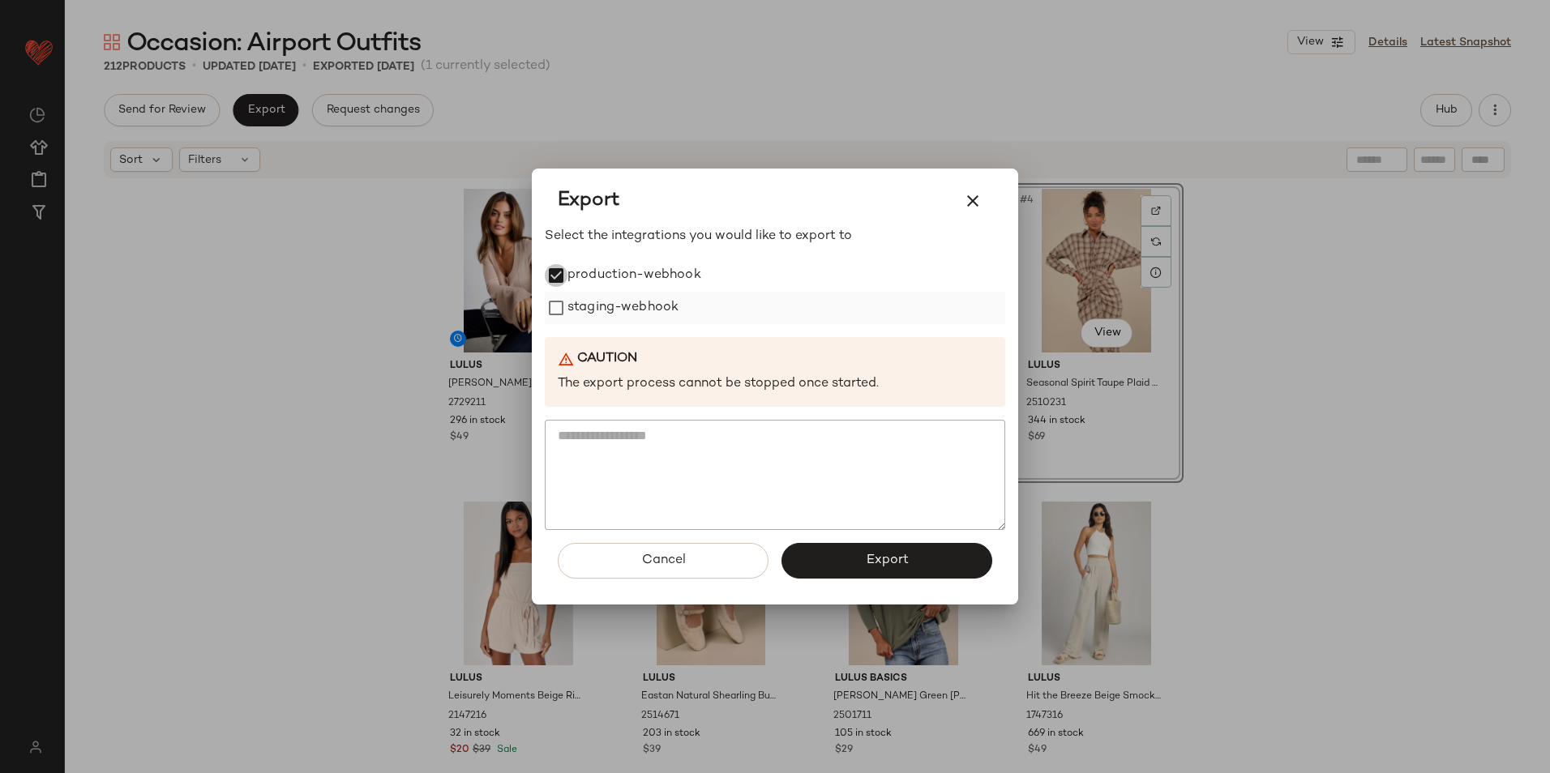
drag, startPoint x: 575, startPoint y: 313, endPoint x: 589, endPoint y: 321, distance: 16.7
click at [576, 313] on label "staging-webhook" at bounding box center [622, 308] width 111 height 32
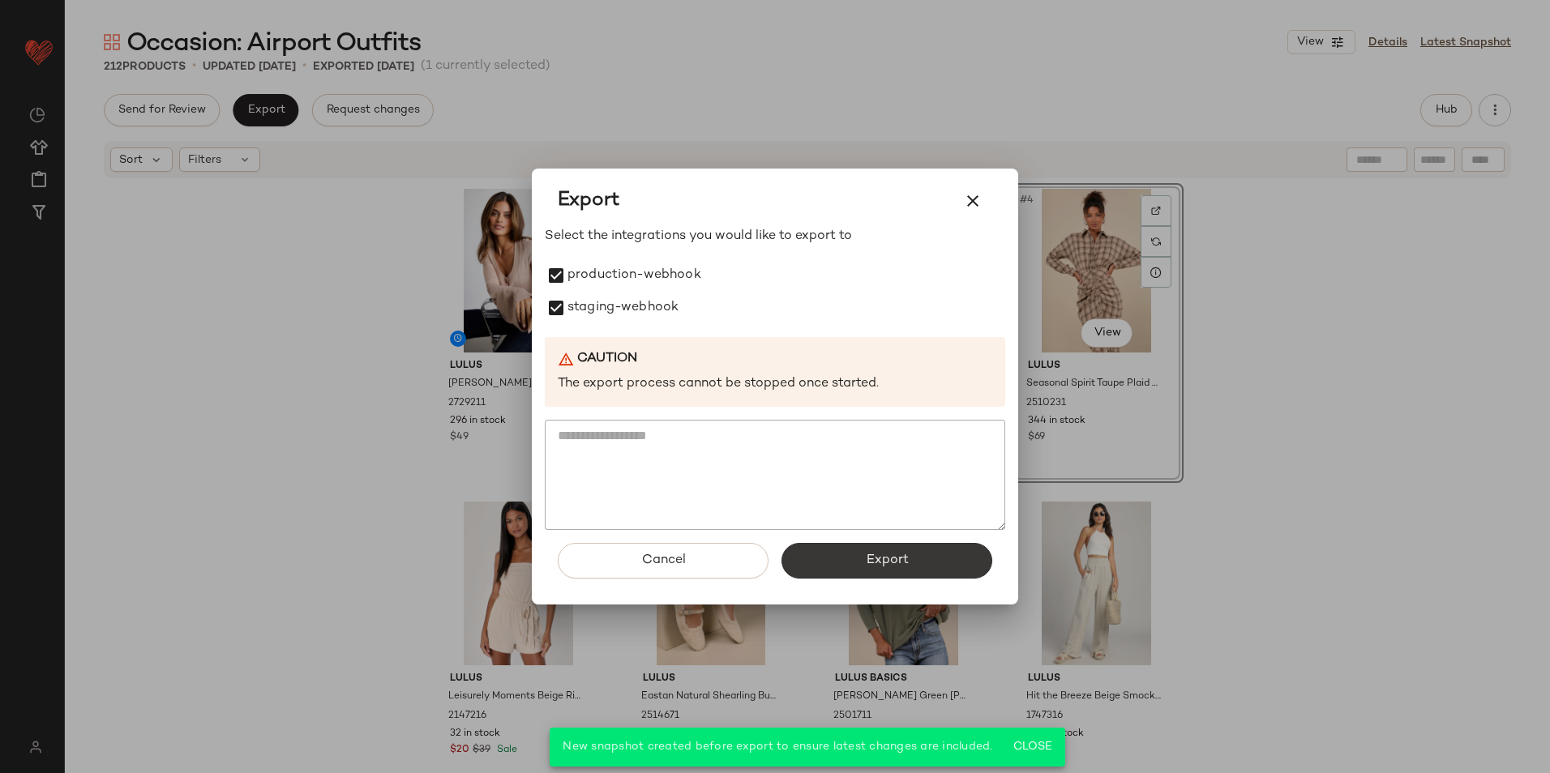
click at [852, 557] on button "Export" at bounding box center [886, 561] width 211 height 36
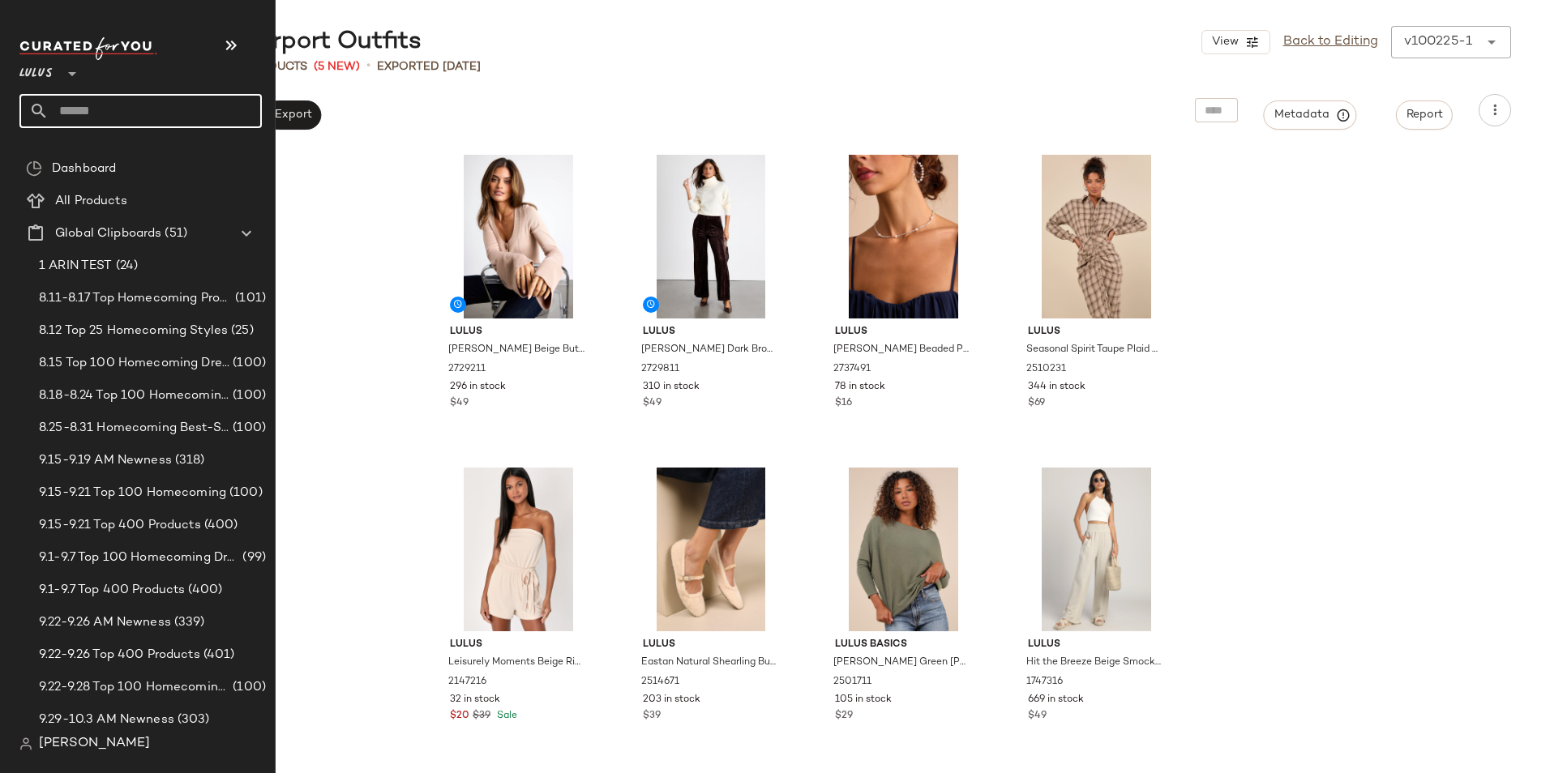
click at [111, 109] on input "text" at bounding box center [155, 111] width 213 height 34
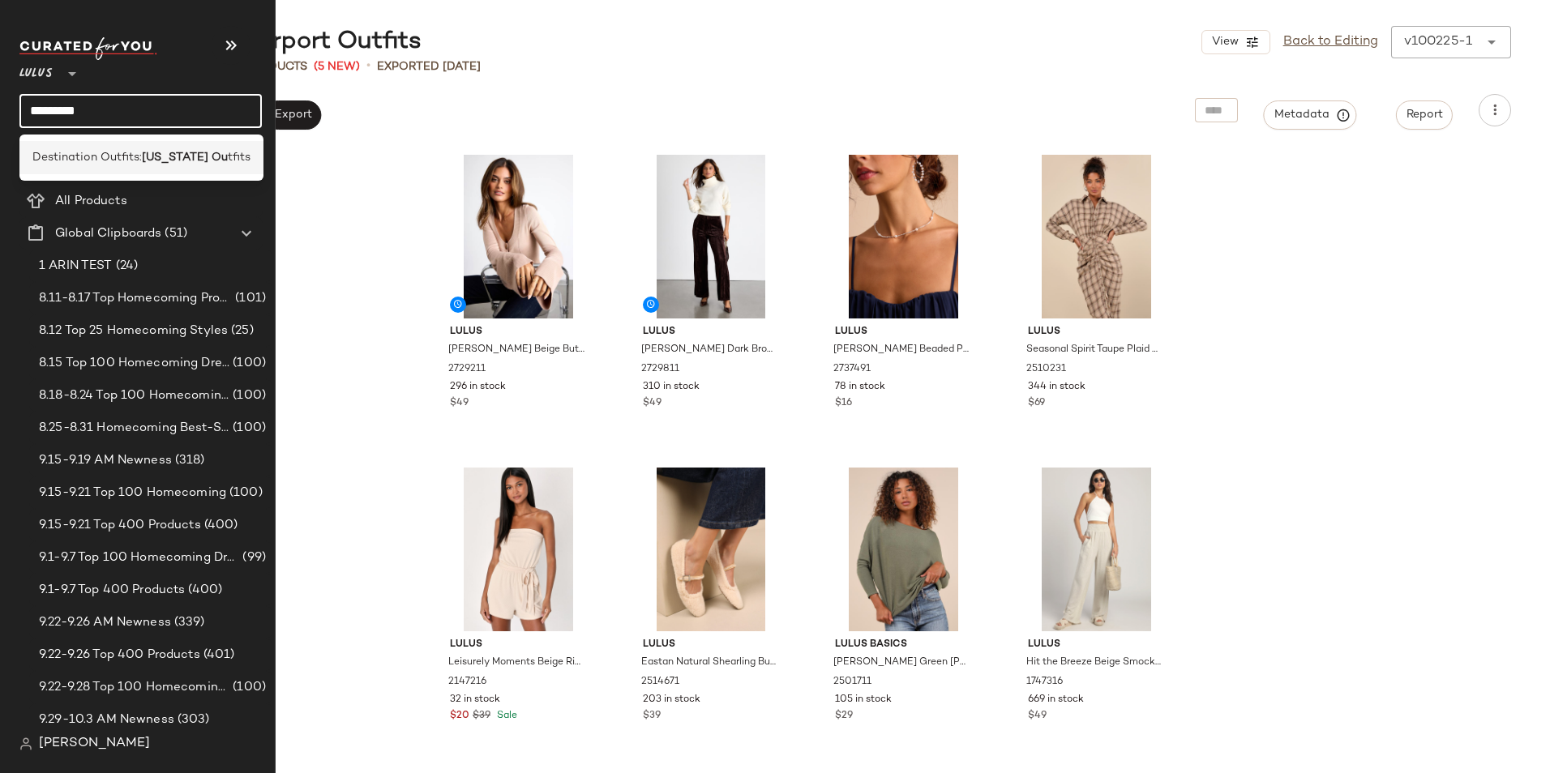
type input "*********"
click at [171, 156] on b "Hawaii Ou" at bounding box center [185, 157] width 86 height 17
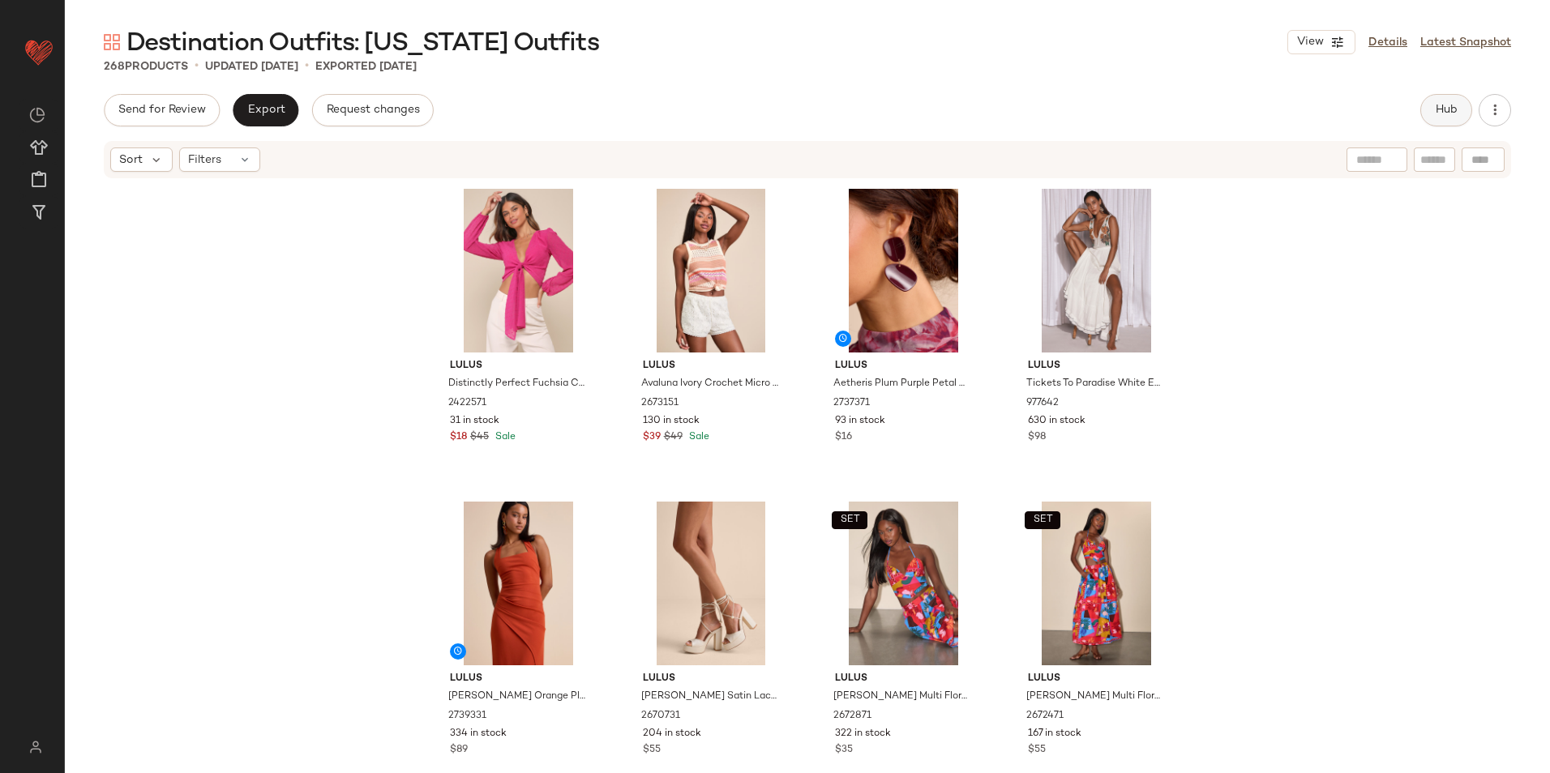
click at [1446, 102] on button "Hub" at bounding box center [1446, 110] width 52 height 32
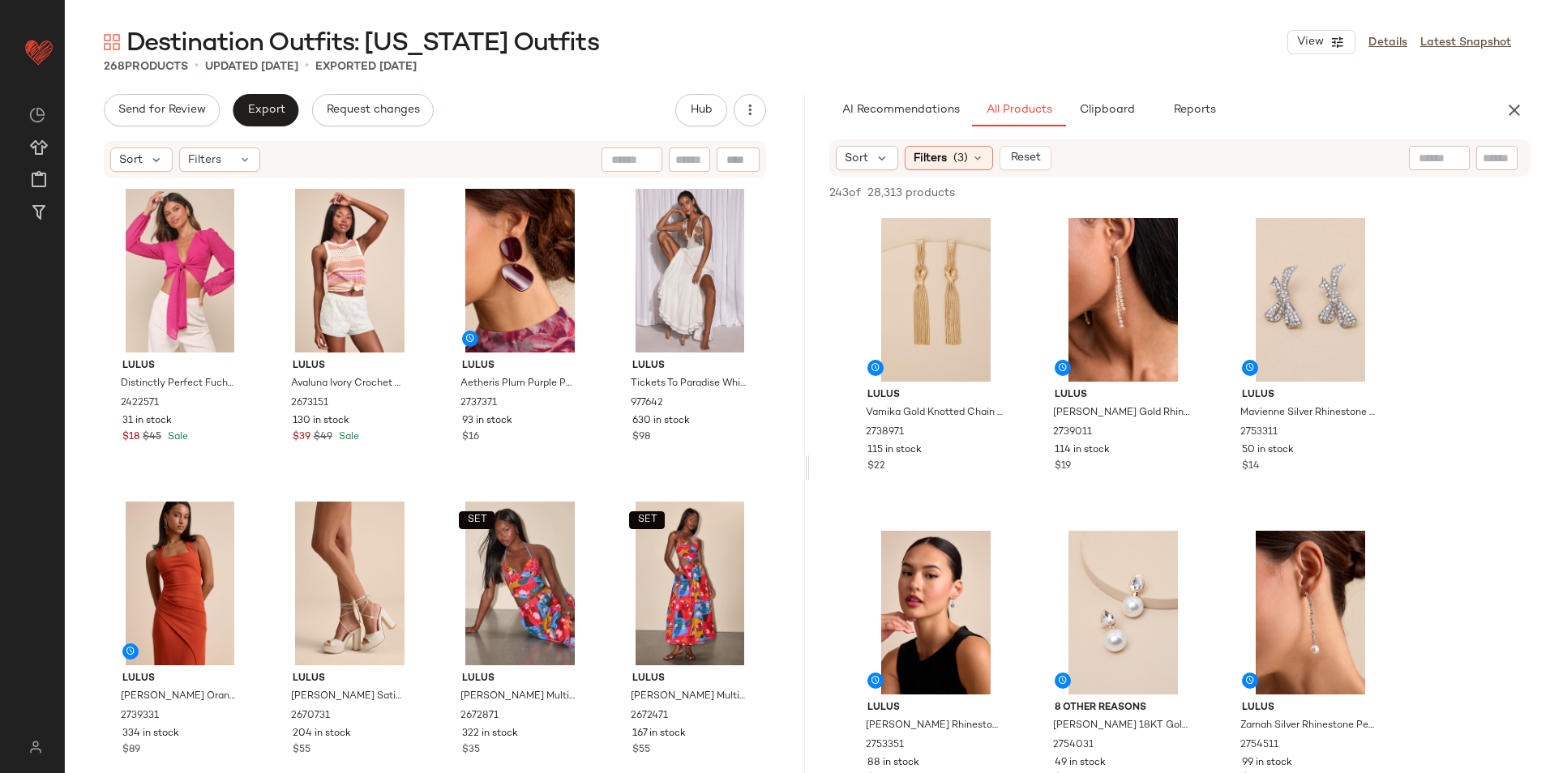
drag, startPoint x: 966, startPoint y: 162, endPoint x: 978, endPoint y: 202, distance: 41.5
click at [965, 161] on span "(3)" at bounding box center [960, 158] width 15 height 17
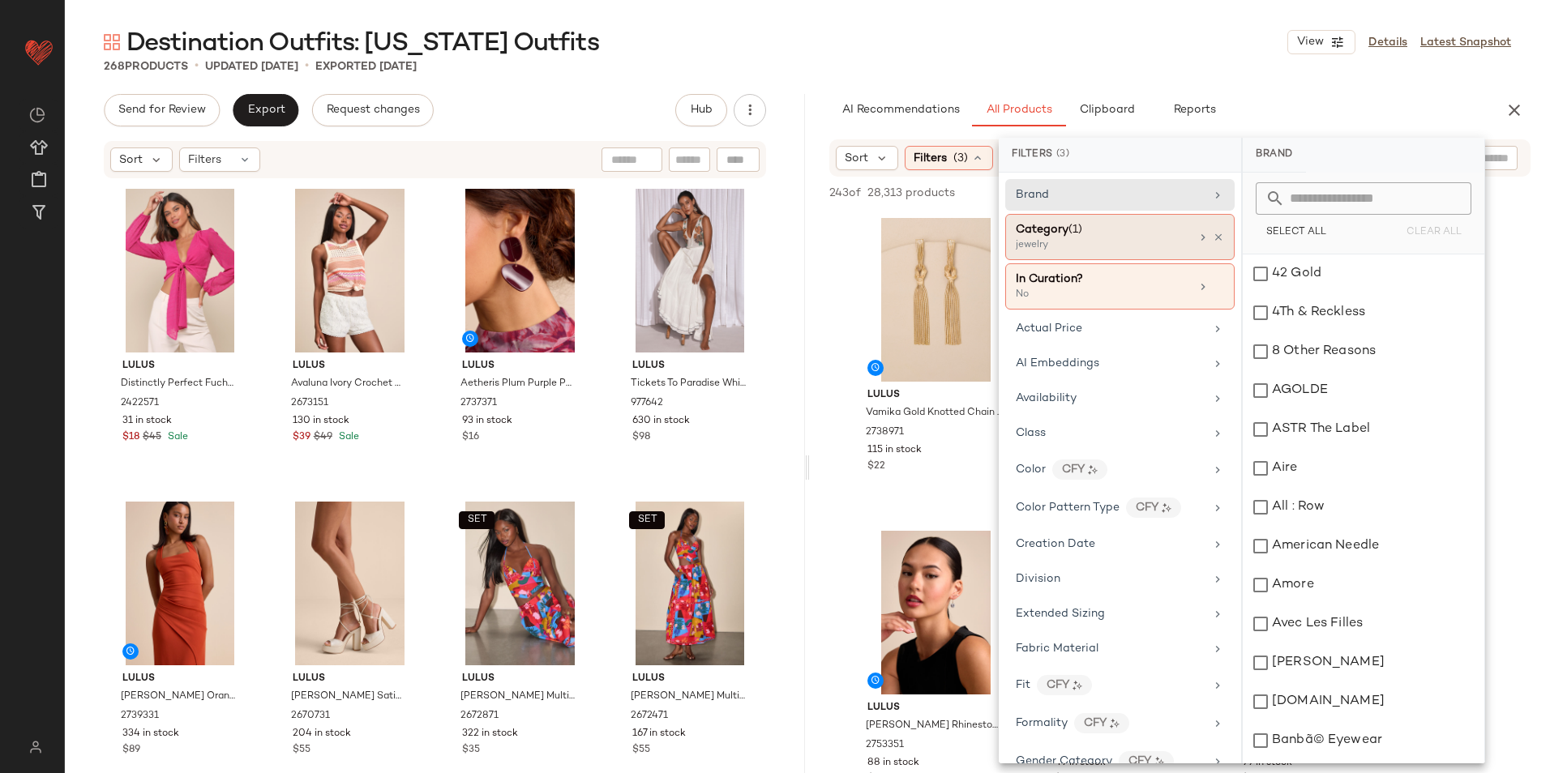
click at [1094, 246] on div "jewelry" at bounding box center [1097, 245] width 162 height 15
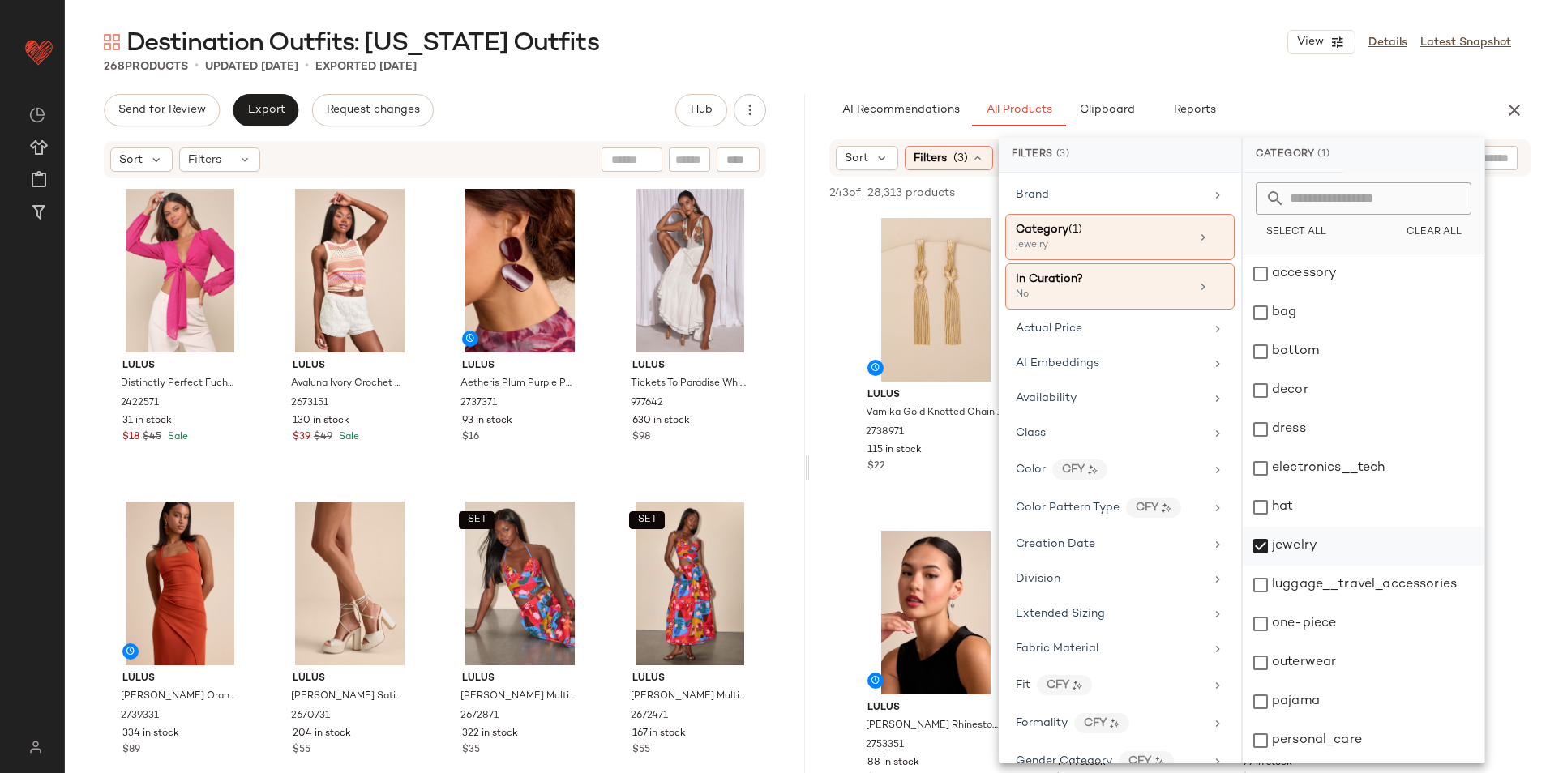
click at [1299, 547] on div "jewelry" at bounding box center [1364, 546] width 242 height 39
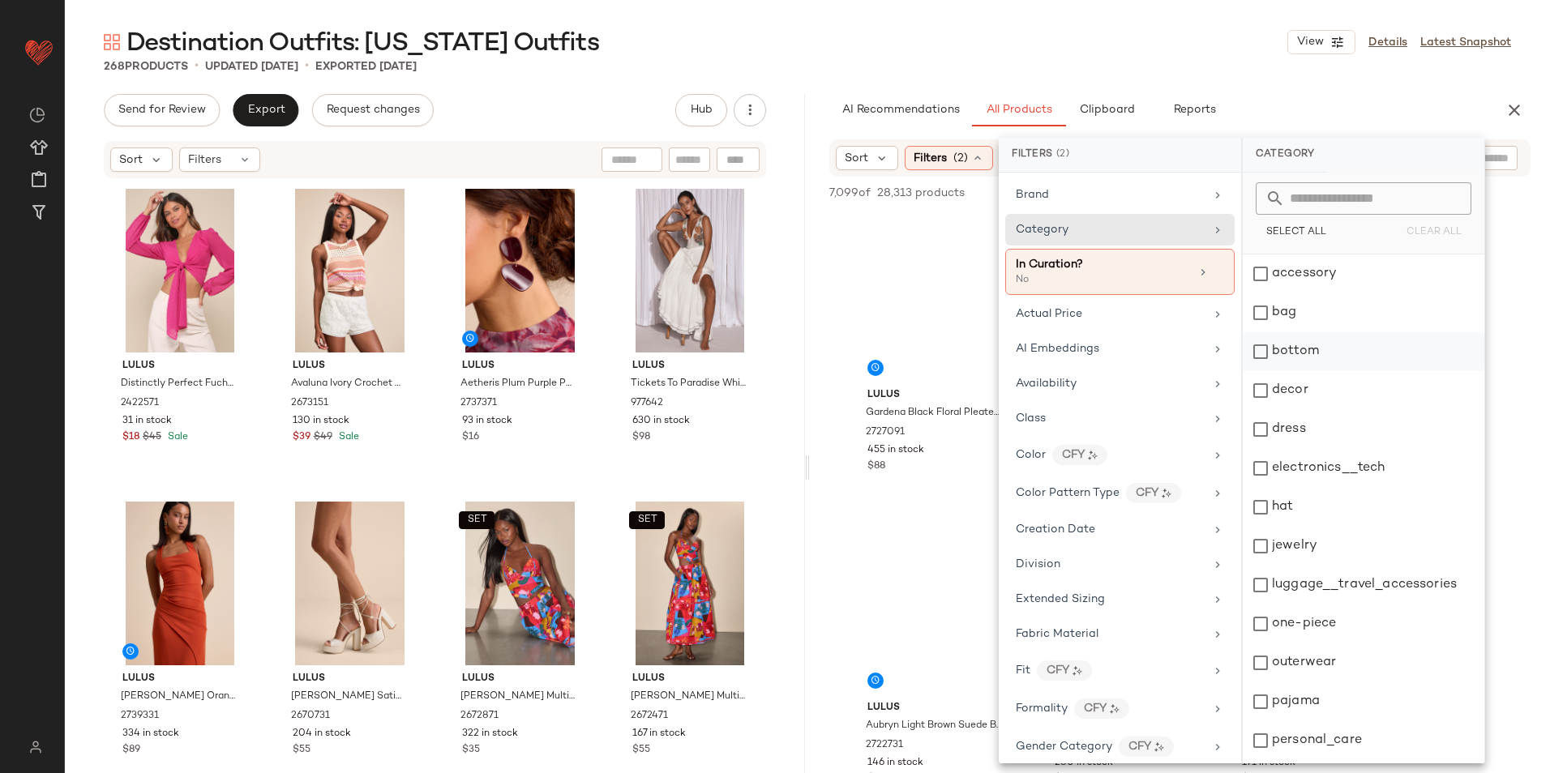
click at [1290, 335] on div "bottom" at bounding box center [1364, 351] width 242 height 39
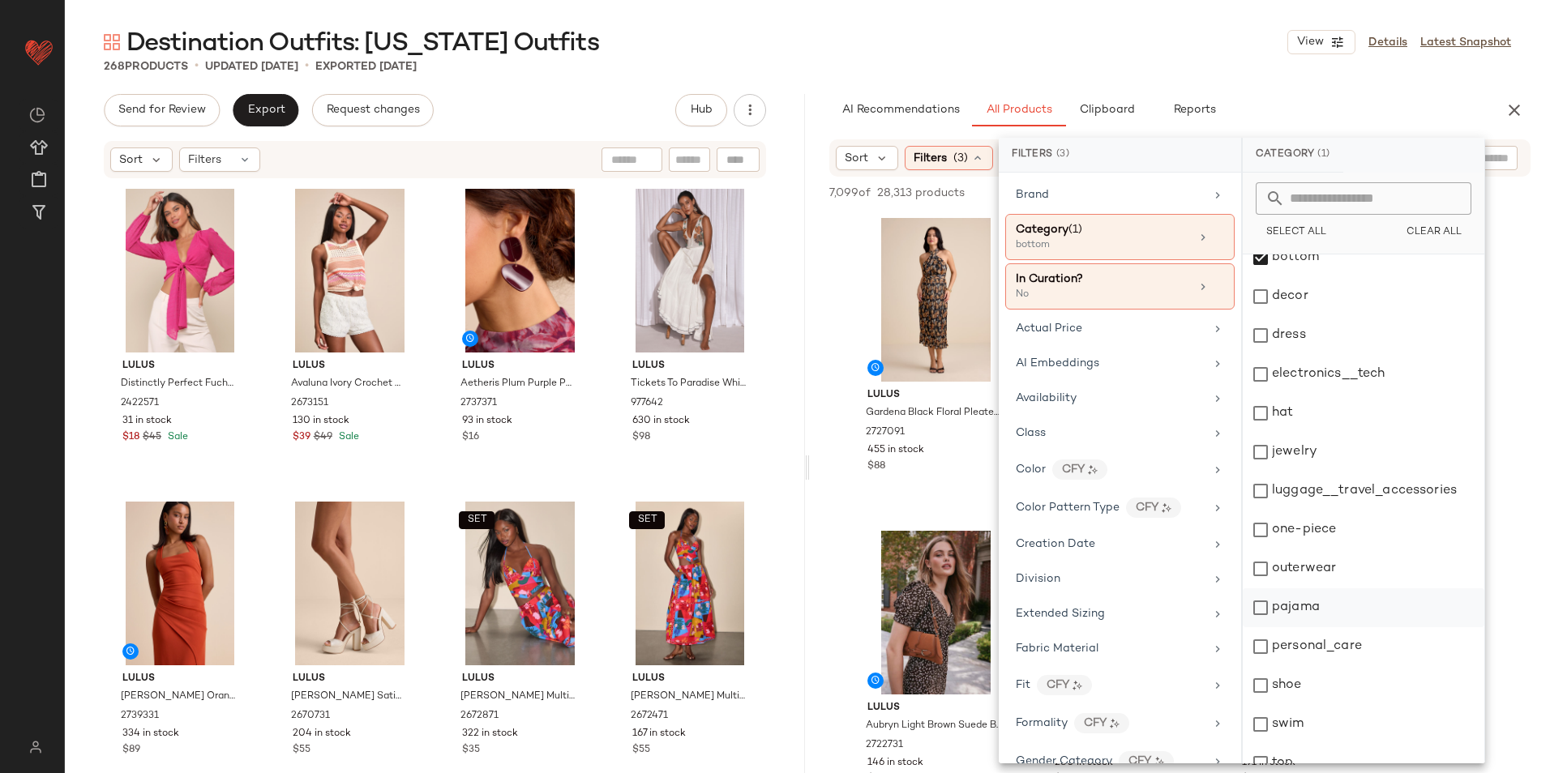
scroll to position [152, 0]
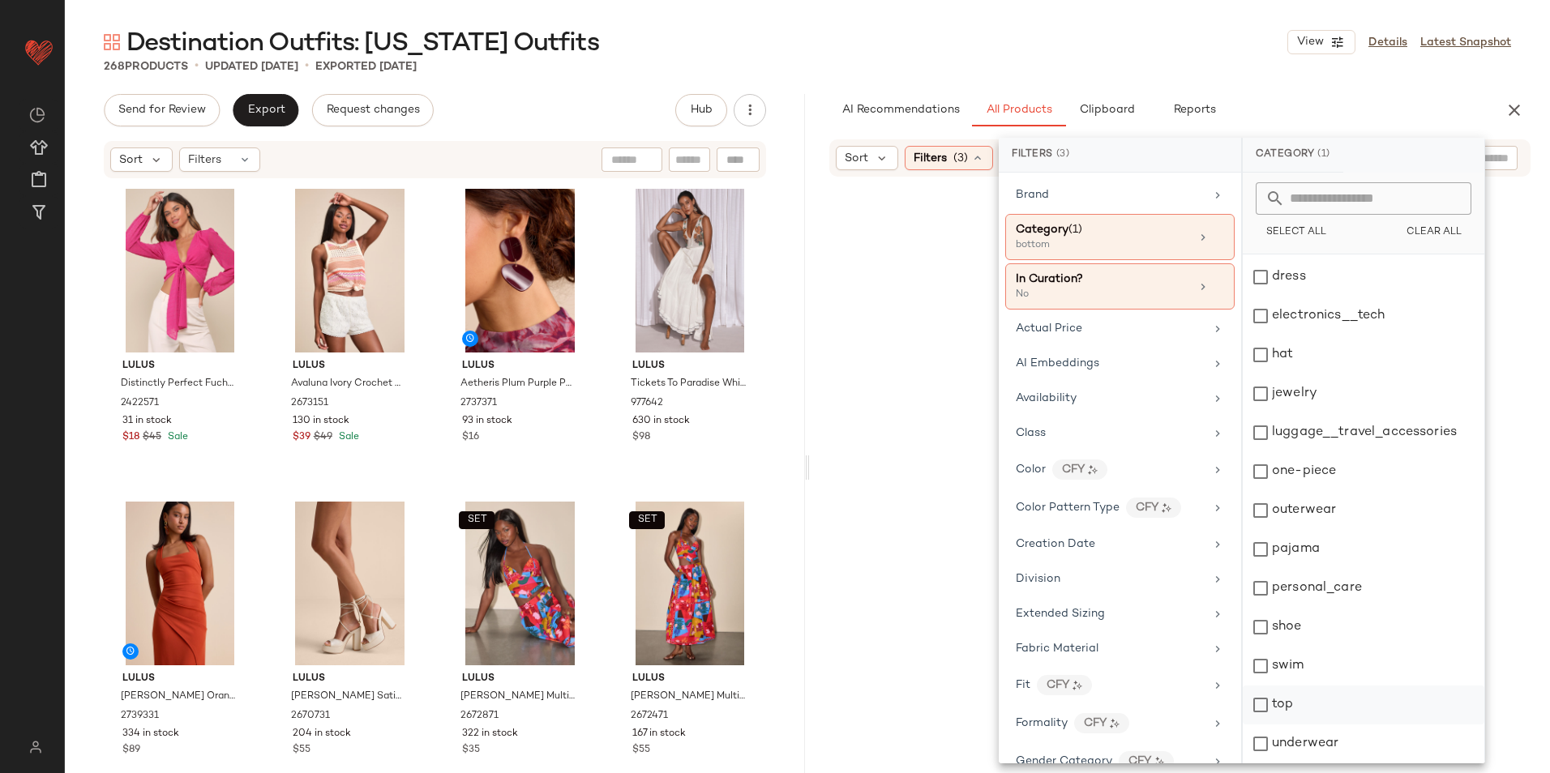
click at [1290, 710] on div "top" at bounding box center [1364, 705] width 242 height 39
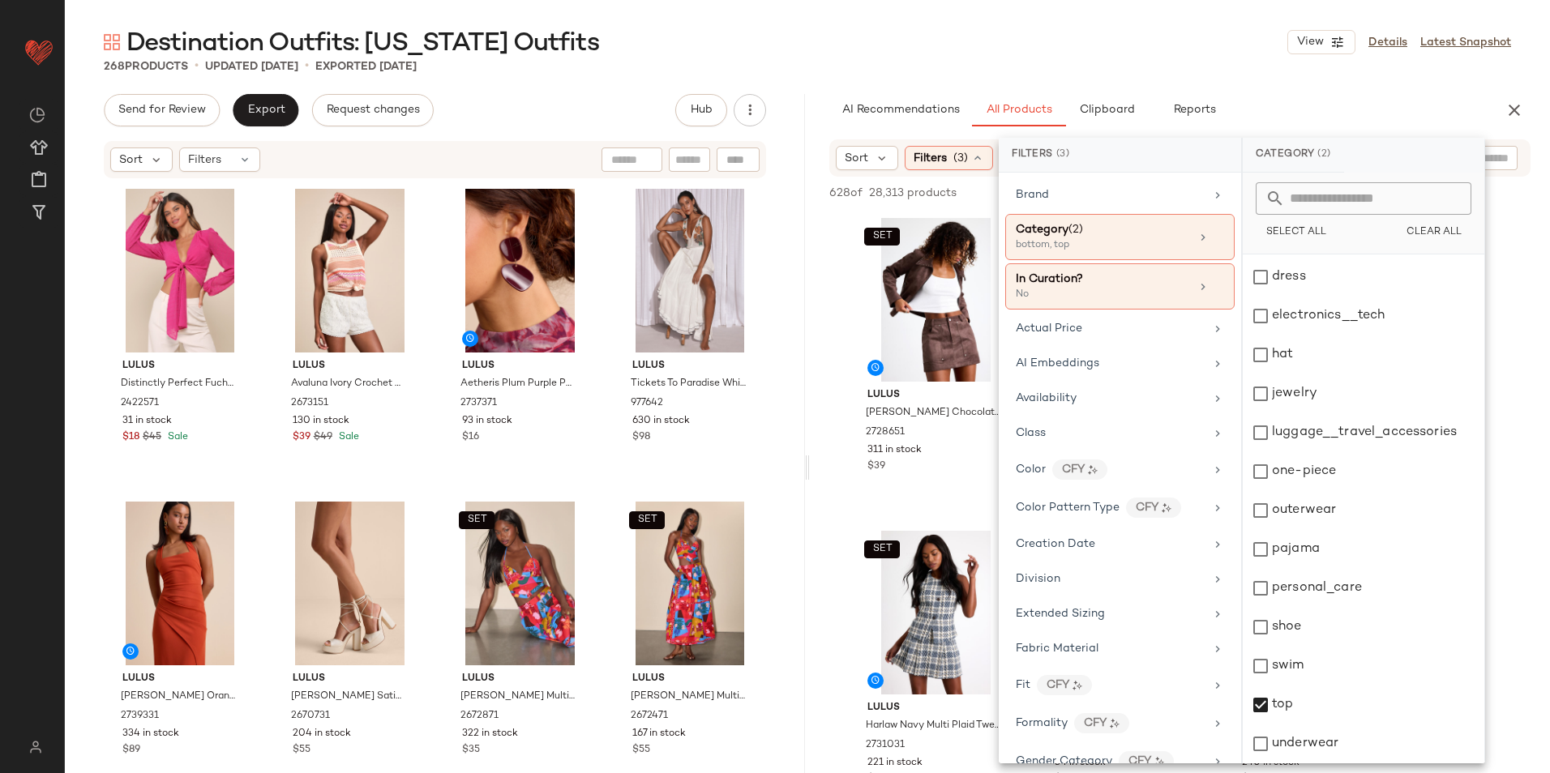
click at [1207, 47] on div "Destination Outfits: Hawaii Outfits View Details Latest Snapshot" at bounding box center [807, 42] width 1485 height 32
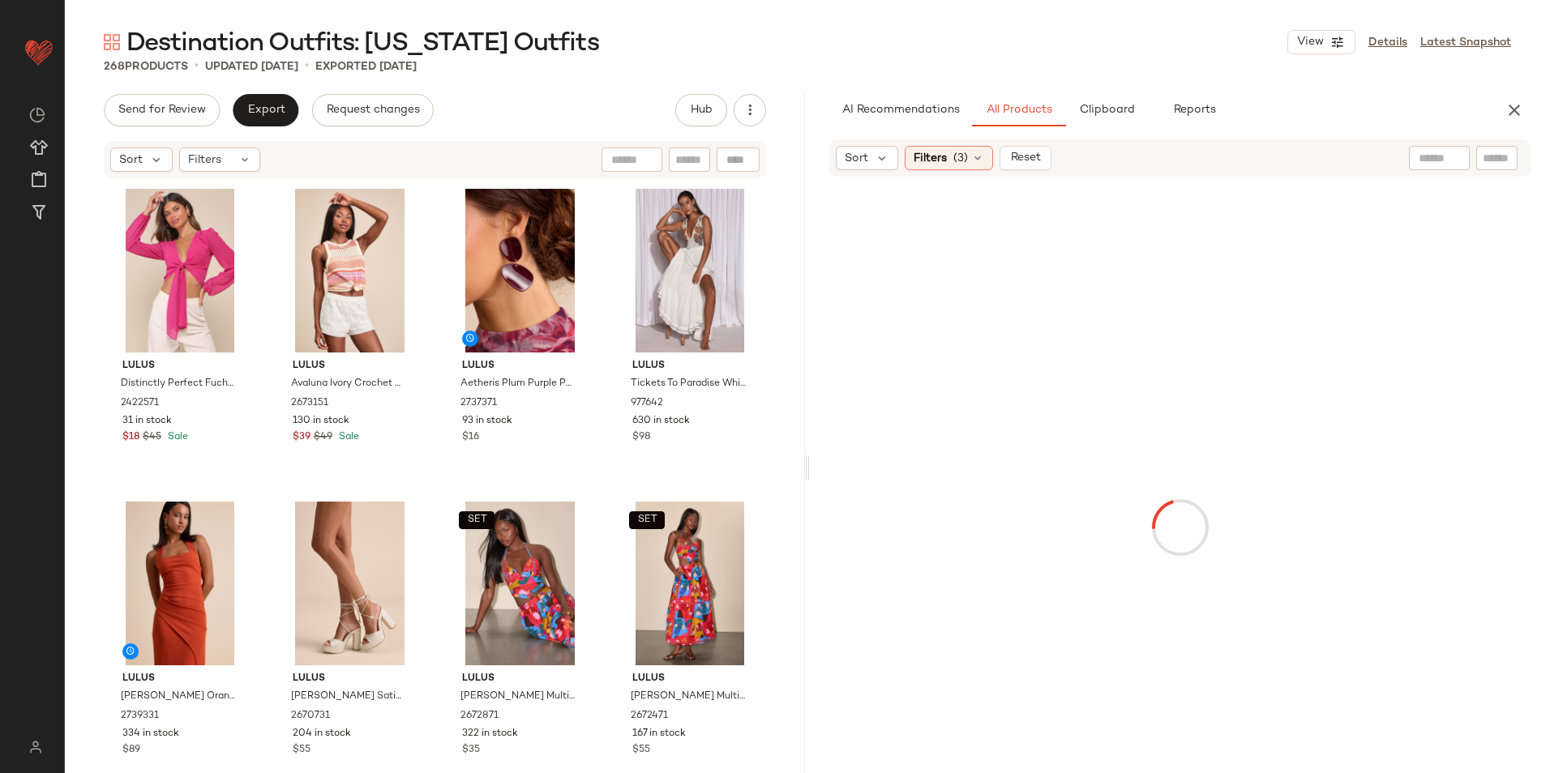
click at [1427, 148] on div at bounding box center [1439, 158] width 41 height 24
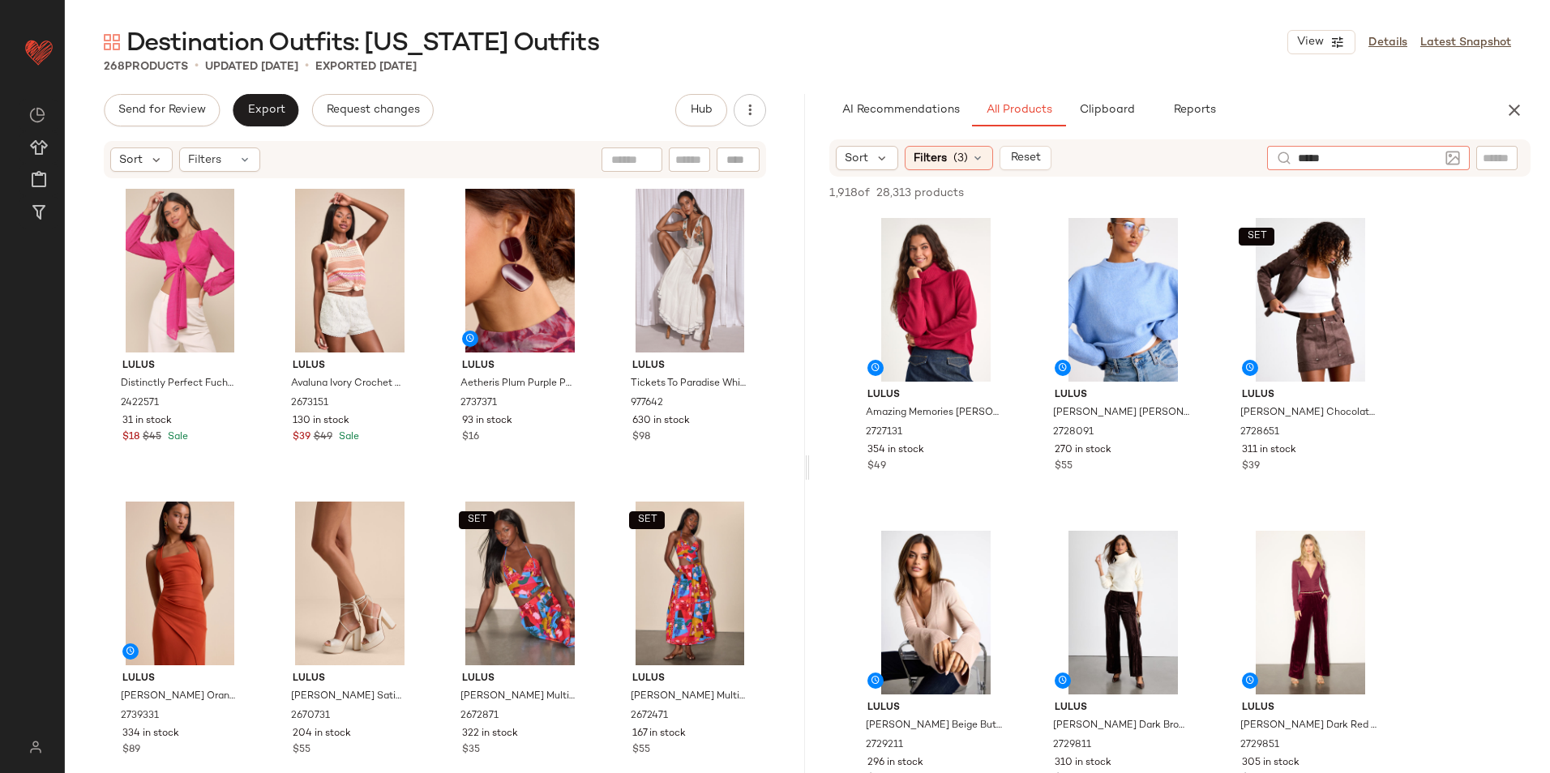
type input "******"
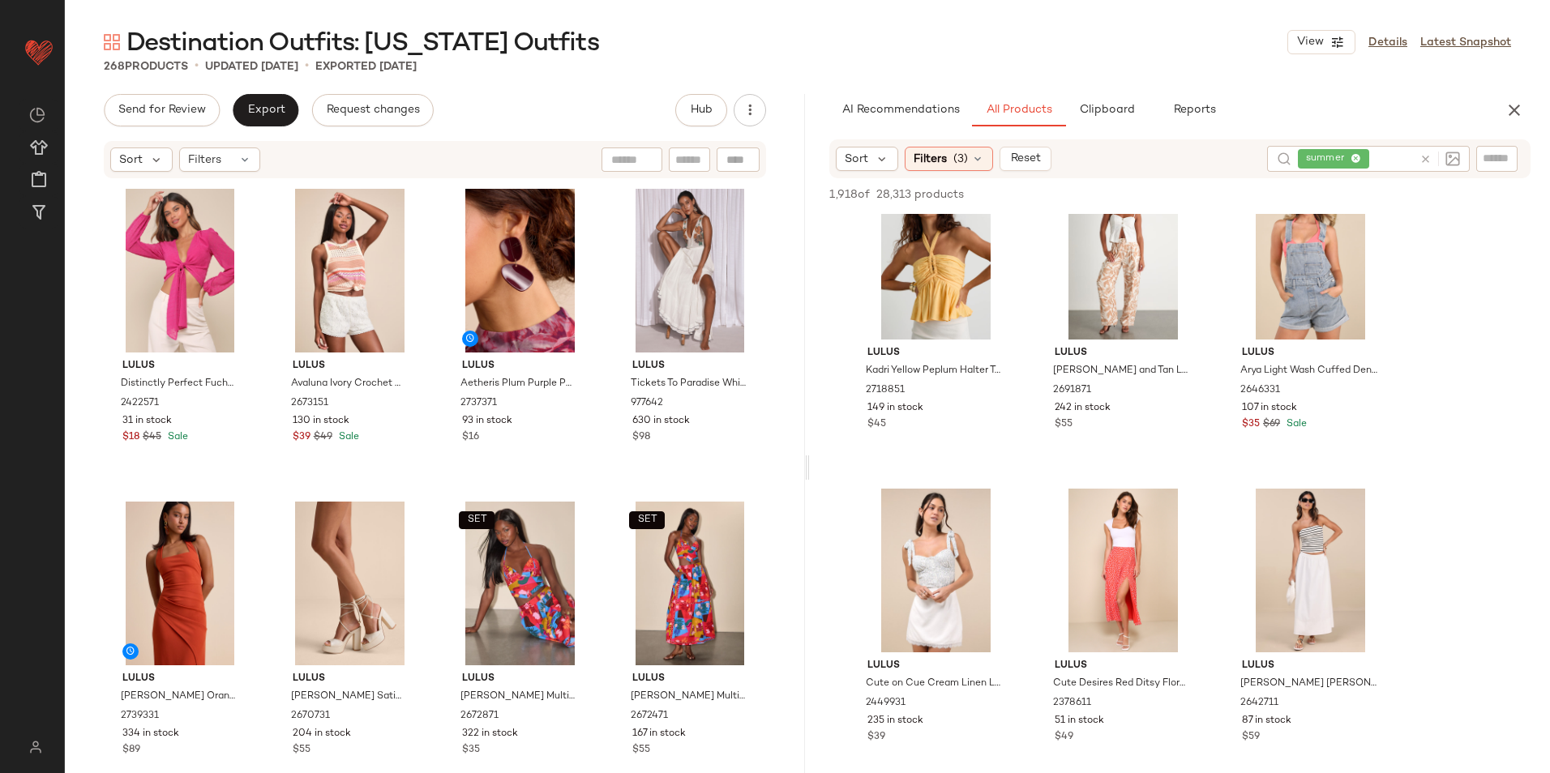
scroll to position [8998, 0]
